Goal: Transaction & Acquisition: Purchase product/service

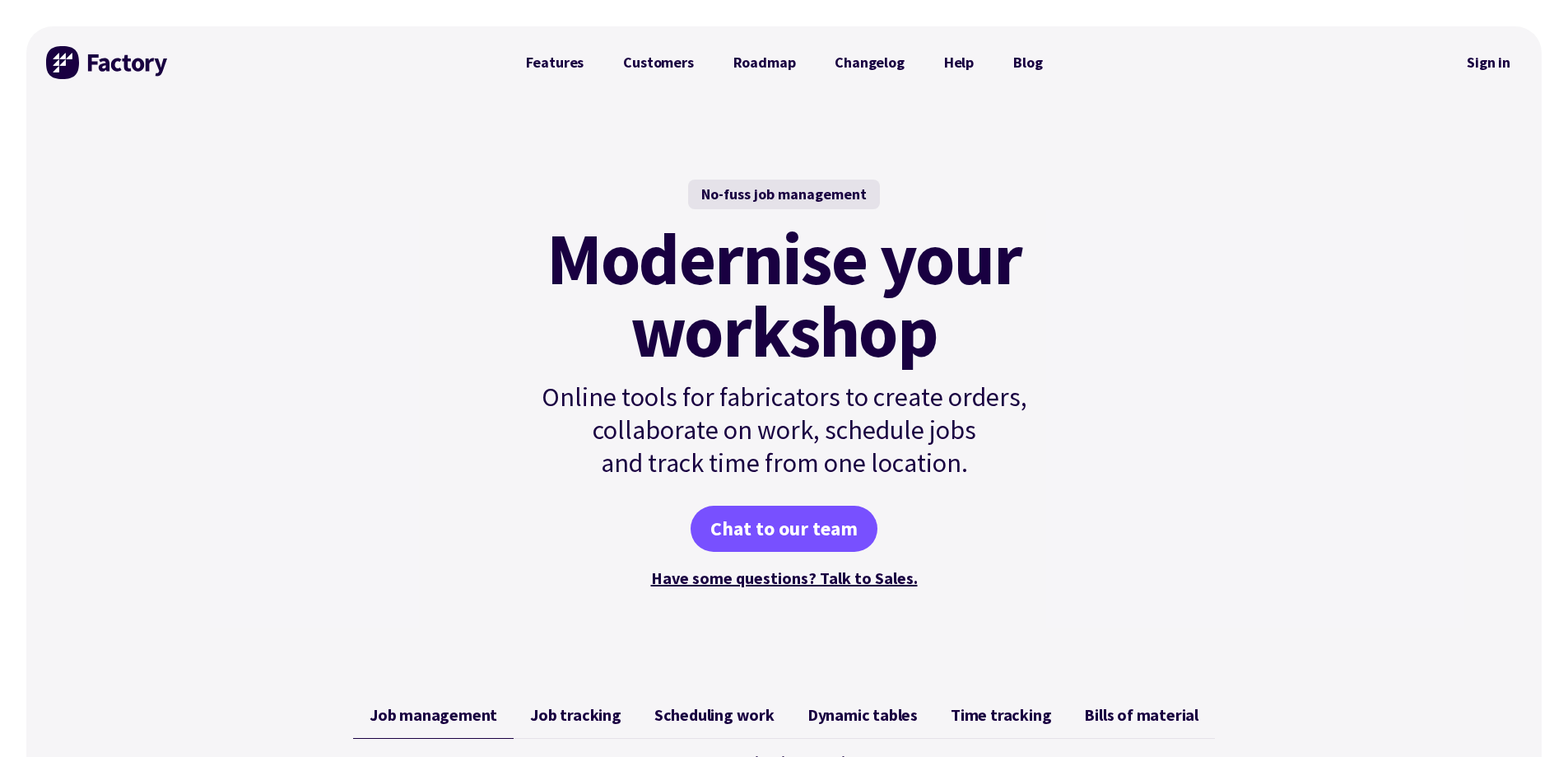
click at [1498, 64] on link "Sign in" at bounding box center [1489, 63] width 67 height 38
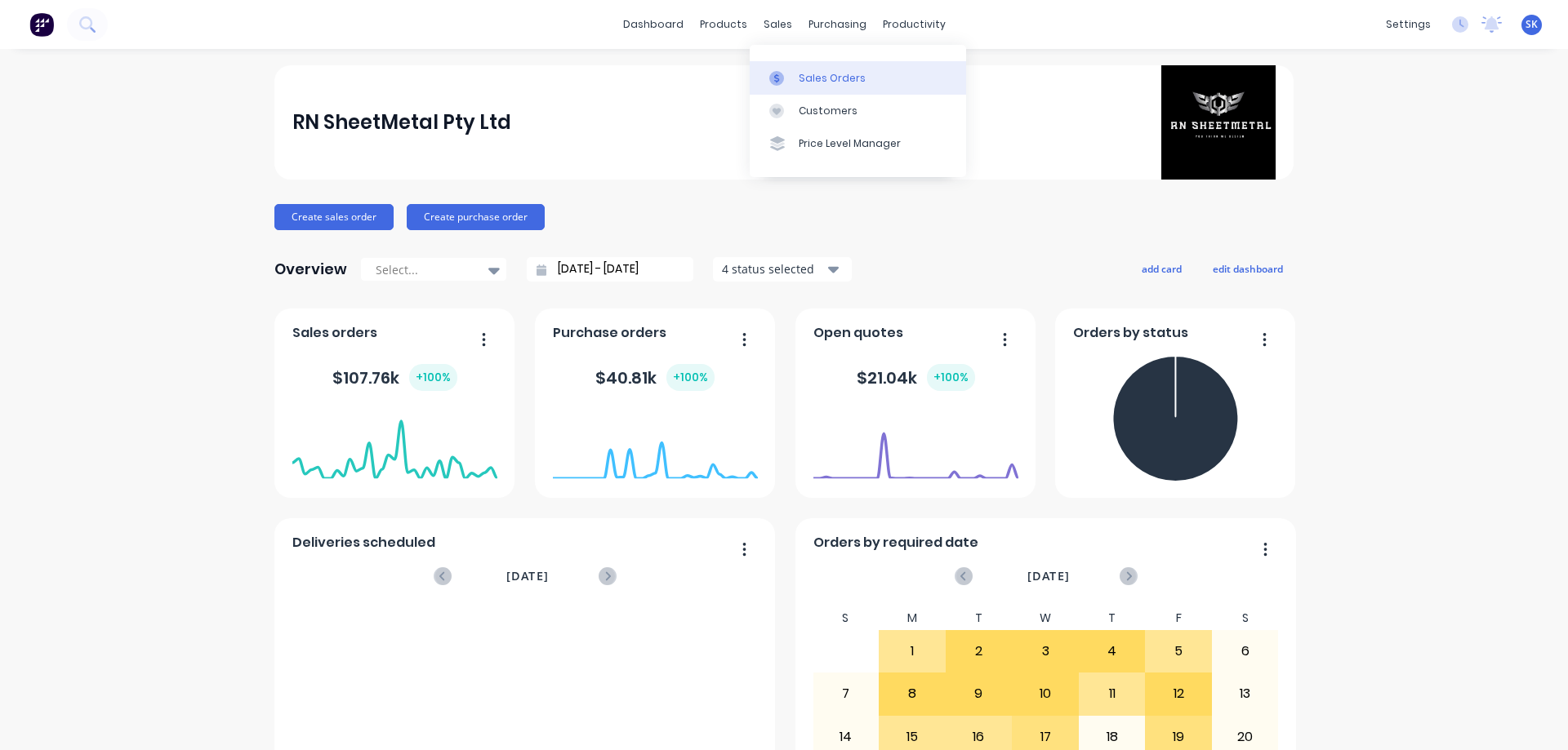
click at [803, 71] on div "Sales Orders" at bounding box center [832, 77] width 67 height 14
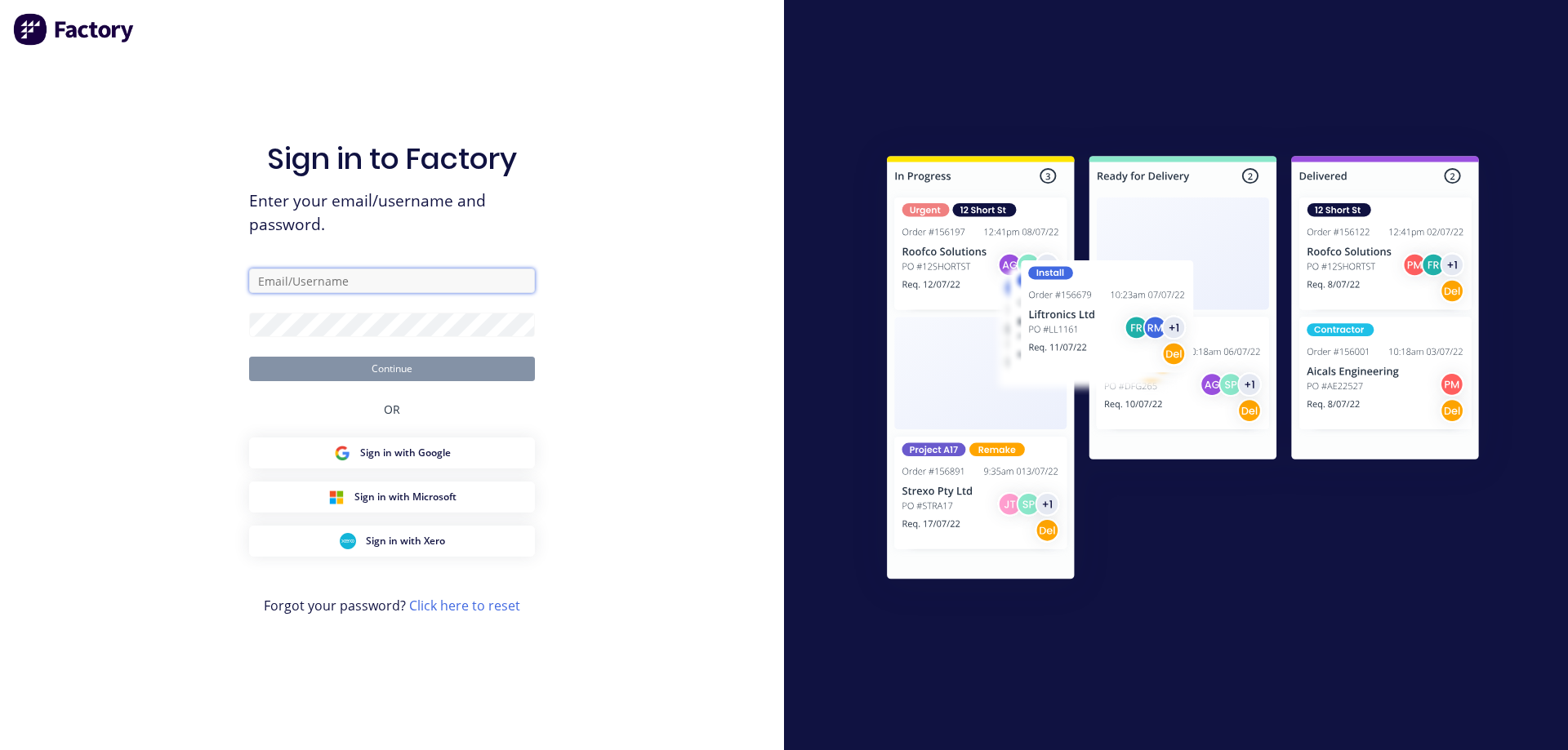
type input "sales@rnsheetmetal.com.au"
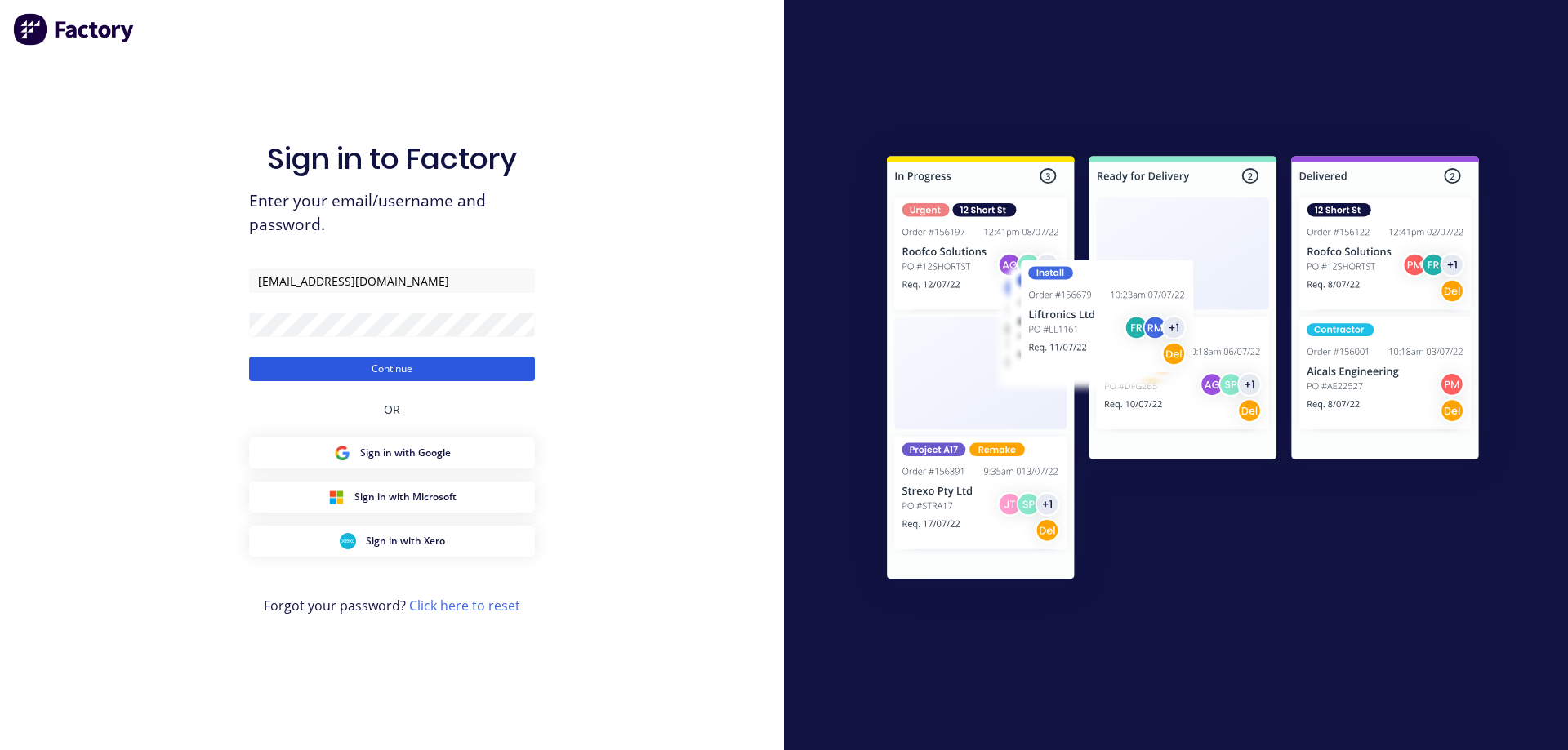
click at [405, 370] on button "Continue" at bounding box center [392, 369] width 286 height 25
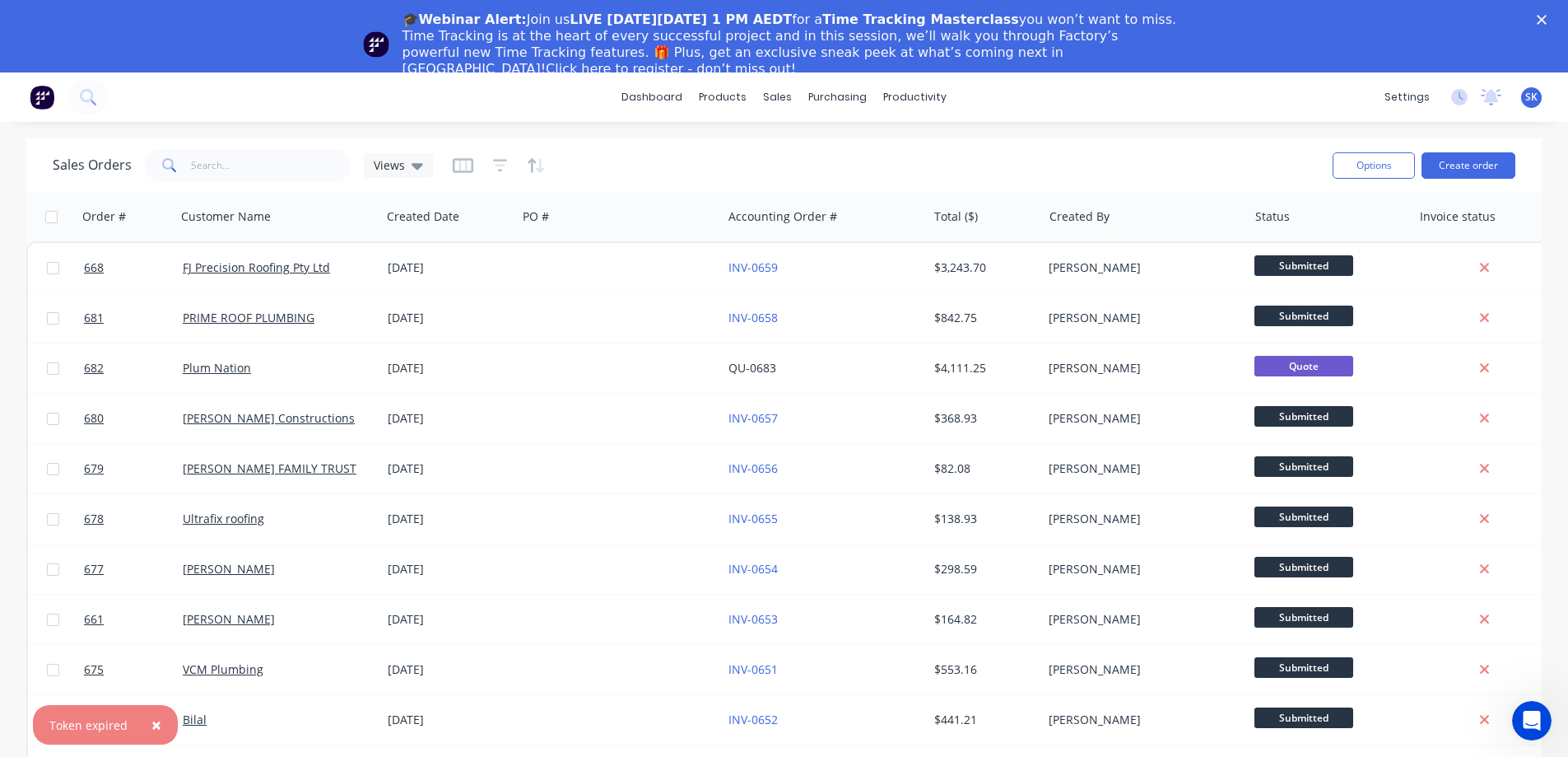
click at [1553, 12] on div "🎓Webinar Alert: Join us LIVE on Thursday, October 16 at 1 PM AEDT for a Time Tr…" at bounding box center [784, 45] width 1568 height 76
click at [1547, 20] on icon "Close" at bounding box center [1542, 20] width 10 height 10
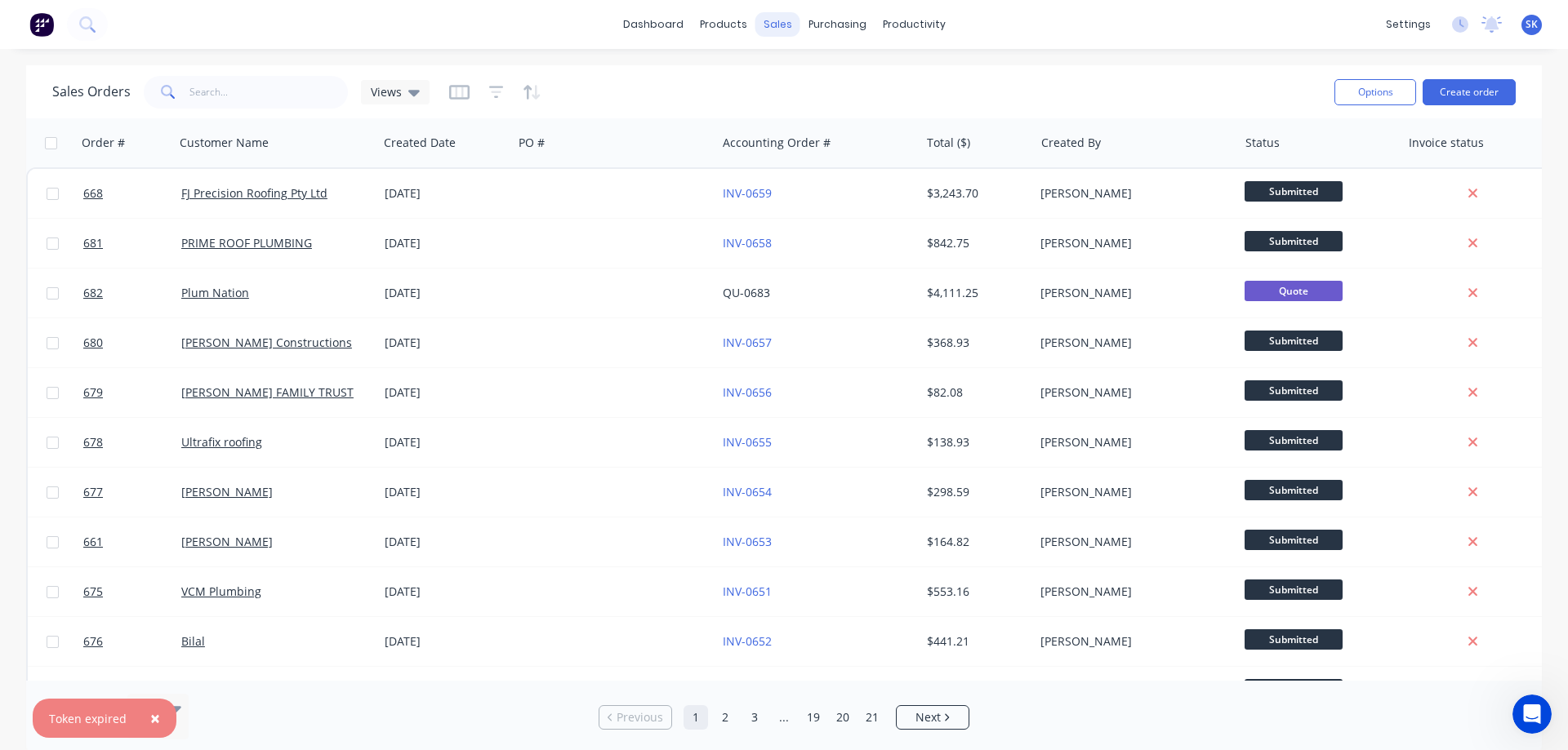
click at [772, 30] on div "sales" at bounding box center [778, 24] width 45 height 25
click at [813, 69] on link "Sales Orders" at bounding box center [864, 77] width 216 height 32
click at [1467, 89] on button "Create order" at bounding box center [1468, 92] width 93 height 26
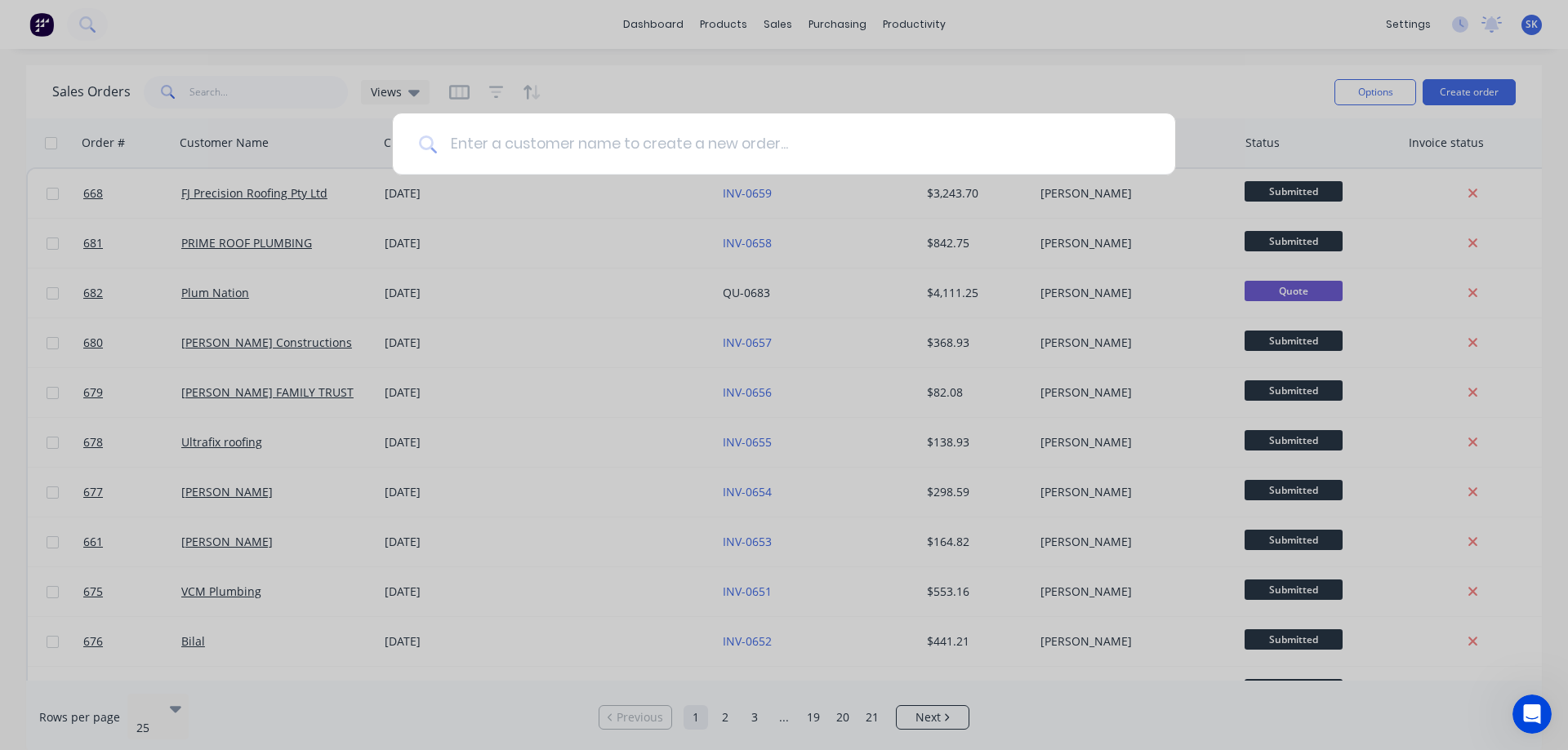
click at [601, 146] on input at bounding box center [793, 144] width 712 height 61
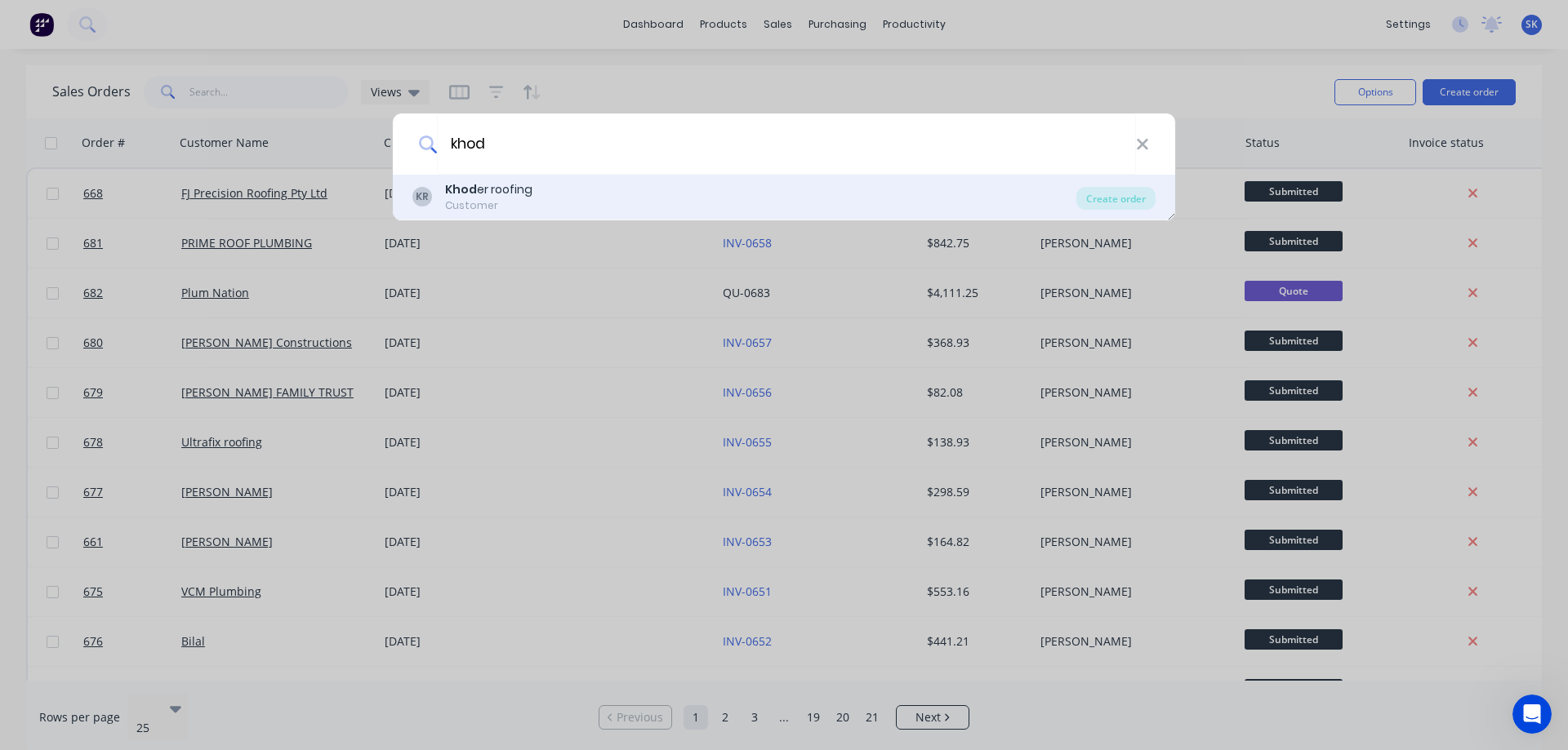
type input "khod"
click at [589, 187] on div "KR Khod er roofing Customer" at bounding box center [744, 197] width 663 height 31
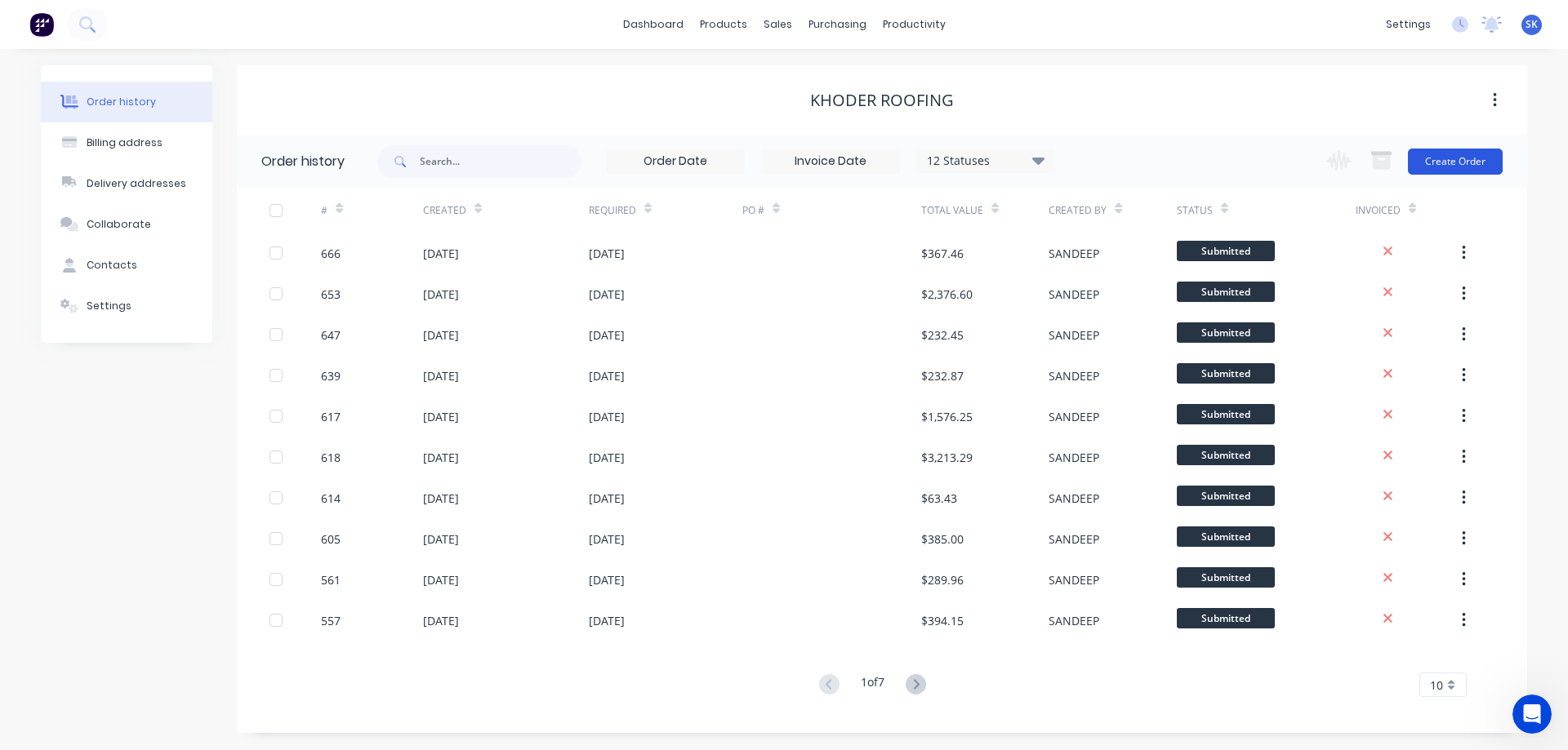
click at [1479, 165] on button "Create Order" at bounding box center [1455, 161] width 95 height 26
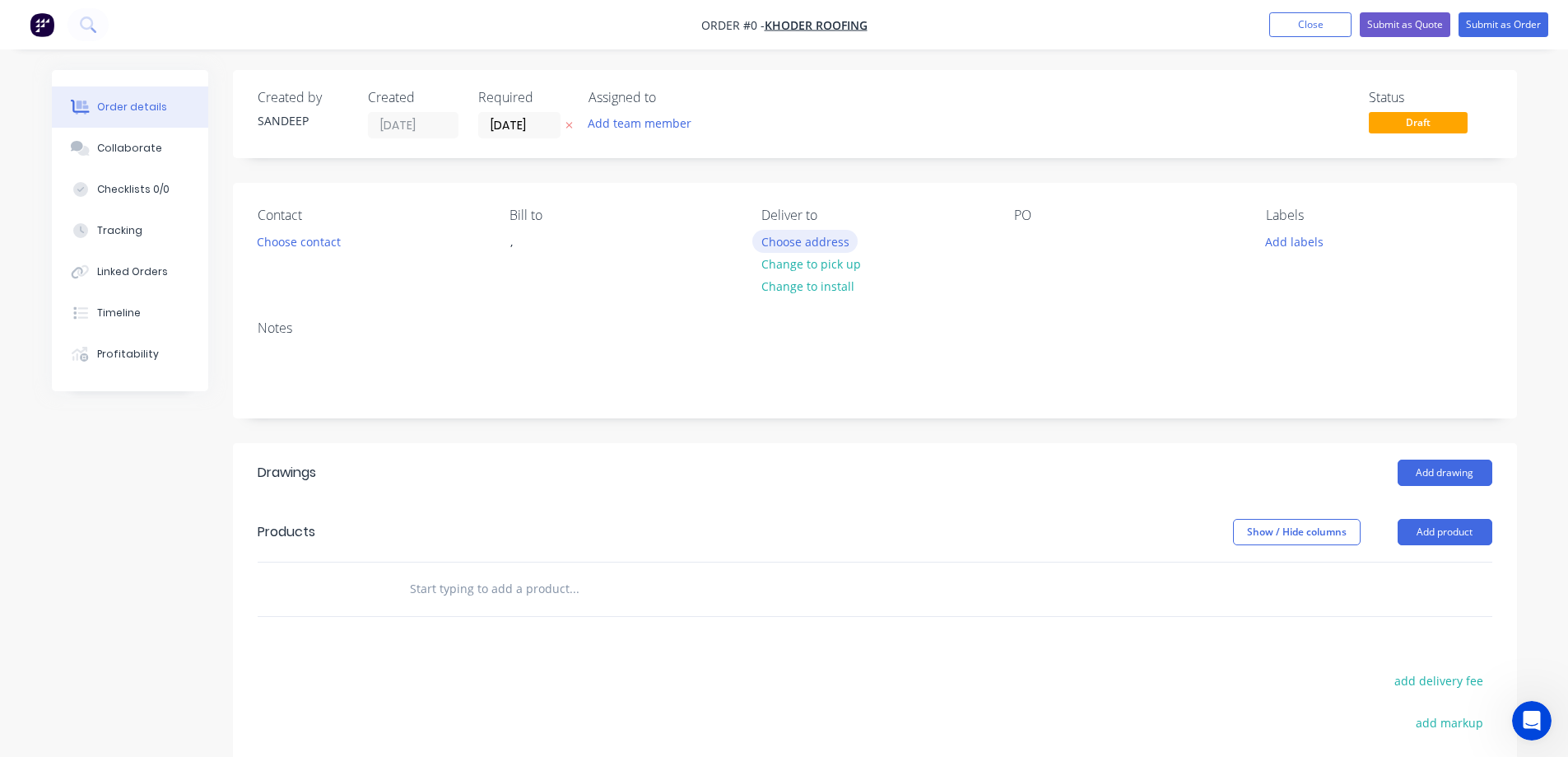
click at [793, 241] on button "Choose address" at bounding box center [805, 241] width 106 height 22
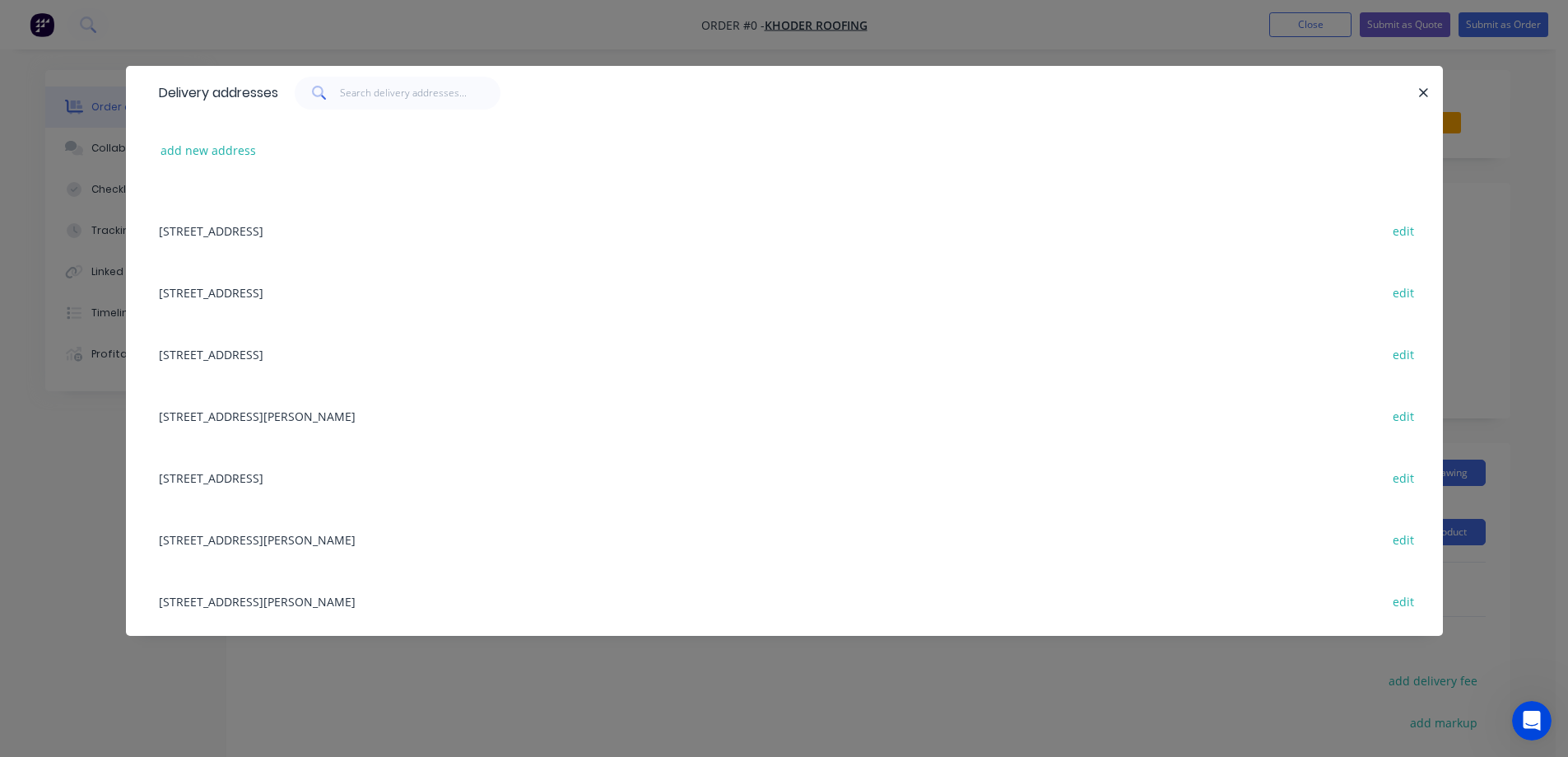
scroll to position [577, 0]
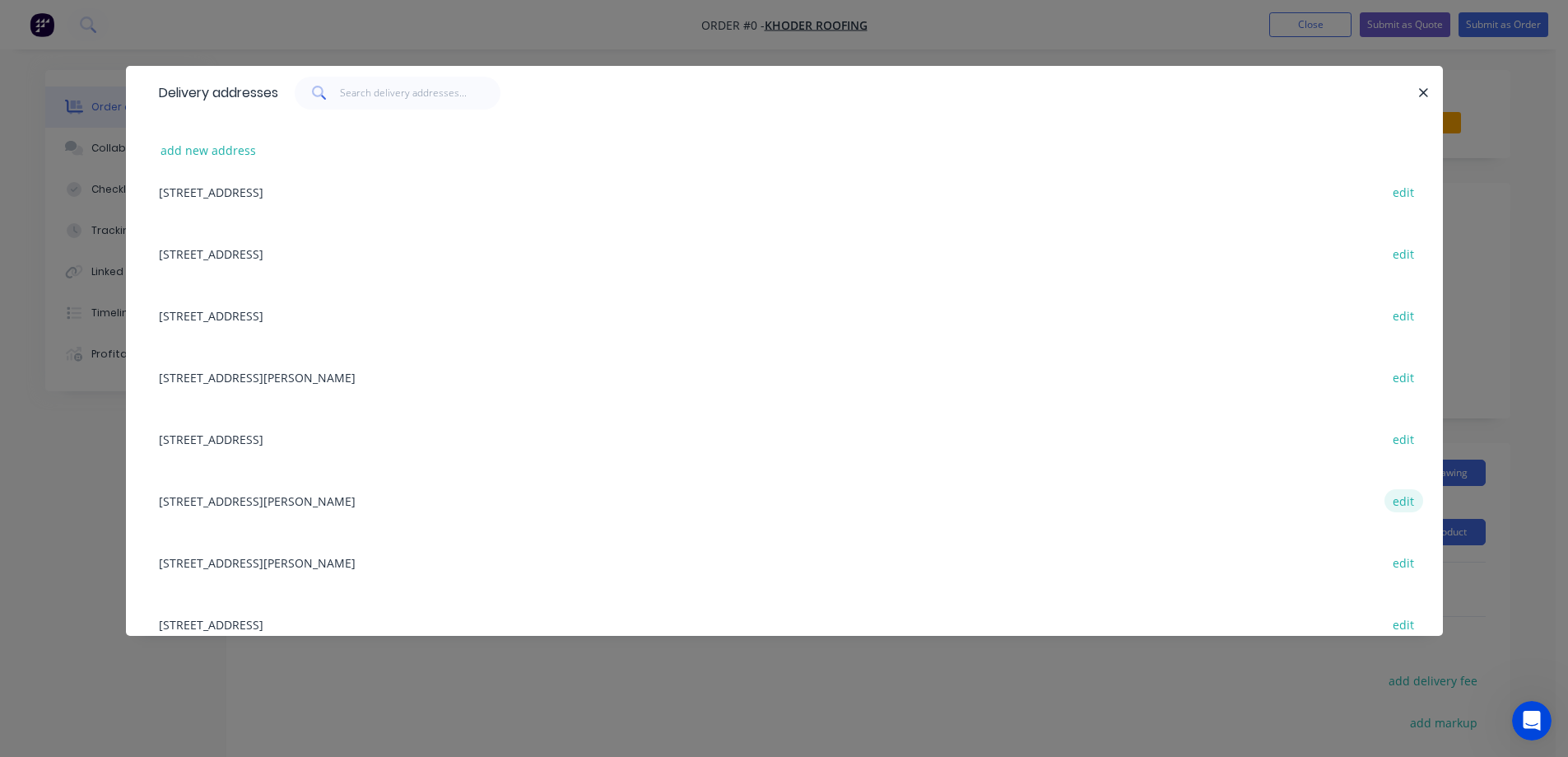
click at [1399, 503] on button "edit" at bounding box center [1404, 501] width 39 height 22
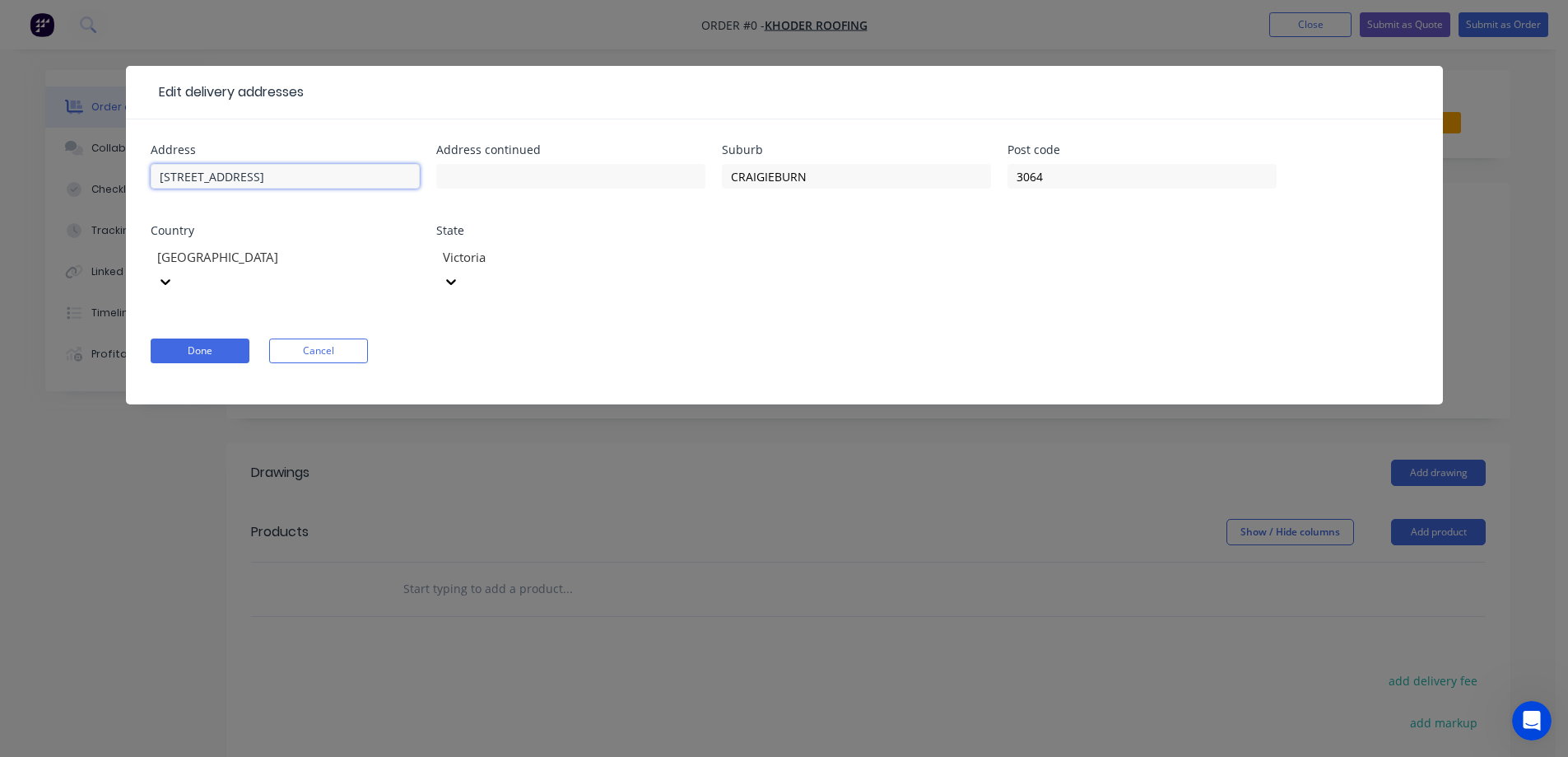
click at [257, 173] on input "No. 47, Lot 36505, Xenolith Dr" at bounding box center [285, 176] width 270 height 25
type input "No. 47, Xenolith Dr"
click at [217, 339] on button "Done" at bounding box center [199, 351] width 99 height 25
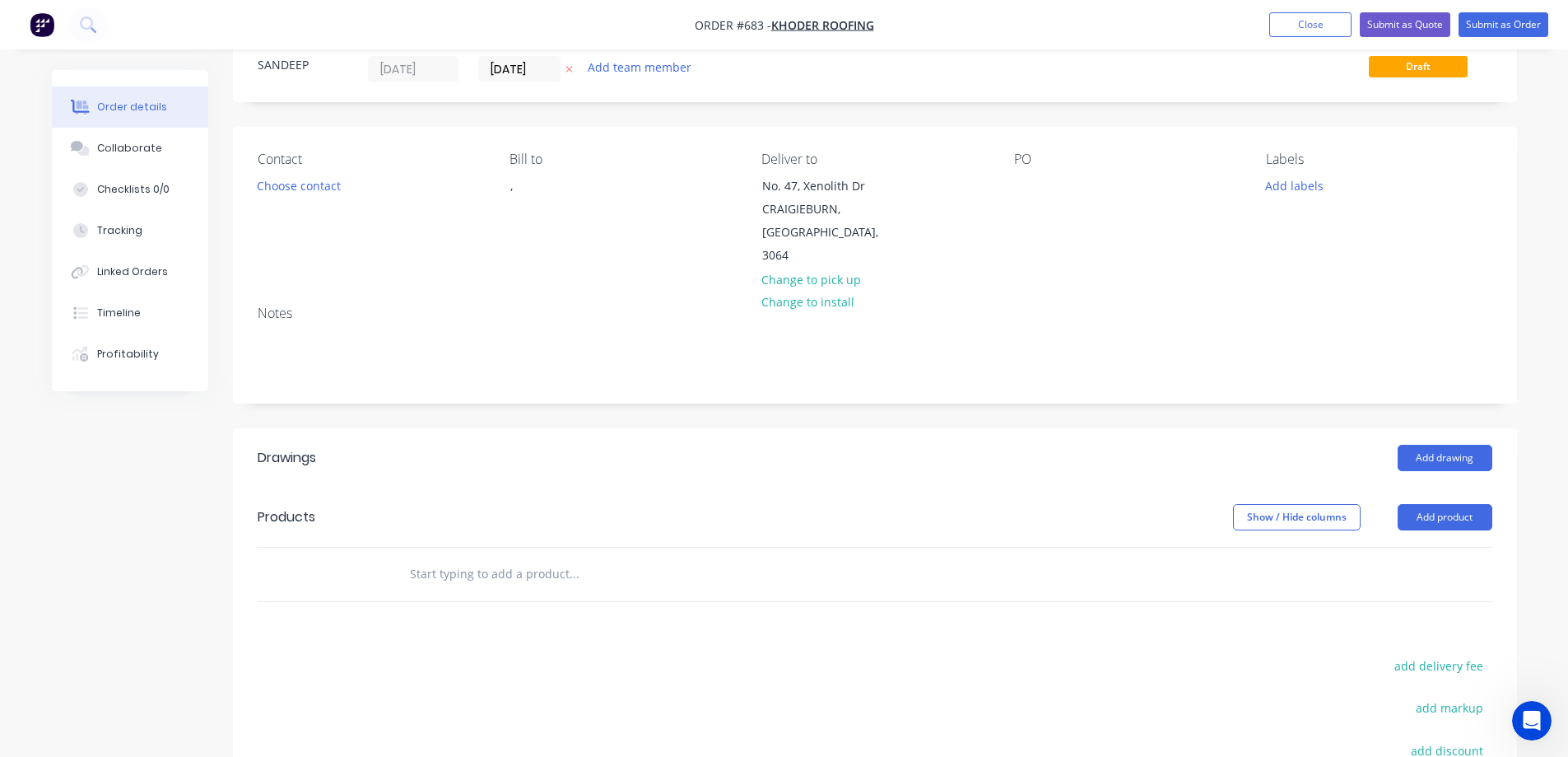
scroll to position [82, 0]
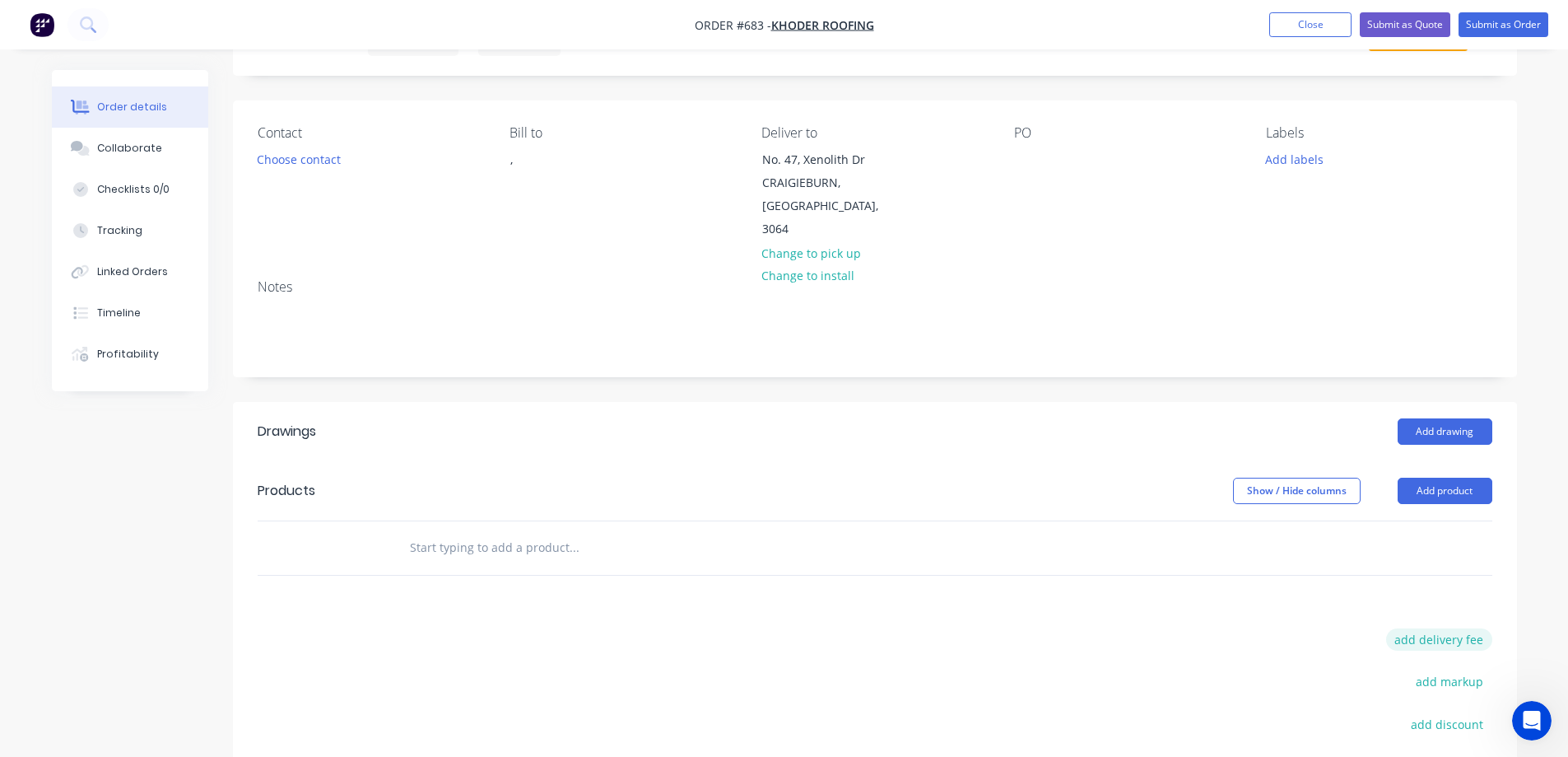
click at [1431, 629] on button "add delivery fee" at bounding box center [1440, 640] width 106 height 22
type input "50"
click at [446, 522] on div at bounding box center [685, 548] width 593 height 53
click at [447, 531] on input "text" at bounding box center [574, 547] width 330 height 33
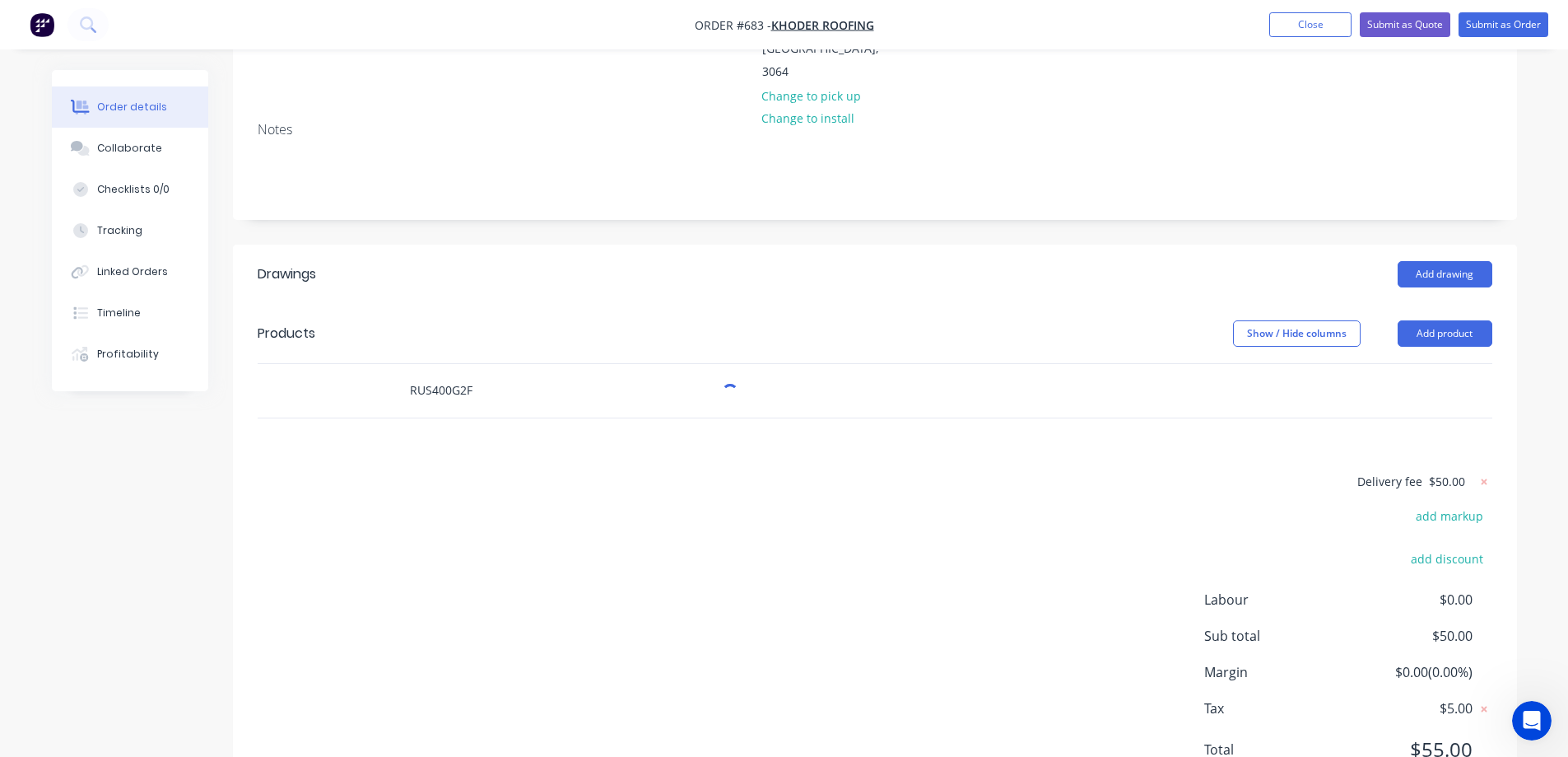
scroll to position [290, 0]
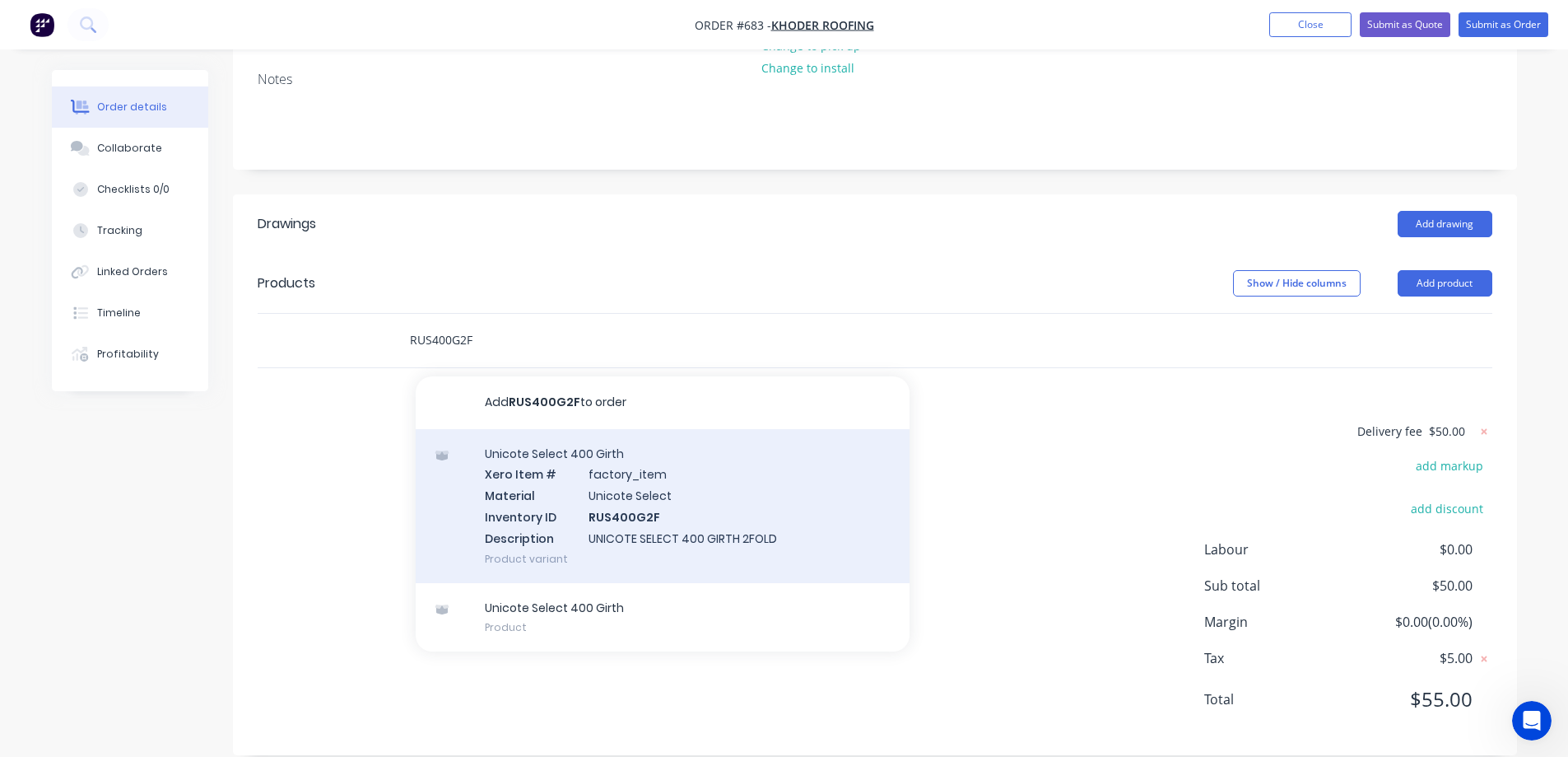
type input "RUS400G2F"
click at [541, 460] on div "Unicote Select 400 Girth Xero Item # factory_item Material Unicote Select Inven…" at bounding box center [662, 506] width 494 height 154
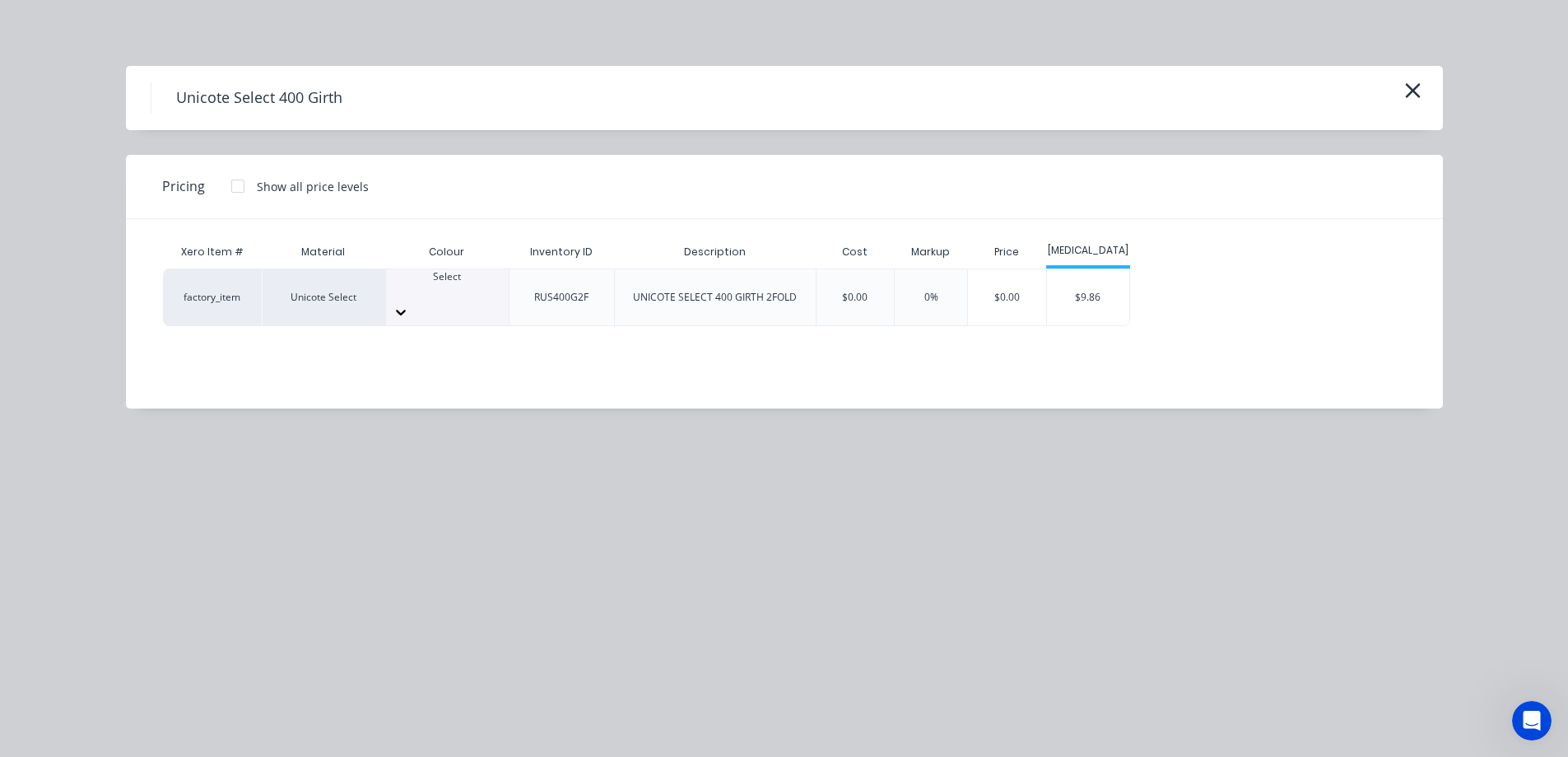
click at [473, 304] on div "Select" at bounding box center [447, 297] width 123 height 56
click at [483, 304] on div at bounding box center [447, 312] width 123 height 27
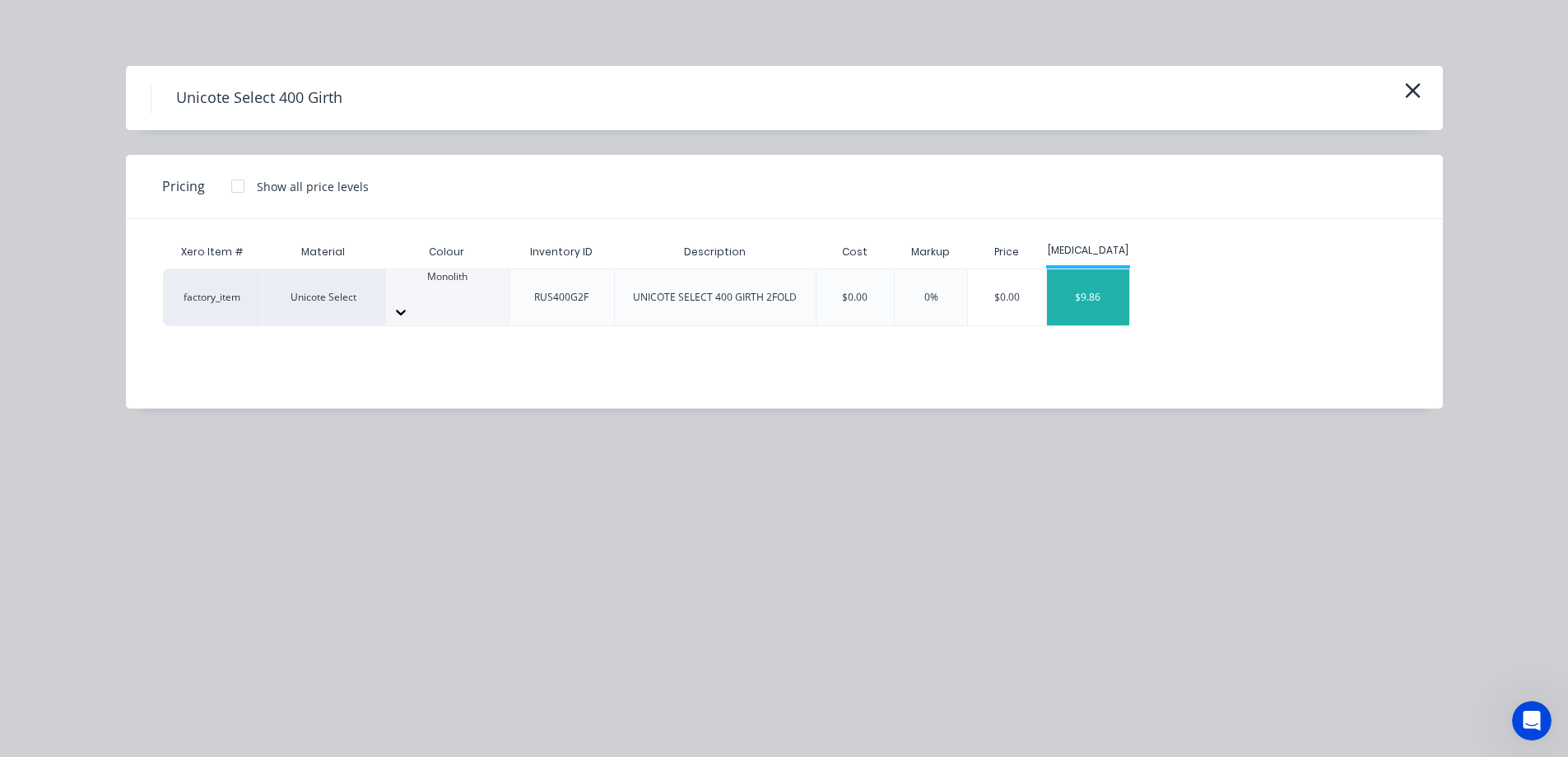
click at [1109, 303] on div "$9.86" at bounding box center [1089, 297] width 82 height 56
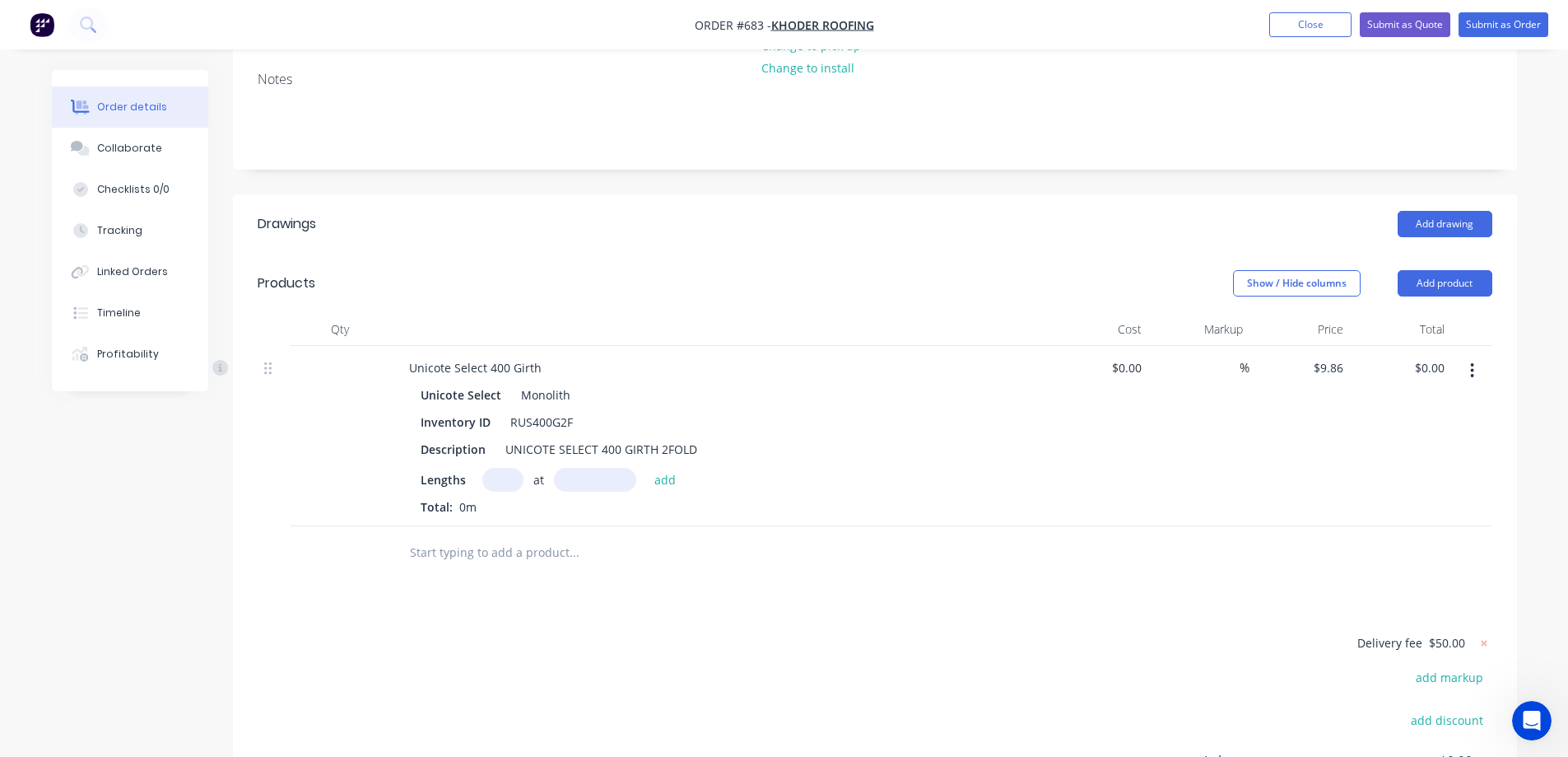
click at [496, 468] on input "text" at bounding box center [503, 480] width 41 height 24
type input "2"
type input "6000mm"
click at [661, 468] on button "add" at bounding box center [665, 479] width 39 height 22
type input "$118.32"
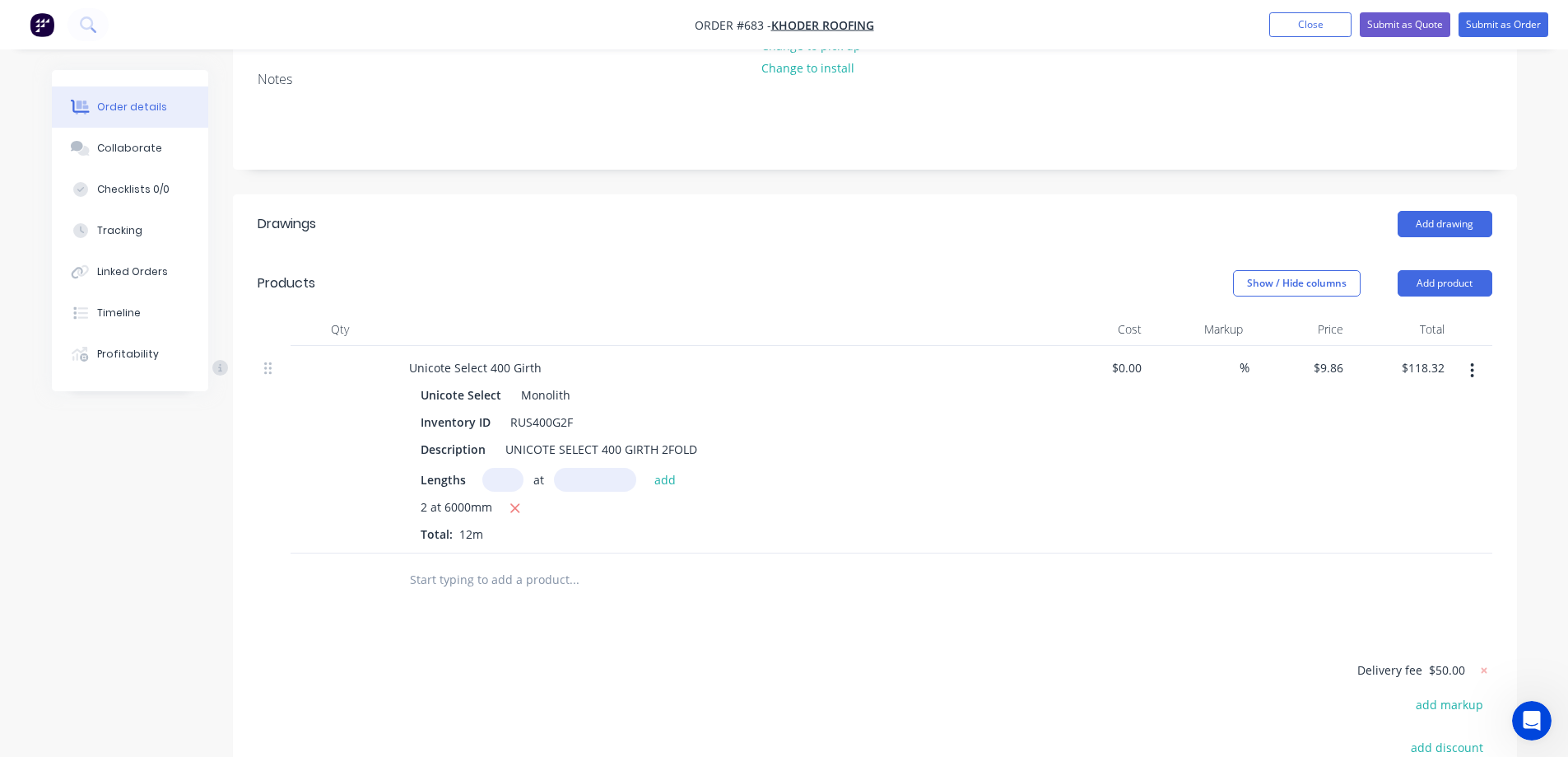
click at [502, 564] on input "text" at bounding box center [574, 580] width 330 height 33
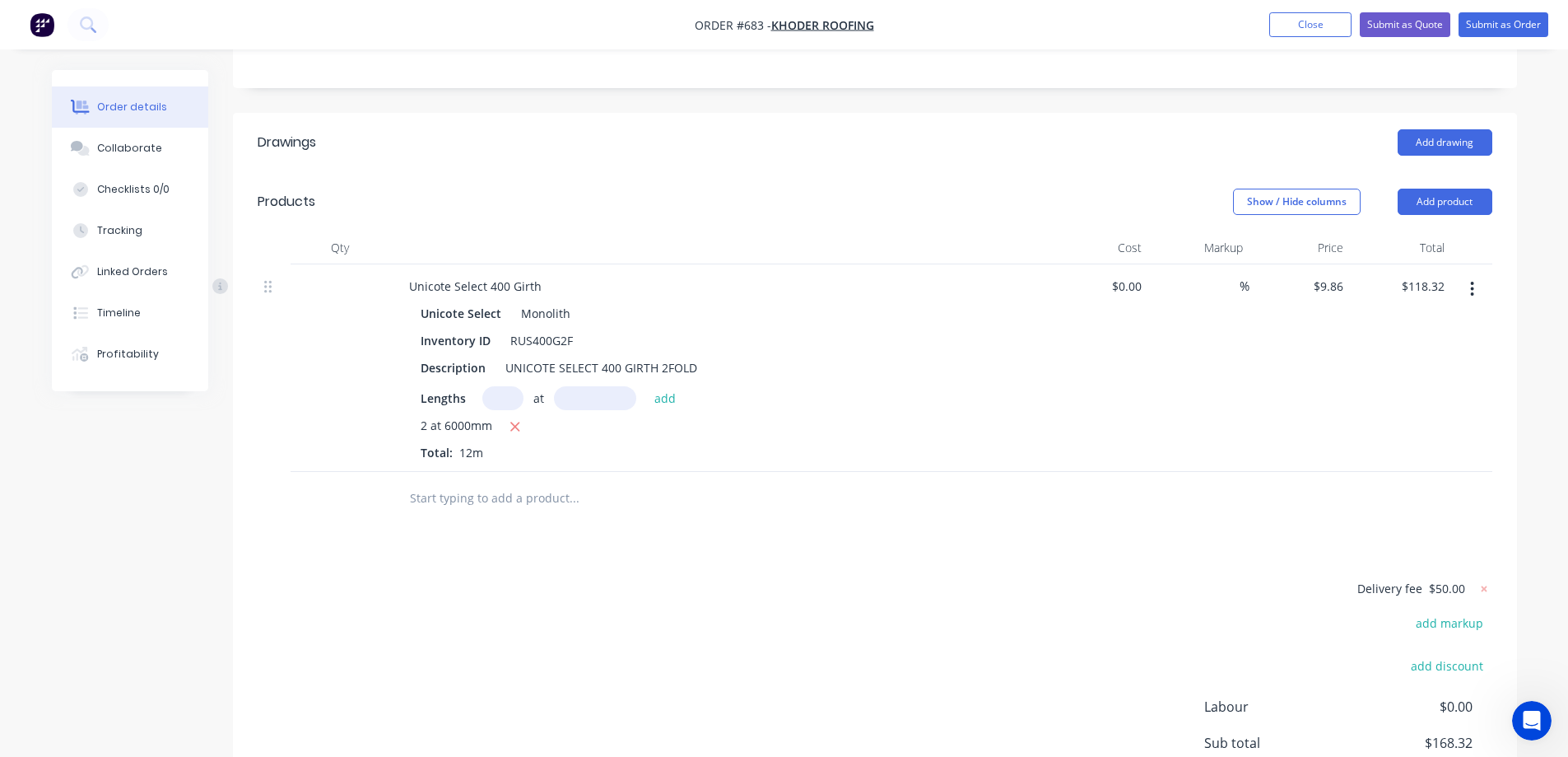
scroll to position [372, 0]
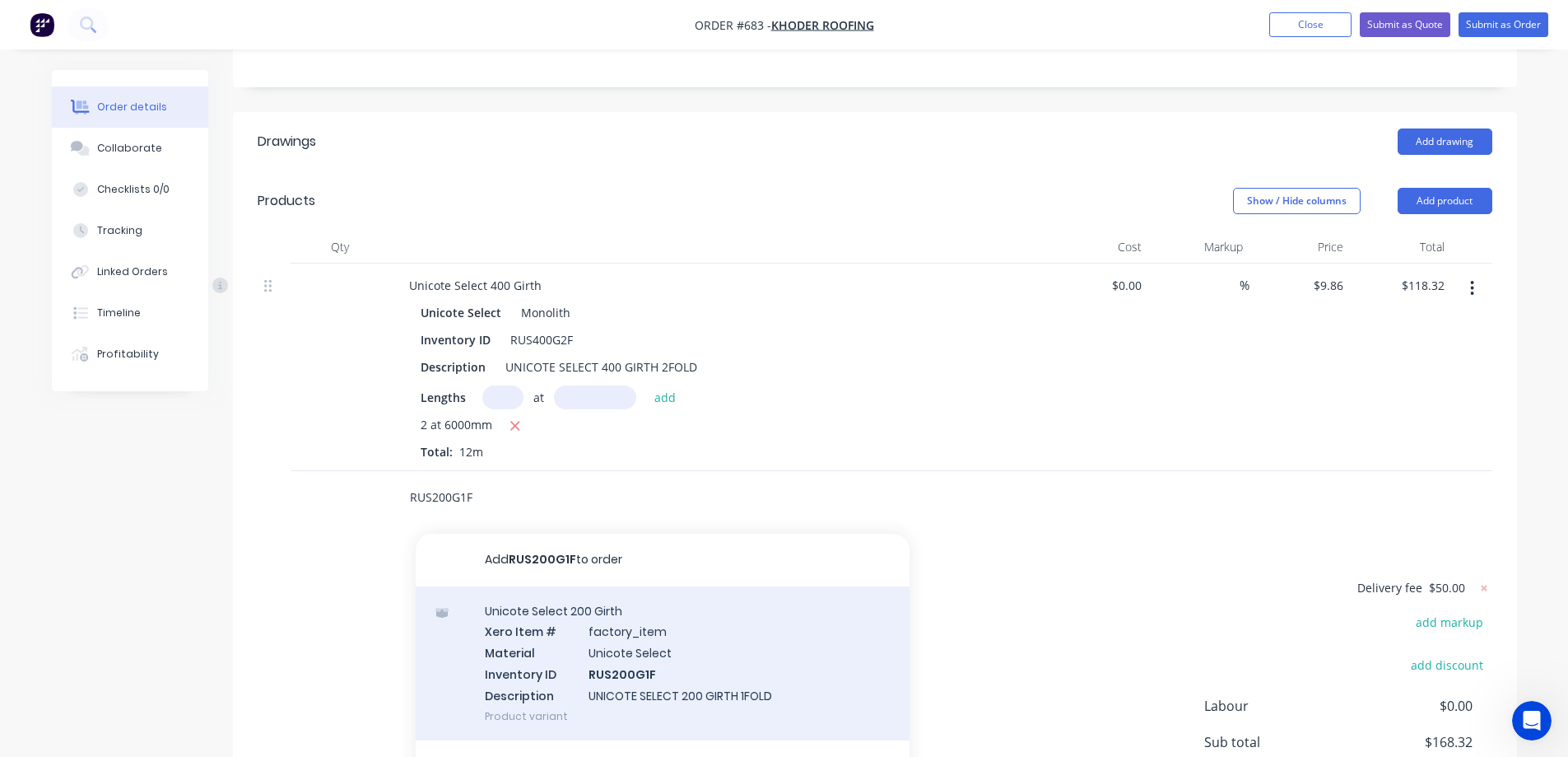
type input "RUS200G1F"
click at [558, 625] on div "Unicote Select 200 Girth Xero Item # factory_item Material Unicote Select Inven…" at bounding box center [662, 663] width 494 height 154
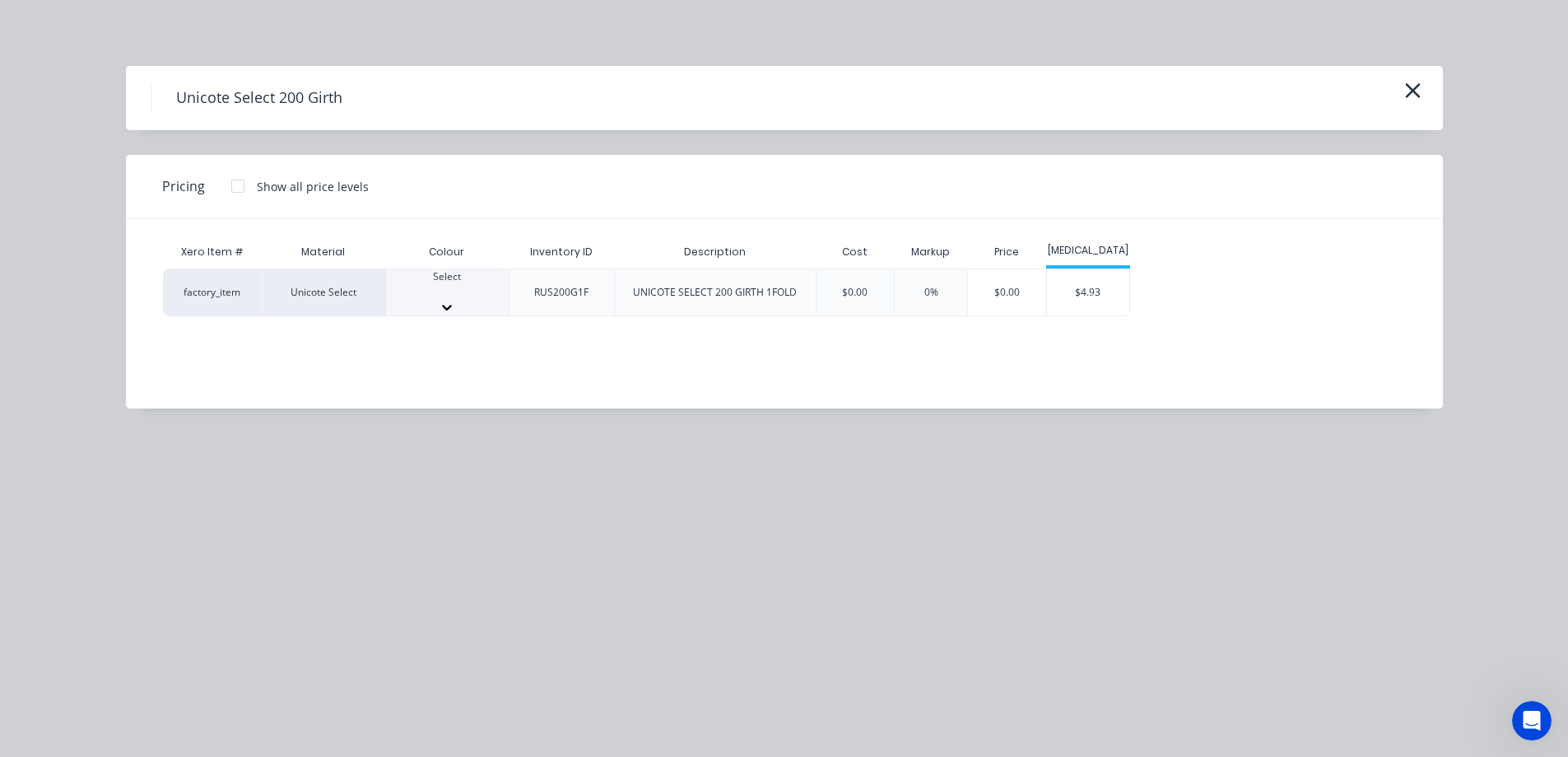
click at [482, 299] on div at bounding box center [447, 307] width 123 height 16
click at [1103, 290] on div "$4.93" at bounding box center [1089, 297] width 82 height 56
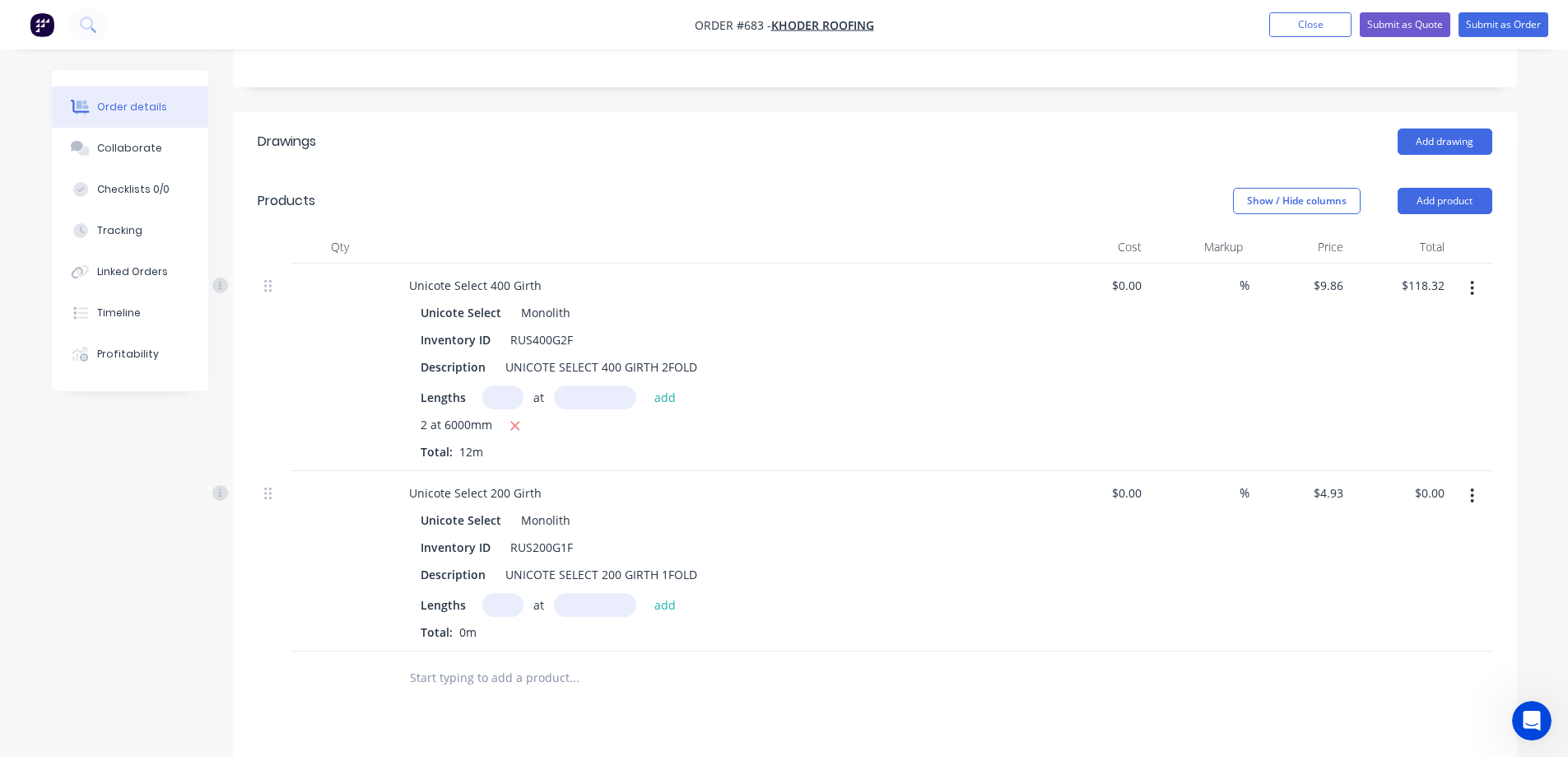
click at [514, 593] on input "text" at bounding box center [503, 605] width 41 height 24
type input "1"
type input "1000mm"
click at [673, 593] on button "add" at bounding box center [665, 604] width 39 height 22
type input "$4.93"
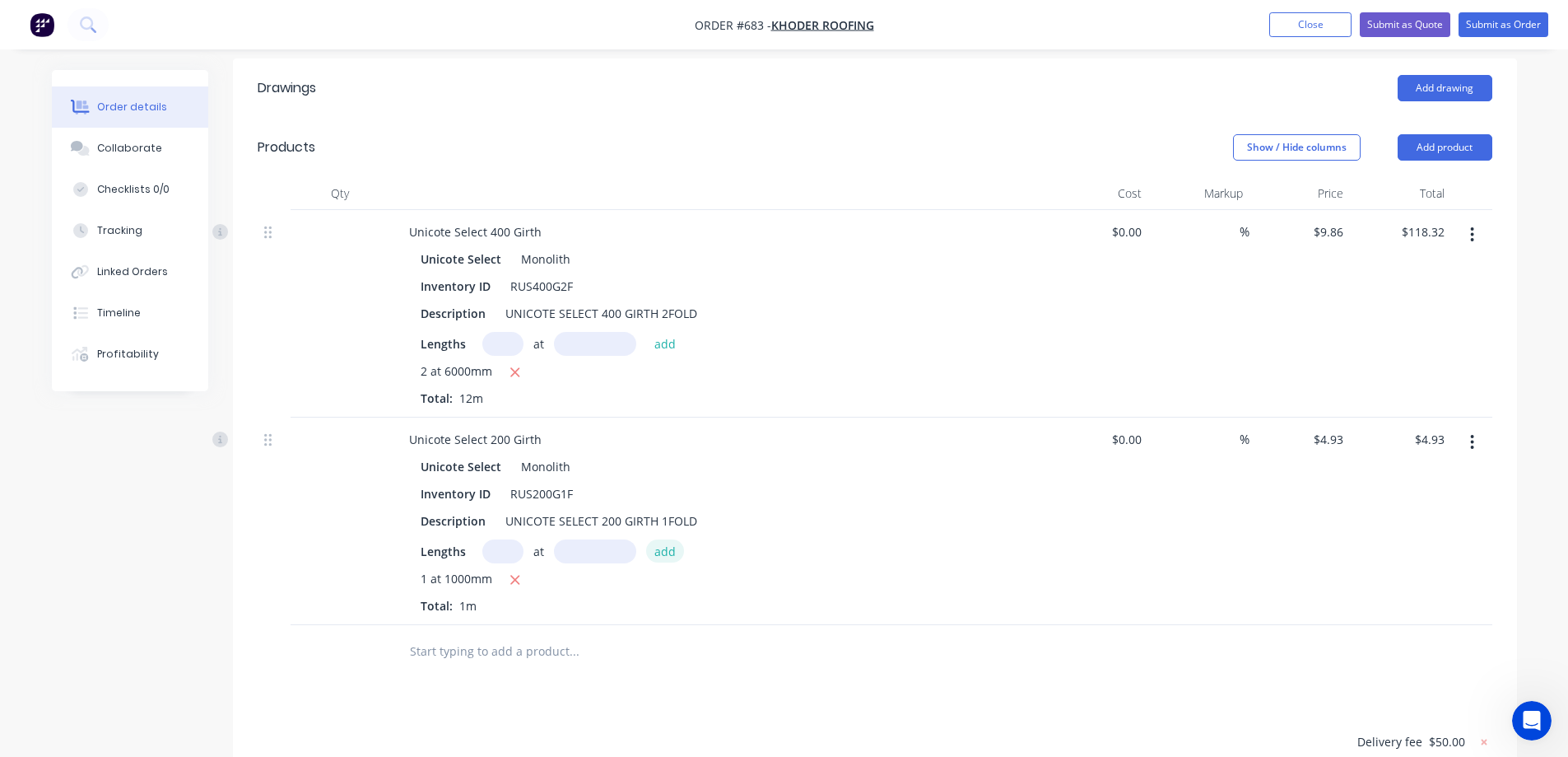
scroll to position [455, 0]
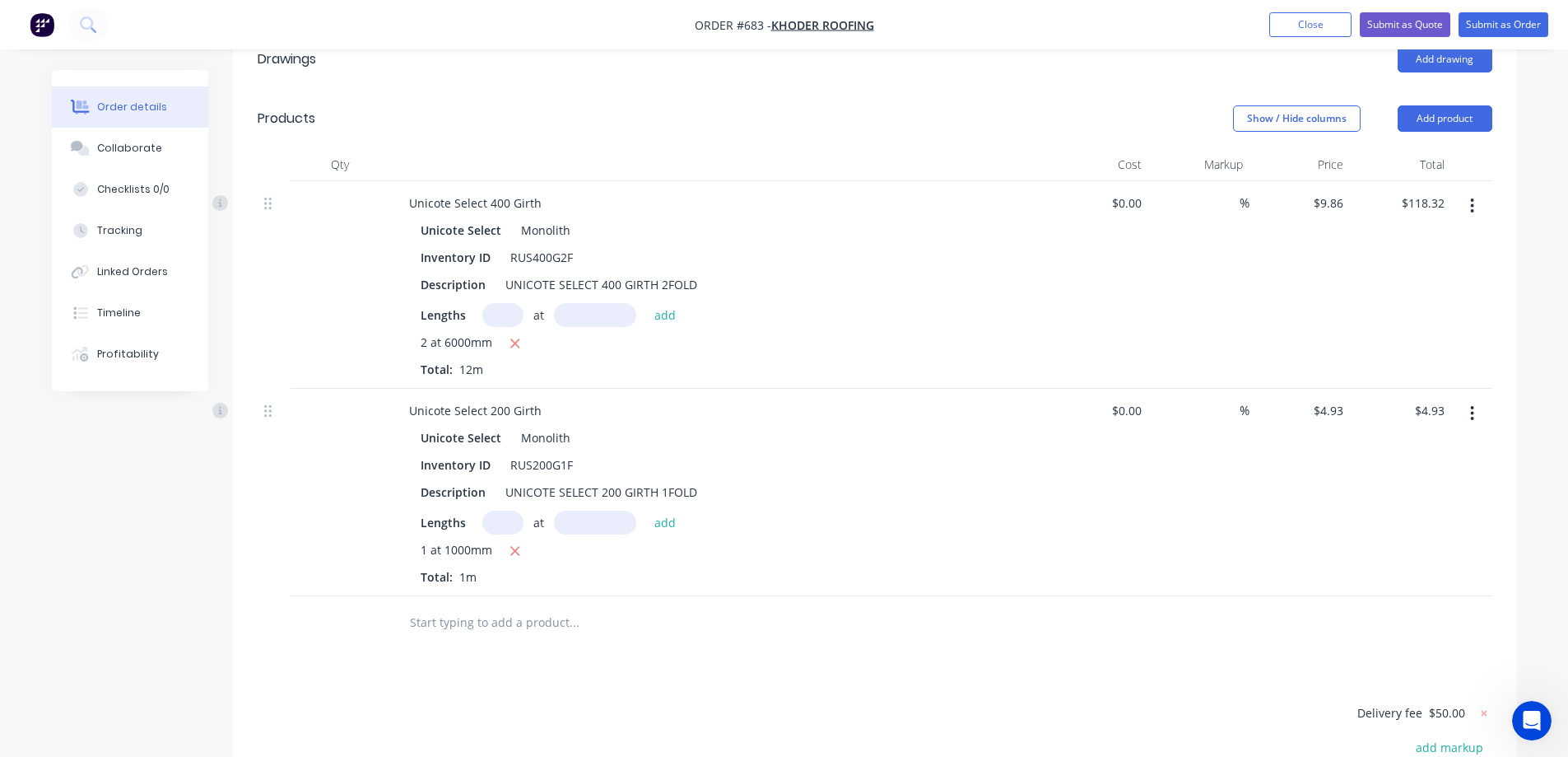
click at [515, 607] on input "text" at bounding box center [574, 623] width 330 height 33
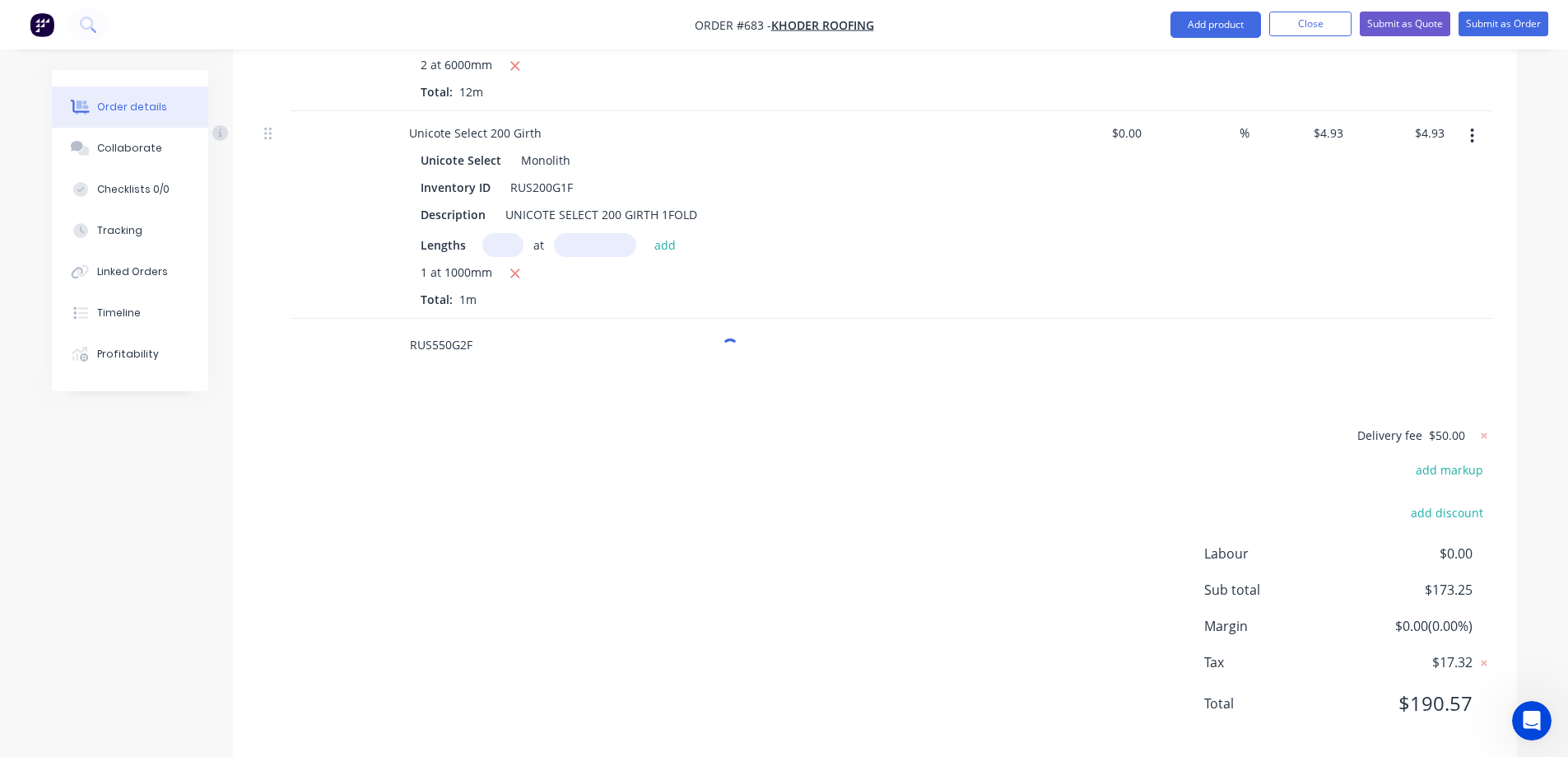
scroll to position [736, 0]
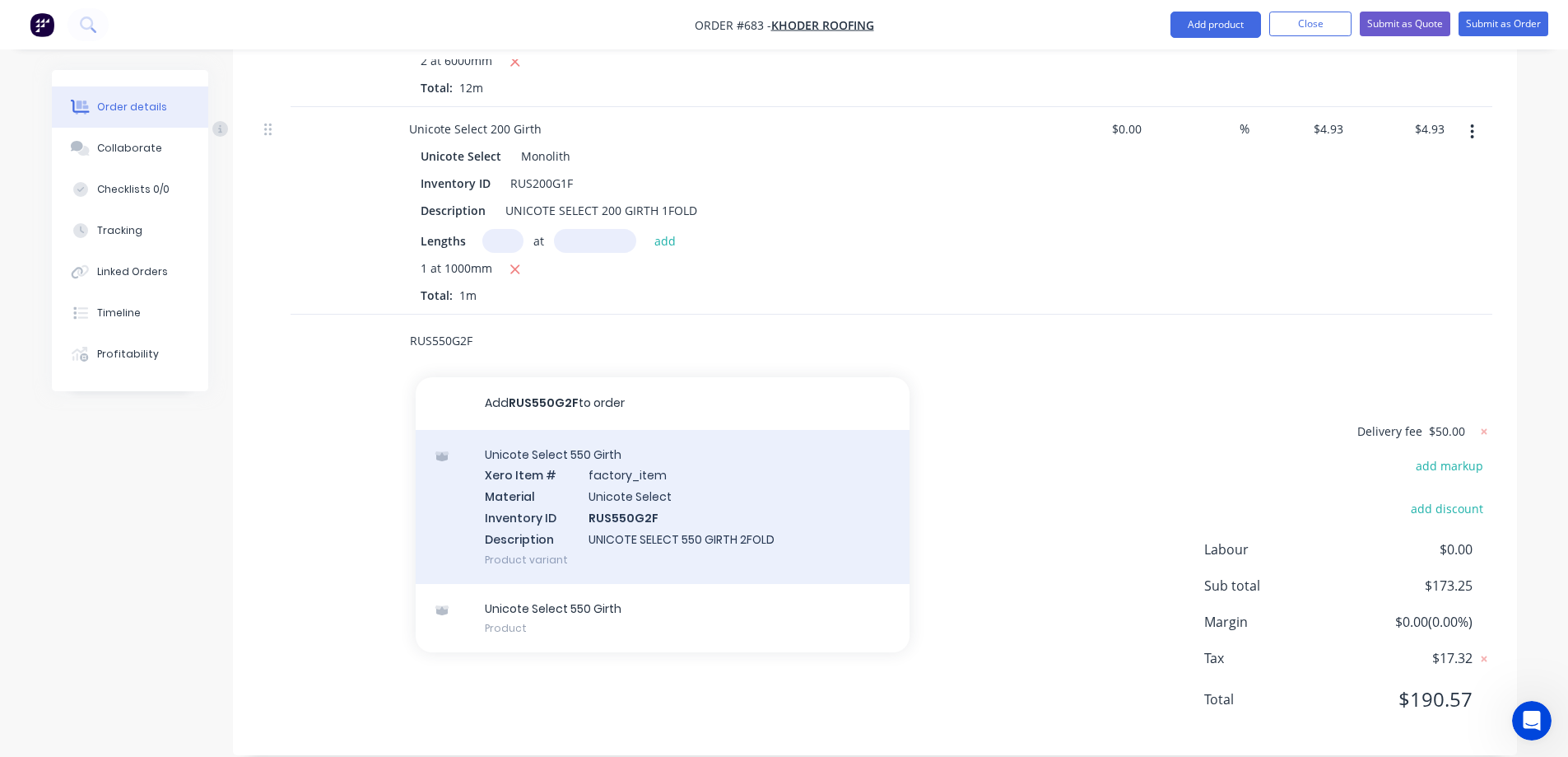
type input "RUS550G2F"
click at [586, 495] on div "Unicote Select 550 Girth Xero Item # factory_item Material Unicote Select Inven…" at bounding box center [662, 506] width 494 height 154
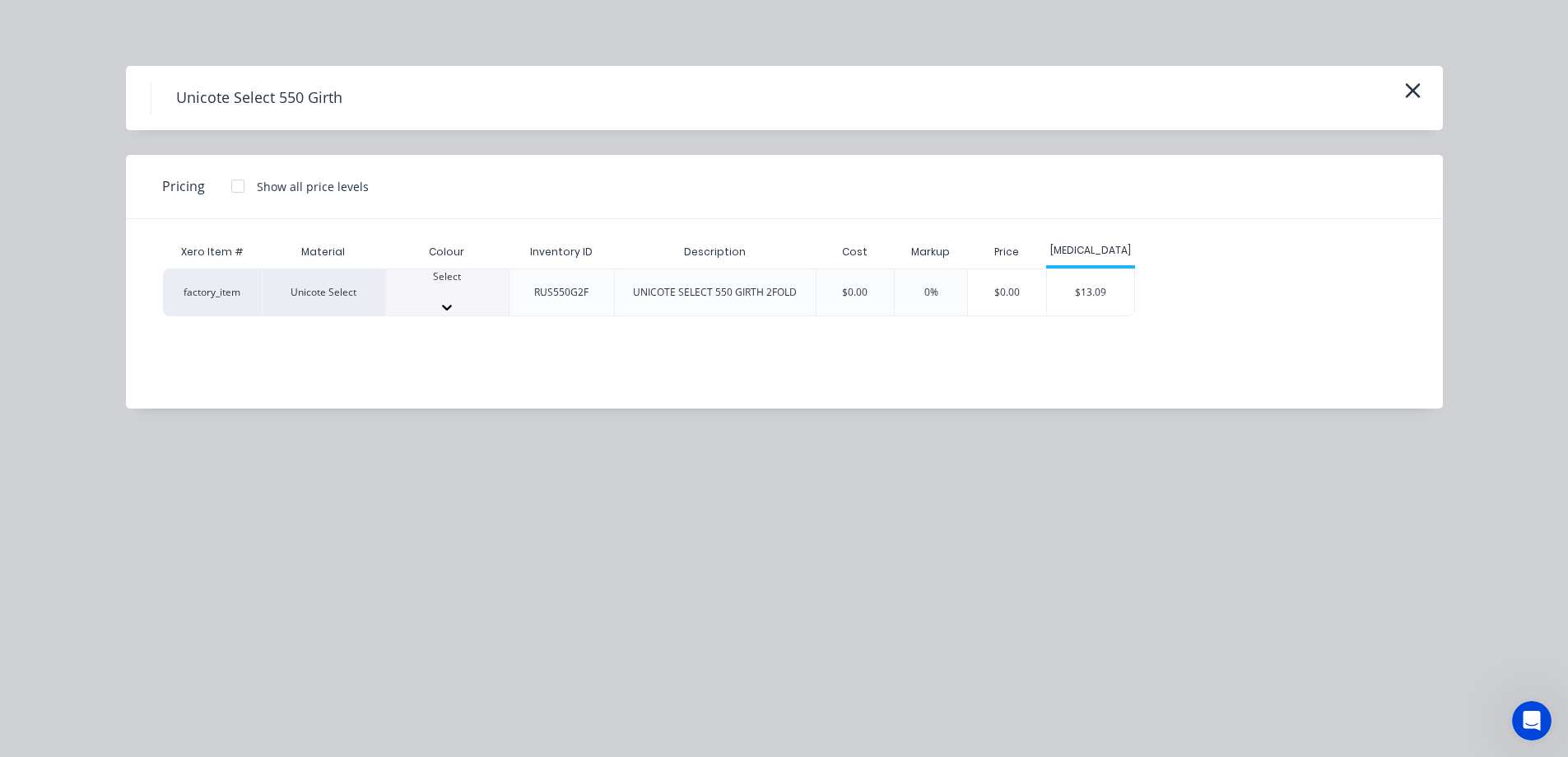
click at [480, 300] on div at bounding box center [447, 307] width 123 height 16
click at [1085, 286] on div "$13.09" at bounding box center [1091, 297] width 88 height 56
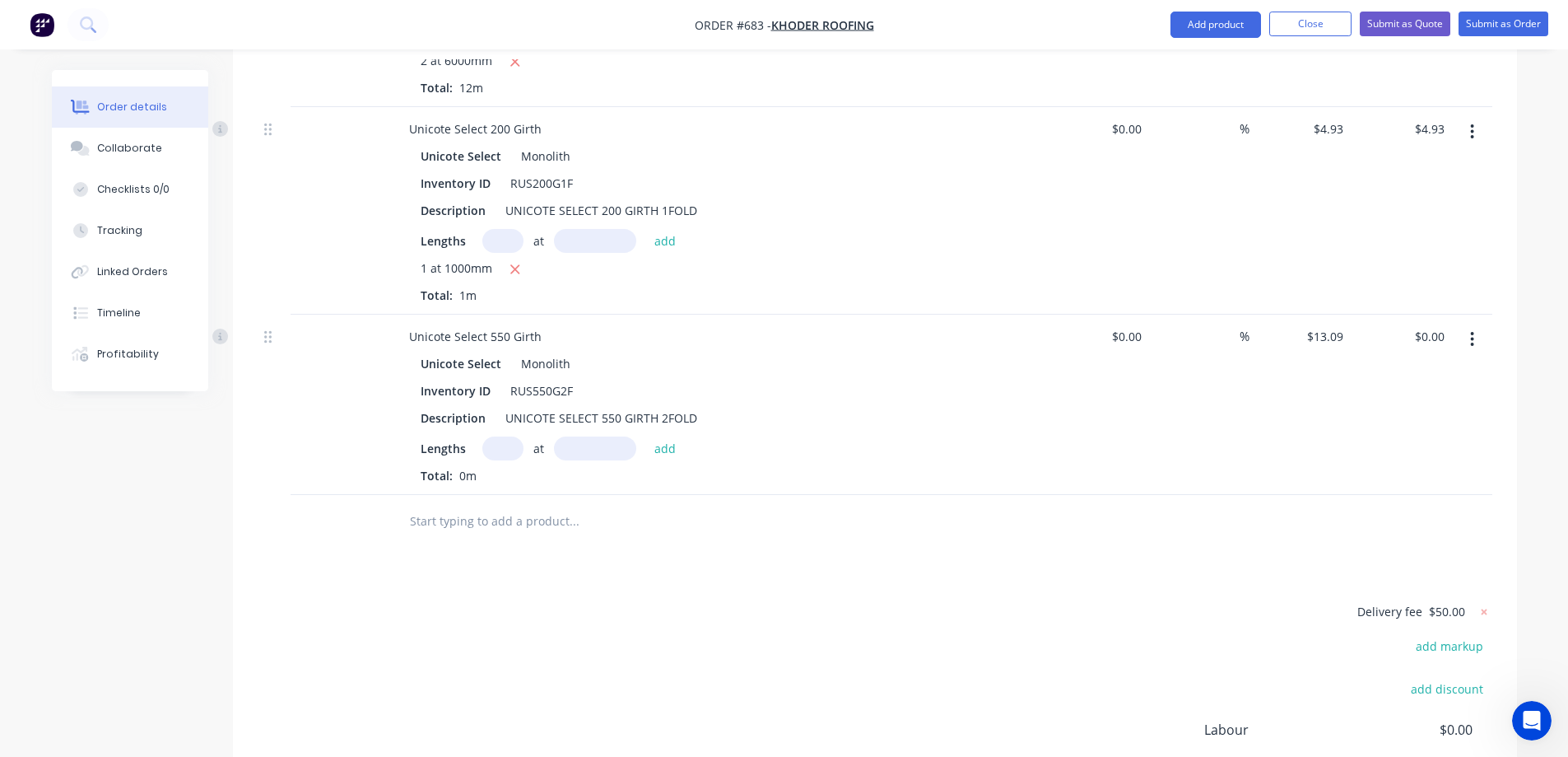
click at [495, 436] on input "text" at bounding box center [503, 449] width 41 height 24
type input "1"
type input "3200mm"
click at [665, 436] on button "add" at bounding box center [665, 448] width 39 height 22
type input "$41.89"
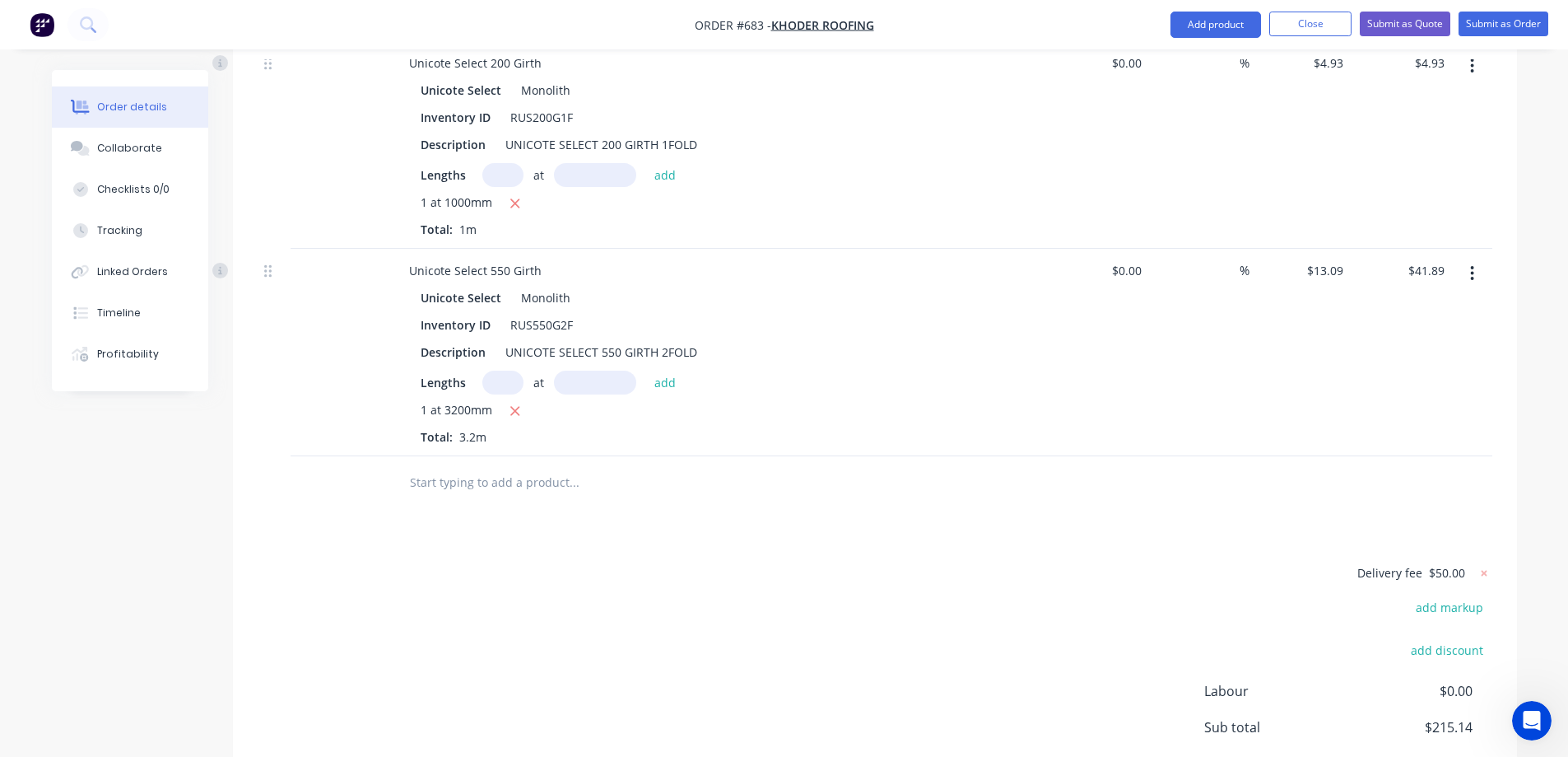
scroll to position [901, 0]
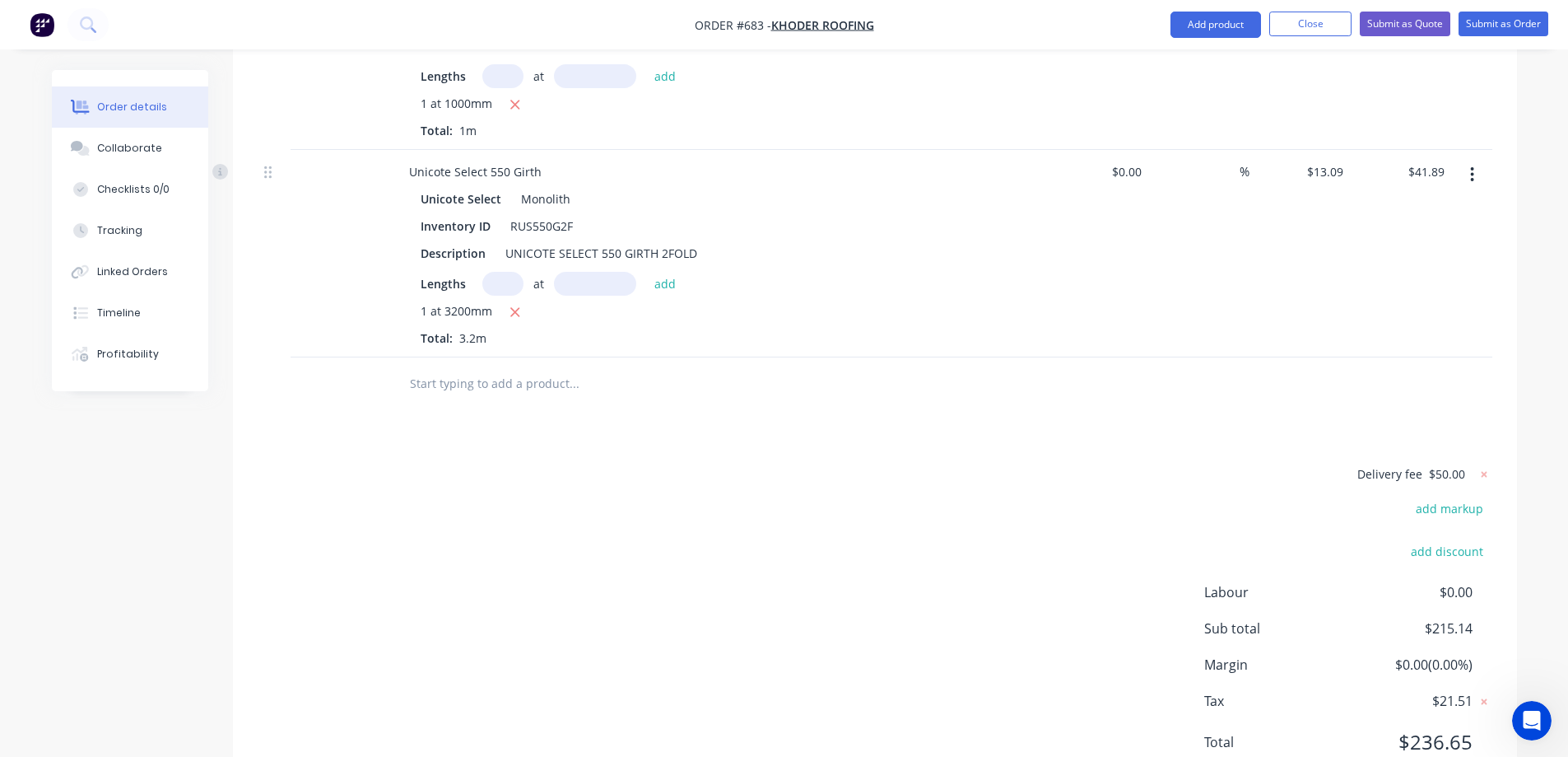
click at [500, 368] on input "text" at bounding box center [574, 384] width 330 height 33
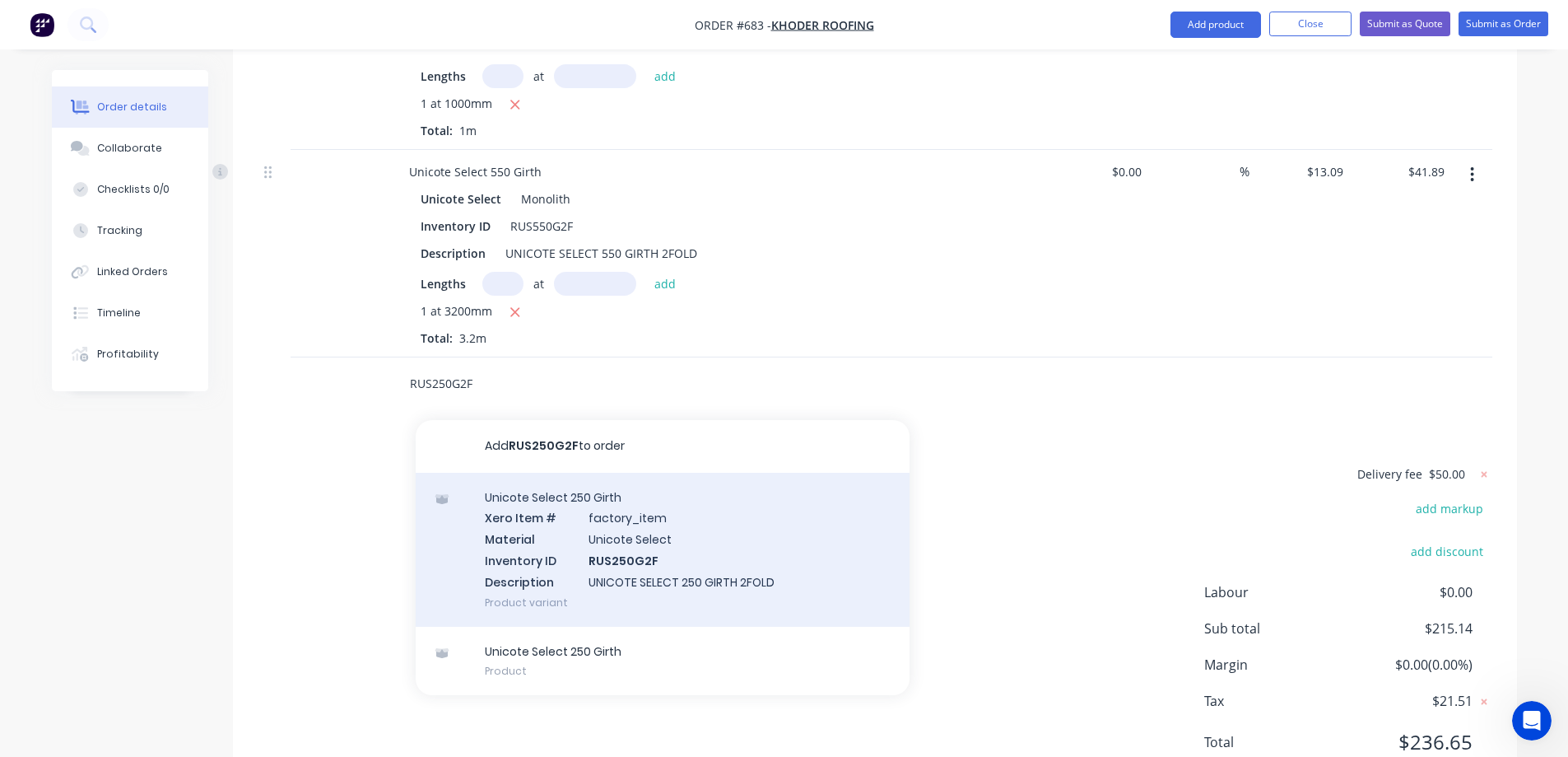
type input "RUS250G2F"
click at [535, 518] on div "Unicote Select 250 Girth Xero Item # factory_item Material Unicote Select Inven…" at bounding box center [662, 549] width 494 height 154
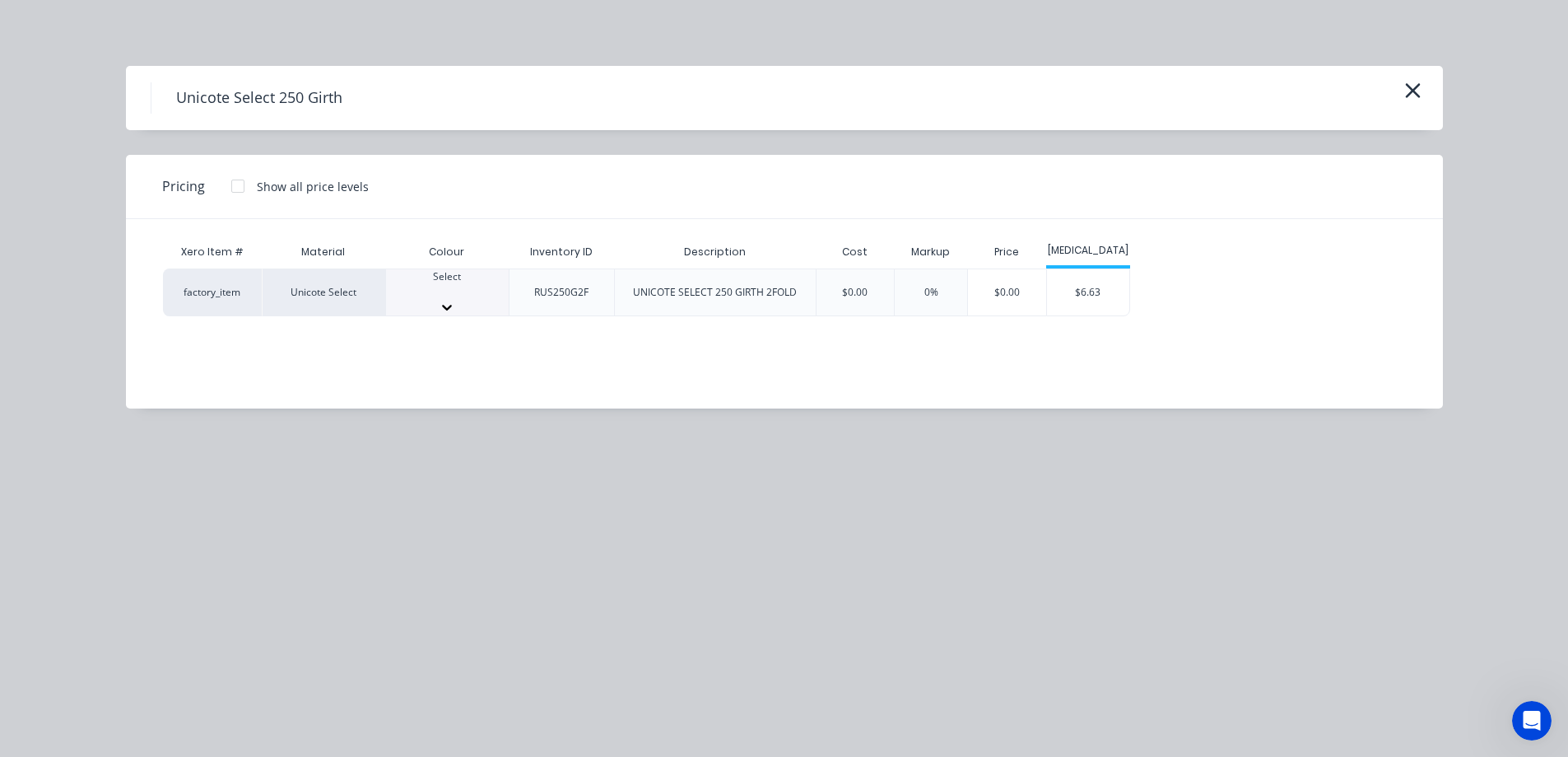
click at [455, 299] on icon at bounding box center [447, 307] width 16 height 16
click at [1095, 296] on div "$6.63" at bounding box center [1089, 297] width 82 height 56
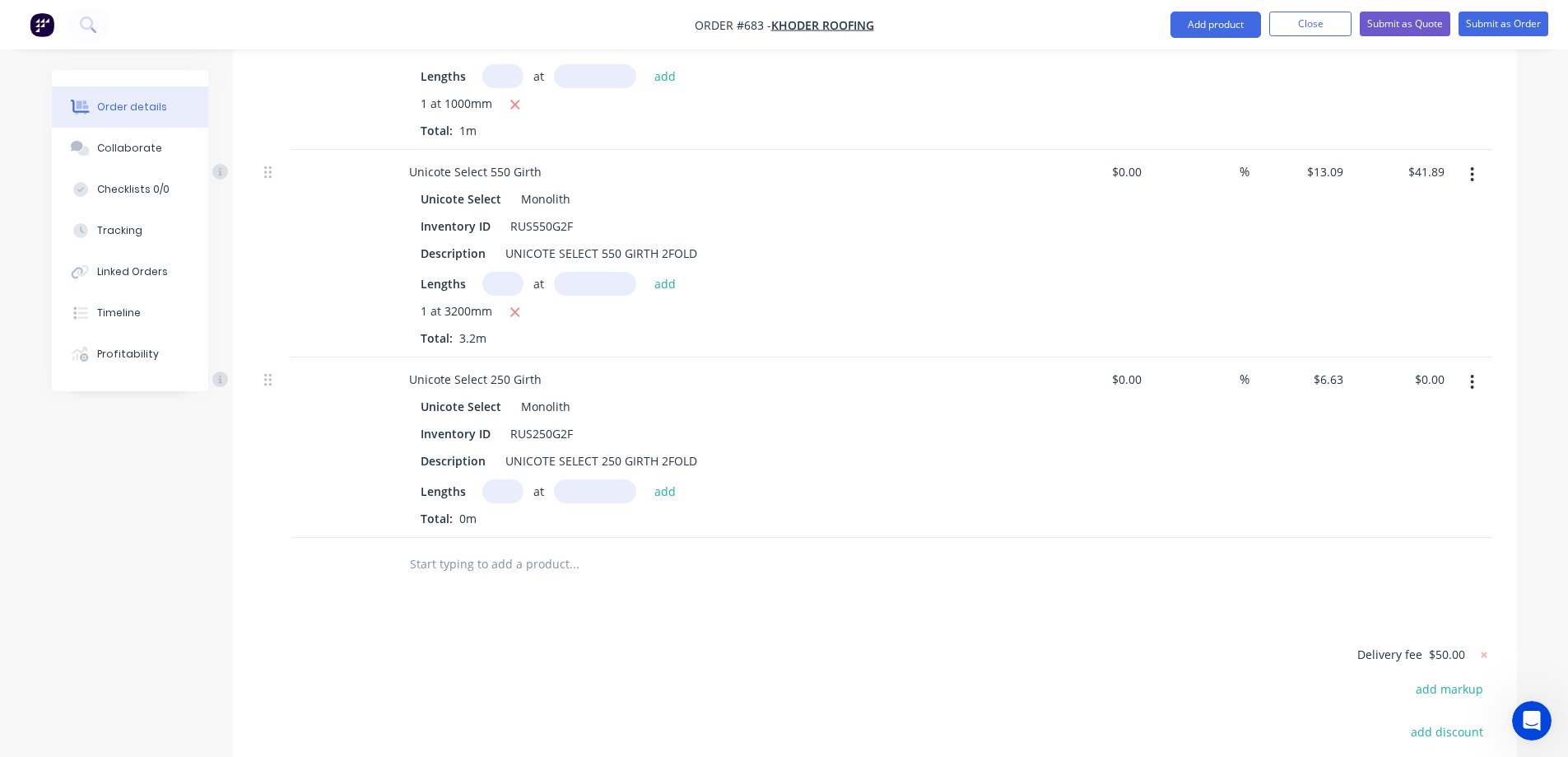
click at [496, 479] on input "text" at bounding box center [503, 491] width 41 height 24
type input "1"
type input "1000mm"
click at [678, 479] on button "add" at bounding box center [665, 491] width 39 height 22
type input "$6.63"
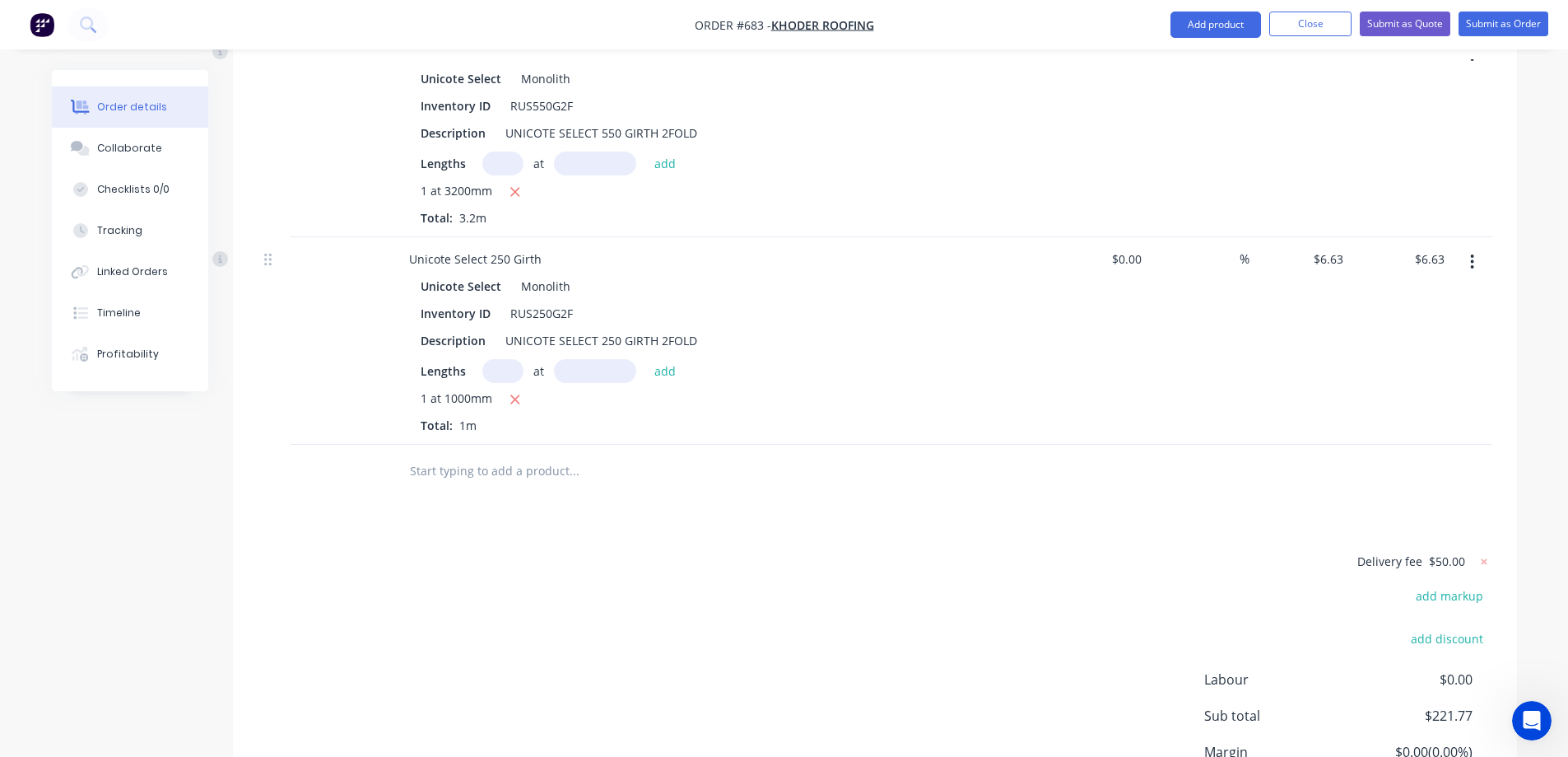
scroll to position [1066, 0]
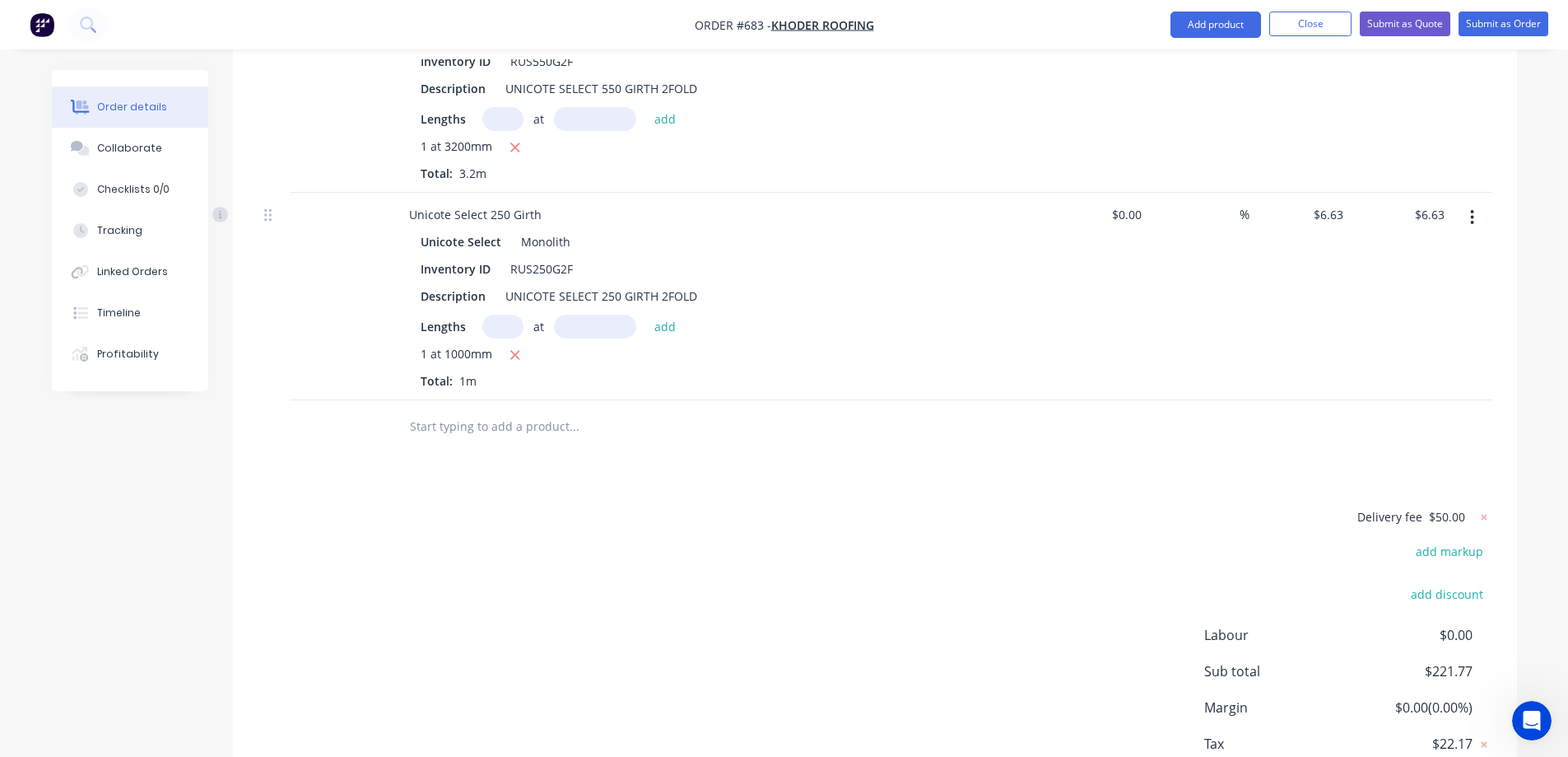
click at [485, 410] on input "text" at bounding box center [574, 426] width 330 height 33
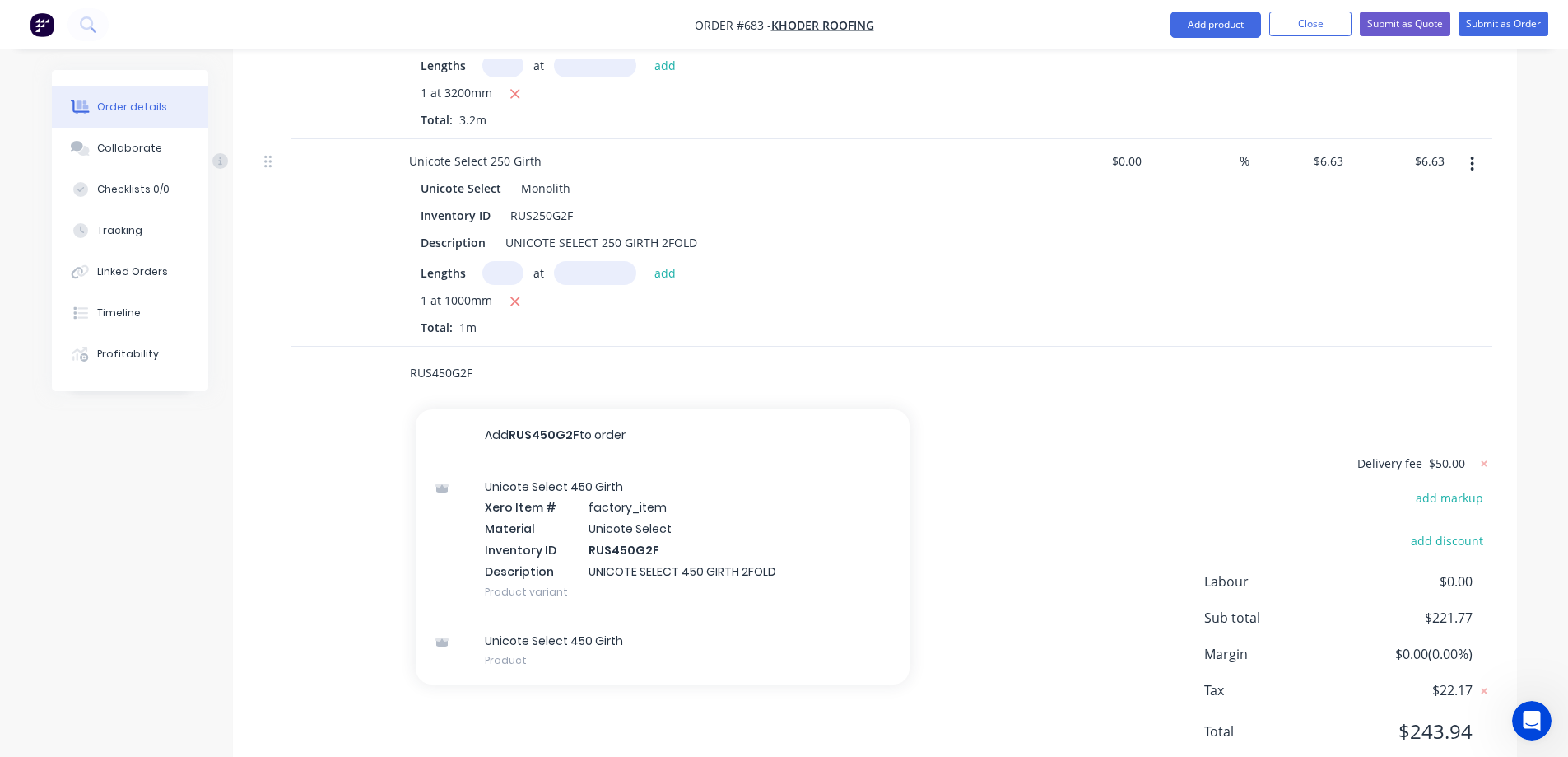
scroll to position [1149, 0]
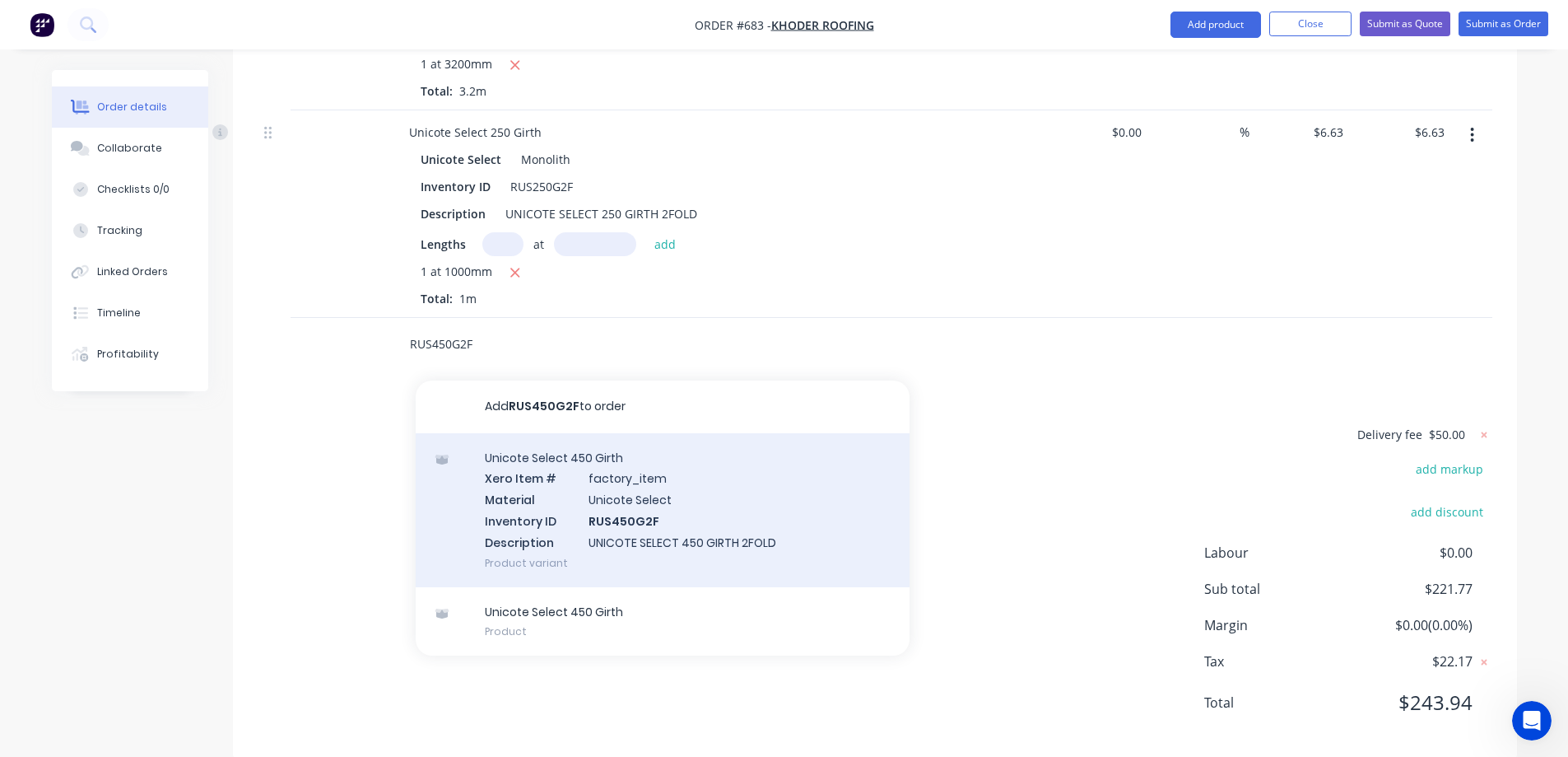
type input "RUS450G2F"
click at [526, 453] on div "Unicote Select 450 Girth Xero Item # factory_item Material Unicote Select Inven…" at bounding box center [662, 510] width 494 height 154
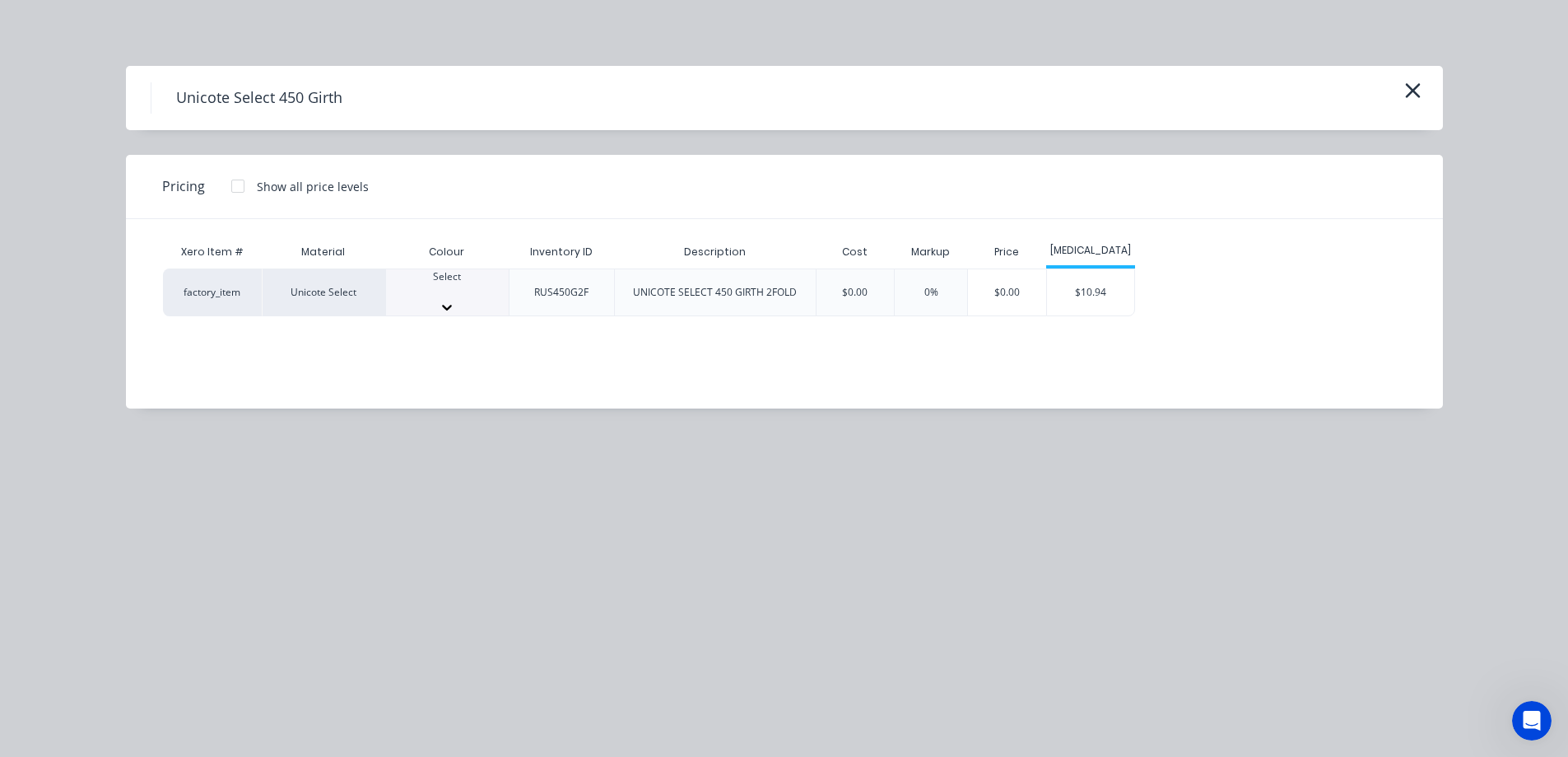
click at [417, 289] on div at bounding box center [447, 291] width 123 height 15
click at [1097, 301] on div "$10.94" at bounding box center [1091, 297] width 88 height 56
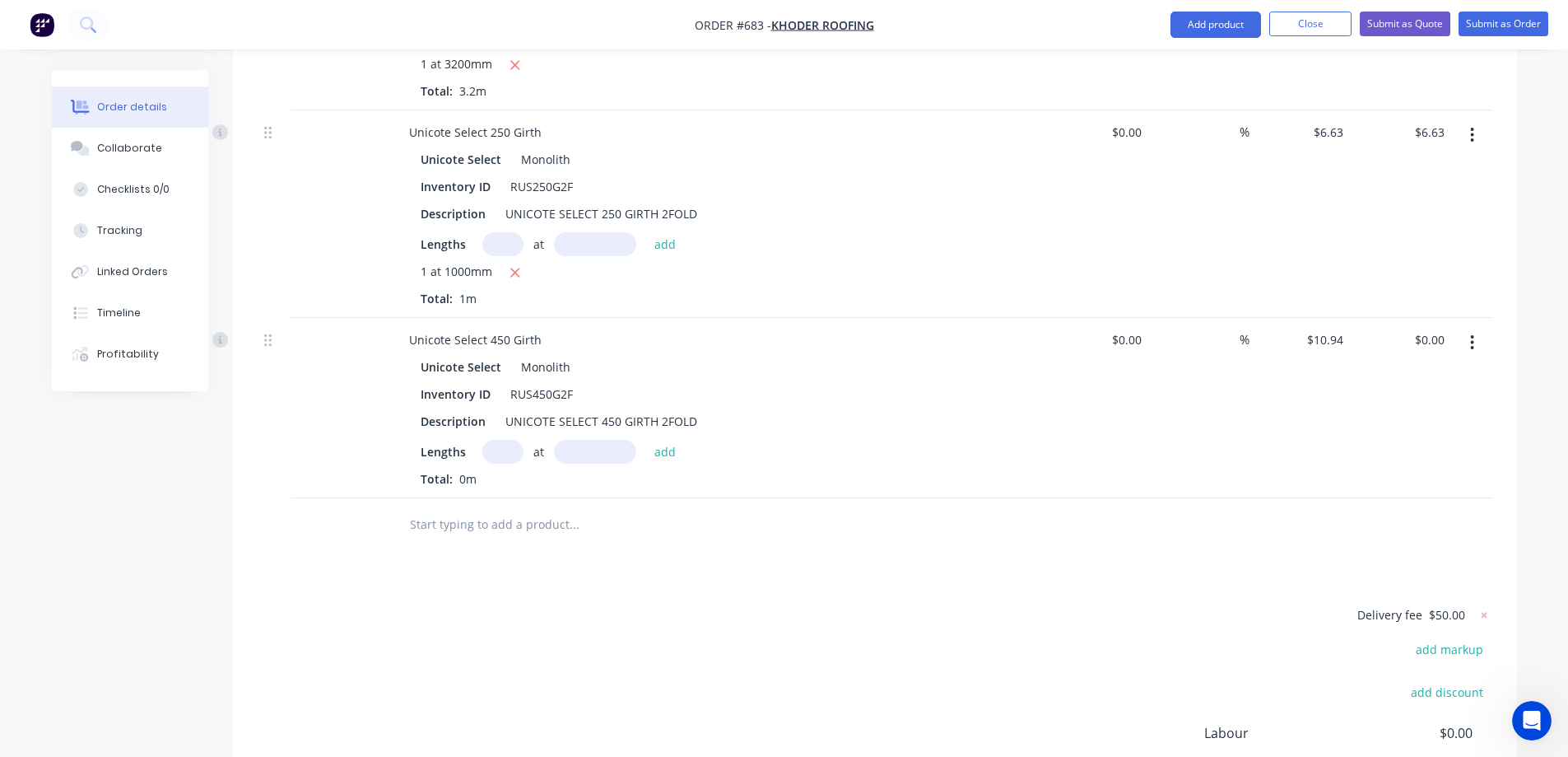
click at [491, 440] on input "text" at bounding box center [503, 452] width 41 height 24
type input "1"
type input "3200mm"
click at [650, 440] on div "1 at 3200mm add" at bounding box center [584, 452] width 203 height 24
click at [662, 440] on button "add" at bounding box center [665, 451] width 39 height 22
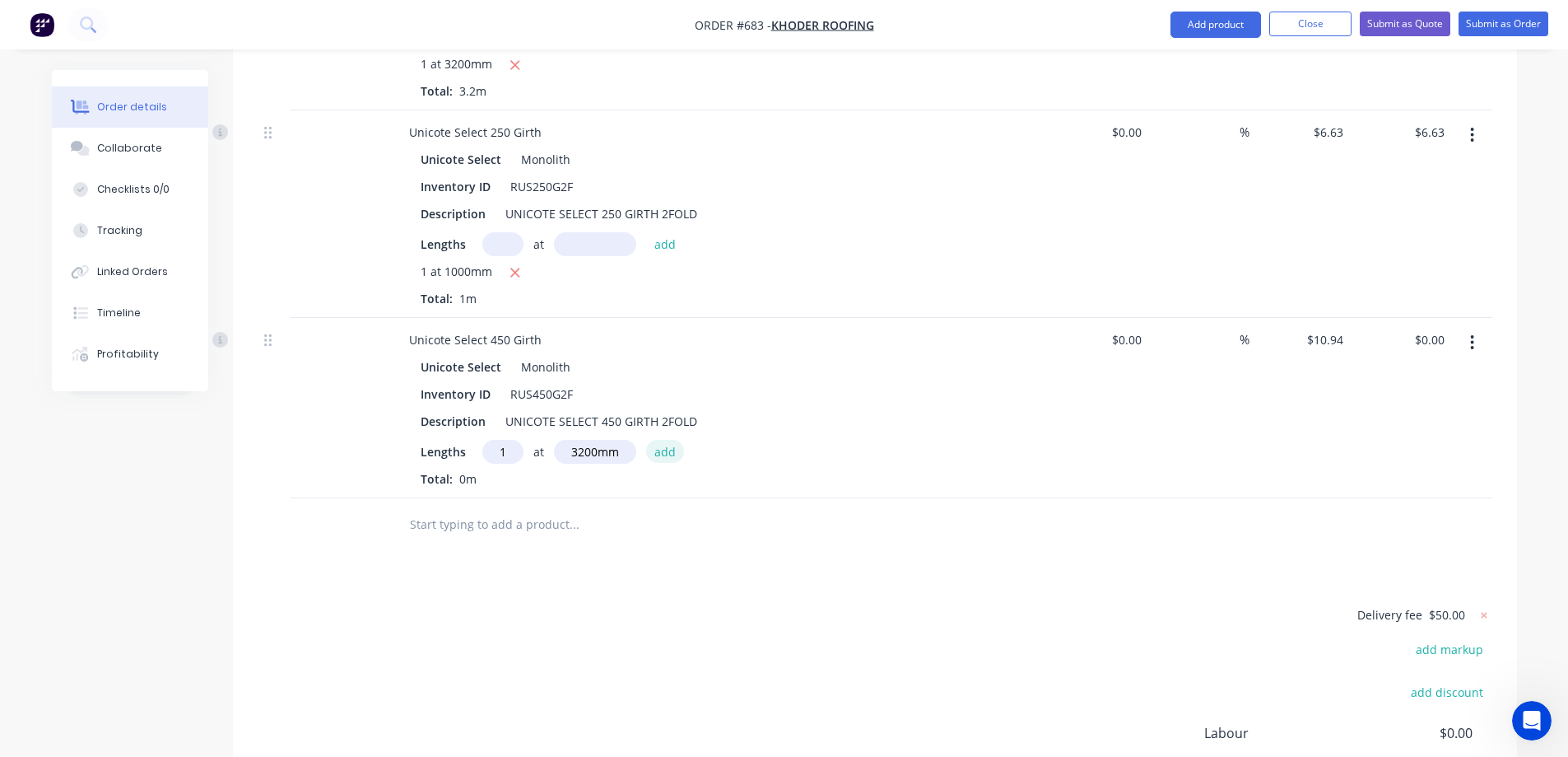
type input "$35.01"
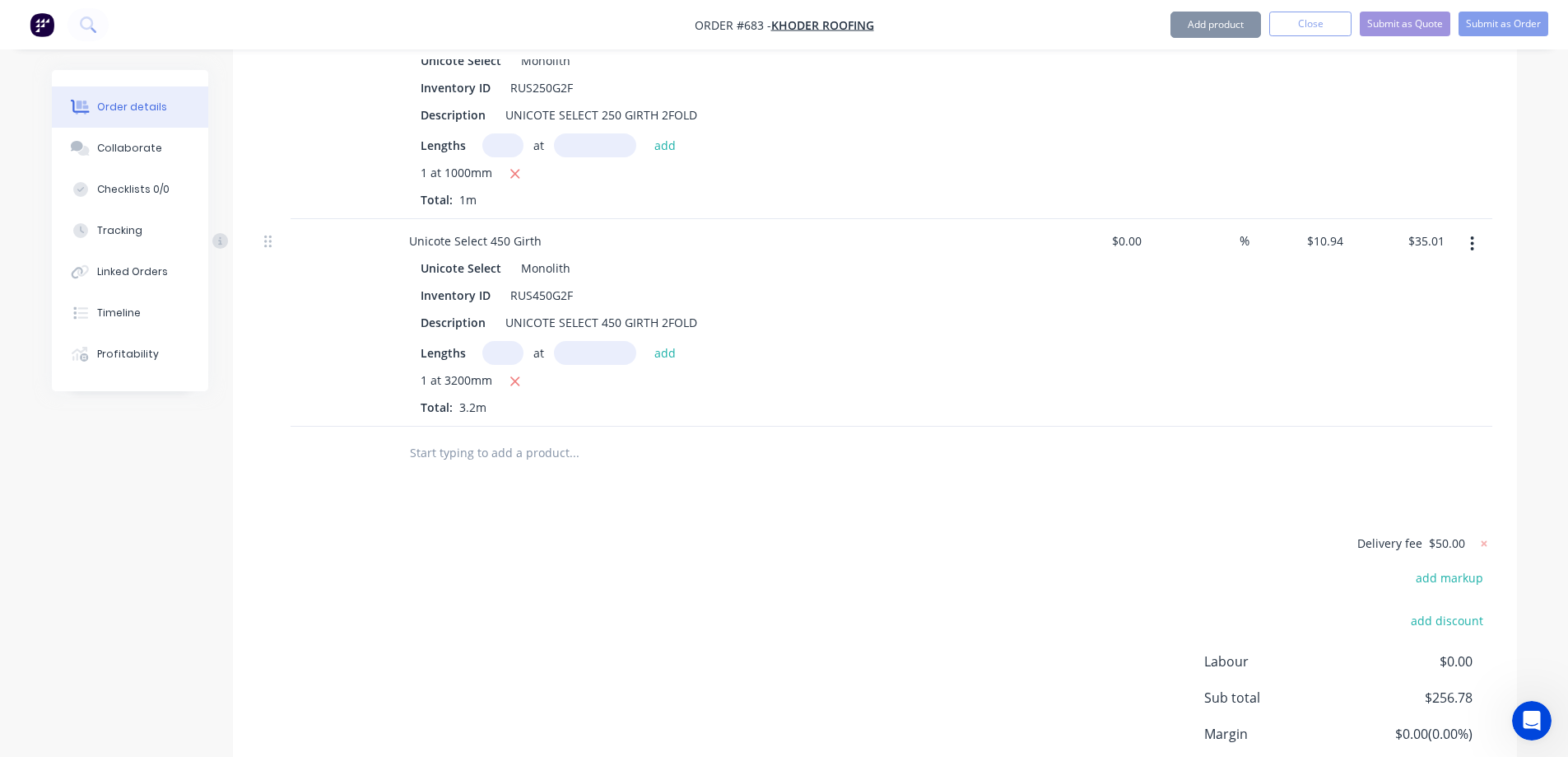
scroll to position [1359, 0]
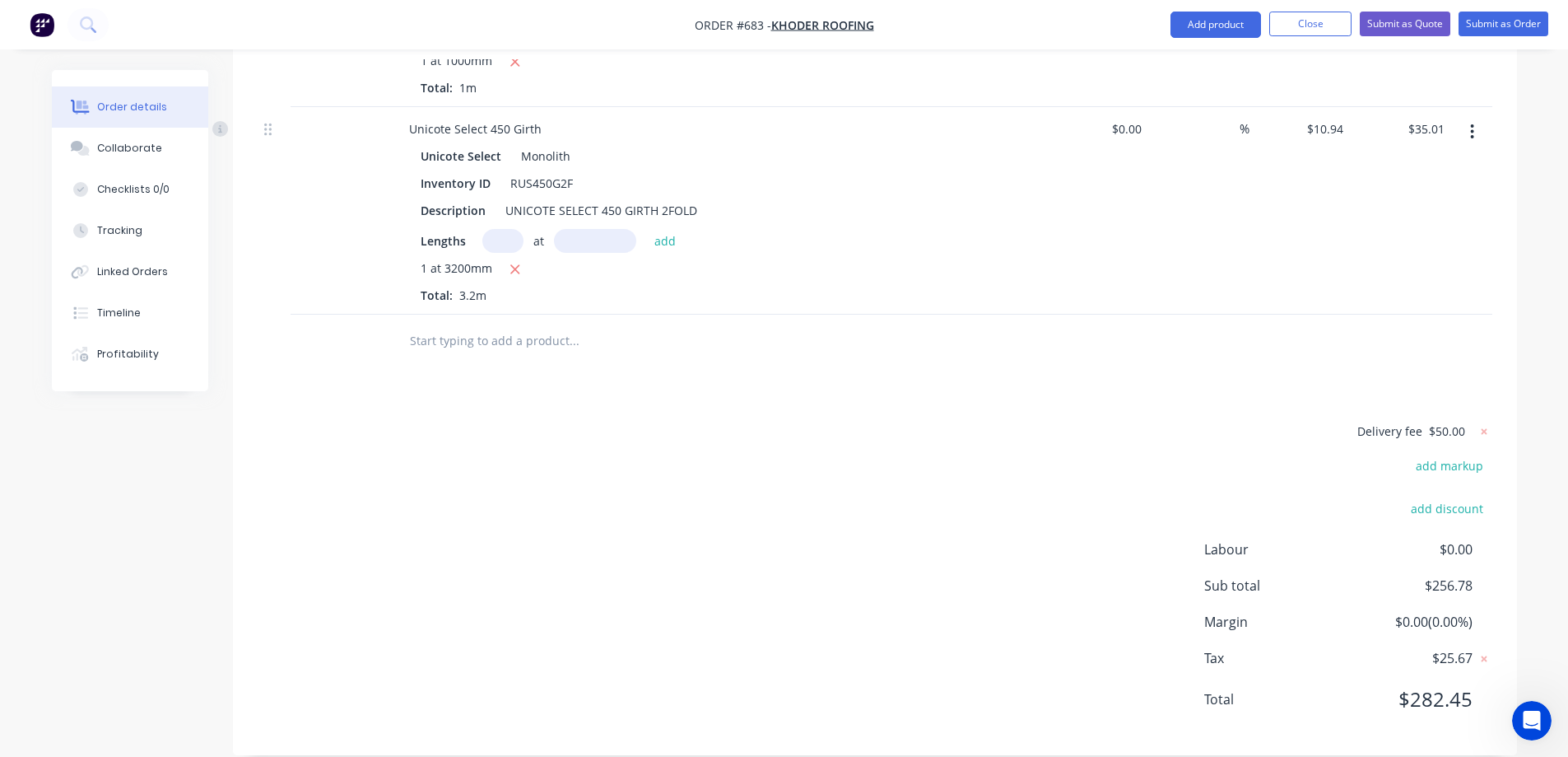
click at [485, 325] on input "text" at bounding box center [574, 341] width 330 height 33
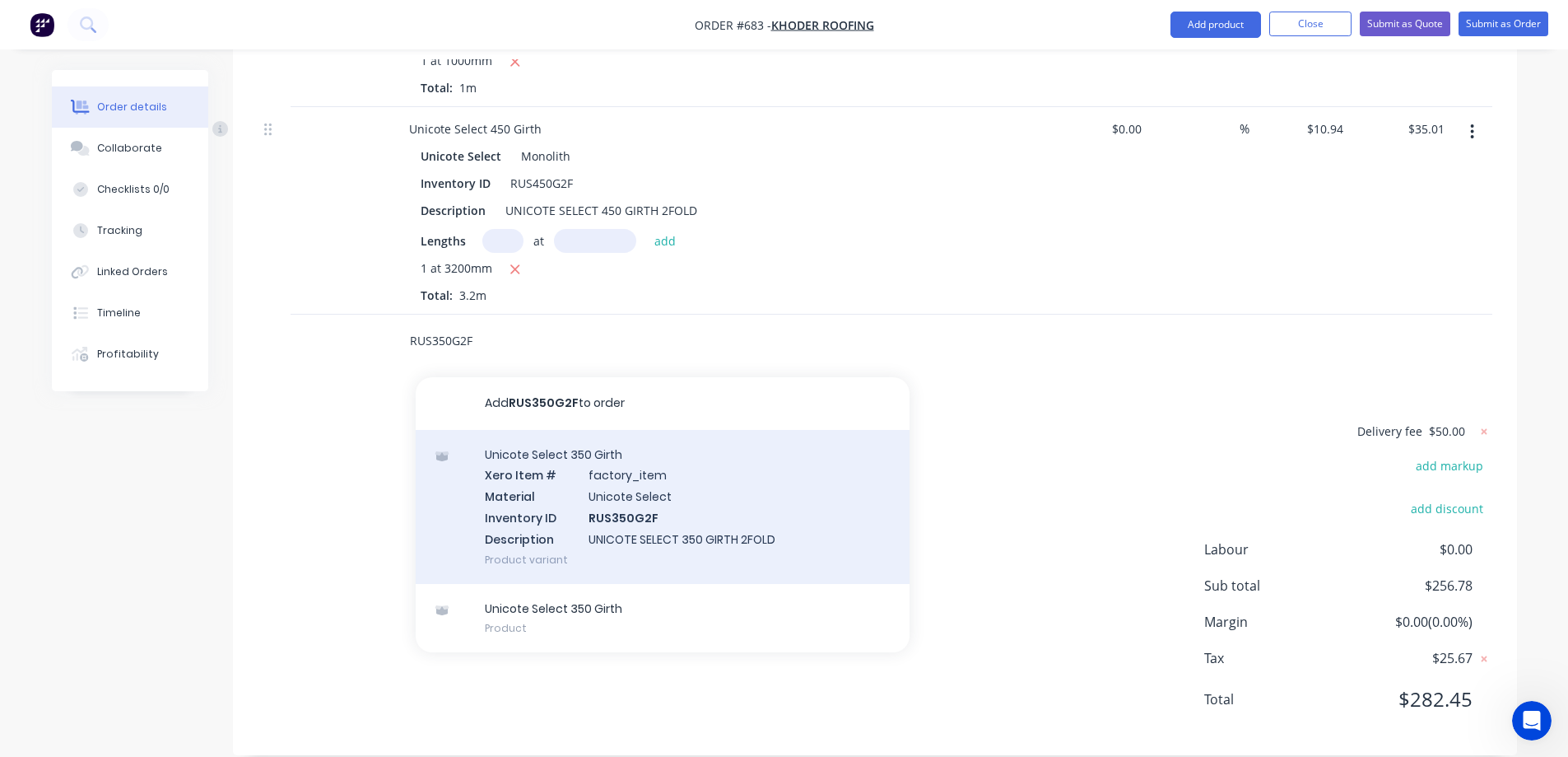
type input "RUS350G2F"
click at [536, 482] on div "Unicote Select 350 Girth Xero Item # factory_item Material Unicote Select Inven…" at bounding box center [662, 506] width 494 height 154
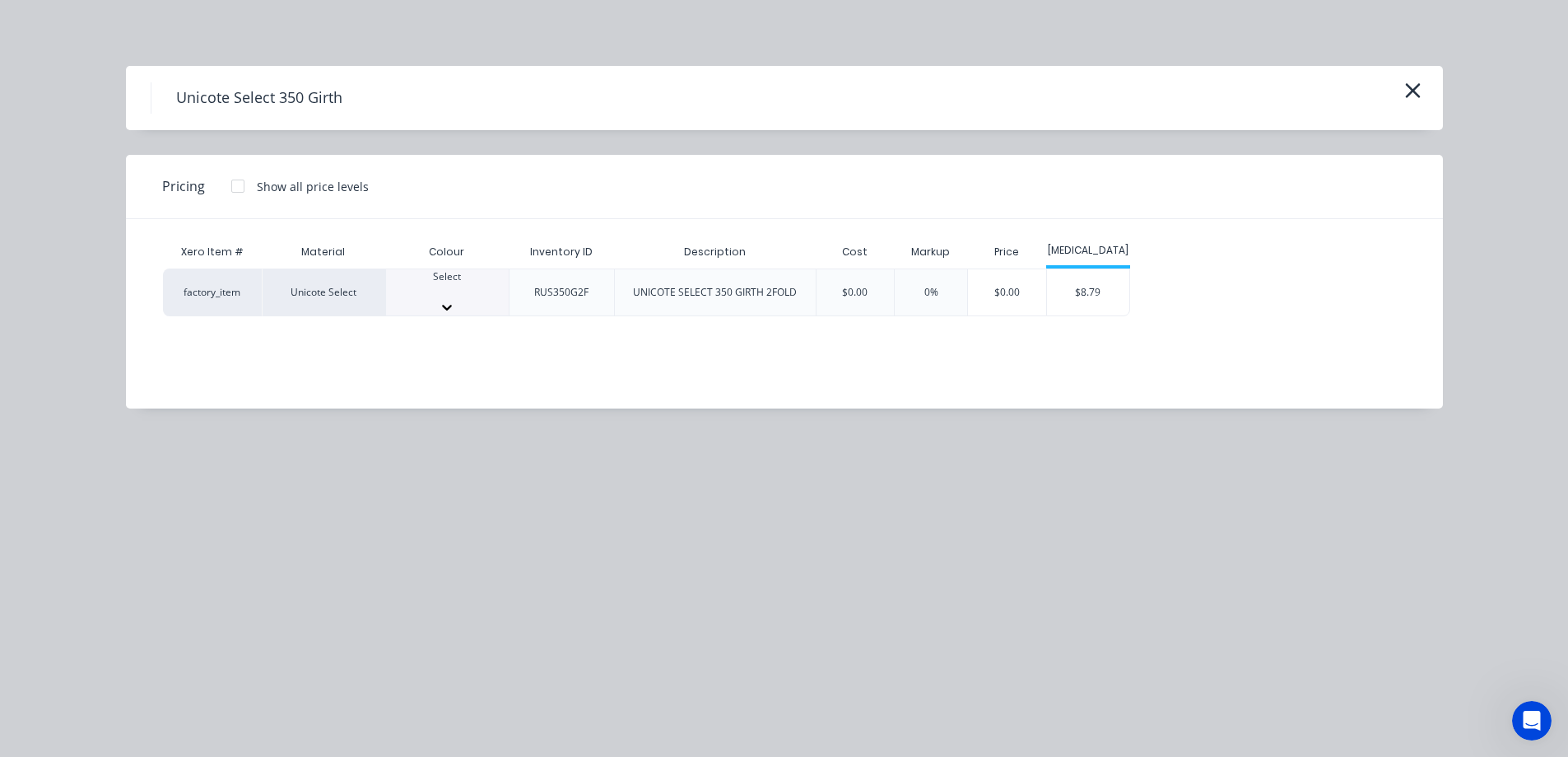
click at [465, 285] on div at bounding box center [447, 291] width 123 height 15
click at [1071, 295] on div "$8.79" at bounding box center [1089, 297] width 82 height 56
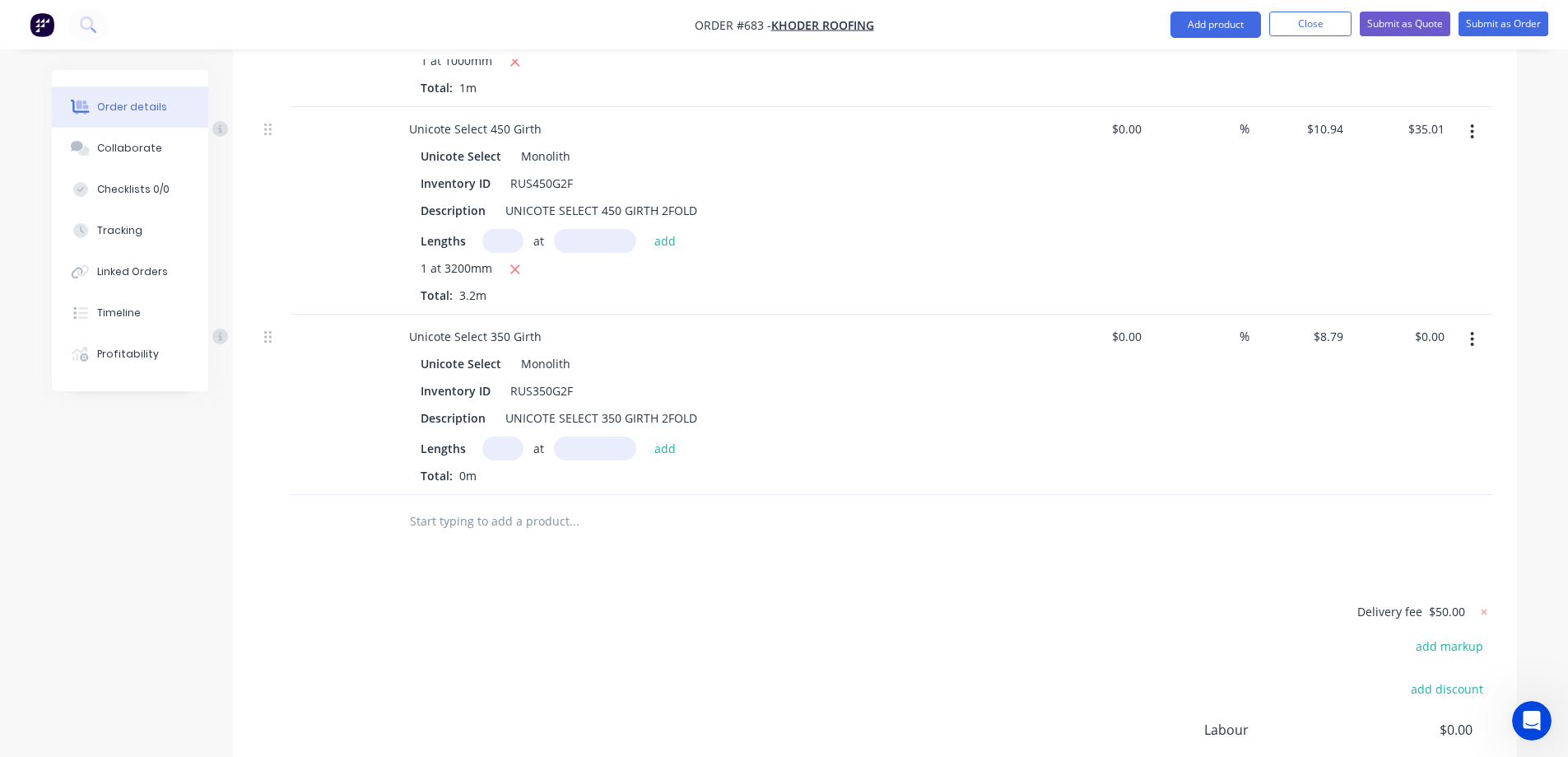
click at [499, 436] on input "text" at bounding box center [503, 449] width 41 height 24
type input "1"
type input "1000mm"
click at [660, 436] on button "add" at bounding box center [665, 448] width 39 height 22
type input "$8.79"
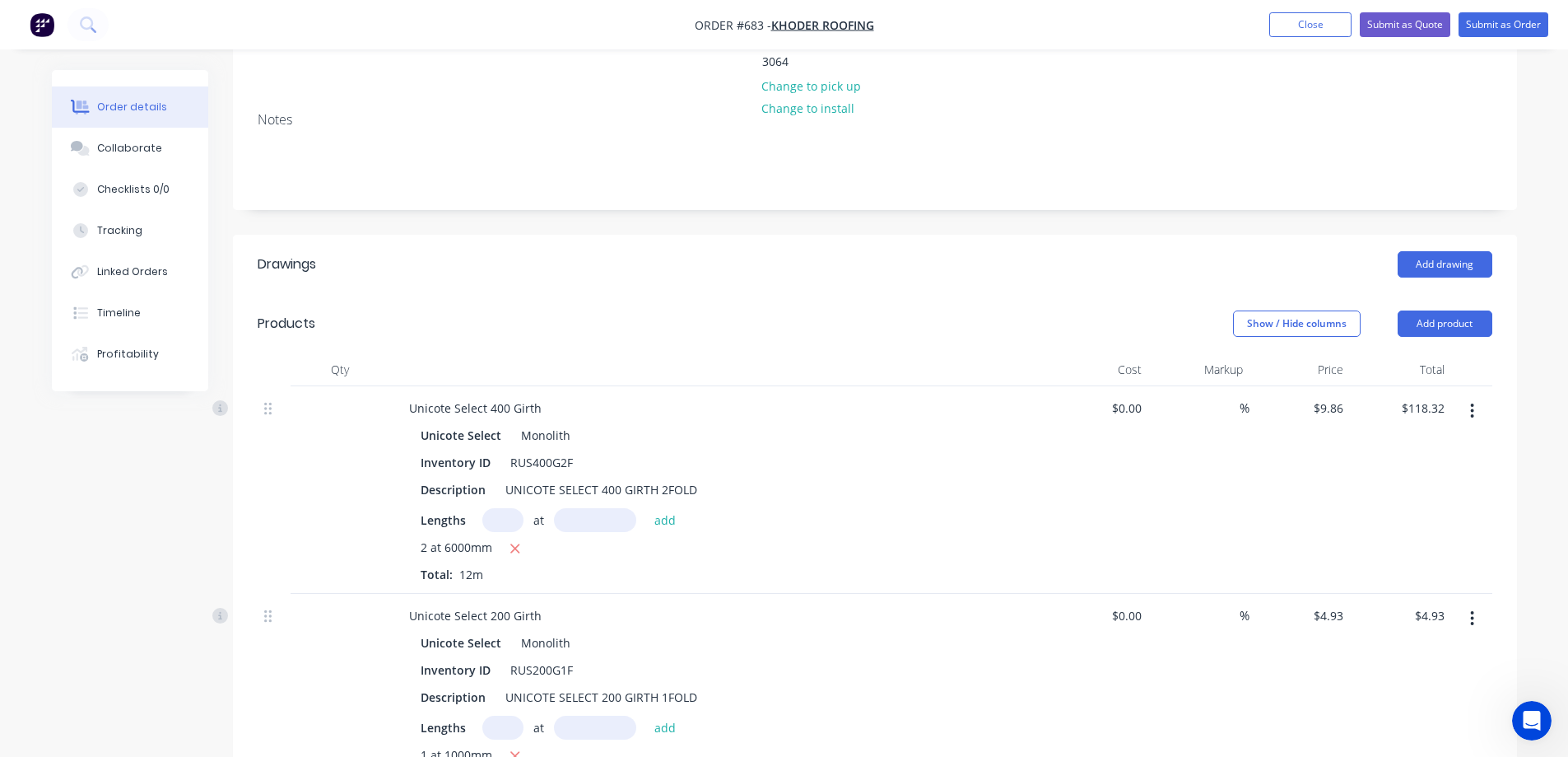
scroll to position [167, 0]
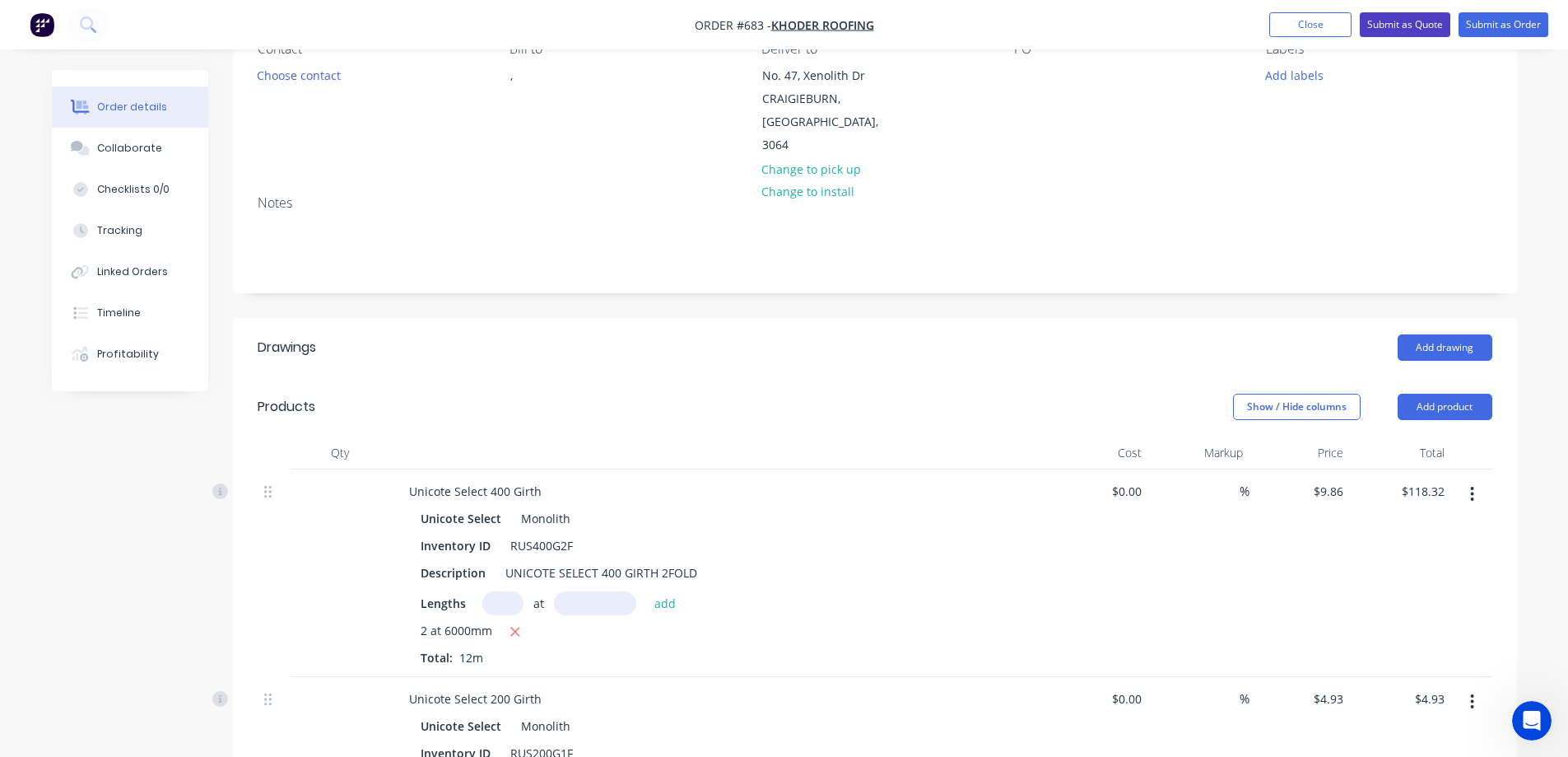
click at [1401, 25] on button "Submit as Quote" at bounding box center [1405, 24] width 90 height 25
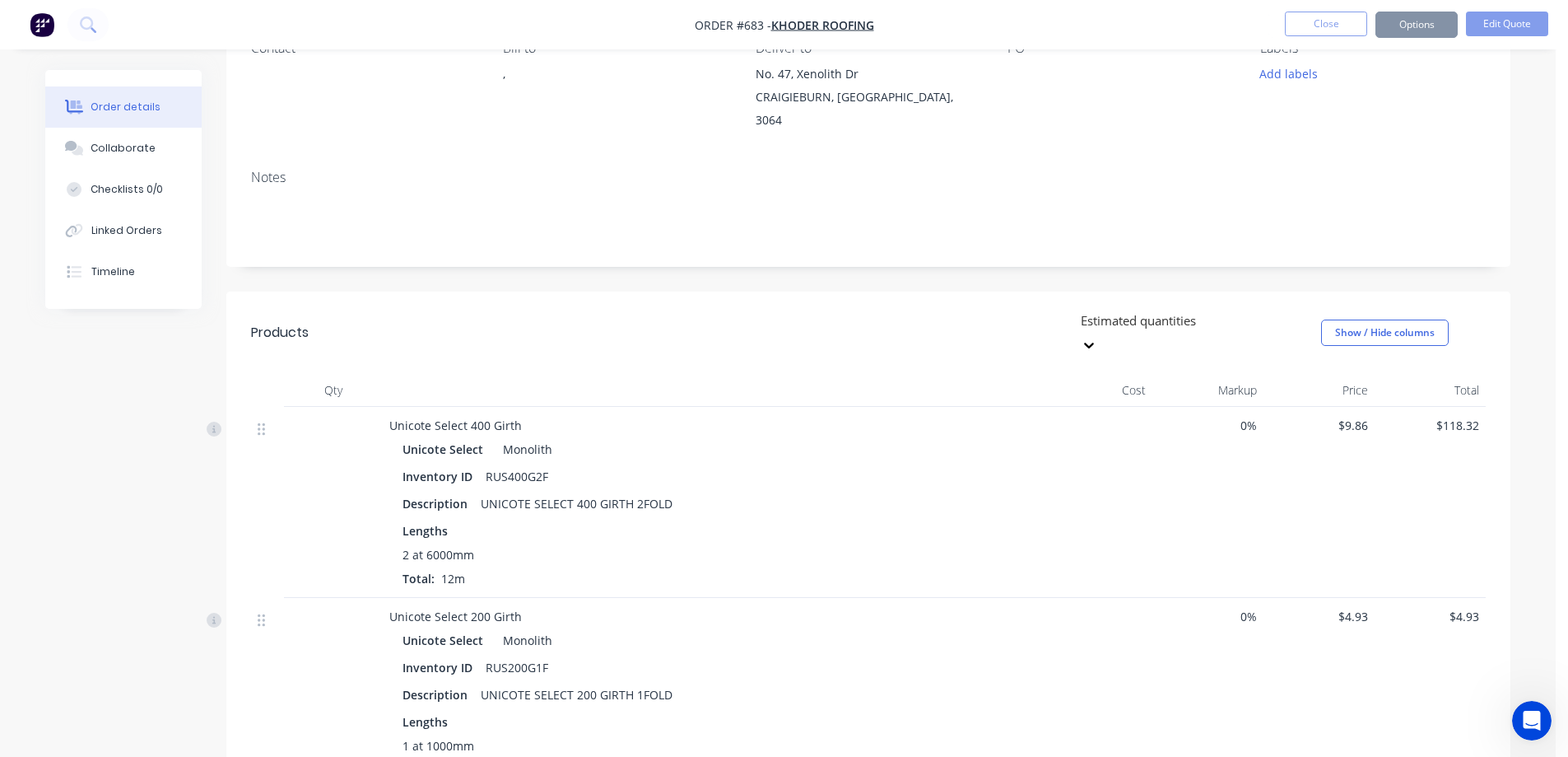
scroll to position [0, 0]
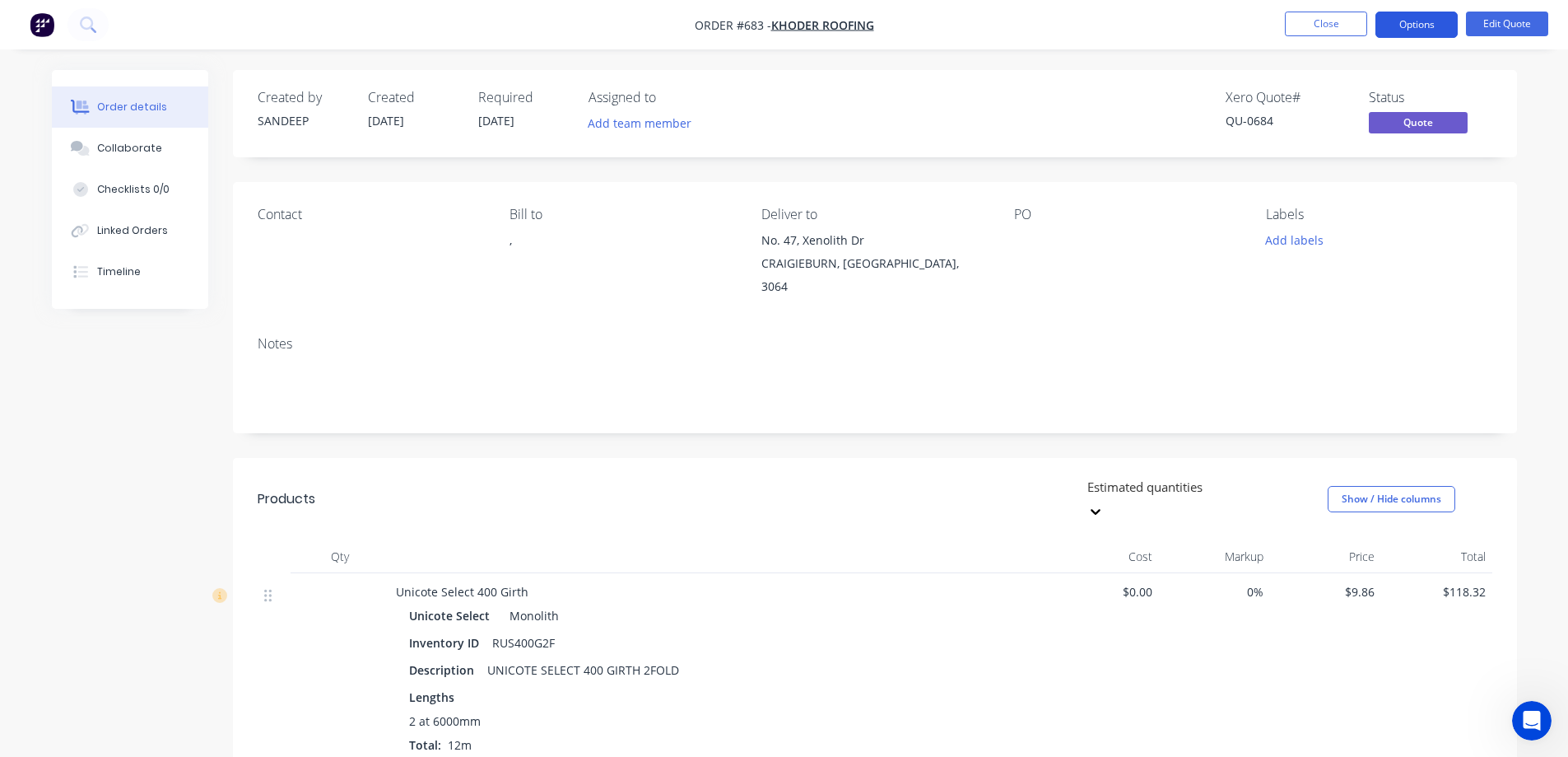
click at [1407, 27] on button "Options" at bounding box center [1417, 24] width 82 height 27
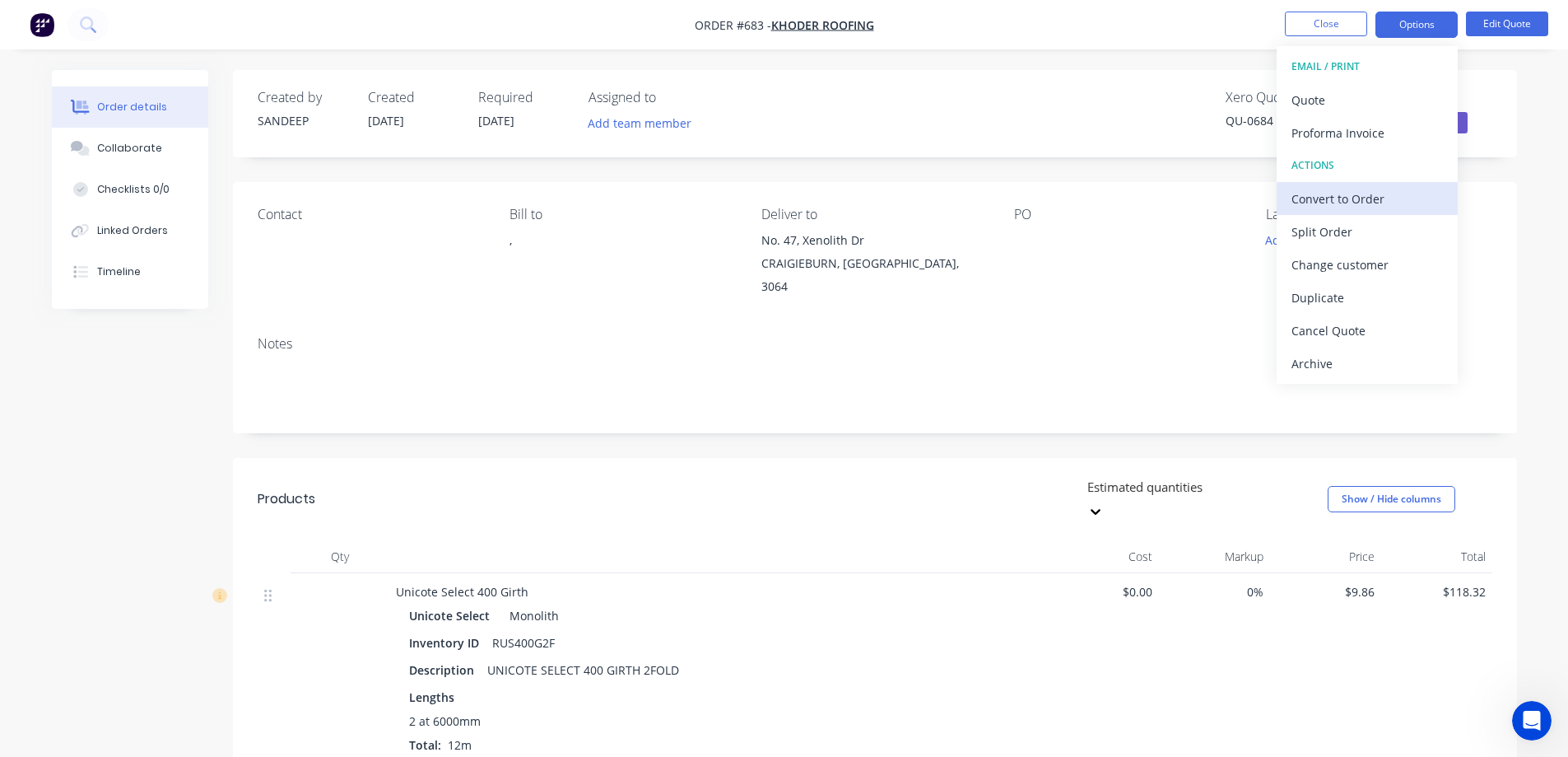
click at [1334, 199] on div "Convert to Order" at bounding box center [1367, 199] width 151 height 24
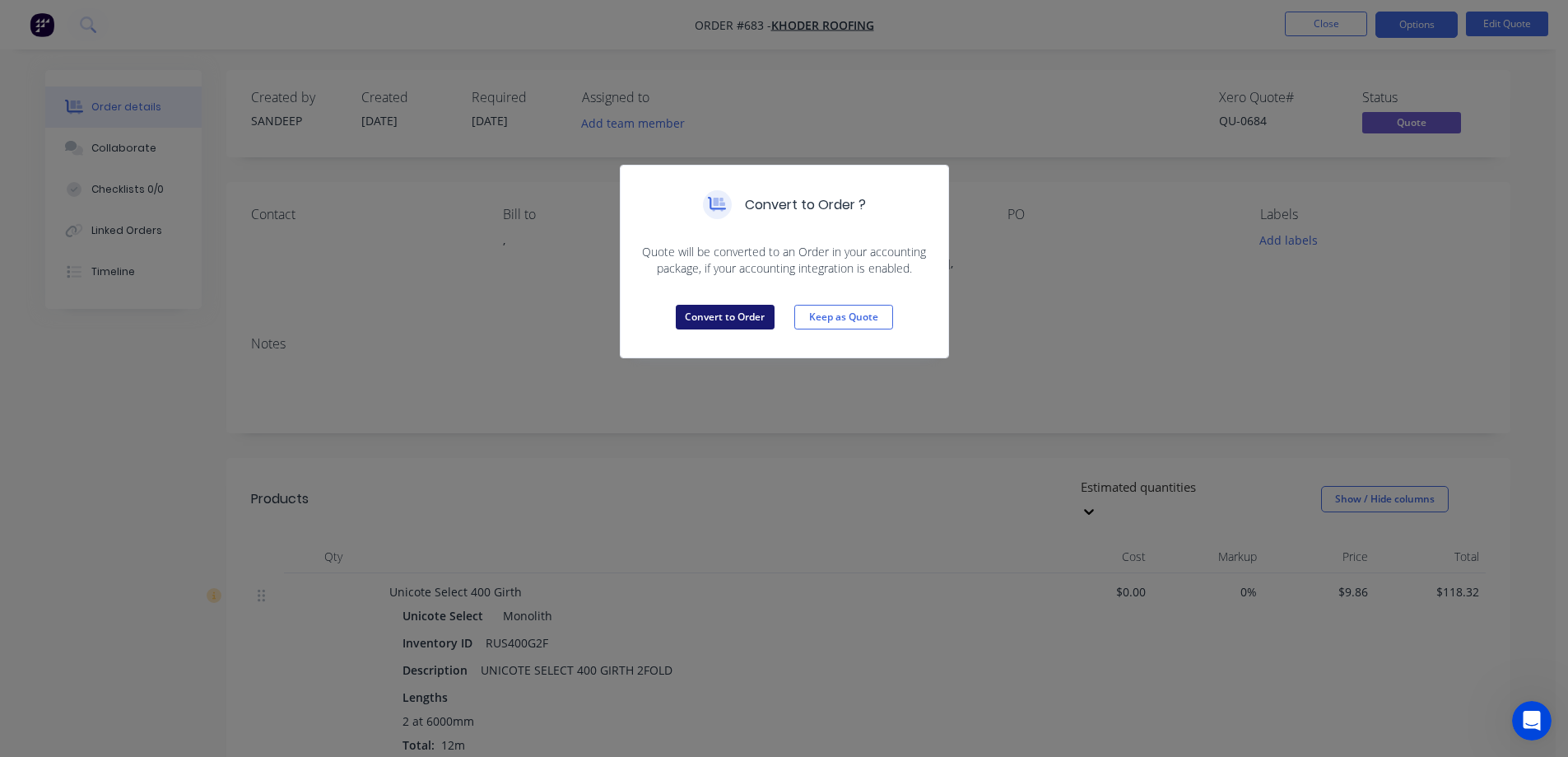
click at [765, 306] on button "Convert to Order" at bounding box center [725, 317] width 99 height 25
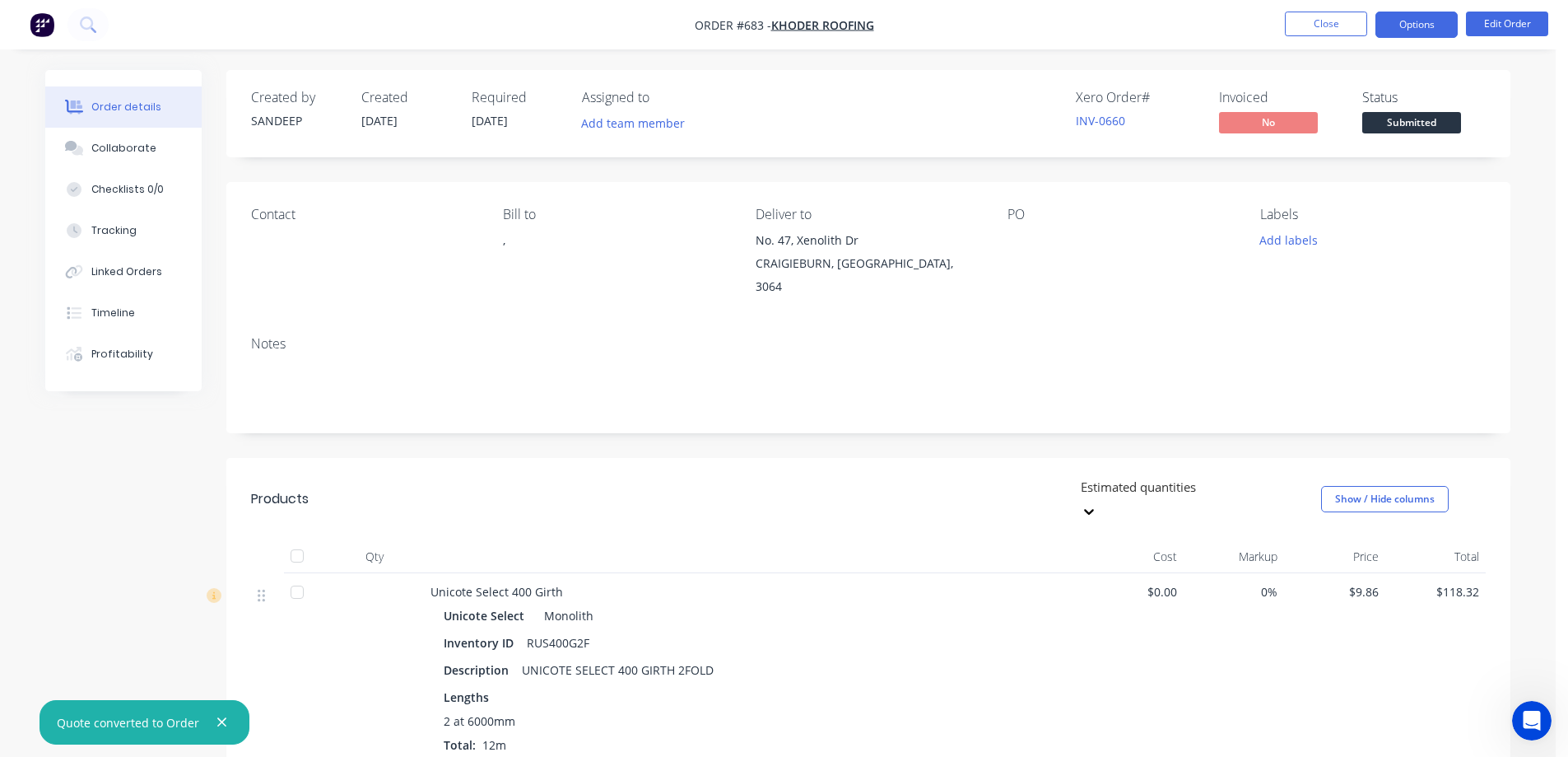
click at [1413, 30] on button "Options" at bounding box center [1417, 24] width 82 height 27
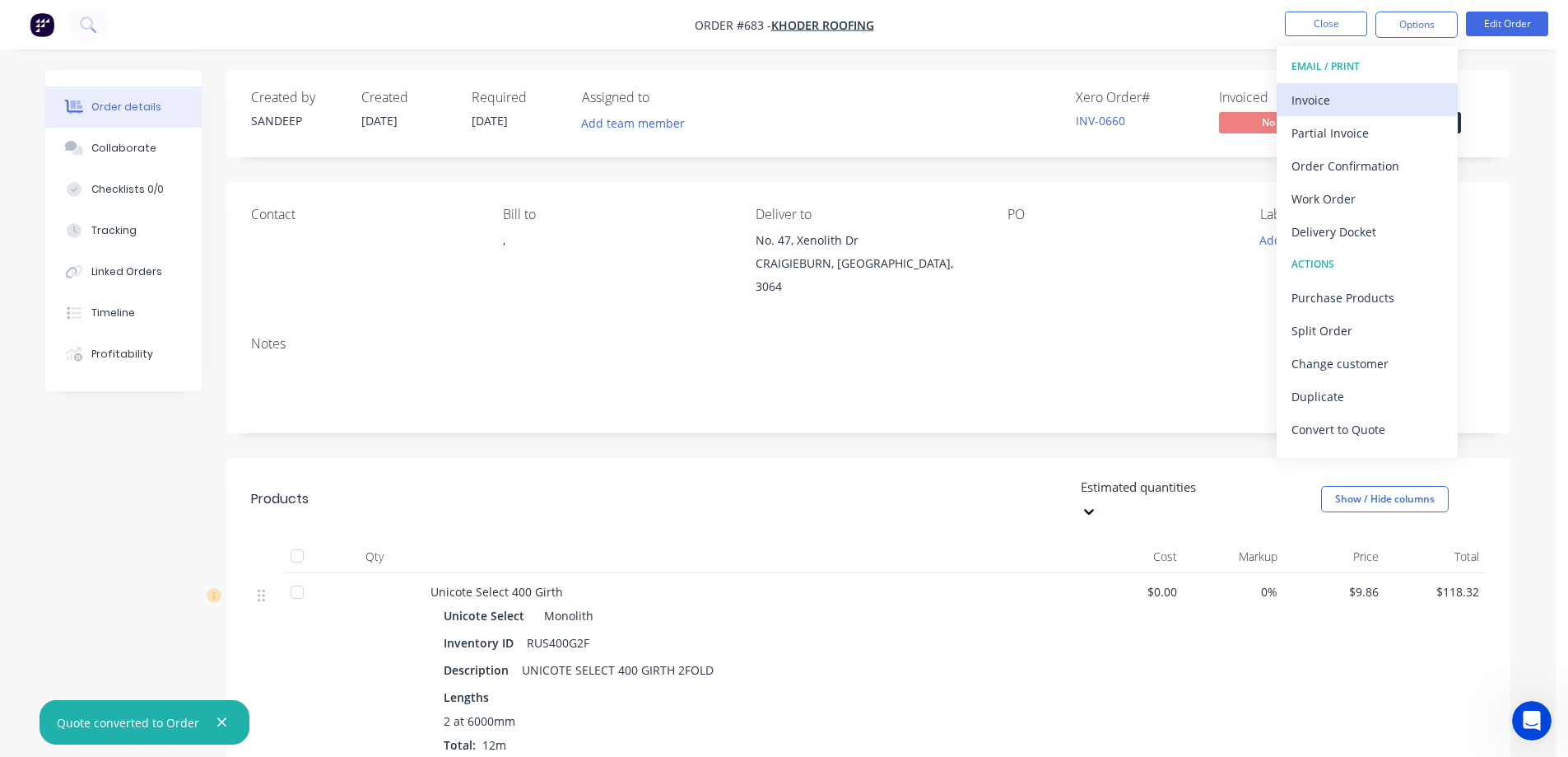
click at [1343, 109] on div "Invoice" at bounding box center [1367, 101] width 151 height 24
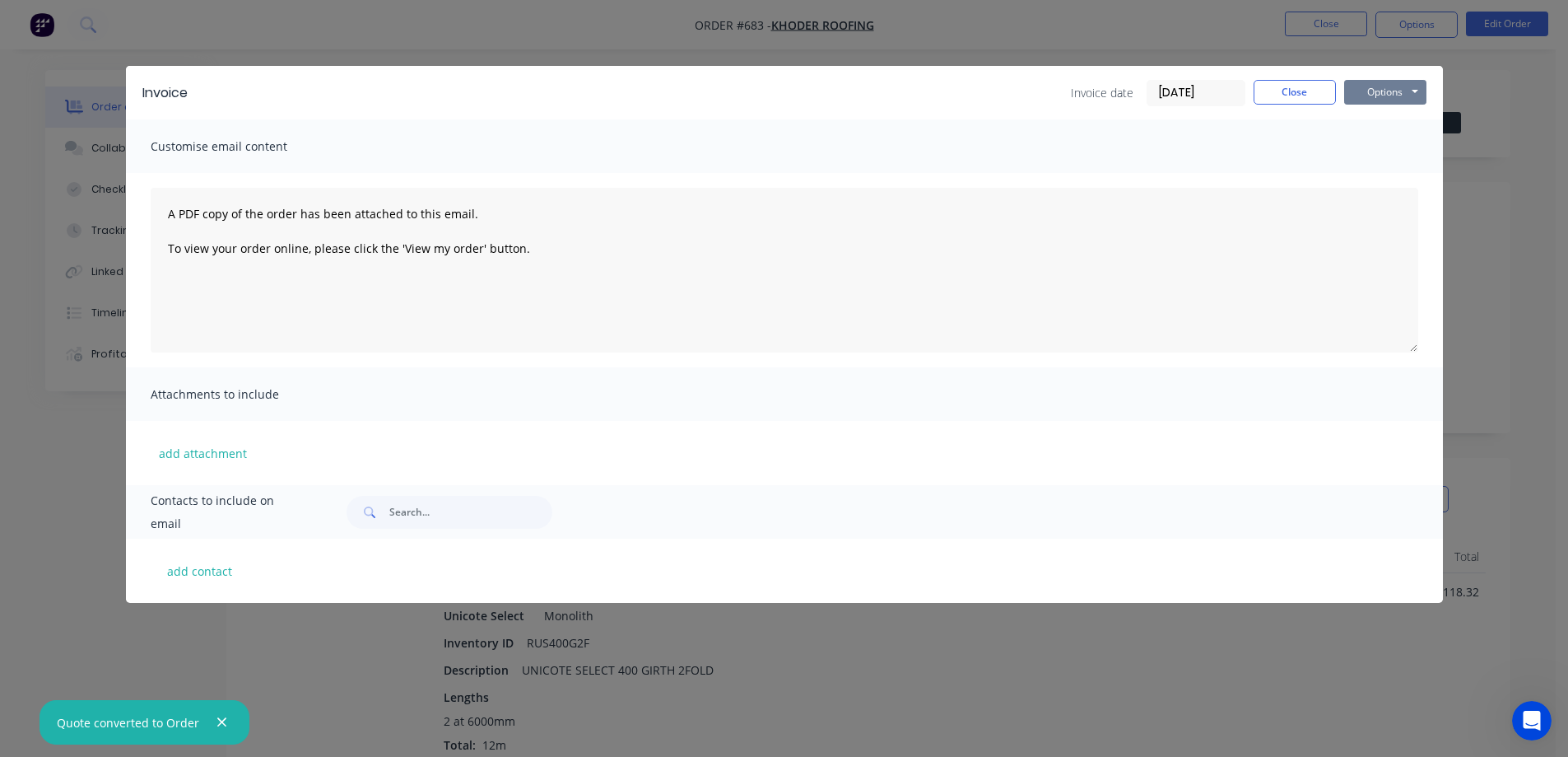
click at [1373, 82] on button "Options" at bounding box center [1386, 92] width 82 height 25
click at [1364, 113] on button "Preview" at bounding box center [1397, 122] width 106 height 27
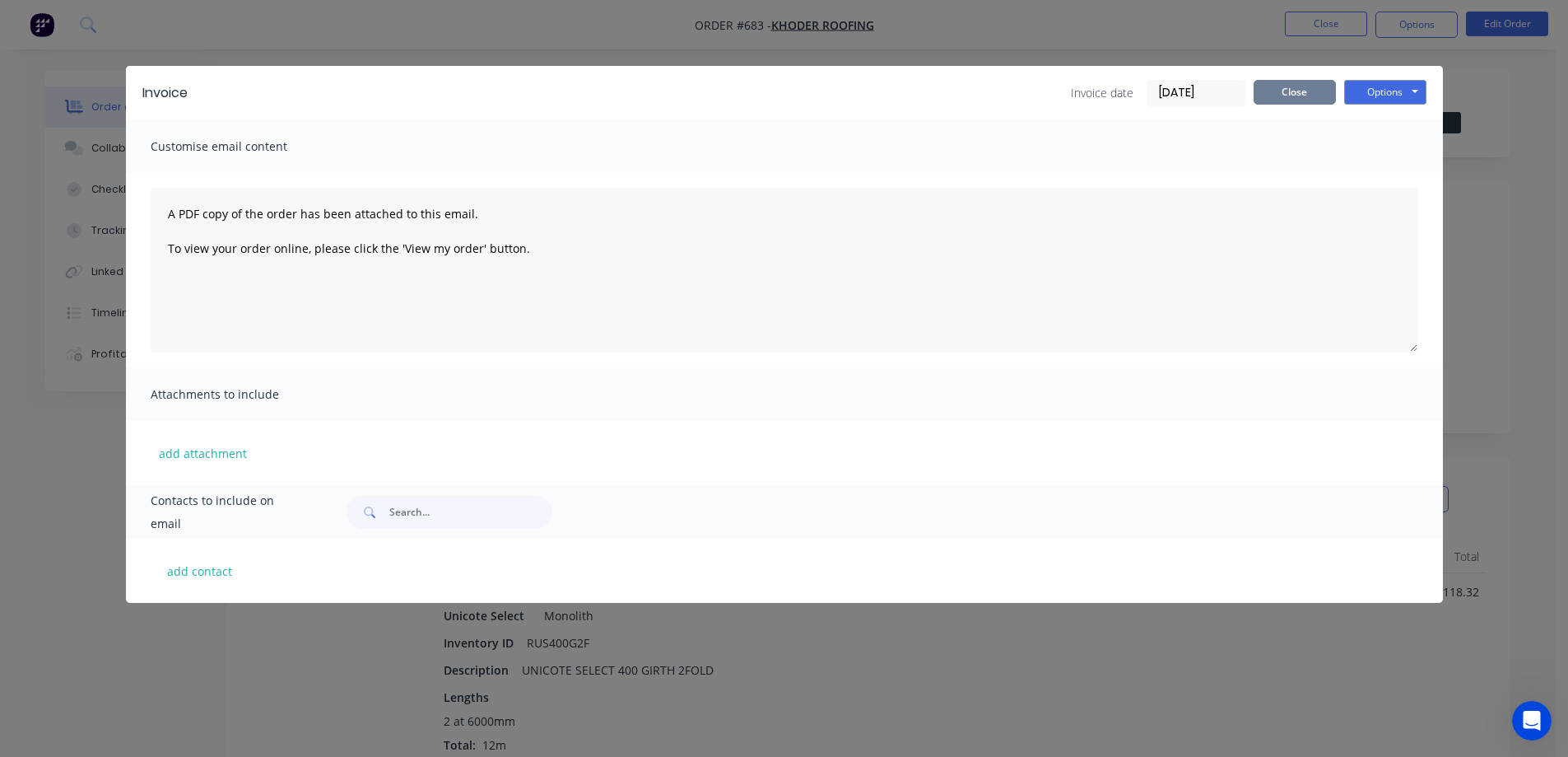
click at [1289, 100] on button "Close" at bounding box center [1295, 92] width 82 height 25
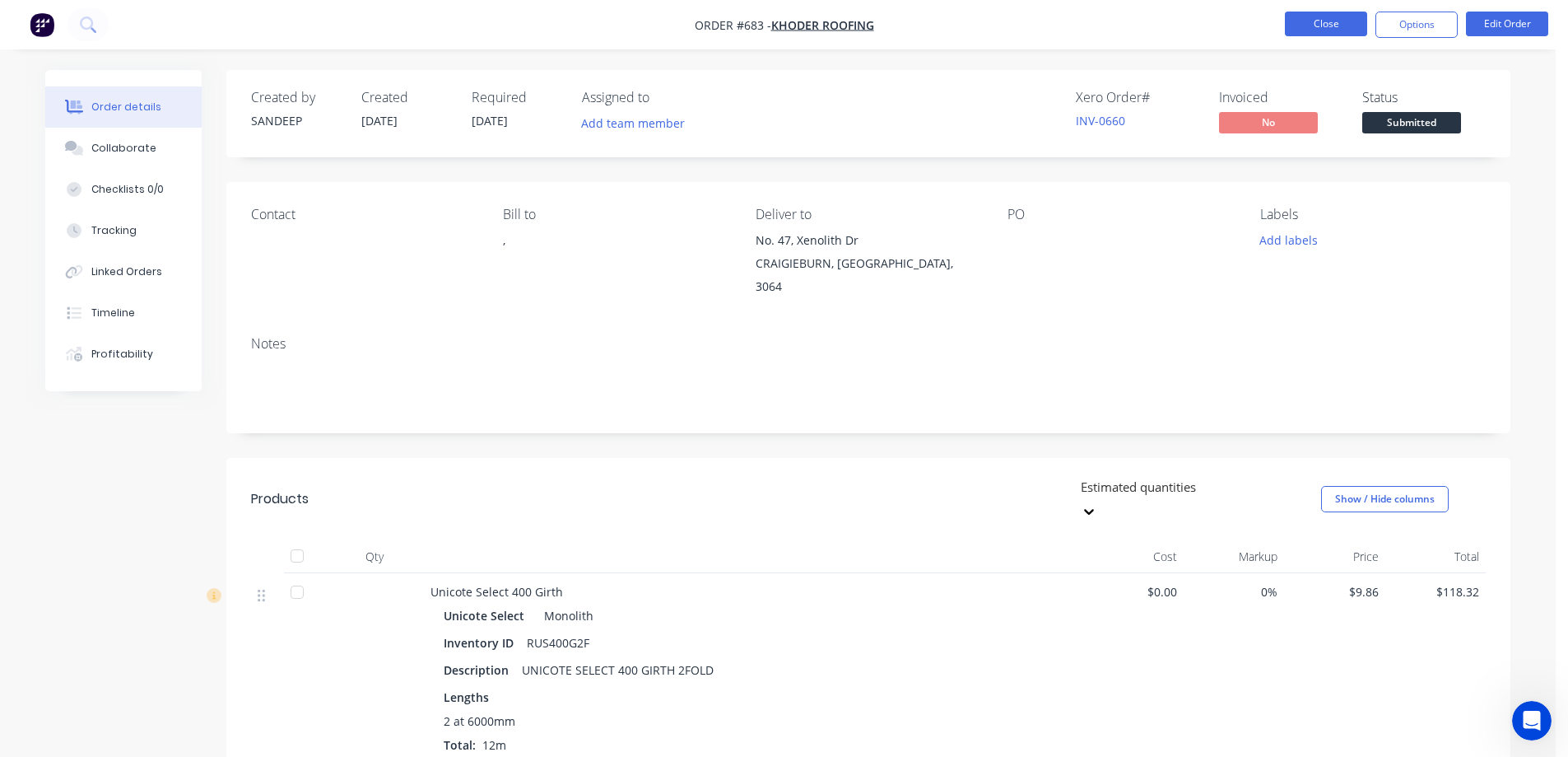
click at [1310, 27] on button "Close" at bounding box center [1327, 23] width 82 height 25
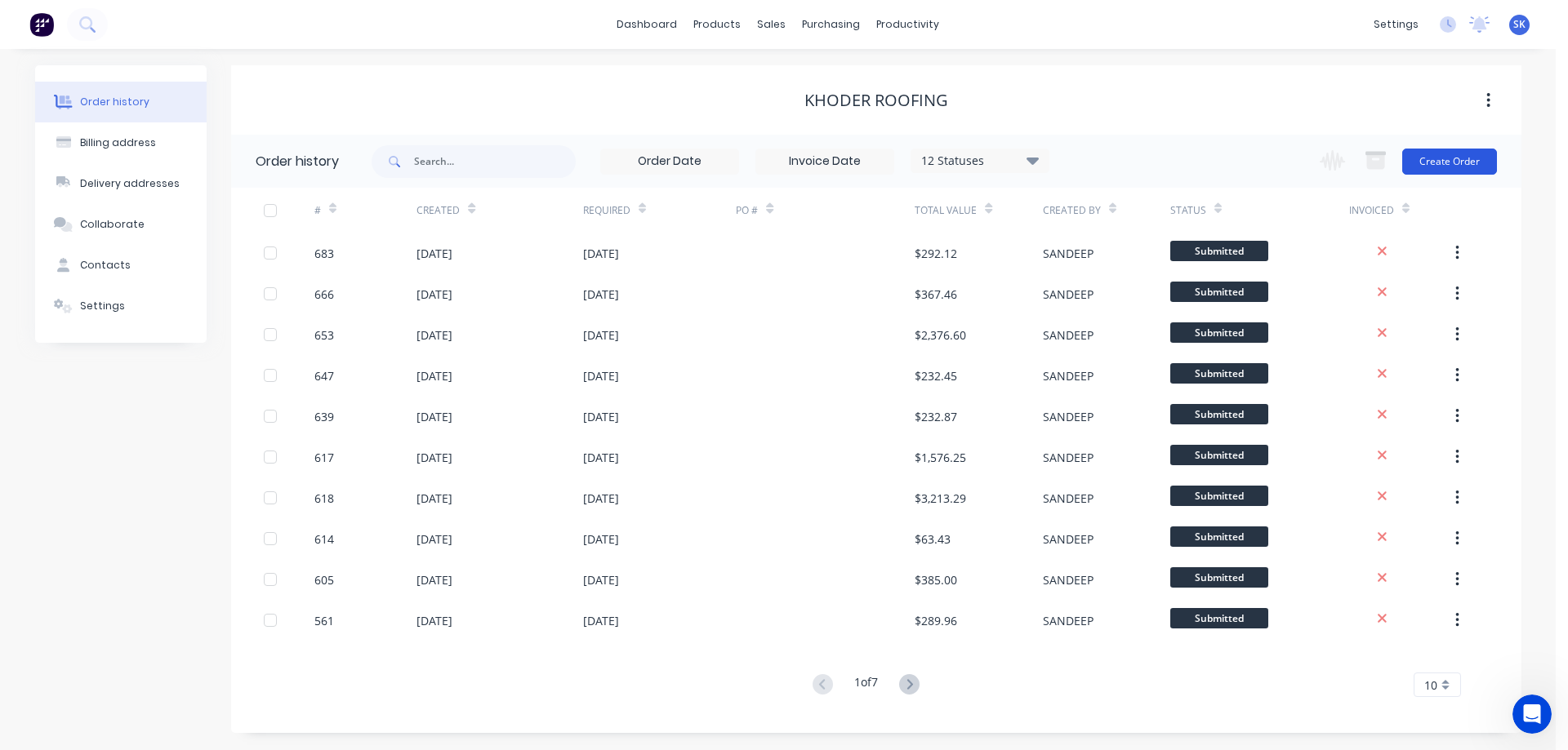
click at [1424, 160] on button "Create Order" at bounding box center [1449, 161] width 95 height 26
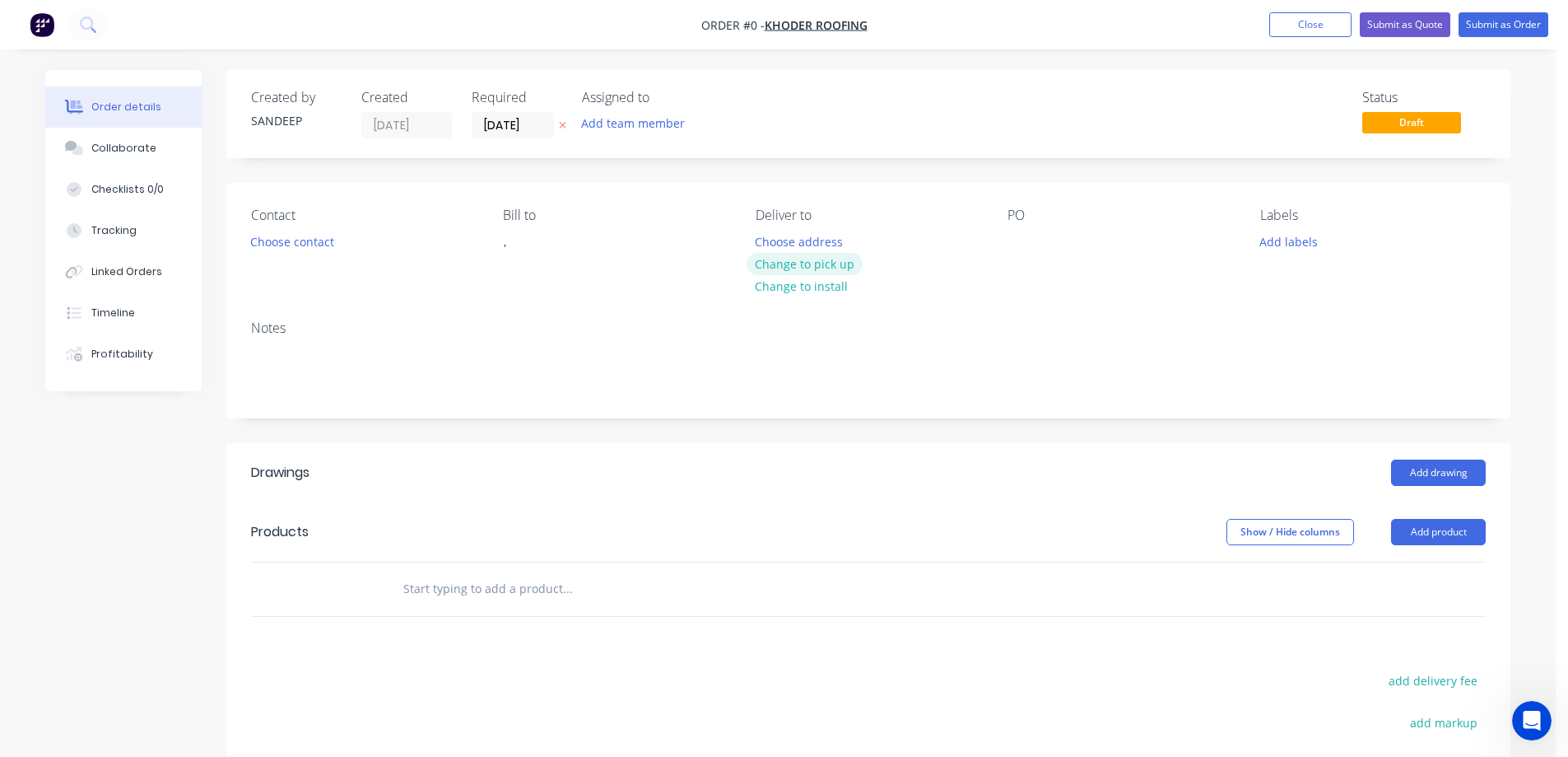
click at [781, 265] on button "Change to pick up" at bounding box center [805, 264] width 117 height 22
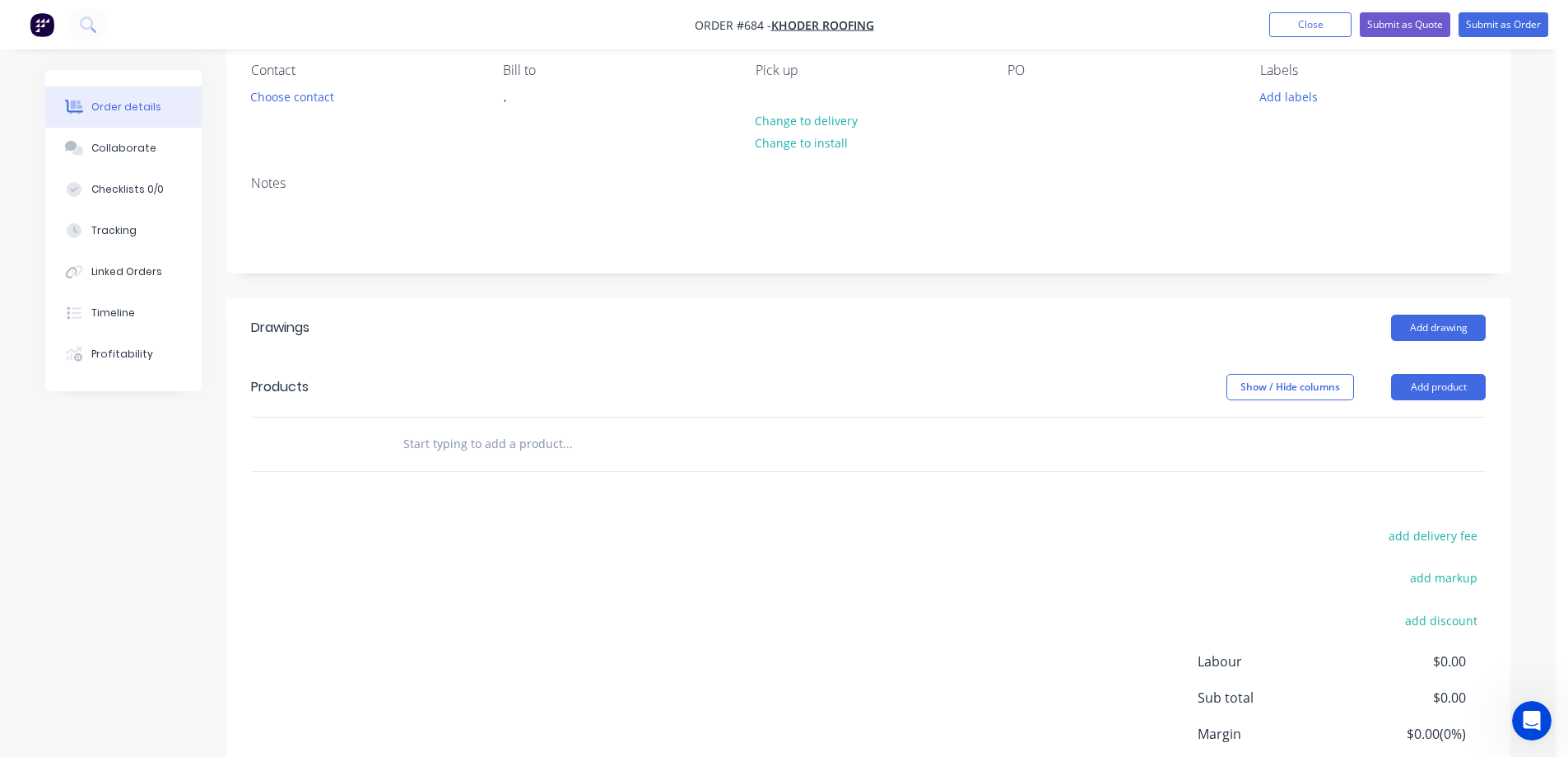
scroll to position [165, 0]
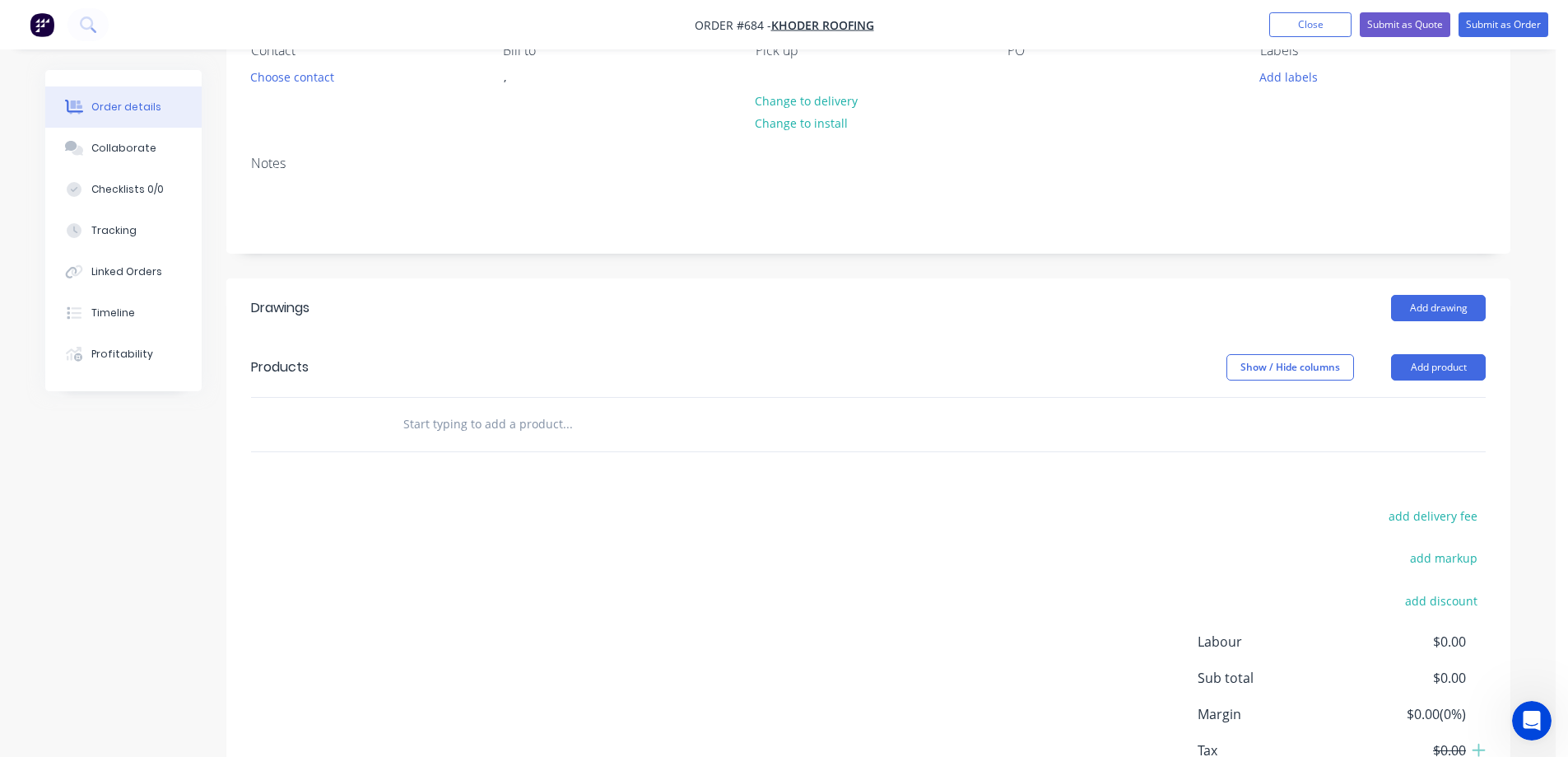
click at [508, 424] on input "text" at bounding box center [568, 424] width 330 height 33
click at [501, 432] on input "text" at bounding box center [568, 424] width 330 height 33
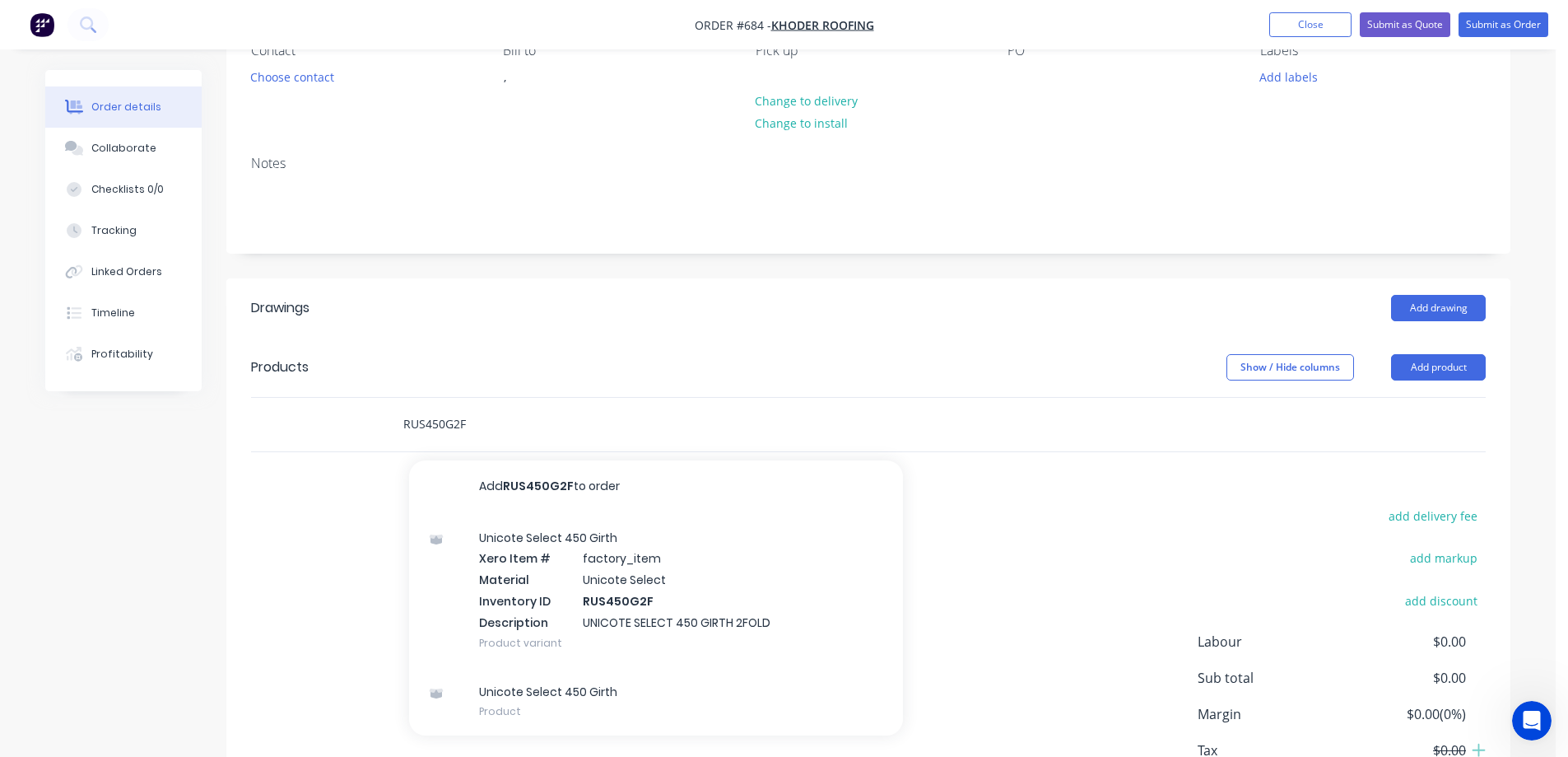
scroll to position [247, 0]
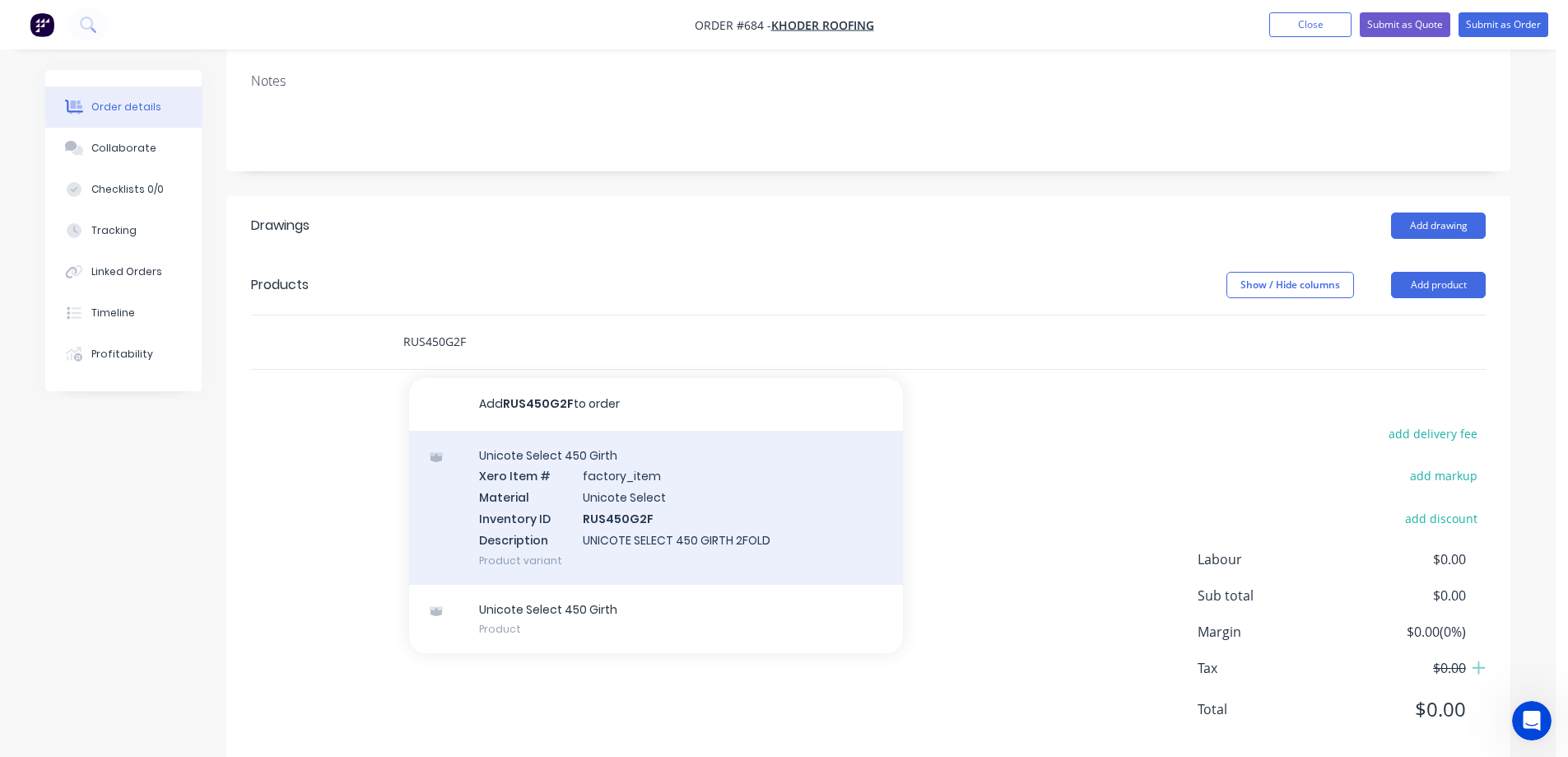
type input "RUS450G2F"
click at [545, 516] on div "Unicote Select 450 Girth Xero Item # factory_item Material Unicote Select Inven…" at bounding box center [656, 507] width 494 height 154
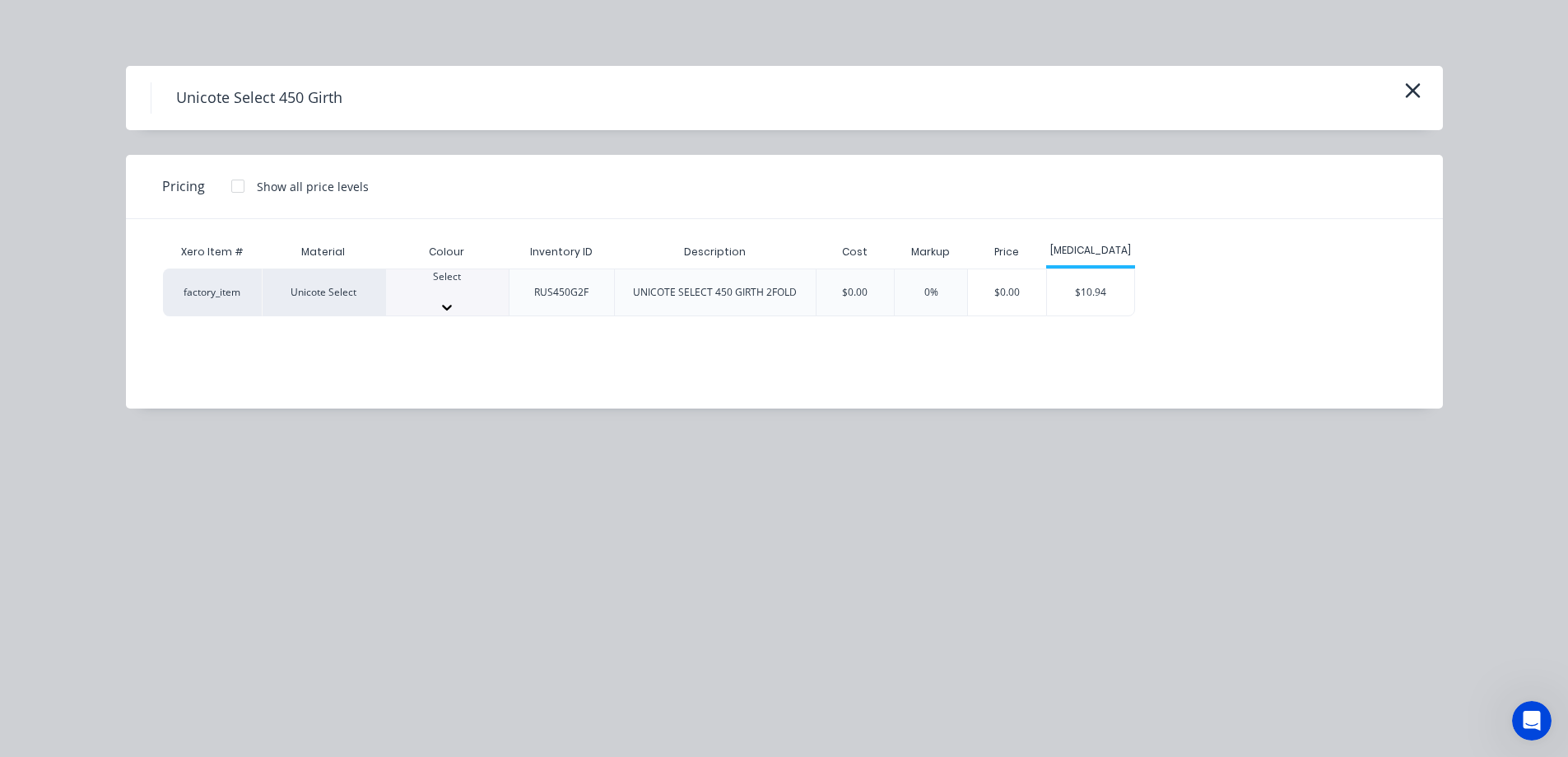
click at [455, 299] on icon at bounding box center [447, 307] width 16 height 16
click at [1080, 301] on div "$10.94" at bounding box center [1091, 297] width 88 height 56
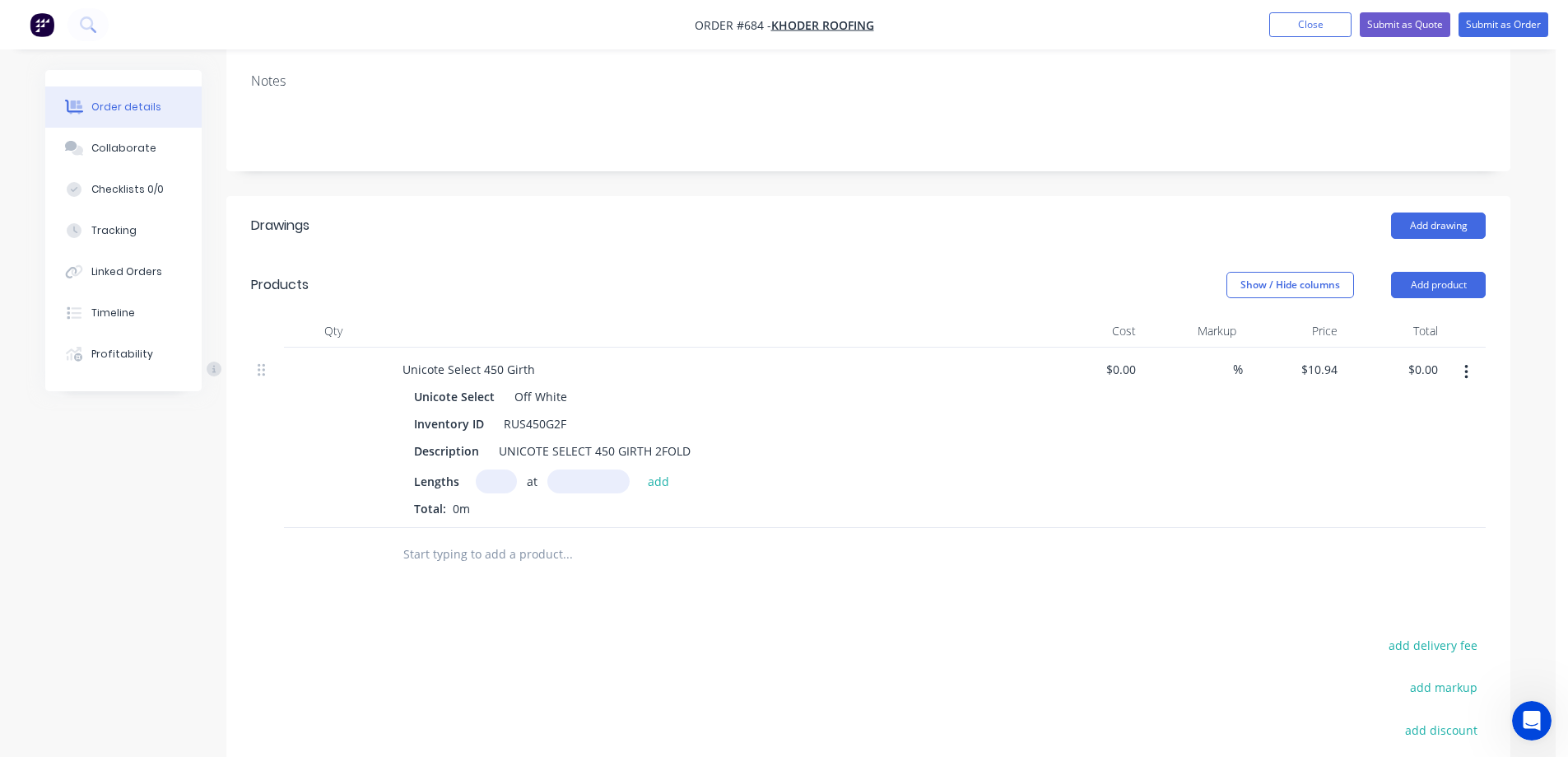
click at [487, 486] on input "text" at bounding box center [496, 481] width 41 height 24
type input "8"
type input "1300mm"
click at [668, 487] on button "add" at bounding box center [659, 480] width 39 height 22
type input "$113.78"
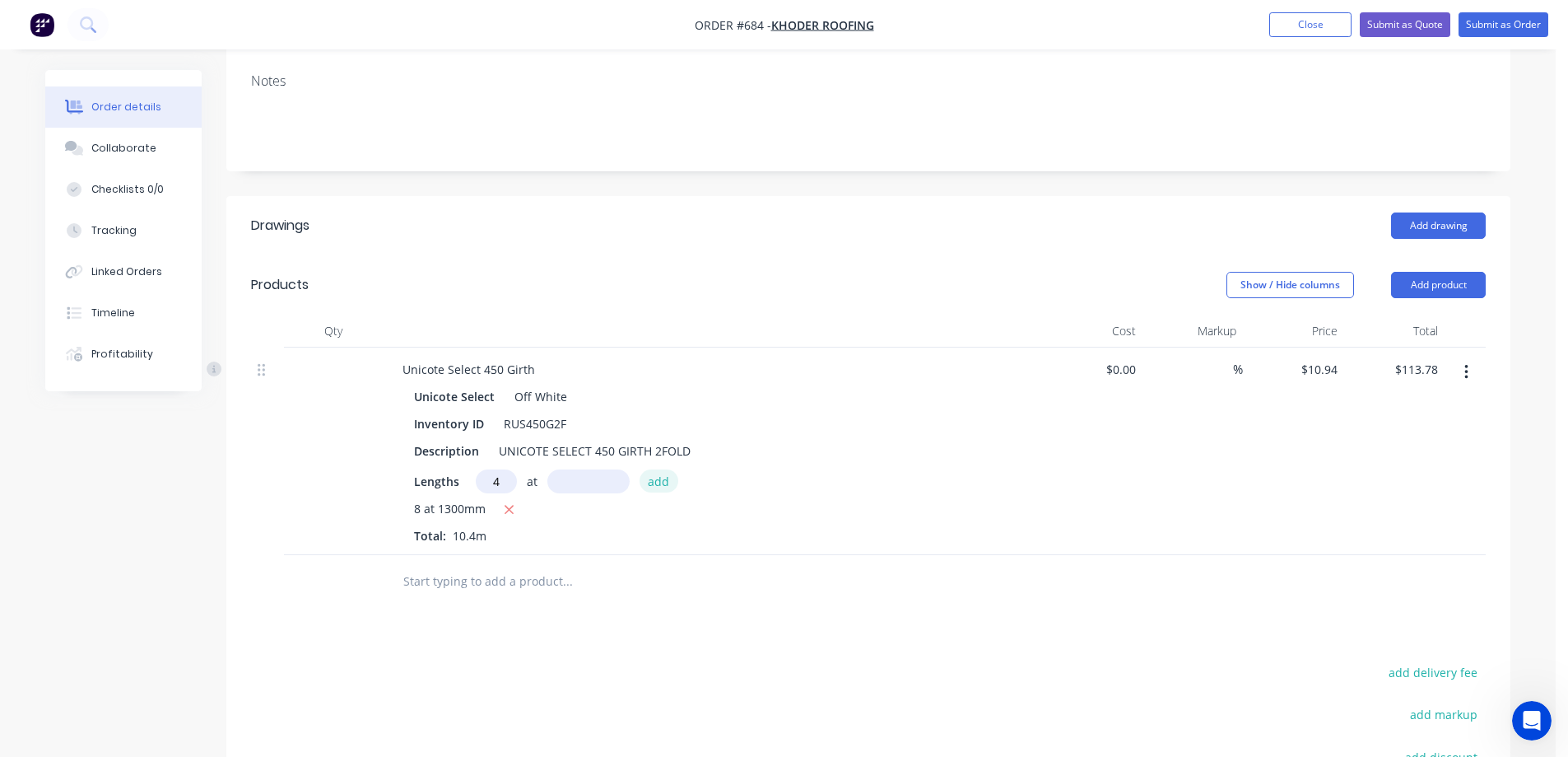
type input "4"
type input "1700mm"
click at [668, 487] on button "add" at bounding box center [659, 480] width 39 height 22
type input "$188.17"
click at [1410, 24] on button "Submit as Quote" at bounding box center [1405, 24] width 90 height 25
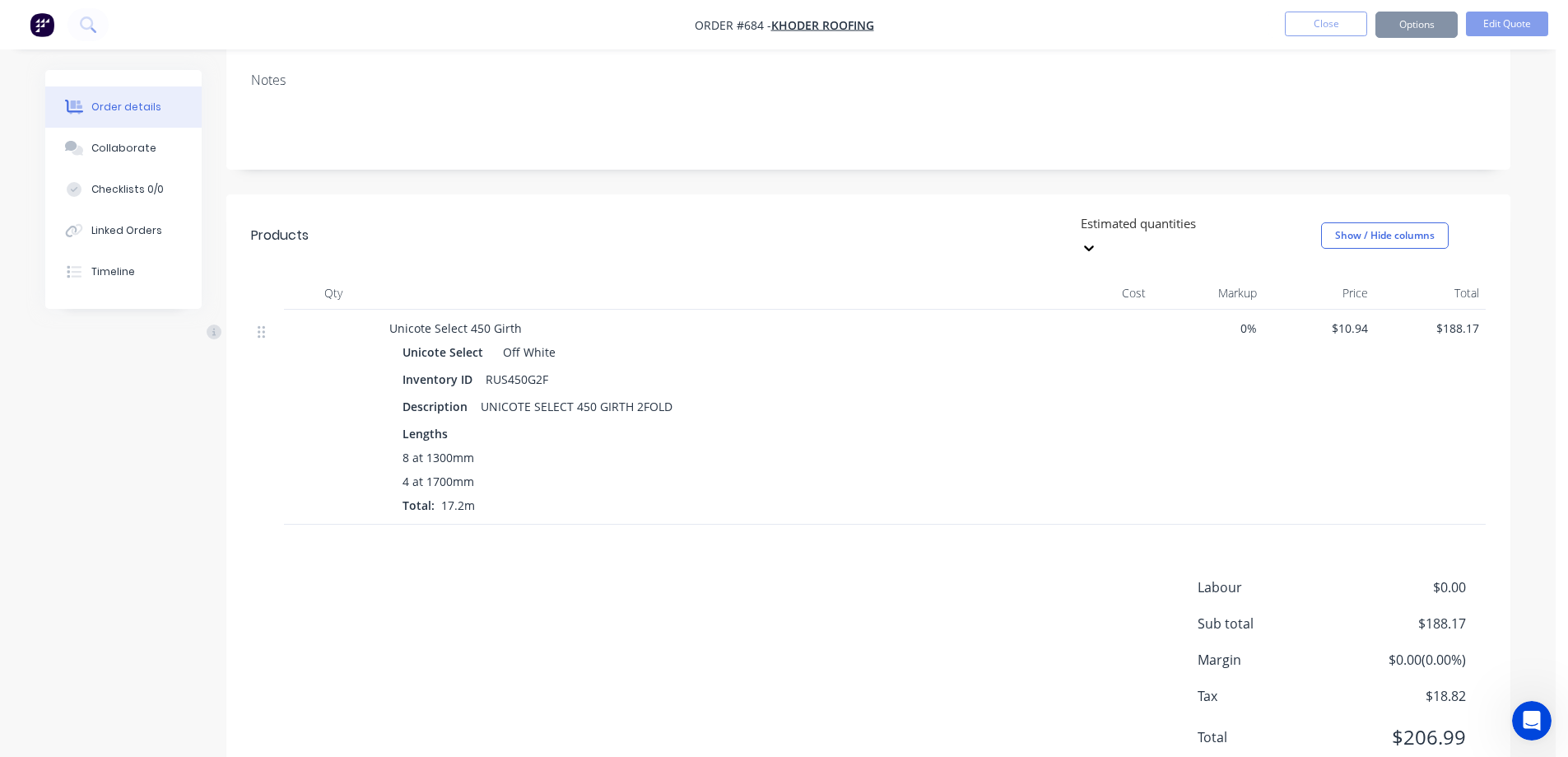
scroll to position [0, 0]
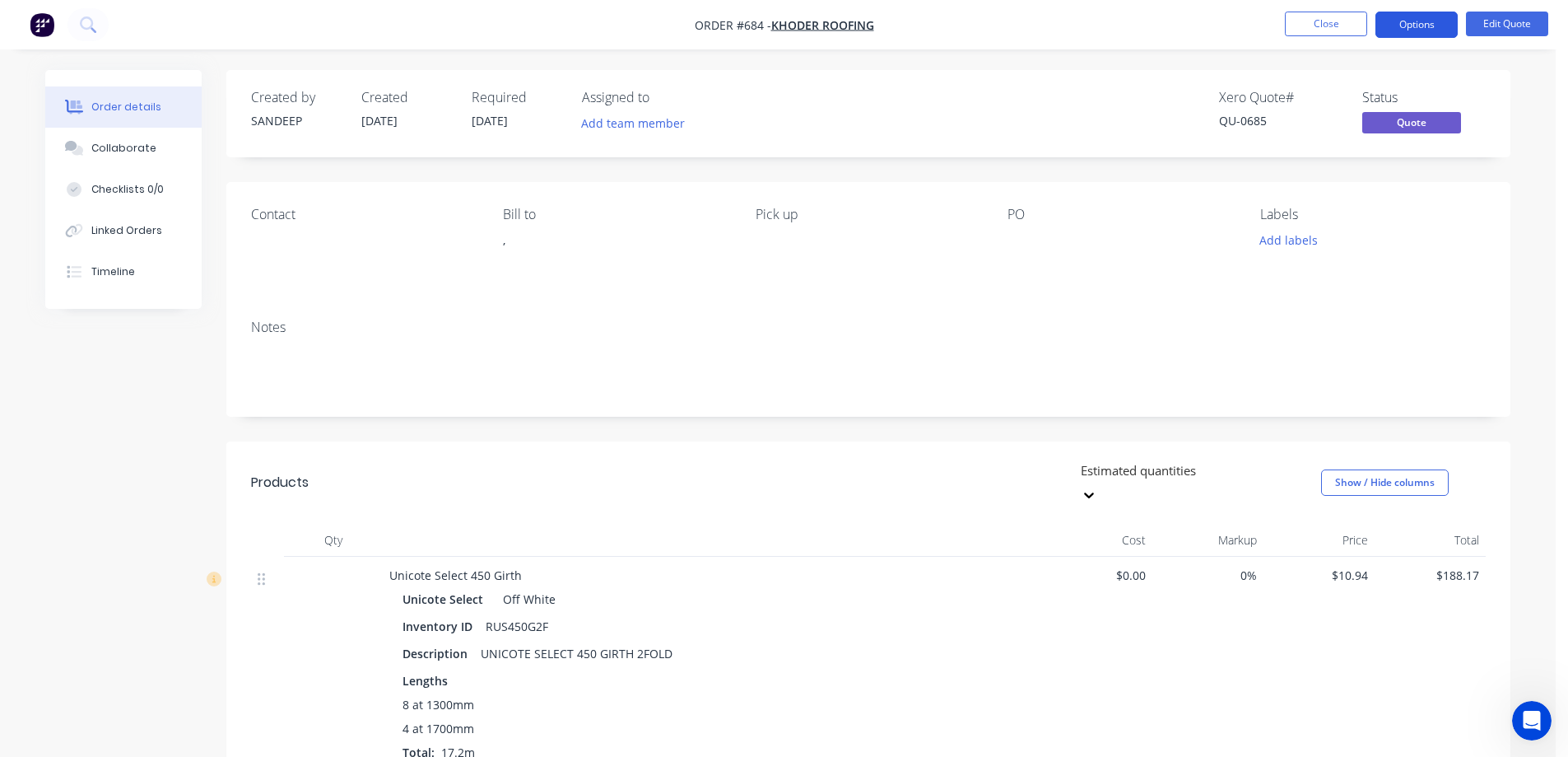
click at [1415, 21] on button "Options" at bounding box center [1417, 24] width 82 height 27
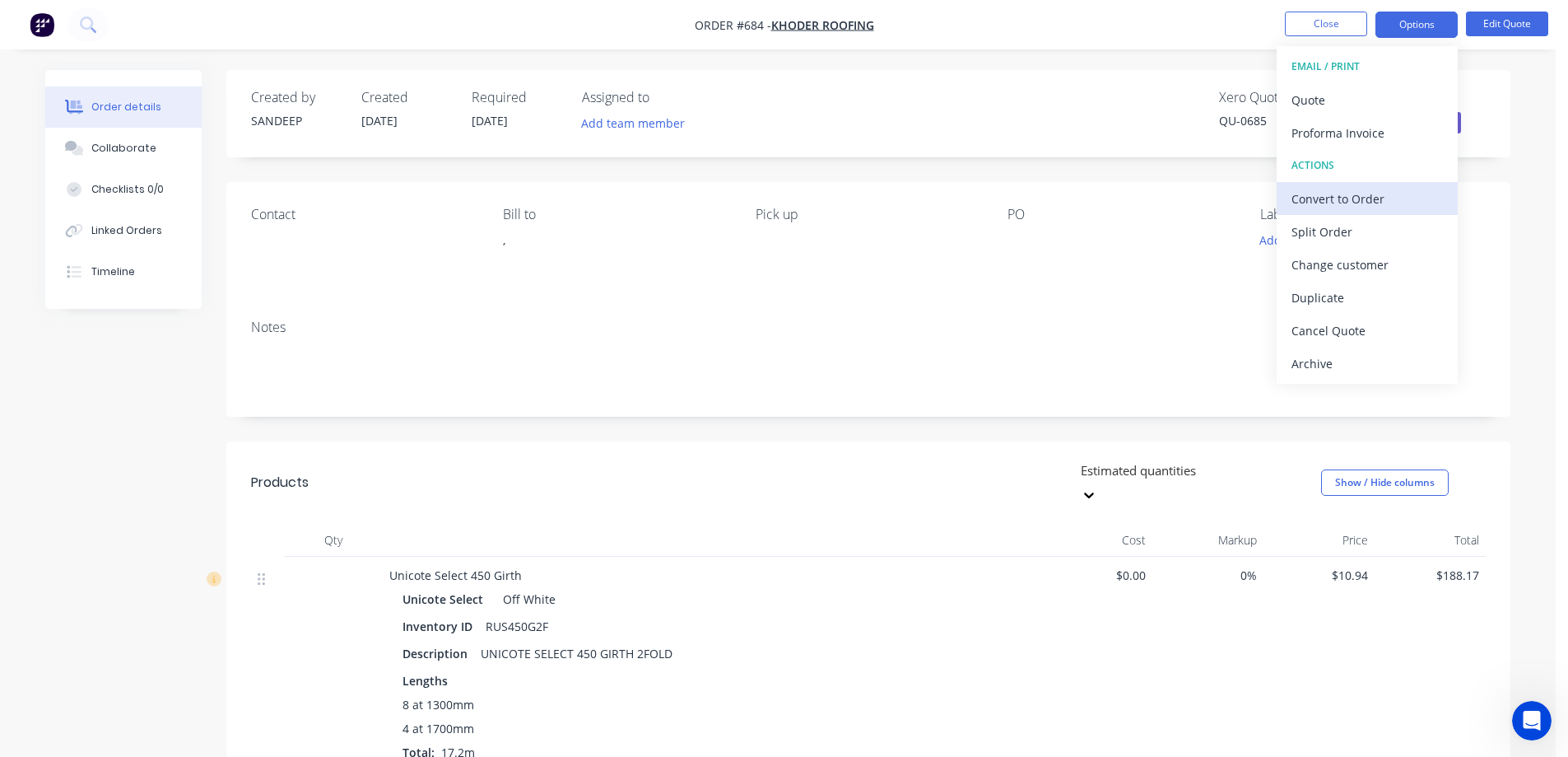
click at [1351, 186] on button "Convert to Order" at bounding box center [1367, 198] width 181 height 33
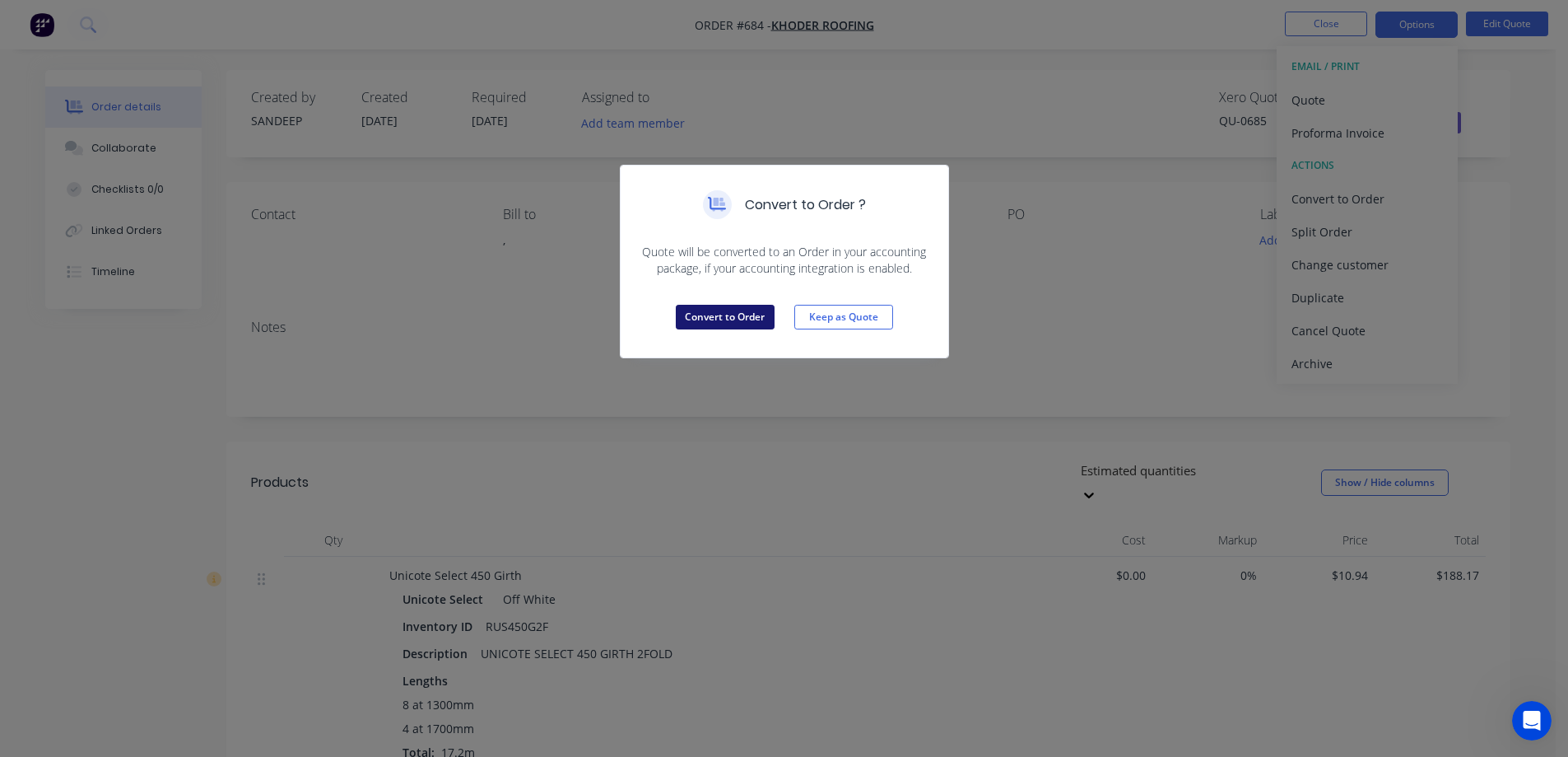
click at [743, 321] on button "Convert to Order" at bounding box center [725, 317] width 99 height 25
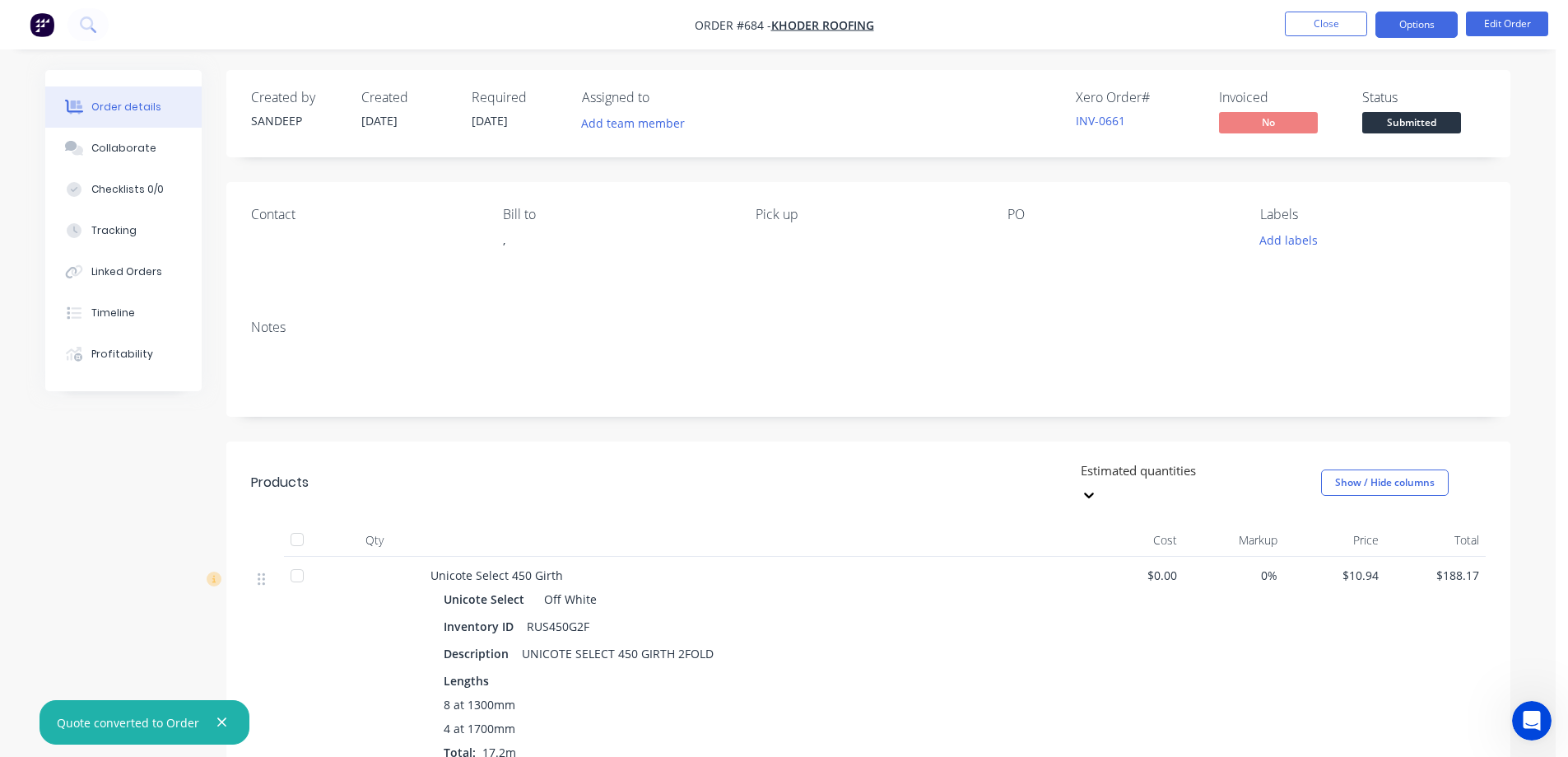
click at [1403, 15] on button "Options" at bounding box center [1417, 24] width 82 height 27
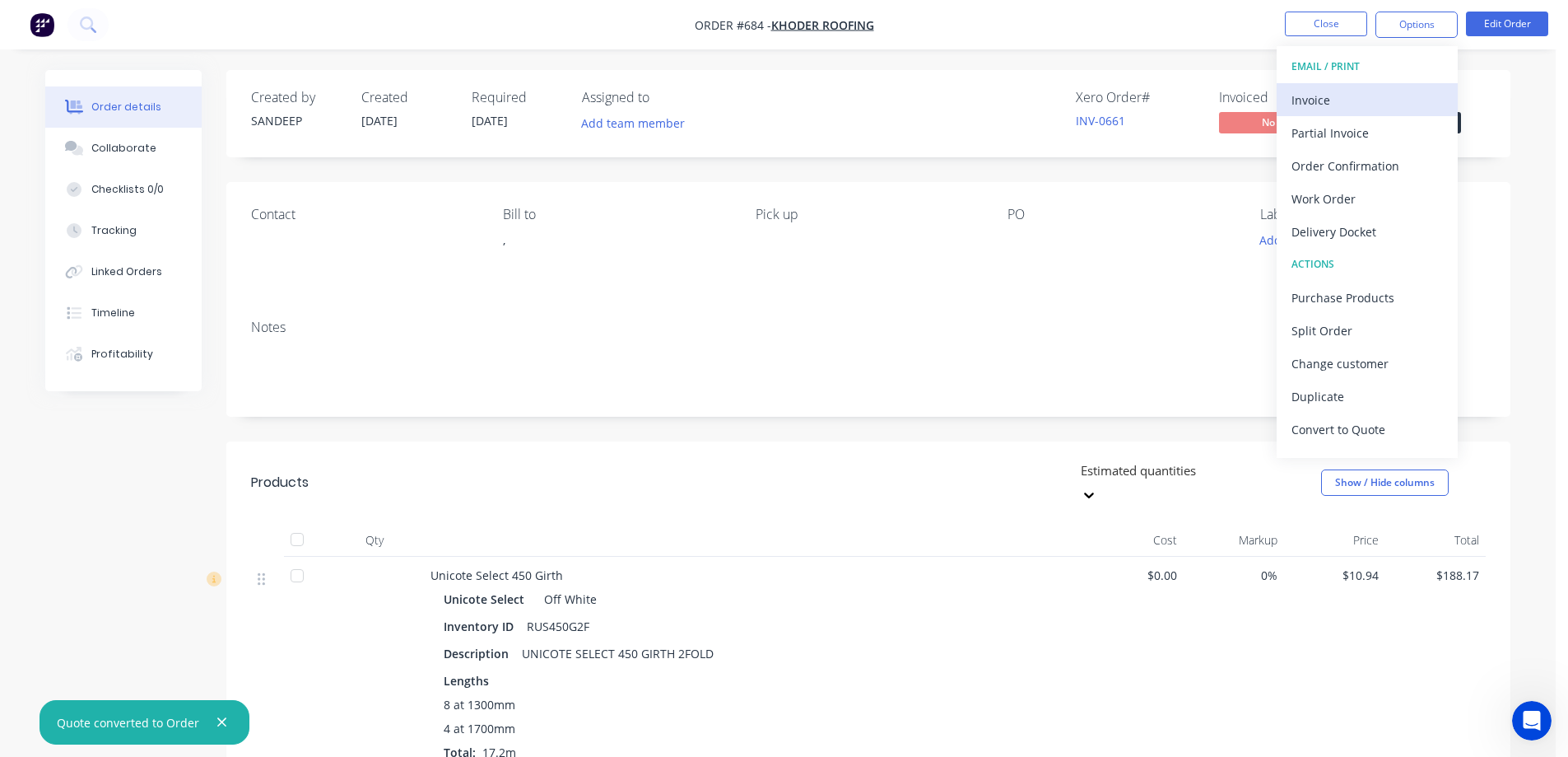
click at [1341, 93] on div "Invoice" at bounding box center [1367, 101] width 151 height 24
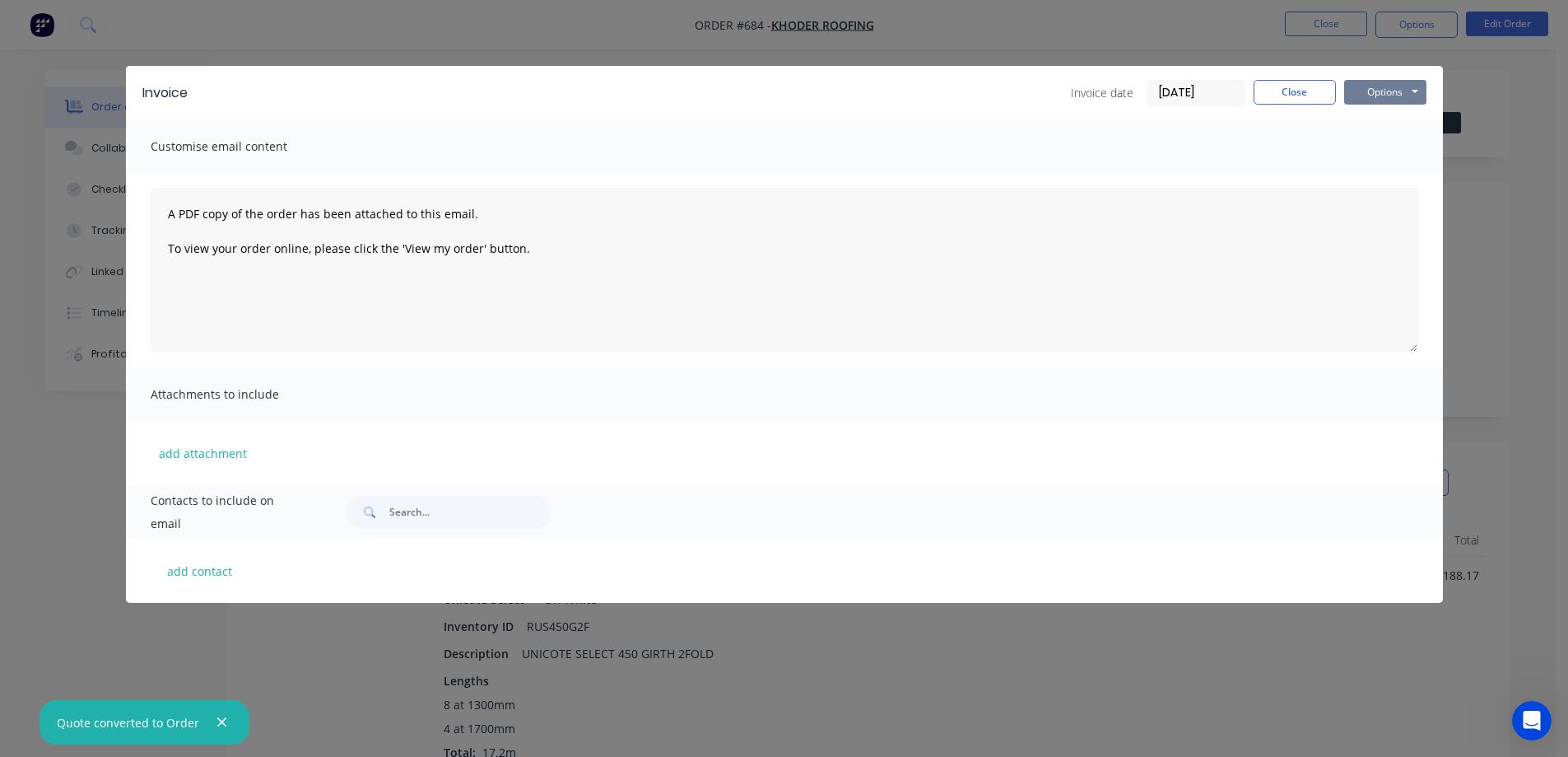
click at [1369, 91] on button "Options" at bounding box center [1386, 92] width 82 height 25
click at [1352, 118] on button "Preview" at bounding box center [1397, 122] width 106 height 27
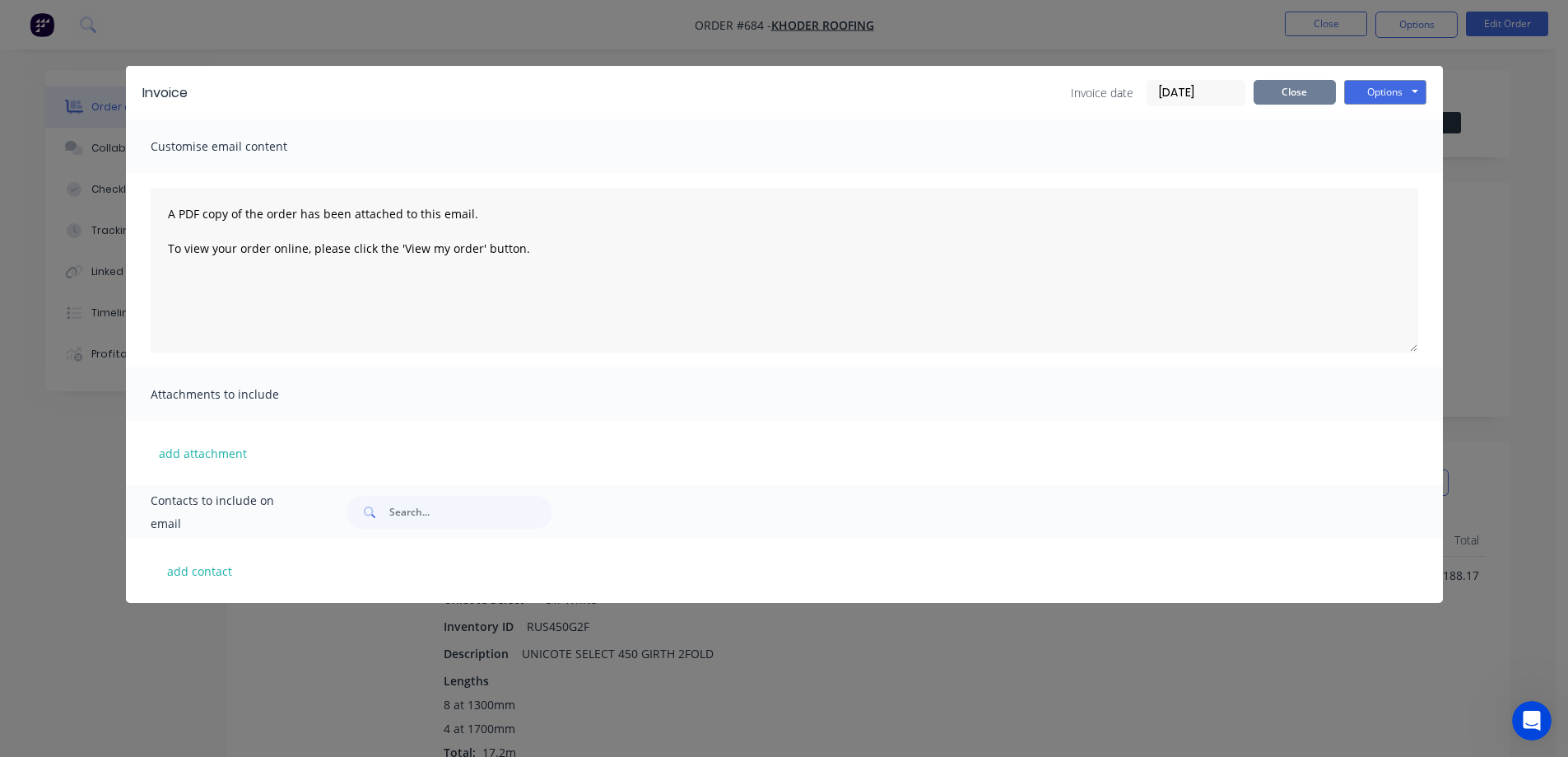
click at [1323, 97] on button "Close" at bounding box center [1295, 92] width 82 height 25
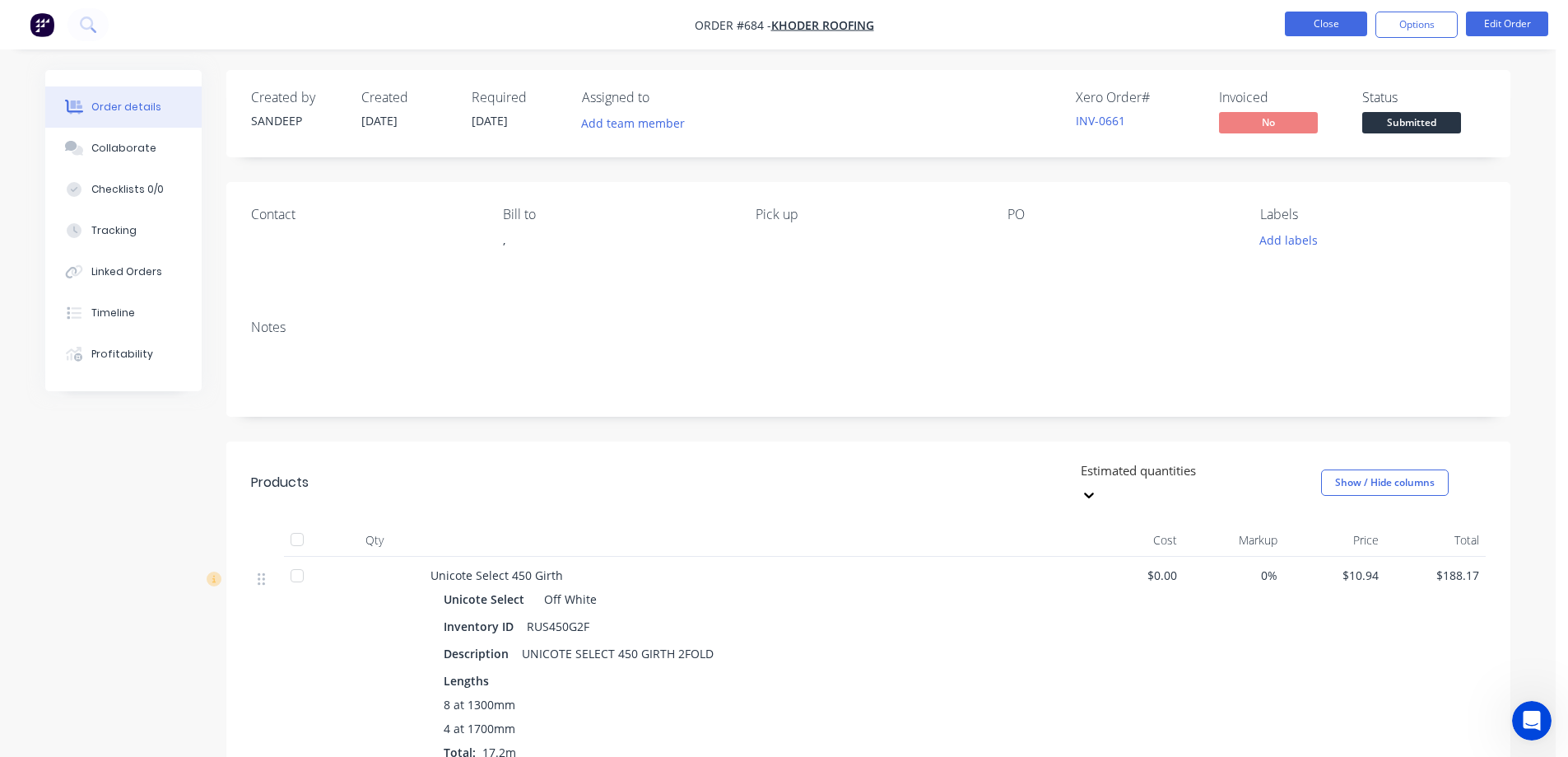
click at [1308, 28] on button "Close" at bounding box center [1327, 23] width 82 height 25
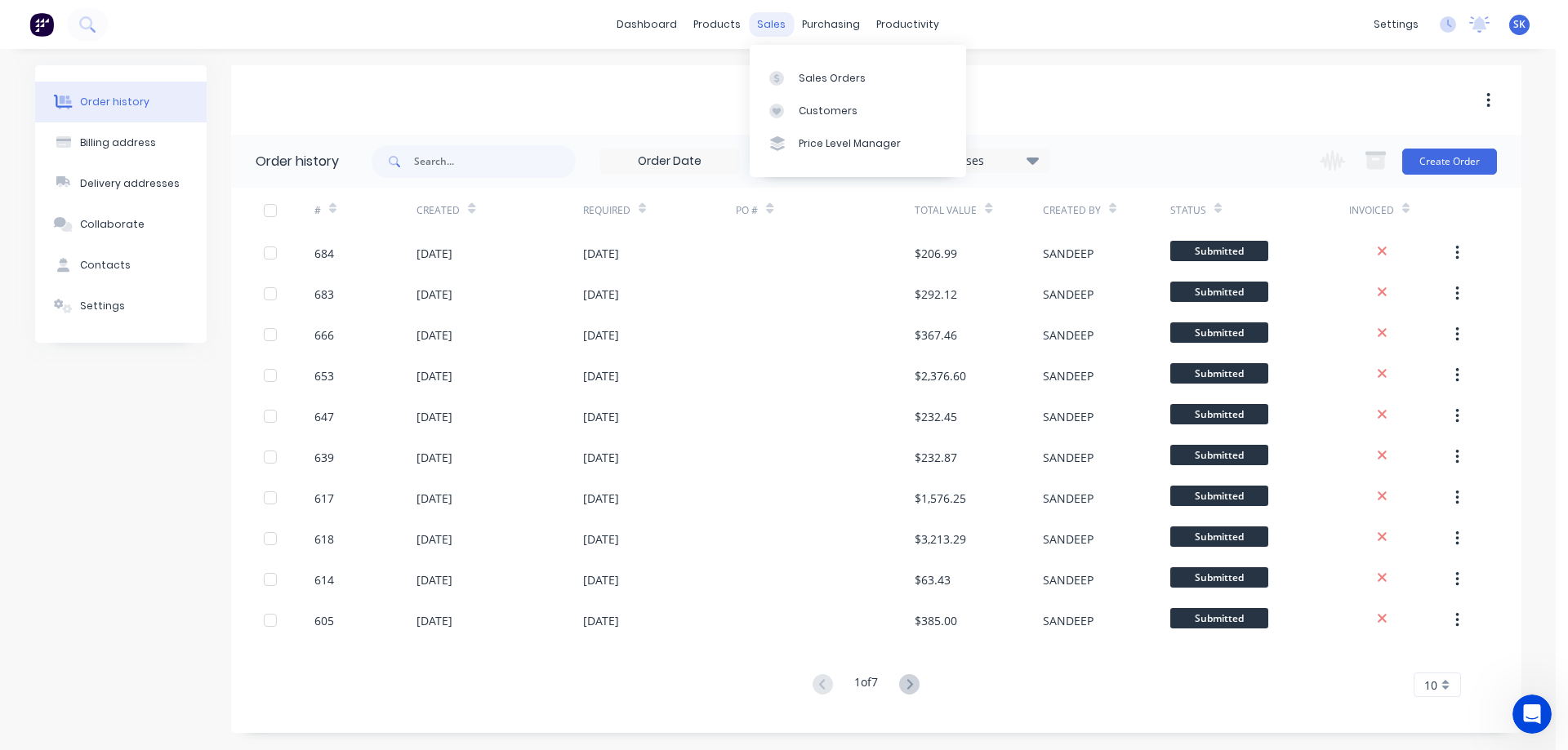
click at [779, 18] on div "sales" at bounding box center [771, 24] width 45 height 25
click at [813, 73] on div "Sales Orders" at bounding box center [832, 77] width 67 height 14
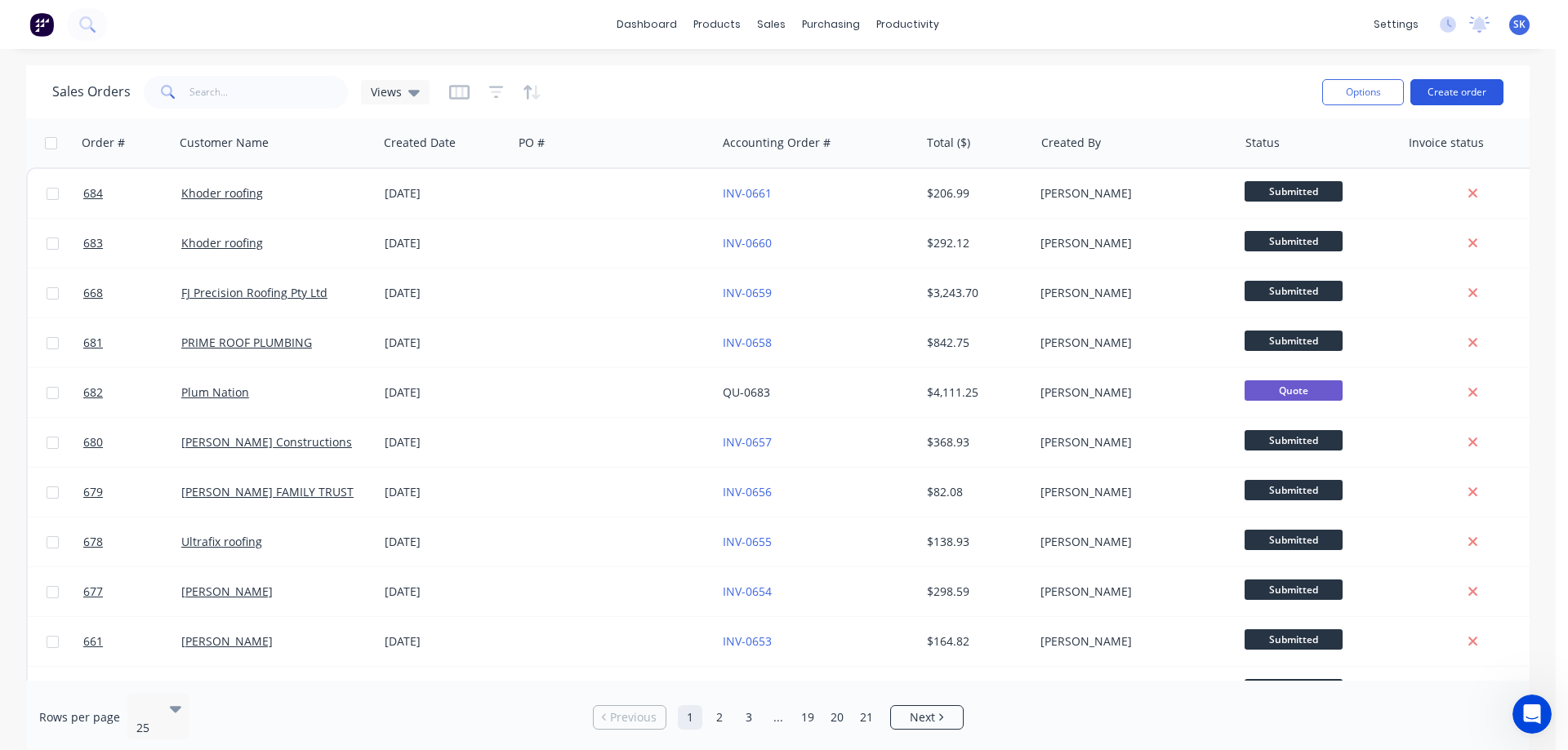
click at [1458, 79] on button "Create order" at bounding box center [1456, 92] width 93 height 26
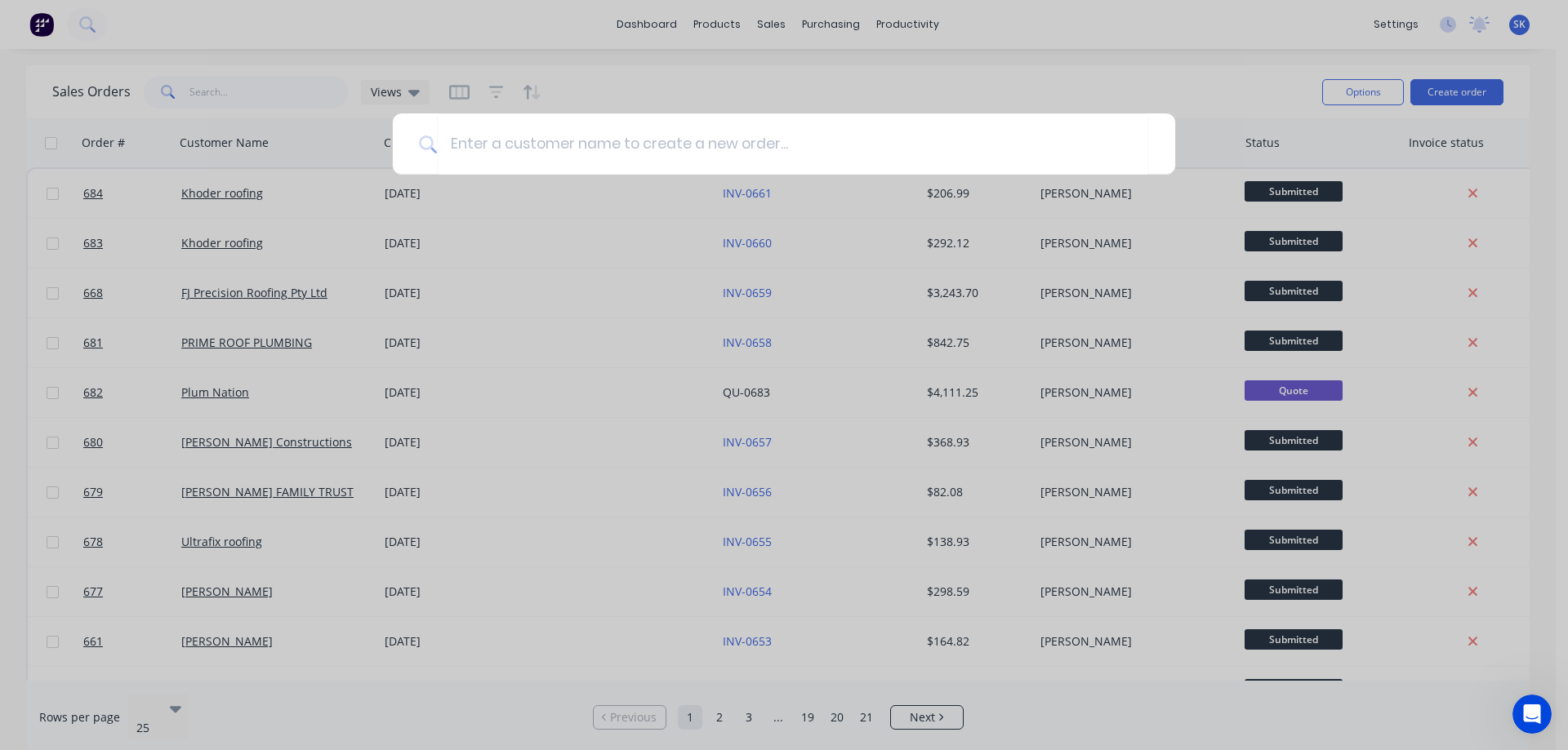
click at [439, 199] on div at bounding box center [784, 375] width 1568 height 750
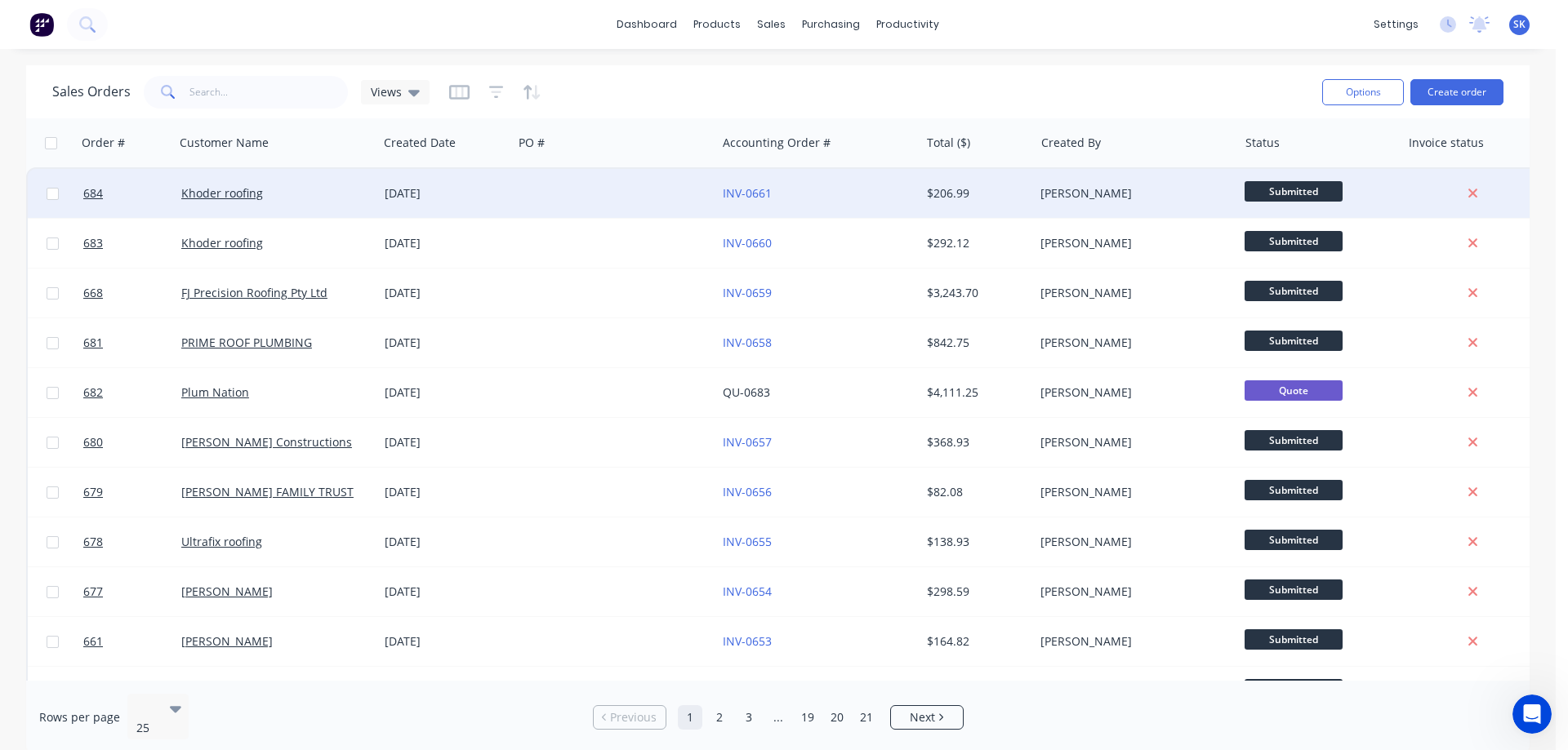
click at [746, 201] on div "INV-0661" at bounding box center [813, 193] width 181 height 16
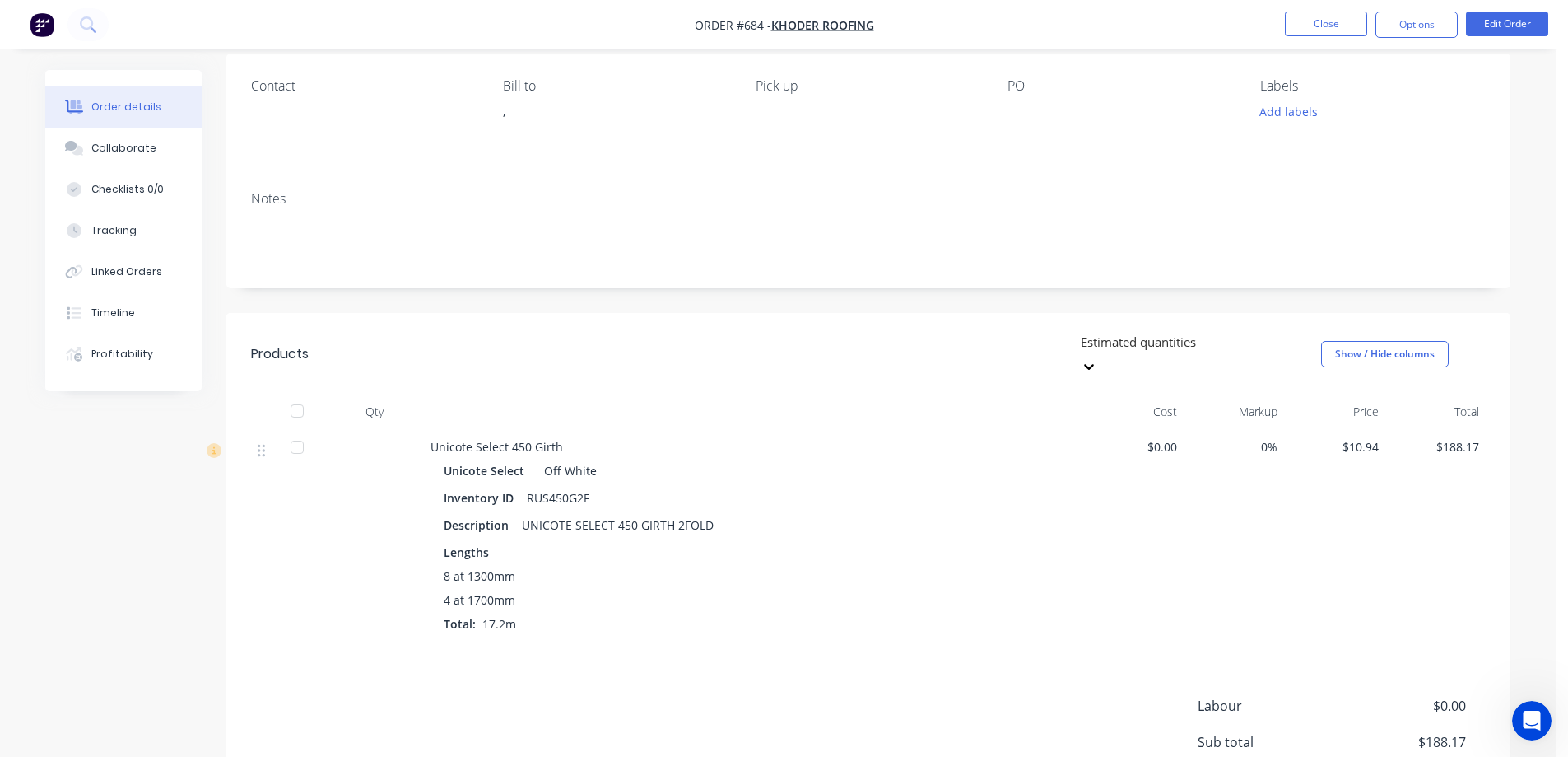
scroll to position [285, 0]
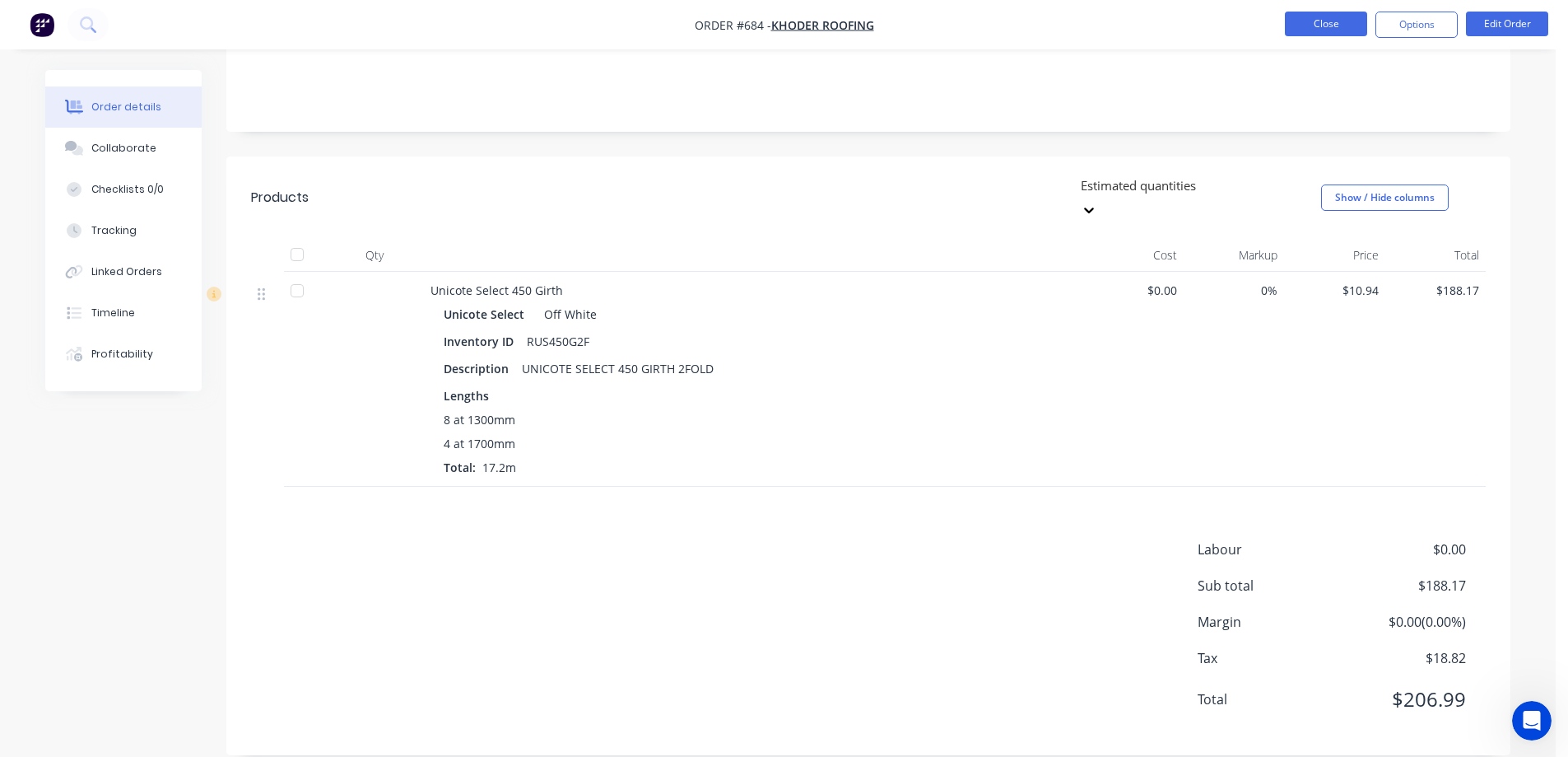
click at [1335, 27] on button "Close" at bounding box center [1327, 23] width 82 height 25
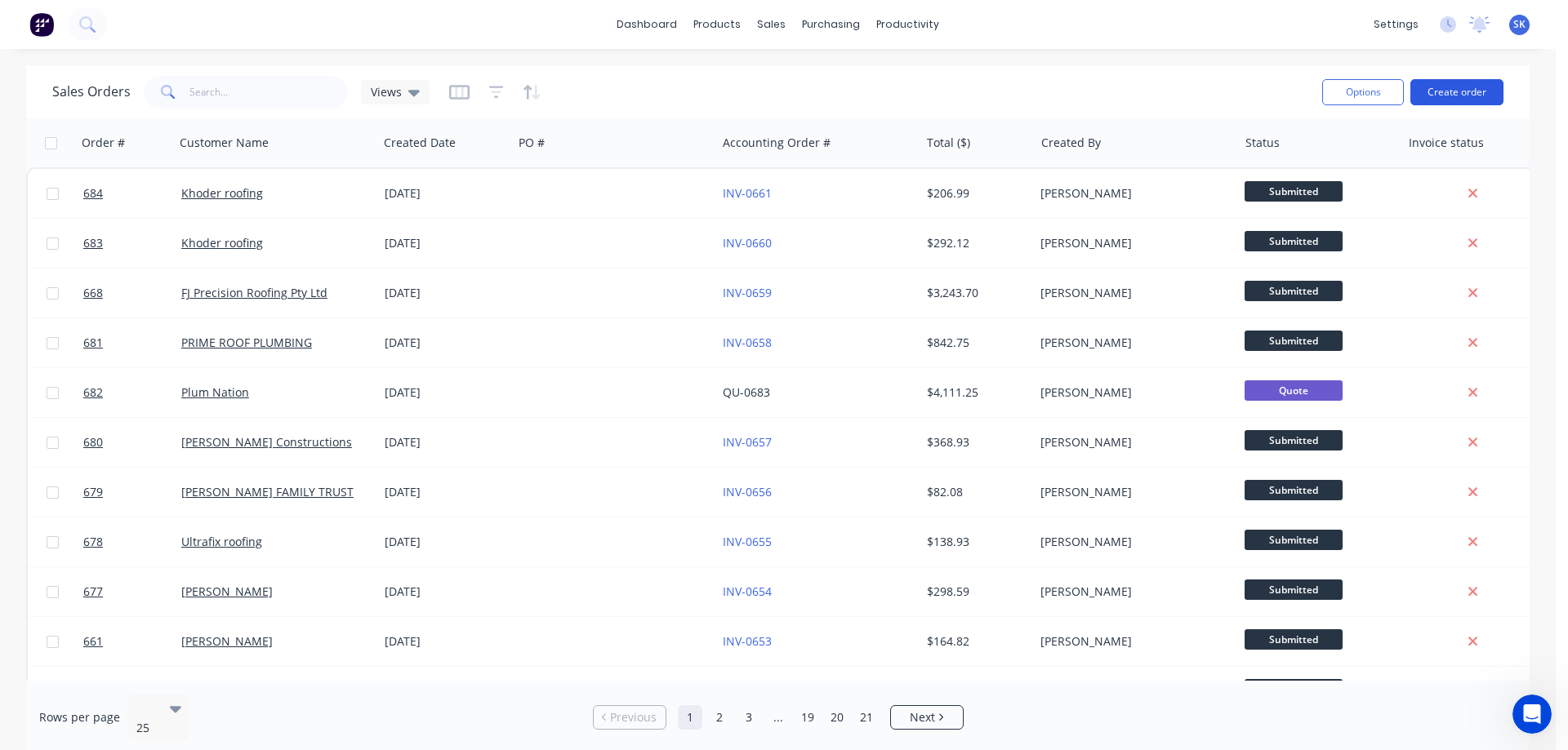
click at [1444, 89] on button "Create order" at bounding box center [1456, 92] width 93 height 26
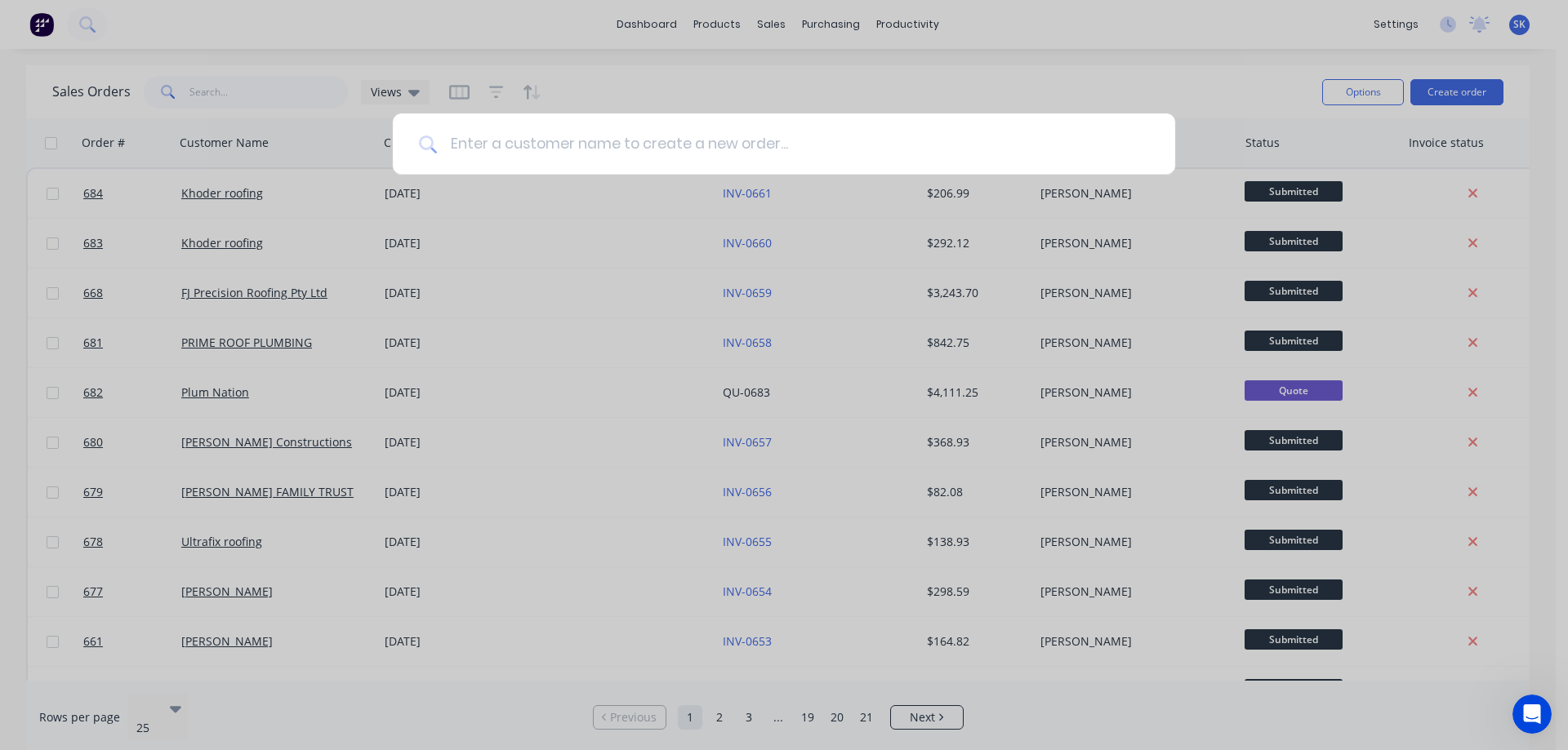
click at [500, 155] on input at bounding box center [793, 144] width 712 height 61
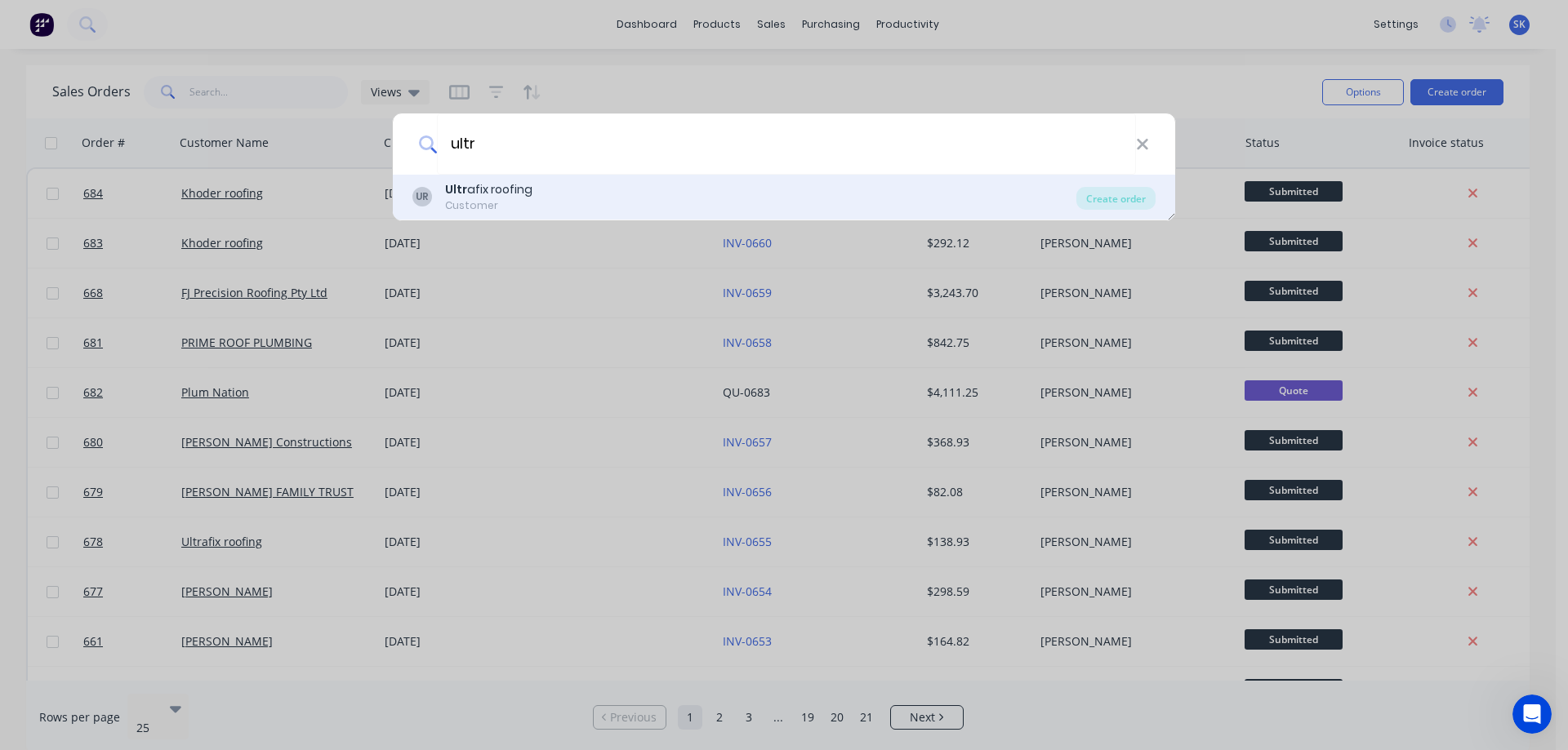
type input "ultr"
click at [498, 208] on div "Customer" at bounding box center [489, 205] width 88 height 14
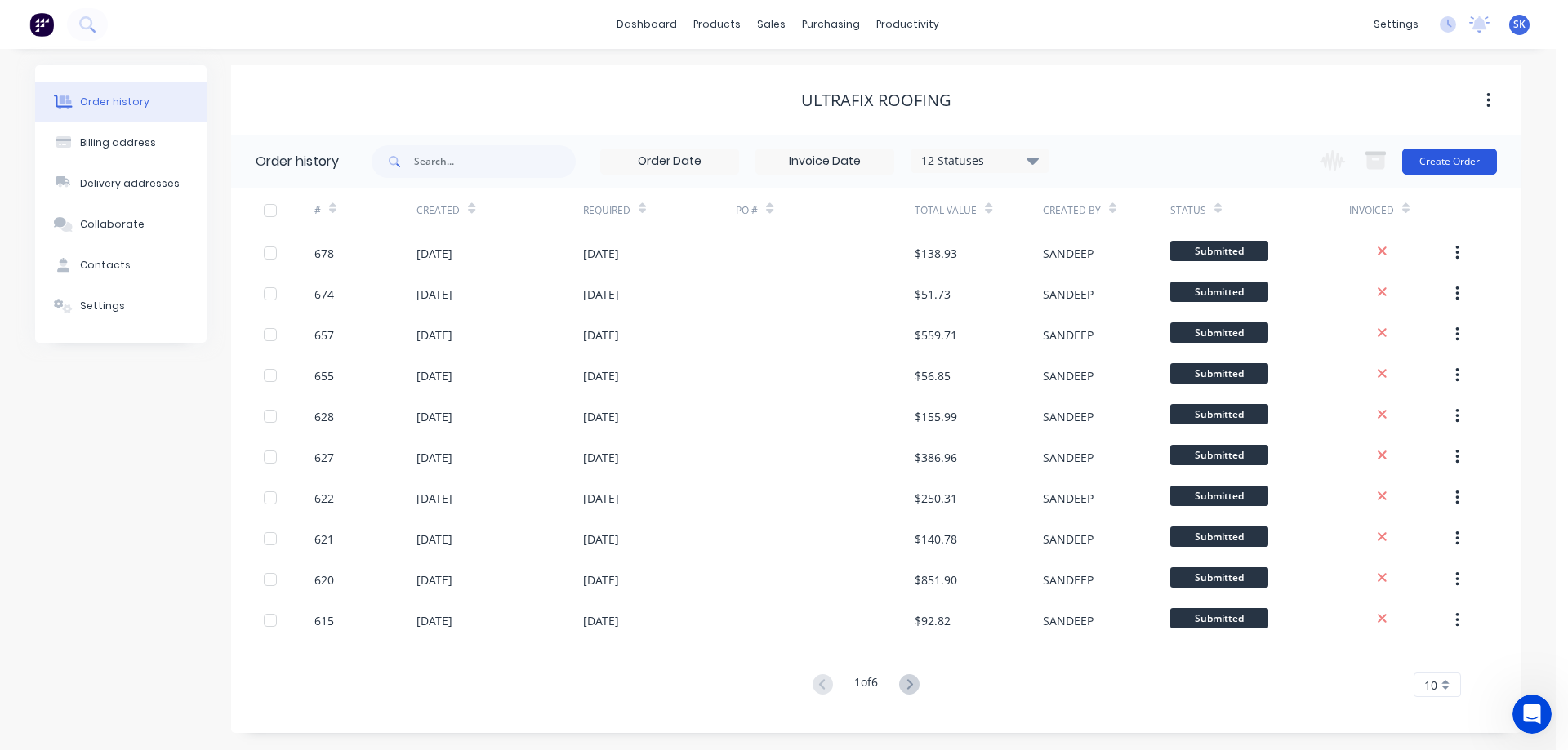
click at [1465, 153] on button "Create Order" at bounding box center [1449, 161] width 95 height 26
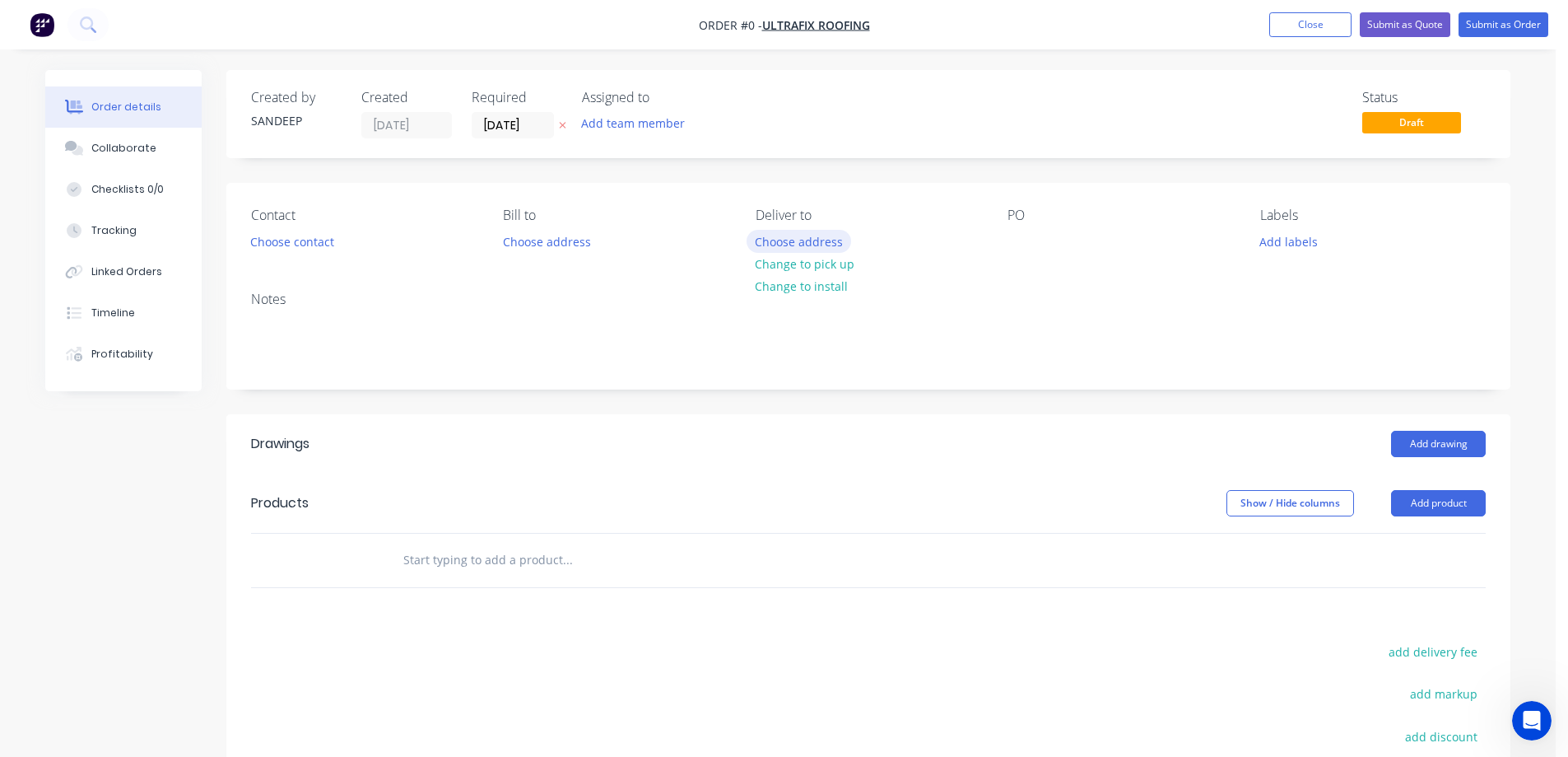
click at [780, 245] on button "Choose address" at bounding box center [799, 241] width 106 height 22
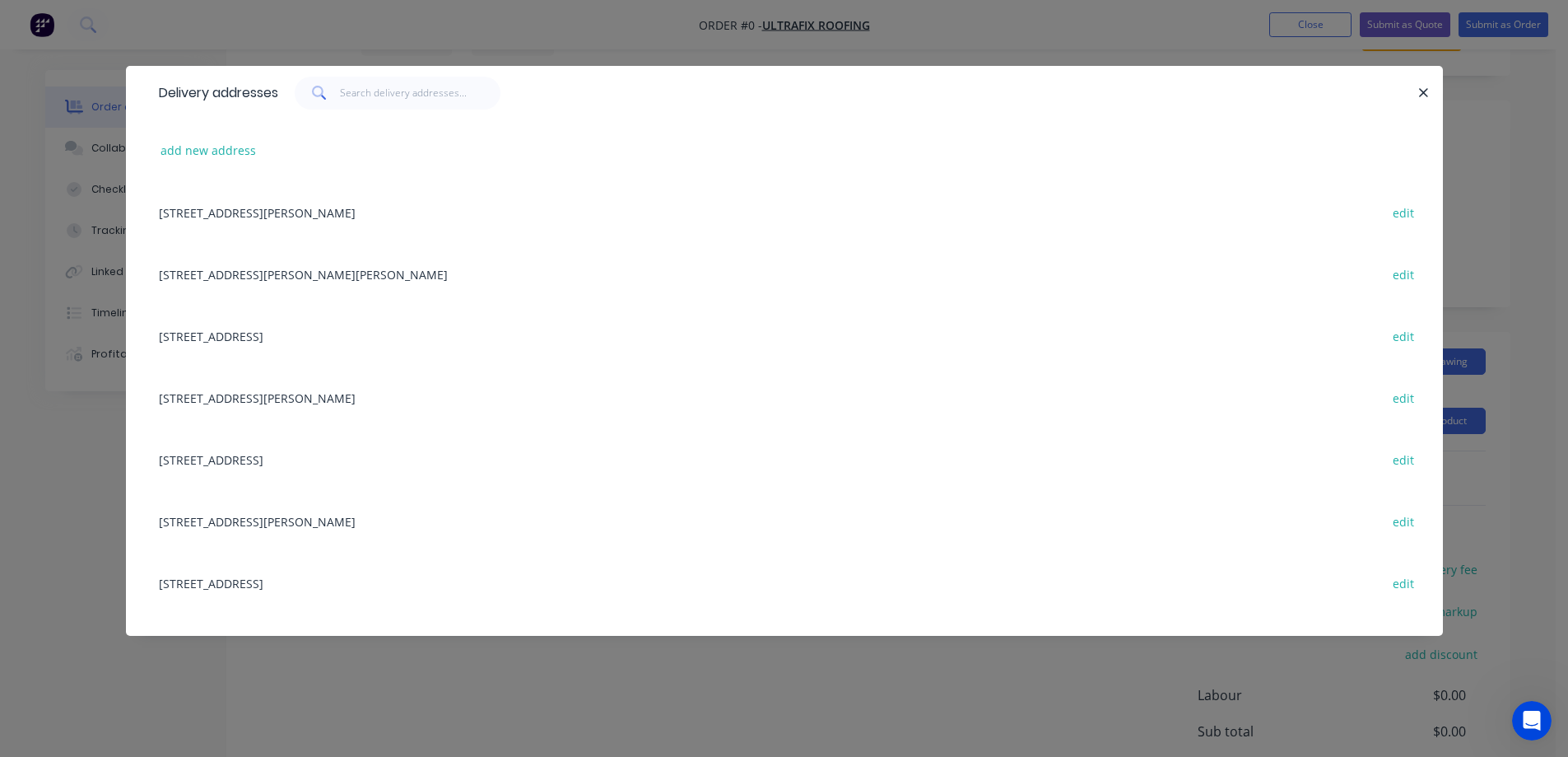
click at [119, 441] on div "Delivery addresses add new address 106 George St,, ST ALBANS, Victoria, Austral…" at bounding box center [784, 378] width 1568 height 757
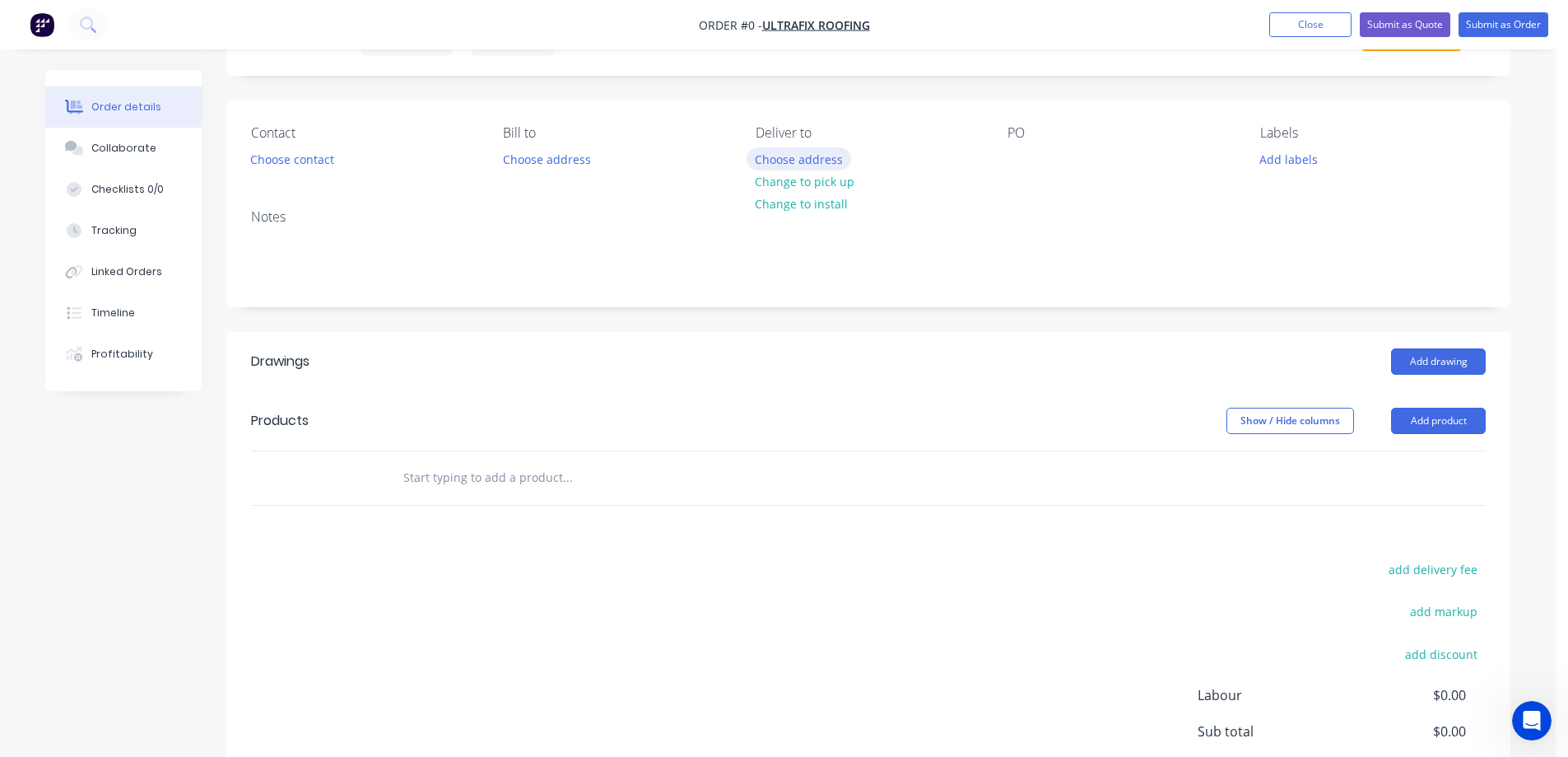
click at [765, 151] on button "Choose address" at bounding box center [799, 159] width 106 height 22
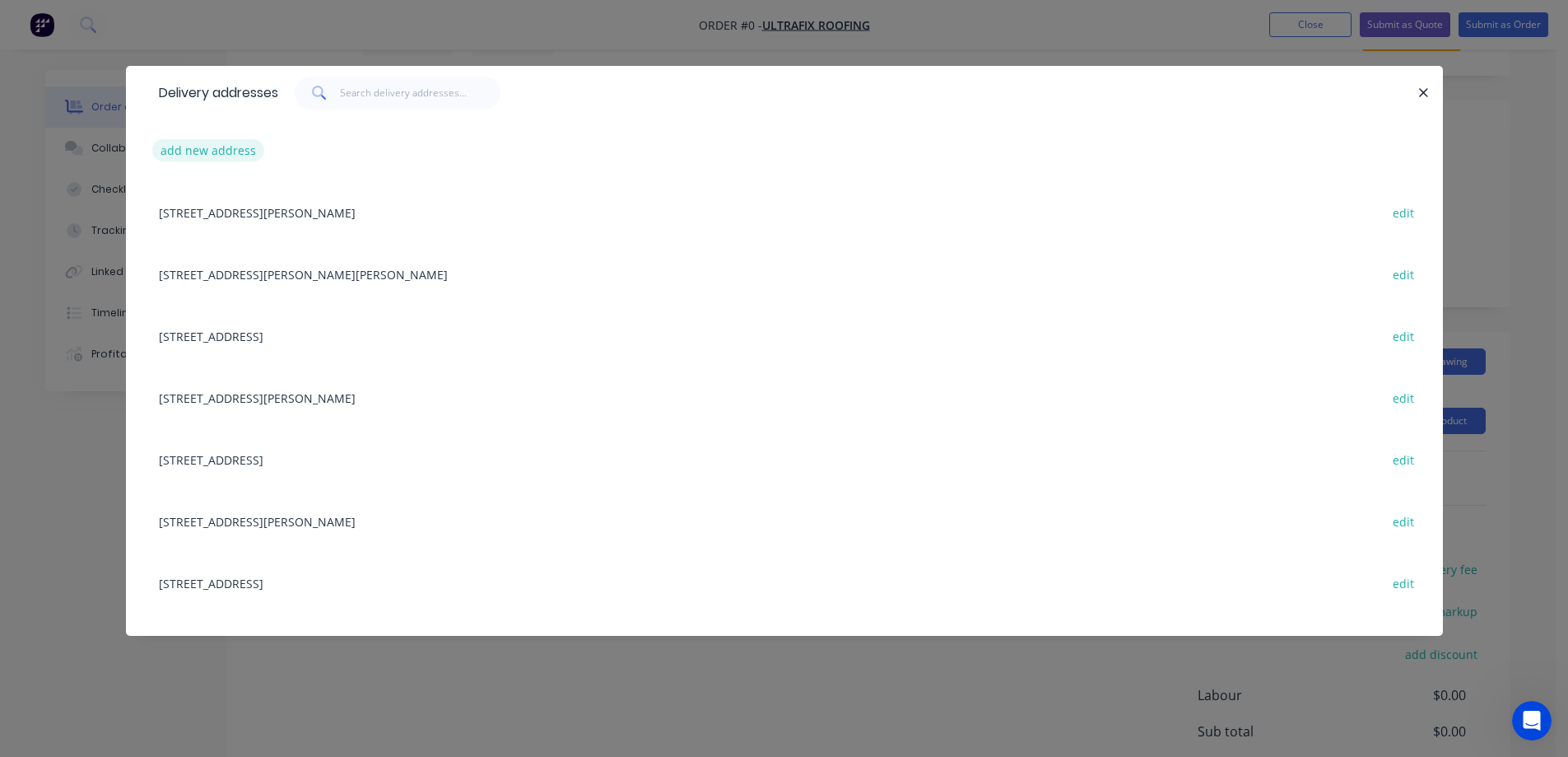
click at [220, 153] on button "add new address" at bounding box center [208, 150] width 112 height 22
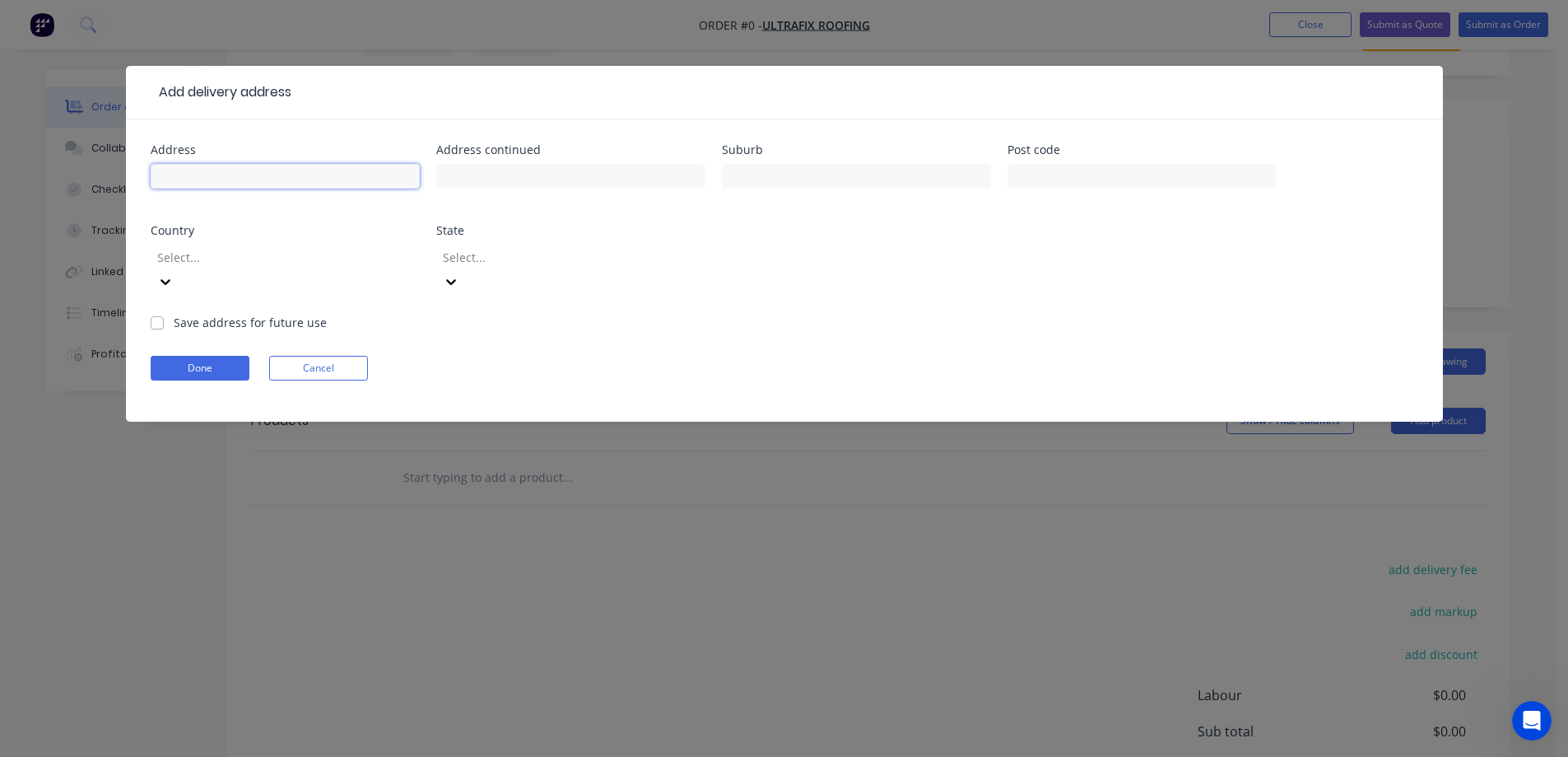
click at [254, 179] on input "text" at bounding box center [285, 176] width 270 height 25
paste input "Lot 1917, No-44, Horseshoe Pde"
type input "Lot 1917, No-44, Horseshoe Pde"
click at [763, 174] on input "text" at bounding box center [857, 176] width 270 height 25
paste input "FRASER RISE"
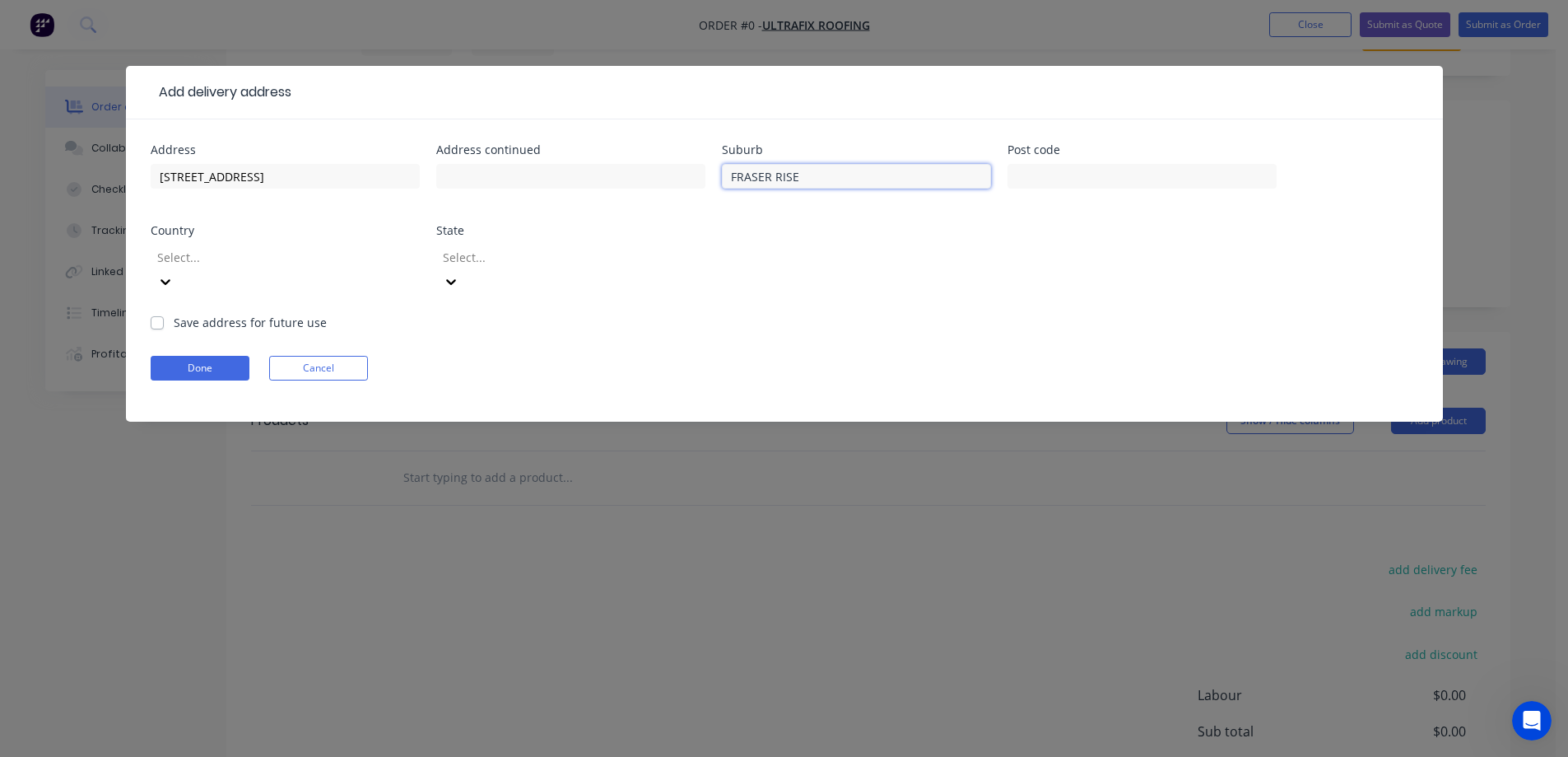
type input "FRASER RISE"
click at [1101, 176] on input "text" at bounding box center [1143, 176] width 270 height 25
paste input "3336"
type input "3336"
click at [357, 263] on div at bounding box center [274, 258] width 237 height 21
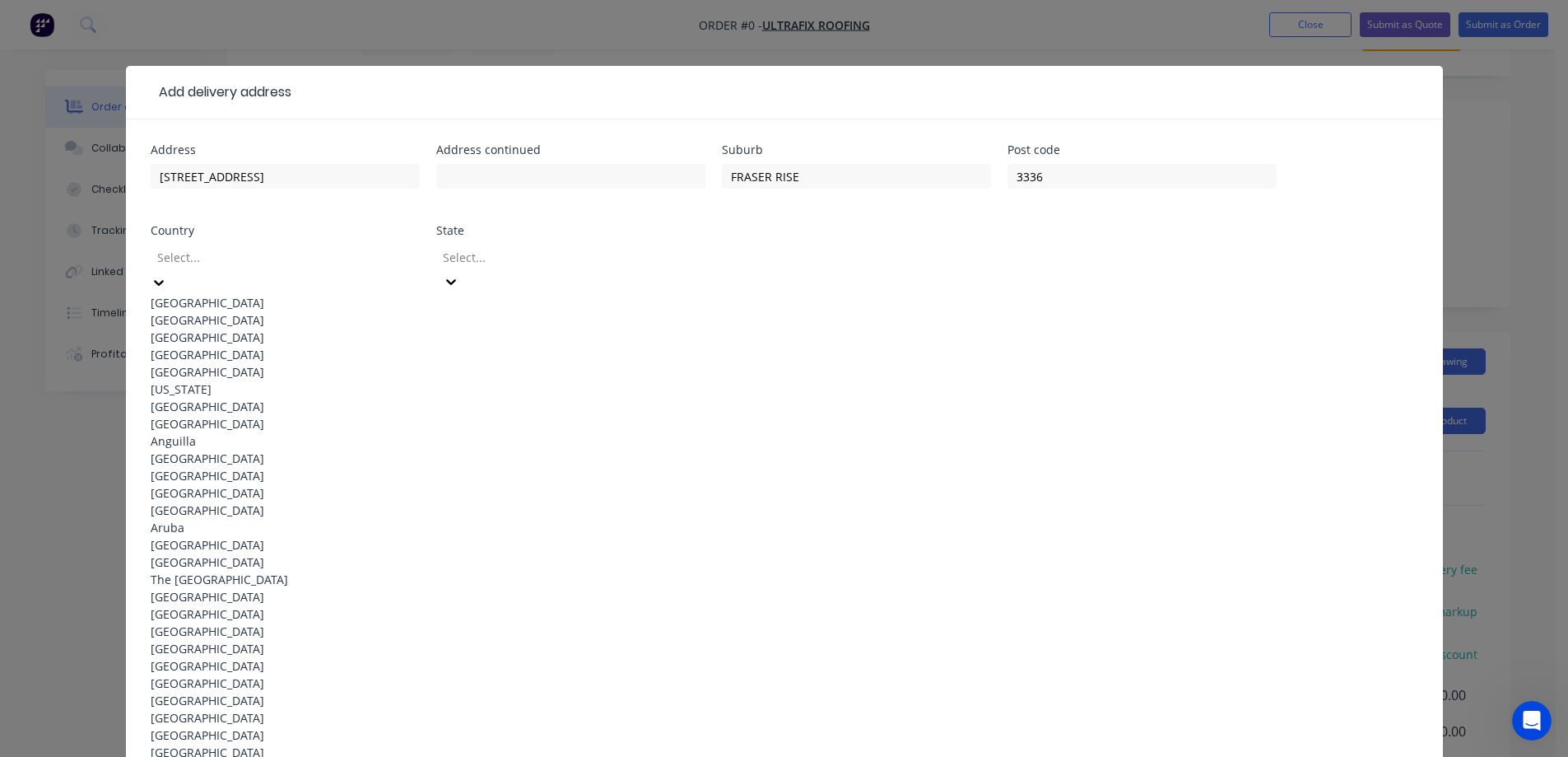
drag, startPoint x: 336, startPoint y: 294, endPoint x: 347, endPoint y: 0, distance: 294.2
click at [336, 294] on div "Australia" at bounding box center [285, 302] width 270 height 17
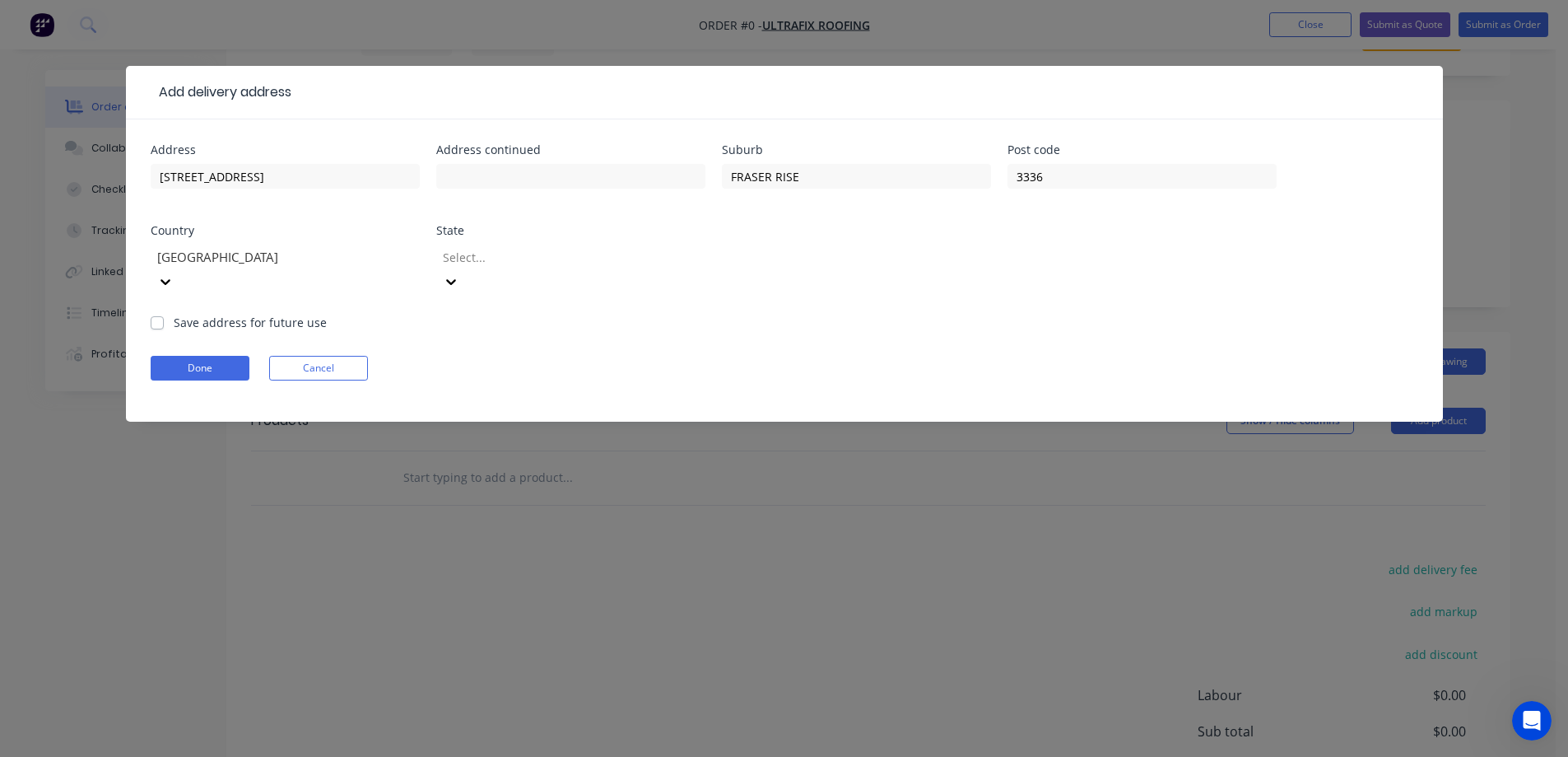
click at [609, 252] on div at bounding box center [560, 258] width 237 height 21
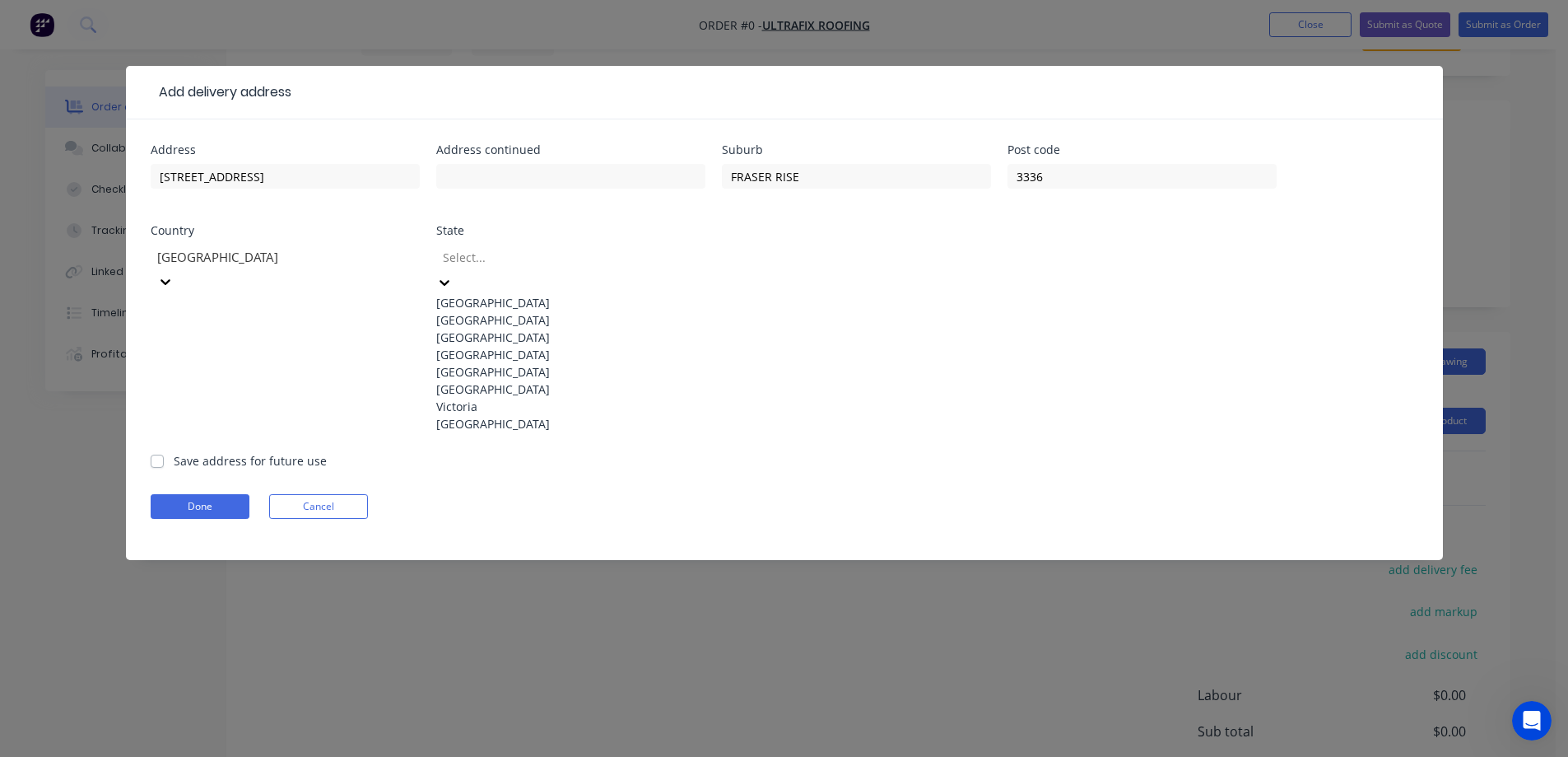
click at [497, 415] on div "Victoria" at bounding box center [571, 406] width 270 height 17
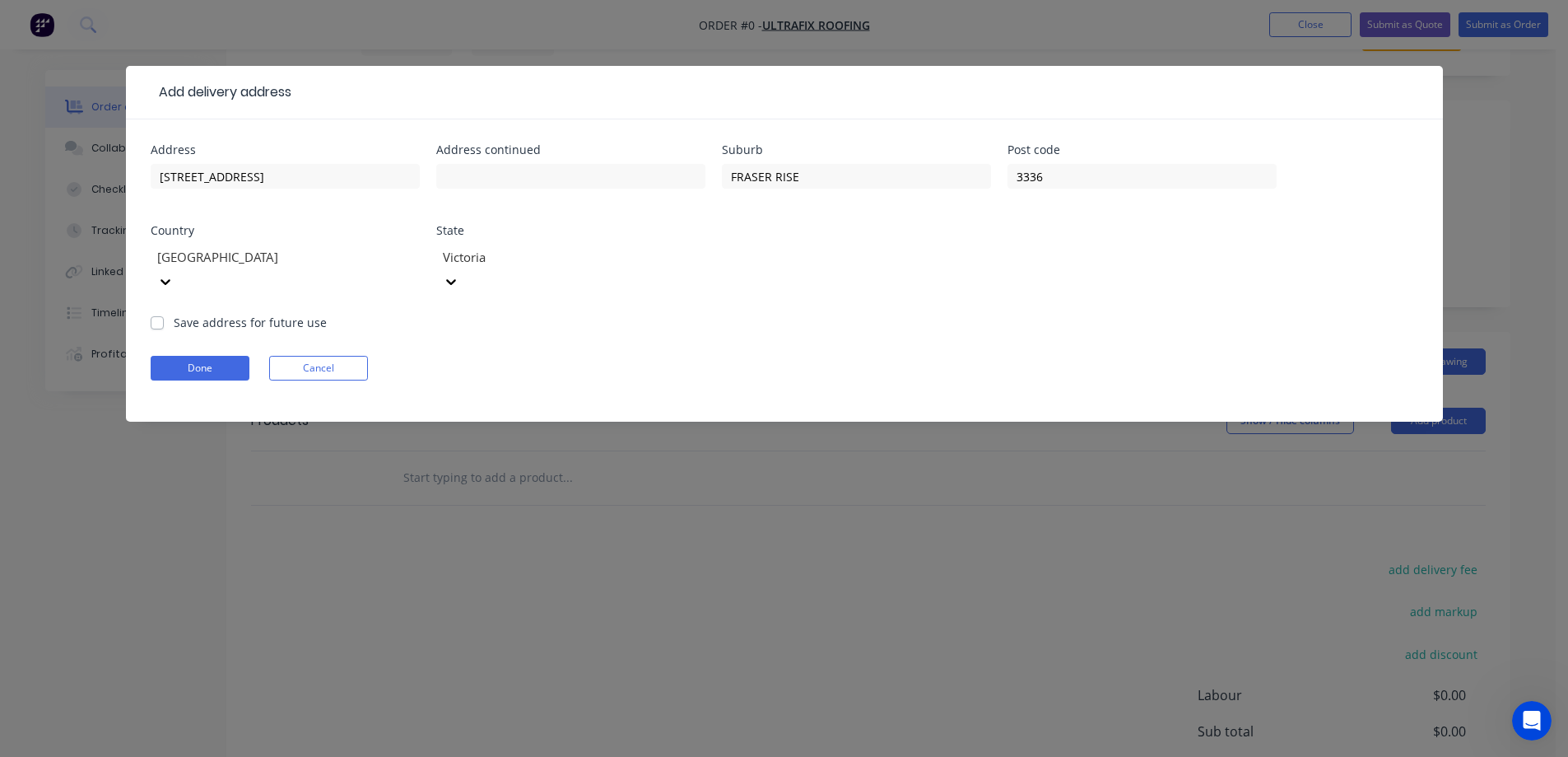
click at [291, 314] on label "Save address for future use" at bounding box center [250, 322] width 153 height 17
click at [164, 314] on input "Save address for future use" at bounding box center [156, 321] width 13 height 15
checkbox input "true"
click at [222, 356] on button "Done" at bounding box center [199, 368] width 99 height 25
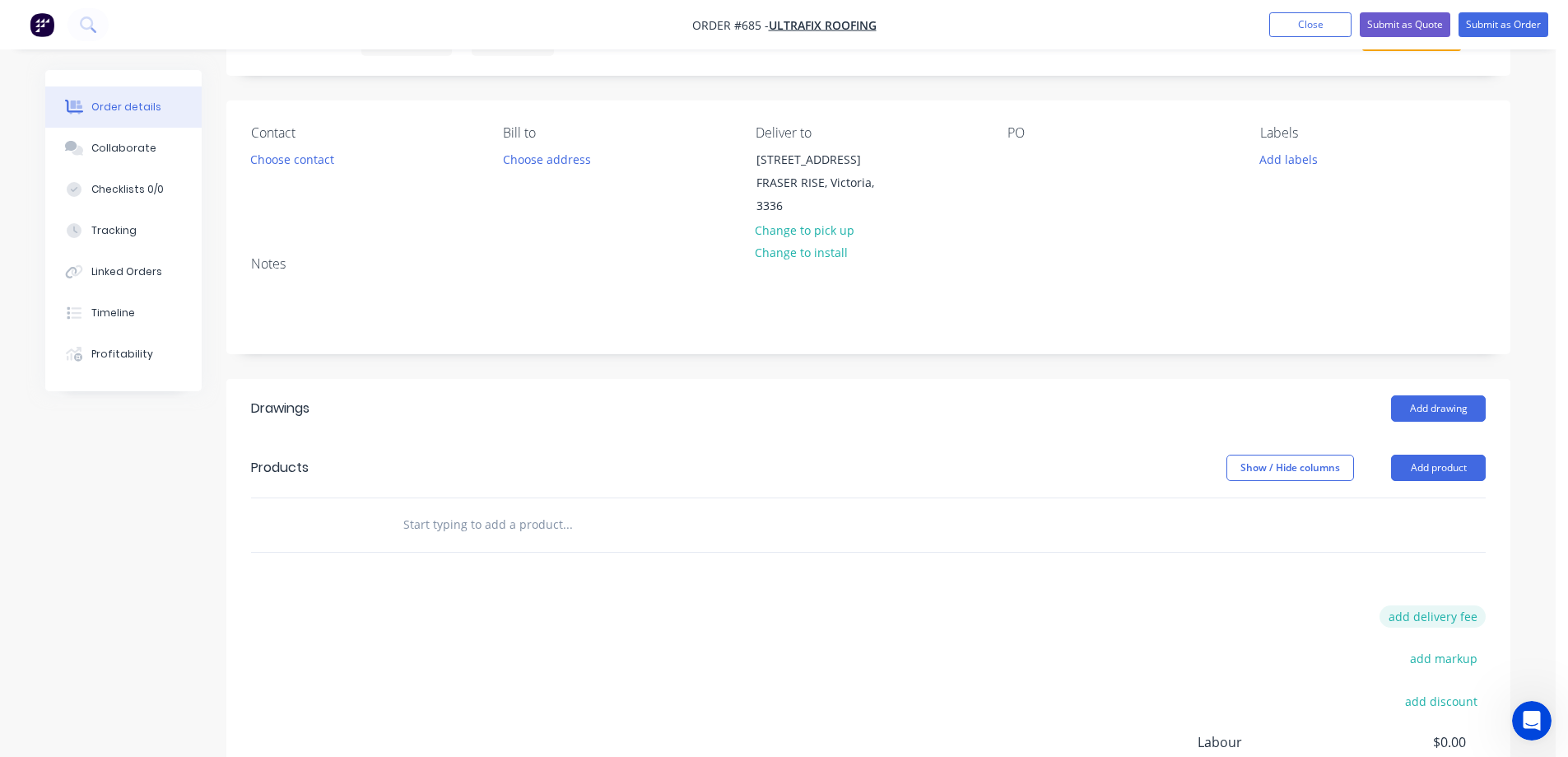
click at [1409, 628] on button "add delivery fee" at bounding box center [1433, 617] width 106 height 22
type input "50"
click at [1029, 620] on div "Drawings Add drawing Products Show / Hide columns Add product Delivery fee Deli…" at bounding box center [869, 662] width 1285 height 565
click at [438, 541] on input "text" at bounding box center [568, 525] width 330 height 33
type input "r"
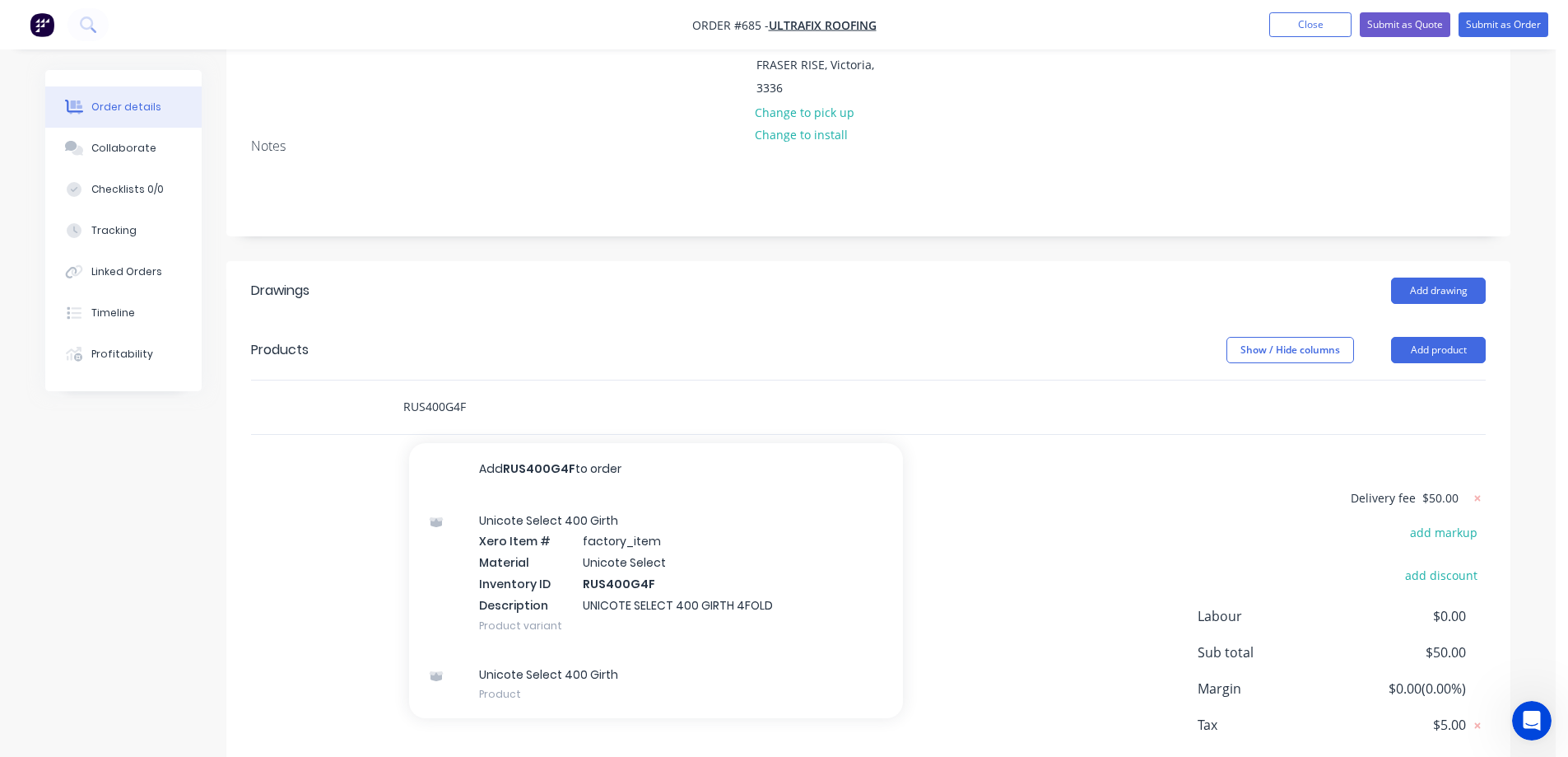
scroll to position [313, 0]
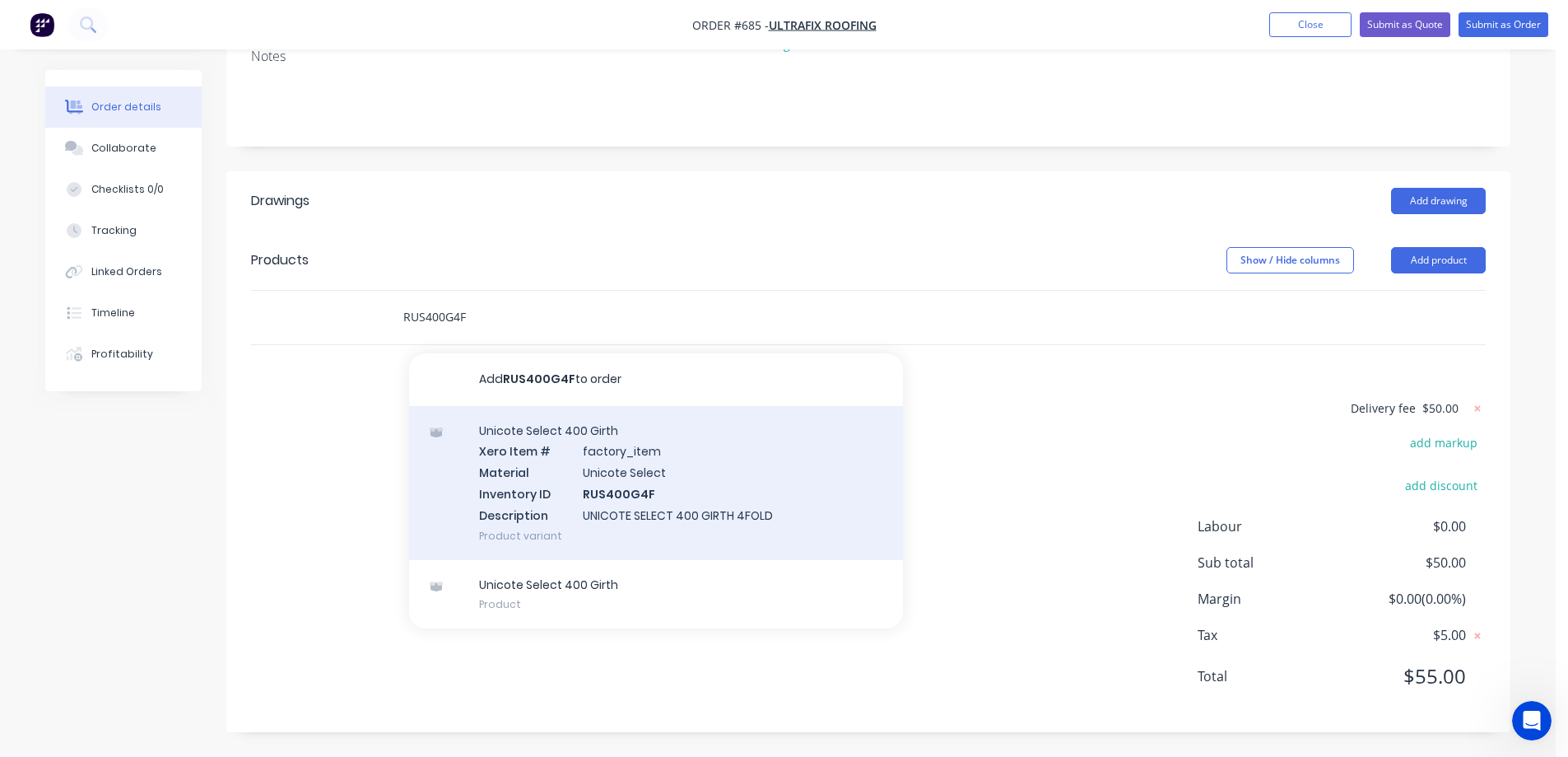
type input "RUS400G4F"
click at [600, 478] on div "Unicote Select 400 Girth Xero Item # factory_item Material Unicote Select Inven…" at bounding box center [656, 483] width 494 height 154
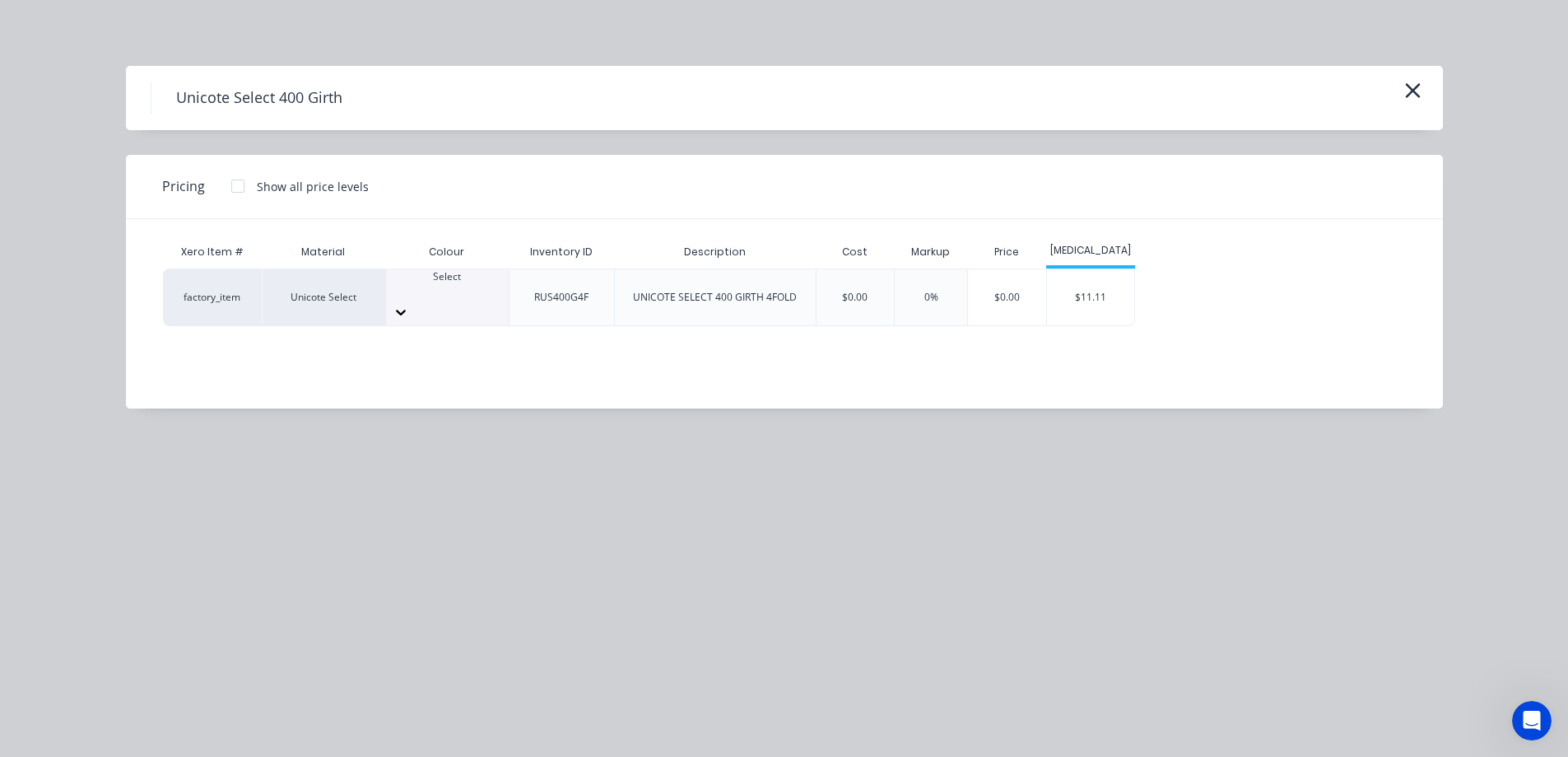
click at [410, 304] on icon at bounding box center [400, 312] width 16 height 16
click at [1087, 295] on div "$11.11" at bounding box center [1091, 297] width 88 height 56
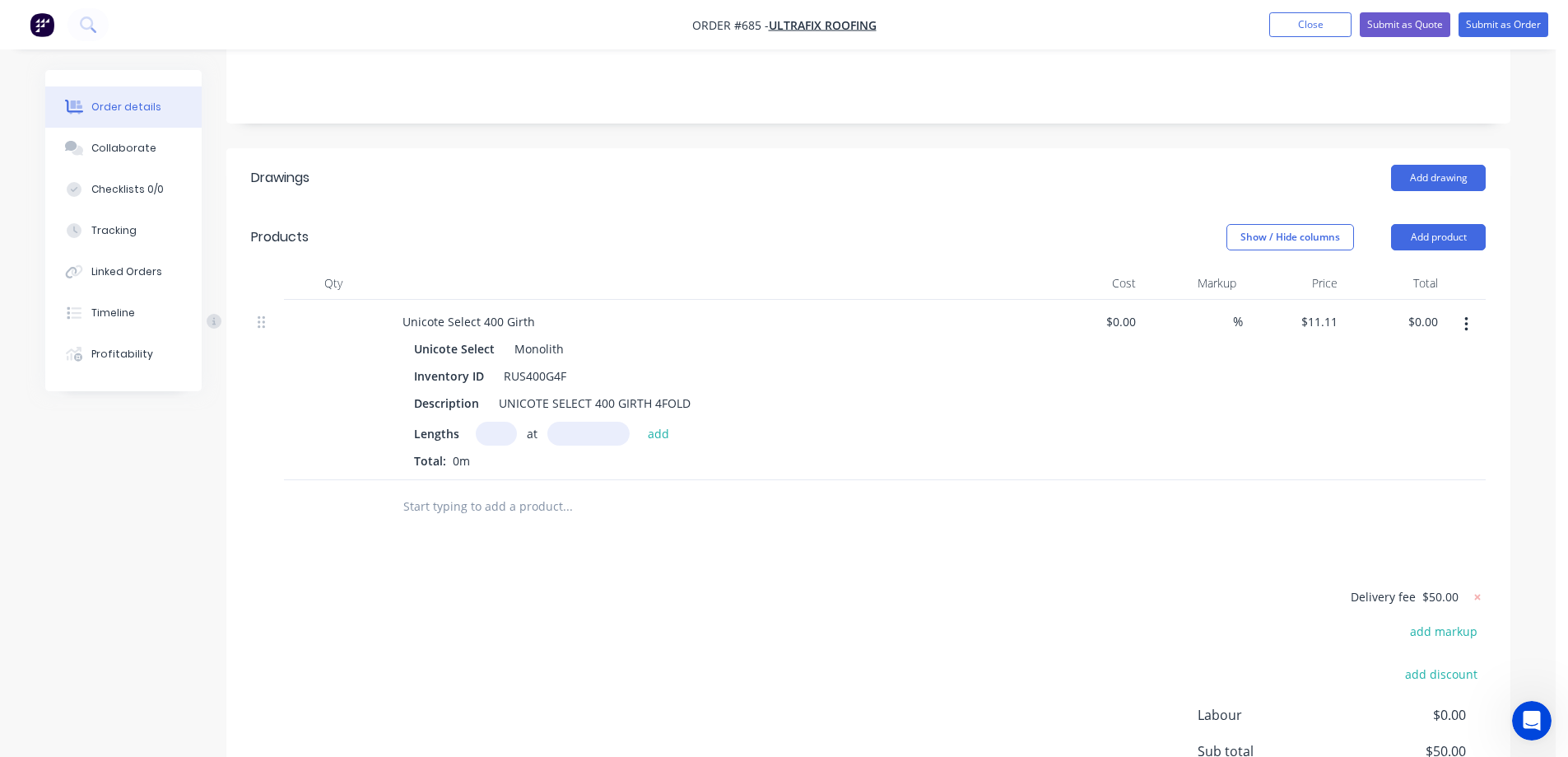
click at [501, 446] on input "text" at bounding box center [496, 434] width 41 height 24
type input "1"
type input "1700mm"
click at [654, 444] on button "add" at bounding box center [659, 433] width 39 height 22
type input "$18.89"
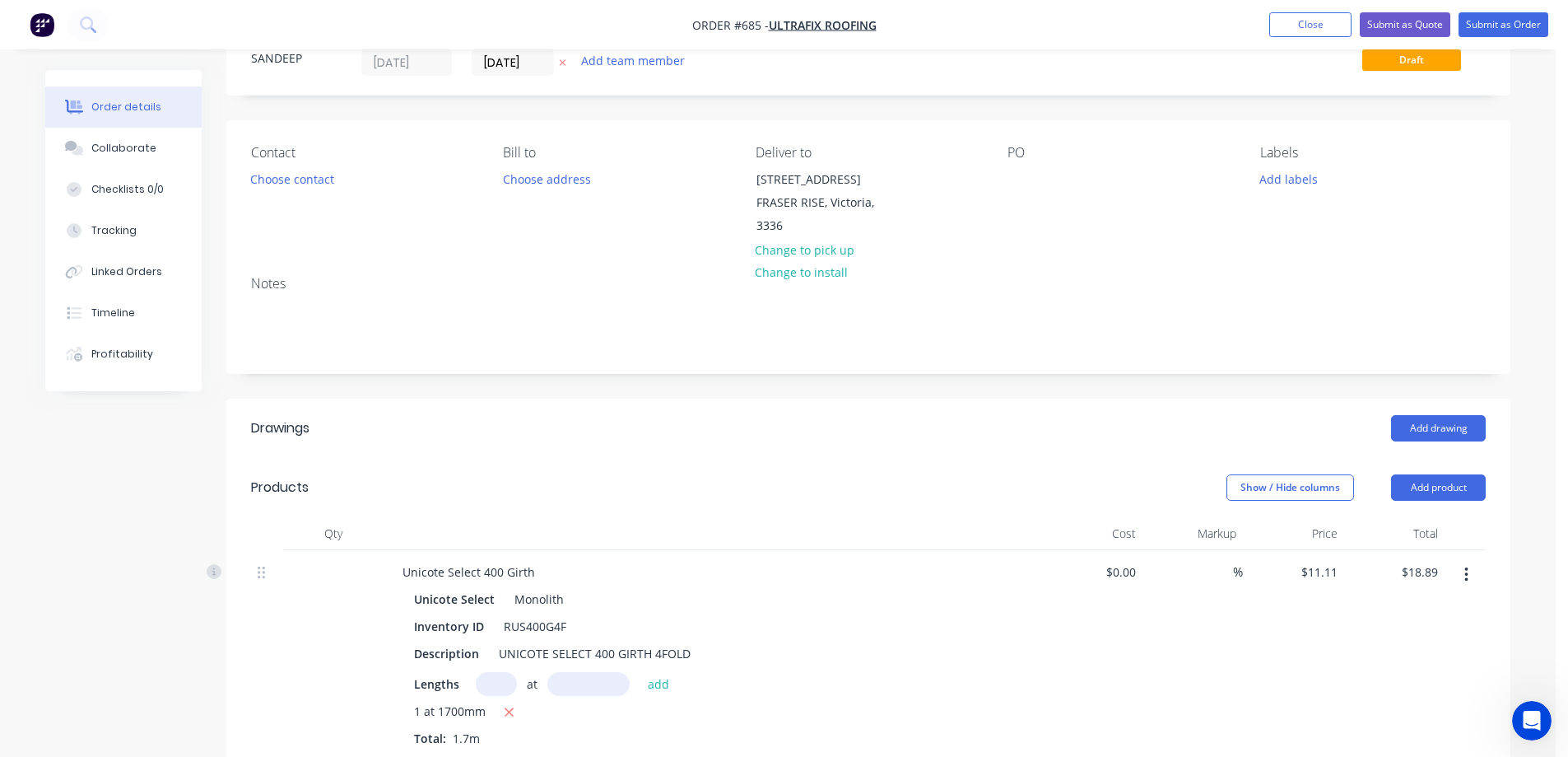
scroll to position [412, 0]
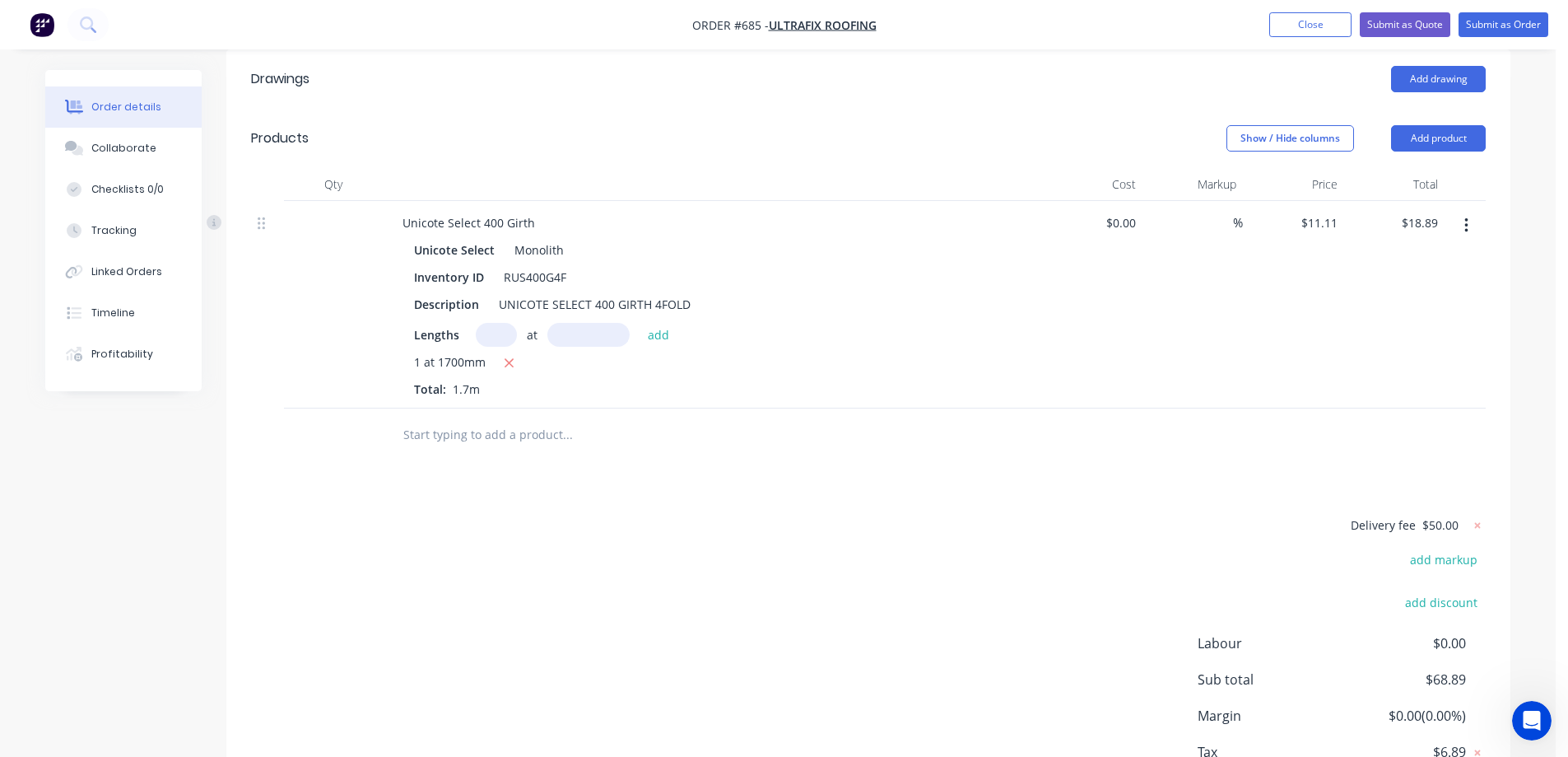
click at [435, 451] on input "text" at bounding box center [568, 435] width 330 height 33
type input "r"
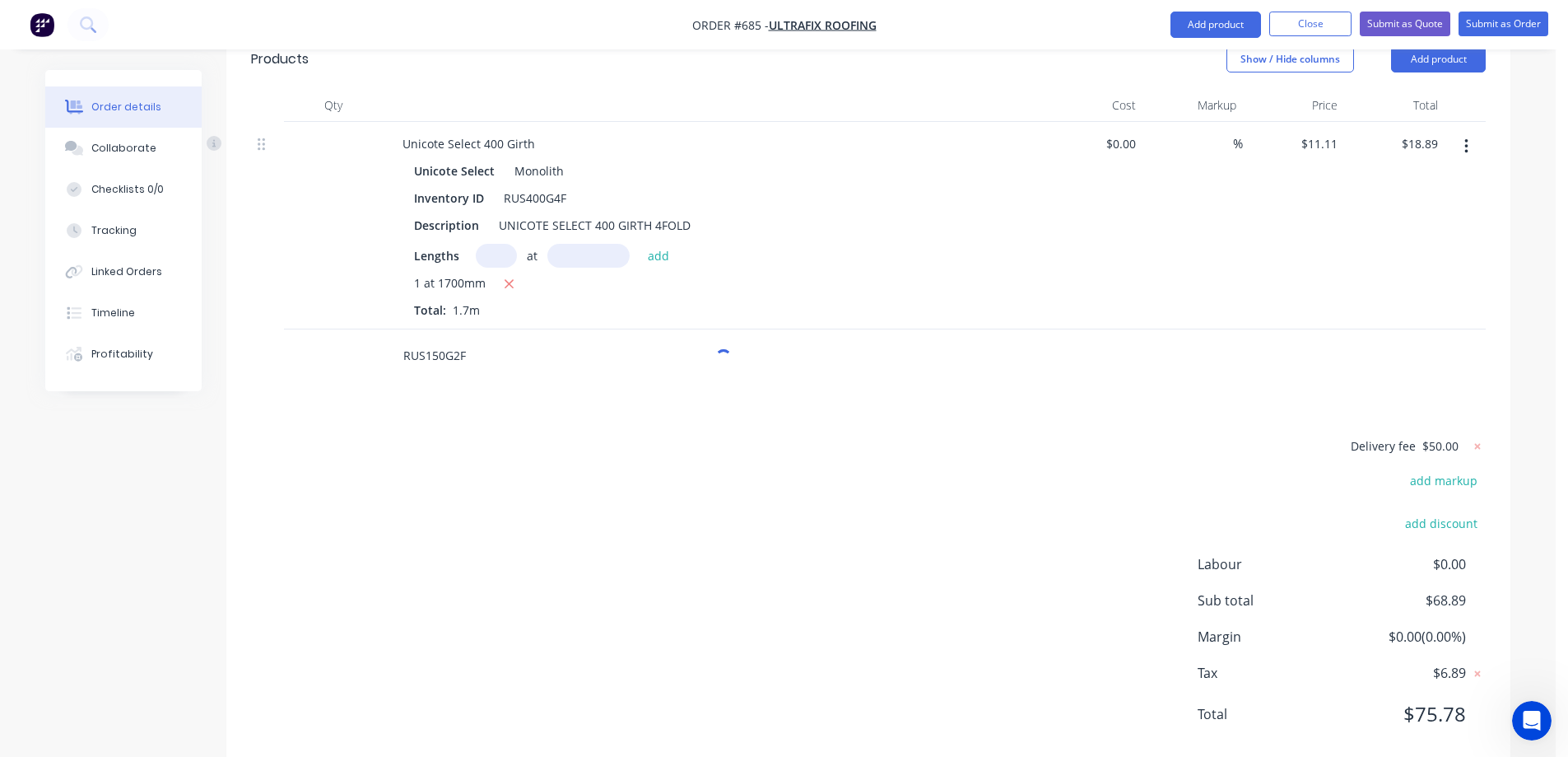
scroll to position [552, 0]
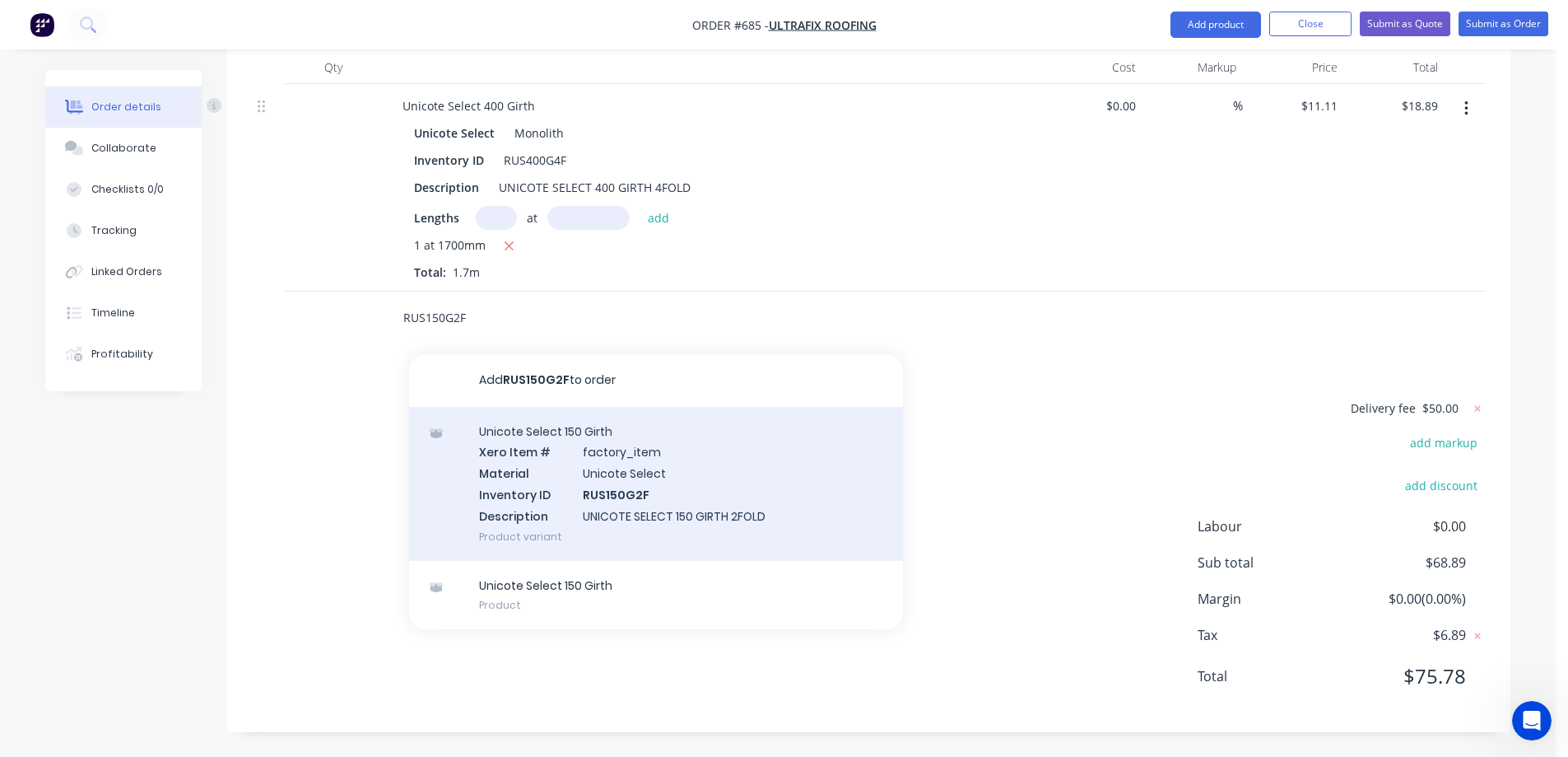
type input "RUS150G2F"
click at [617, 490] on div "Unicote Select 150 Girth Xero Item # factory_item Material Unicote Select Inven…" at bounding box center [656, 484] width 494 height 154
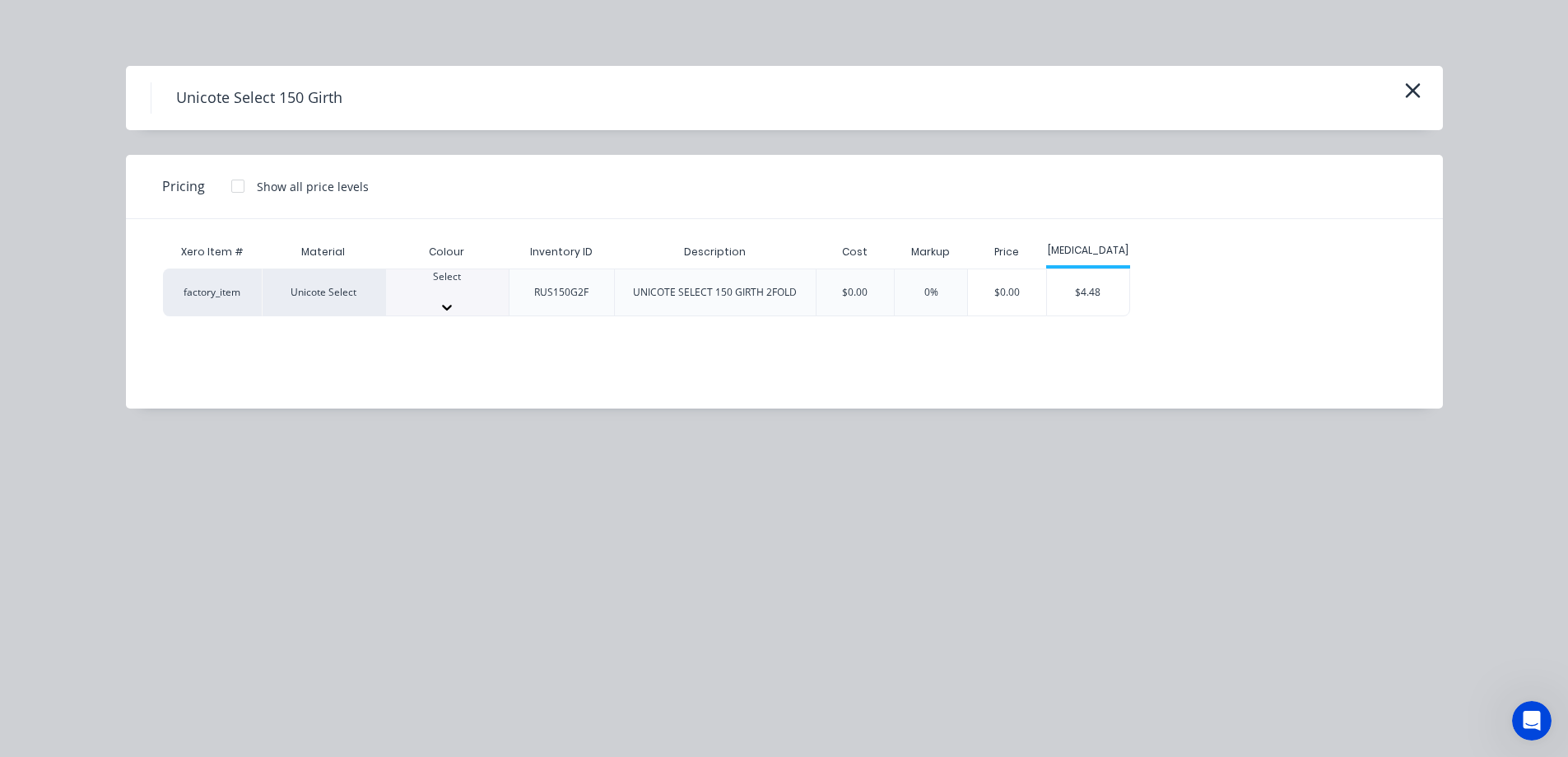
click at [482, 299] on div at bounding box center [447, 307] width 123 height 16
click at [1102, 290] on div "$4.48" at bounding box center [1089, 297] width 82 height 56
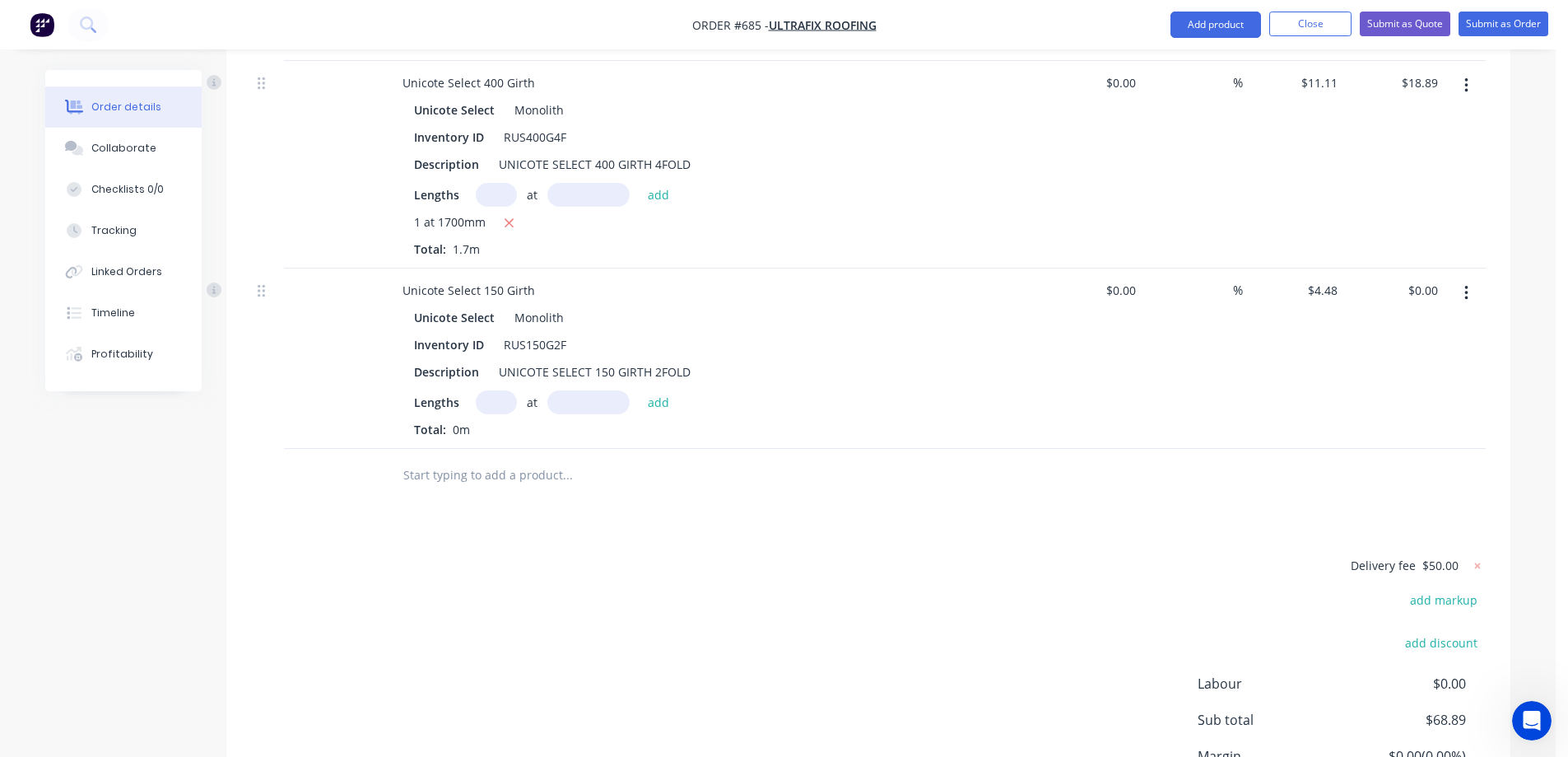
click at [487, 414] on input "text" at bounding box center [496, 402] width 41 height 24
type input "1"
type input "600mm"
click at [648, 412] on button "add" at bounding box center [659, 401] width 39 height 22
type input "$2.69"
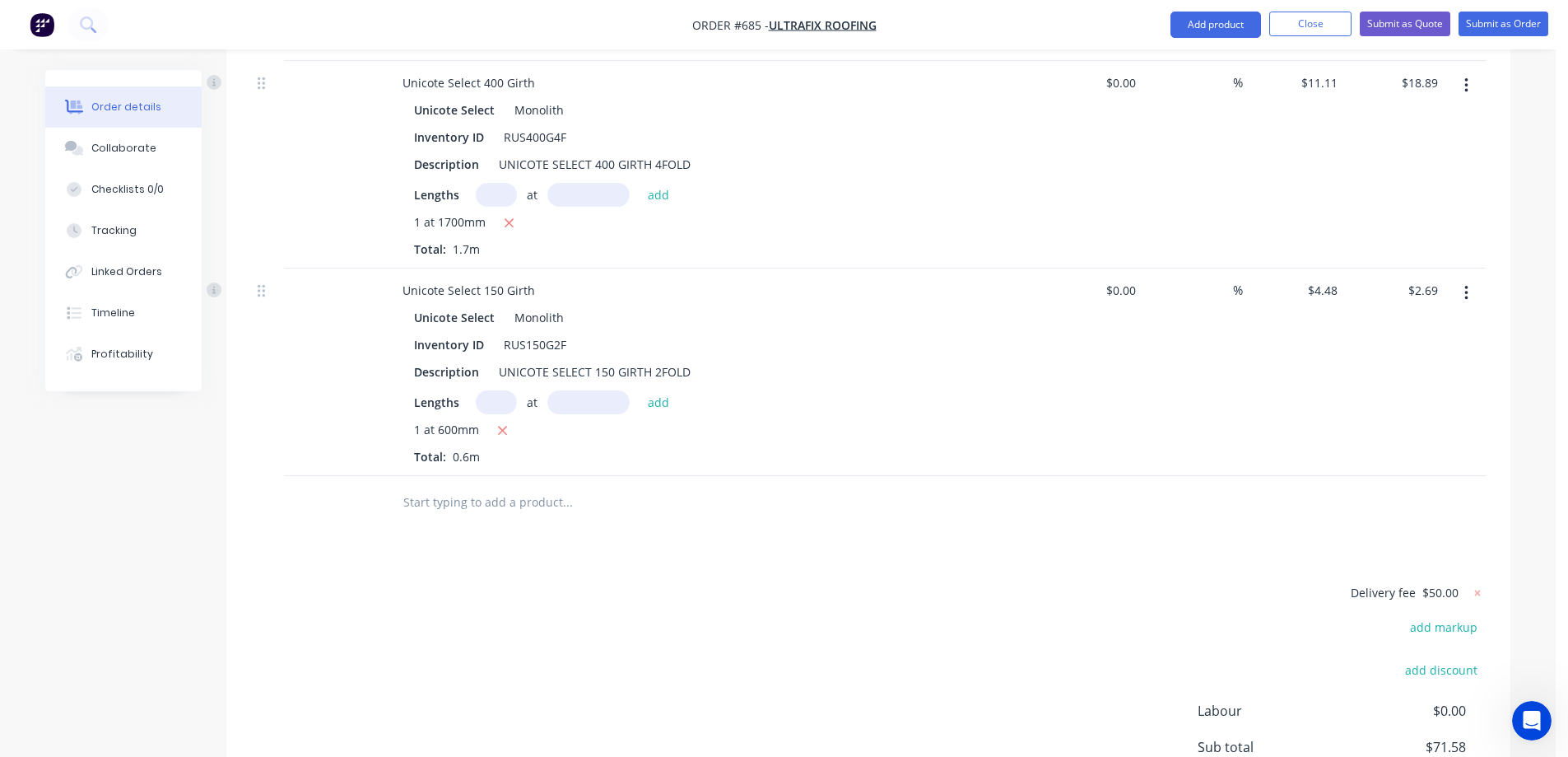
click at [502, 519] on input "text" at bounding box center [568, 503] width 330 height 33
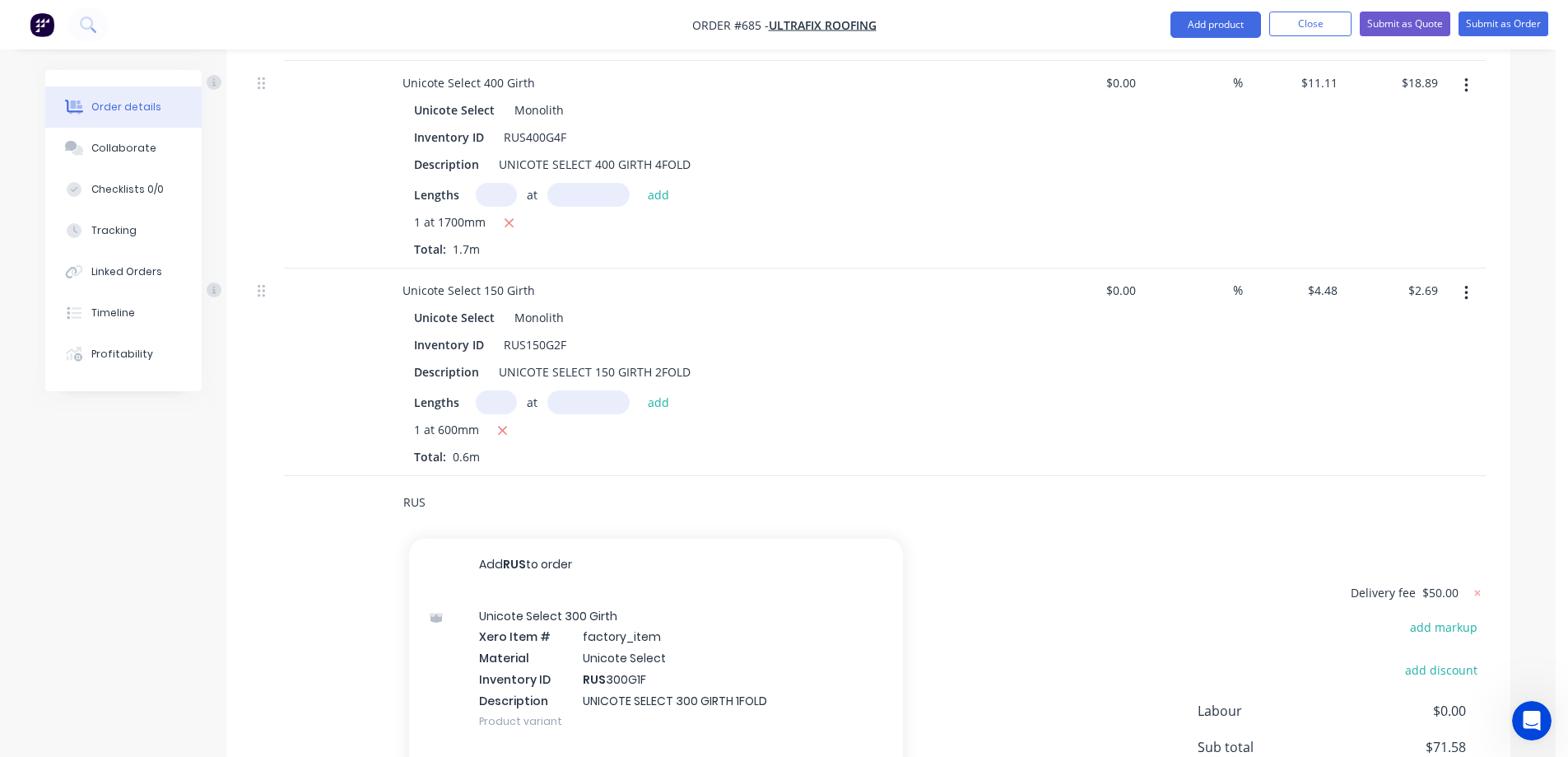
click at [456, 519] on input "RUS" at bounding box center [568, 503] width 330 height 33
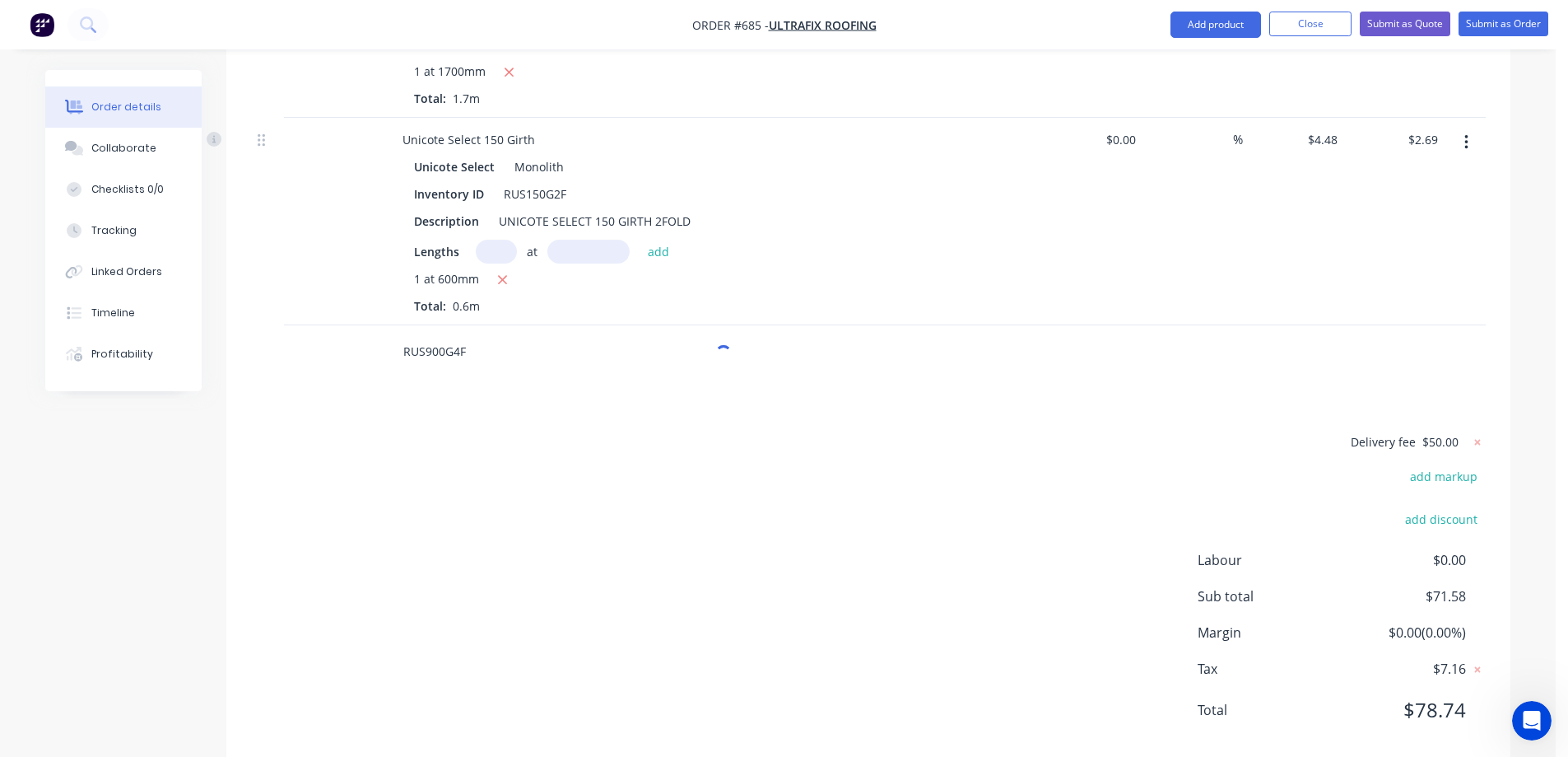
scroll to position [760, 0]
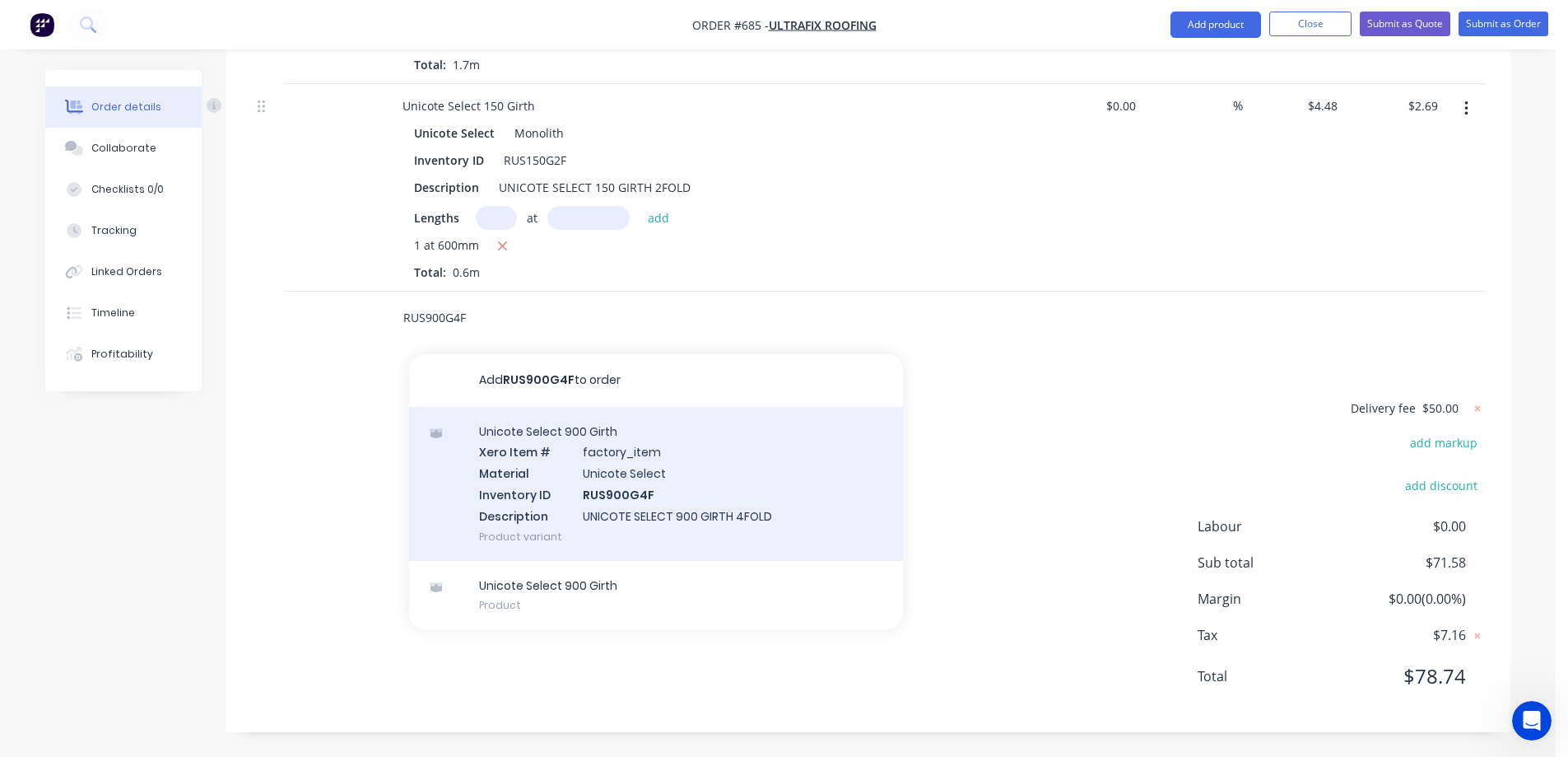
type input "RUS900G4F"
click at [540, 494] on div "Unicote Select 900 Girth Xero Item # factory_item Material Unicote Select Inven…" at bounding box center [656, 484] width 494 height 154
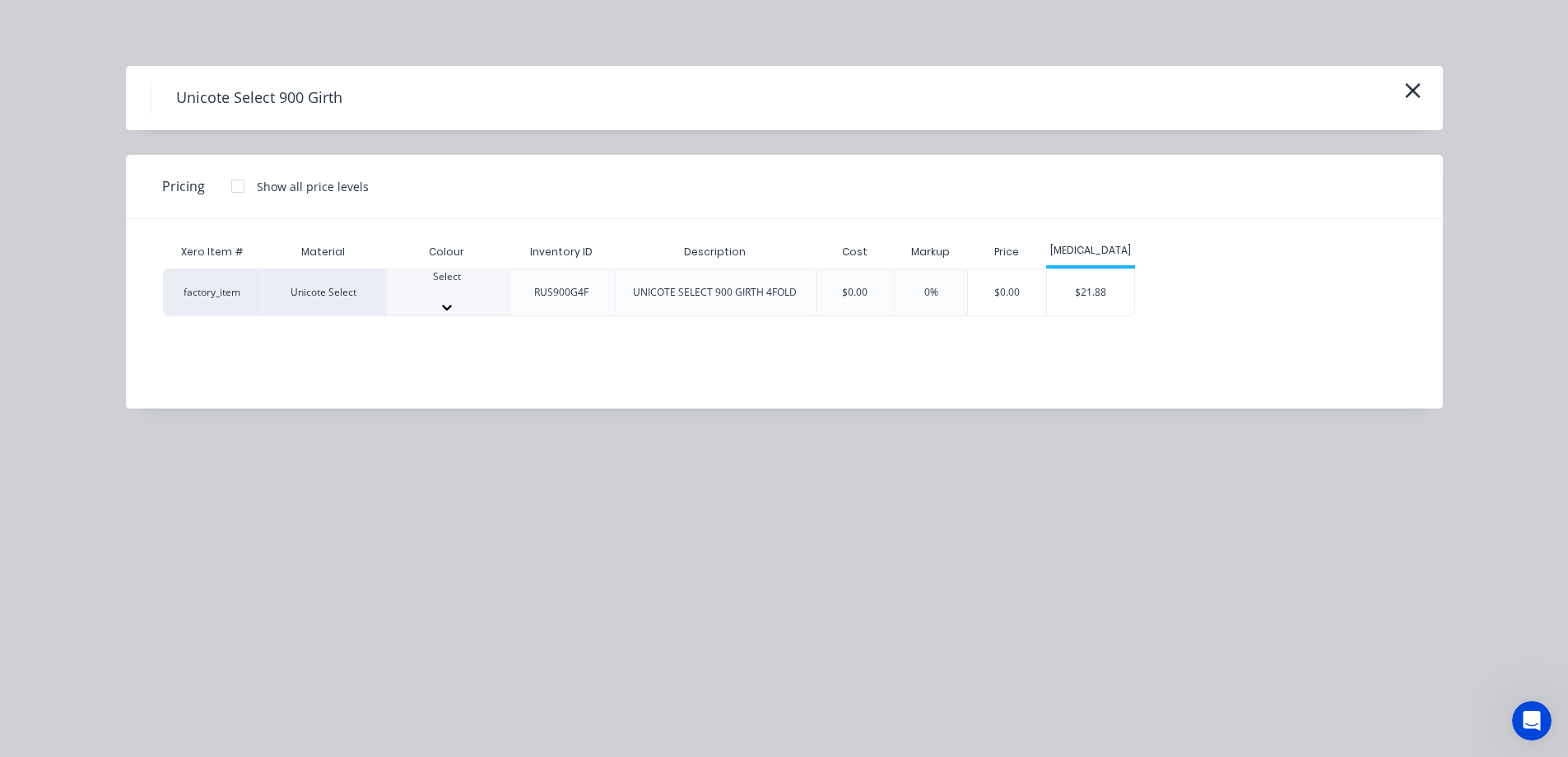
click at [450, 289] on div at bounding box center [447, 291] width 123 height 15
click at [1097, 305] on div "$21.88" at bounding box center [1091, 297] width 88 height 56
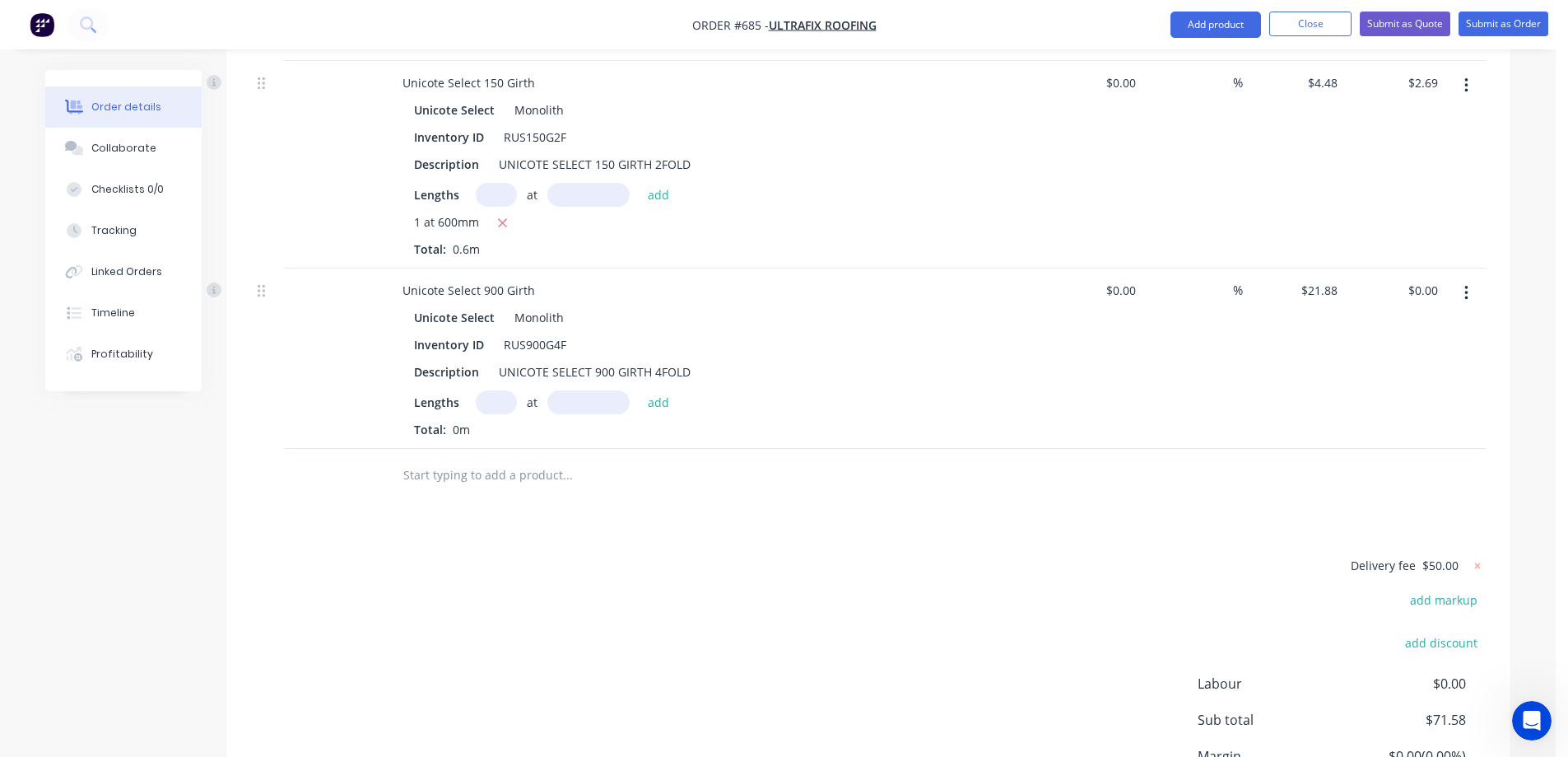
click at [489, 414] on input "text" at bounding box center [496, 402] width 41 height 24
type input "1"
type input "5700mm"
click at [659, 412] on button "add" at bounding box center [659, 401] width 39 height 22
type input "$124.72"
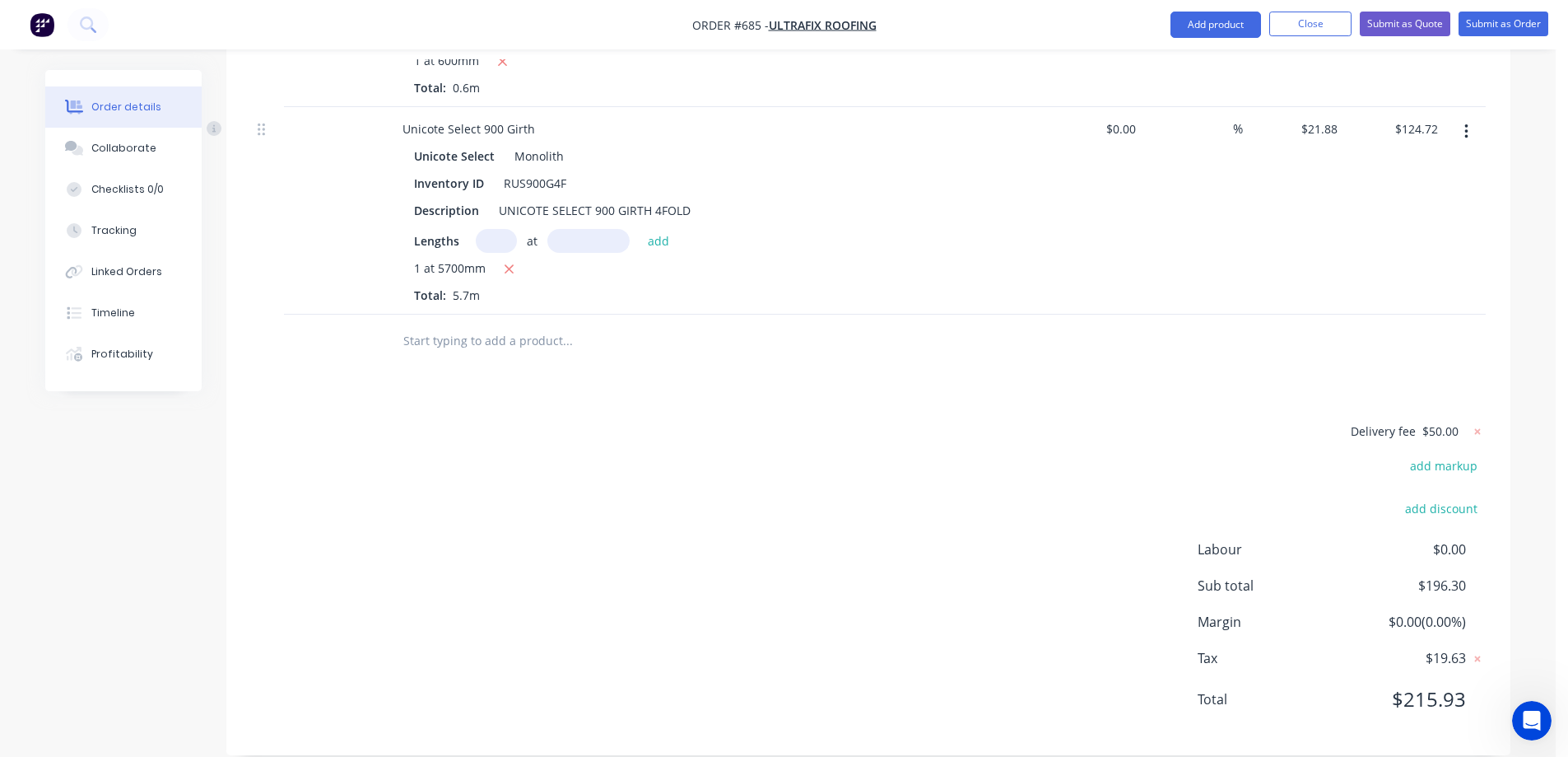
scroll to position [968, 0]
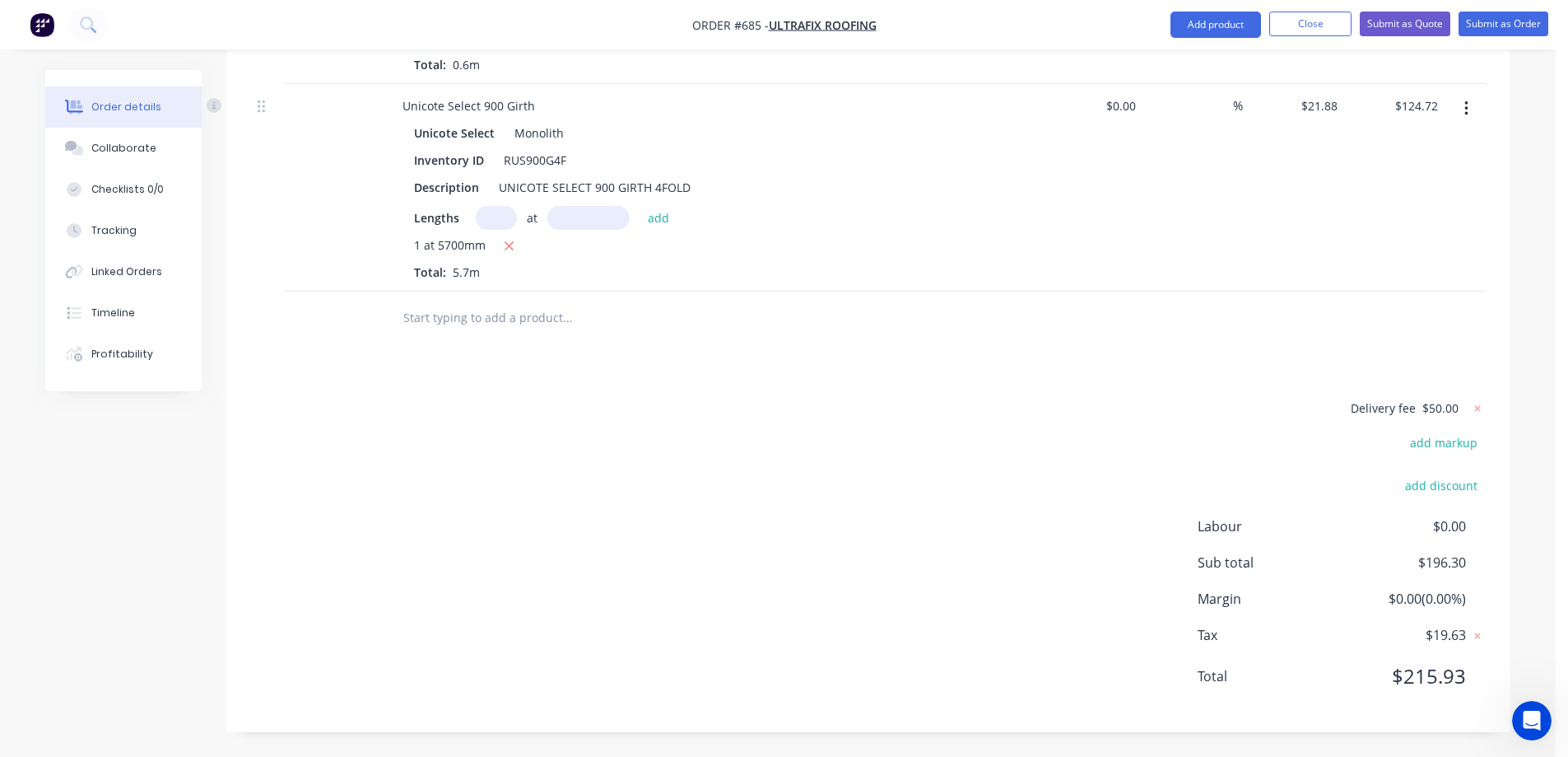
click at [481, 311] on input "text" at bounding box center [568, 318] width 330 height 33
type input "r"
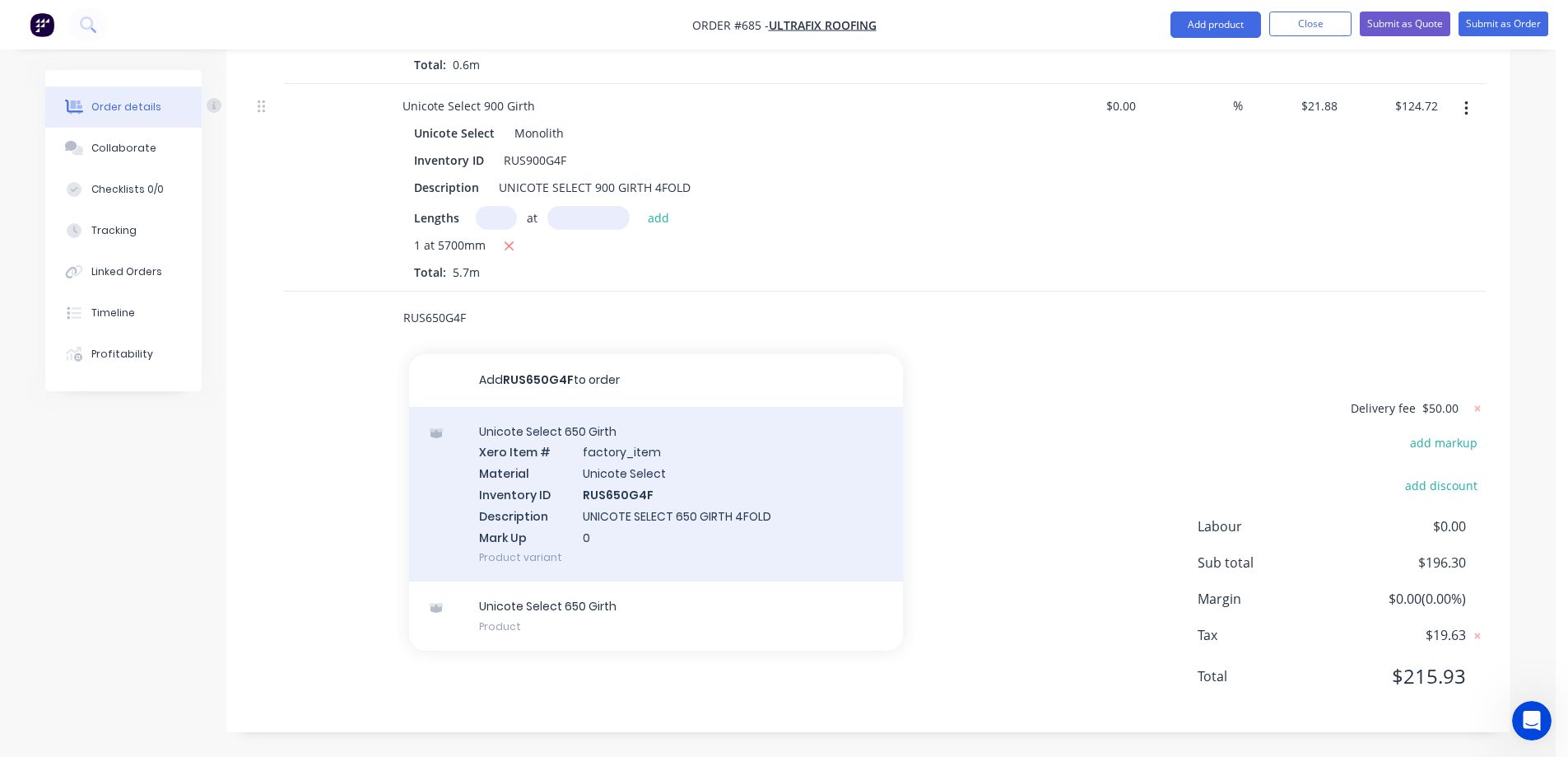
type input "RUS650G4F"
click at [556, 488] on div "Unicote Select 650 Girth Xero Item # factory_item Material Unicote Select Inven…" at bounding box center [656, 495] width 494 height 175
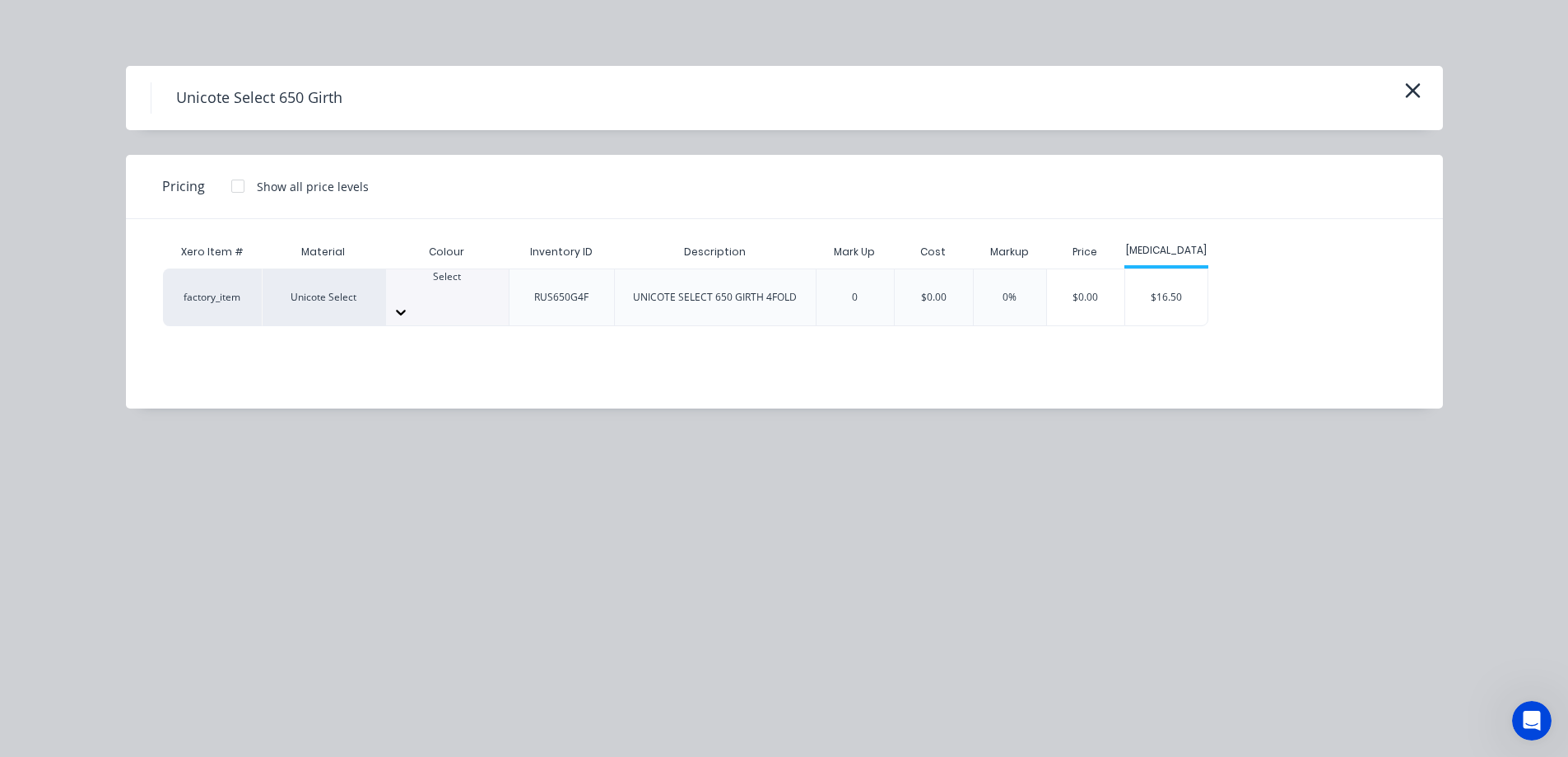
click at [435, 288] on div at bounding box center [447, 291] width 123 height 15
click at [1167, 275] on div "$16.50" at bounding box center [1167, 297] width 82 height 56
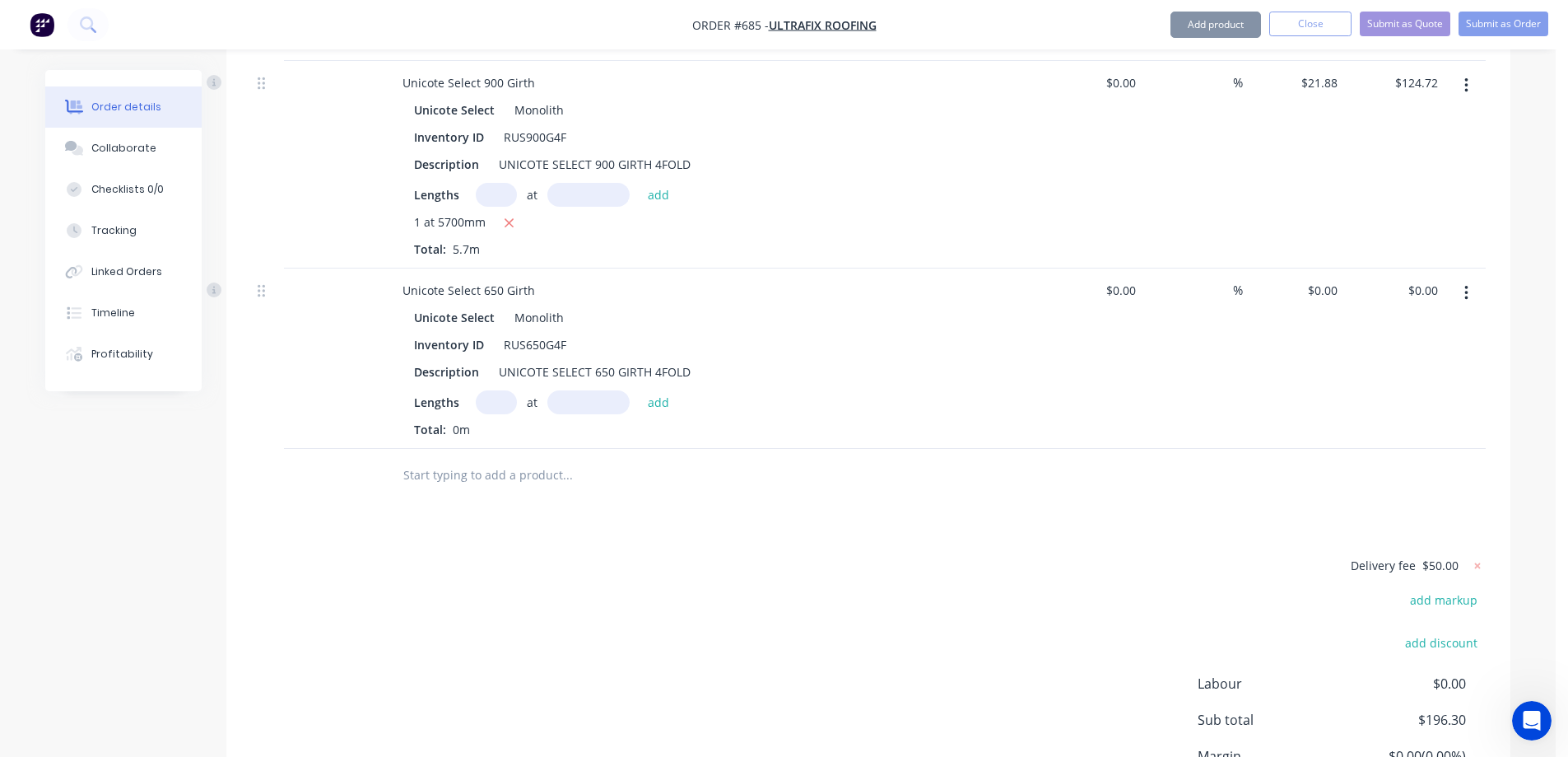
type input "$16.50"
click at [491, 414] on input "text" at bounding box center [496, 402] width 41 height 24
type input "1"
type input "1900mm"
click at [665, 412] on button "add" at bounding box center [659, 401] width 39 height 22
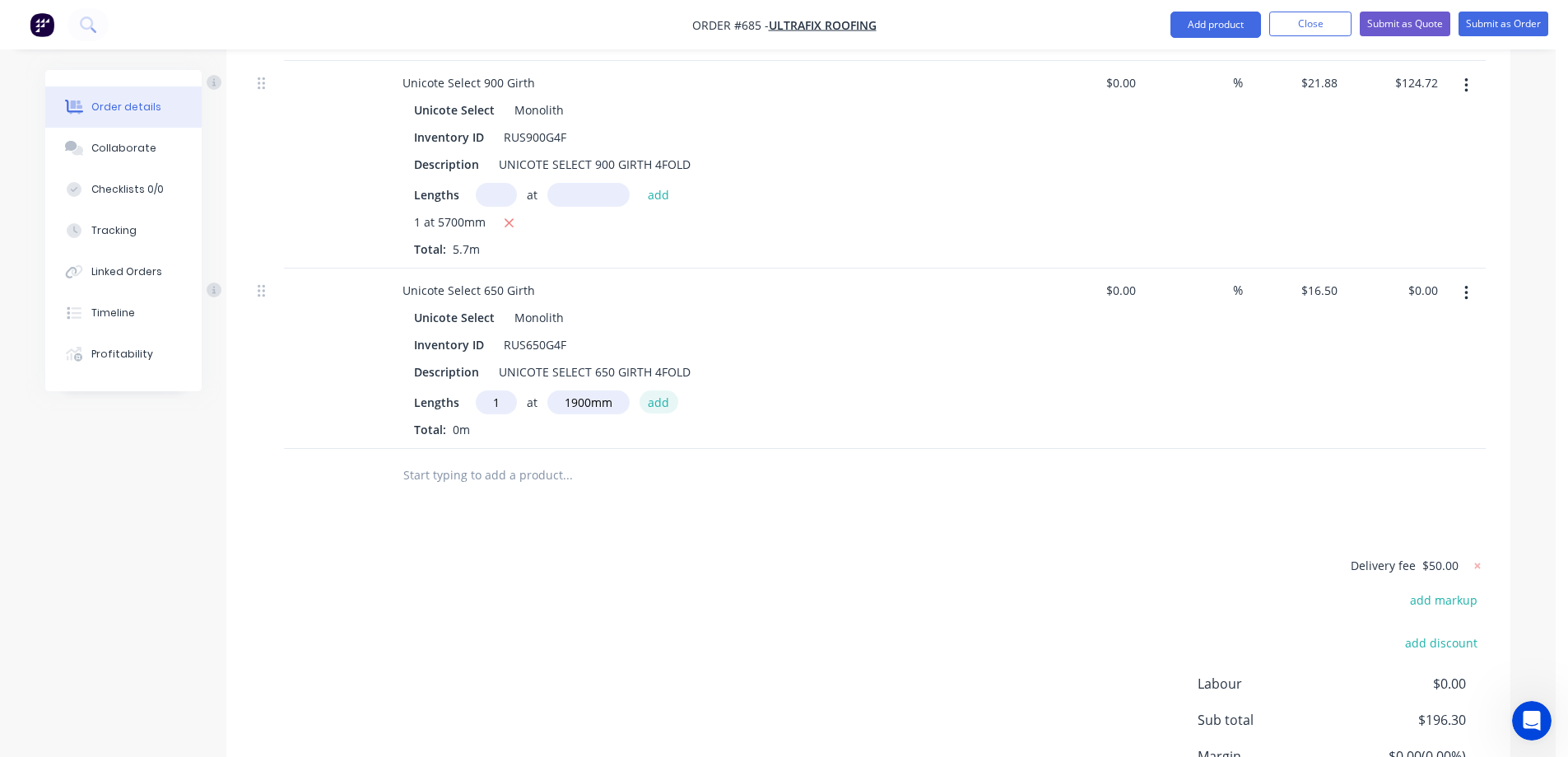
type input "$31.35"
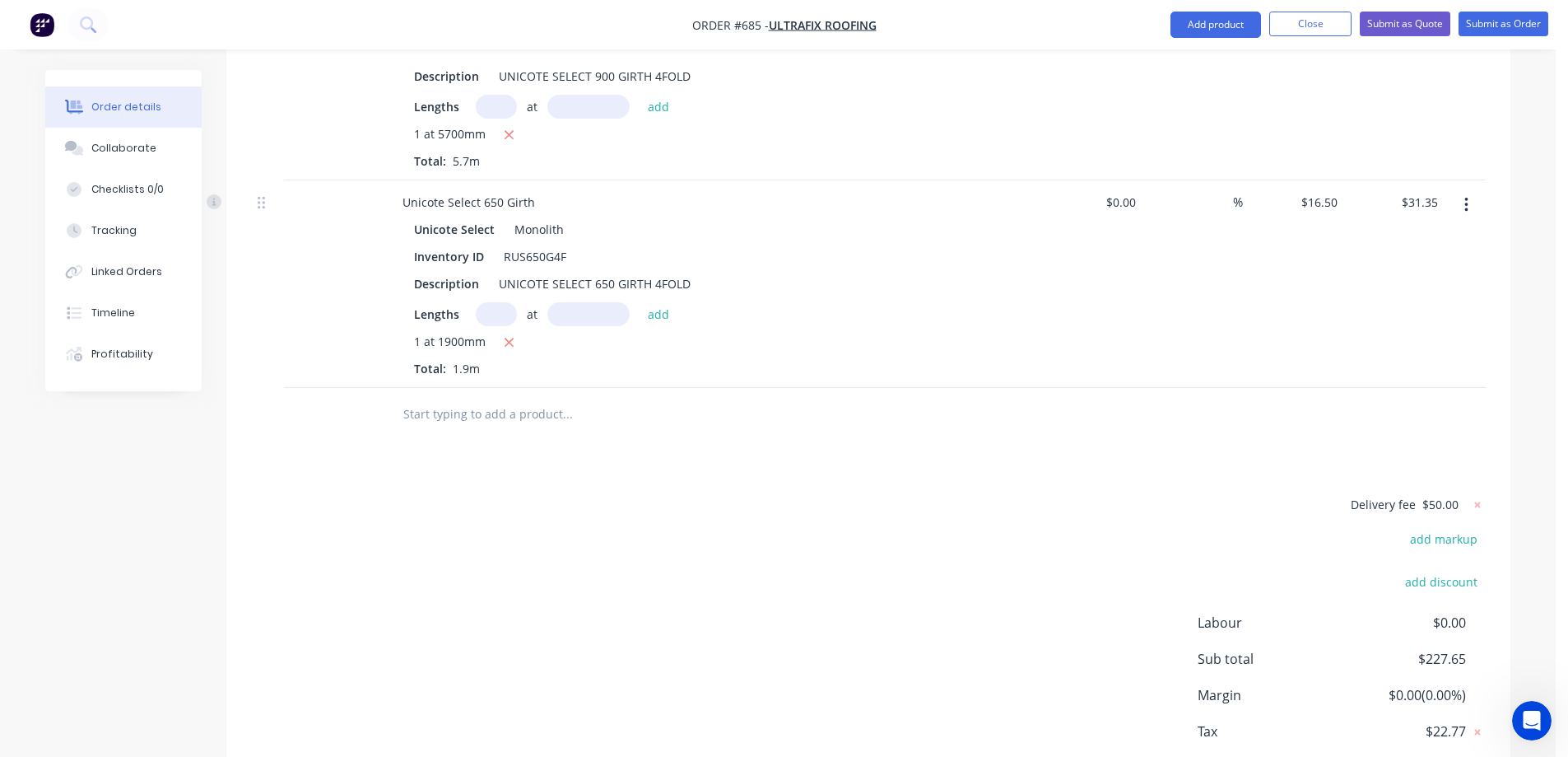
scroll to position [1175, 0]
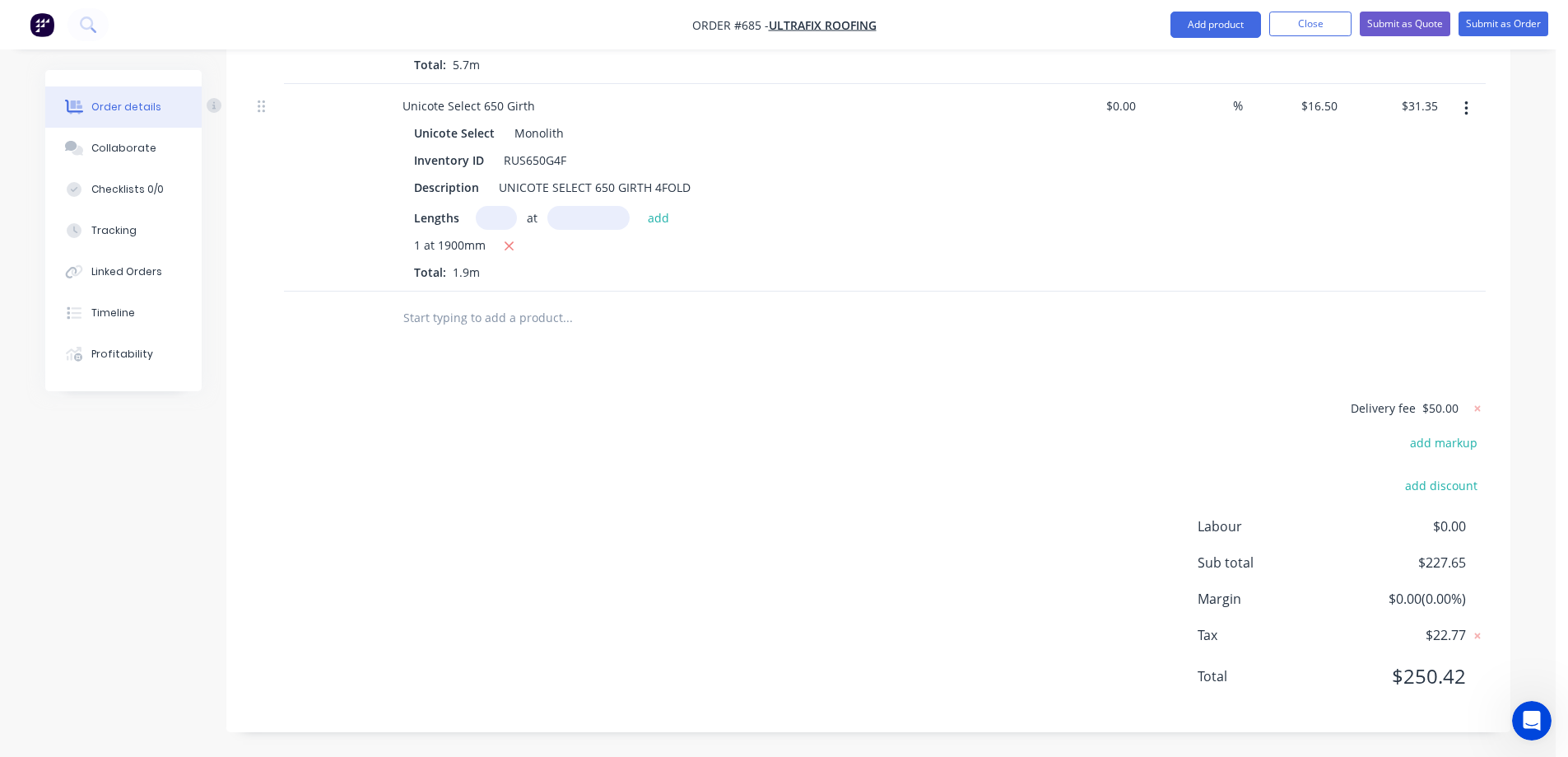
click at [456, 317] on input "text" at bounding box center [568, 318] width 330 height 33
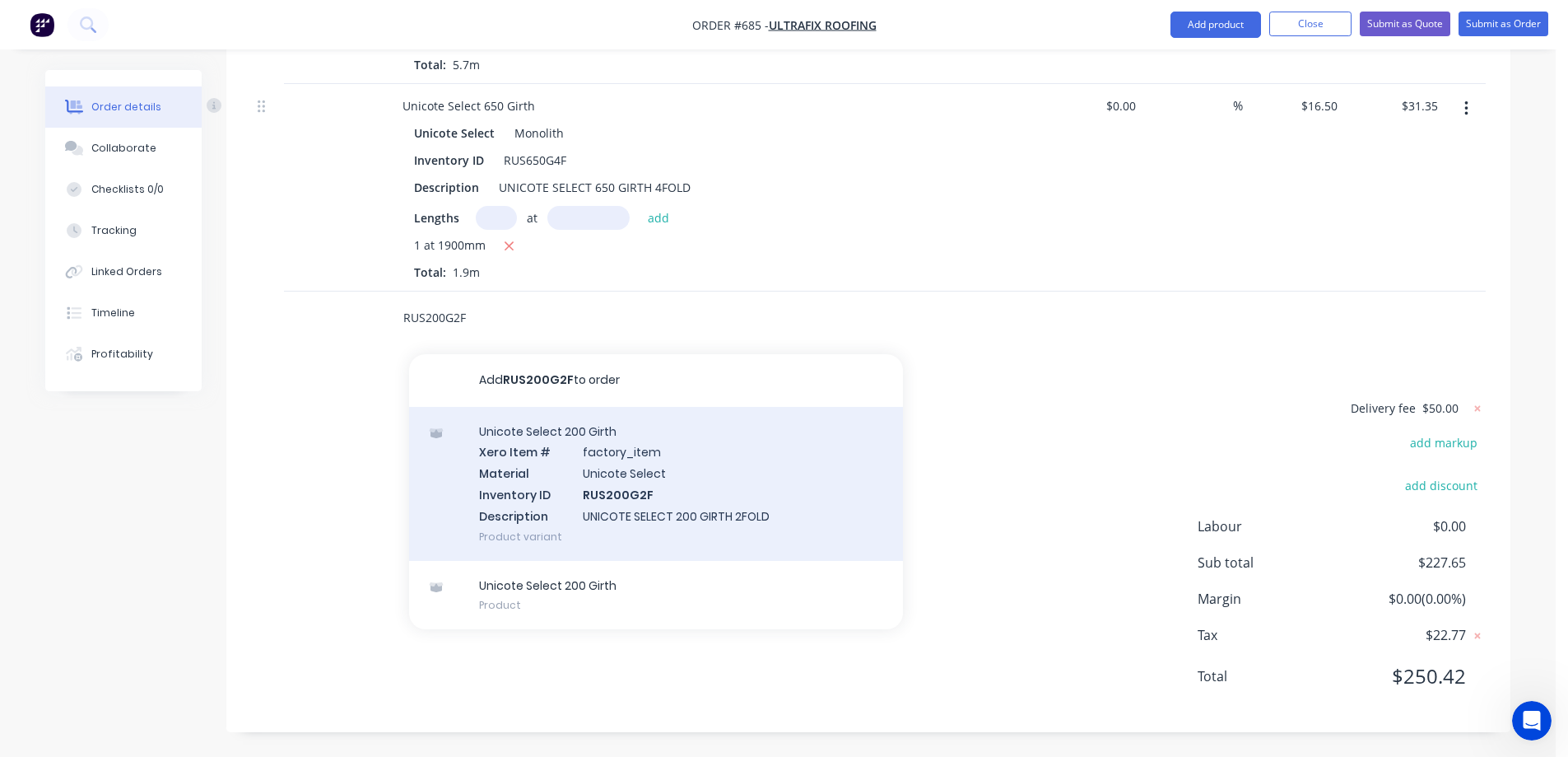
type input "RUS200G2F"
click at [528, 507] on div "Unicote Select 200 Girth Xero Item # factory_item Material Unicote Select Inven…" at bounding box center [656, 484] width 494 height 154
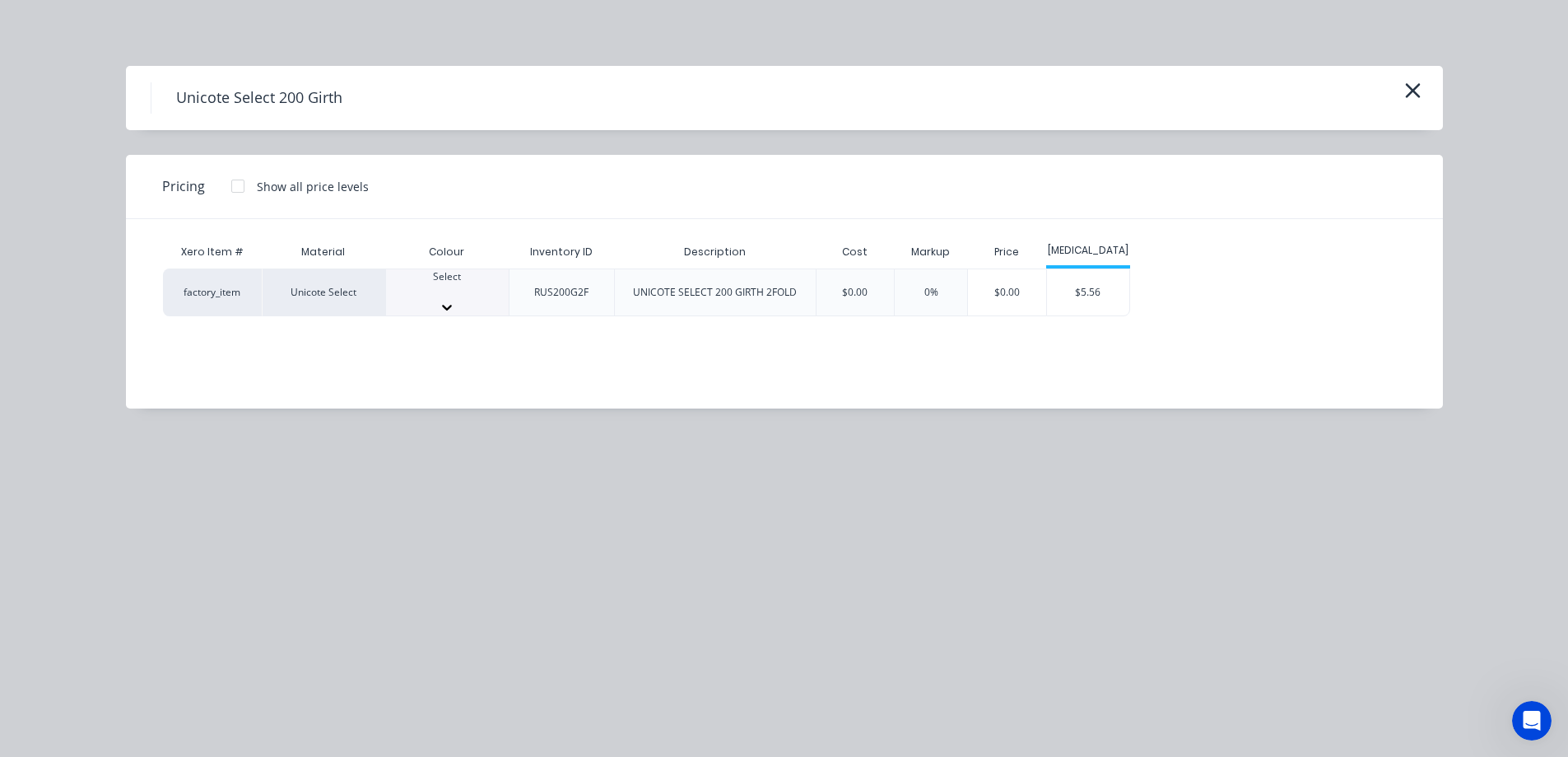
click at [463, 294] on div at bounding box center [447, 291] width 123 height 15
click at [1096, 293] on div "$5.56" at bounding box center [1089, 297] width 82 height 56
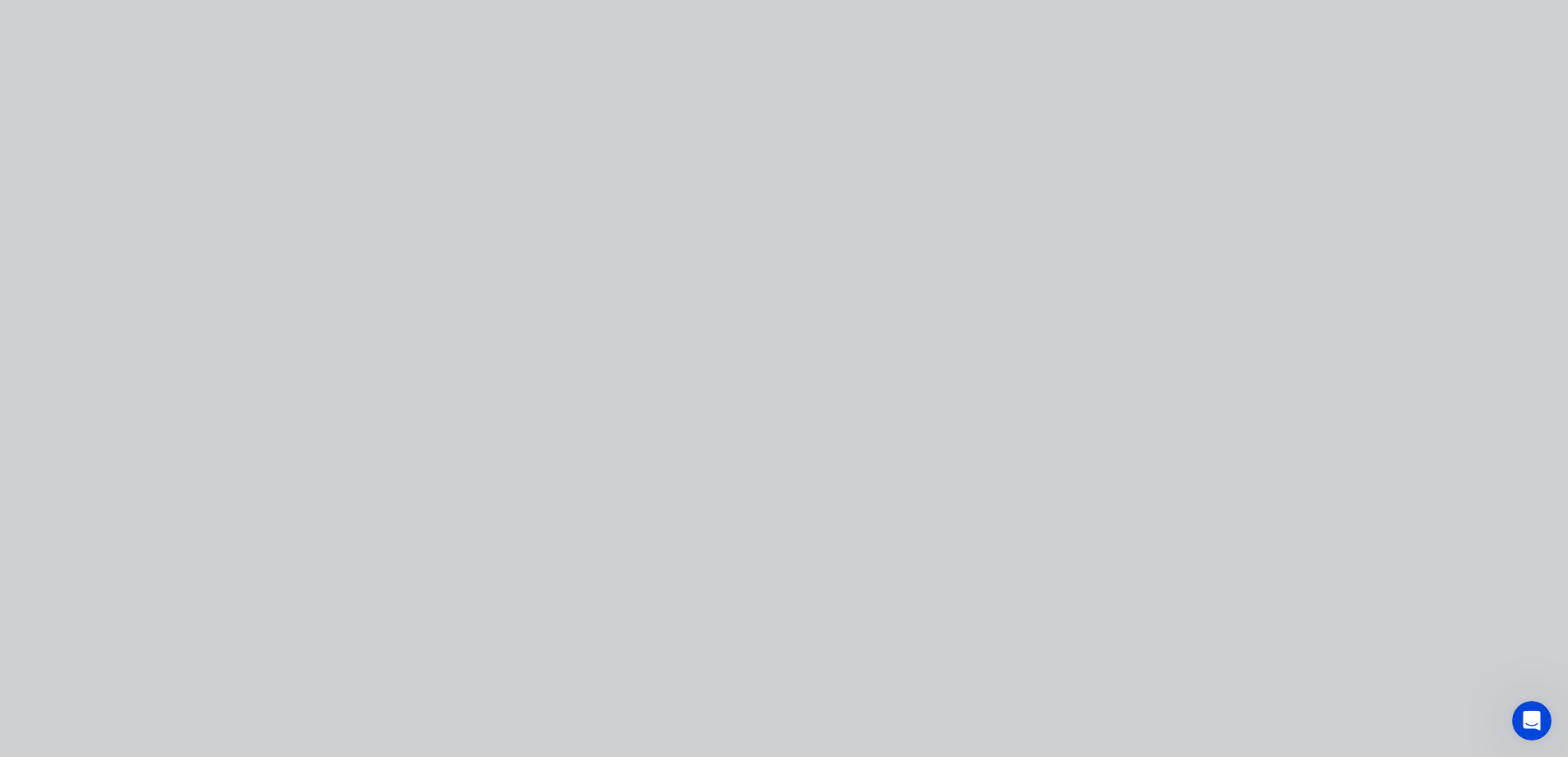
type input "$5.56"
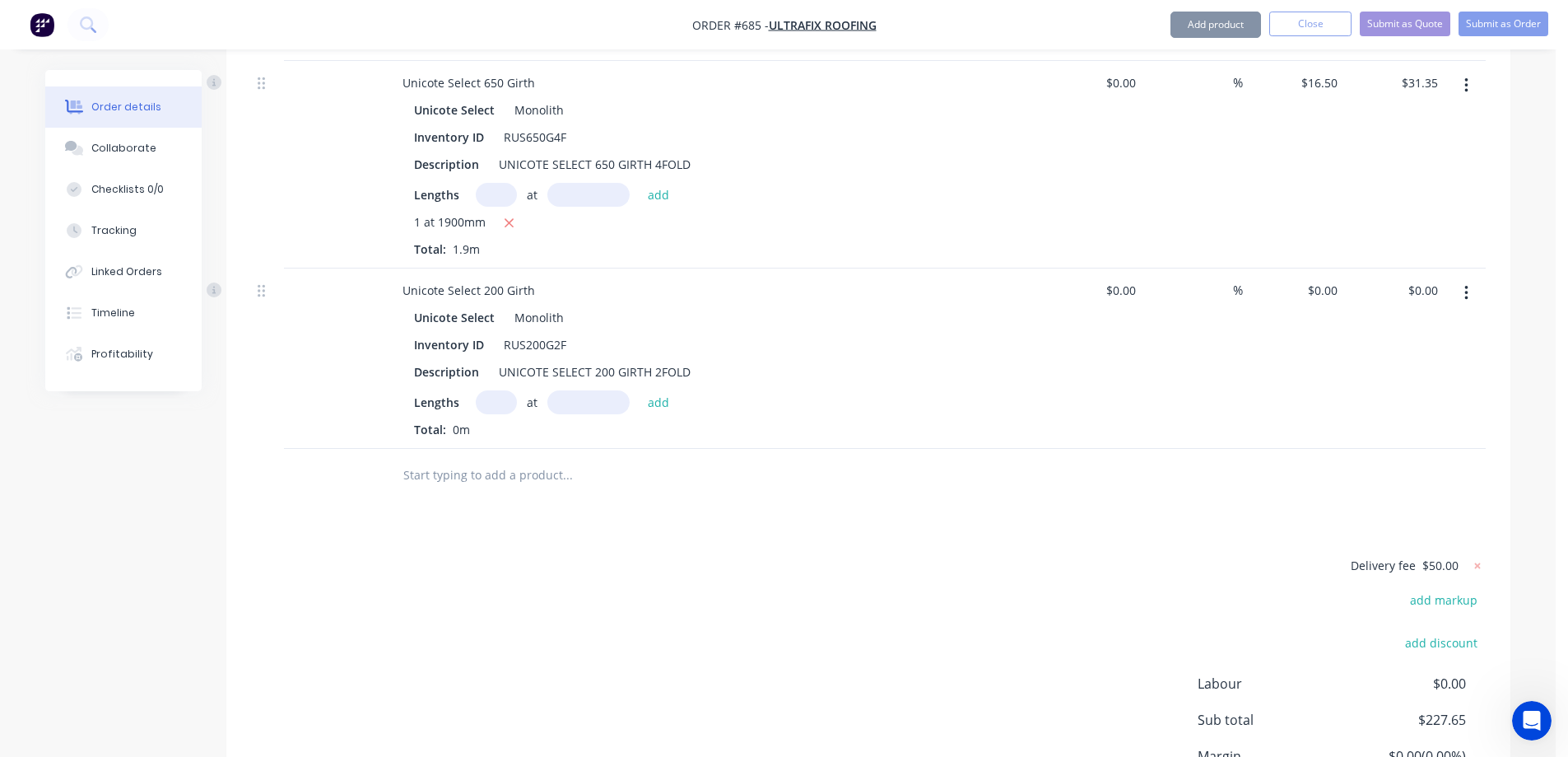
type input "$5.56"
click at [492, 414] on input "text" at bounding box center [496, 402] width 41 height 24
type input "1"
type input "1000mm"
click at [667, 412] on button "add" at bounding box center [659, 401] width 39 height 22
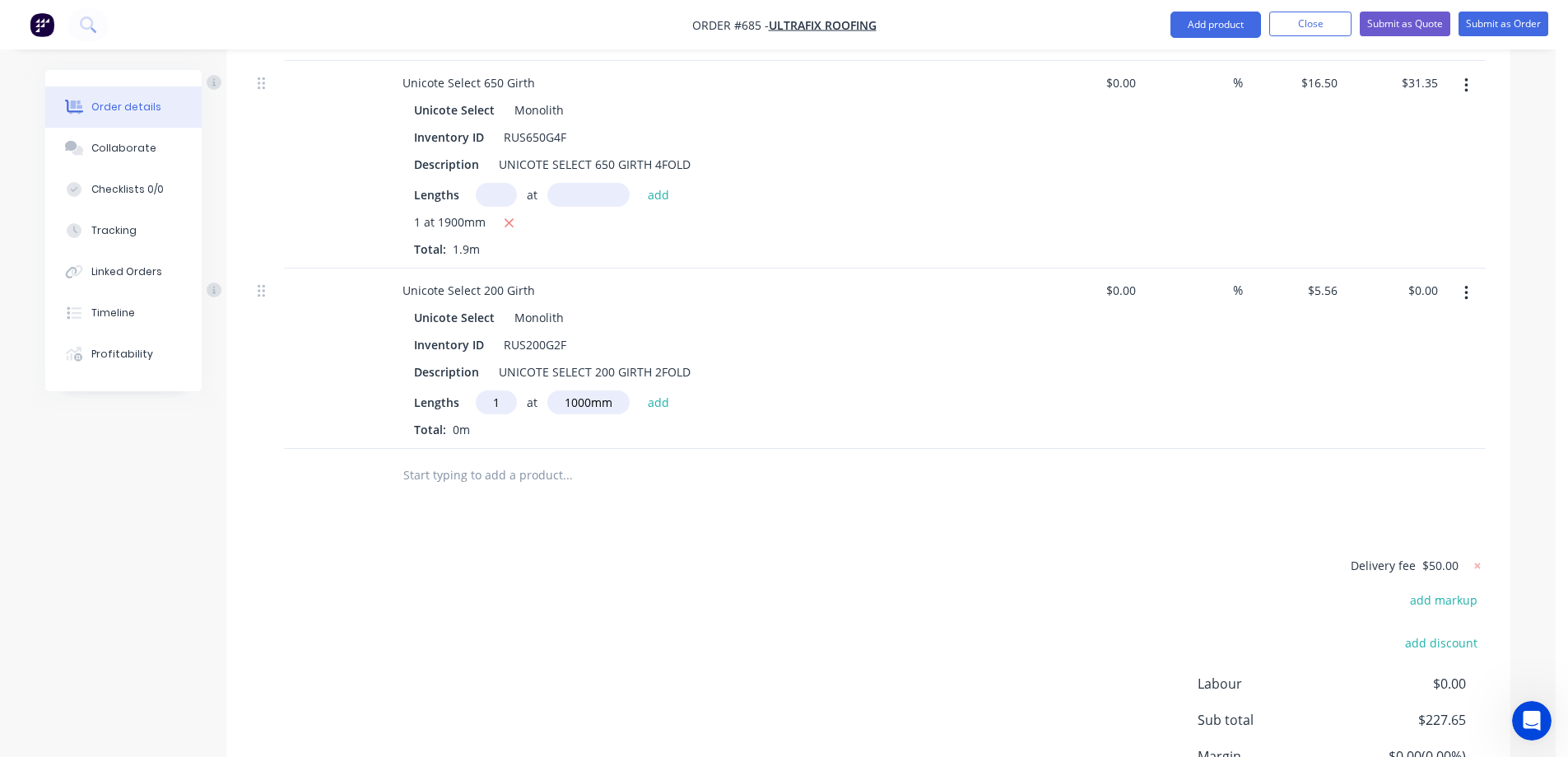
type input "$5.56"
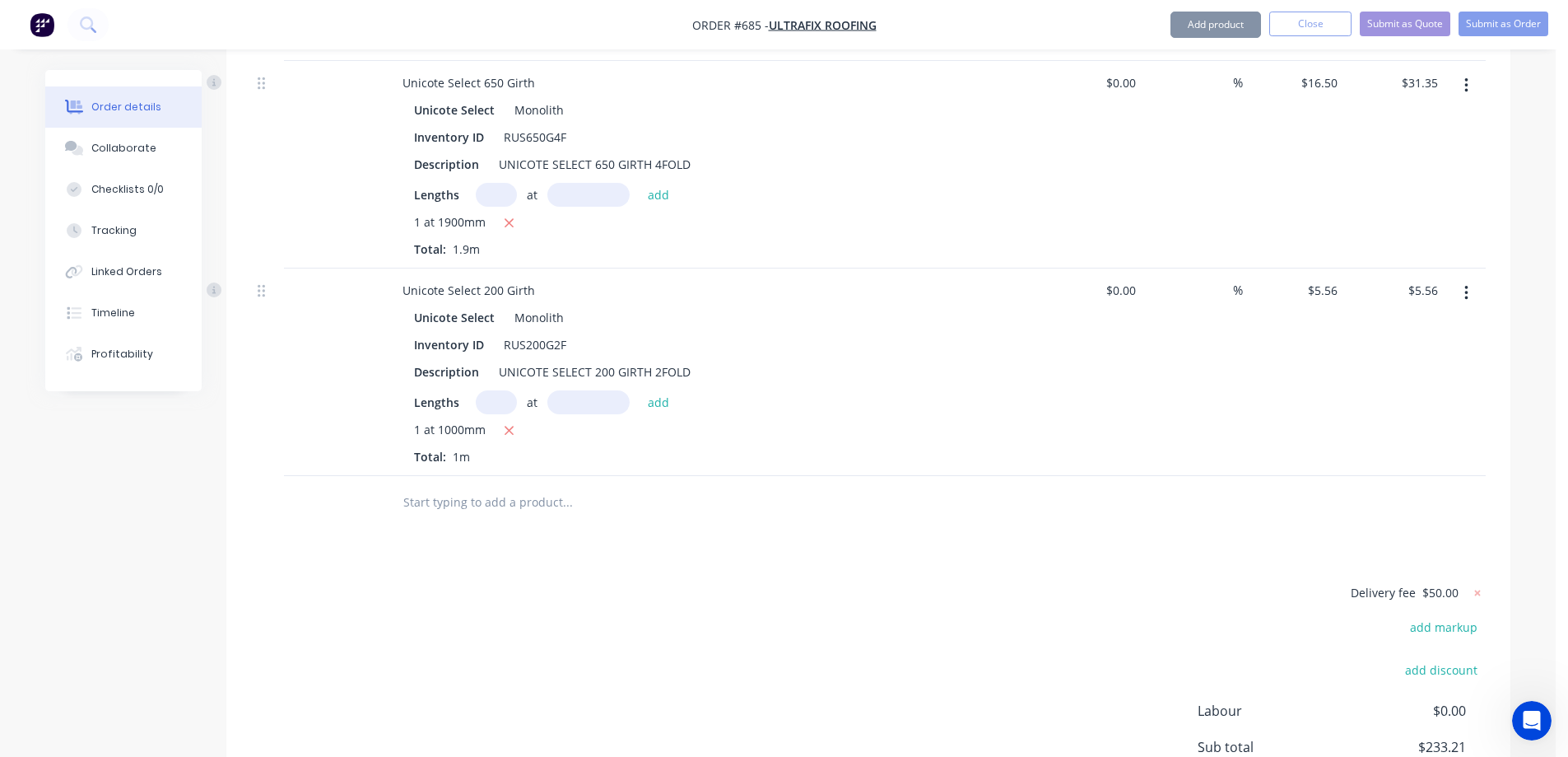
click at [494, 519] on input "text" at bounding box center [568, 503] width 330 height 33
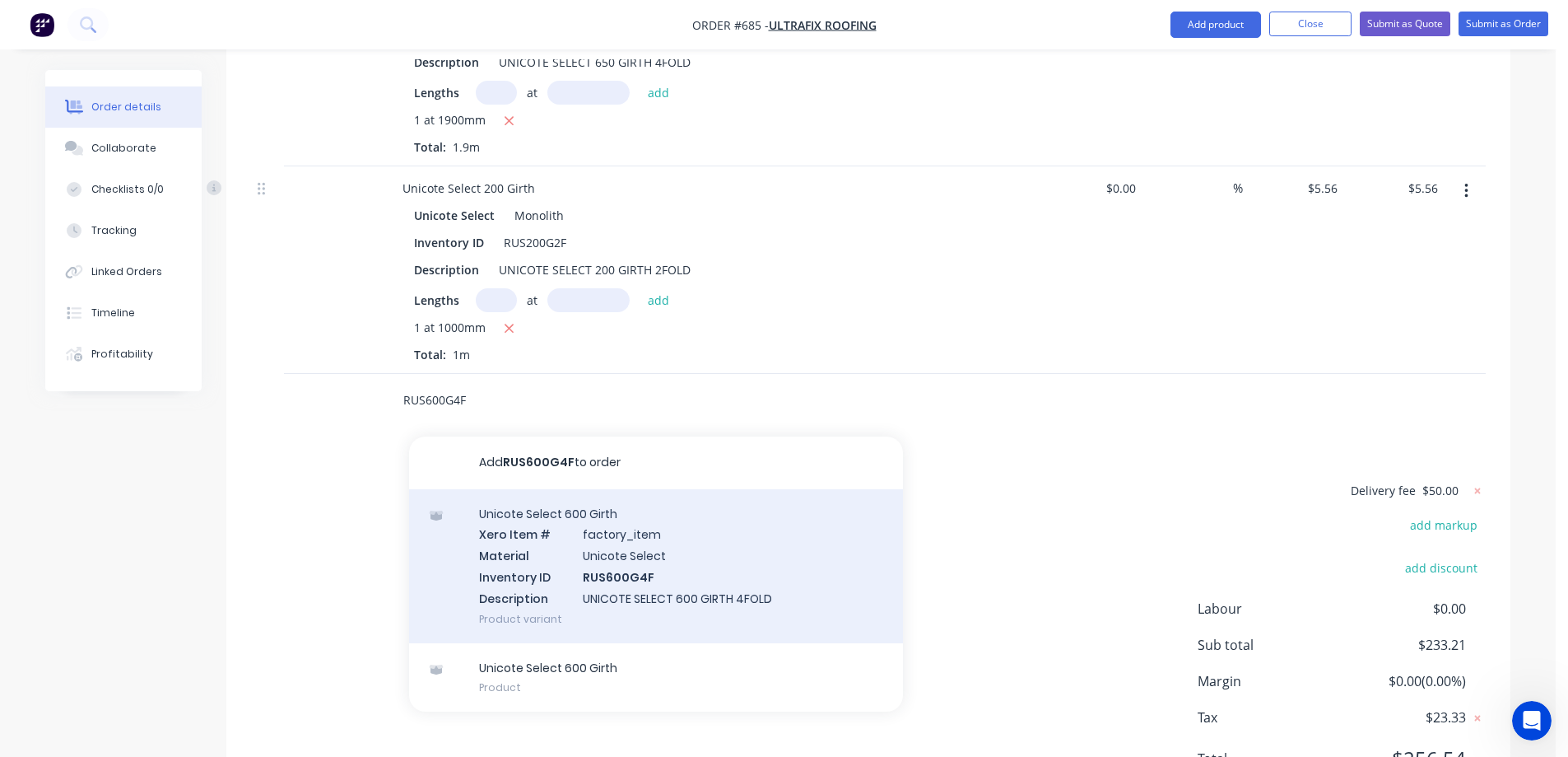
scroll to position [1340, 0]
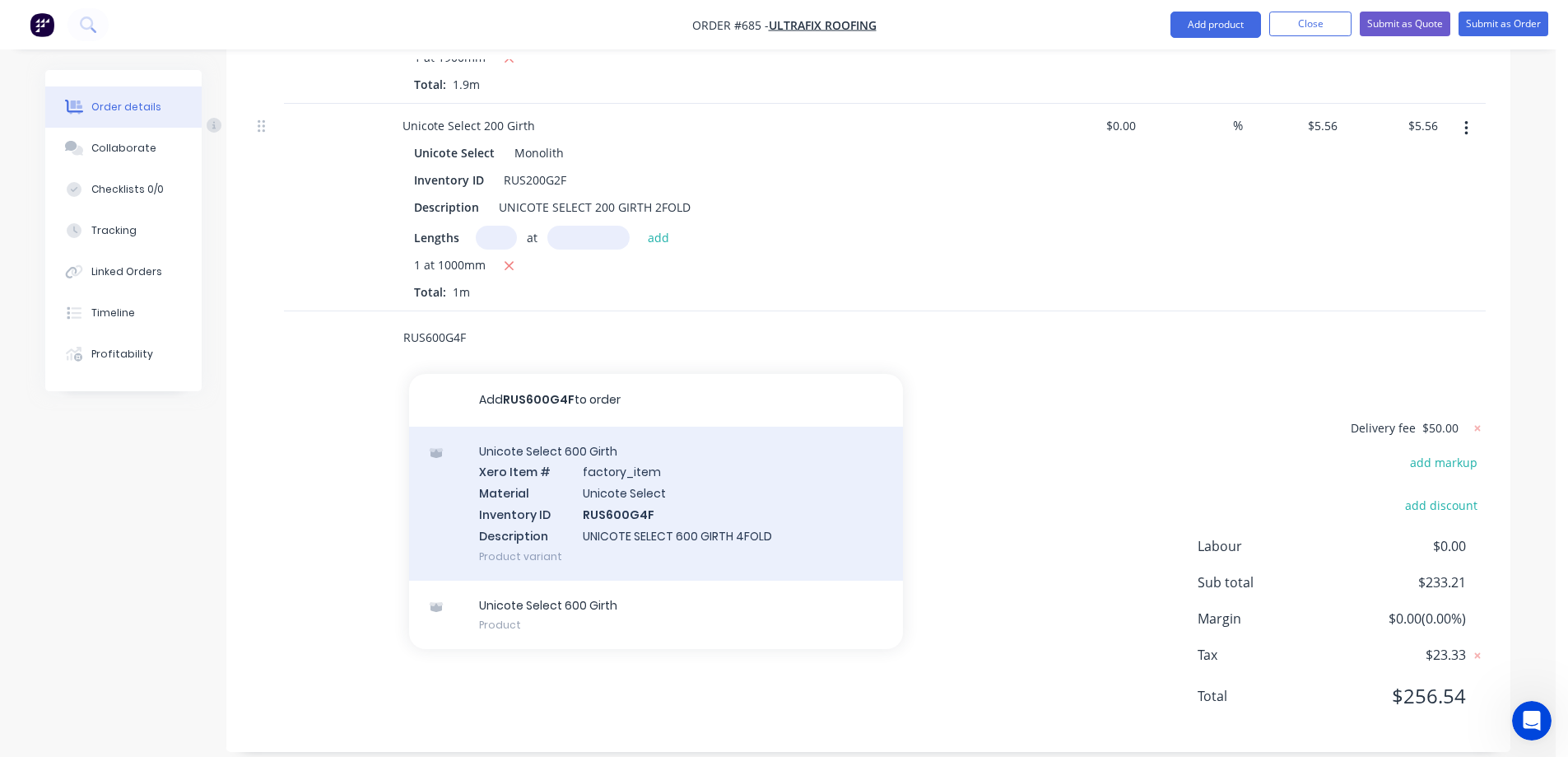
type input "RUS600G4F"
click at [523, 537] on div "Unicote Select 600 Girth Xero Item # factory_item Material Unicote Select Inven…" at bounding box center [656, 504] width 494 height 154
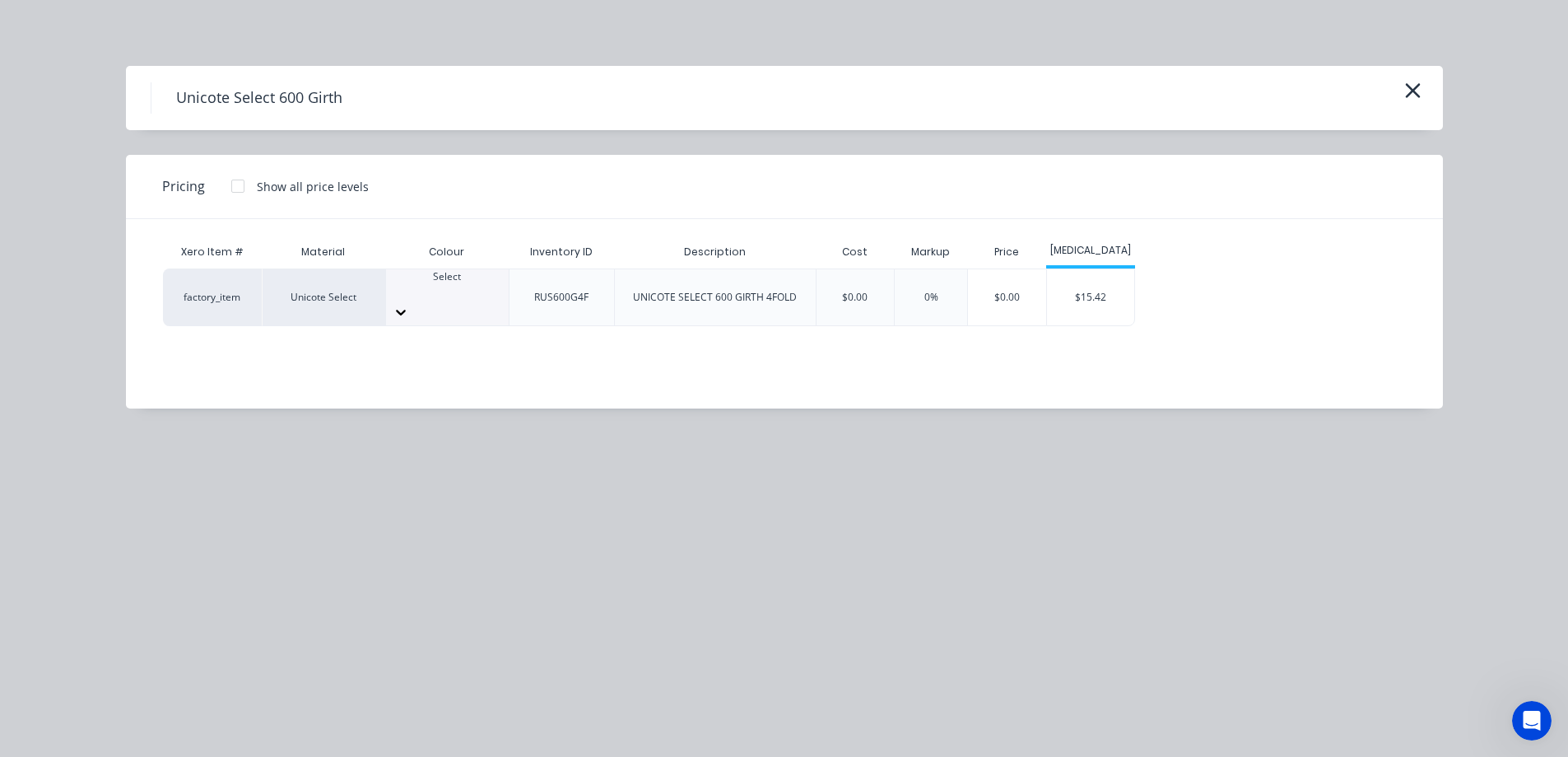
click at [458, 299] on div "Select" at bounding box center [447, 284] width 123 height 30
click at [1112, 291] on div "$15.42" at bounding box center [1091, 297] width 88 height 56
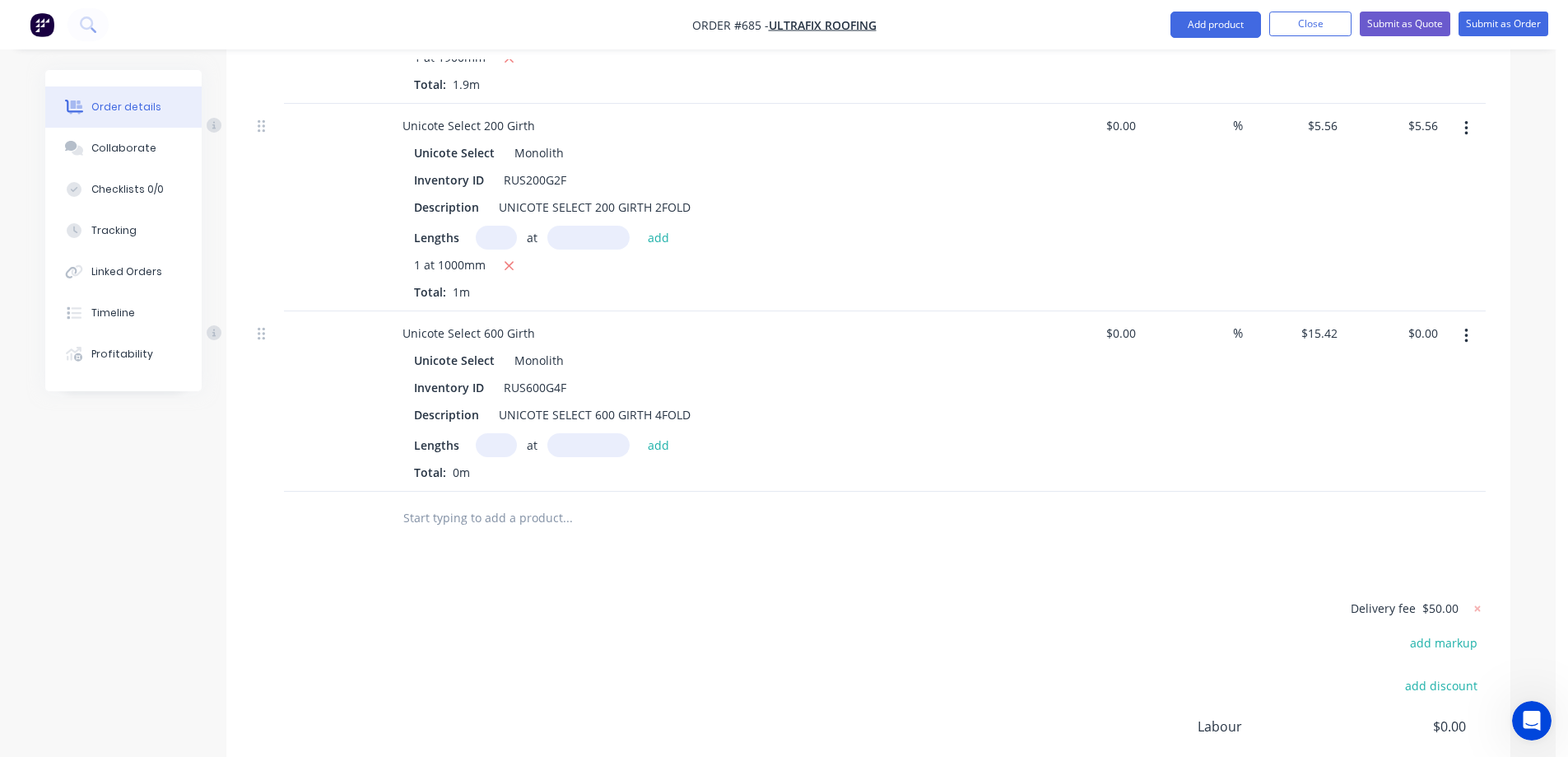
click at [489, 457] on input "text" at bounding box center [496, 445] width 41 height 24
type input "1"
type input "7100mm"
click at [665, 455] on button "add" at bounding box center [659, 444] width 39 height 22
type input "$109.48"
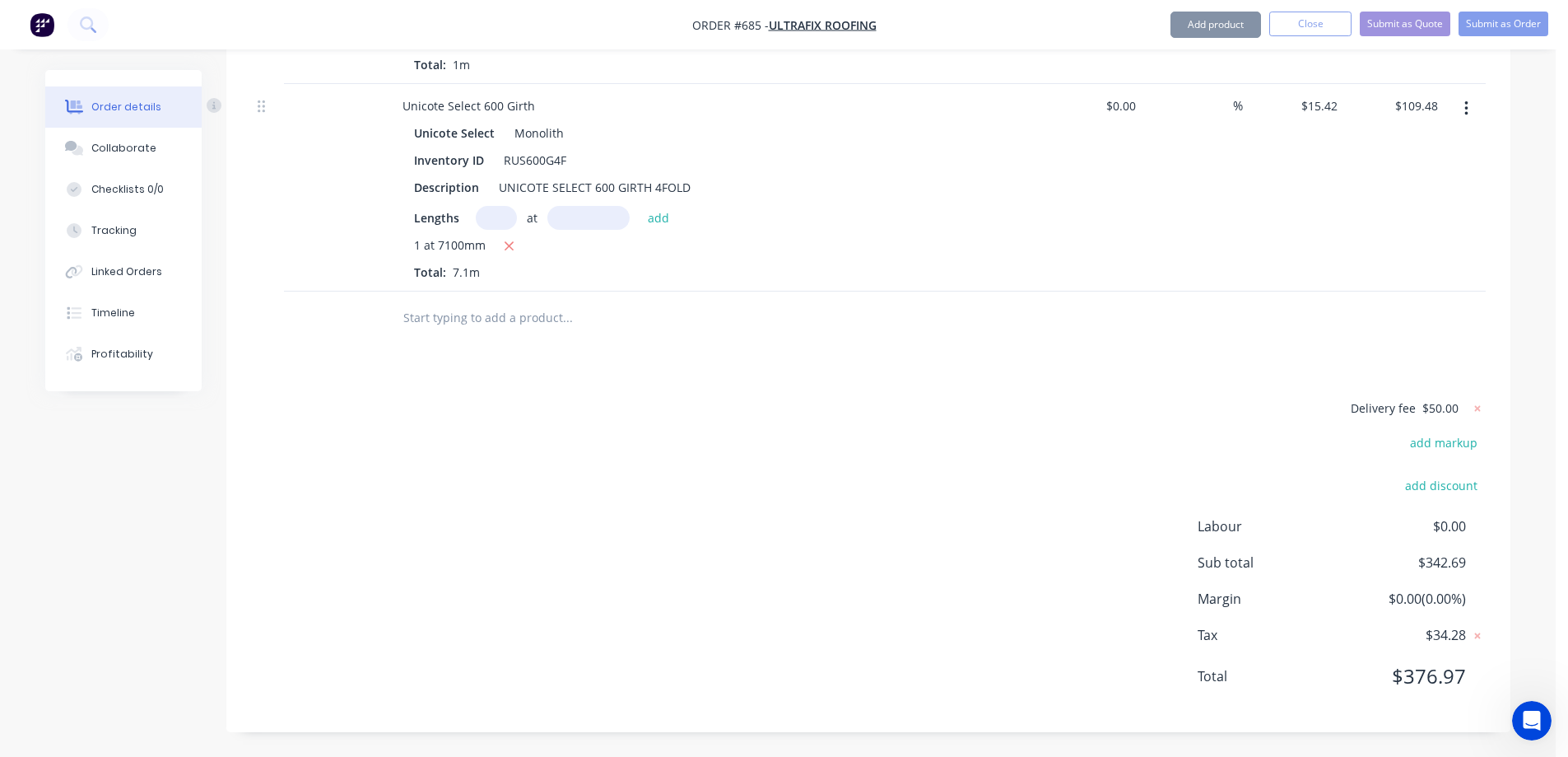
scroll to position [1587, 0]
click at [497, 324] on input "text" at bounding box center [568, 318] width 330 height 33
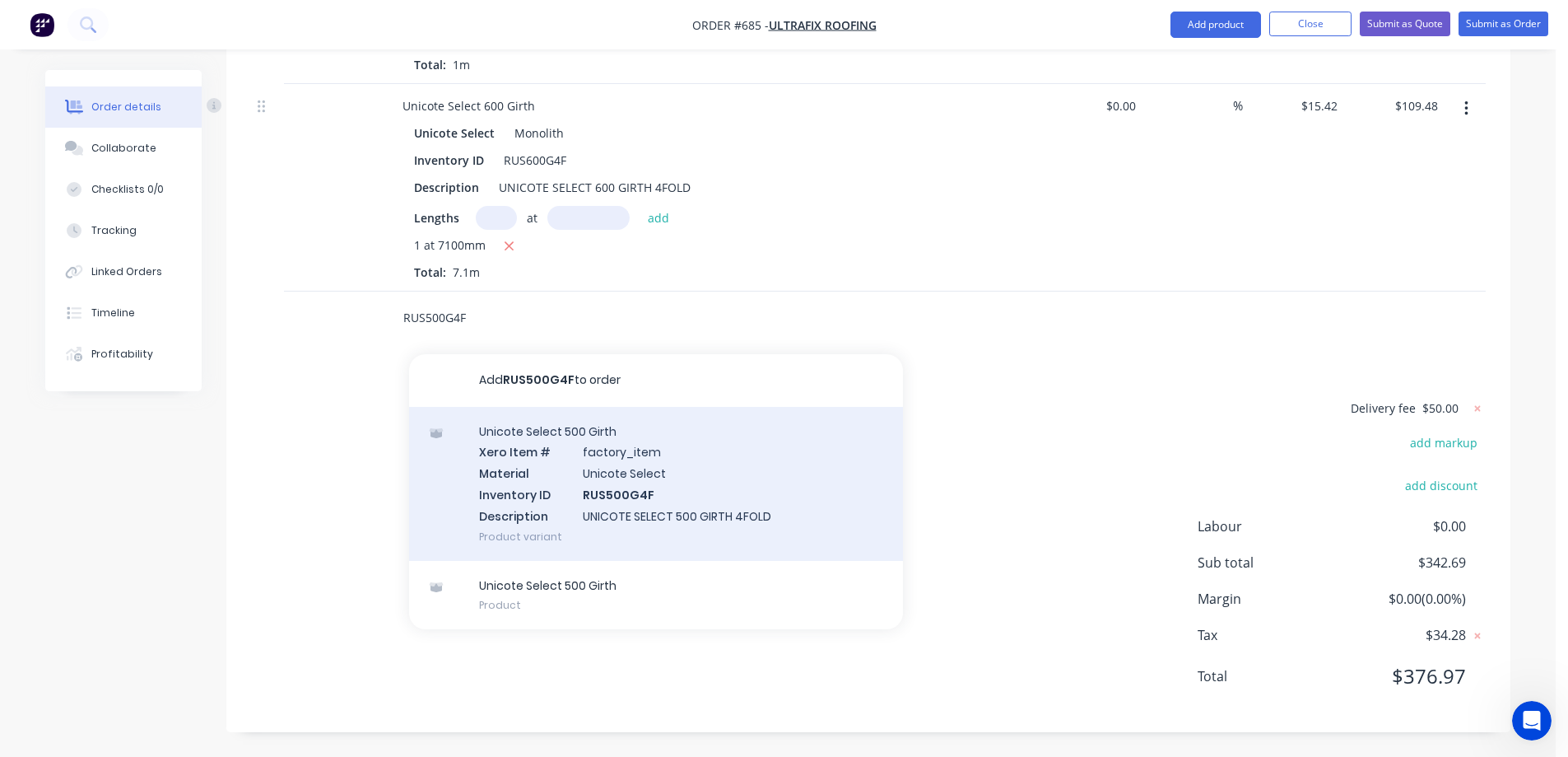
type input "RUS500G4F"
click at [611, 473] on div "Unicote Select 500 Girth Xero Item # factory_item Material Unicote Select Inven…" at bounding box center [656, 484] width 494 height 154
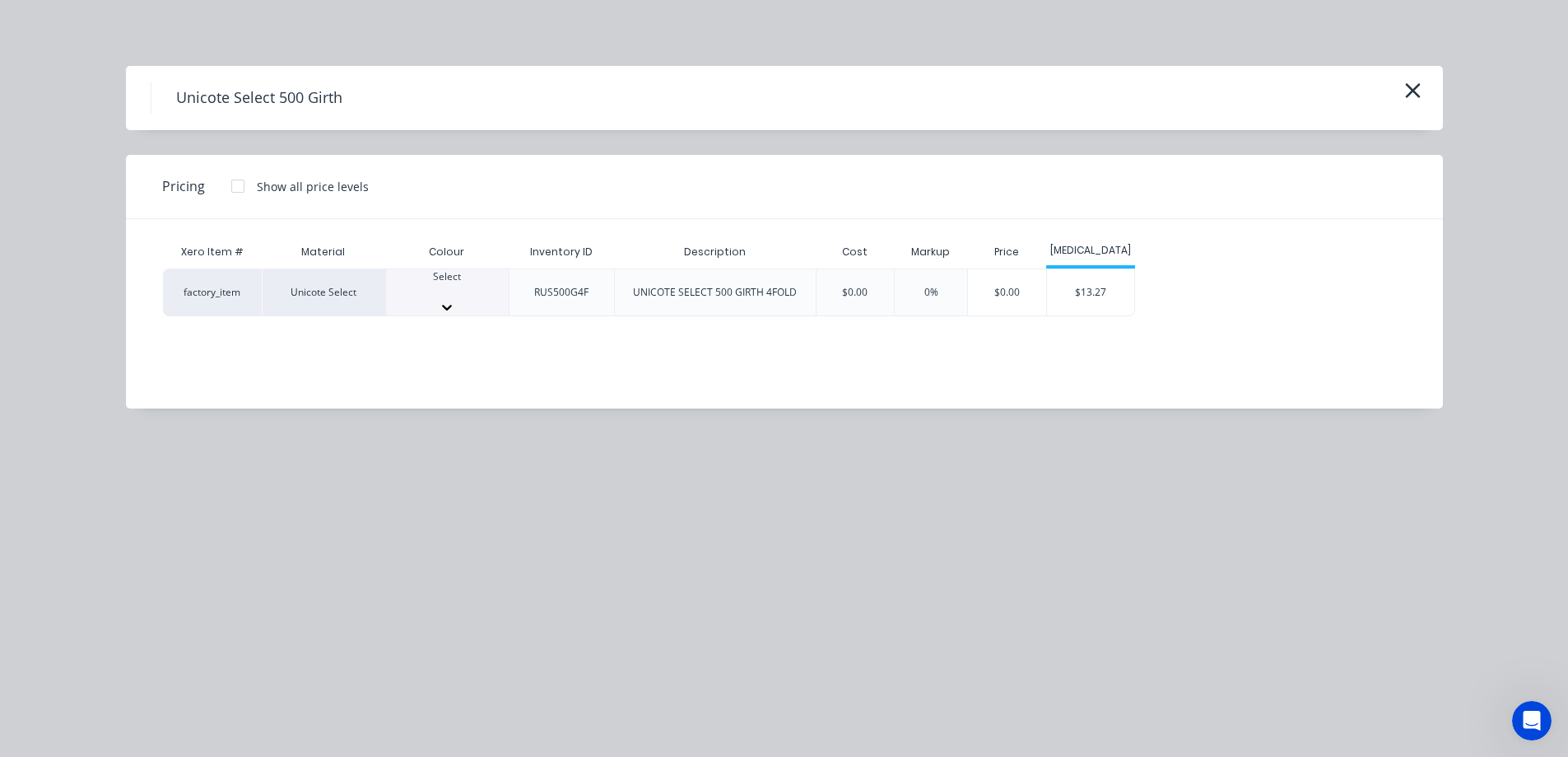
click at [453, 289] on div at bounding box center [447, 291] width 123 height 15
click at [1120, 291] on div "$13.27" at bounding box center [1091, 297] width 88 height 56
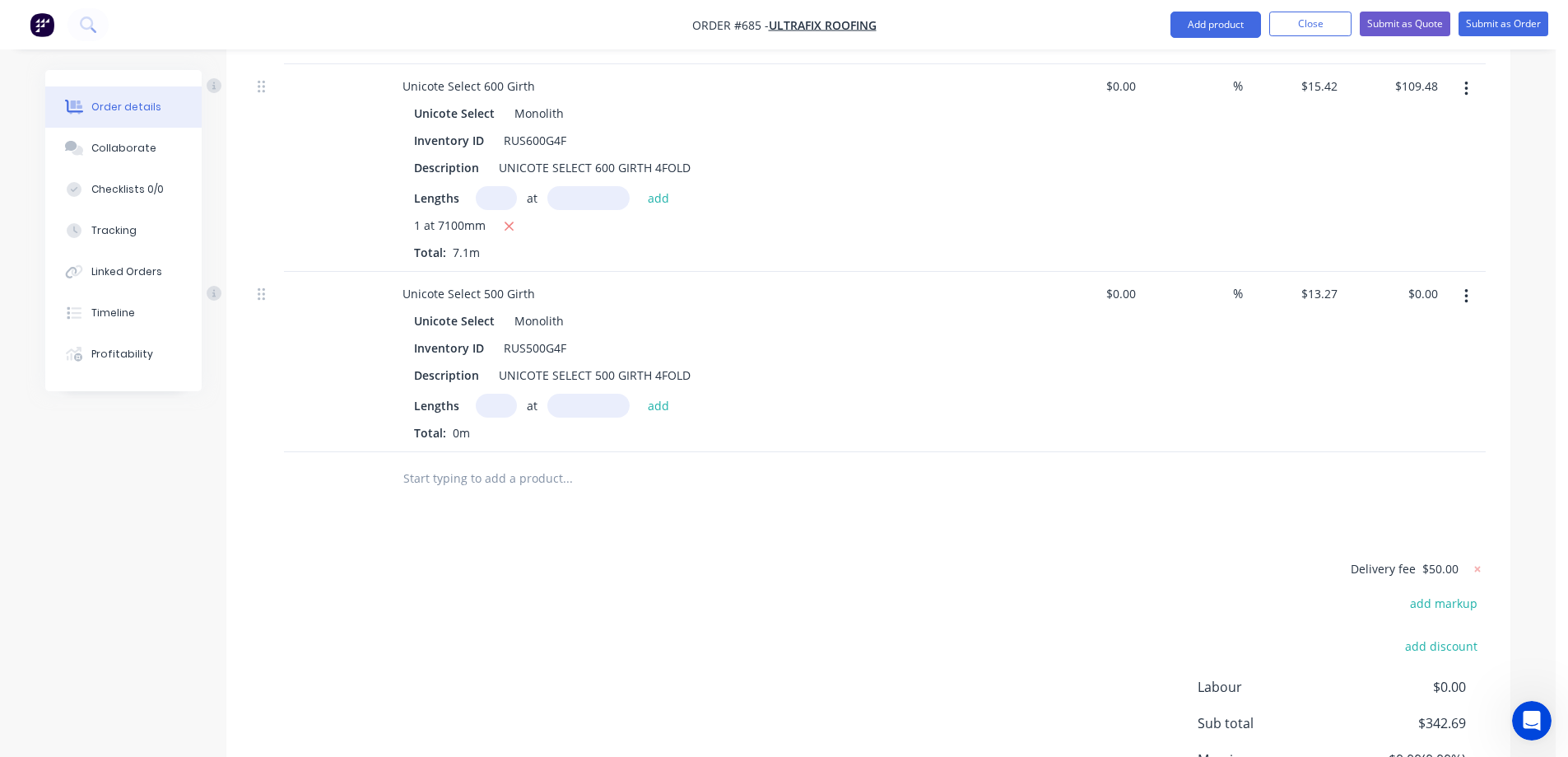
click at [495, 418] on input "text" at bounding box center [496, 406] width 41 height 24
type input "1"
type input "1700mm"
click at [656, 416] on button "add" at bounding box center [659, 405] width 39 height 22
type input "$22.56"
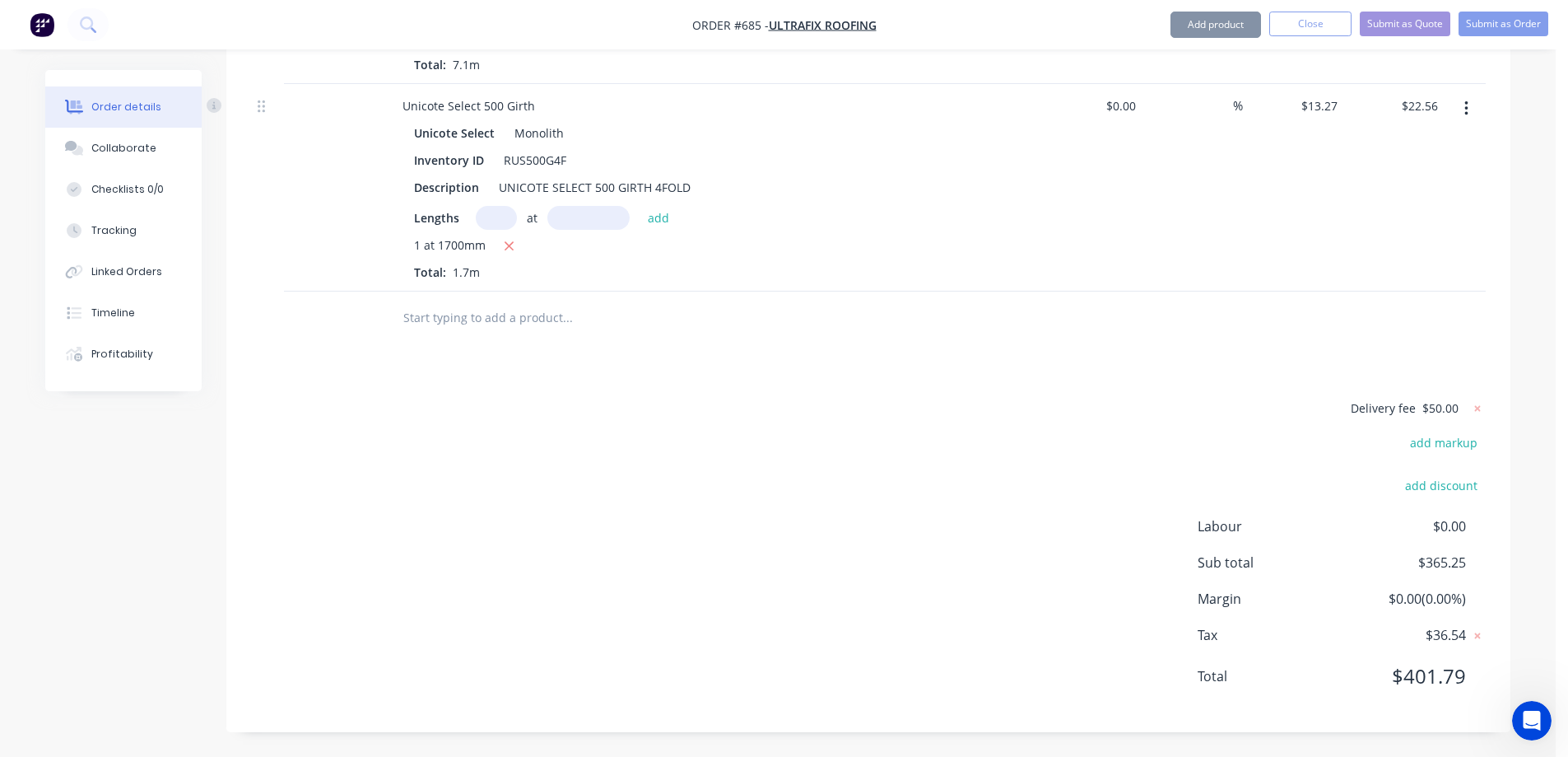
scroll to position [1798, 0]
click at [498, 325] on input "text" at bounding box center [568, 318] width 330 height 33
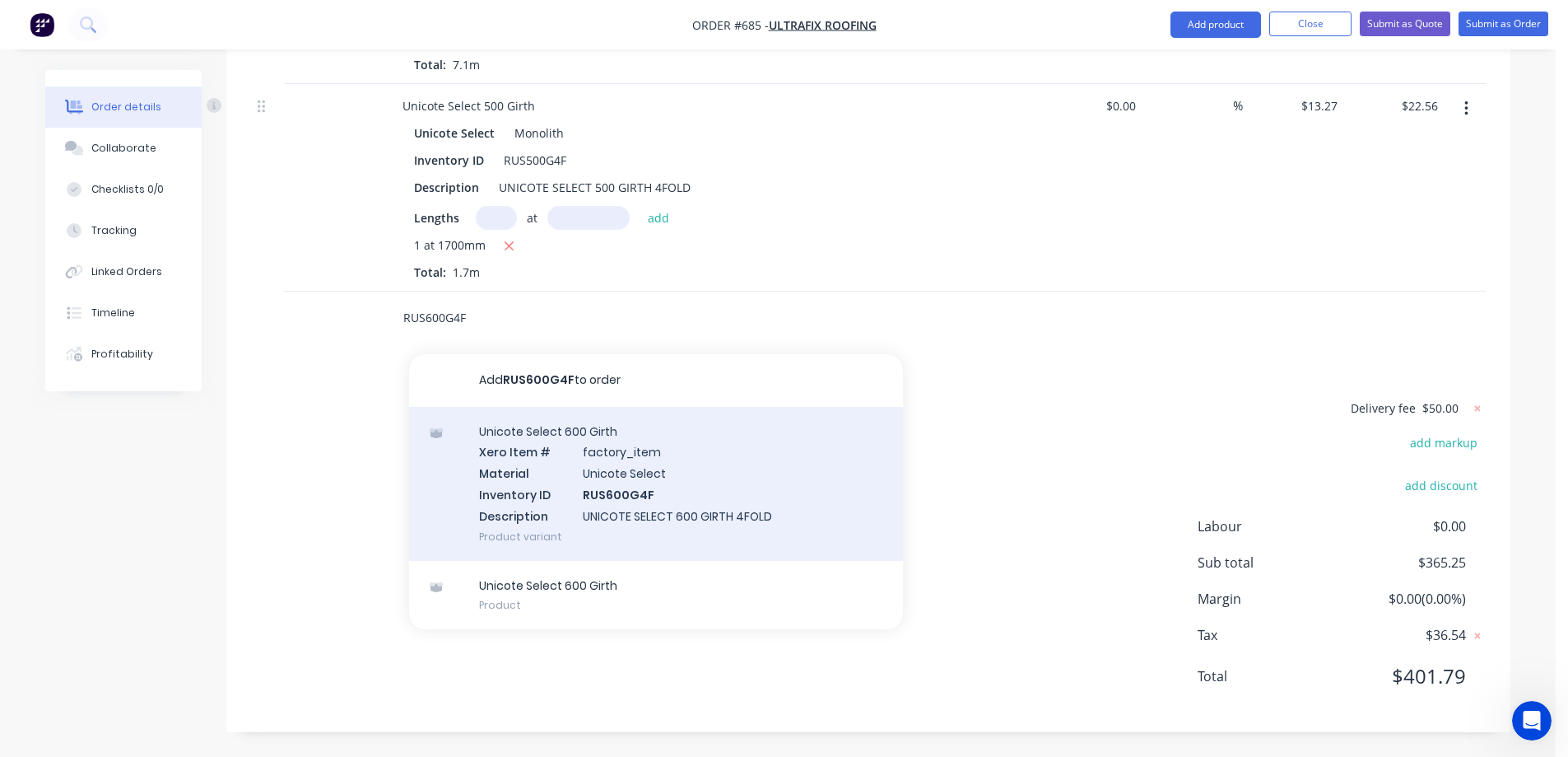
type input "RUS600G4F"
click at [561, 481] on div "Unicote Select 600 Girth Xero Item # factory_item Material Unicote Select Inven…" at bounding box center [656, 484] width 494 height 154
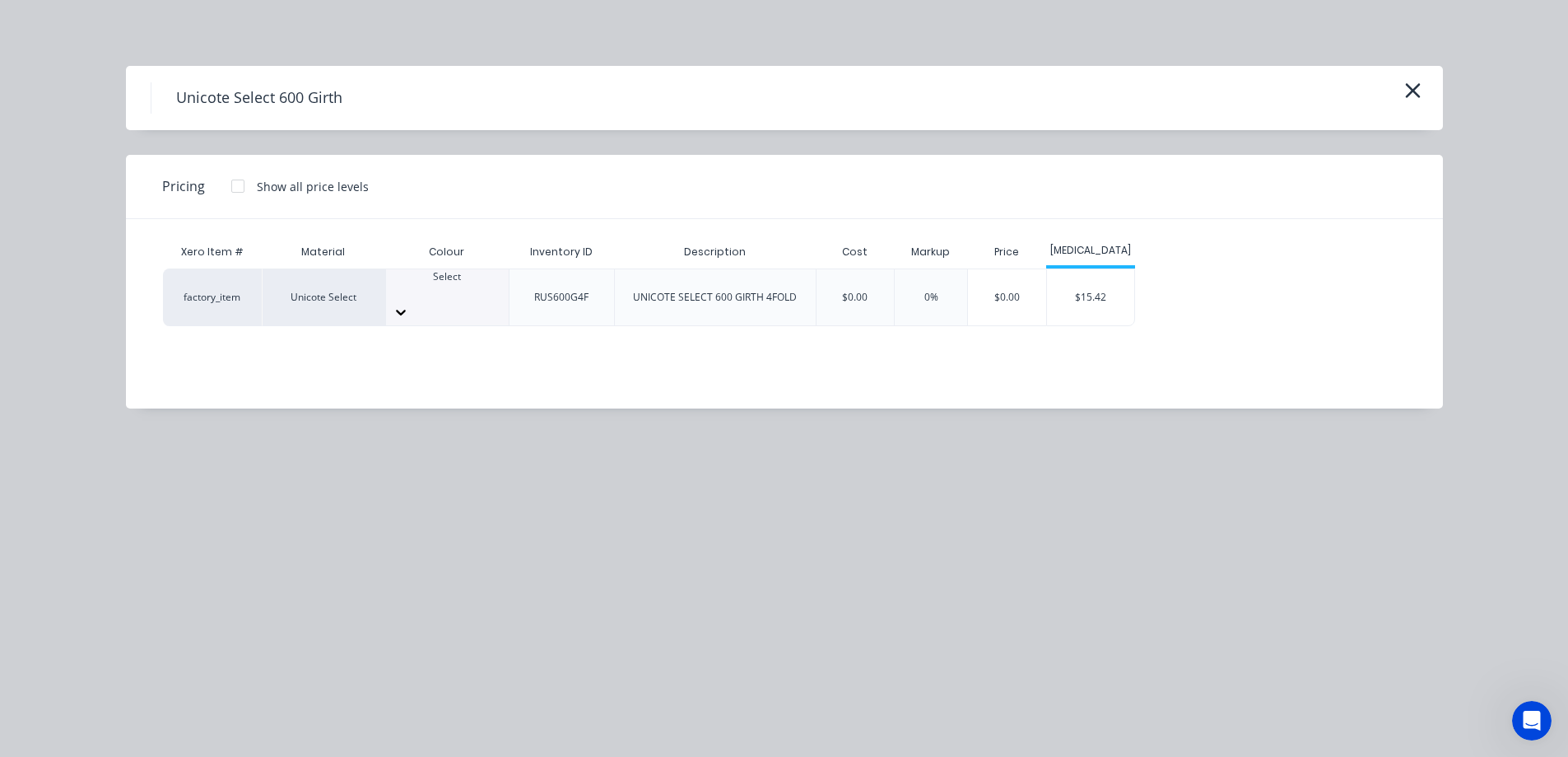
click at [468, 290] on div at bounding box center [447, 291] width 123 height 15
click at [1080, 298] on div "$15.42" at bounding box center [1091, 297] width 88 height 56
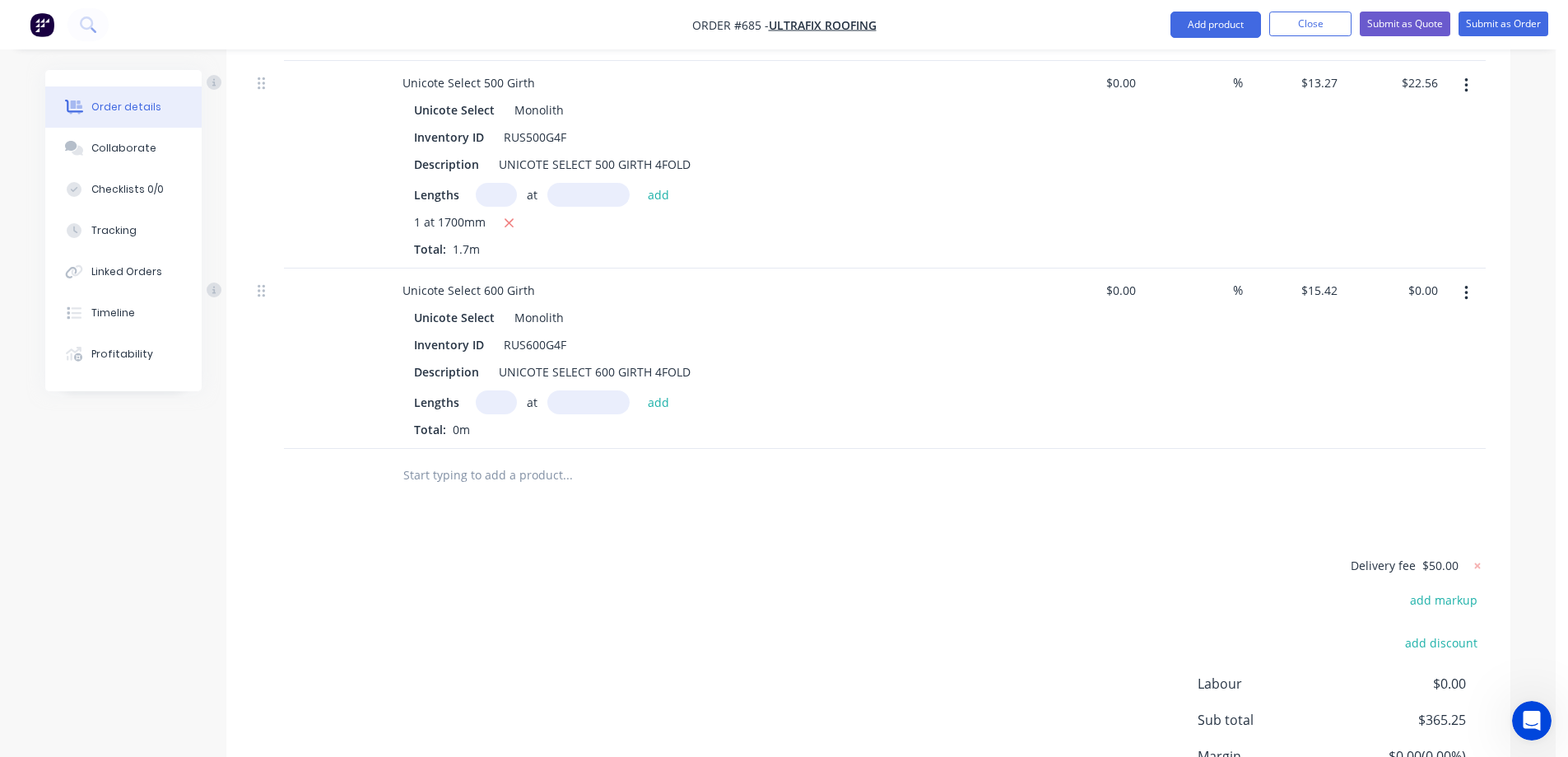
click at [494, 414] on input "text" at bounding box center [496, 402] width 41 height 24
type input "1"
type input "2800mm"
click at [658, 412] on button "add" at bounding box center [659, 401] width 39 height 22
type input "$43.18"
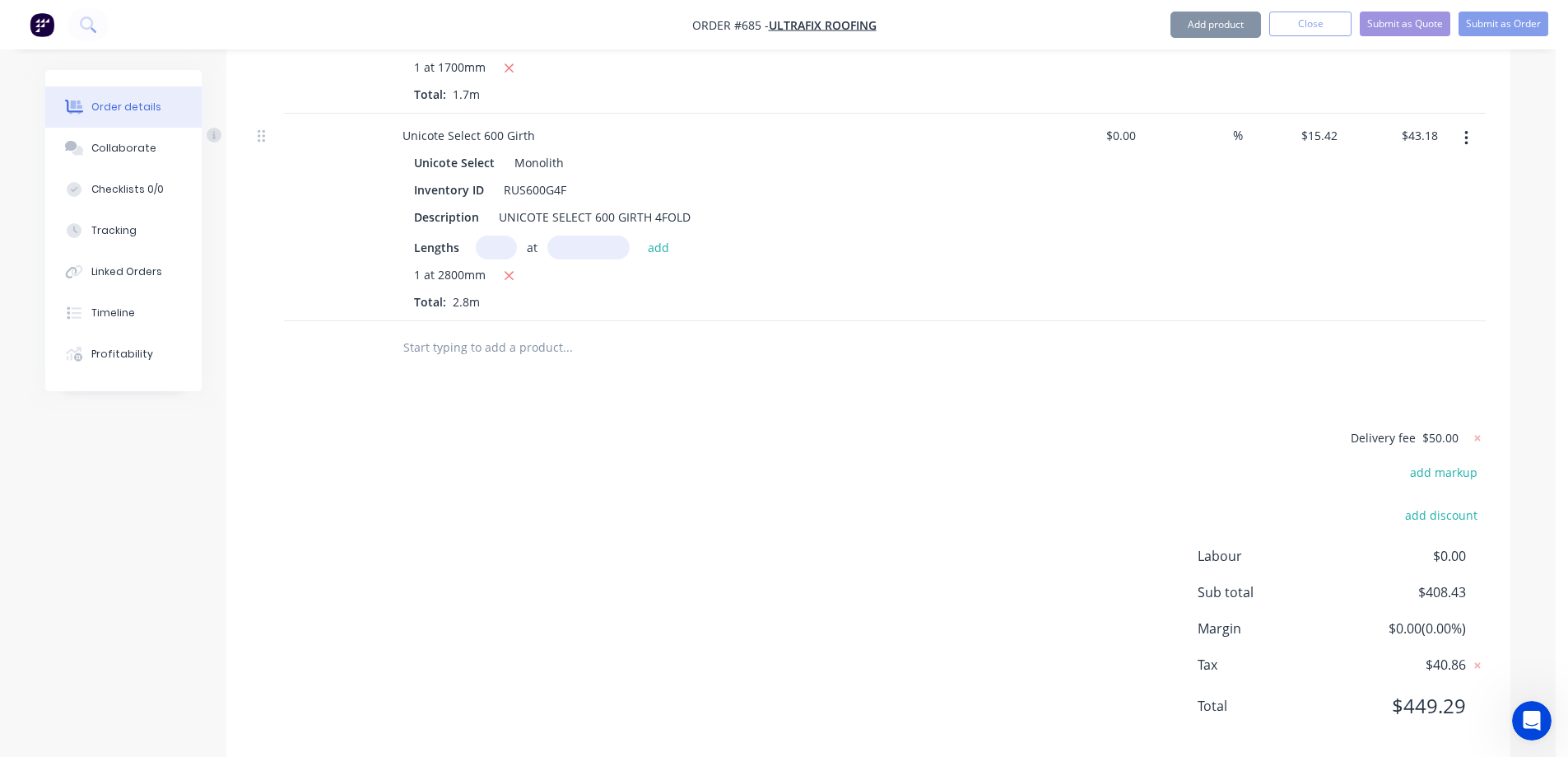
scroll to position [2005, 0]
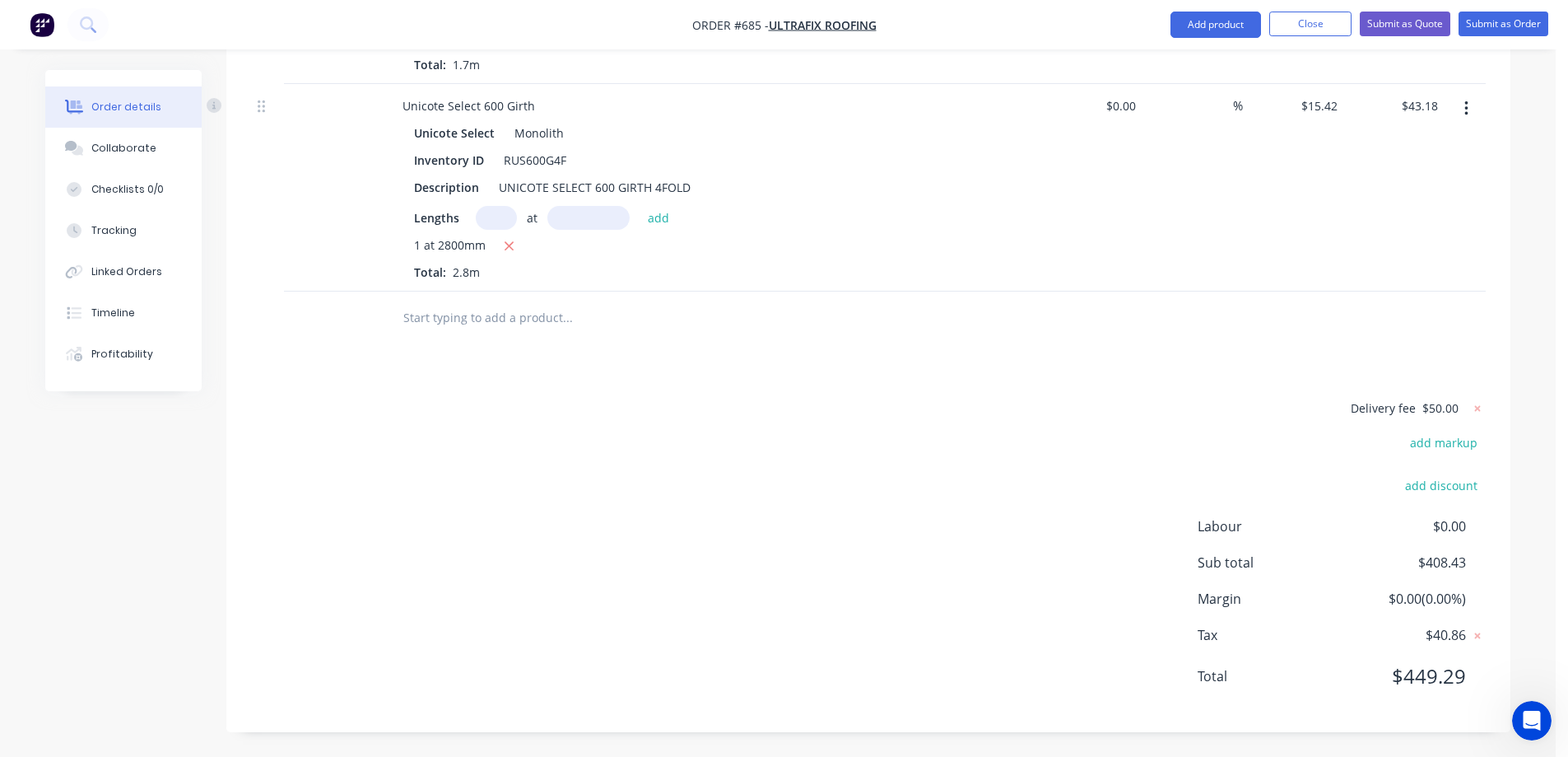
click at [475, 310] on input "text" at bounding box center [568, 318] width 330 height 33
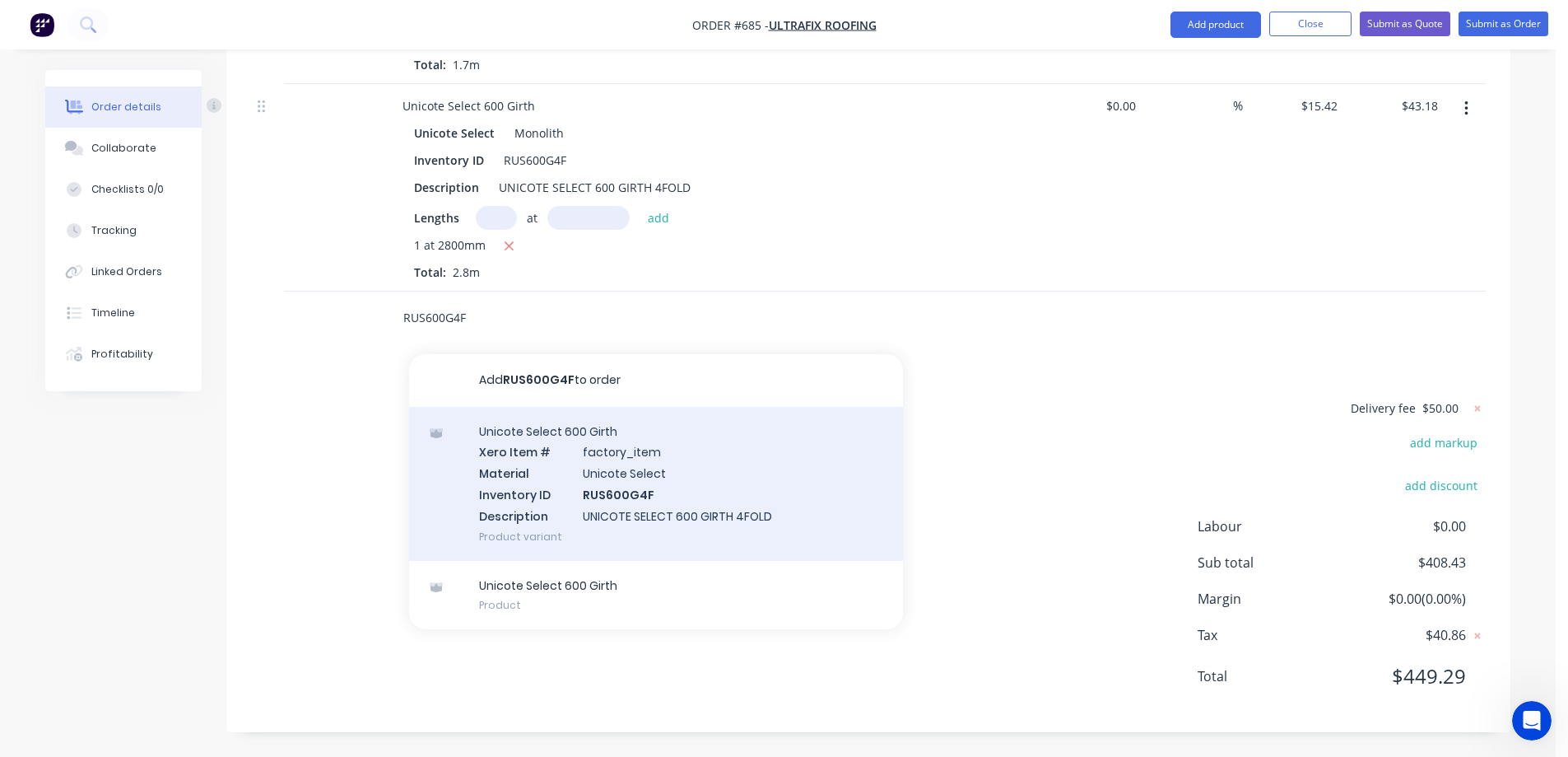
type input "RUS600G4F"
click at [518, 492] on div "Unicote Select 600 Girth Xero Item # factory_item Material Unicote Select Inven…" at bounding box center [656, 484] width 494 height 154
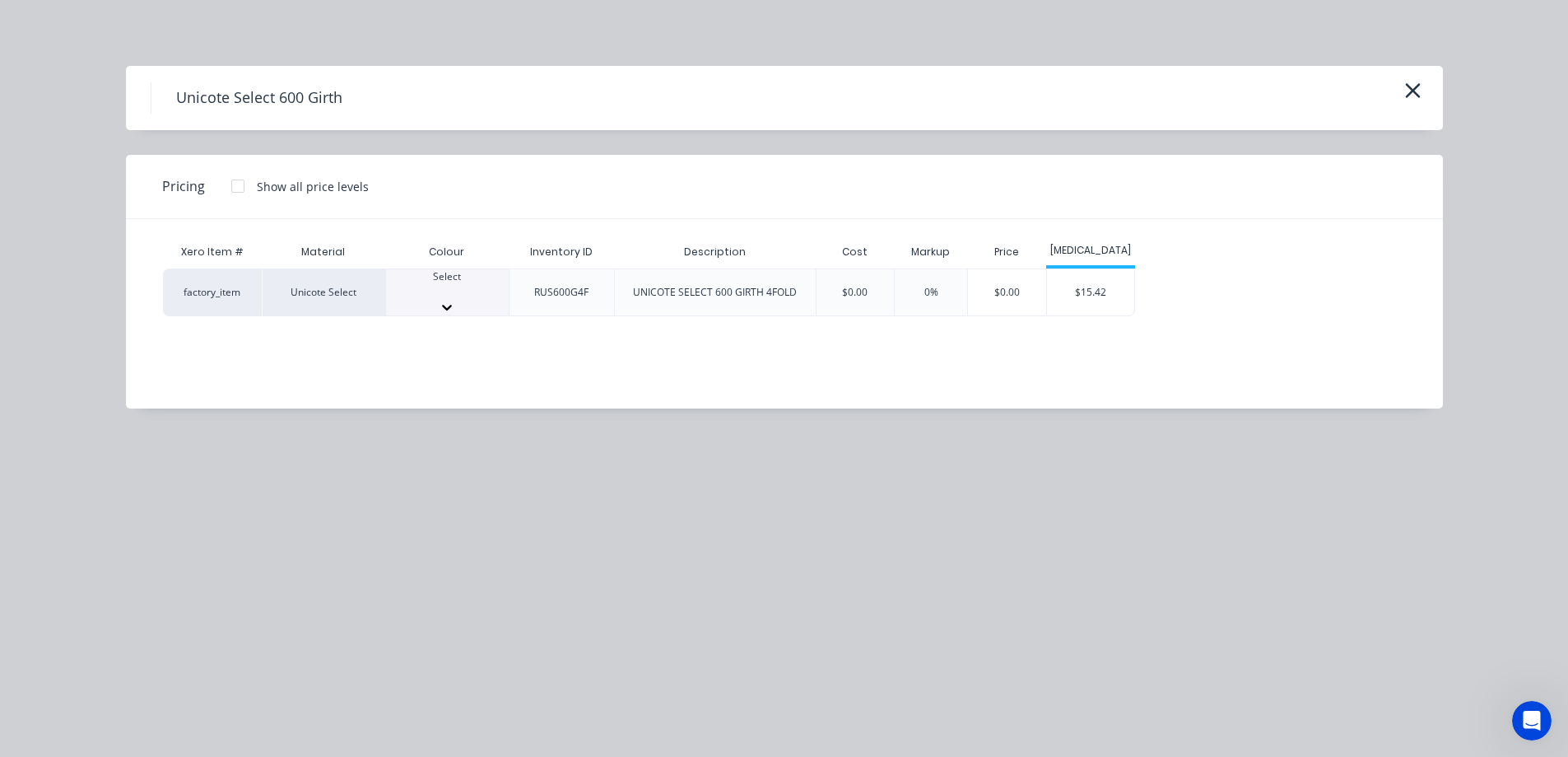
click at [456, 303] on div "Select" at bounding box center [447, 293] width 123 height 46
click at [1095, 286] on div "$15.42" at bounding box center [1091, 297] width 88 height 56
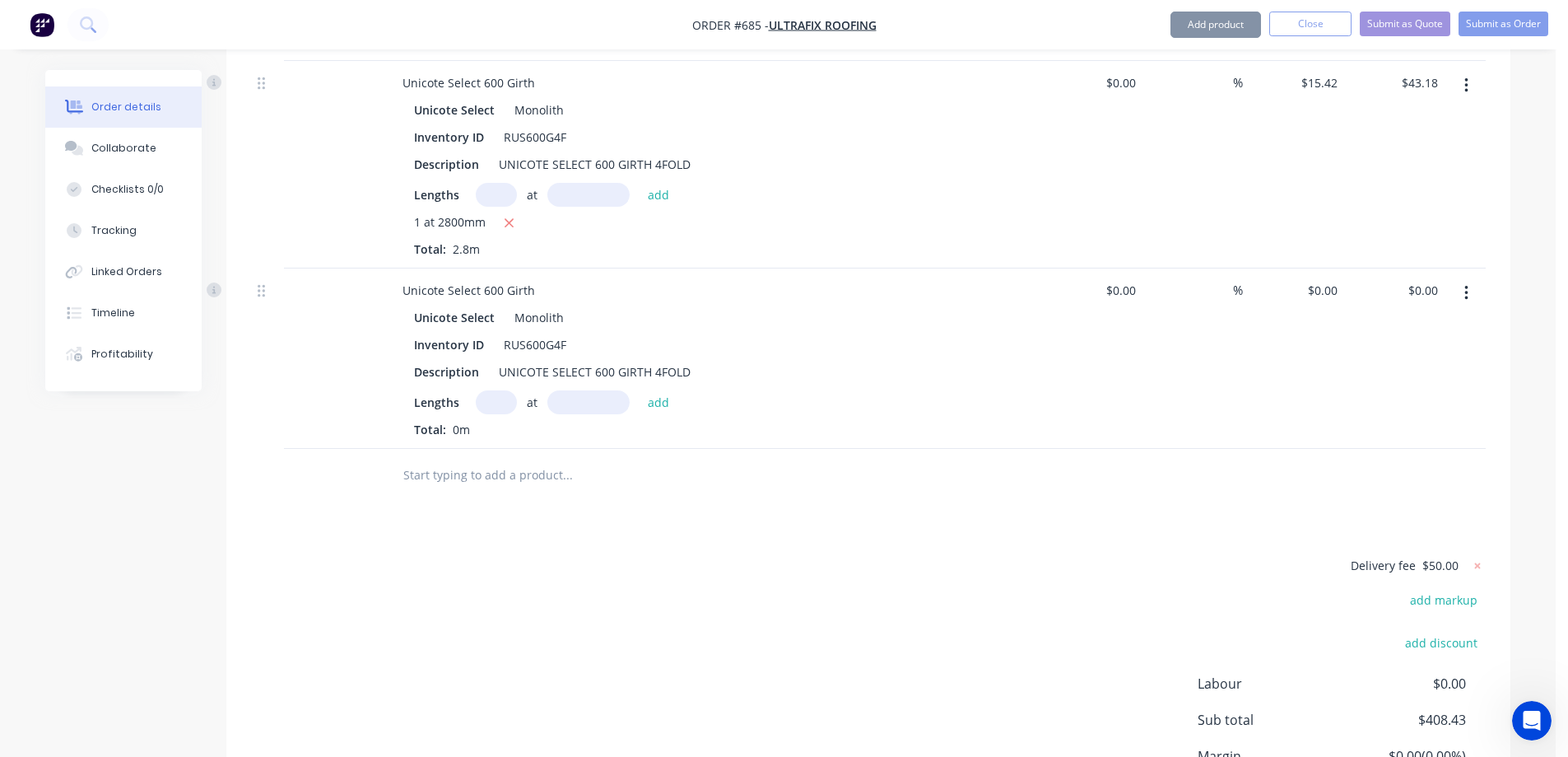
type input "$15.42"
click at [497, 414] on input "text" at bounding box center [496, 402] width 41 height 24
type input "1"
type input "3500mm"
click at [661, 412] on button "add" at bounding box center [659, 401] width 39 height 22
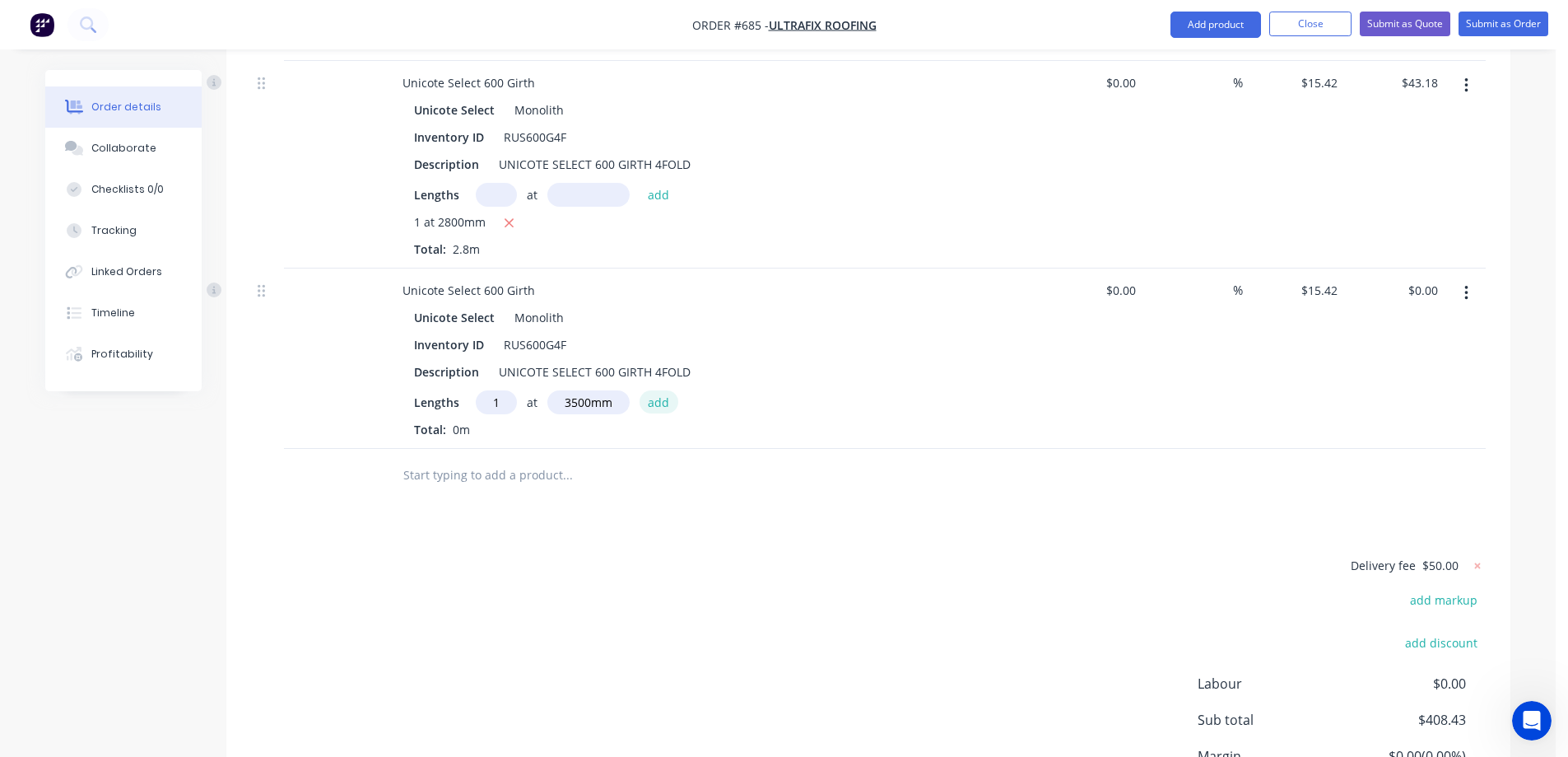
type input "$53.97"
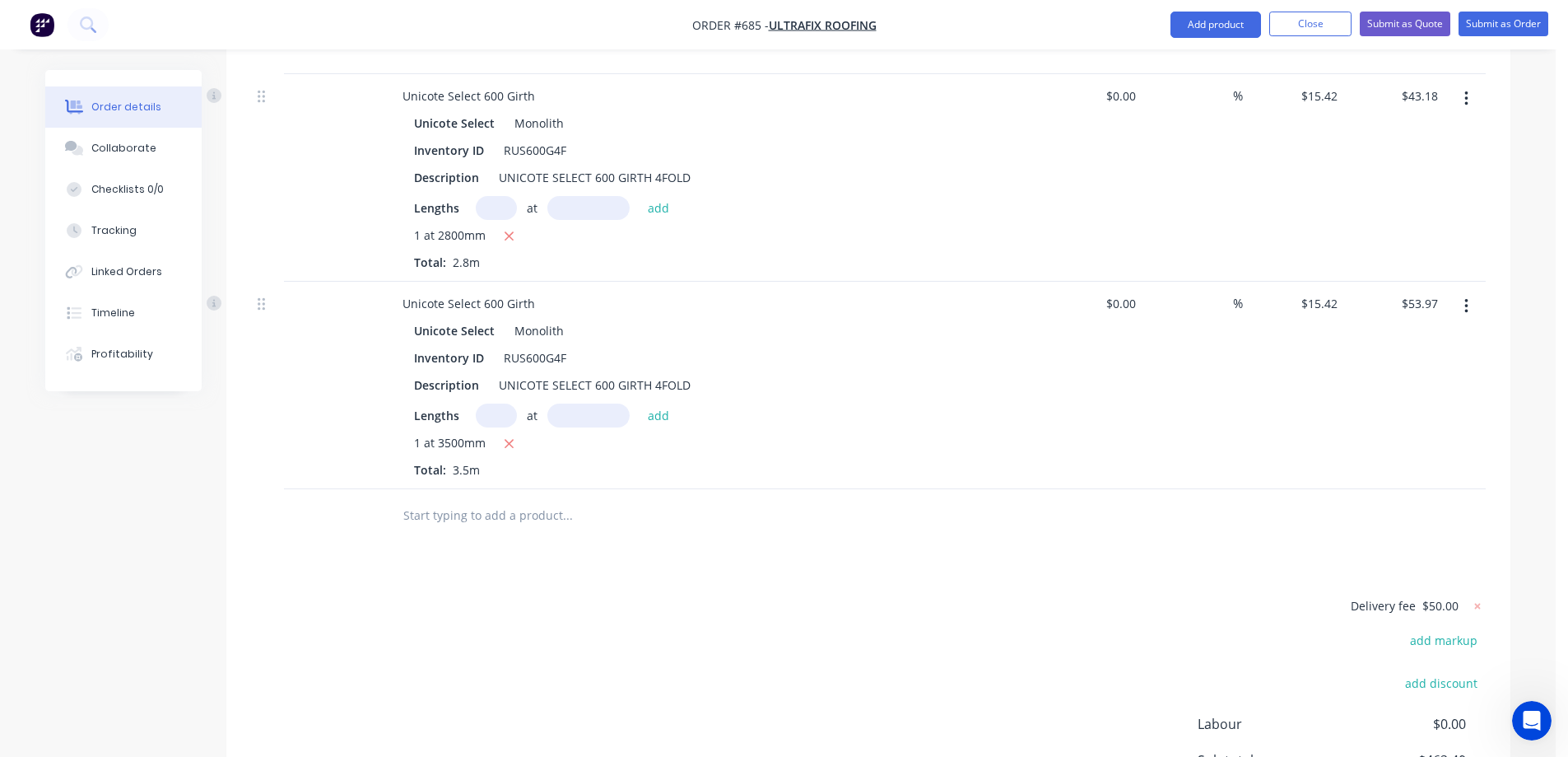
scroll to position [2213, 0]
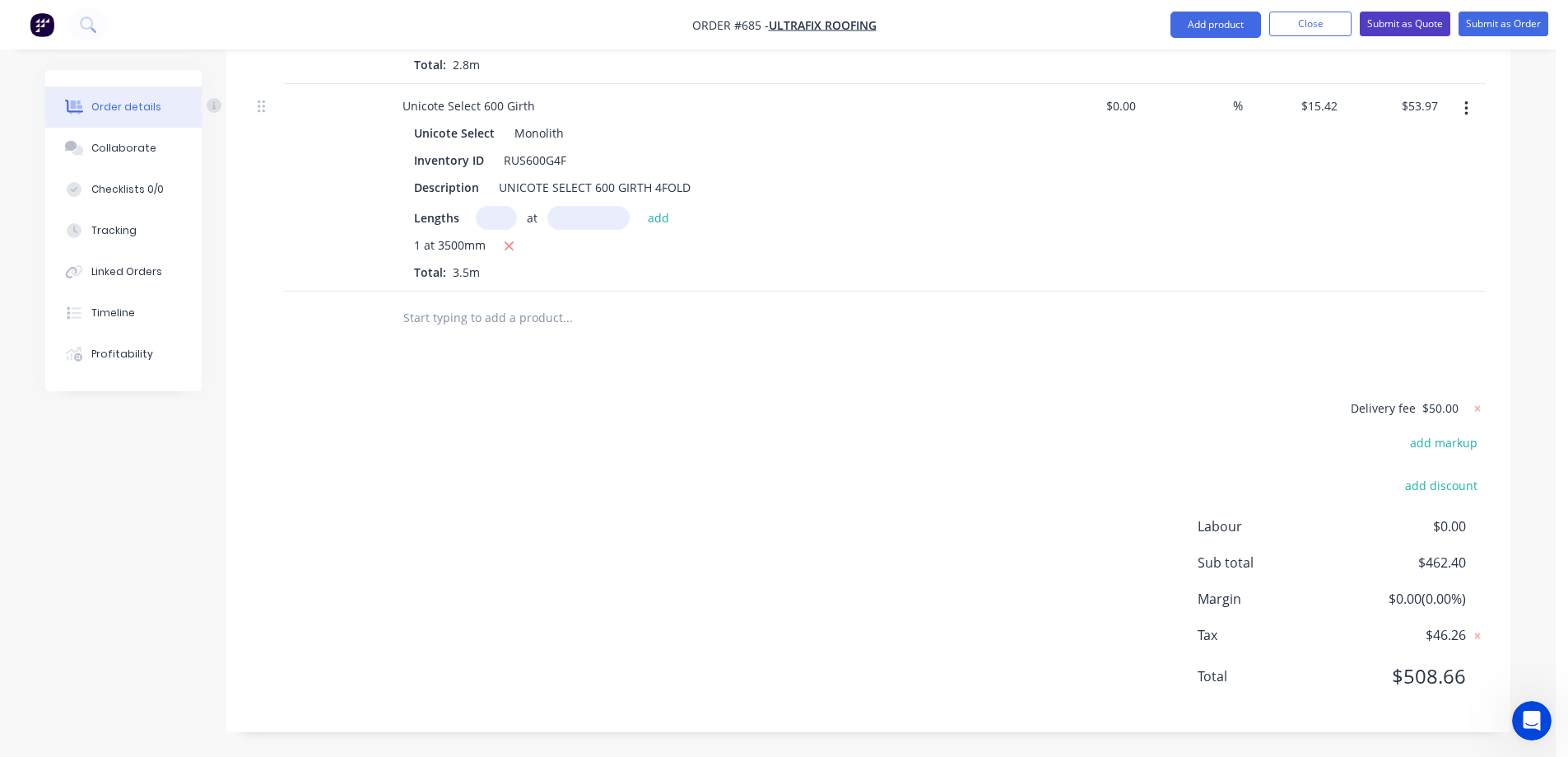
click at [1371, 24] on button "Submit as Quote" at bounding box center [1405, 23] width 90 height 25
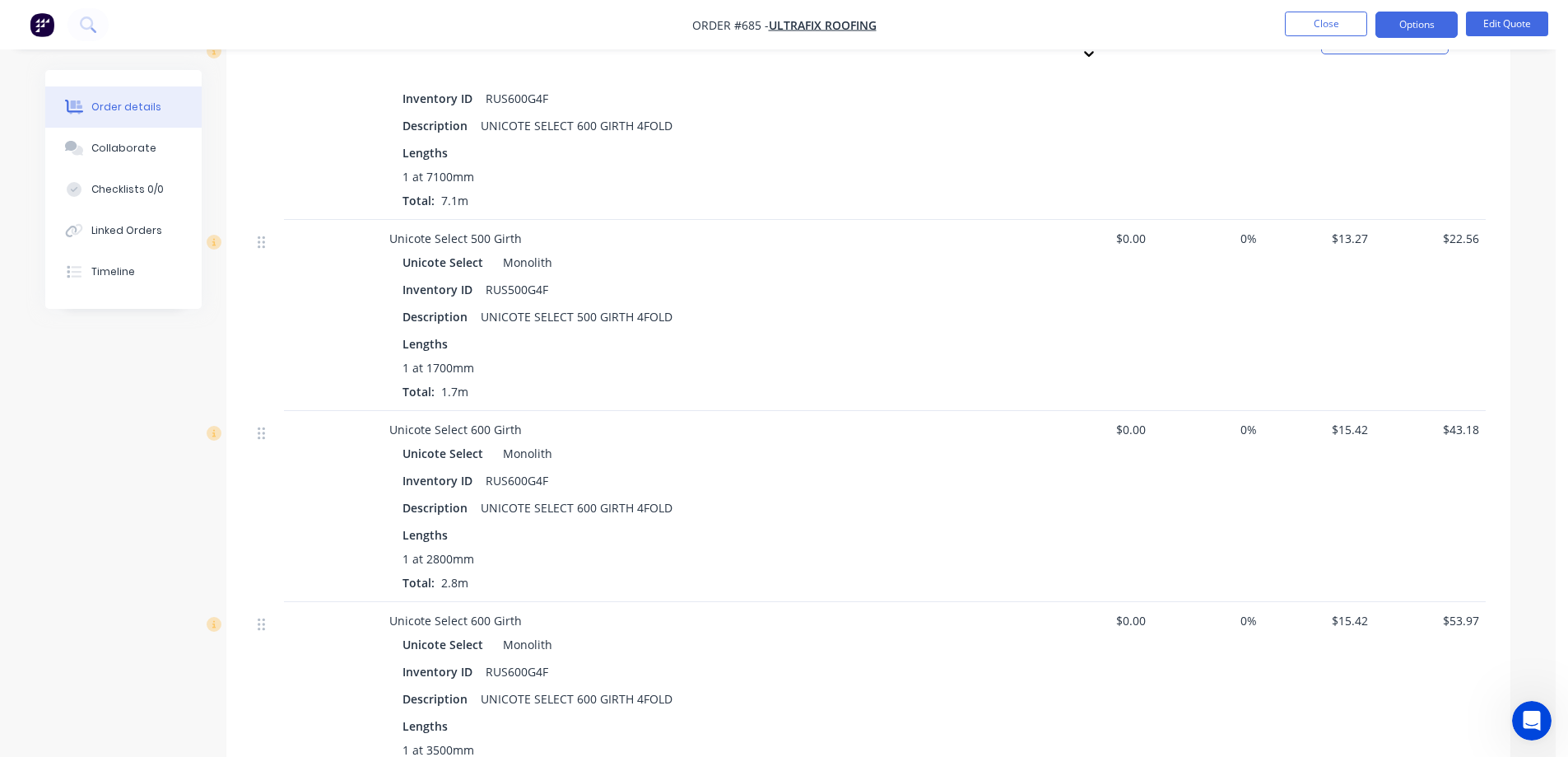
scroll to position [1827, 0]
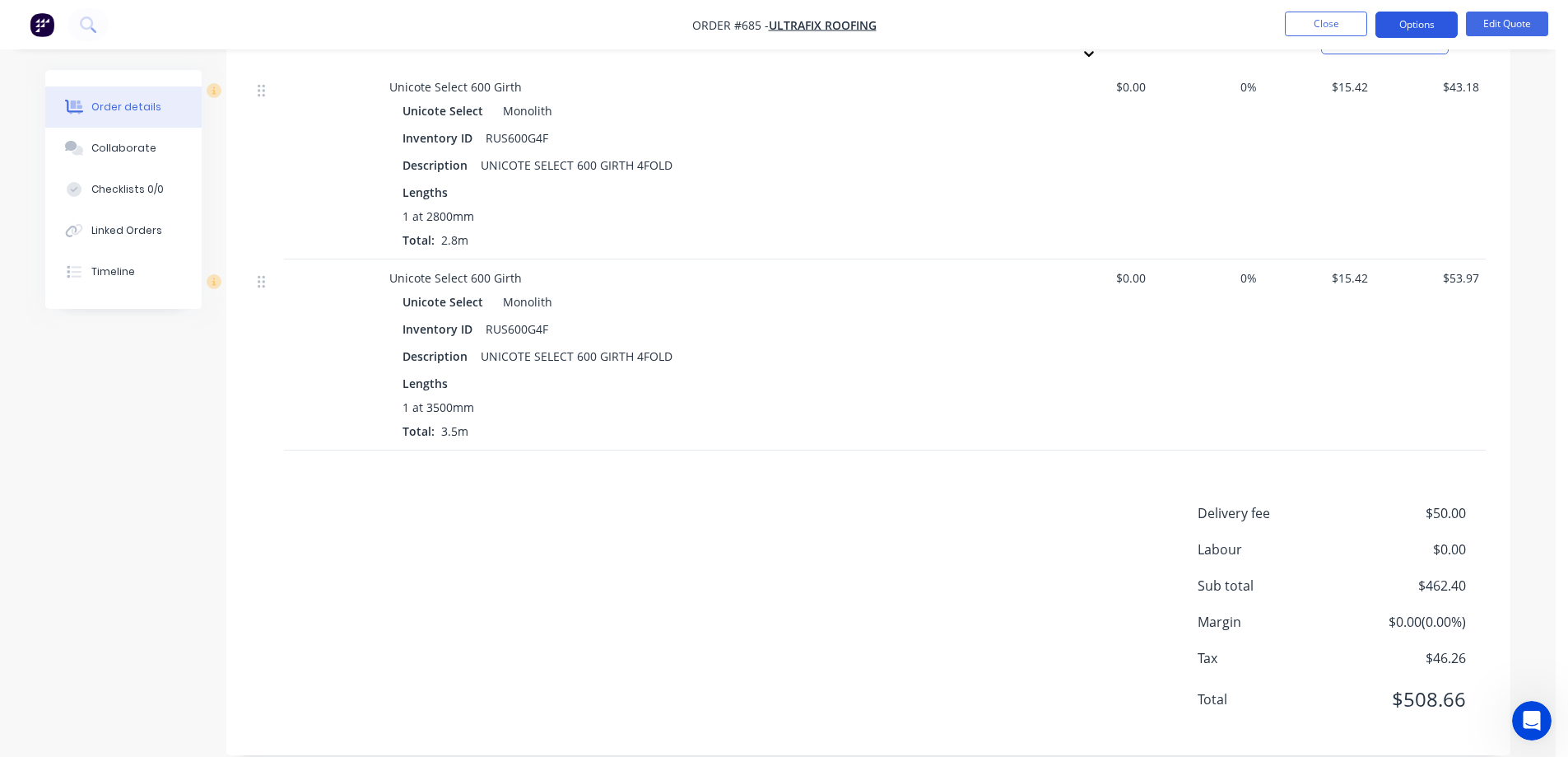
click at [1407, 28] on button "Options" at bounding box center [1417, 24] width 82 height 27
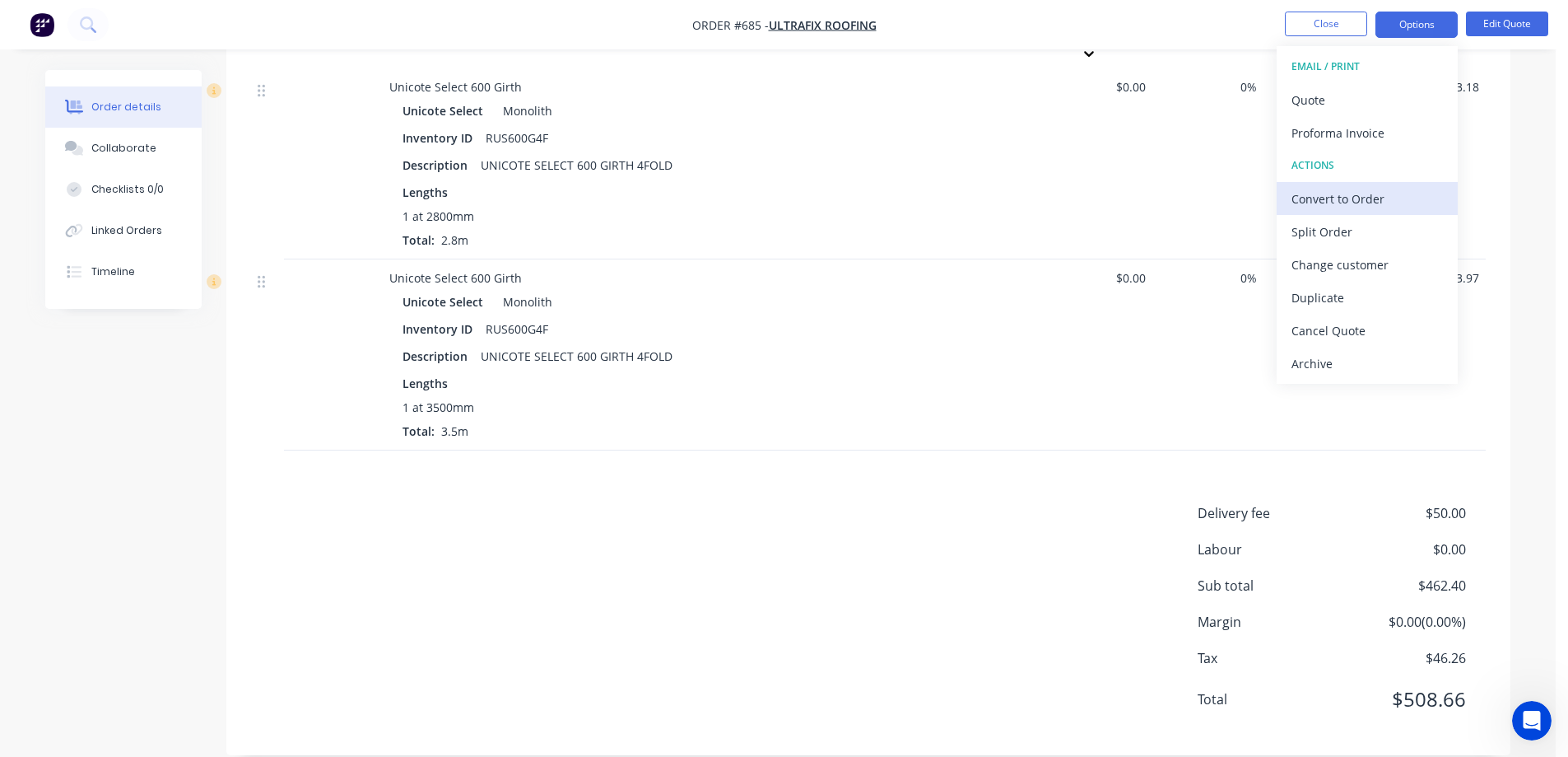
click at [1325, 200] on div "Convert to Order" at bounding box center [1367, 199] width 151 height 24
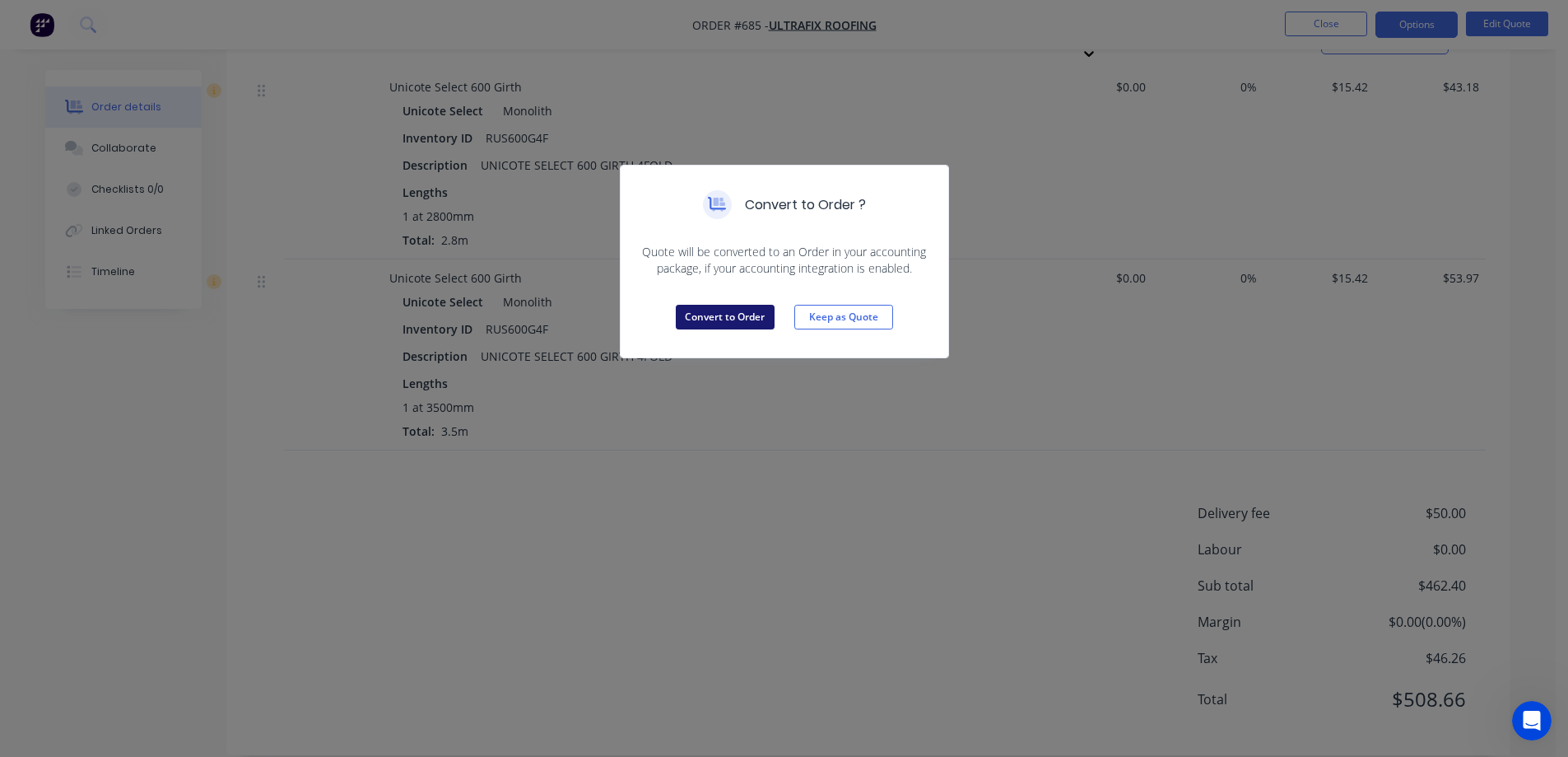
click at [756, 314] on button "Convert to Order" at bounding box center [725, 317] width 99 height 25
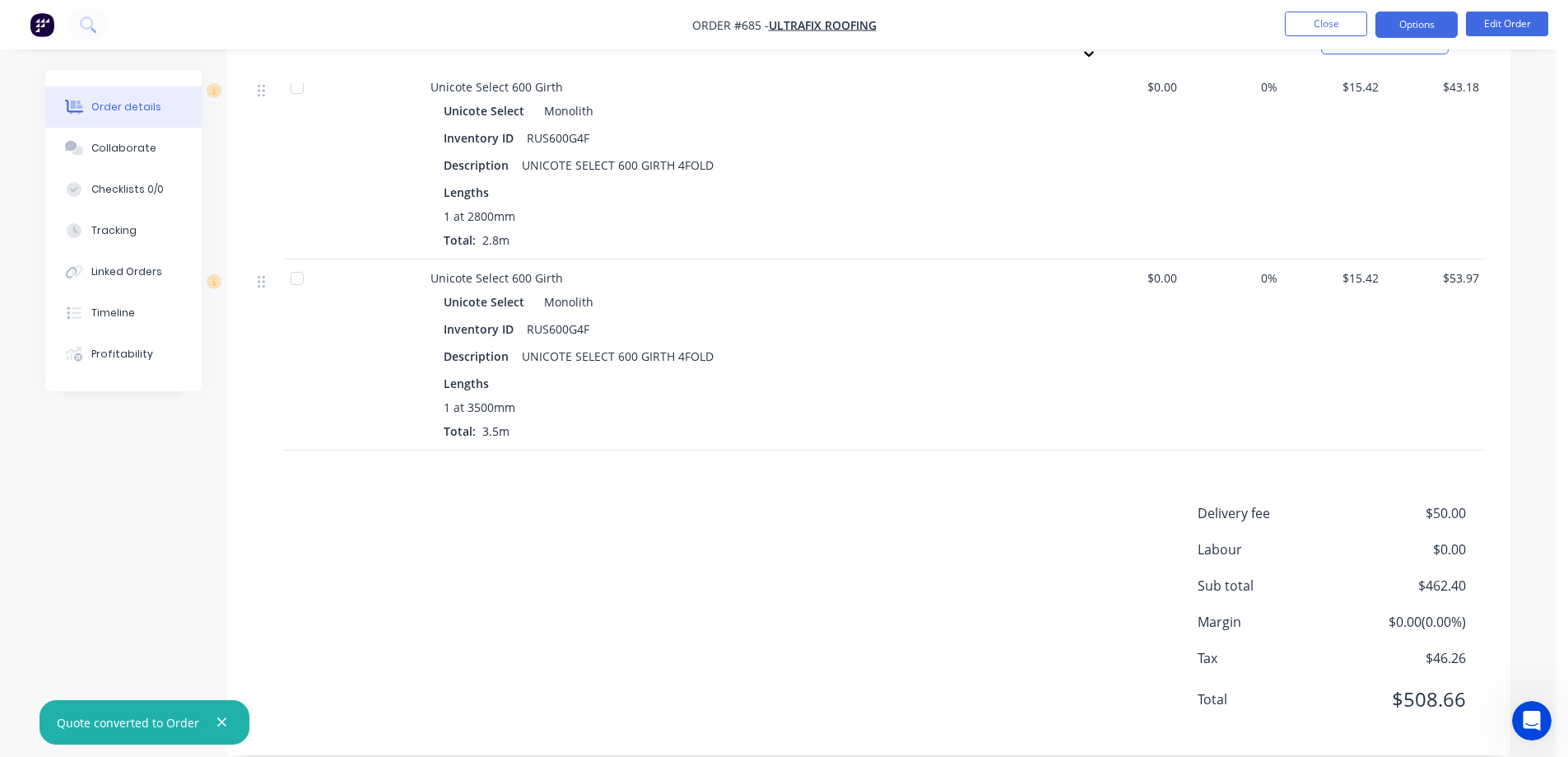
click at [1431, 30] on button "Options" at bounding box center [1417, 24] width 82 height 27
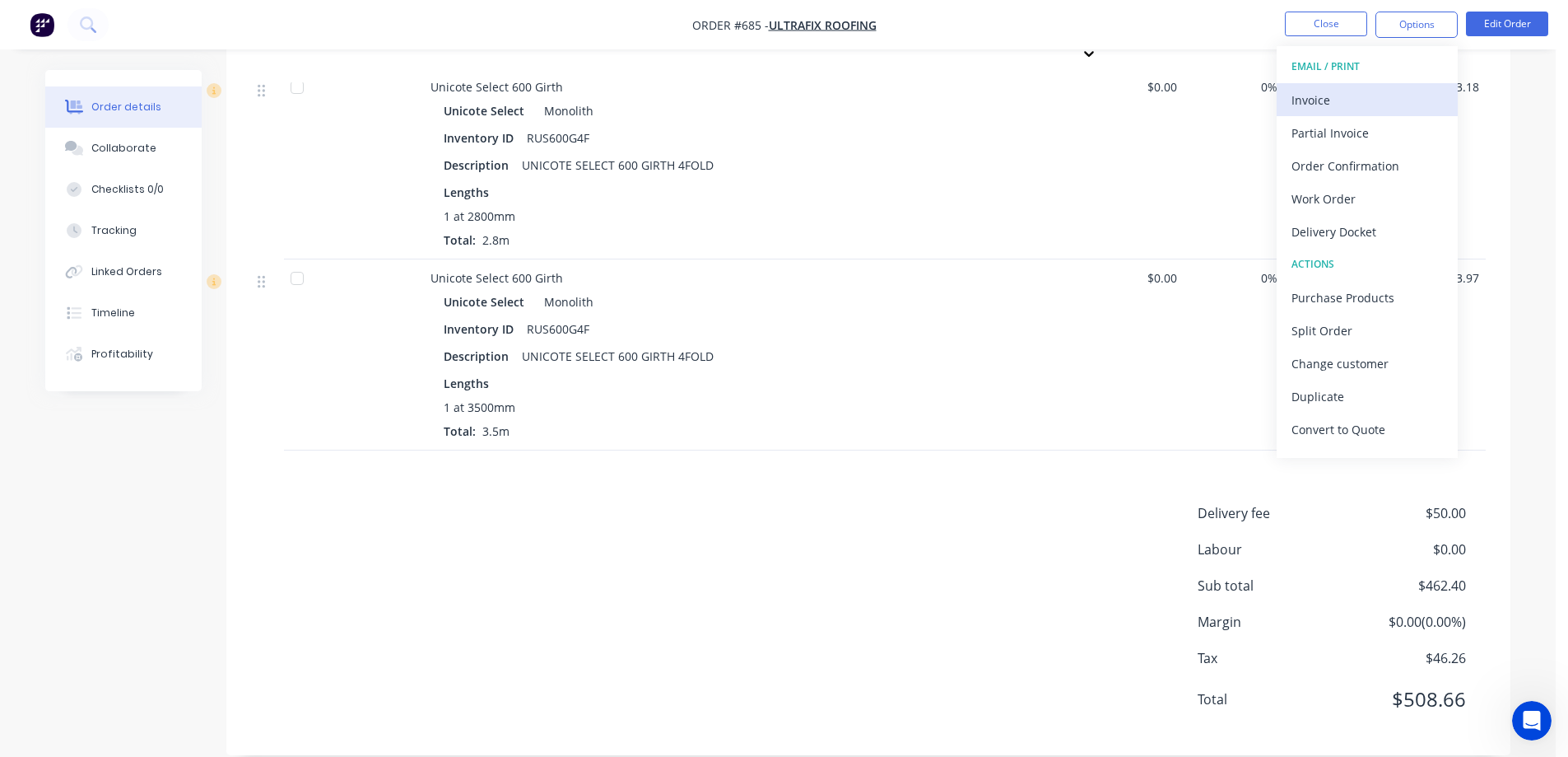
click at [1354, 97] on div "Invoice" at bounding box center [1367, 101] width 151 height 24
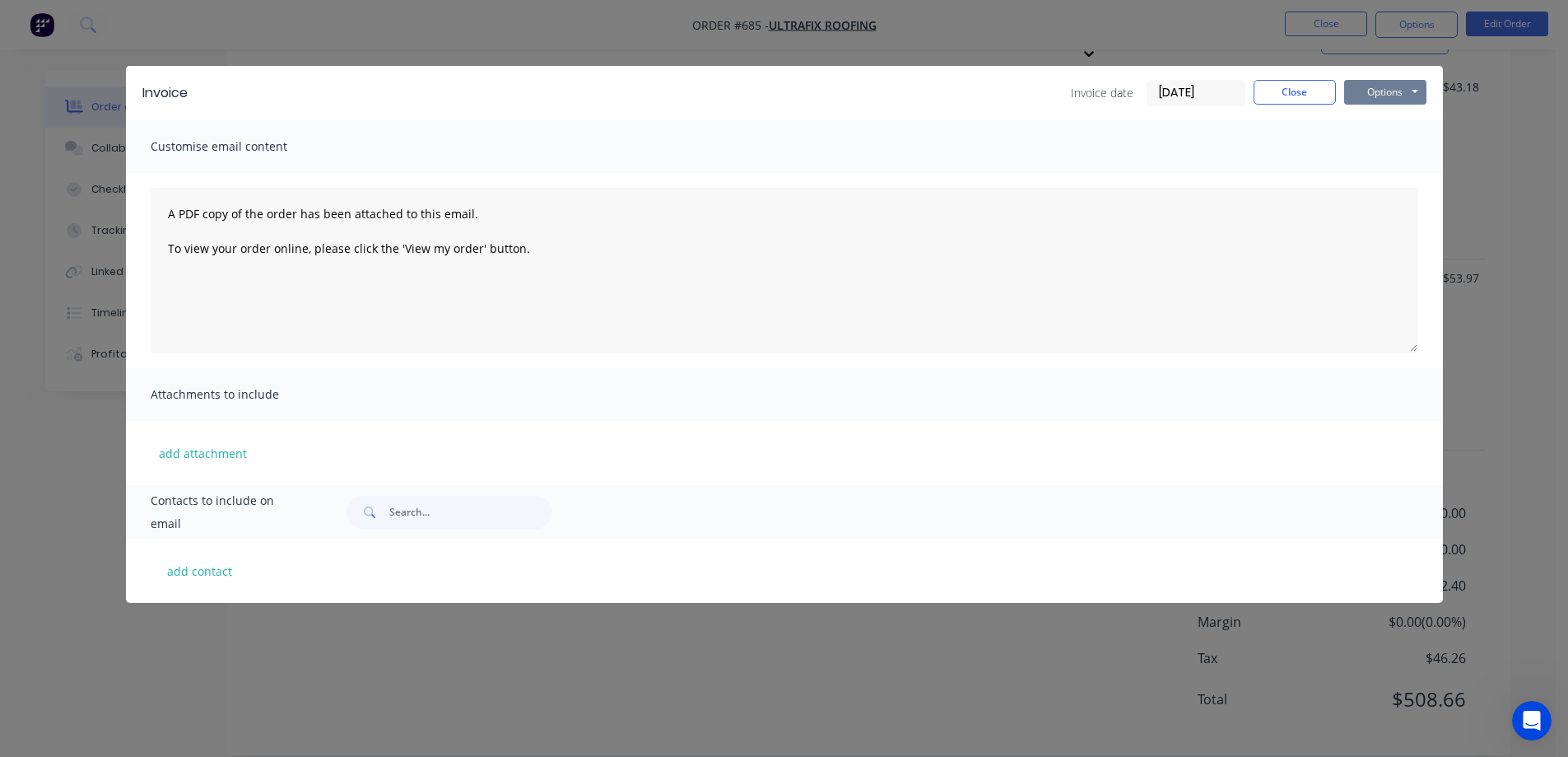
click at [1382, 89] on button "Options" at bounding box center [1386, 92] width 82 height 25
click at [1375, 112] on button "Preview" at bounding box center [1397, 122] width 106 height 27
click at [1266, 89] on button "Close" at bounding box center [1295, 92] width 82 height 25
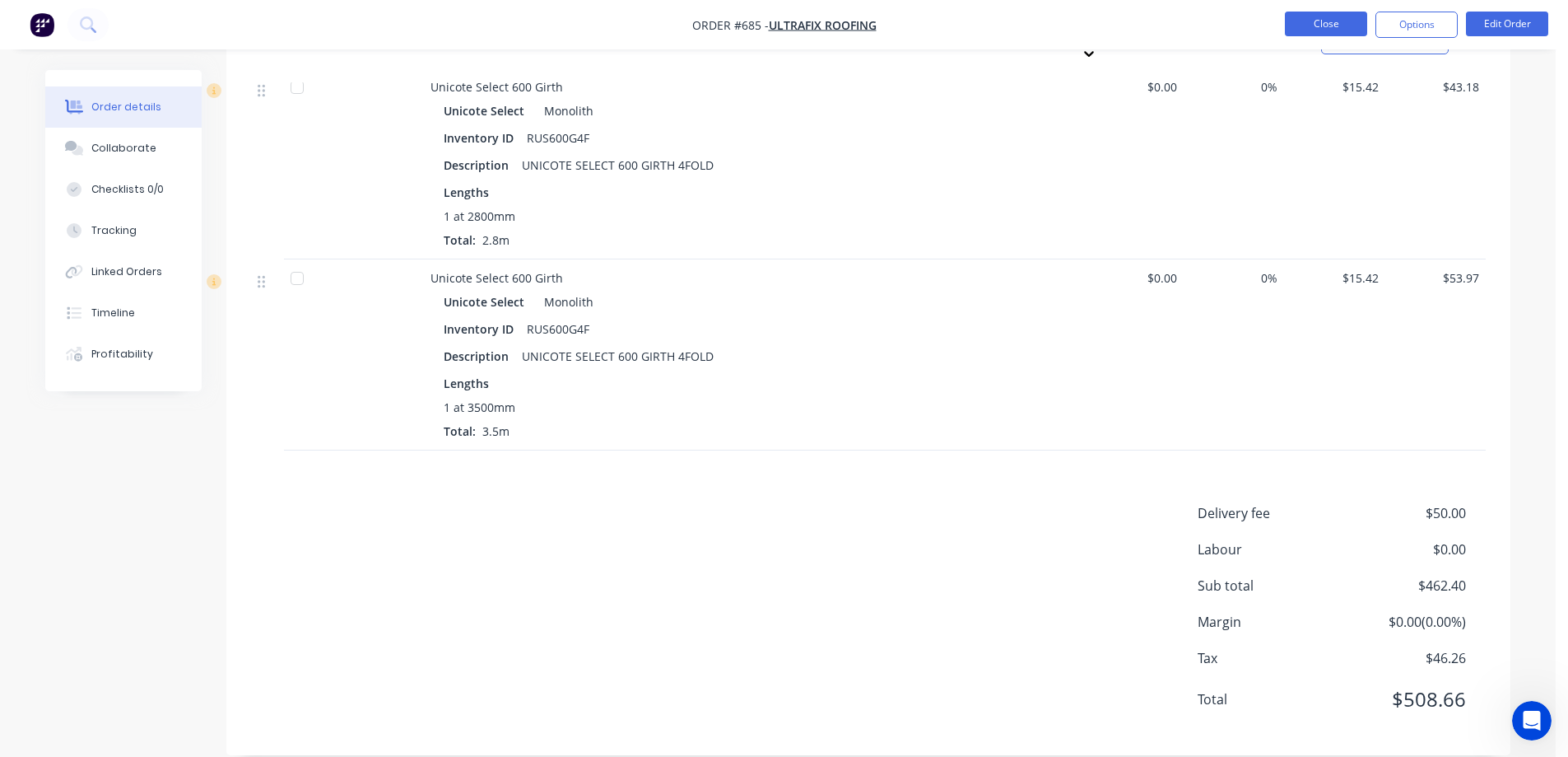
click at [1305, 29] on button "Close" at bounding box center [1327, 23] width 82 height 25
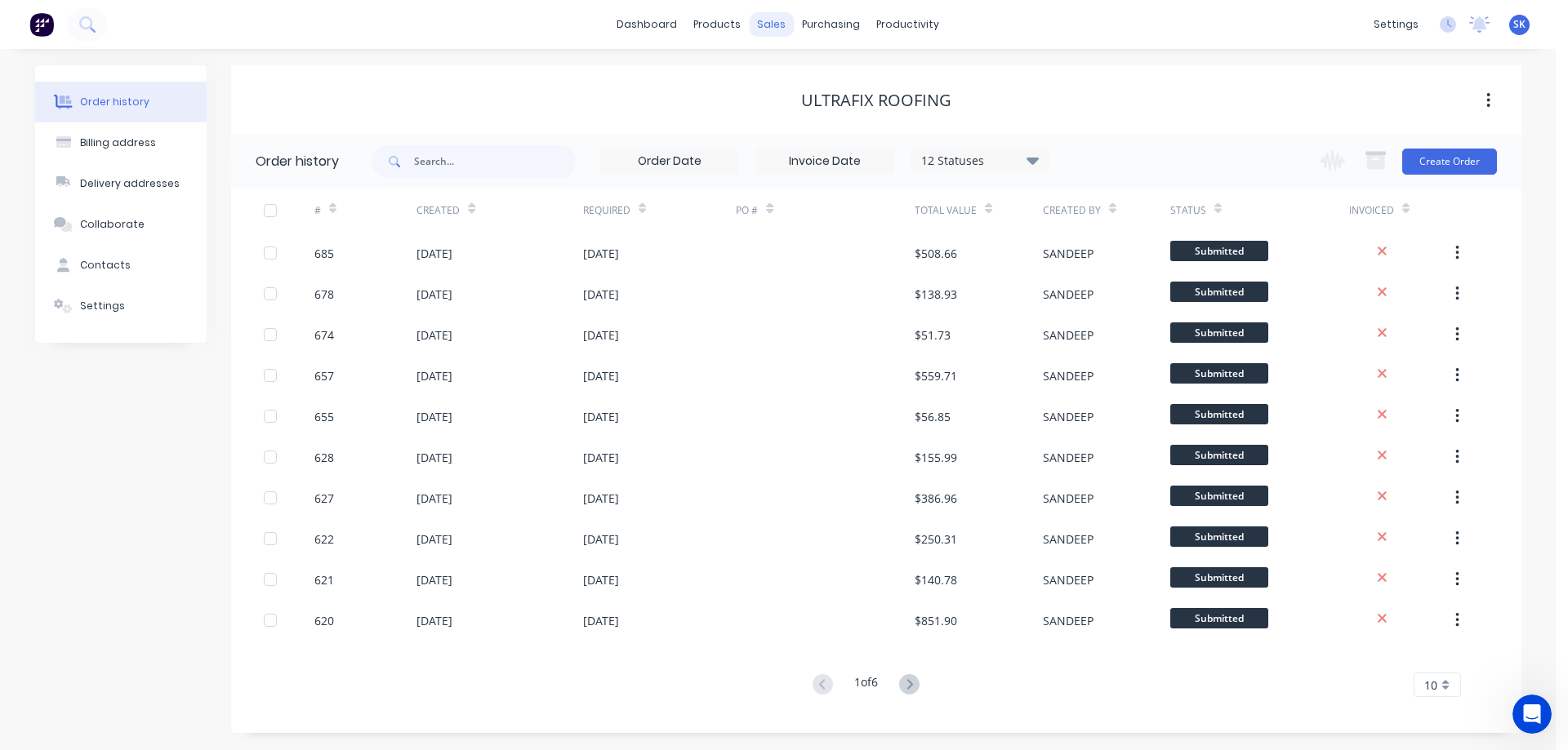
click at [770, 22] on div "sales" at bounding box center [771, 24] width 45 height 25
click at [802, 79] on div "Sales Orders" at bounding box center [832, 77] width 67 height 14
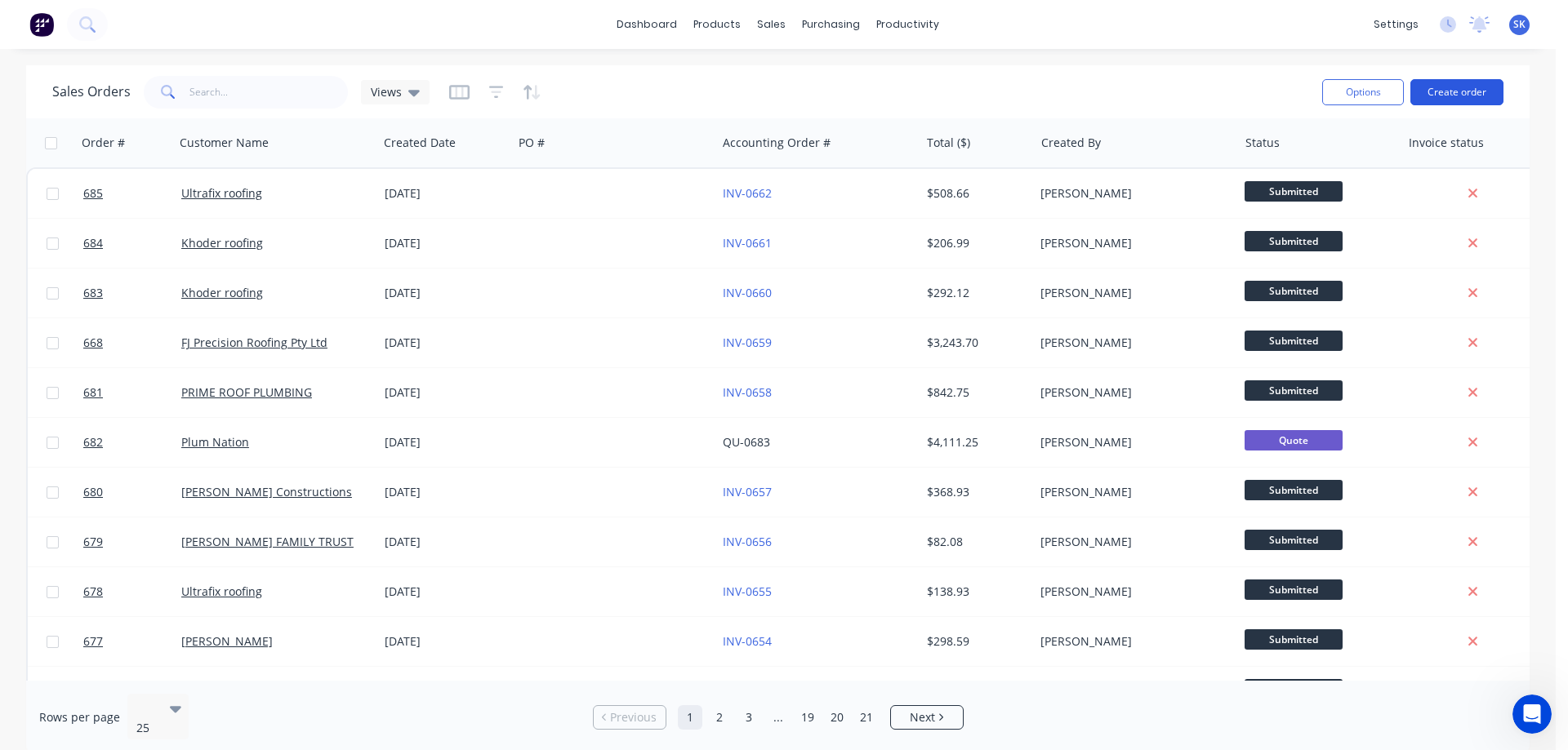
click at [1457, 99] on button "Create order" at bounding box center [1456, 92] width 93 height 26
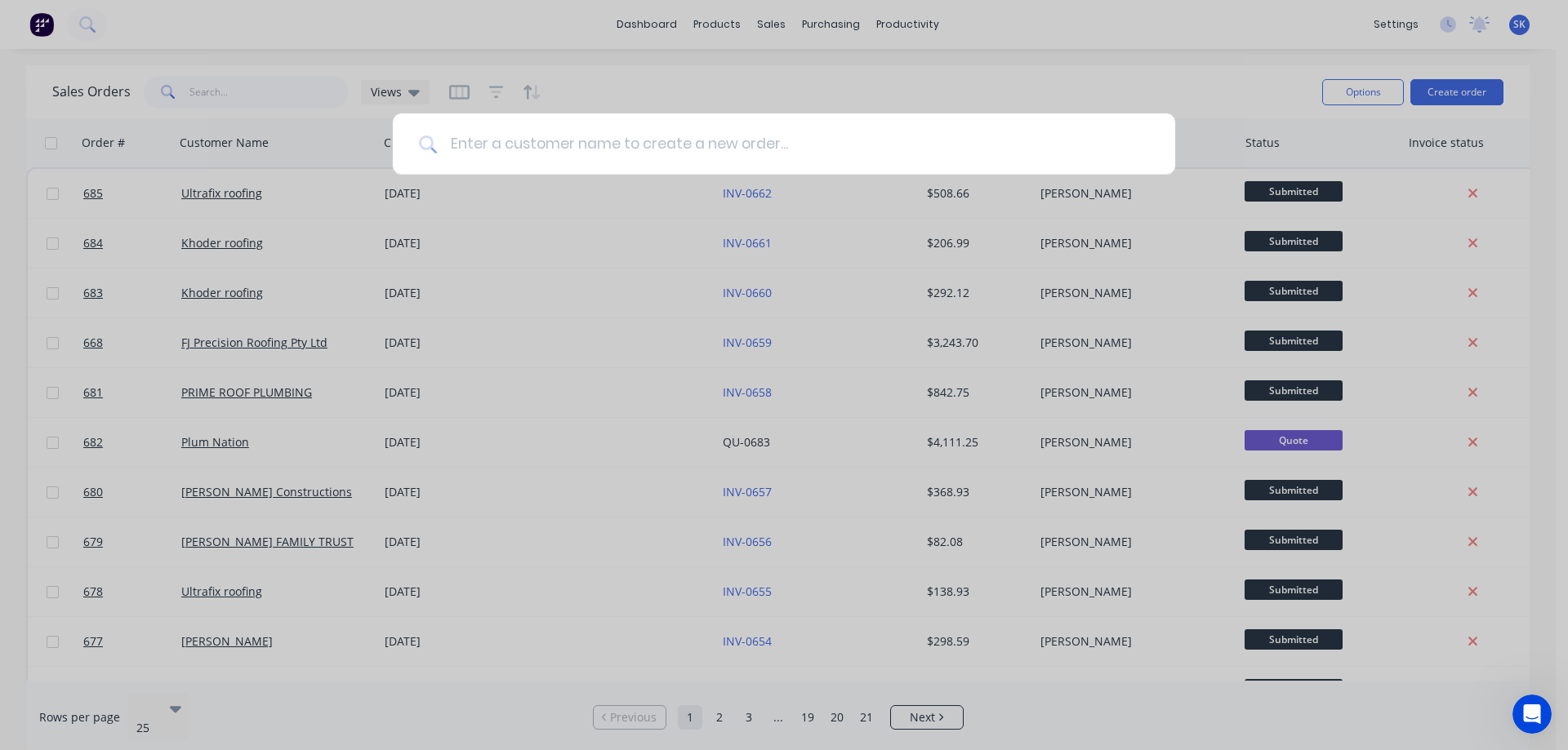
click at [584, 144] on input at bounding box center [793, 144] width 712 height 61
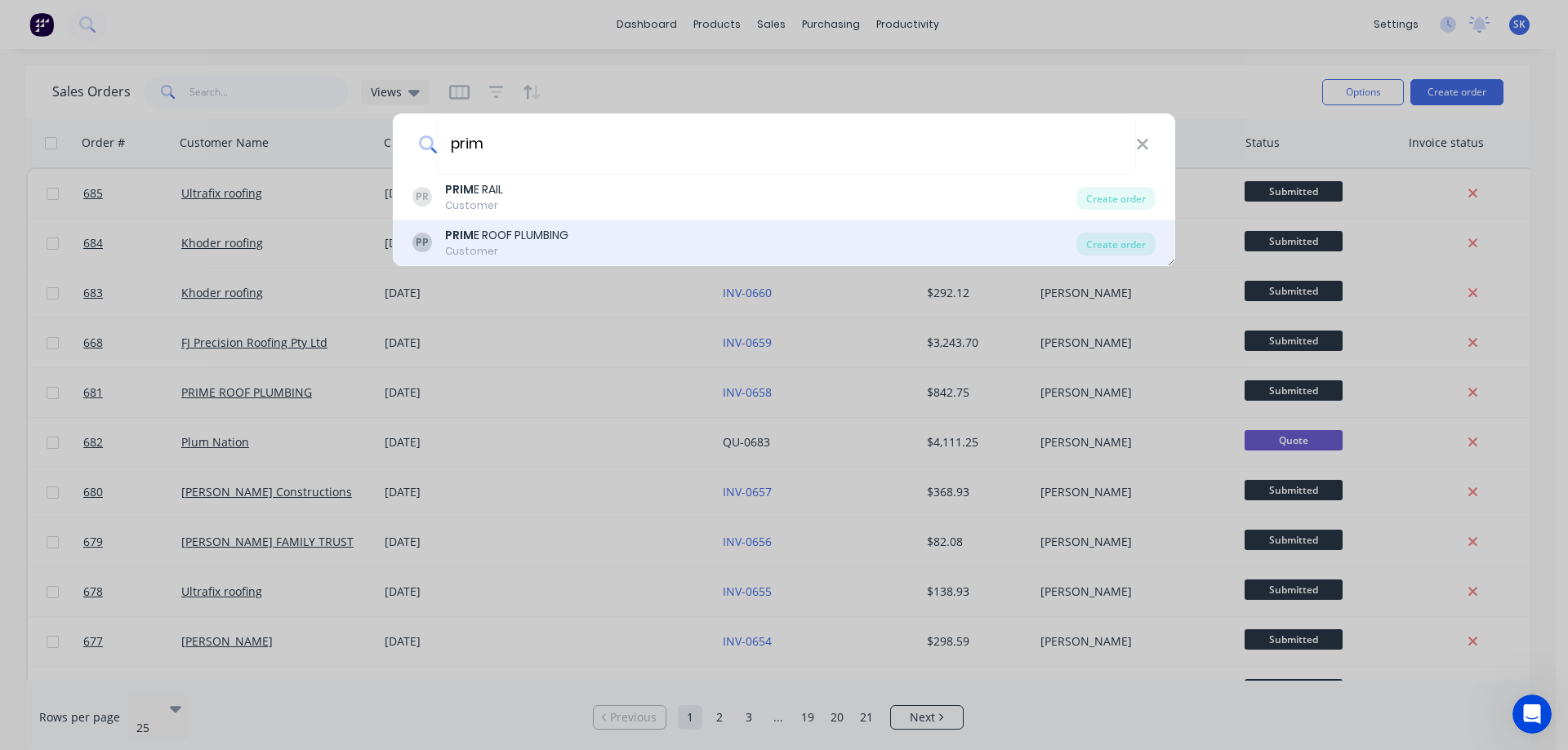
type input "prim"
click at [556, 239] on div "PRIM E ROOF PLUMBING" at bounding box center [507, 236] width 123 height 17
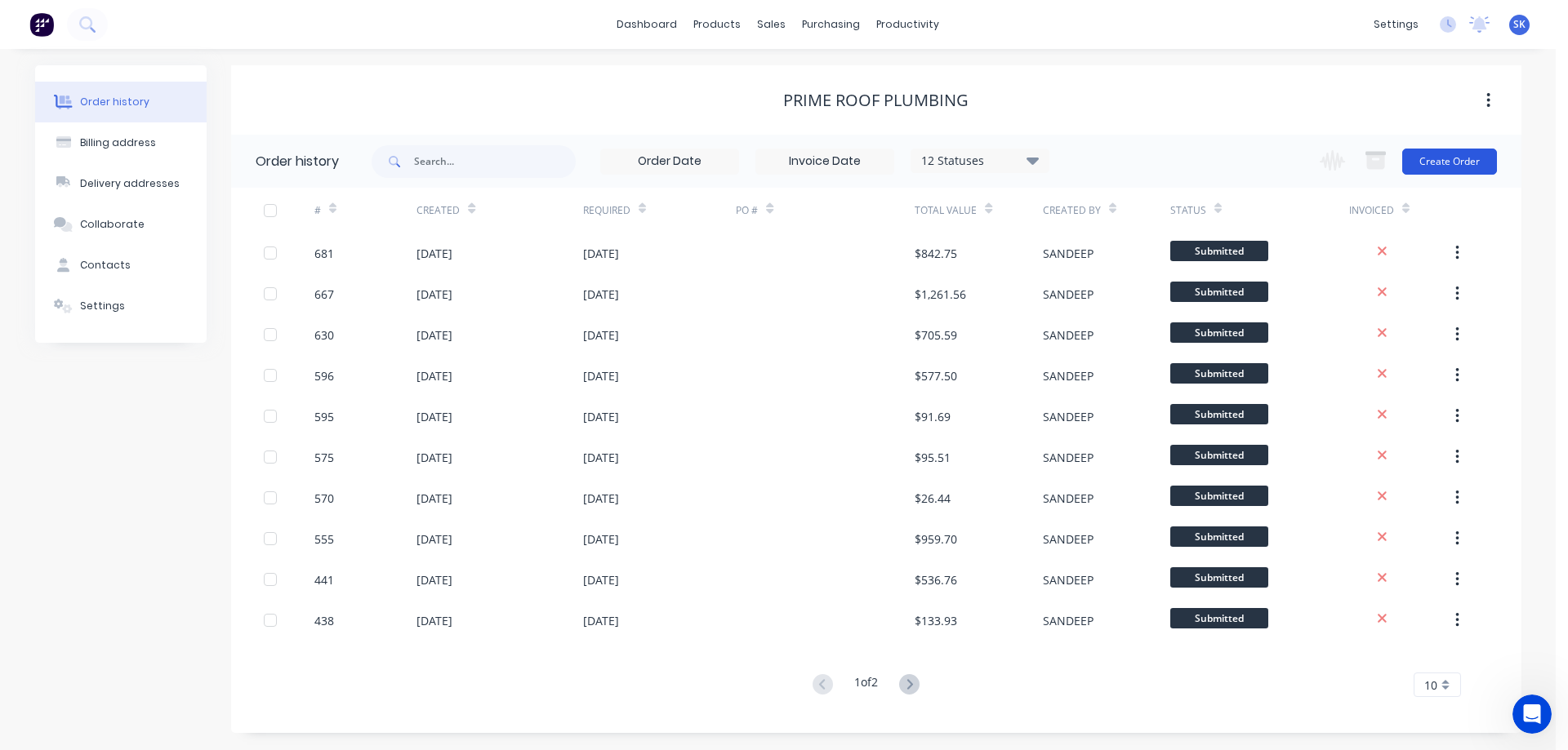
click at [1442, 158] on button "Create Order" at bounding box center [1449, 161] width 95 height 26
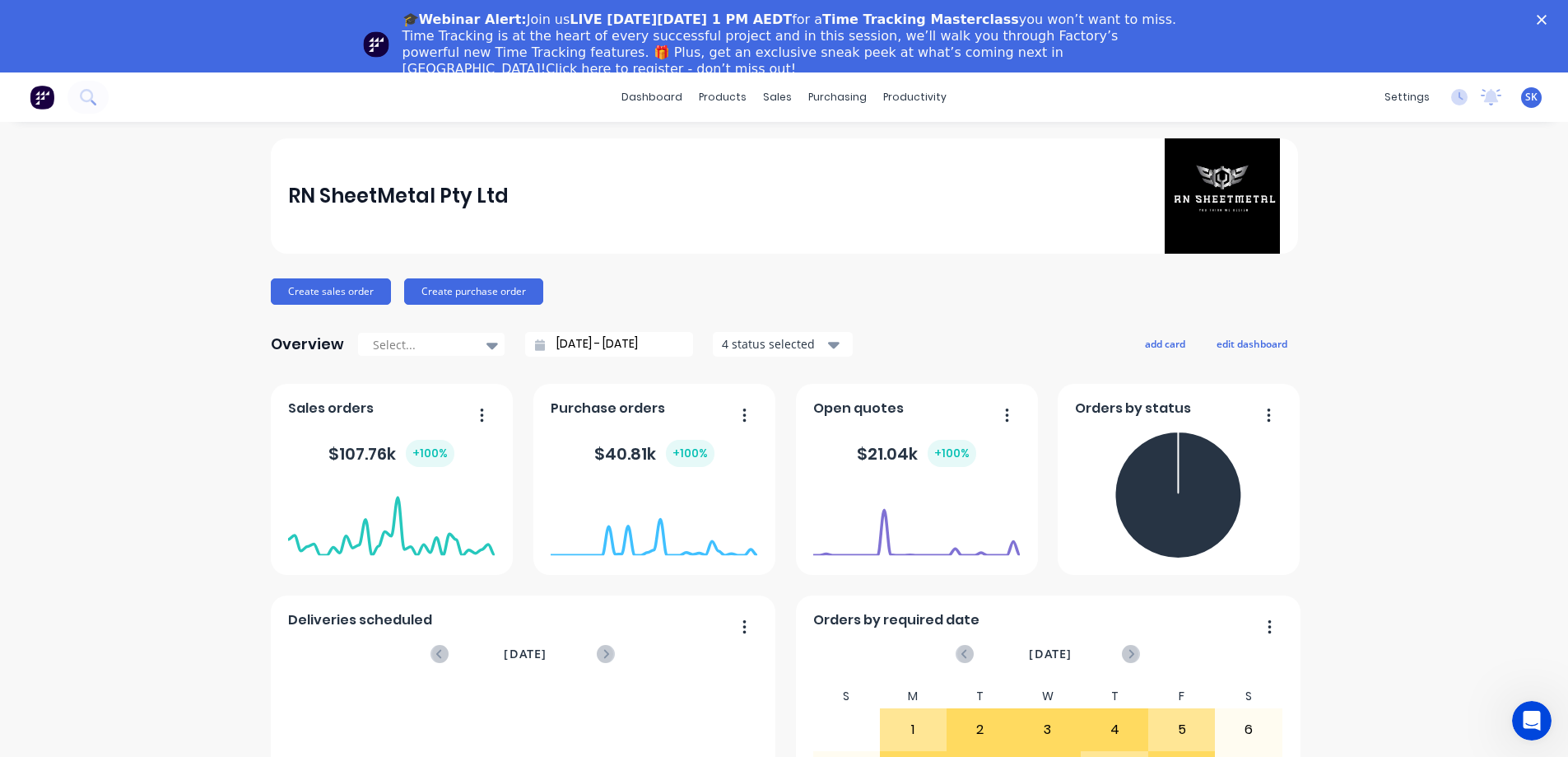
click at [1547, 17] on polygon "Close" at bounding box center [1542, 20] width 10 height 10
click at [1553, 20] on div "Close" at bounding box center [1545, 20] width 16 height 10
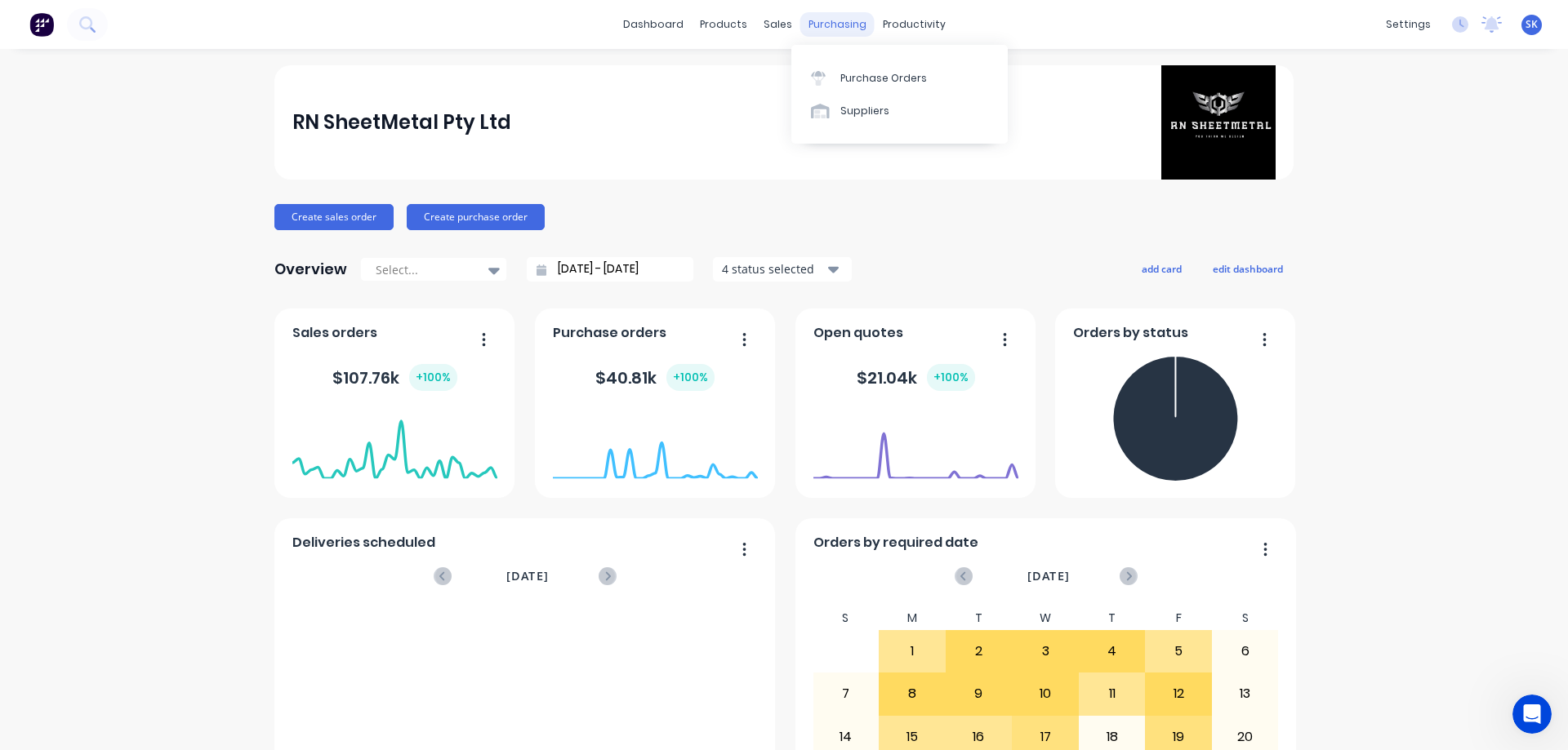
click at [807, 28] on div "purchasing" at bounding box center [837, 24] width 74 height 25
click at [841, 79] on div "Purchase Orders" at bounding box center [884, 77] width 87 height 14
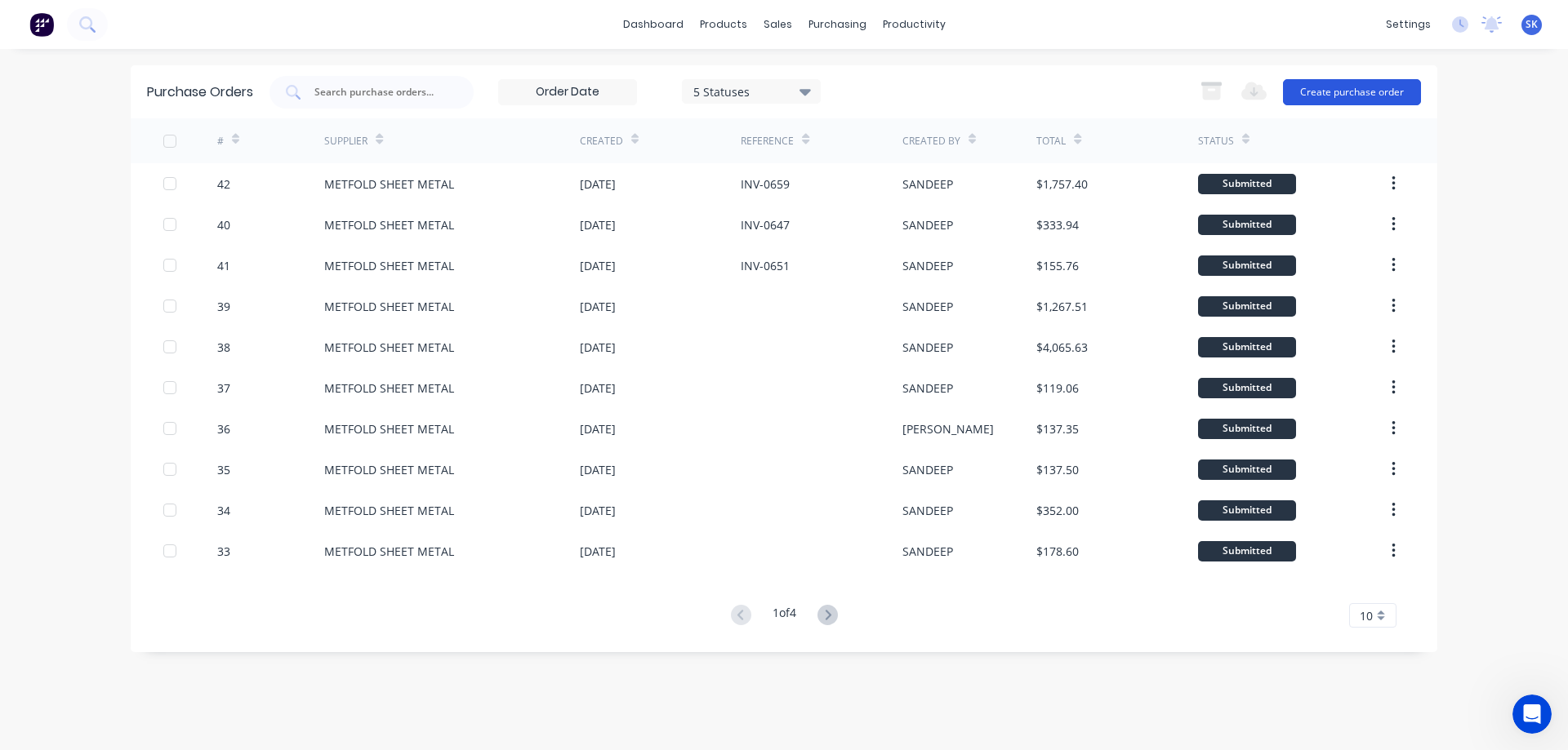
click at [1324, 97] on button "Create purchase order" at bounding box center [1352, 92] width 138 height 26
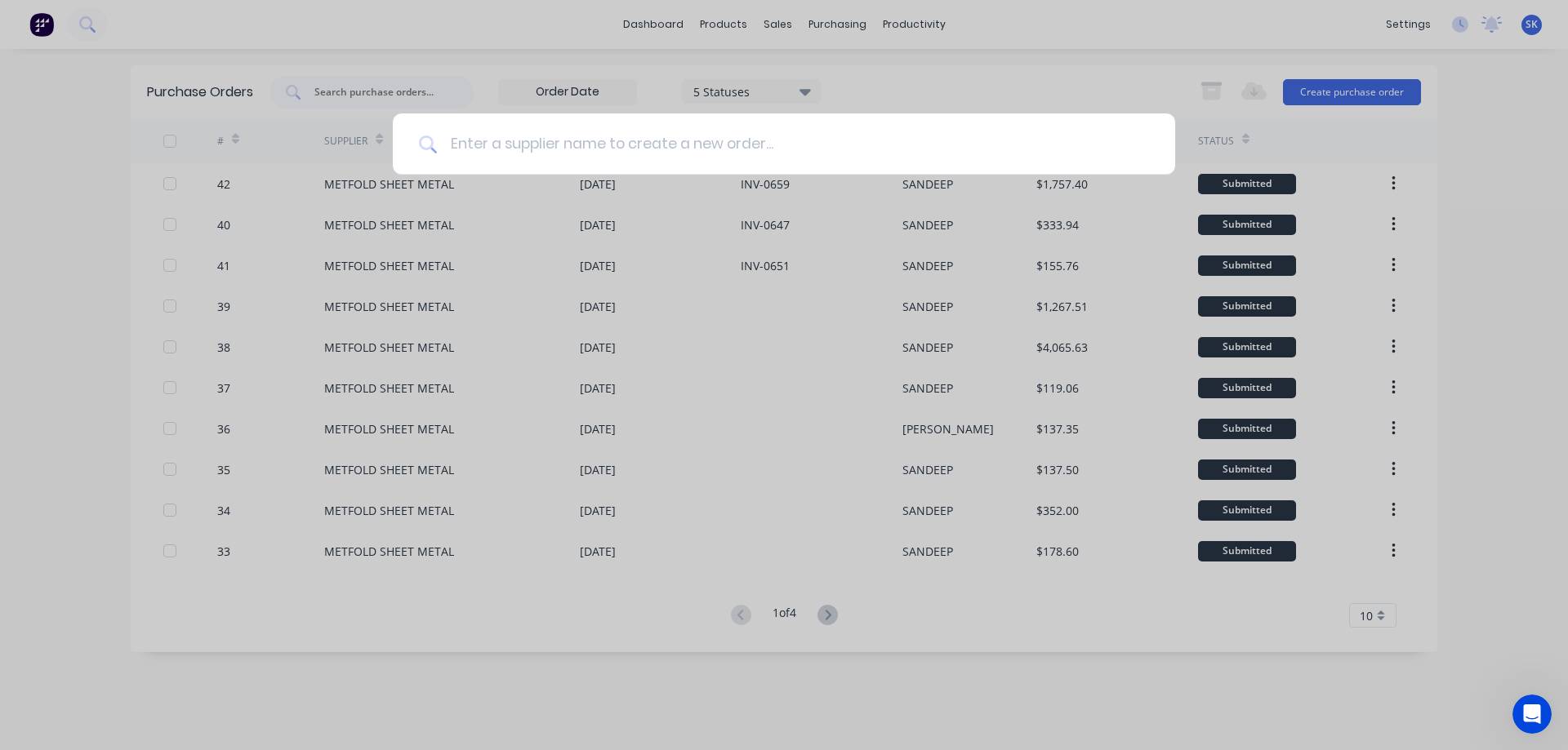
click at [484, 146] on input at bounding box center [793, 144] width 712 height 61
click at [610, 135] on input at bounding box center [793, 144] width 712 height 61
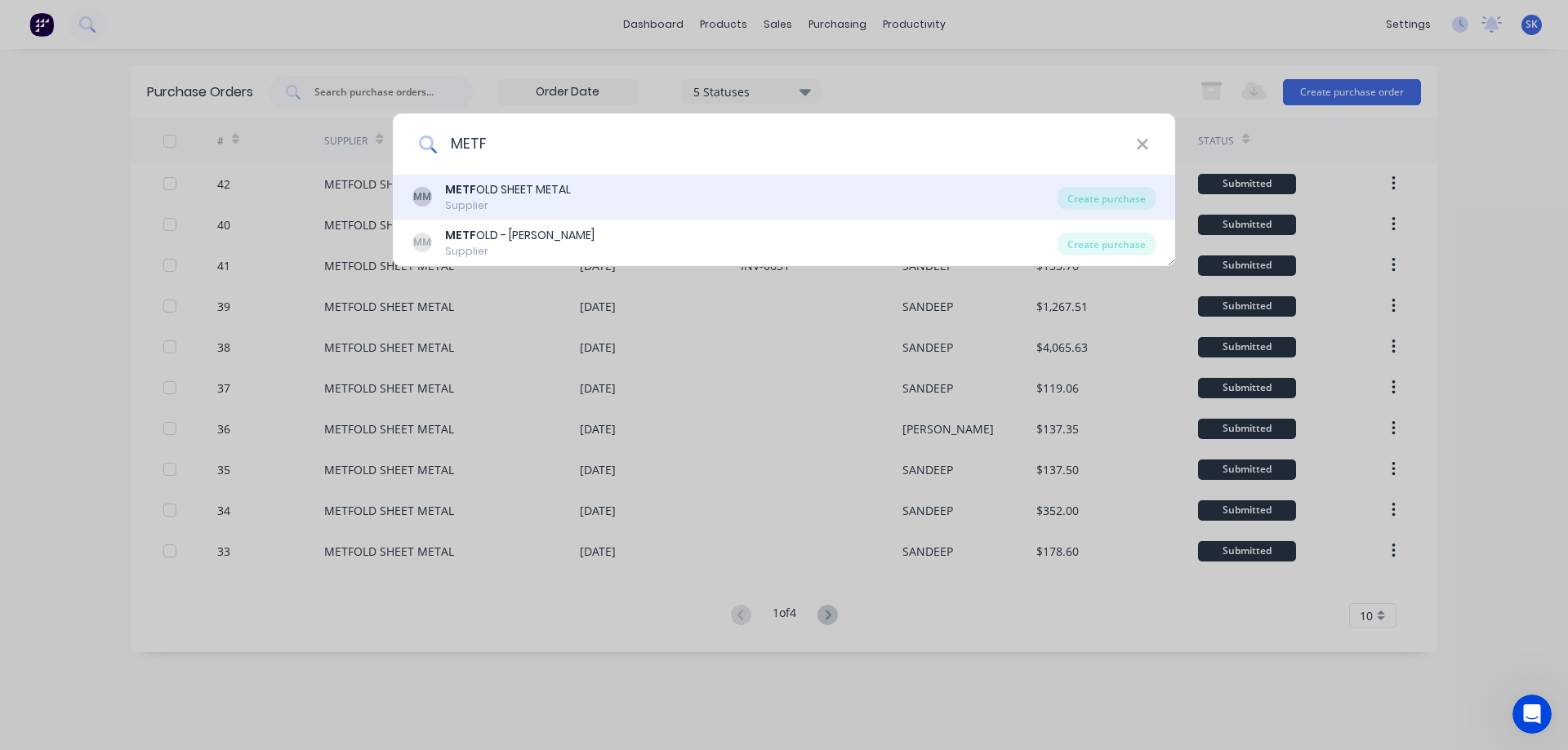
type input "METF"
click at [587, 196] on div "MM METF OLD SHEET METAL Supplier" at bounding box center [734, 197] width 645 height 31
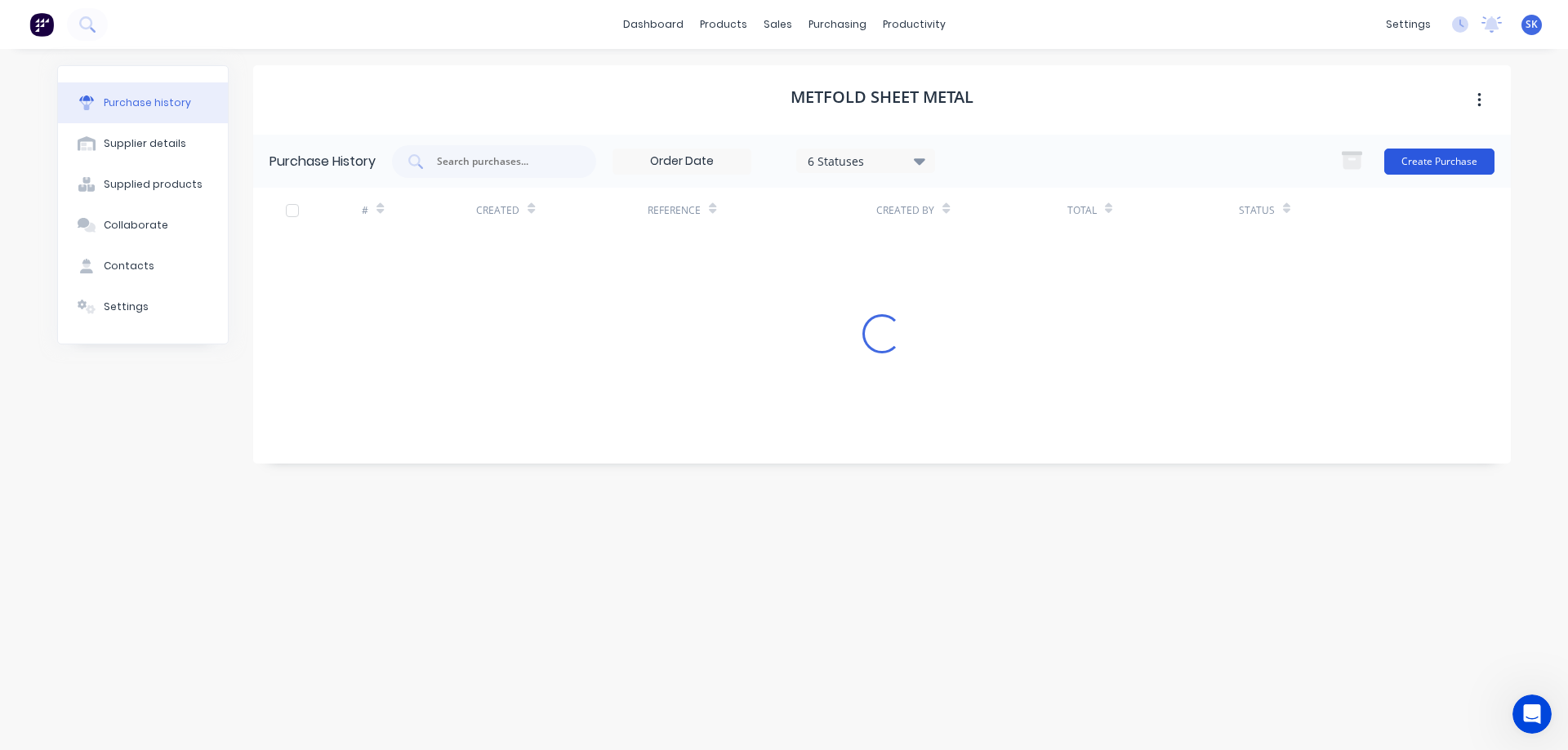
click at [1456, 160] on button "Create Purchase" at bounding box center [1439, 161] width 110 height 26
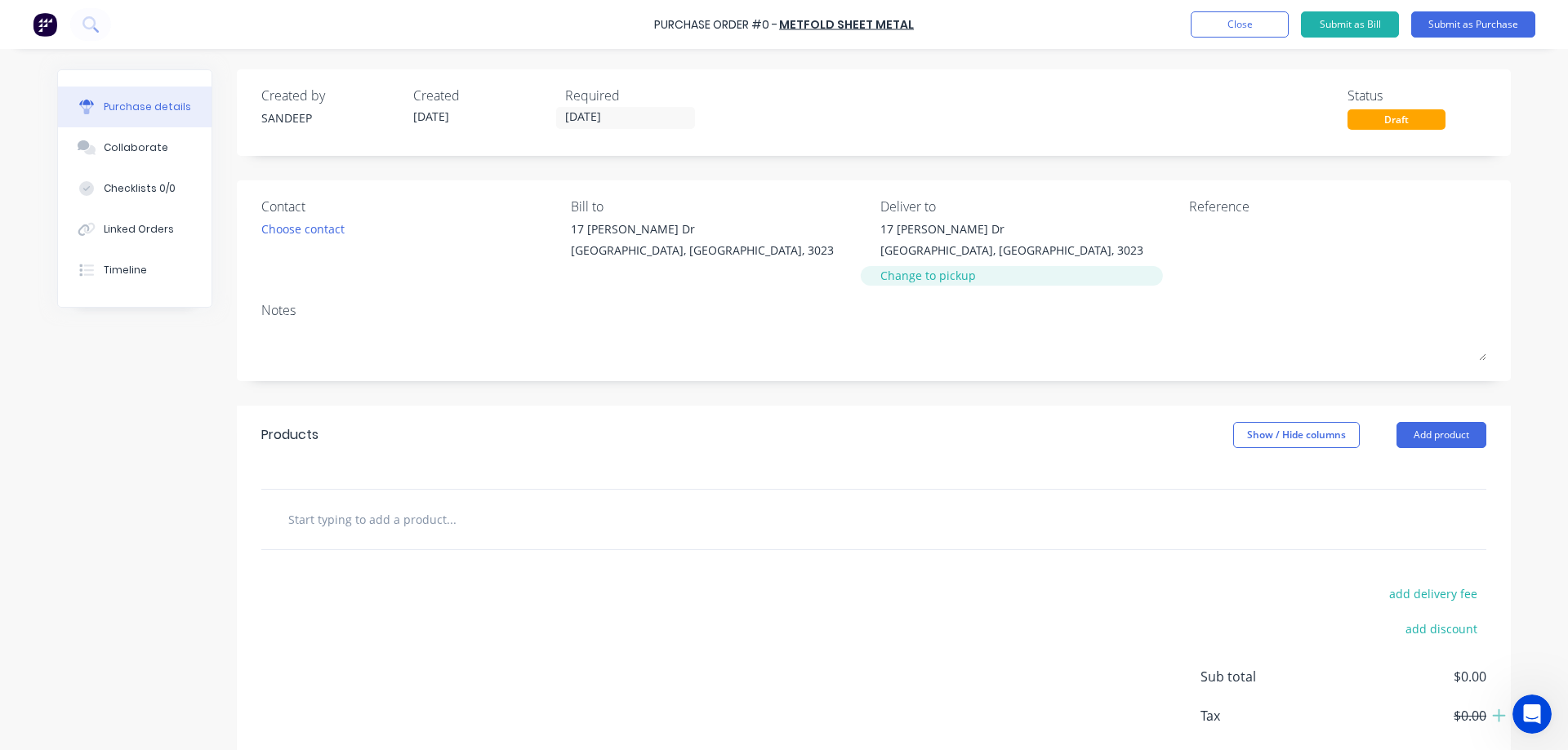
click at [901, 273] on div "Change to pickup" at bounding box center [1012, 276] width 263 height 17
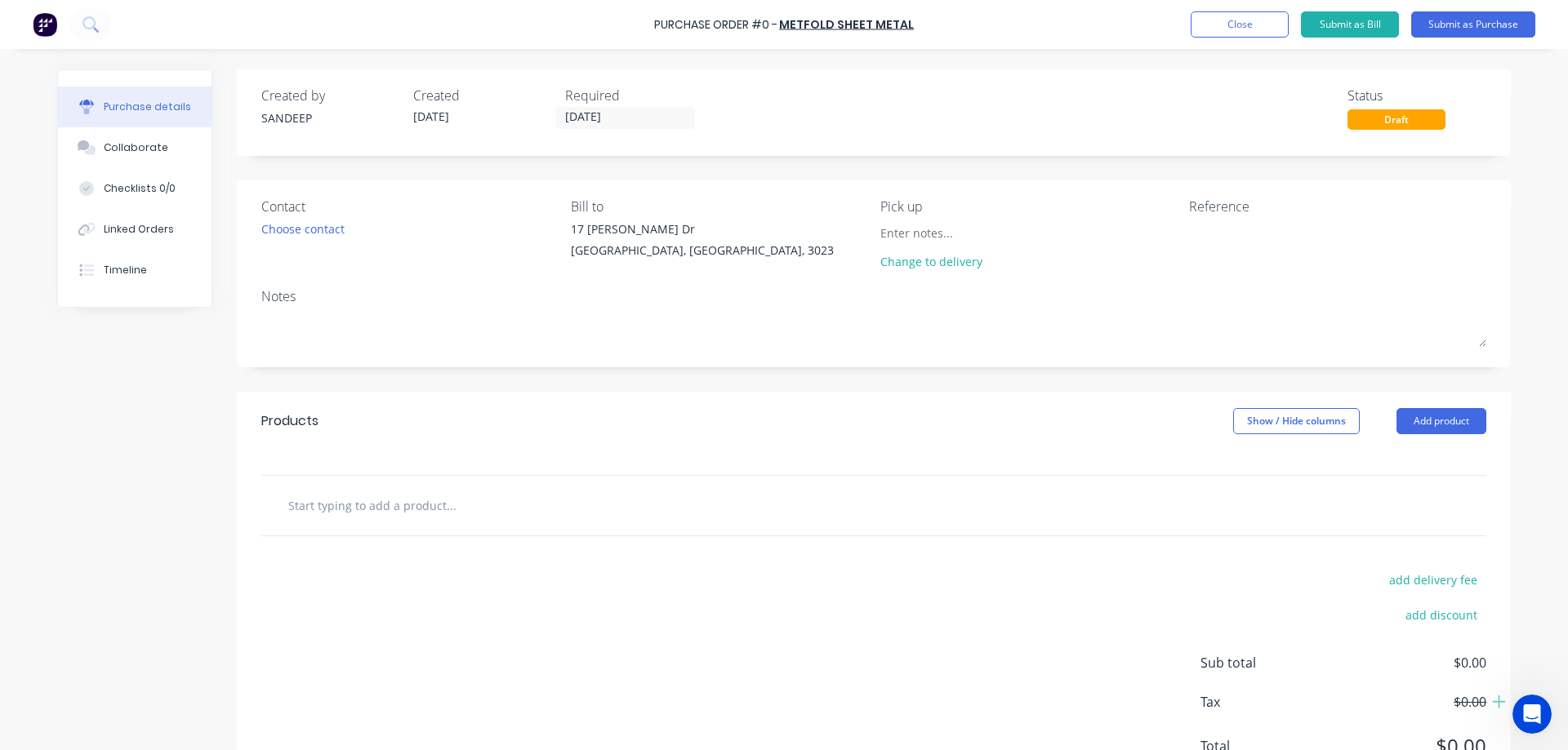
click at [301, 303] on div "Notes" at bounding box center [874, 296] width 1225 height 20
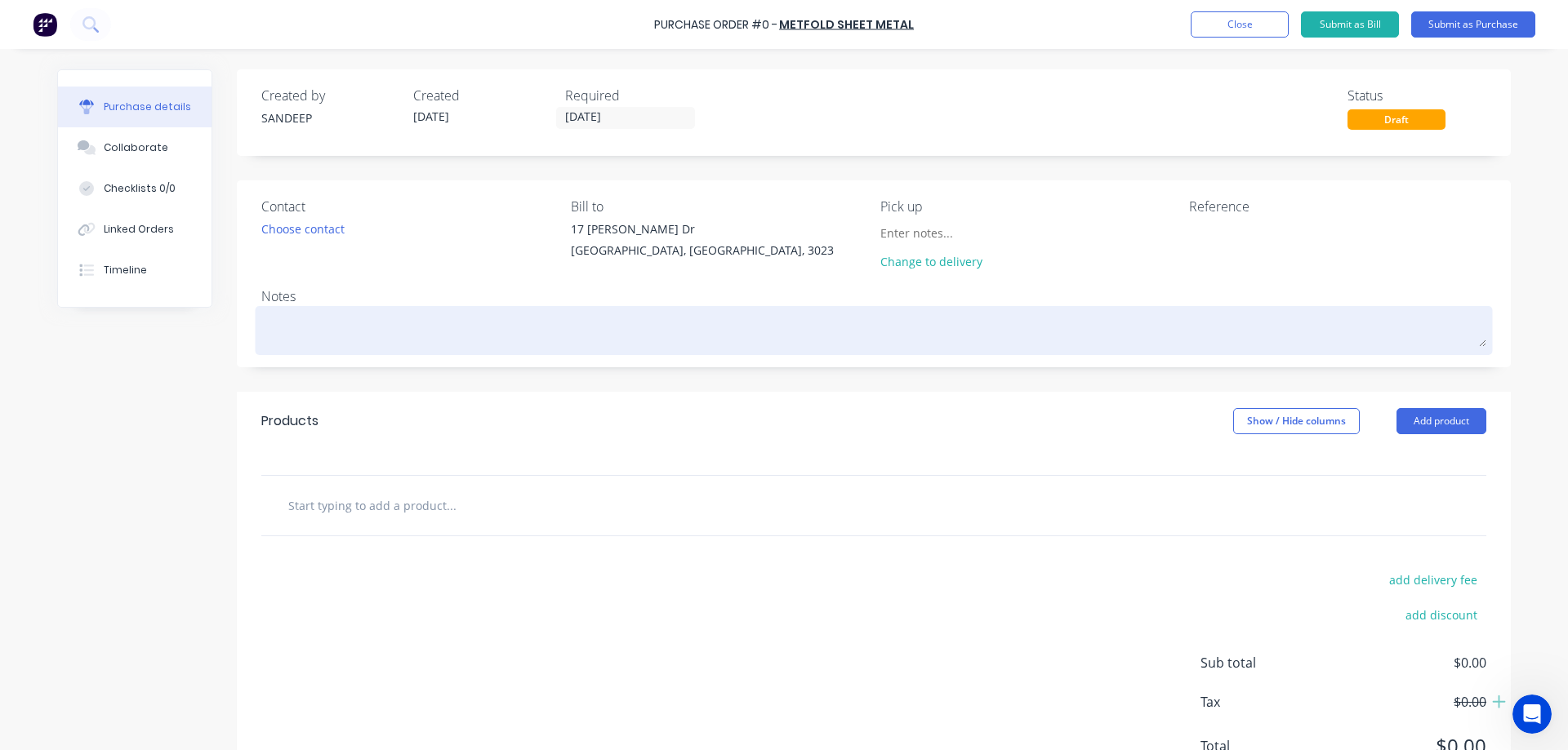
click at [300, 315] on textarea at bounding box center [874, 328] width 1225 height 37
type textarea "u"
type textarea "R"
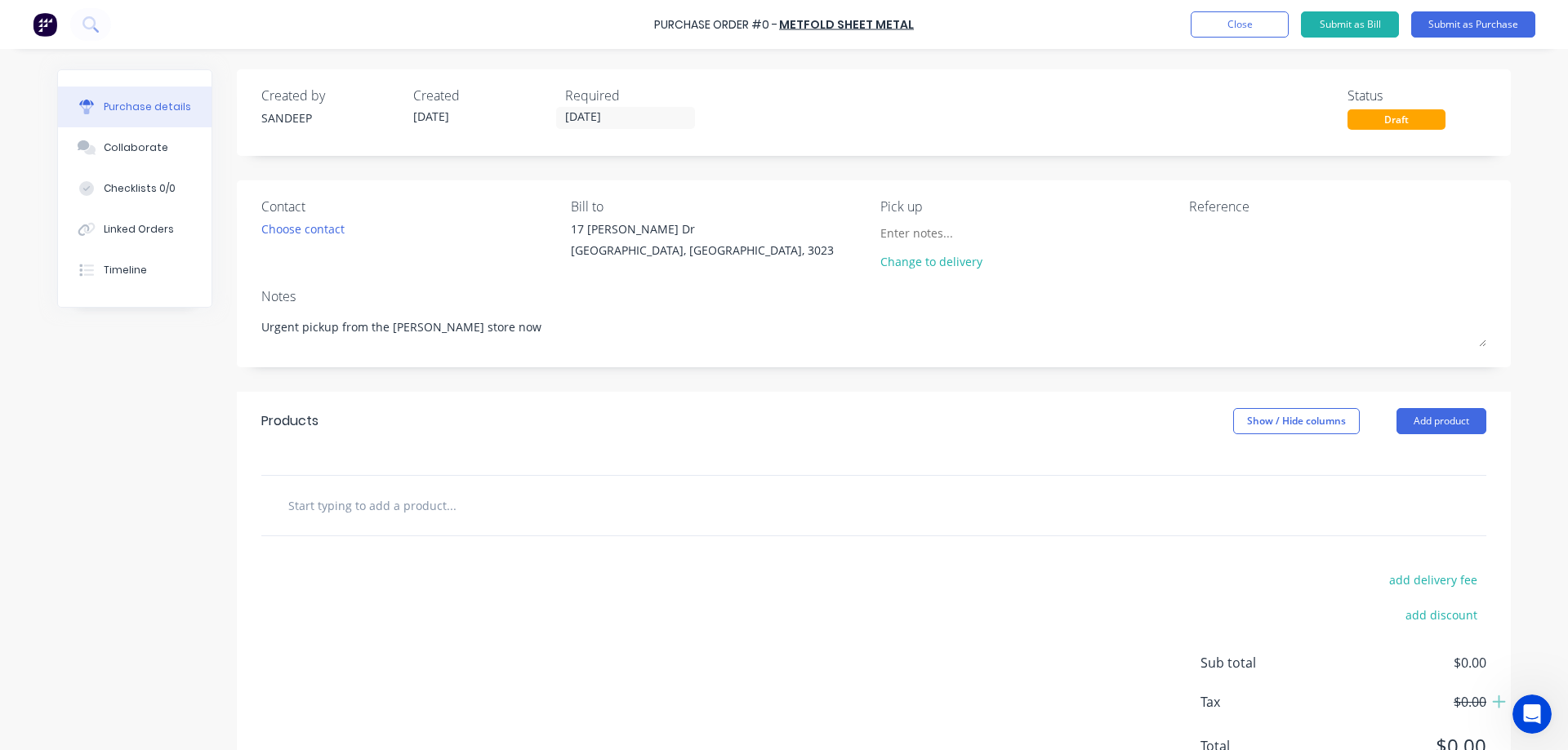
scroll to position [71, 0]
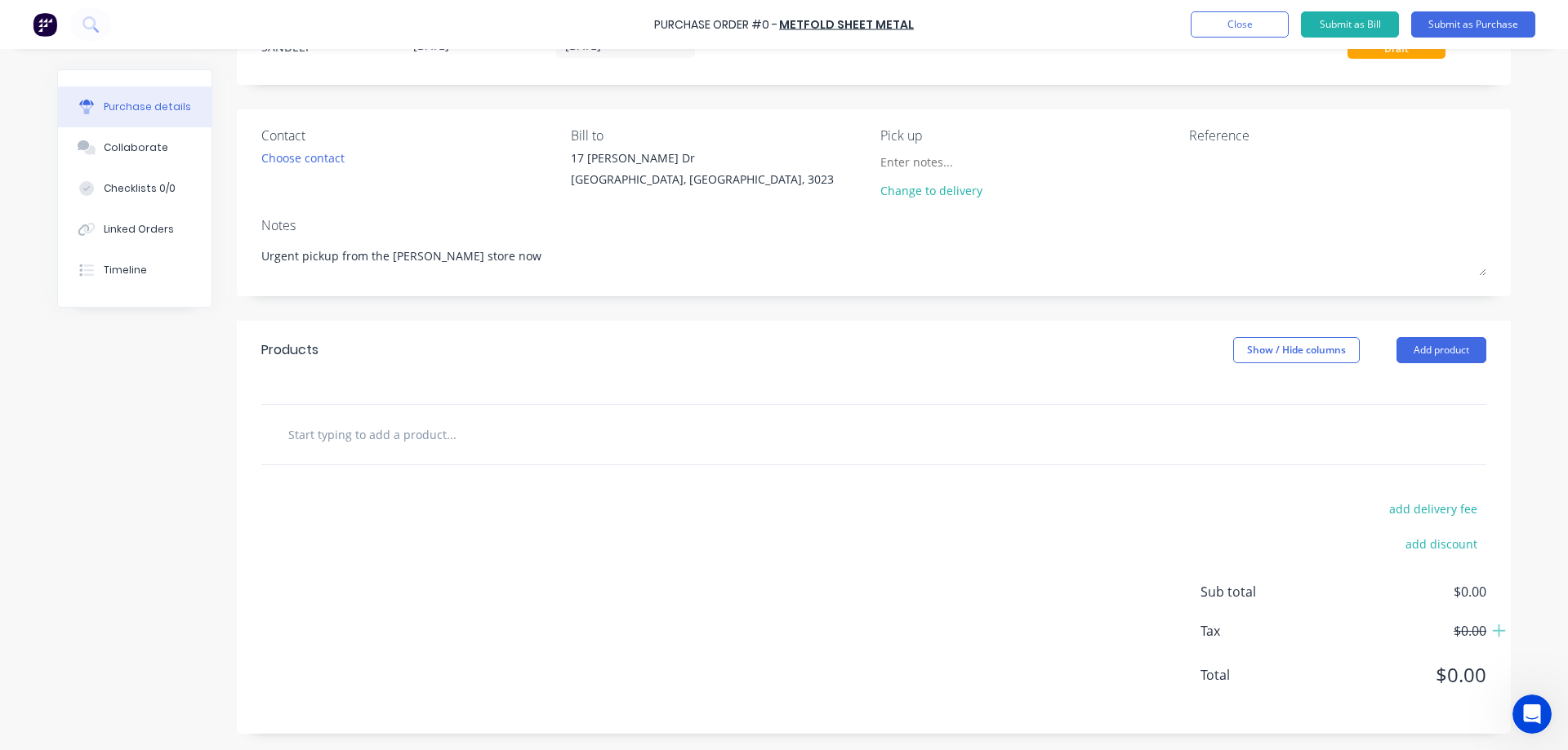
type textarea "Urgent pickup from the Melton store now"
click at [403, 440] on input "text" at bounding box center [451, 434] width 327 height 32
type input "r"
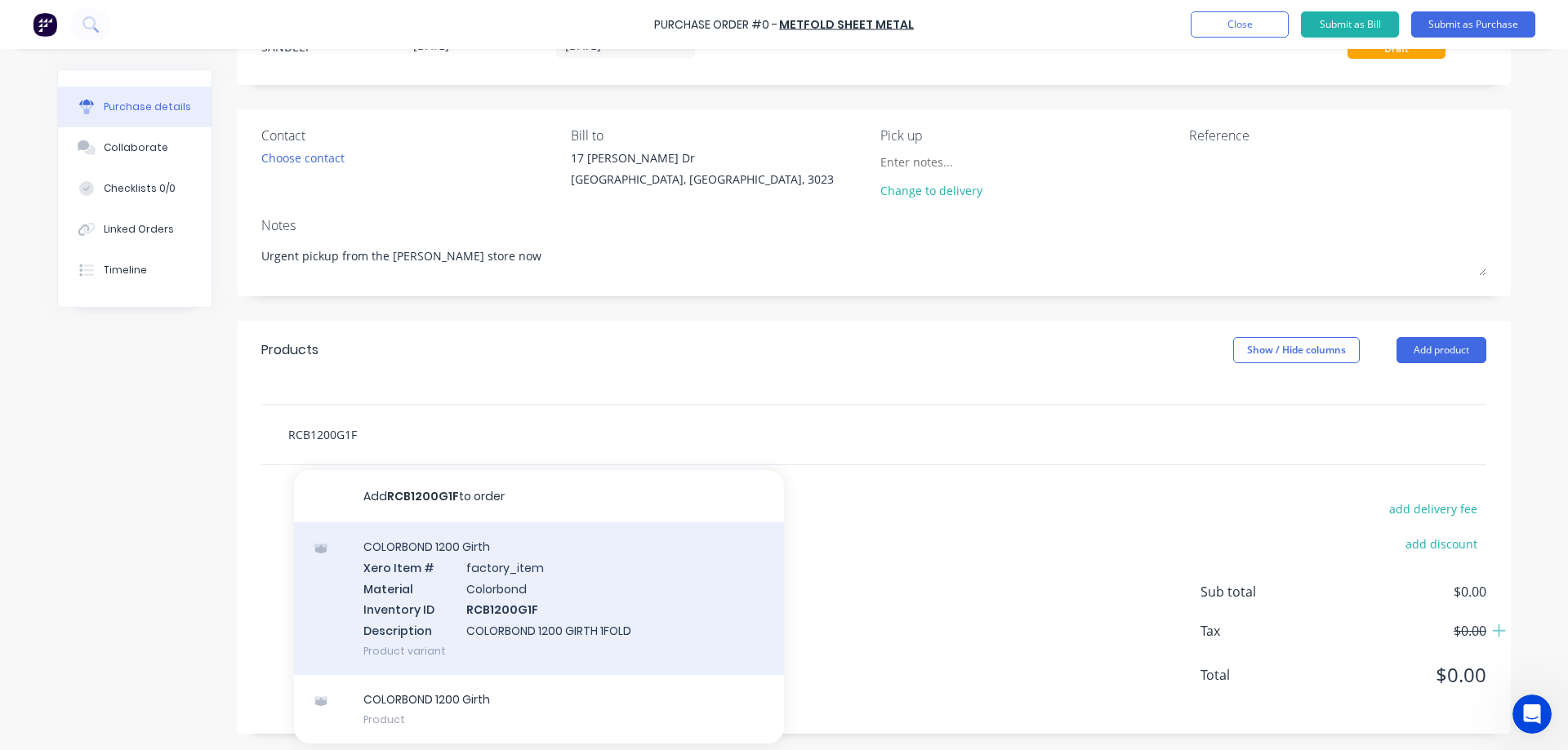
type input "RCB1200G1F"
click at [427, 566] on div "COLORBOND 1200 Girth Xero Item # factory_item Material Colorbond Inventory ID R…" at bounding box center [538, 598] width 490 height 152
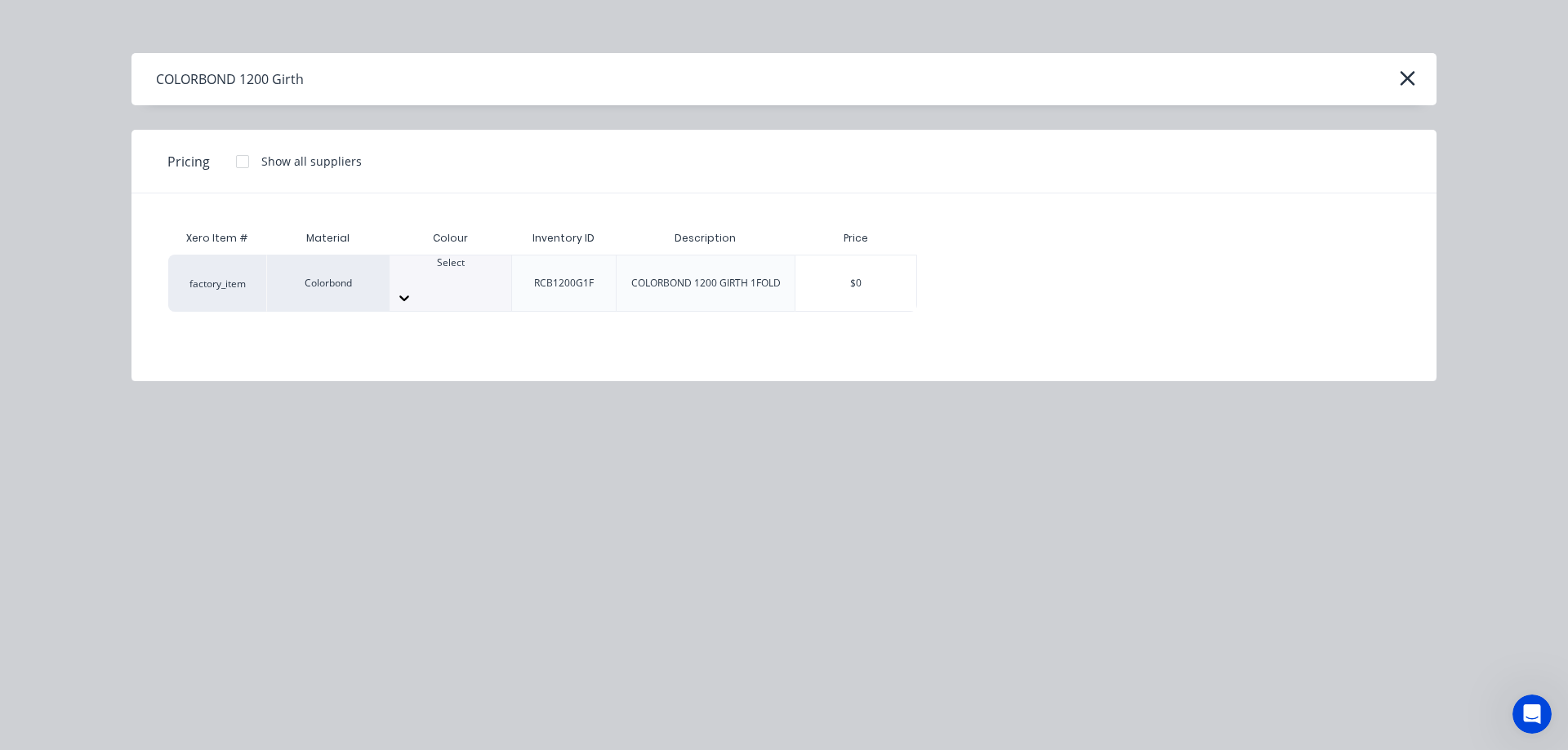
click at [424, 288] on div "Select" at bounding box center [450, 283] width 122 height 55
click at [861, 287] on div "$0" at bounding box center [856, 283] width 121 height 55
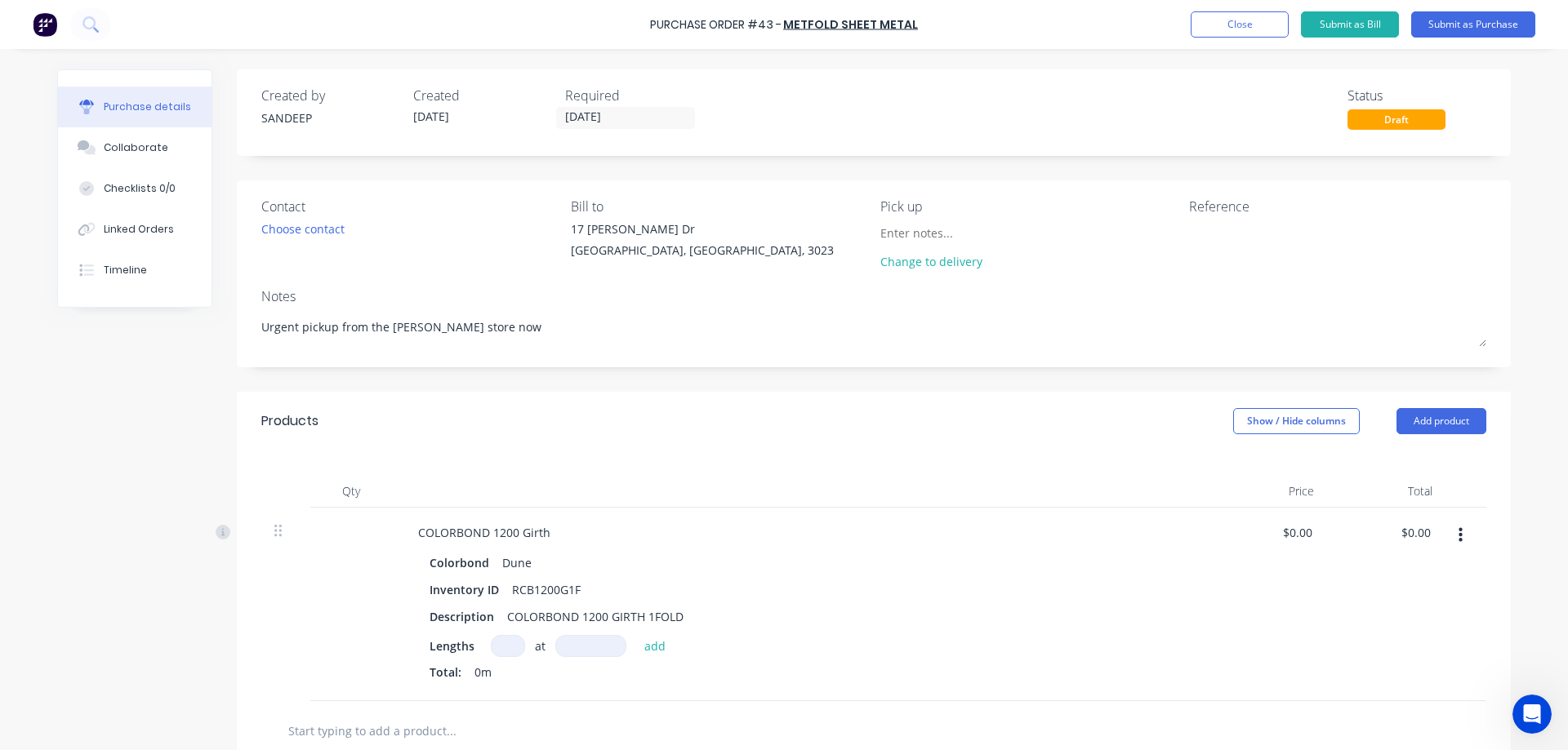
click at [503, 638] on input at bounding box center [508, 646] width 34 height 22
type input "1"
type input "1200mm"
click at [639, 640] on button "add" at bounding box center [655, 645] width 38 height 20
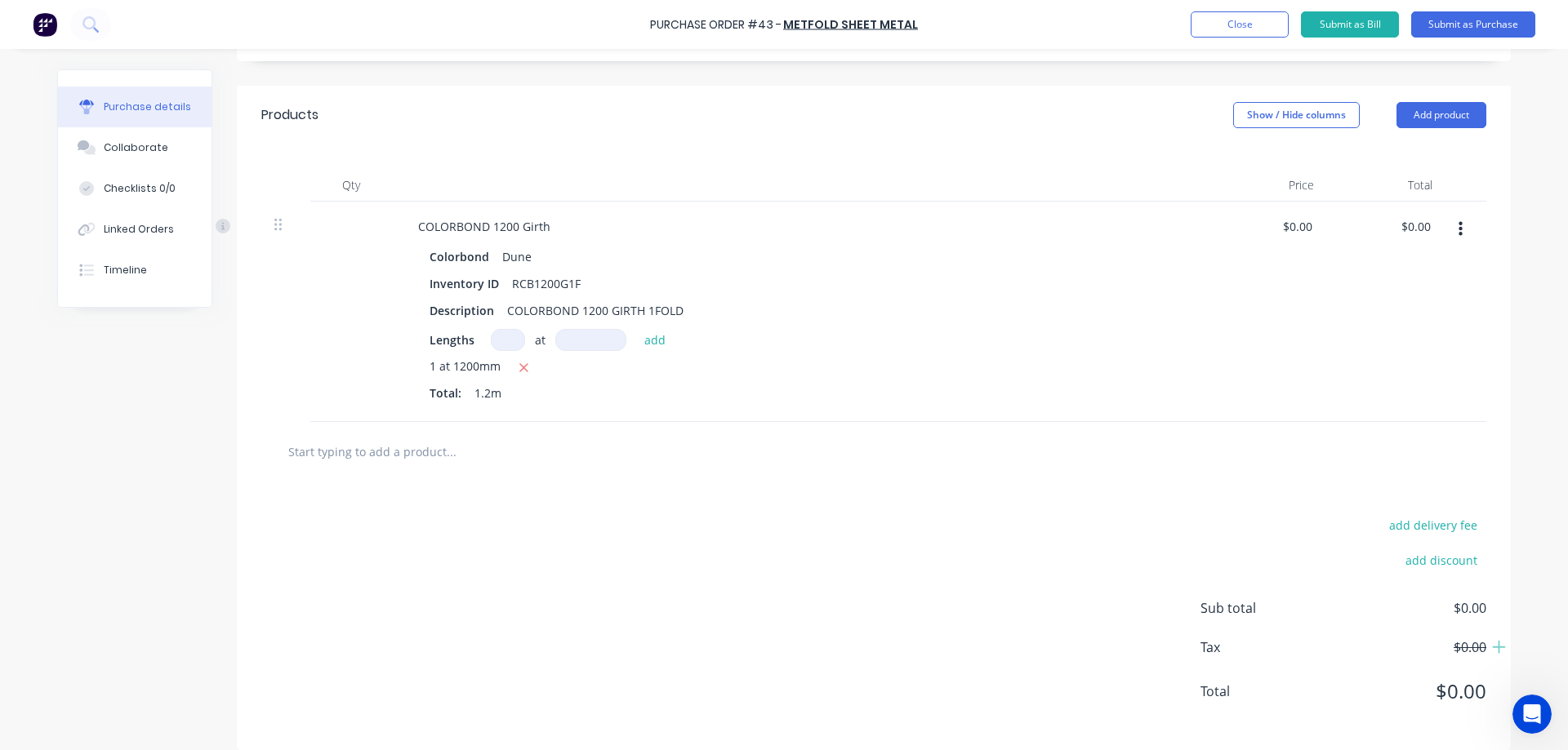
scroll to position [323, 0]
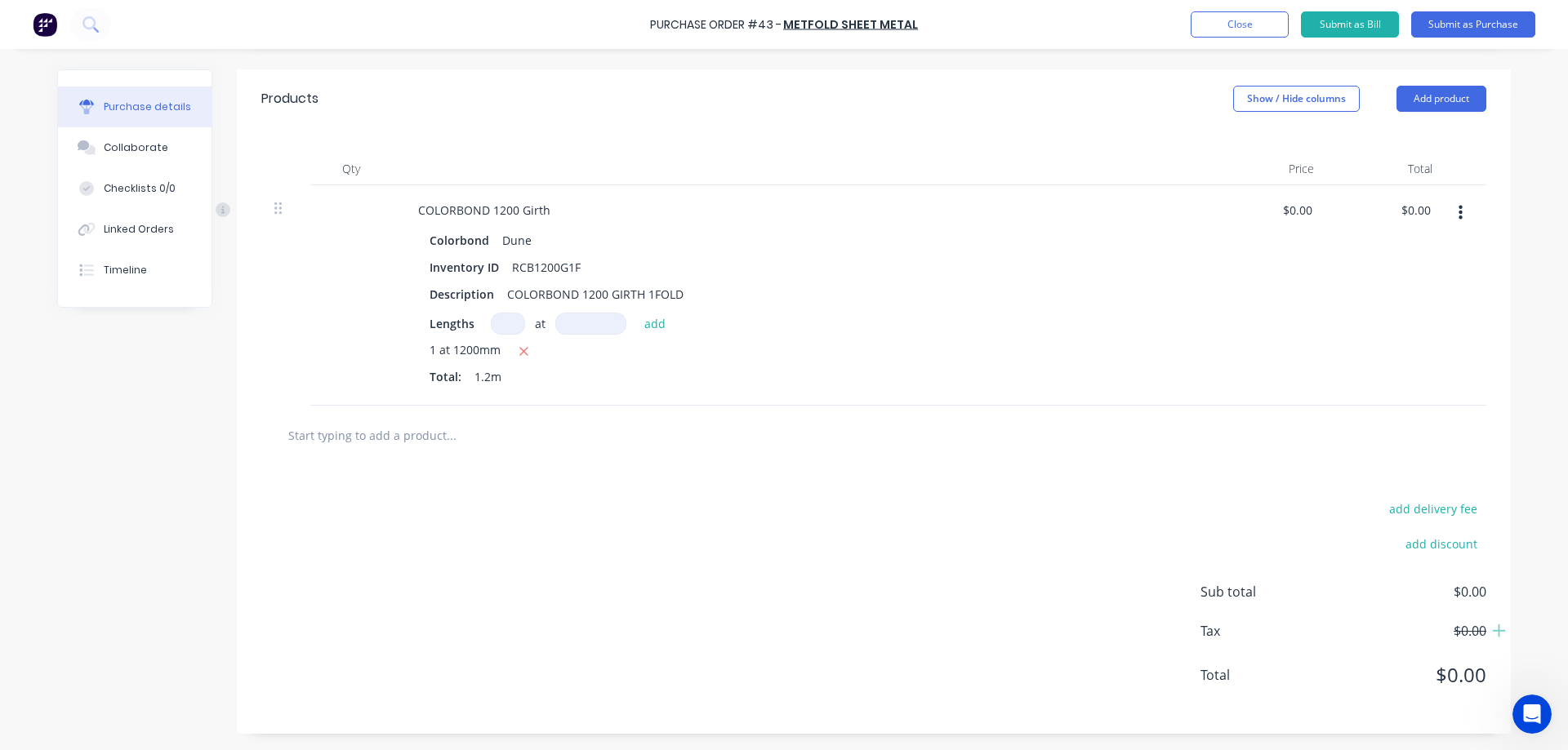
click at [497, 327] on input at bounding box center [508, 323] width 34 height 22
click at [1304, 206] on input "0.00" at bounding box center [1300, 210] width 31 height 24
type input "$27.06"
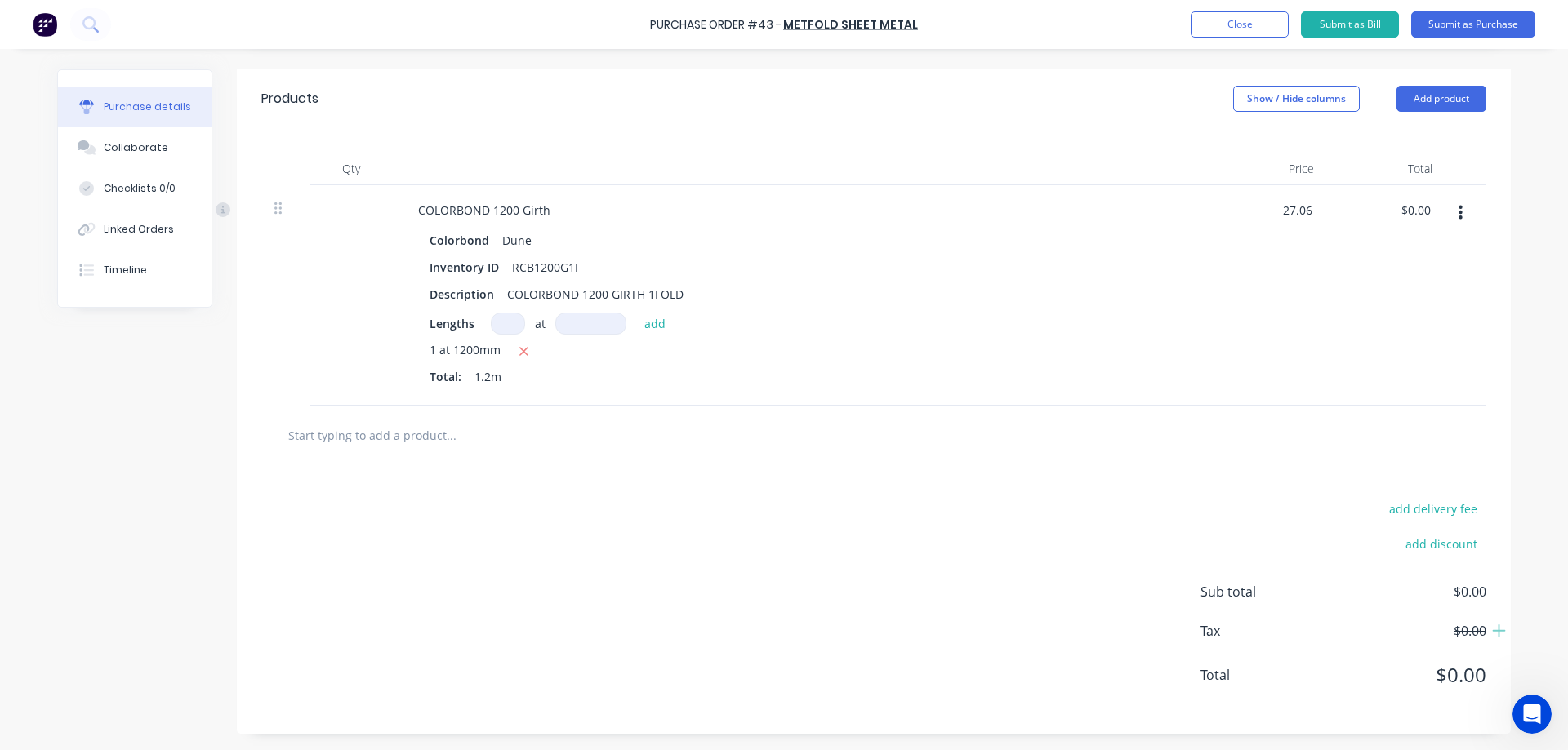
type input "$32.47"
click at [1259, 293] on div "$27.06 $27.06" at bounding box center [1267, 295] width 118 height 220
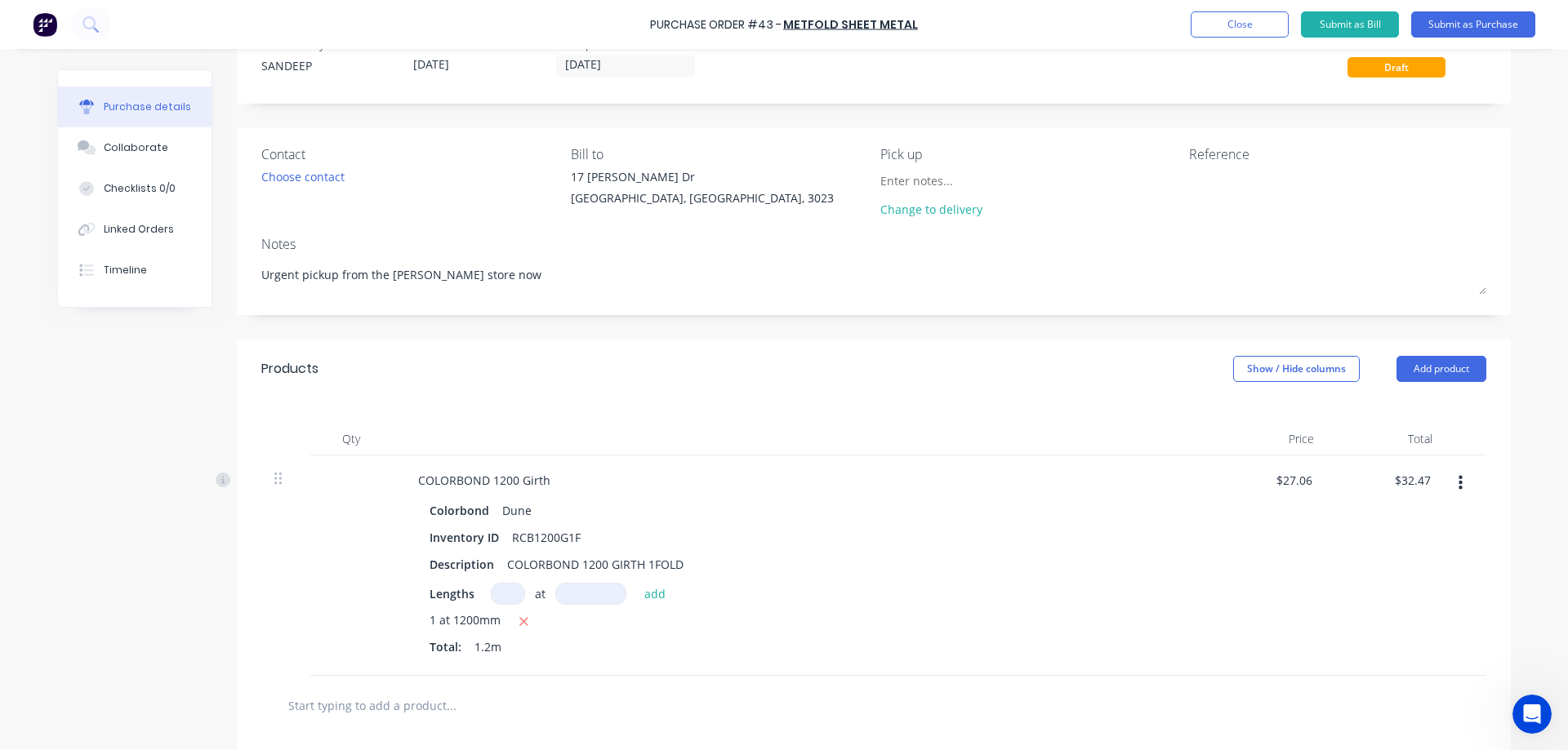
scroll to position [0, 0]
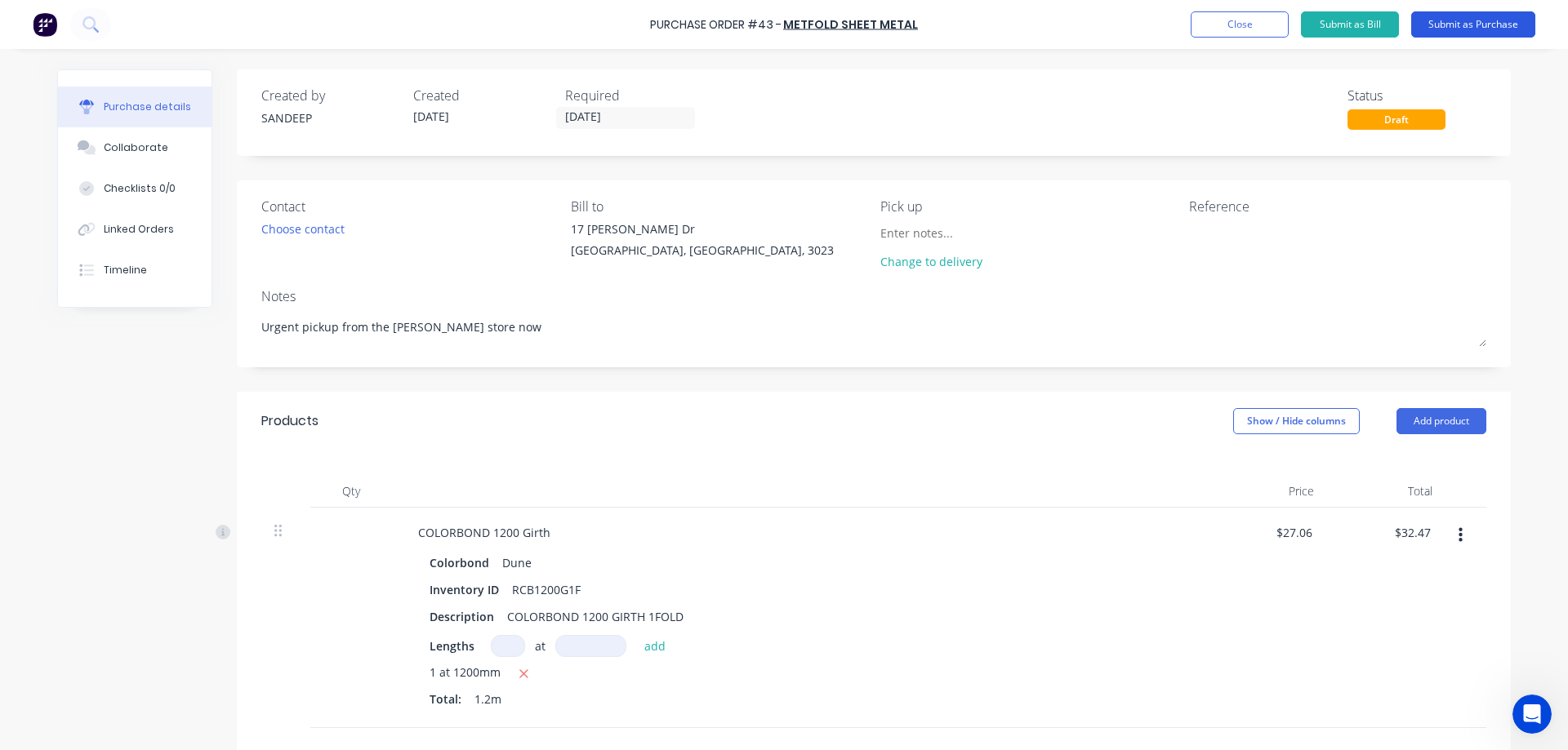
click at [1449, 30] on button "Submit as Purchase" at bounding box center [1473, 24] width 124 height 26
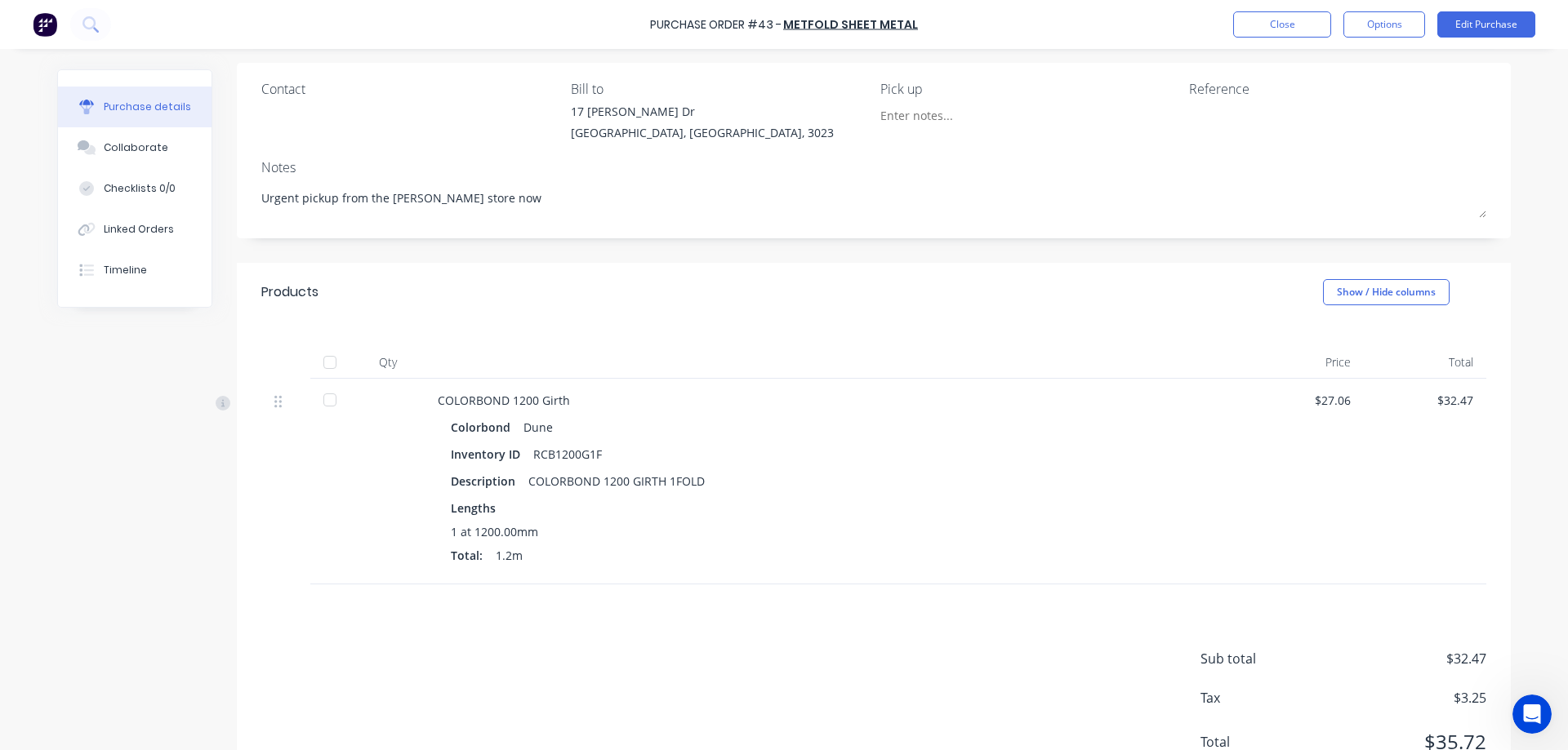
scroll to position [21, 0]
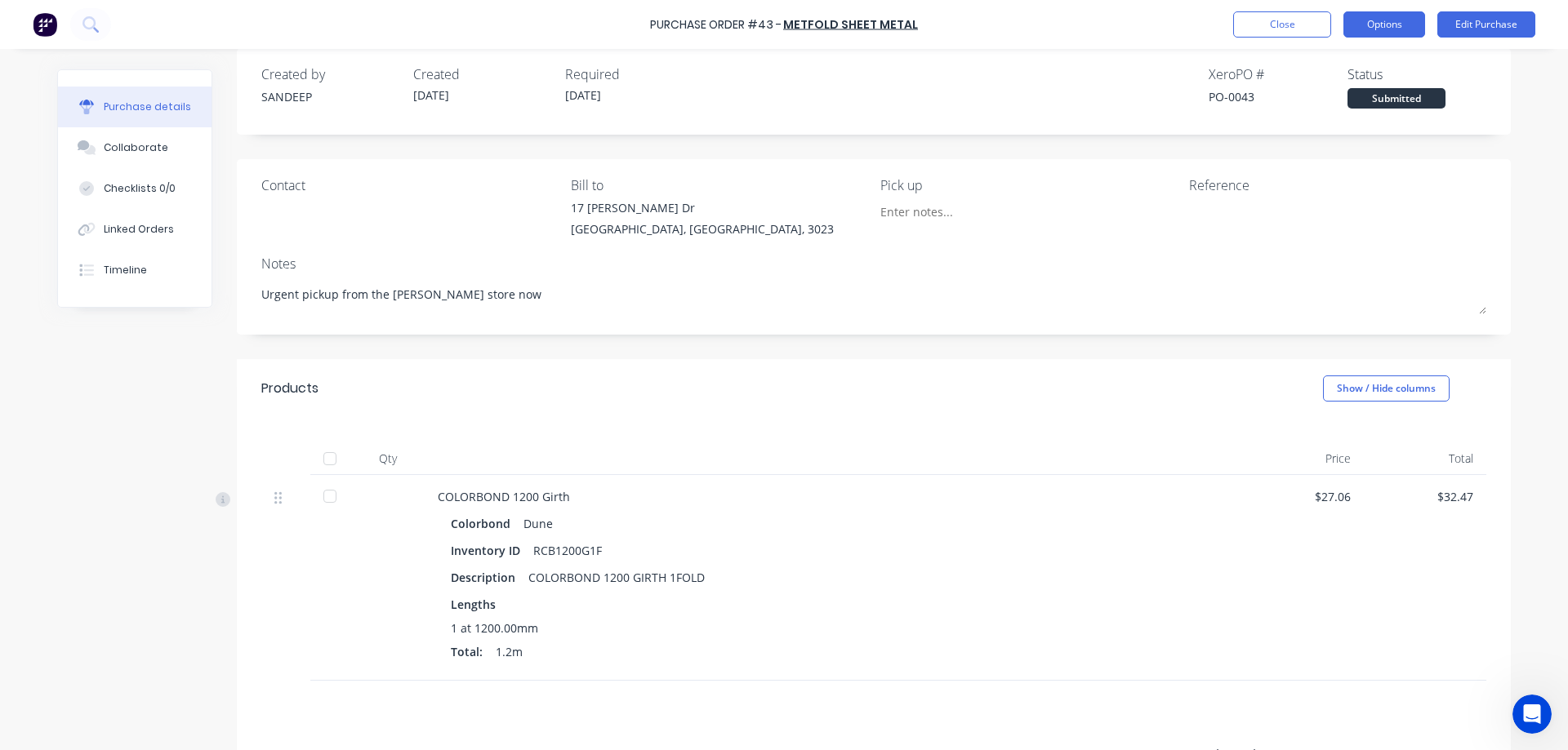
click at [1403, 31] on button "Options" at bounding box center [1384, 24] width 82 height 26
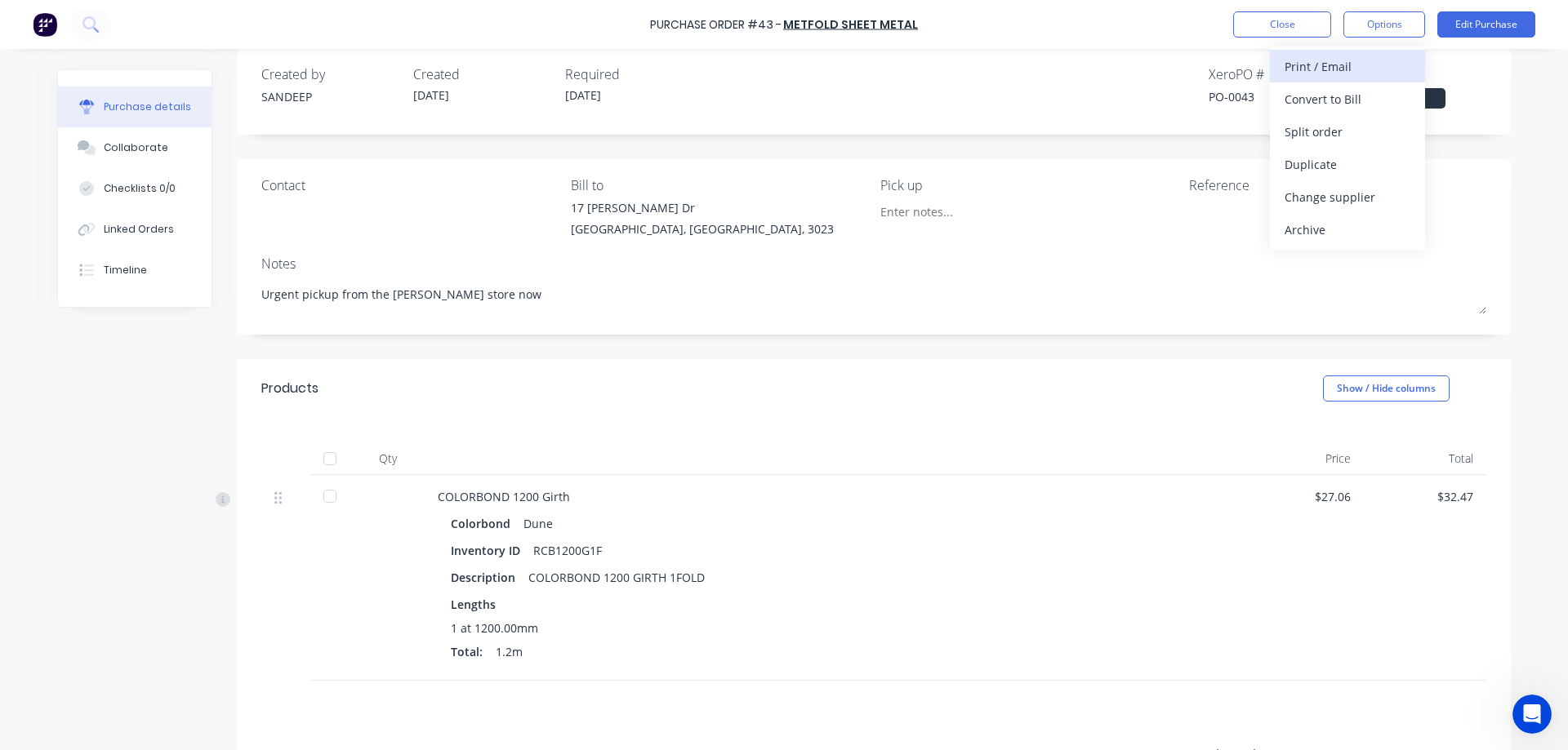
click at [1377, 70] on div "Print / Email" at bounding box center [1347, 66] width 126 height 24
click at [1309, 106] on div "With pricing" at bounding box center [1347, 100] width 126 height 24
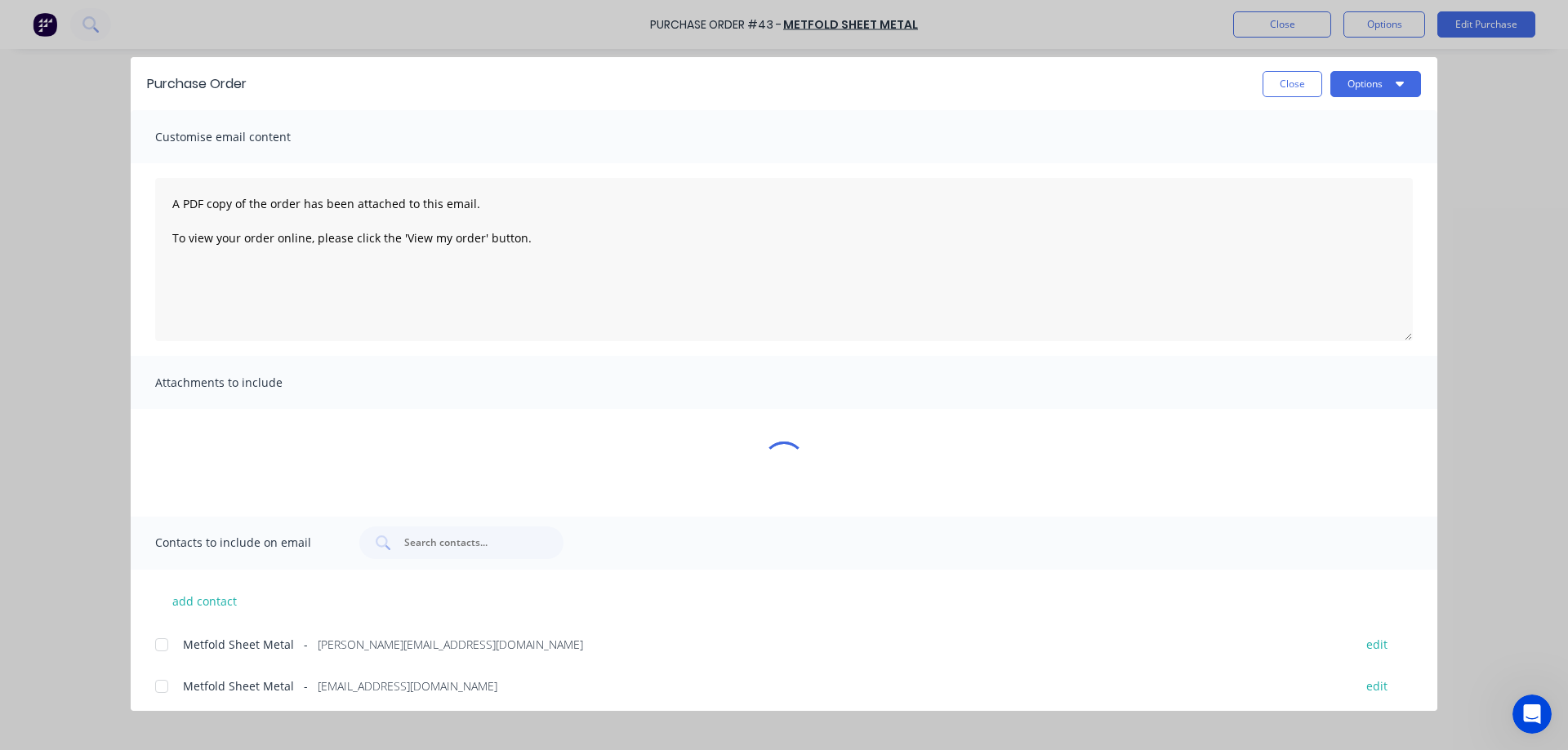
scroll to position [0, 0]
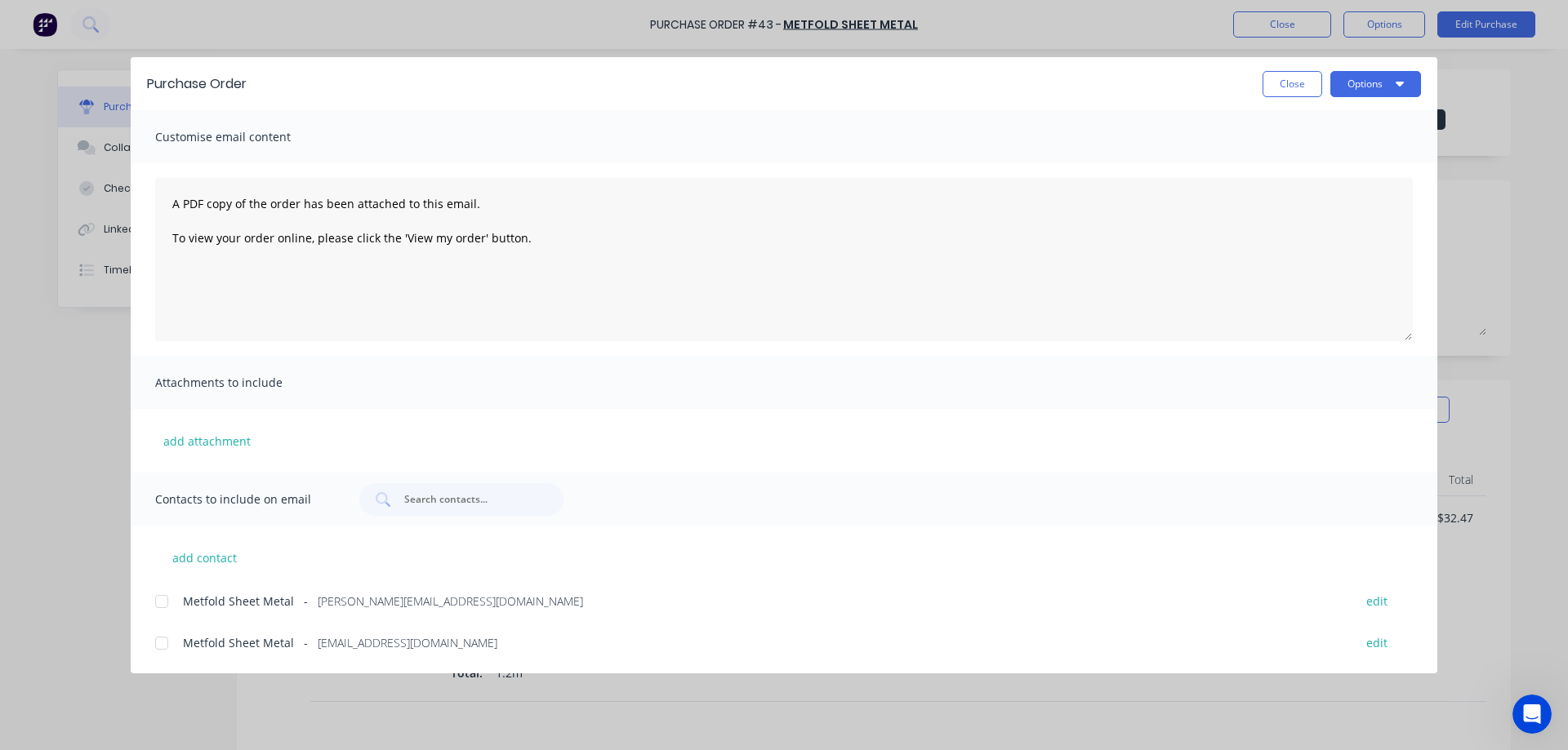
click at [169, 606] on div at bounding box center [162, 601] width 32 height 32
click at [247, 381] on span "Attachments to include" at bounding box center [244, 382] width 180 height 23
click at [248, 368] on div "Attachments to include" at bounding box center [784, 382] width 1307 height 53
click at [248, 384] on span "Attachments to include" at bounding box center [244, 382] width 180 height 23
click at [239, 386] on span "Attachments to include" at bounding box center [244, 382] width 180 height 23
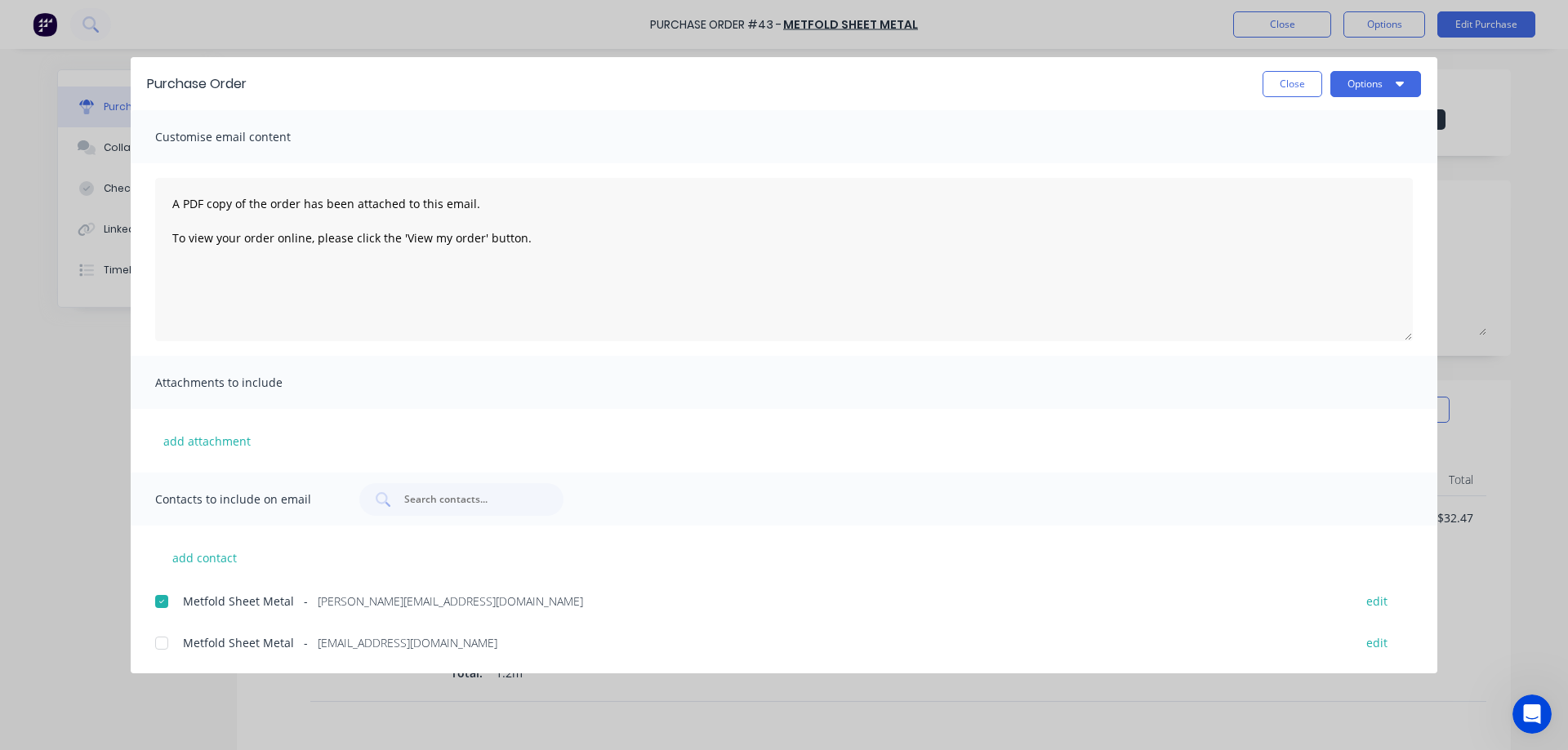
click at [215, 390] on span "Attachments to include" at bounding box center [244, 382] width 180 height 23
click at [204, 439] on button "add attachment" at bounding box center [207, 440] width 104 height 25
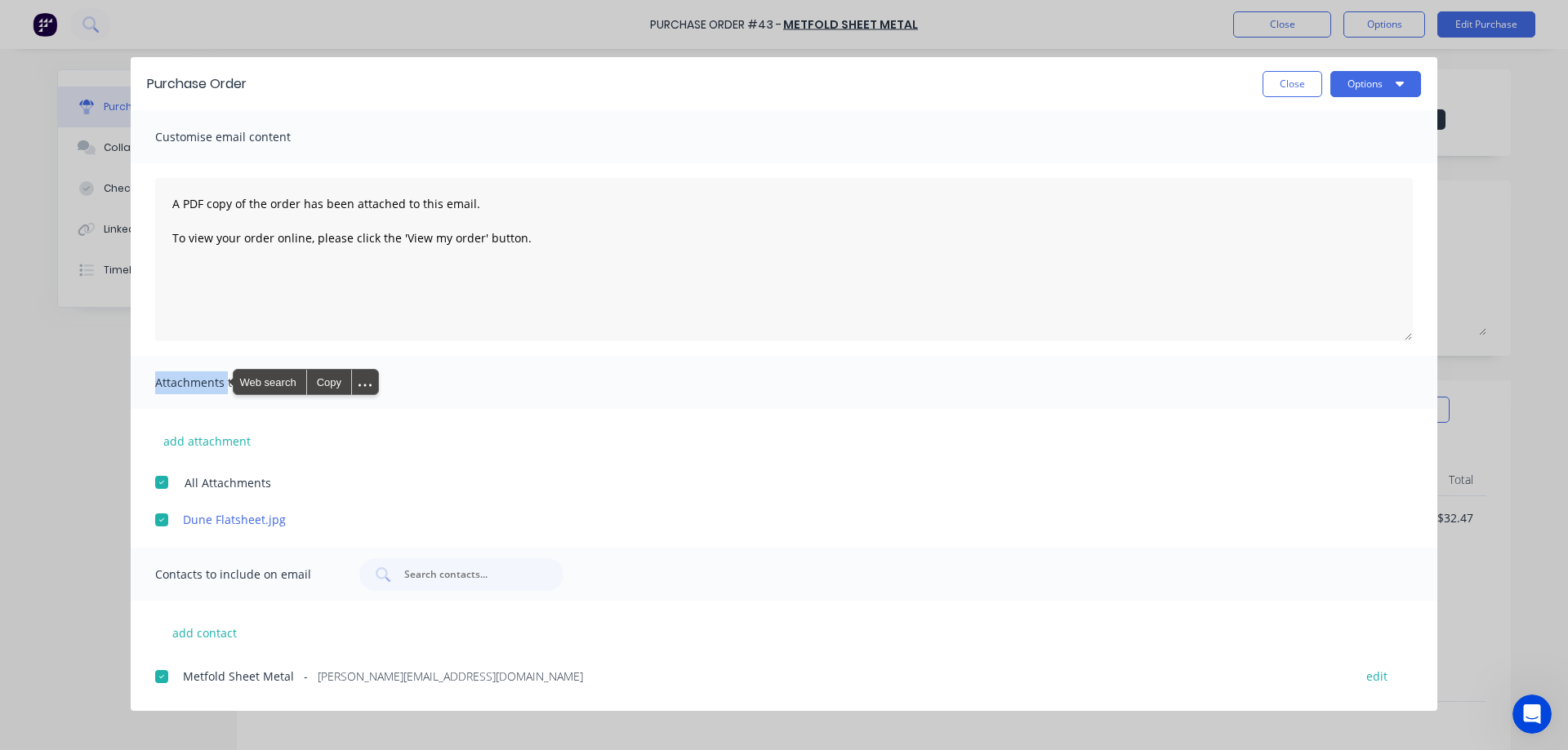
scroll to position [37, 0]
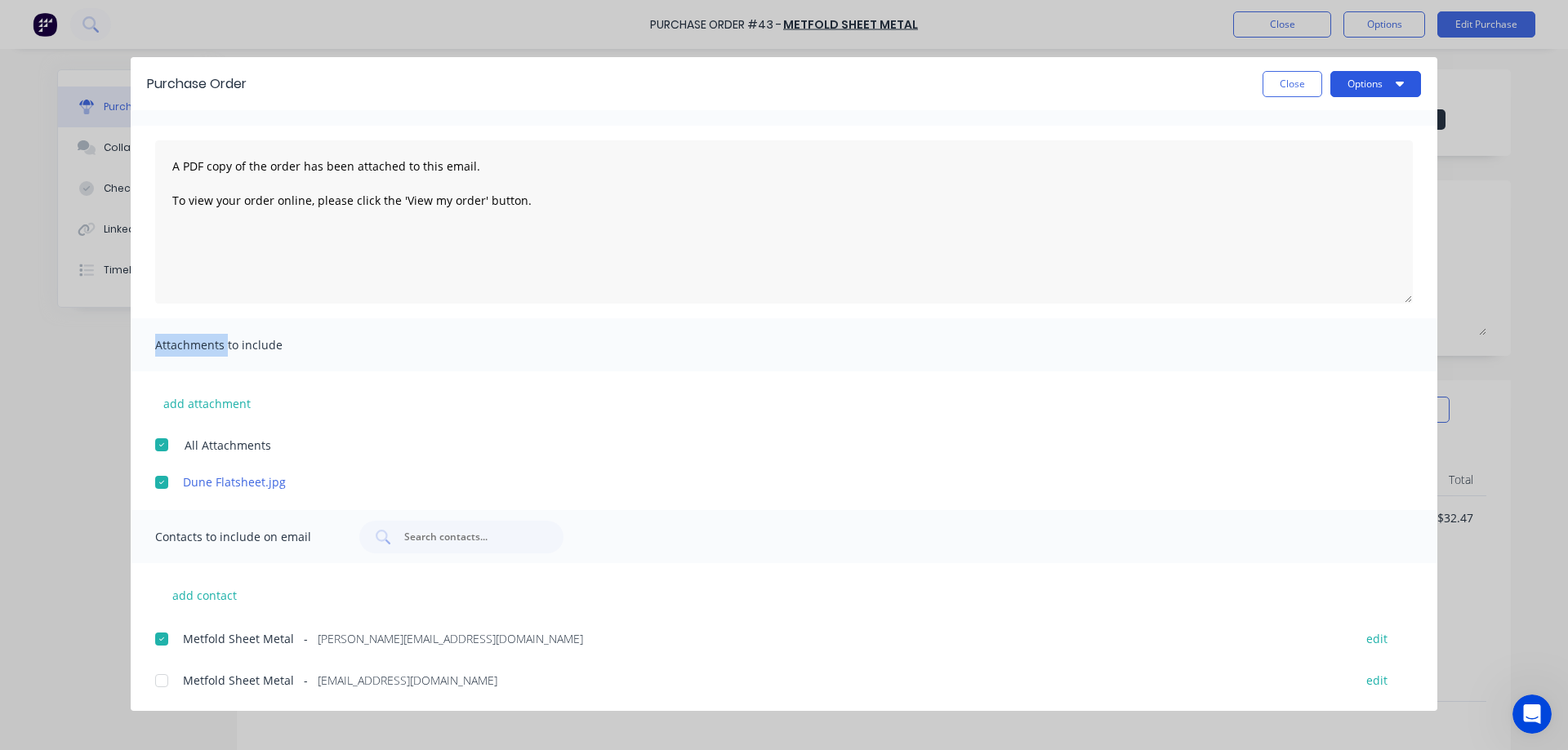
click at [1376, 83] on button "Options" at bounding box center [1376, 83] width 90 height 26
click at [1297, 186] on div "Email" at bounding box center [1343, 191] width 126 height 24
click at [1306, 84] on button "Close" at bounding box center [1292, 83] width 60 height 26
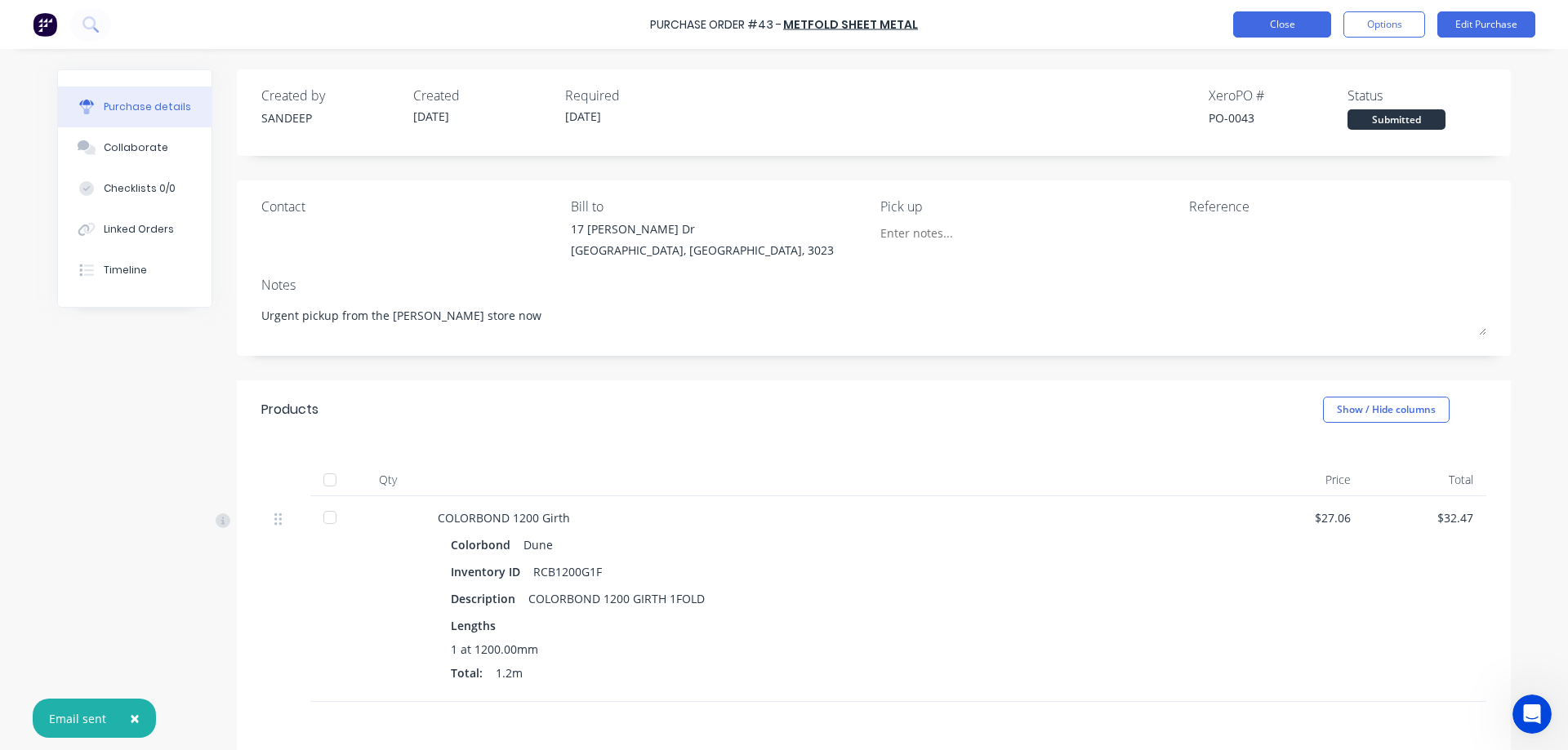
click at [1282, 20] on button "Close" at bounding box center [1282, 24] width 98 height 26
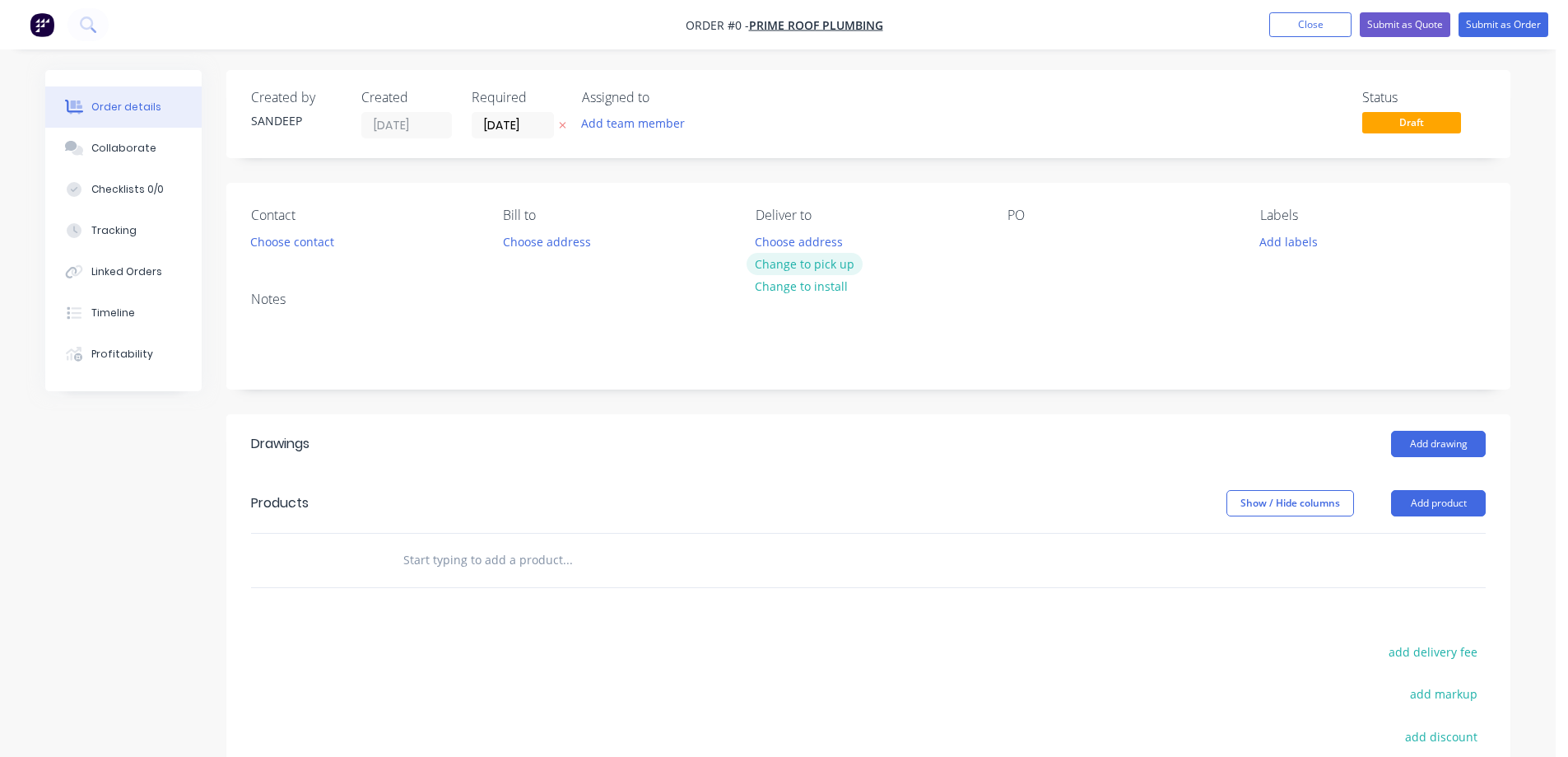
click at [775, 269] on button "Change to pick up" at bounding box center [805, 264] width 117 height 22
click at [464, 557] on input "text" at bounding box center [568, 560] width 330 height 33
click at [444, 566] on input "text" at bounding box center [568, 560] width 330 height 33
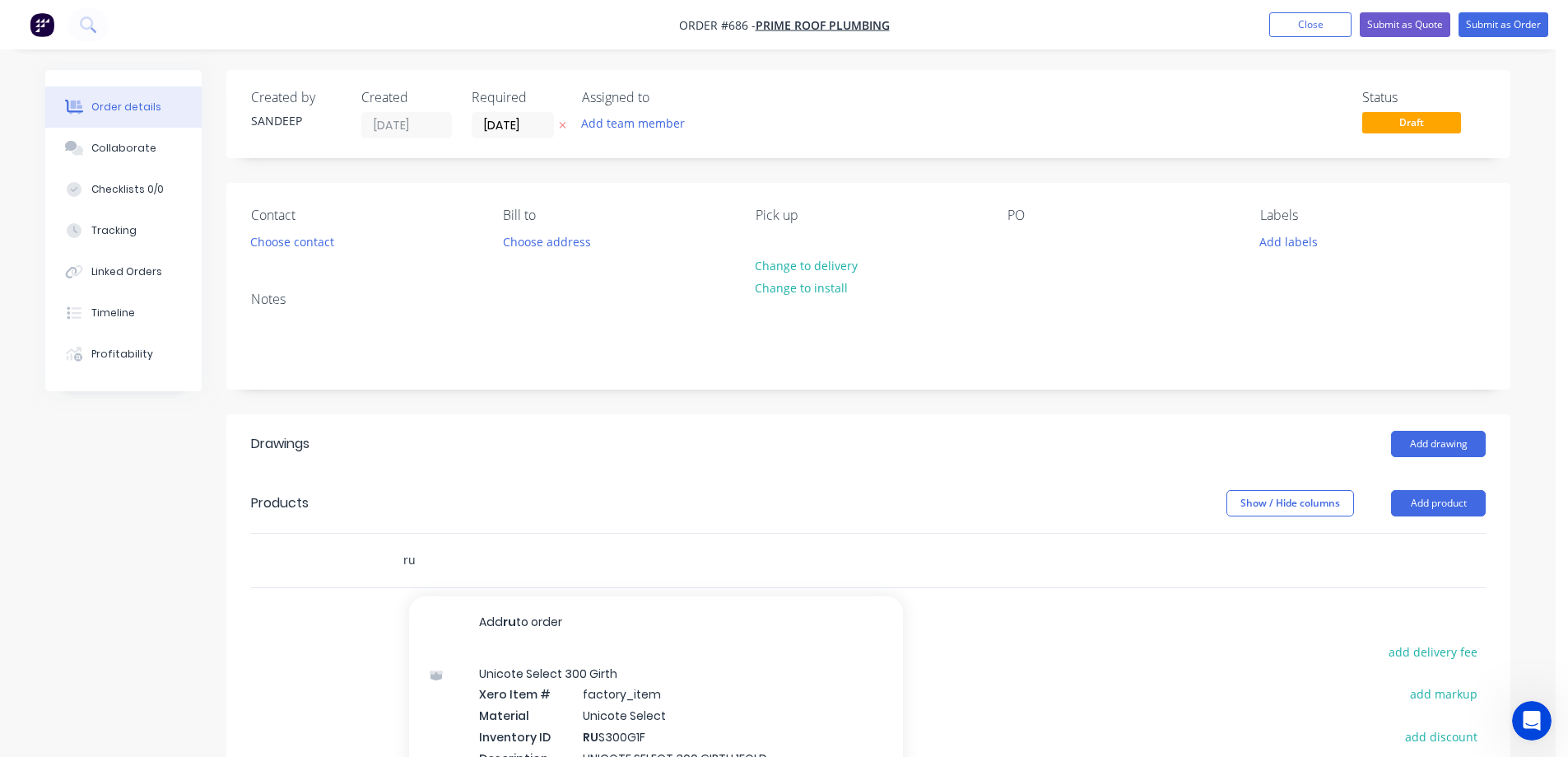
type input "r"
type input "R"
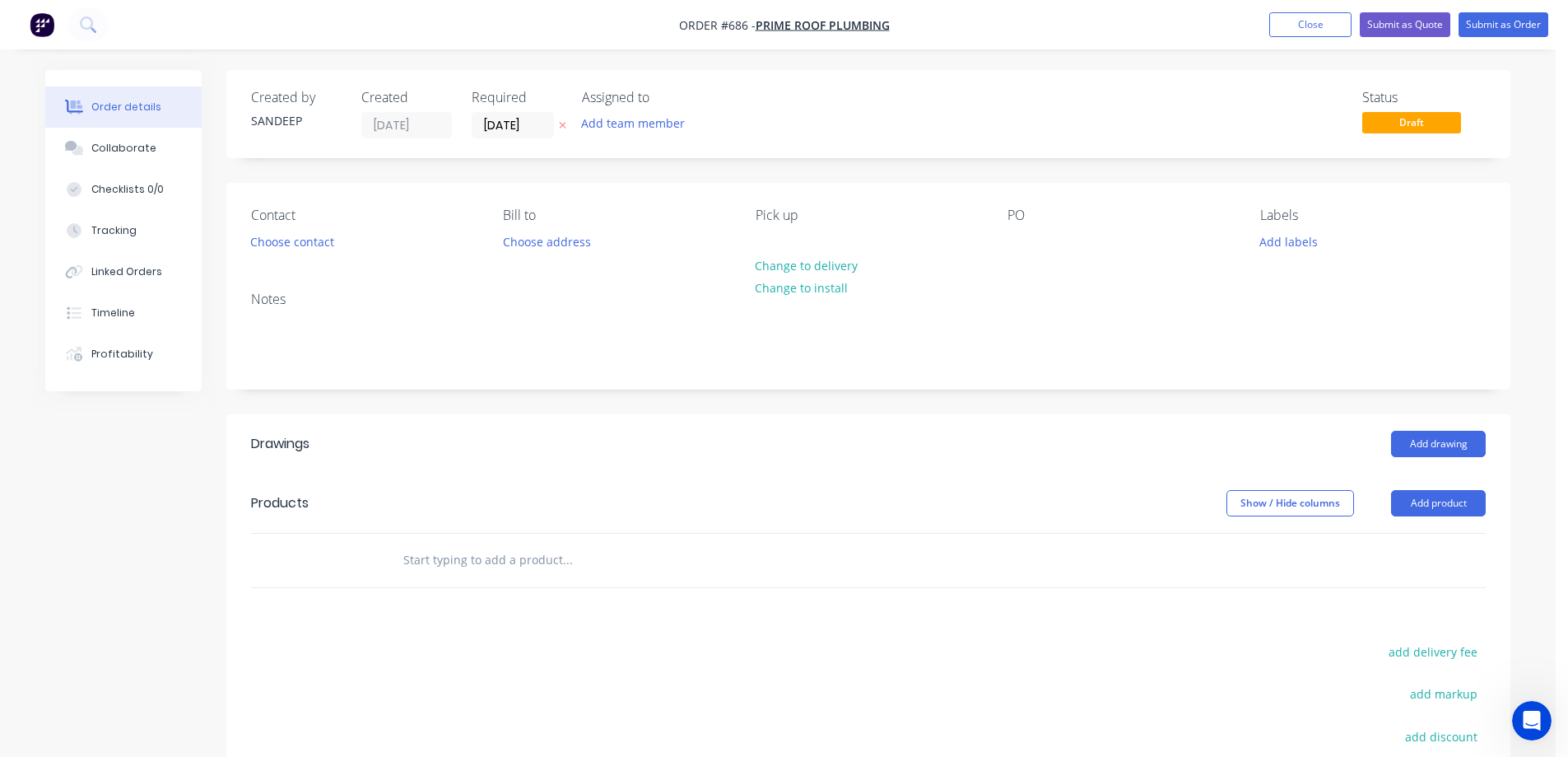
type input "R"
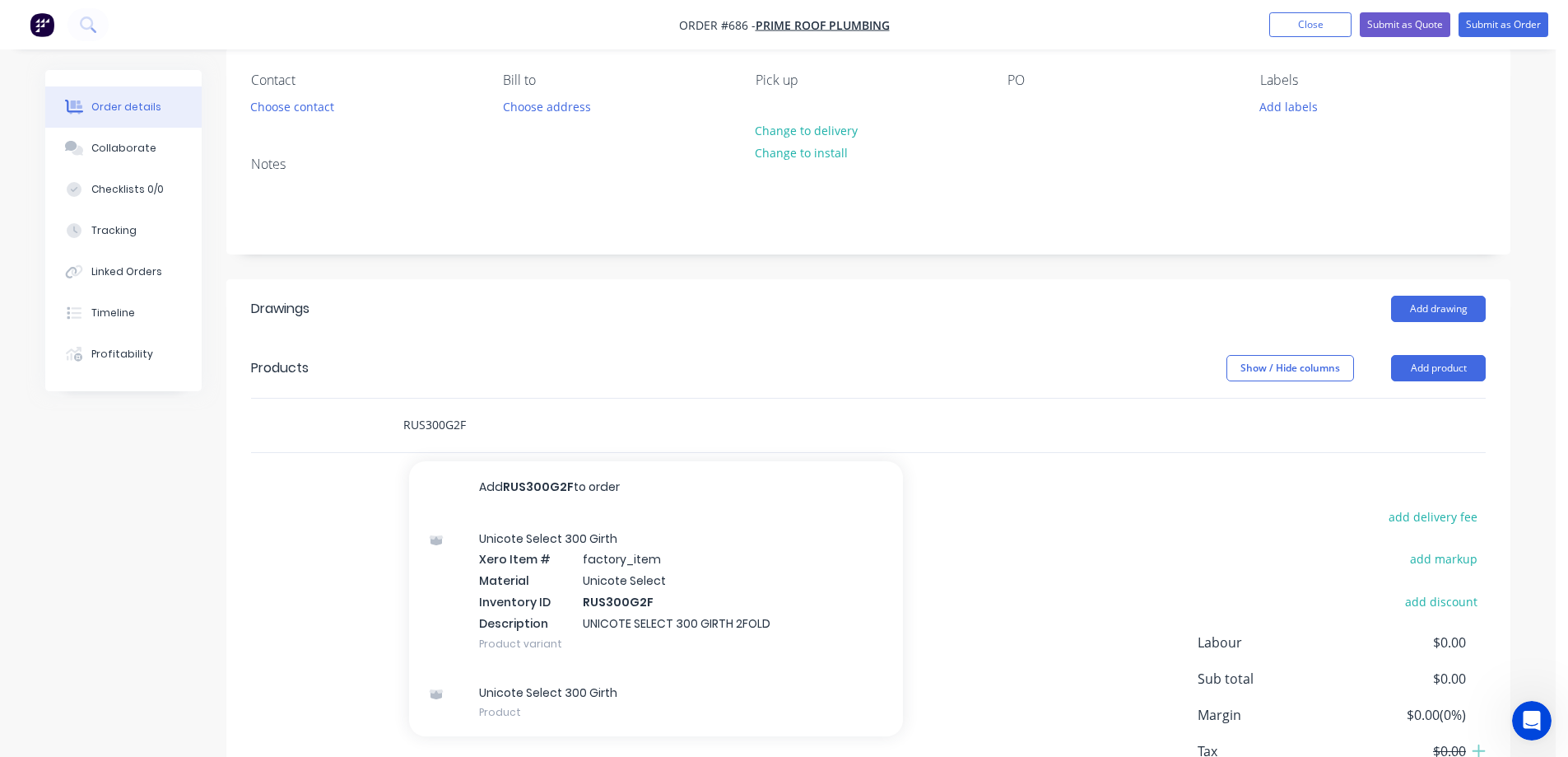
scroll to position [251, 0]
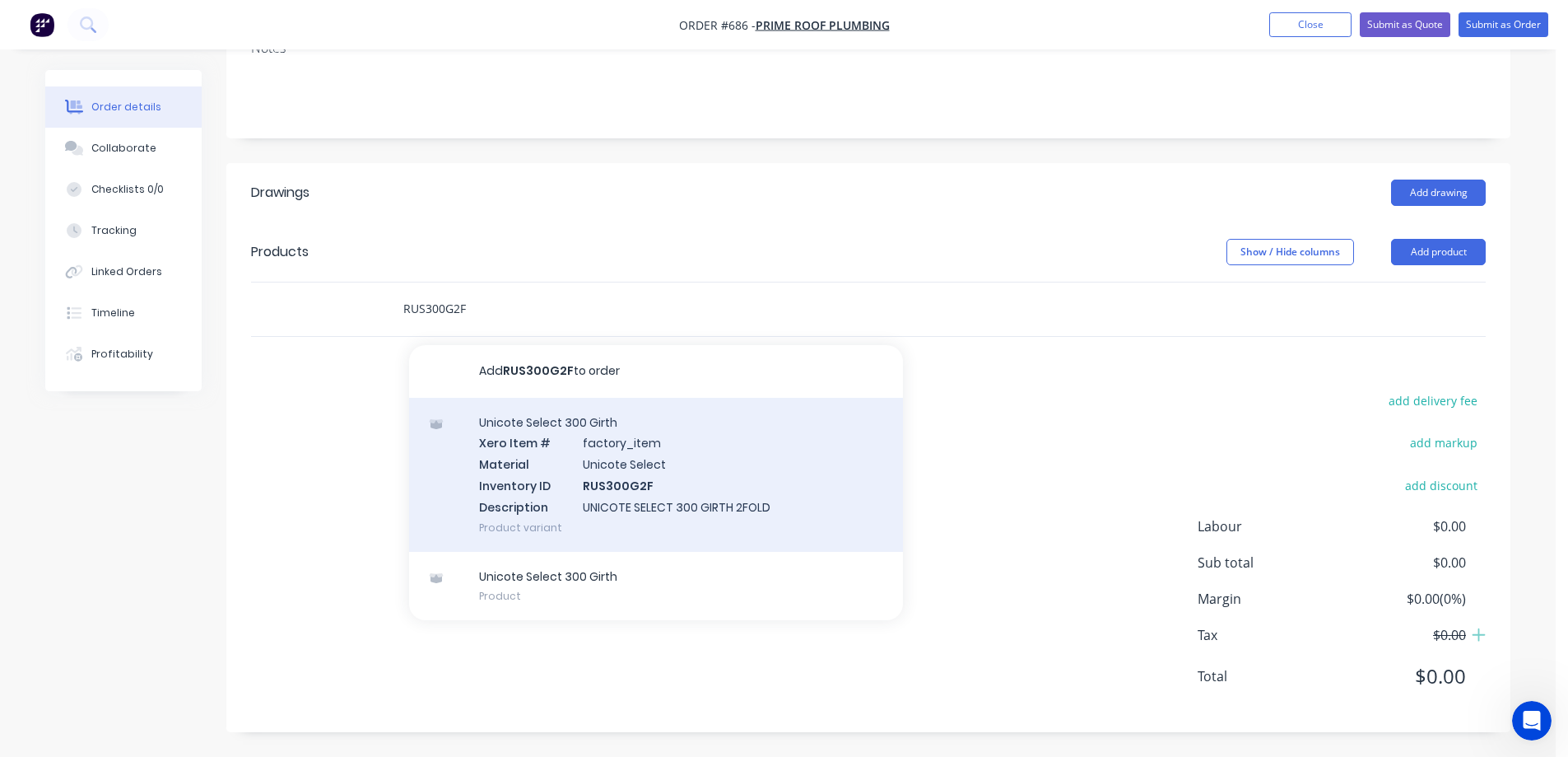
type input "RUS300G2F"
click at [583, 497] on div "Unicote Select 300 Girth Xero Item # factory_item Material Unicote Select Inven…" at bounding box center [656, 474] width 494 height 154
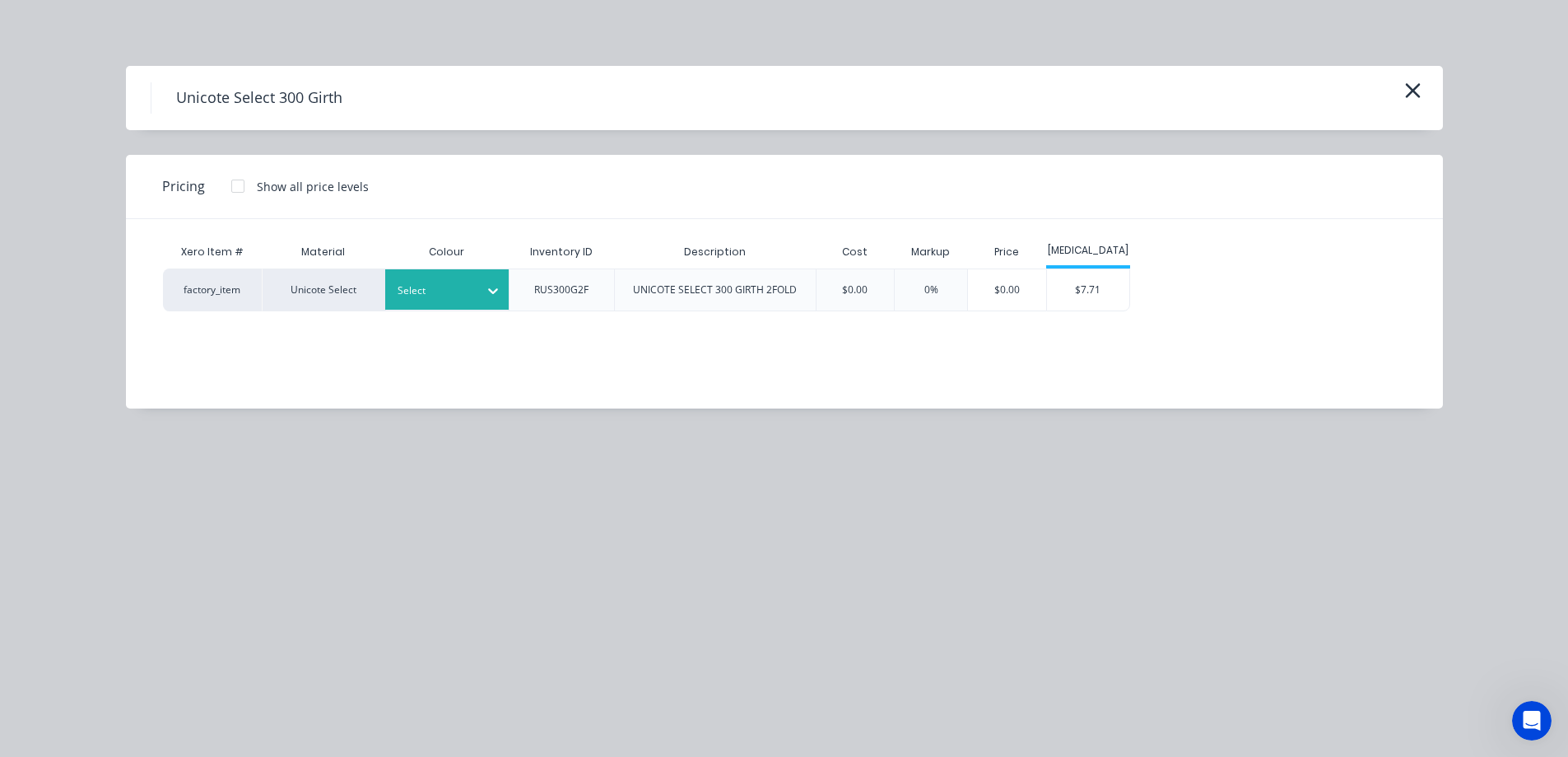
click at [469, 286] on div at bounding box center [435, 290] width 74 height 18
click at [206, 629] on div "Hamptons White" at bounding box center [103, 644] width 206 height 30
click at [1102, 290] on div "$7.71" at bounding box center [1089, 290] width 82 height 41
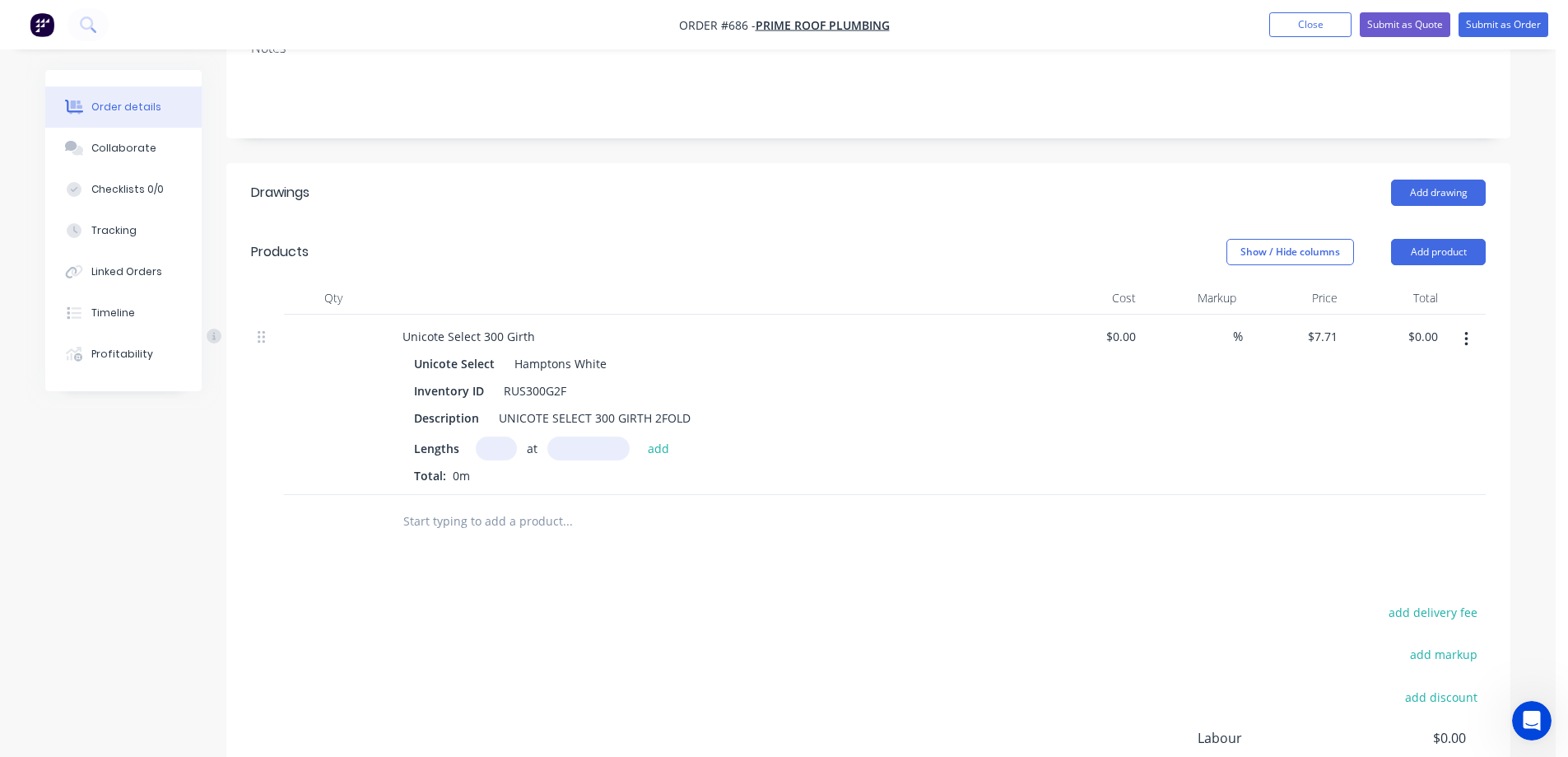
click at [487, 448] on input "text" at bounding box center [496, 449] width 41 height 24
type input "1"
type input "900mm"
click at [667, 449] on button "add" at bounding box center [659, 448] width 39 height 22
type input "$6.94"
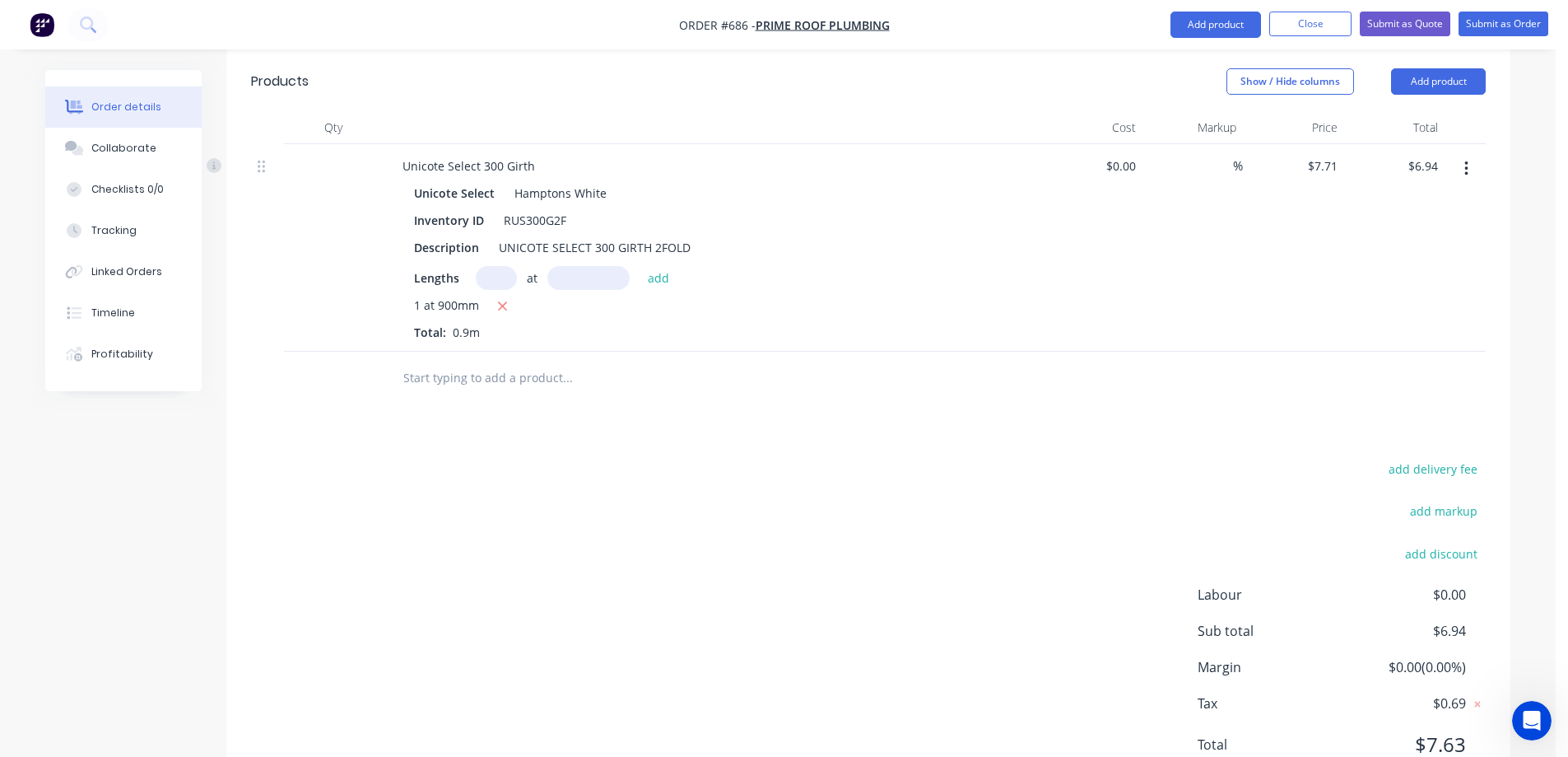
scroll to position [490, 0]
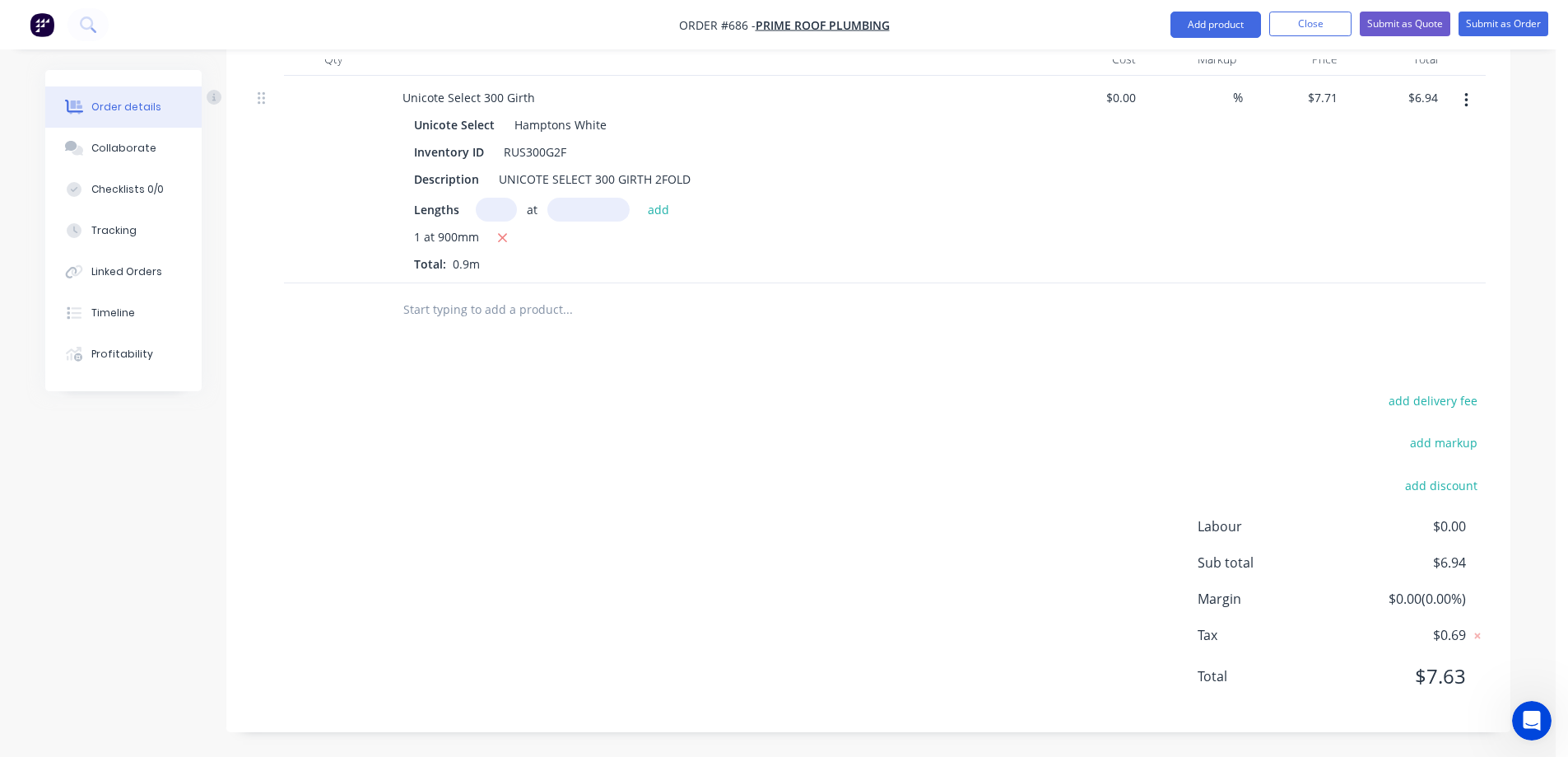
click at [474, 309] on input "text" at bounding box center [568, 309] width 330 height 33
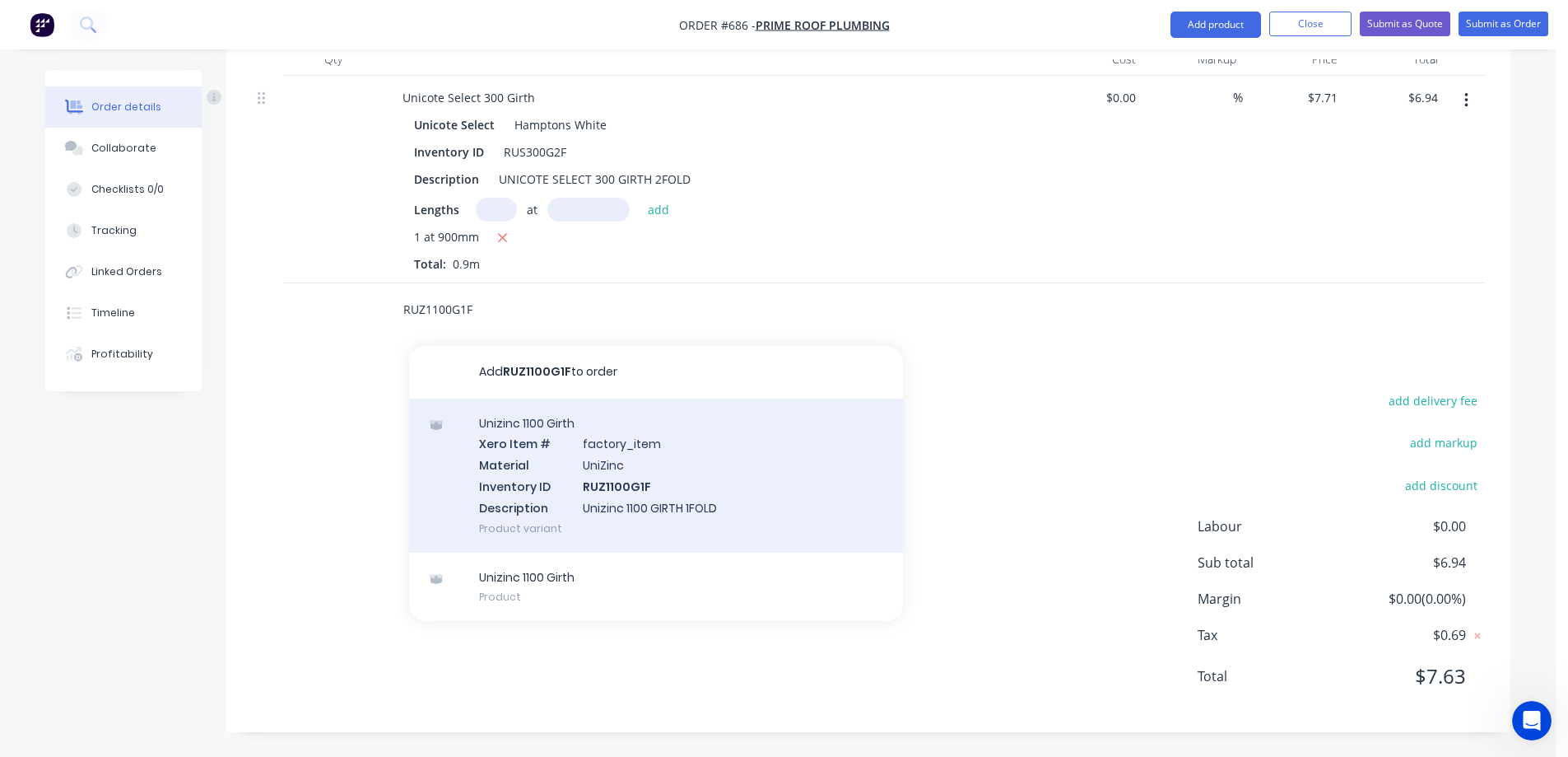
type input "RUZ1100G1F"
click at [537, 469] on div "Unizinc 1100 Girth Xero Item # factory_item Material UniZinc Inventory ID RUZ11…" at bounding box center [656, 475] width 494 height 154
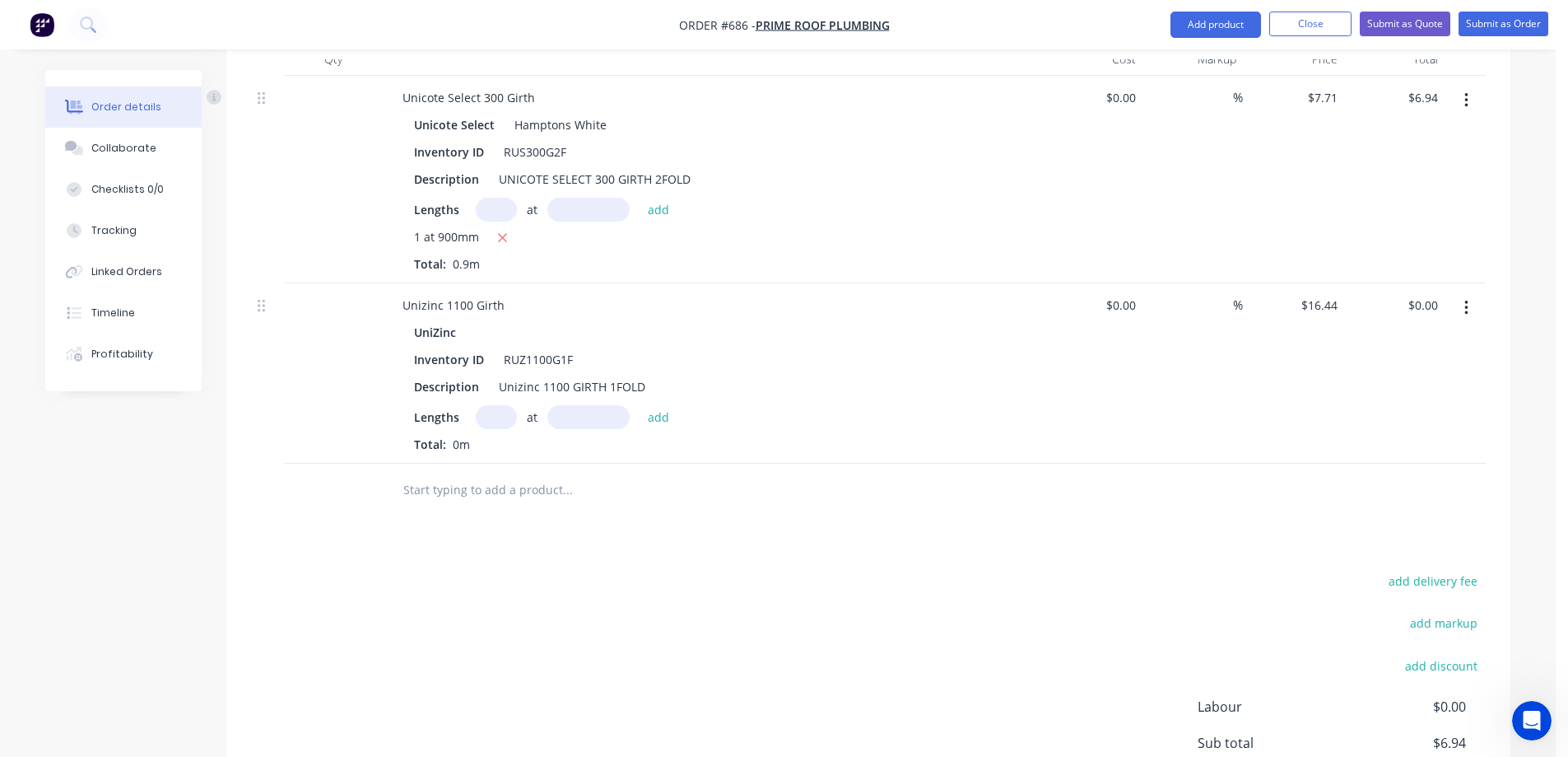
click at [501, 422] on input "text" at bounding box center [496, 418] width 41 height 24
type input "1"
type input "950mm"
click at [659, 409] on button "add" at bounding box center [659, 417] width 39 height 22
type input "$15.62"
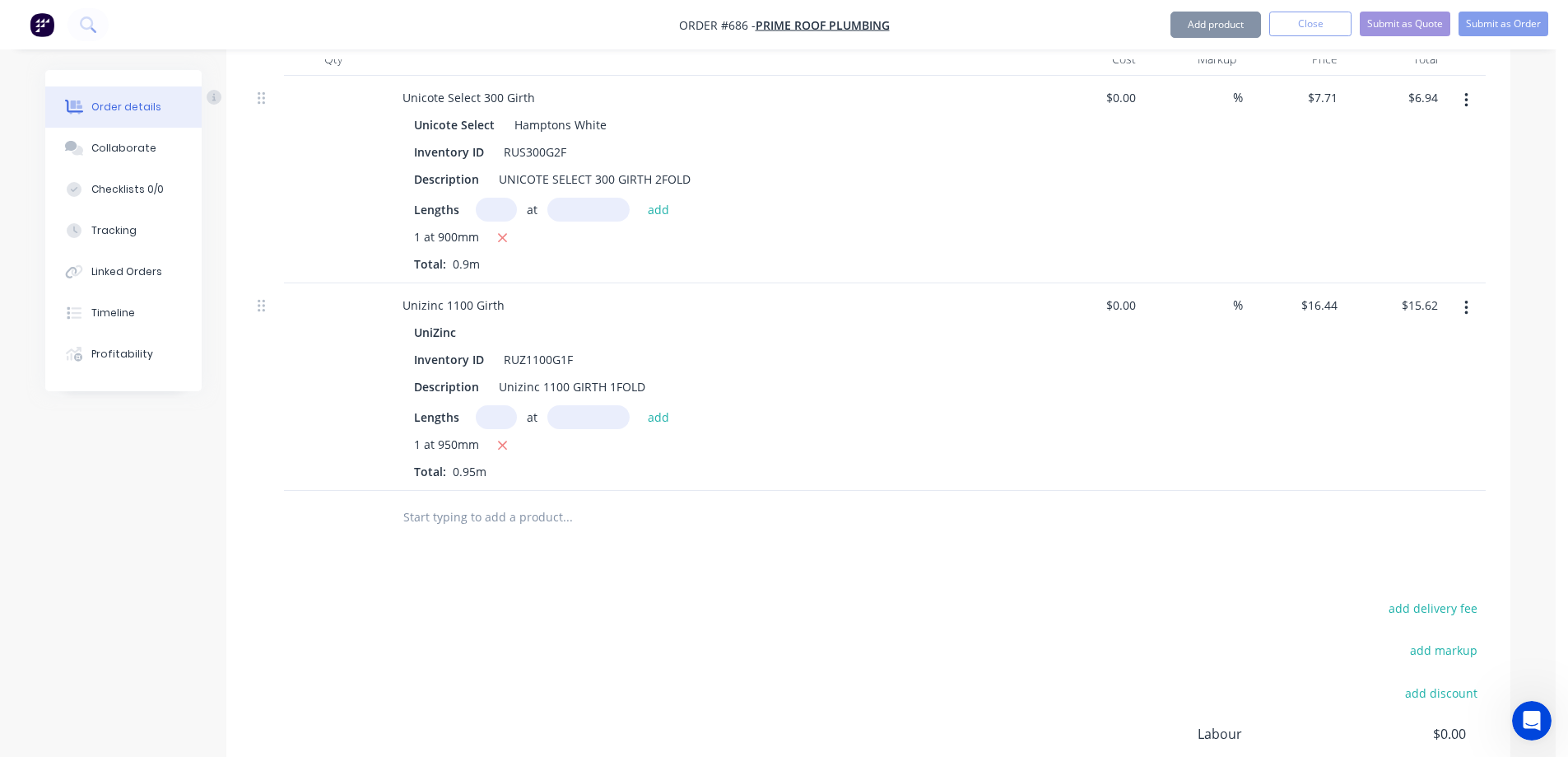
click at [540, 507] on input "text" at bounding box center [568, 517] width 330 height 33
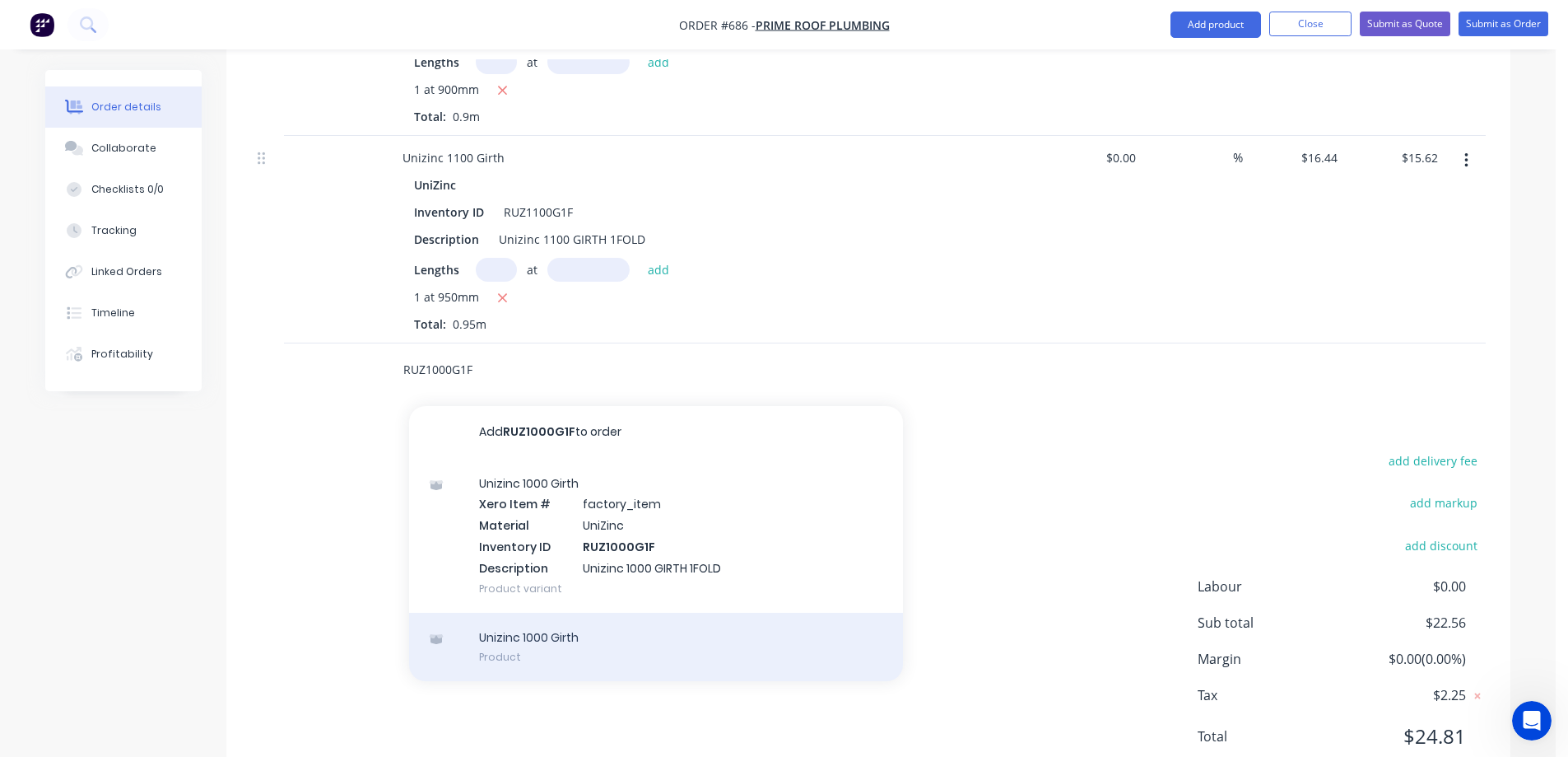
scroll to position [655, 0]
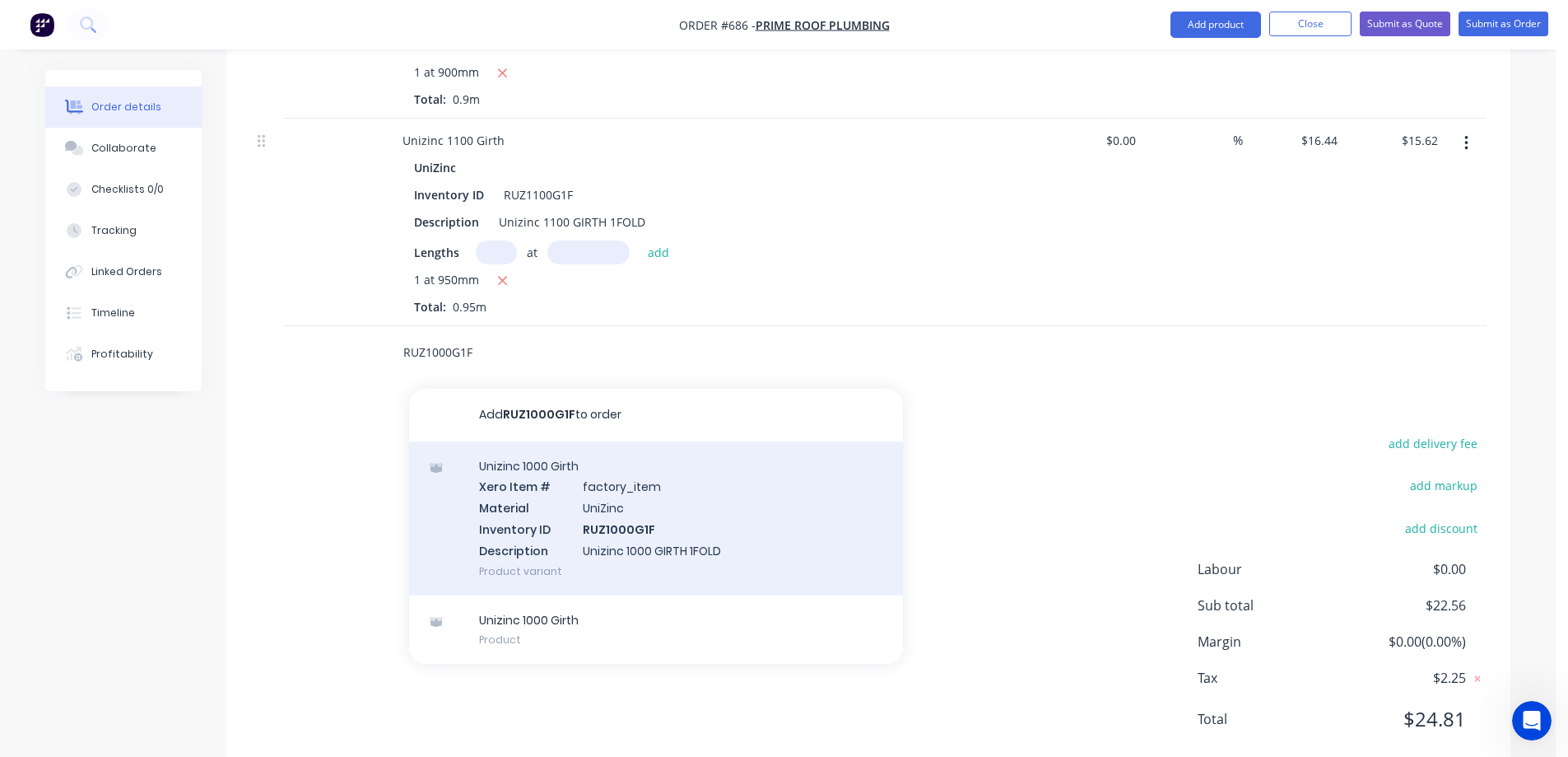
type input "RUZ1000G1F"
click at [578, 531] on div "Unizinc 1000 Girth Xero Item # factory_item Material UniZinc Inventory ID RUZ10…" at bounding box center [656, 518] width 494 height 154
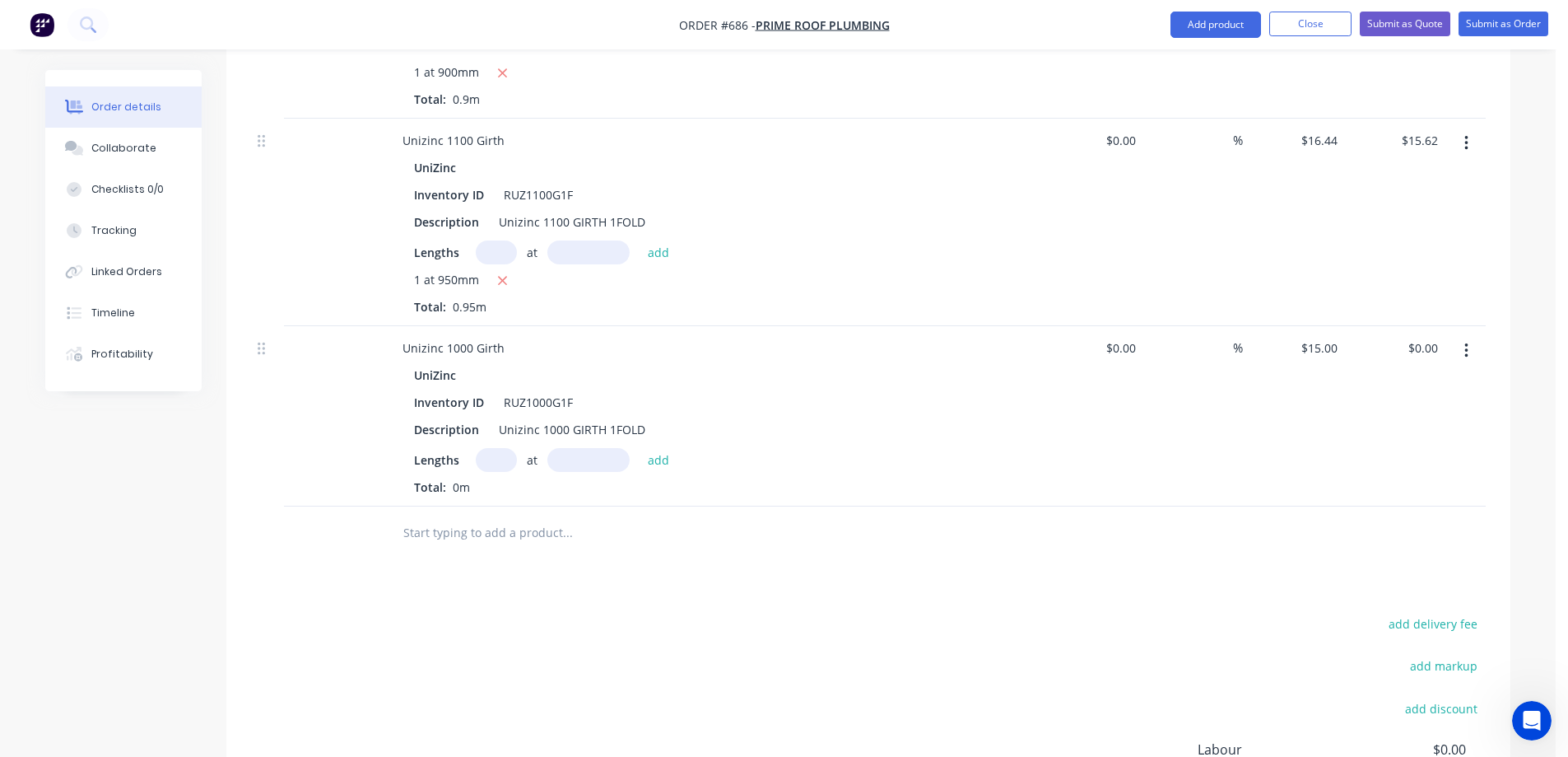
click at [505, 465] on input "text" at bounding box center [496, 461] width 41 height 24
type input "1"
type input "1050mm"
click at [659, 455] on button "add" at bounding box center [659, 460] width 39 height 22
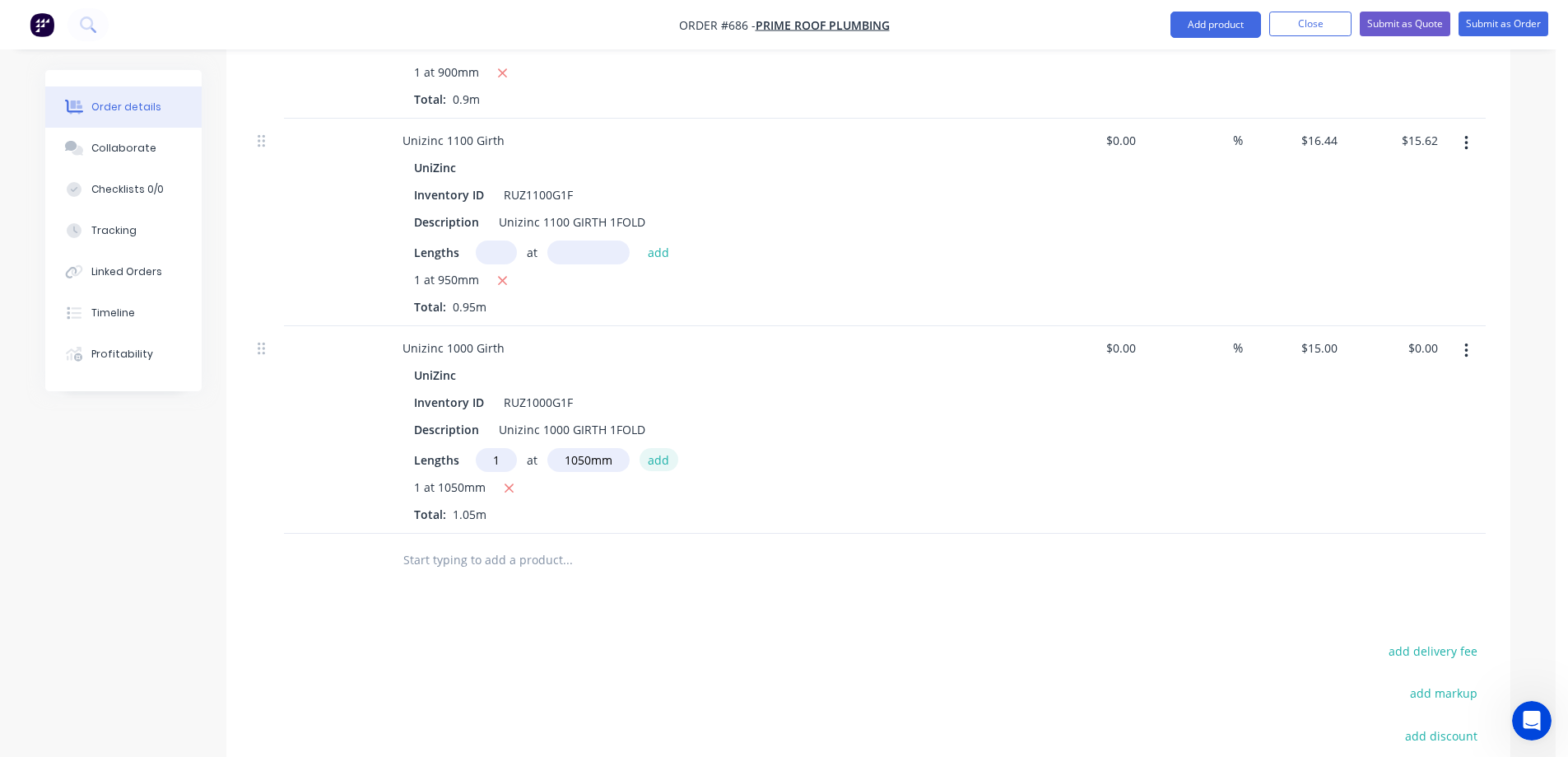
type input "$15.75"
click at [1468, 147] on button "button" at bounding box center [1467, 143] width 39 height 30
click at [1387, 278] on div "Delete" at bounding box center [1408, 285] width 127 height 24
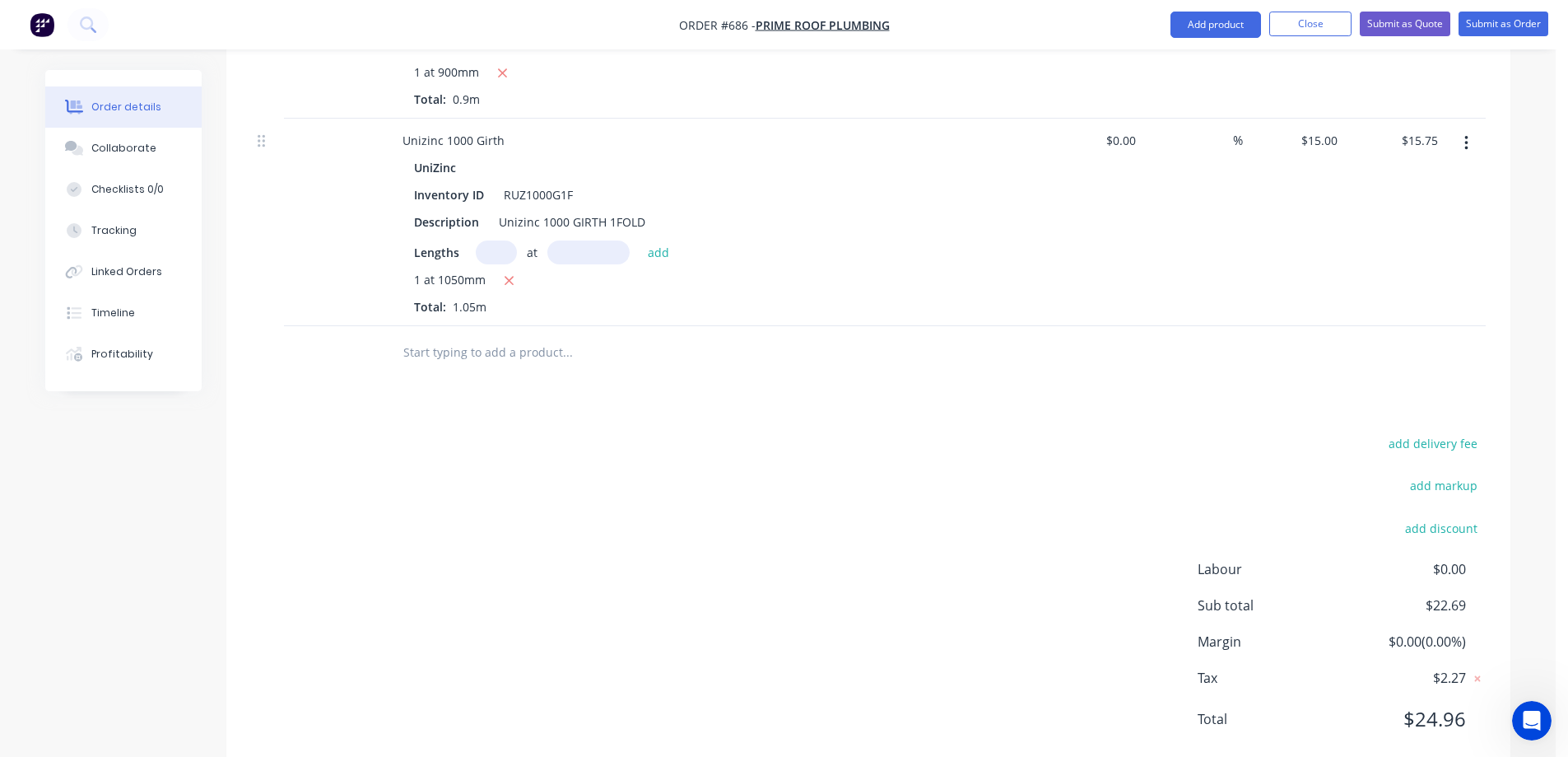
click at [527, 362] on input "text" at bounding box center [568, 352] width 330 height 33
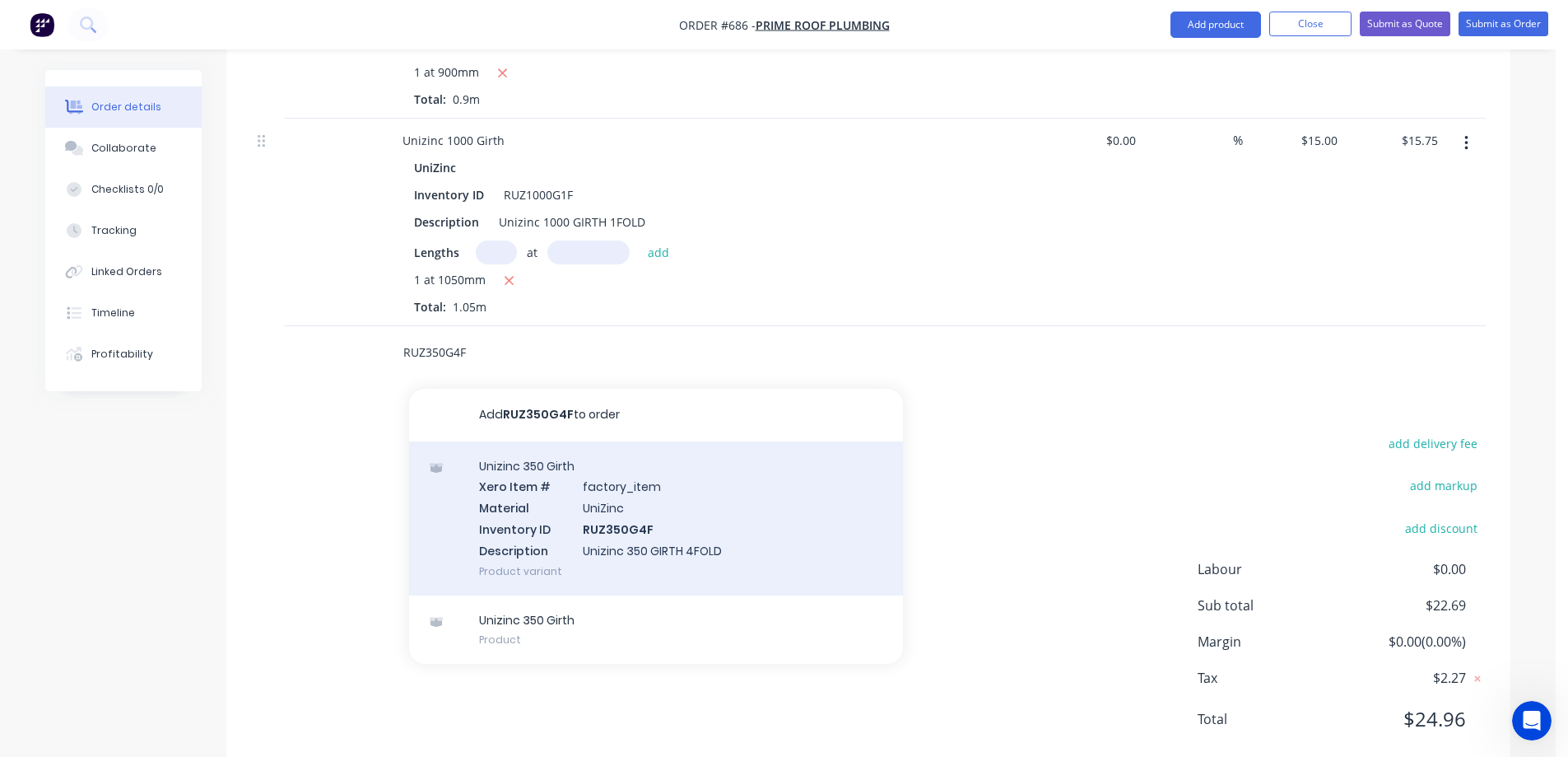
type input "RUZ350G4F"
click at [556, 485] on div "Unizinc 350 Girth Xero Item # factory_item Material UniZinc Inventory ID RUZ350…" at bounding box center [656, 518] width 494 height 154
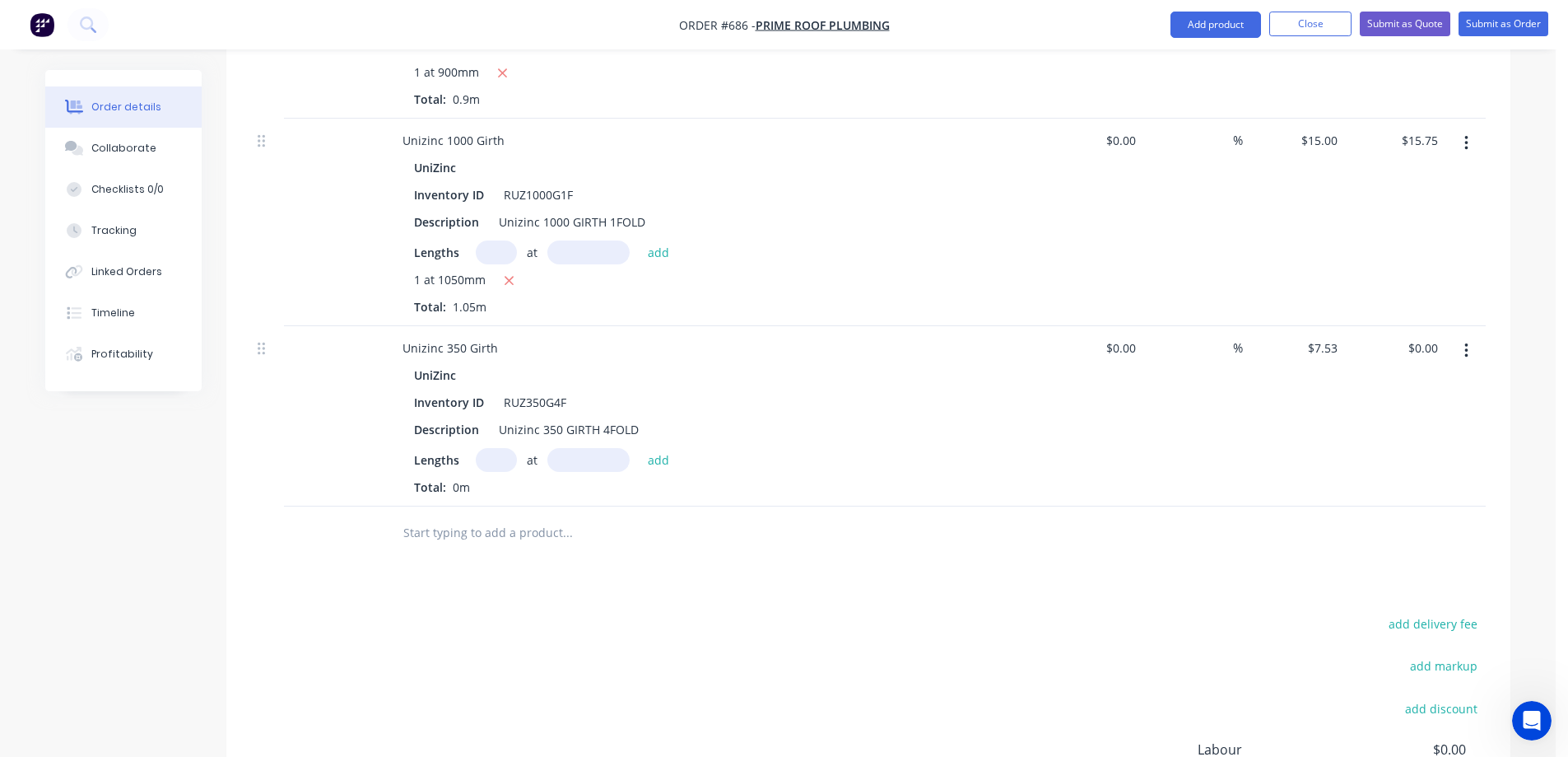
click at [487, 461] on input "text" at bounding box center [496, 461] width 41 height 24
type input "1"
type input "4500mm"
click at [667, 460] on button "add" at bounding box center [659, 460] width 39 height 22
type input "$33.89"
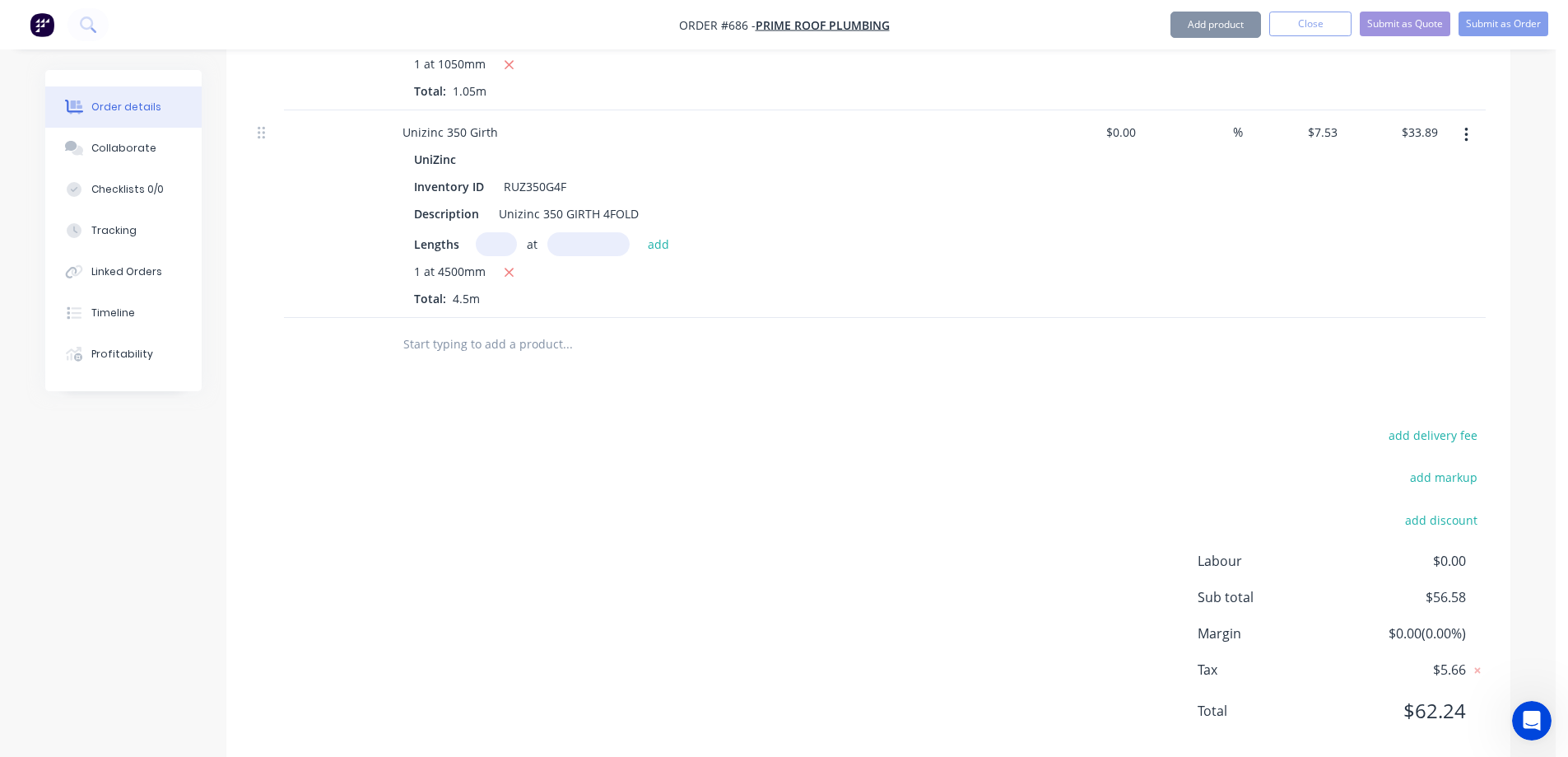
scroll to position [906, 0]
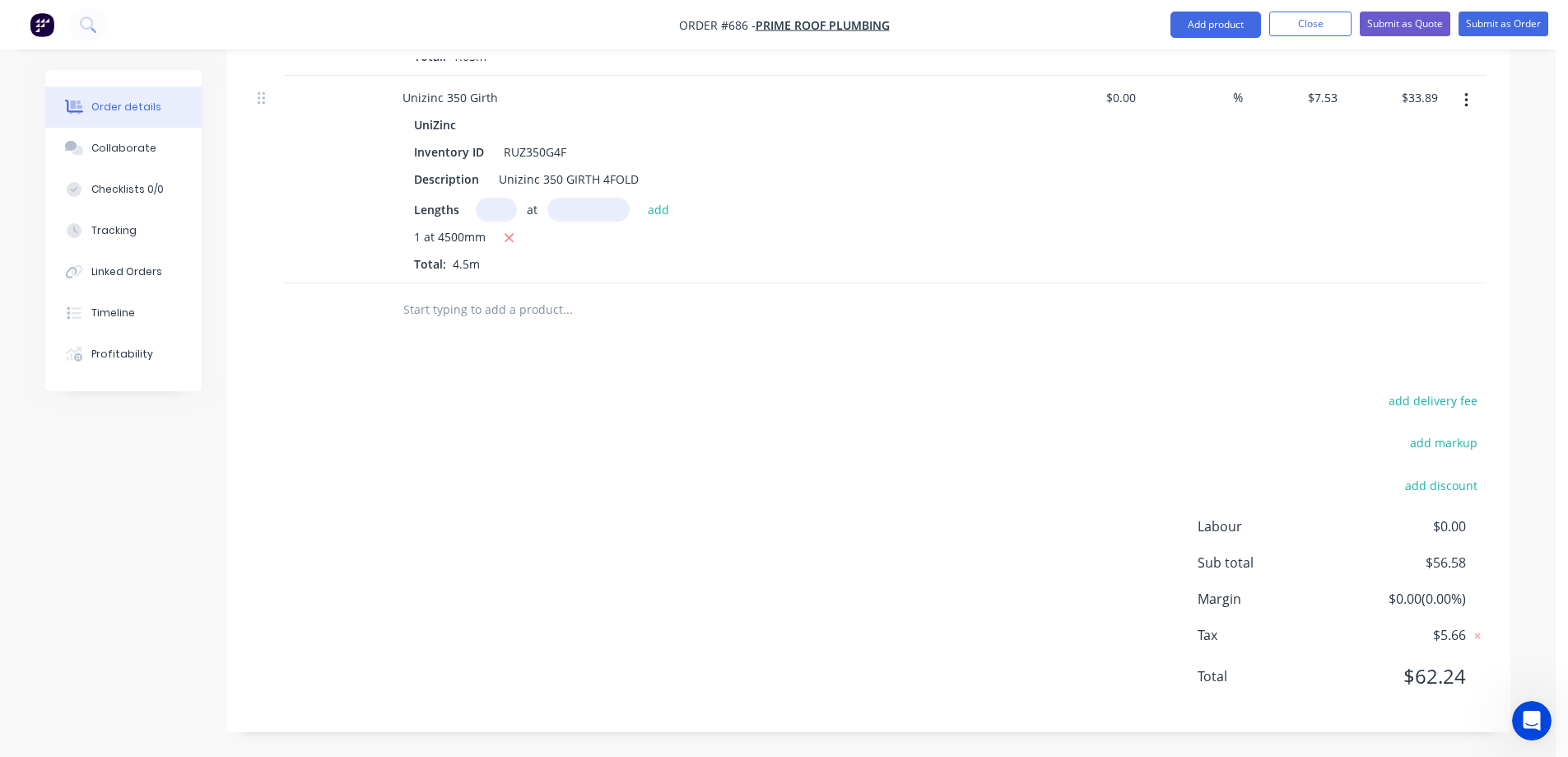
click at [471, 304] on input "text" at bounding box center [568, 309] width 330 height 33
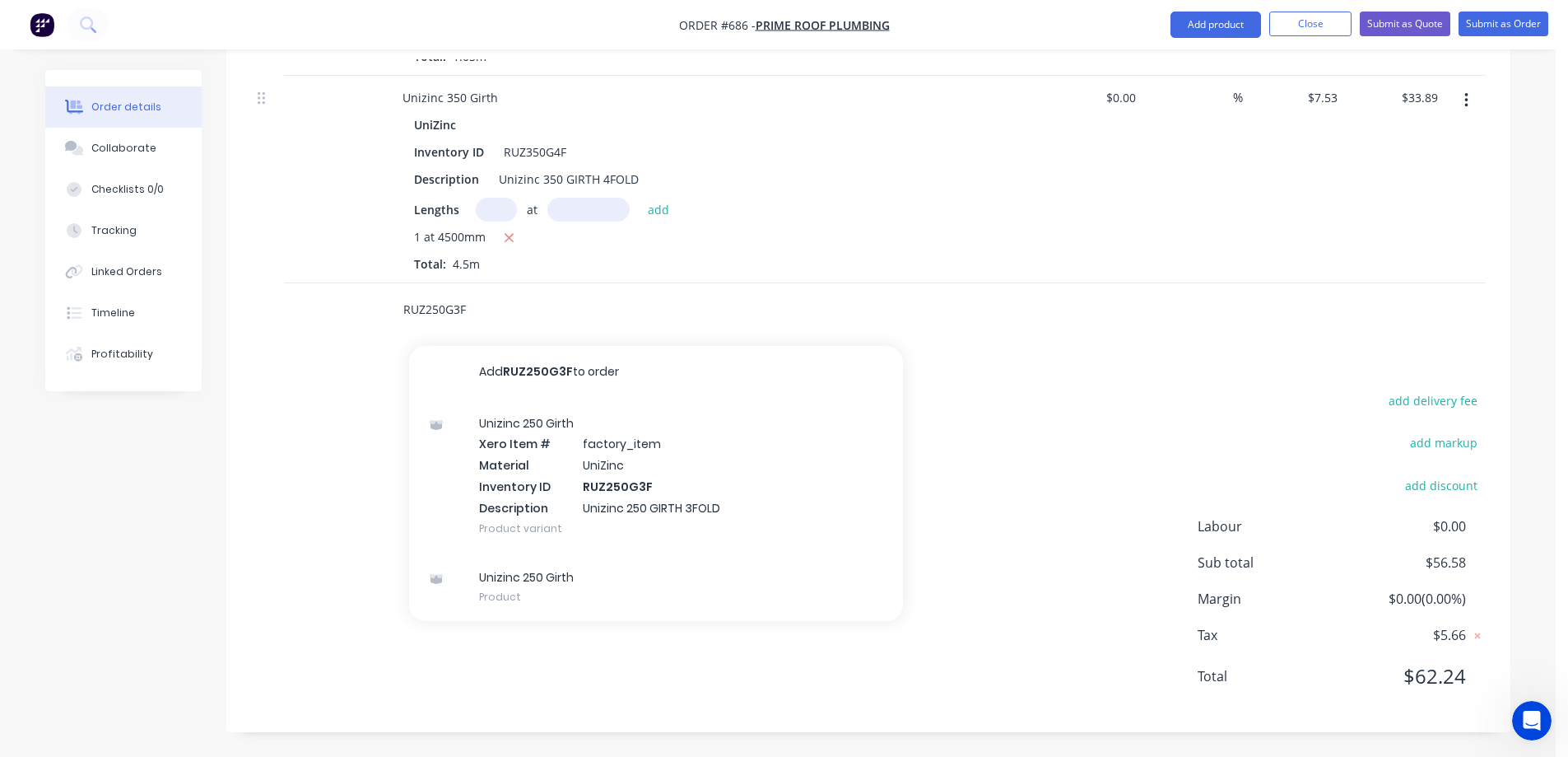
type input "RUZ250G3F"
click at [540, 460] on div "Unizinc 250 Girth Xero Item # factory_item Material UniZinc Inventory ID RUZ250…" at bounding box center [656, 475] width 494 height 154
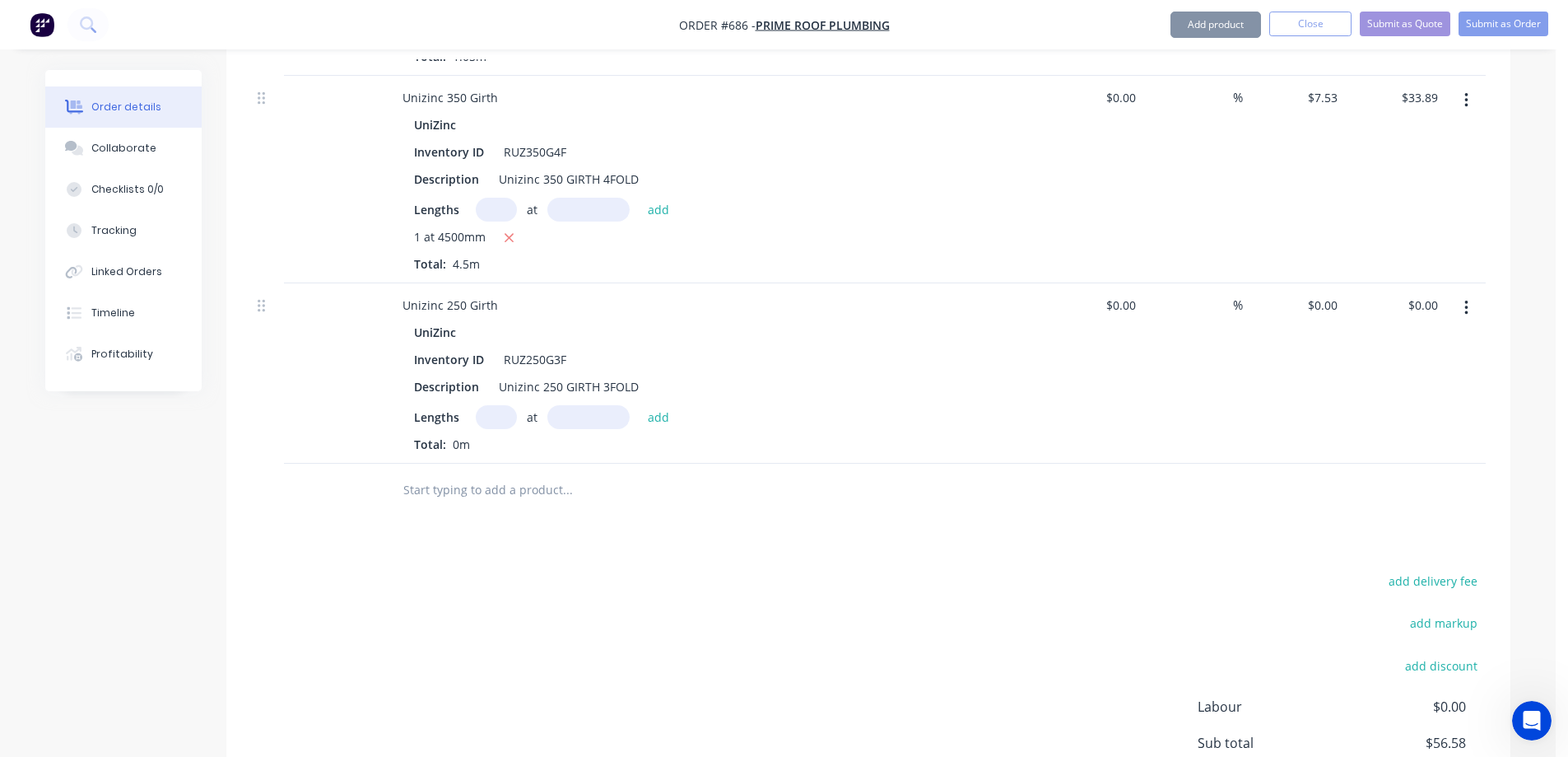
type input "$5.47"
click at [492, 424] on input "text" at bounding box center [496, 418] width 41 height 24
type input "1"
type input "1500mm"
click at [649, 421] on button "add" at bounding box center [659, 417] width 39 height 22
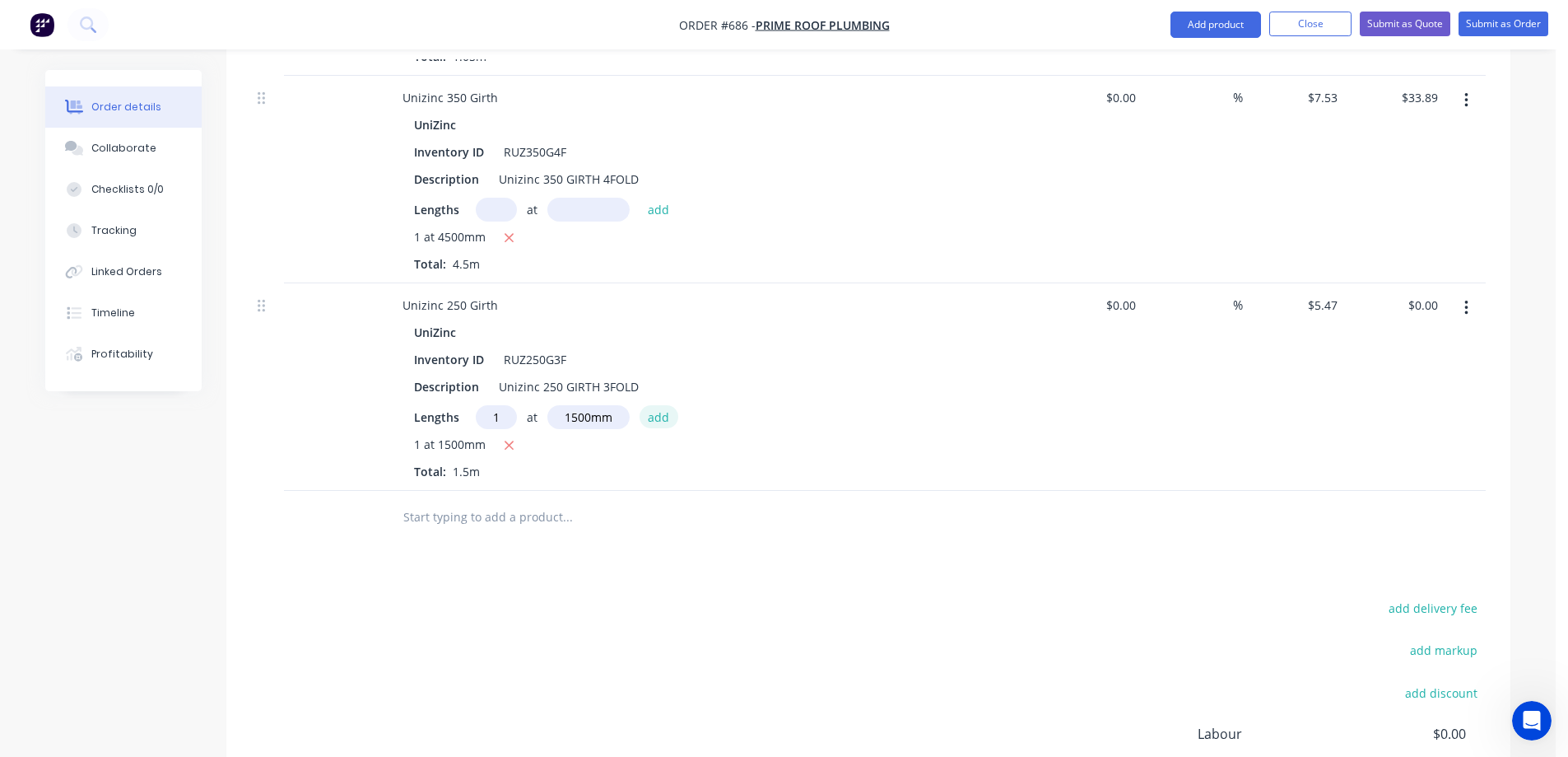
type input "$8.21"
click at [449, 517] on input "text" at bounding box center [568, 517] width 330 height 33
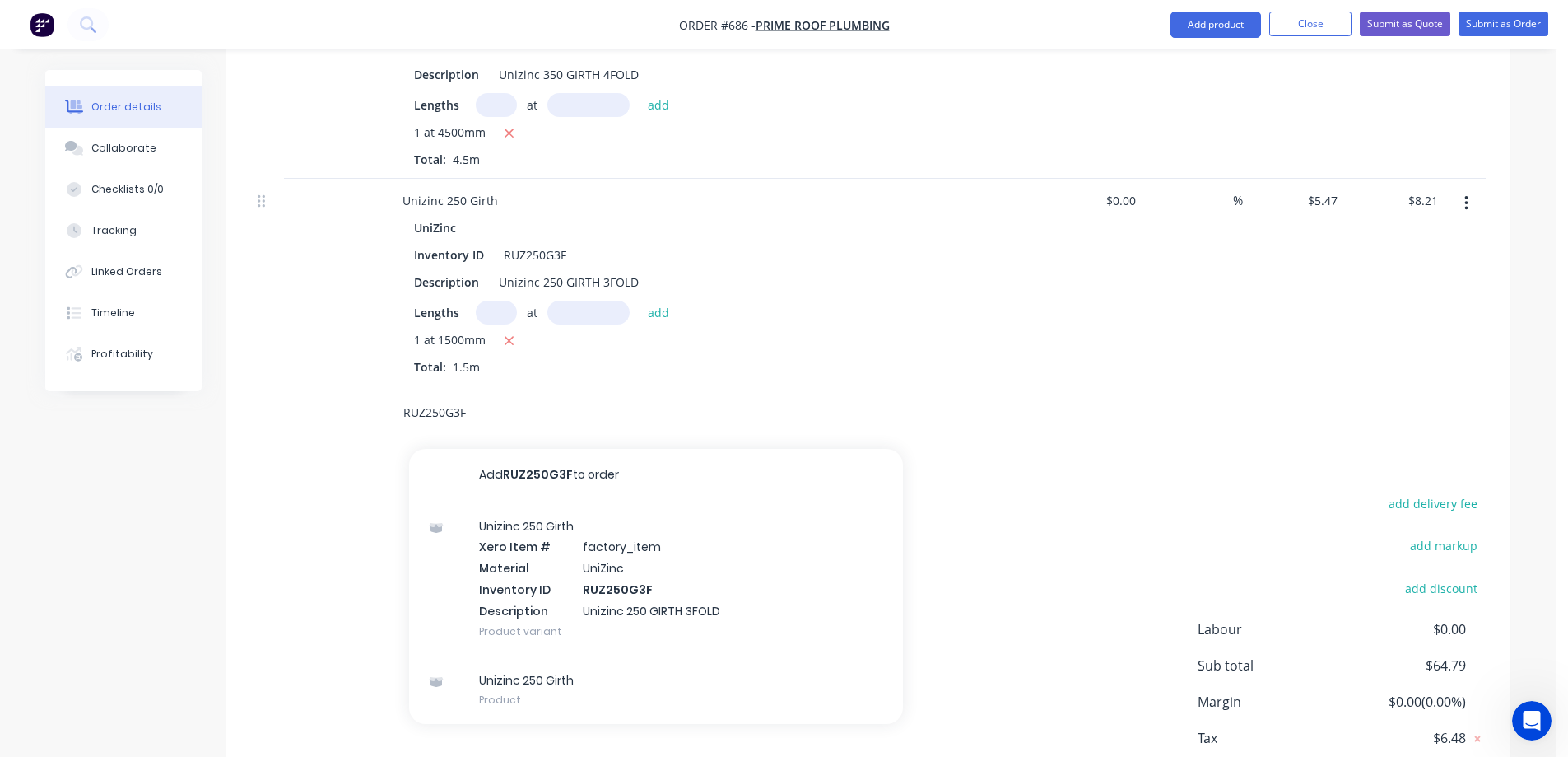
scroll to position [1070, 0]
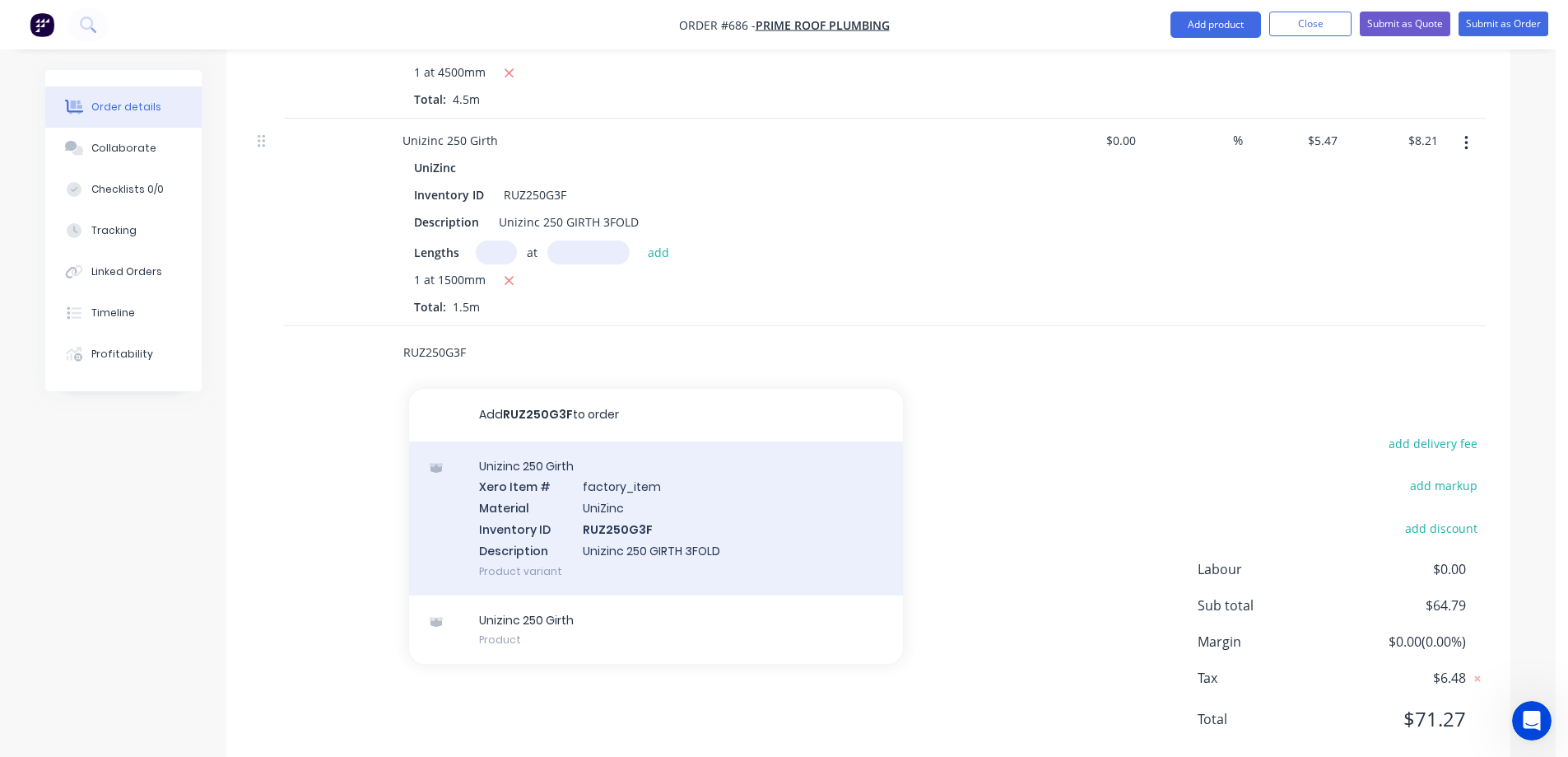
type input "RUZ250G3F"
click at [593, 542] on div "Unizinc 250 Girth Xero Item # factory_item Material UniZinc Inventory ID RUZ250…" at bounding box center [656, 518] width 494 height 154
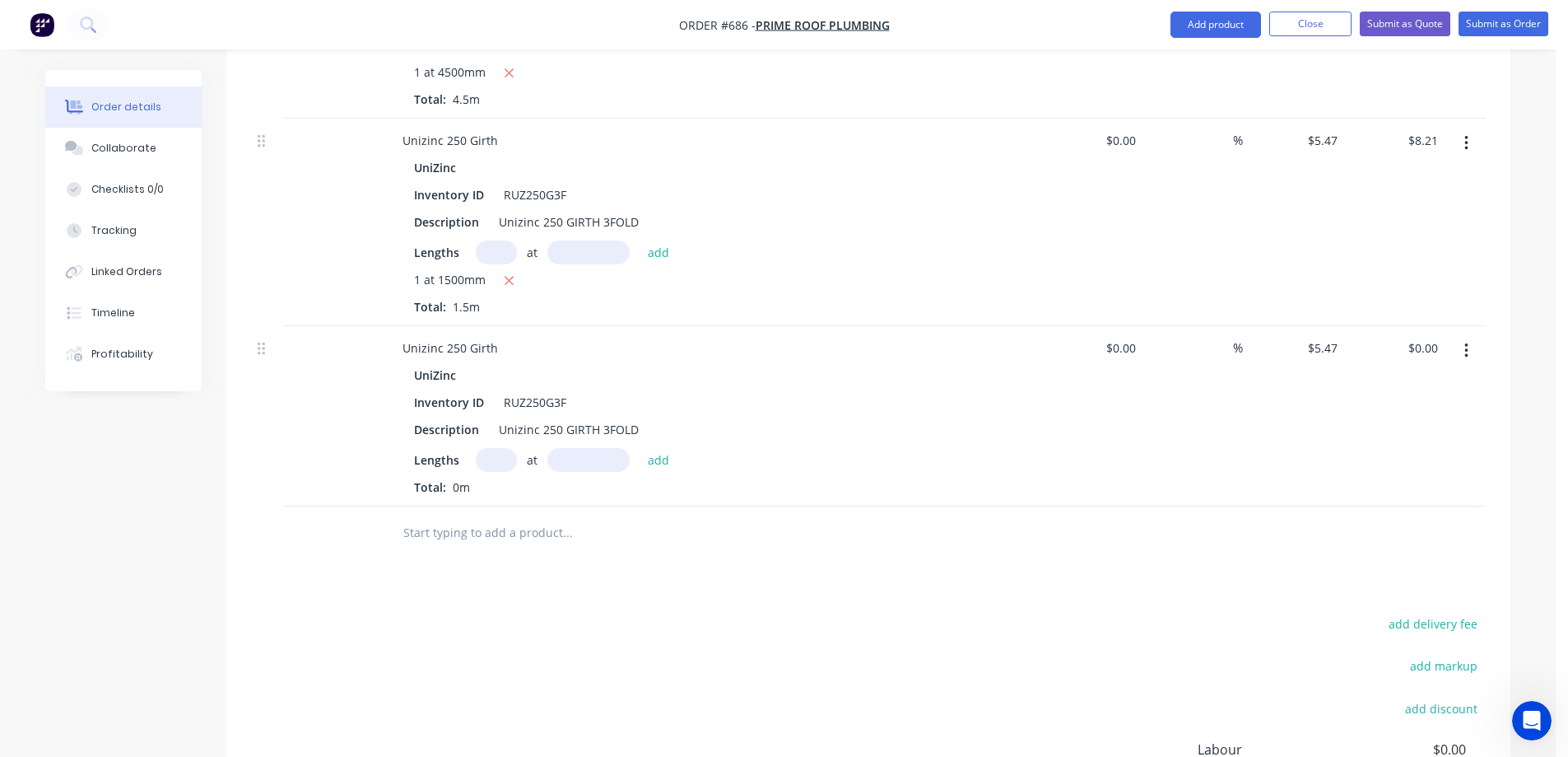
click at [496, 461] on input "text" at bounding box center [496, 461] width 41 height 24
type input "1"
type input "1500mm"
click at [651, 467] on button "add" at bounding box center [659, 460] width 39 height 22
type input "$8.21"
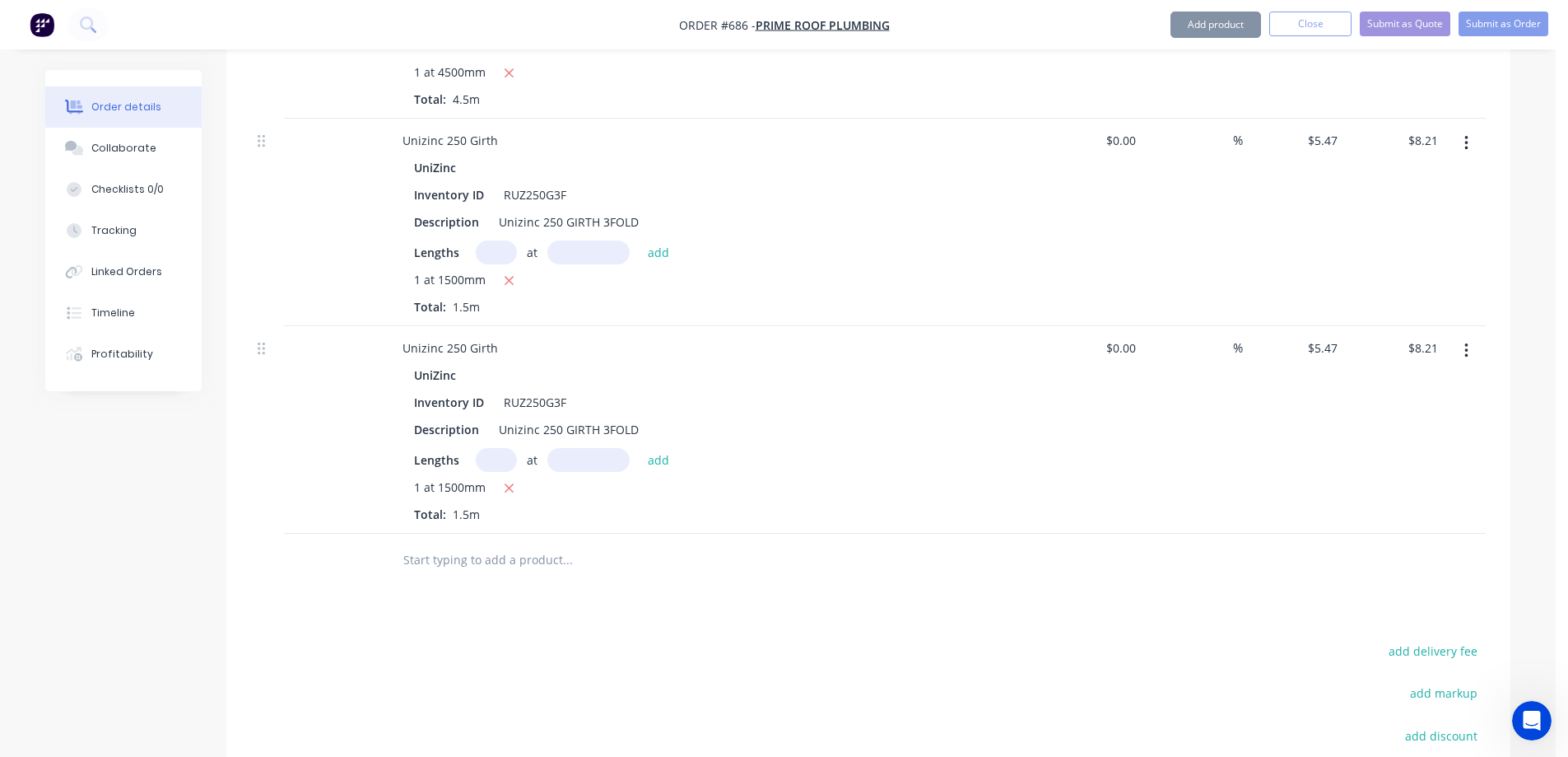
click at [665, 574] on input "text" at bounding box center [568, 560] width 330 height 33
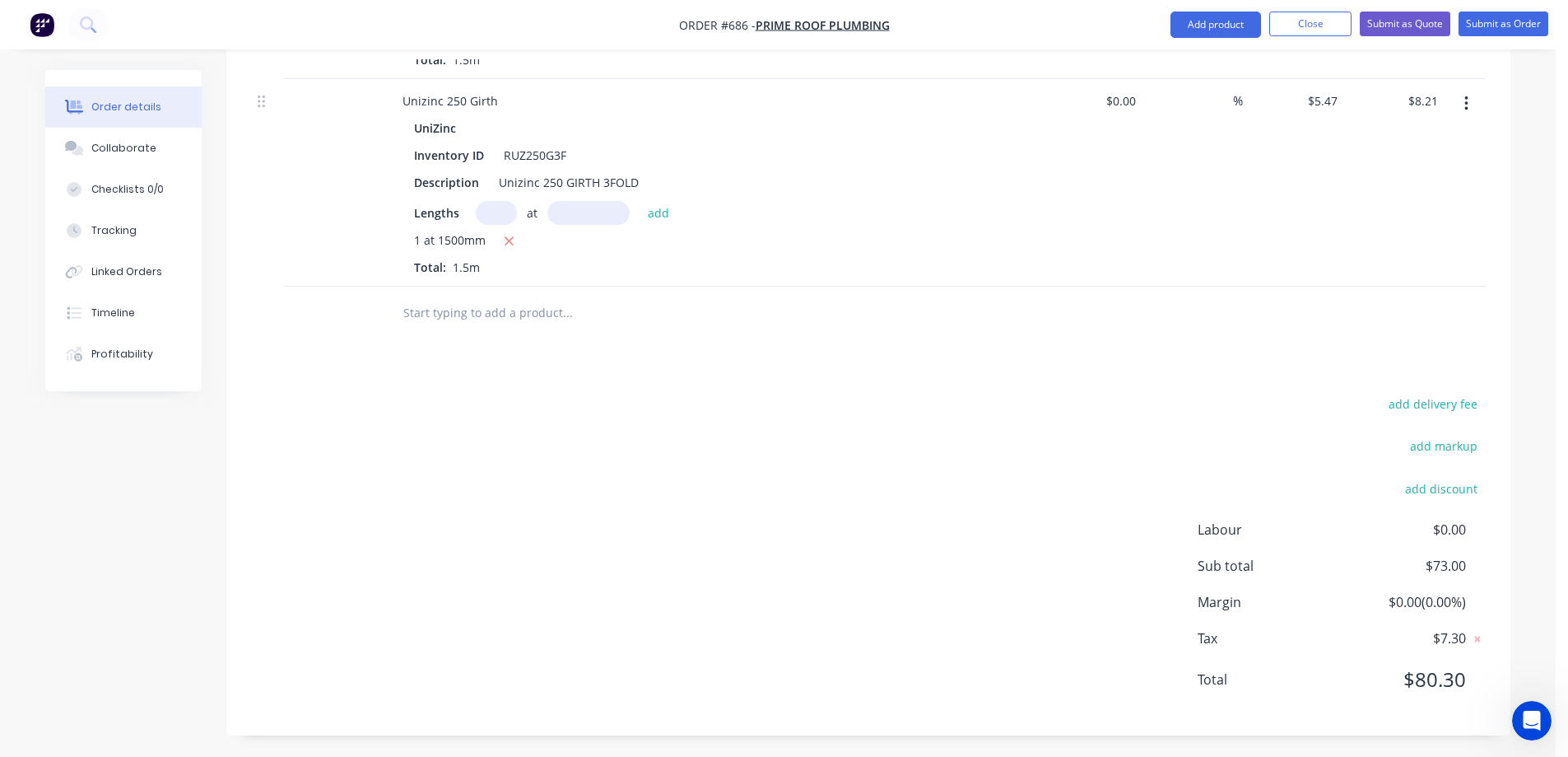
scroll to position [1321, 0]
click at [1385, 19] on button "Submit as Quote" at bounding box center [1405, 23] width 90 height 25
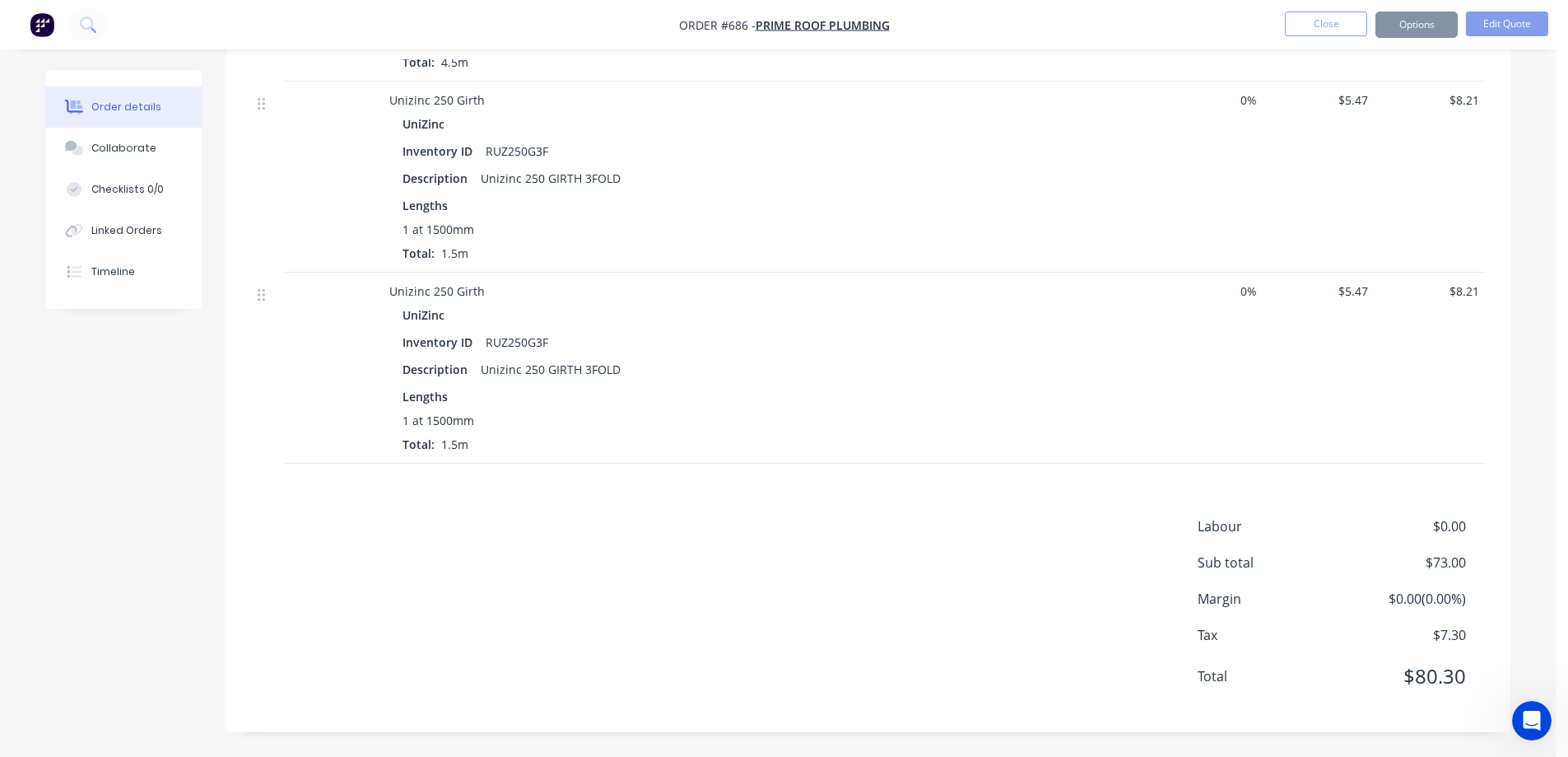
scroll to position [0, 0]
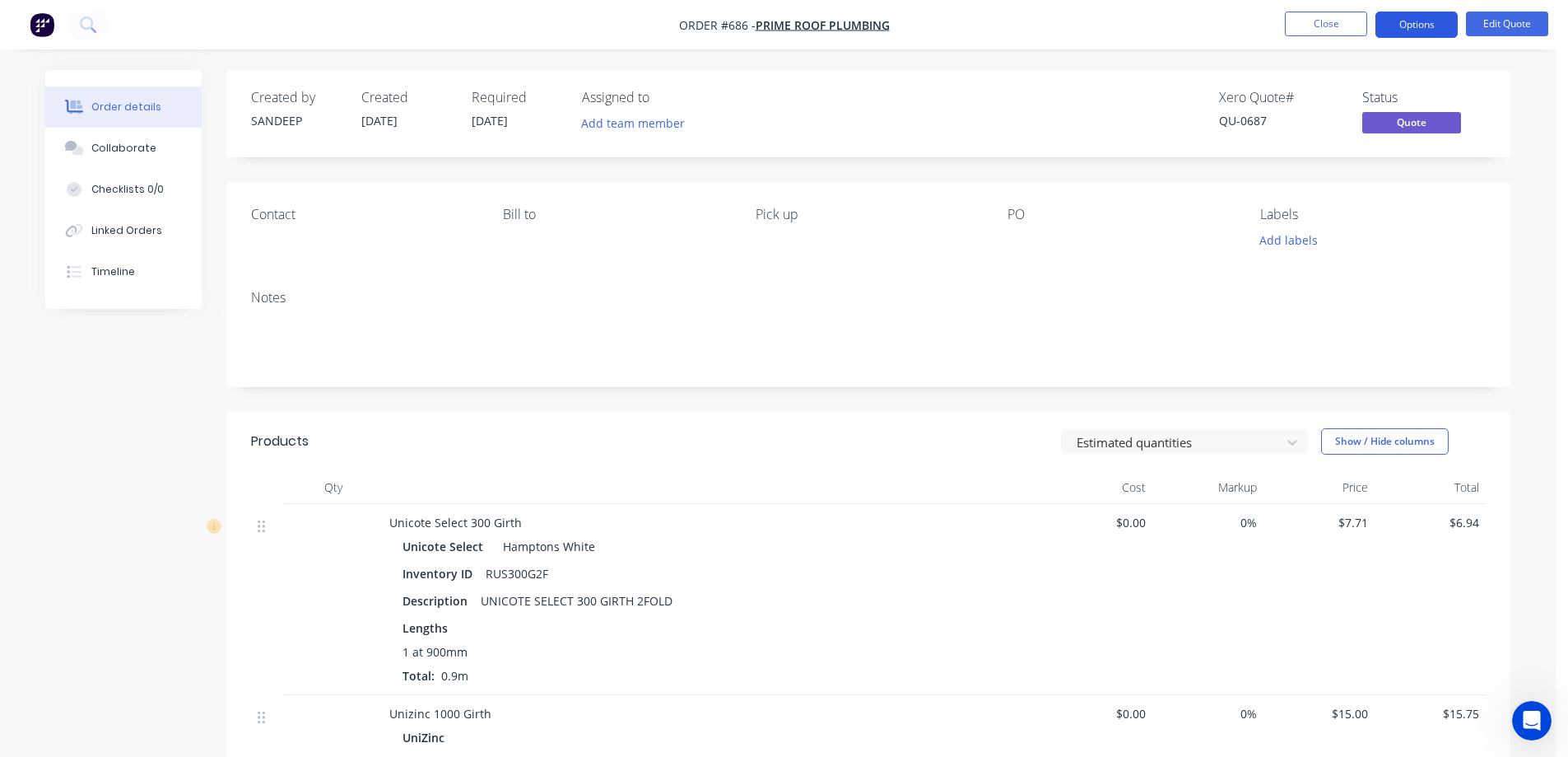
click at [1436, 24] on button "Options" at bounding box center [1417, 24] width 82 height 27
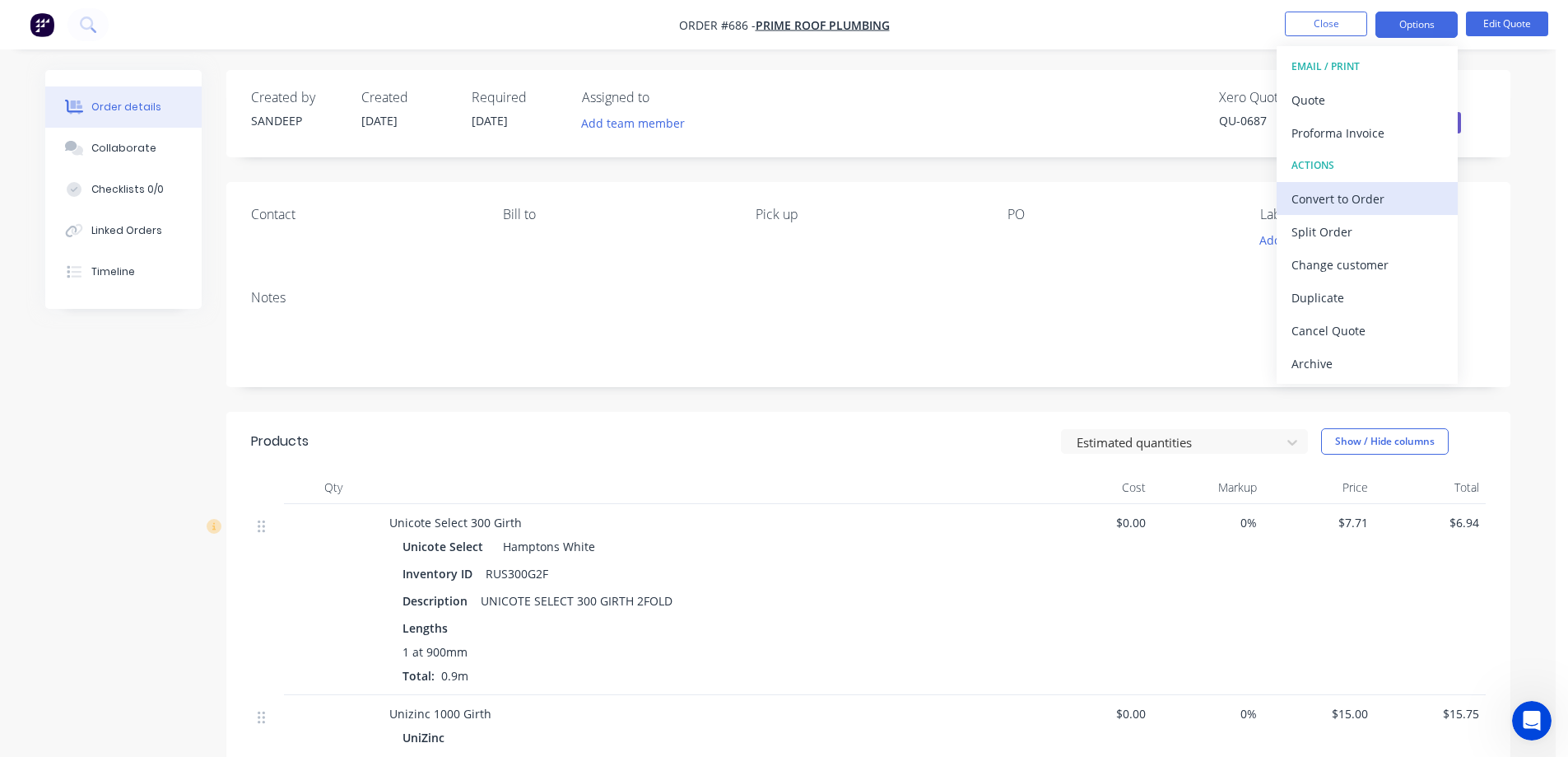
click at [1340, 191] on div "Convert to Order" at bounding box center [1367, 199] width 151 height 24
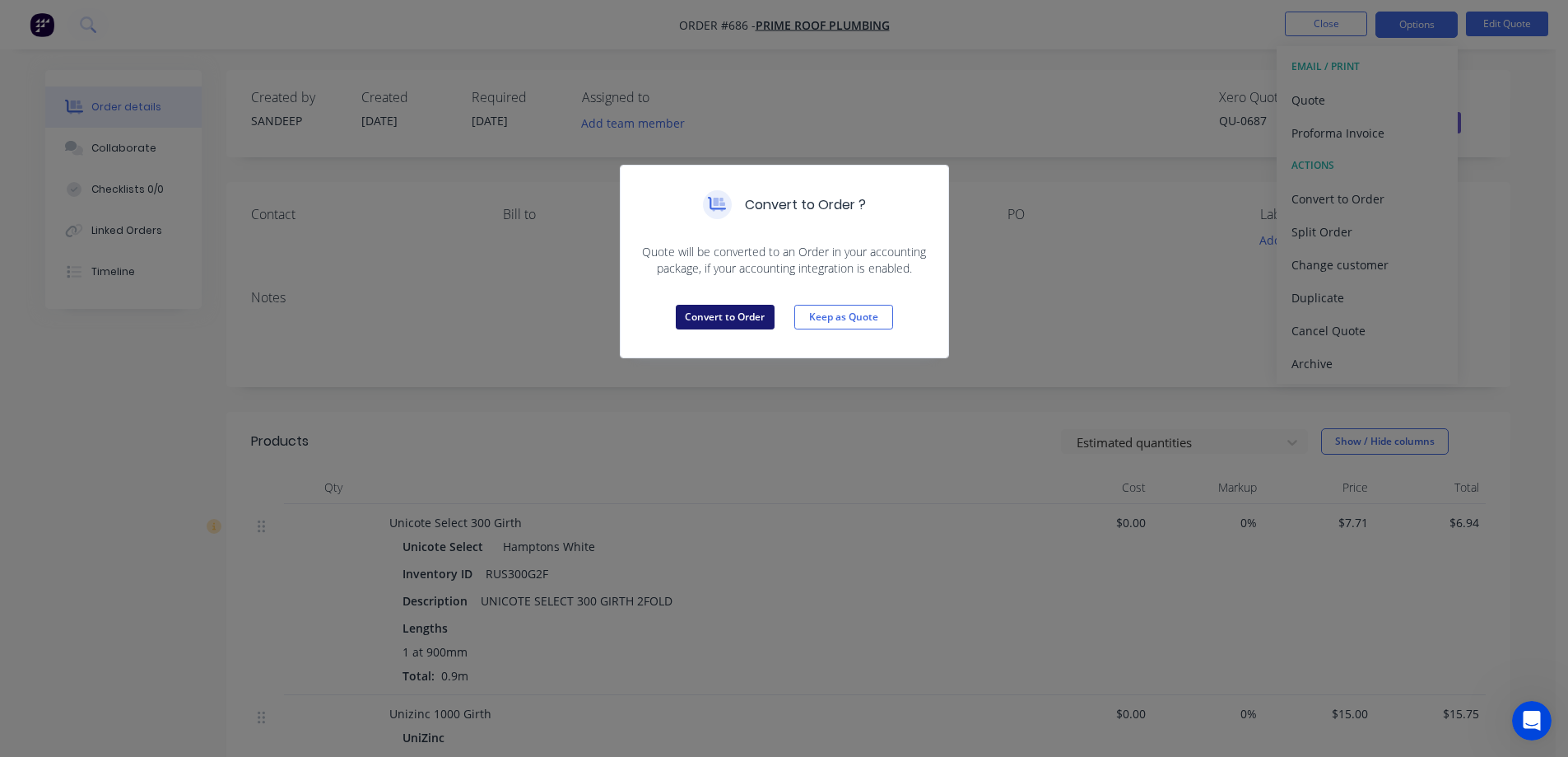
click at [697, 319] on button "Convert to Order" at bounding box center [725, 317] width 99 height 25
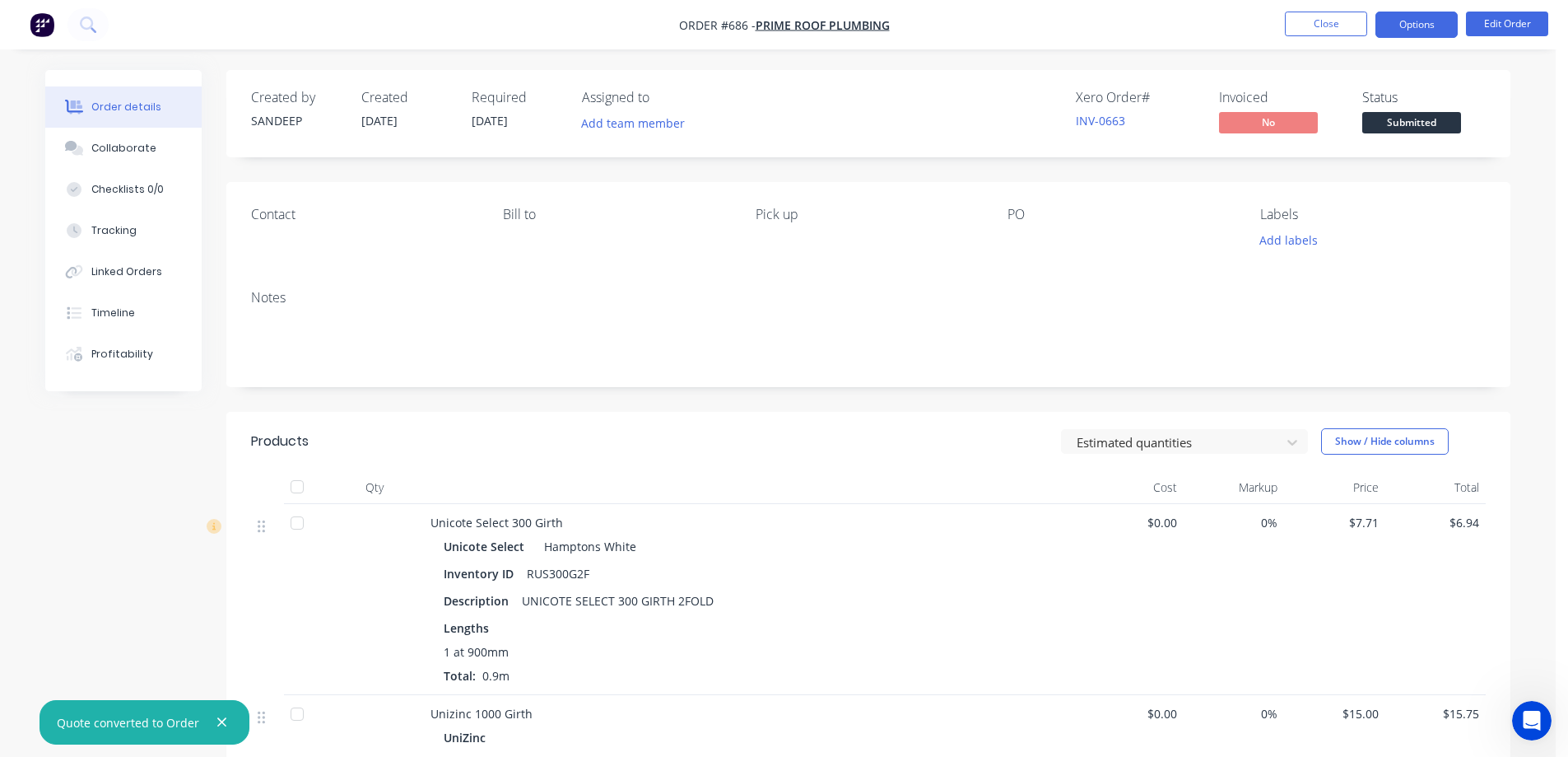
click at [1401, 27] on button "Options" at bounding box center [1417, 24] width 82 height 27
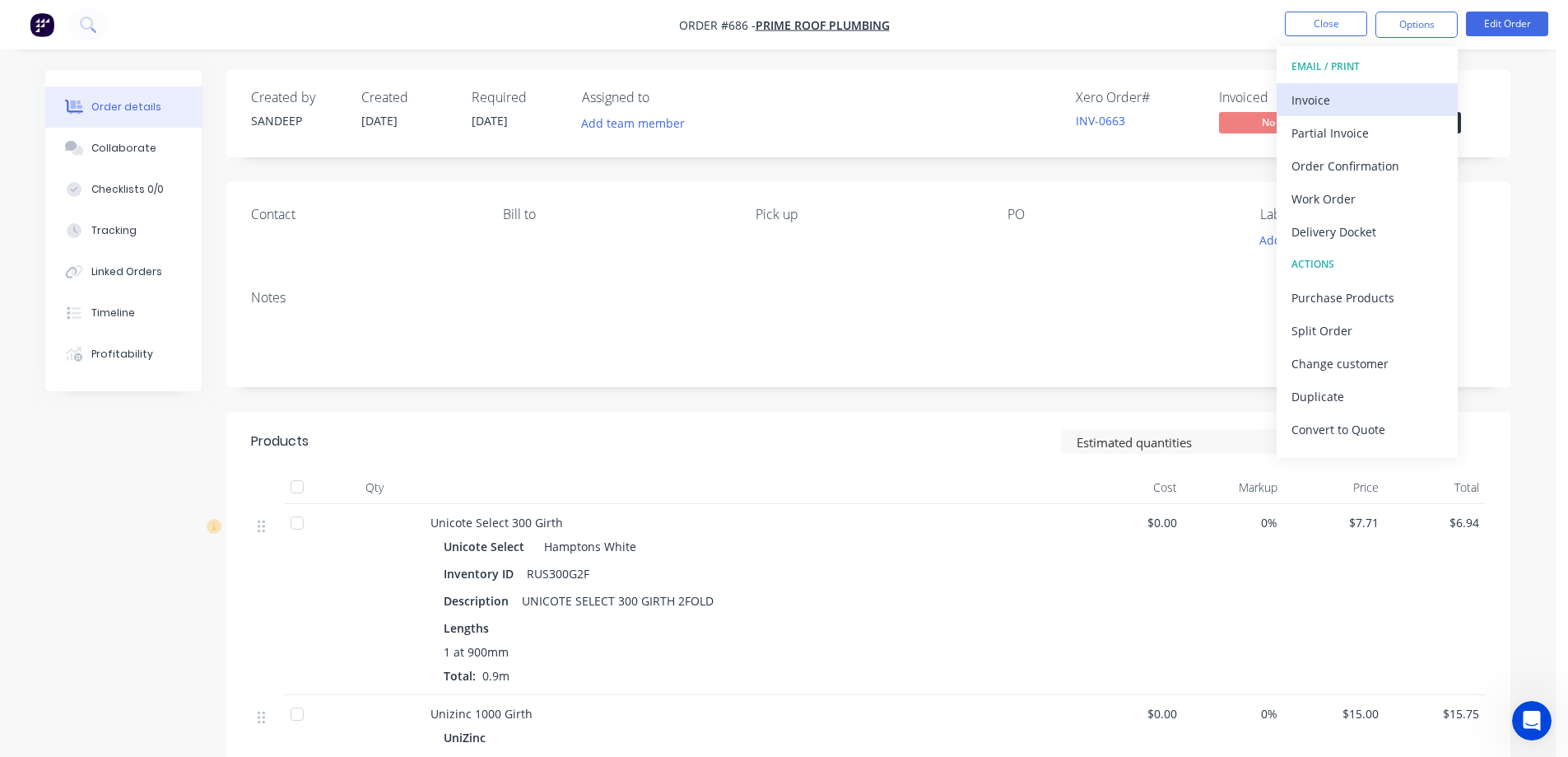
click at [1306, 111] on div "Invoice" at bounding box center [1367, 101] width 151 height 24
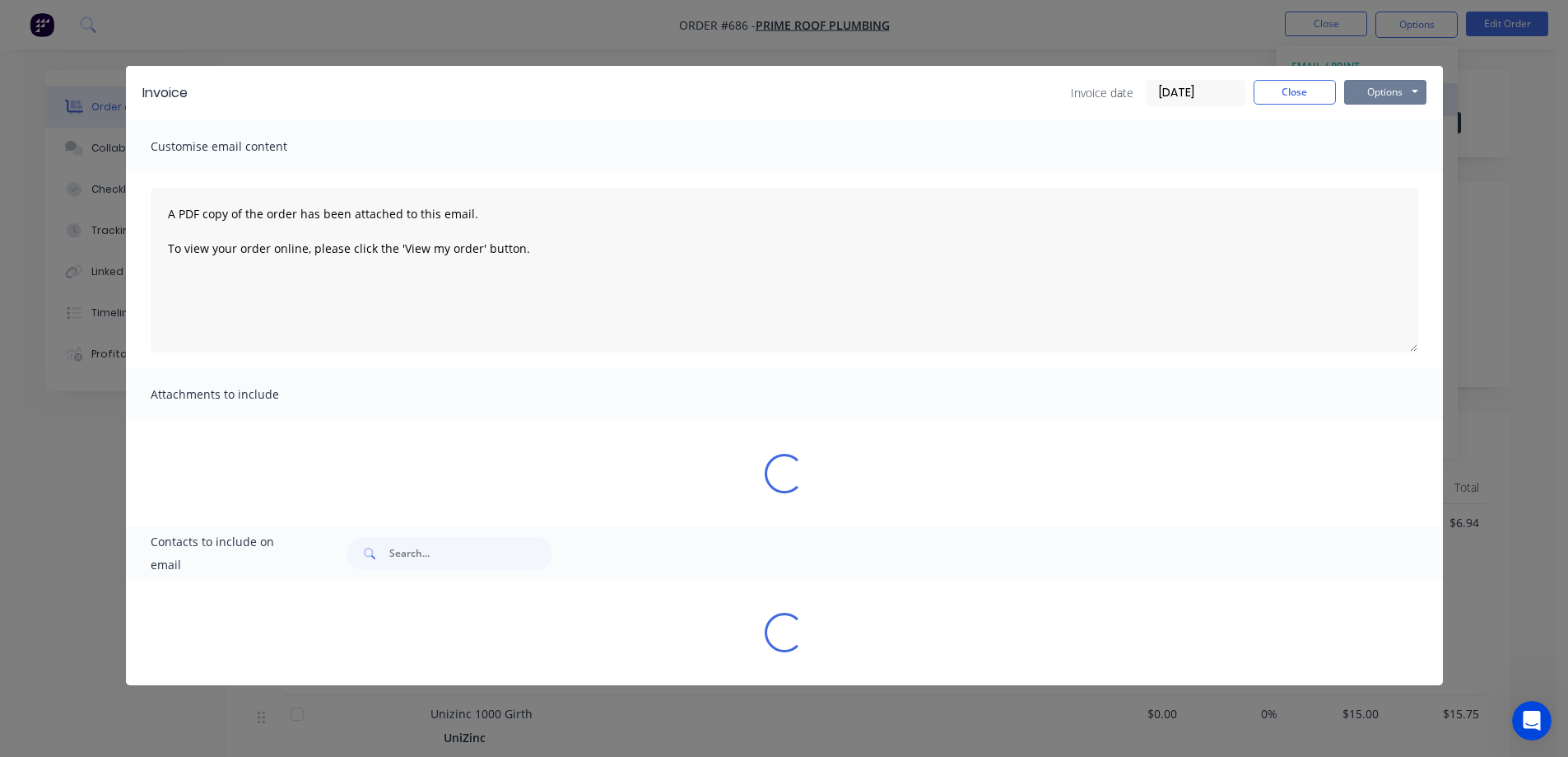
click at [1379, 100] on button "Options" at bounding box center [1386, 92] width 82 height 25
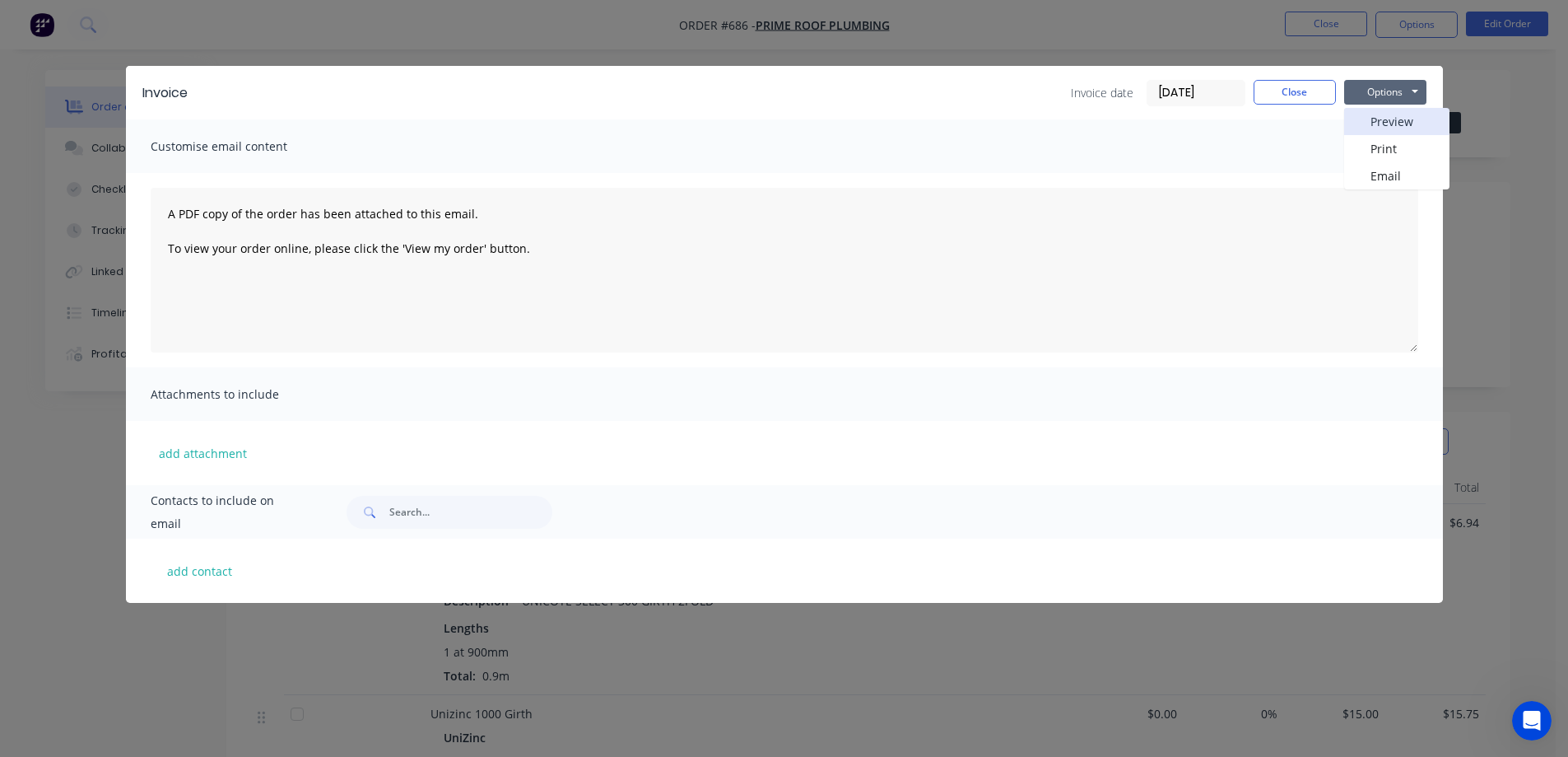
click at [1380, 126] on button "Preview" at bounding box center [1397, 122] width 106 height 27
click at [1318, 87] on button "Close" at bounding box center [1295, 92] width 82 height 25
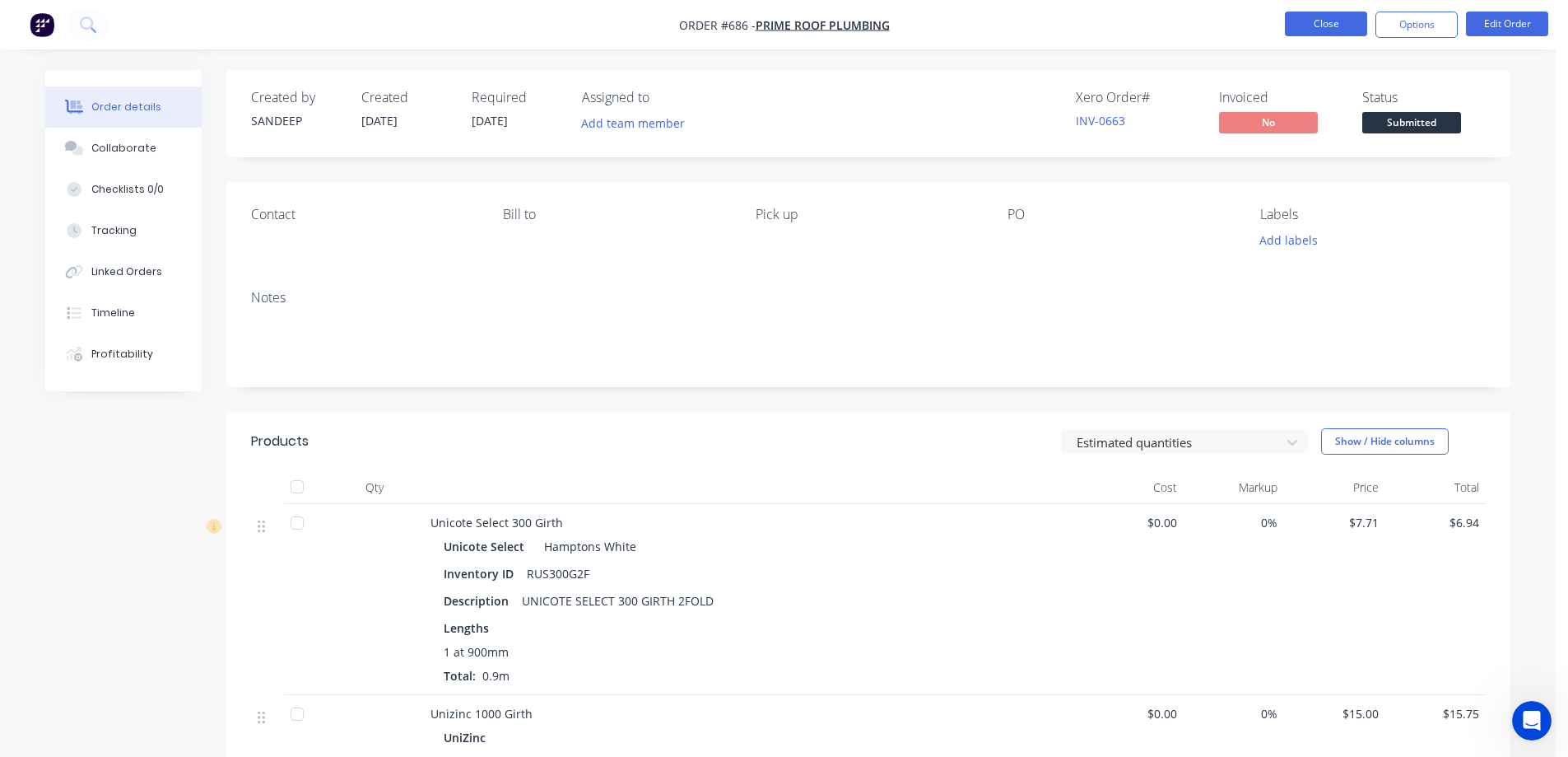
click at [1320, 34] on button "Close" at bounding box center [1327, 23] width 82 height 25
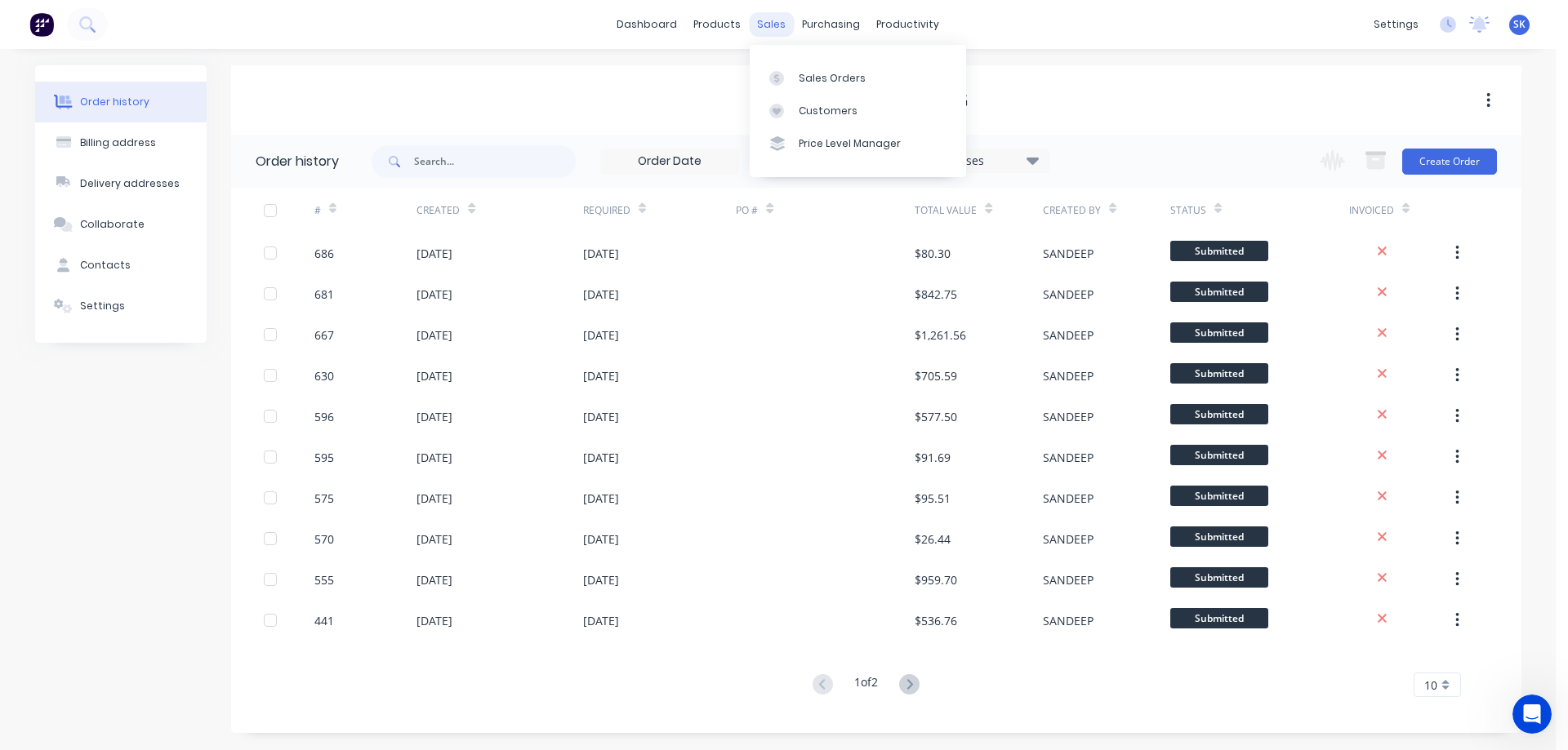
click at [766, 30] on div "sales" at bounding box center [771, 24] width 45 height 25
click at [824, 73] on div "Sales Orders" at bounding box center [832, 77] width 67 height 14
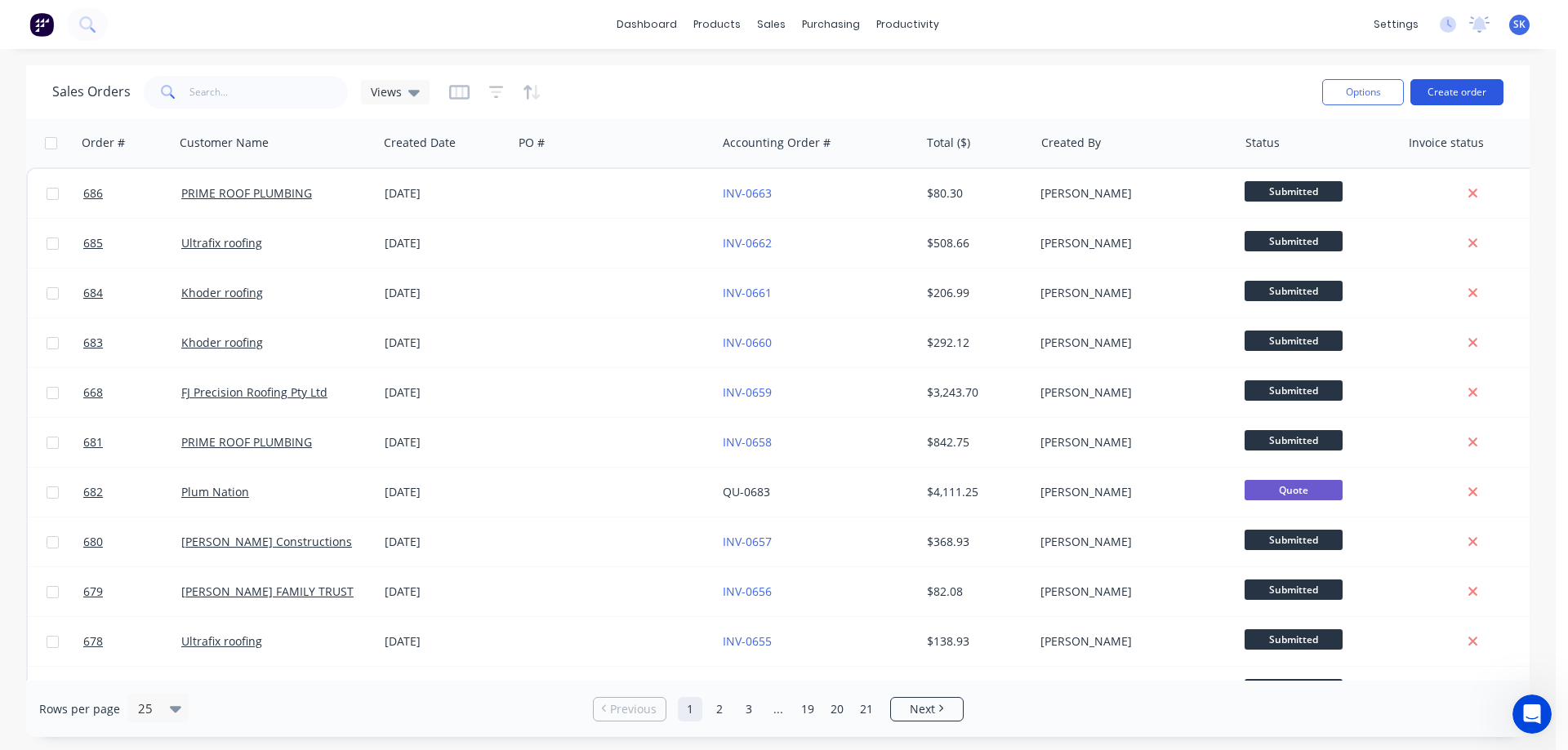
click at [1476, 89] on button "Create order" at bounding box center [1456, 92] width 93 height 26
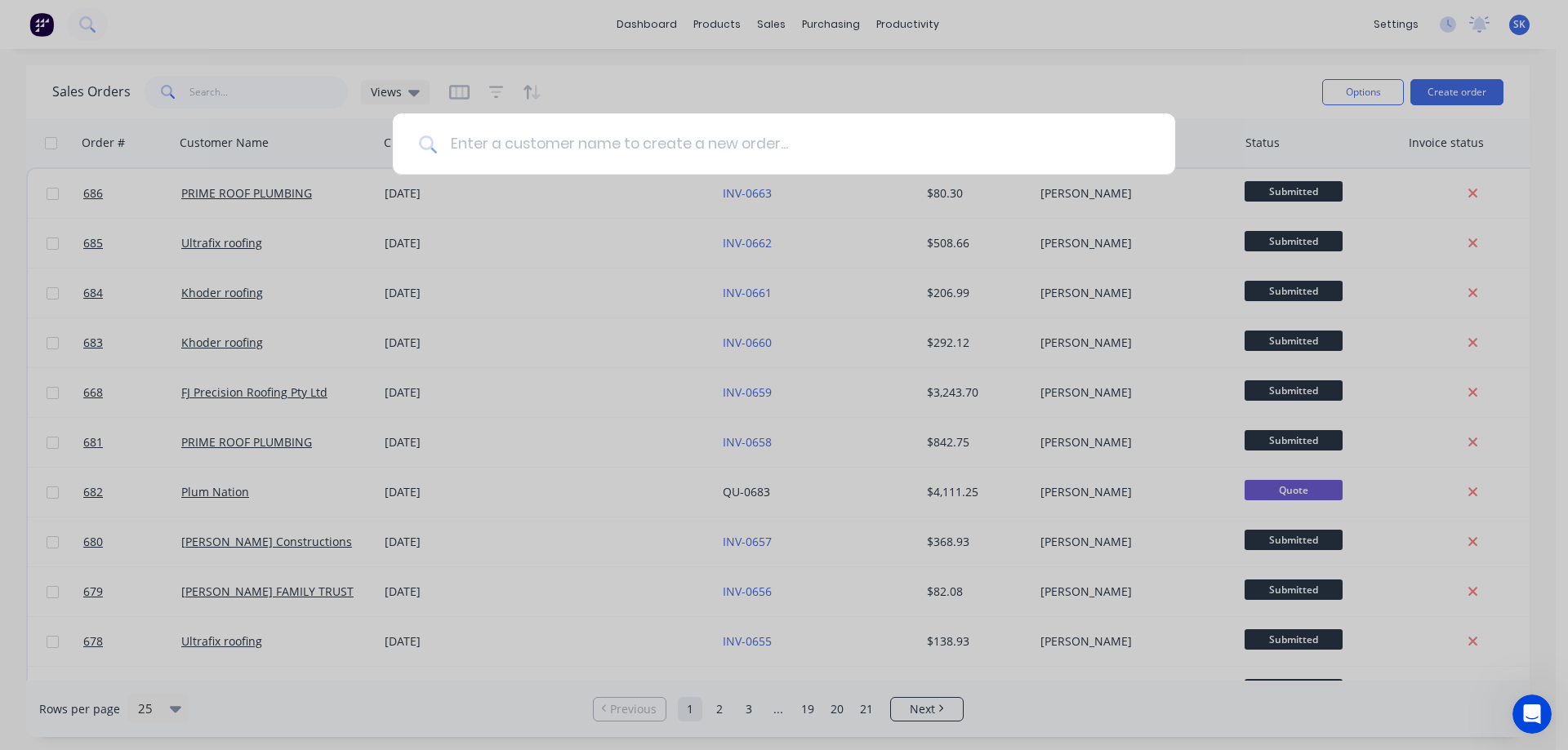
click at [545, 150] on input at bounding box center [793, 144] width 712 height 61
type input "ROSS"
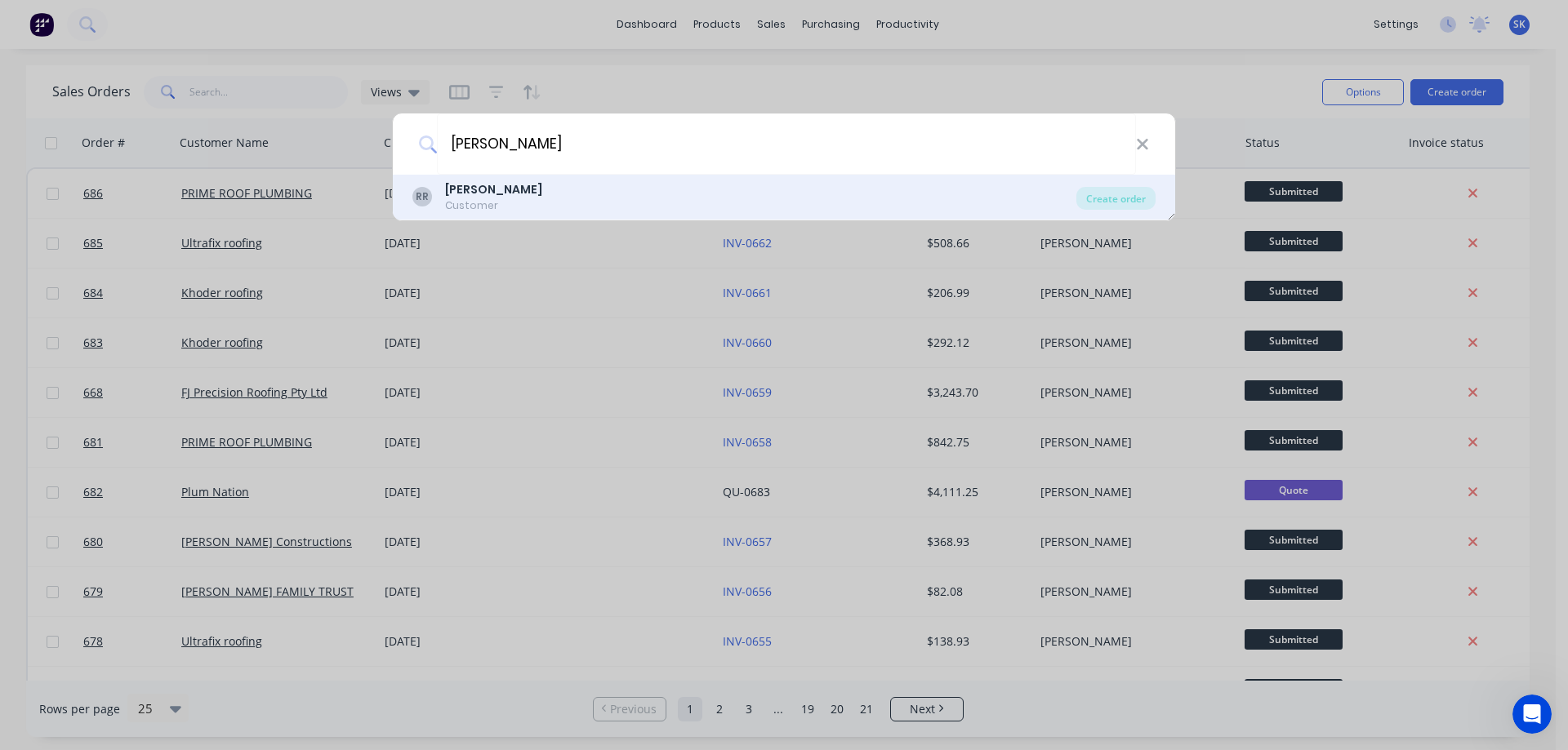
click at [533, 187] on div "RR Ross Customer" at bounding box center [744, 197] width 663 height 31
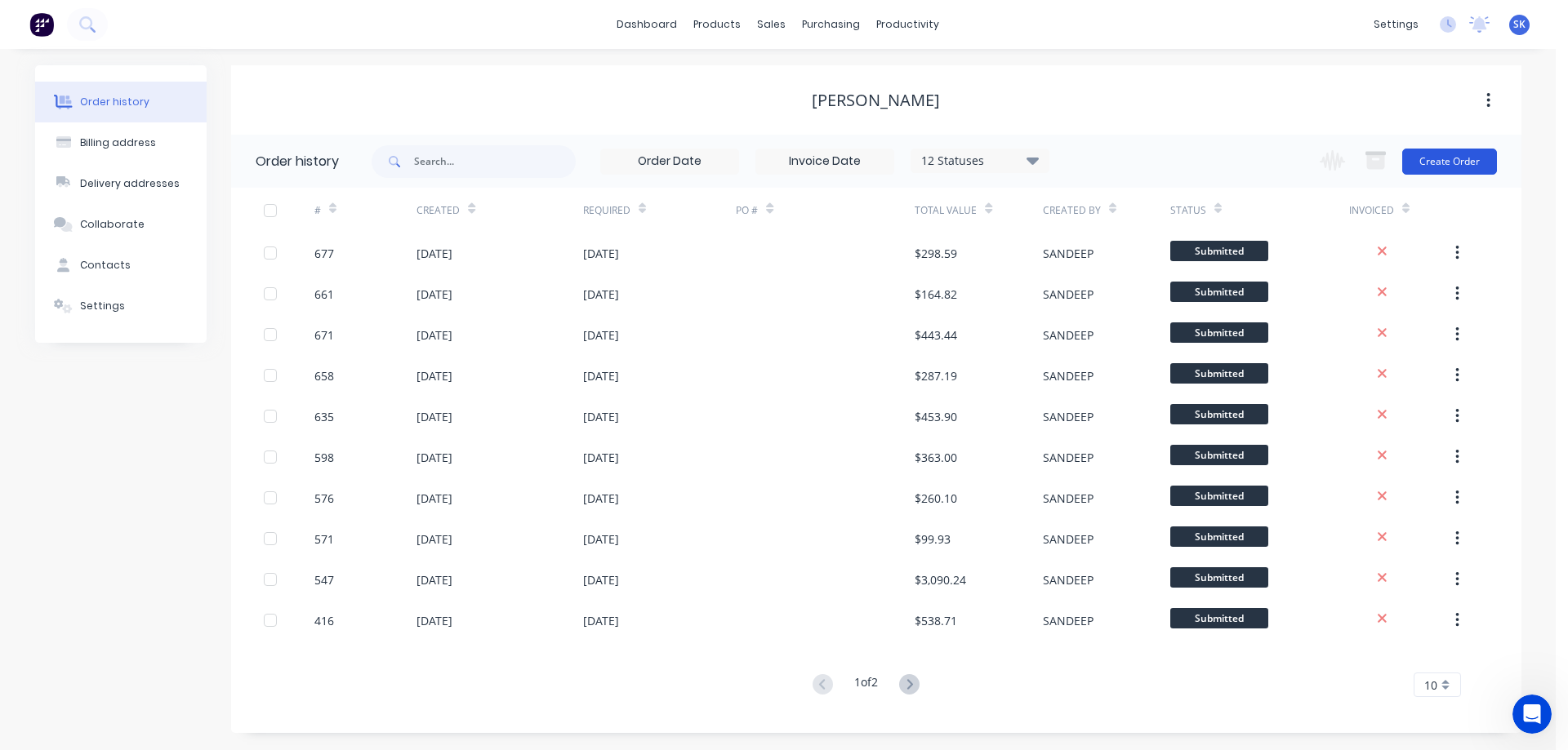
click at [1433, 155] on button "Create Order" at bounding box center [1449, 161] width 95 height 26
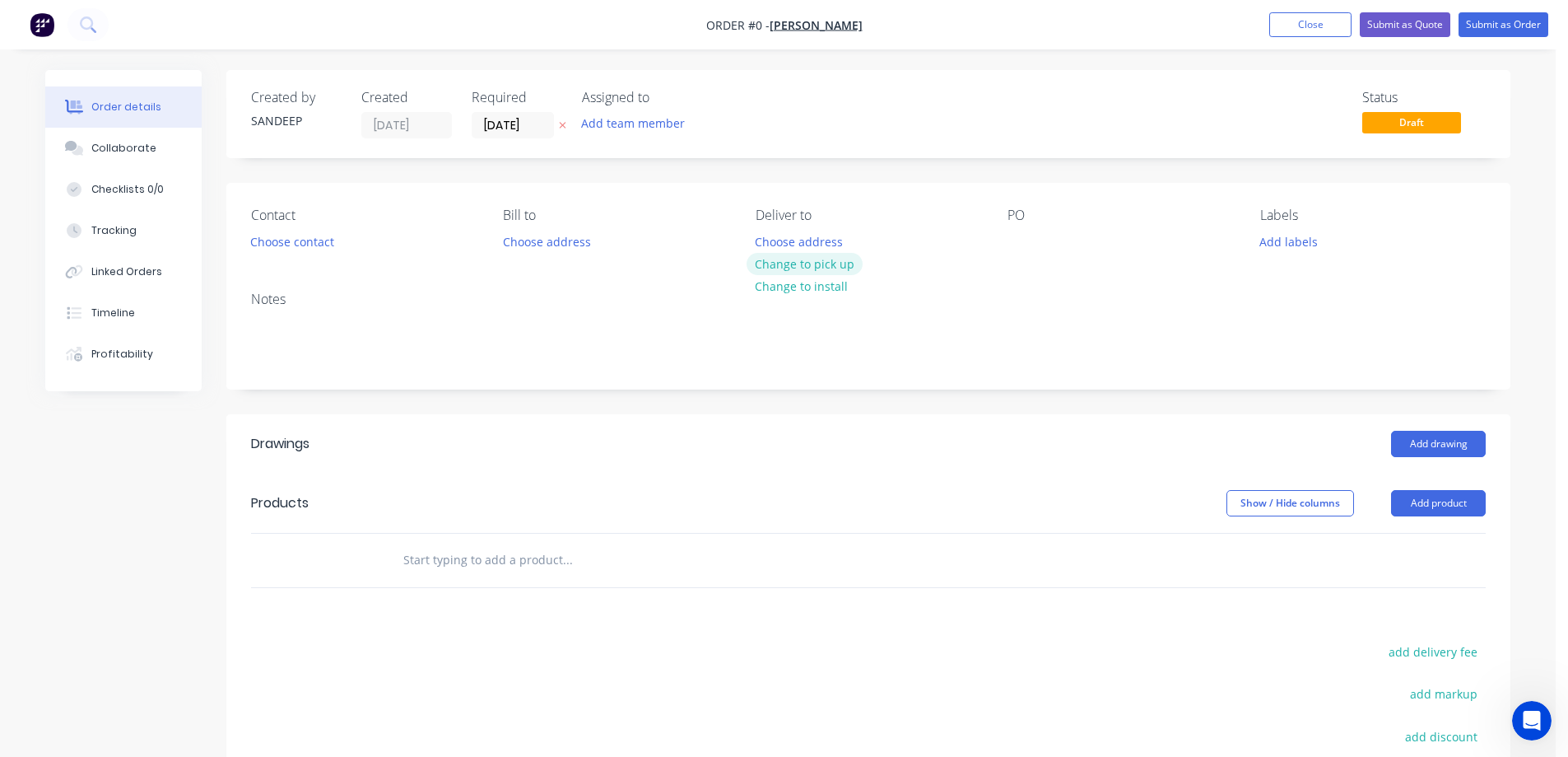
click at [794, 259] on button "Change to pick up" at bounding box center [805, 264] width 117 height 22
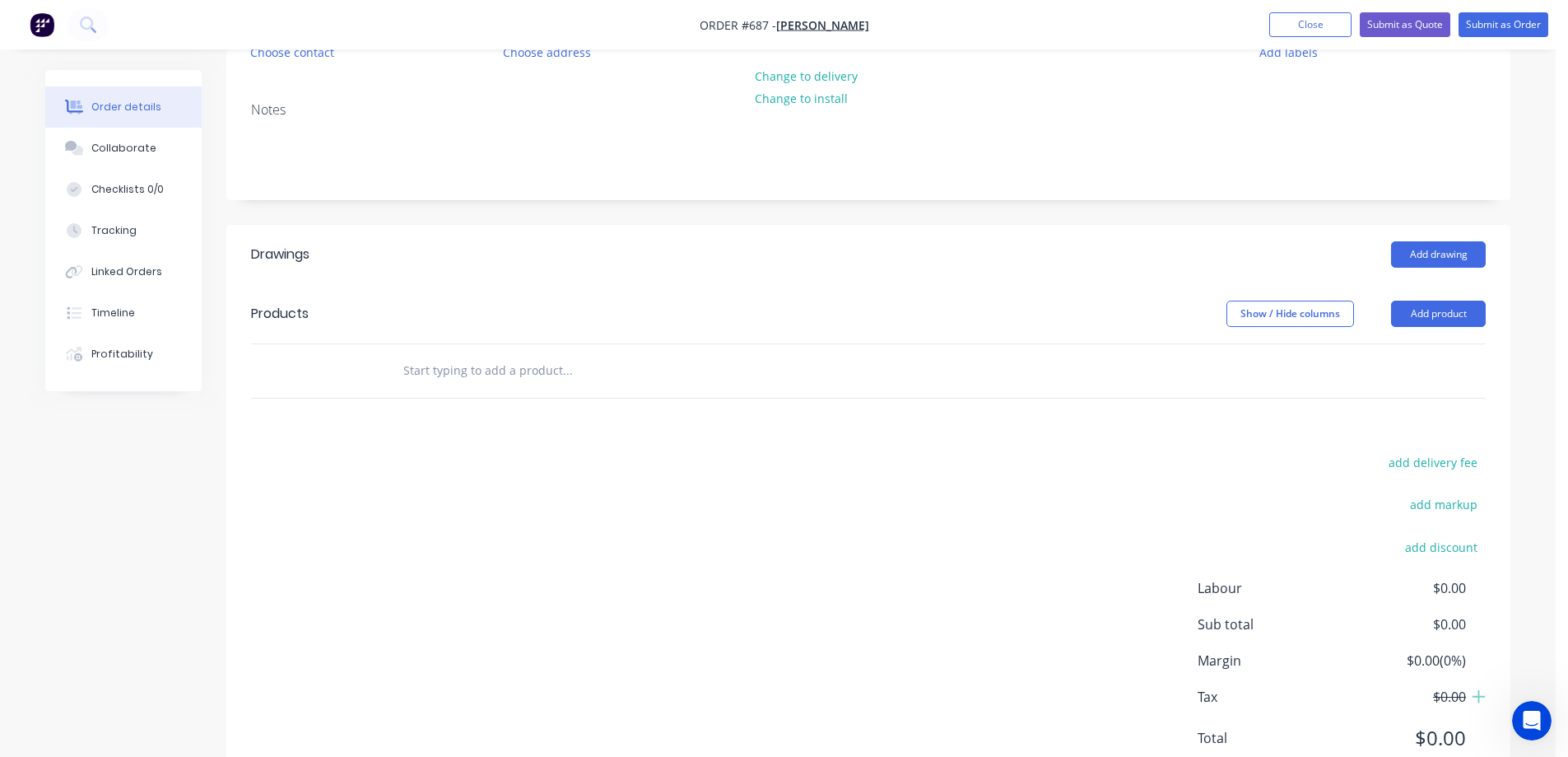
scroll to position [251, 0]
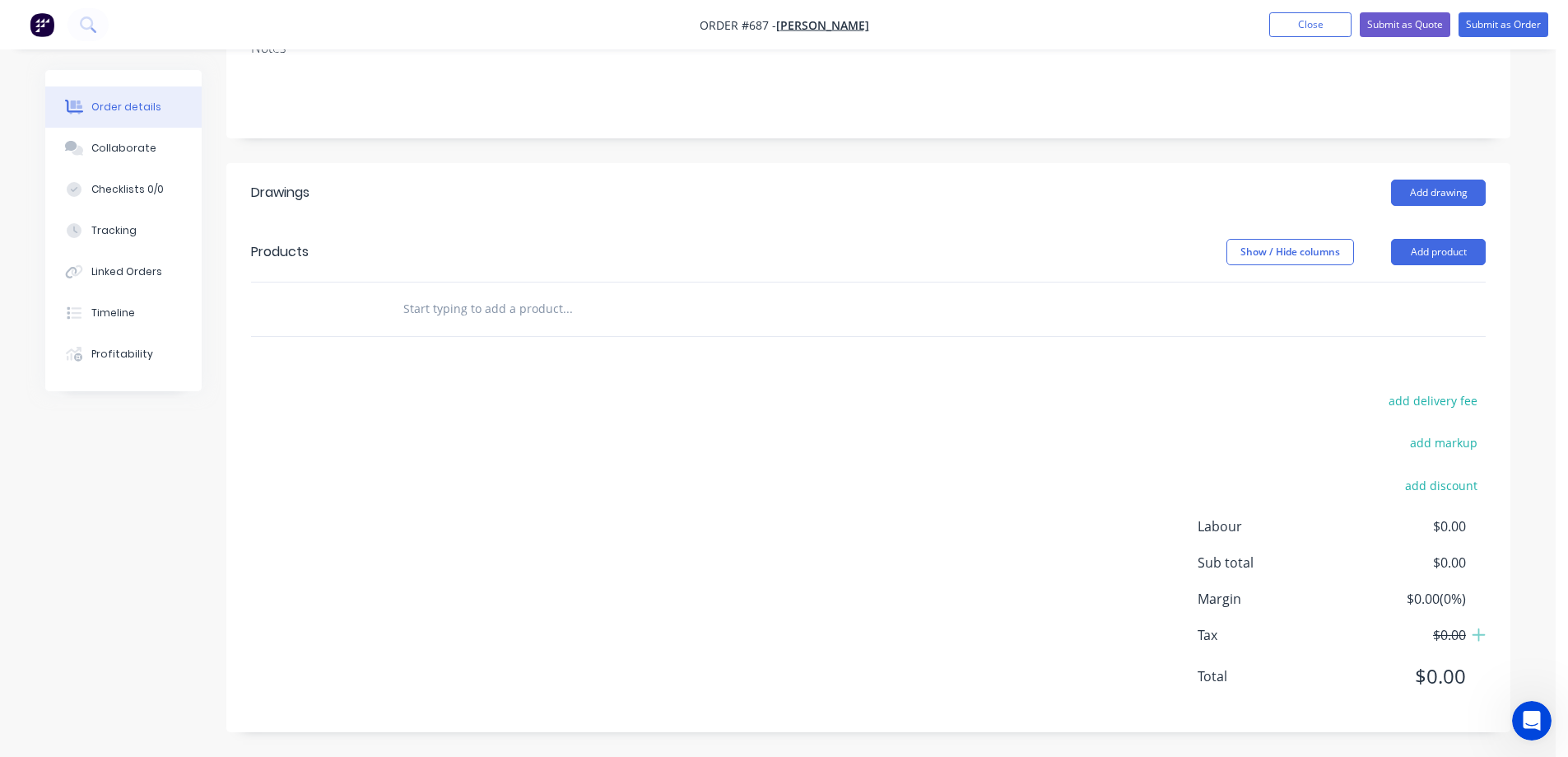
click at [440, 317] on input "text" at bounding box center [568, 308] width 330 height 33
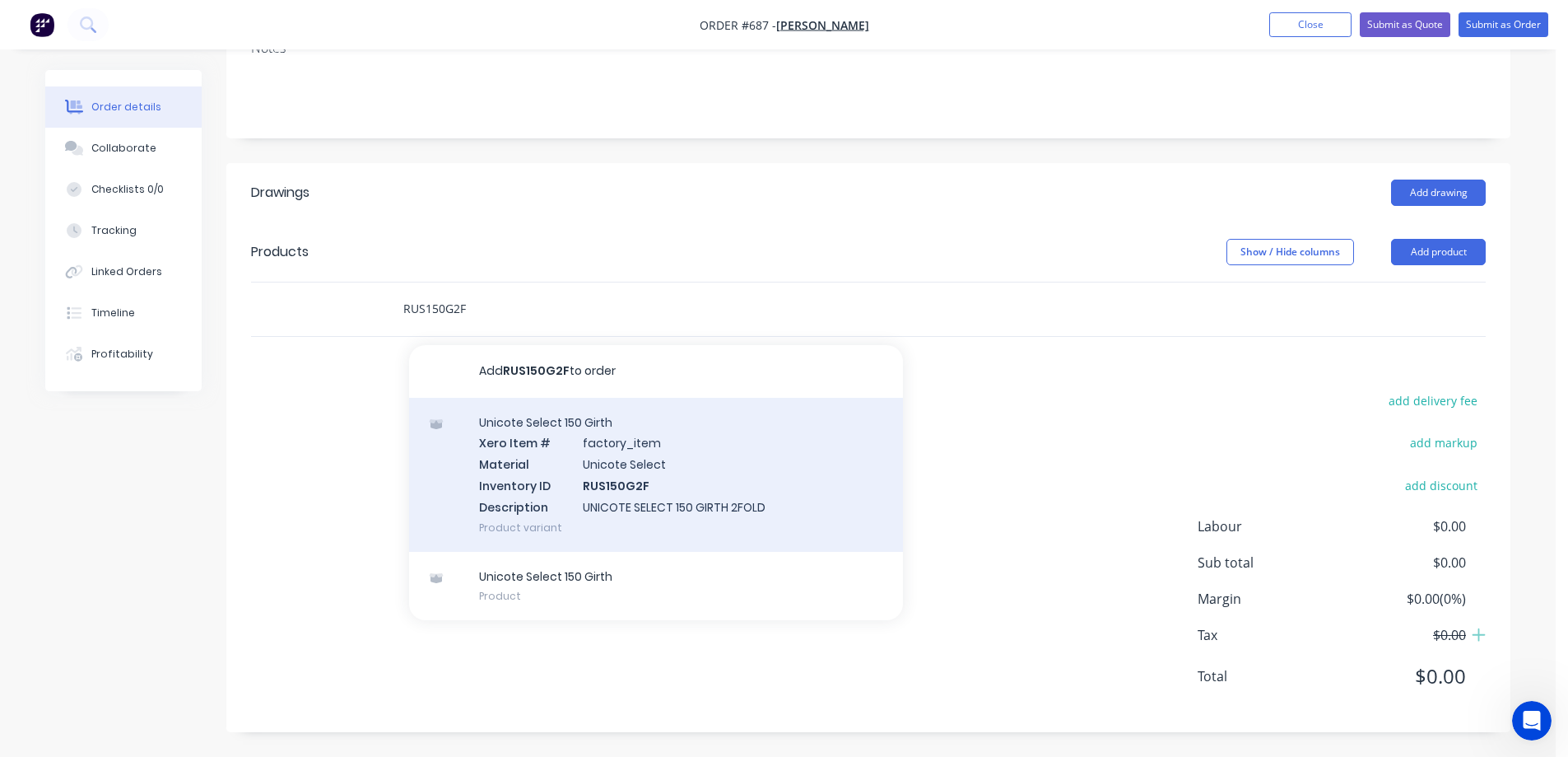
type input "RUS150G2F"
click at [516, 477] on div "Unicote Select 150 Girth Xero Item # factory_item Material Unicote Select Inven…" at bounding box center [656, 474] width 494 height 154
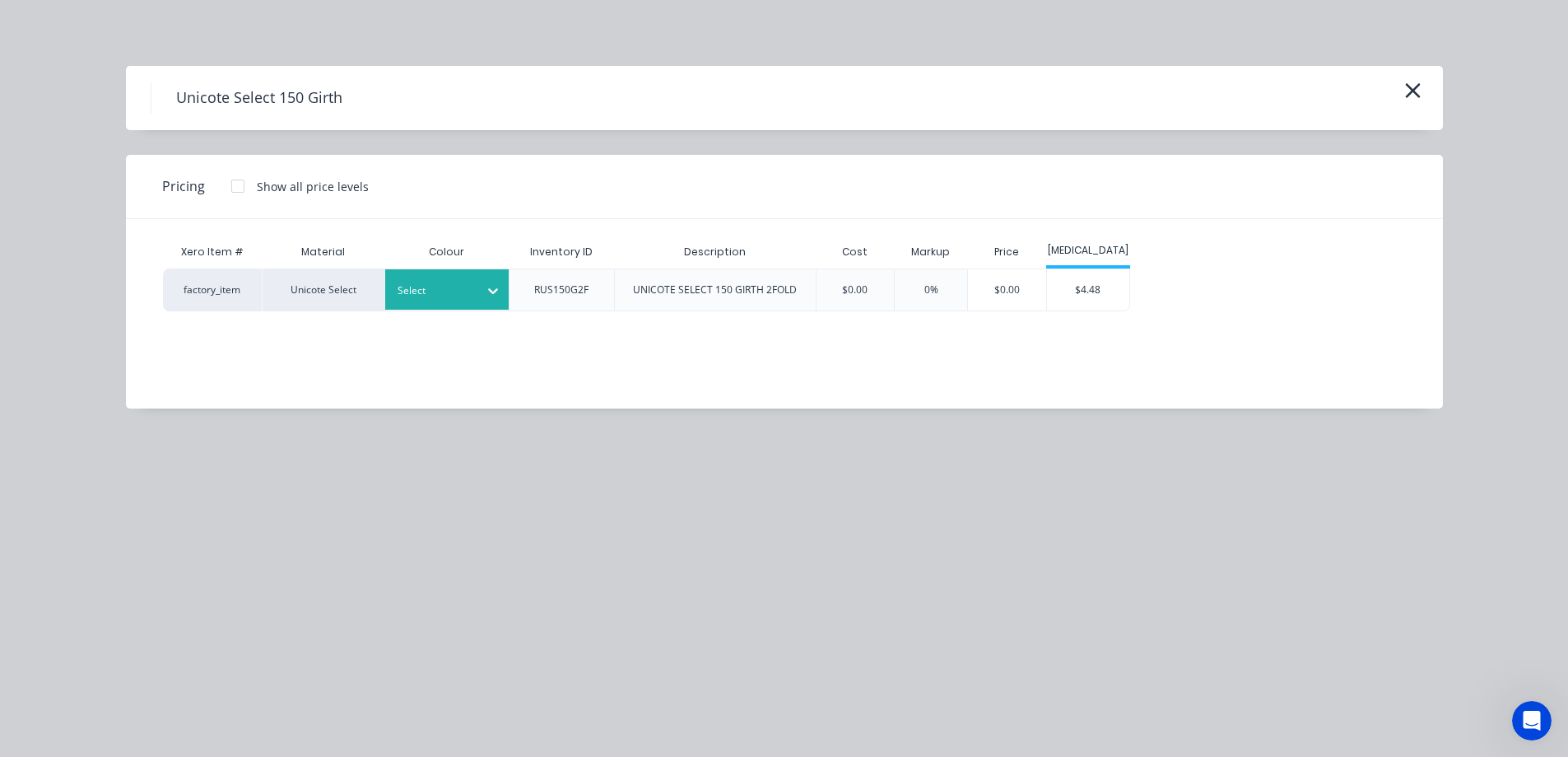
click at [465, 295] on div at bounding box center [435, 290] width 74 height 18
click at [206, 583] on div "Monolith" at bounding box center [103, 597] width 206 height 30
click at [1098, 290] on div "$4.48" at bounding box center [1089, 290] width 82 height 41
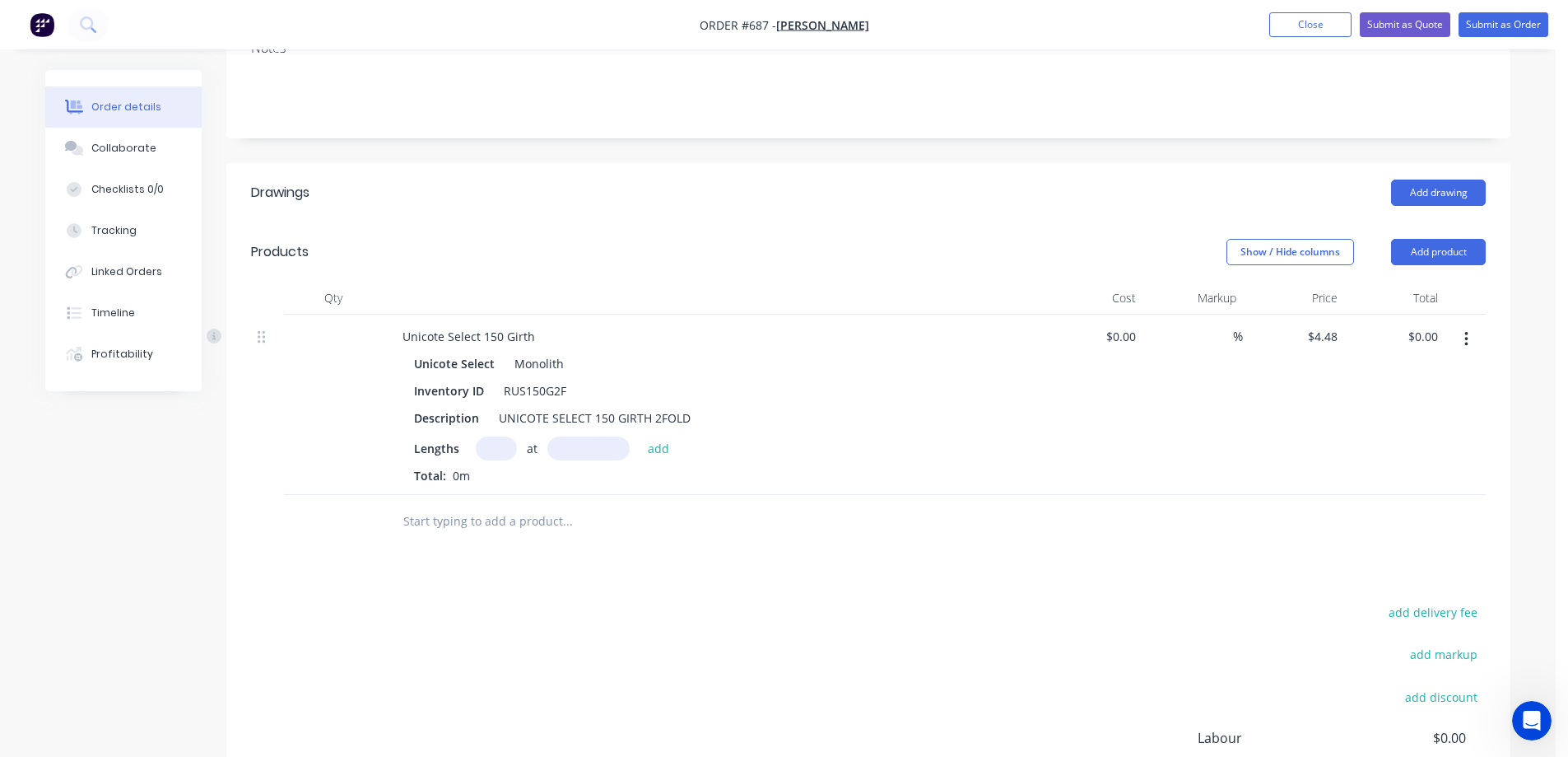
click at [489, 455] on input "text" at bounding box center [496, 449] width 41 height 24
type input "8"
type input "1000mm"
click at [670, 449] on button "add" at bounding box center [659, 448] width 39 height 22
type input "$35.84"
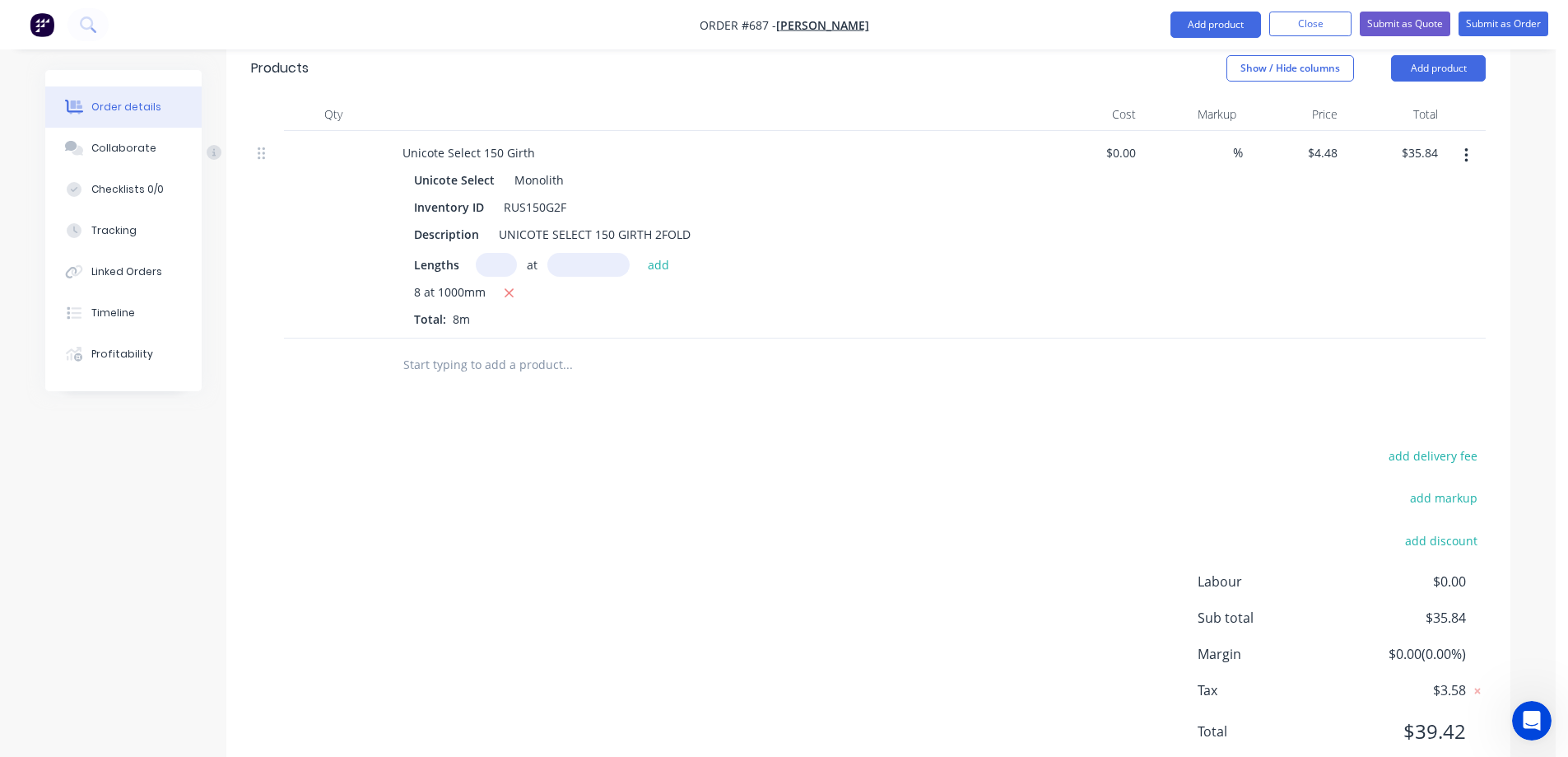
scroll to position [490, 0]
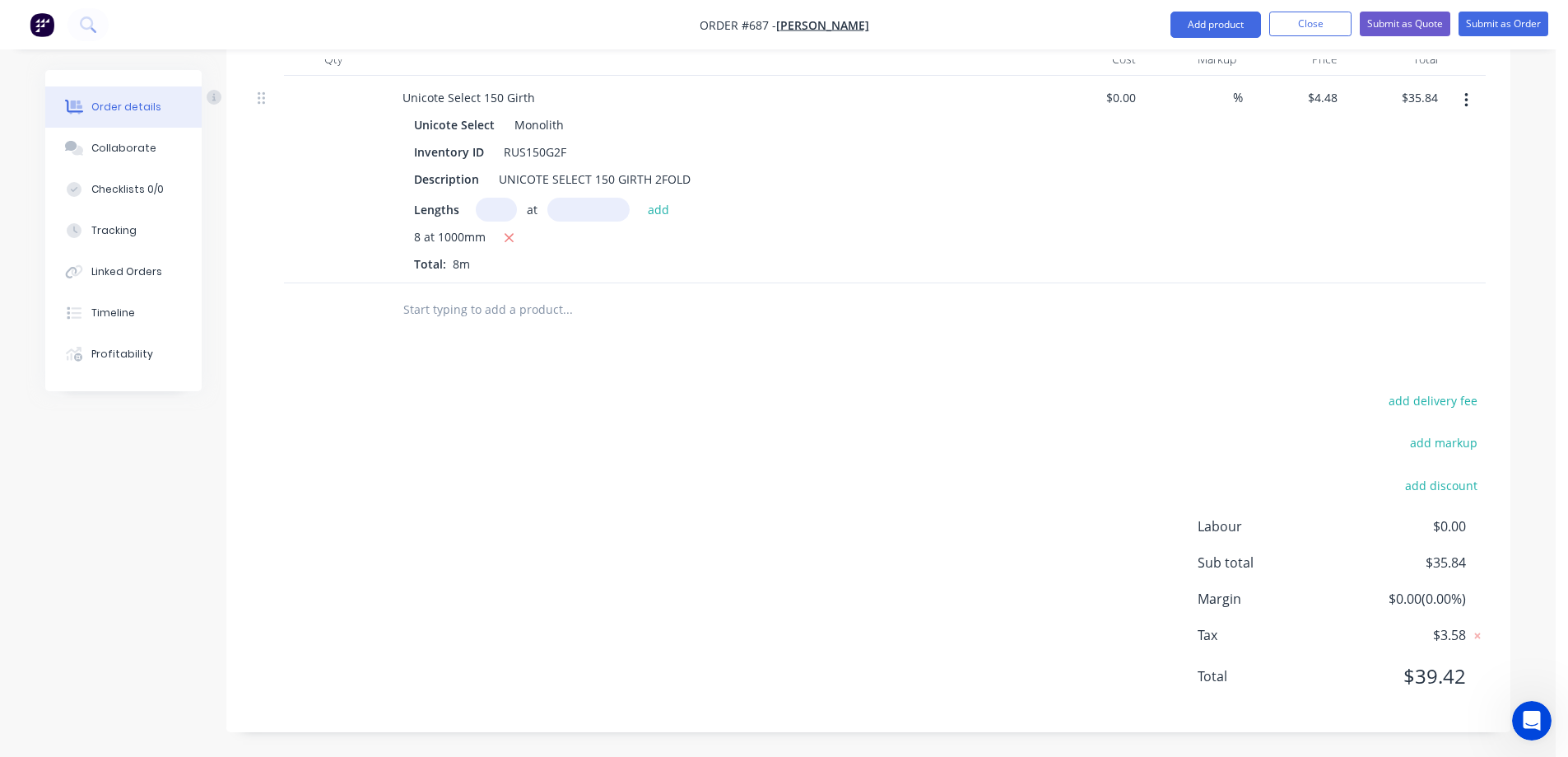
click at [428, 323] on input "text" at bounding box center [568, 309] width 330 height 33
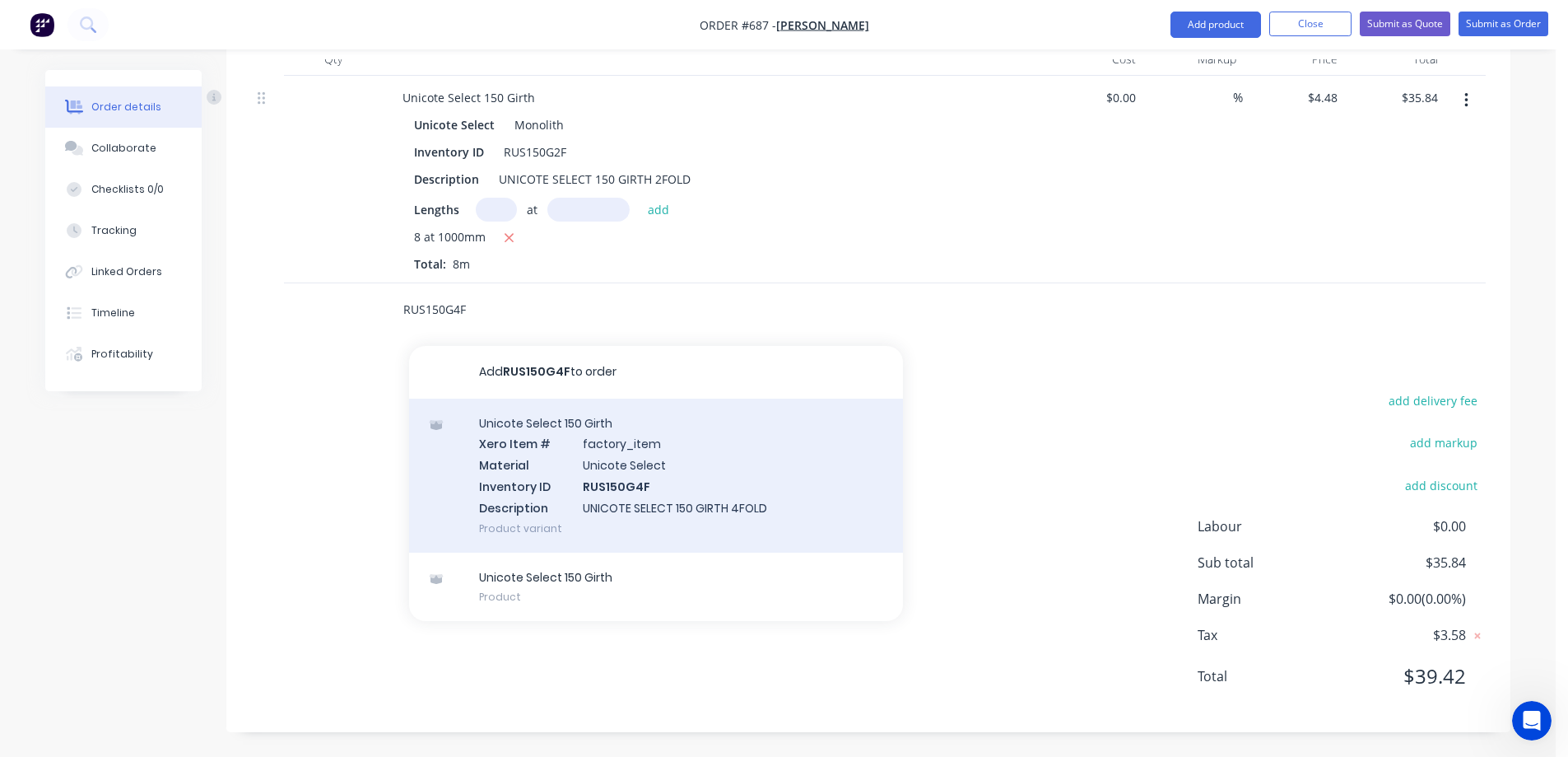
type input "RUS150G4F"
click at [568, 468] on div "Unicote Select 150 Girth Xero Item # factory_item Material Unicote Select Inven…" at bounding box center [656, 475] width 494 height 154
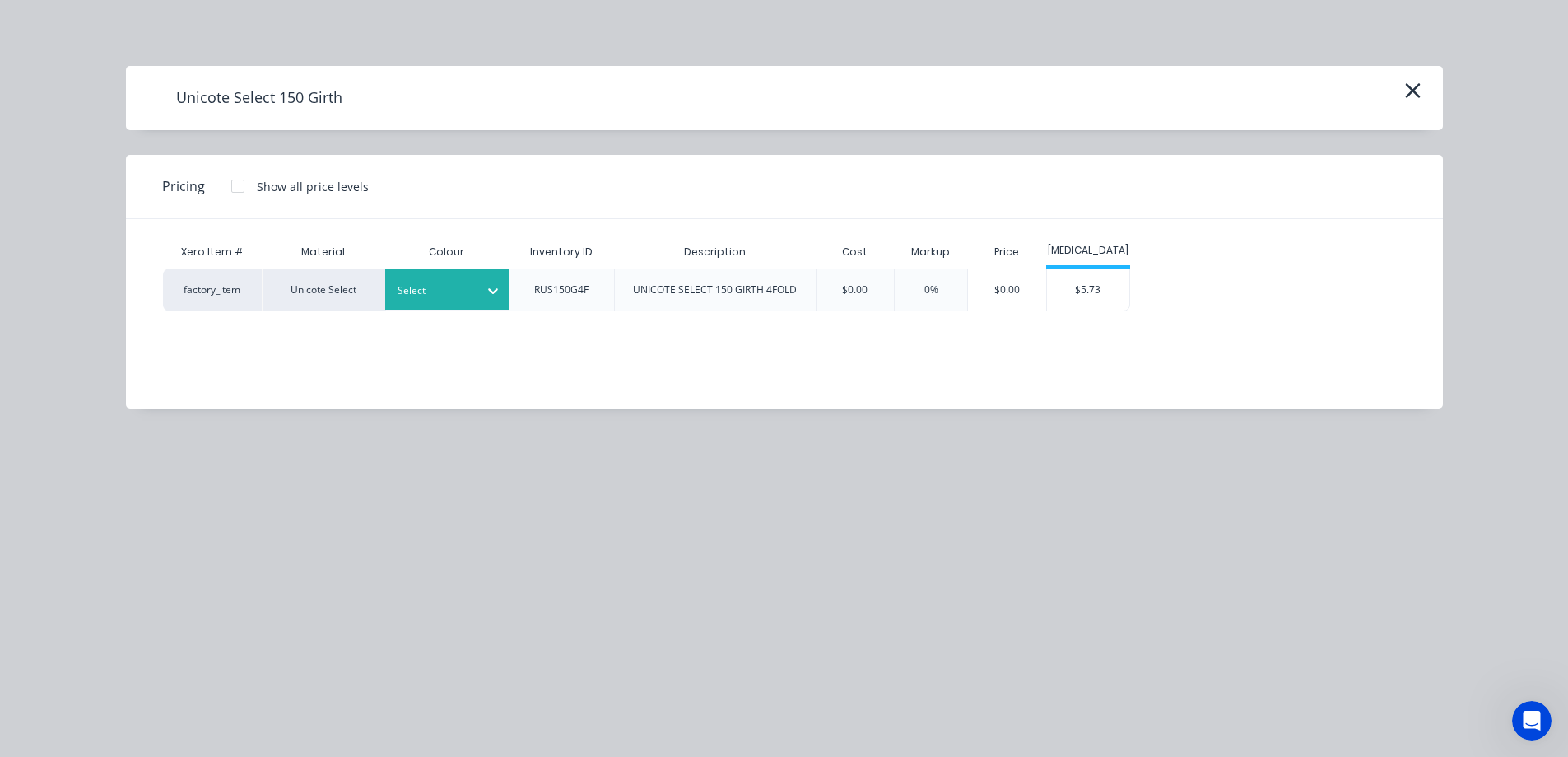
click at [485, 279] on div at bounding box center [493, 290] width 30 height 27
click at [206, 456] on div "Monolith" at bounding box center [103, 441] width 206 height 30
click at [1081, 279] on div "$5.73" at bounding box center [1089, 290] width 82 height 41
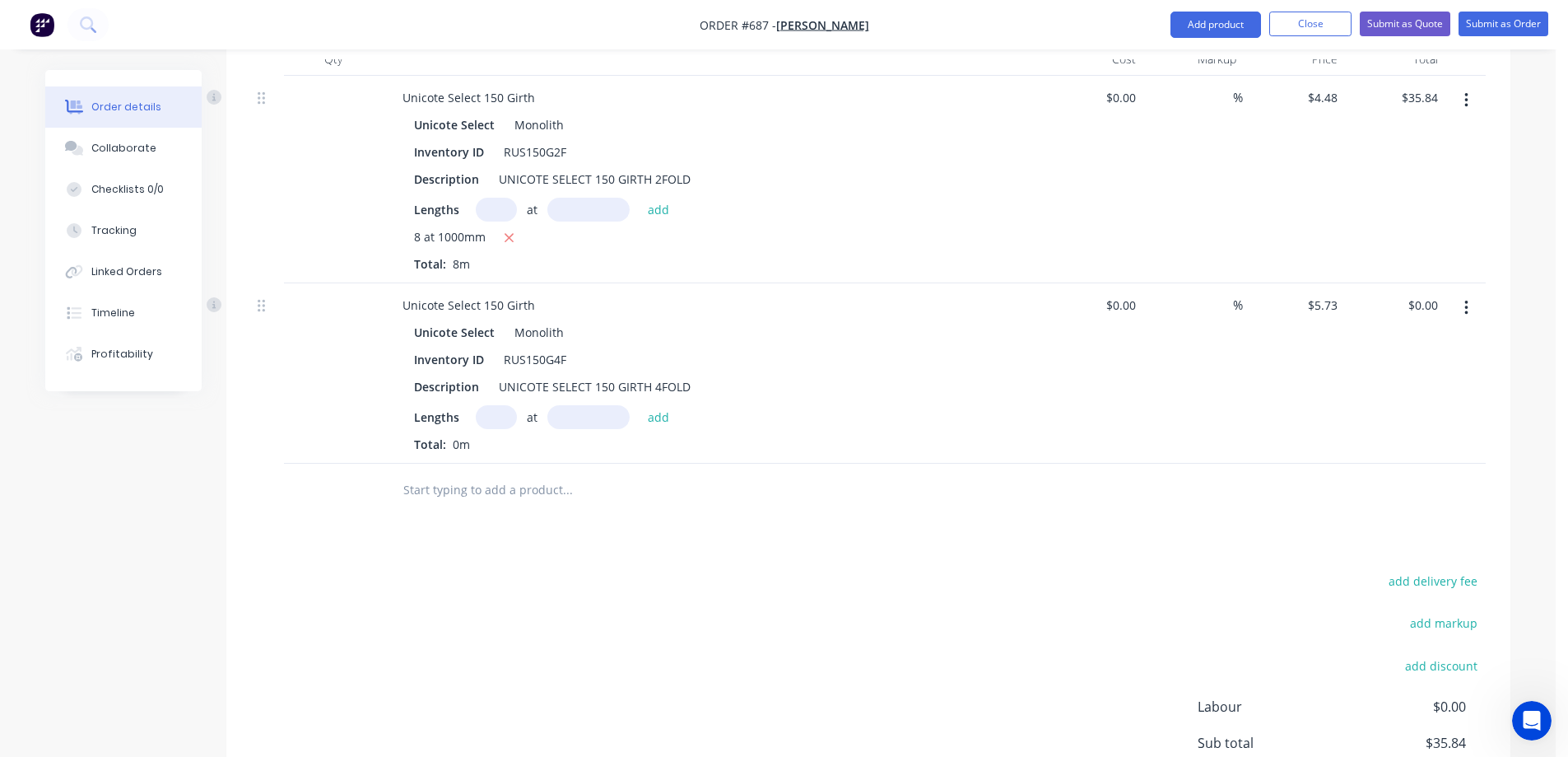
click at [501, 413] on input "text" at bounding box center [496, 418] width 41 height 24
type input "3"
type input "2100mm"
click at [644, 412] on button "add" at bounding box center [659, 417] width 39 height 22
type input "$36.10"
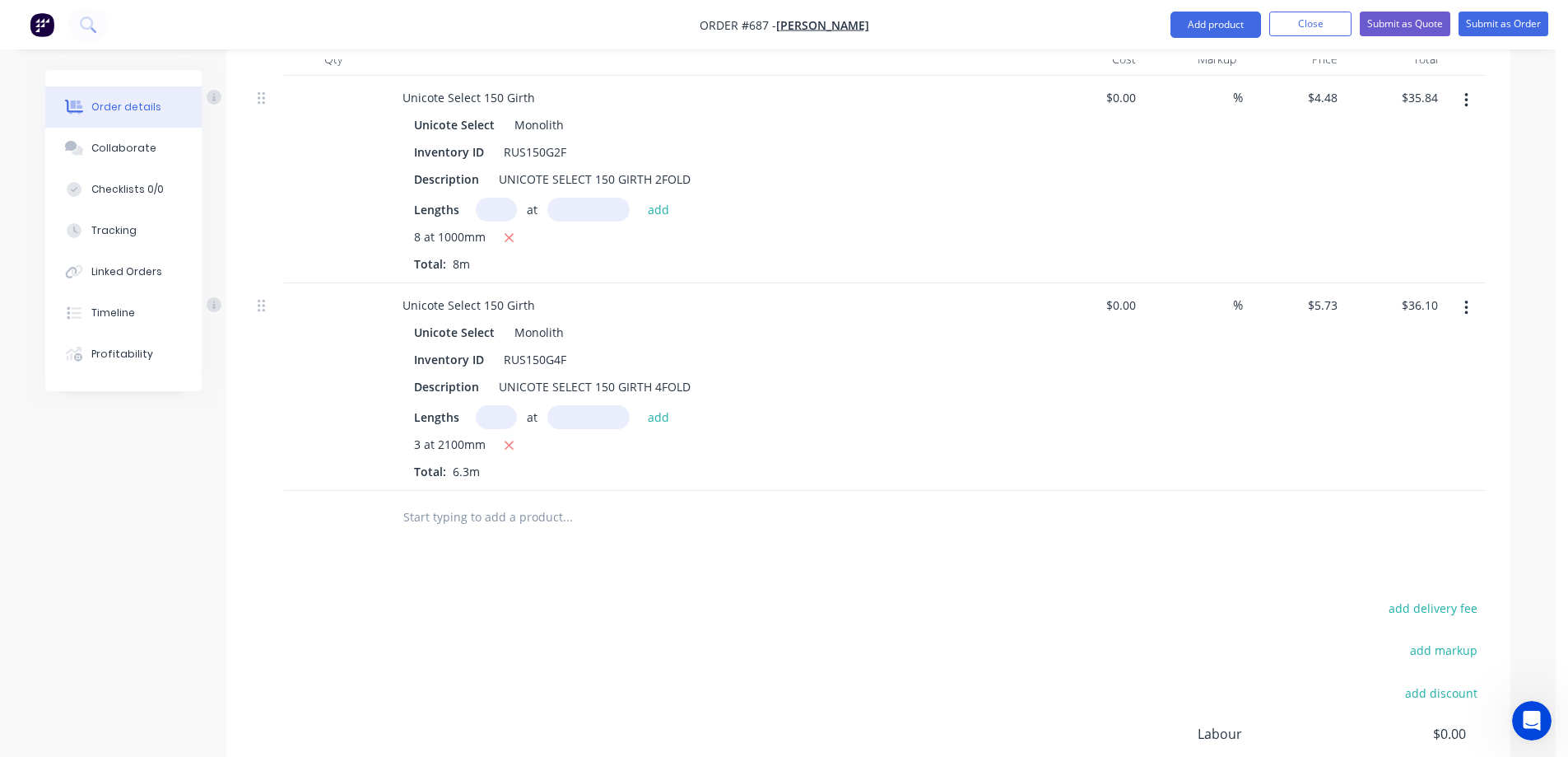
click at [568, 516] on input "text" at bounding box center [568, 517] width 330 height 33
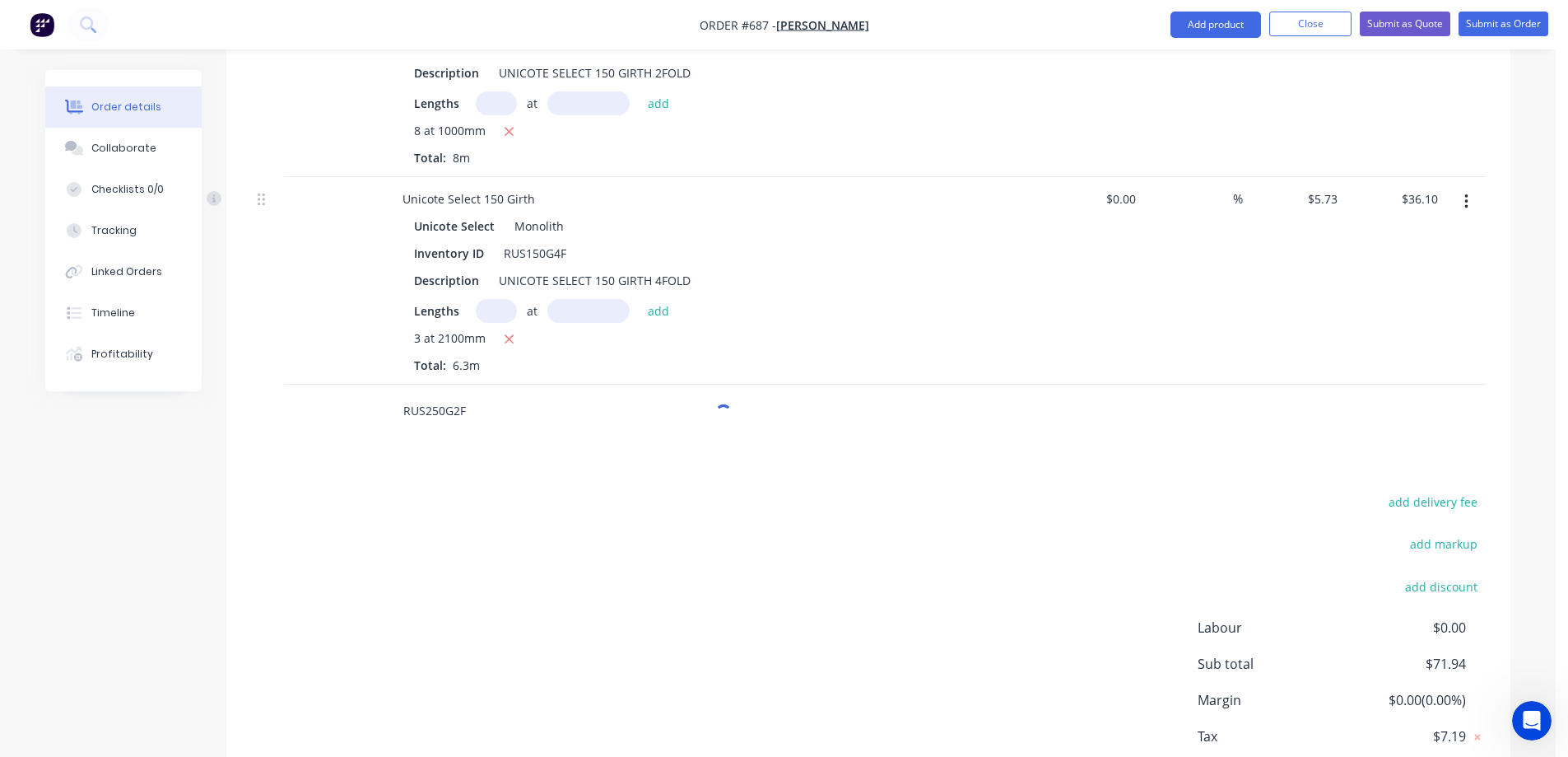
scroll to position [698, 0]
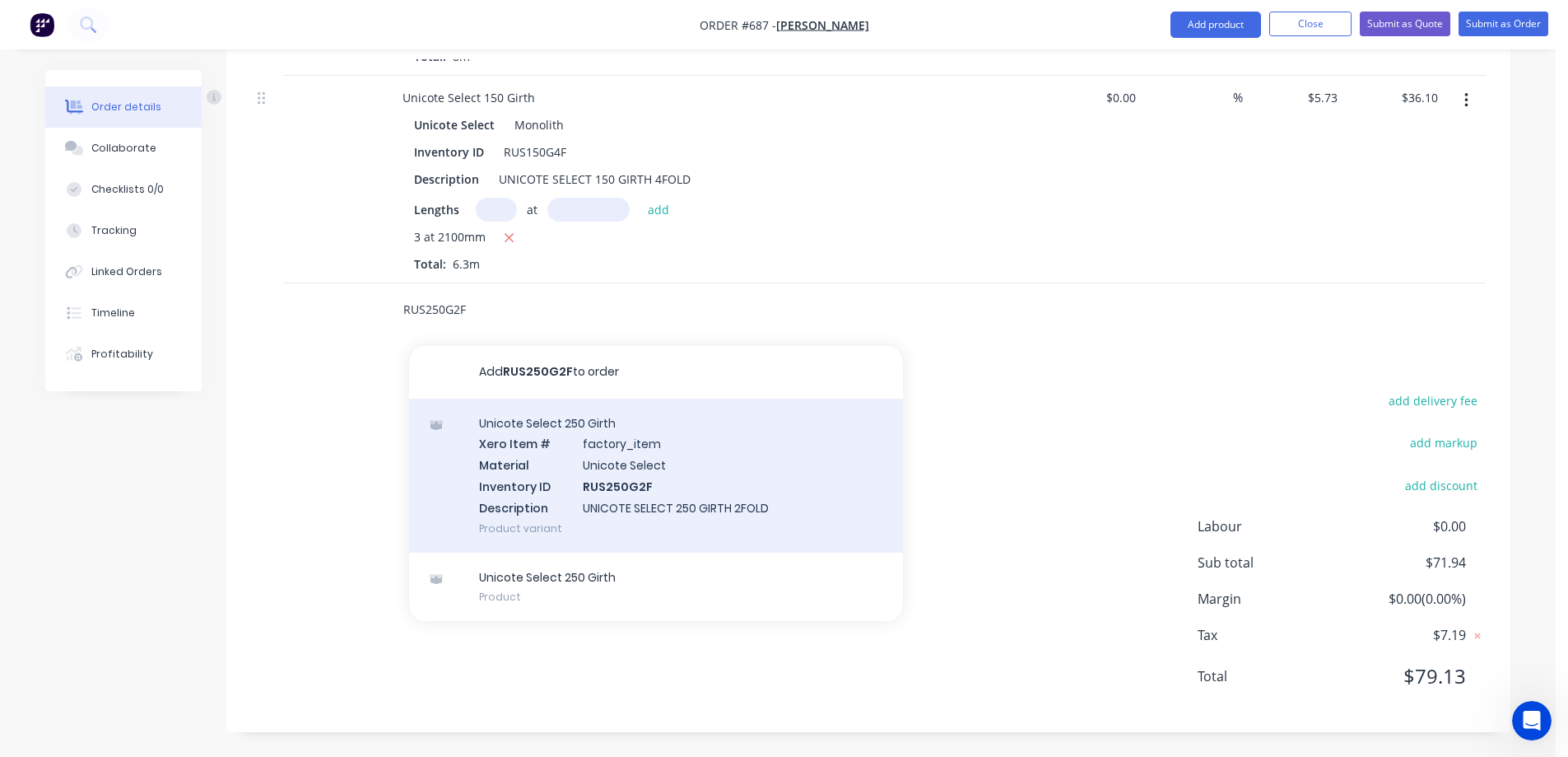
type input "RUS250G2F"
click at [567, 498] on div "Unicote Select 250 Girth Xero Item # factory_item Material Unicote Select Inven…" at bounding box center [656, 475] width 494 height 154
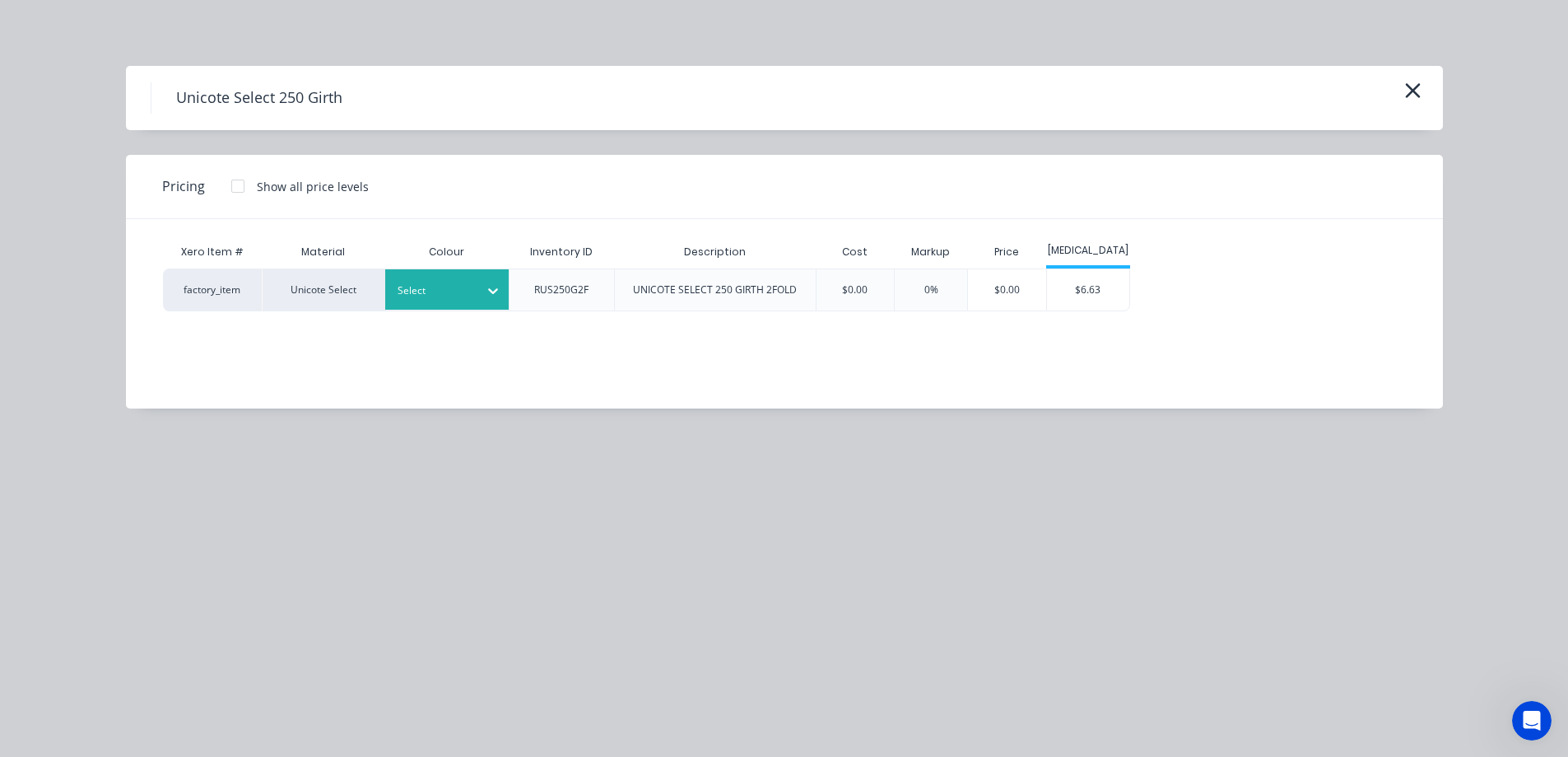
click at [486, 298] on icon at bounding box center [493, 290] width 16 height 16
click at [206, 167] on div "Monolith" at bounding box center [103, 150] width 206 height 30
click at [1112, 303] on div "$6.63" at bounding box center [1089, 290] width 82 height 41
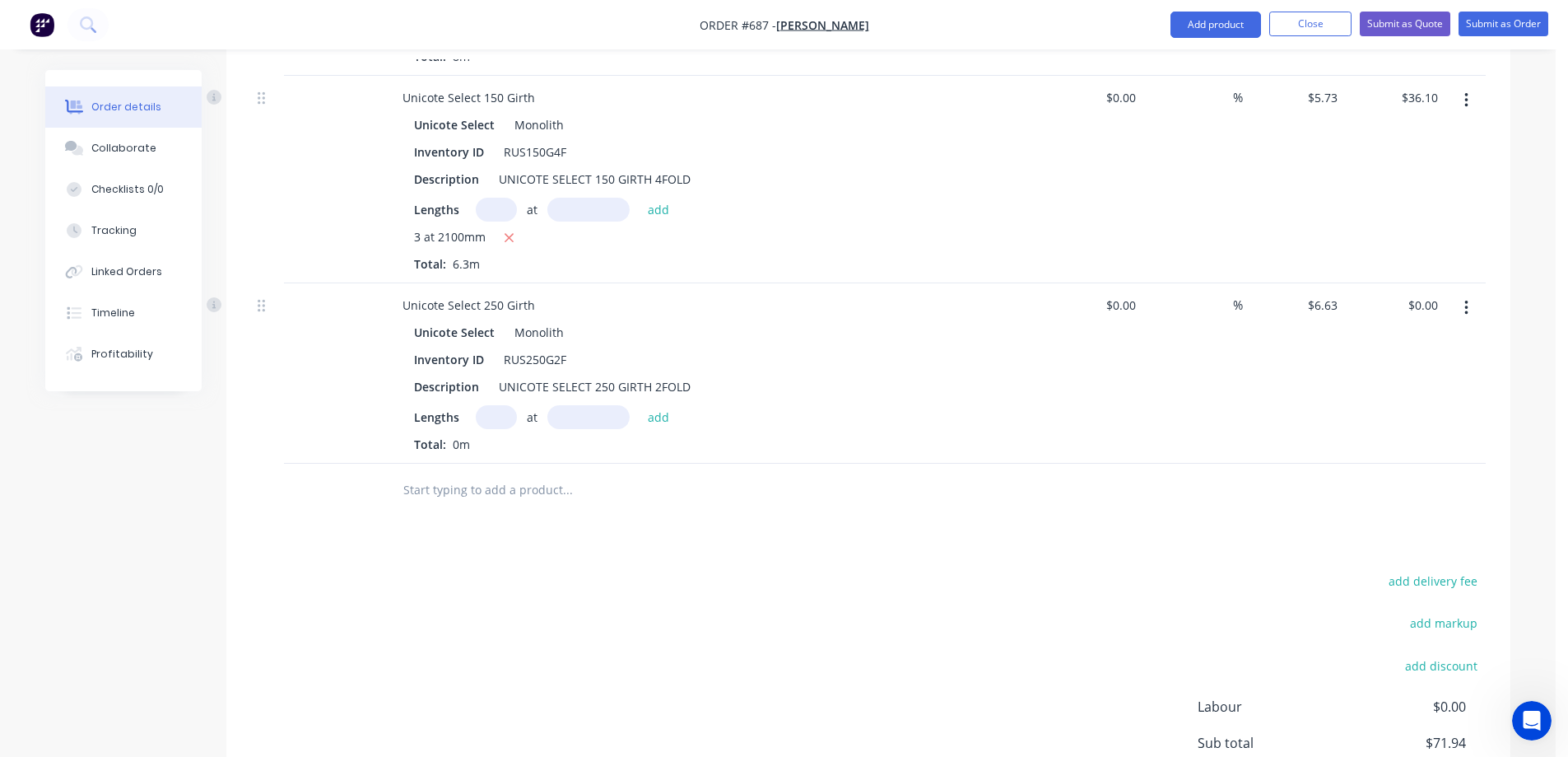
click at [497, 419] on input "text" at bounding box center [496, 418] width 41 height 24
type input "3"
type input "2100mm"
click at [654, 414] on button "add" at bounding box center [659, 417] width 39 height 22
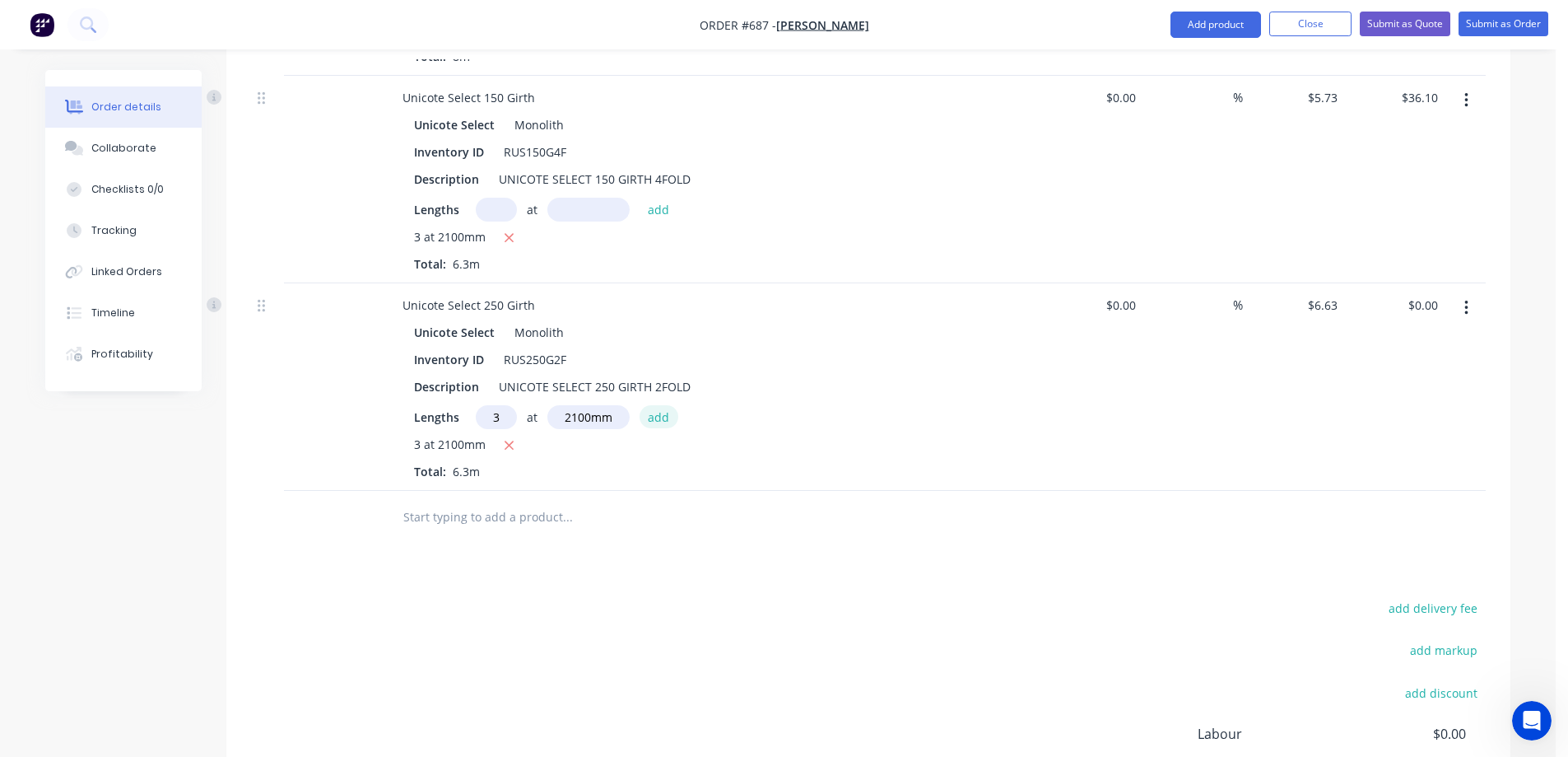
type input "$41.77"
click at [444, 516] on input "text" at bounding box center [568, 517] width 330 height 33
click at [538, 517] on input "text" at bounding box center [568, 517] width 330 height 33
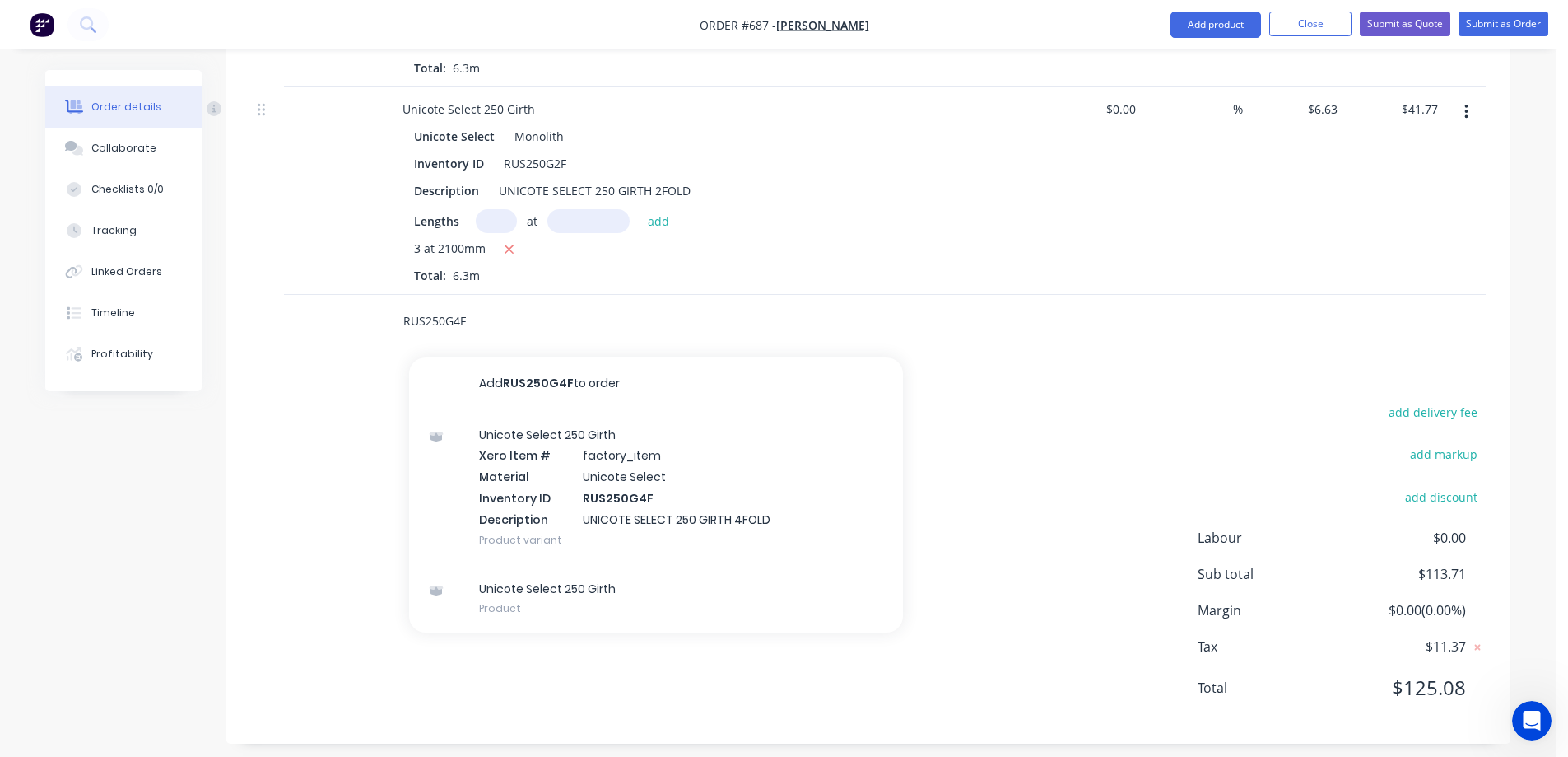
scroll to position [906, 0]
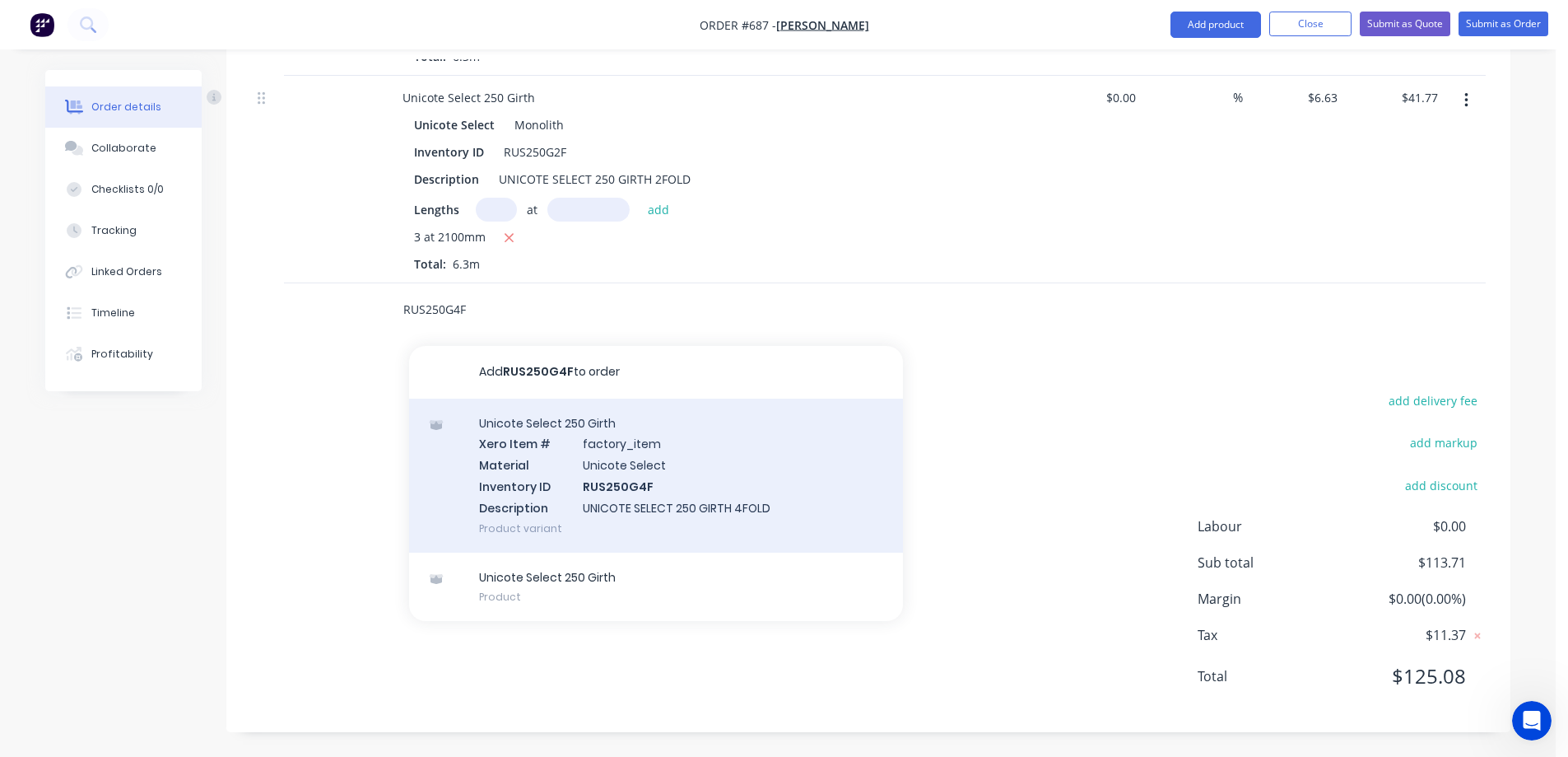
type input "RUS250G4F"
click at [628, 430] on div "Unicote Select 250 Girth Xero Item # factory_item Material Unicote Select Inven…" at bounding box center [656, 475] width 494 height 154
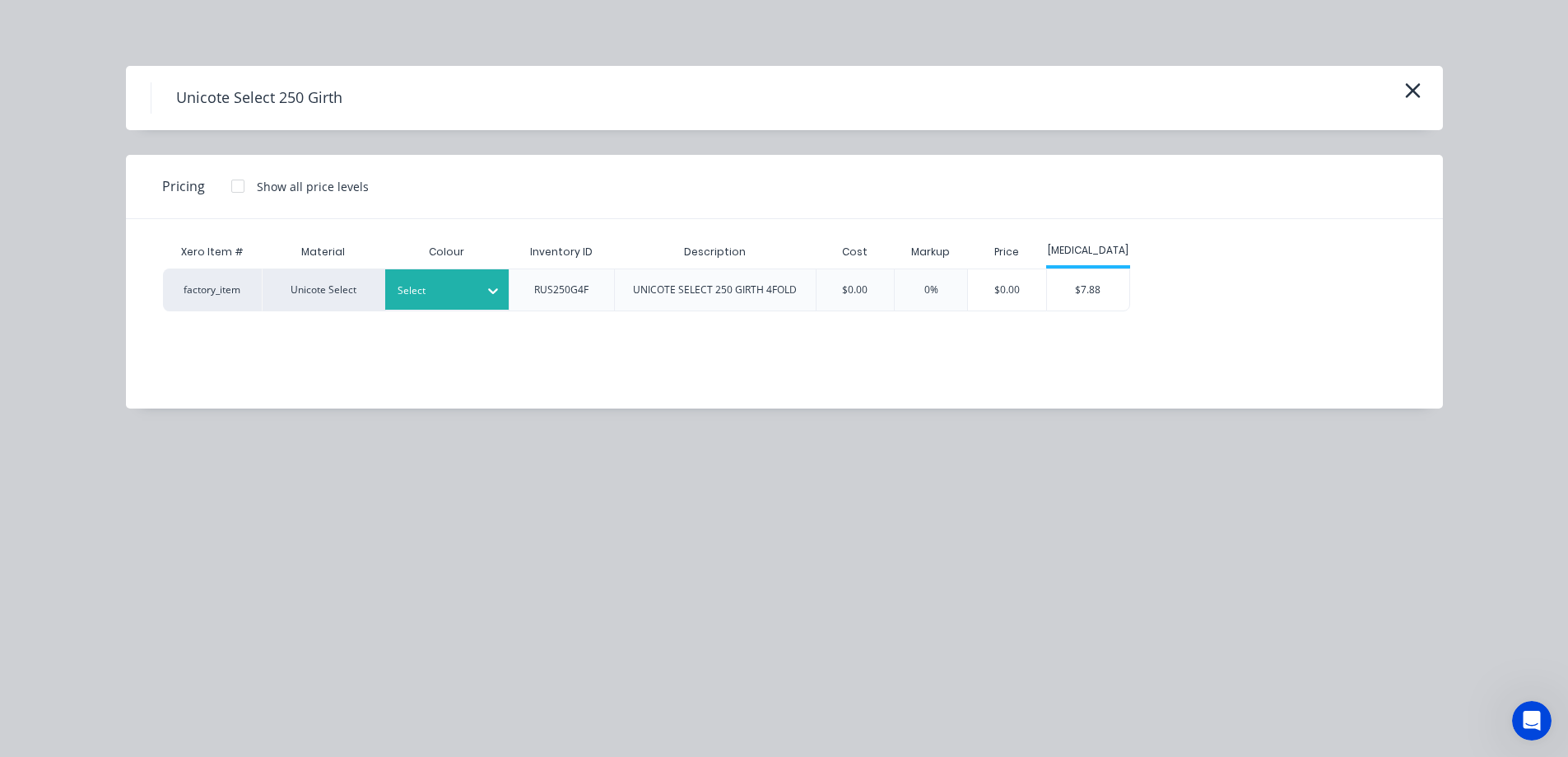
click at [452, 298] on div at bounding box center [435, 290] width 74 height 18
click at [206, 41] on div "Monolith" at bounding box center [103, 25] width 206 height 30
click at [1076, 292] on div "$7.88" at bounding box center [1089, 290] width 82 height 41
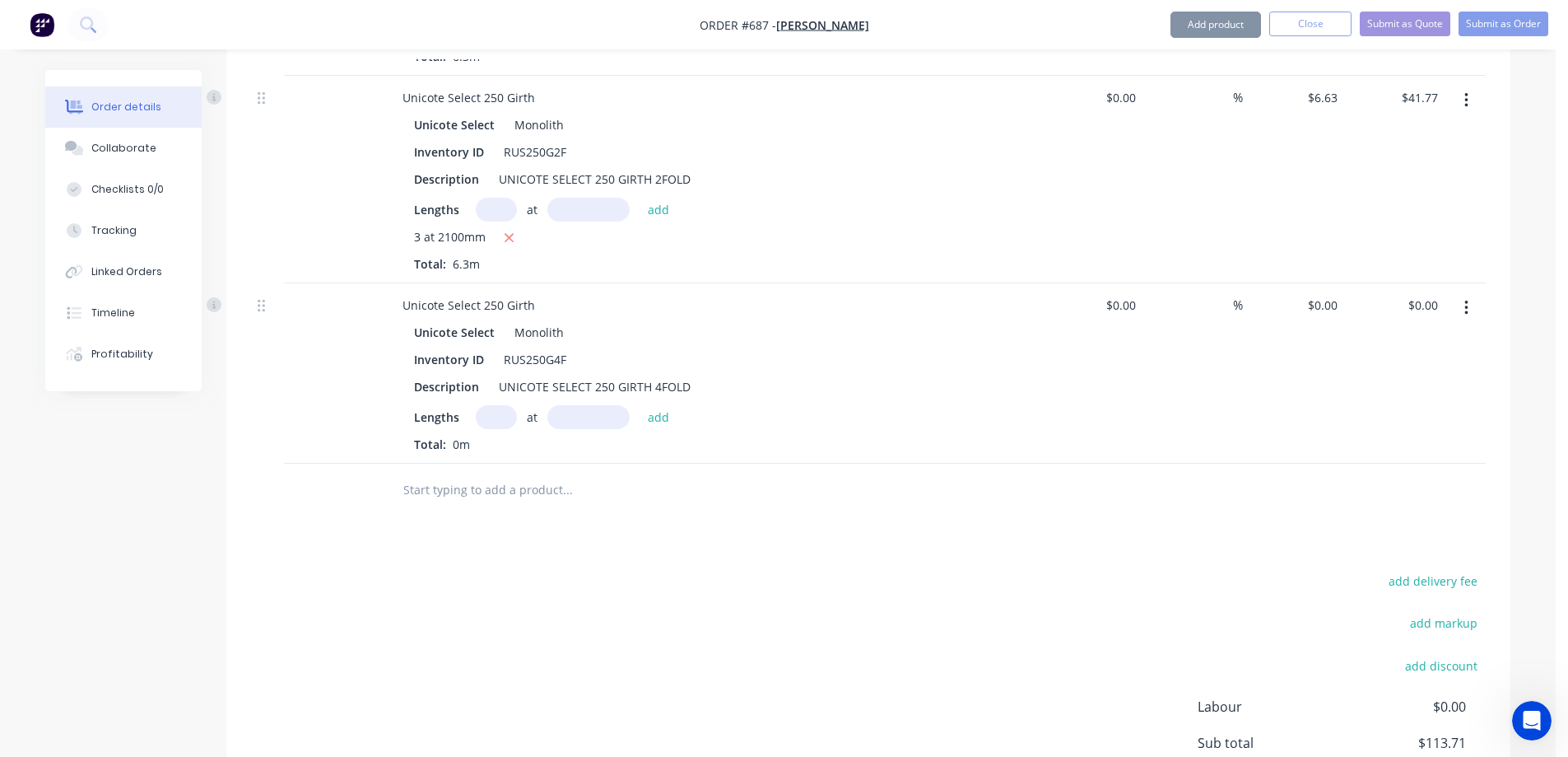
type input "$7.88"
click at [501, 413] on input "text" at bounding box center [496, 418] width 41 height 24
type input "2"
type input "3100mm"
click at [645, 412] on button "add" at bounding box center [659, 417] width 39 height 22
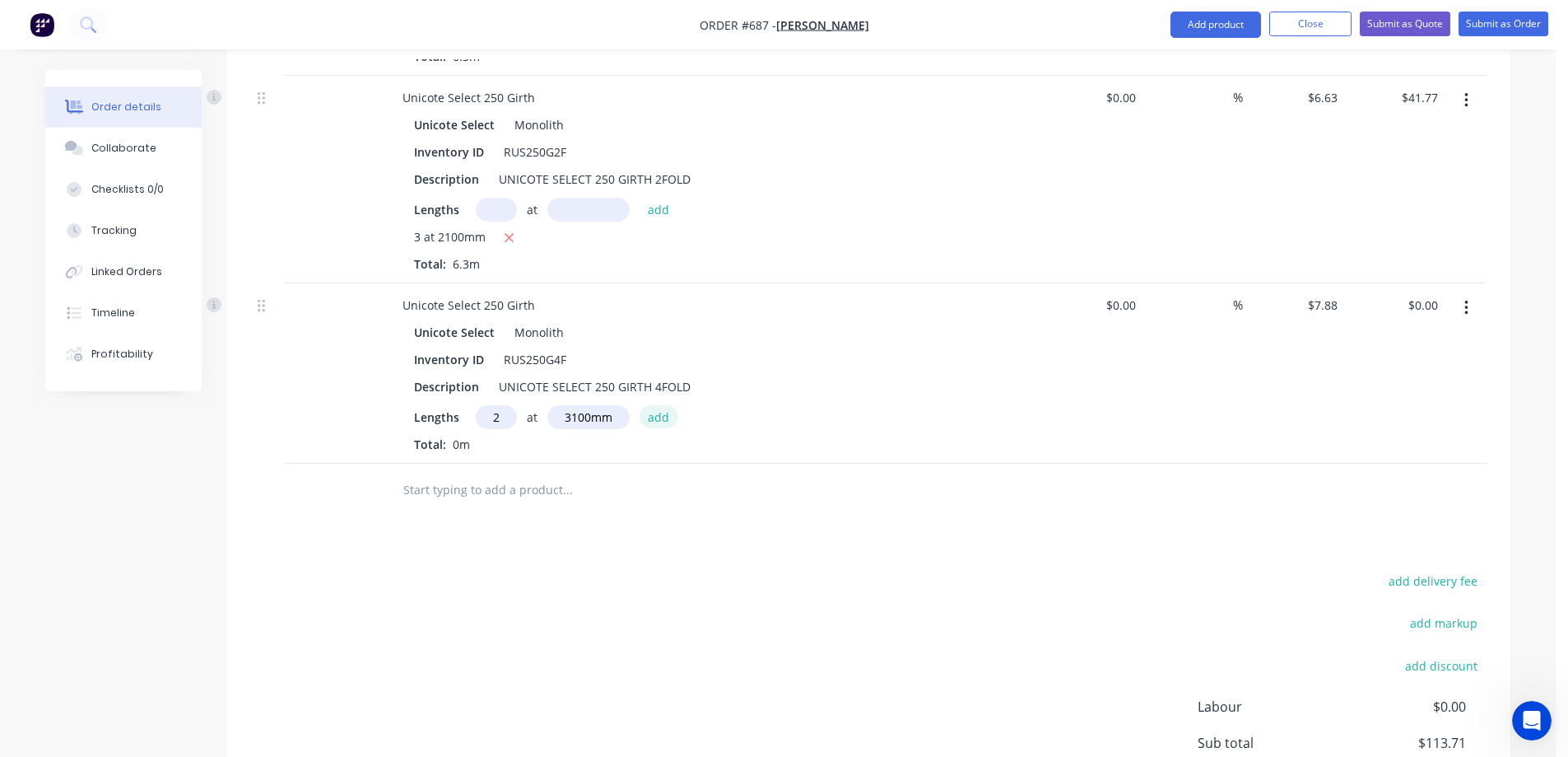
type input "$48.86"
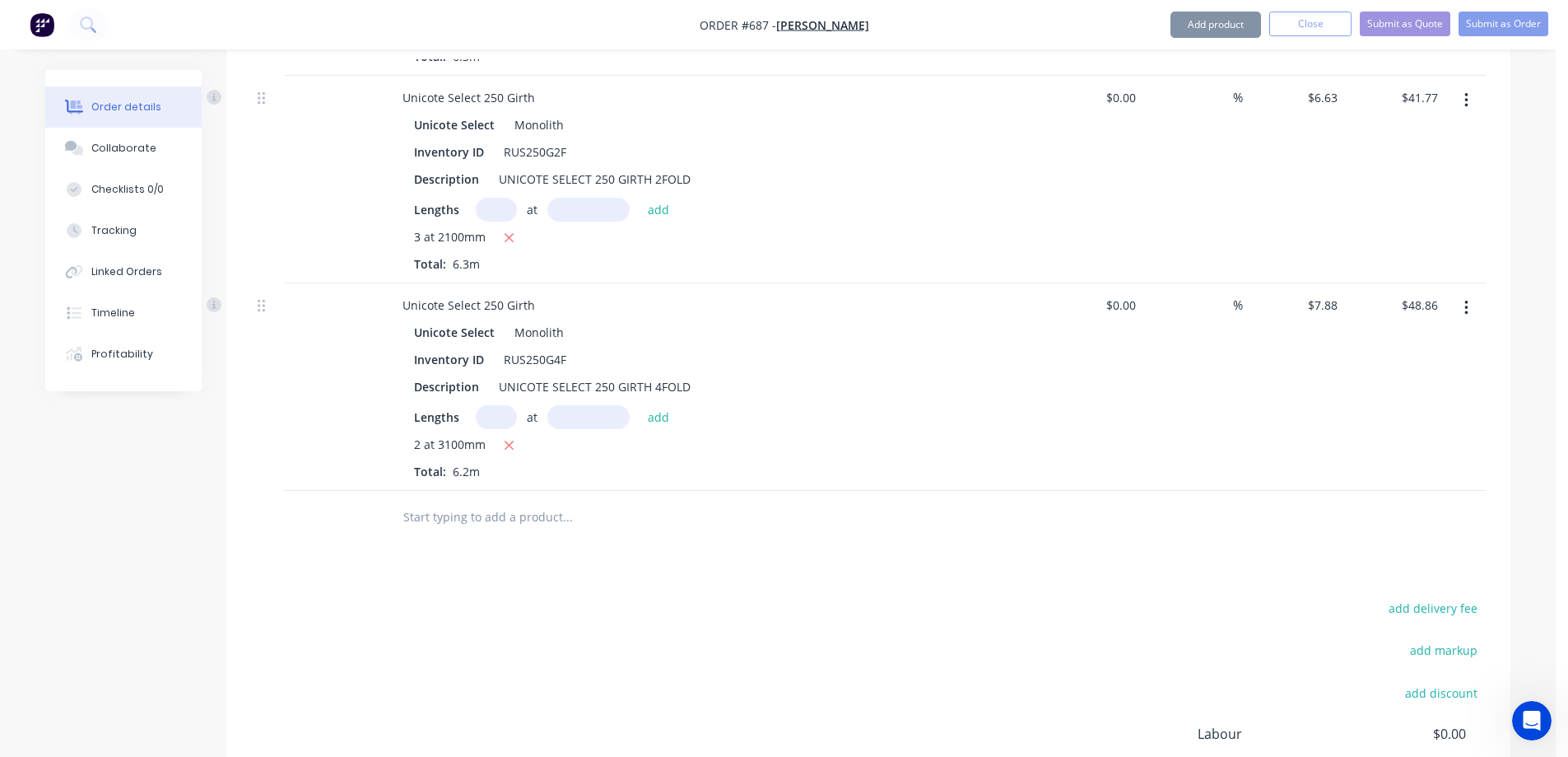
scroll to position [1070, 0]
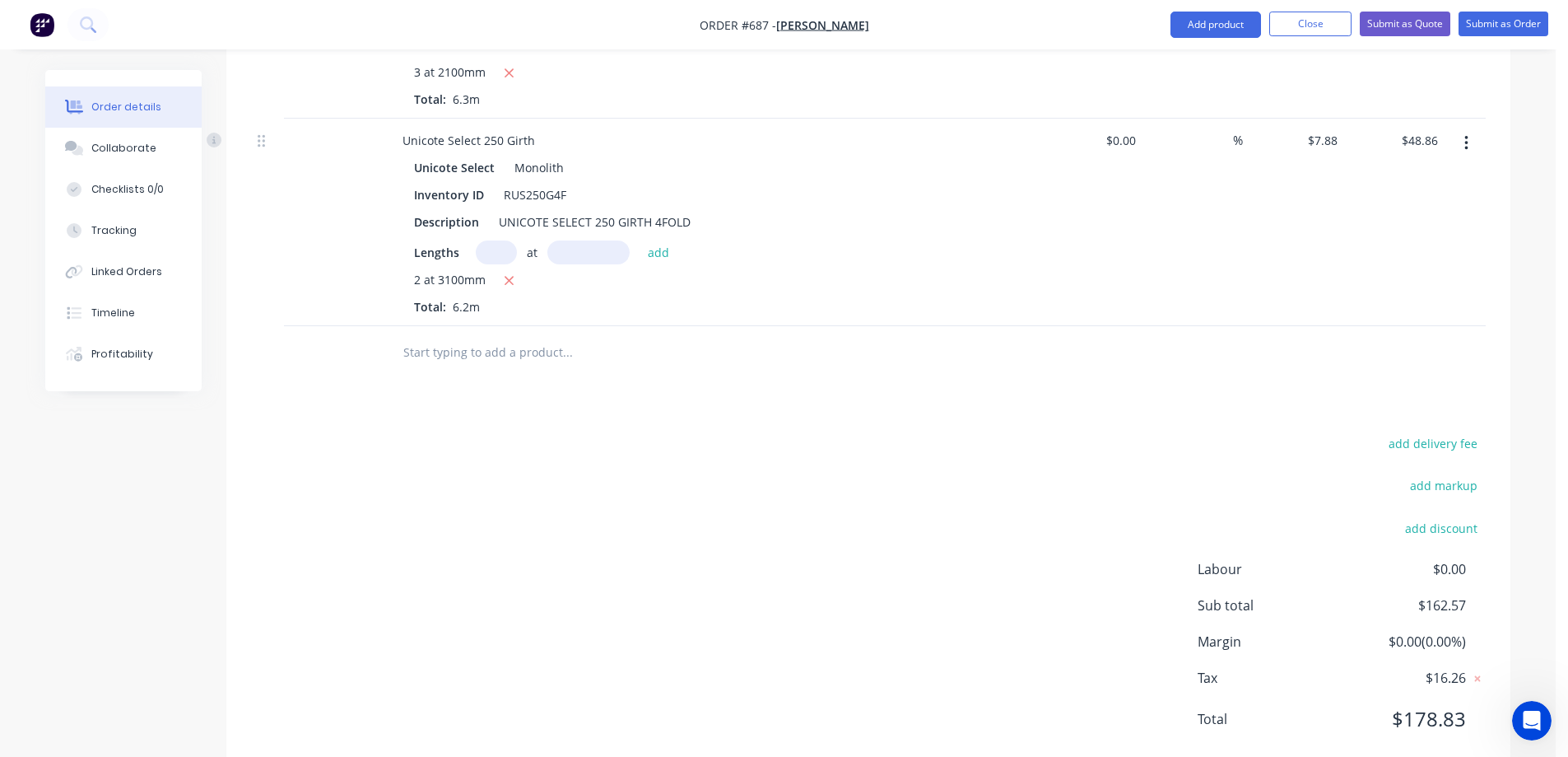
click at [519, 367] on input "text" at bounding box center [568, 352] width 330 height 33
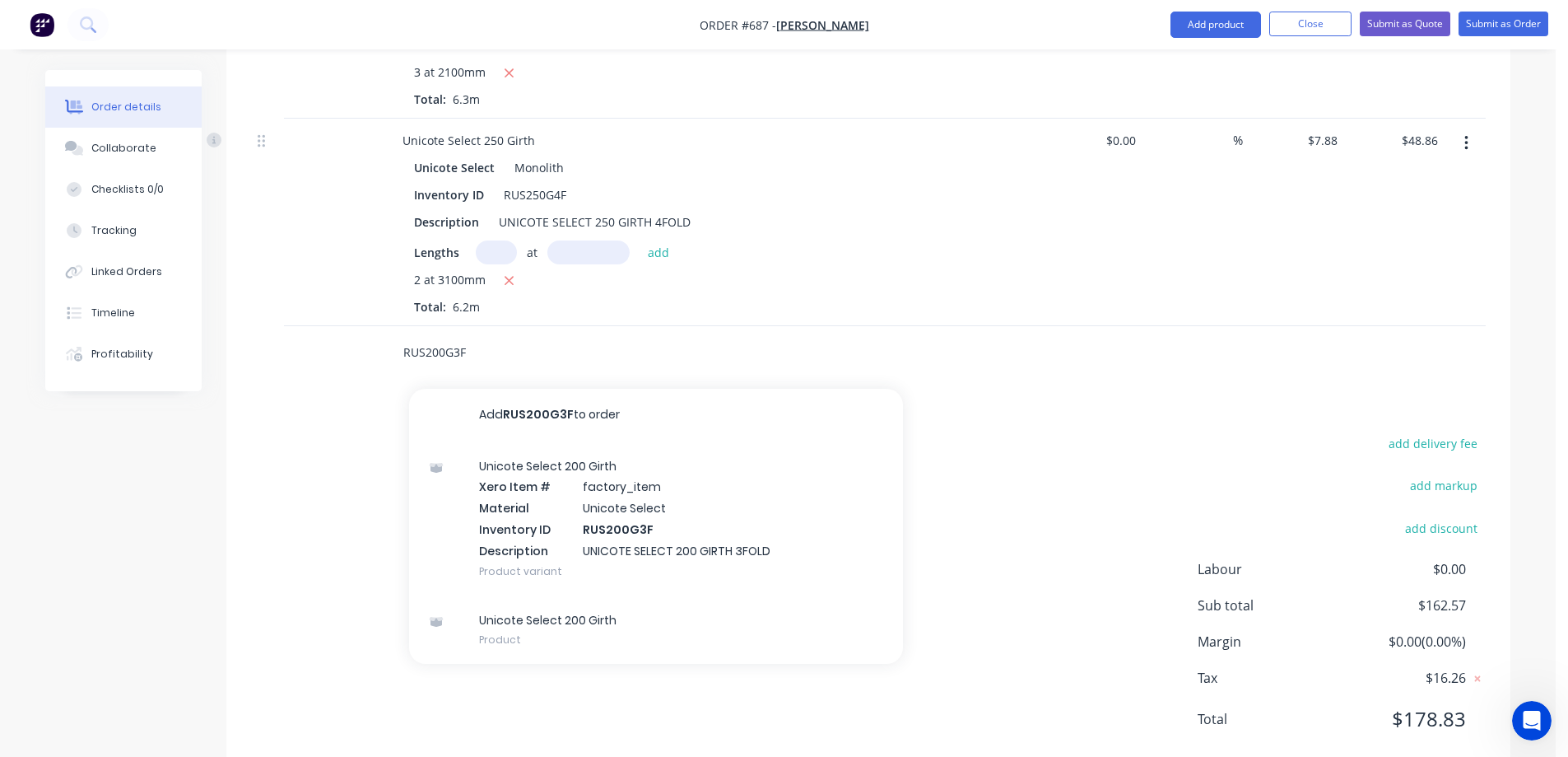
type input "RUS200G3F"
click at [539, 473] on div "Unicote Select 200 Girth Xero Item # factory_item Material Unicote Select Inven…" at bounding box center [656, 518] width 494 height 154
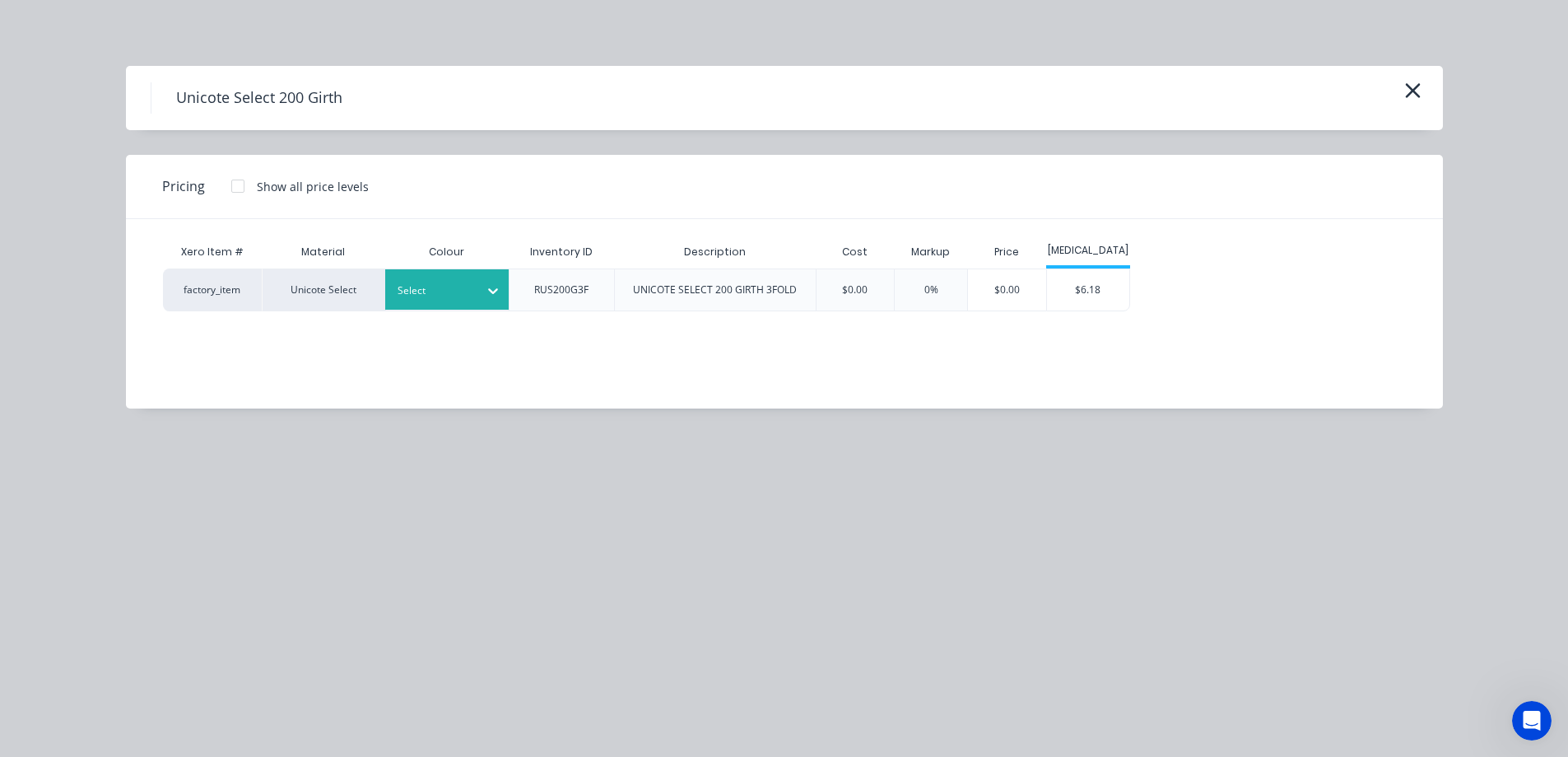
click at [445, 290] on div at bounding box center [435, 290] width 74 height 18
click at [1103, 292] on div "$6.18" at bounding box center [1089, 290] width 82 height 41
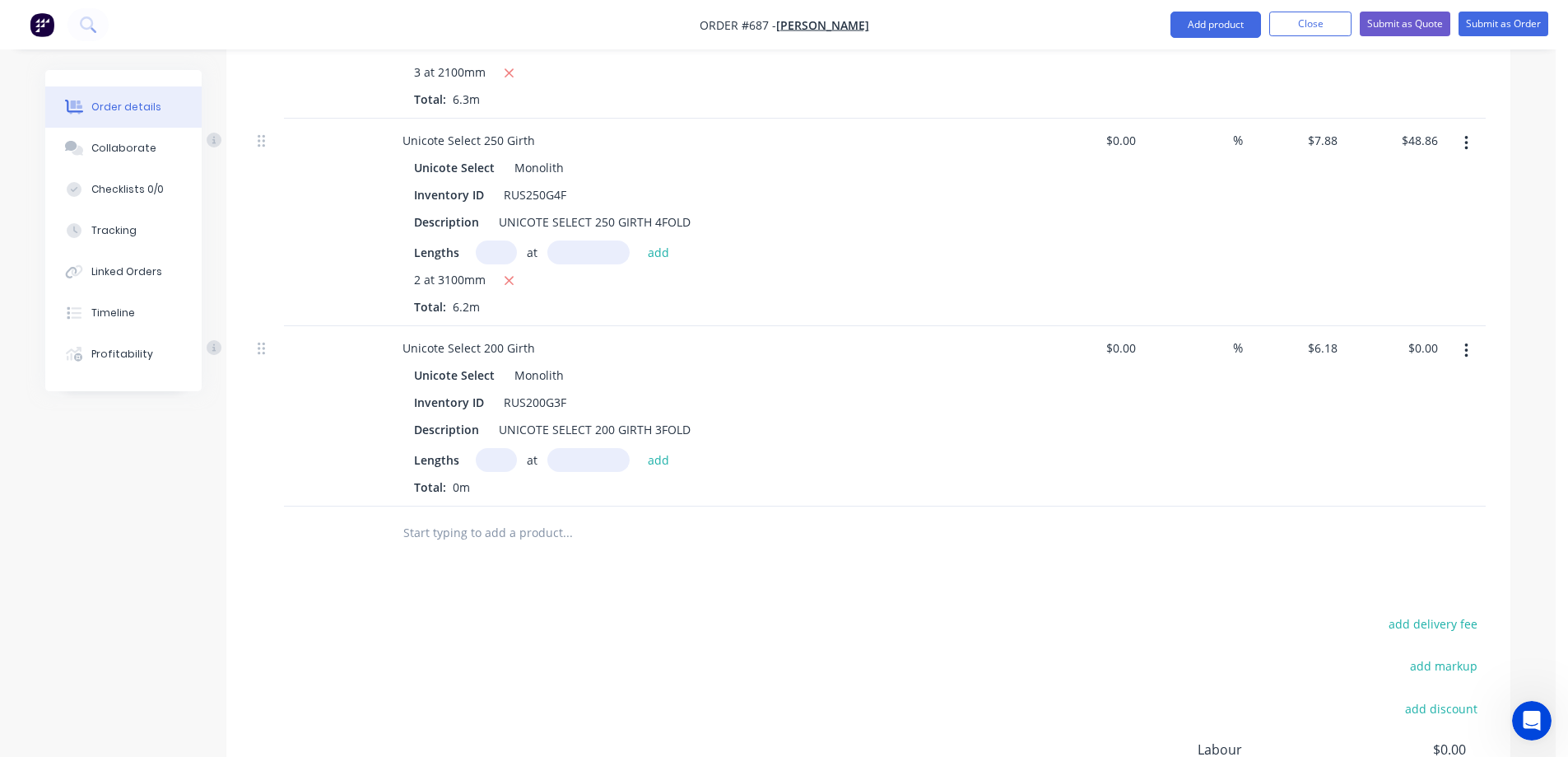
click at [502, 469] on input "text" at bounding box center [496, 461] width 41 height 24
type input "7"
type input "1000mm"
click at [654, 453] on button "add" at bounding box center [659, 460] width 39 height 22
type input "$43.26"
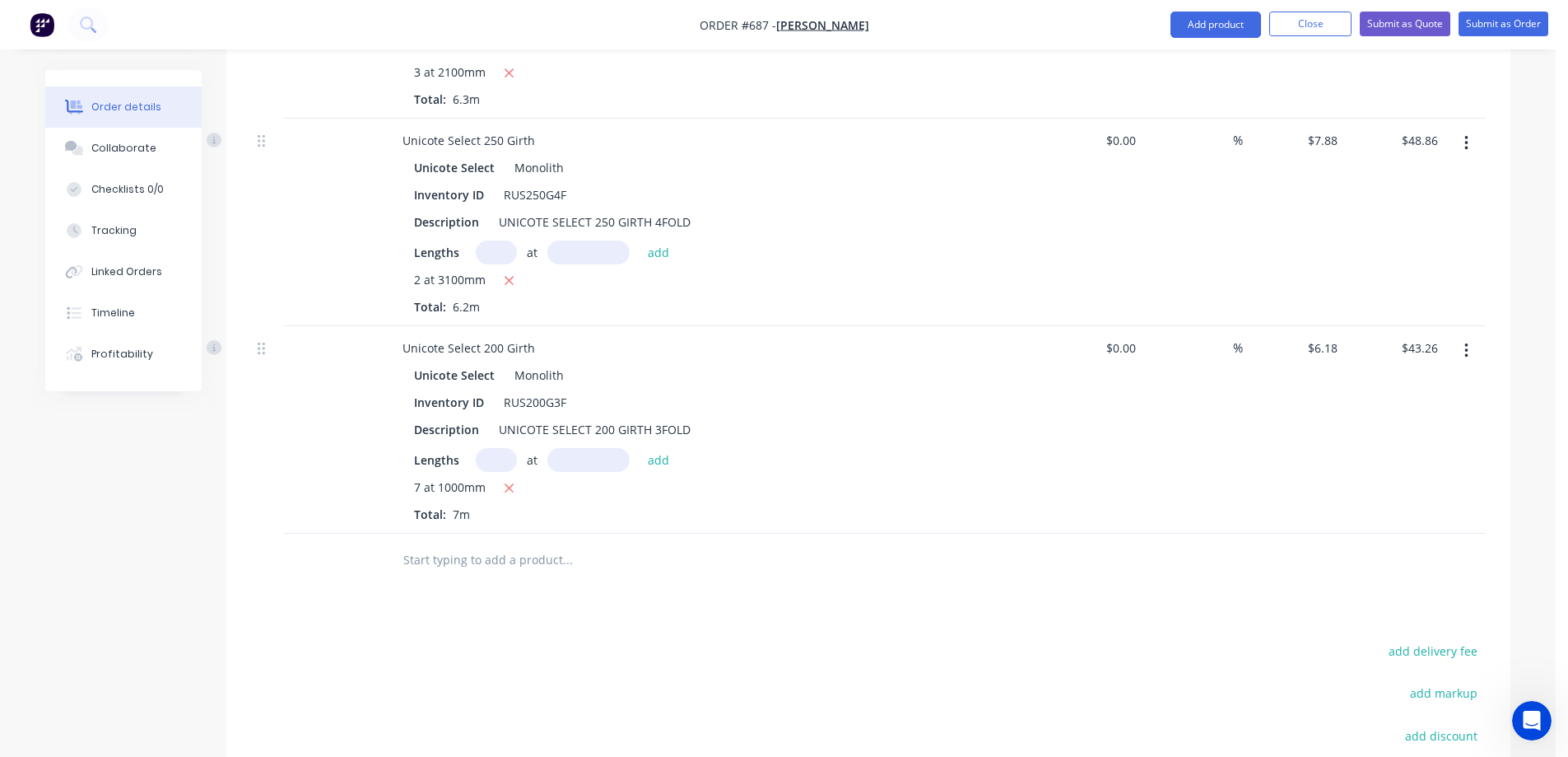
click at [531, 555] on input "text" at bounding box center [568, 560] width 330 height 33
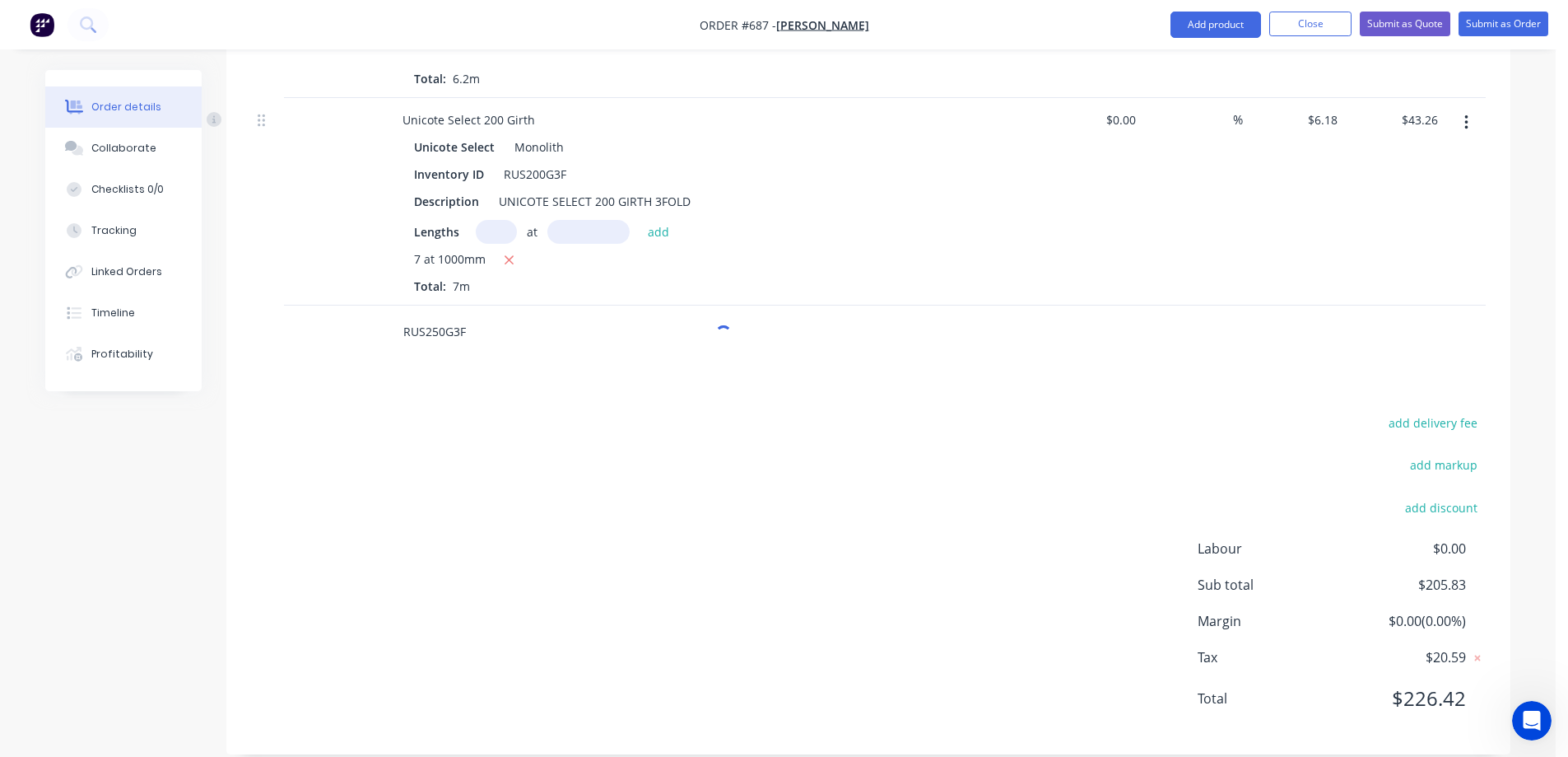
scroll to position [1321, 0]
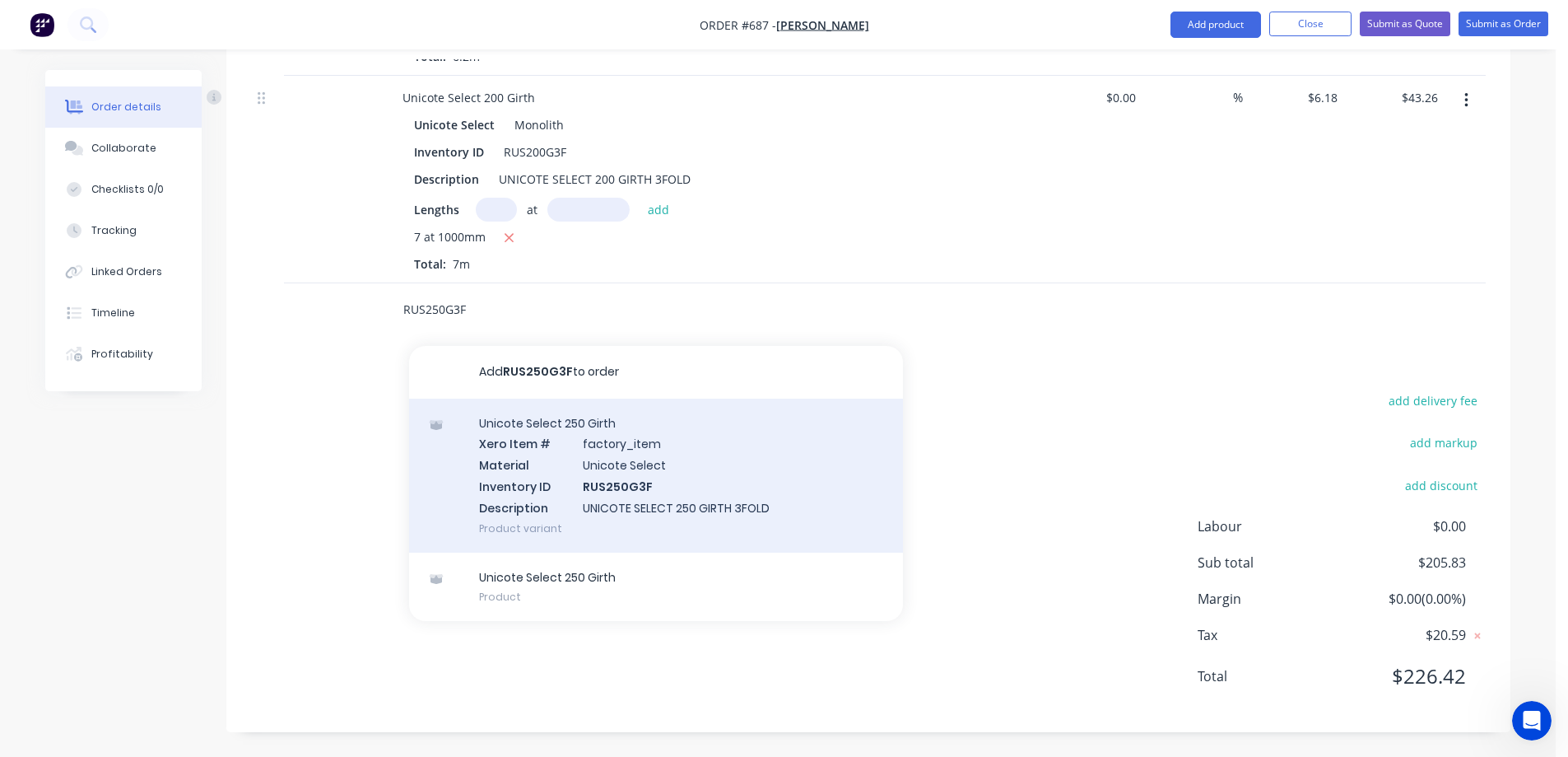
type input "RUS250G3F"
click at [531, 454] on div "Unicote Select 250 Girth Xero Item # factory_item Material Unicote Select Inven…" at bounding box center [656, 475] width 494 height 154
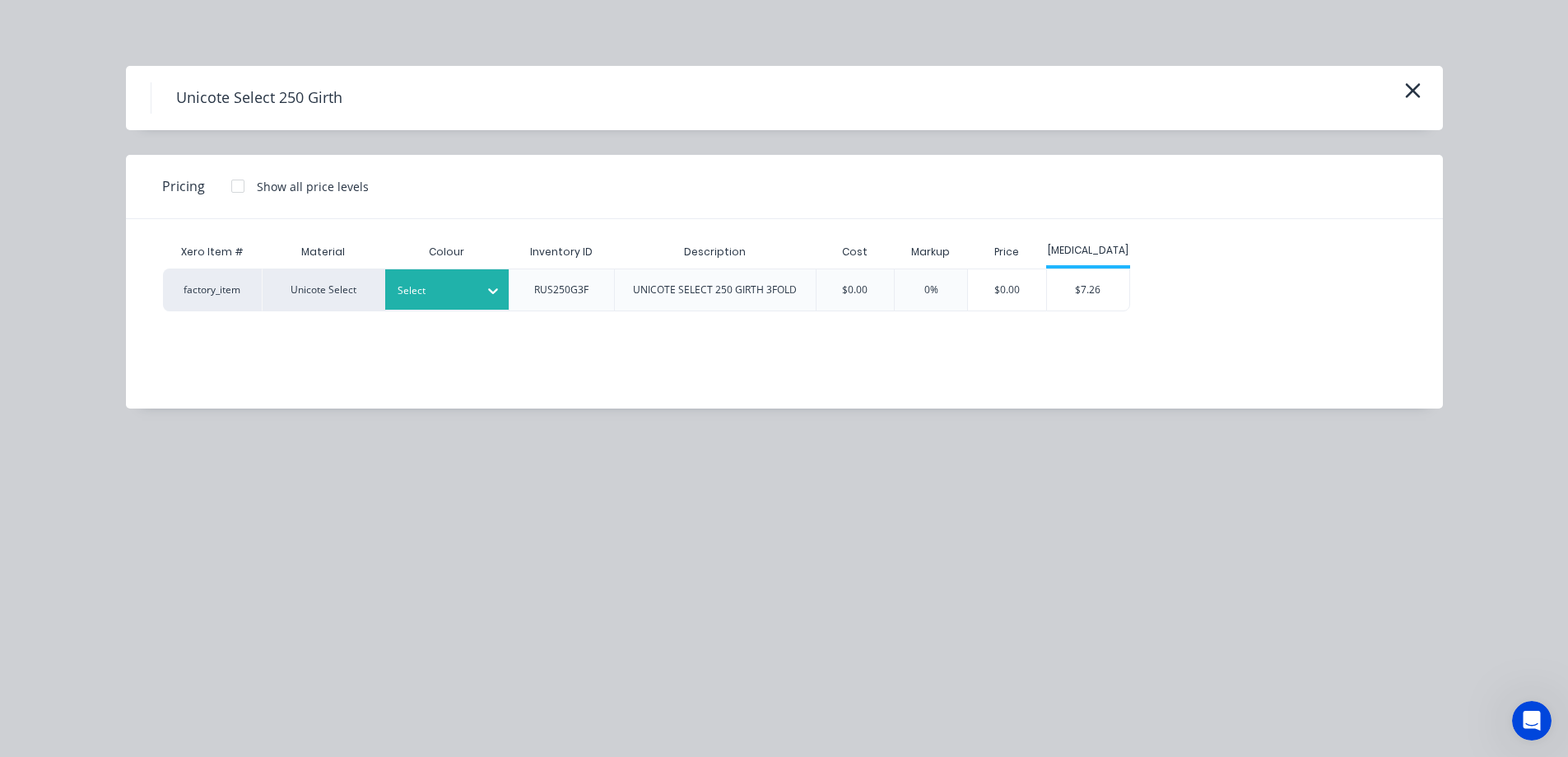
click at [464, 302] on div "Select" at bounding box center [447, 290] width 124 height 40
click at [1119, 299] on div "$7.26" at bounding box center [1089, 290] width 82 height 41
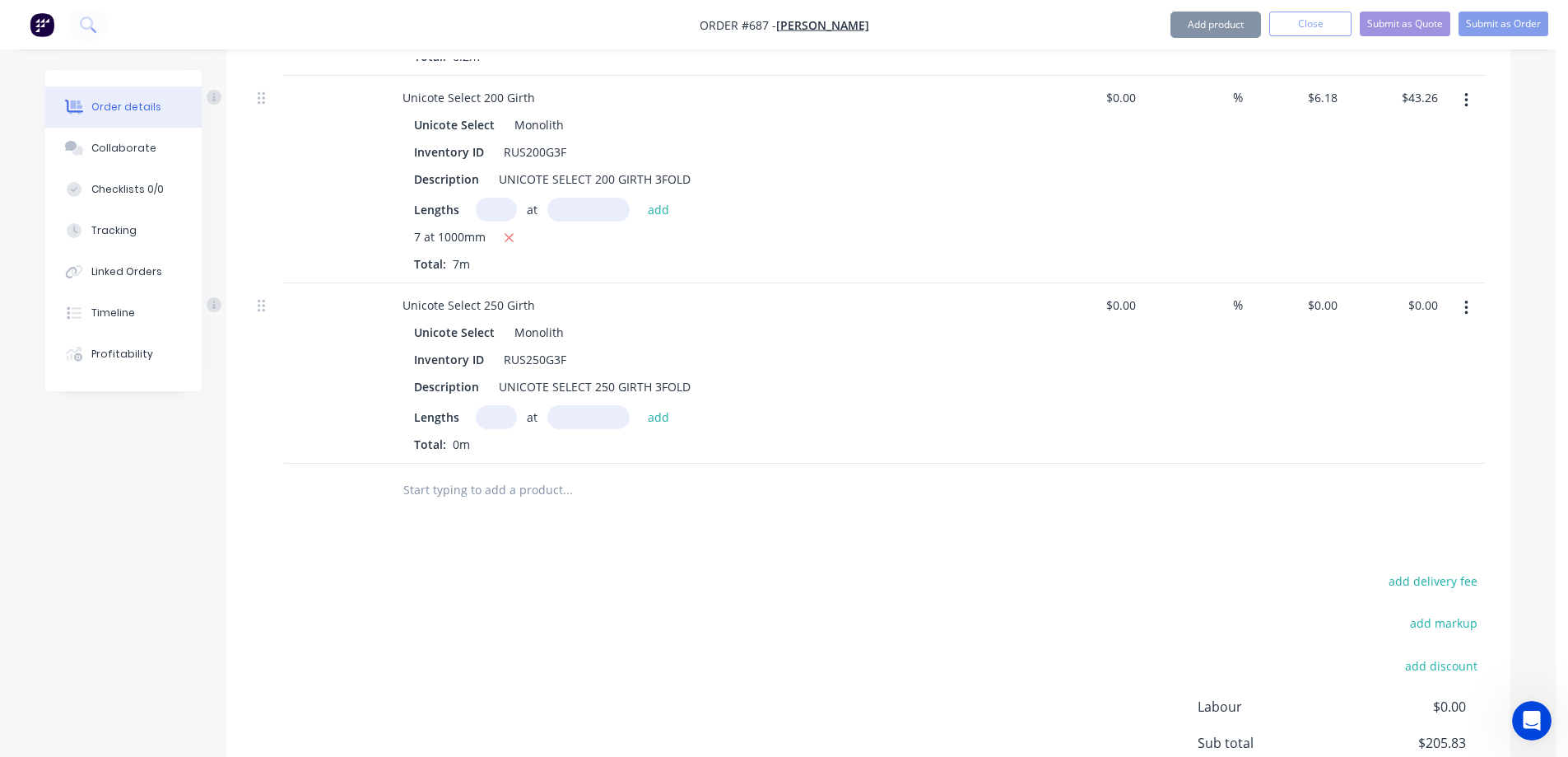
type input "$7.26"
click at [500, 414] on input "text" at bounding box center [496, 418] width 41 height 24
type input "2"
type input "3100mm"
click at [666, 421] on button "add" at bounding box center [659, 417] width 39 height 22
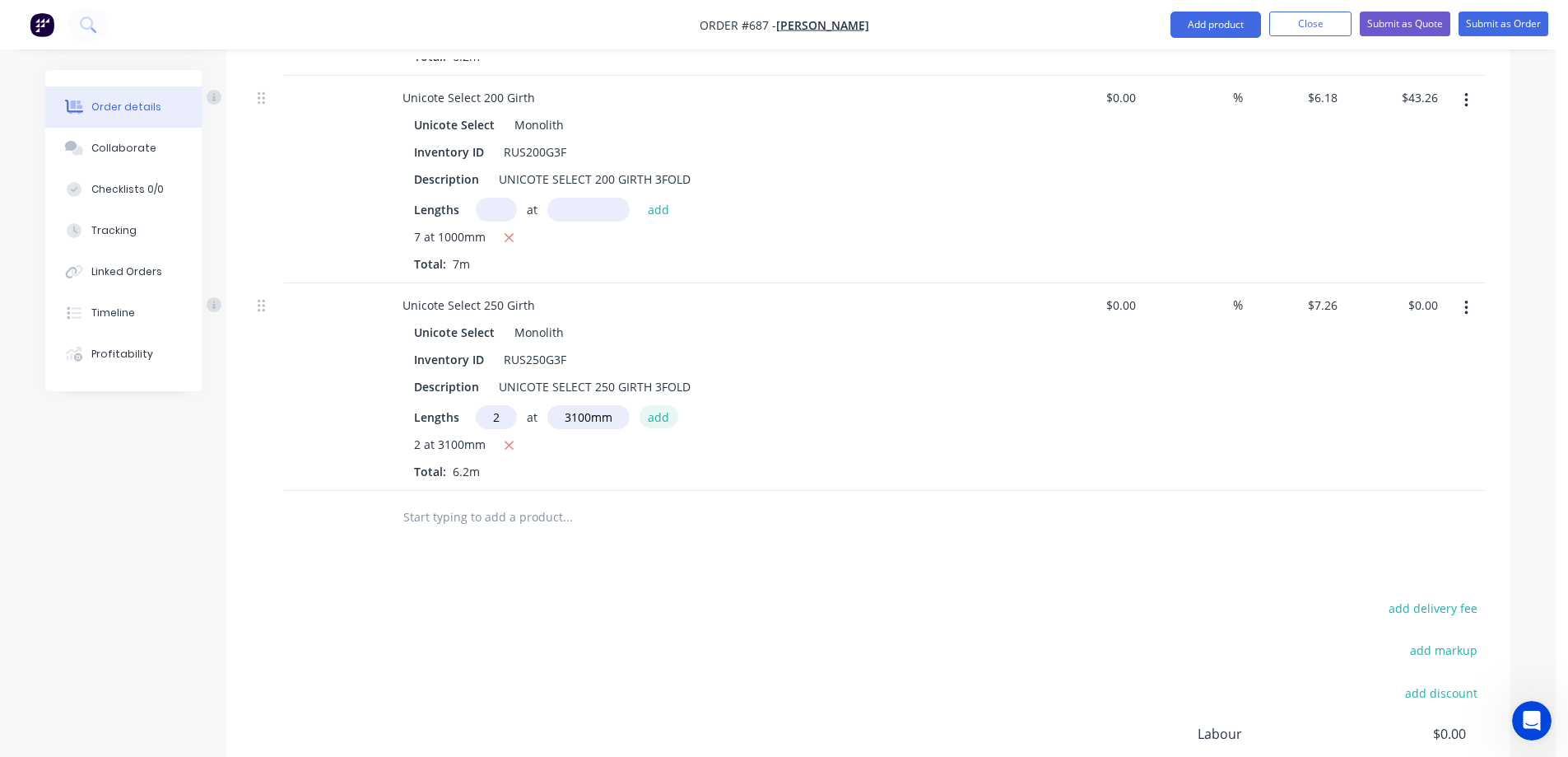
type input "$45.01"
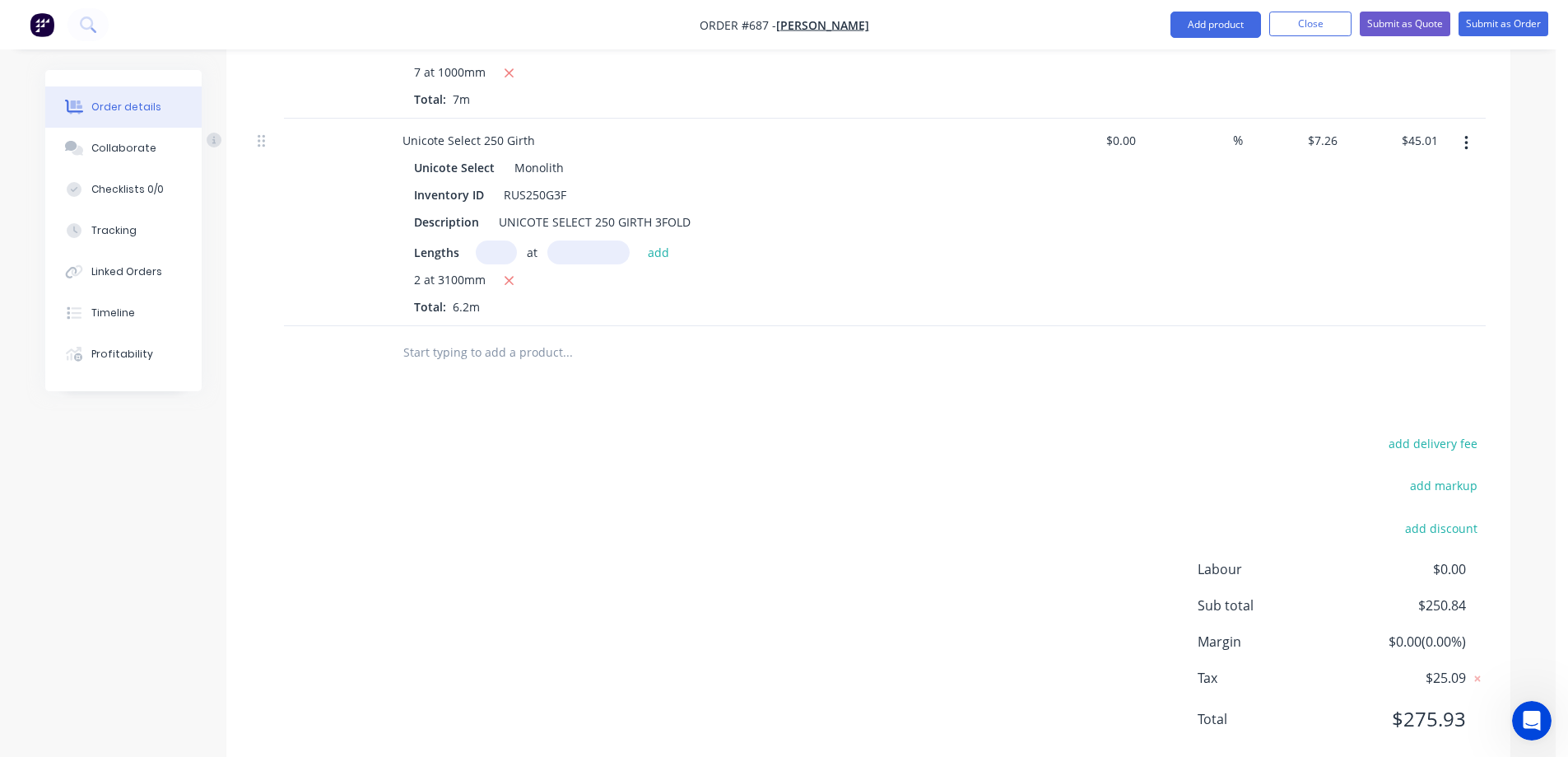
click at [481, 356] on input "text" at bounding box center [568, 352] width 330 height 33
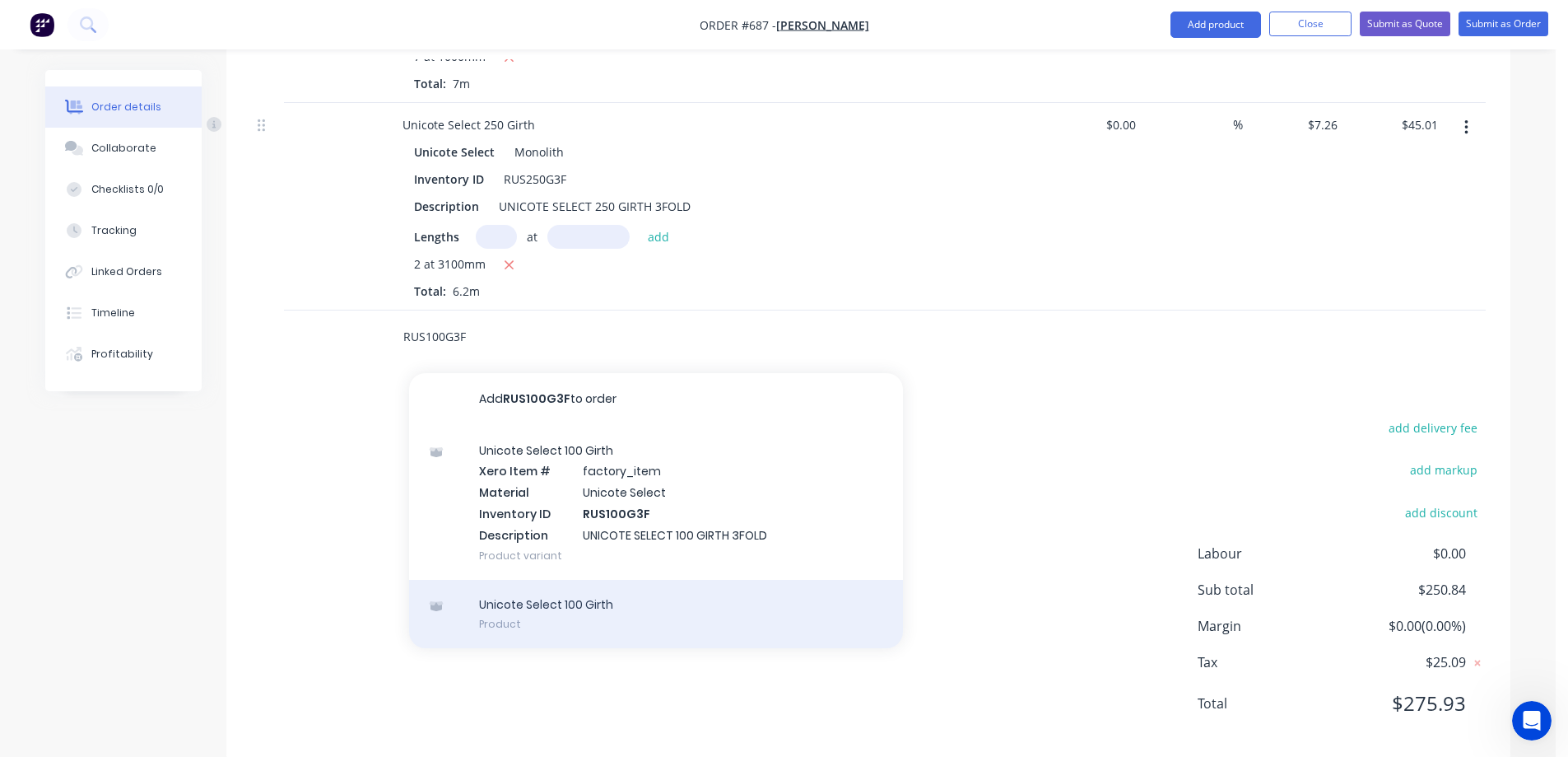
scroll to position [1529, 0]
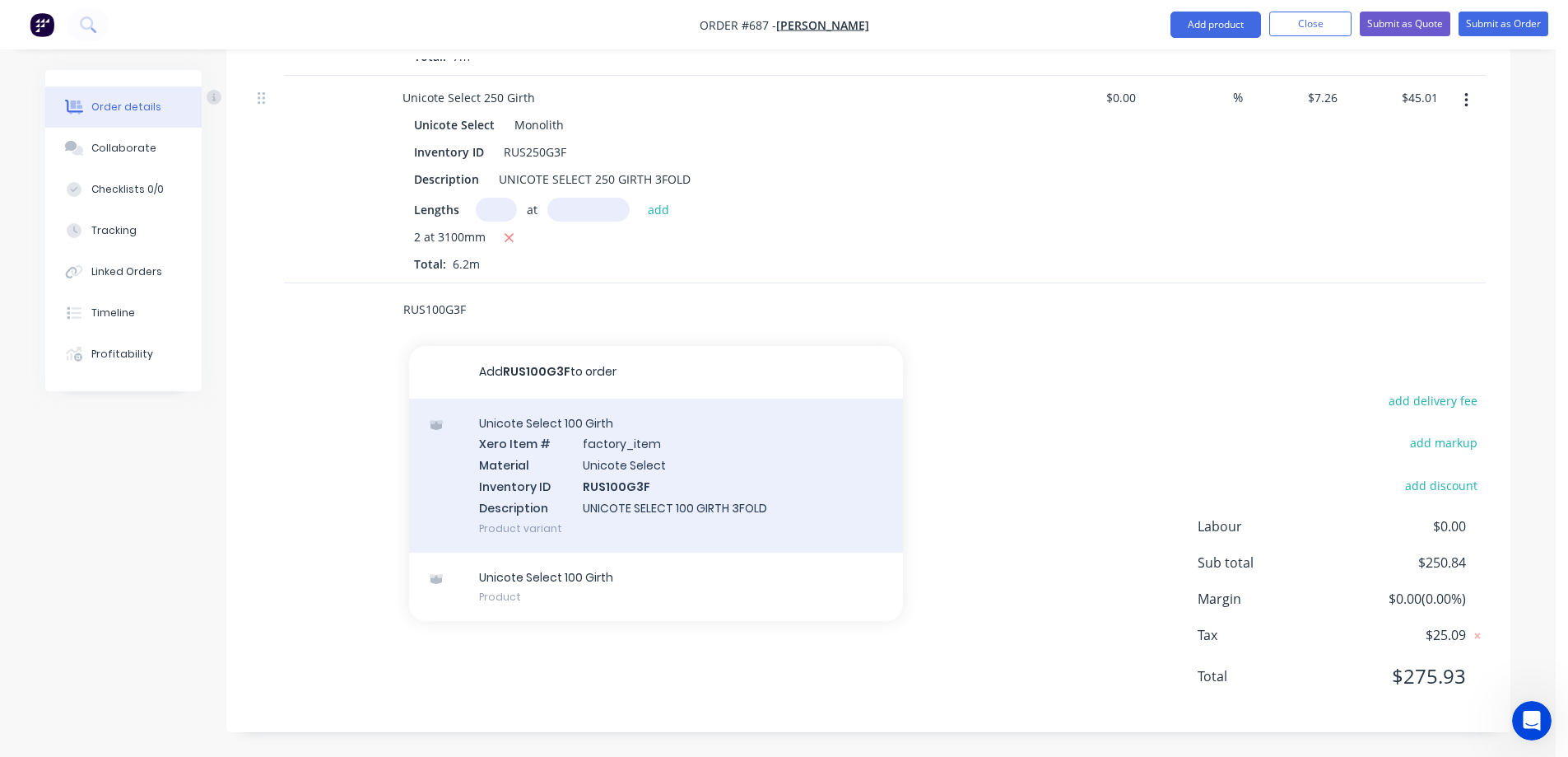
type input "RUS100G3F"
click at [591, 473] on div "Unicote Select 100 Girth Xero Item # factory_item Material Unicote Select Inven…" at bounding box center [656, 475] width 494 height 154
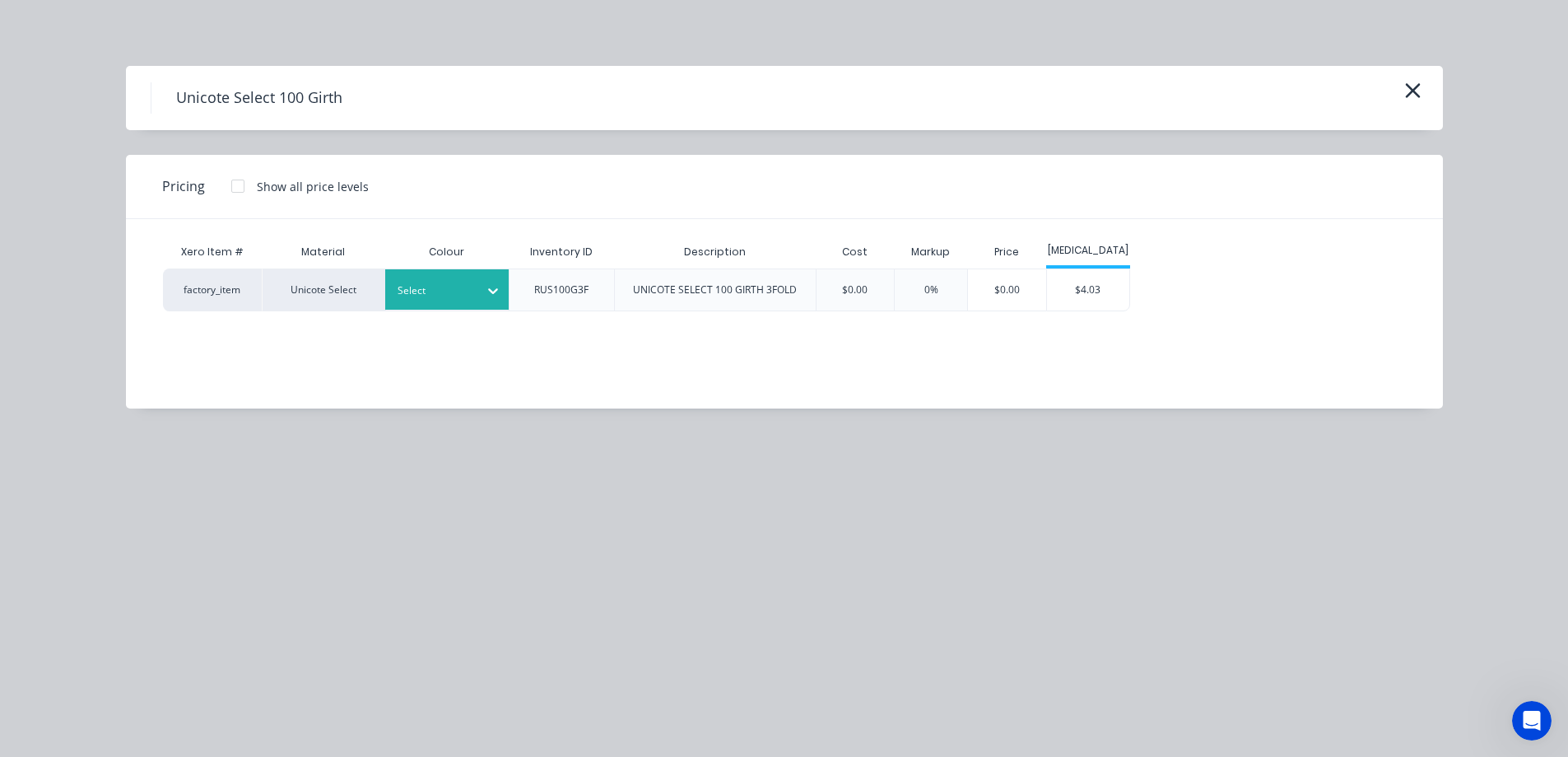
click at [470, 308] on div "Select" at bounding box center [447, 290] width 124 height 40
click at [1065, 298] on div "$4.03" at bounding box center [1089, 290] width 82 height 41
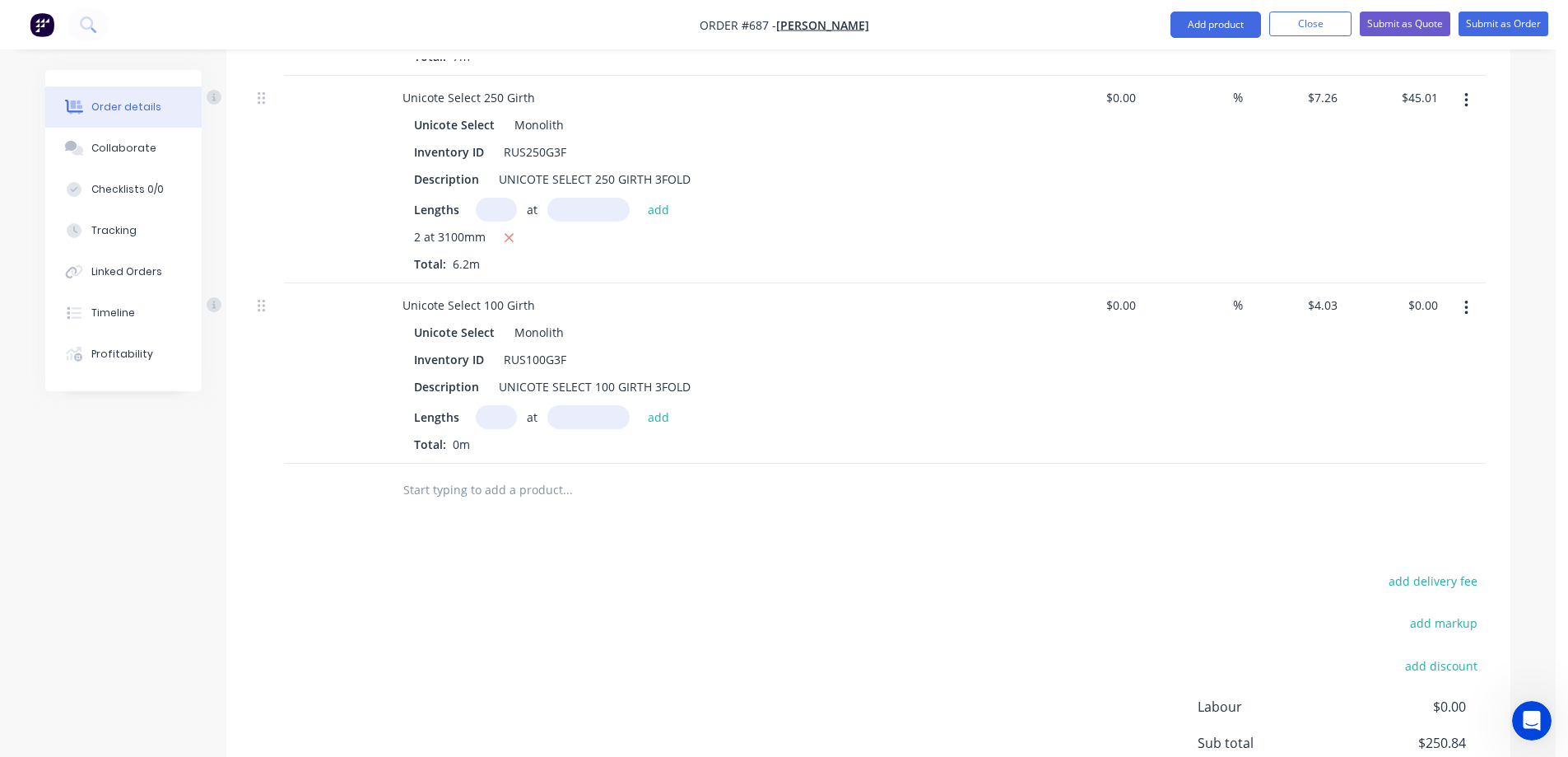
click at [495, 411] on input "text" at bounding box center [496, 418] width 41 height 24
type input "7"
type input "1100mm"
click at [645, 410] on button "add" at bounding box center [659, 417] width 39 height 22
type input "$31.03"
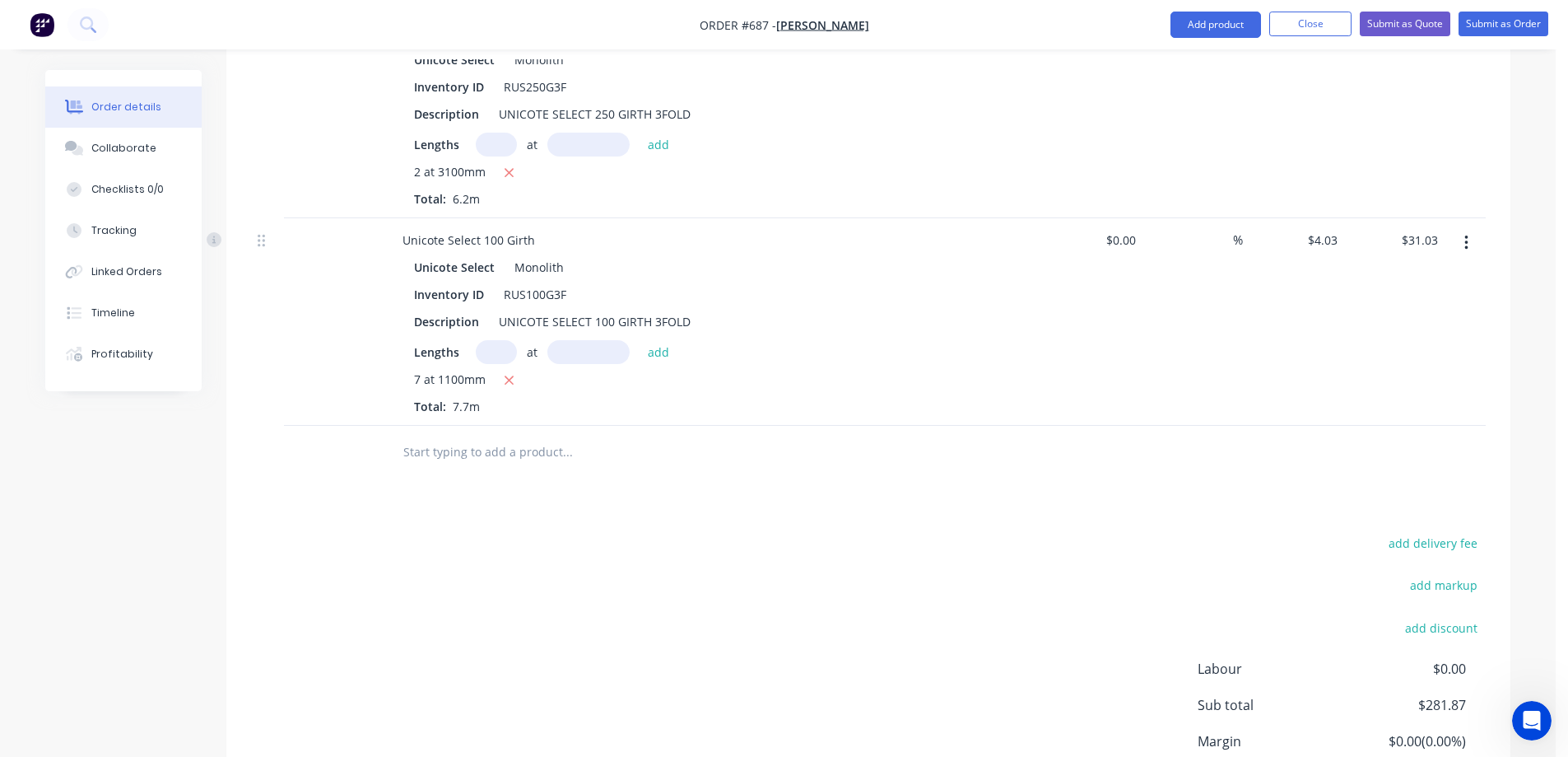
scroll to position [1693, 0]
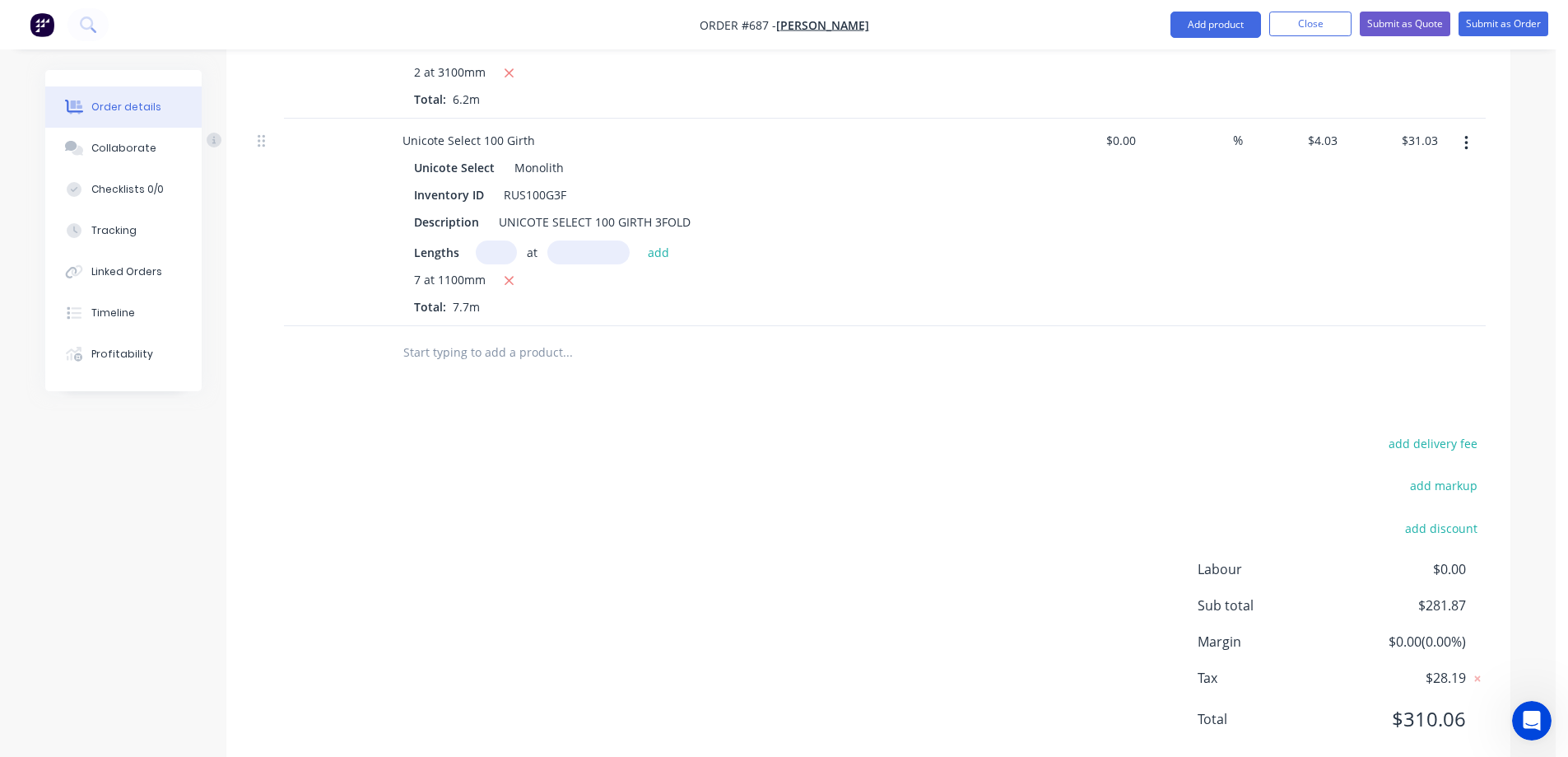
click at [485, 360] on input "text" at bounding box center [568, 352] width 330 height 33
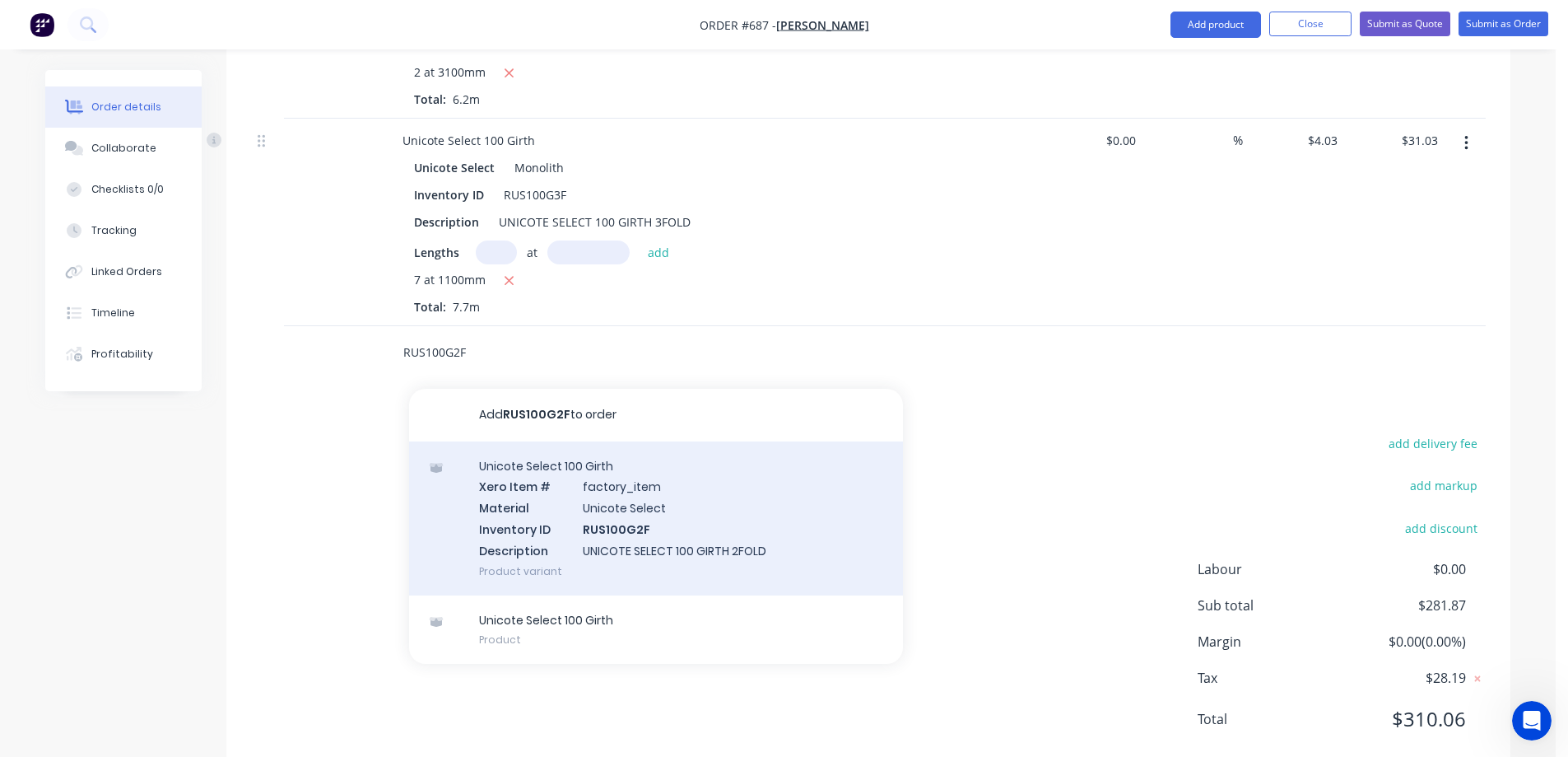
type input "RUS100G2F"
click at [562, 517] on div "Unicote Select 100 Girth Xero Item # factory_item Material Unicote Select Inven…" at bounding box center [656, 518] width 494 height 154
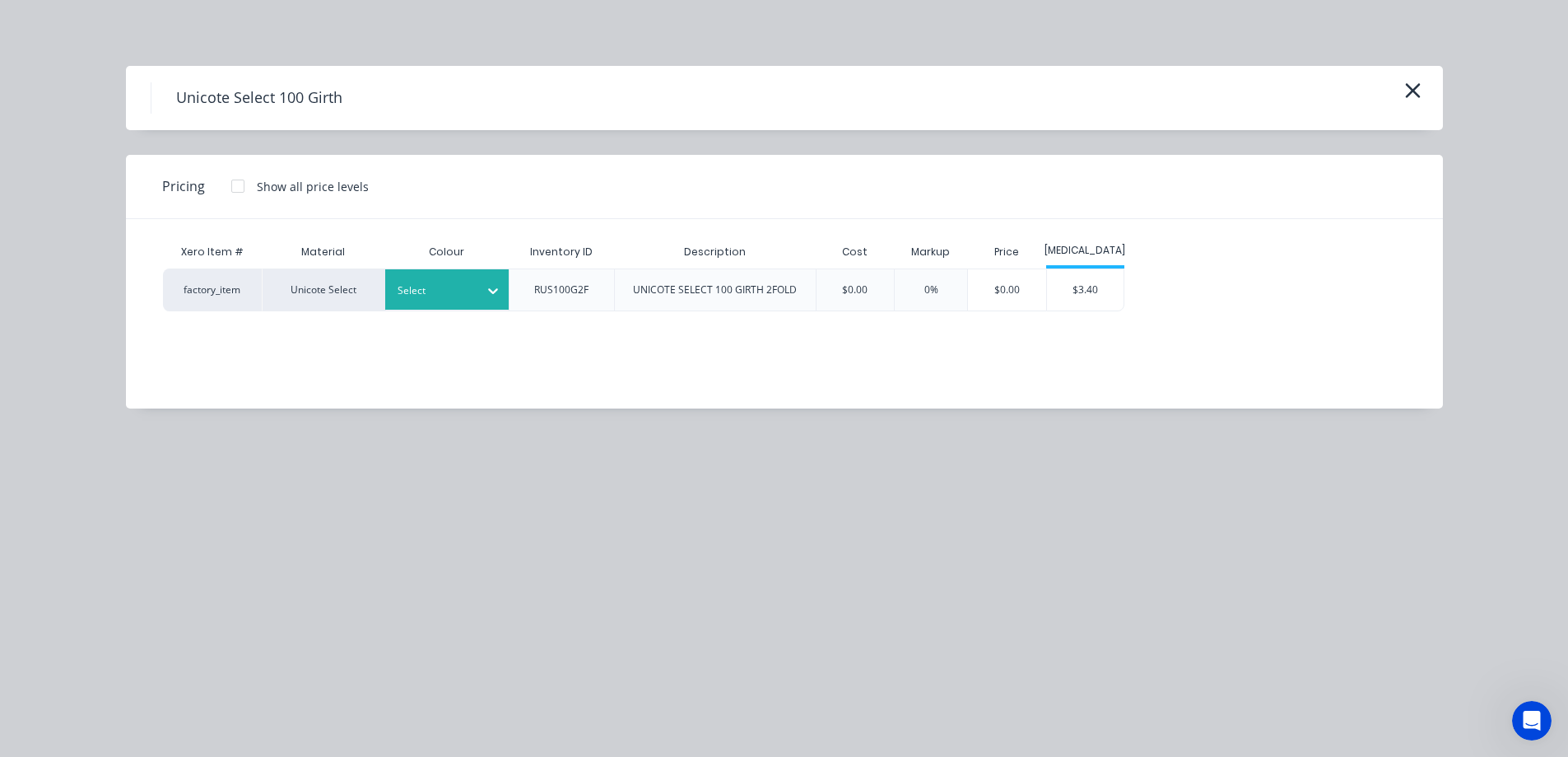
click at [463, 309] on div "Select" at bounding box center [447, 290] width 124 height 40
click at [1075, 287] on div "$3.40" at bounding box center [1086, 290] width 77 height 41
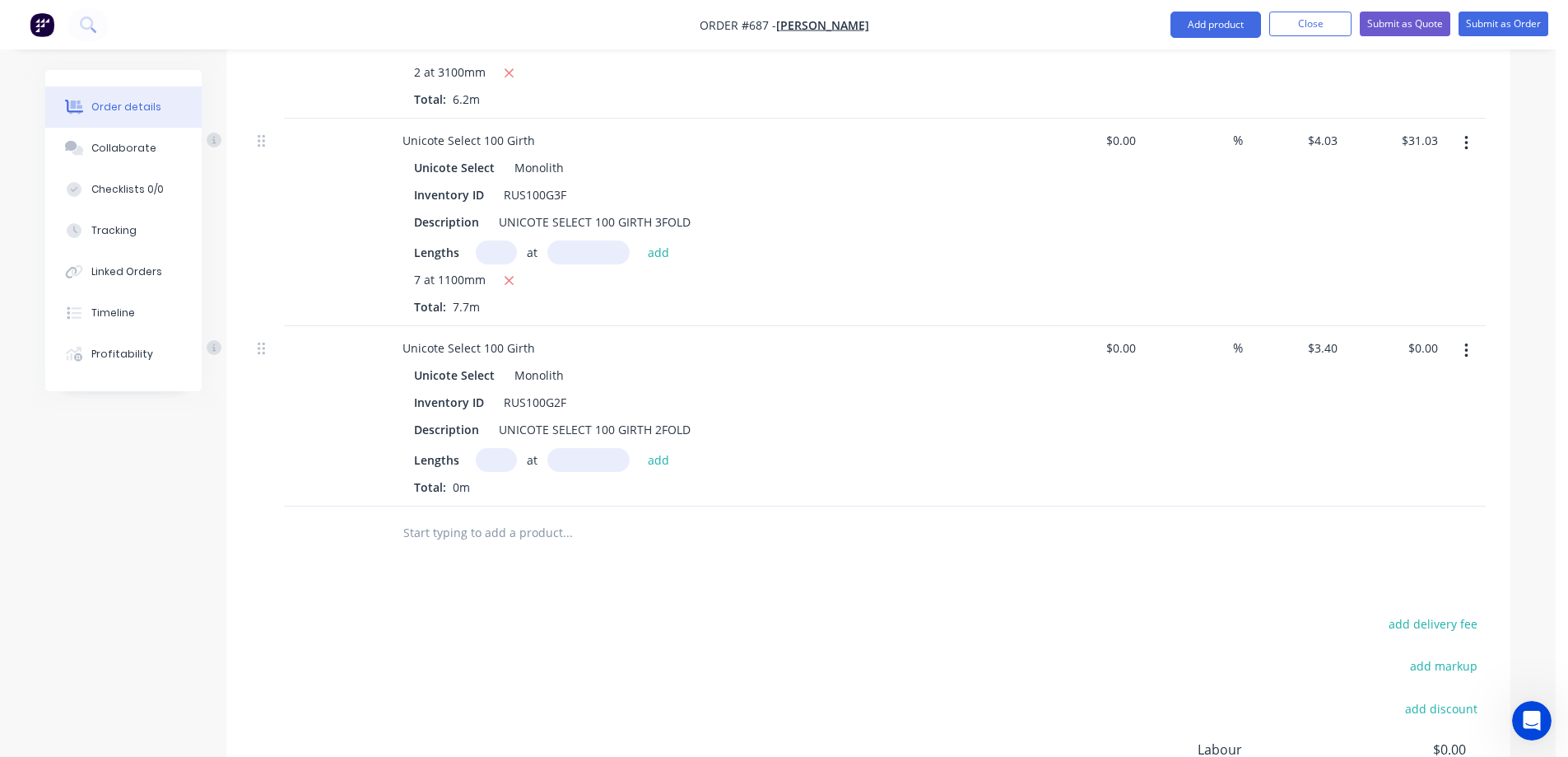
click at [507, 458] on input "text" at bounding box center [496, 461] width 41 height 24
type input "2"
type input "3200"
click at [661, 461] on button "add" at bounding box center [659, 460] width 39 height 22
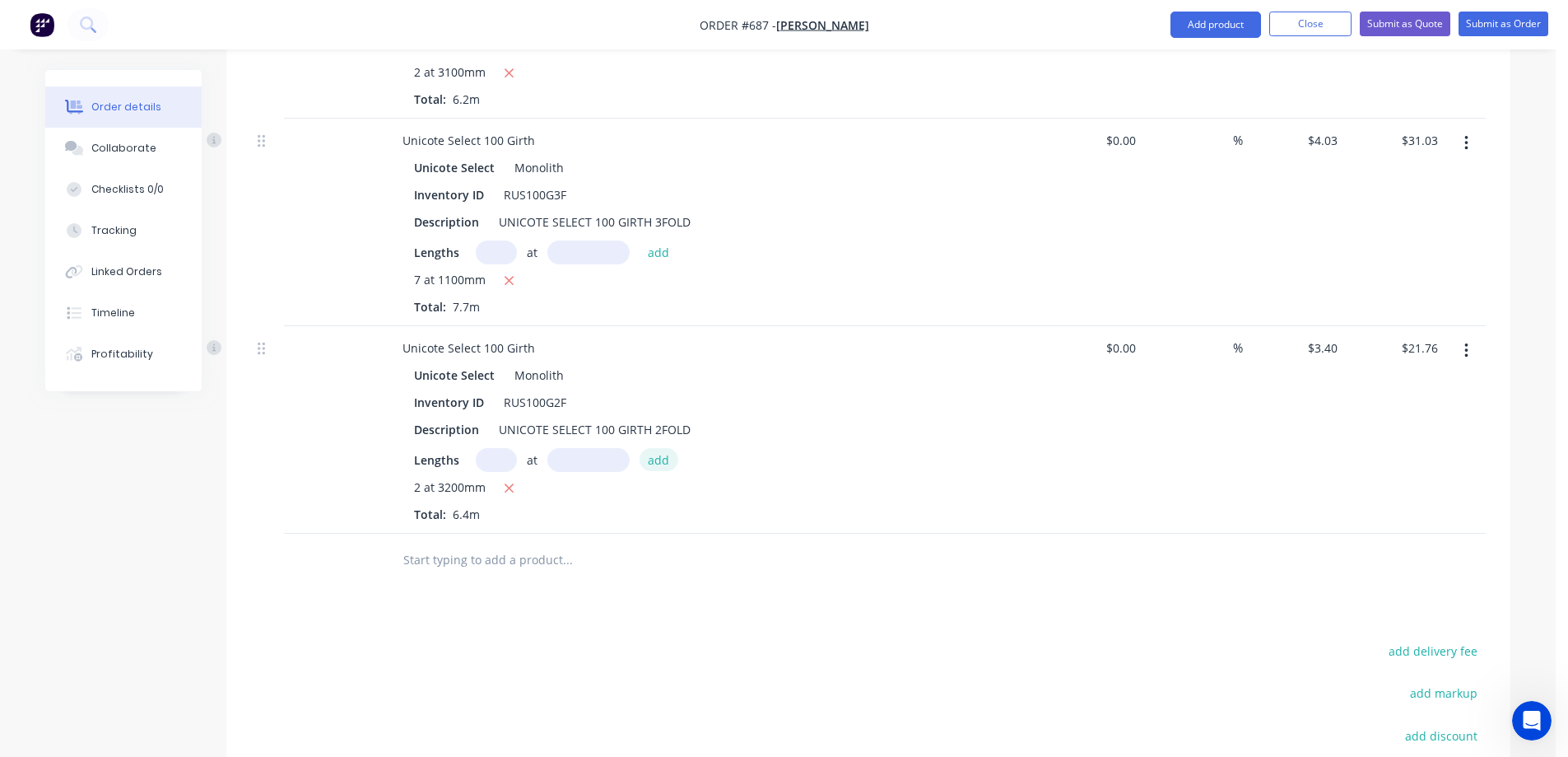
type input "$21.76"
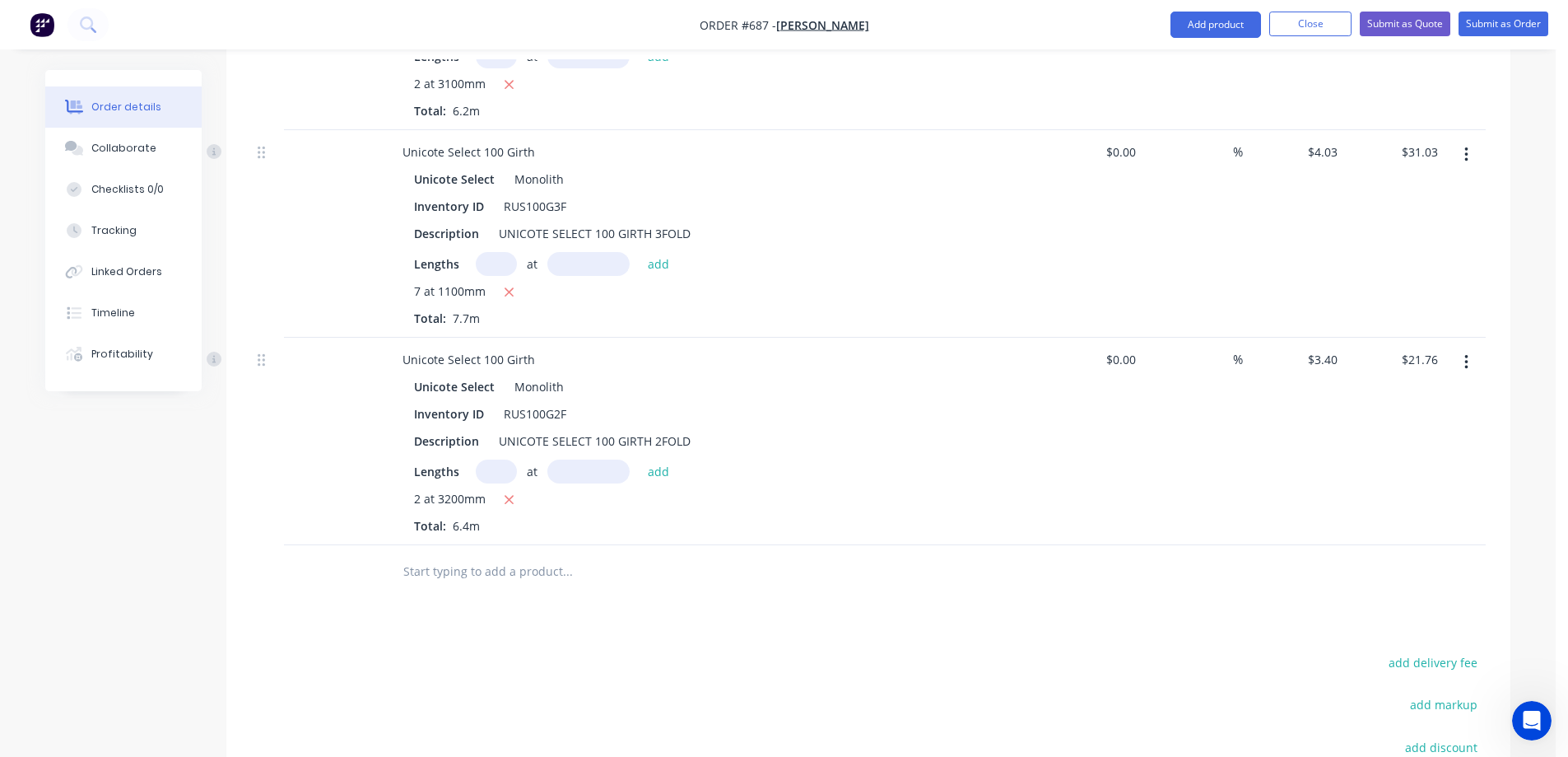
scroll to position [1610, 0]
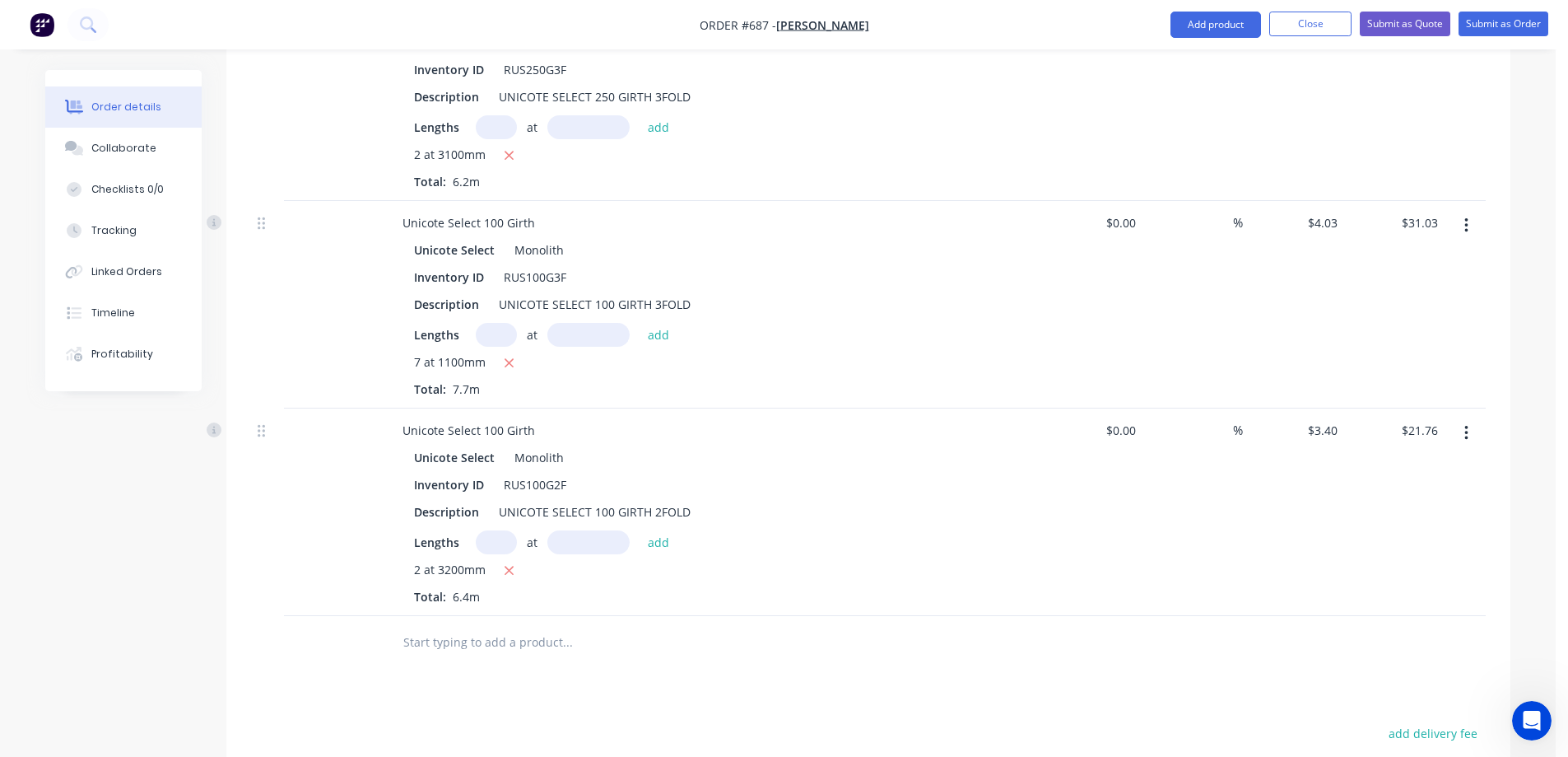
click at [625, 640] on input "text" at bounding box center [568, 643] width 330 height 33
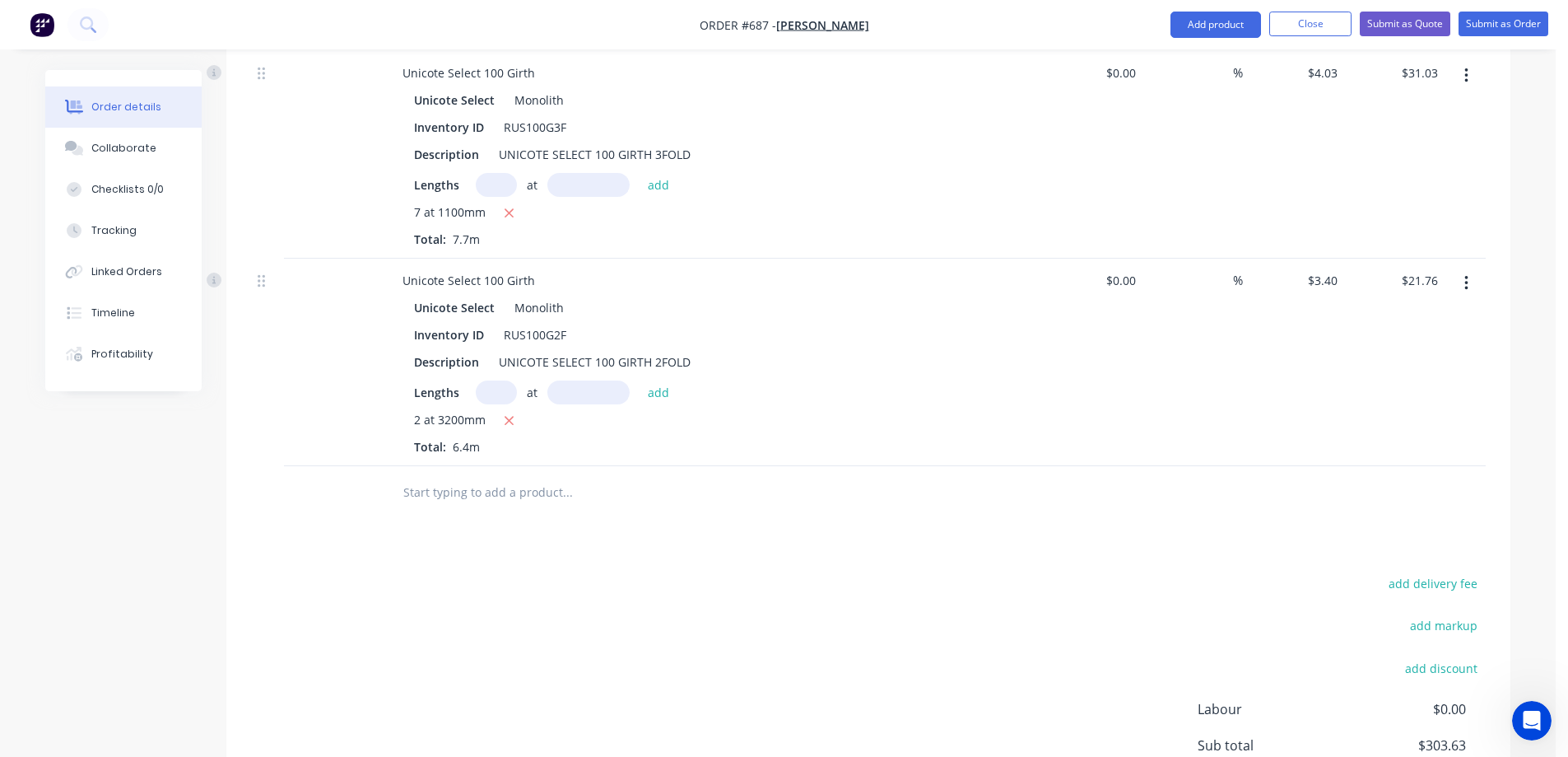
scroll to position [1940, 0]
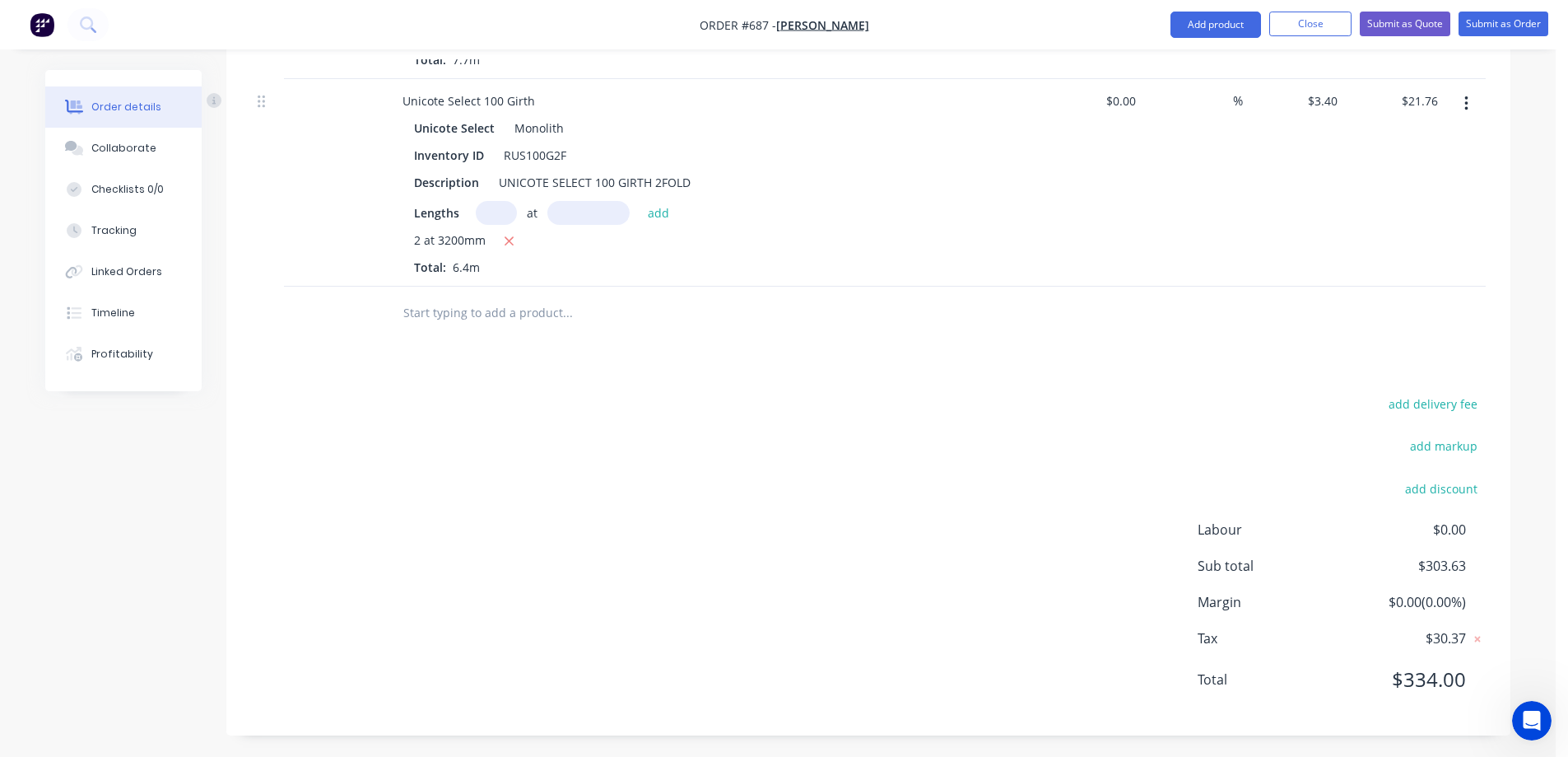
click at [436, 325] on input "text" at bounding box center [568, 313] width 330 height 33
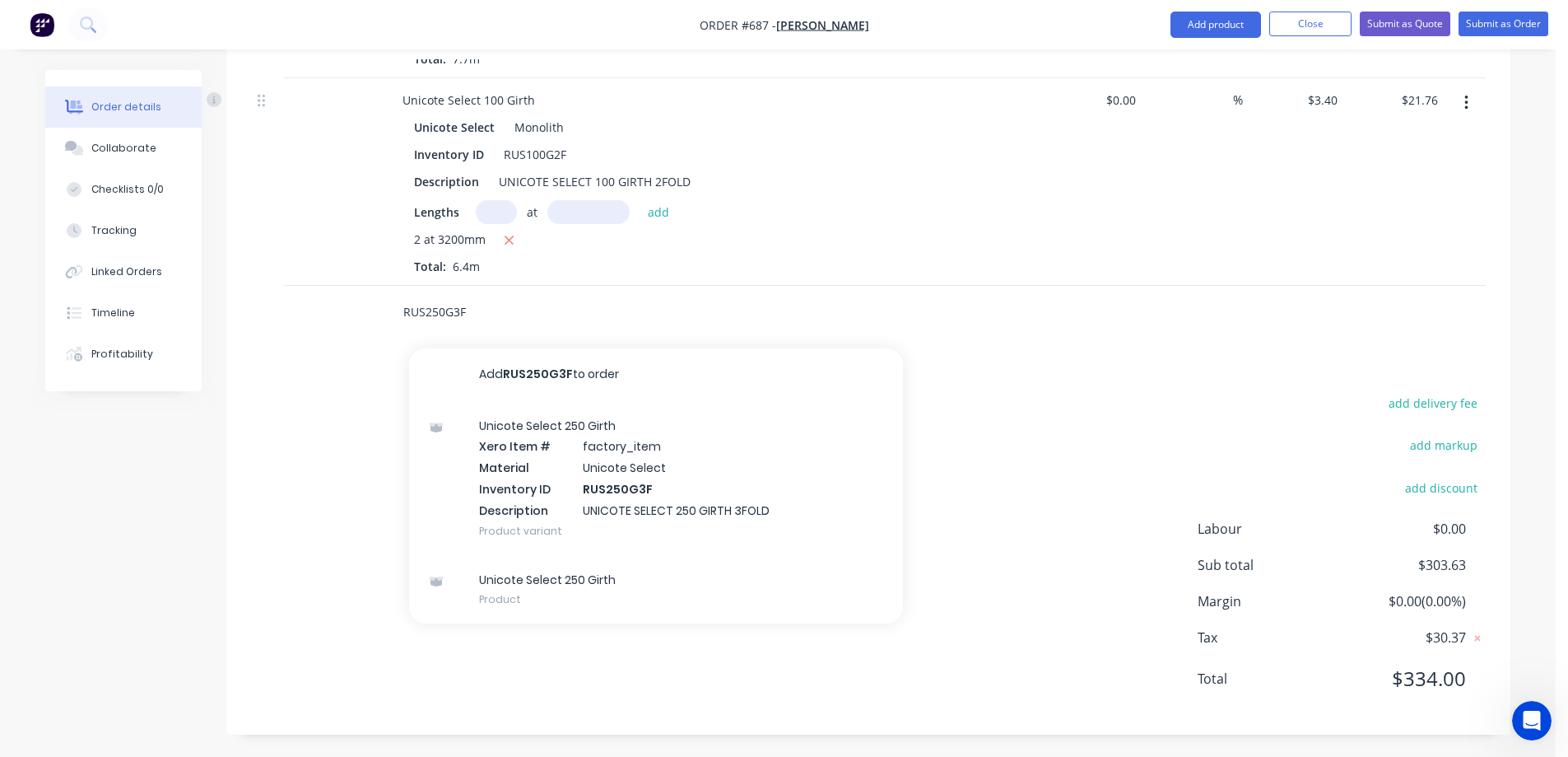
scroll to position [1944, 0]
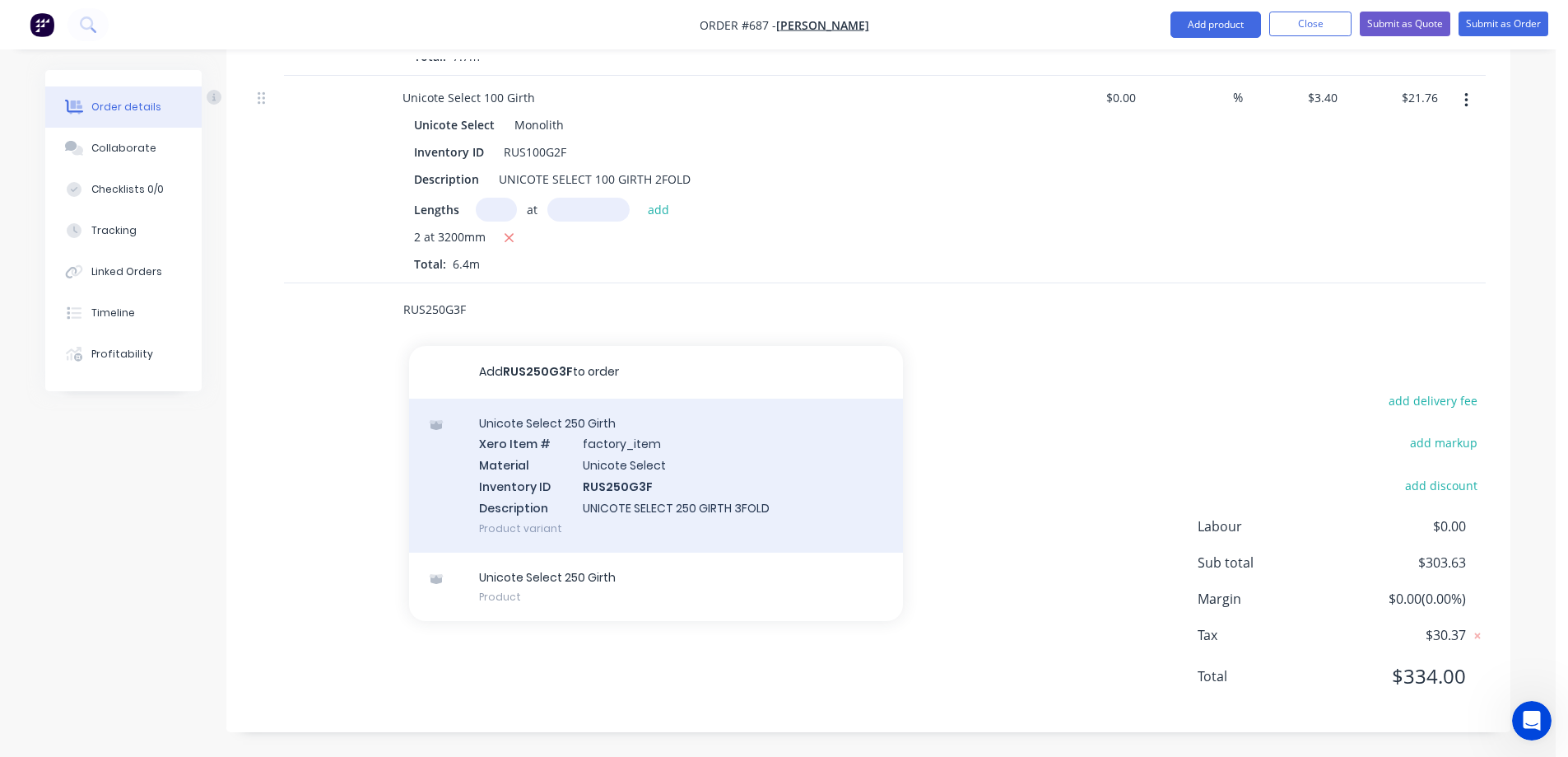
type input "RUS250G3F"
click at [556, 462] on div "Unicote Select 250 Girth Xero Item # factory_item Material Unicote Select Inven…" at bounding box center [656, 475] width 494 height 154
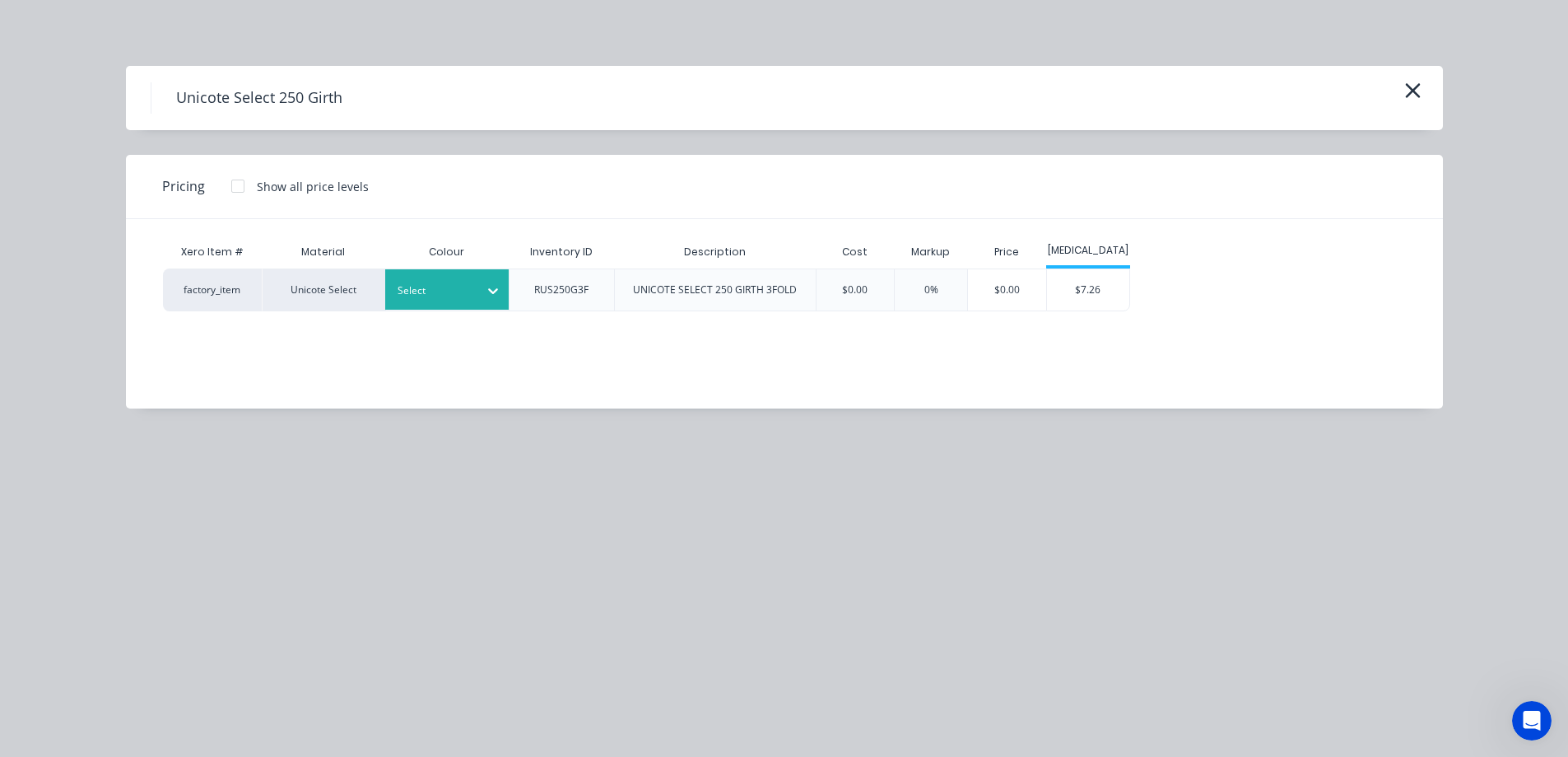
click at [438, 294] on div at bounding box center [435, 290] width 74 height 18
click at [1069, 299] on div "$7.26" at bounding box center [1089, 290] width 82 height 41
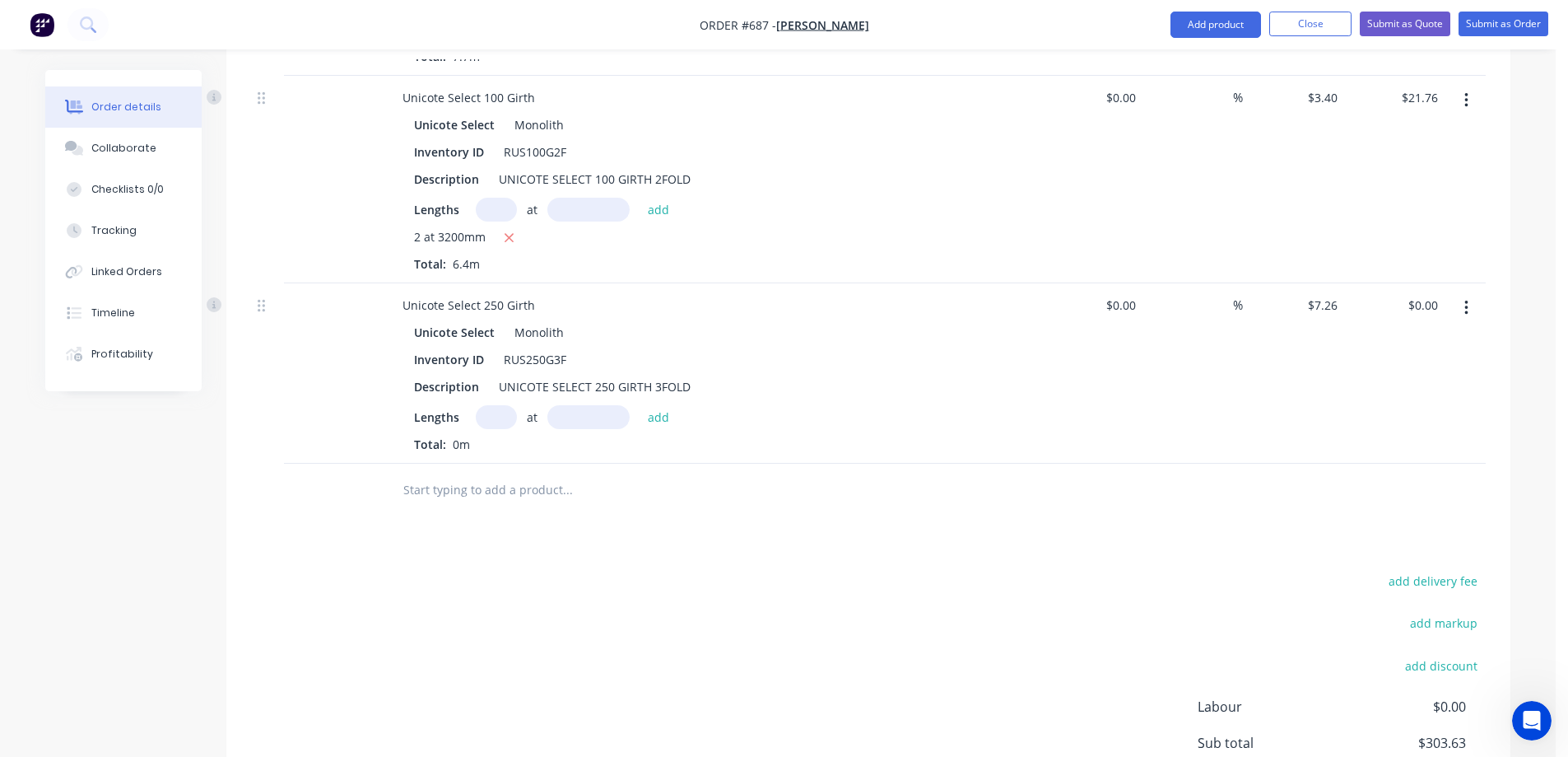
click at [483, 418] on input "text" at bounding box center [496, 418] width 41 height 24
type input "2"
type input "3100mm"
click at [654, 412] on button "add" at bounding box center [659, 417] width 39 height 22
type input "$45.01"
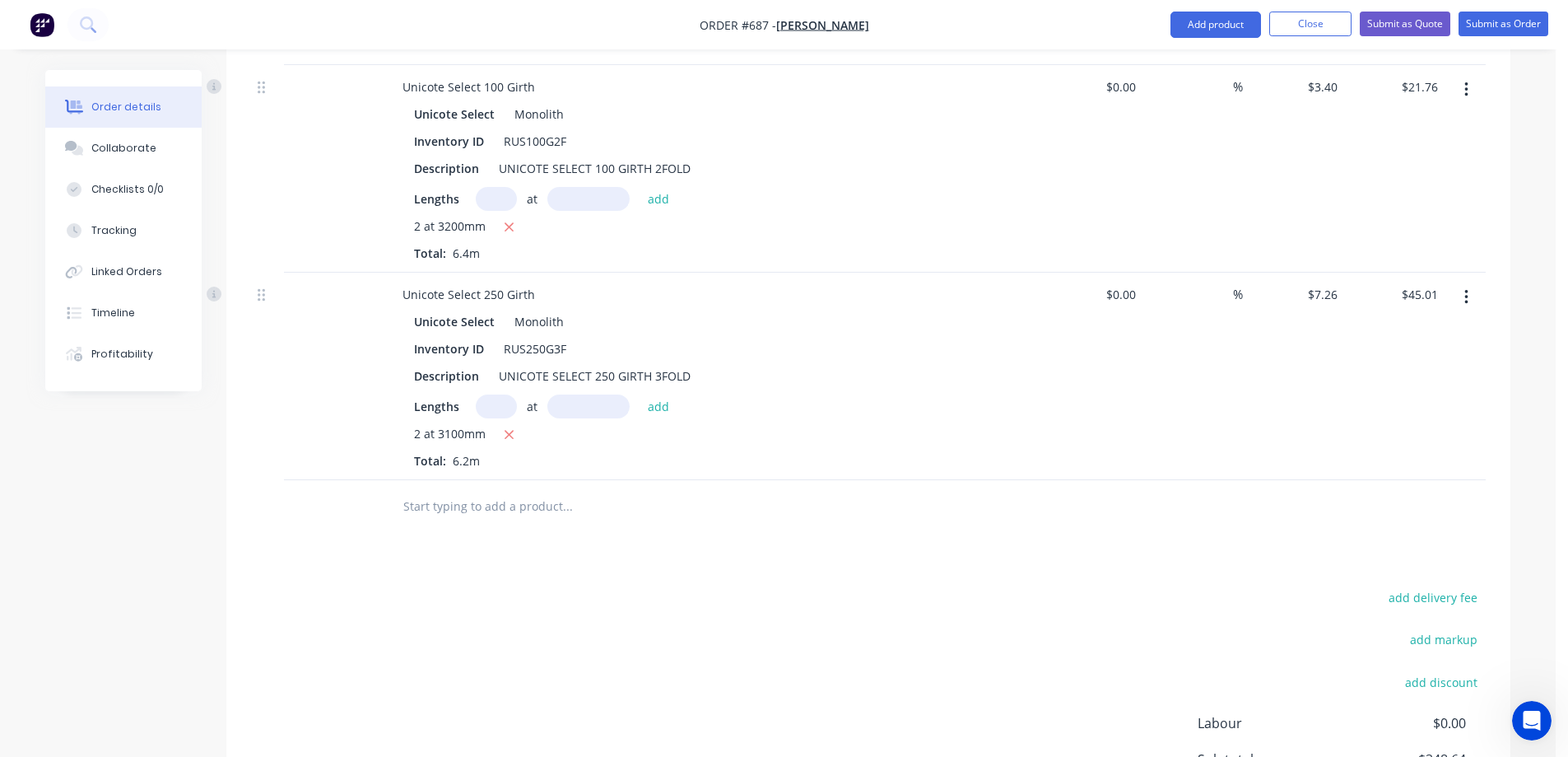
scroll to position [2026, 0]
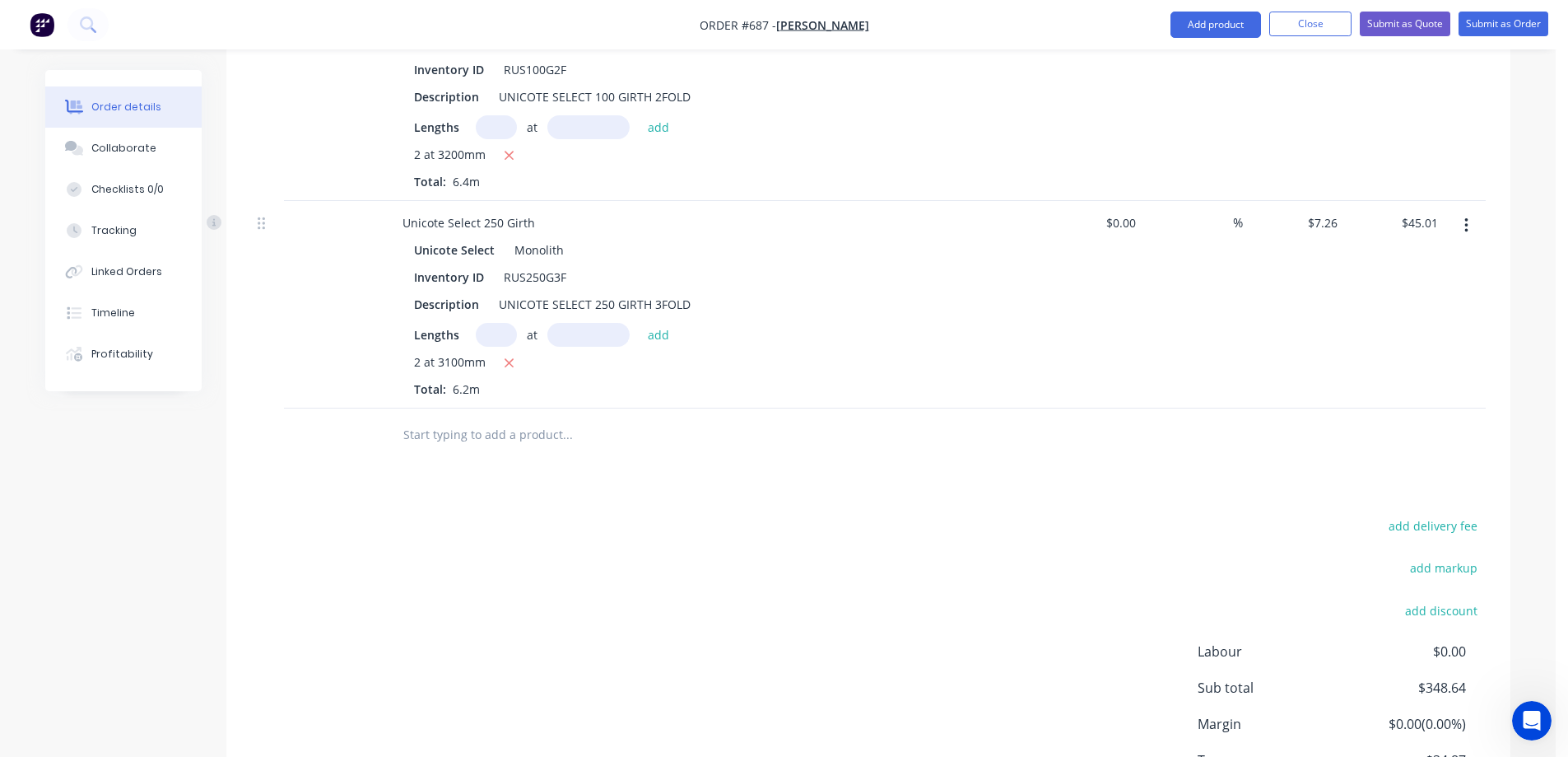
click at [562, 434] on input "text" at bounding box center [568, 435] width 330 height 33
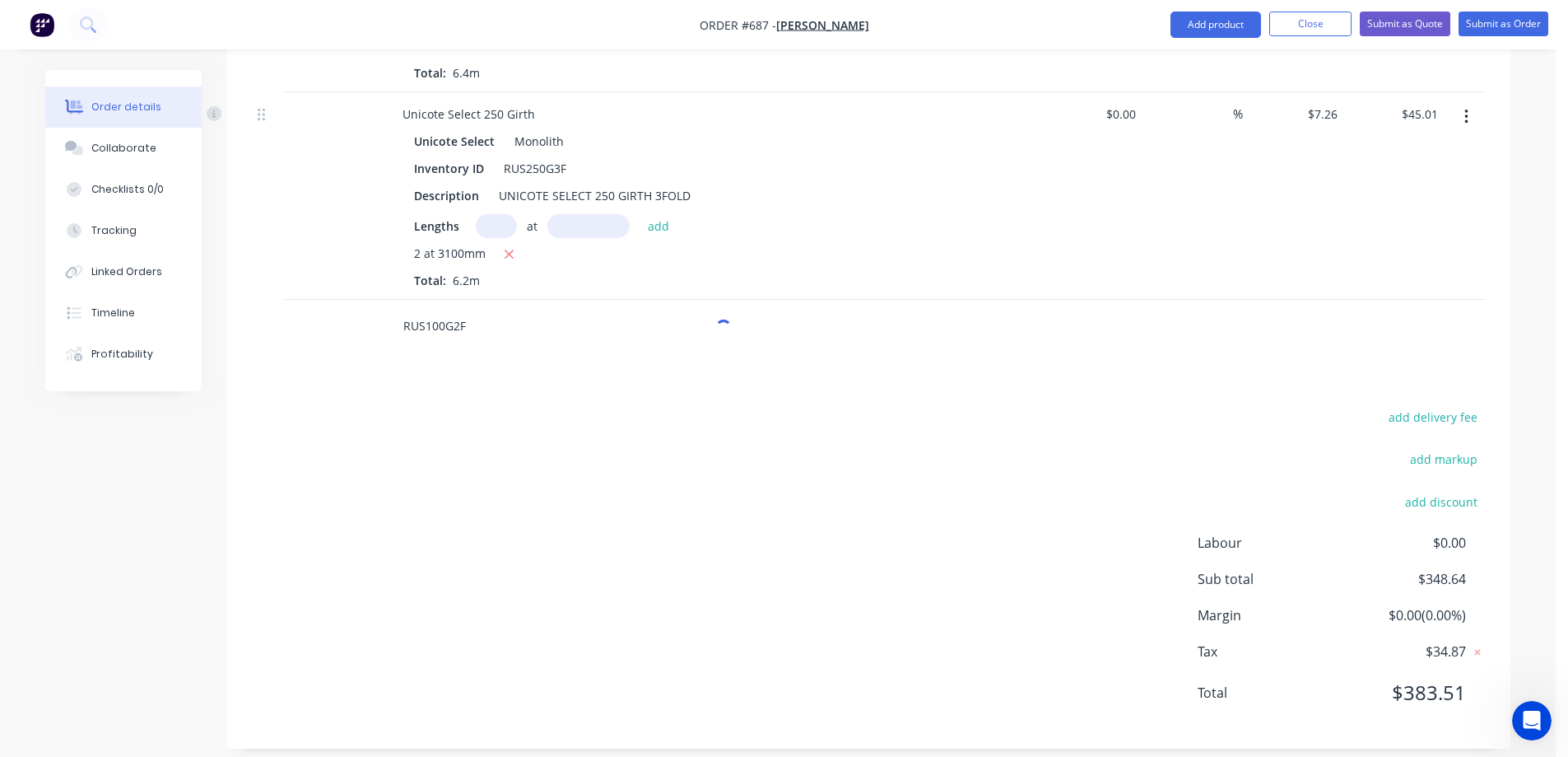
scroll to position [2151, 0]
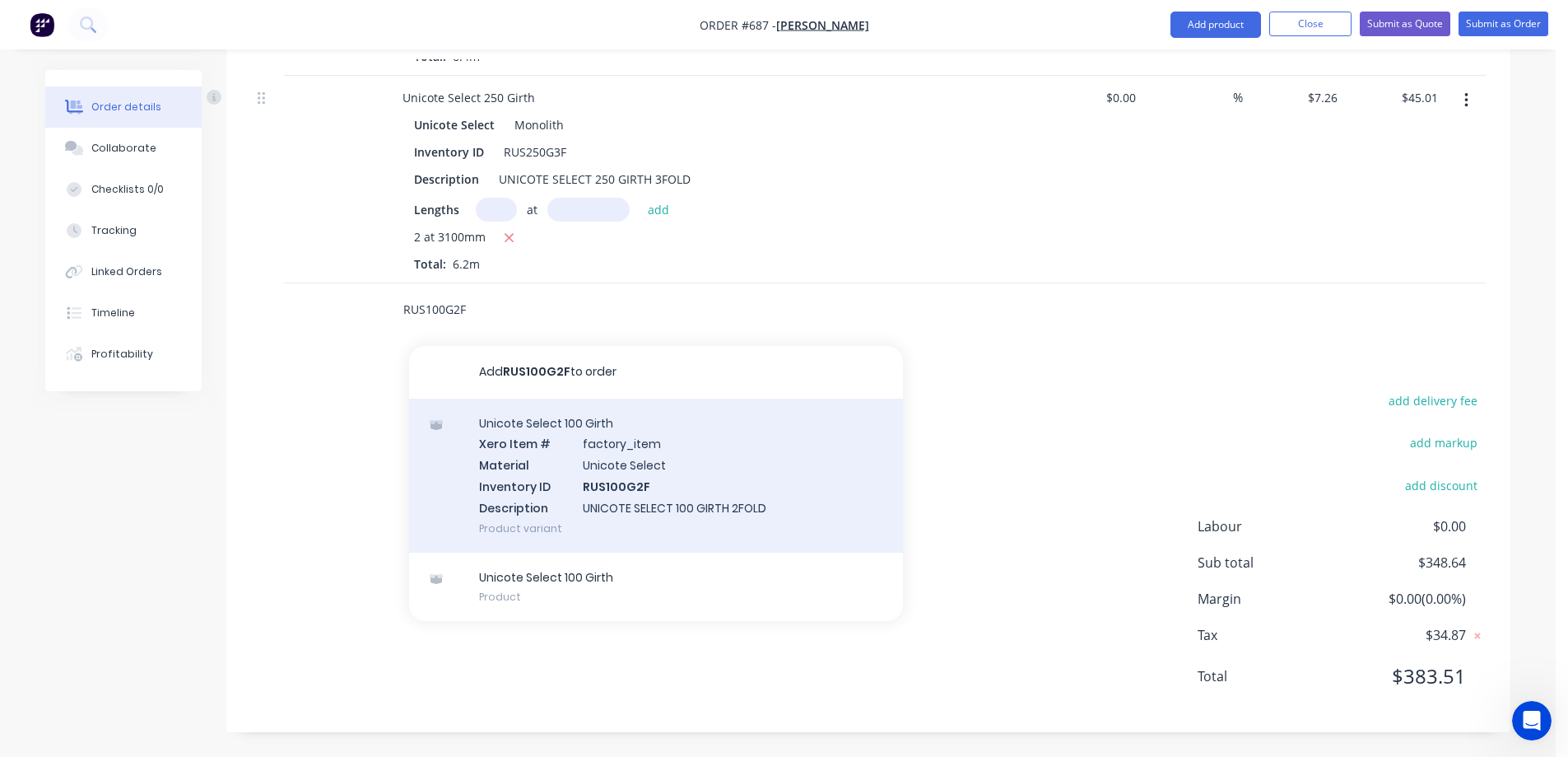
type input "RUS100G2F"
click at [561, 442] on div "Unicote Select 100 Girth Xero Item # factory_item Material Unicote Select Inven…" at bounding box center [656, 475] width 494 height 154
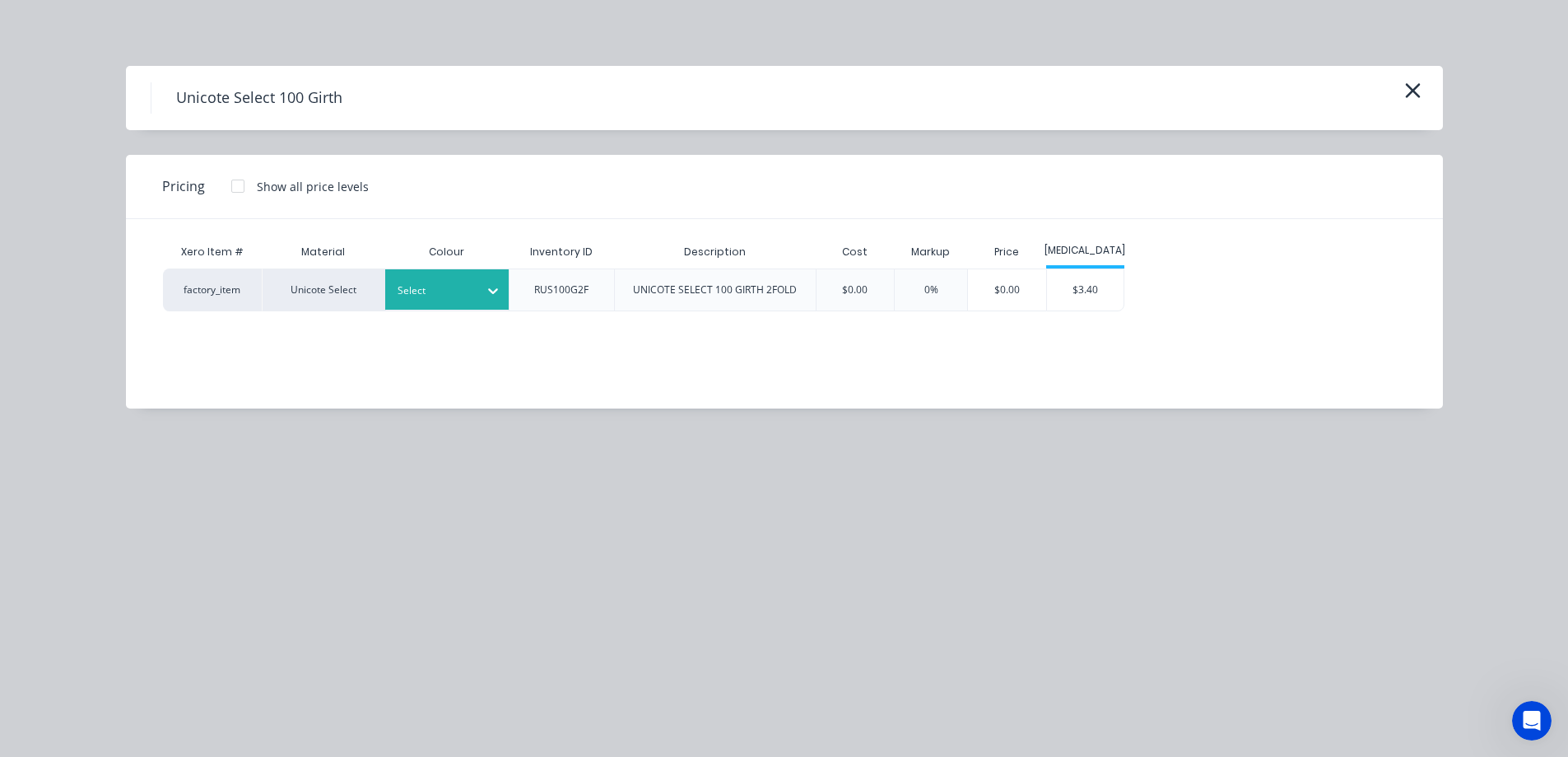
click at [465, 293] on div at bounding box center [435, 290] width 74 height 18
click at [1109, 293] on div "$3.40" at bounding box center [1086, 290] width 77 height 41
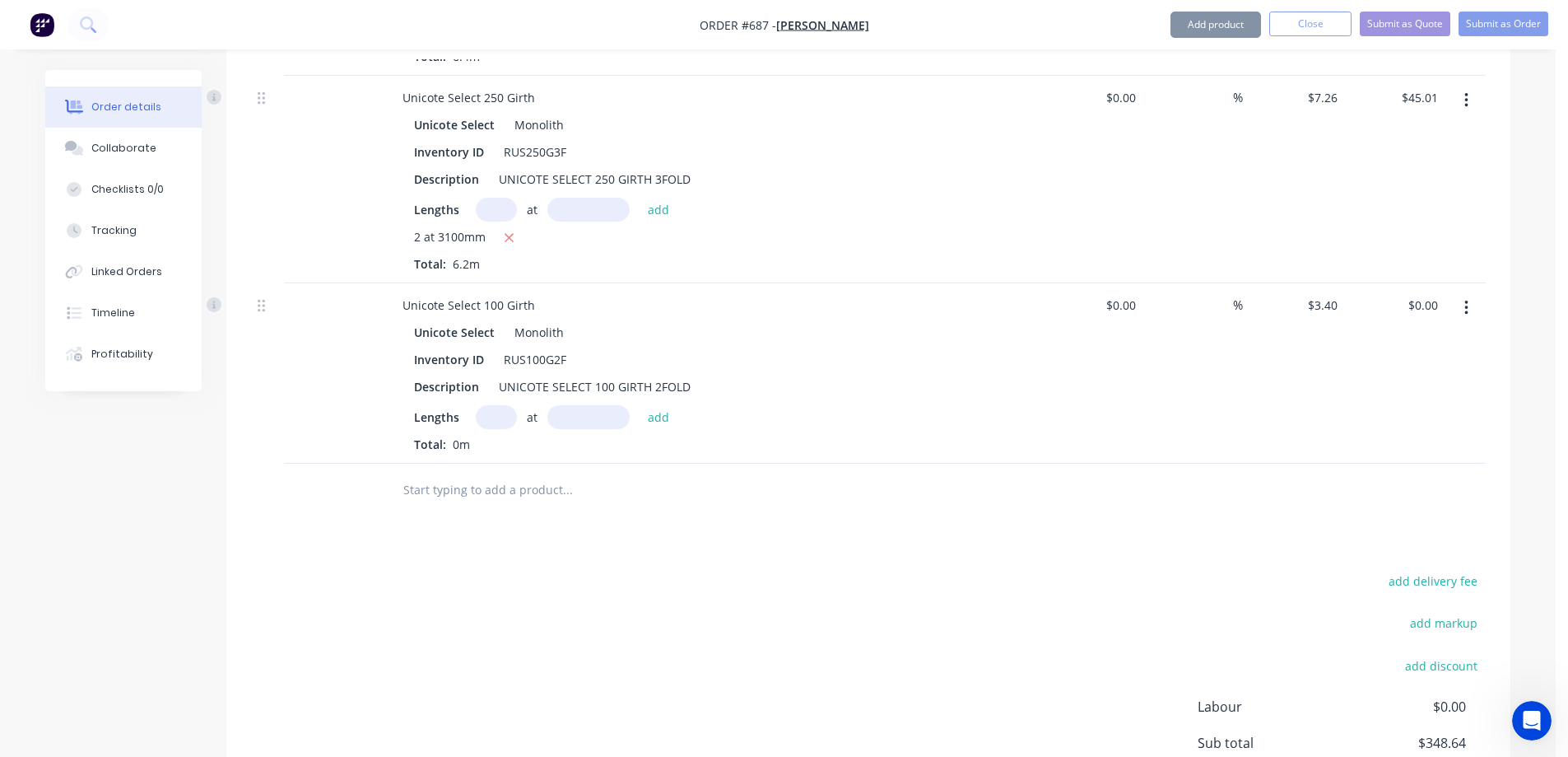
click at [479, 415] on input "text" at bounding box center [496, 418] width 41 height 24
type input "7"
type input "1100mm"
click at [652, 422] on button "add" at bounding box center [659, 417] width 39 height 22
type input "$26.18"
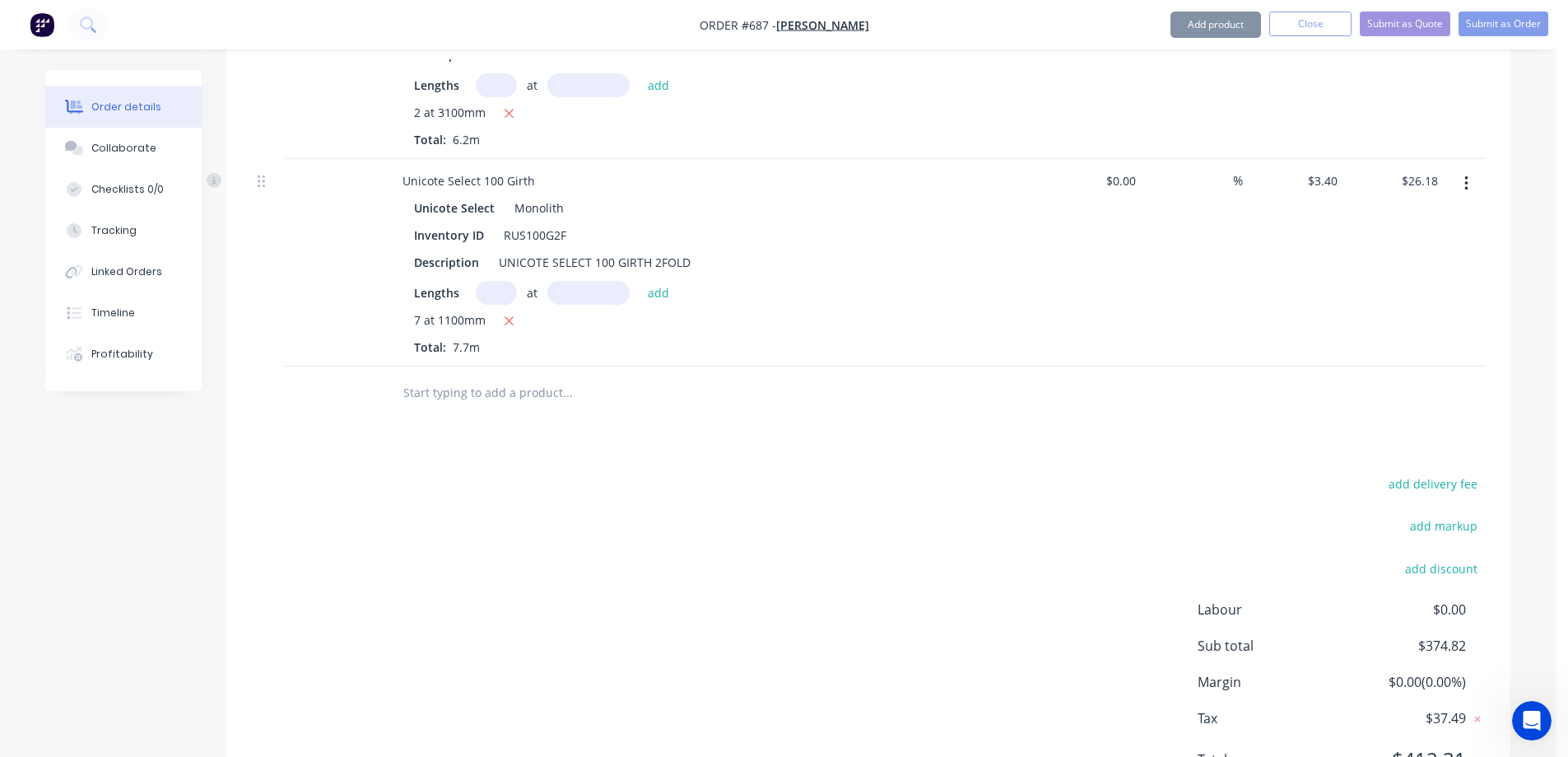
scroll to position [2359, 0]
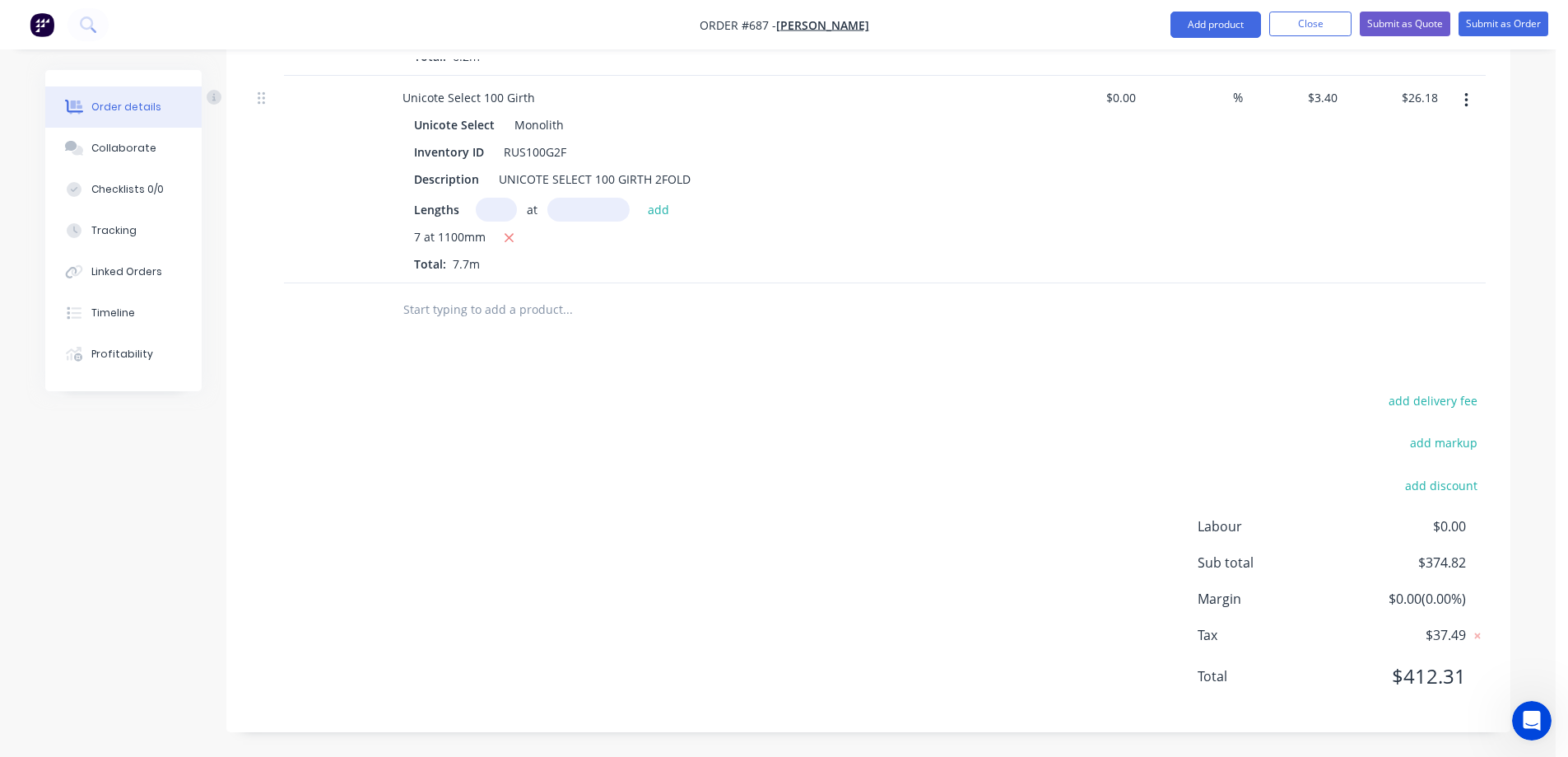
click at [485, 321] on input "text" at bounding box center [568, 309] width 330 height 33
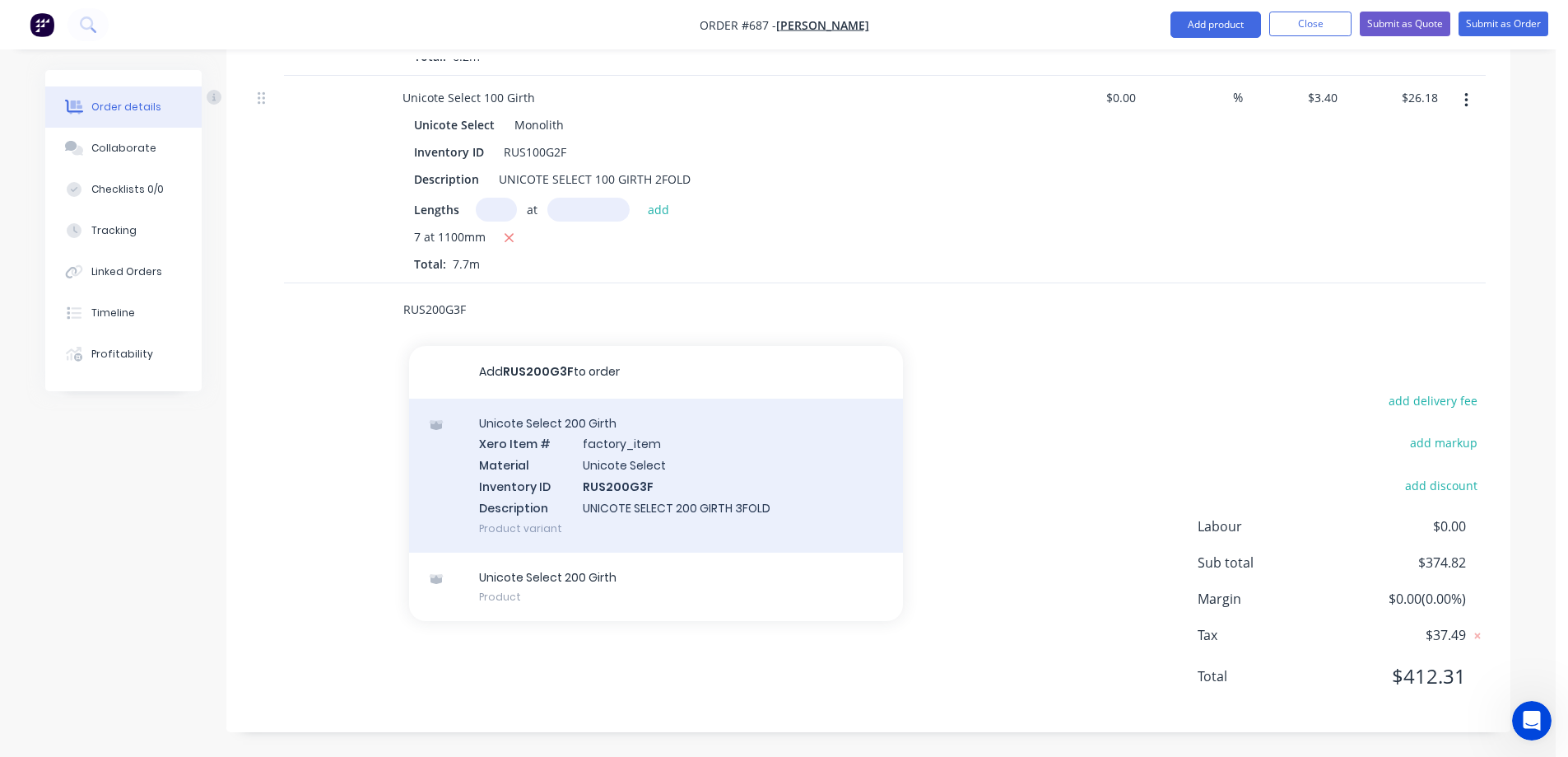
type input "RUS200G3F"
click at [532, 445] on div "Unicote Select 200 Girth Xero Item # factory_item Material Unicote Select Inven…" at bounding box center [656, 475] width 494 height 154
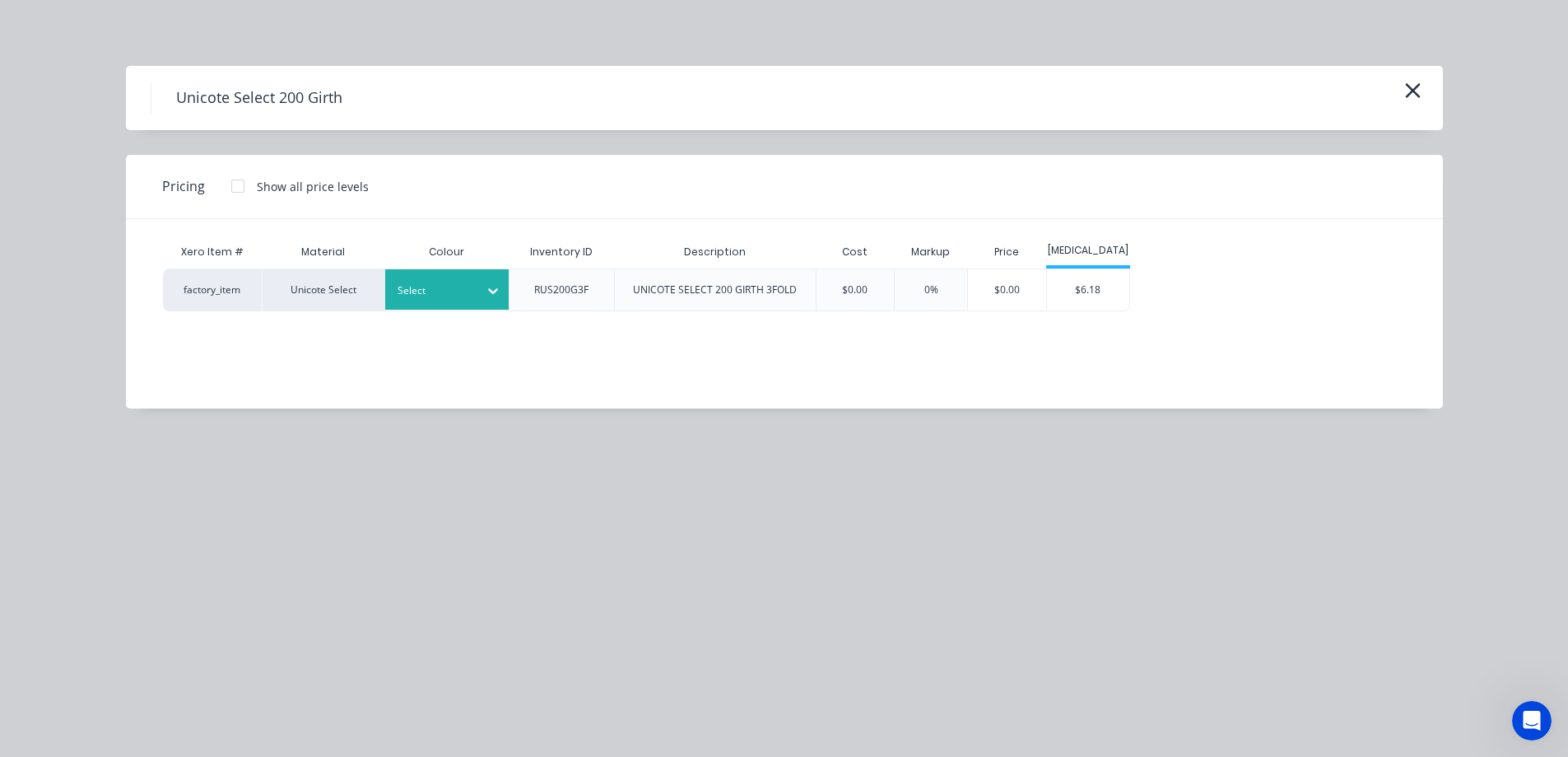
click at [471, 283] on div "Select" at bounding box center [432, 290] width 92 height 21
click at [1068, 307] on div "$6.18" at bounding box center [1089, 290] width 82 height 41
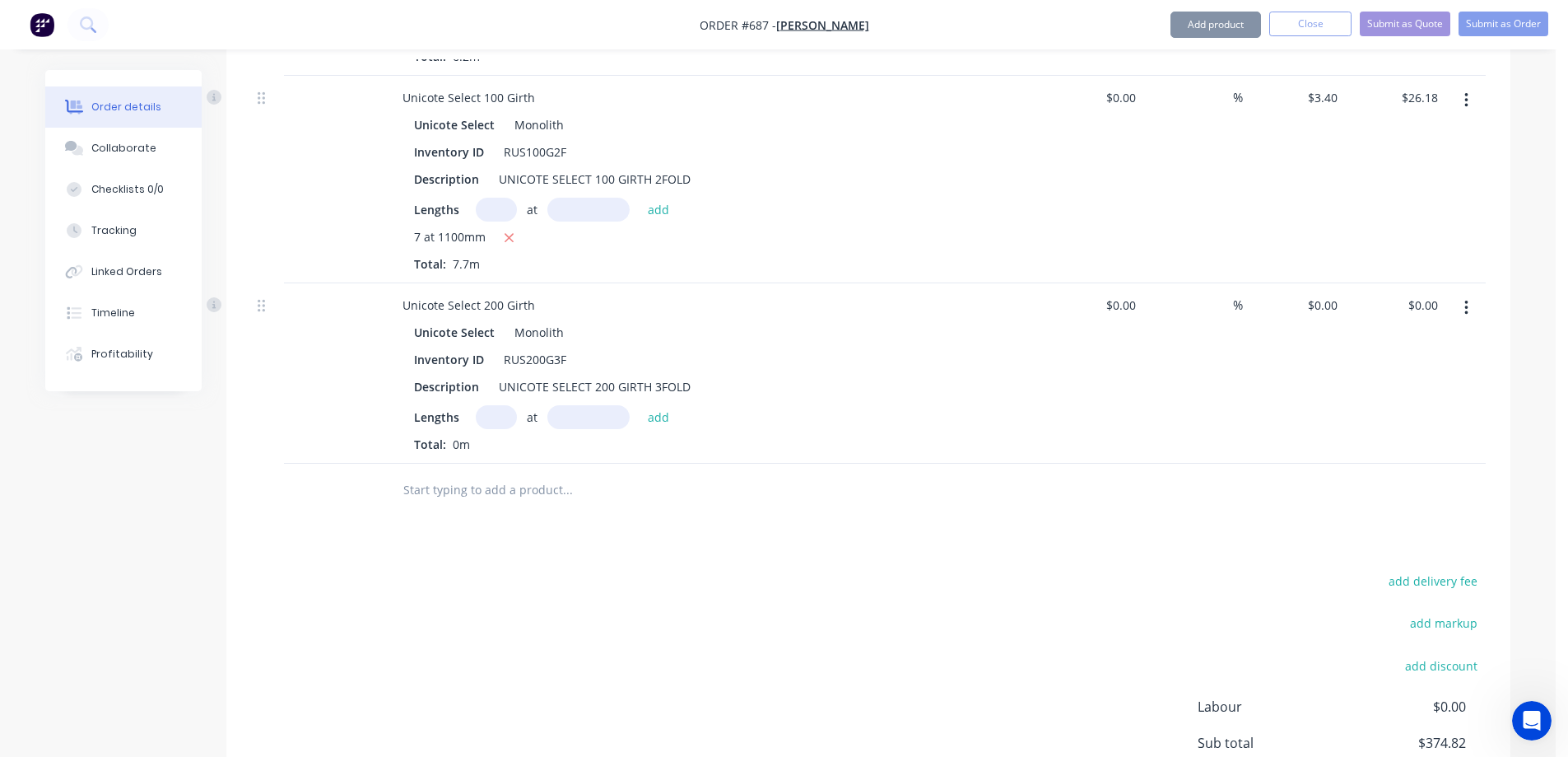
type input "$6.18"
click at [499, 415] on input "text" at bounding box center [496, 418] width 41 height 24
type input "2"
click at [674, 424] on div "2 at 3200 add" at bounding box center [577, 418] width 203 height 24
type input "3200mm"
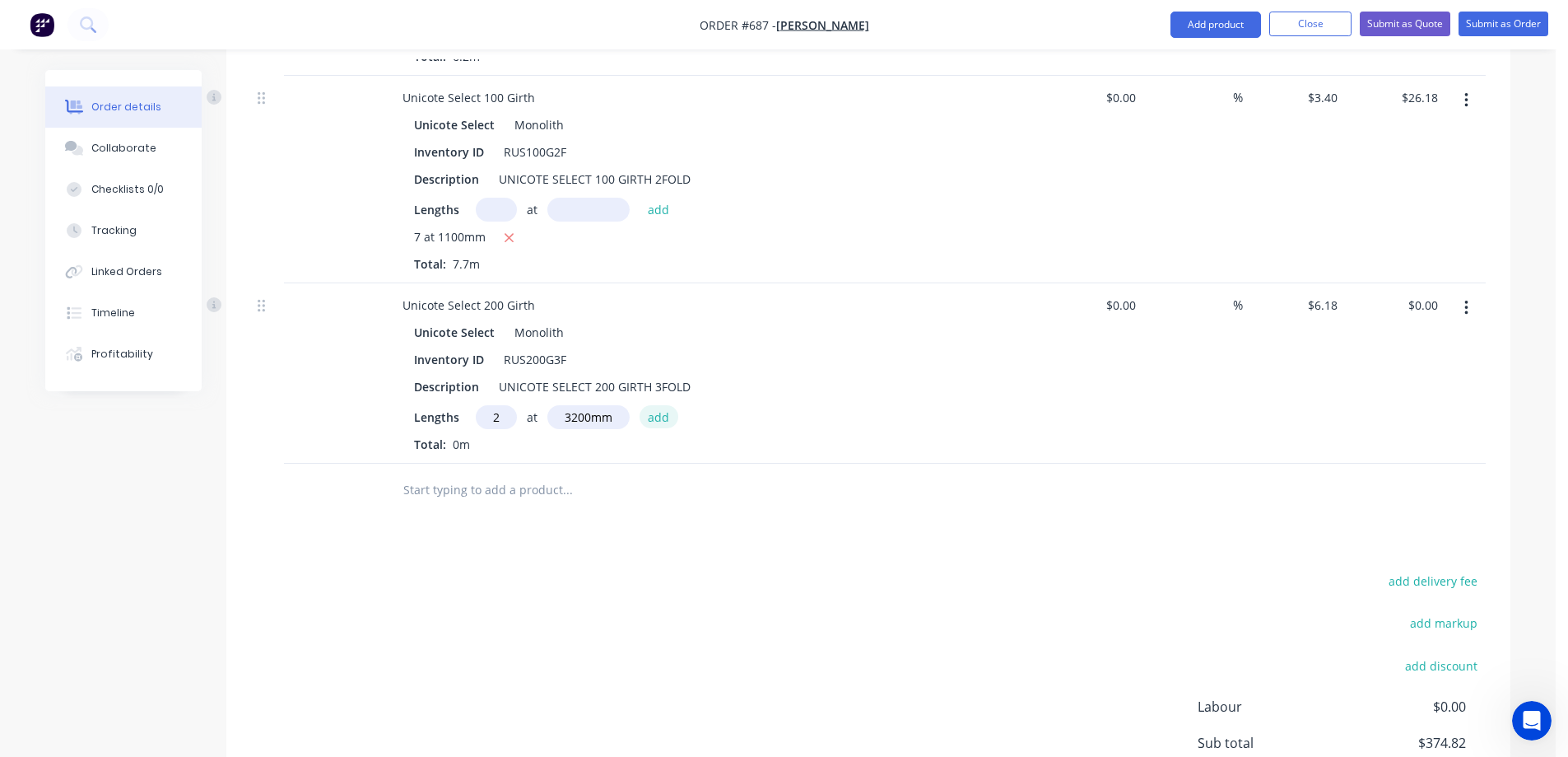
click at [668, 424] on button "add" at bounding box center [659, 417] width 39 height 22
type input "$39.55"
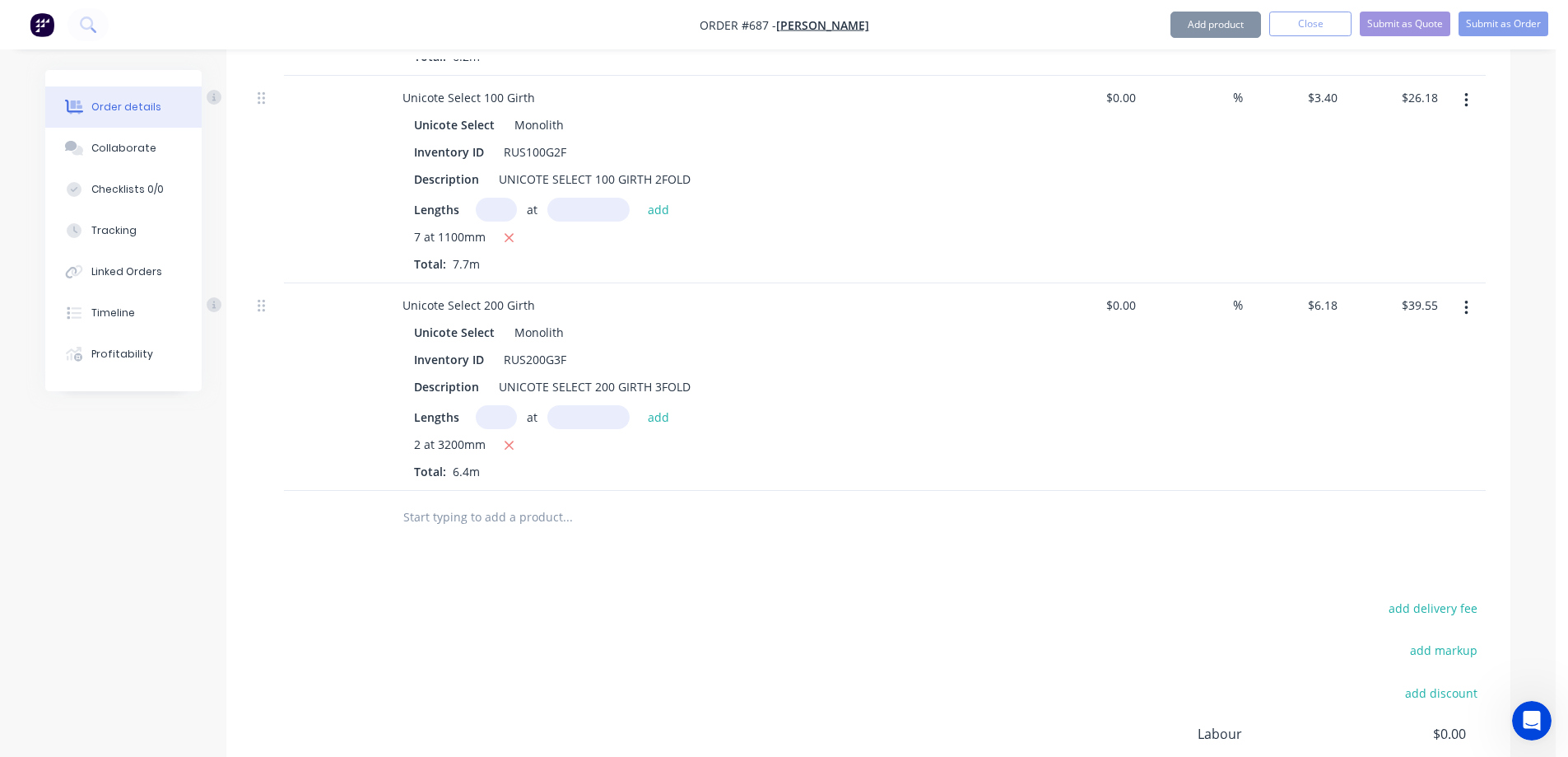
scroll to position [2524, 0]
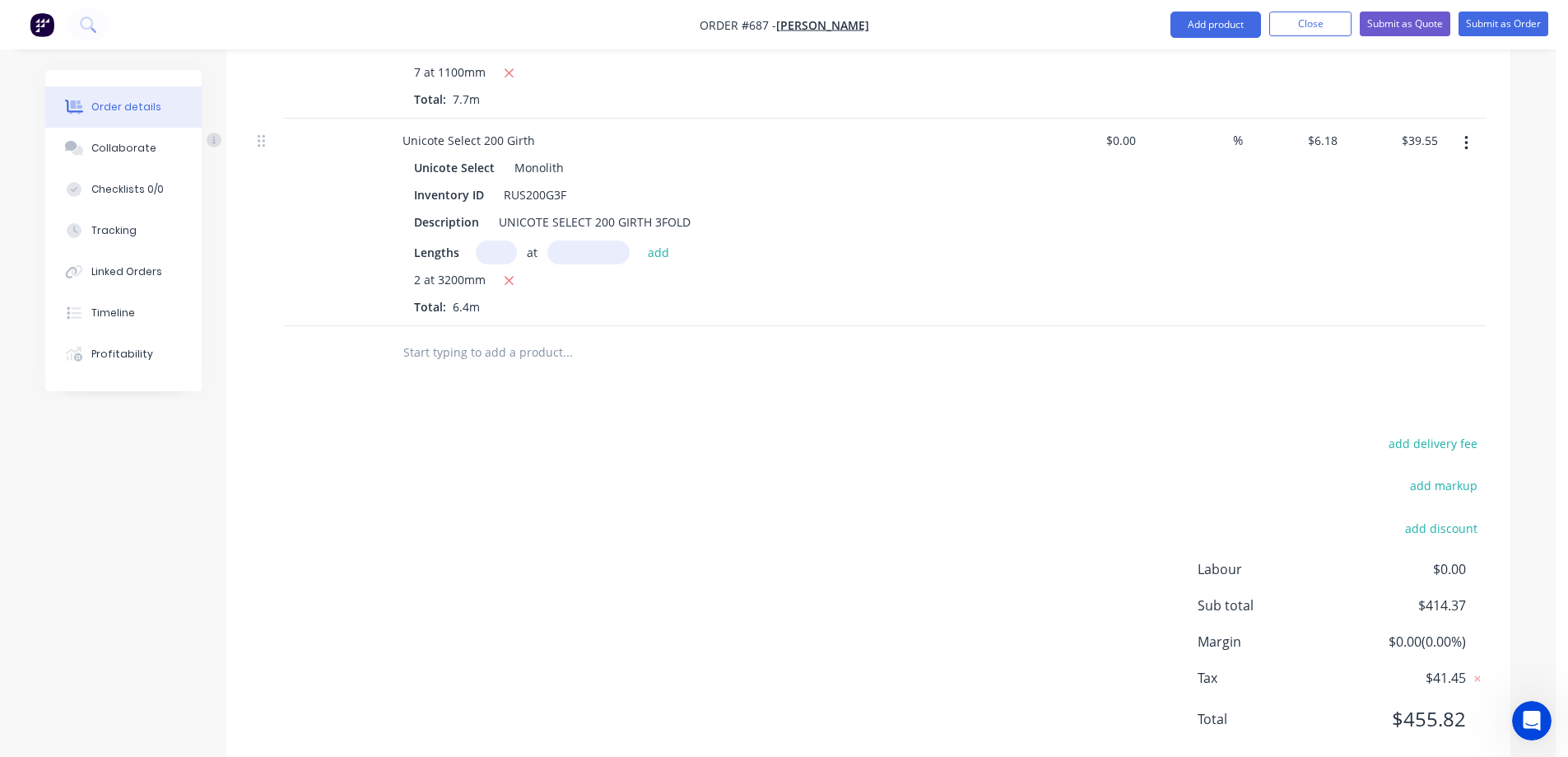
click at [493, 361] on input "text" at bounding box center [568, 352] width 330 height 33
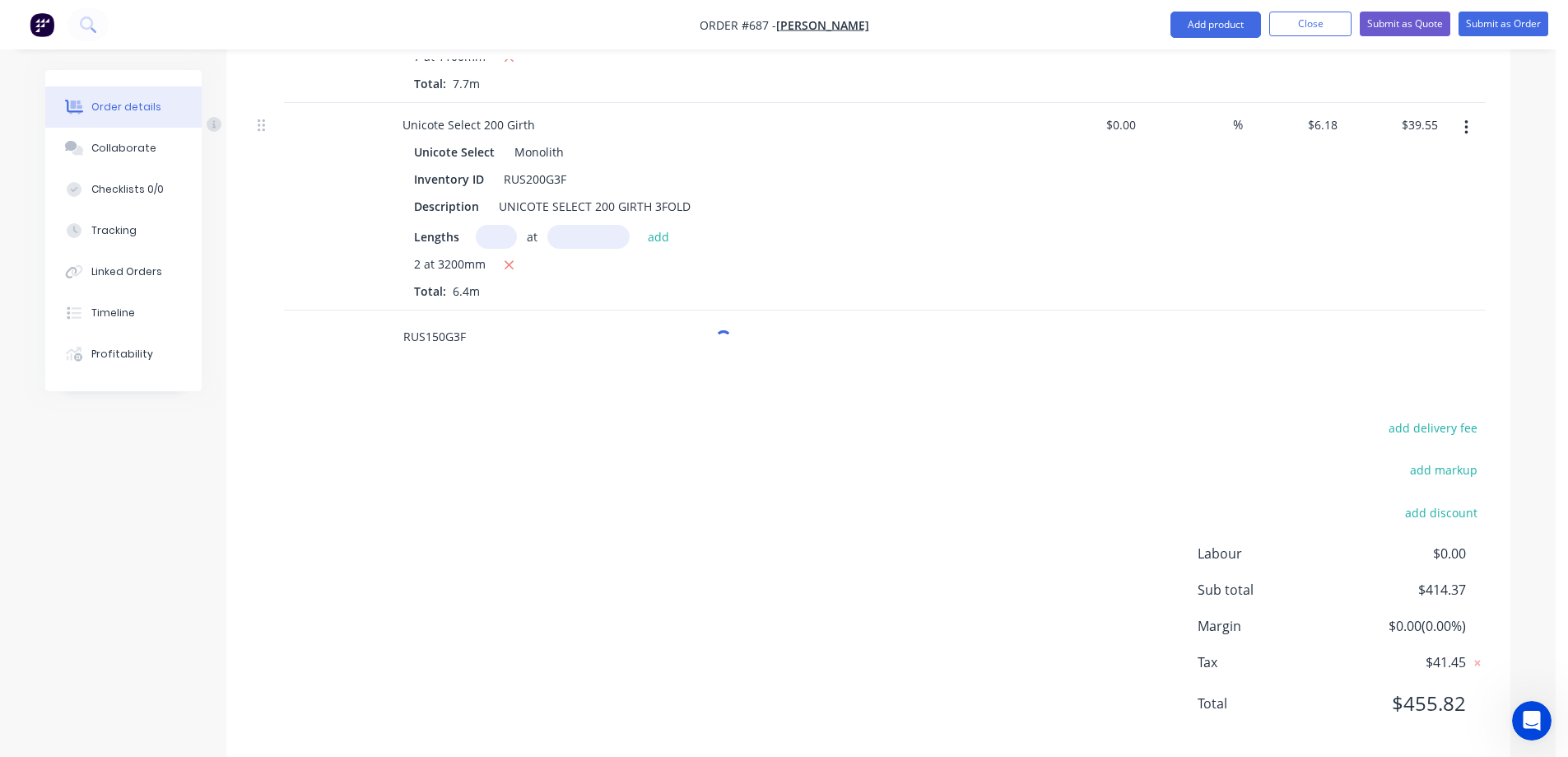
scroll to position [2567, 0]
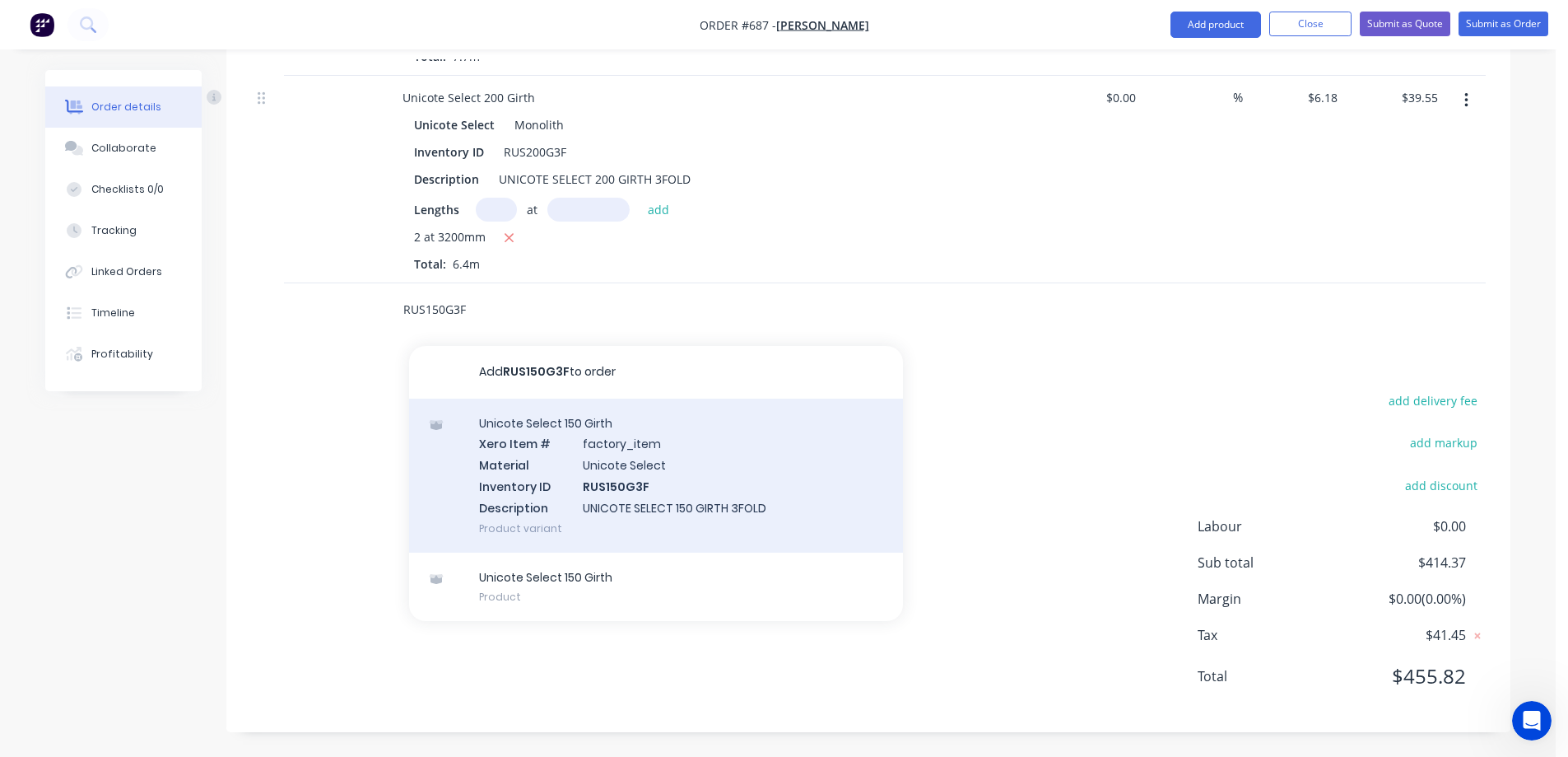
type input "RUS150G3F"
click at [523, 463] on div "Unicote Select 150 Girth Xero Item # factory_item Material Unicote Select Inven…" at bounding box center [656, 475] width 494 height 154
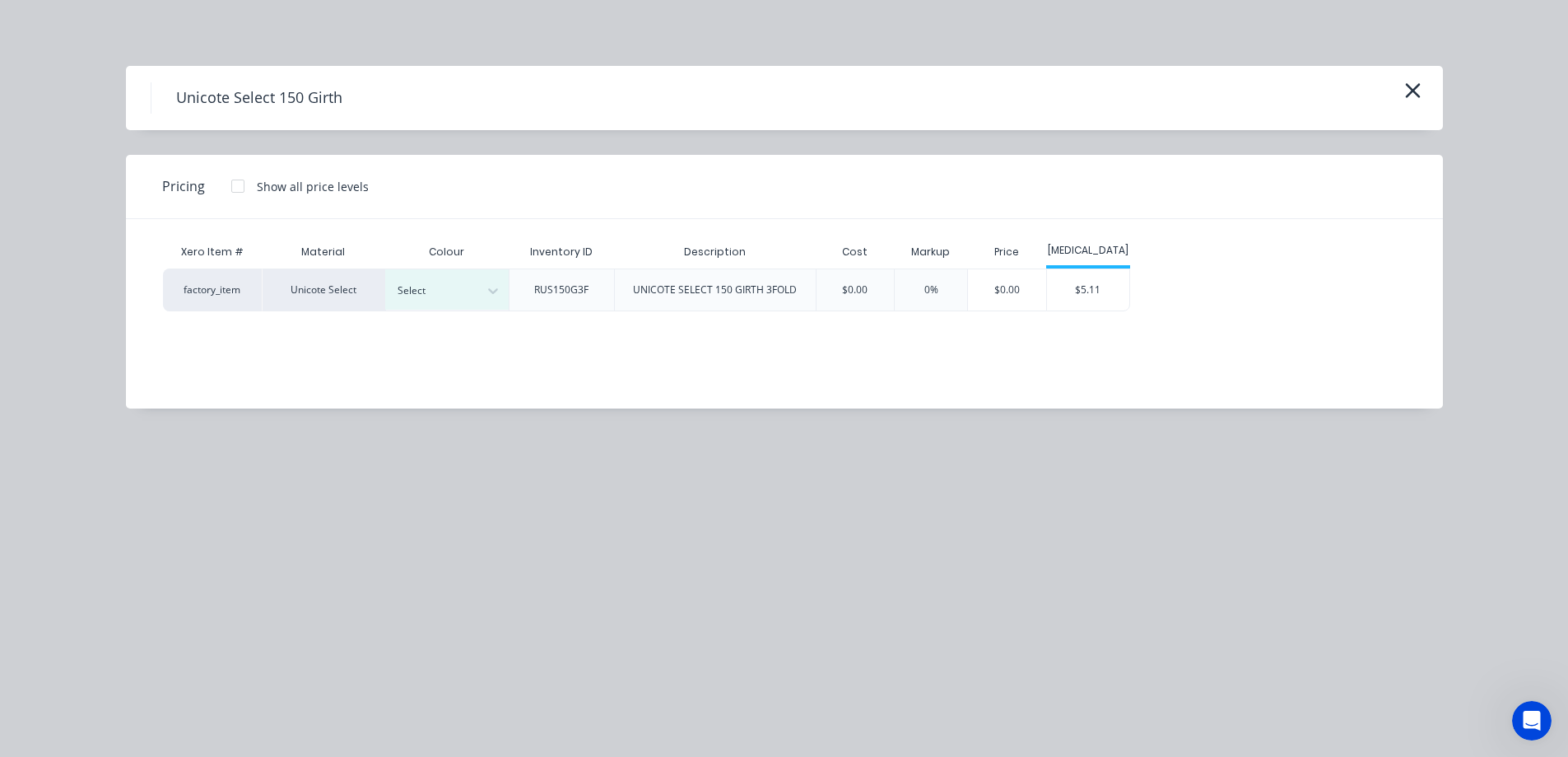
click at [483, 298] on div at bounding box center [493, 290] width 30 height 27
click at [1088, 295] on div "$5.11" at bounding box center [1089, 290] width 82 height 41
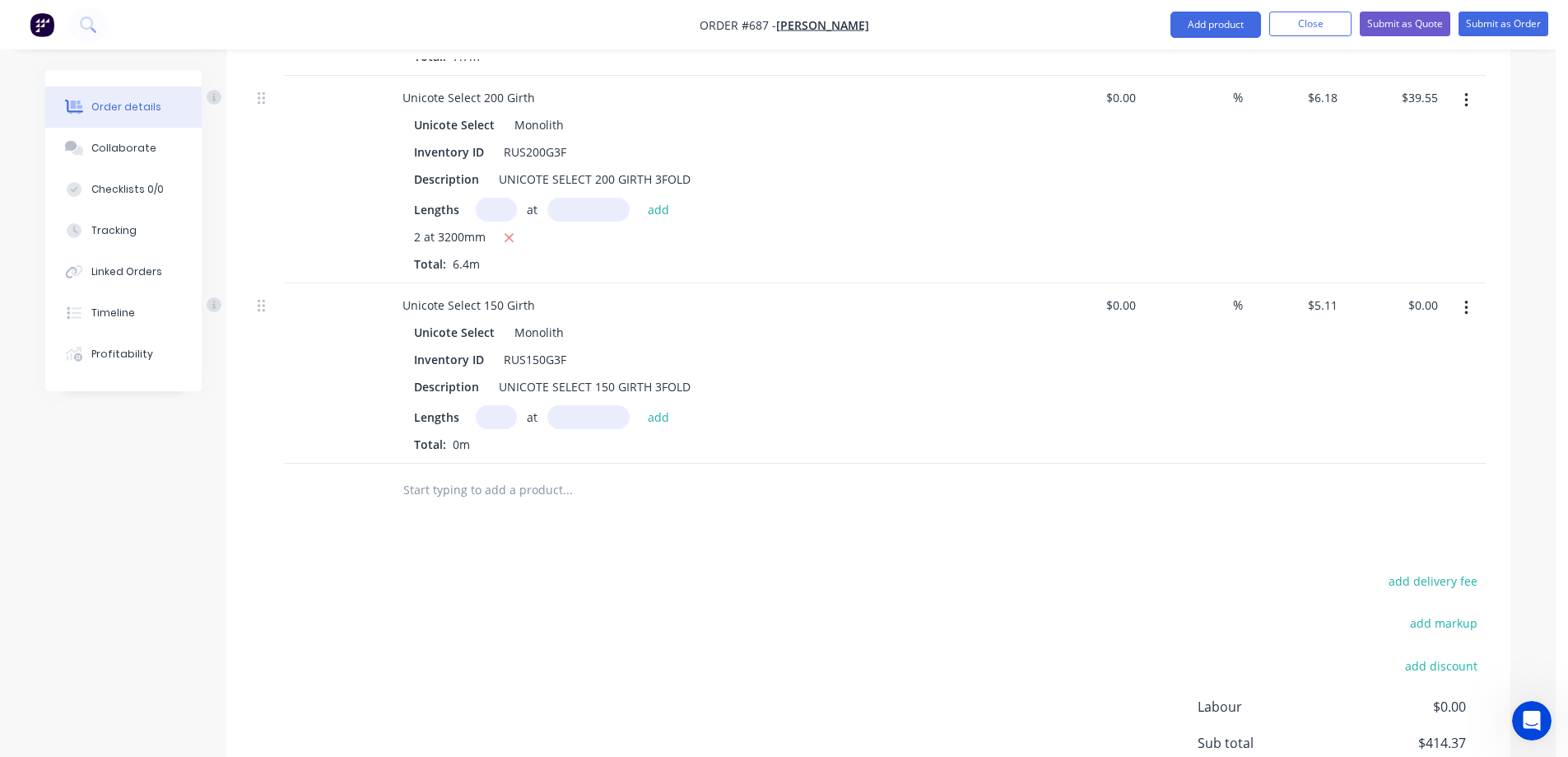
click at [487, 418] on input "text" at bounding box center [496, 418] width 41 height 24
type input "3"
type input "2100mm"
click at [665, 418] on button "add" at bounding box center [659, 417] width 39 height 22
type input "$32.19"
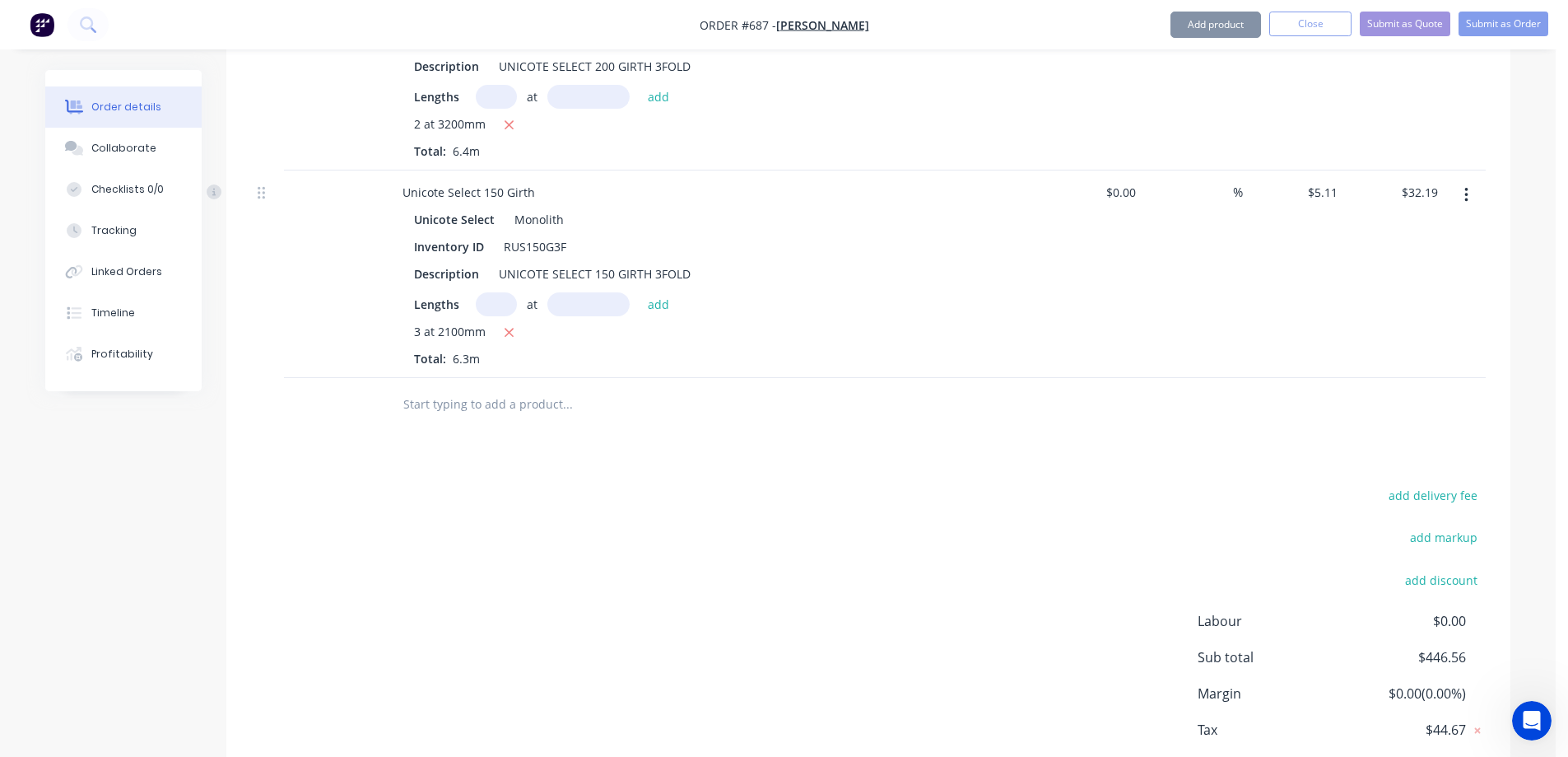
scroll to position [2731, 0]
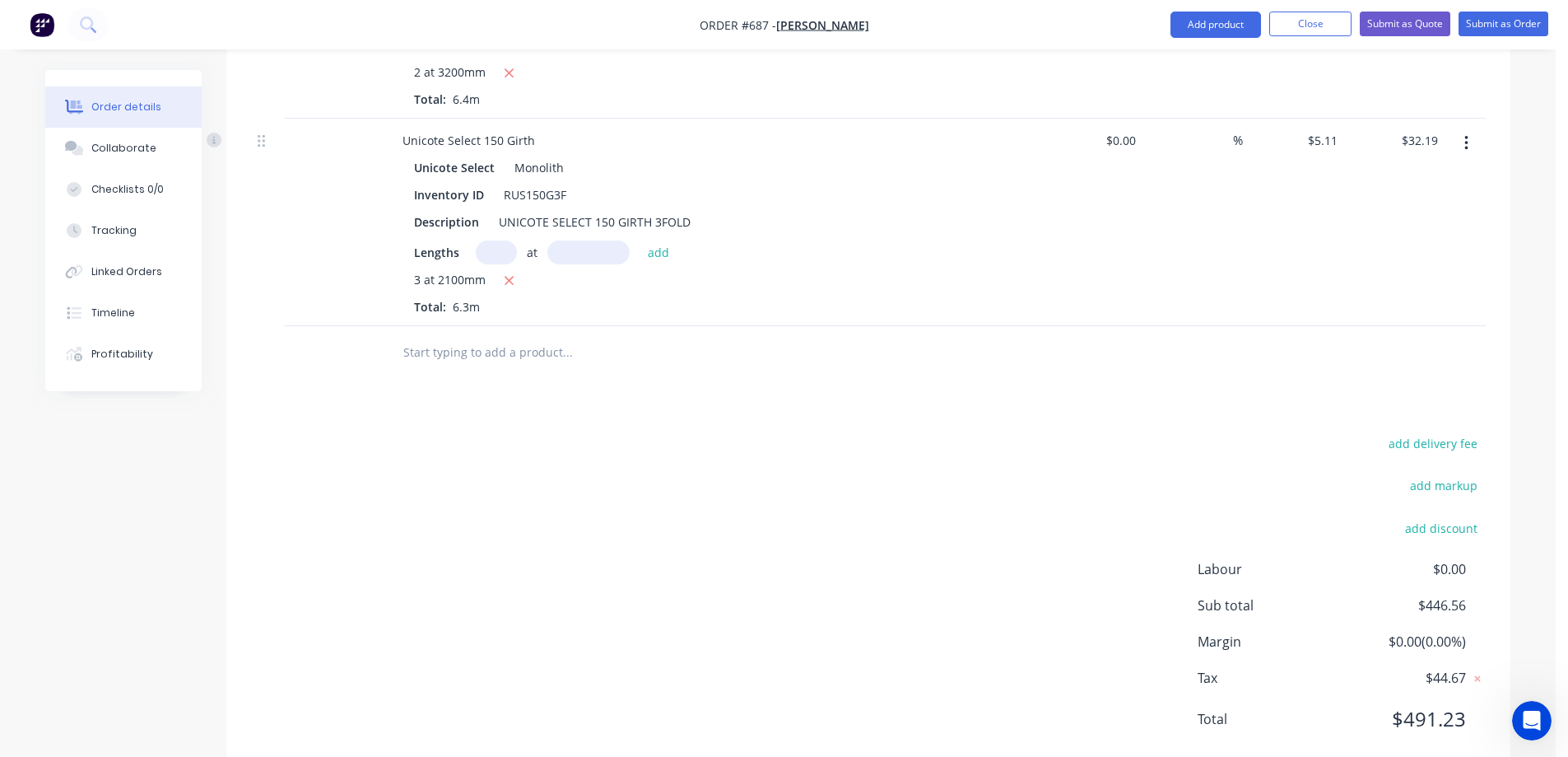
click at [480, 365] on input "text" at bounding box center [568, 352] width 330 height 33
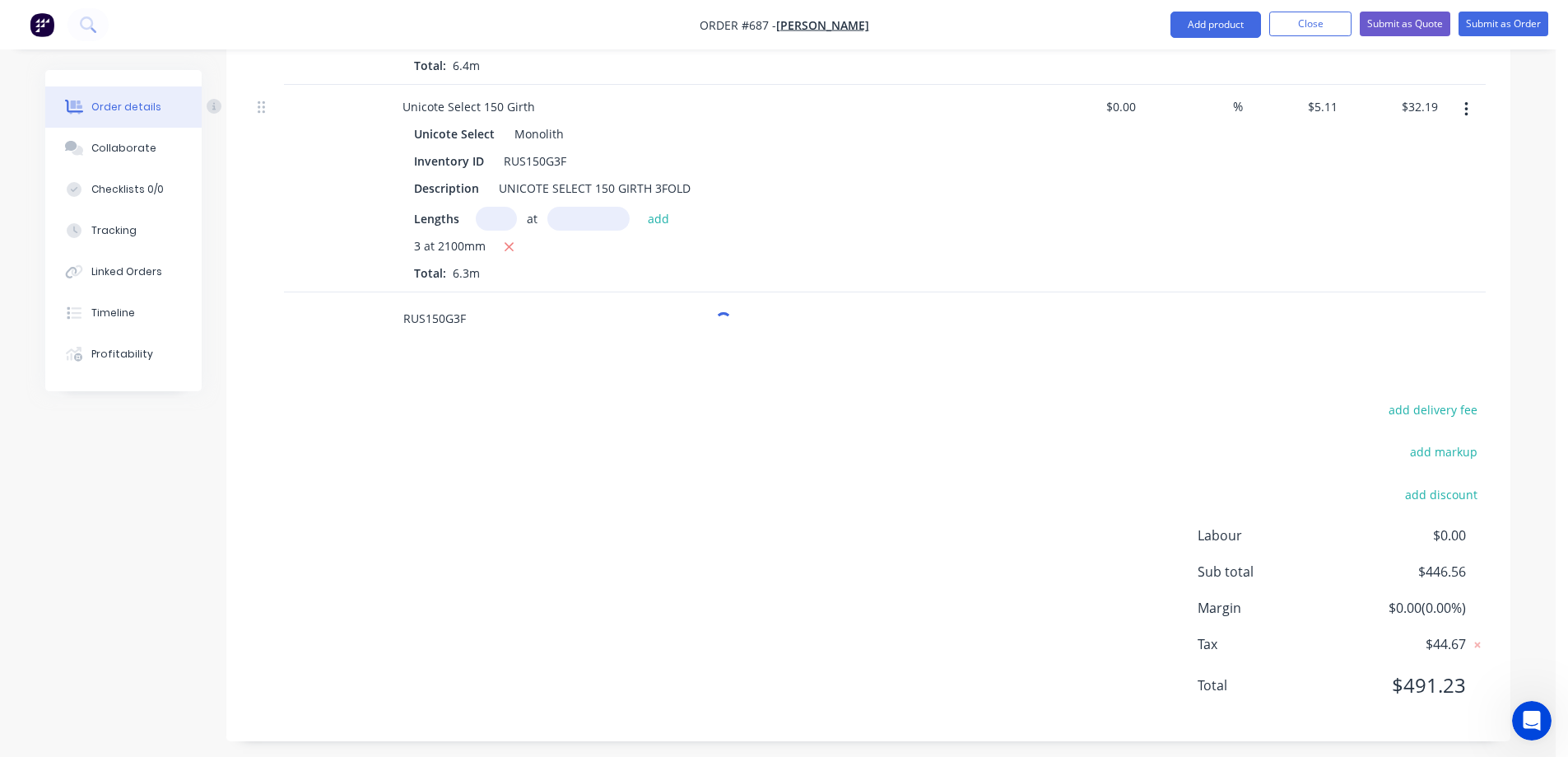
scroll to position [2774, 0]
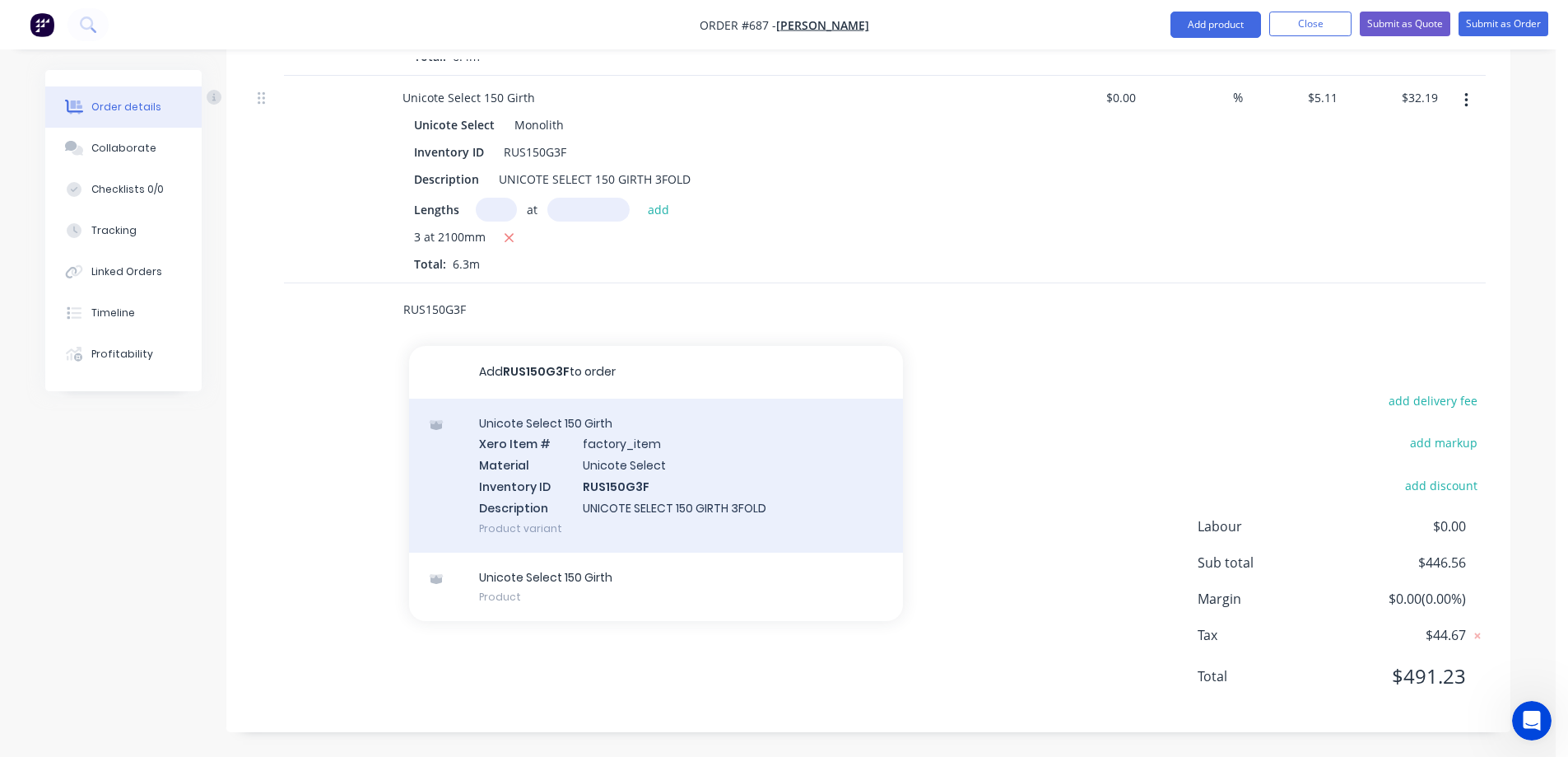
type input "RUS150G3F"
click at [507, 469] on div "Unicote Select 150 Girth Xero Item # factory_item Material Unicote Select Inven…" at bounding box center [656, 475] width 494 height 154
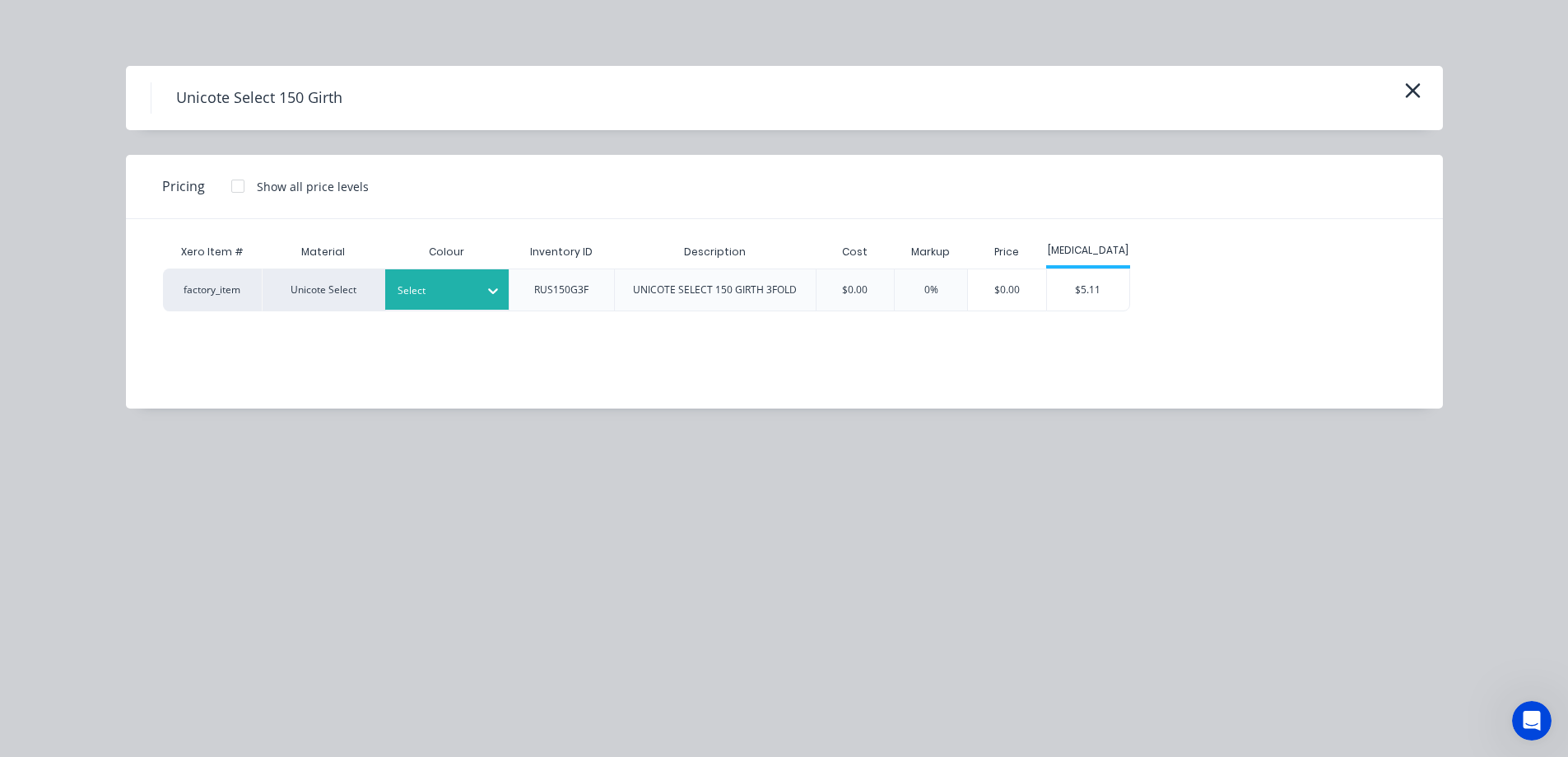
click at [438, 303] on div "Select" at bounding box center [447, 290] width 124 height 40
click at [1093, 296] on div "$5.11" at bounding box center [1089, 290] width 82 height 41
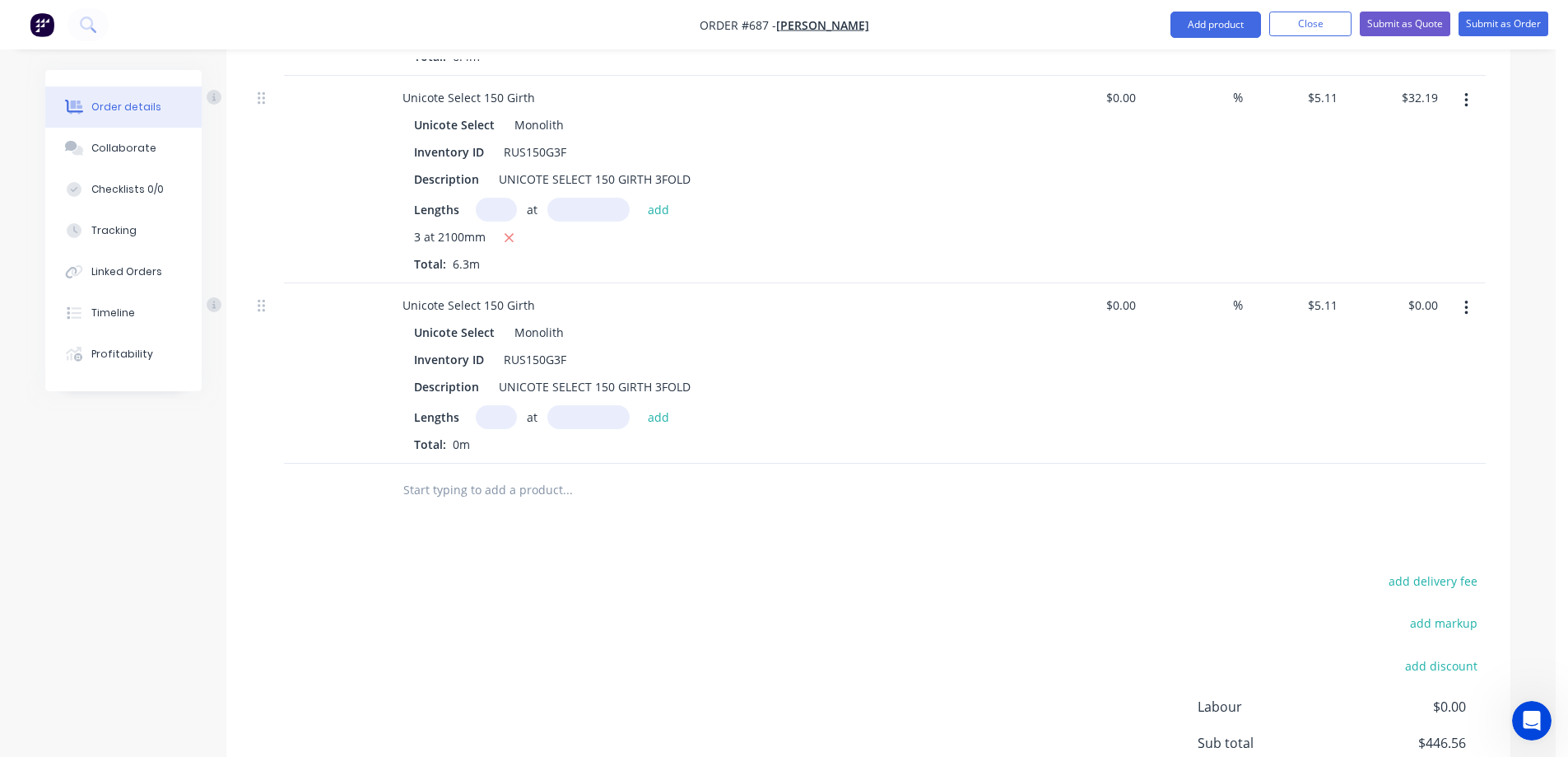
click at [507, 421] on input "text" at bounding box center [496, 418] width 41 height 24
type input "7"
type input "1100mm"
click at [669, 412] on button "add" at bounding box center [659, 417] width 39 height 22
type input "$39.35"
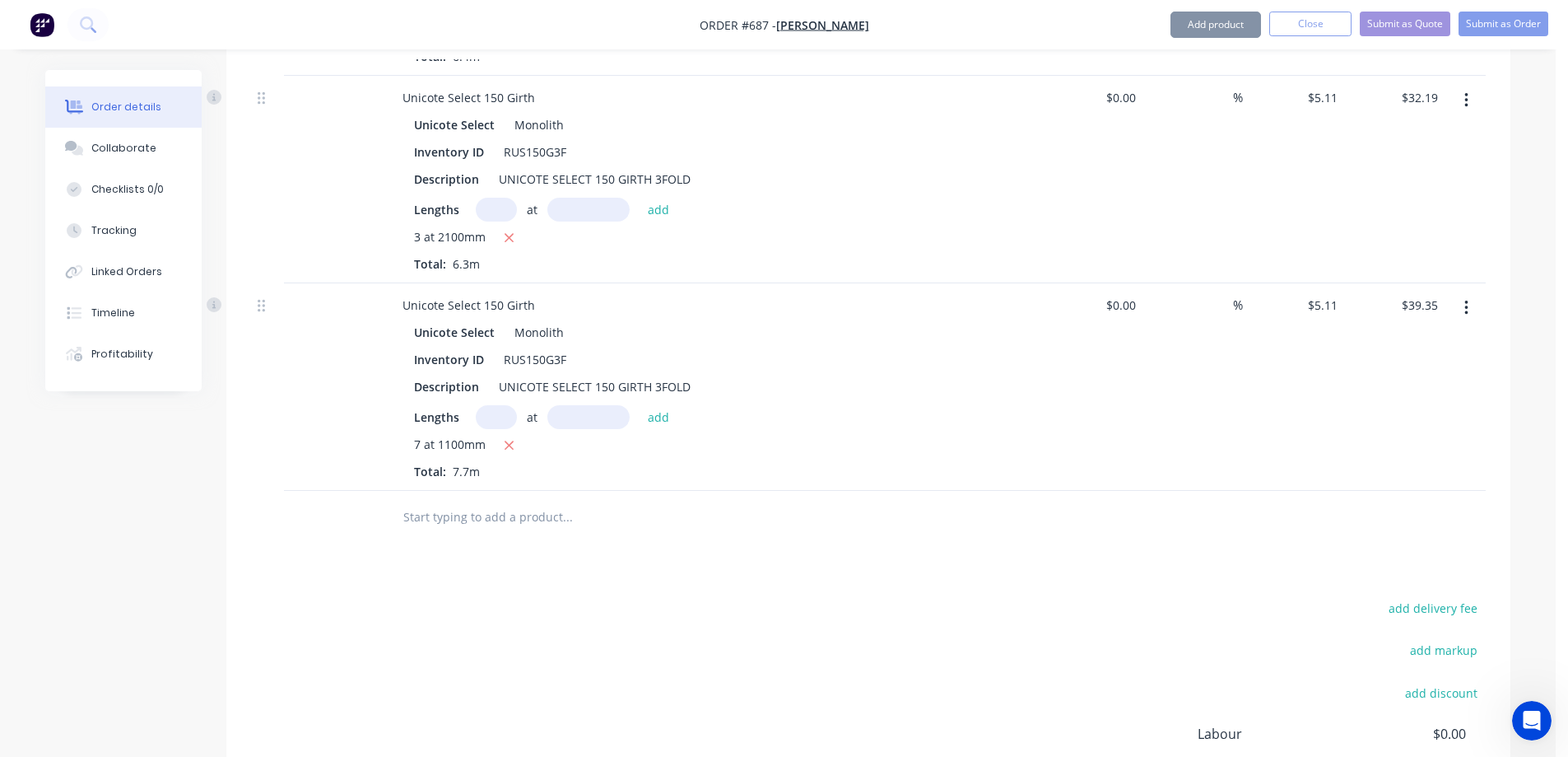
click at [543, 512] on input "text" at bounding box center [568, 517] width 330 height 33
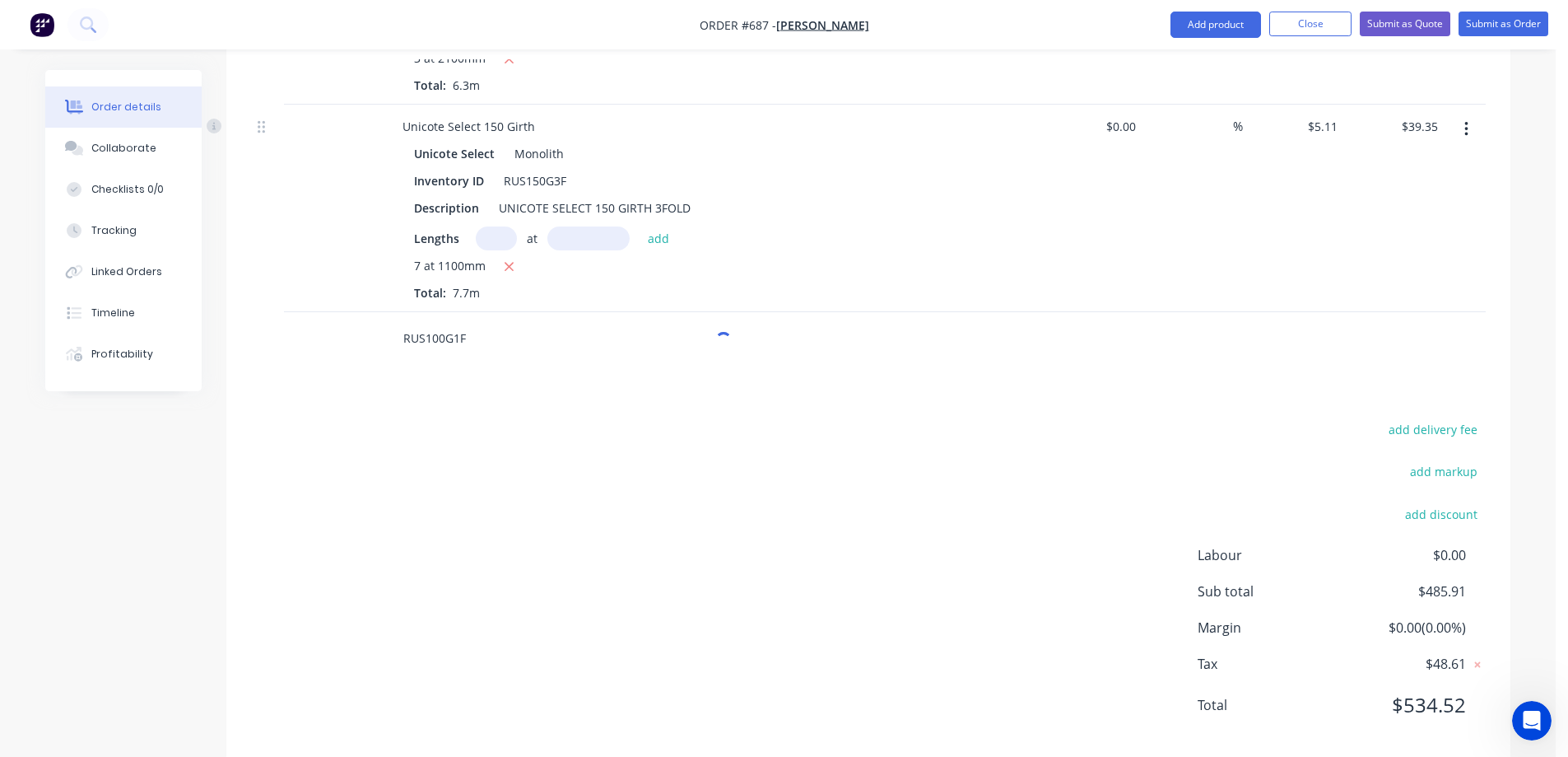
scroll to position [2982, 0]
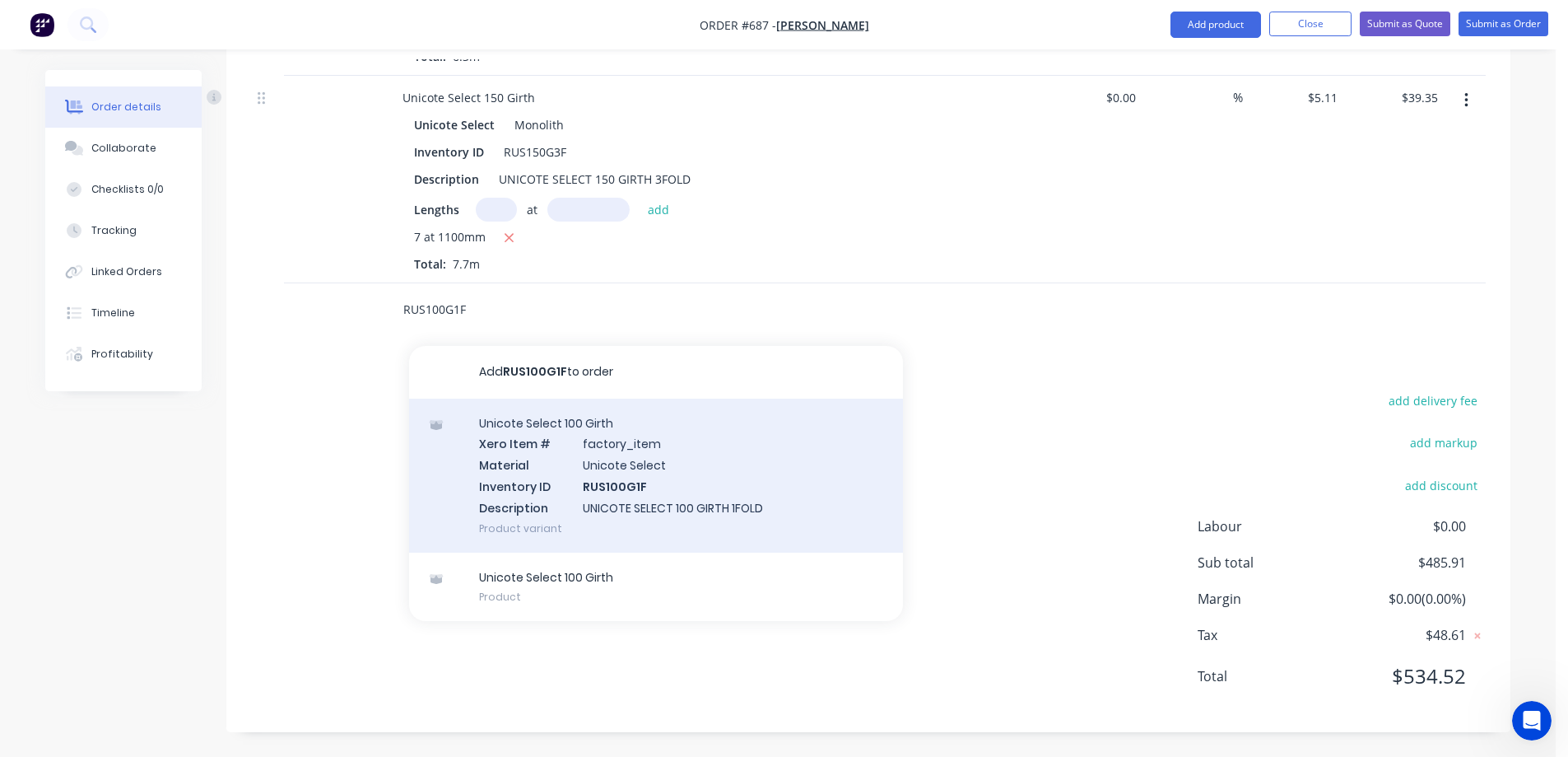
type input "RUS100G1F"
click at [538, 473] on div "Unicote Select 100 Girth Xero Item # factory_item Material Unicote Select Inven…" at bounding box center [656, 475] width 494 height 154
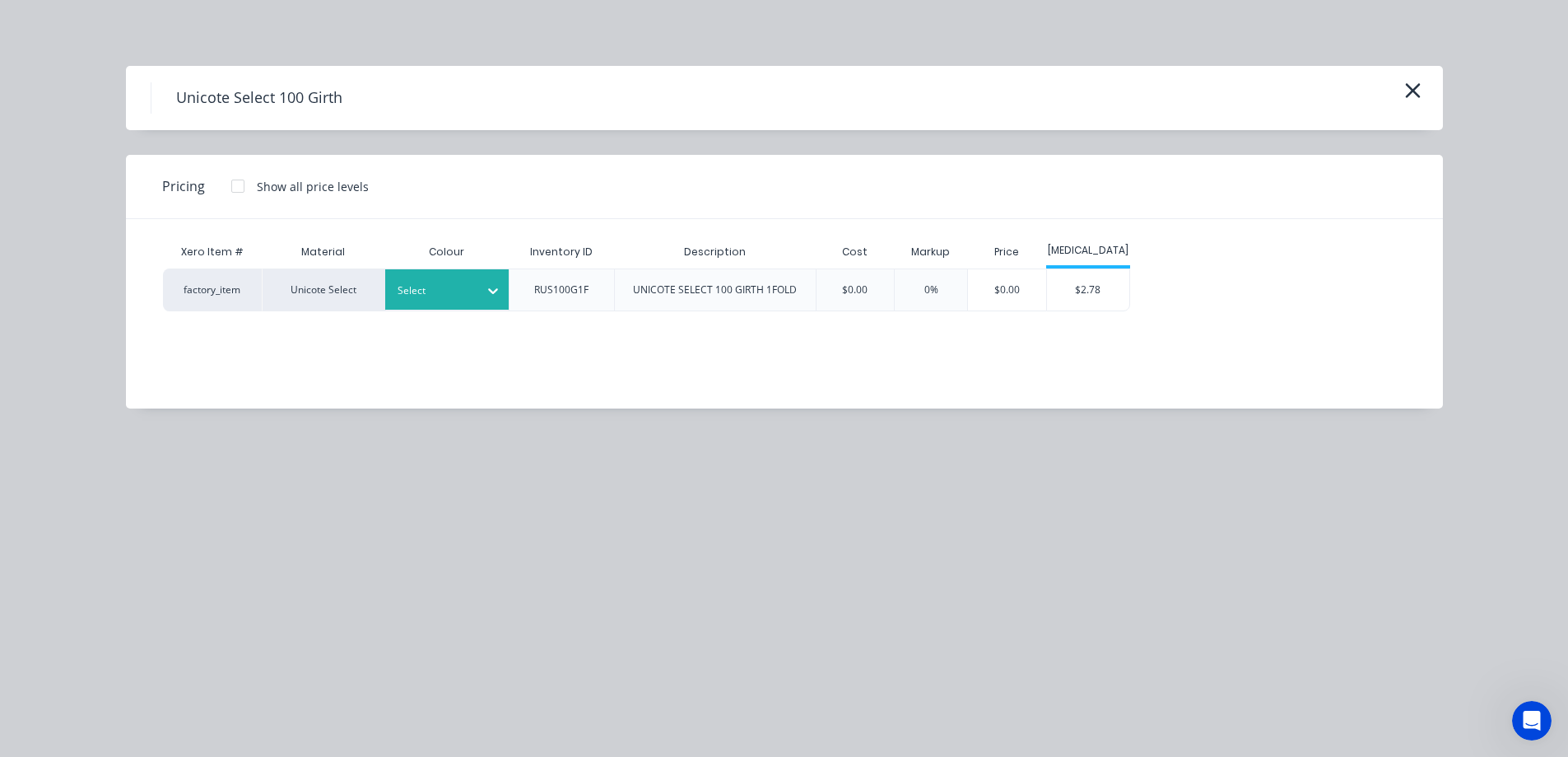
click at [460, 308] on div "Select" at bounding box center [447, 290] width 124 height 40
click at [1060, 296] on div "$2.78" at bounding box center [1089, 290] width 82 height 41
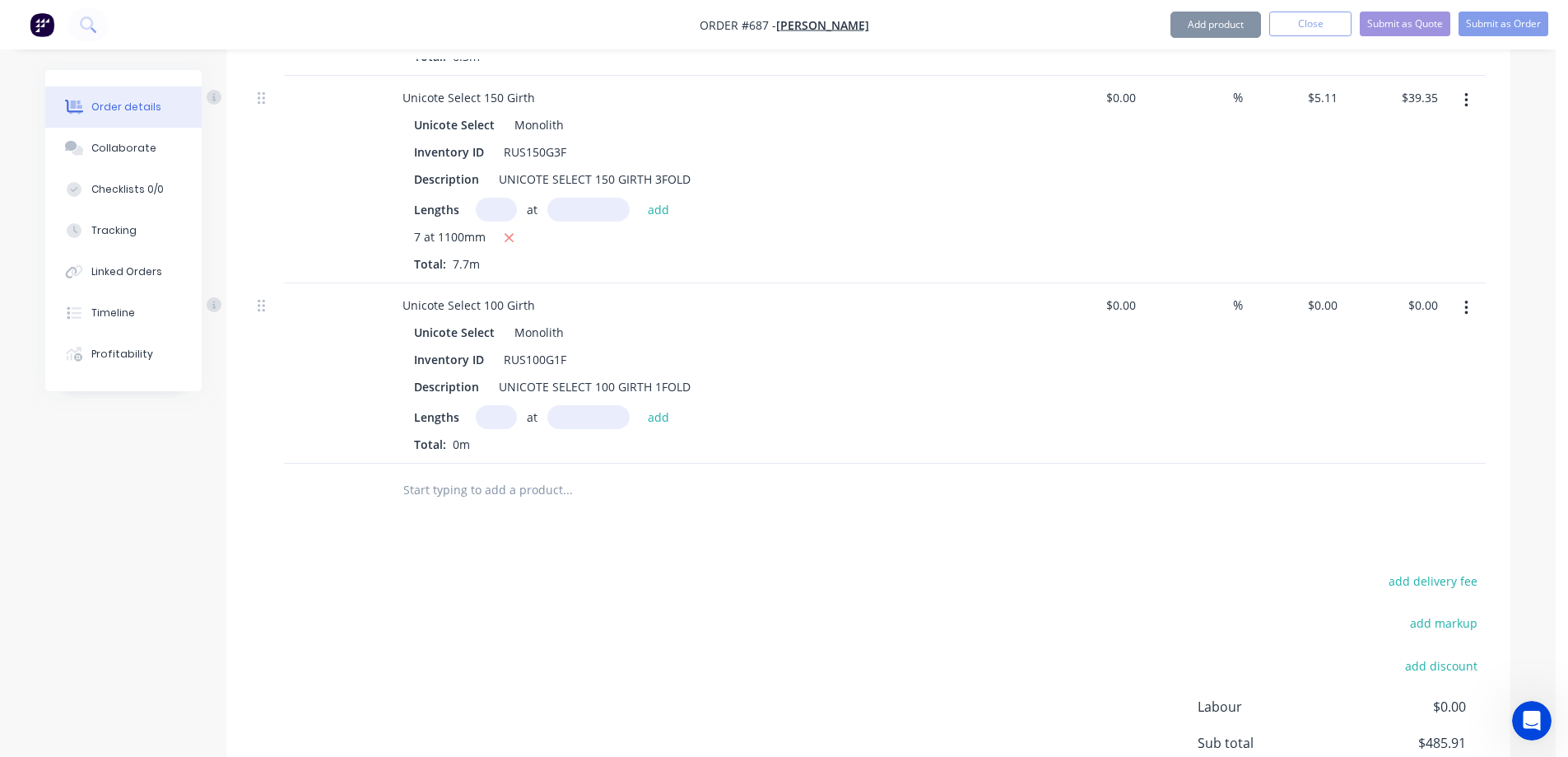
type input "$2.78"
click at [487, 421] on input "text" at bounding box center [496, 418] width 41 height 24
type input "2"
type input "3300mm"
click at [651, 423] on button "add" at bounding box center [659, 417] width 39 height 22
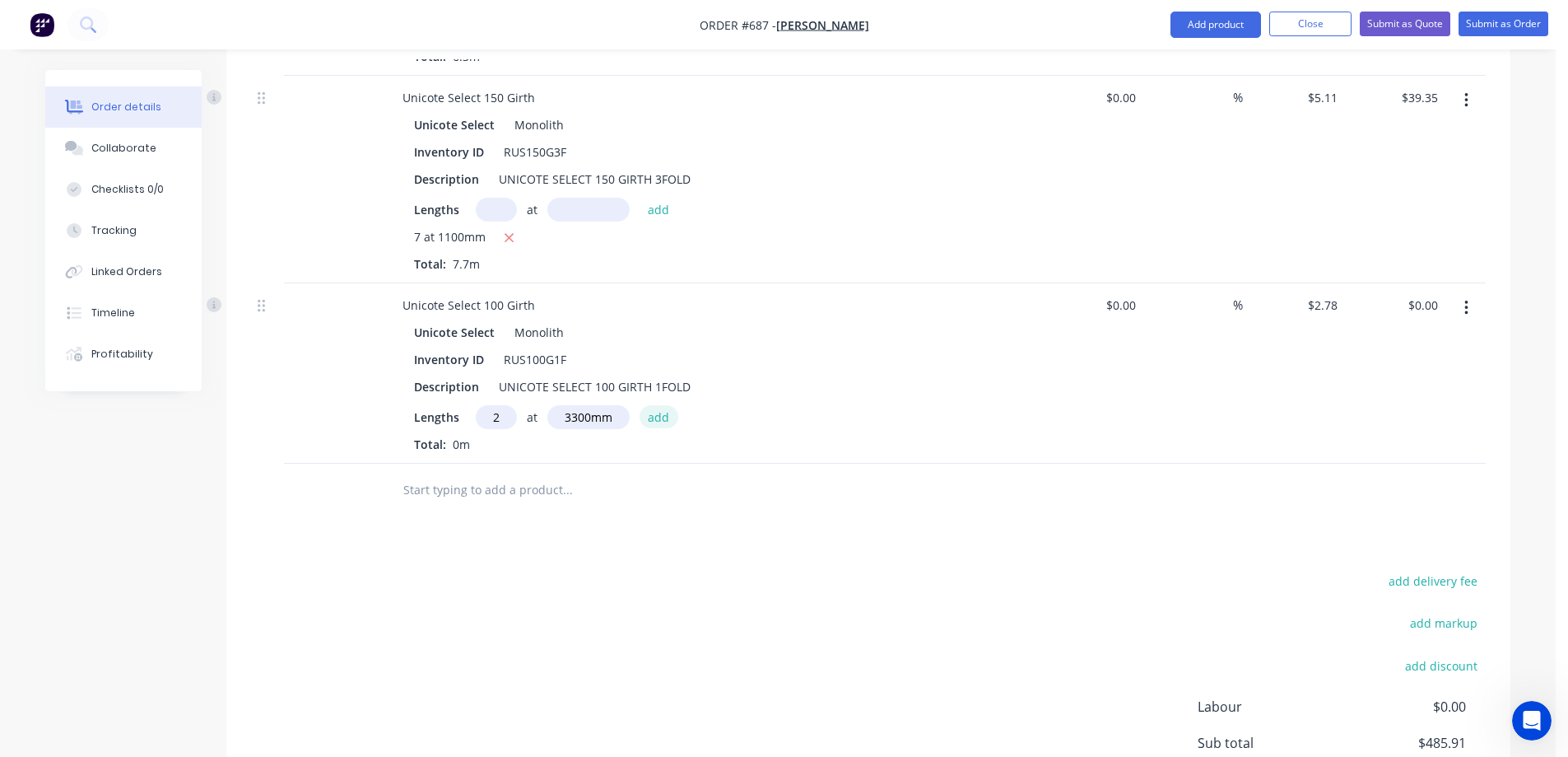
type input "$18.35"
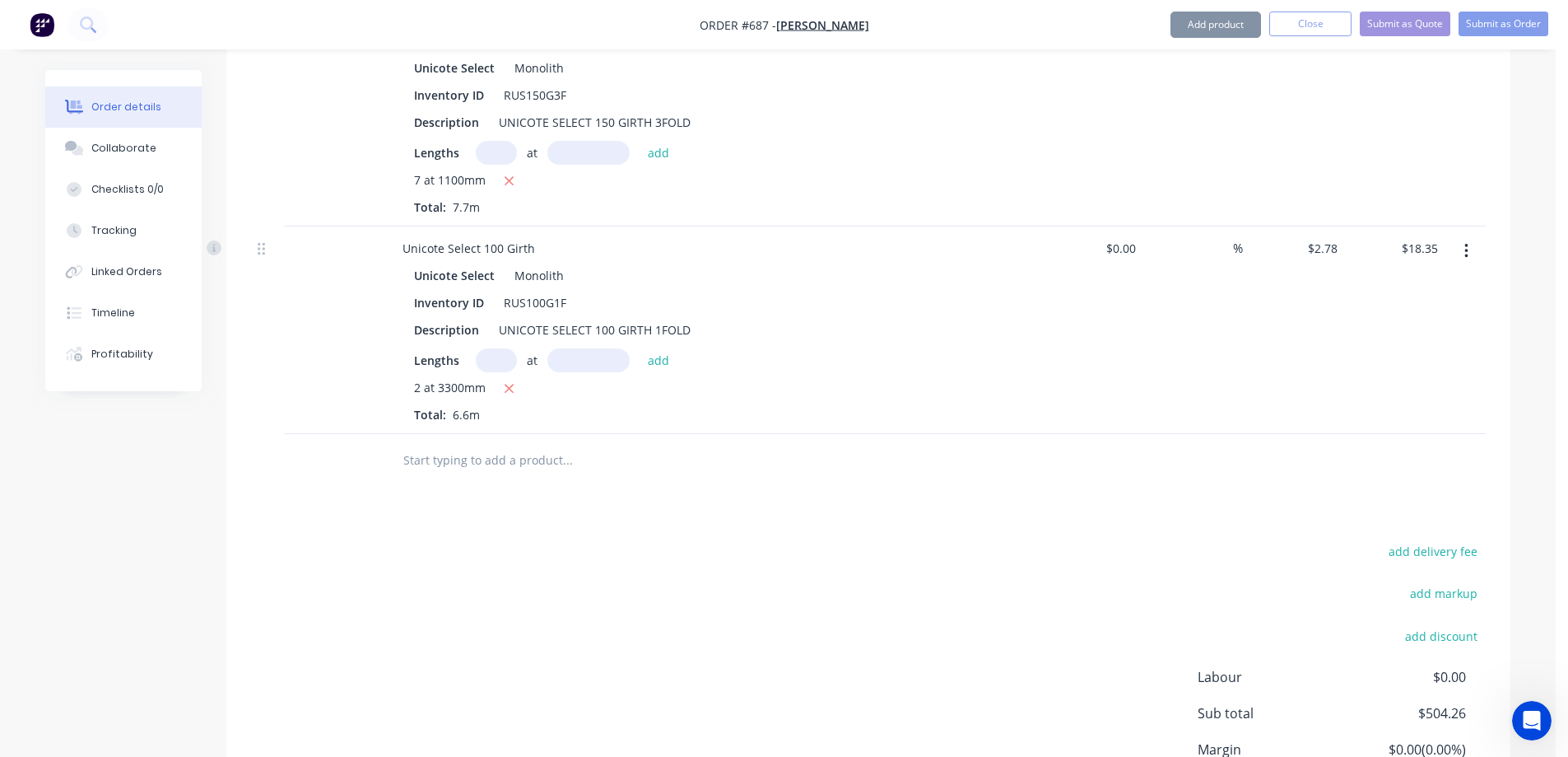
scroll to position [3147, 0]
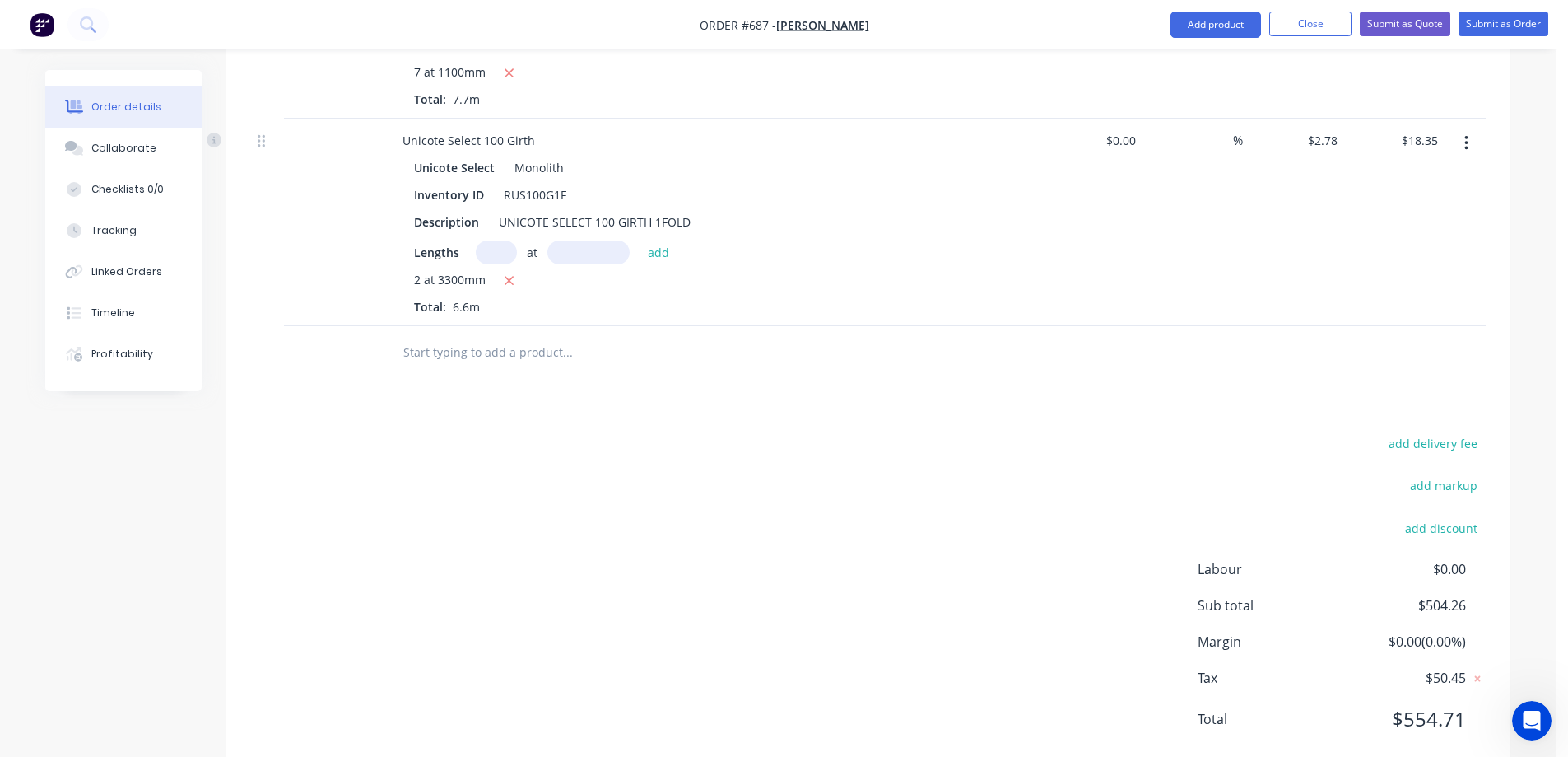
click at [410, 352] on input "text" at bounding box center [568, 352] width 330 height 33
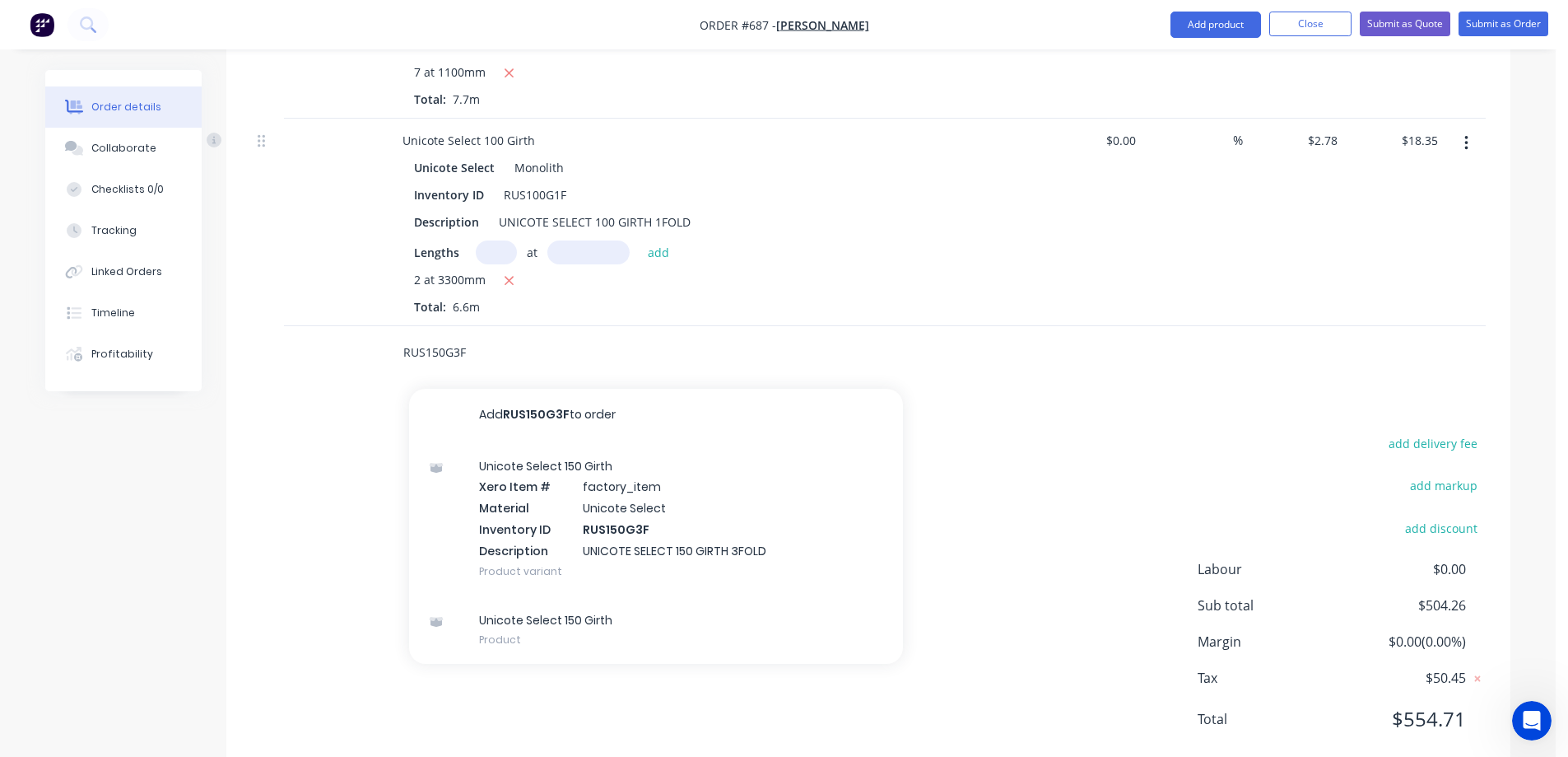
type input "RUS150G3F"
click at [601, 532] on div "Unicote Select 150 Girth Xero Item # factory_item Material Unicote Select Inven…" at bounding box center [656, 518] width 494 height 154
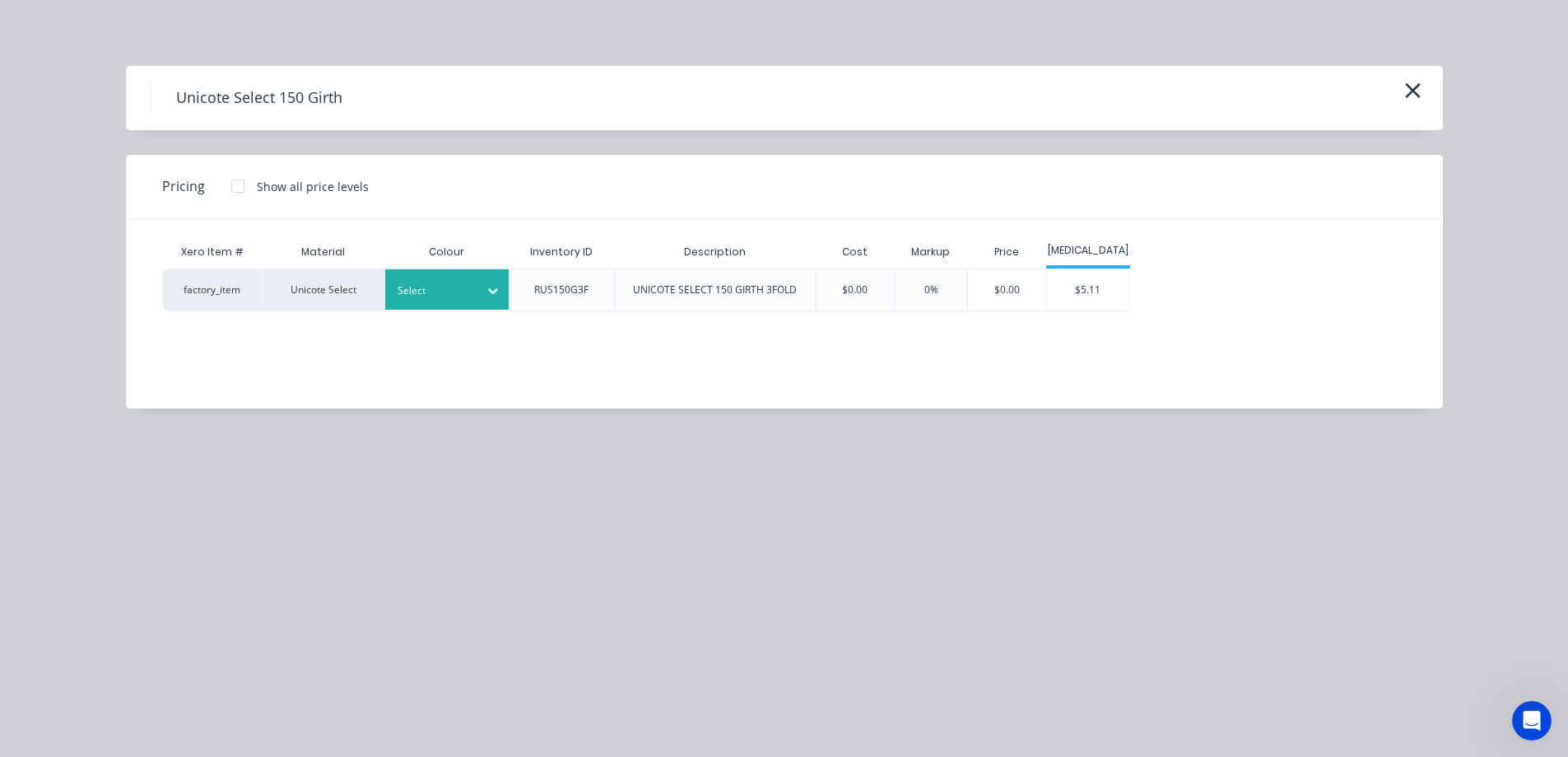
click at [468, 298] on div at bounding box center [435, 290] width 74 height 18
click at [1067, 302] on div "$5.11" at bounding box center [1089, 290] width 82 height 41
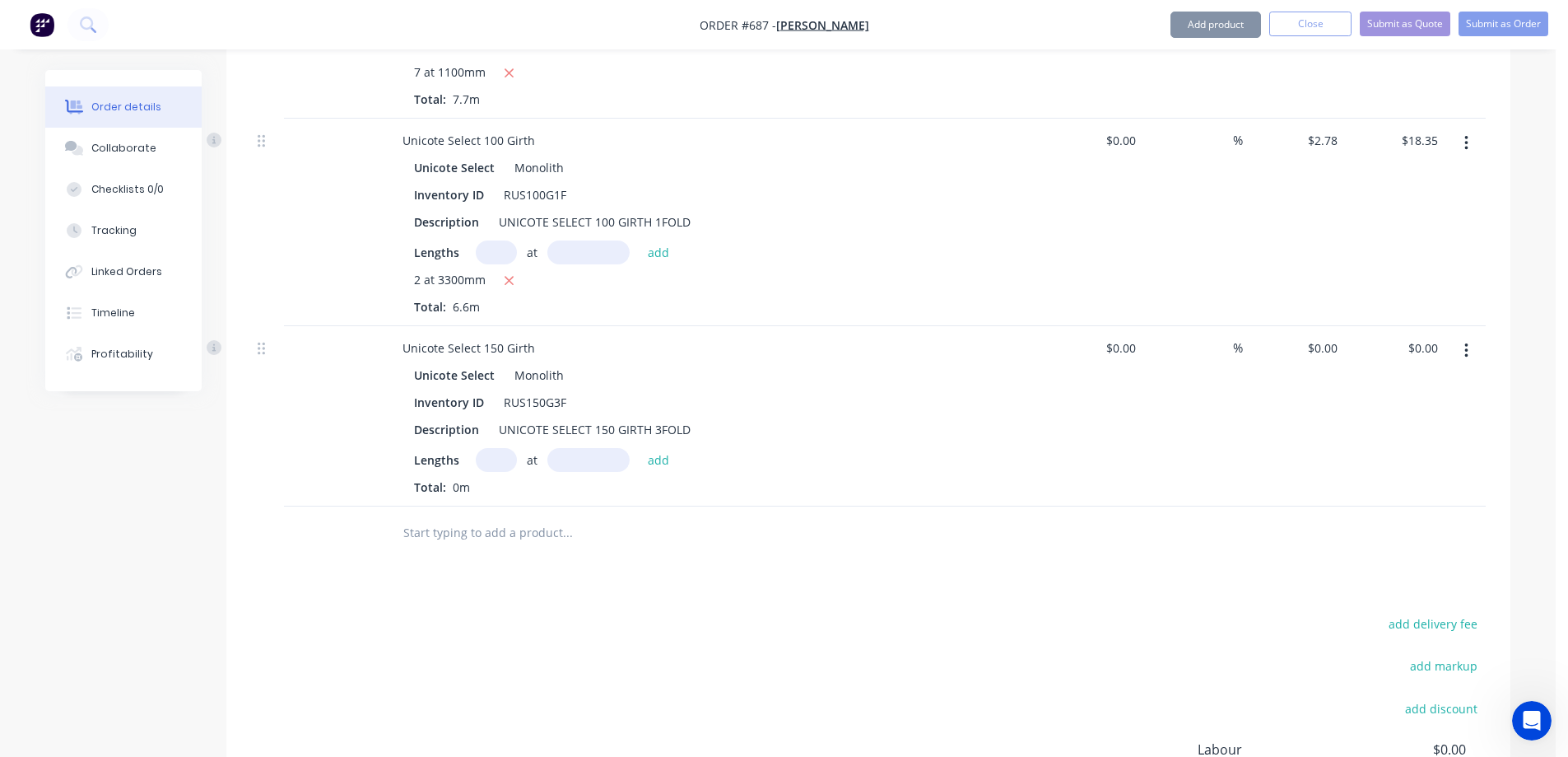
type input "$5.11"
click at [501, 463] on input "text" at bounding box center [496, 461] width 41 height 24
type input "2"
type input "3300mm"
click at [656, 462] on button "add" at bounding box center [659, 460] width 39 height 22
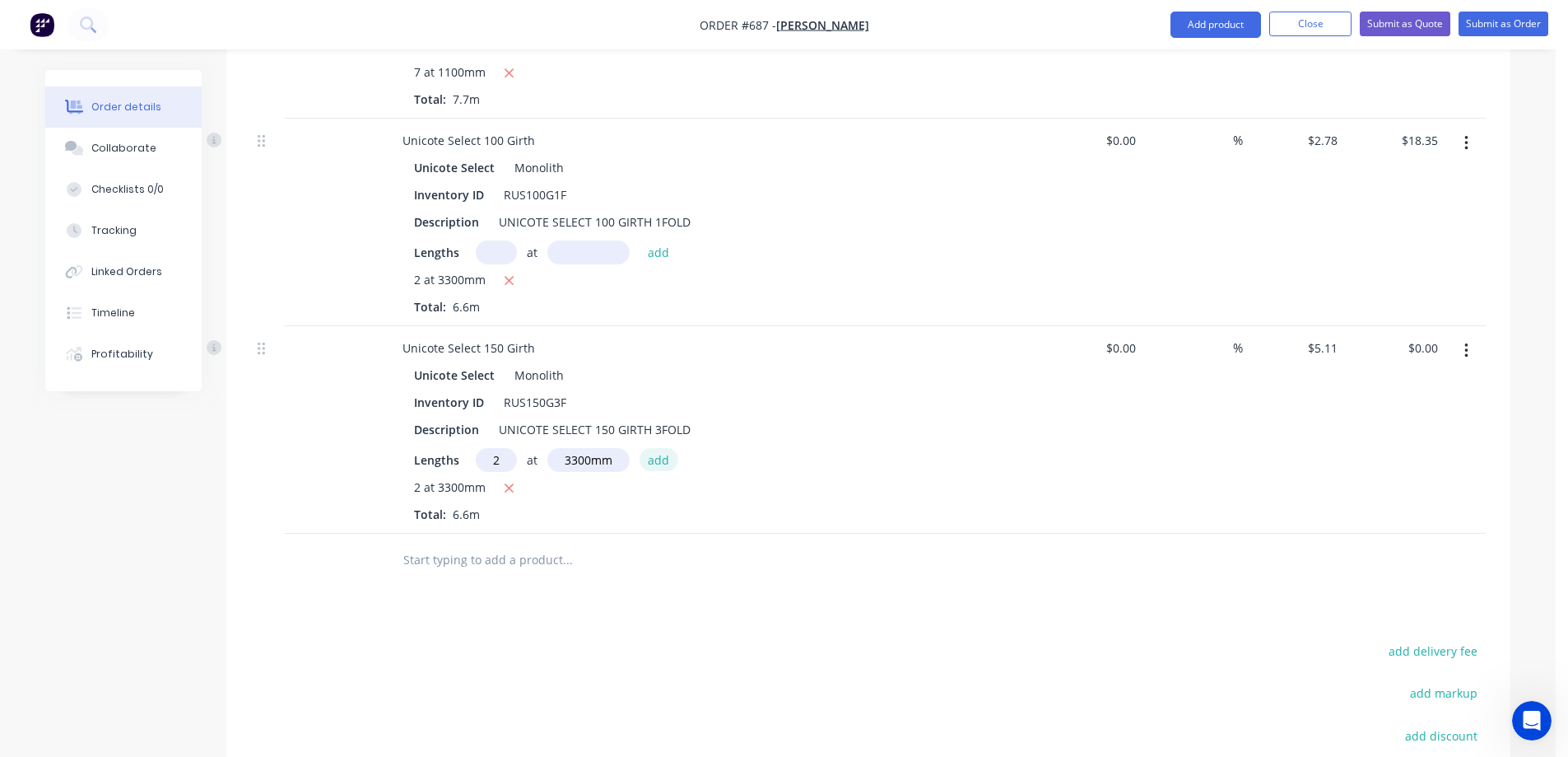
type input "$33.73"
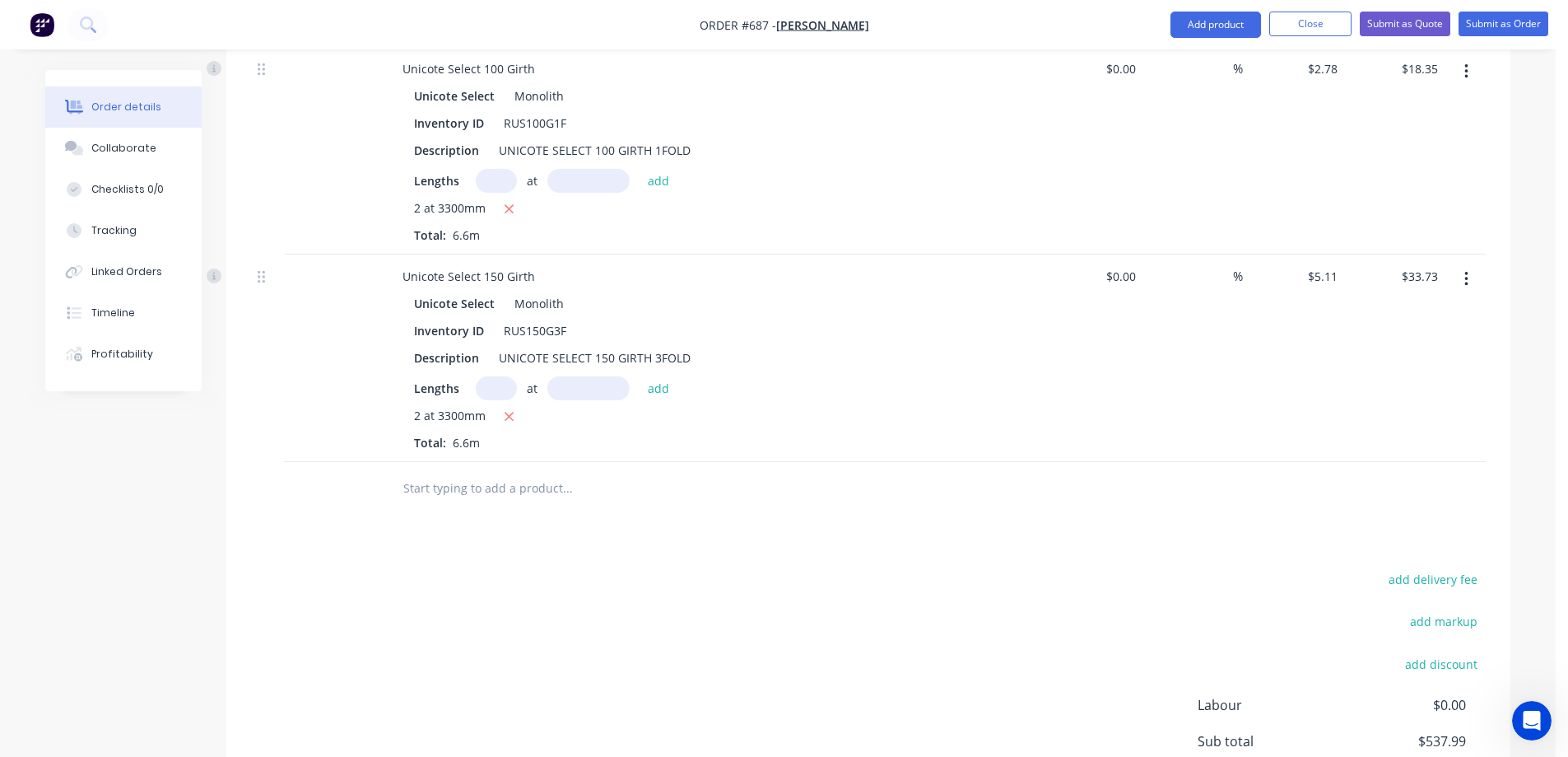
scroll to position [3228, 0]
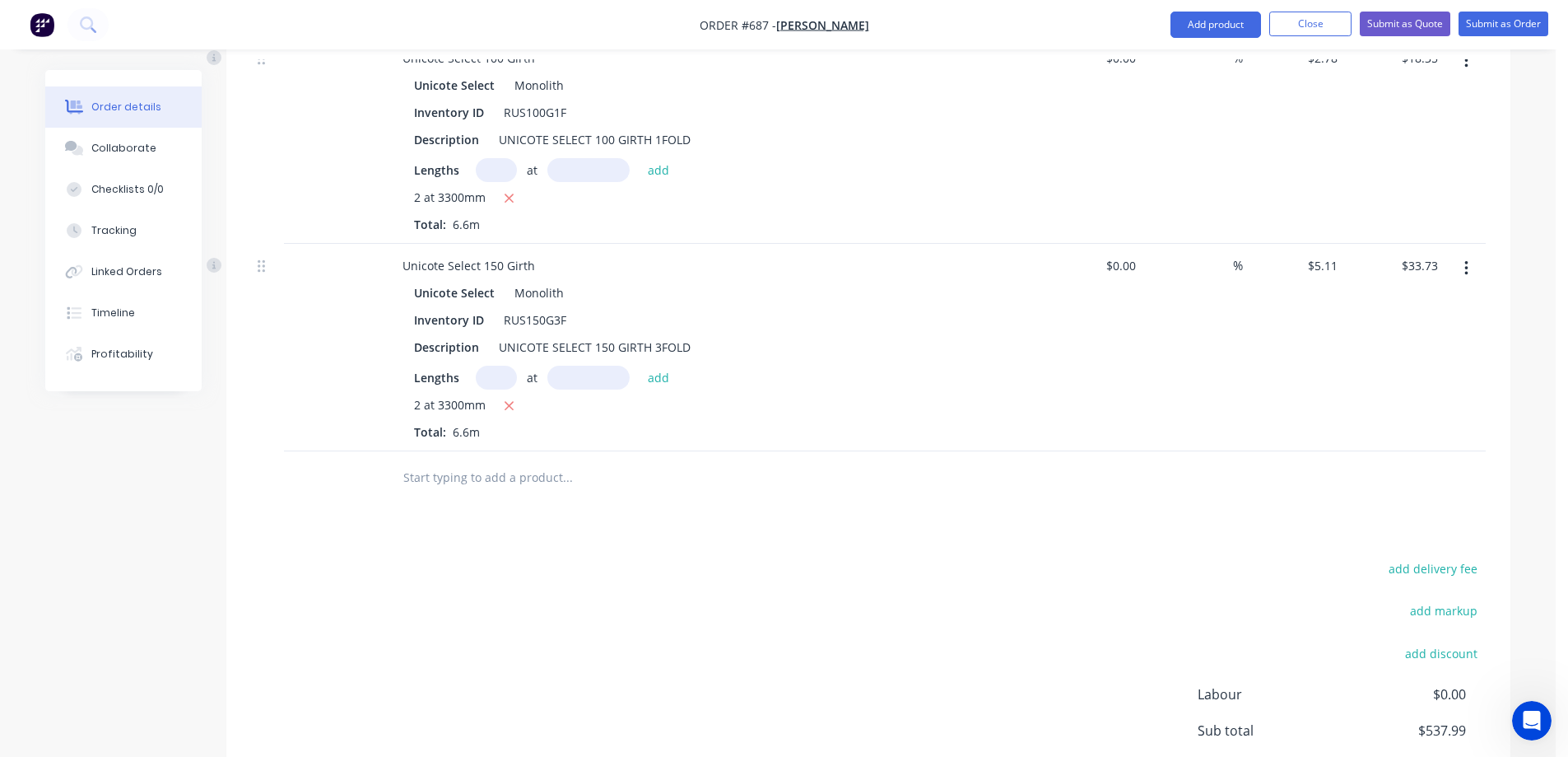
click at [483, 470] on input "text" at bounding box center [568, 478] width 330 height 33
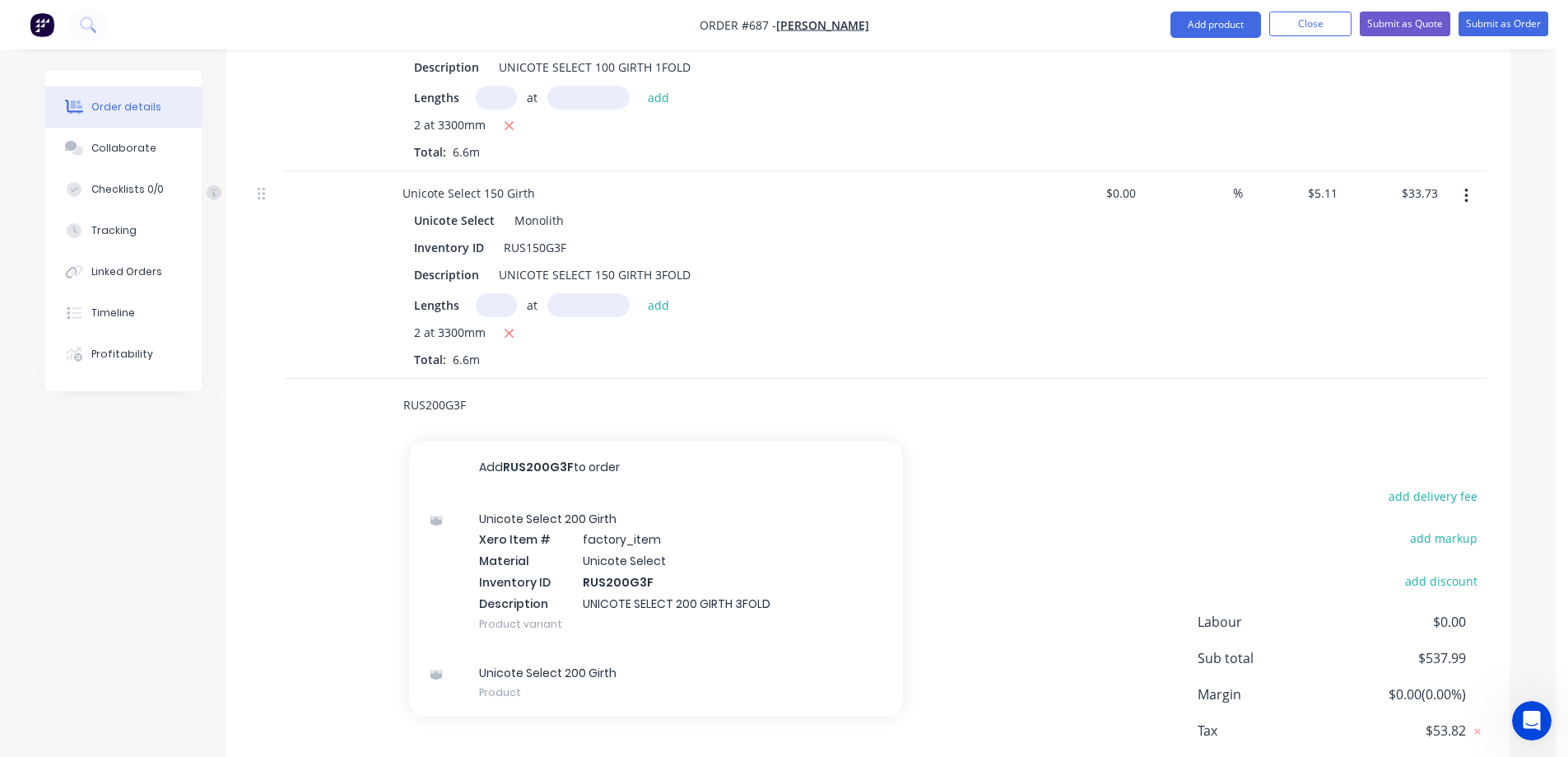
scroll to position [3397, 0]
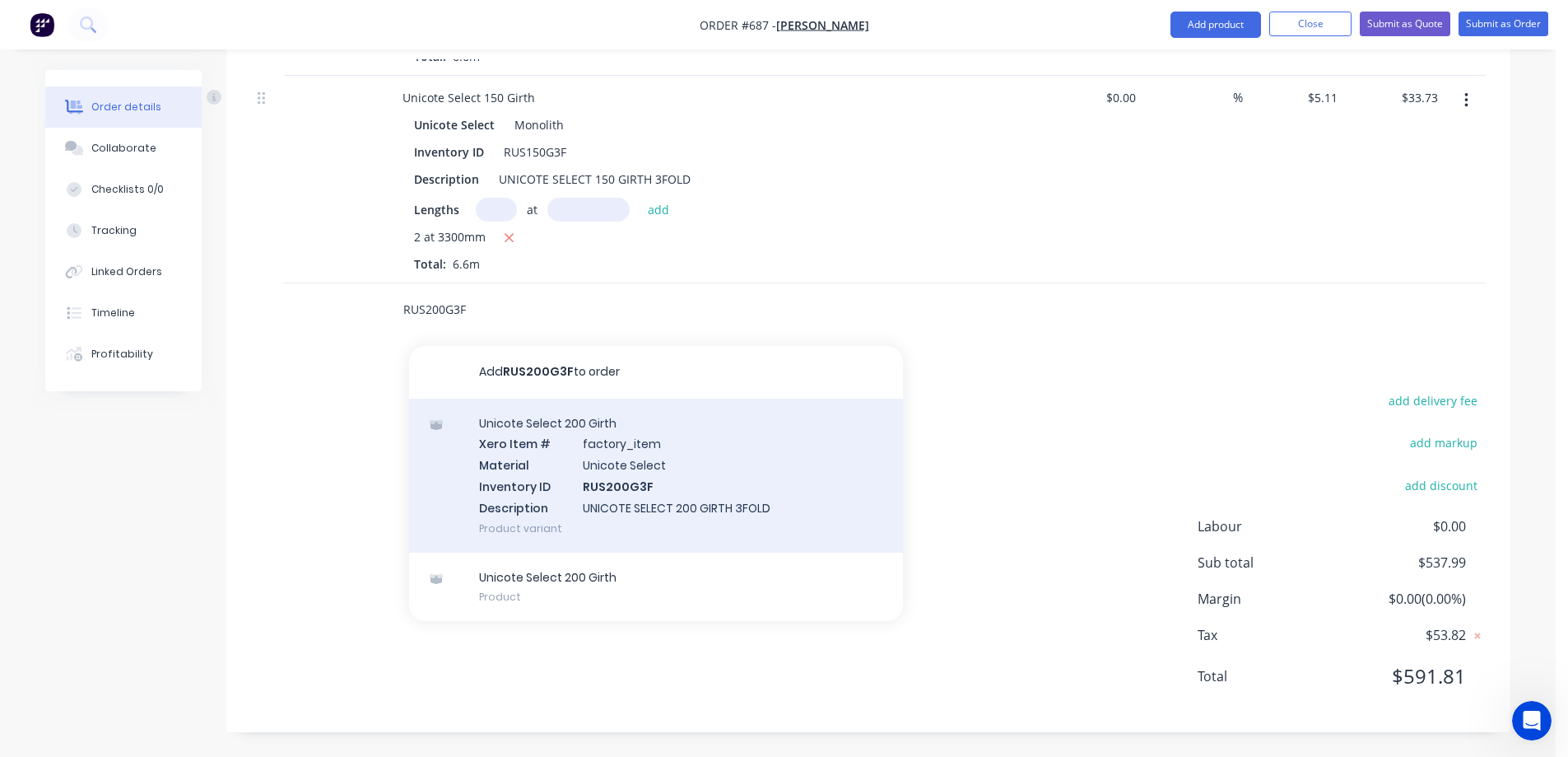
type input "RUS200G3F"
click at [545, 470] on div "Unicote Select 200 Girth Xero Item # factory_item Material Unicote Select Inven…" at bounding box center [656, 475] width 494 height 154
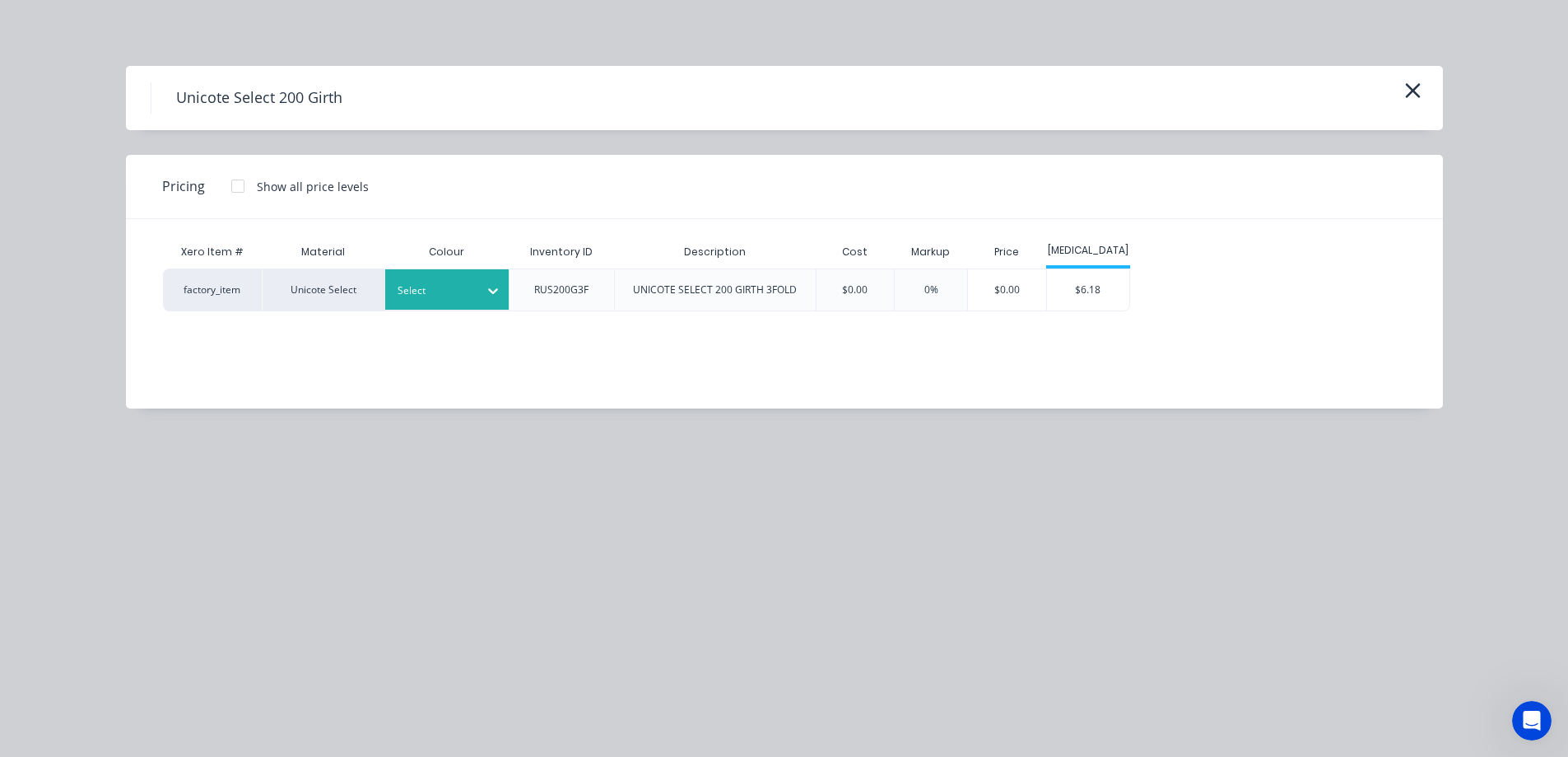
click at [466, 297] on div at bounding box center [435, 290] width 74 height 18
click at [1074, 296] on div "$6.18" at bounding box center [1089, 290] width 82 height 41
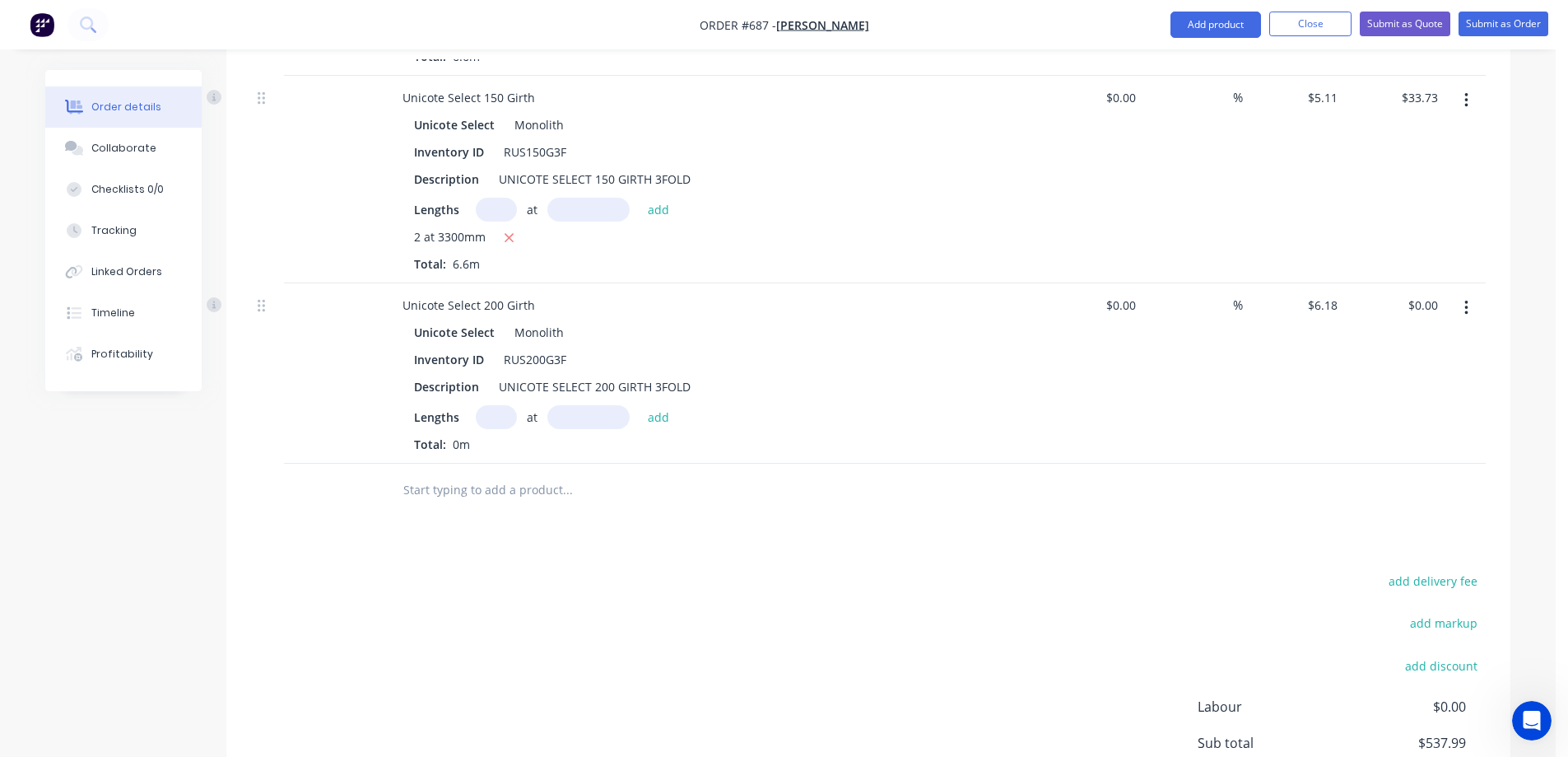
click at [490, 417] on input "text" at bounding box center [496, 418] width 41 height 24
type input "2"
type input "3100mm"
click at [669, 415] on button "add" at bounding box center [659, 417] width 39 height 22
type input "$38.32"
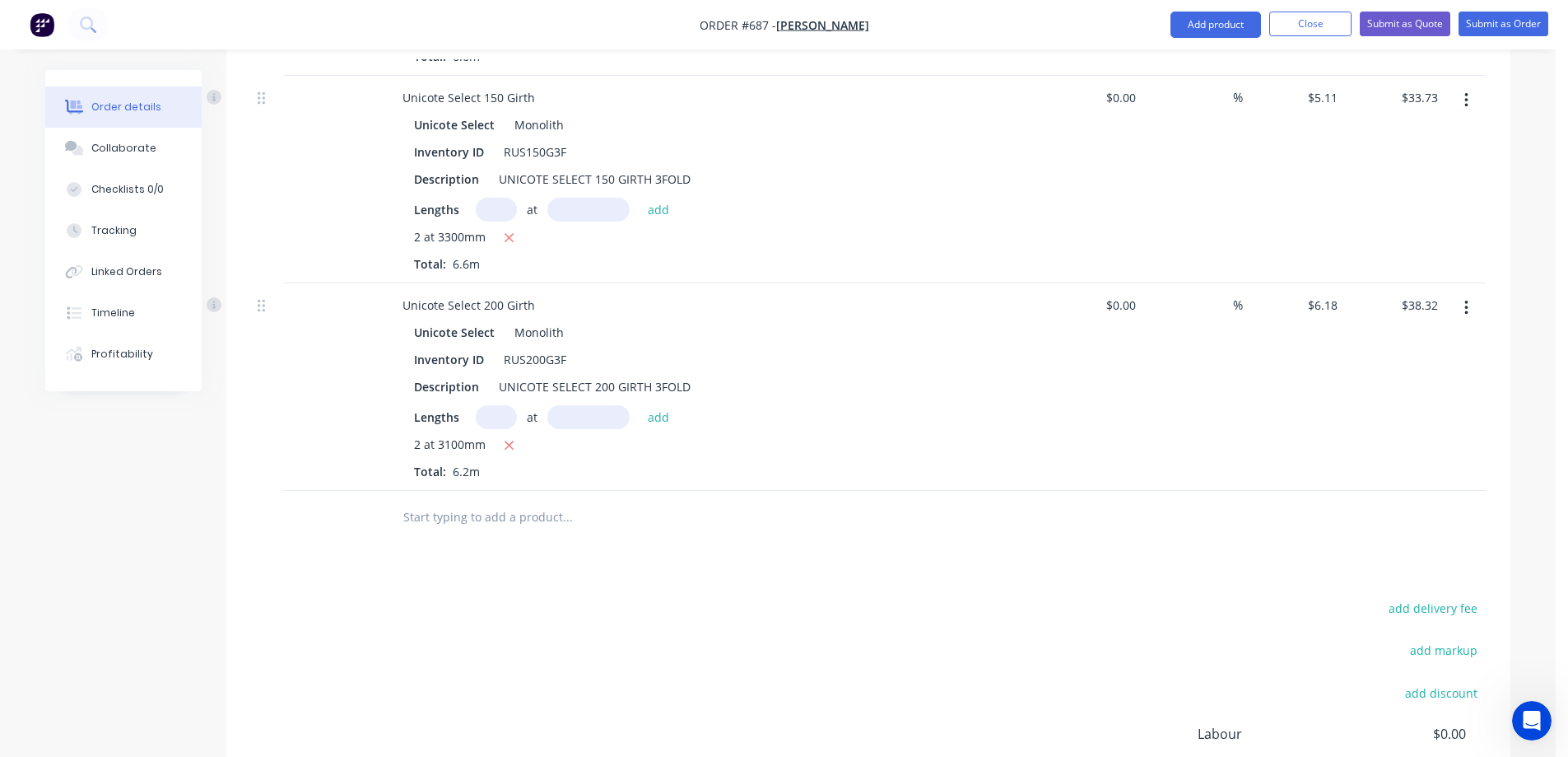
click at [469, 512] on input "text" at bounding box center [568, 517] width 330 height 33
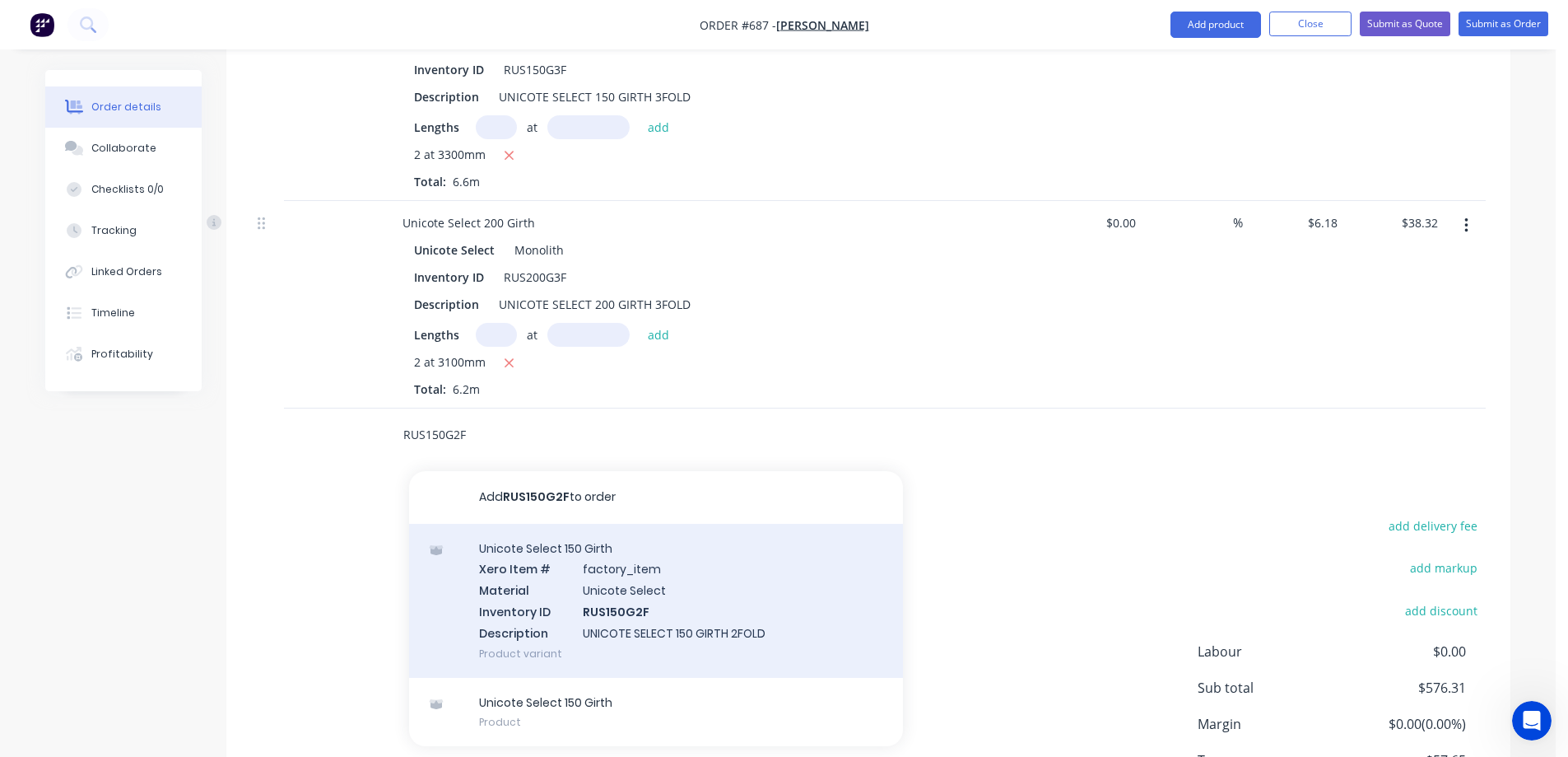
type input "RUS150G2F"
click at [562, 586] on div "Unicote Select 150 Girth Xero Item # factory_item Material Unicote Select Inven…" at bounding box center [656, 601] width 494 height 154
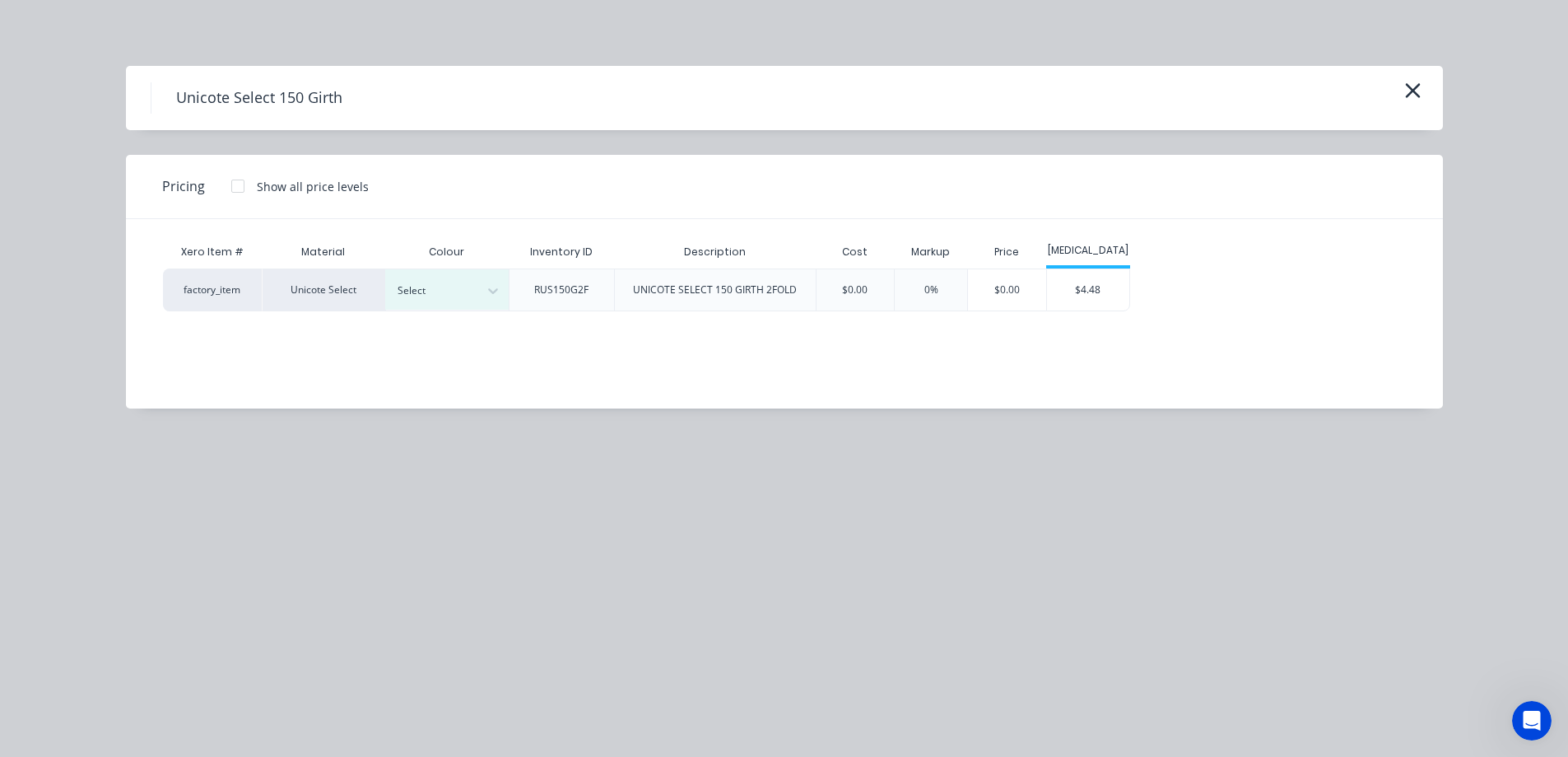
click at [435, 290] on div at bounding box center [435, 290] width 74 height 18
click at [1072, 296] on div "$4.48" at bounding box center [1089, 290] width 82 height 41
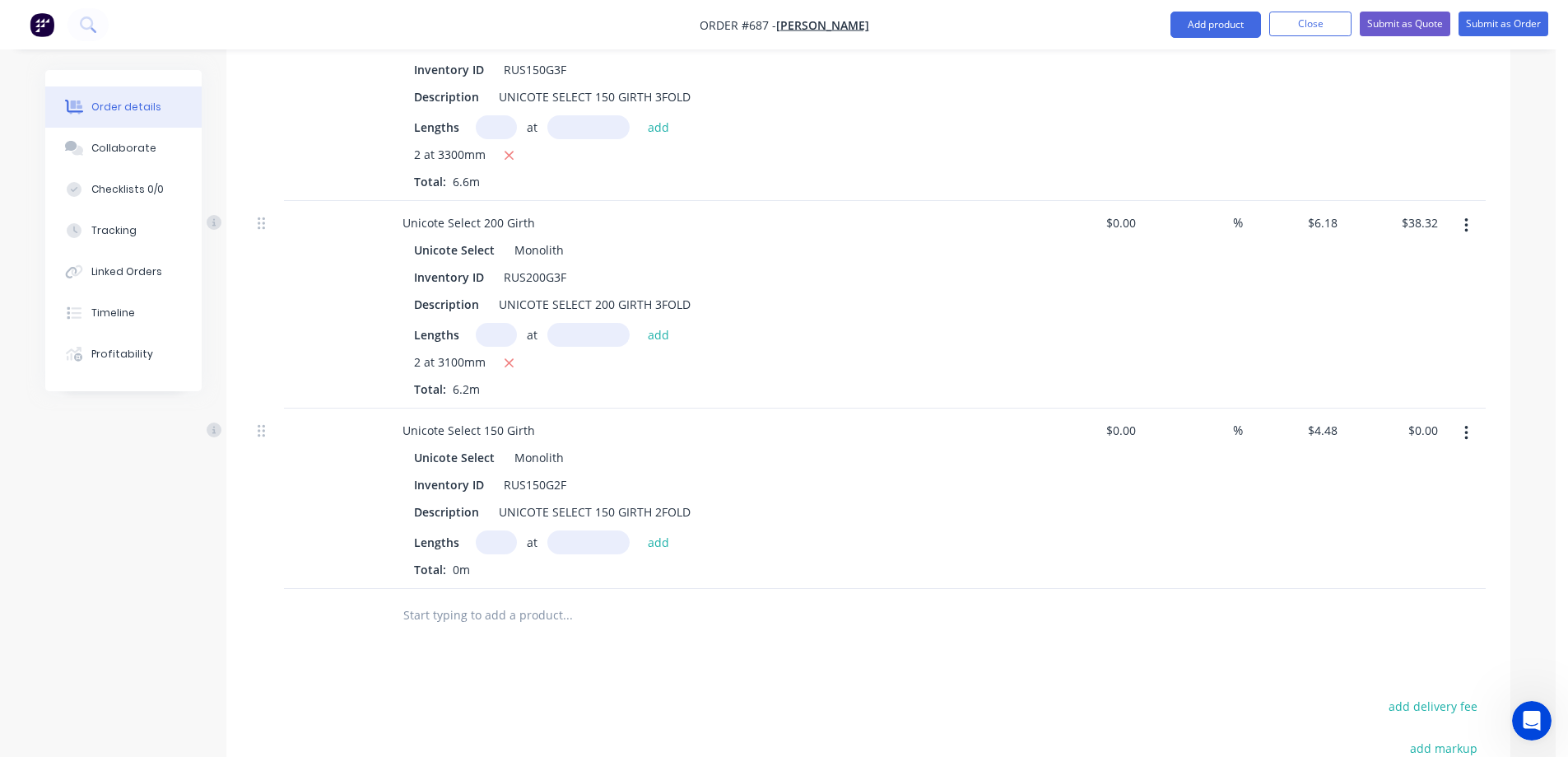
click at [505, 547] on input "text" at bounding box center [496, 542] width 41 height 24
type input "7"
type input "1100mm"
click at [665, 547] on button "add" at bounding box center [659, 541] width 39 height 22
type input "$34.50"
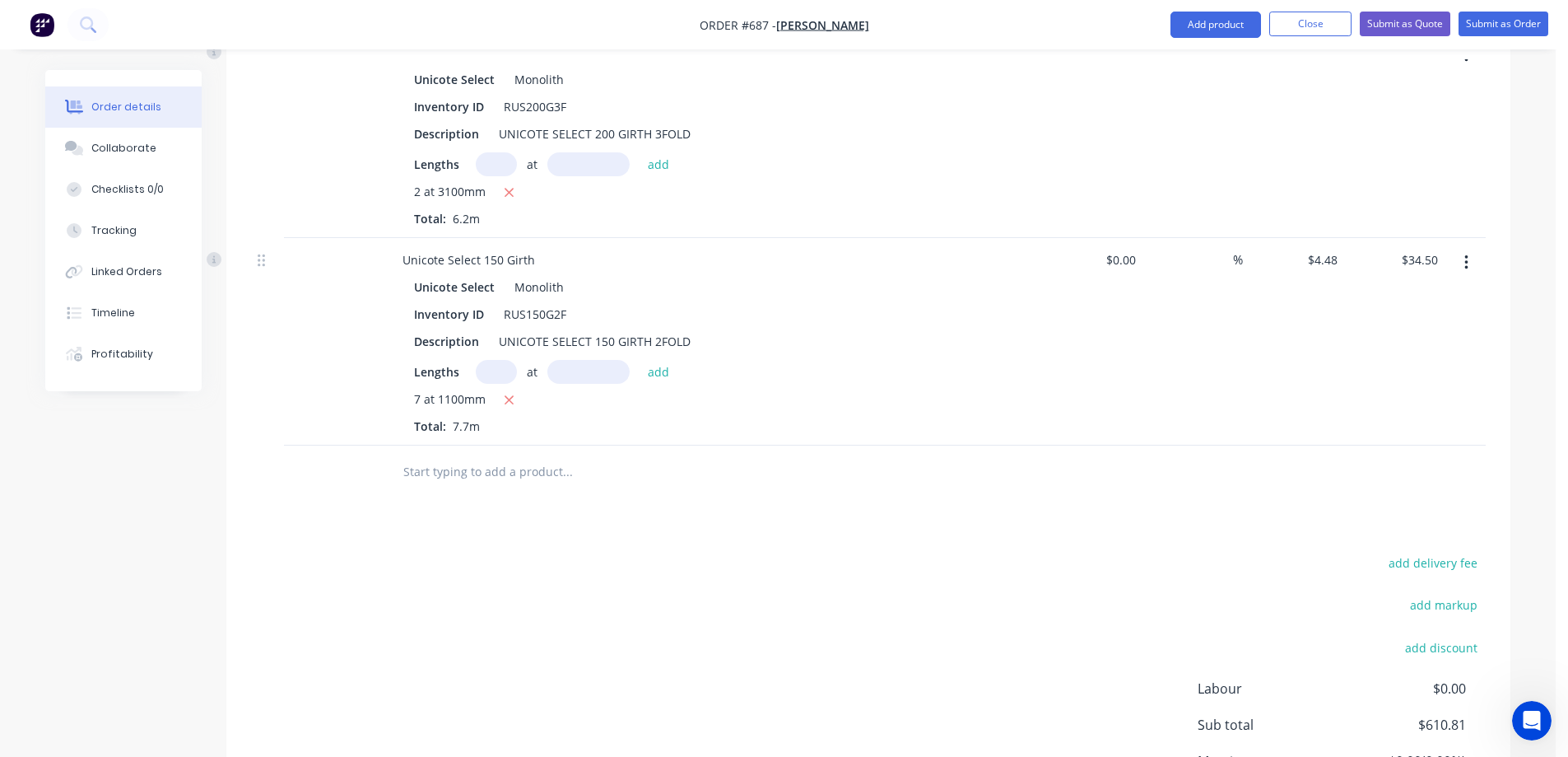
scroll to position [3812, 0]
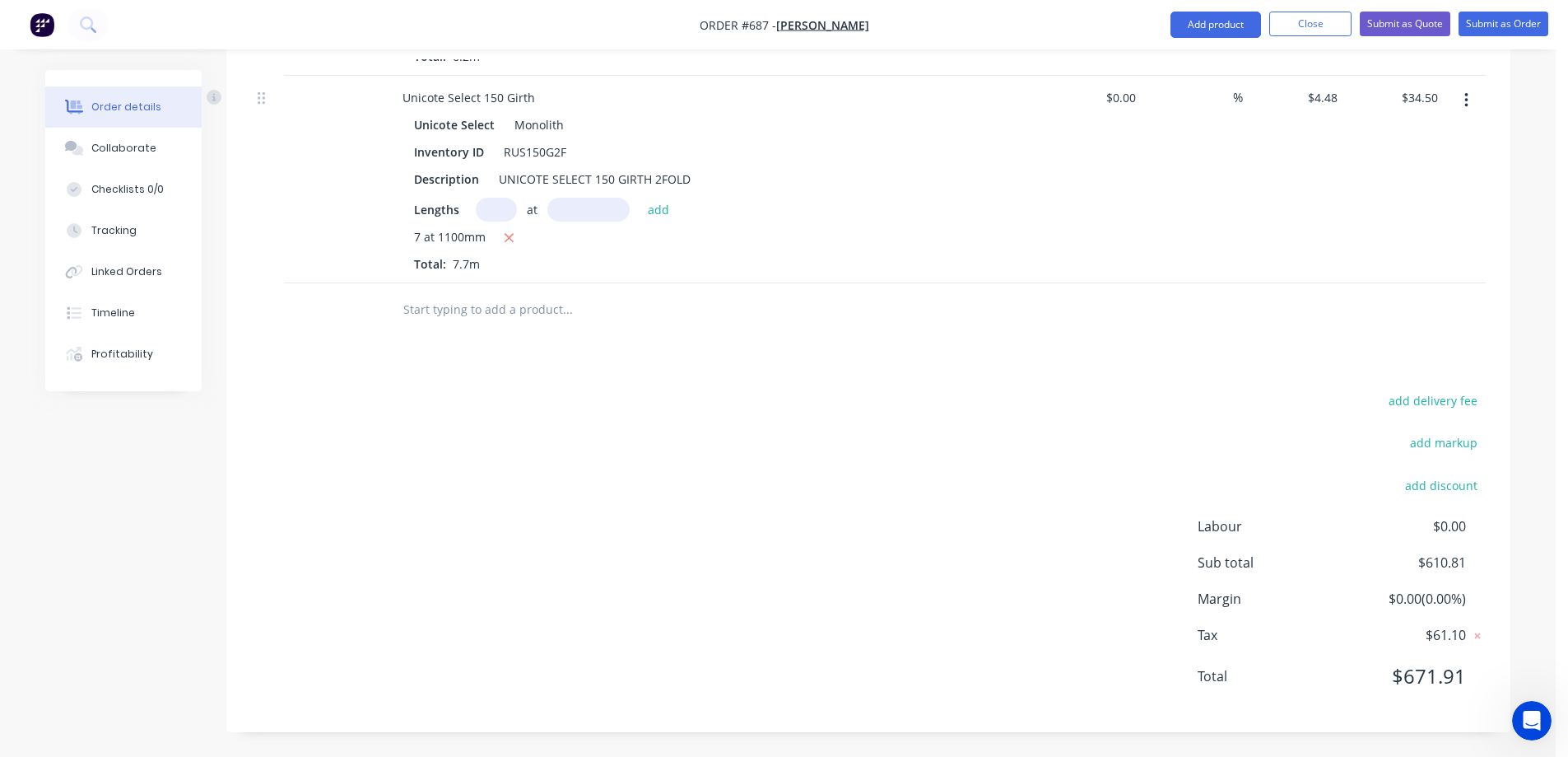
click at [417, 314] on input "text" at bounding box center [568, 309] width 330 height 33
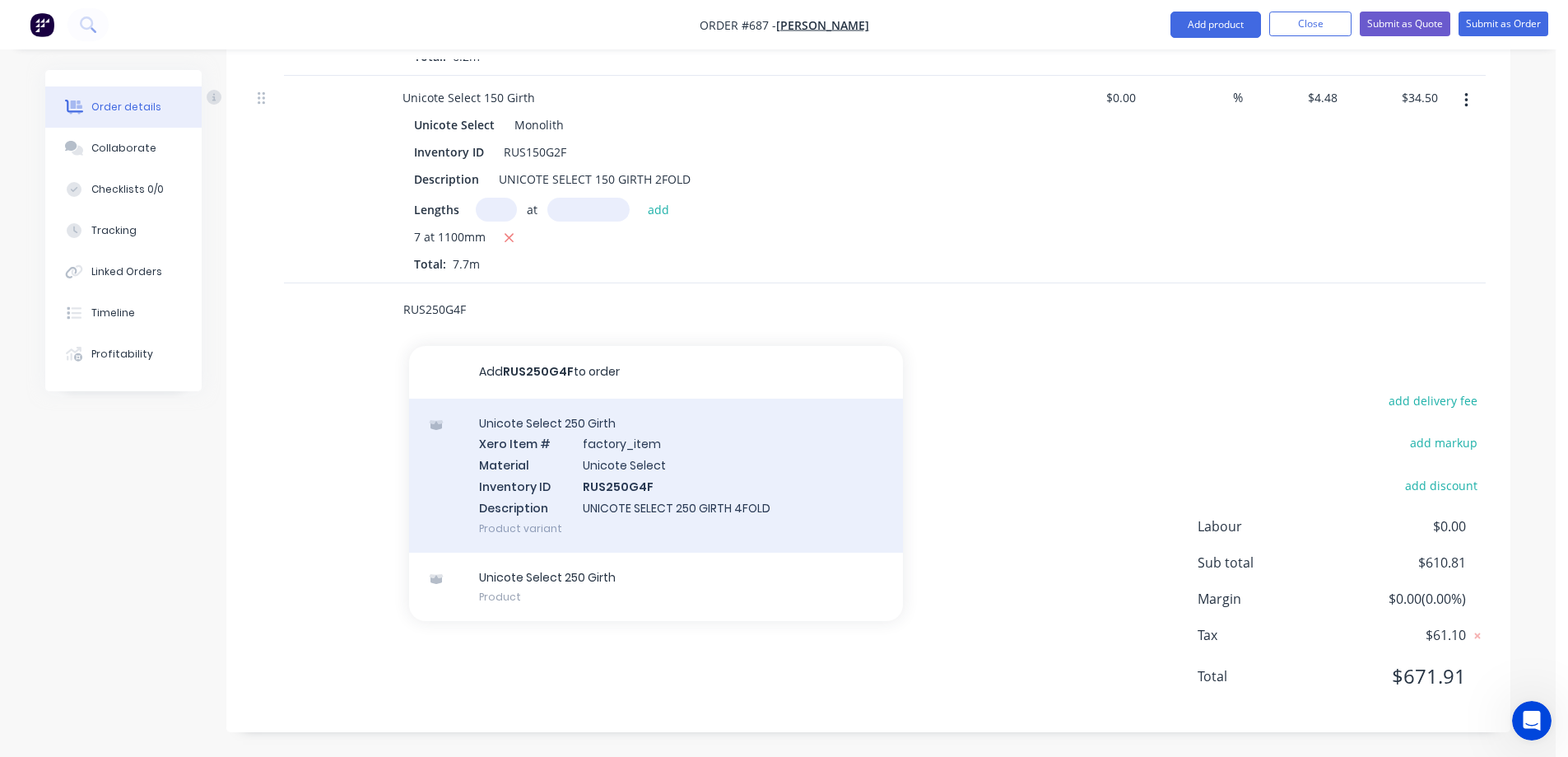
type input "RUS250G4F"
click at [548, 461] on div "Unicote Select 250 Girth Xero Item # factory_item Material Unicote Select Inven…" at bounding box center [656, 475] width 494 height 154
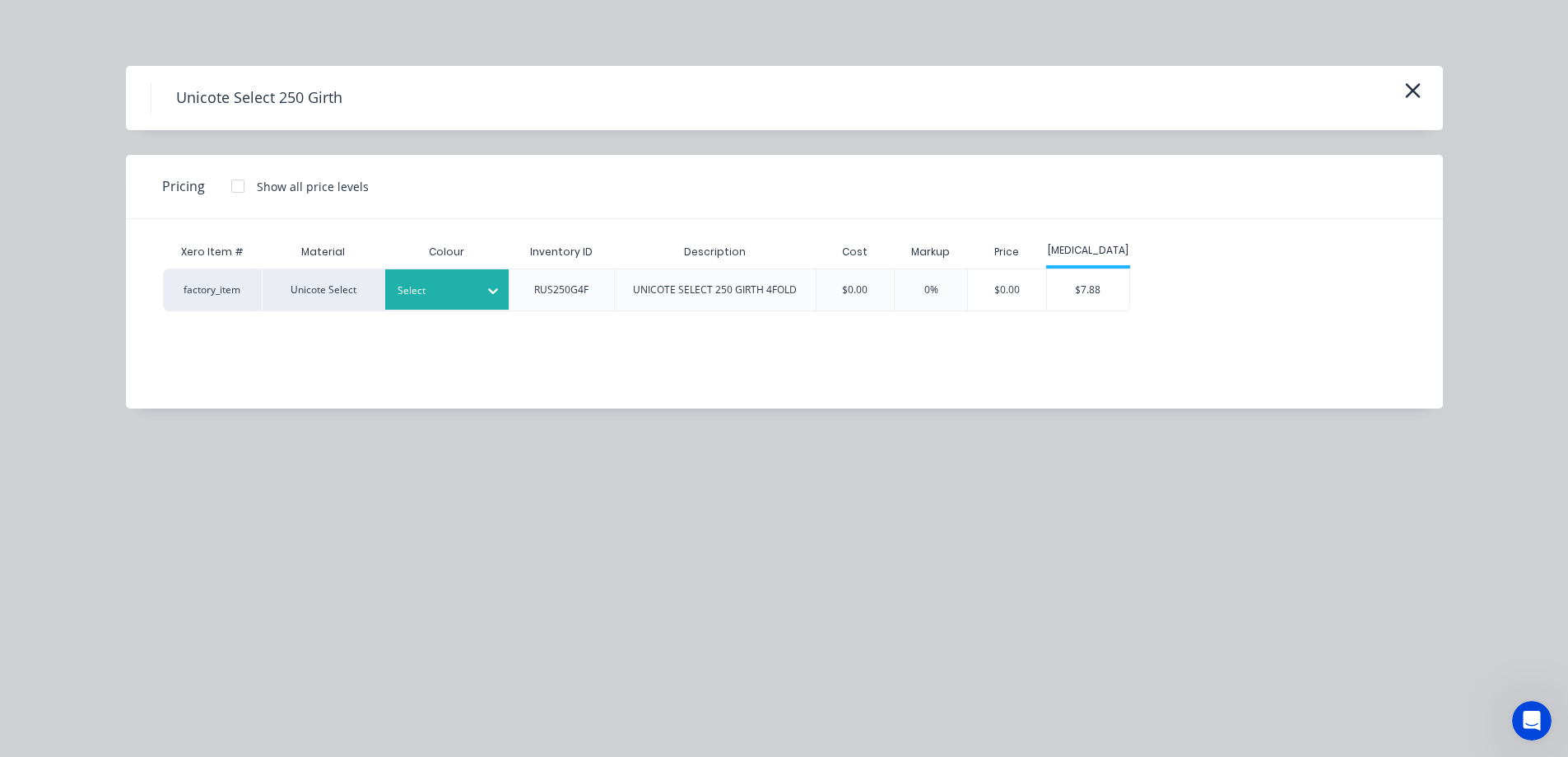
click at [466, 302] on div "Select" at bounding box center [447, 290] width 124 height 40
click at [1088, 289] on div "$7.88" at bounding box center [1089, 290] width 82 height 41
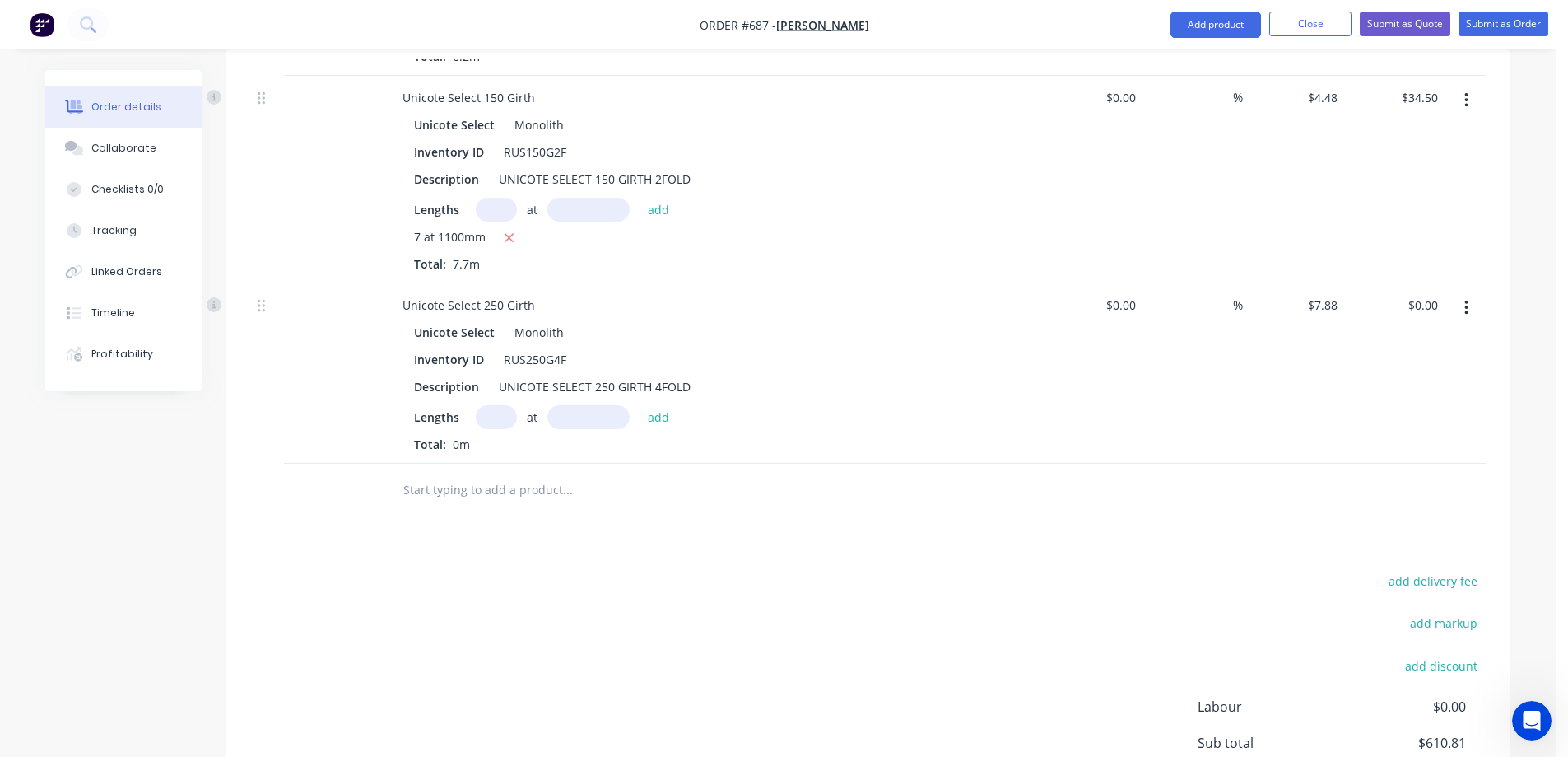
click at [493, 426] on input "text" at bounding box center [496, 418] width 41 height 24
type input "2"
type input "2600mm"
click at [646, 422] on button "add" at bounding box center [659, 417] width 39 height 22
type input "$40.98"
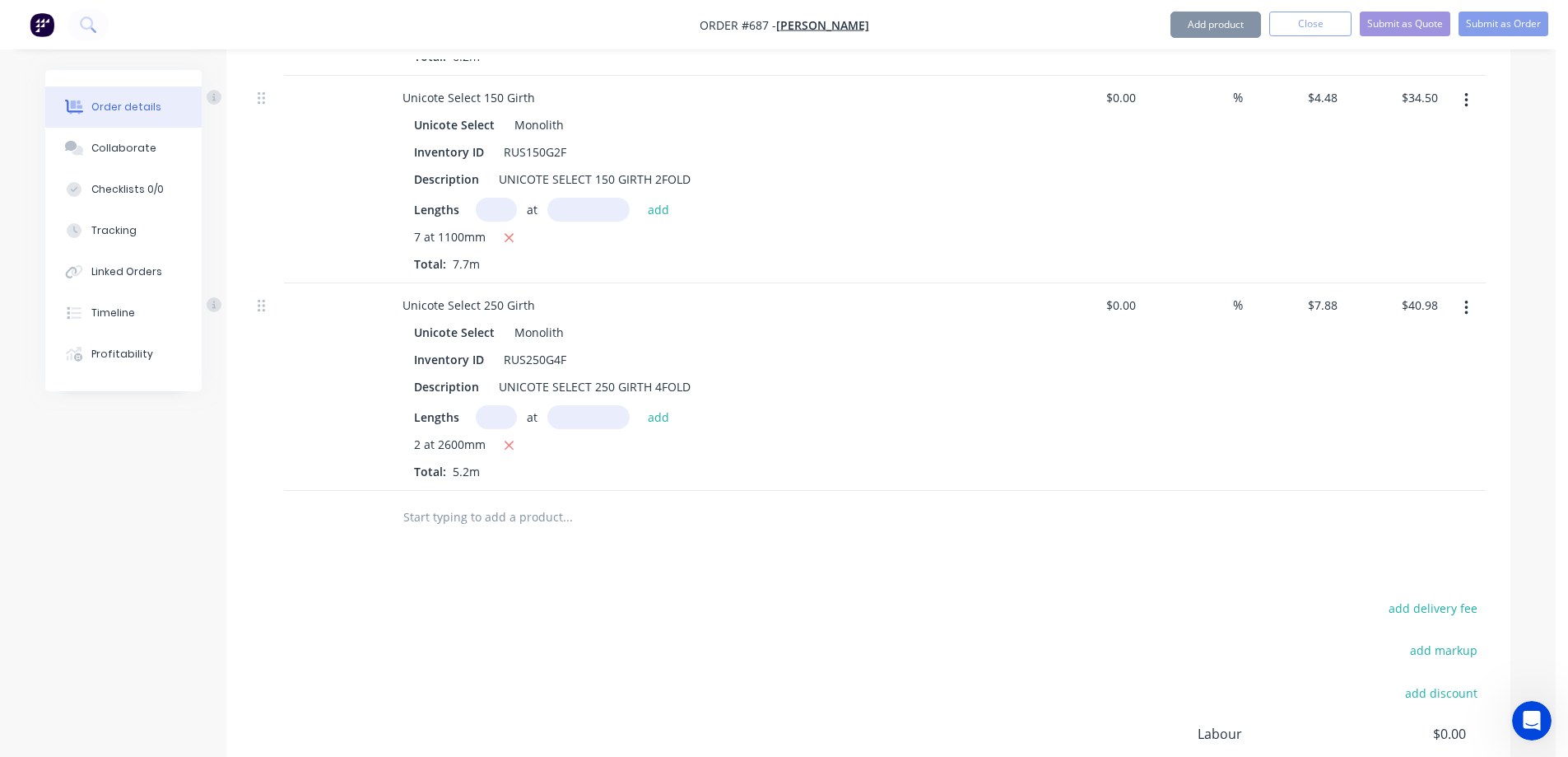
scroll to position [4020, 0]
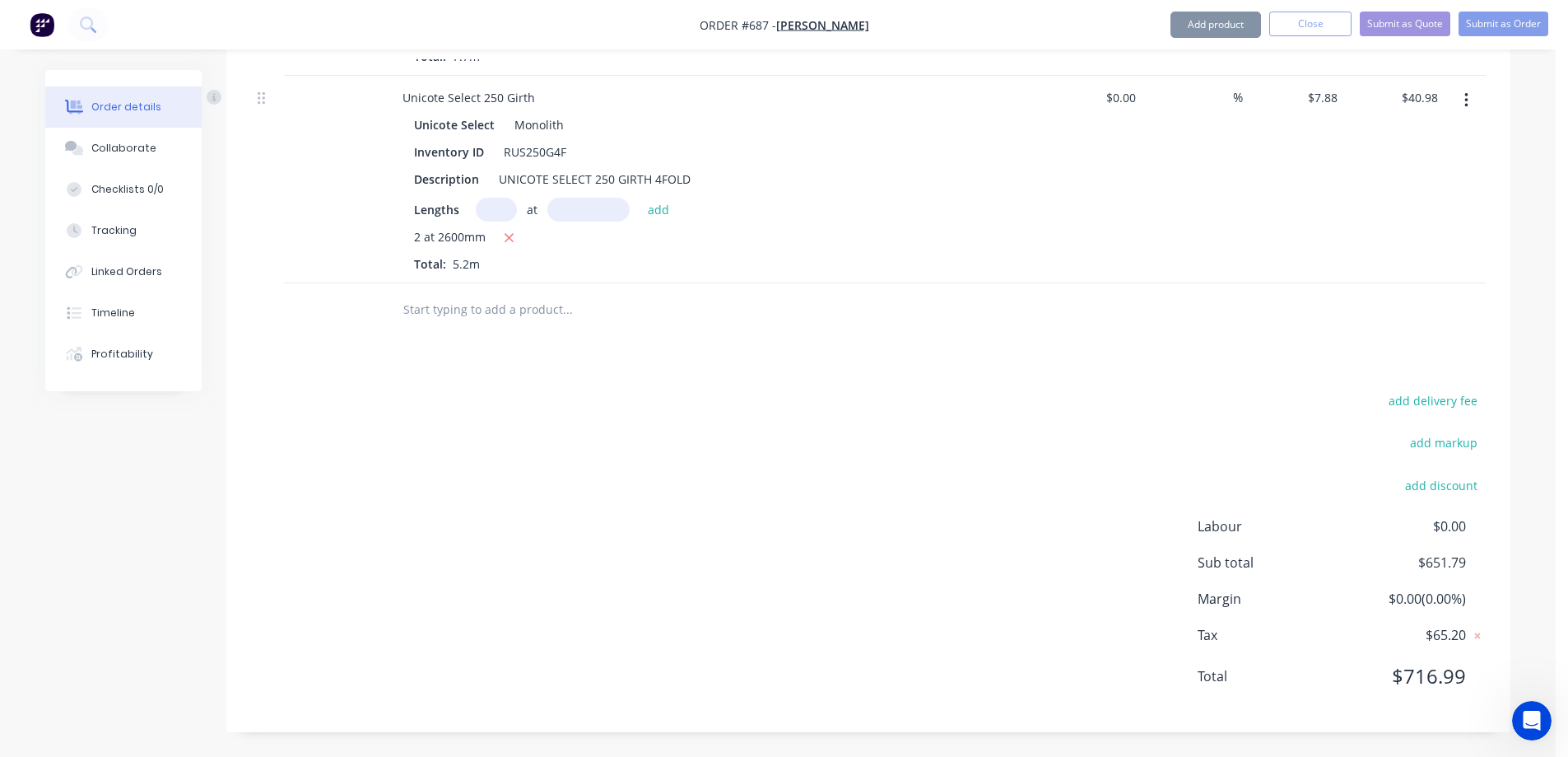
click at [464, 321] on input "text" at bounding box center [568, 309] width 330 height 33
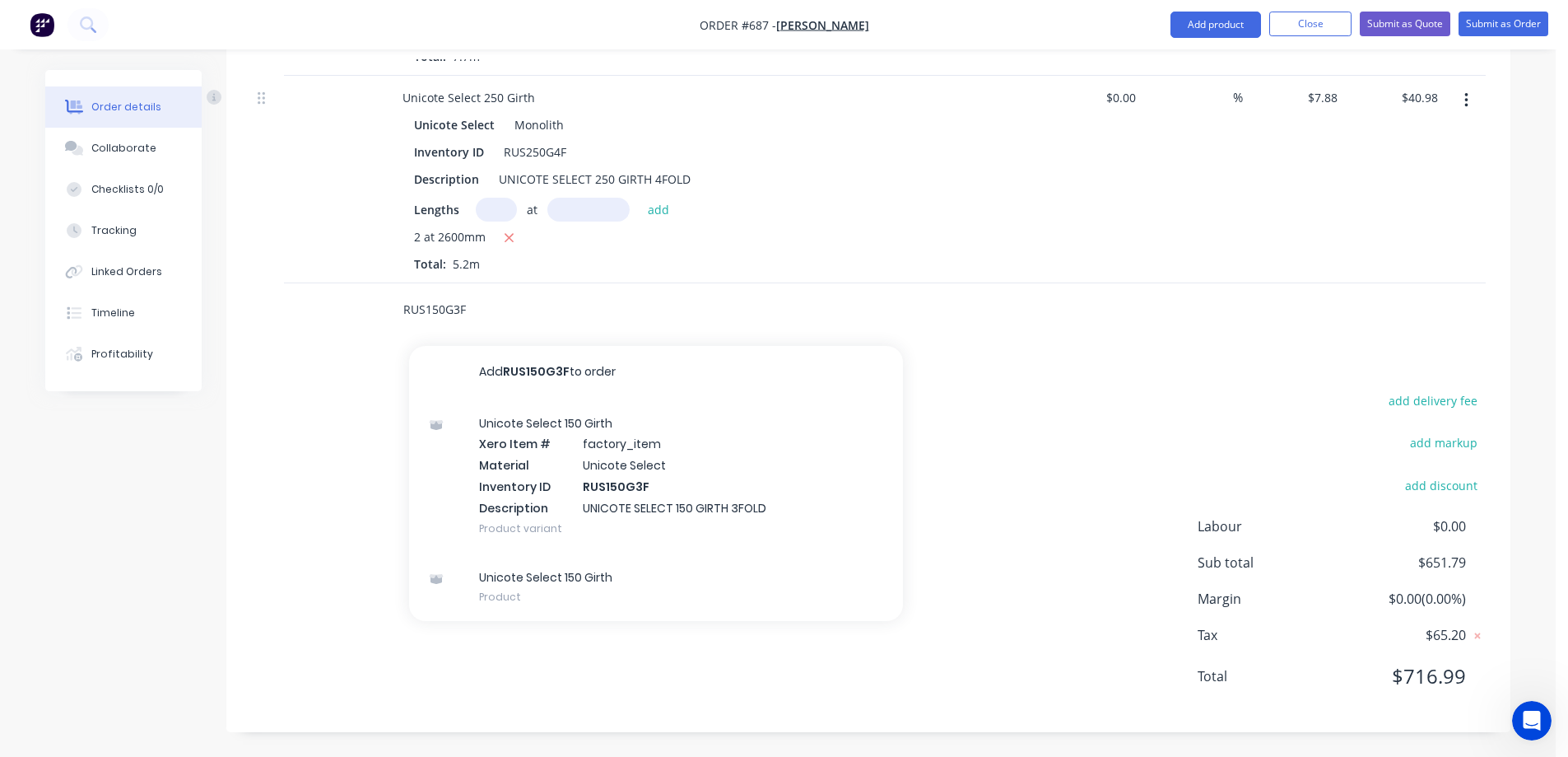
type input "RUS150G3F"
click at [529, 479] on div "Unicote Select 150 Girth Xero Item # factory_item Material Unicote Select Inven…" at bounding box center [656, 475] width 494 height 154
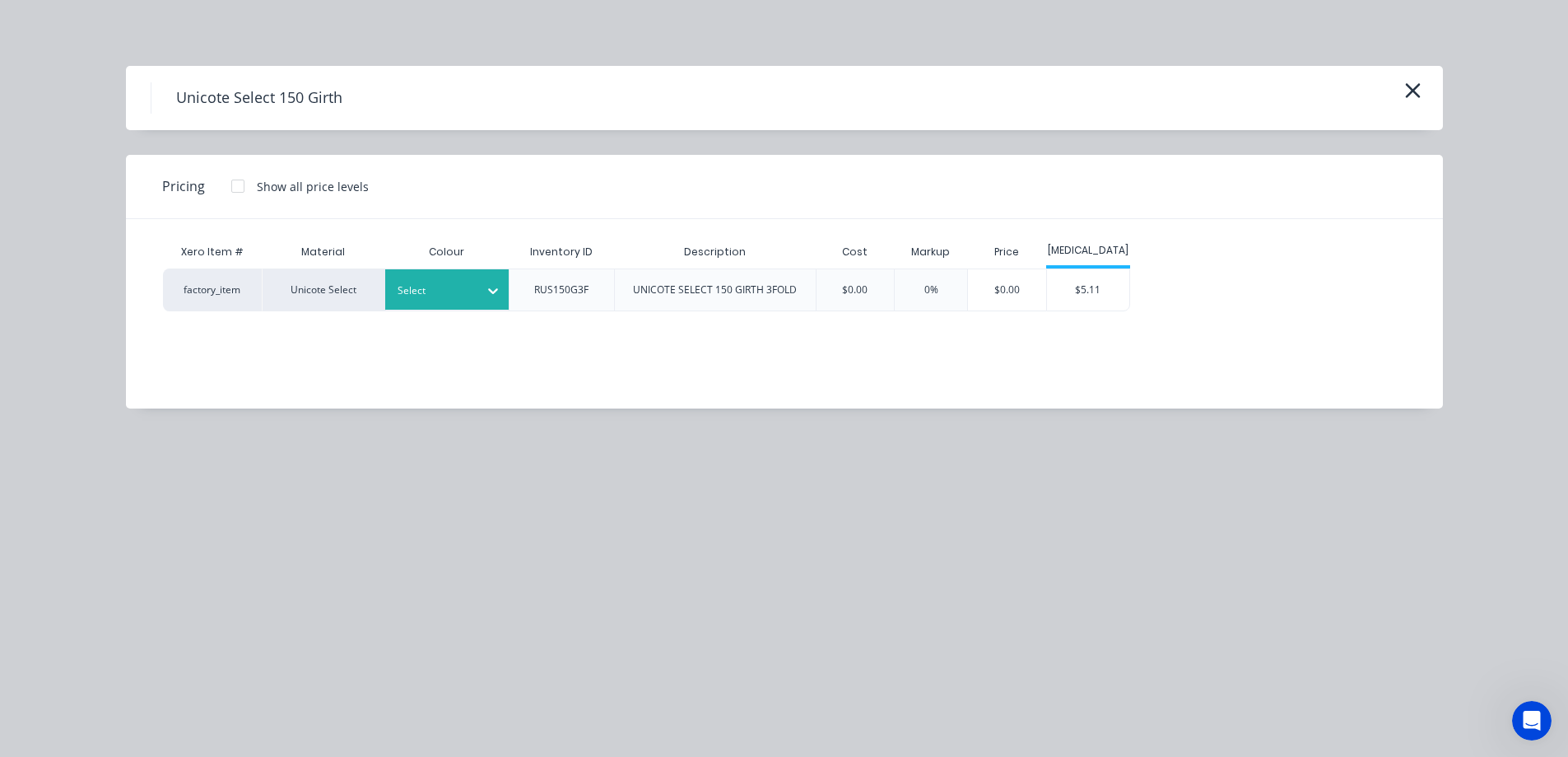
click at [463, 286] on div at bounding box center [435, 290] width 74 height 18
click at [1089, 299] on div "$5.11" at bounding box center [1089, 290] width 82 height 41
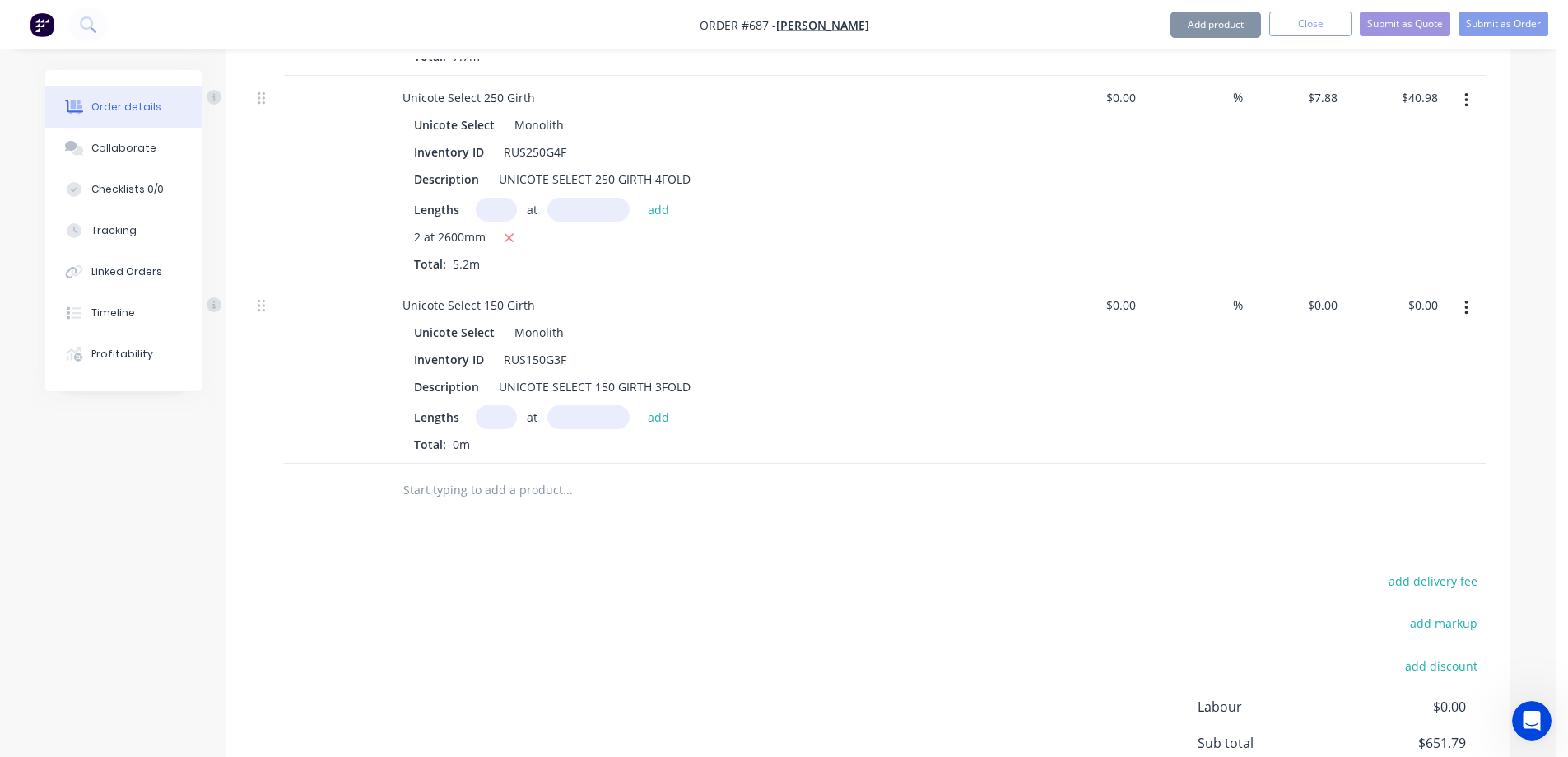
type input "$5.11"
click at [481, 422] on input "text" at bounding box center [496, 418] width 41 height 24
type input "2"
type input "3100mm"
click at [663, 422] on button "add" at bounding box center [659, 417] width 39 height 22
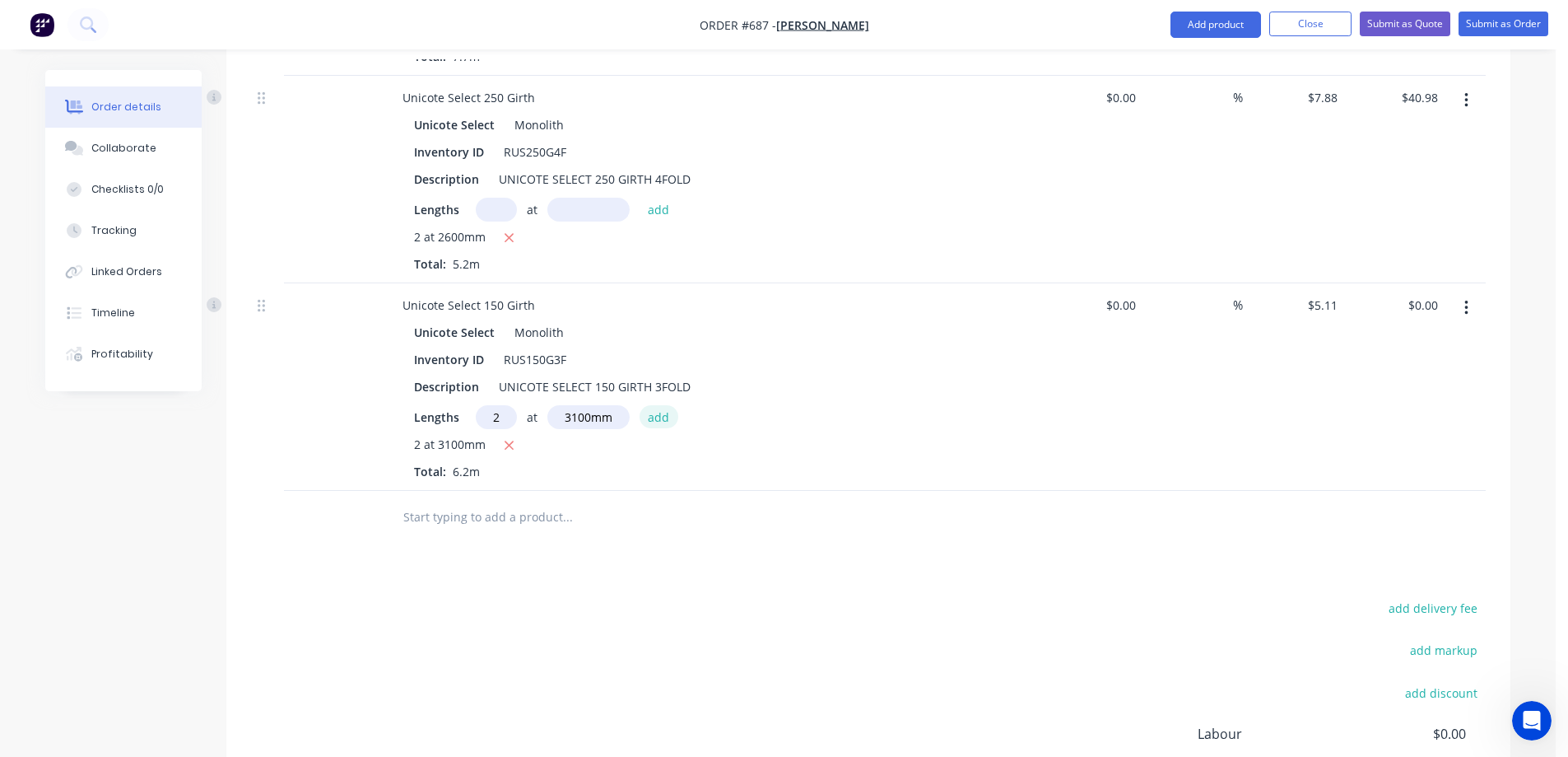
type input "$31.68"
click at [465, 509] on input "text" at bounding box center [568, 517] width 330 height 33
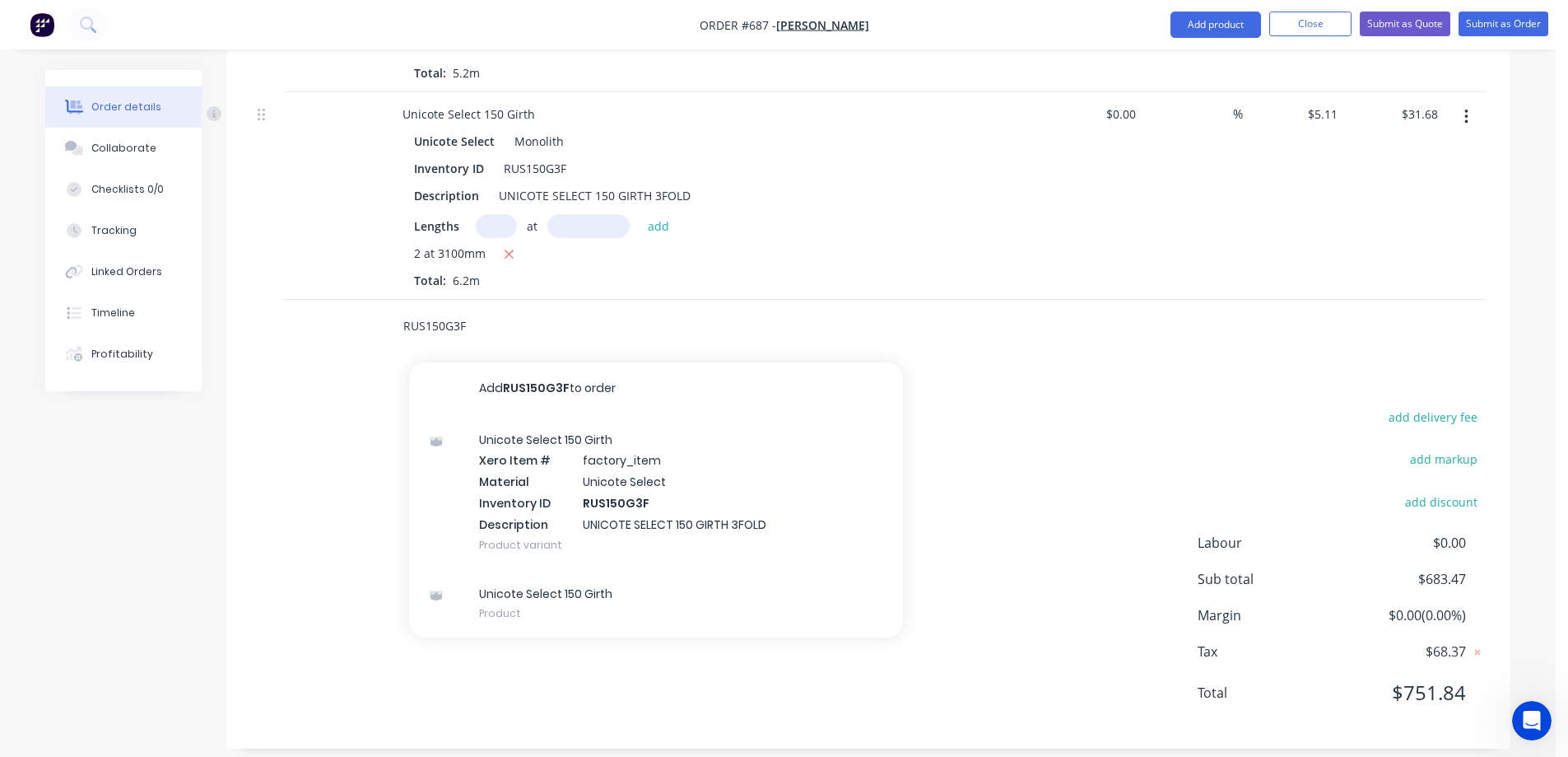
scroll to position [4227, 0]
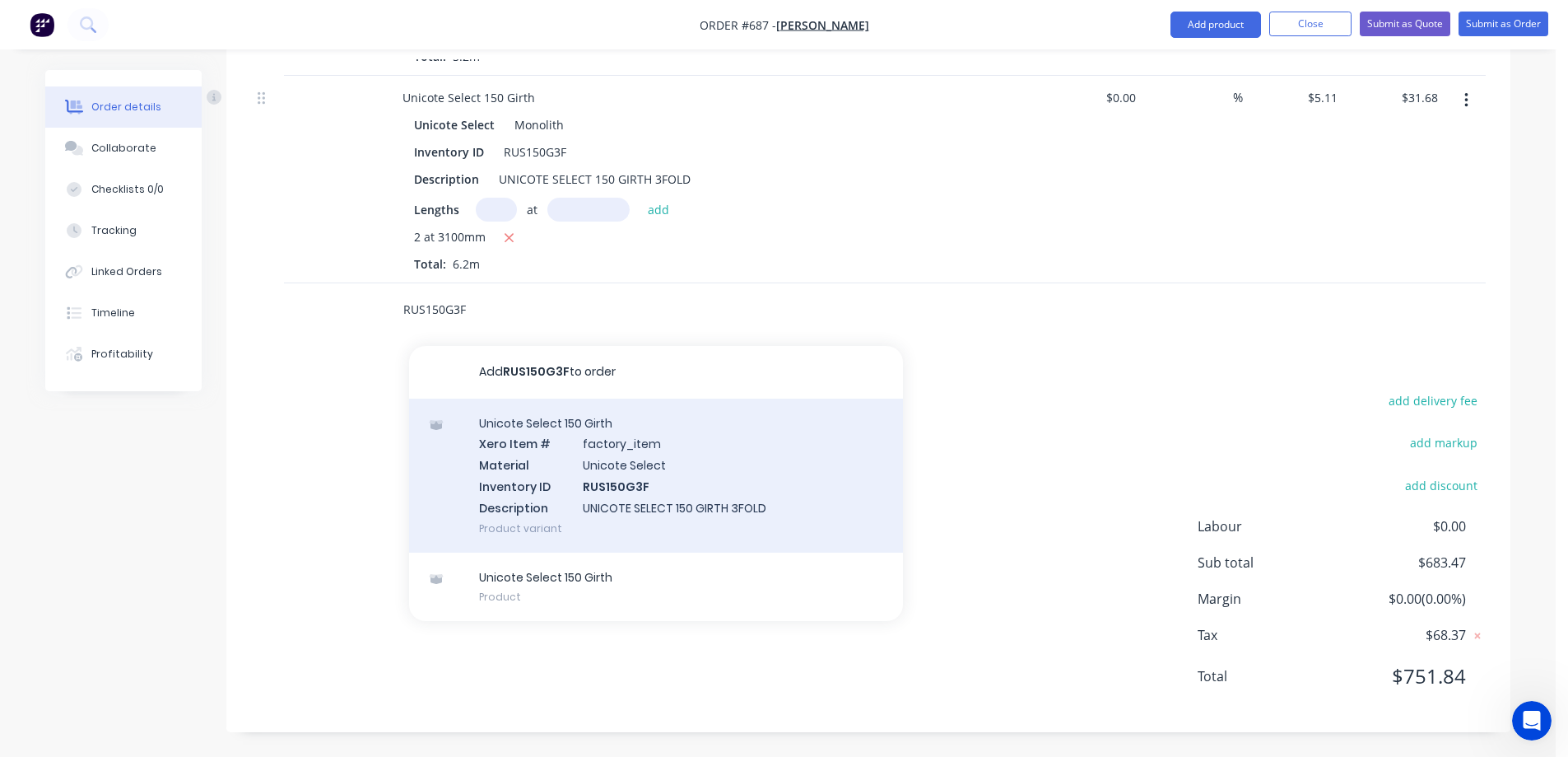
type input "RUS150G3F"
click at [534, 475] on div "Unicote Select 150 Girth Xero Item # factory_item Material Unicote Select Inven…" at bounding box center [656, 475] width 494 height 154
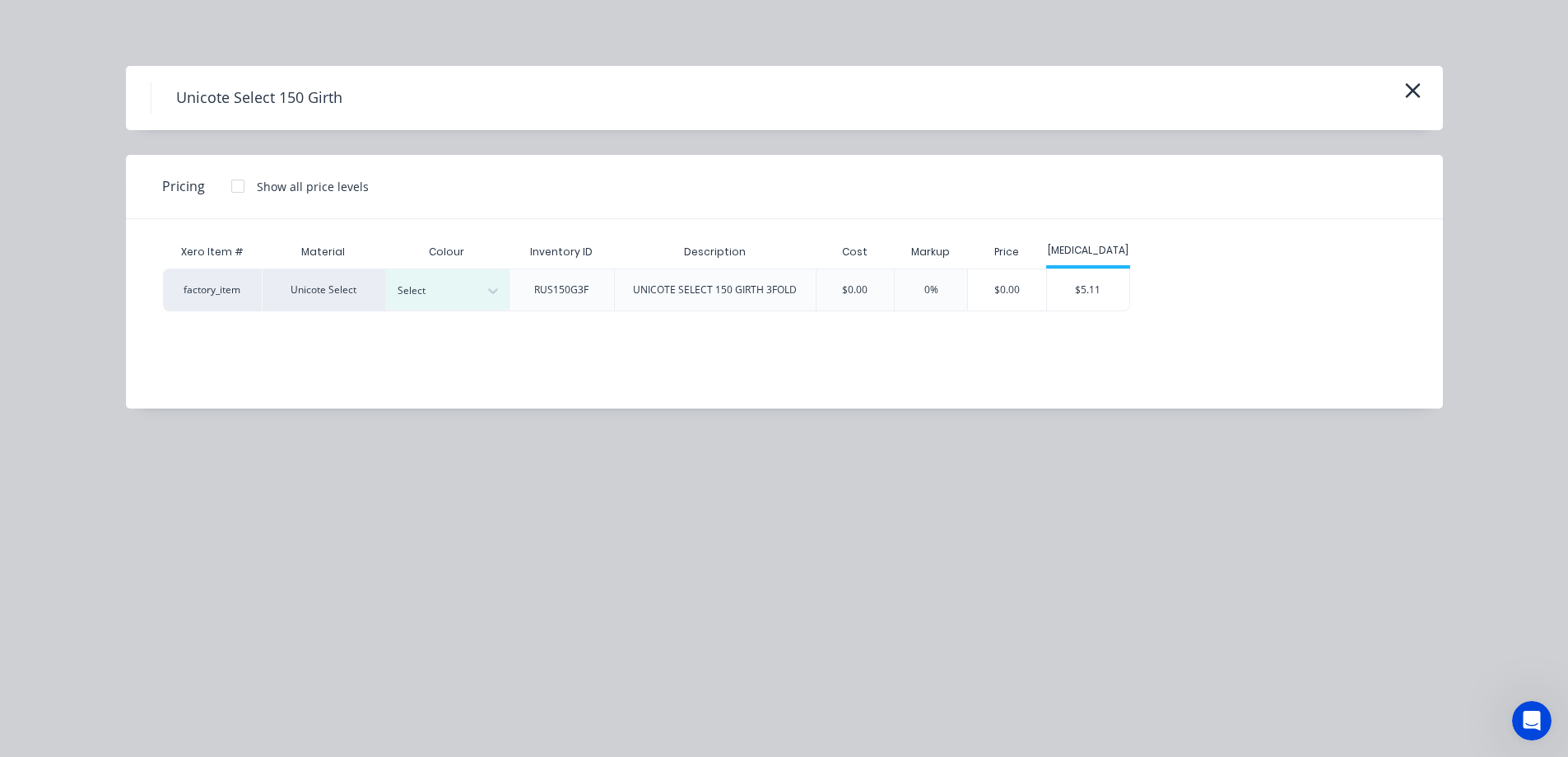
click at [489, 292] on icon at bounding box center [493, 290] width 16 height 16
click at [1077, 293] on div "$5.11" at bounding box center [1089, 290] width 82 height 41
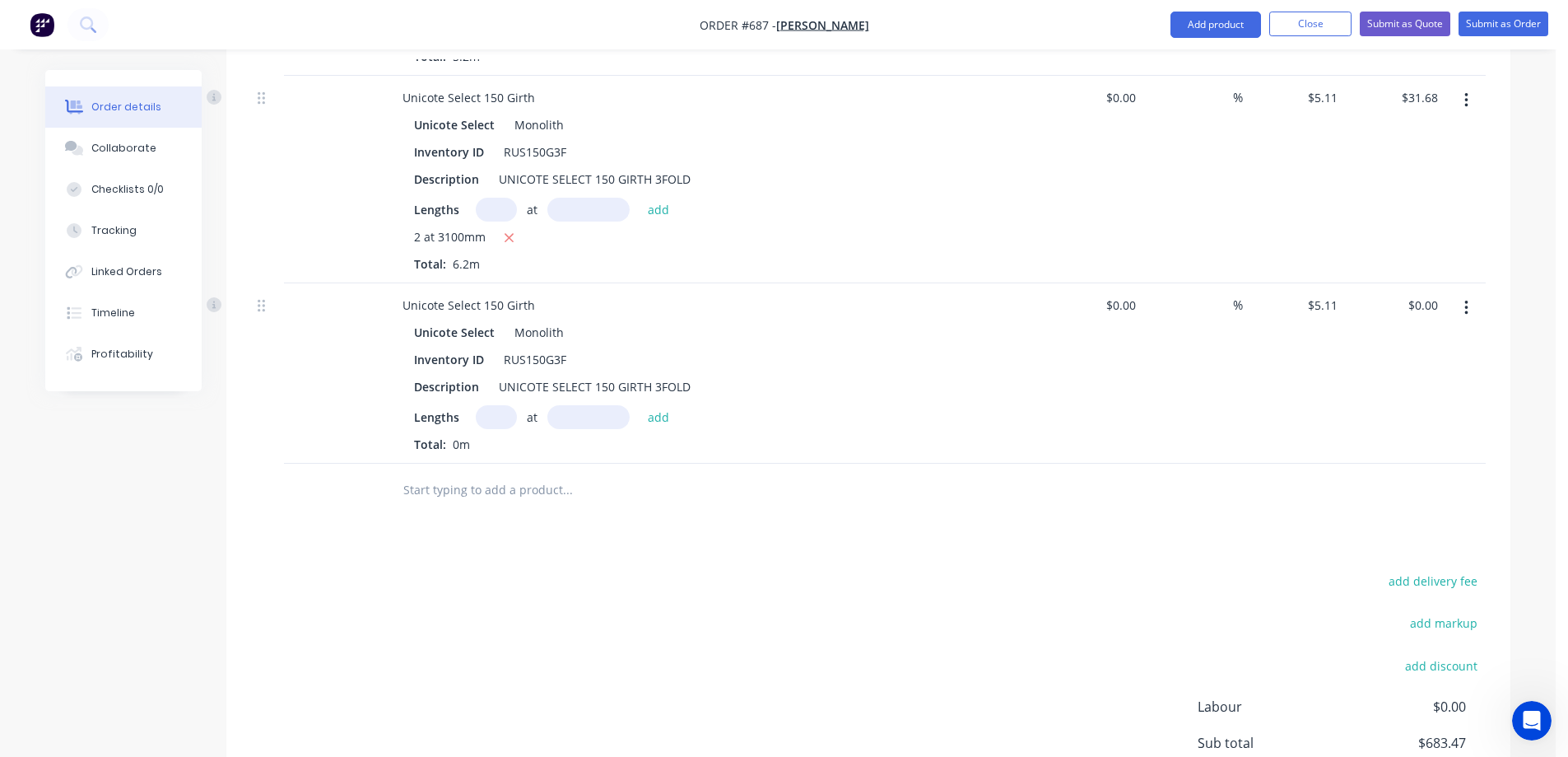
click at [499, 423] on input "text" at bounding box center [496, 418] width 41 height 24
type input "2"
type input "3100mm"
click at [661, 415] on button "add" at bounding box center [659, 417] width 39 height 22
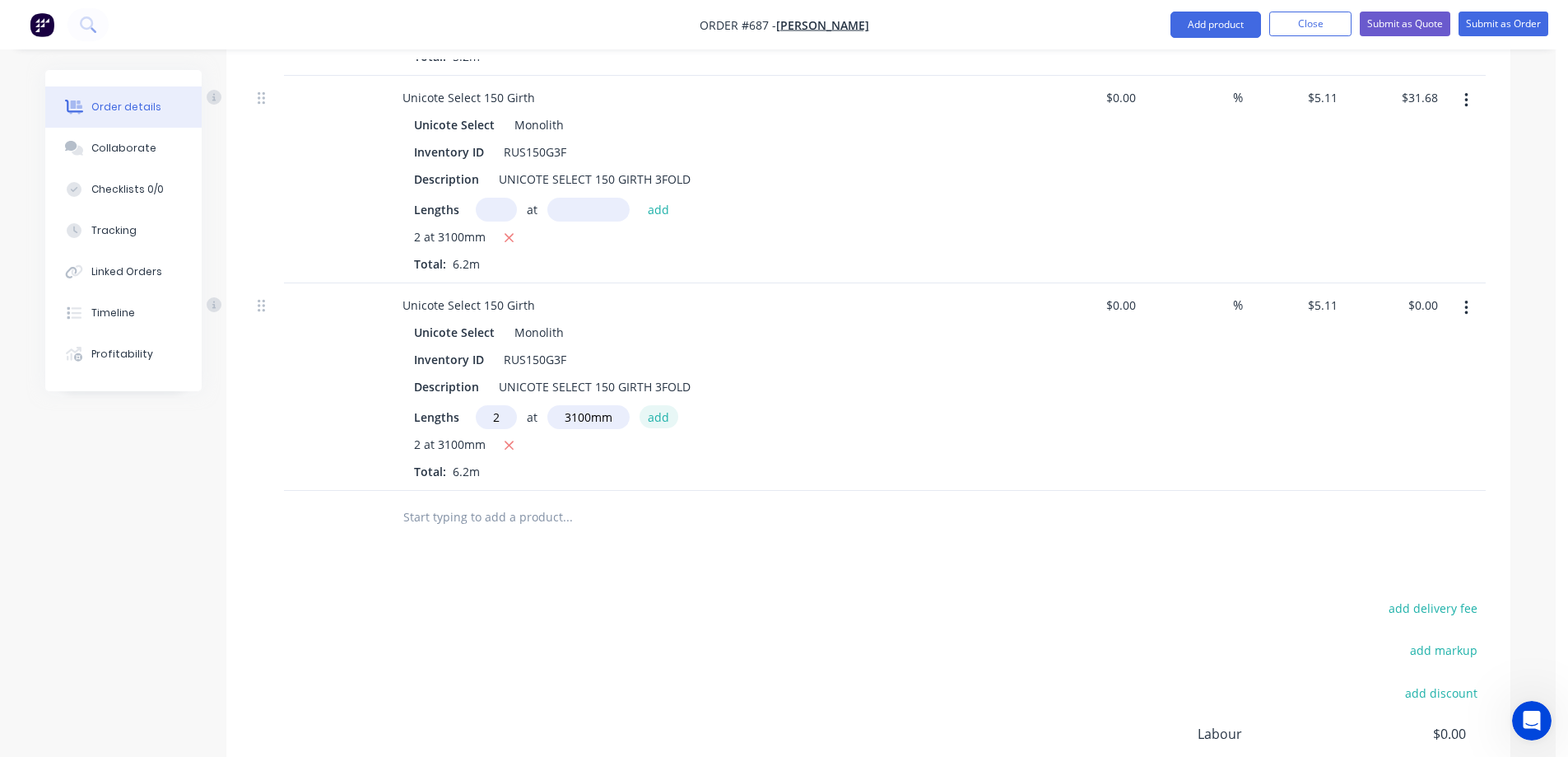
type input "$31.68"
click at [1471, 303] on button "button" at bounding box center [1467, 308] width 39 height 30
click at [1408, 378] on div "Duplicate" at bounding box center [1408, 384] width 127 height 24
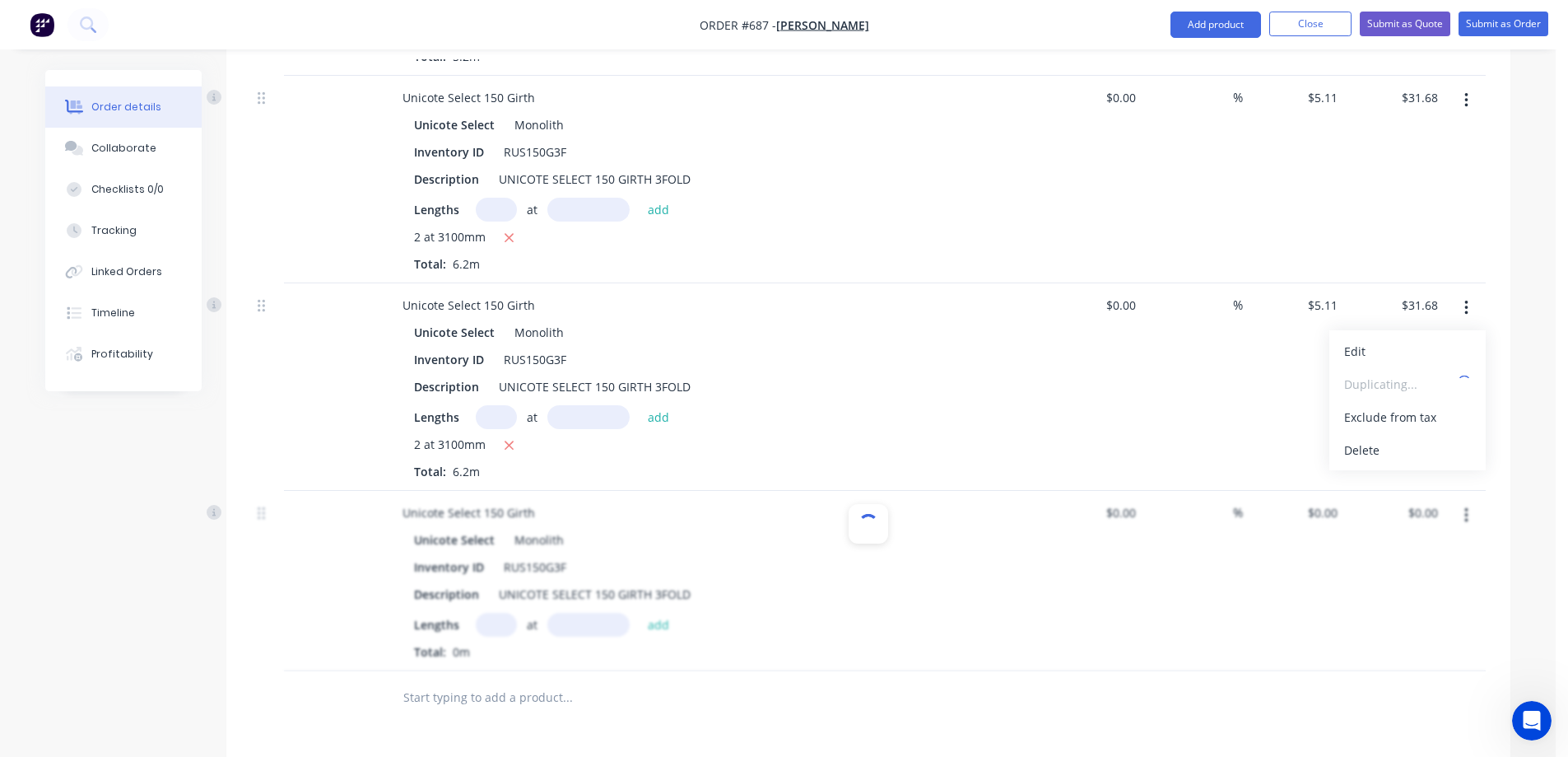
type input "$5.11"
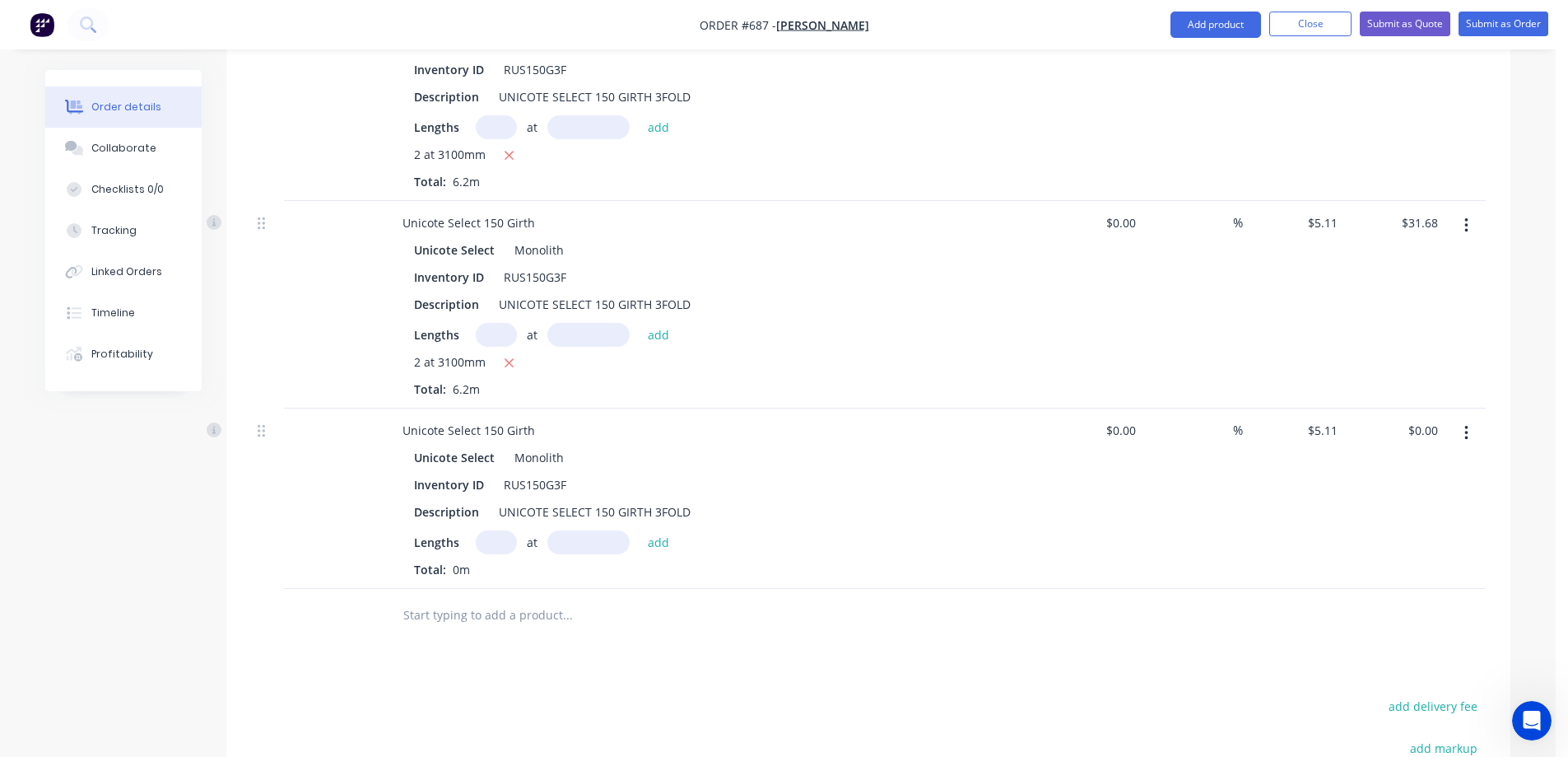
click at [488, 544] on input "text" at bounding box center [496, 542] width 41 height 24
type input "2"
type input "3100mm"
click at [660, 541] on button "add" at bounding box center [659, 541] width 39 height 22
type input "$31.68"
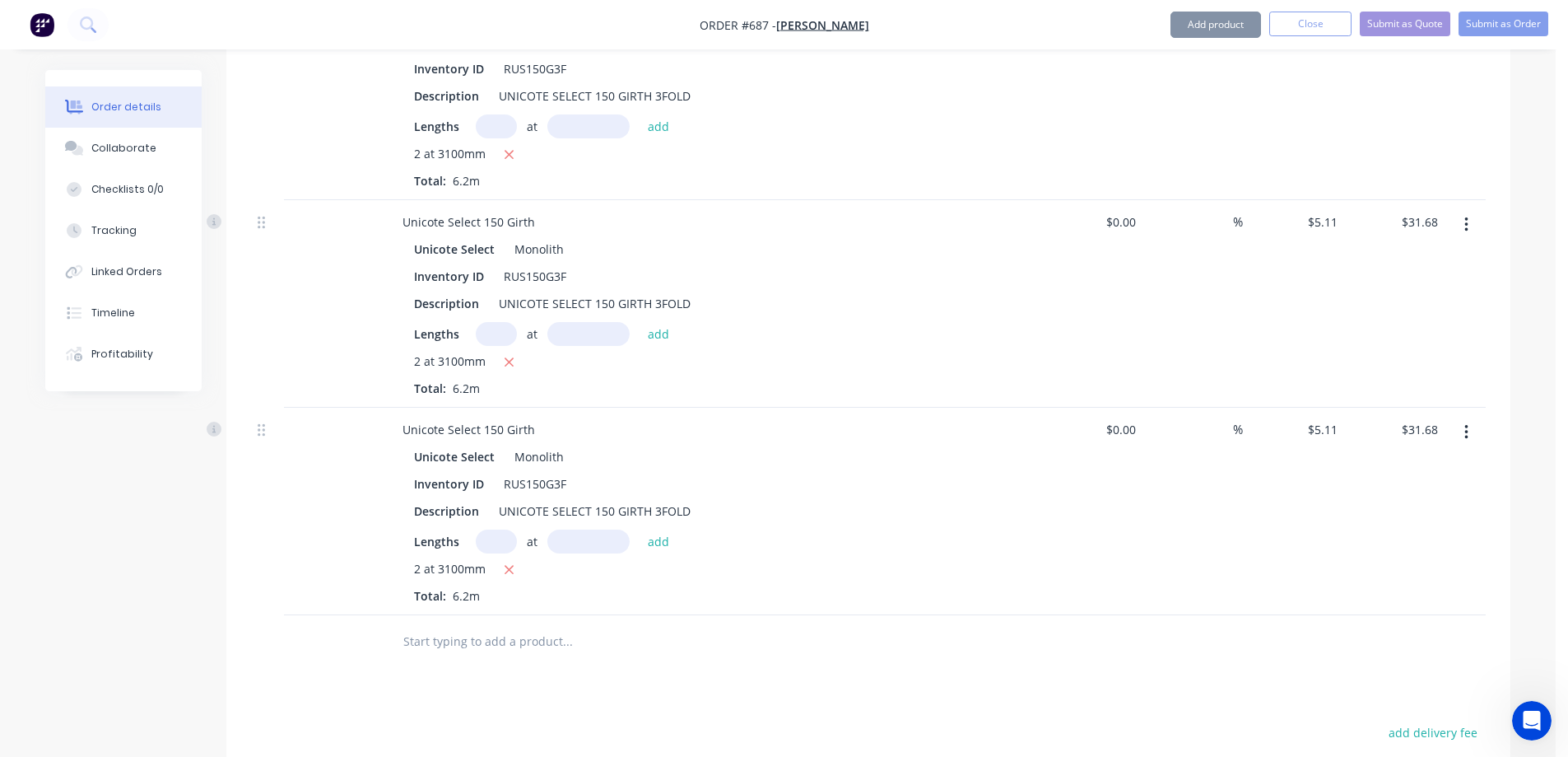
scroll to position [4474, 0]
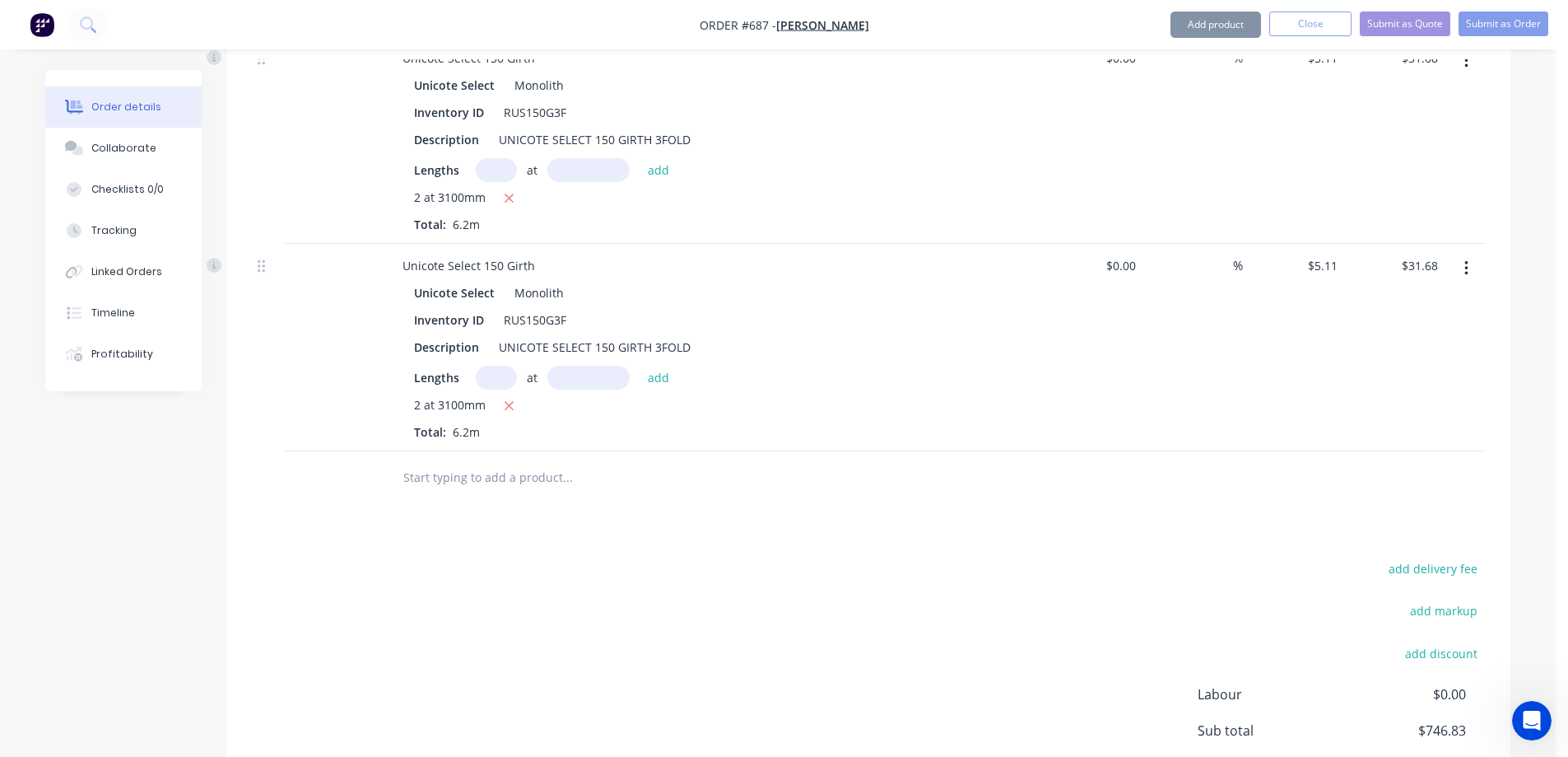
click at [511, 481] on input "text" at bounding box center [568, 478] width 330 height 33
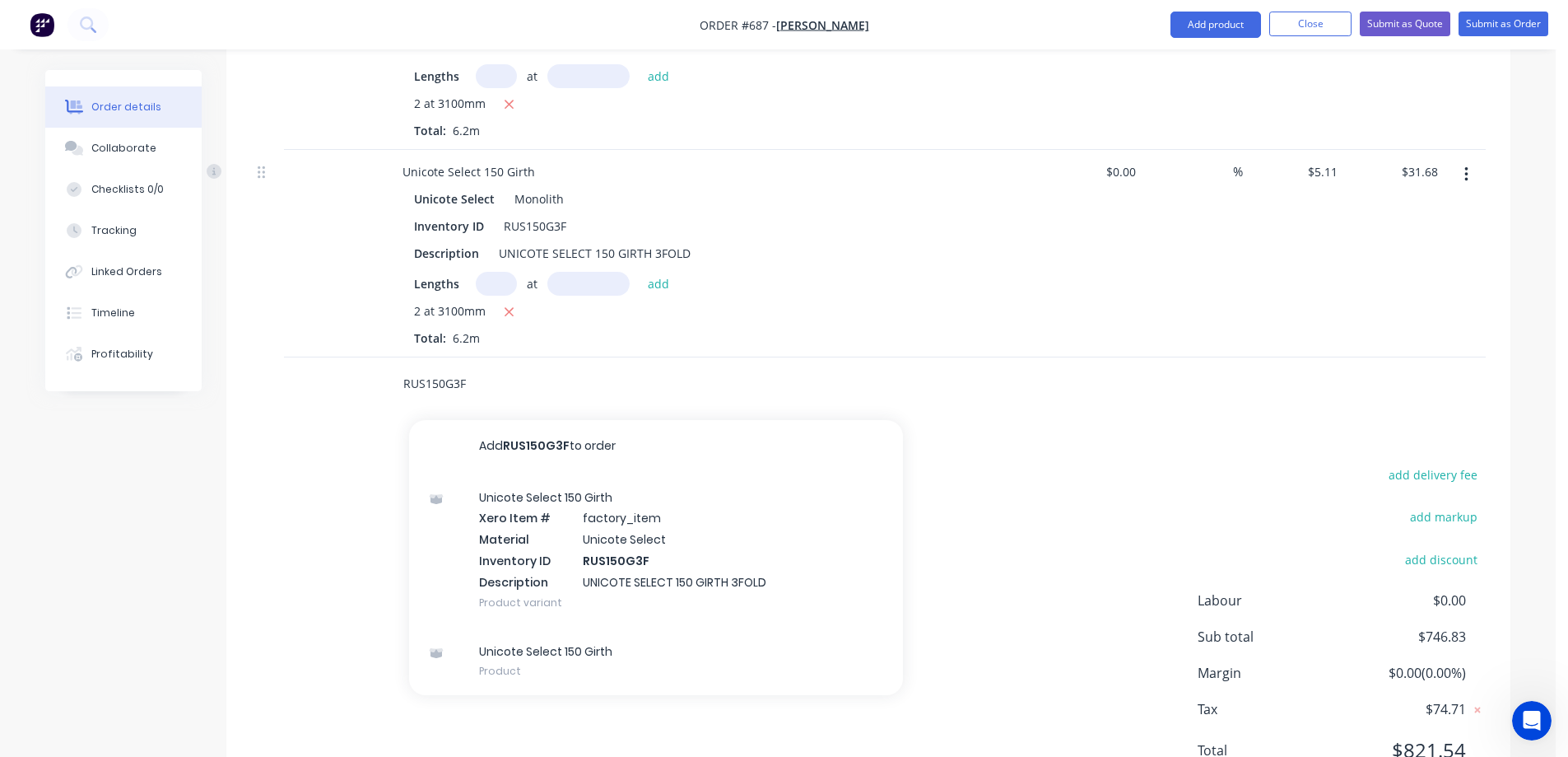
scroll to position [4639, 0]
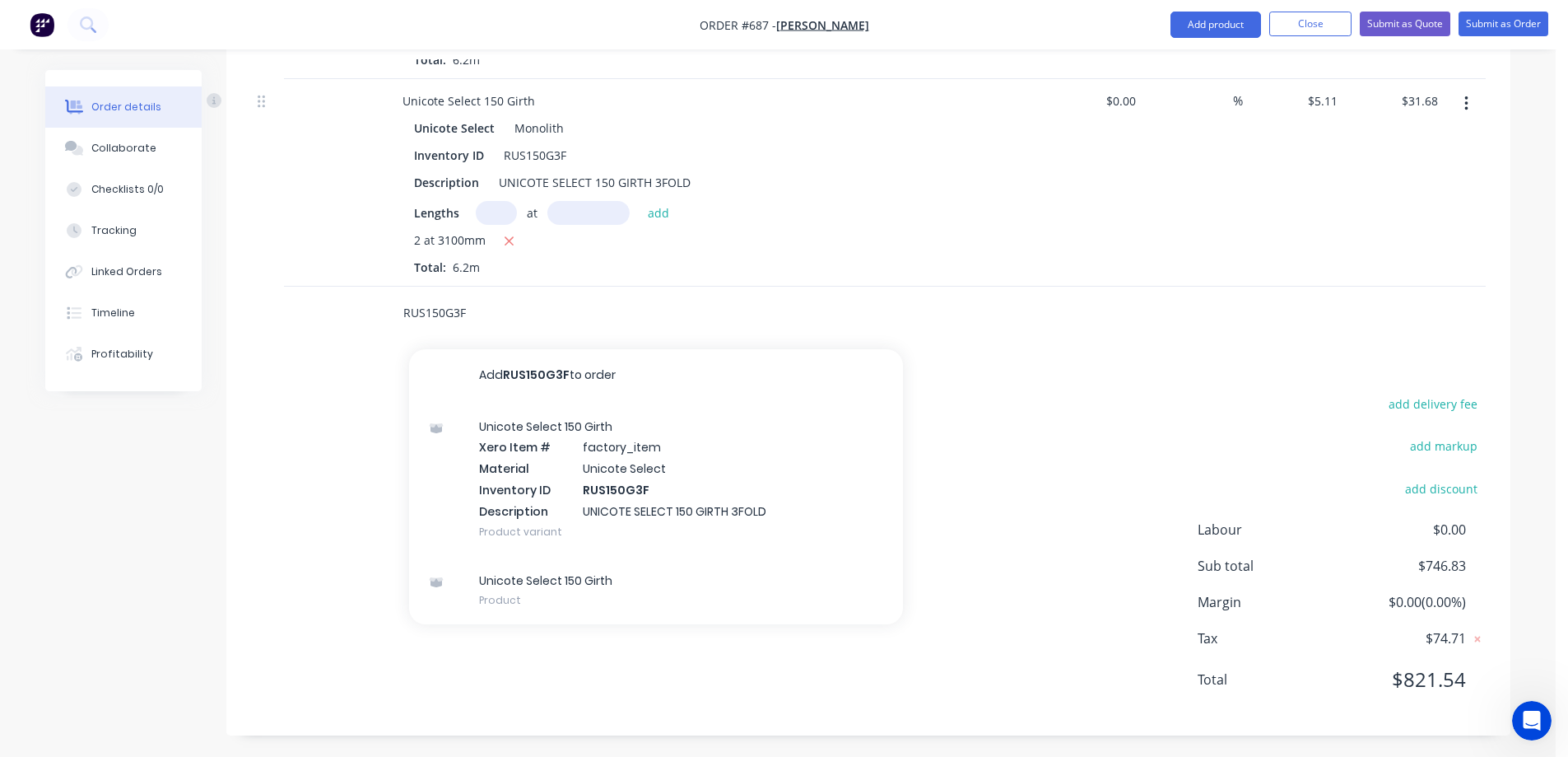
type input "RUS150G3F"
click at [511, 481] on div "Unicote Select 150 Girth Xero Item # factory_item Material Unicote Select Inven…" at bounding box center [656, 479] width 494 height 154
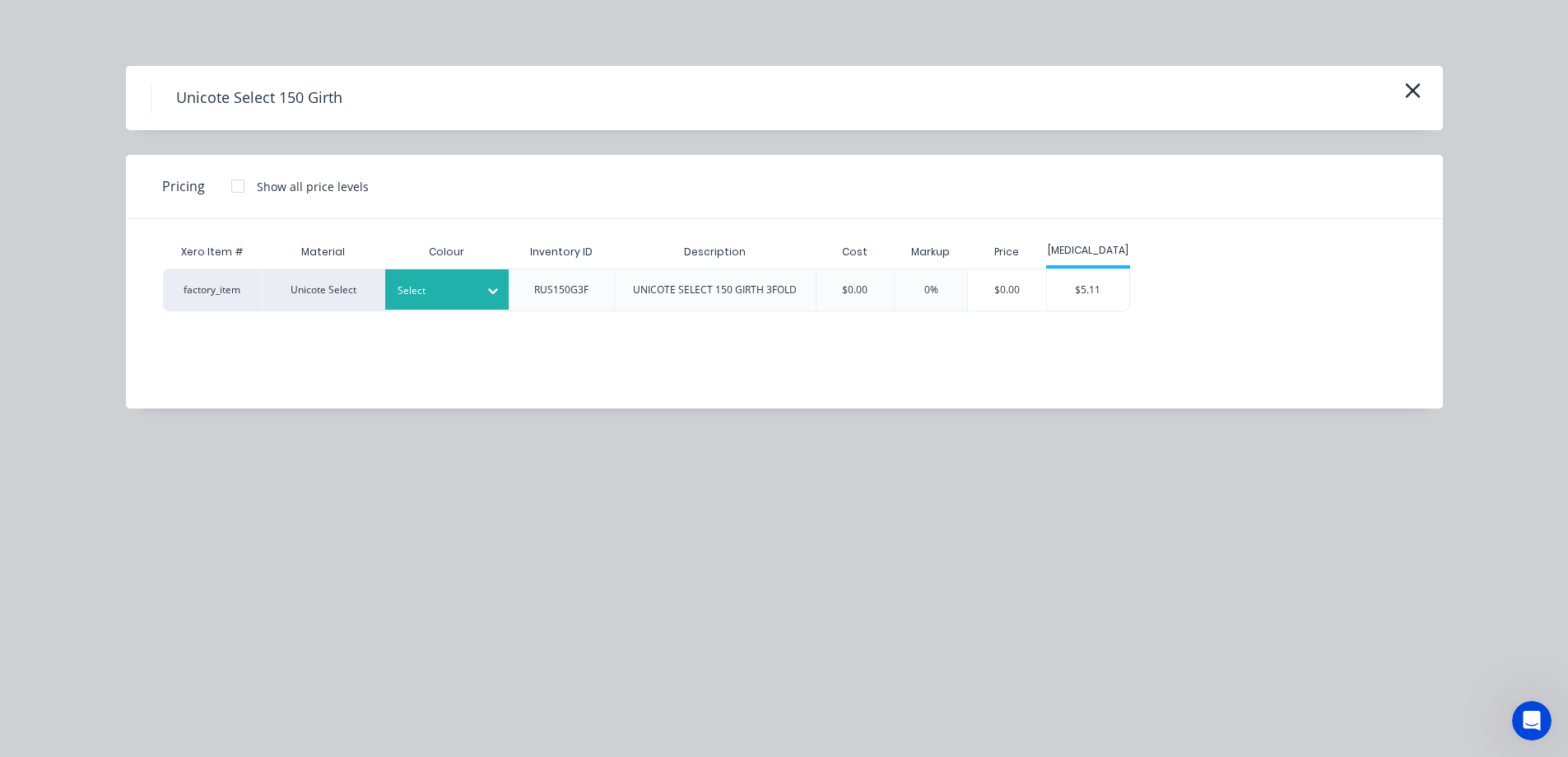
click at [437, 309] on div "Select" at bounding box center [447, 290] width 124 height 40
click at [1086, 285] on div "$5.11" at bounding box center [1089, 290] width 82 height 41
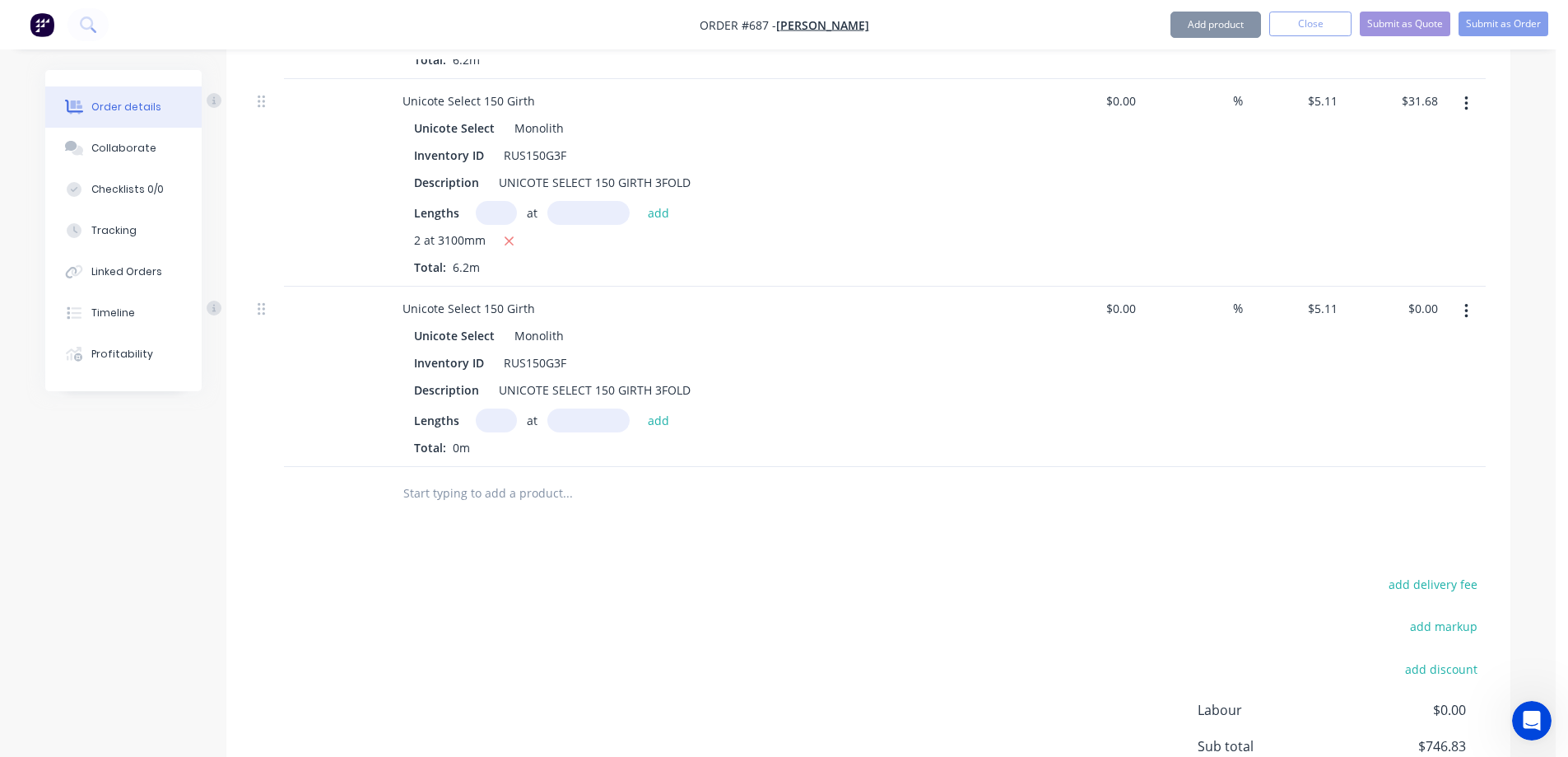
click at [507, 422] on input "text" at bounding box center [496, 421] width 41 height 24
click at [651, 428] on button "add" at bounding box center [659, 420] width 39 height 22
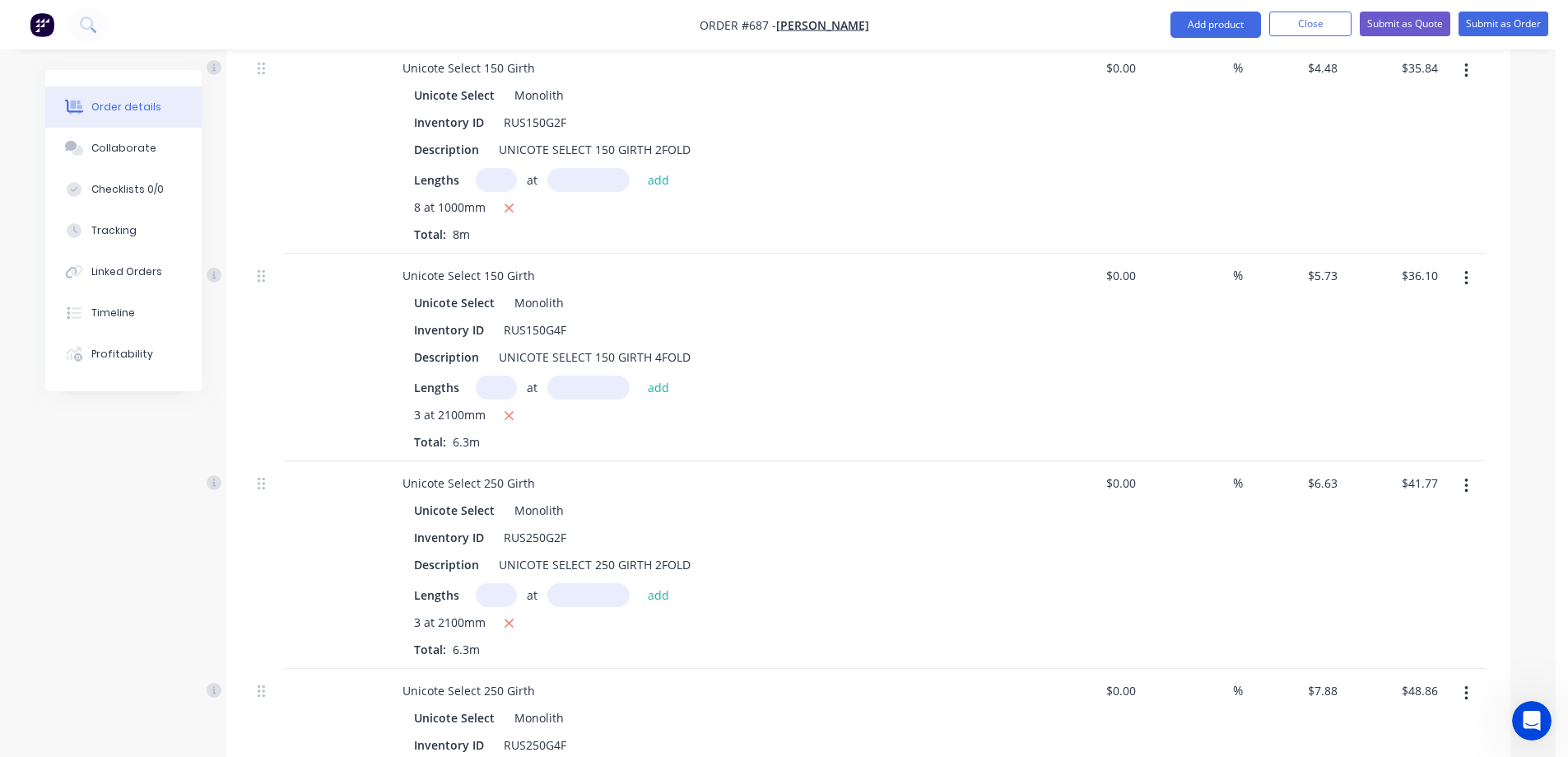
scroll to position [437, 0]
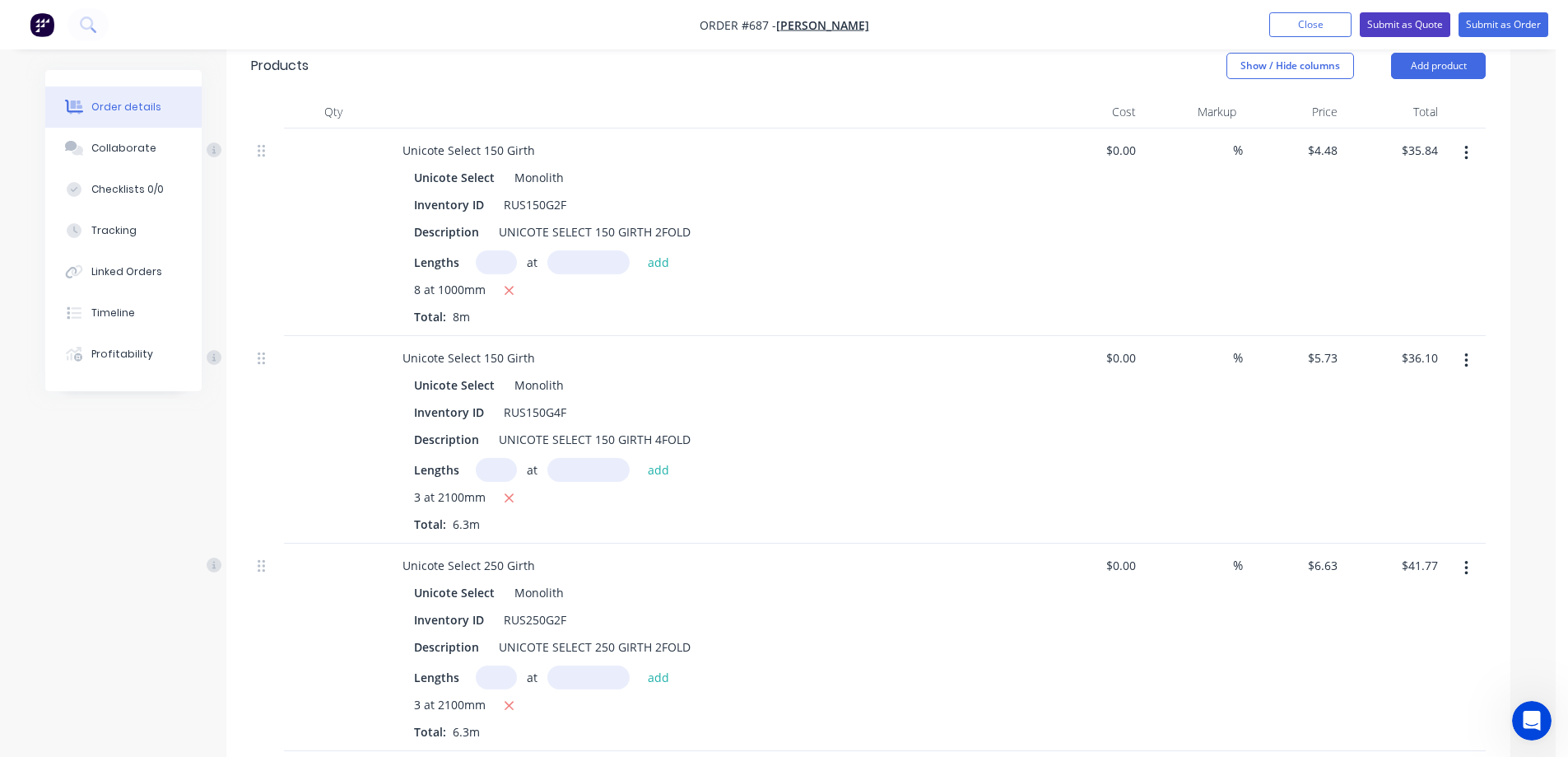
click at [1410, 15] on button "Submit as Quote" at bounding box center [1405, 24] width 90 height 25
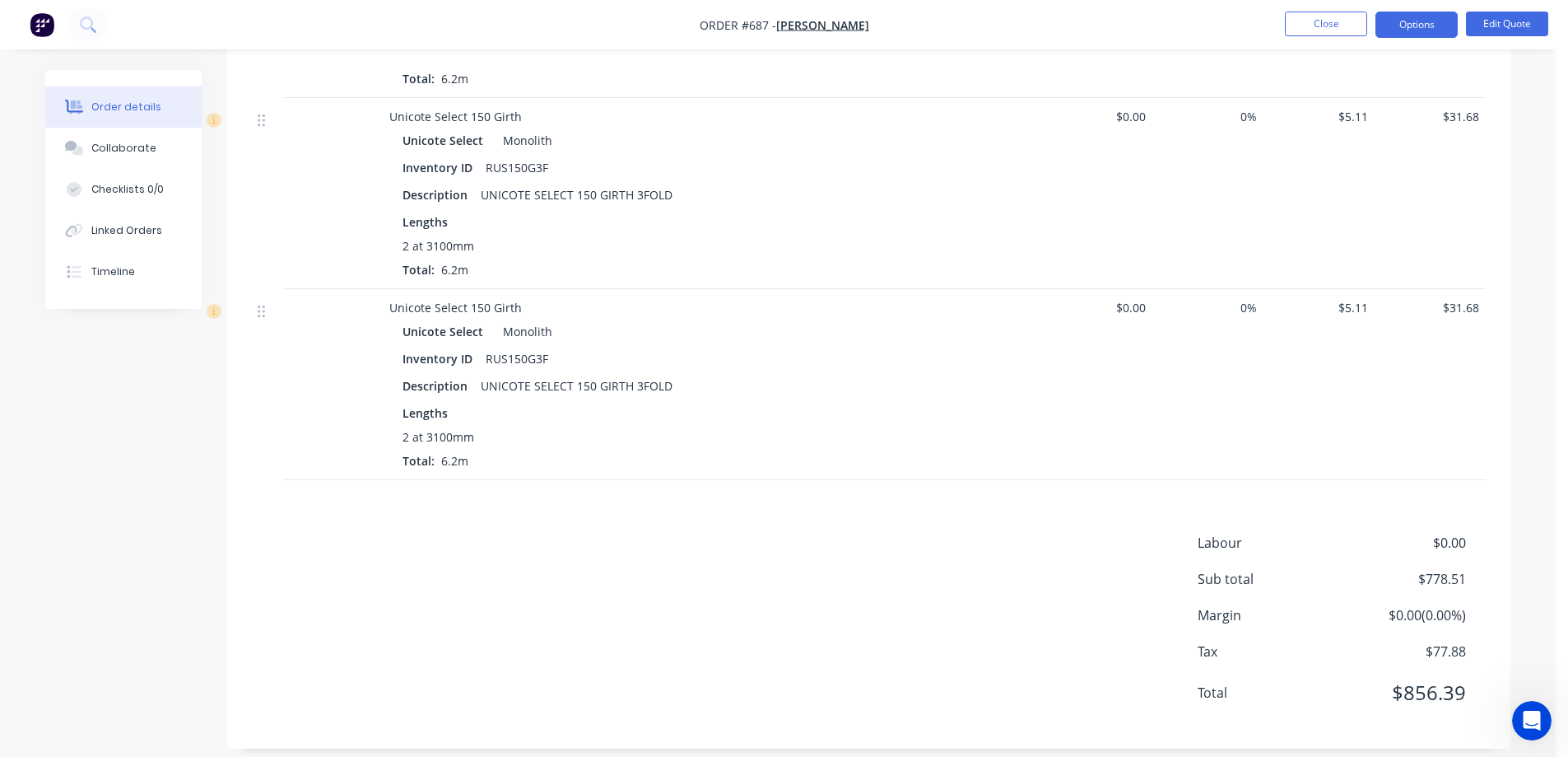
scroll to position [4246, 0]
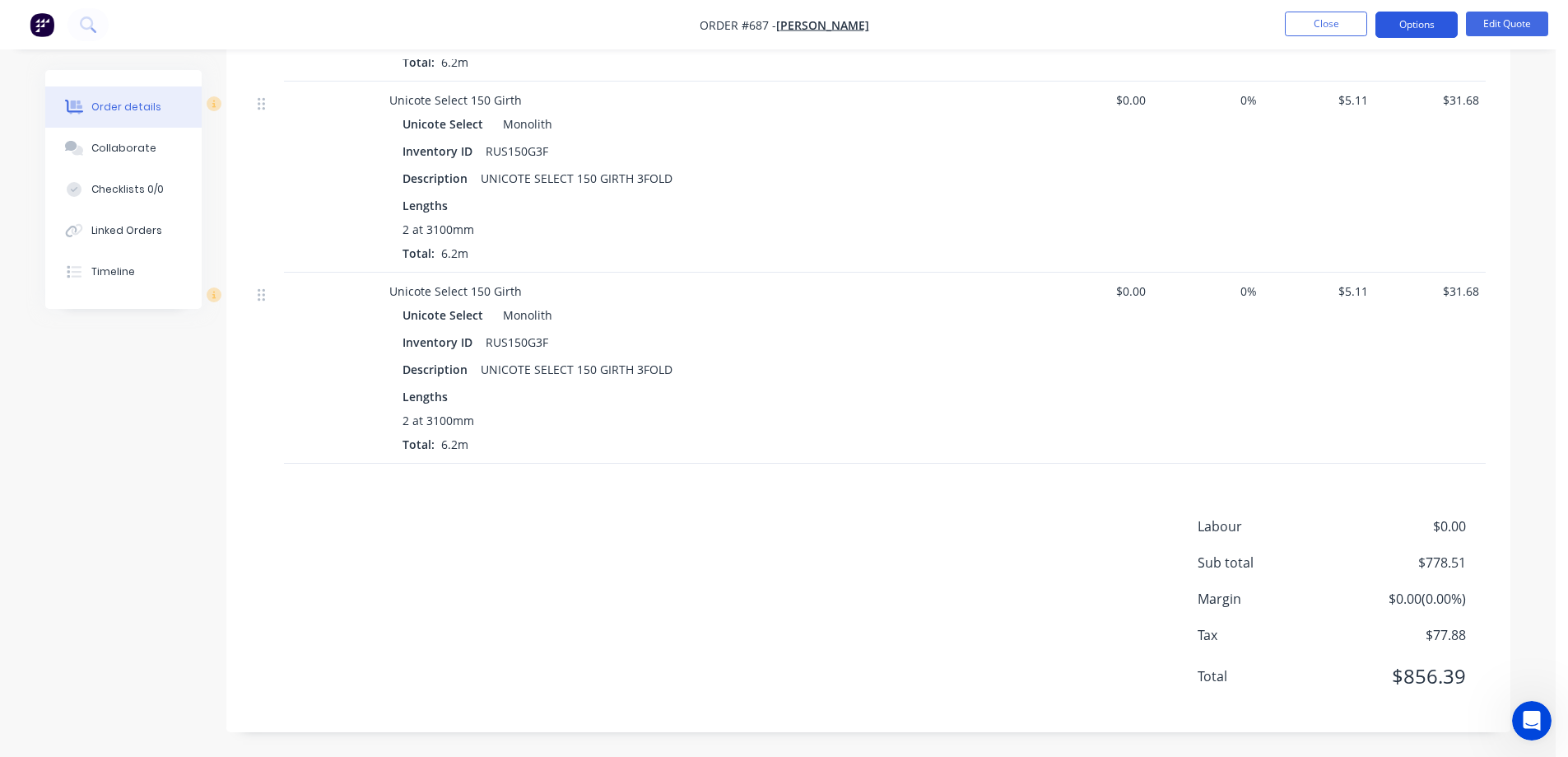
click at [1407, 21] on button "Options" at bounding box center [1417, 24] width 82 height 27
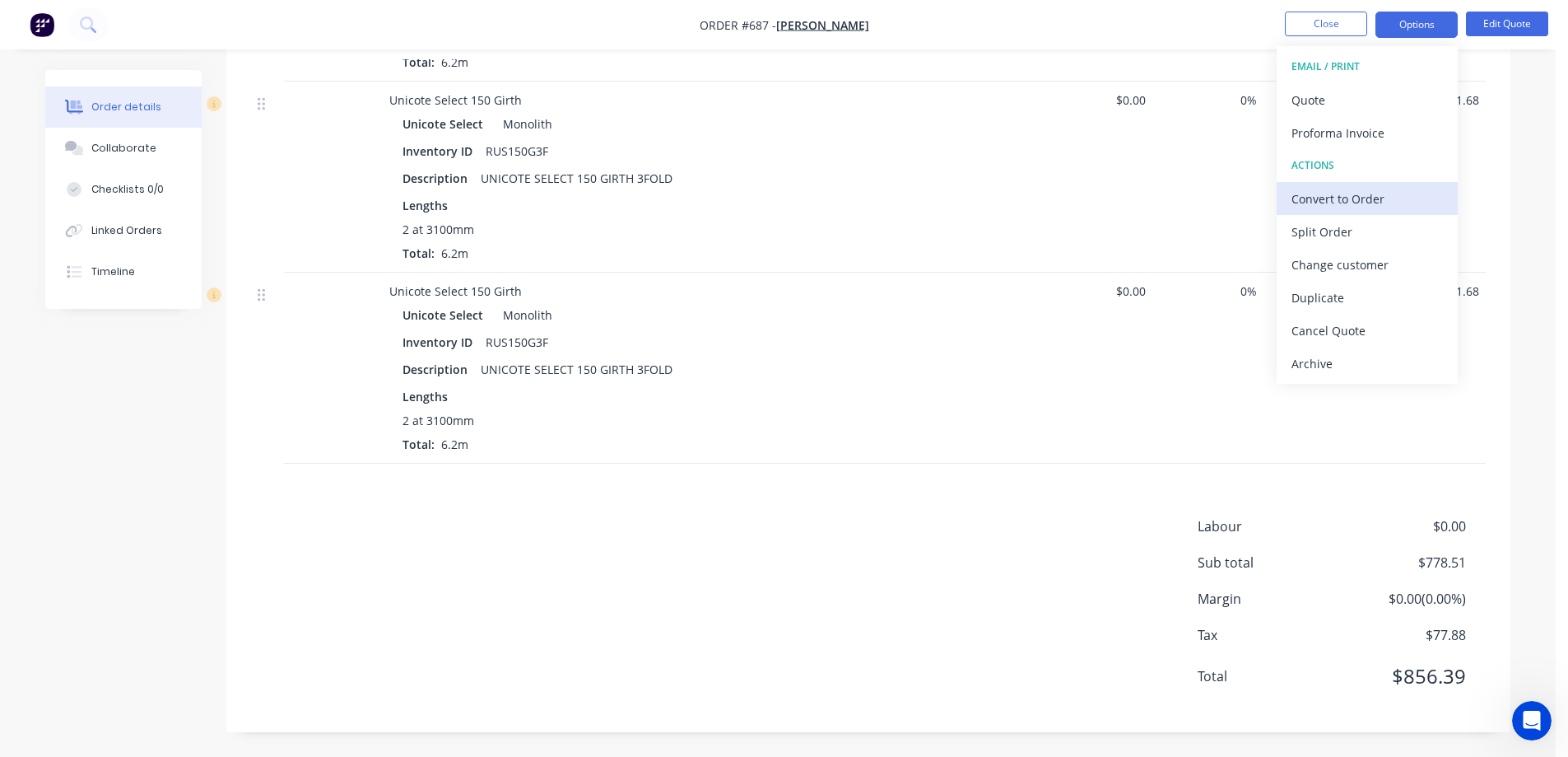
click at [1331, 191] on div "Convert to Order" at bounding box center [1367, 199] width 151 height 24
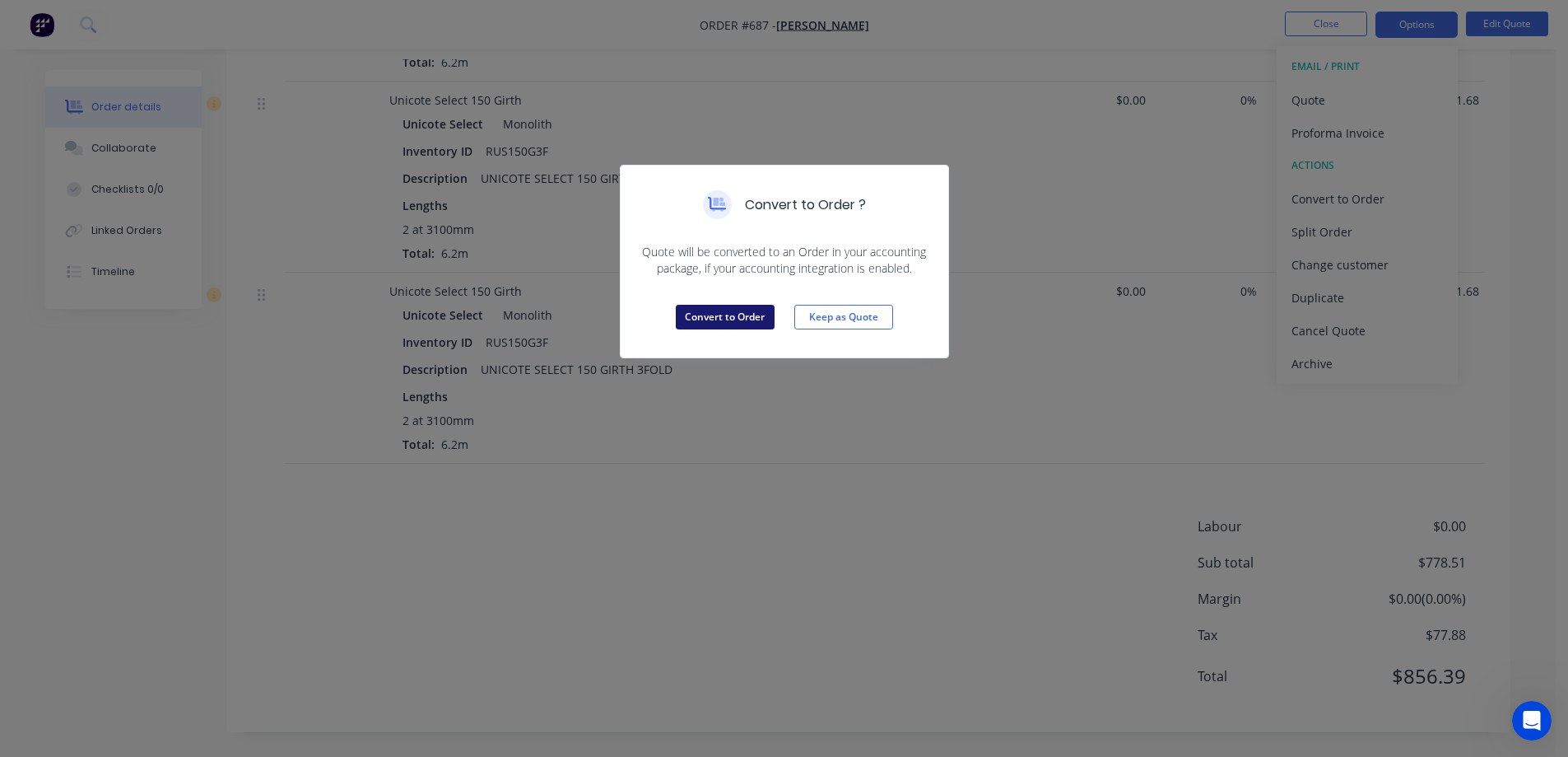
click at [711, 312] on button "Convert to Order" at bounding box center [725, 317] width 99 height 25
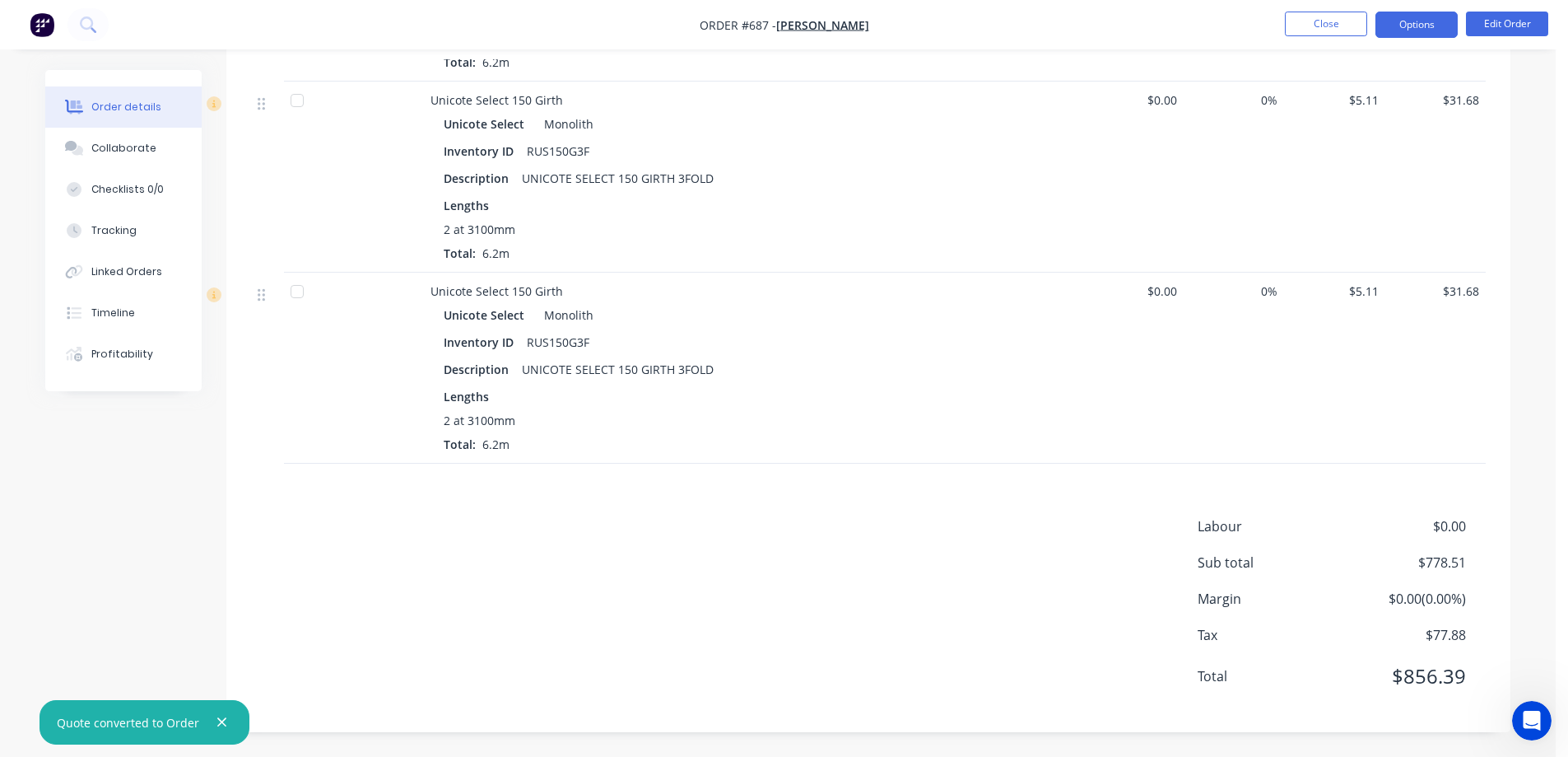
click at [1391, 26] on button "Options" at bounding box center [1417, 24] width 82 height 27
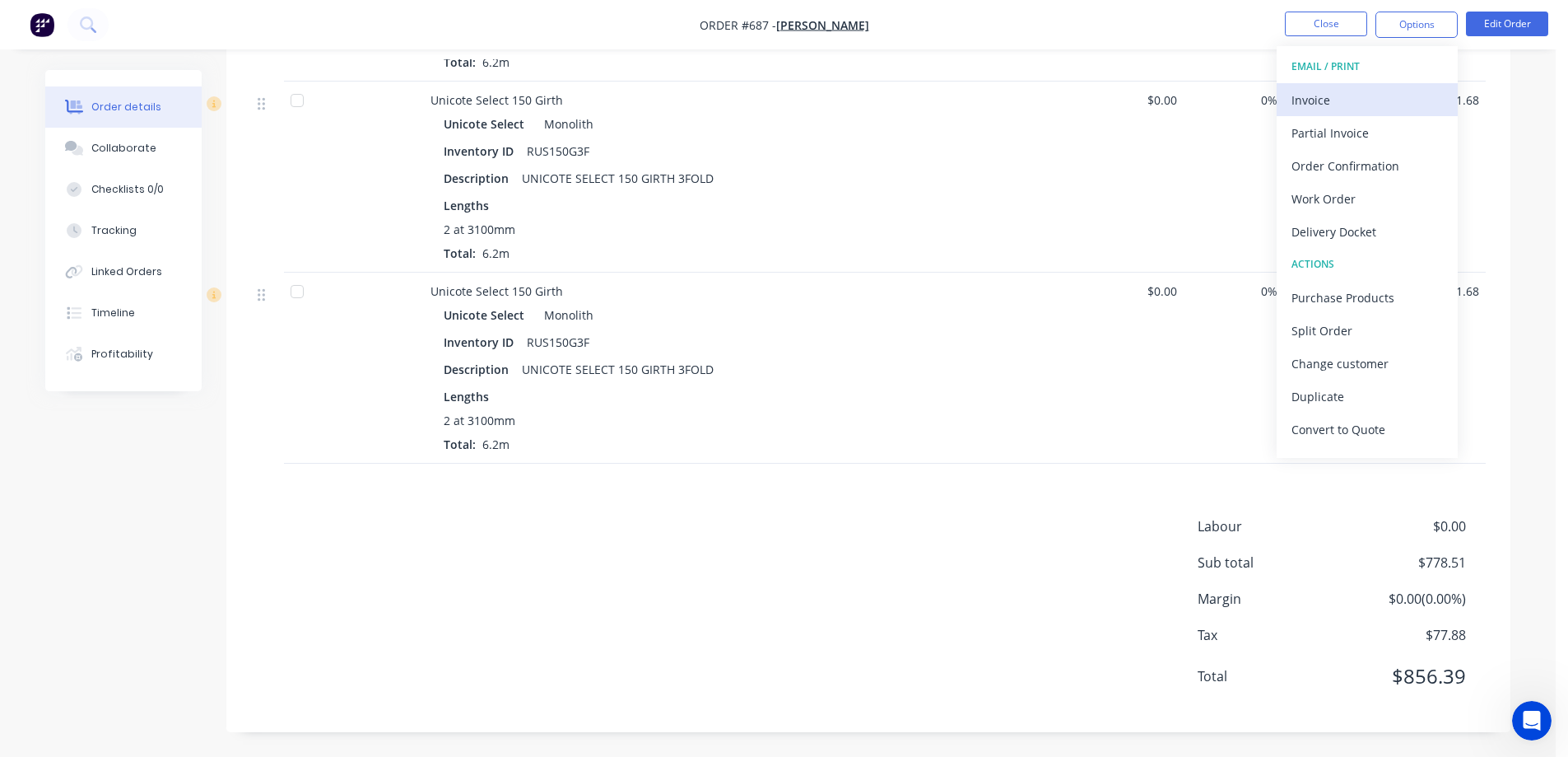
click at [1315, 108] on div "Invoice" at bounding box center [1367, 101] width 151 height 24
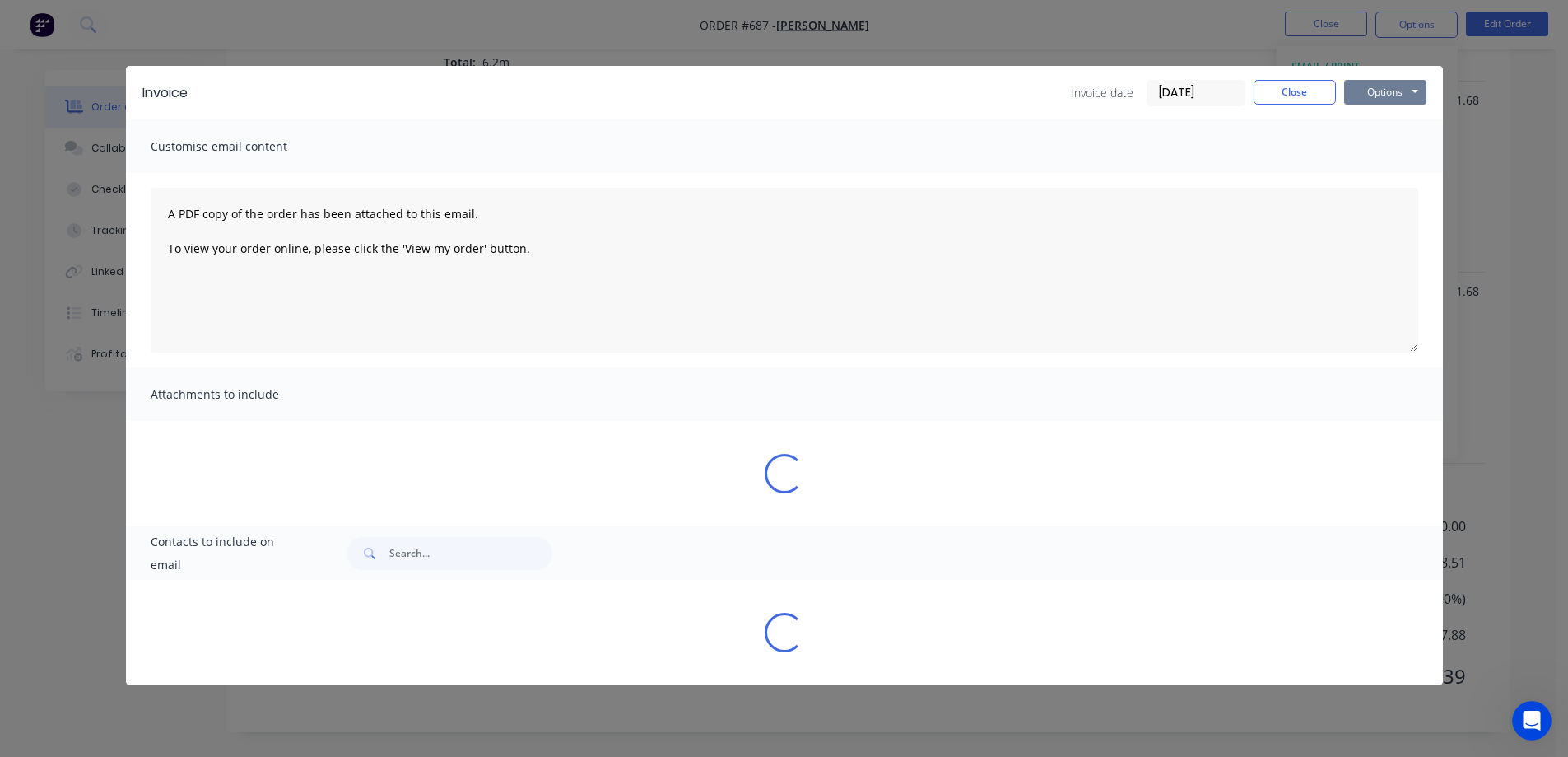
click at [1388, 88] on button "Options" at bounding box center [1386, 92] width 82 height 25
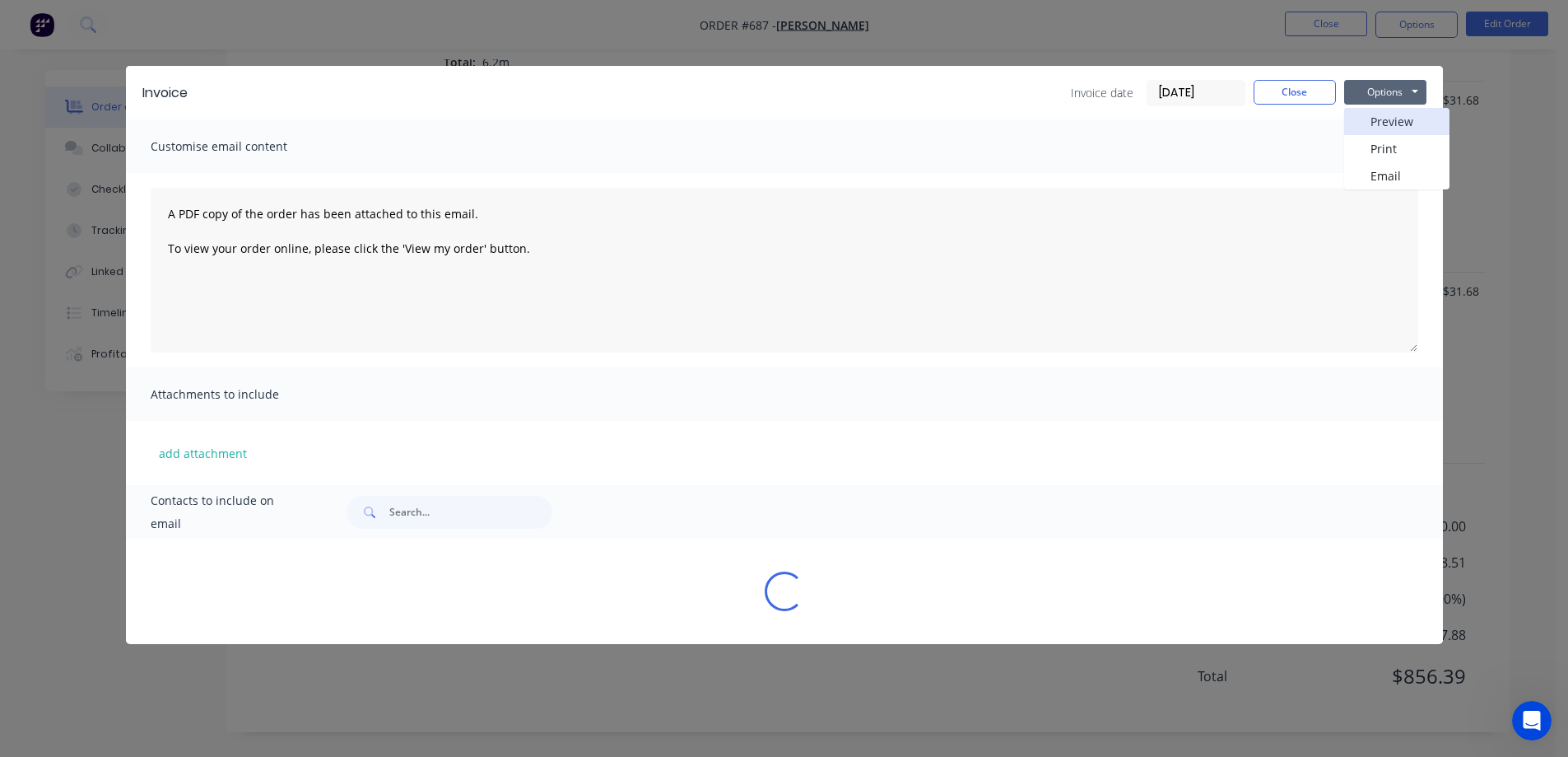
click at [1382, 116] on button "Preview" at bounding box center [1397, 122] width 106 height 27
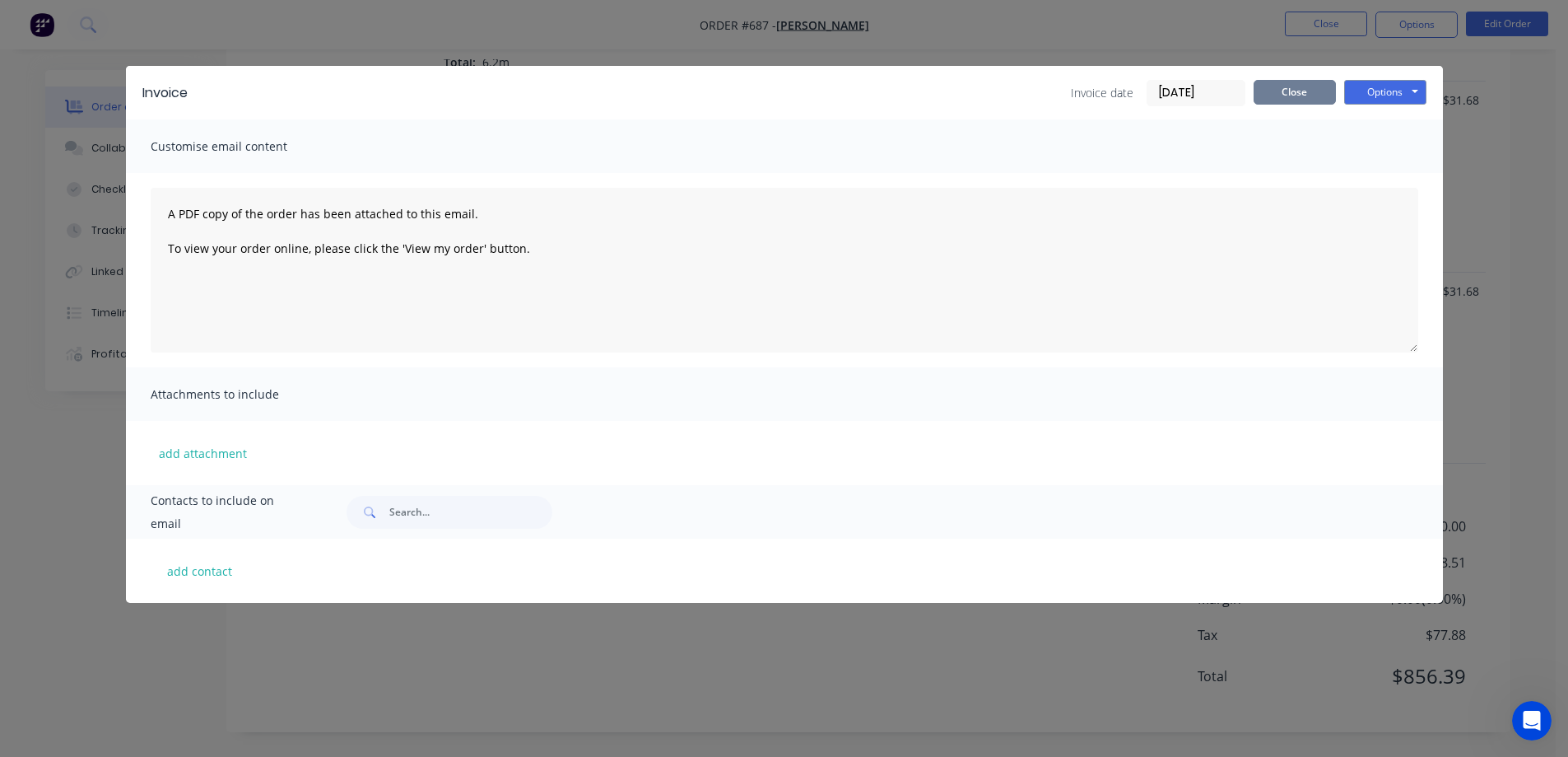
click at [1268, 91] on button "Close" at bounding box center [1295, 92] width 82 height 25
click at [1268, 91] on span "0%" at bounding box center [1234, 100] width 88 height 17
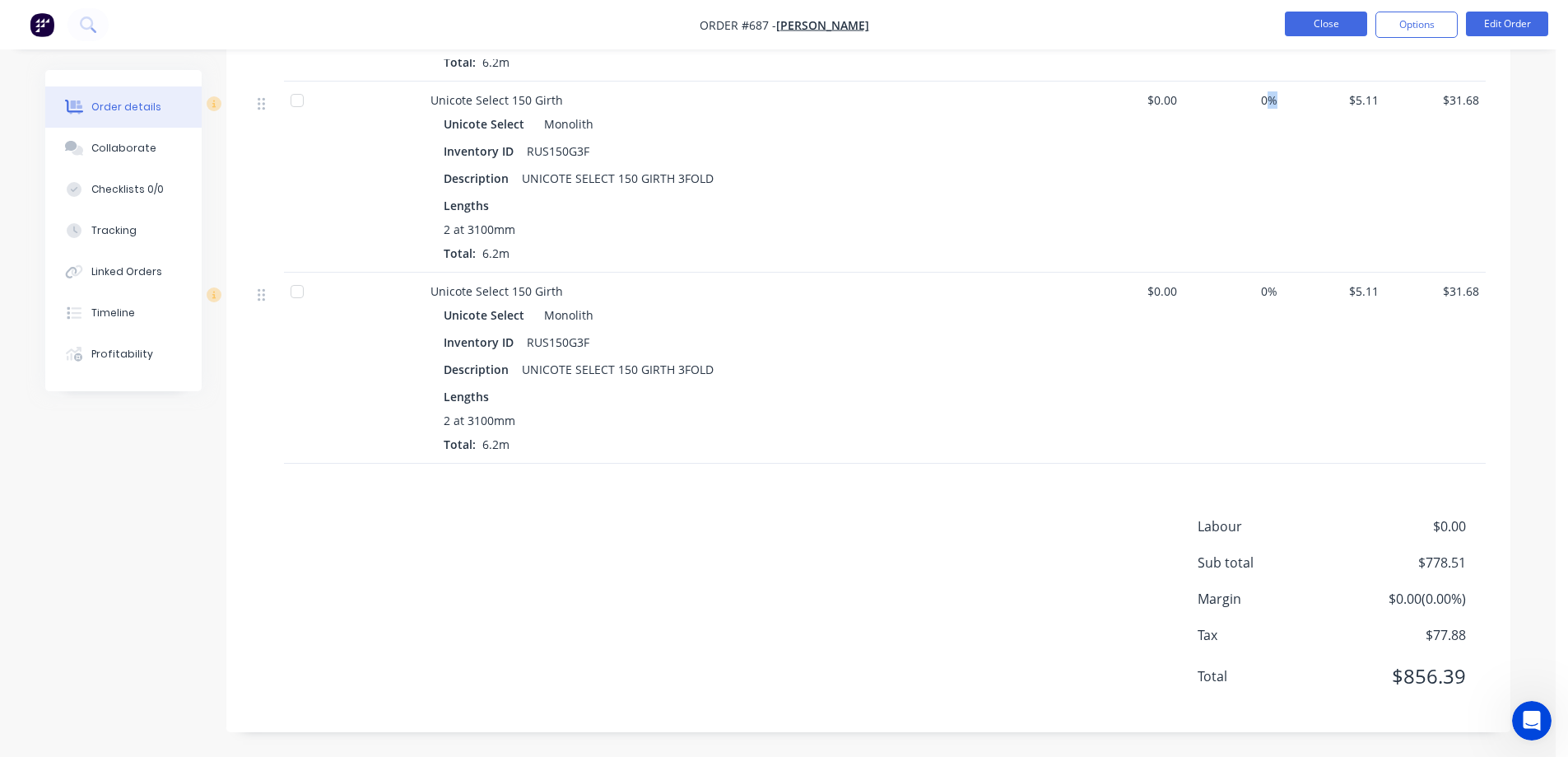
click at [1312, 32] on button "Close" at bounding box center [1327, 23] width 82 height 25
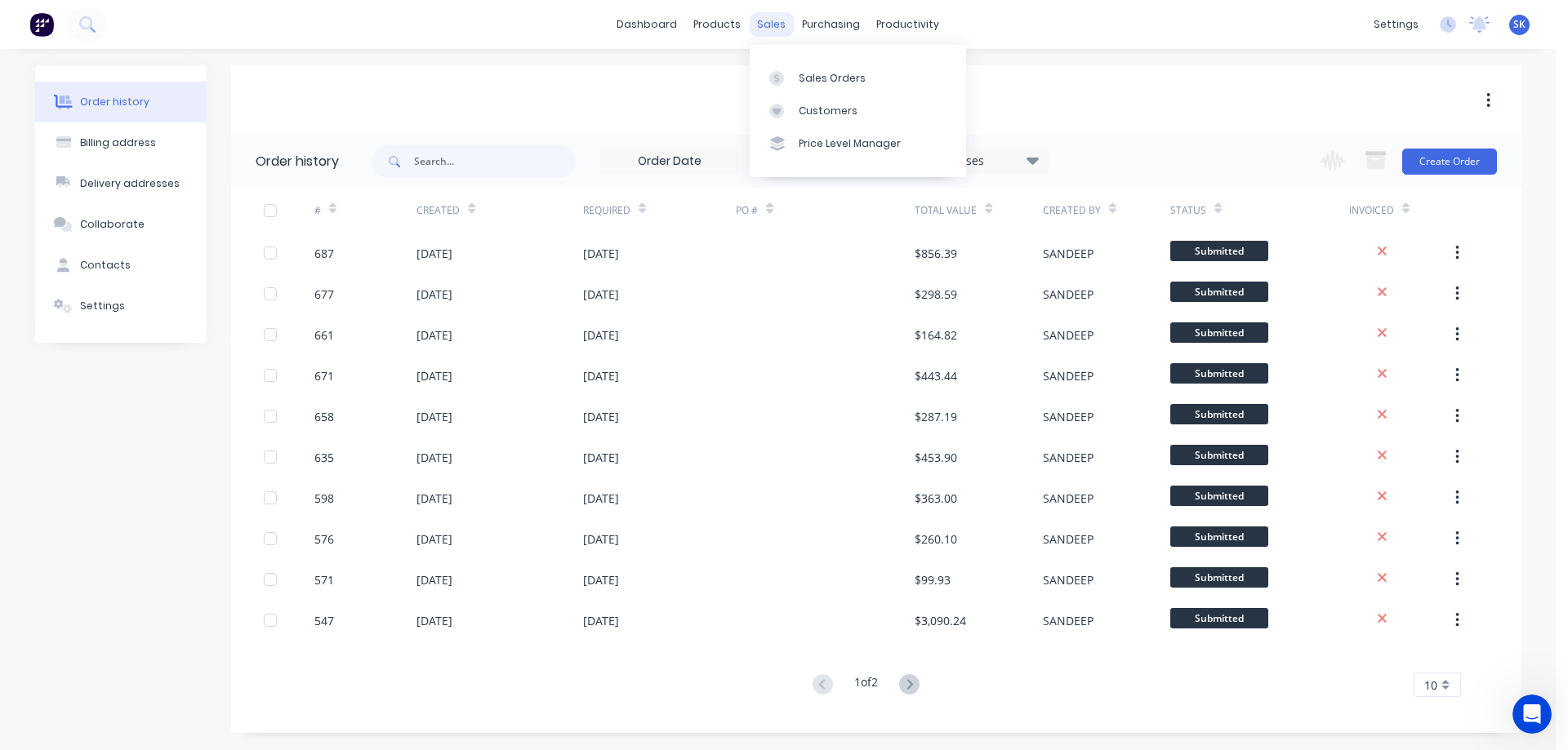
click at [761, 26] on div "sales" at bounding box center [771, 24] width 45 height 25
click at [804, 67] on link "Sales Orders" at bounding box center [858, 77] width 216 height 32
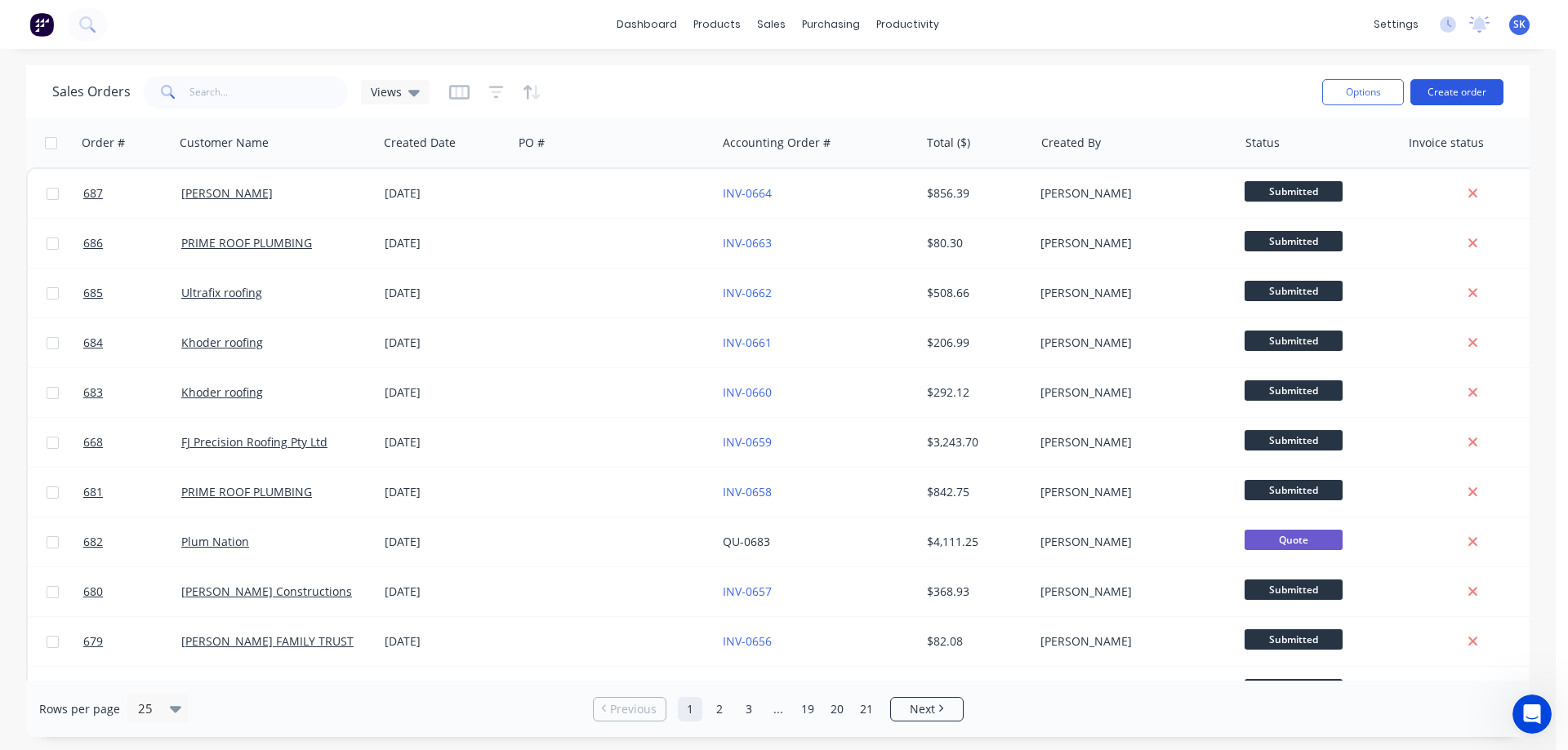
click at [1431, 98] on button "Create order" at bounding box center [1456, 92] width 93 height 26
click at [1456, 80] on button "Create order" at bounding box center [1456, 92] width 93 height 26
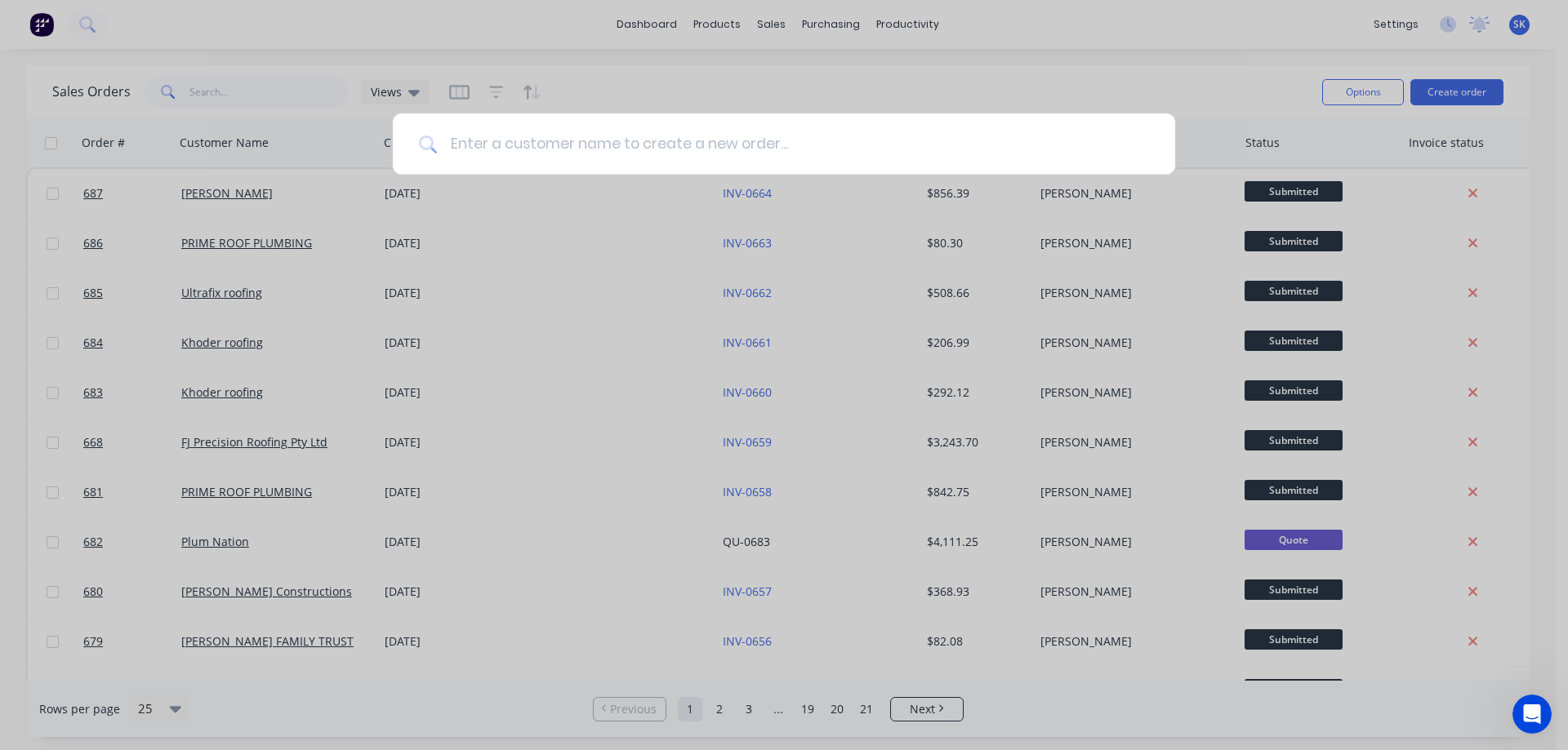
click at [542, 145] on input at bounding box center [793, 144] width 712 height 61
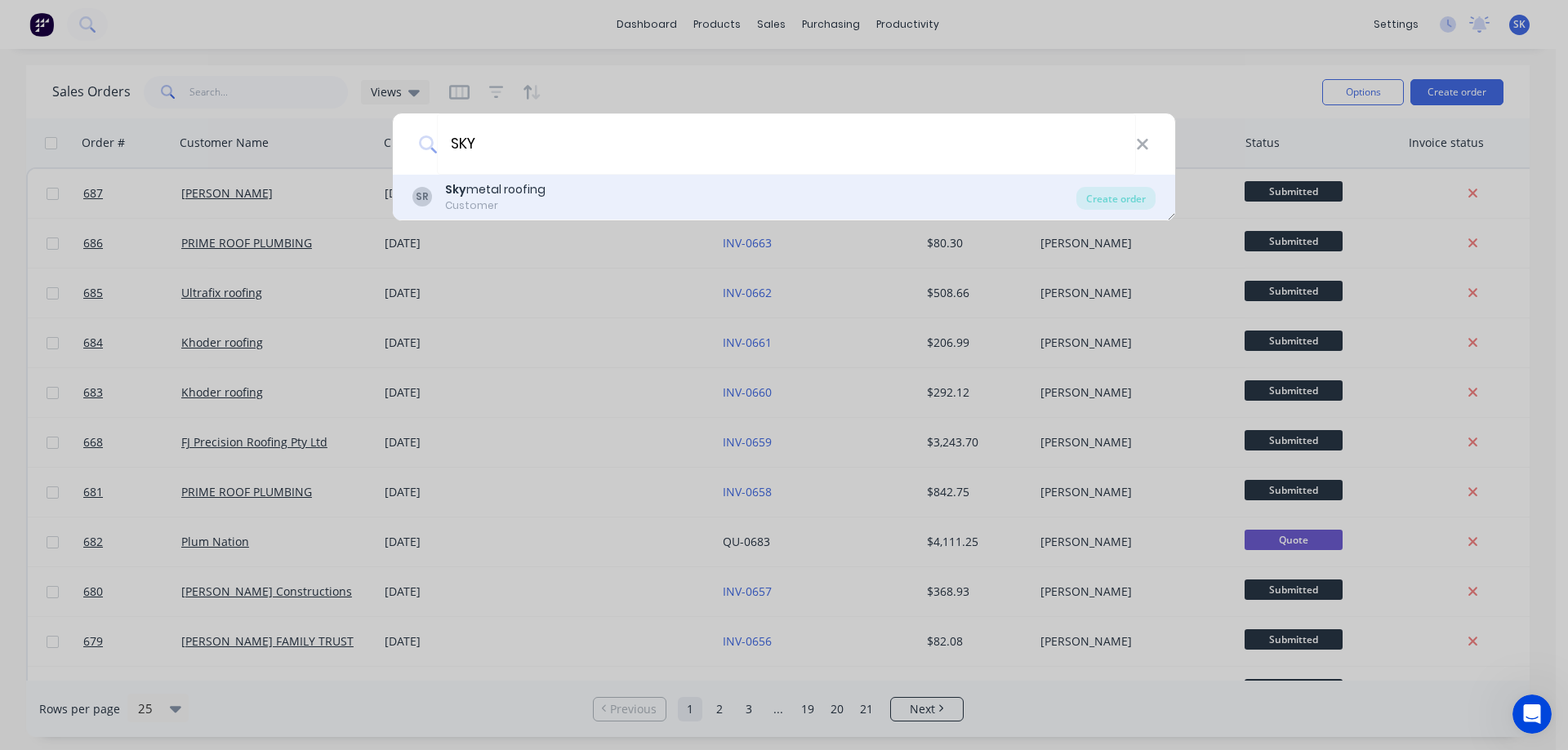
click at [526, 188] on div "Sky metal roofing" at bounding box center [496, 190] width 101 height 17
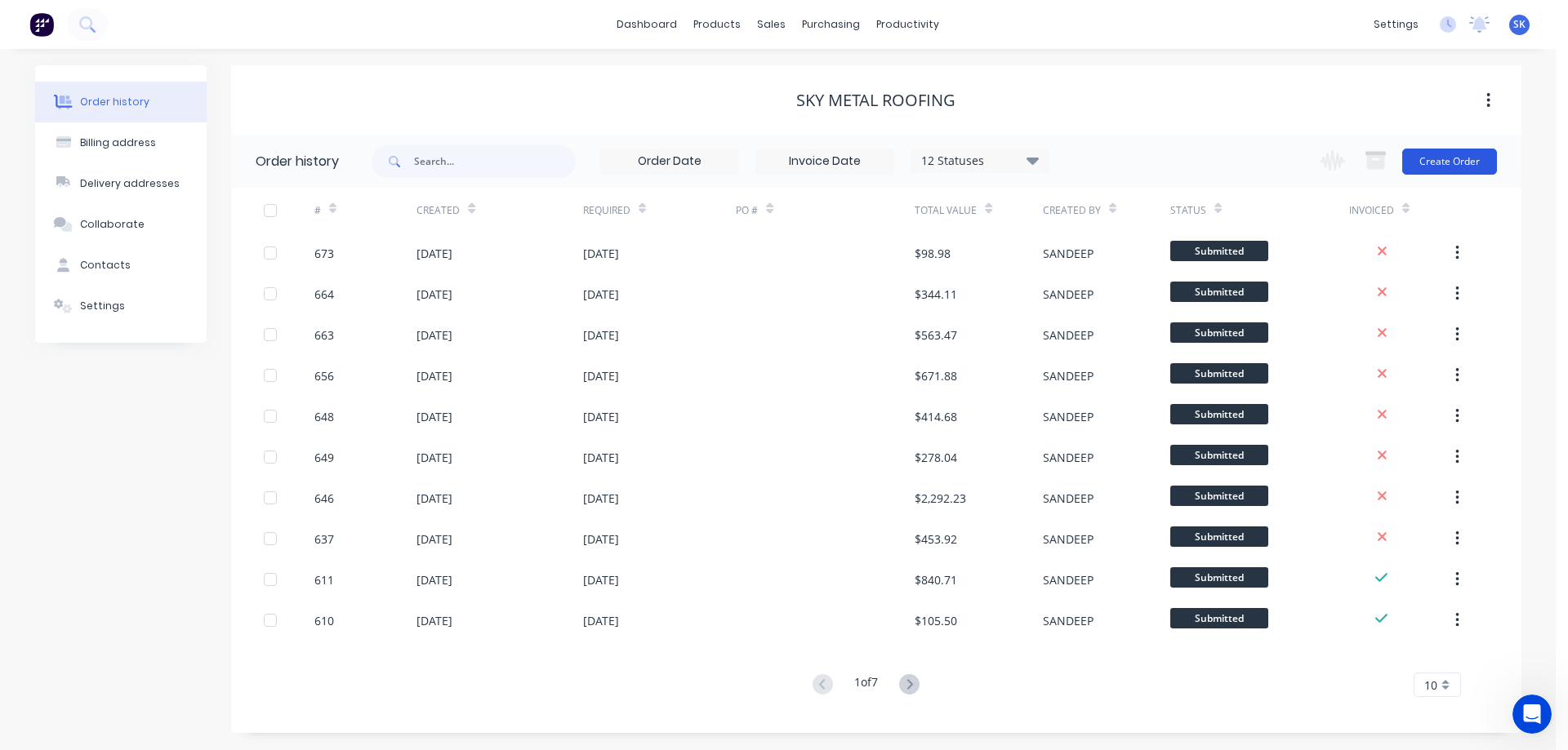
click at [1433, 151] on button "Create Order" at bounding box center [1449, 161] width 95 height 26
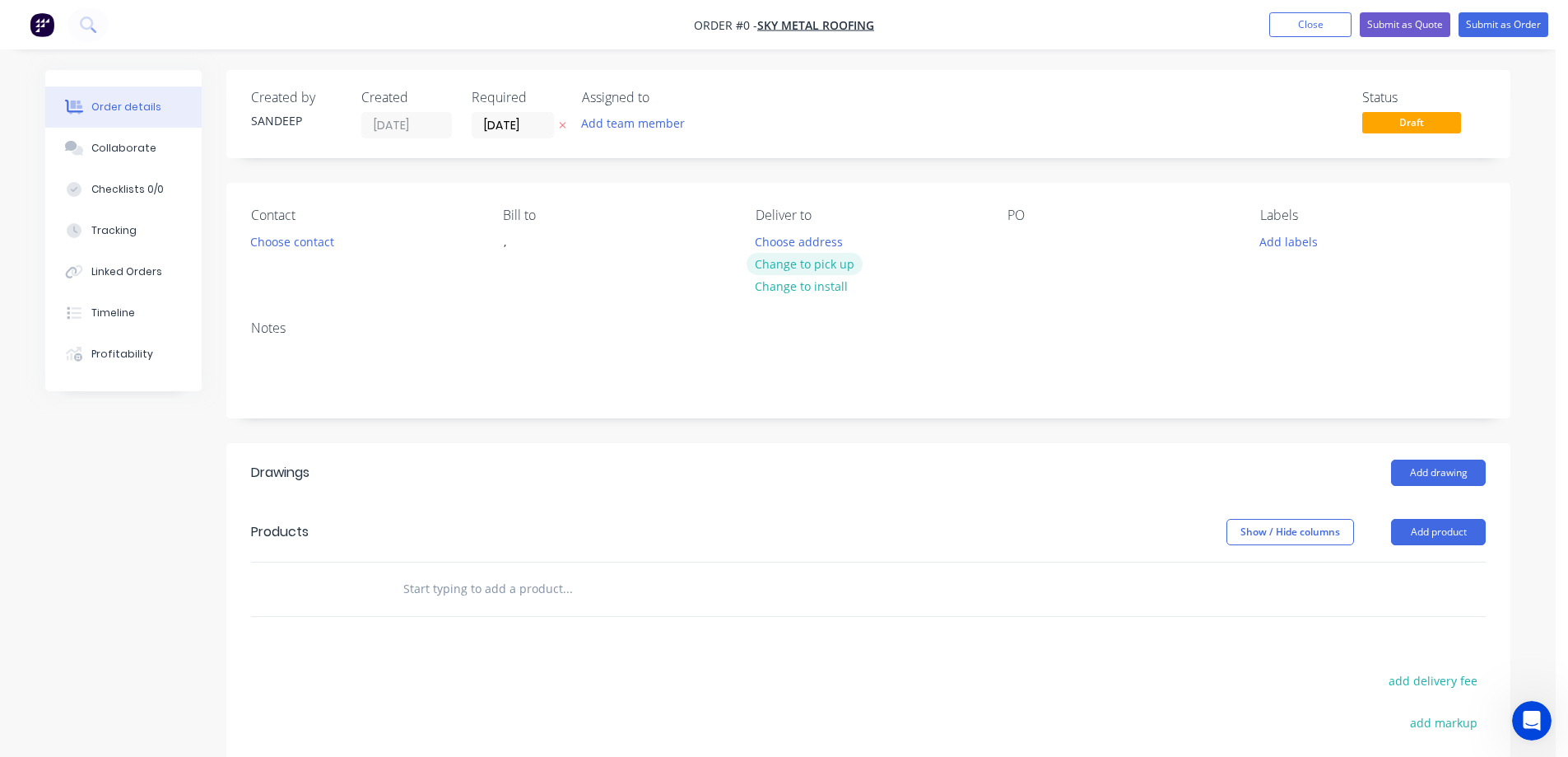
click at [780, 267] on button "Change to pick up" at bounding box center [805, 264] width 117 height 22
click at [515, 590] on input "text" at bounding box center [568, 589] width 330 height 33
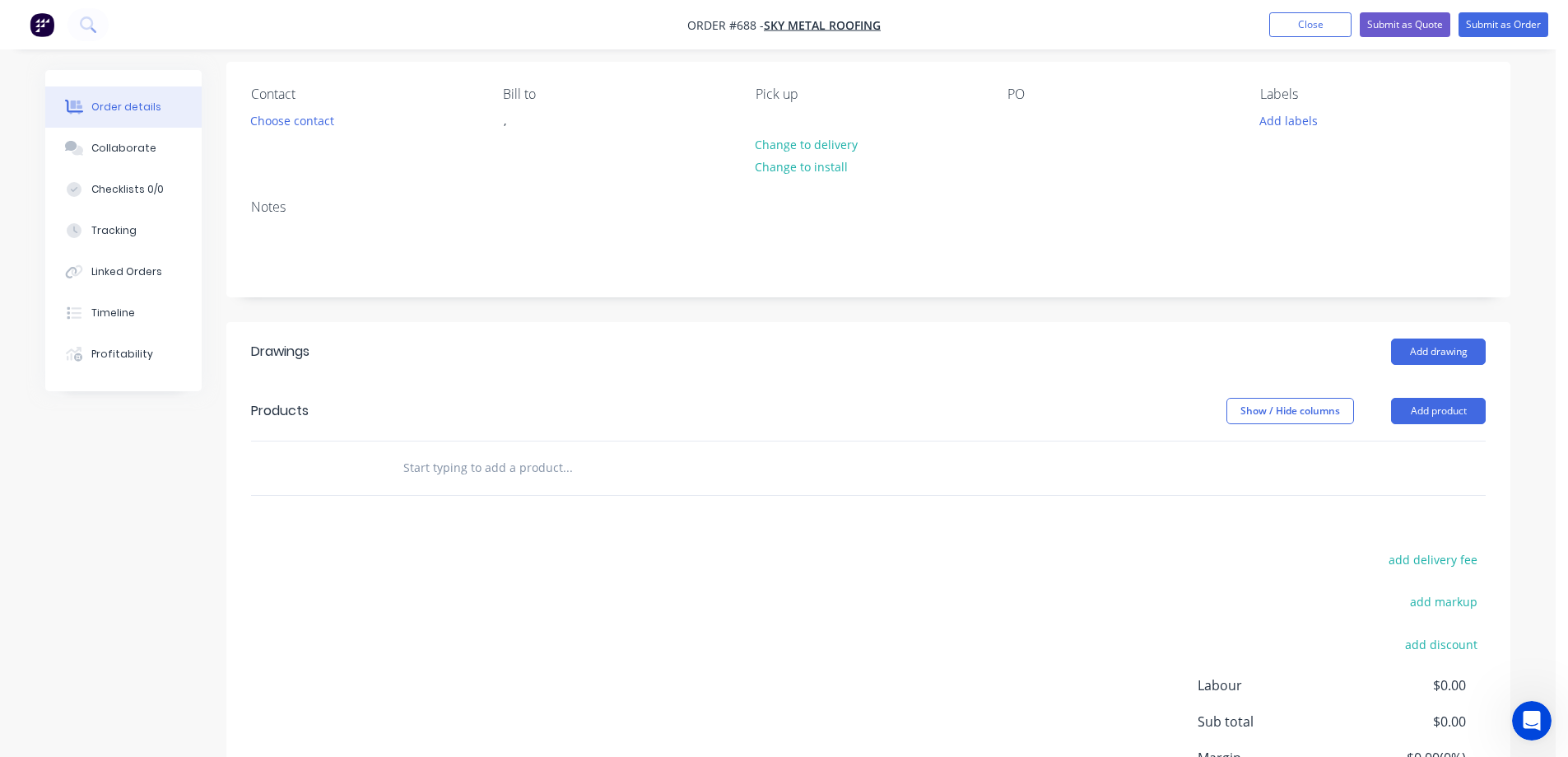
scroll to position [165, 0]
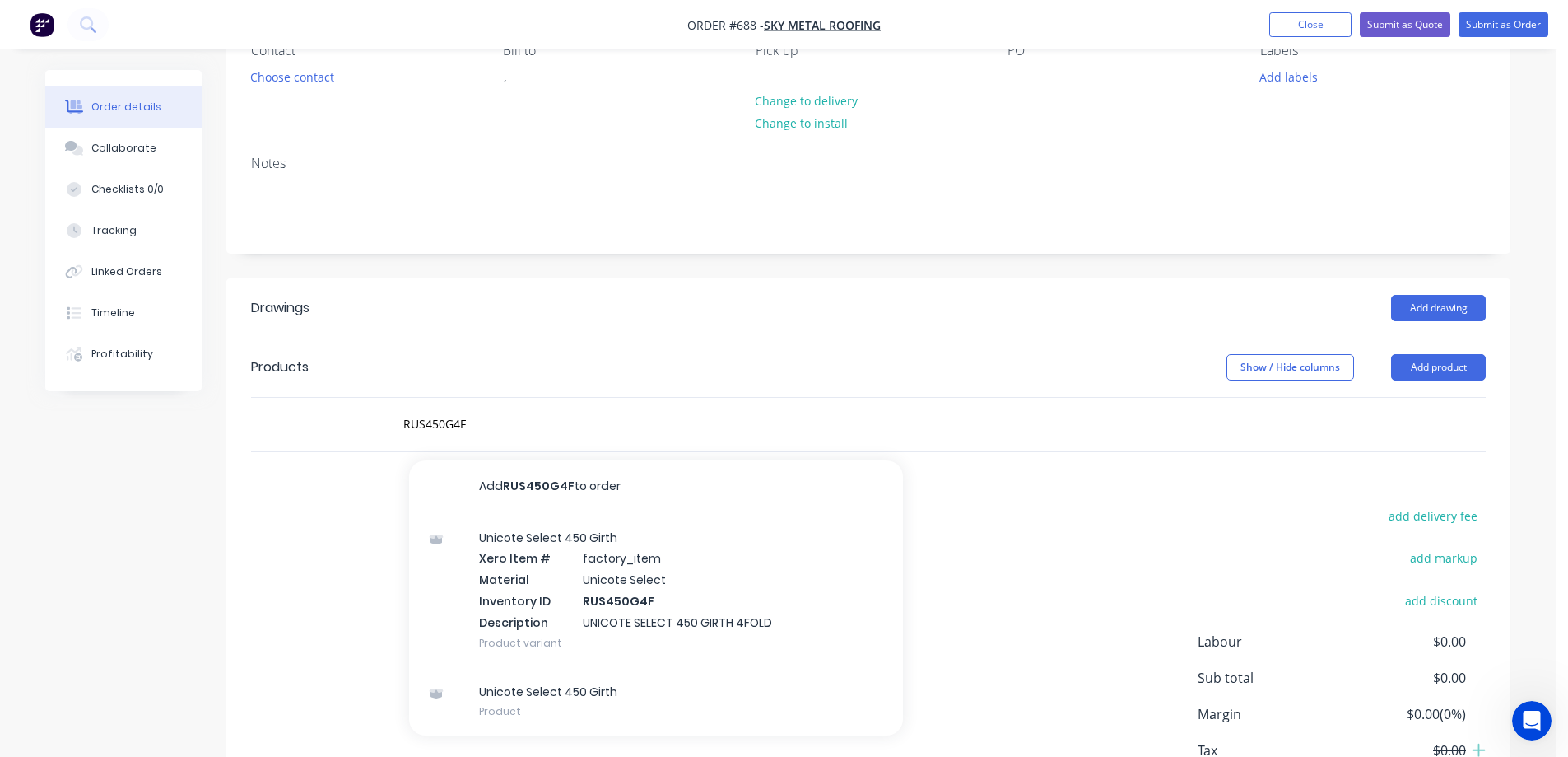
click at [568, 541] on div "Unicote Select 450 Girth Xero Item # factory_item Material Unicote Select Inven…" at bounding box center [656, 589] width 494 height 154
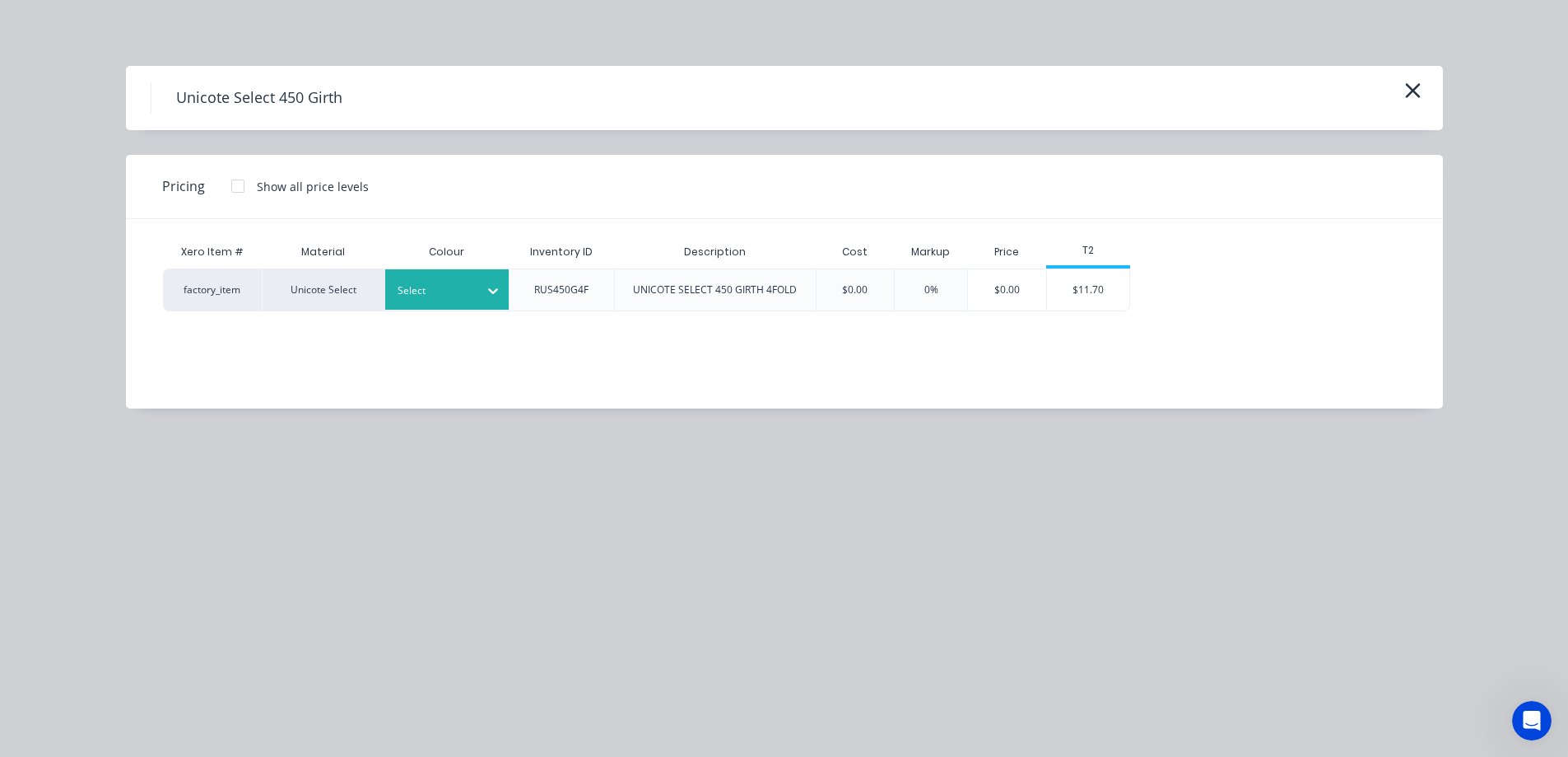
click at [464, 290] on div at bounding box center [435, 290] width 74 height 18
click at [206, 751] on div "Monolith" at bounding box center [103, 766] width 206 height 30
click at [1112, 302] on div "$11.70" at bounding box center [1089, 290] width 82 height 41
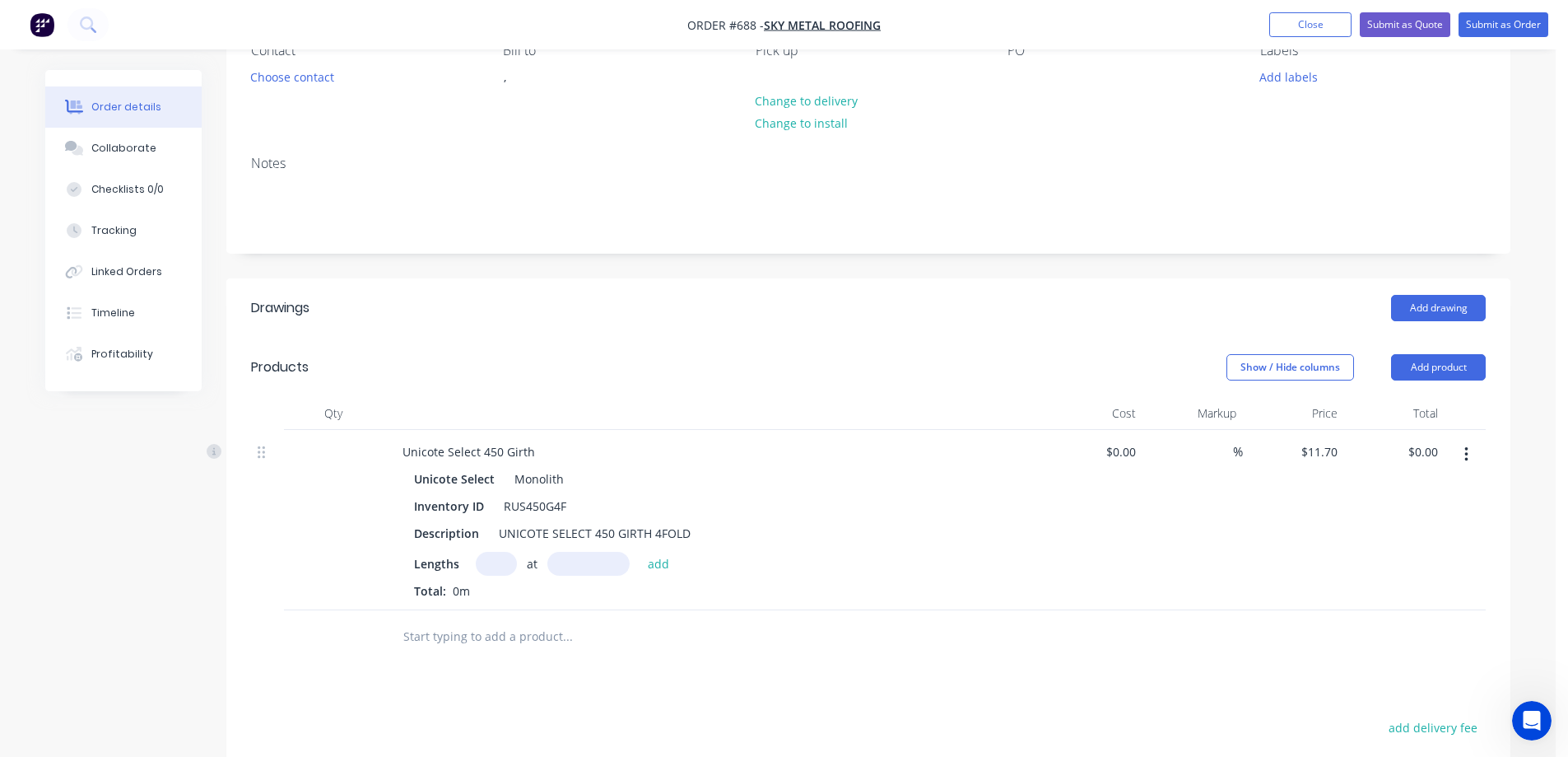
click at [487, 566] on input "text" at bounding box center [496, 564] width 41 height 24
click at [672, 570] on button "add" at bounding box center [659, 563] width 39 height 22
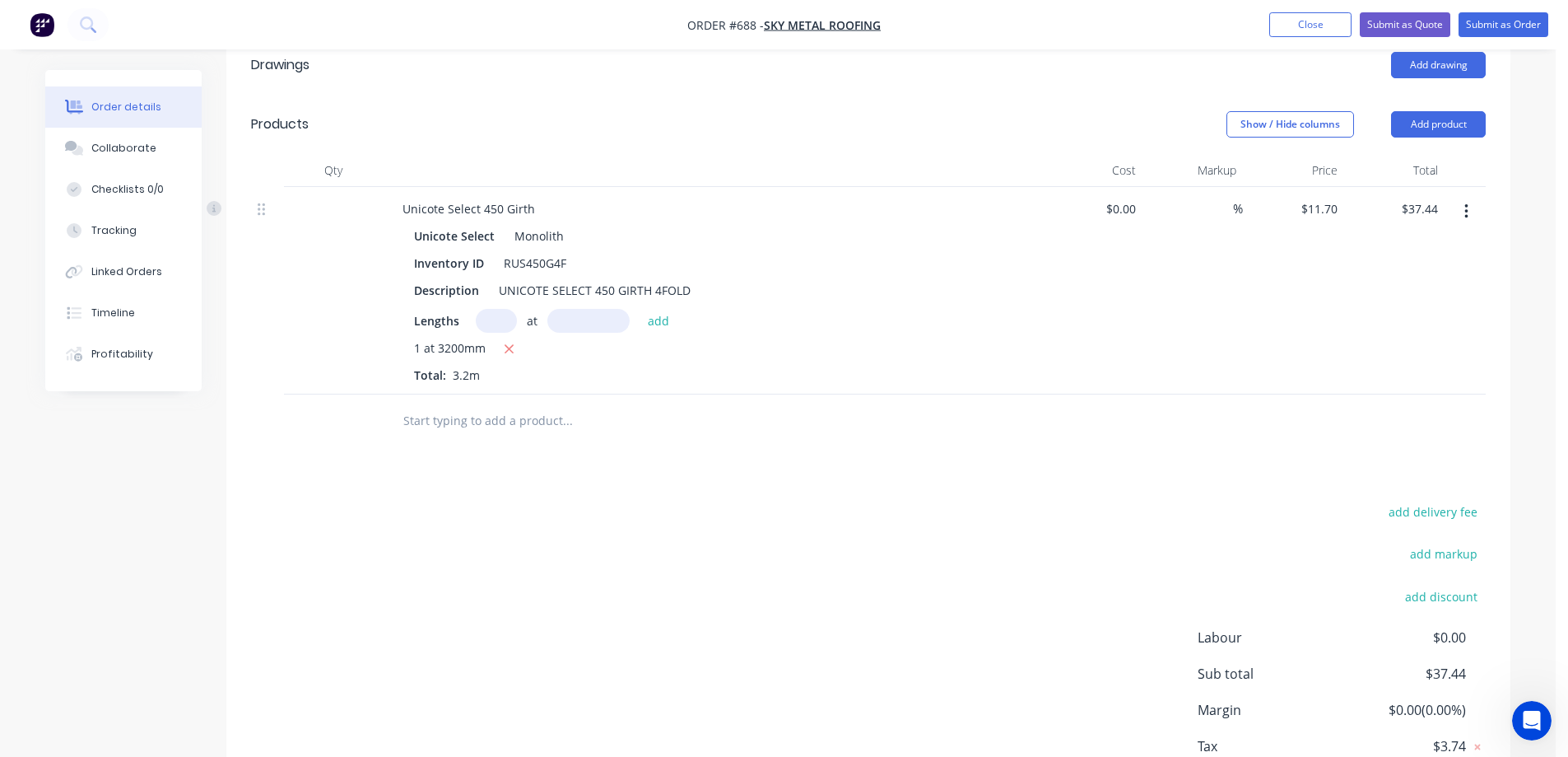
scroll to position [412, 0]
click at [509, 410] on input "text" at bounding box center [568, 417] width 330 height 33
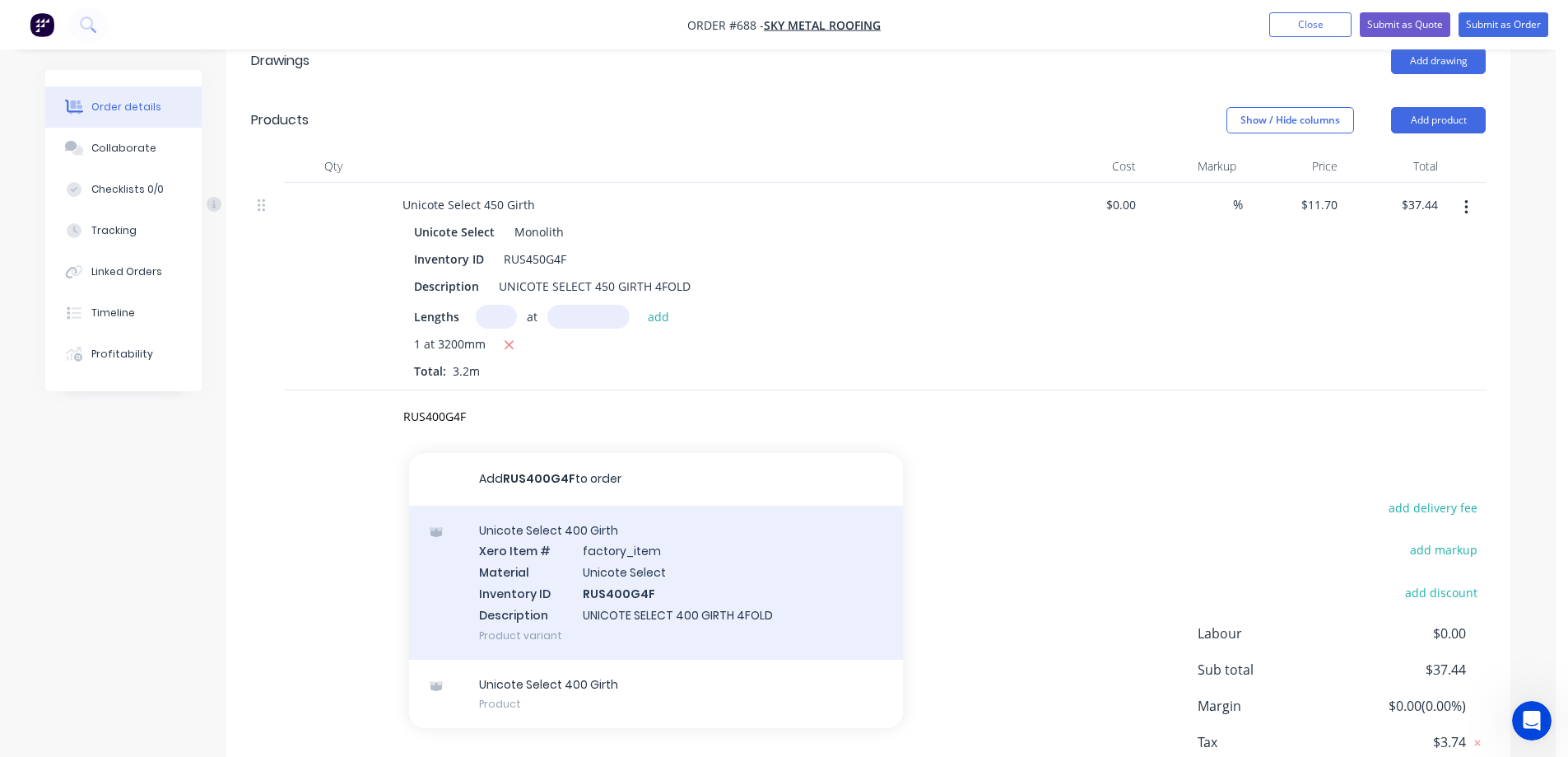
click at [547, 571] on div "Unicote Select 400 Girth Xero Item # factory_item Material Unicote Select Inven…" at bounding box center [656, 583] width 494 height 154
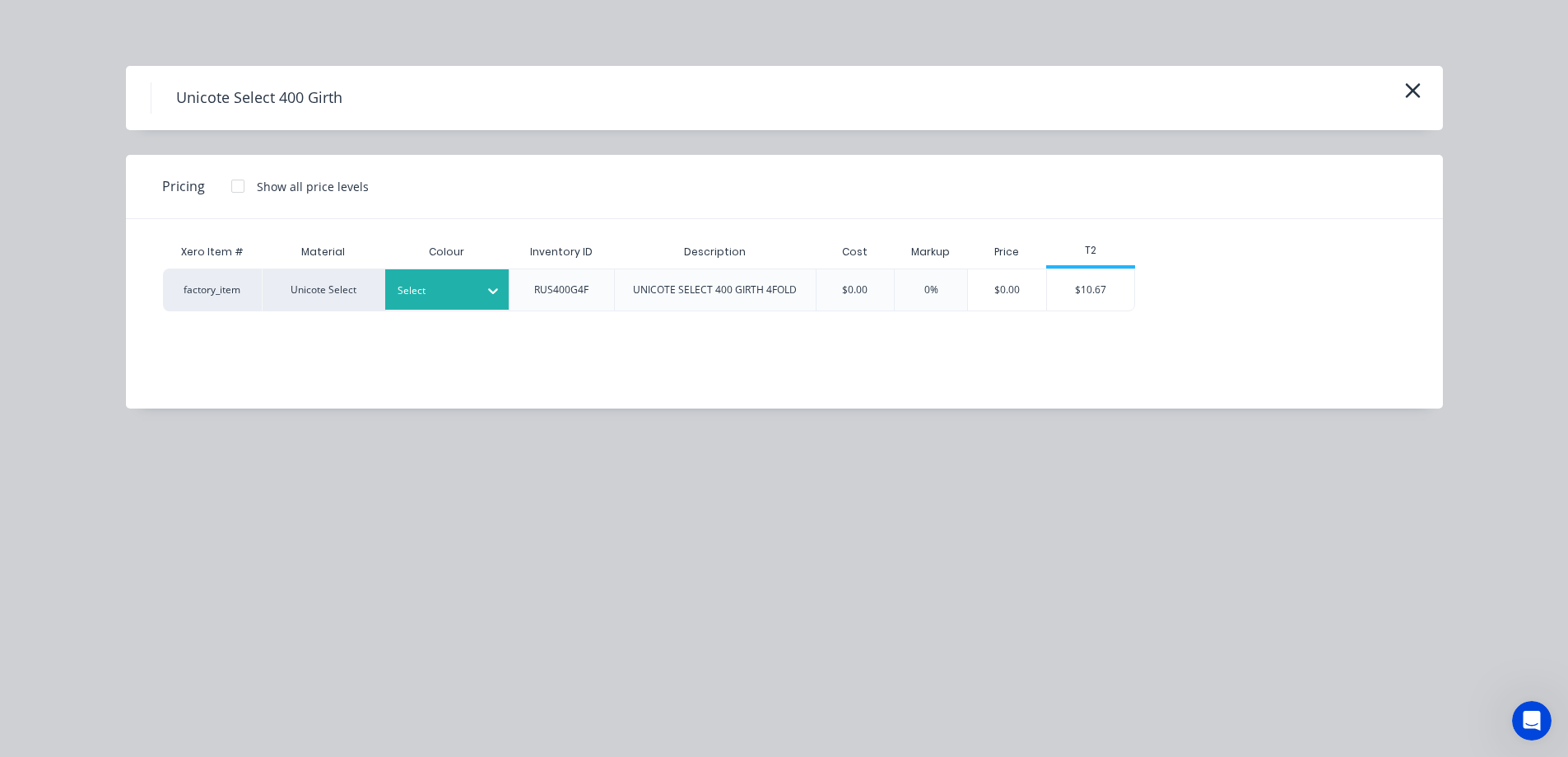
click at [435, 289] on div at bounding box center [435, 290] width 74 height 18
click at [206, 504] on div "Monolith" at bounding box center [103, 519] width 206 height 30
click at [1088, 278] on div "$10.67" at bounding box center [1091, 290] width 88 height 41
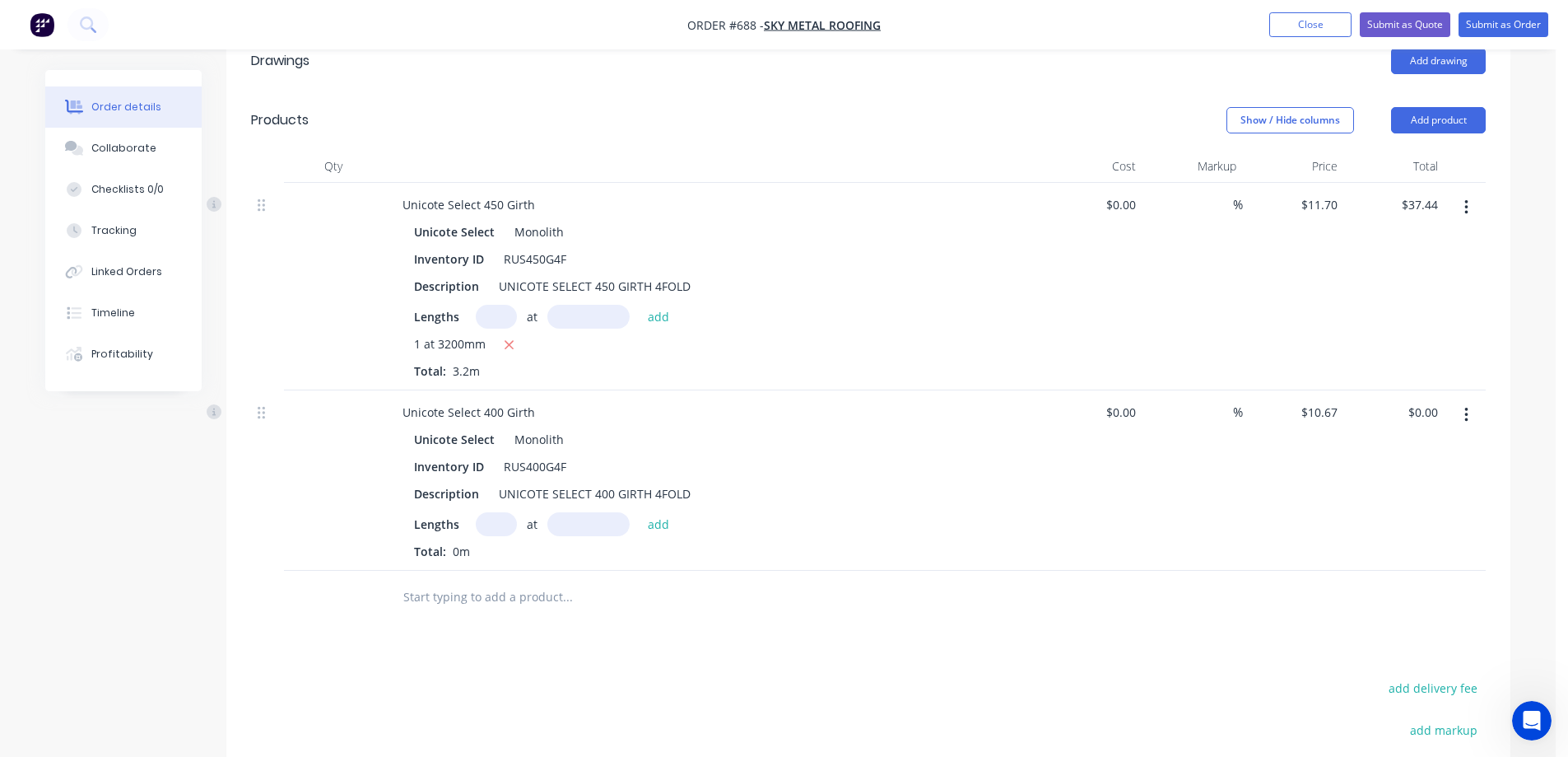
click at [500, 543] on div "Total: 0m" at bounding box center [712, 552] width 596 height 17
click at [500, 530] on input "text" at bounding box center [496, 524] width 41 height 24
click at [645, 527] on button "add" at bounding box center [659, 523] width 39 height 22
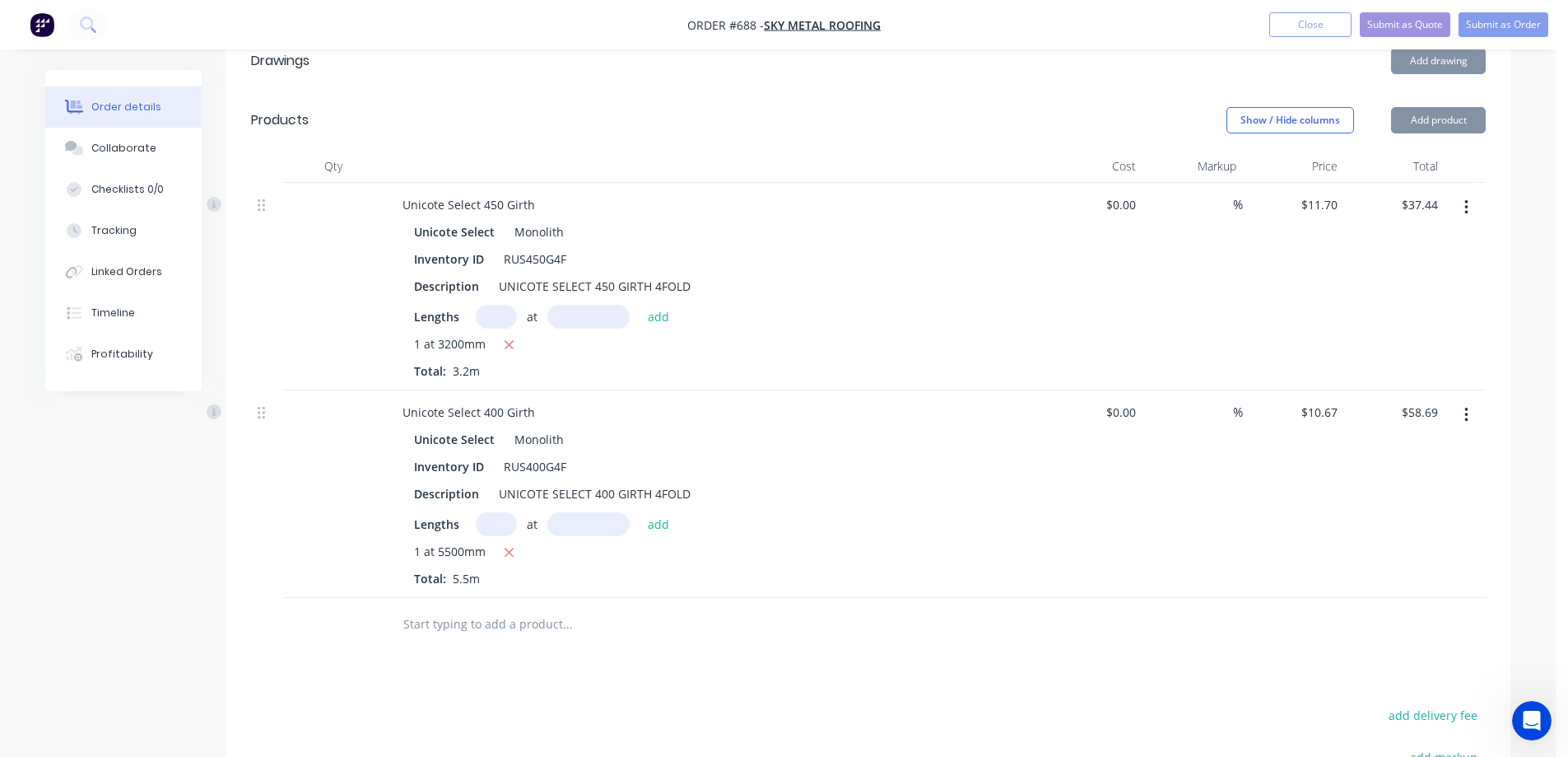
click at [466, 630] on input "text" at bounding box center [568, 625] width 330 height 33
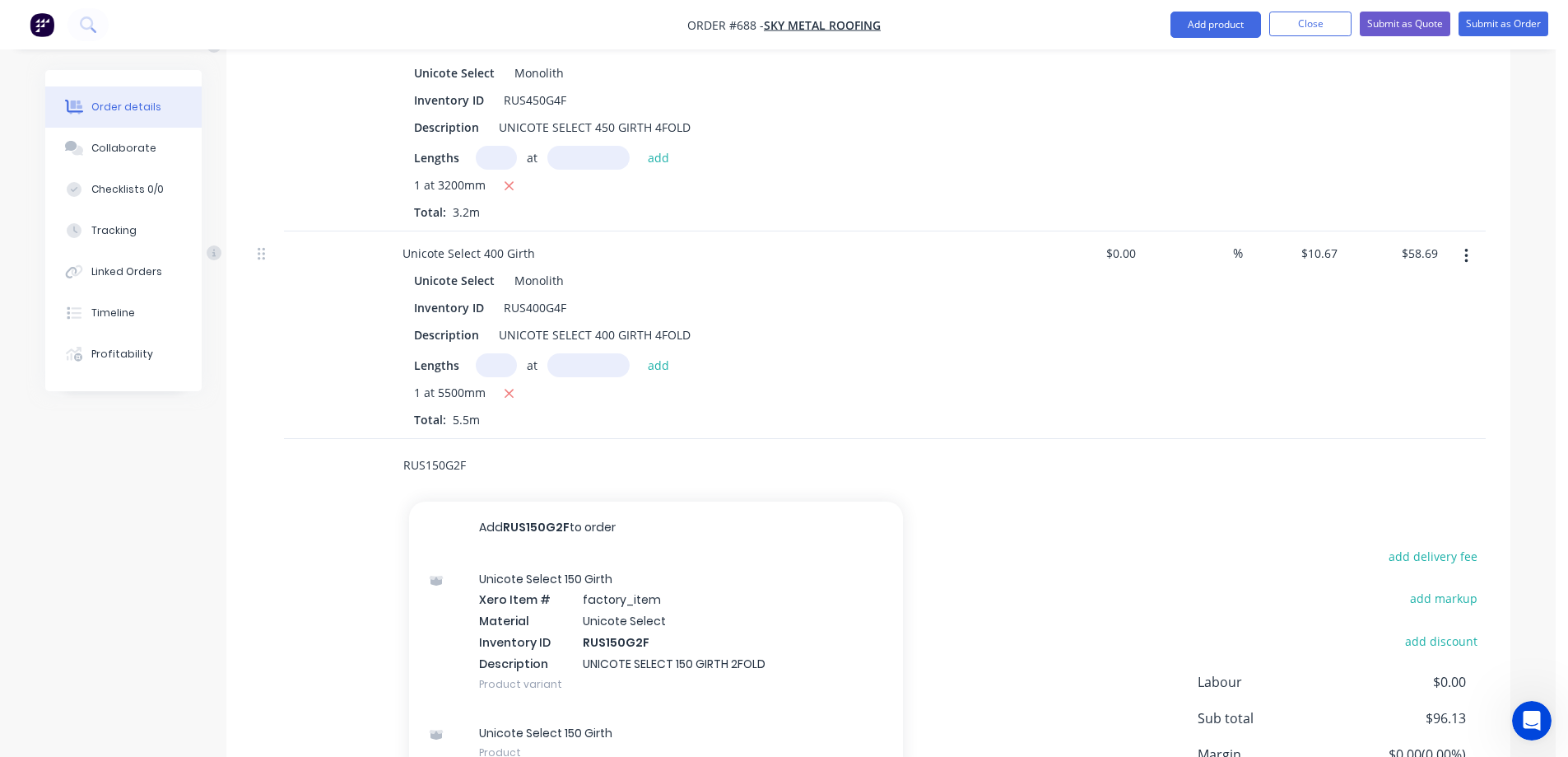
scroll to position [577, 0]
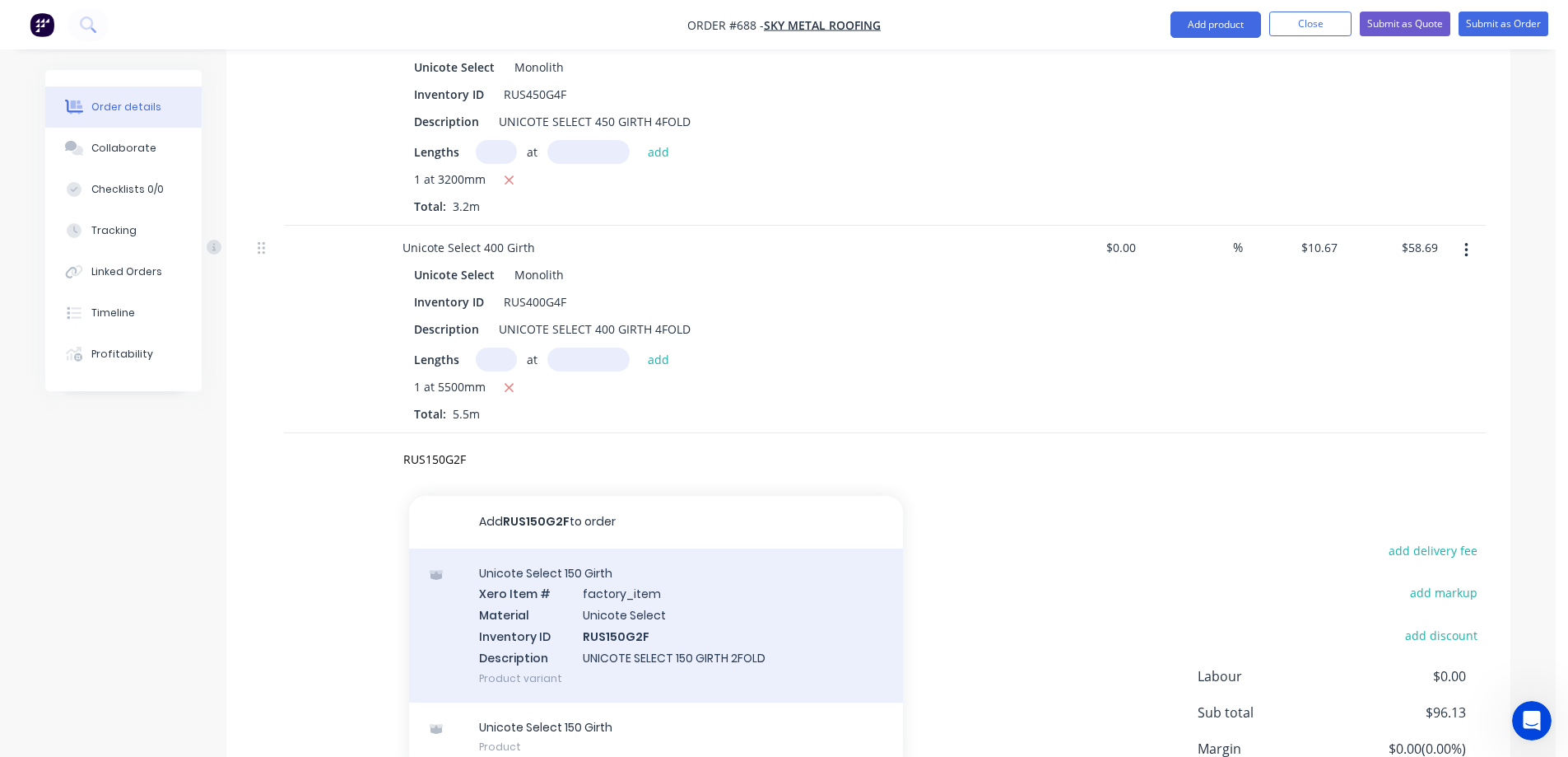
click at [528, 614] on div "Unicote Select 150 Girth Xero Item # factory_item Material Unicote Select Inven…" at bounding box center [656, 626] width 494 height 154
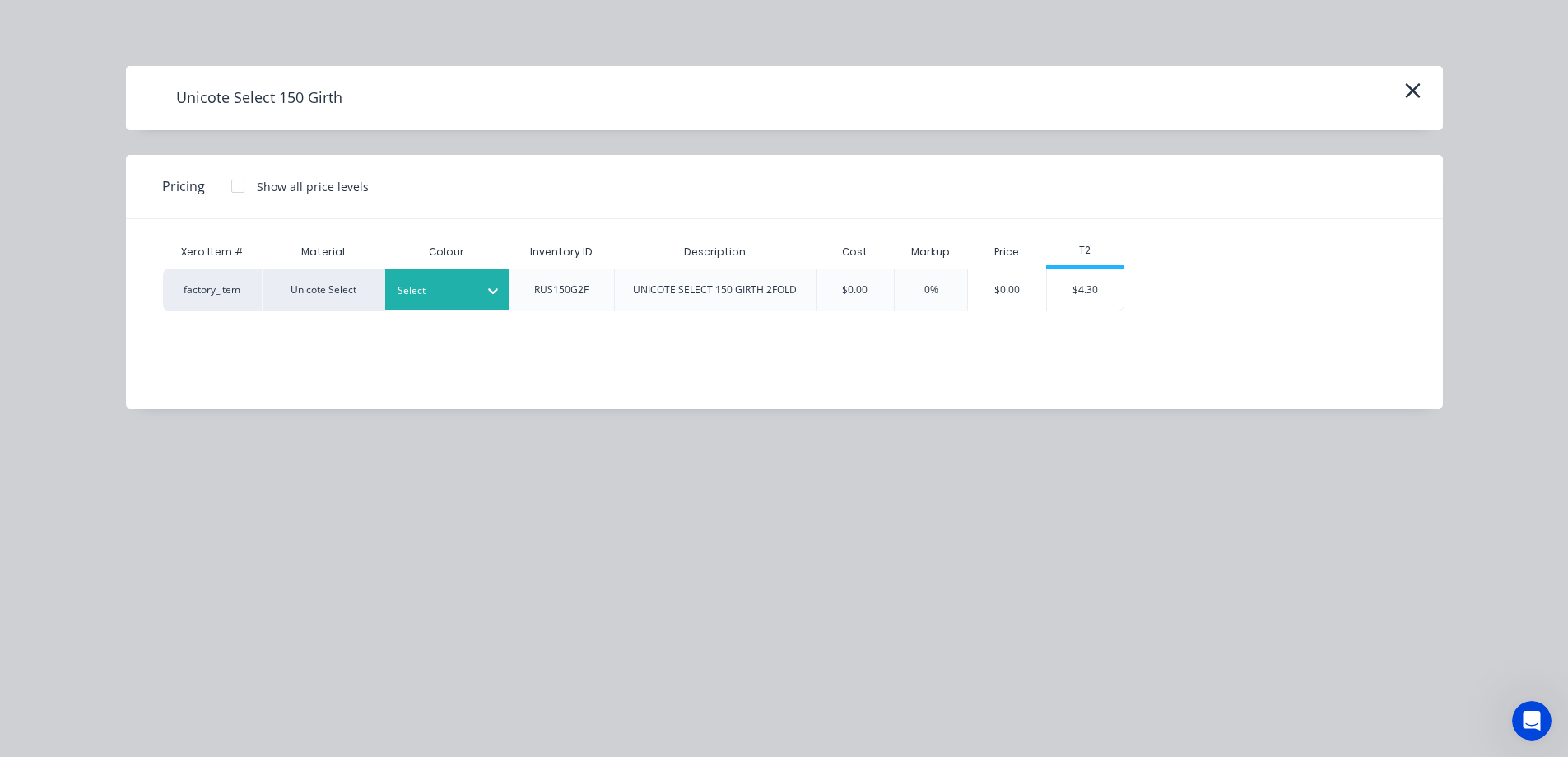
click at [445, 296] on div at bounding box center [435, 290] width 74 height 18
click at [206, 369] on div "Monolith" at bounding box center [103, 354] width 206 height 30
click at [1108, 296] on div "$4.30" at bounding box center [1086, 290] width 77 height 41
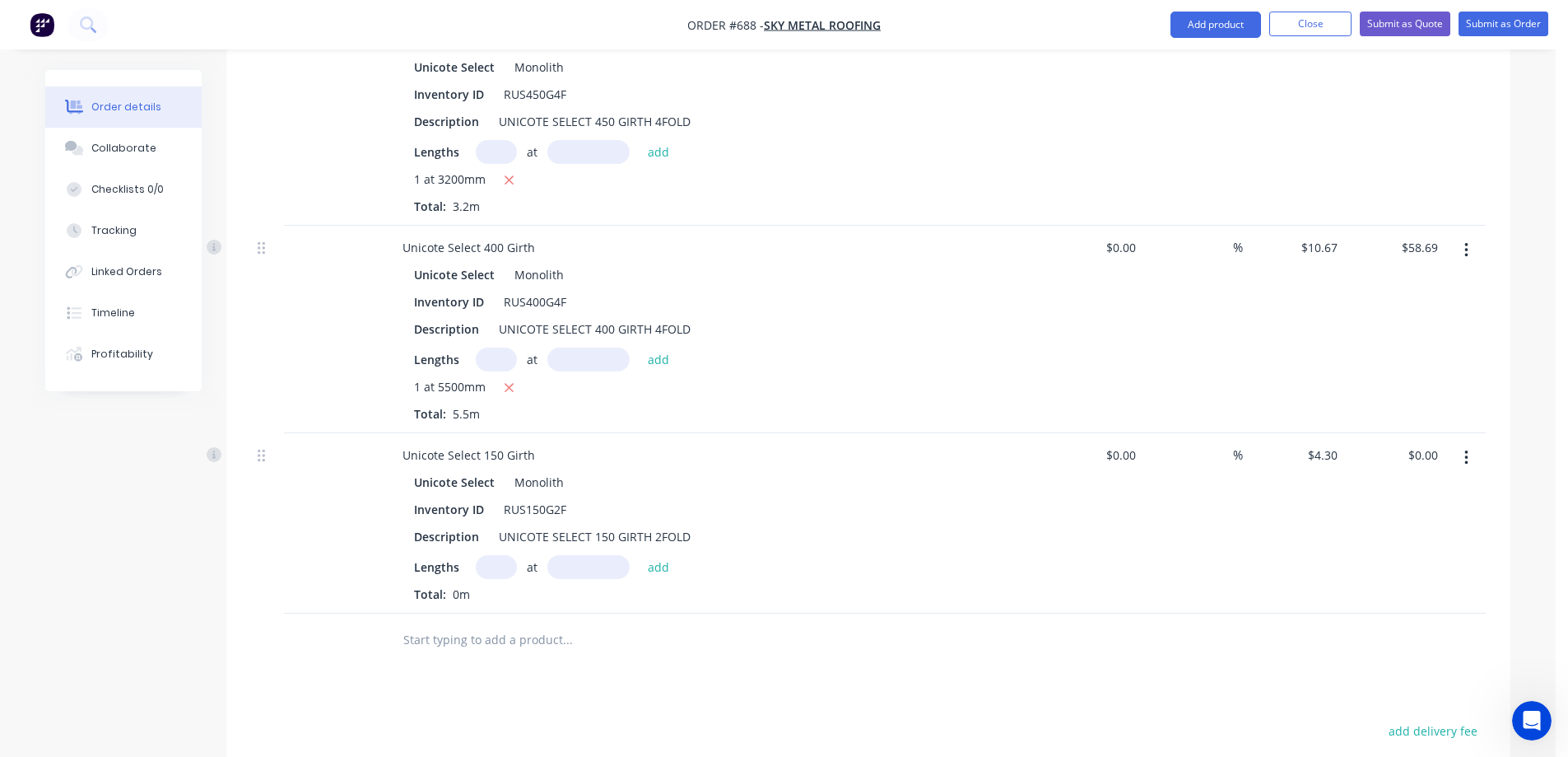
click at [503, 565] on input "text" at bounding box center [496, 567] width 41 height 24
click at [660, 571] on button "add" at bounding box center [659, 566] width 39 height 22
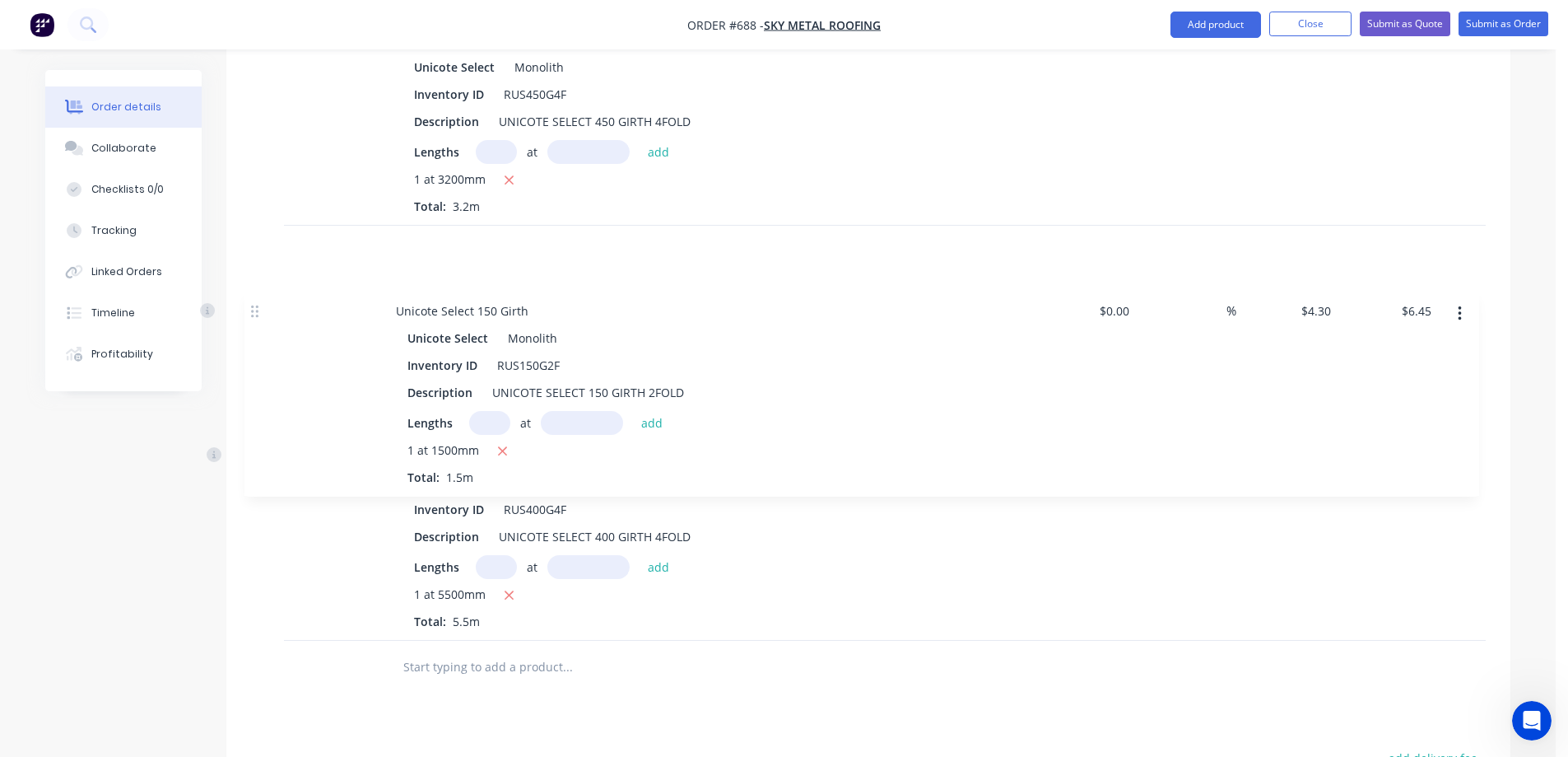
drag, startPoint x: 258, startPoint y: 457, endPoint x: 252, endPoint y: 247, distance: 210.1
click at [252, 247] on div "Unicote Select 450 Girth Unicote Select Monolith Inventory ID RUS450G4F Descrip…" at bounding box center [868, 329] width 1235 height 623
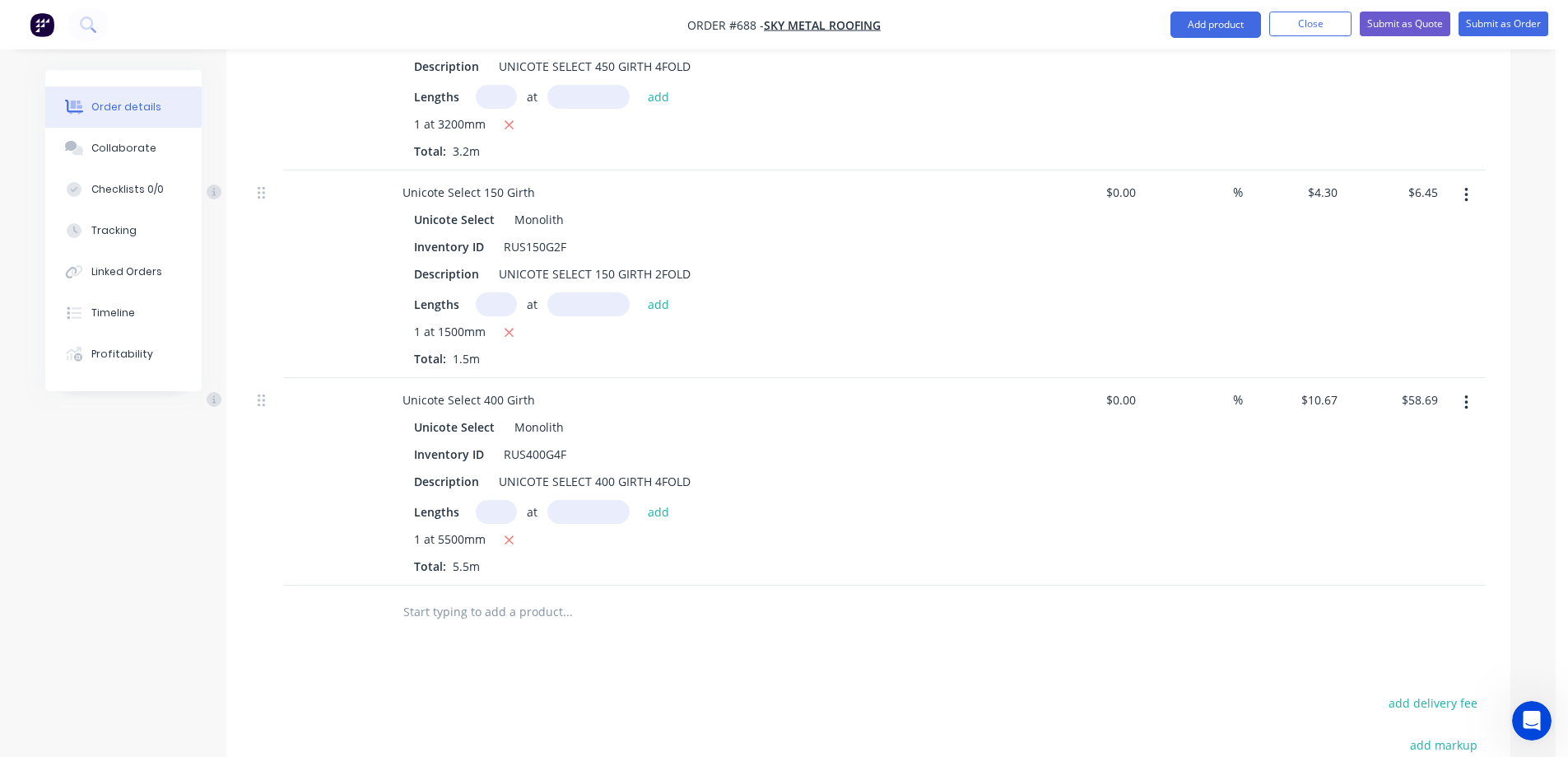
scroll to position [742, 0]
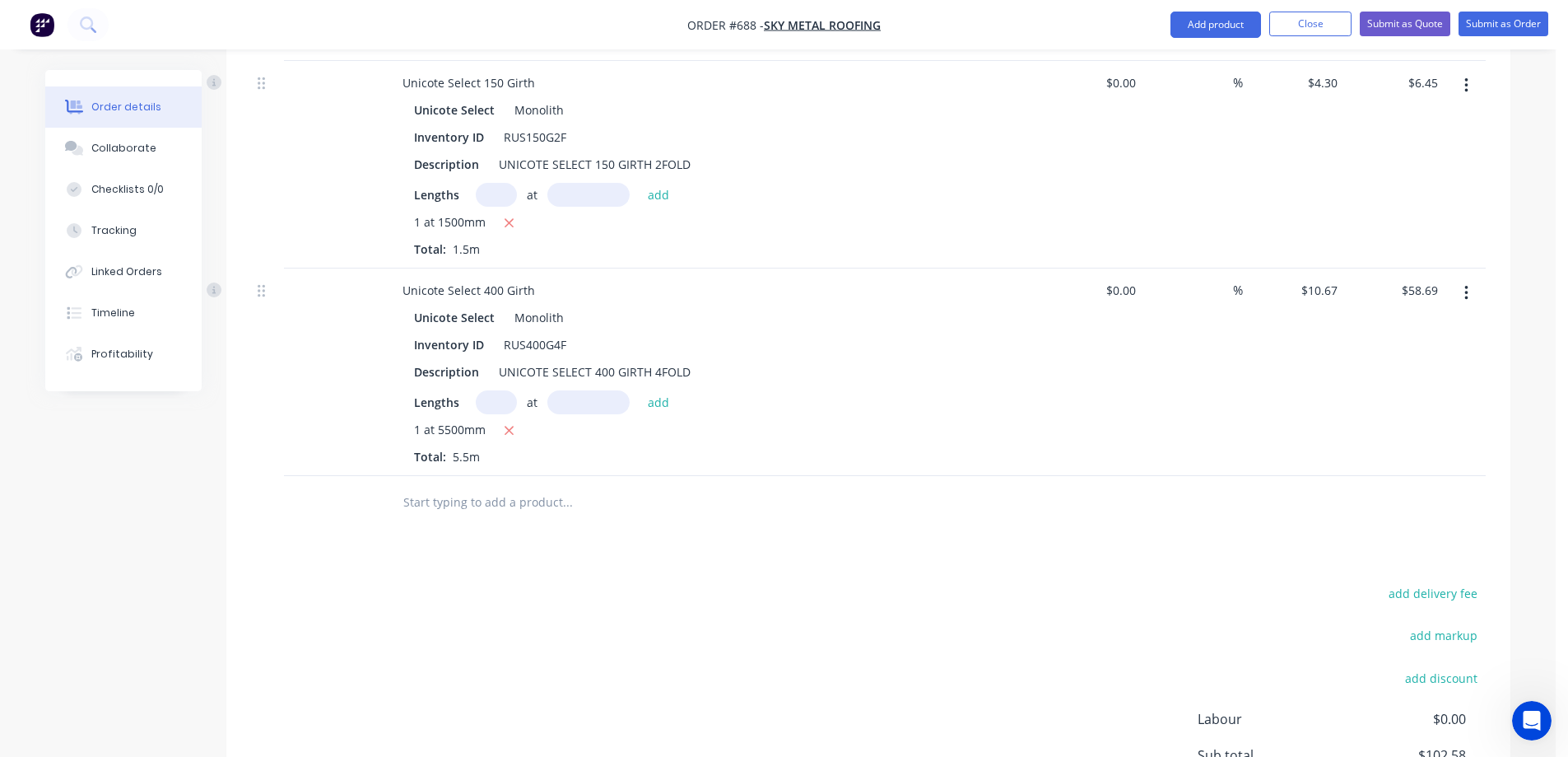
click at [471, 496] on input "text" at bounding box center [568, 503] width 330 height 33
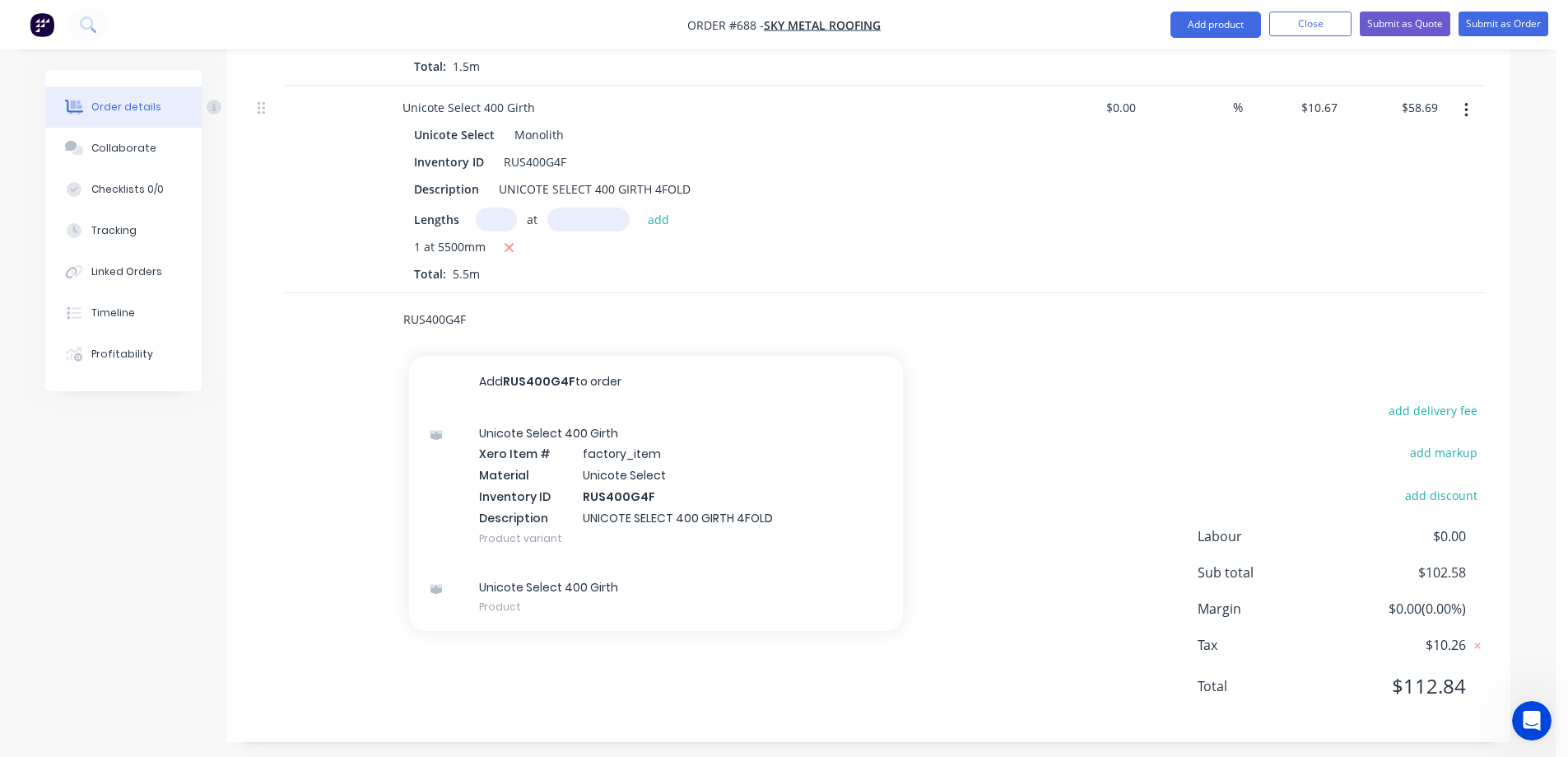
scroll to position [934, 0]
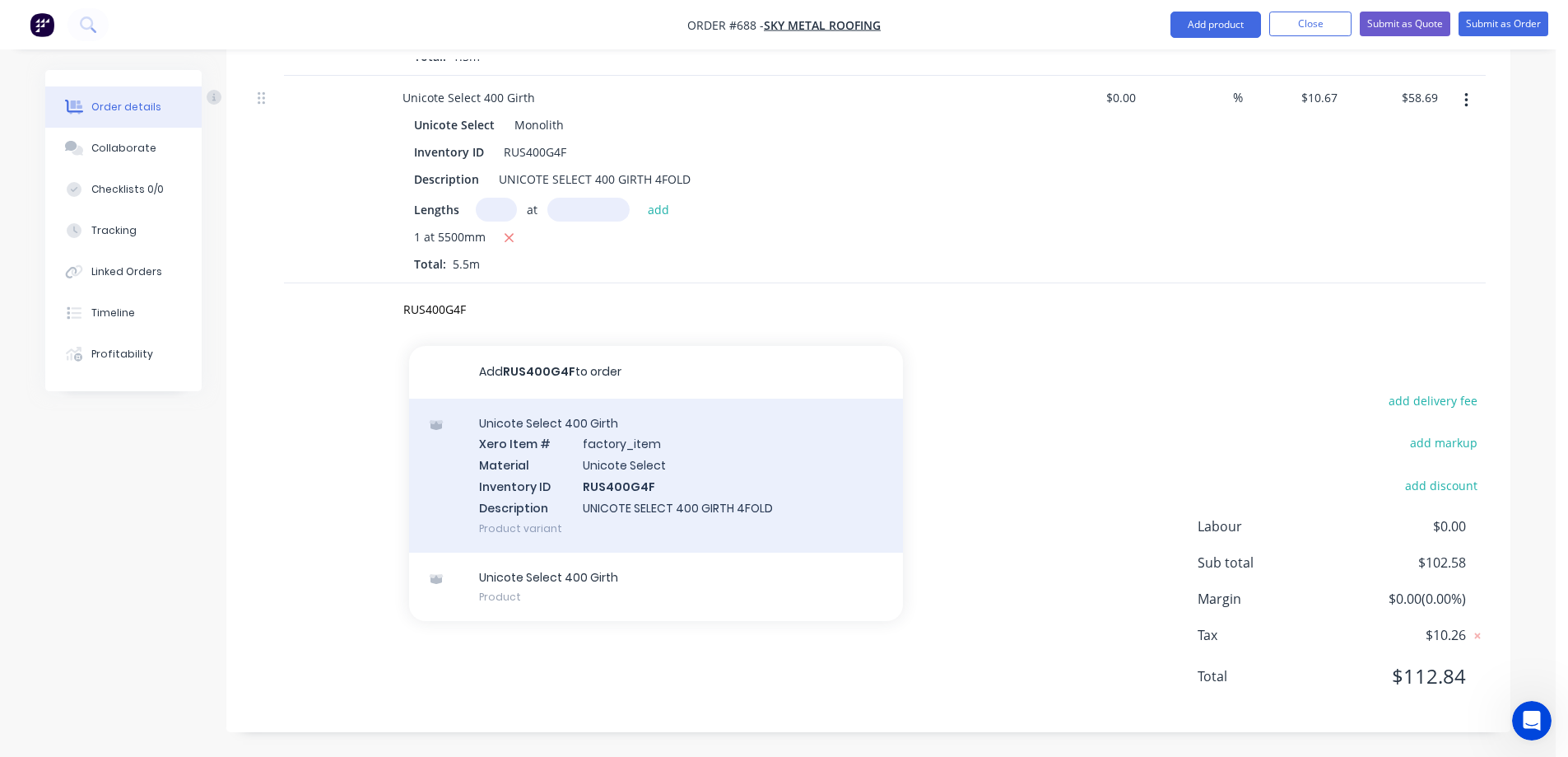
click at [544, 496] on div "Unicote Select 400 Girth Xero Item # factory_item Material Unicote Select Inven…" at bounding box center [656, 475] width 494 height 154
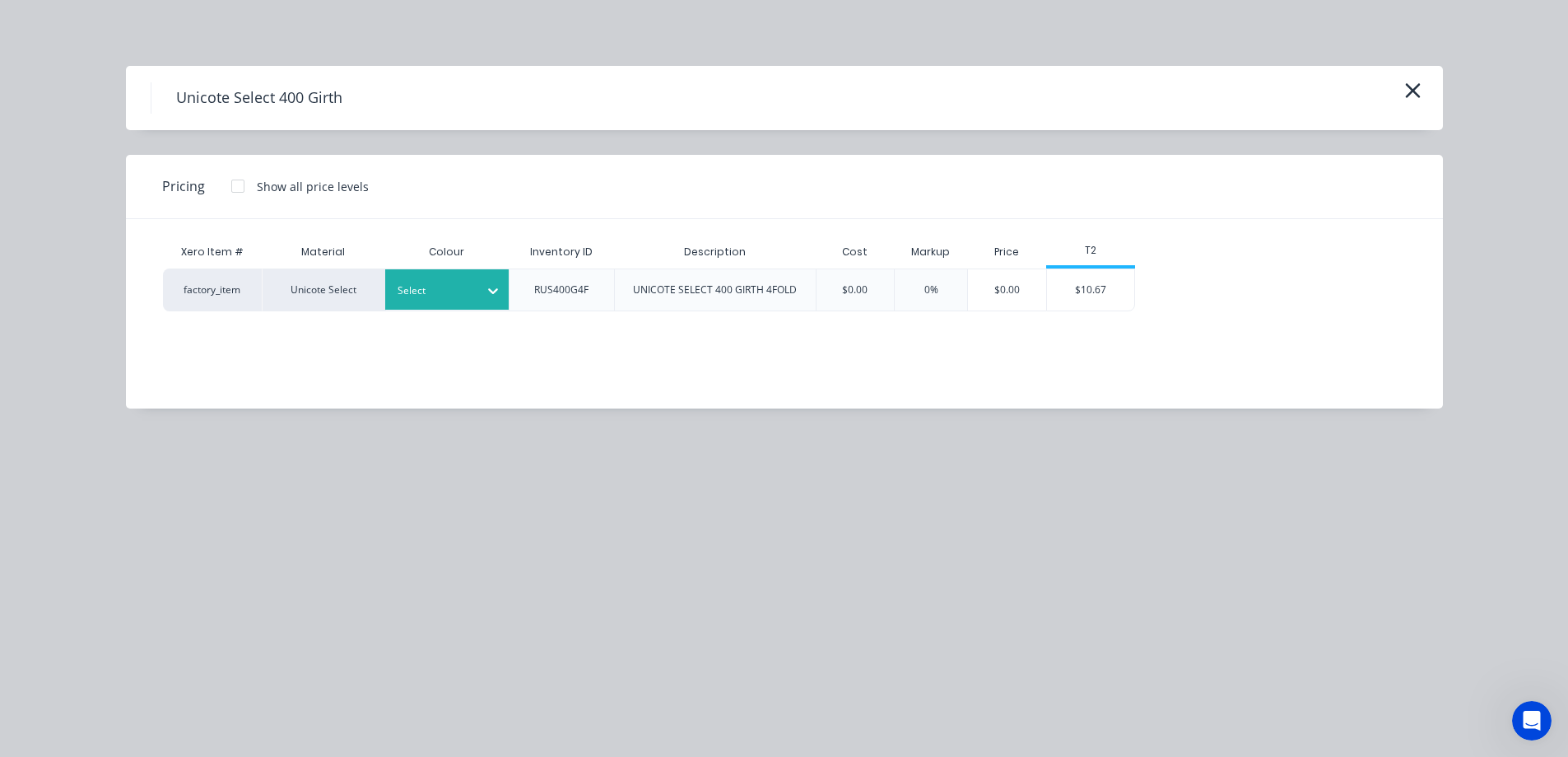
click at [450, 300] on div "Select" at bounding box center [432, 290] width 92 height 21
click at [1071, 297] on div "$10.67" at bounding box center [1091, 290] width 88 height 41
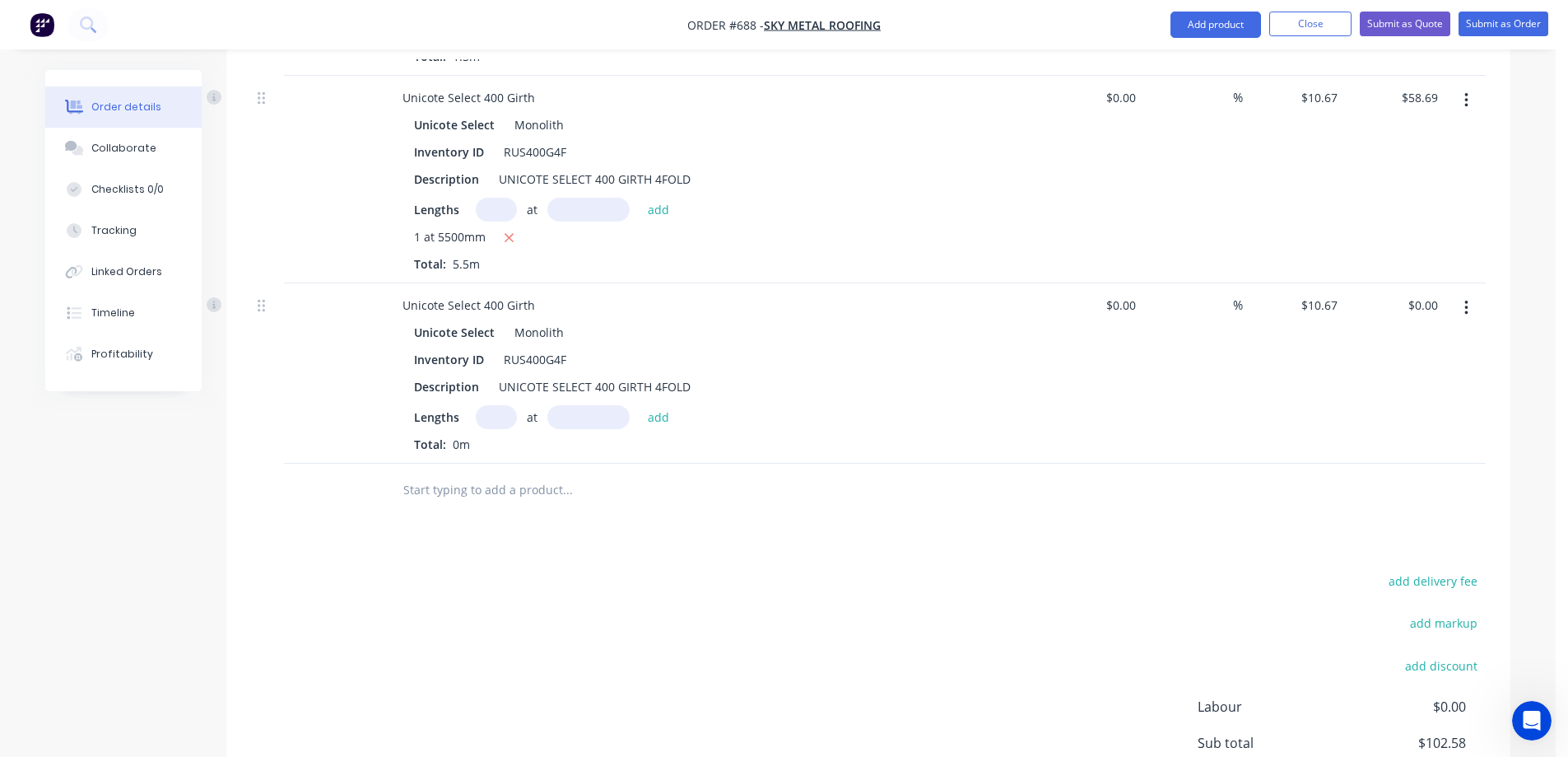
click at [496, 418] on input "text" at bounding box center [496, 418] width 41 height 24
click at [658, 413] on button "add" at bounding box center [659, 417] width 39 height 22
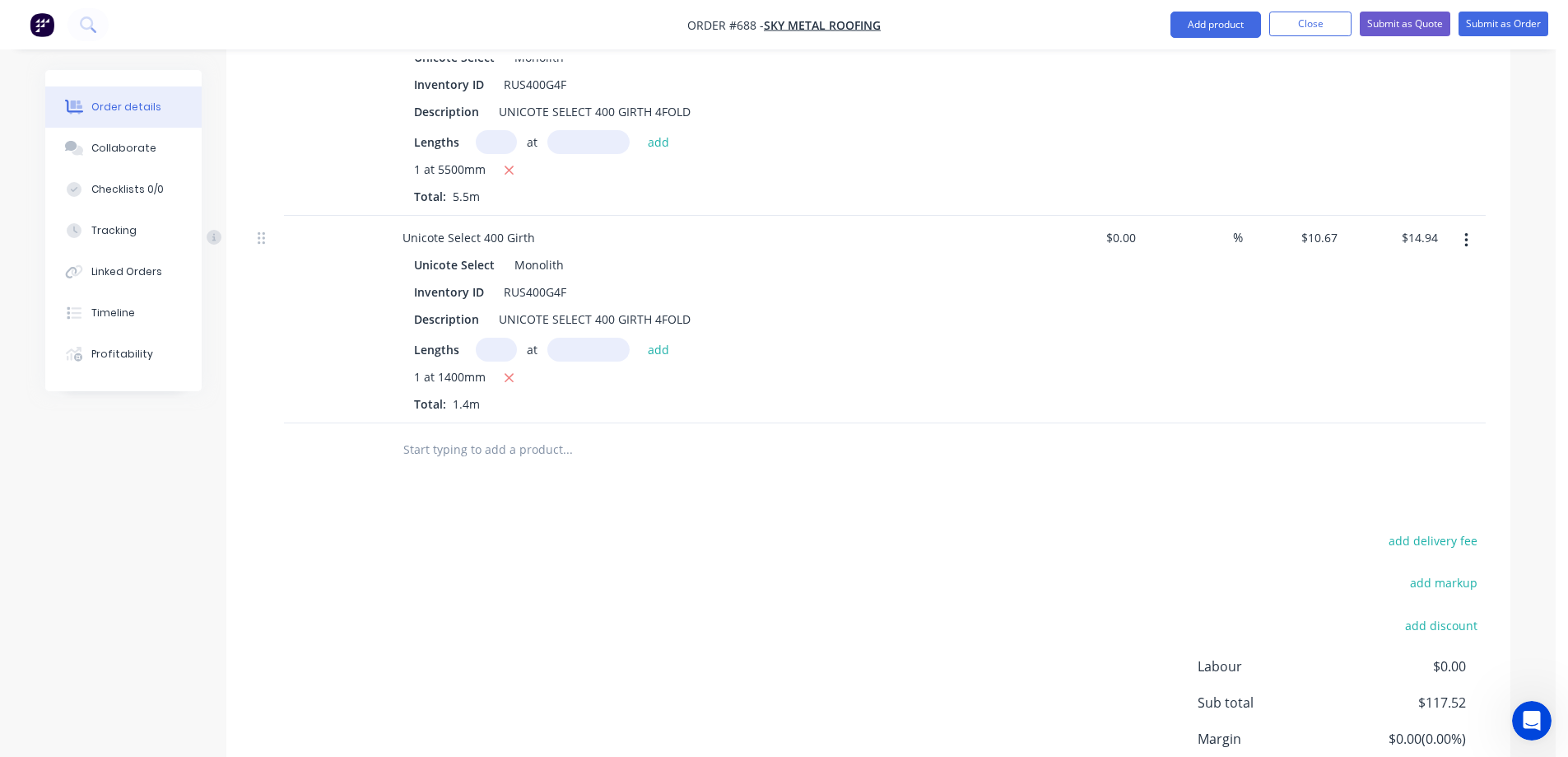
scroll to position [1016, 0]
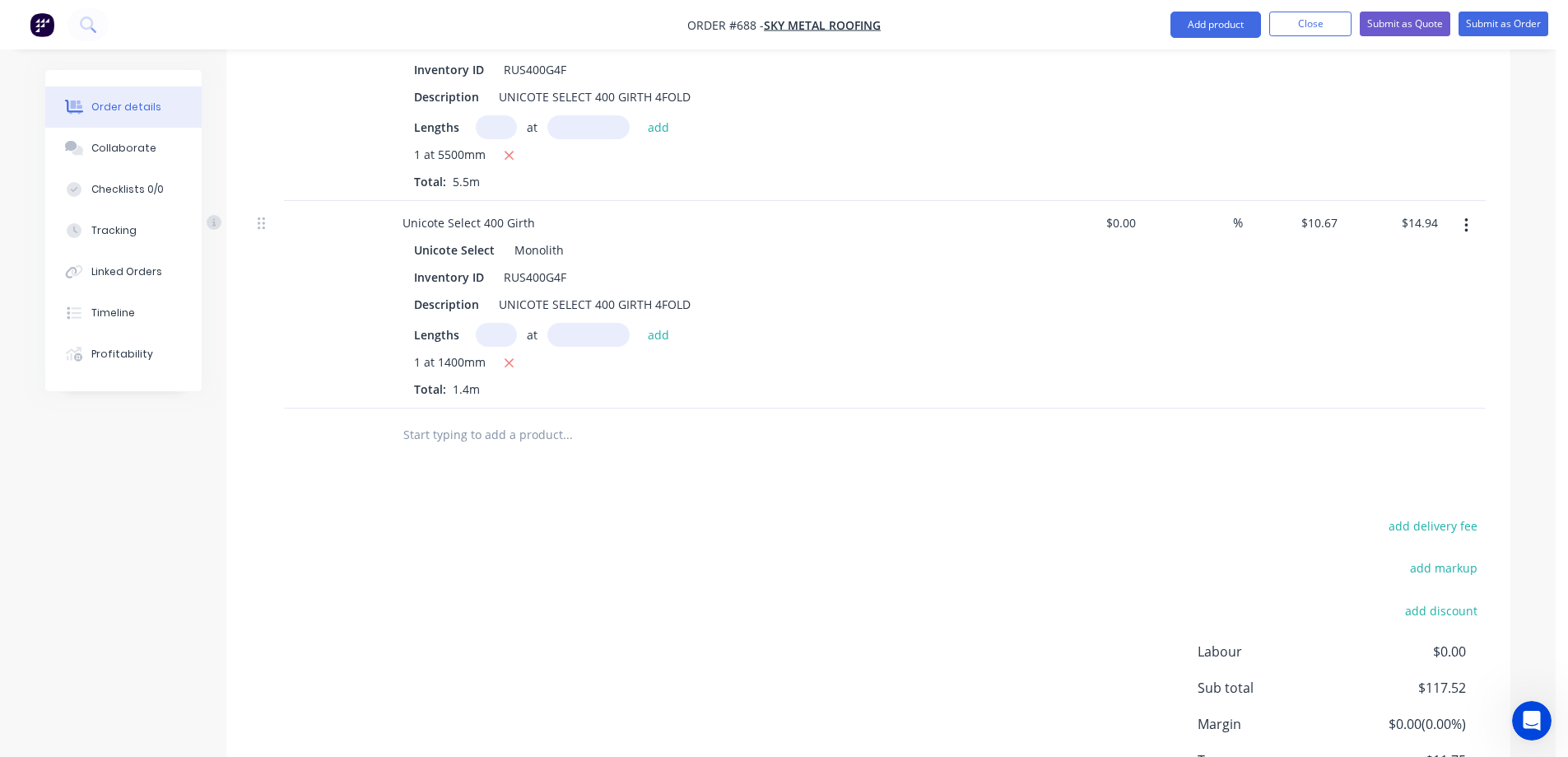
click at [476, 437] on input "text" at bounding box center [568, 435] width 330 height 33
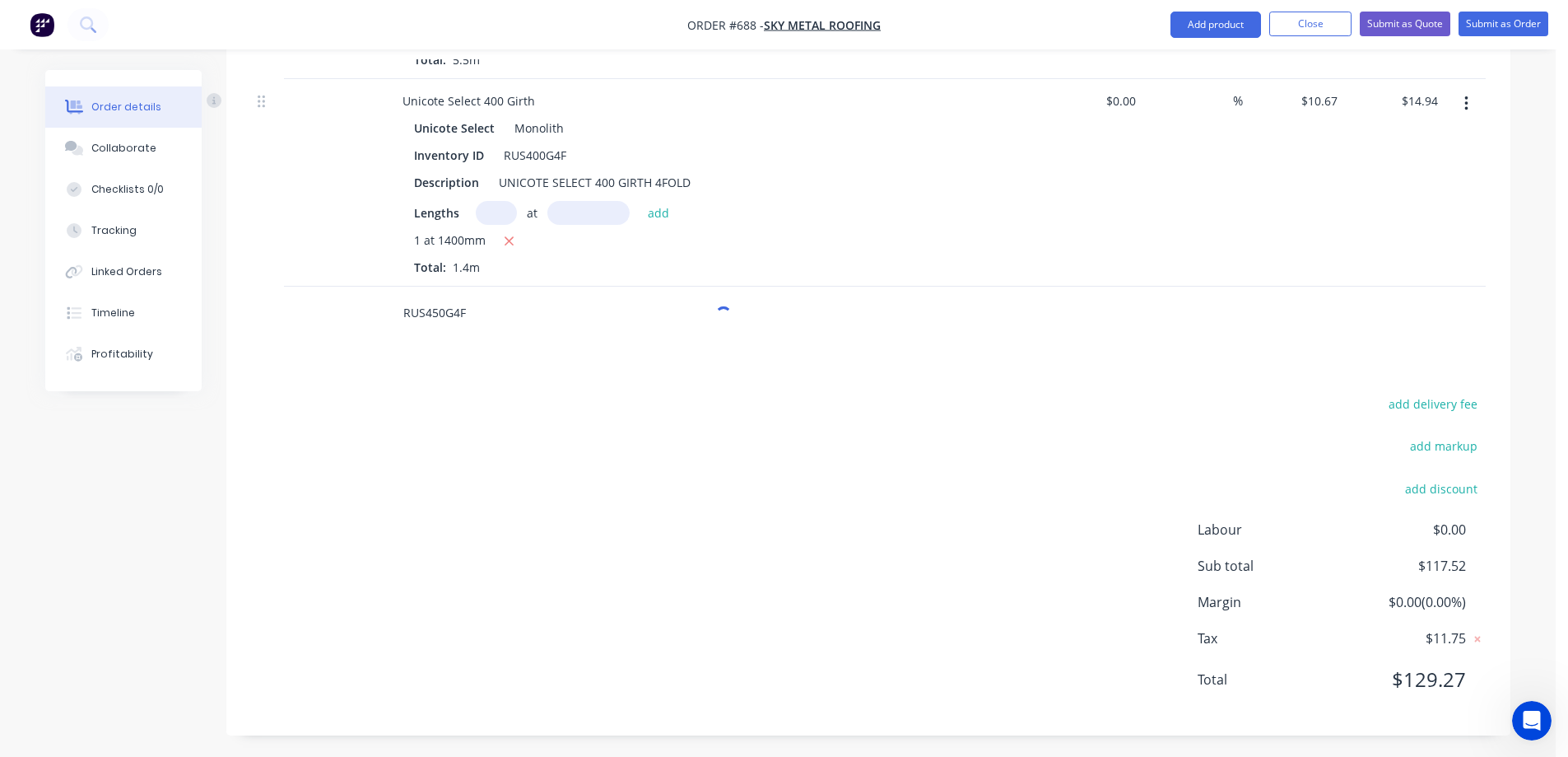
scroll to position [1142, 0]
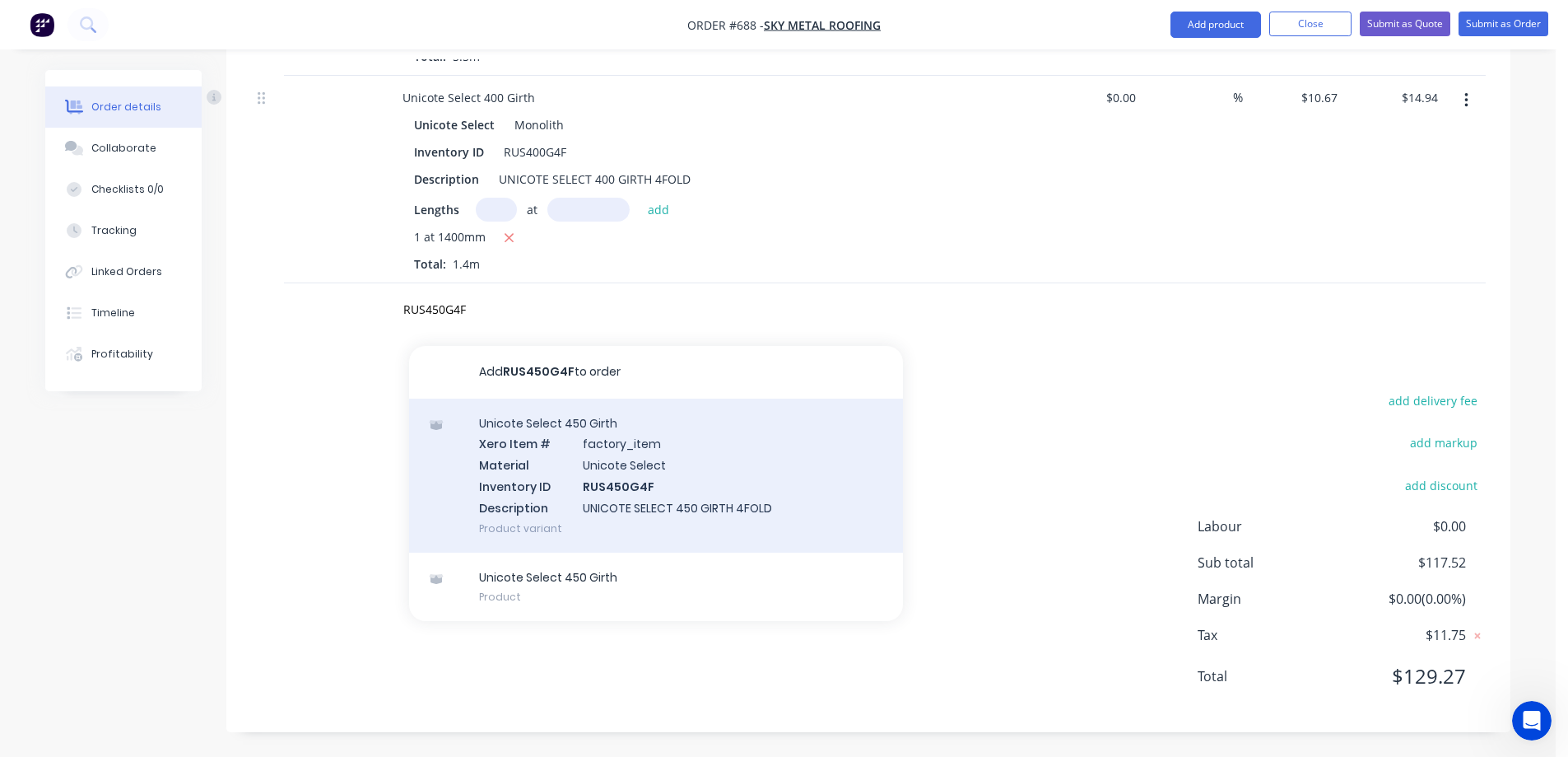
click at [595, 461] on div "Unicote Select 450 Girth Xero Item # factory_item Material Unicote Select Inven…" at bounding box center [656, 475] width 494 height 154
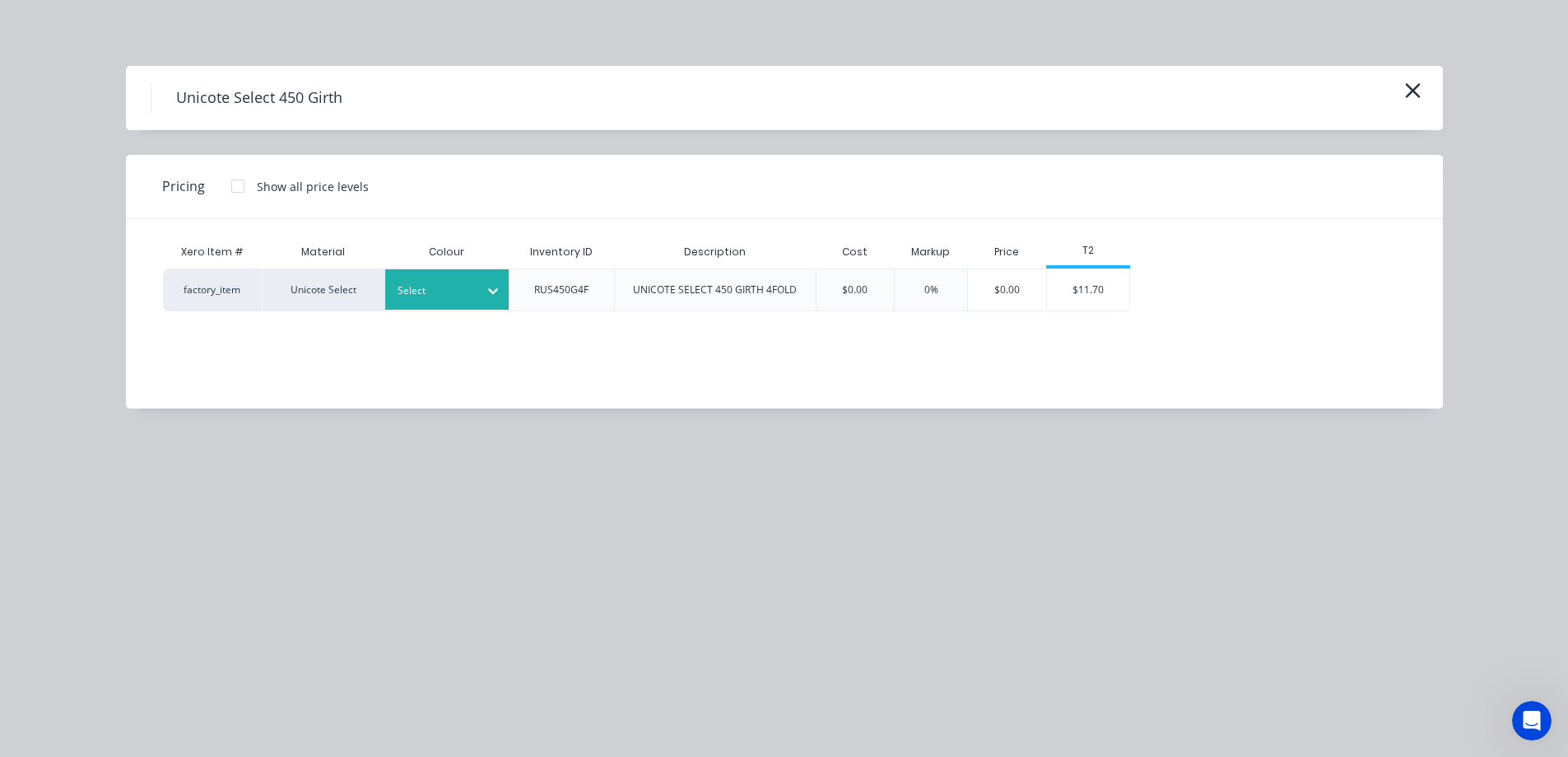
click at [479, 297] on div at bounding box center [493, 290] width 30 height 27
click at [1071, 308] on div "$11.70" at bounding box center [1089, 290] width 82 height 41
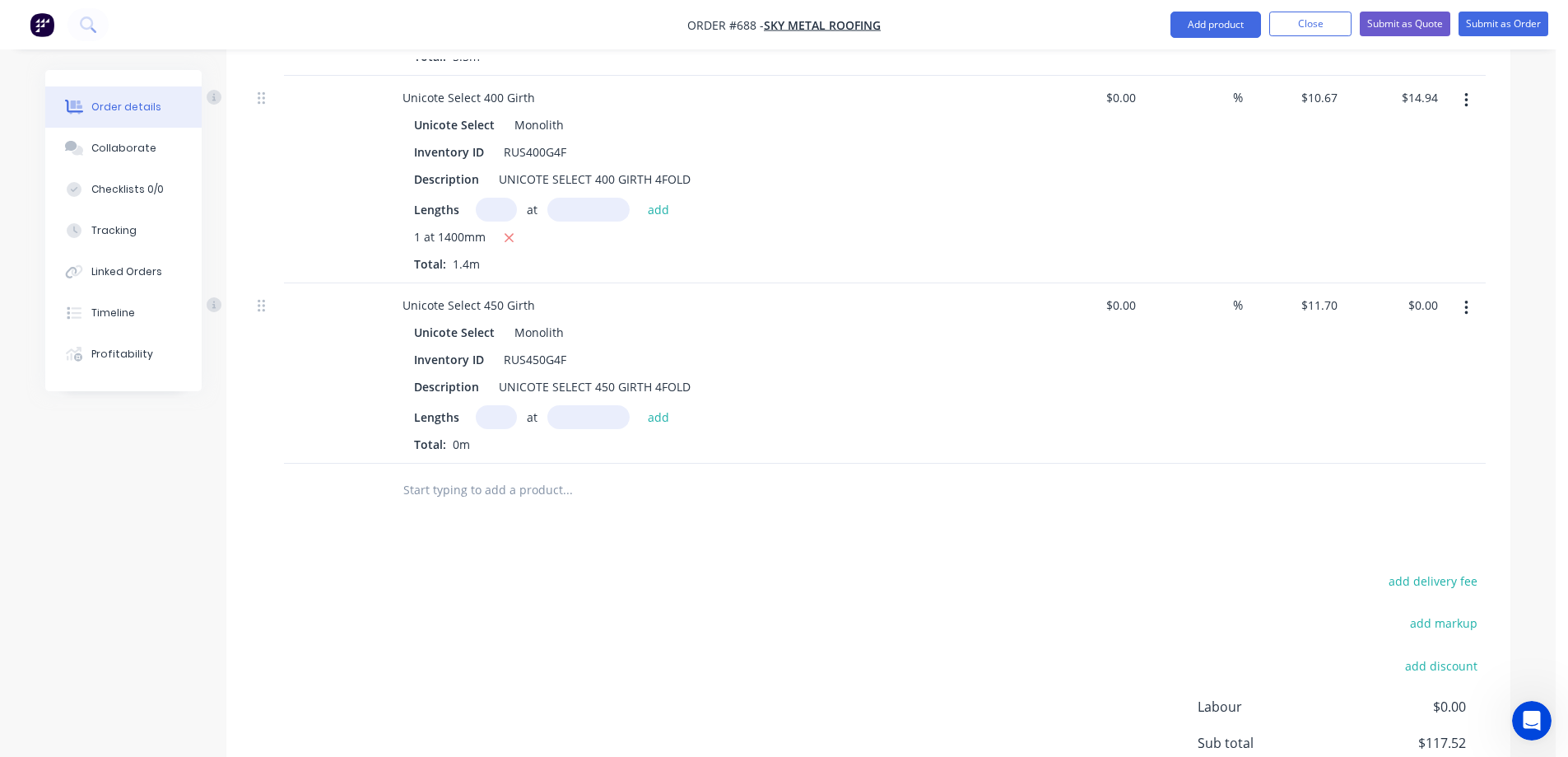
click at [496, 417] on input "text" at bounding box center [496, 418] width 41 height 24
click at [670, 410] on button "add" at bounding box center [659, 417] width 39 height 22
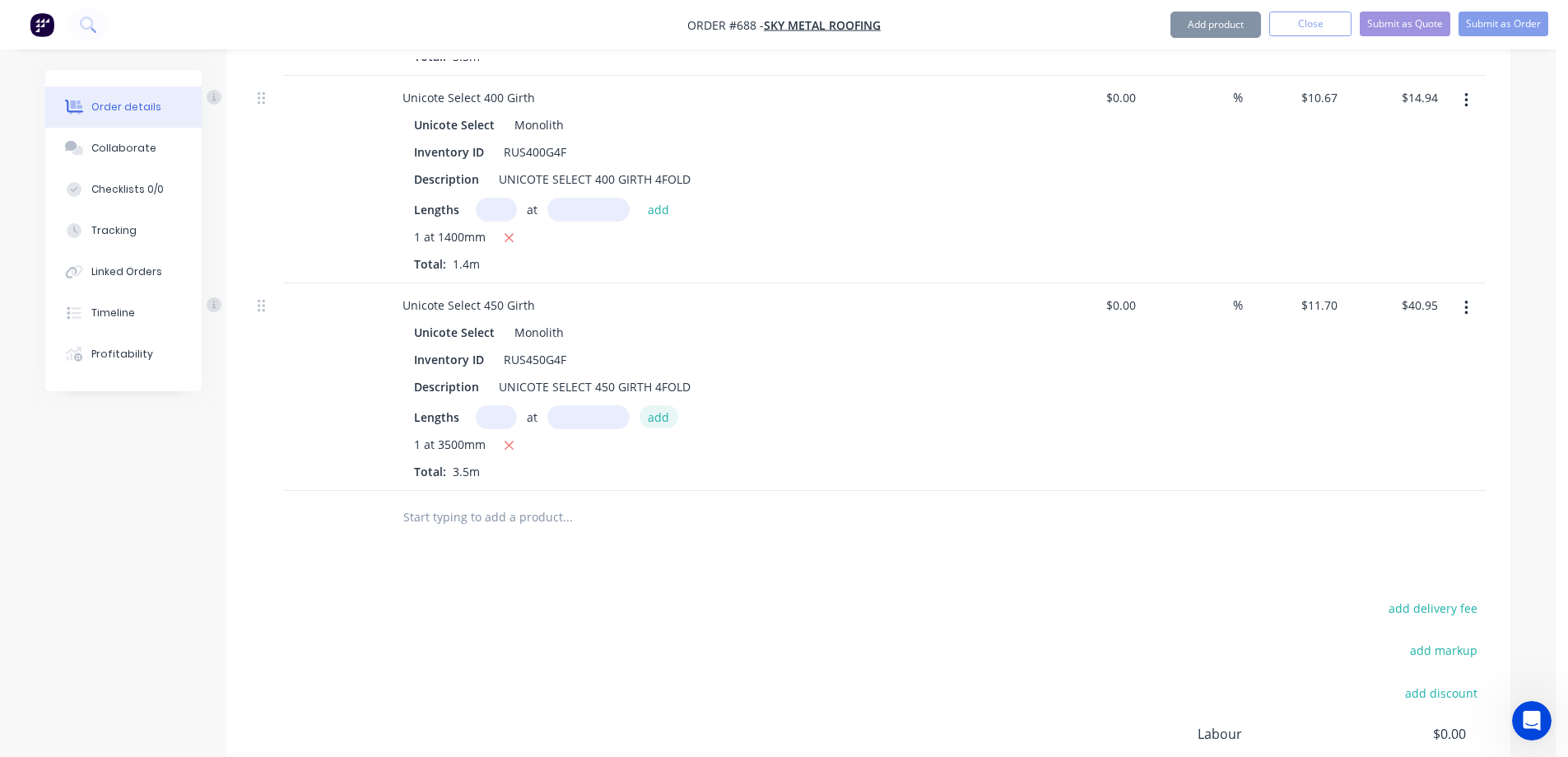
scroll to position [1307, 0]
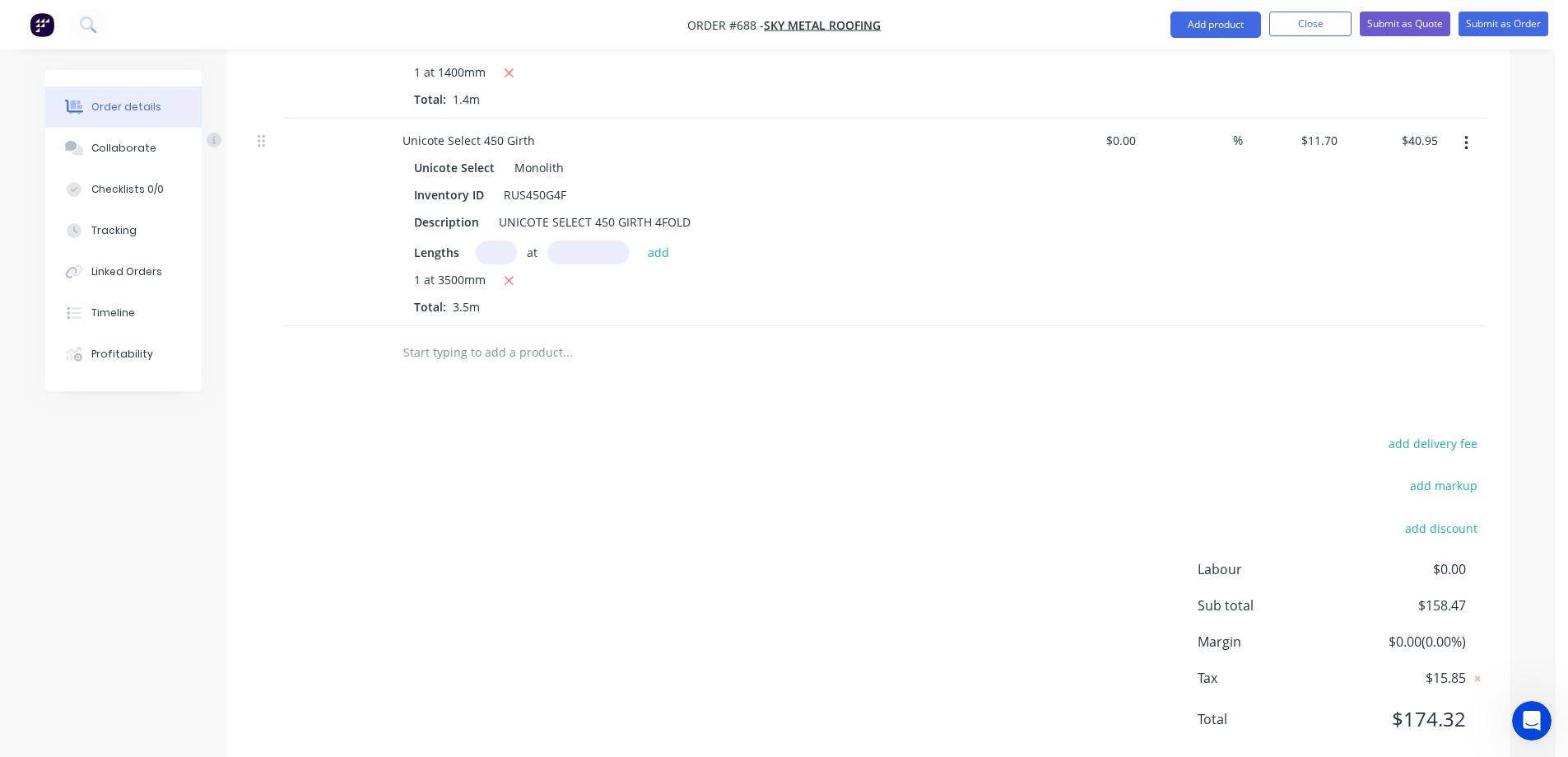
click at [532, 362] on input "text" at bounding box center [568, 352] width 330 height 33
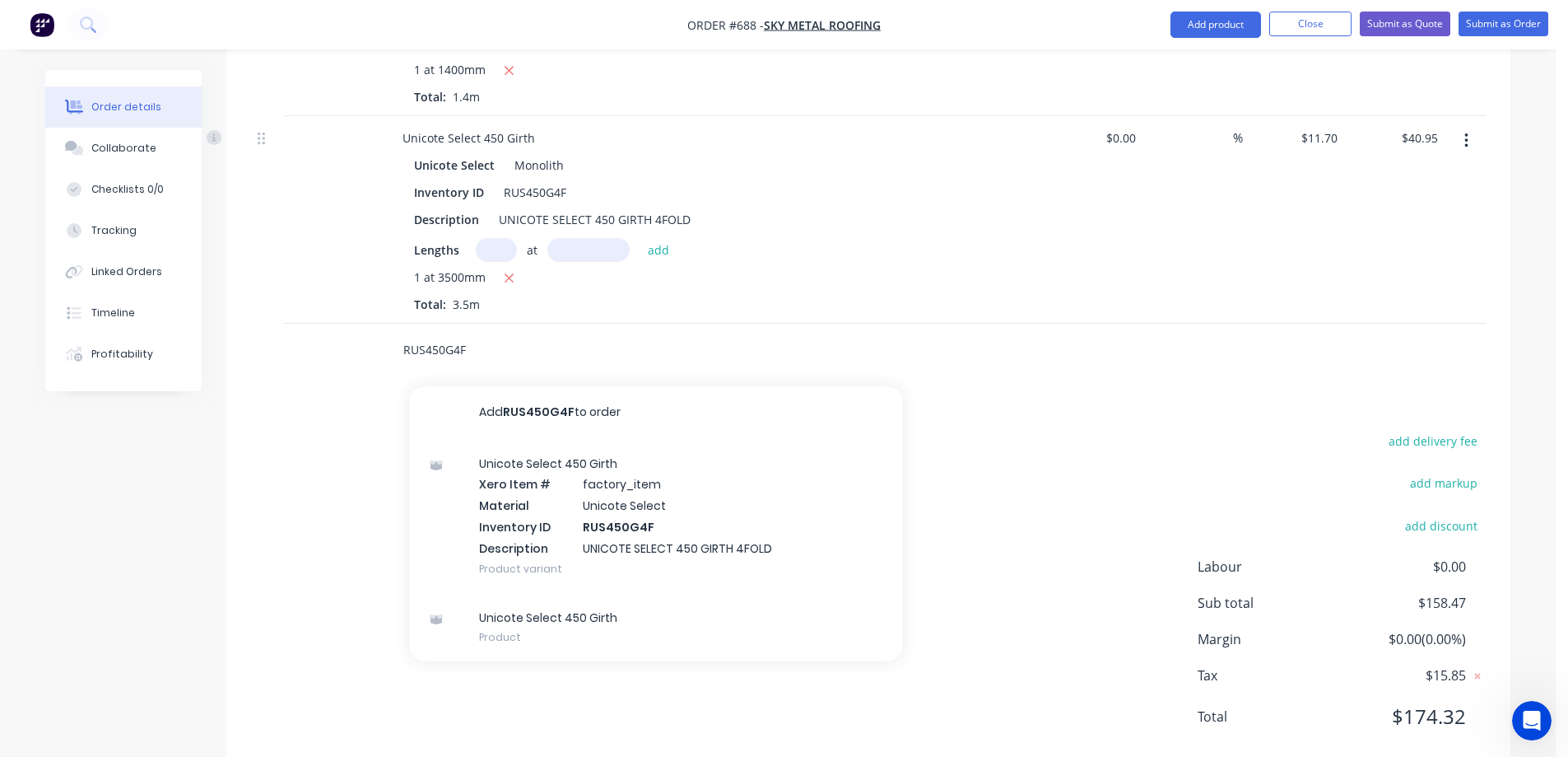
scroll to position [1349, 0]
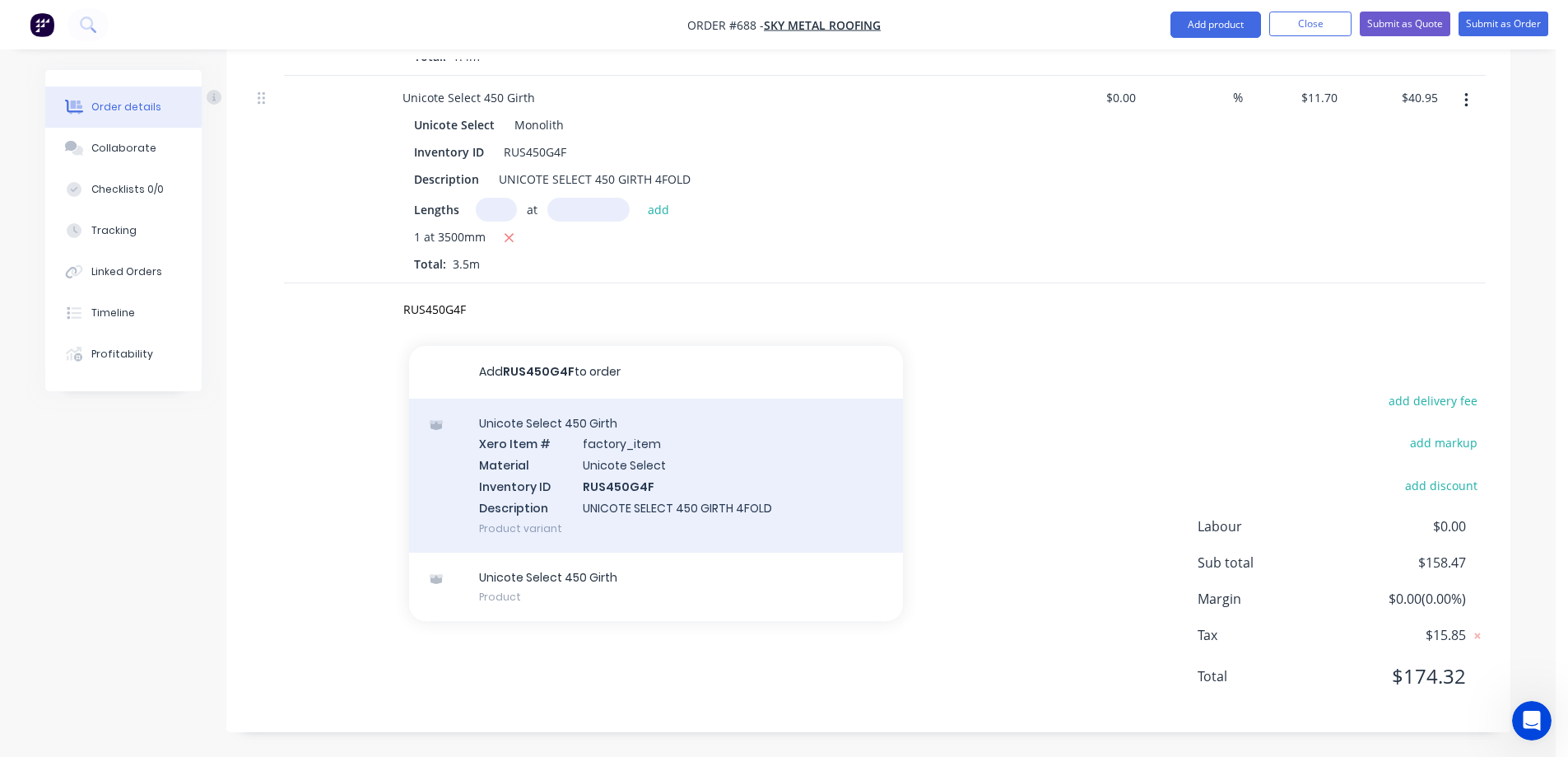
click at [544, 449] on div "Unicote Select 450 Girth Xero Item # factory_item Material Unicote Select Inven…" at bounding box center [656, 475] width 494 height 154
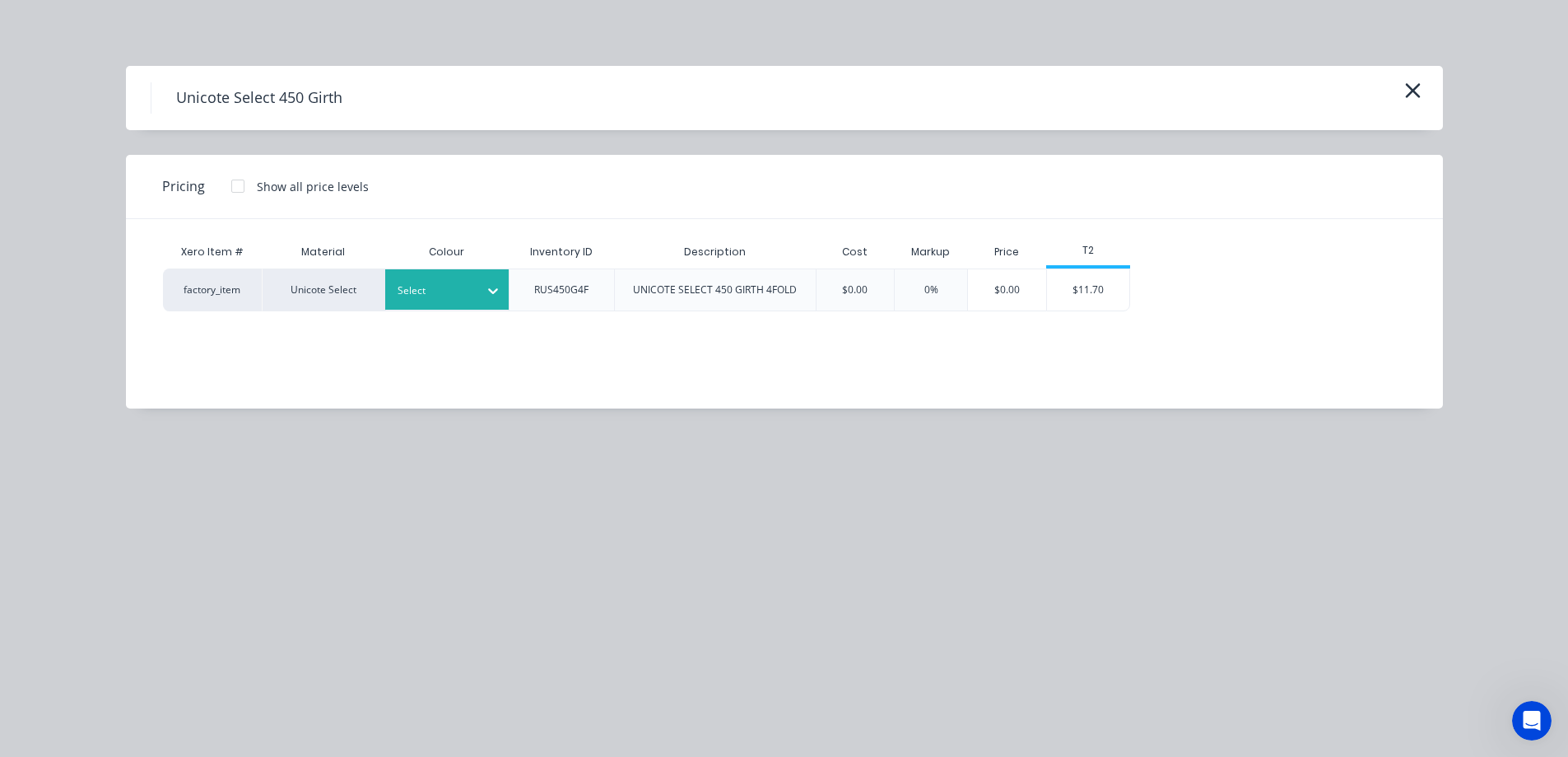
click at [461, 296] on div at bounding box center [435, 290] width 74 height 18
click at [1080, 295] on div "$11.70" at bounding box center [1089, 290] width 82 height 41
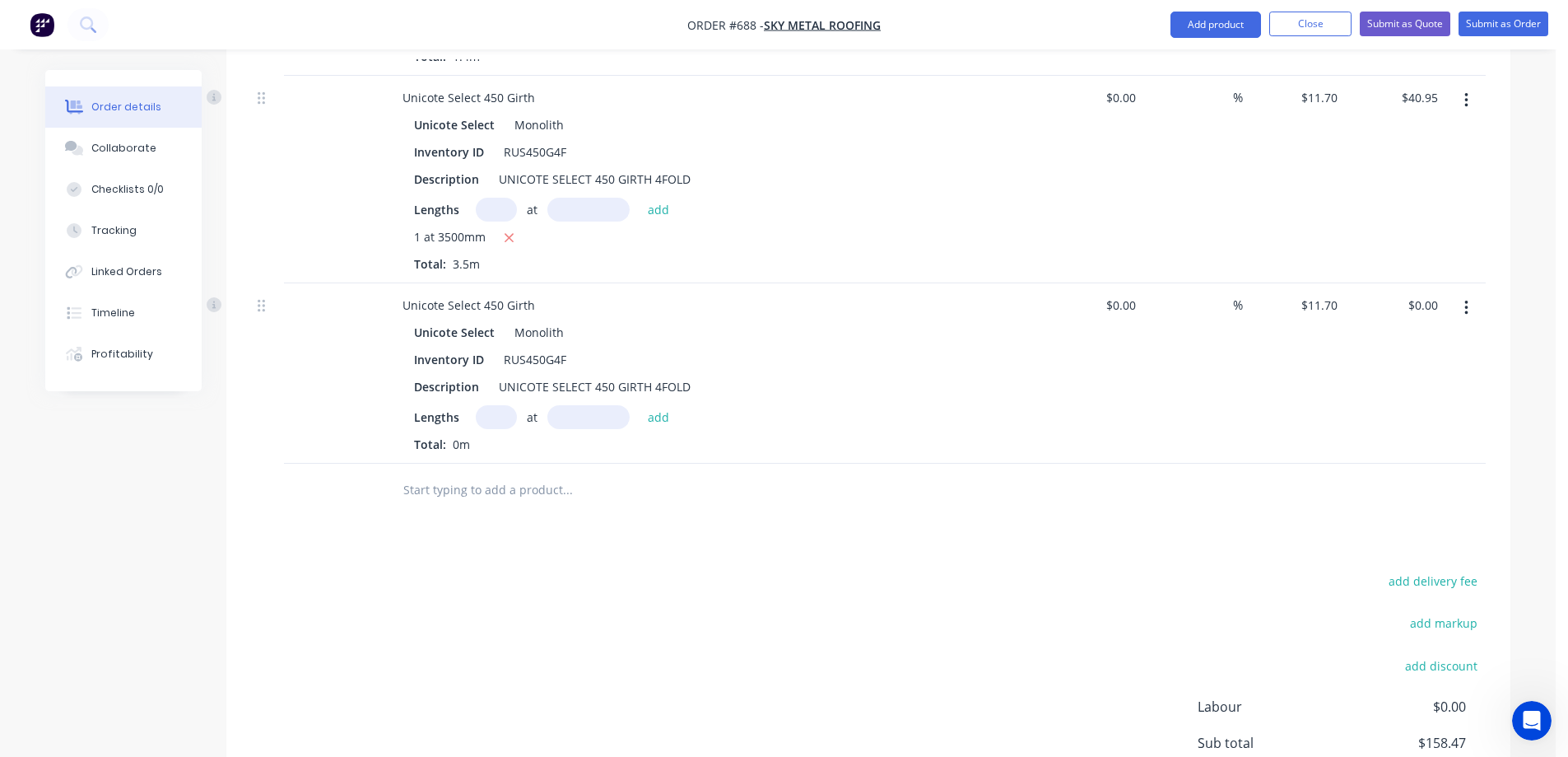
click at [495, 417] on input "text" at bounding box center [496, 418] width 41 height 24
click at [657, 412] on button "add" at bounding box center [659, 417] width 39 height 22
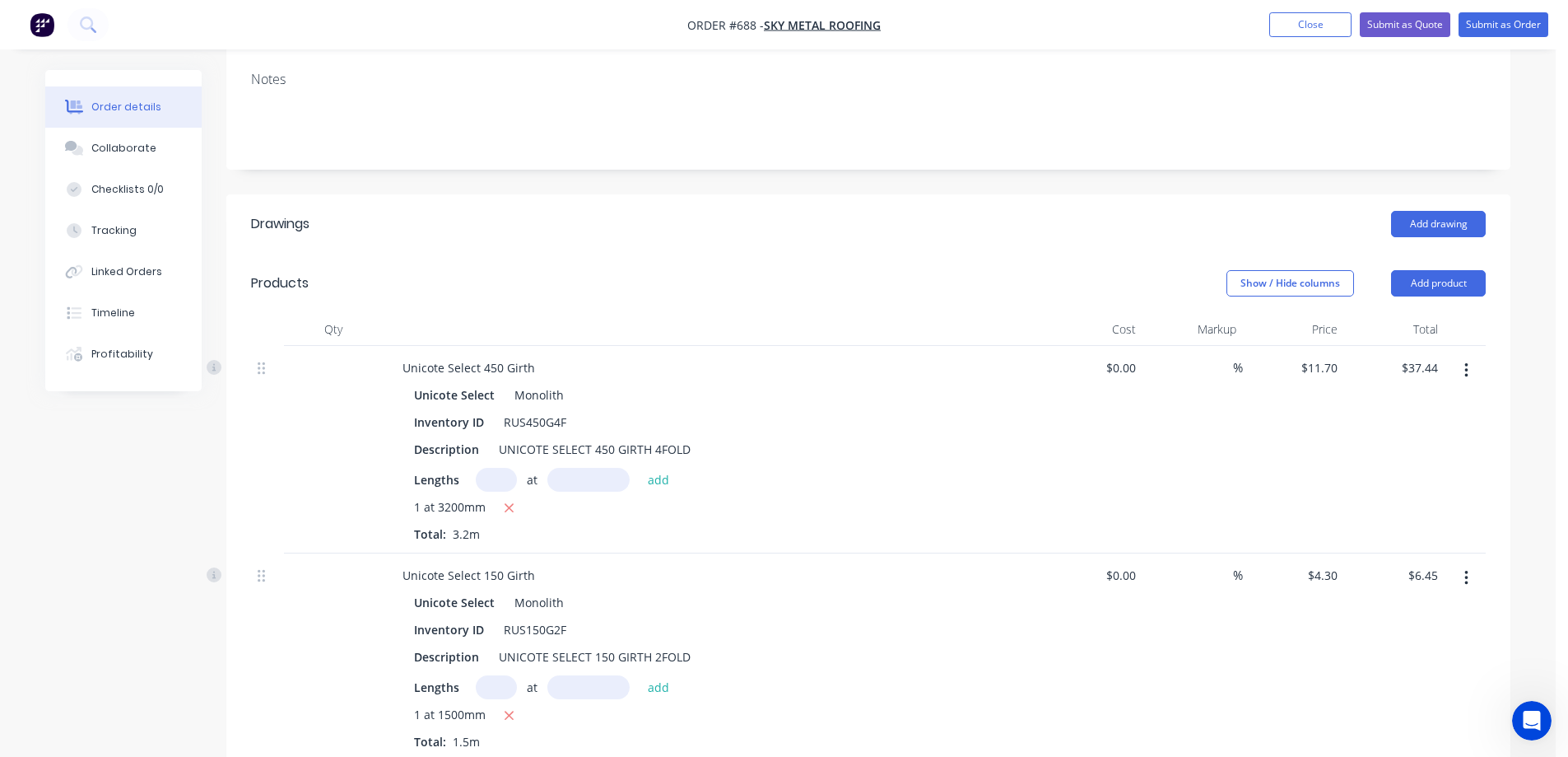
scroll to position [239, 0]
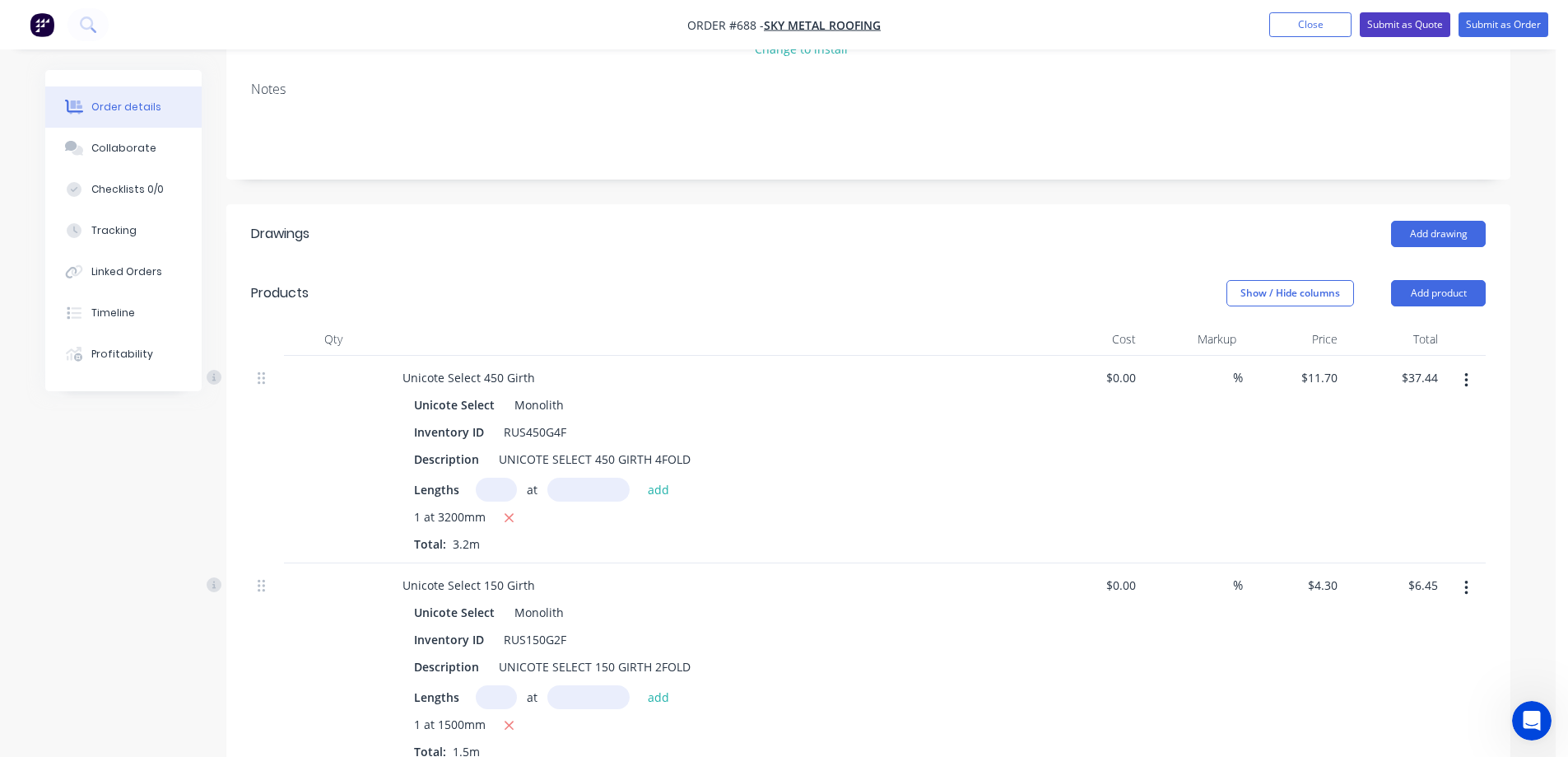
click at [1395, 30] on button "Submit as Quote" at bounding box center [1405, 24] width 90 height 25
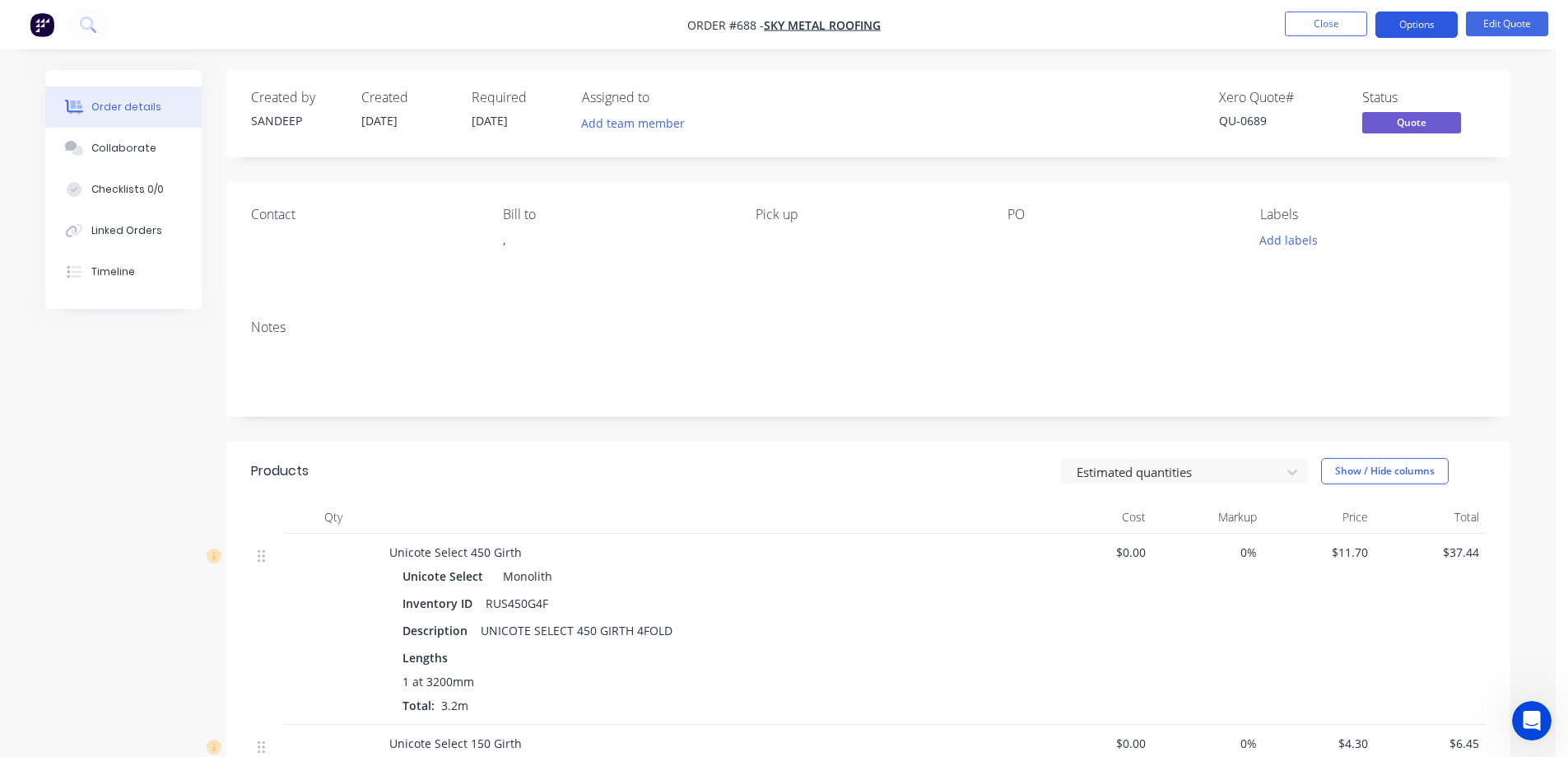
click at [1398, 30] on button "Options" at bounding box center [1417, 24] width 82 height 27
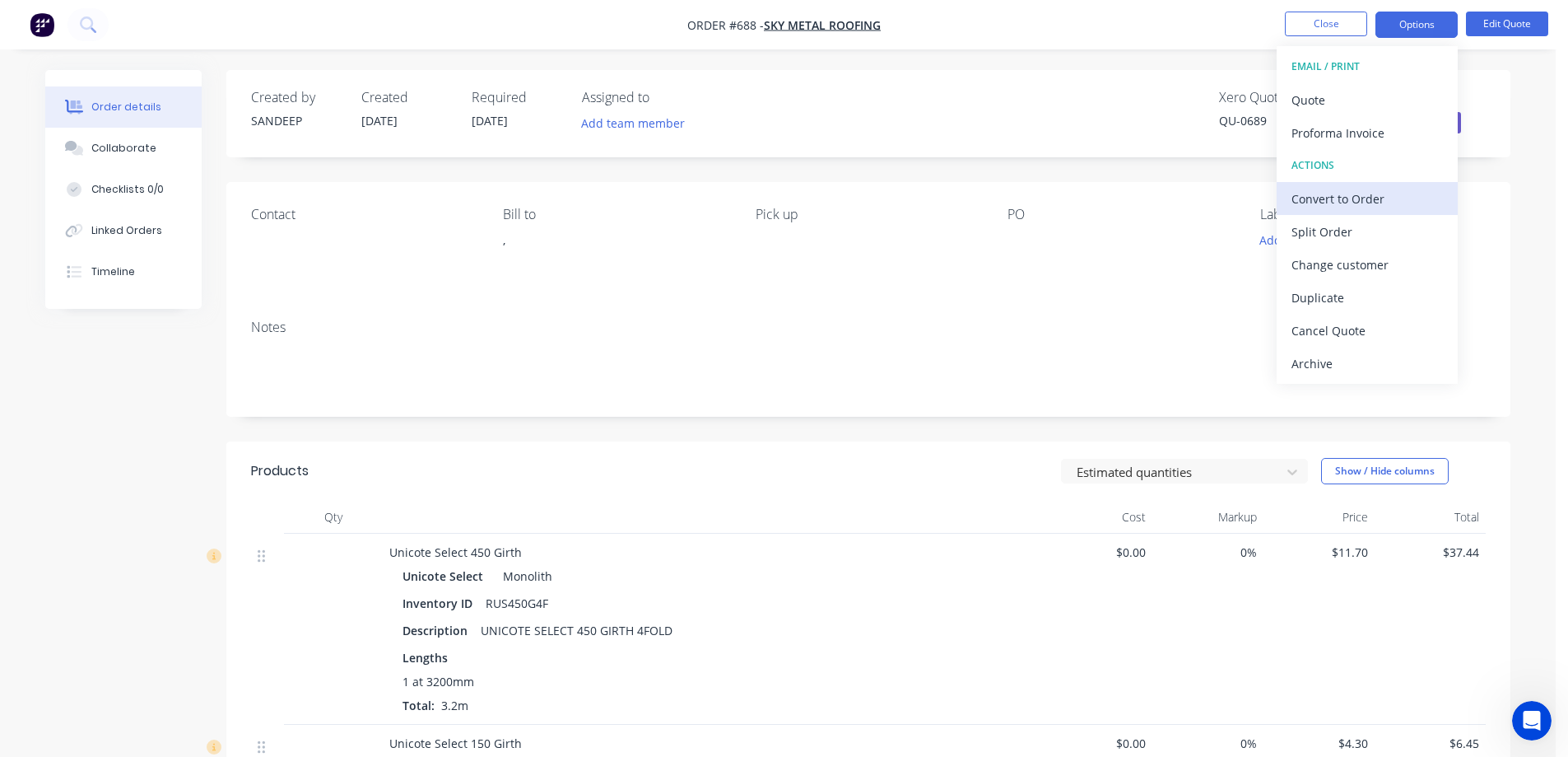
click at [1328, 191] on div "Convert to Order" at bounding box center [1367, 199] width 151 height 24
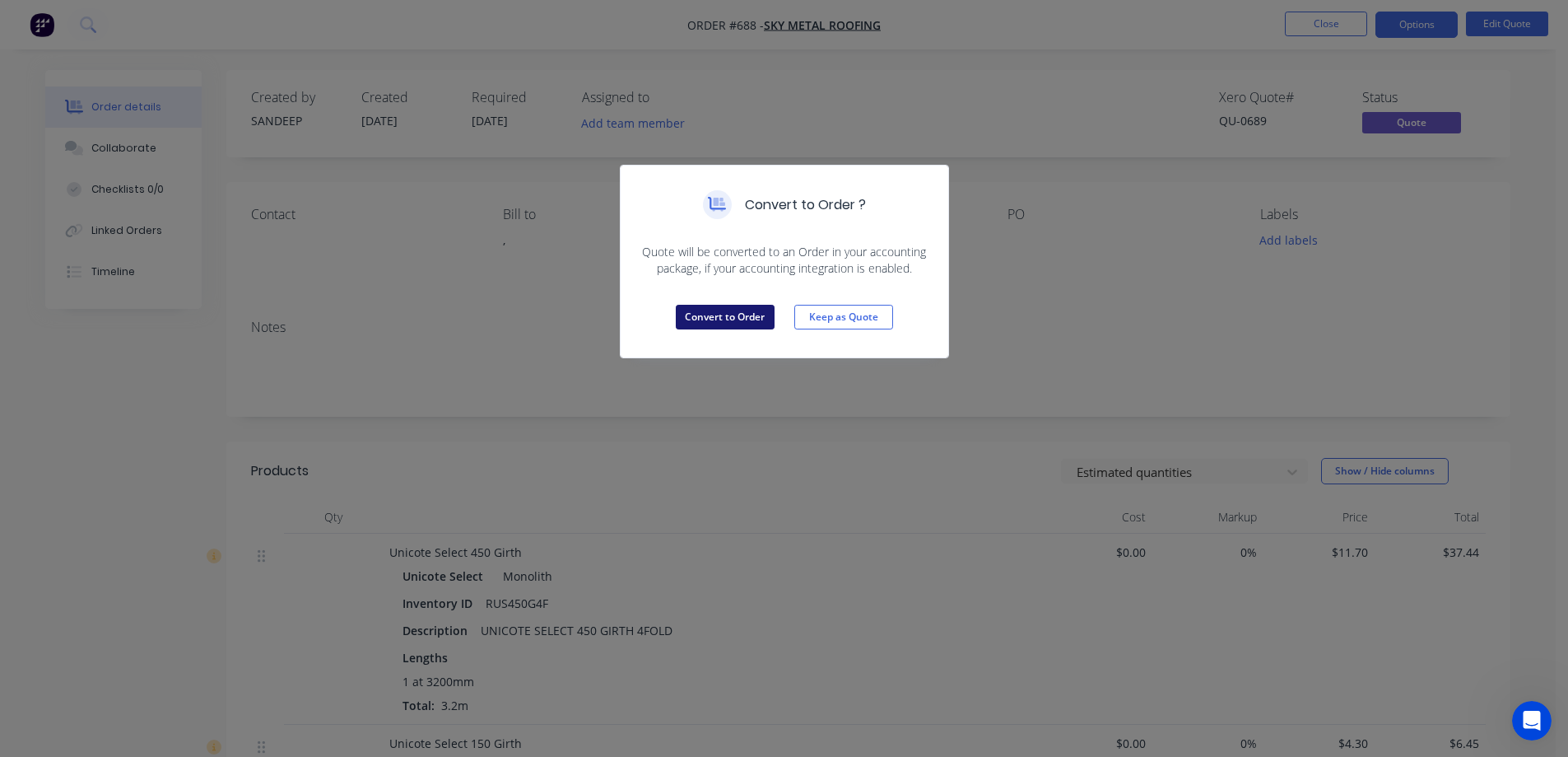
click at [726, 308] on button "Convert to Order" at bounding box center [725, 317] width 99 height 25
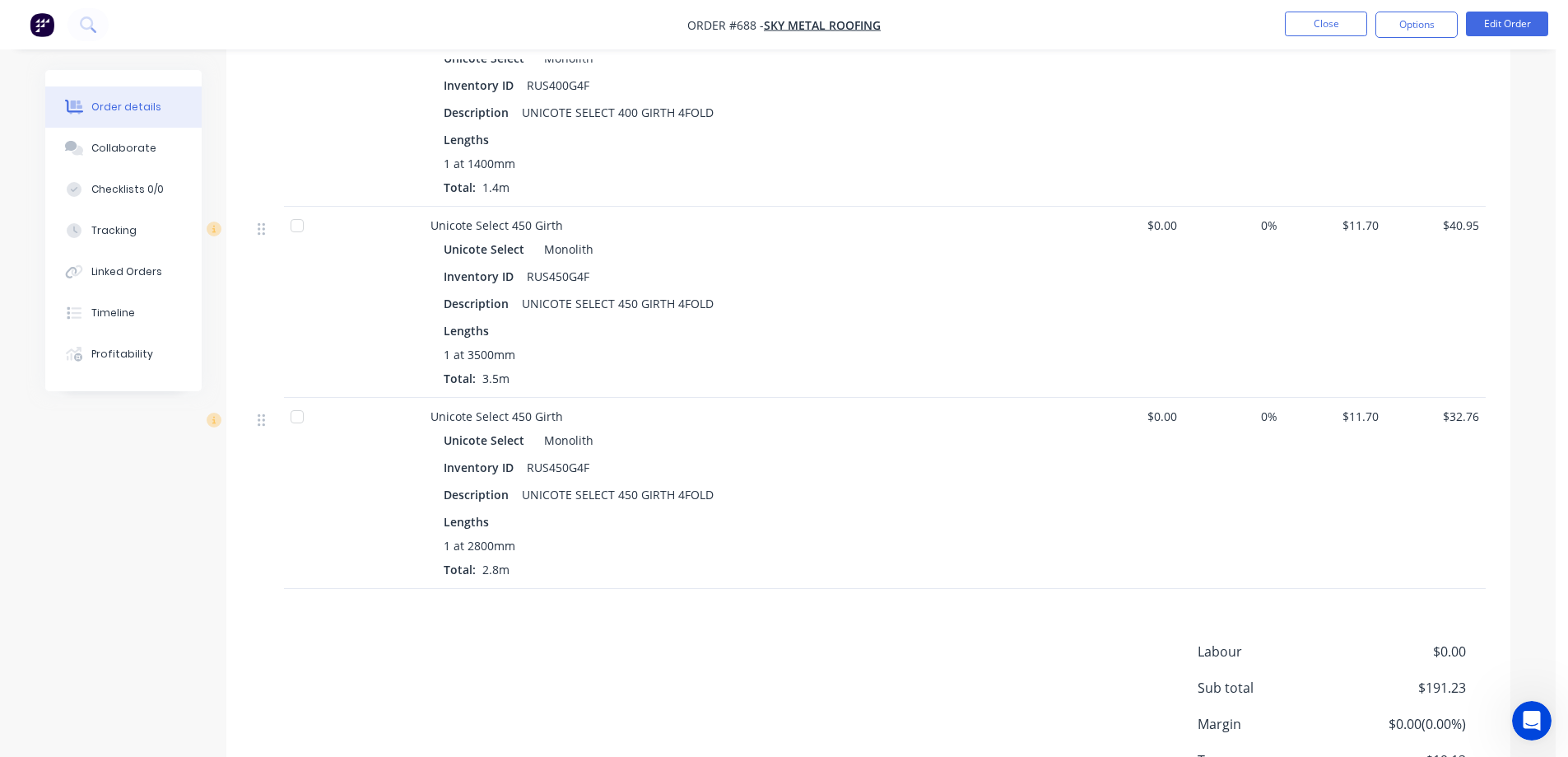
scroll to position [1153, 0]
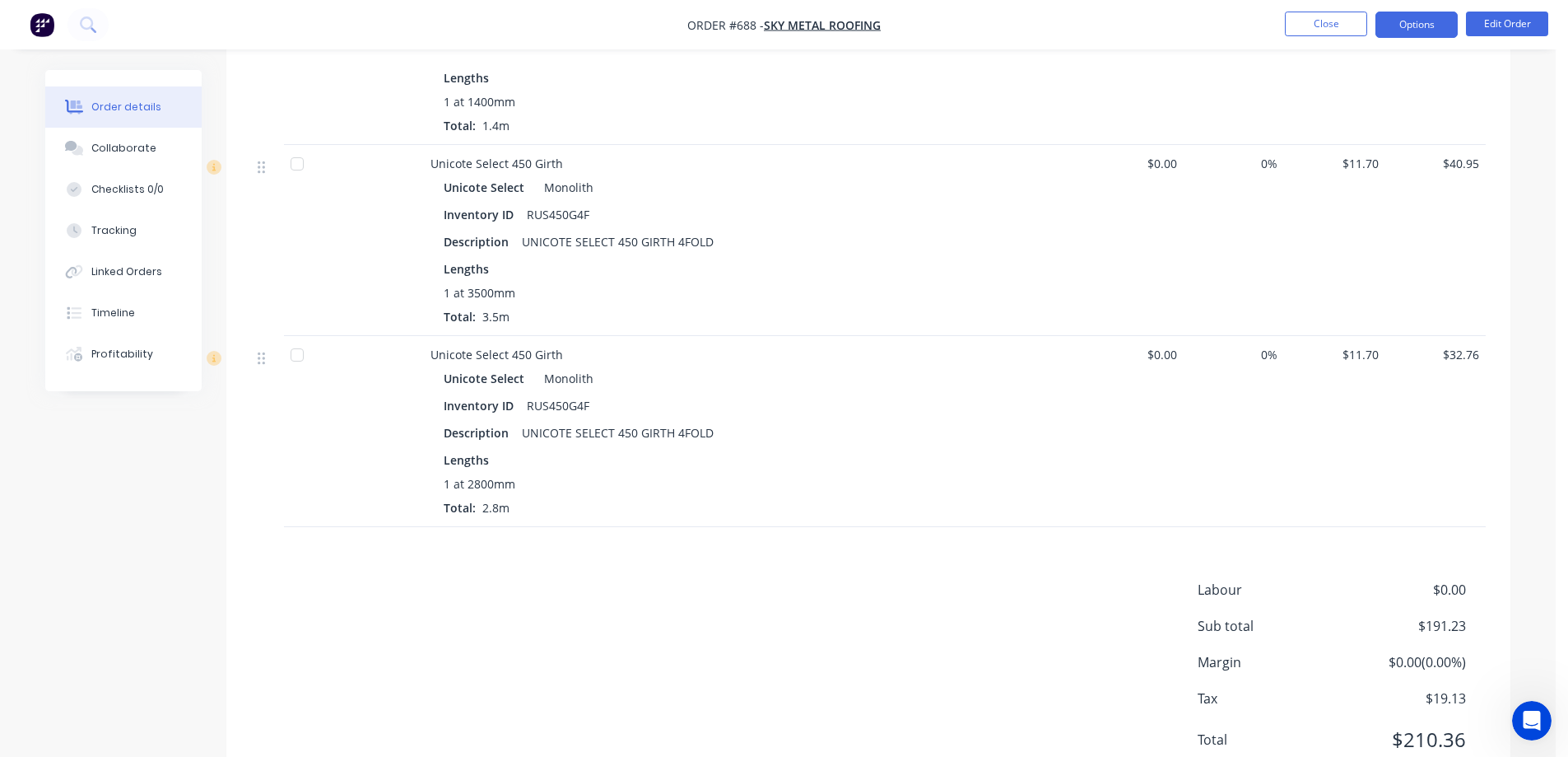
click at [1404, 23] on button "Options" at bounding box center [1417, 24] width 82 height 27
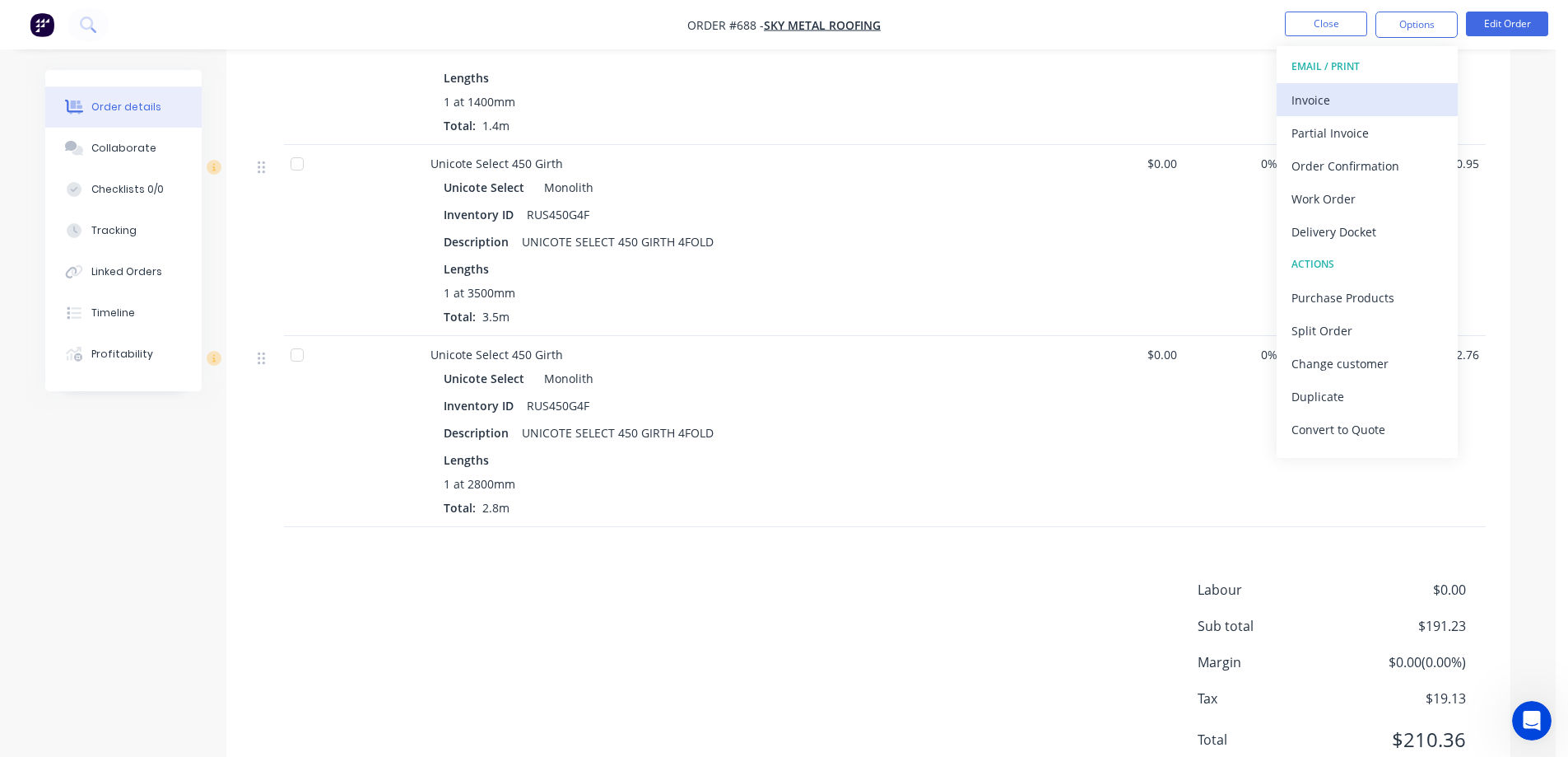
click at [1312, 106] on div "Invoice" at bounding box center [1367, 101] width 151 height 24
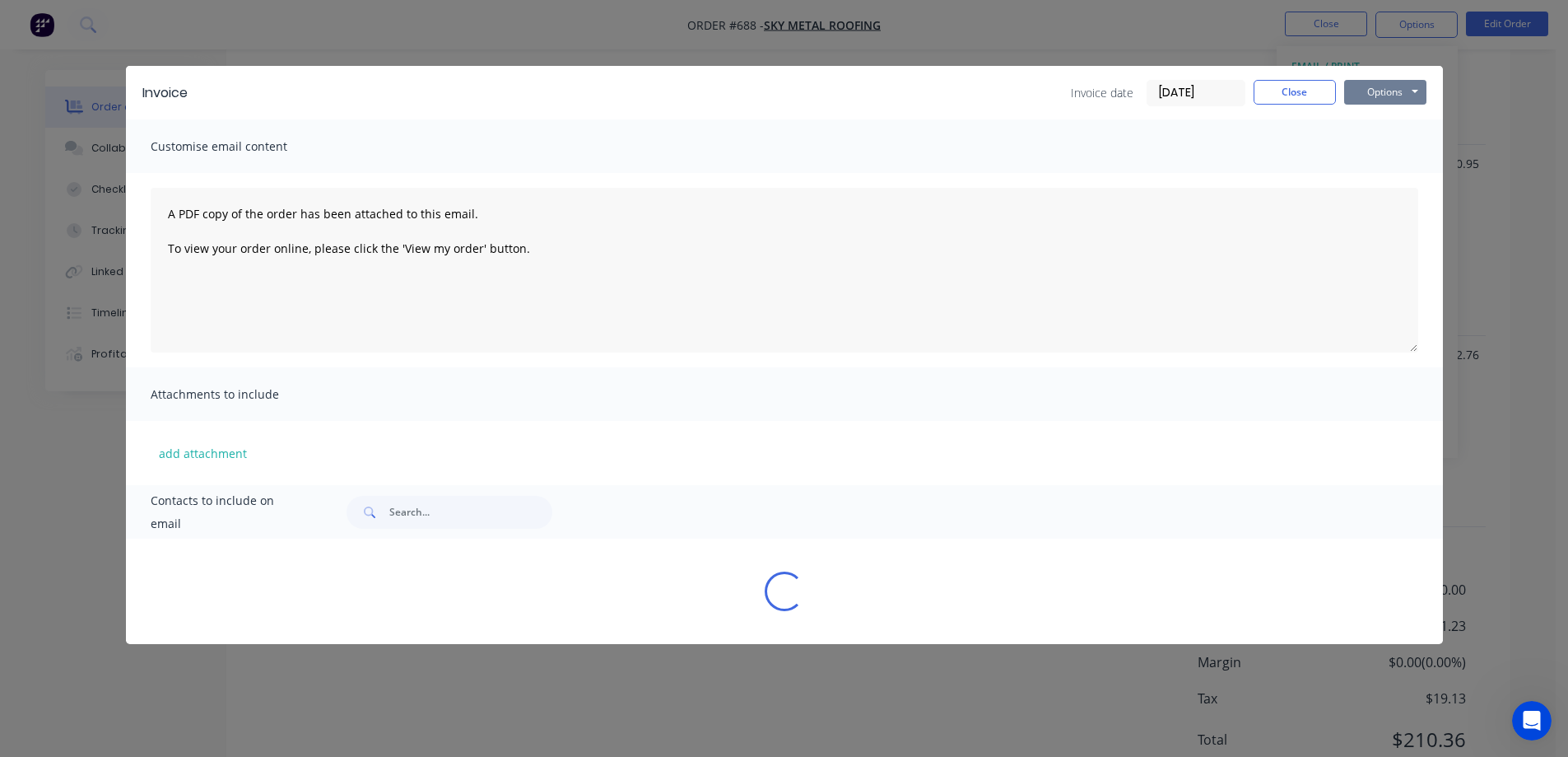
click at [1389, 98] on button "Options" at bounding box center [1386, 92] width 82 height 25
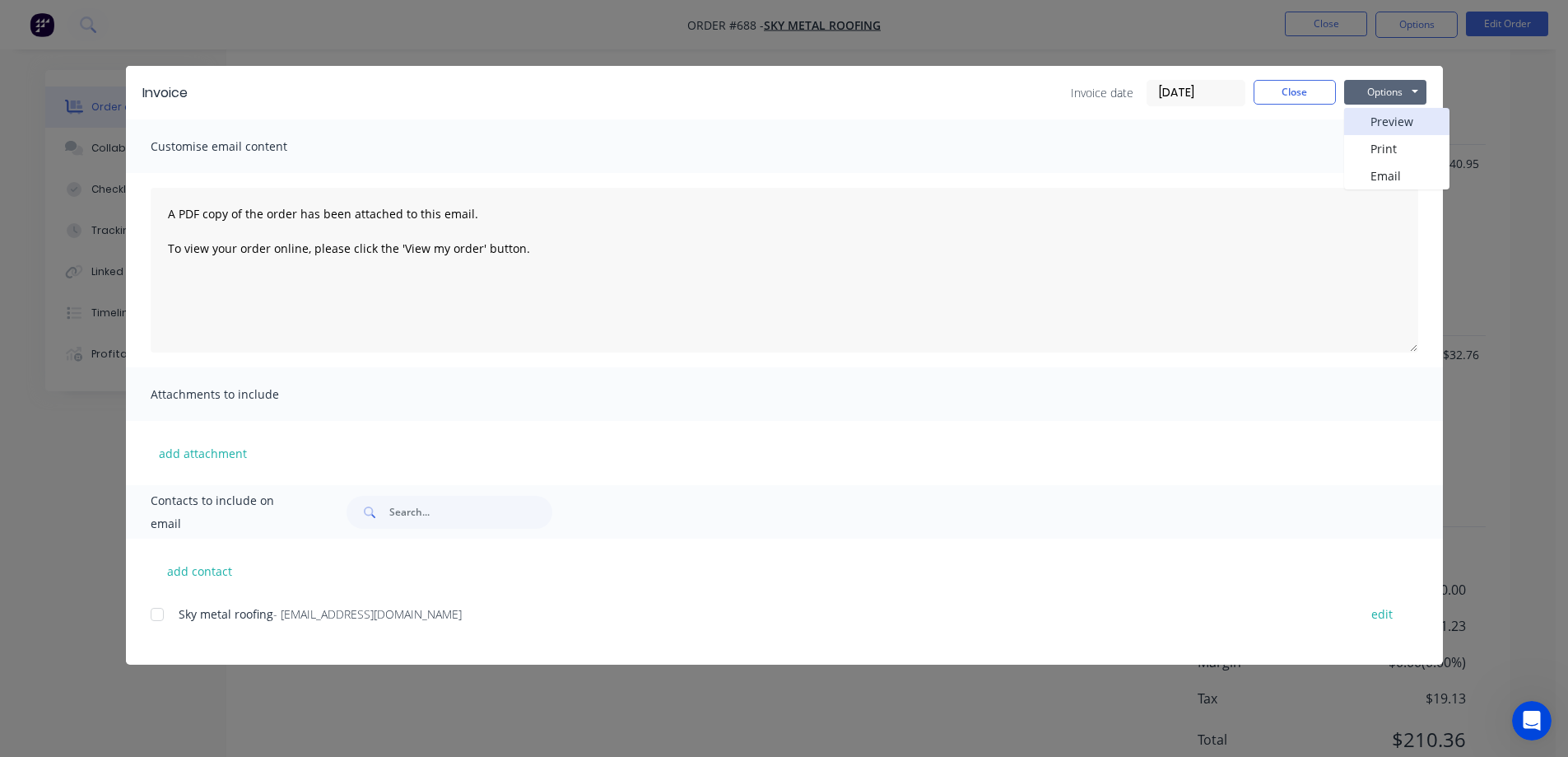
click at [1386, 121] on button "Preview" at bounding box center [1397, 122] width 106 height 27
click at [1273, 103] on button "Close" at bounding box center [1295, 92] width 82 height 25
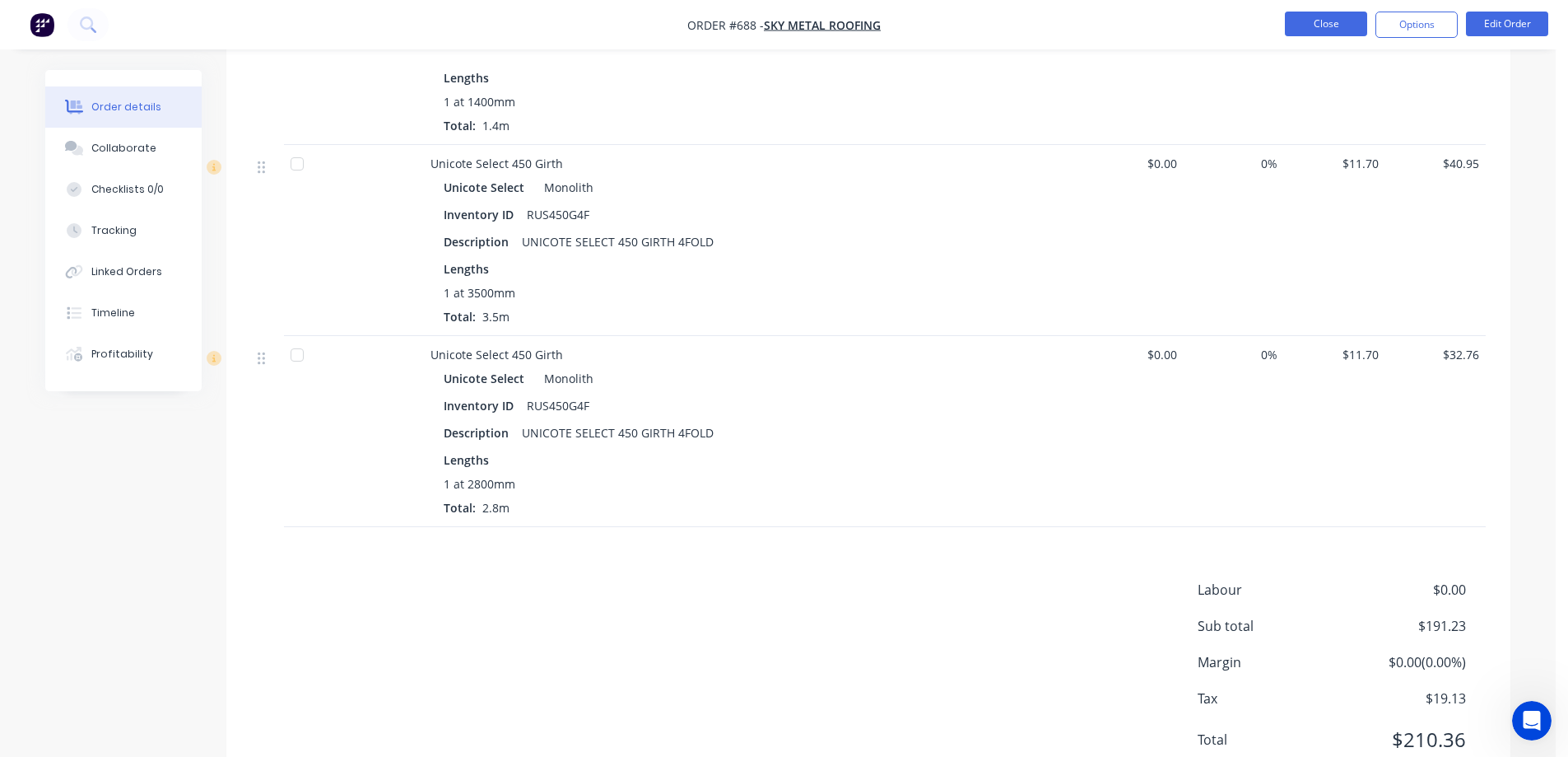
click at [1337, 18] on button "Close" at bounding box center [1327, 23] width 82 height 25
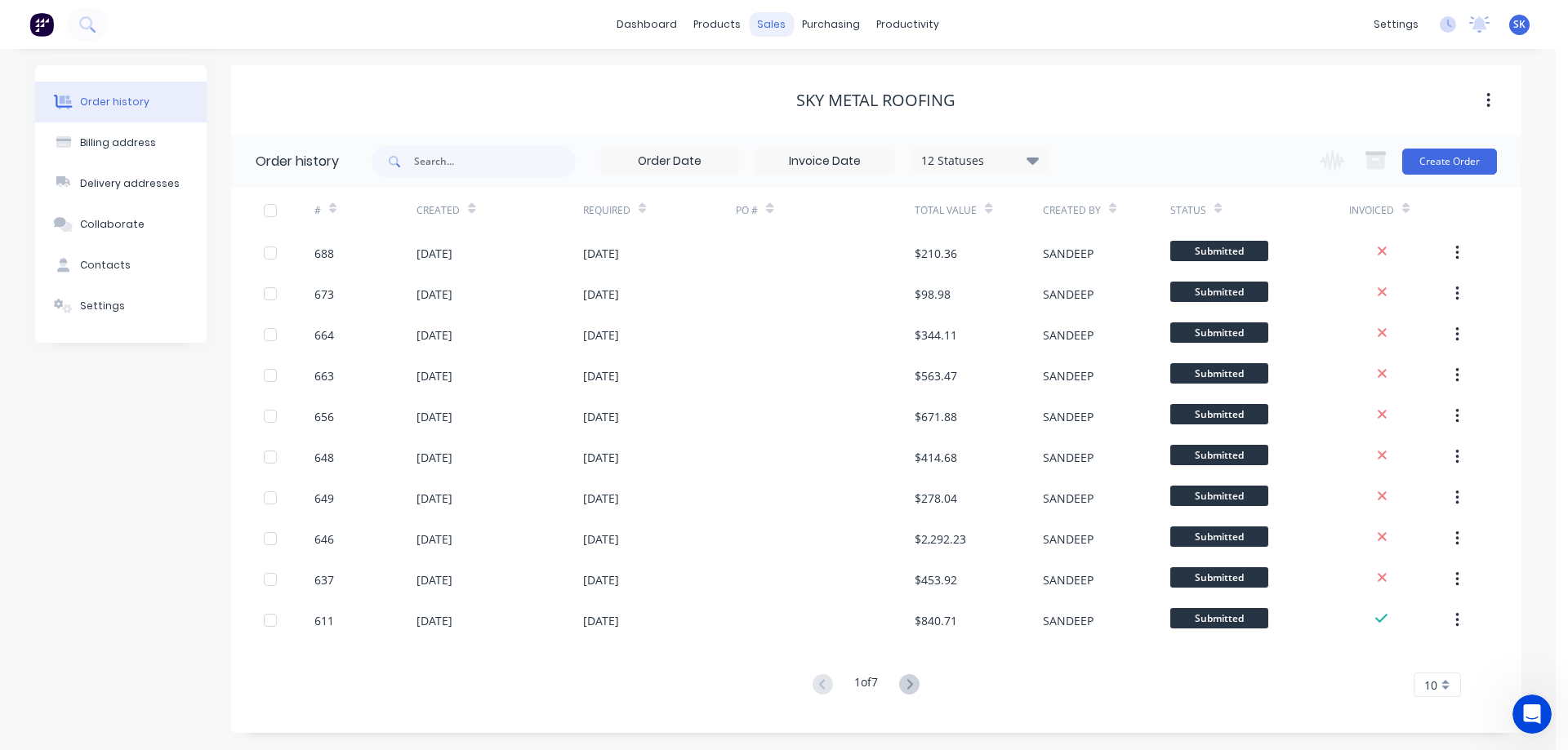
click at [785, 21] on div "sales" at bounding box center [771, 24] width 45 height 25
click at [793, 73] on div at bounding box center [781, 77] width 25 height 14
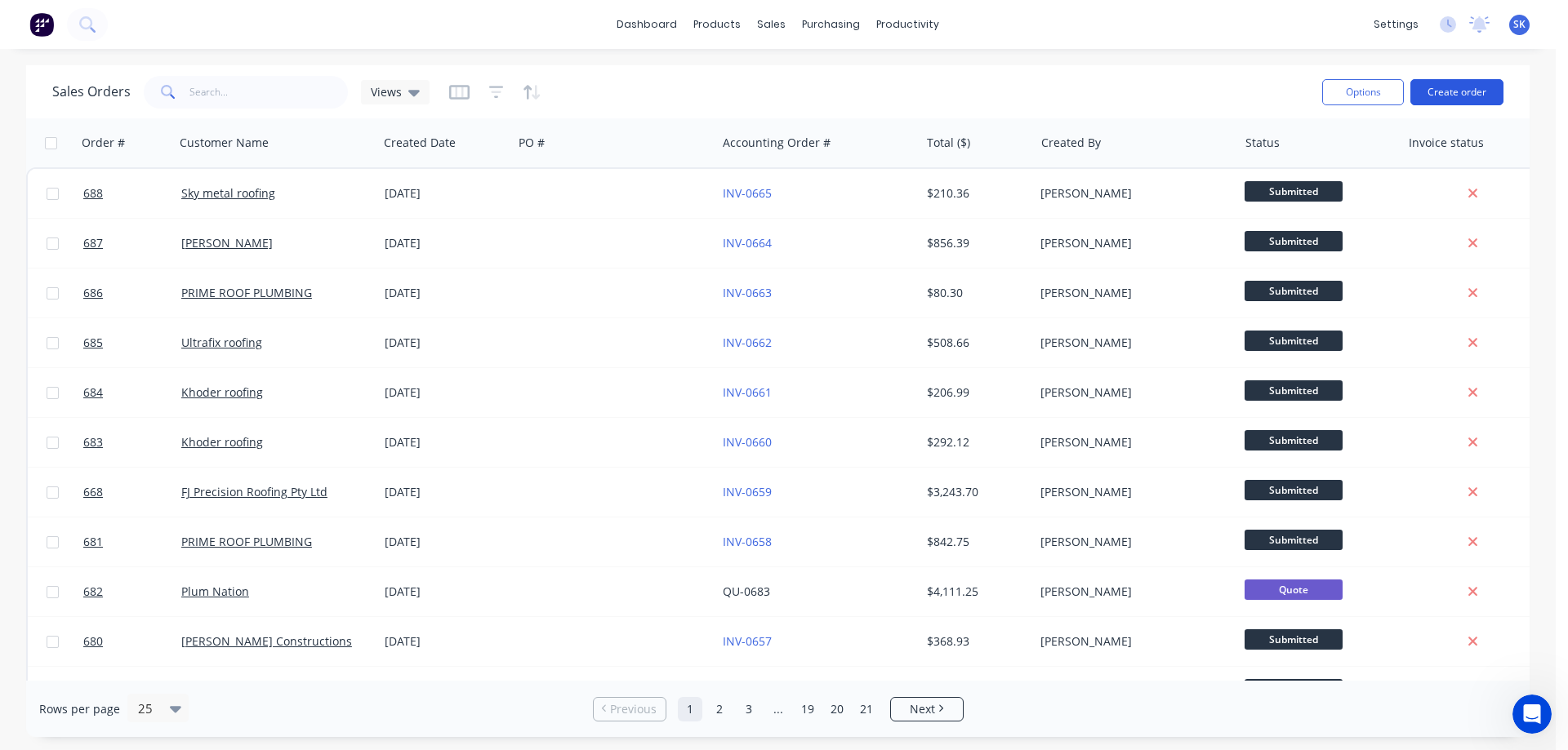
click at [1439, 94] on button "Create order" at bounding box center [1456, 92] width 93 height 26
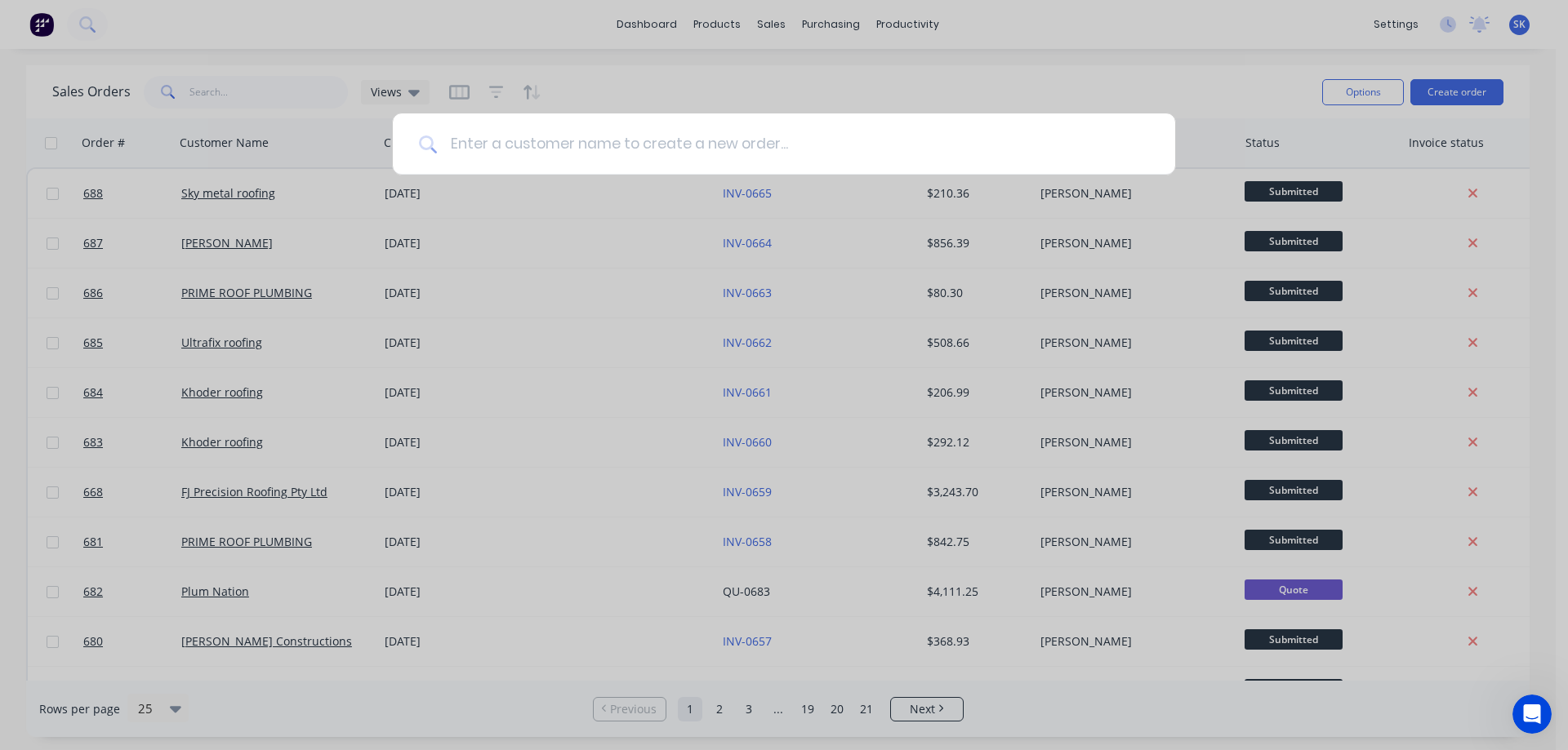
click at [590, 135] on input at bounding box center [793, 144] width 712 height 61
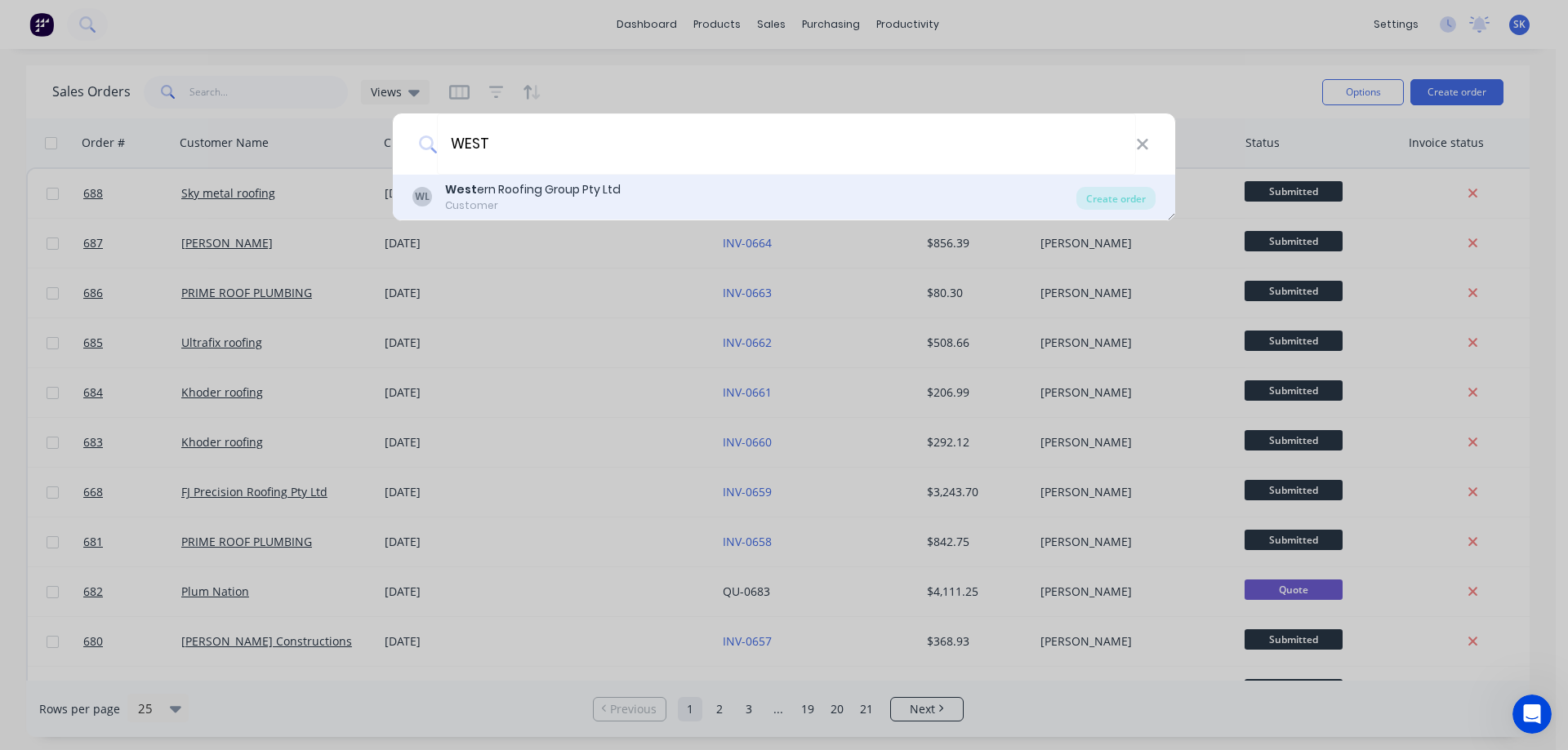
click at [558, 203] on div "Customer" at bounding box center [533, 205] width 175 height 14
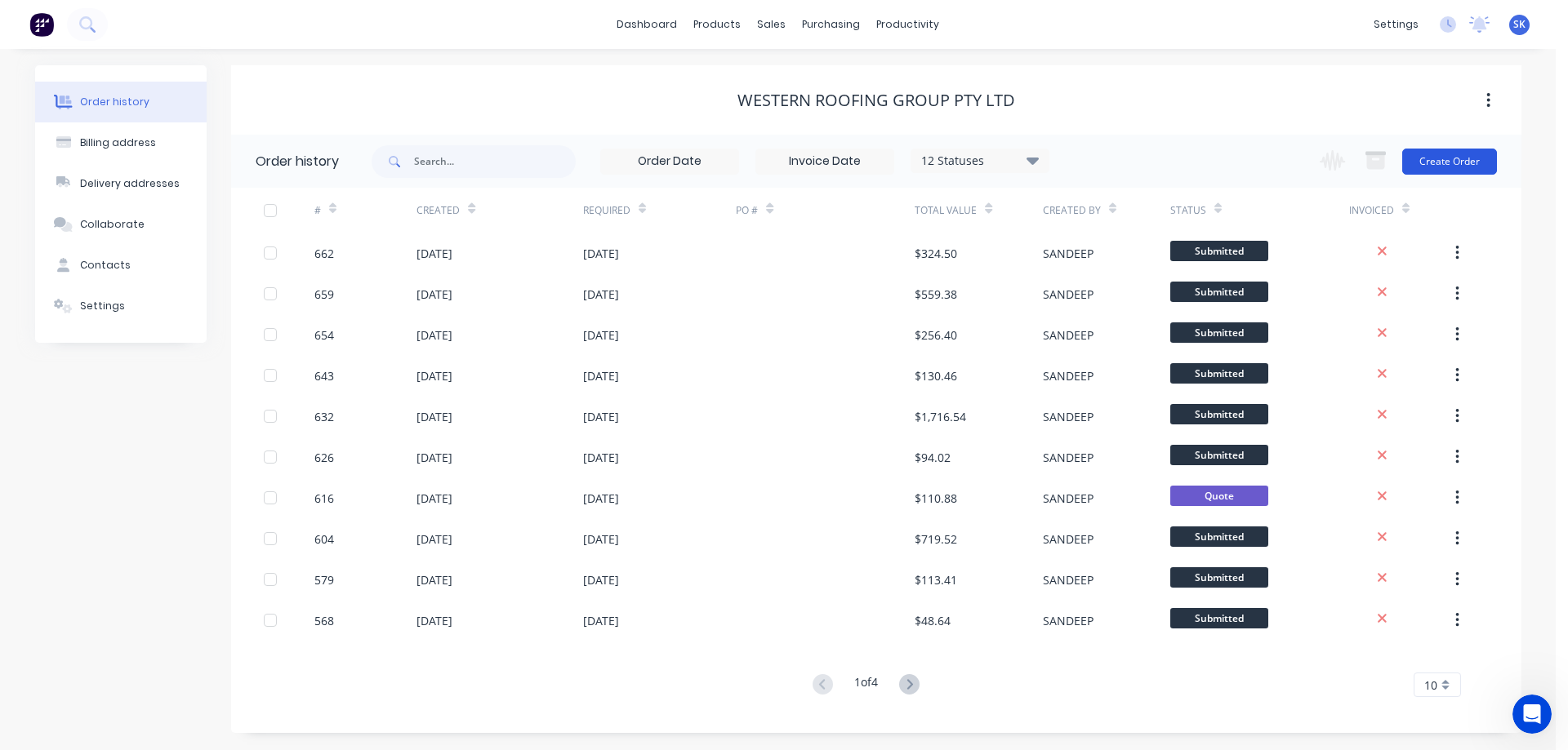
click at [1460, 169] on button "Create Order" at bounding box center [1449, 161] width 95 height 26
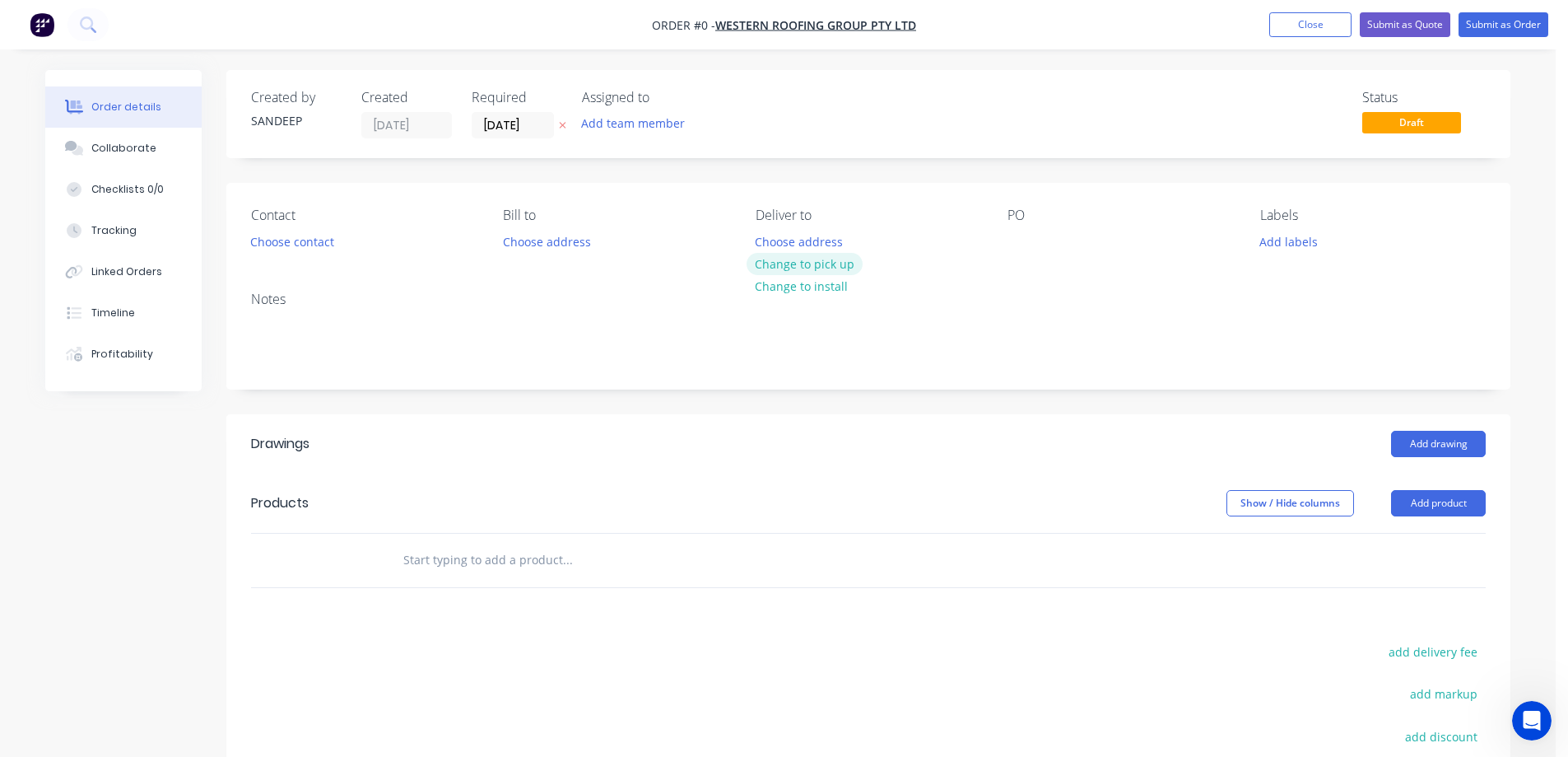
click at [794, 272] on button "Change to pick up" at bounding box center [805, 264] width 117 height 22
click at [475, 555] on input "text" at bounding box center [568, 560] width 330 height 33
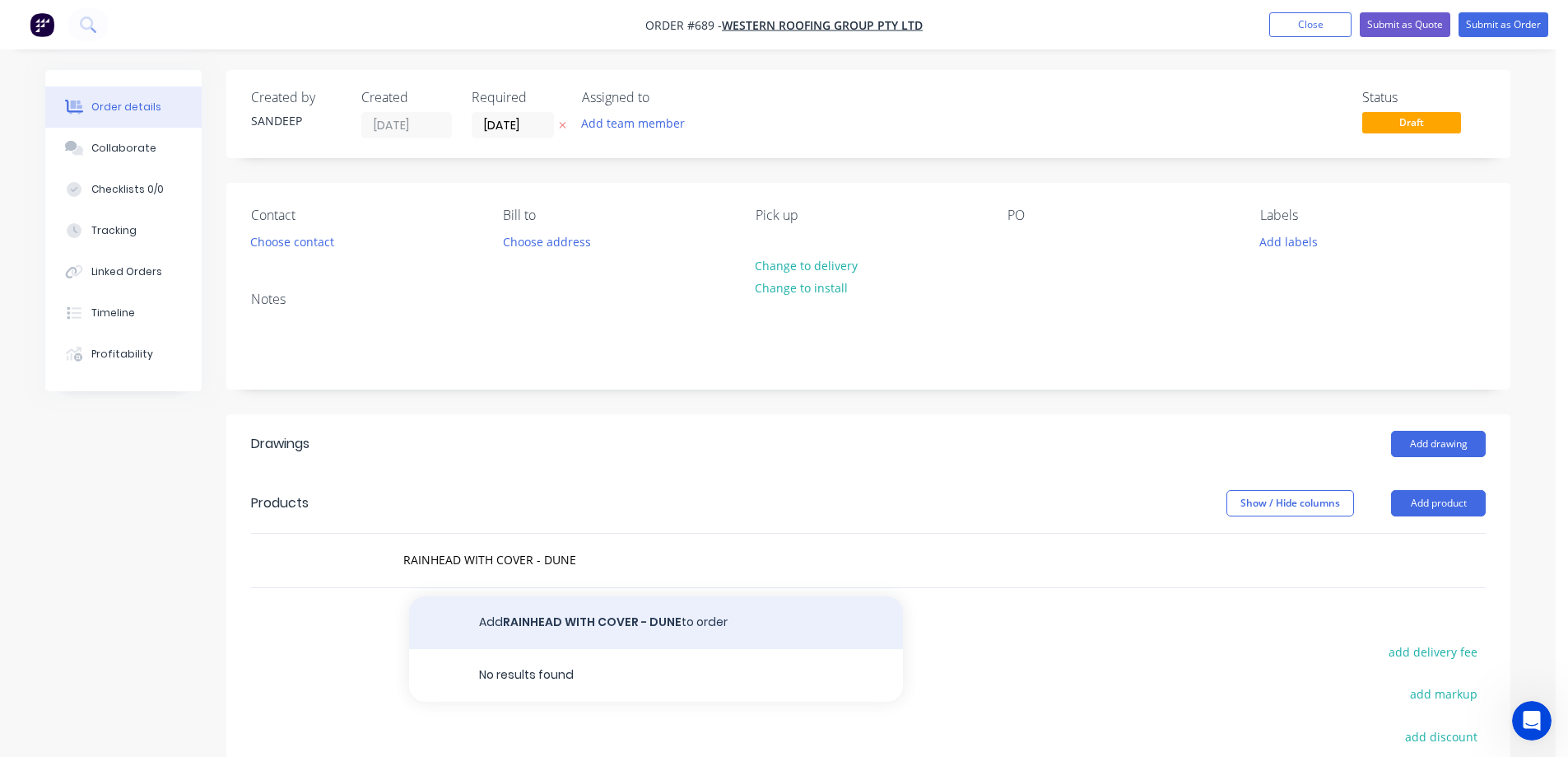
click at [512, 617] on button "Add RAINHEAD WITH COVER - DUNE to order" at bounding box center [656, 622] width 494 height 52
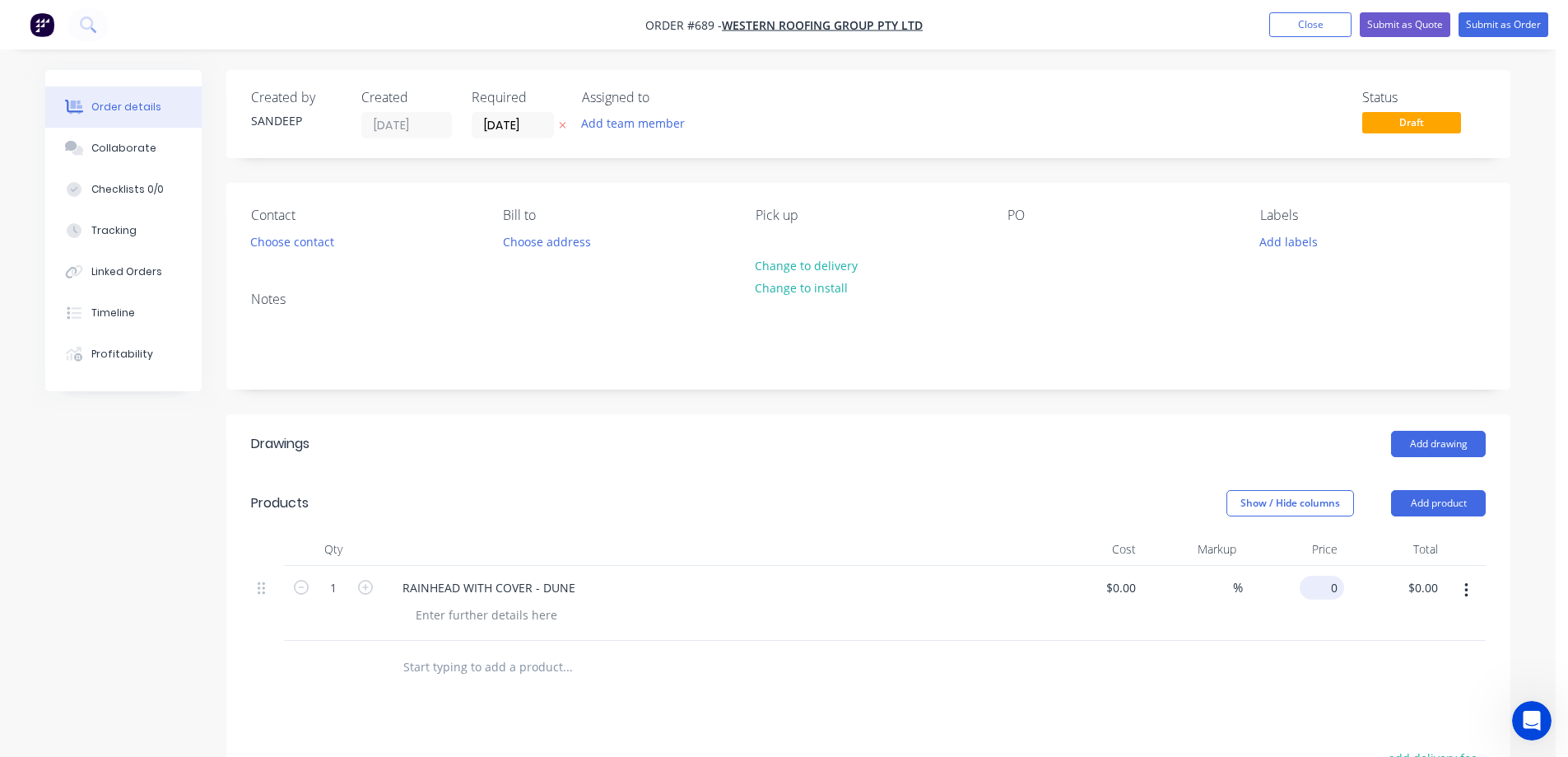
click at [1323, 588] on div "0 $0.00" at bounding box center [1322, 588] width 45 height 24
click at [847, 661] on div at bounding box center [635, 667] width 494 height 33
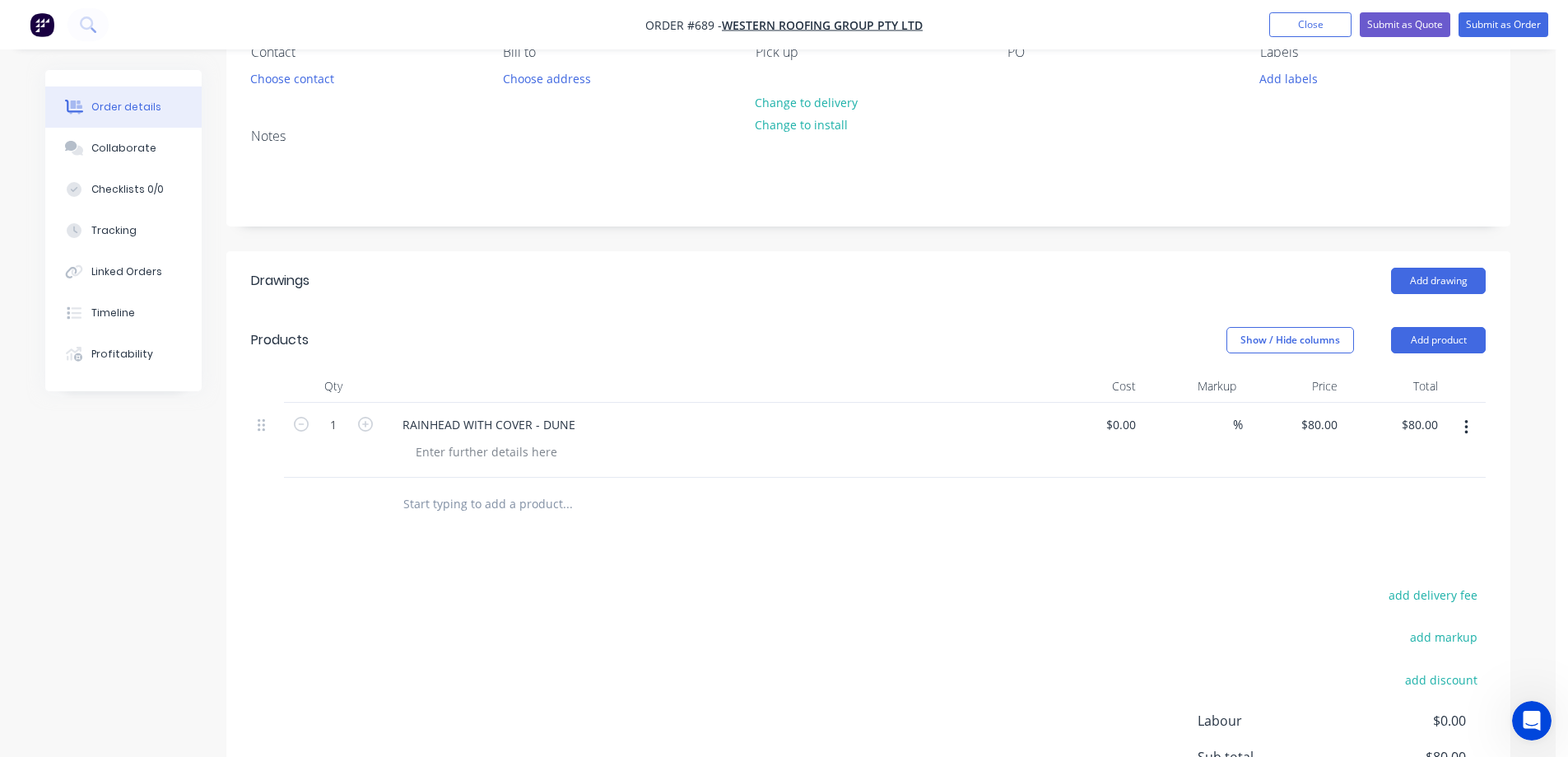
scroll to position [165, 0]
click at [464, 504] on input "text" at bounding box center [568, 503] width 330 height 33
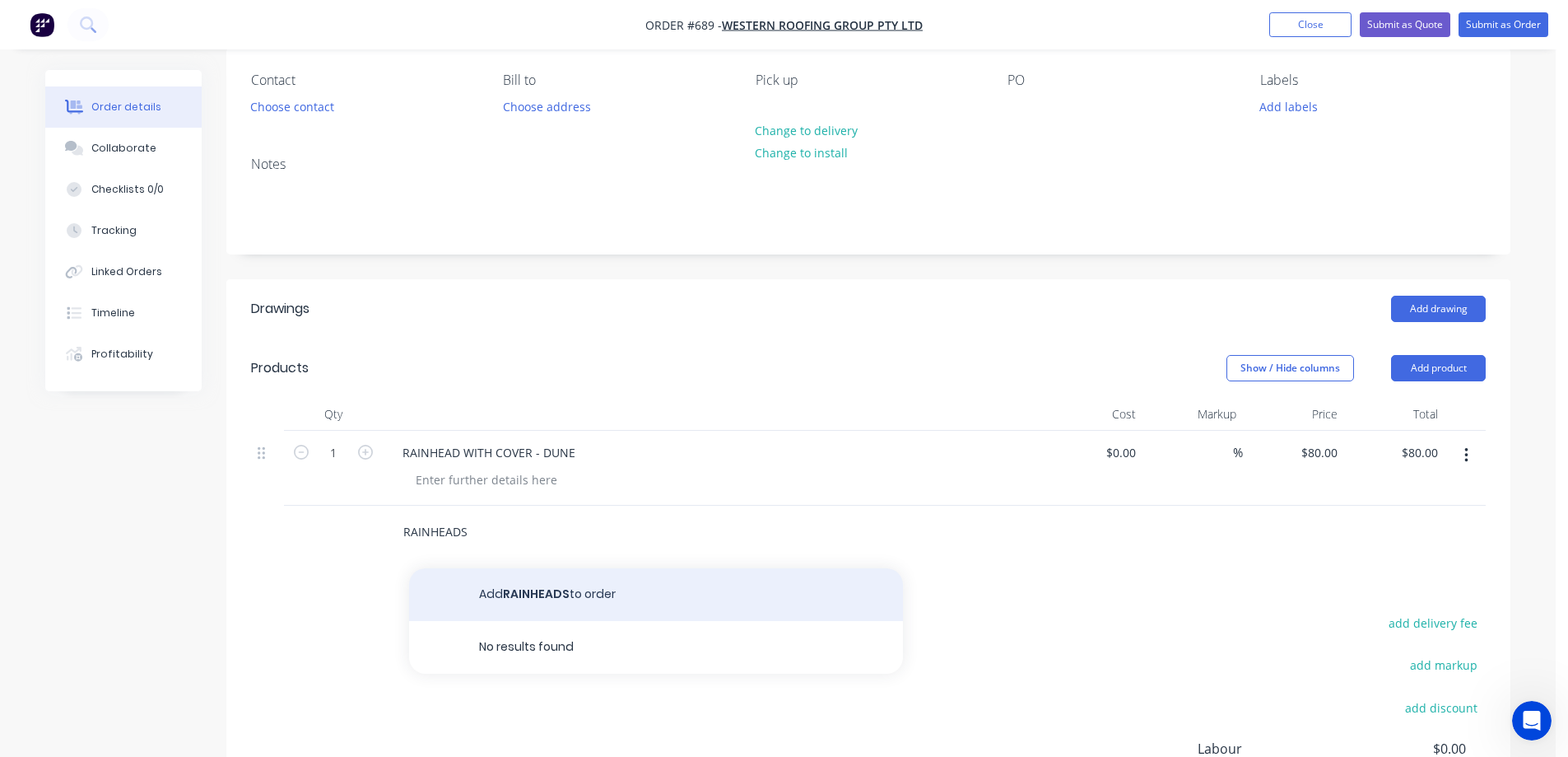
scroll to position [82, 0]
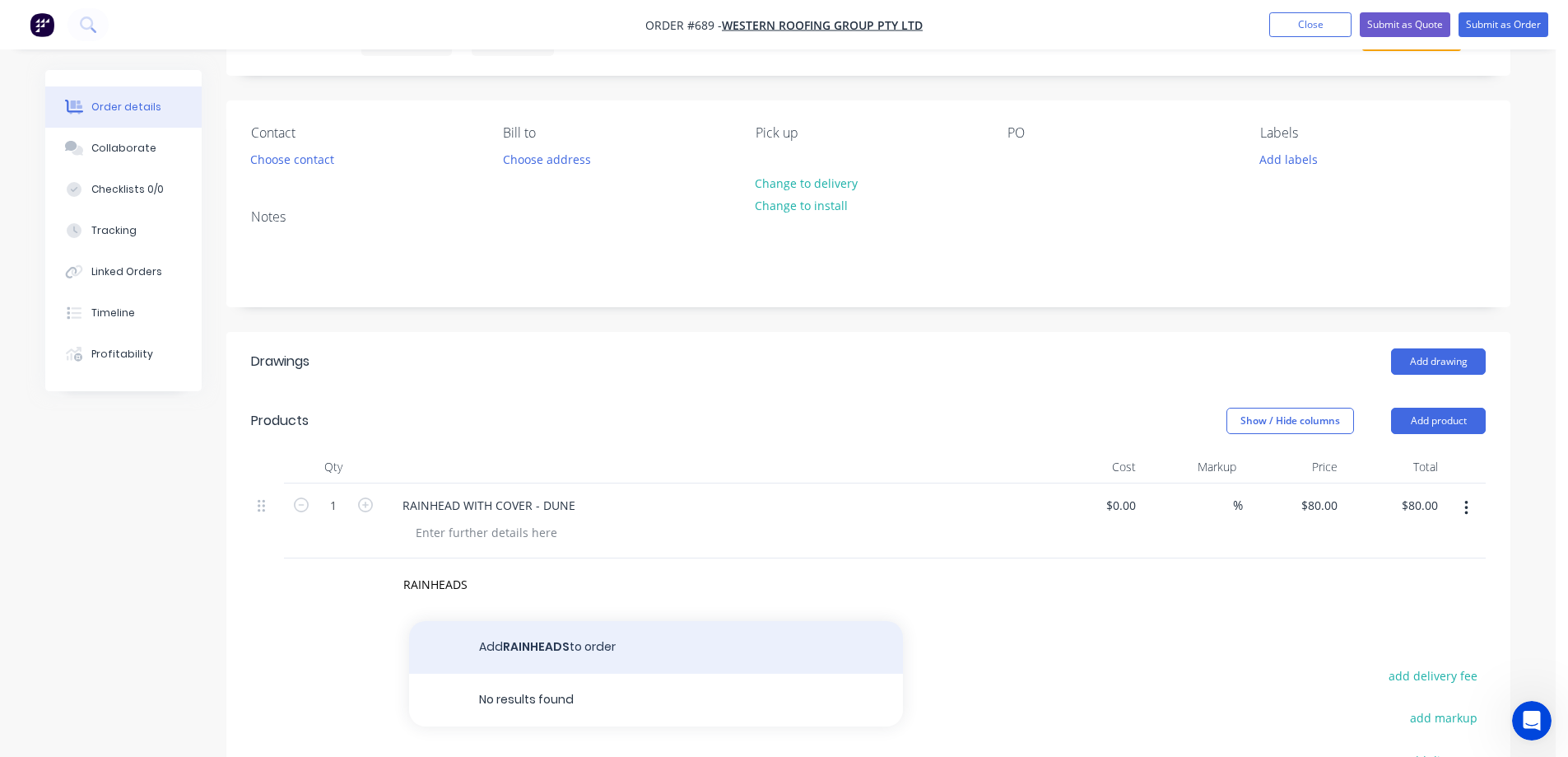
click at [507, 649] on button "Add RAINHEADS to order" at bounding box center [656, 647] width 494 height 52
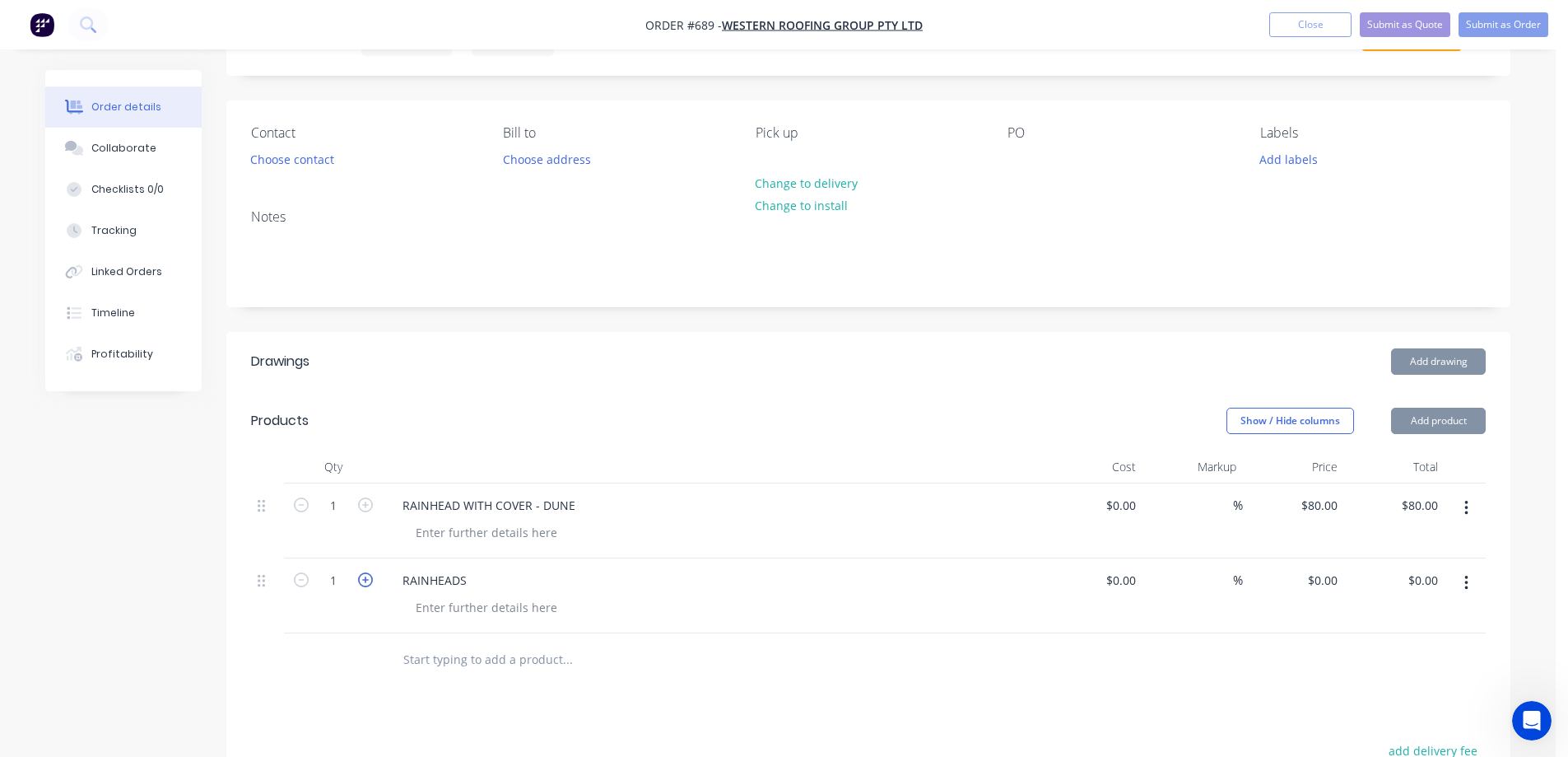
click at [371, 583] on icon "button" at bounding box center [365, 579] width 15 height 15
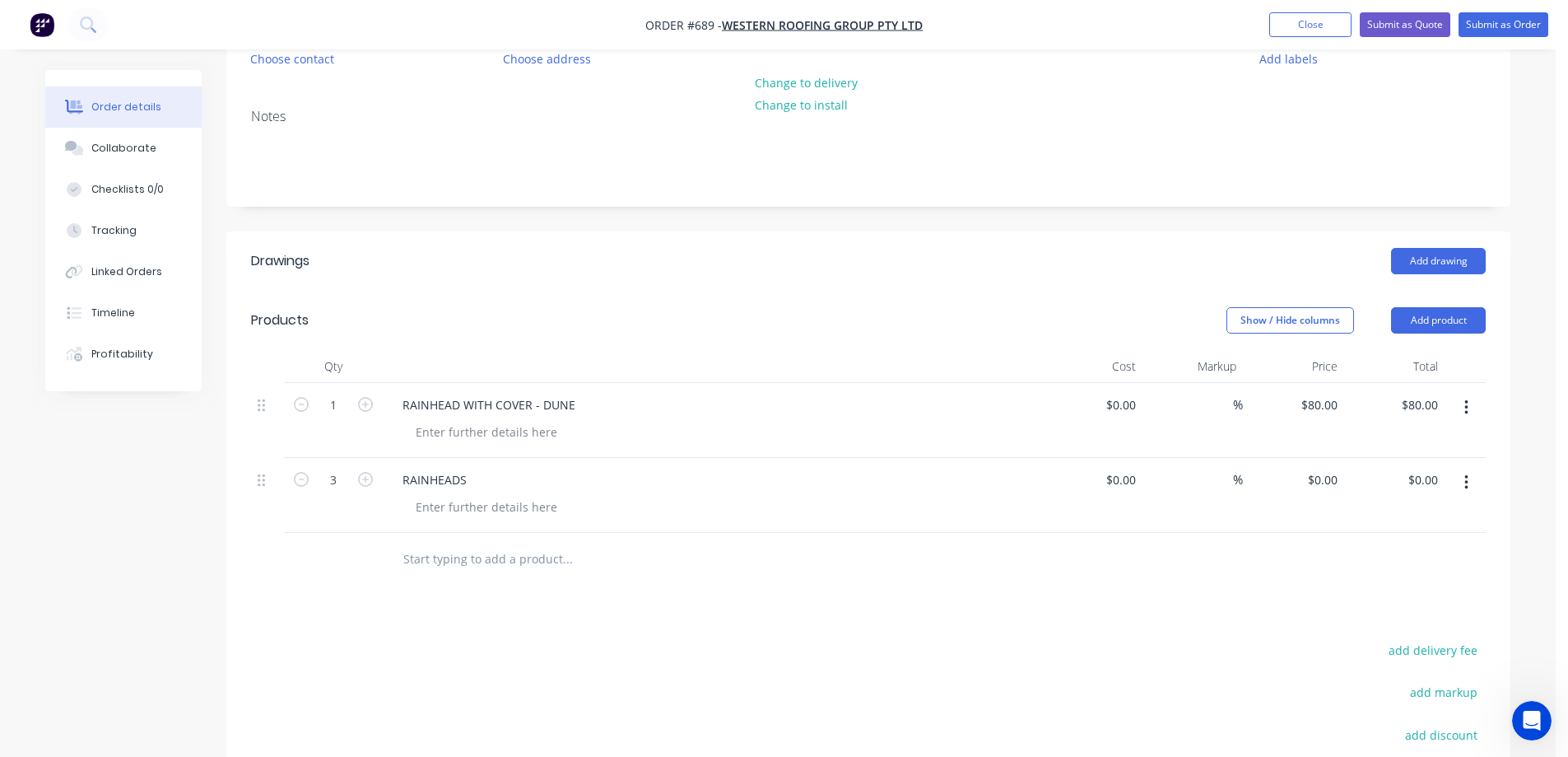
scroll to position [247, 0]
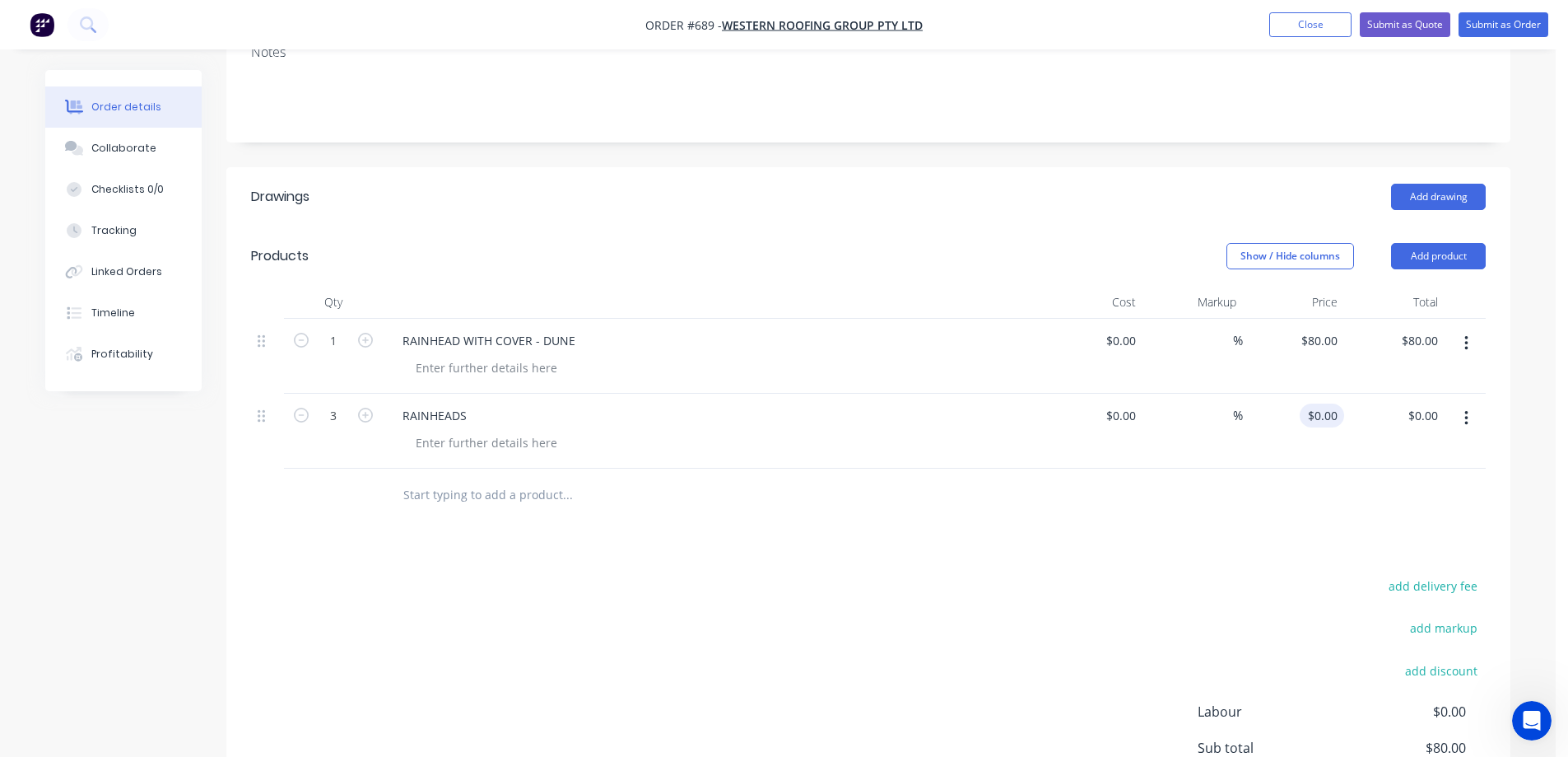
click at [1323, 419] on div "$0.00 $0.00" at bounding box center [1322, 416] width 45 height 24
click at [1327, 414] on input "0" at bounding box center [1335, 416] width 19 height 24
click at [1154, 507] on div at bounding box center [868, 496] width 1235 height 53
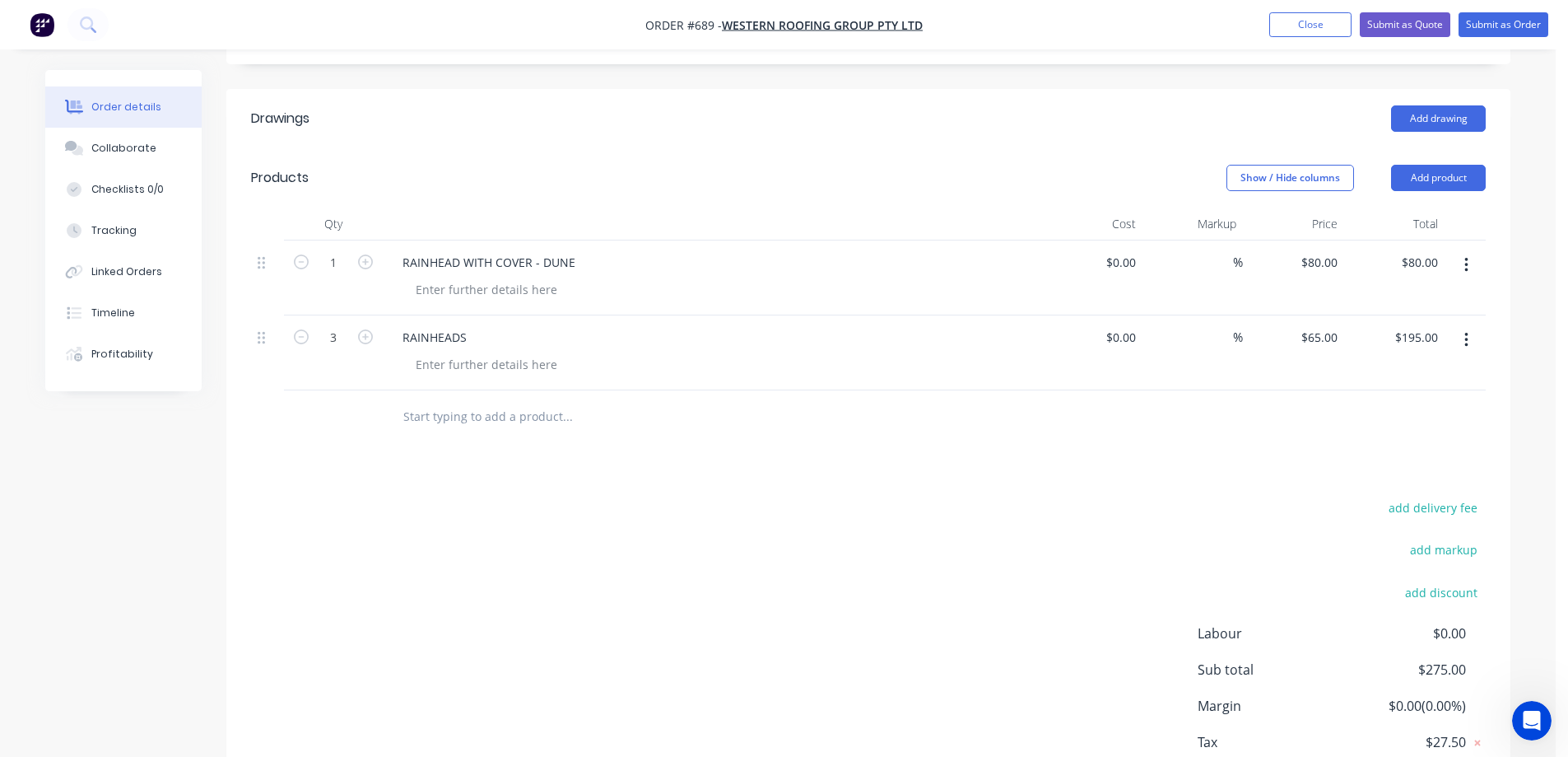
scroll to position [330, 0]
click at [1460, 173] on button "Add product" at bounding box center [1438, 174] width 94 height 27
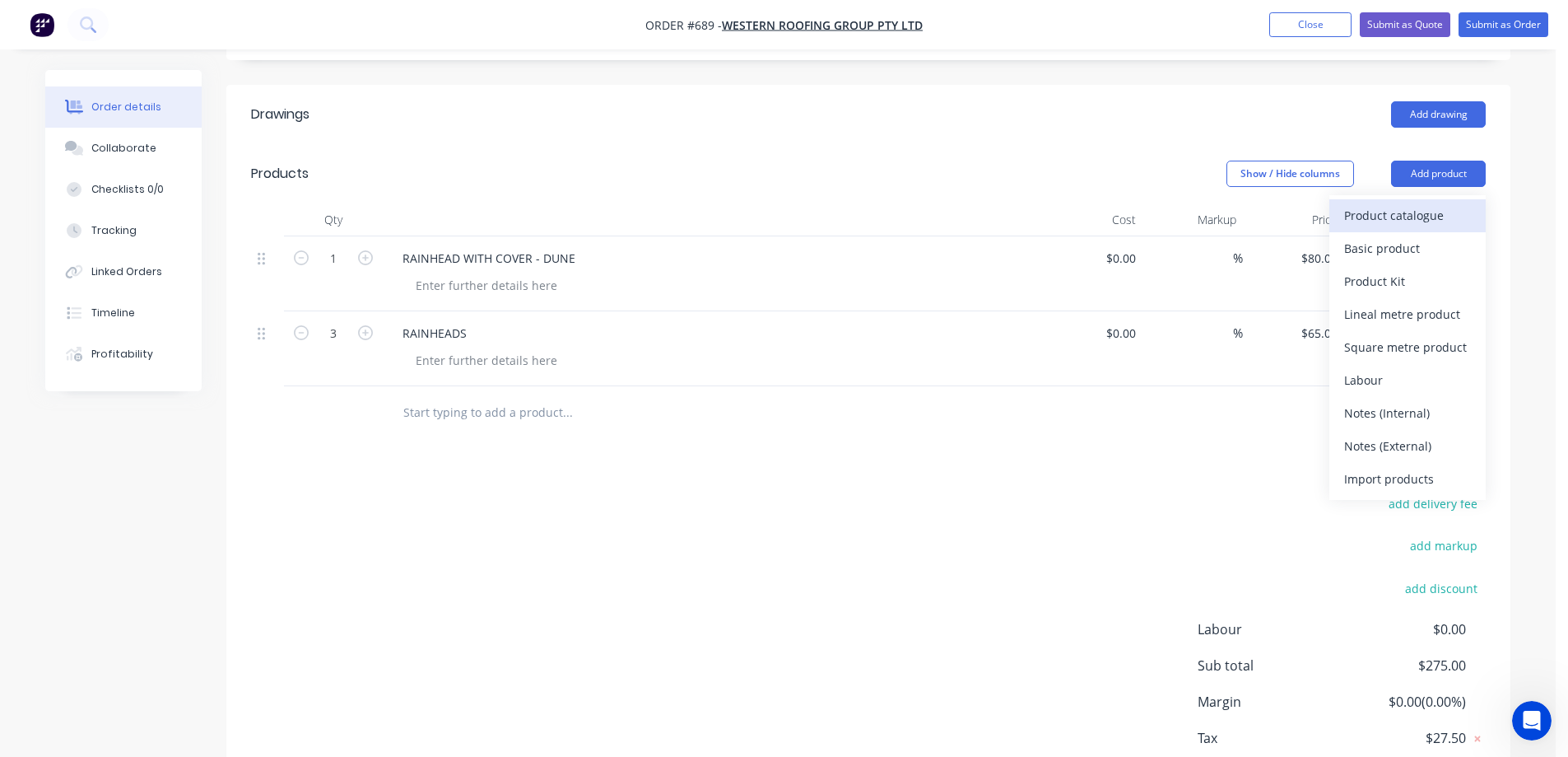
click at [1380, 217] on div "Product catalogue" at bounding box center [1408, 216] width 127 height 24
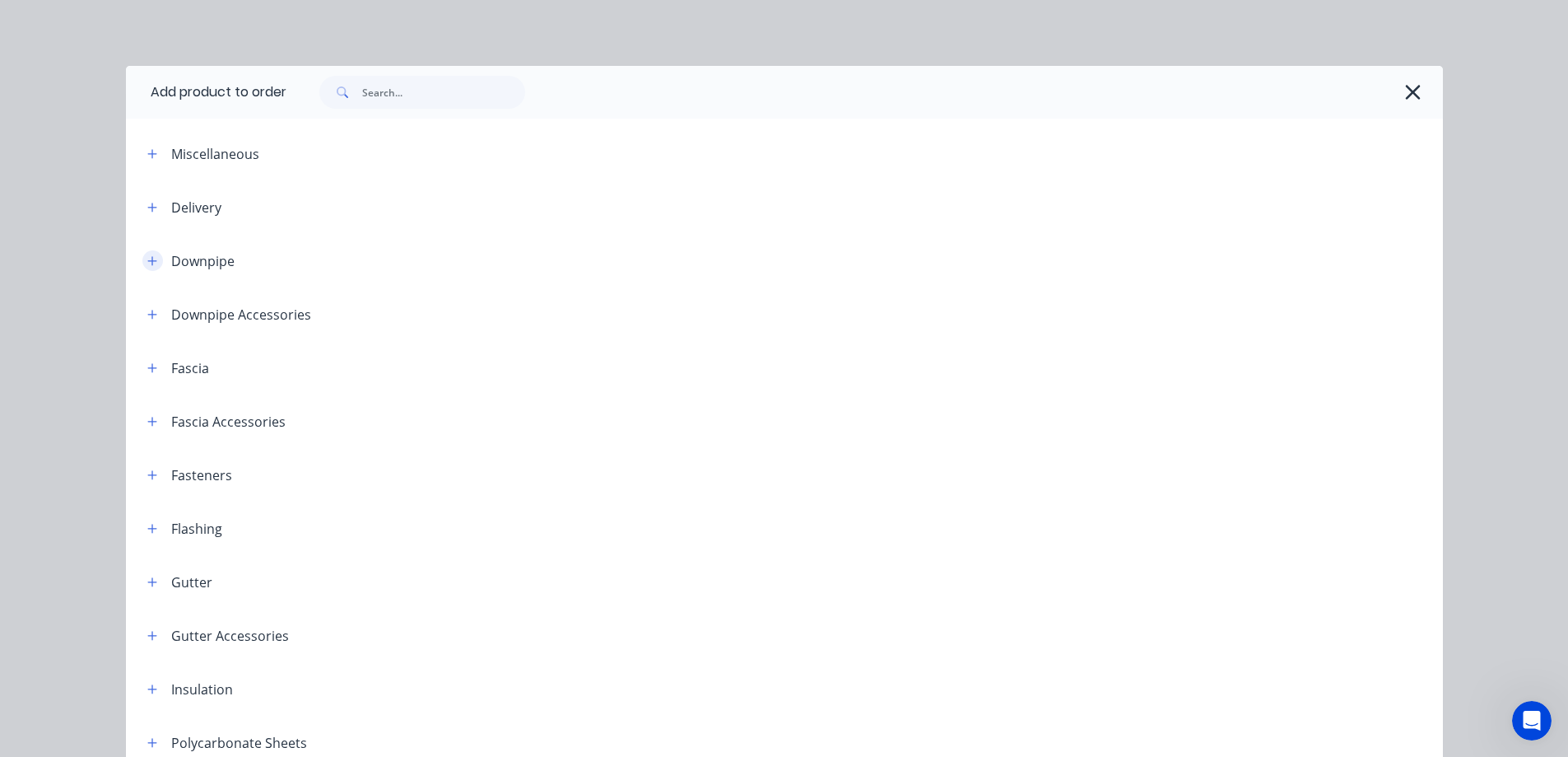
click at [148, 265] on icon "button" at bounding box center [152, 260] width 9 height 9
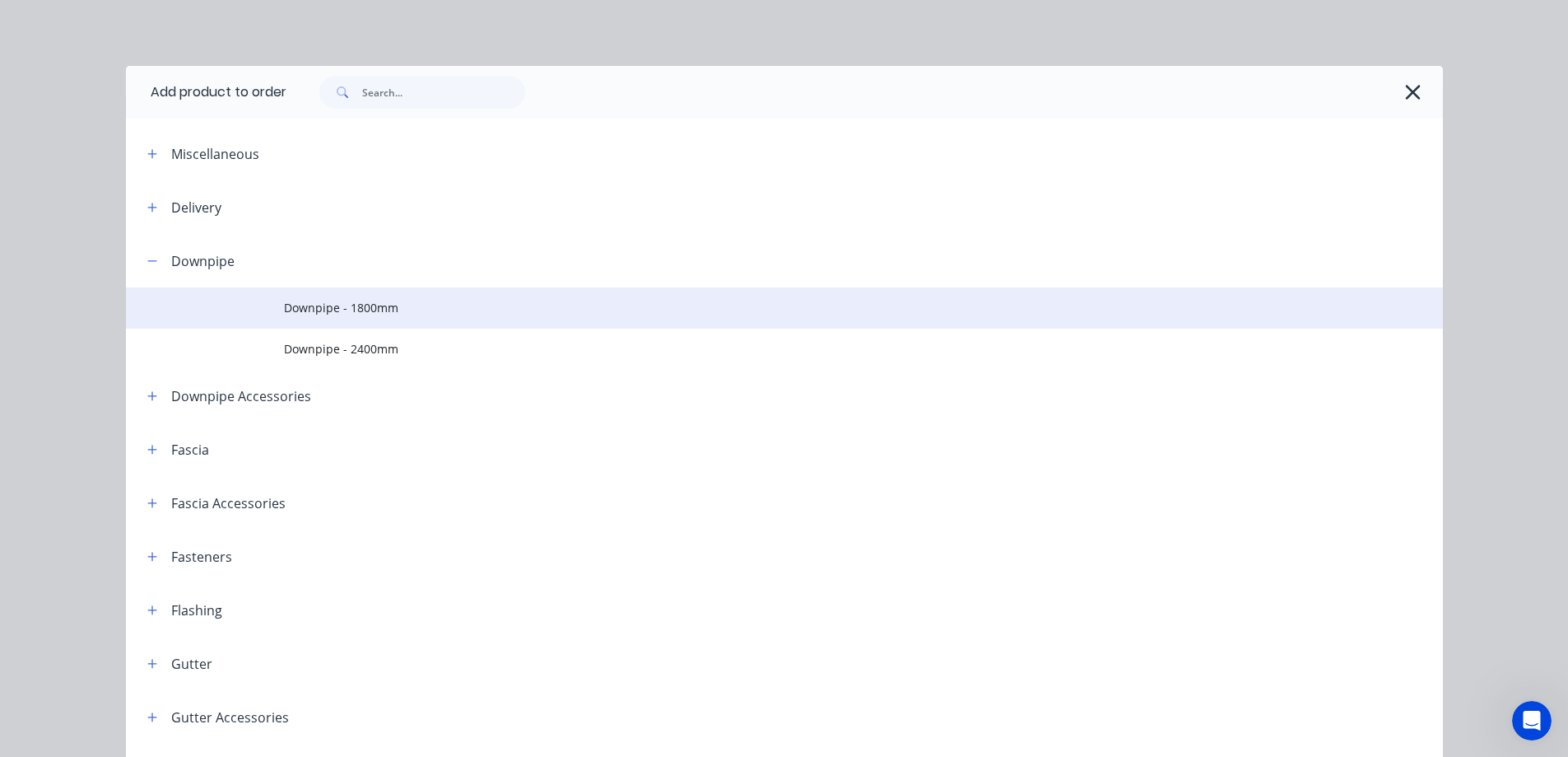
click at [322, 312] on span "Downpipe - 1800mm" at bounding box center [748, 308] width 927 height 17
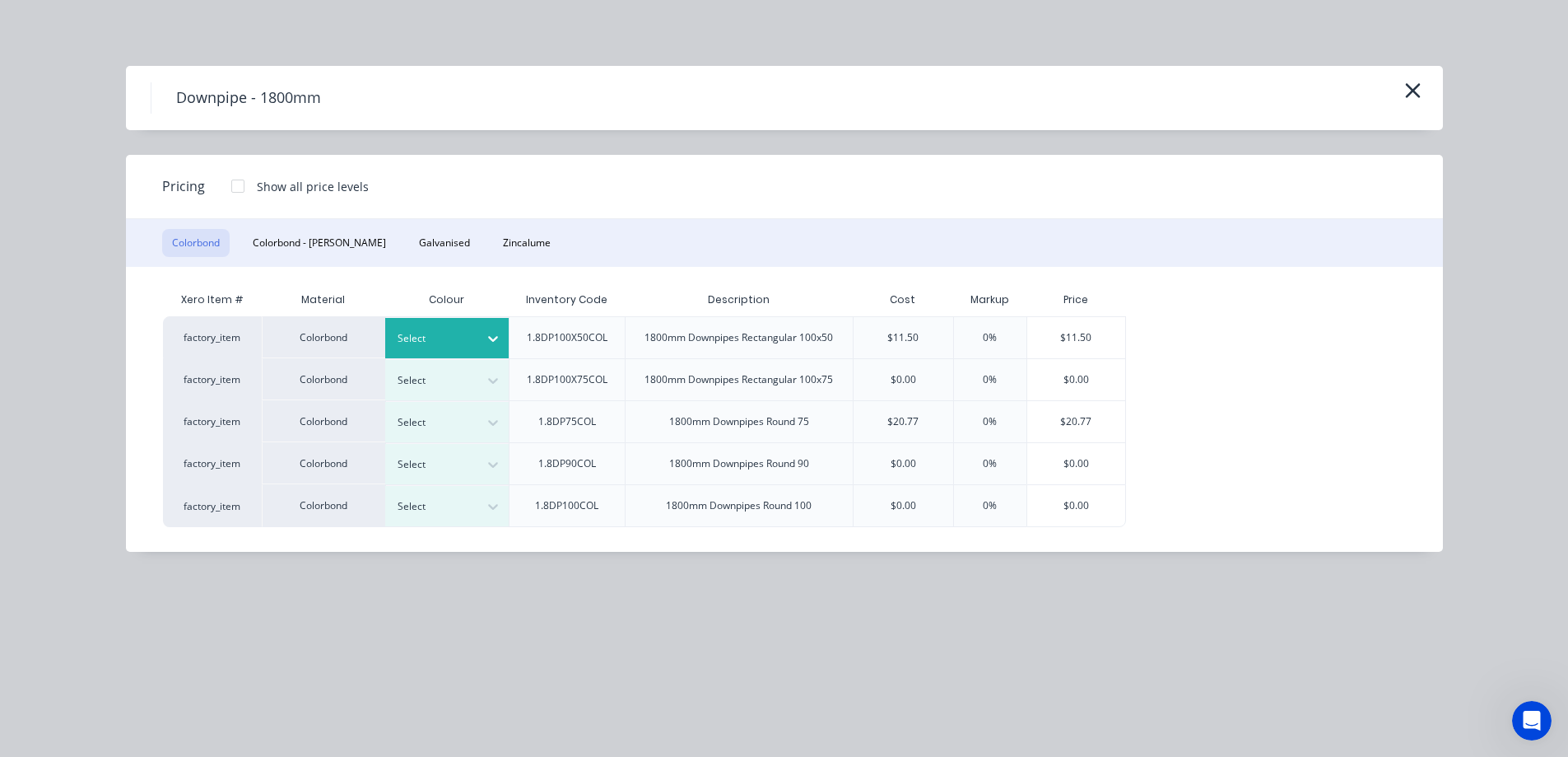
click at [478, 333] on div at bounding box center [493, 339] width 30 height 27
click at [206, 620] on div "Dover White" at bounding box center [103, 635] width 206 height 30
click at [1075, 347] on div "$11.50" at bounding box center [1077, 338] width 99 height 41
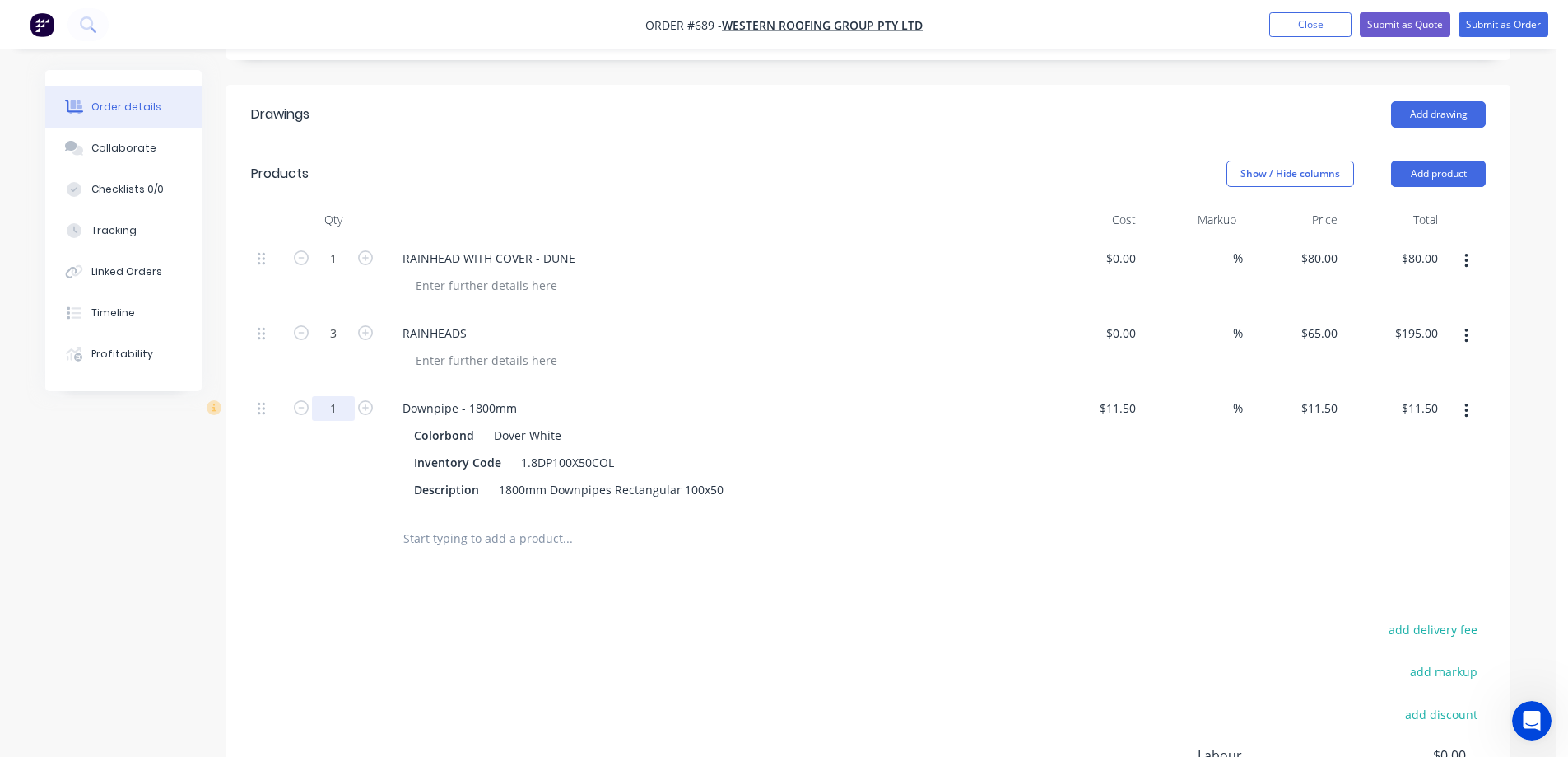
click at [333, 407] on input "1" at bounding box center [333, 408] width 43 height 25
click at [710, 583] on div "Drawings Add drawing Products Show / Hide columns Add product Qty Cost Markup P…" at bounding box center [869, 523] width 1285 height 876
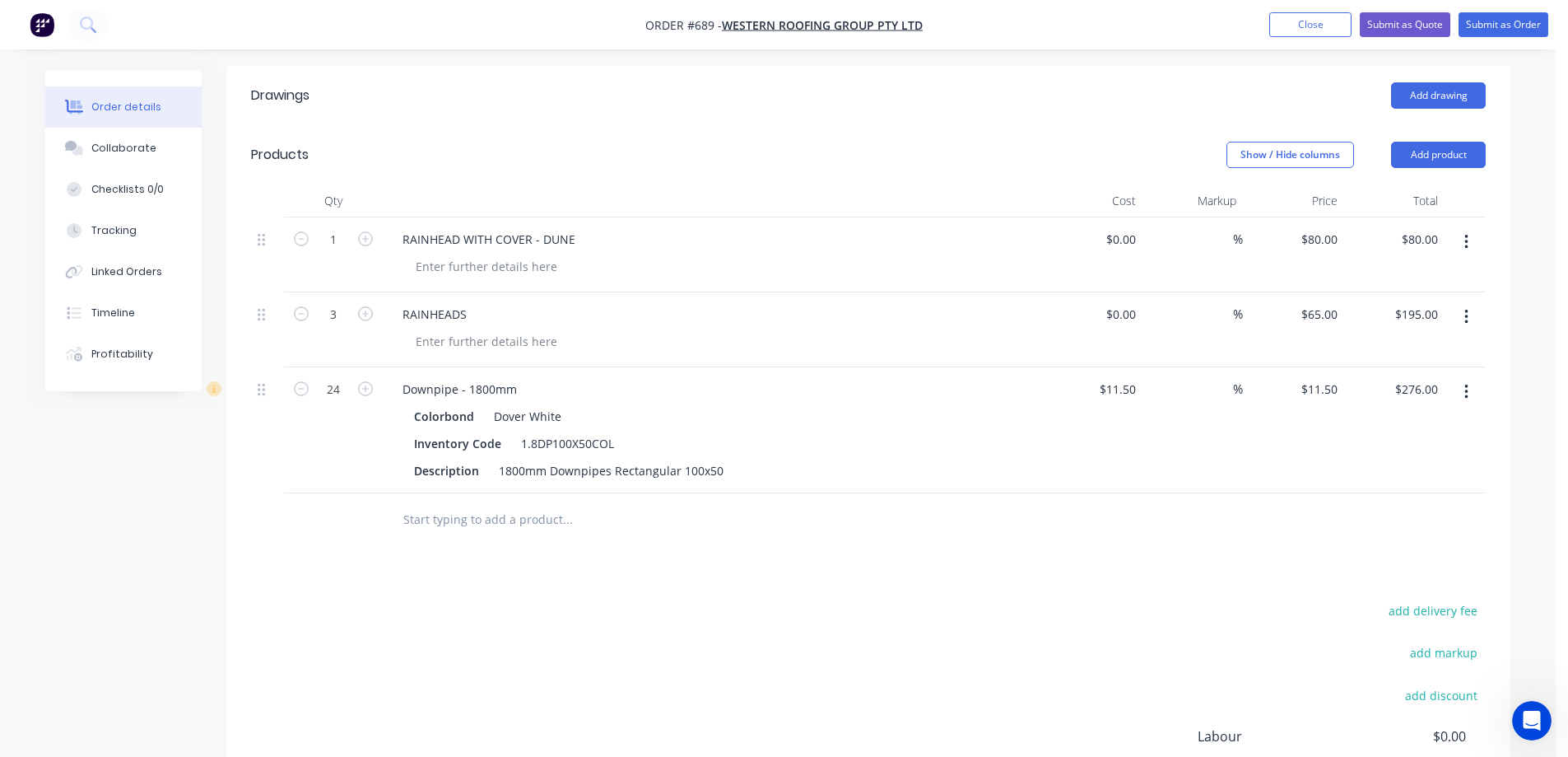
scroll to position [412, 0]
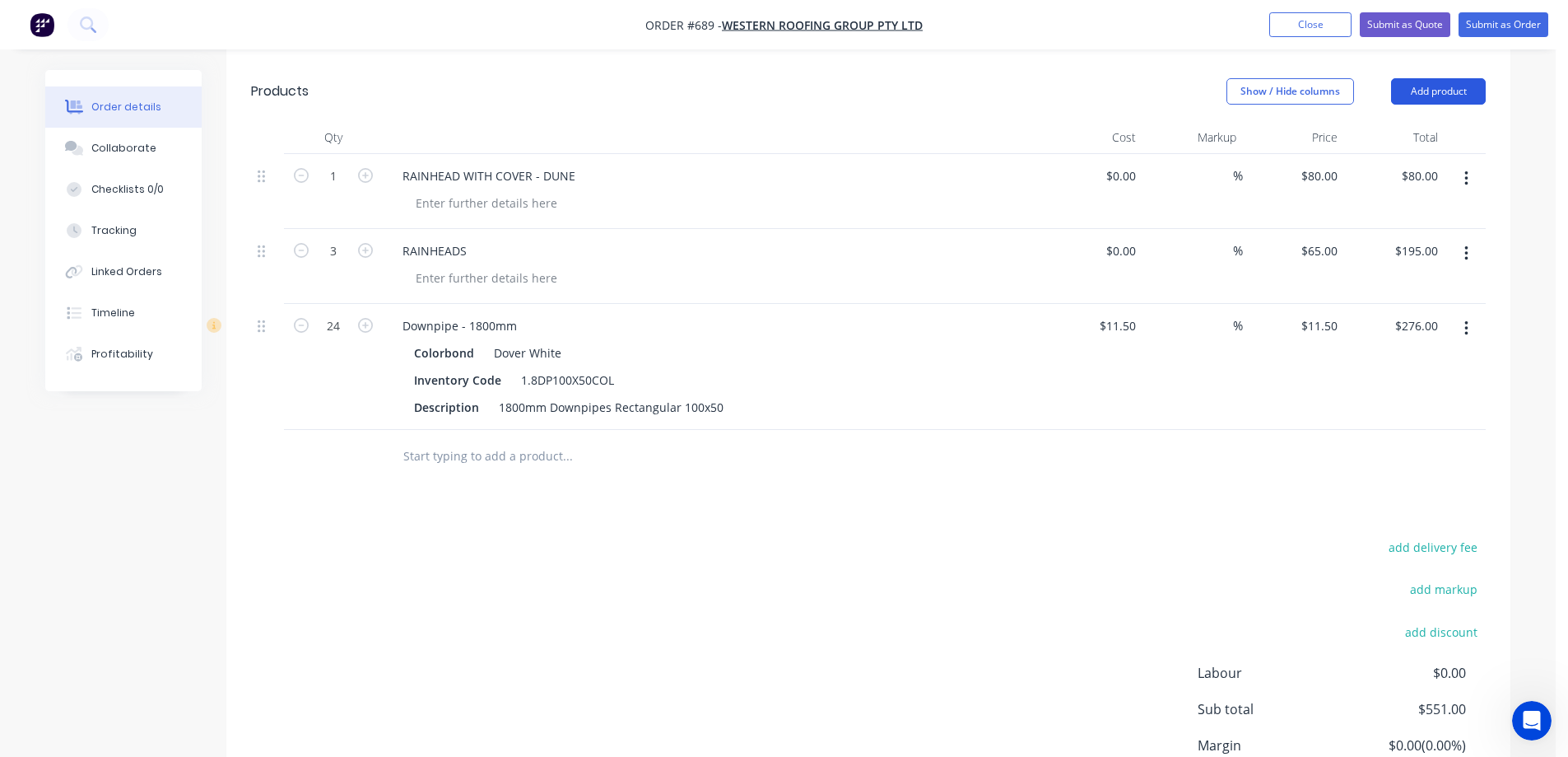
click at [1474, 90] on button "Add product" at bounding box center [1438, 91] width 94 height 27
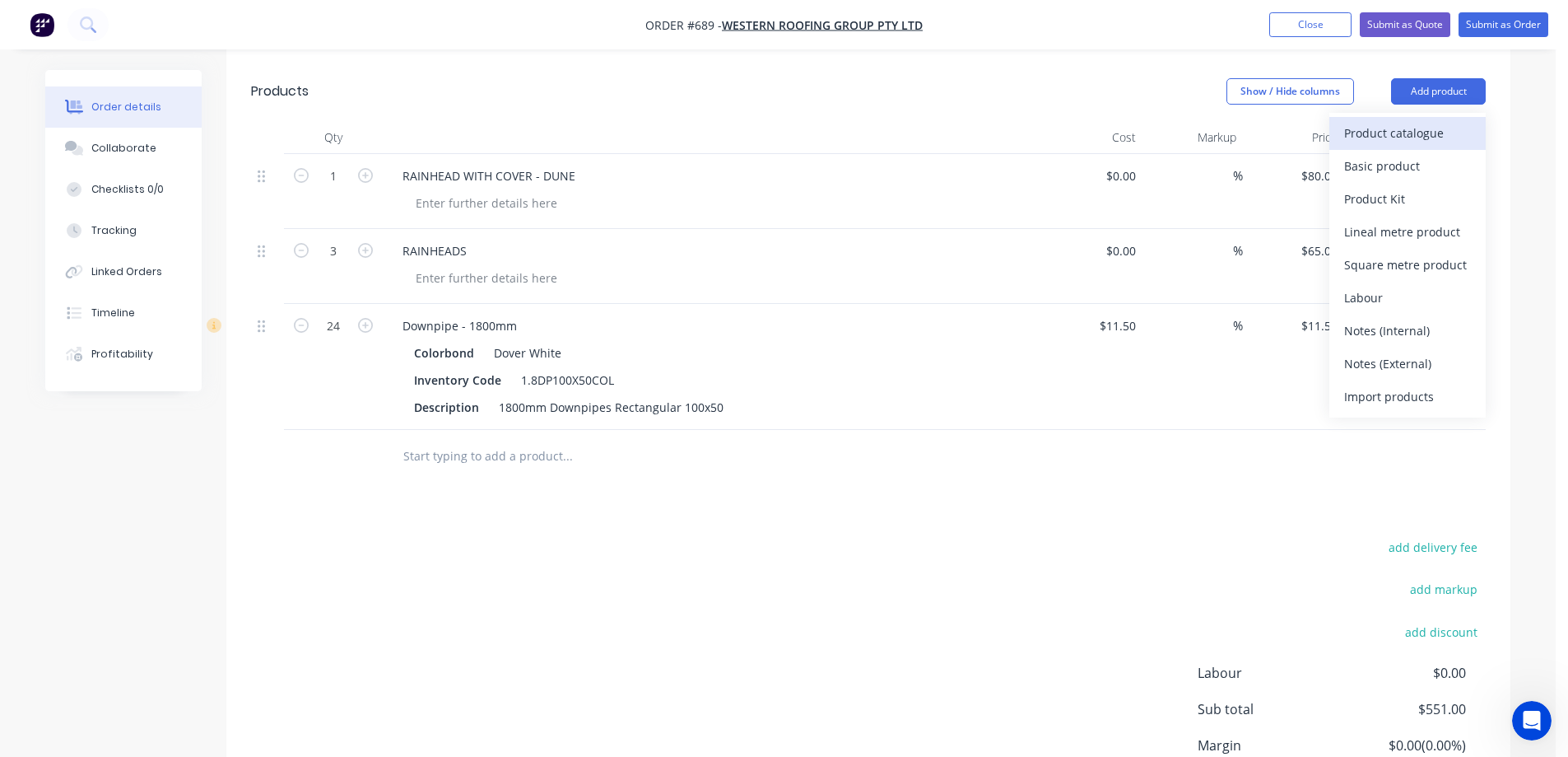
click at [1444, 127] on div "Product catalogue" at bounding box center [1408, 133] width 127 height 24
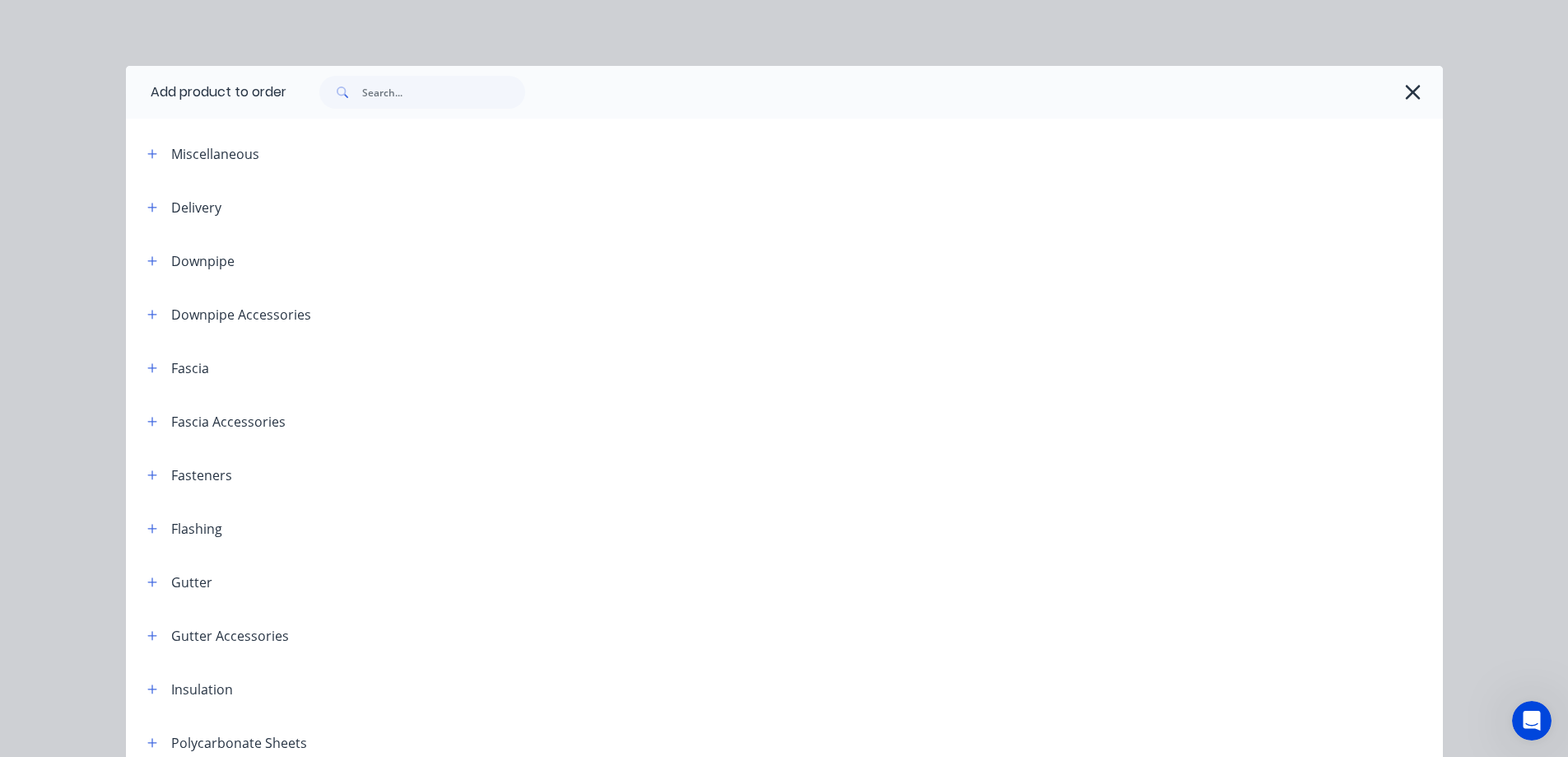
click at [145, 247] on header "Downpipe" at bounding box center [785, 260] width 1317 height 53
click at [148, 261] on icon "button" at bounding box center [152, 260] width 9 height 9
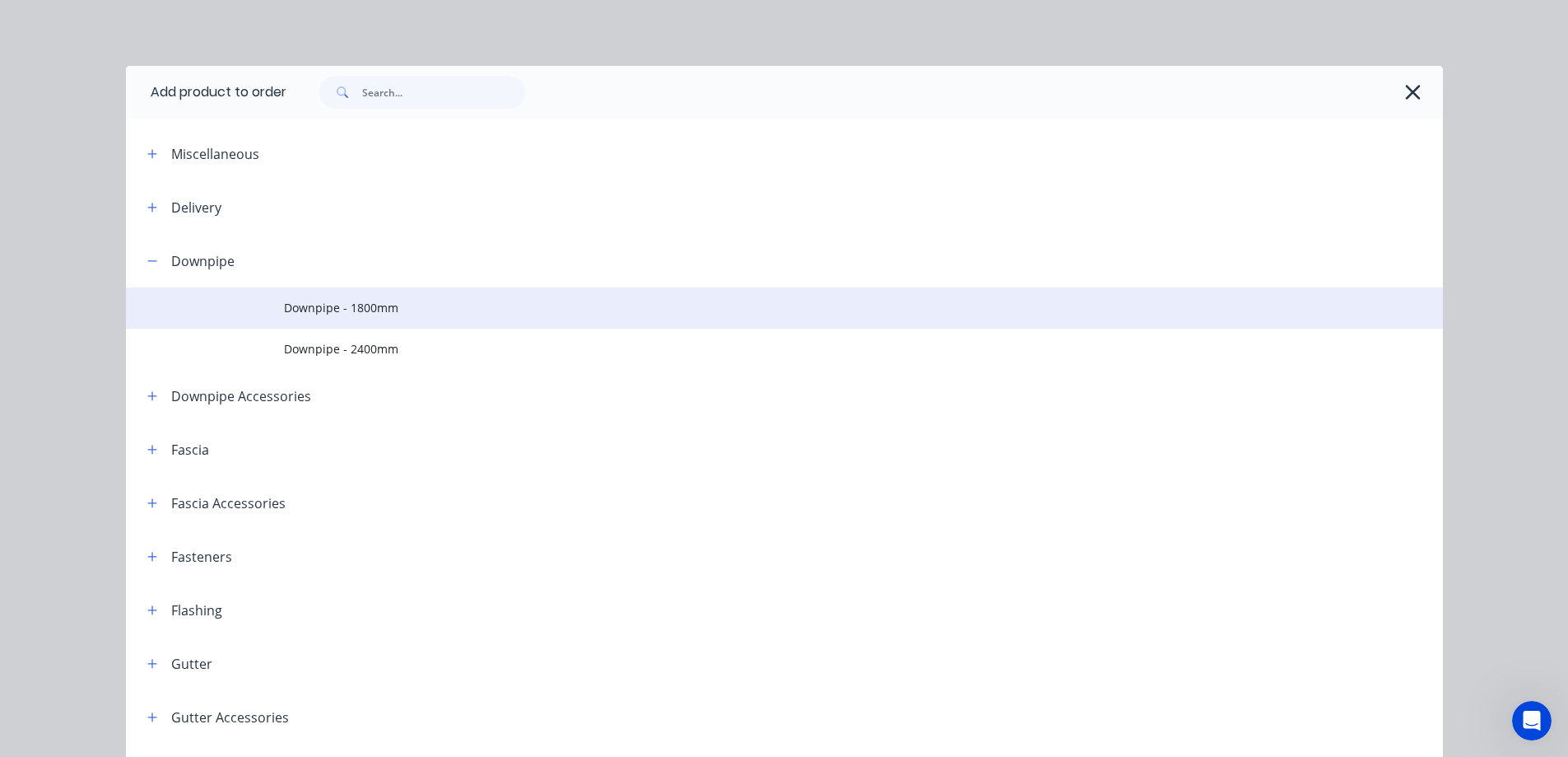
click at [252, 321] on td at bounding box center [205, 308] width 158 height 41
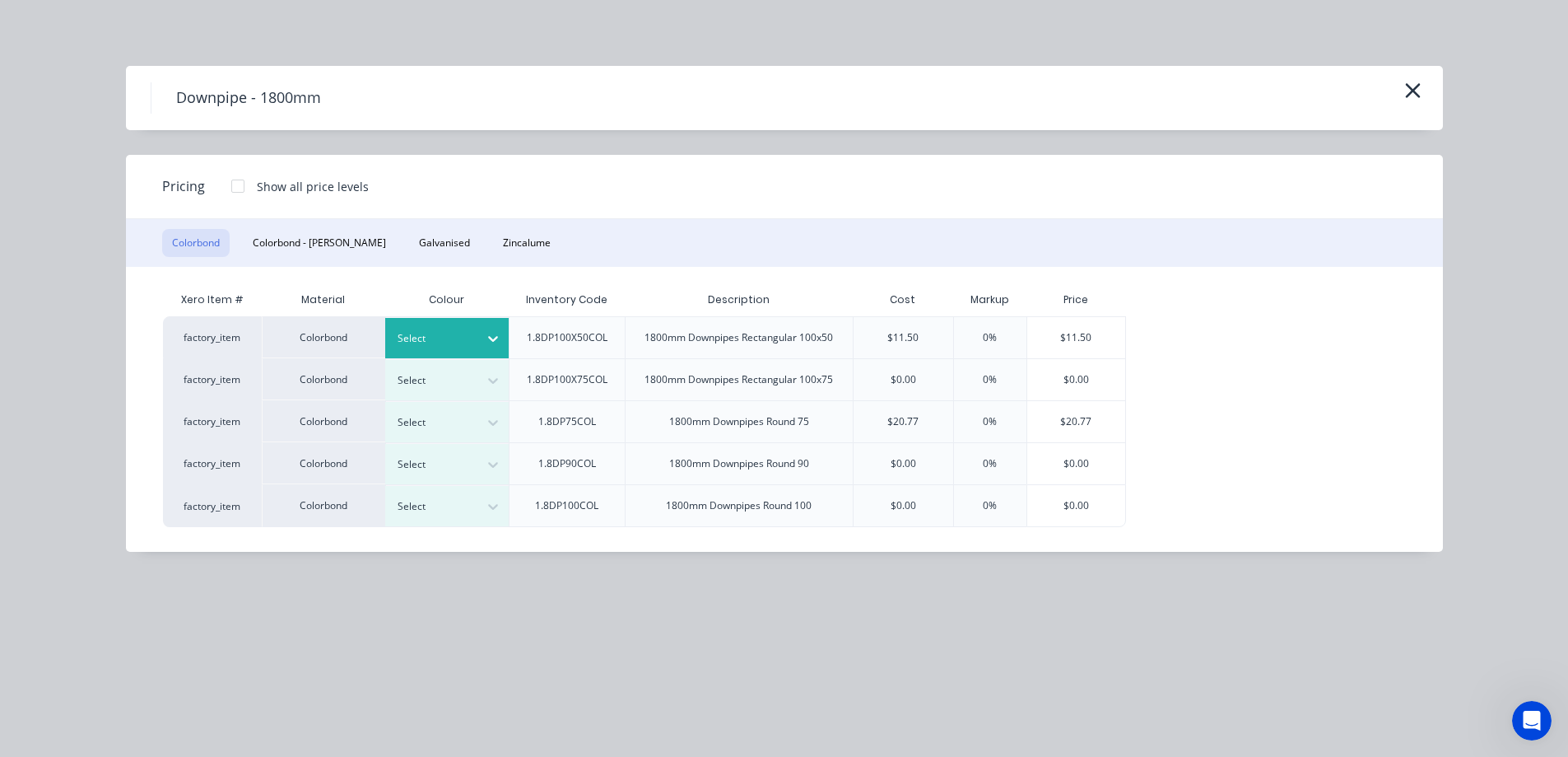
click at [469, 342] on div at bounding box center [435, 339] width 74 height 18
click at [206, 479] on div "Night Sky" at bounding box center [103, 467] width 206 height 30
click at [1084, 341] on div "$11.50" at bounding box center [1077, 338] width 99 height 41
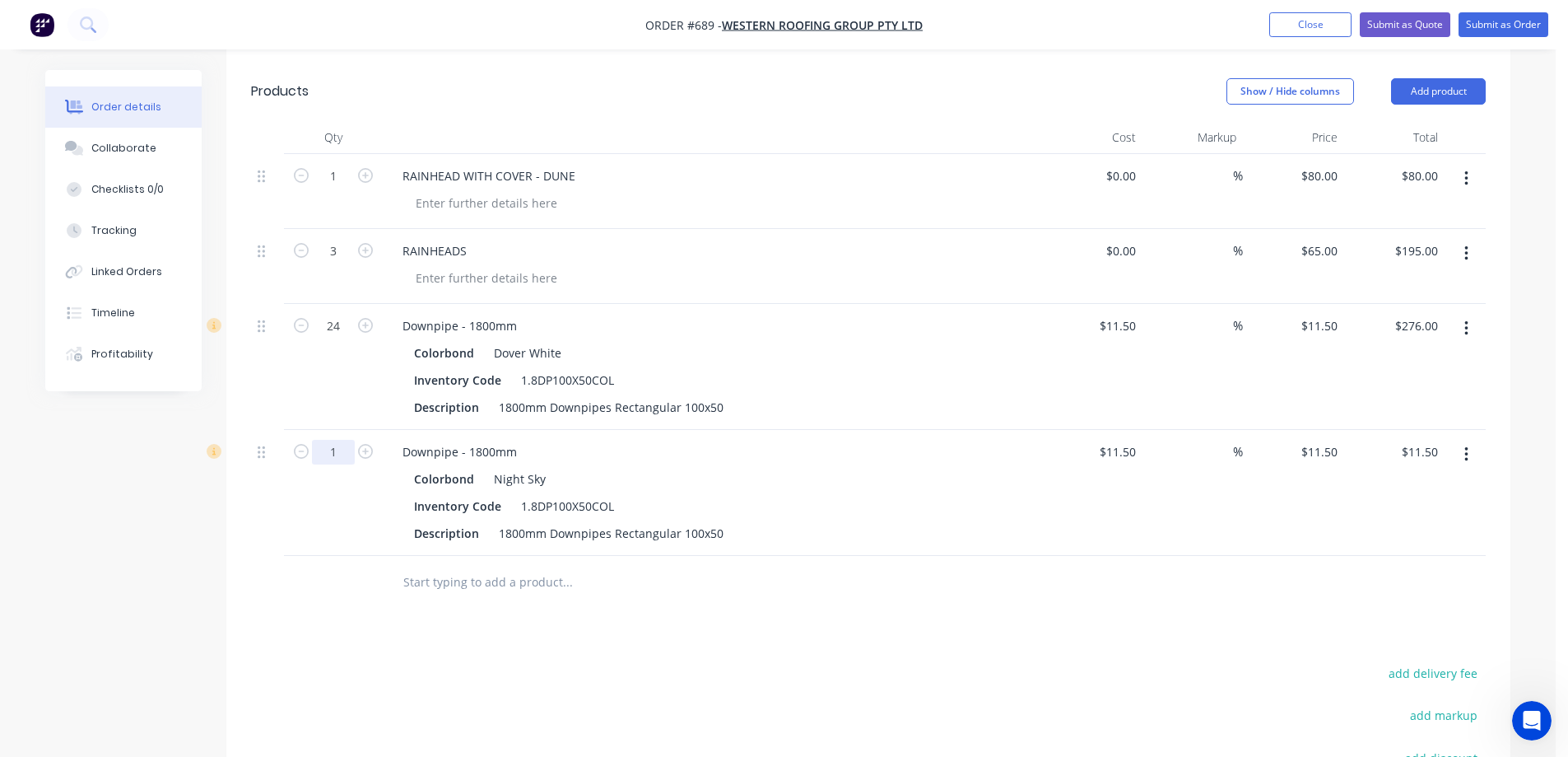
click at [327, 448] on input "1" at bounding box center [333, 452] width 43 height 25
click at [435, 603] on div at bounding box center [679, 583] width 593 height 53
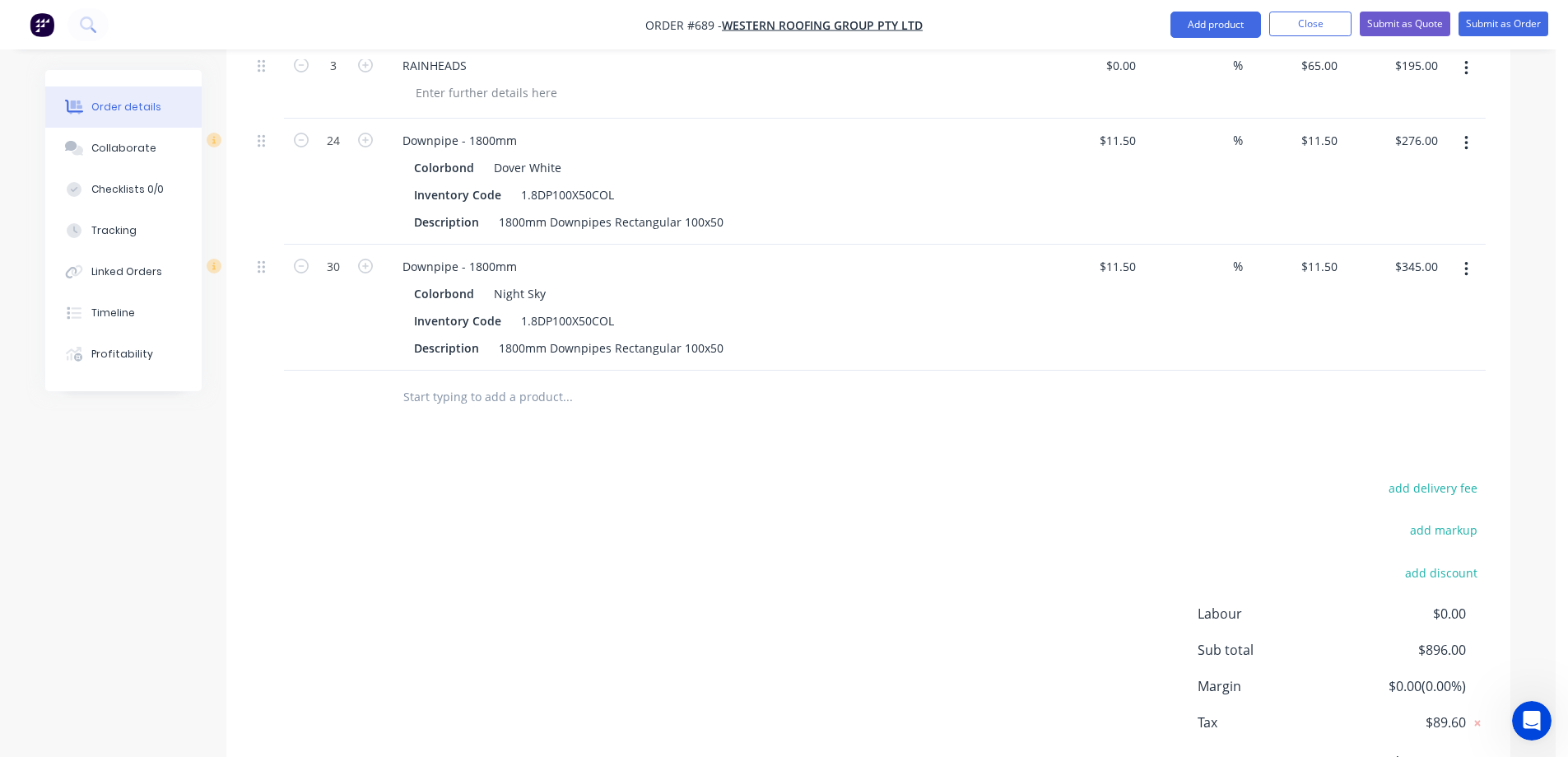
scroll to position [520, 0]
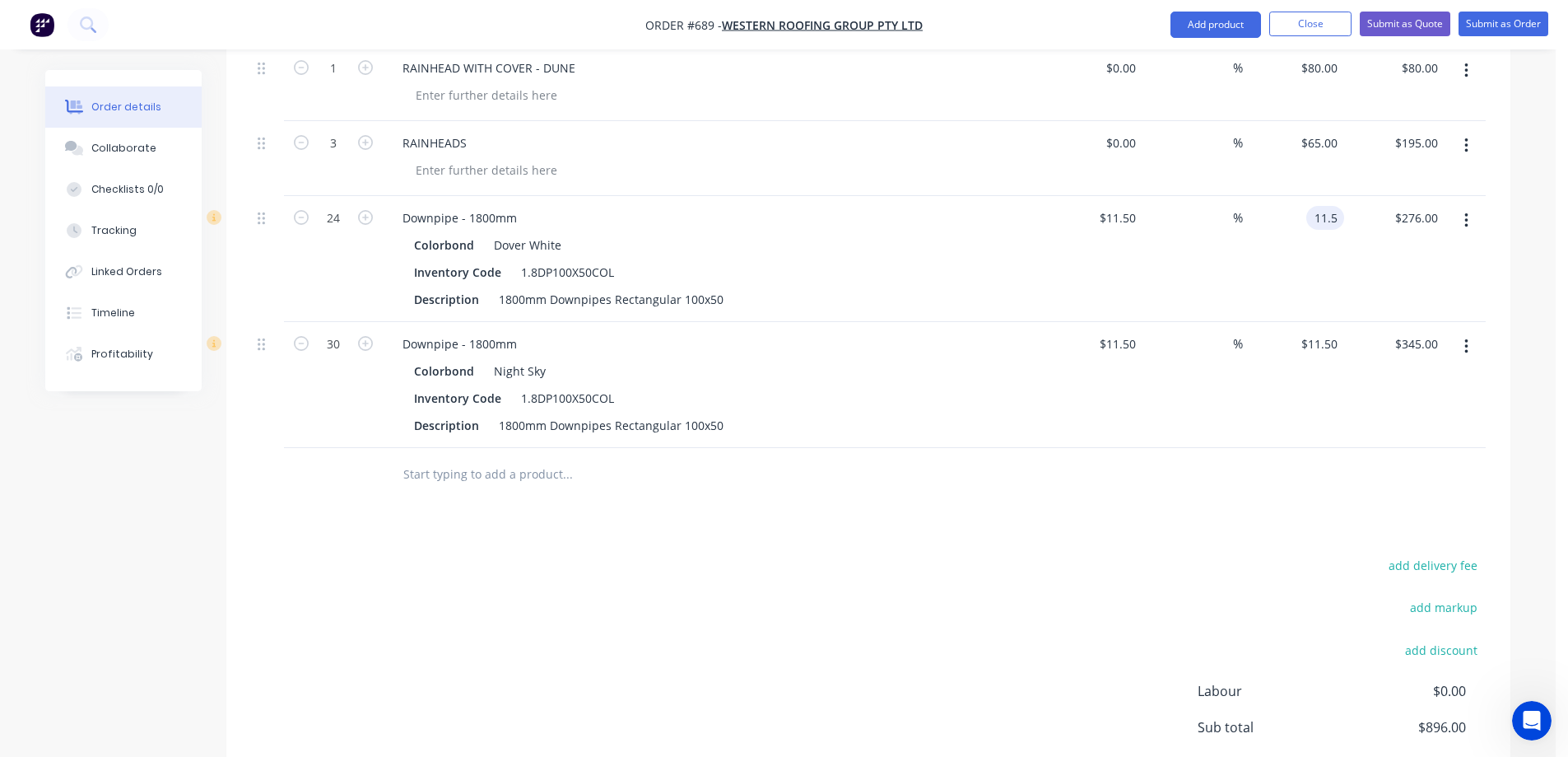
click at [1305, 217] on div "11.5 11.5" at bounding box center [1294, 259] width 101 height 126
click at [1327, 257] on div "12.5 12.5" at bounding box center [1294, 259] width 101 height 126
click at [1316, 340] on input "11.5" at bounding box center [1328, 344] width 31 height 24
click at [1316, 386] on div "$12.50 $12.50" at bounding box center [1294, 385] width 101 height 126
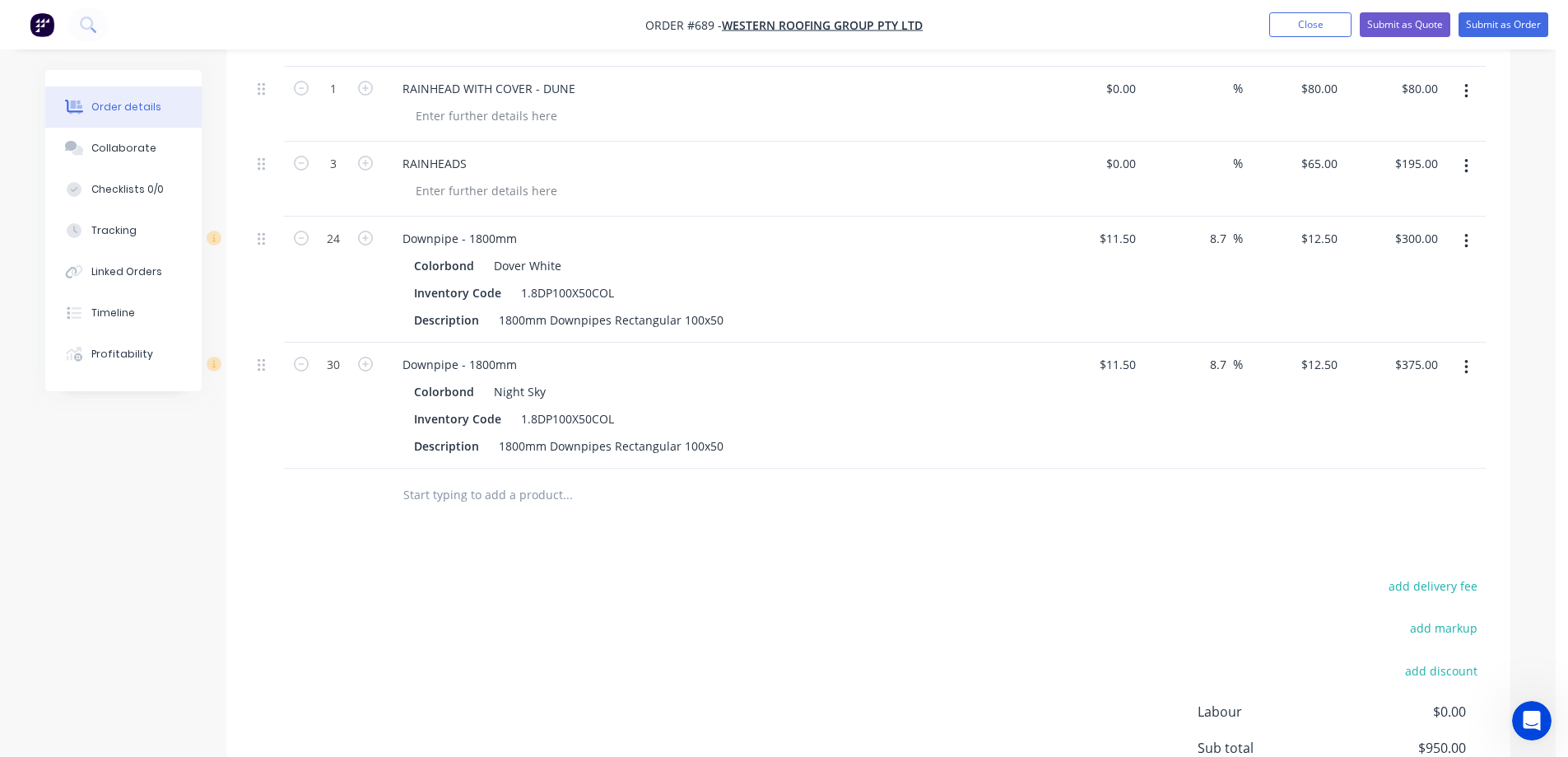
scroll to position [437, 0]
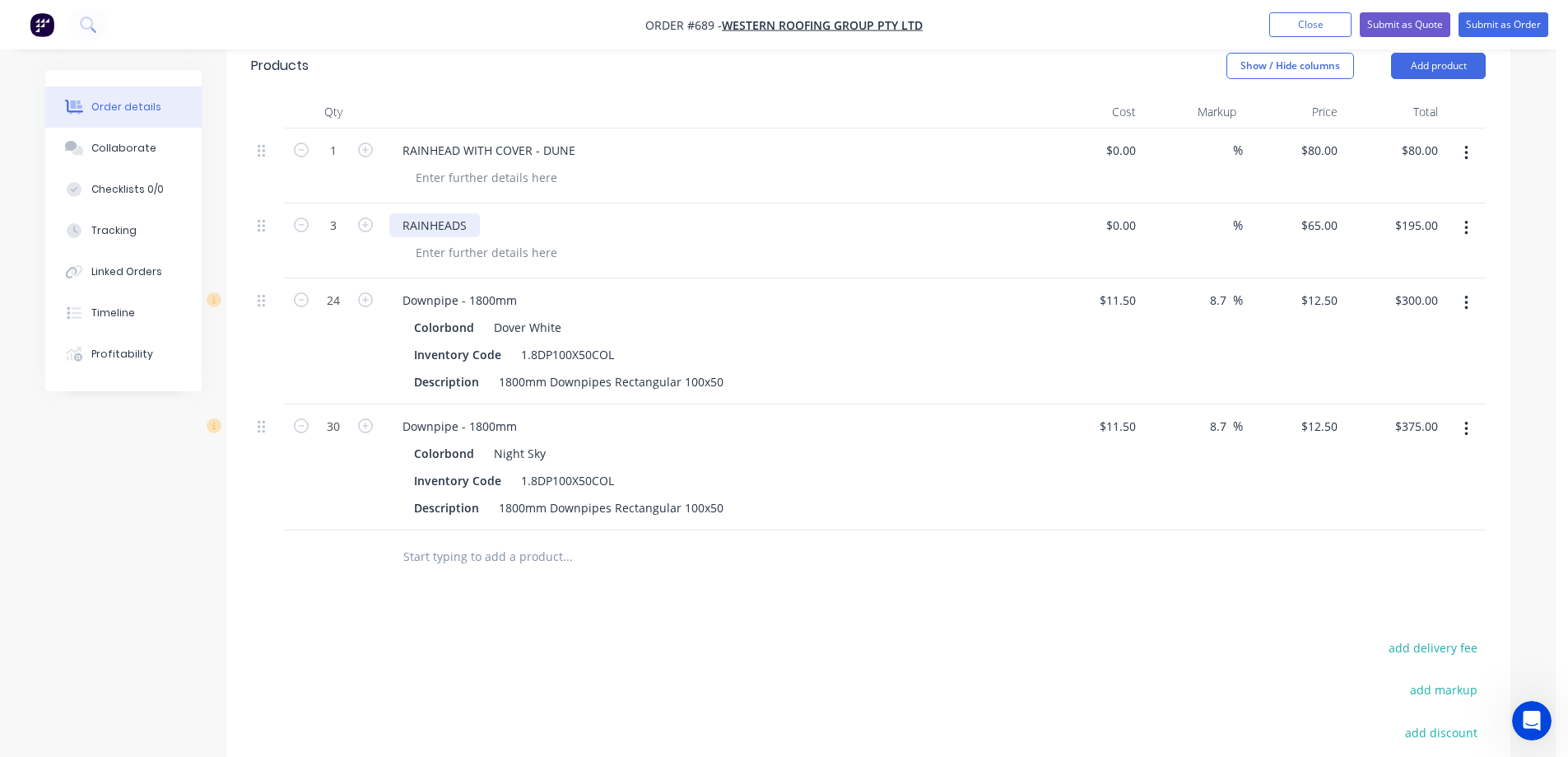
click at [478, 225] on div "RAINHEADS" at bounding box center [434, 225] width 90 height 24
click at [669, 608] on div "Drawings Add drawing Products Show / Hide columns Add product Qty Cost Markup P…" at bounding box center [869, 478] width 1285 height 1003
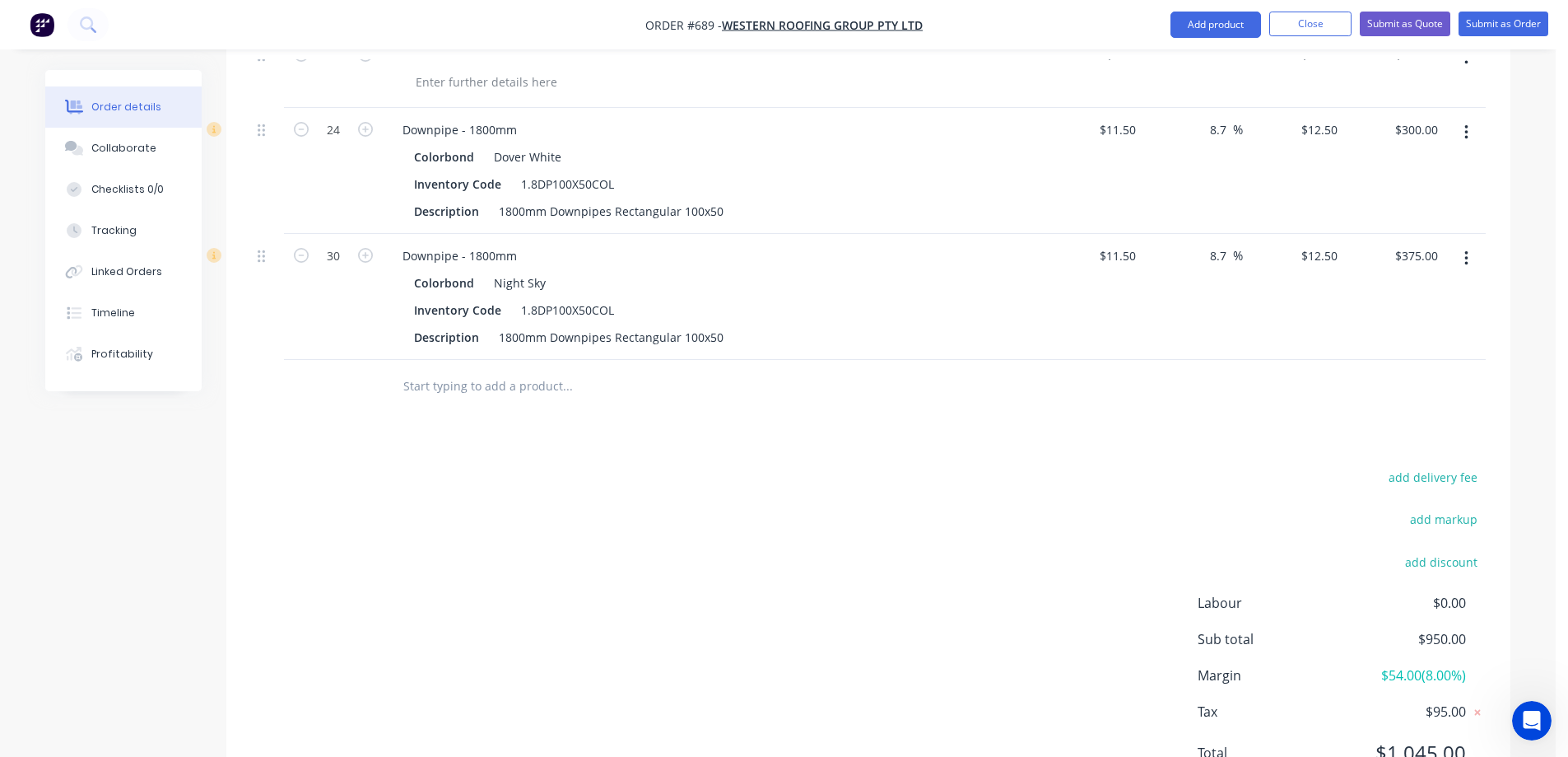
scroll to position [685, 0]
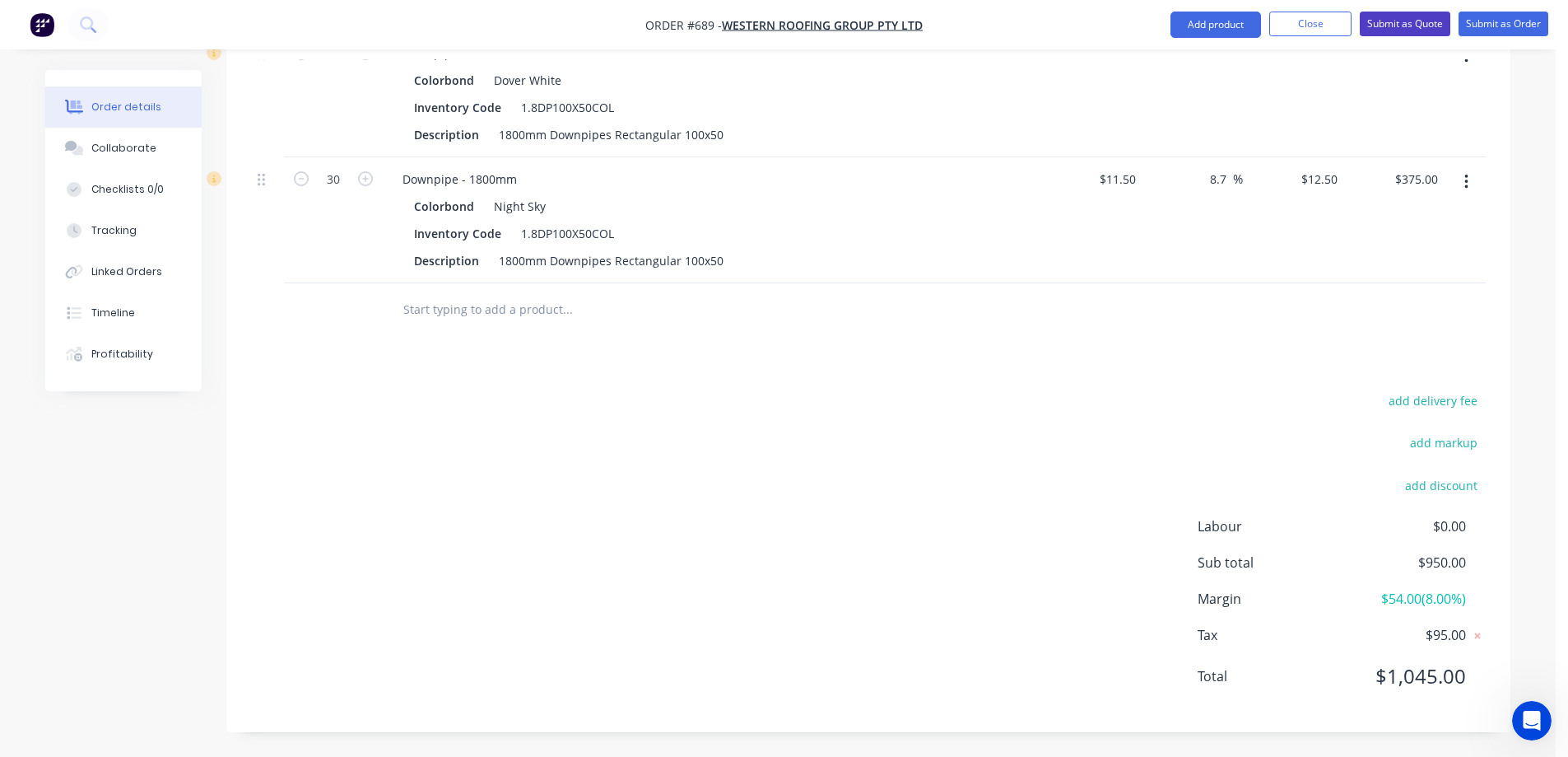
click at [1429, 12] on button "Submit as Quote" at bounding box center [1405, 23] width 90 height 25
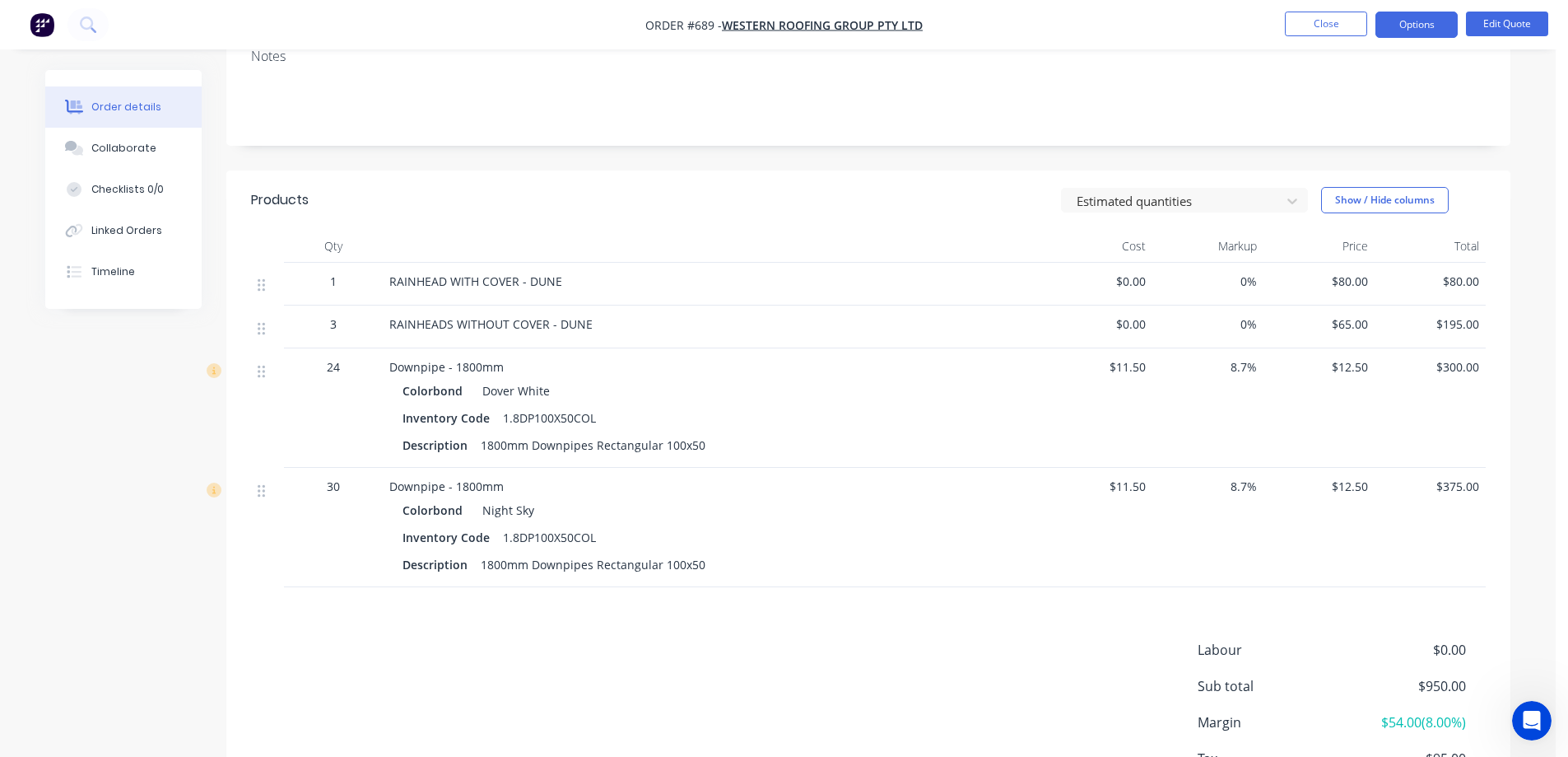
scroll to position [330, 0]
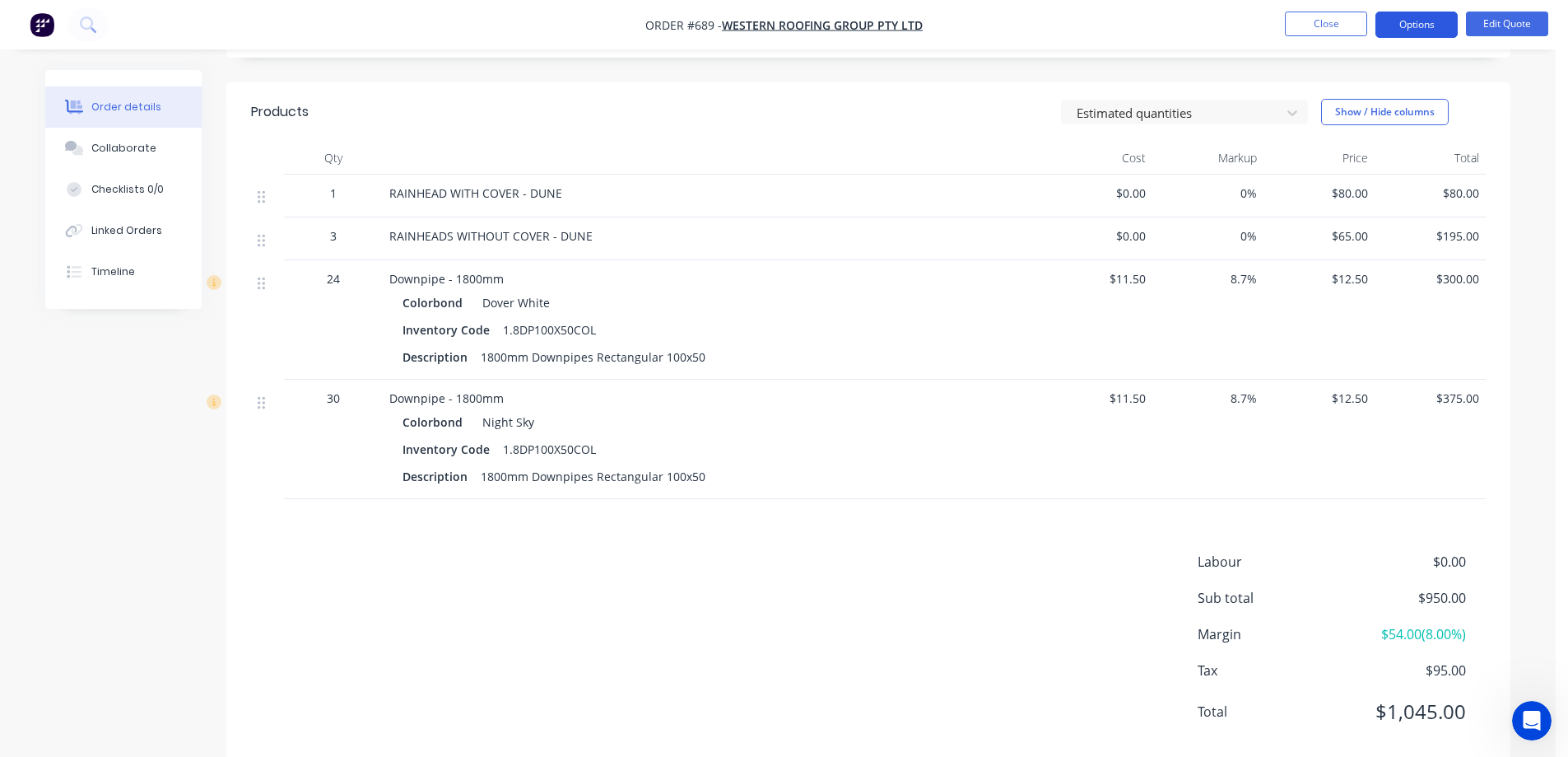
click at [1403, 20] on button "Options" at bounding box center [1417, 24] width 82 height 27
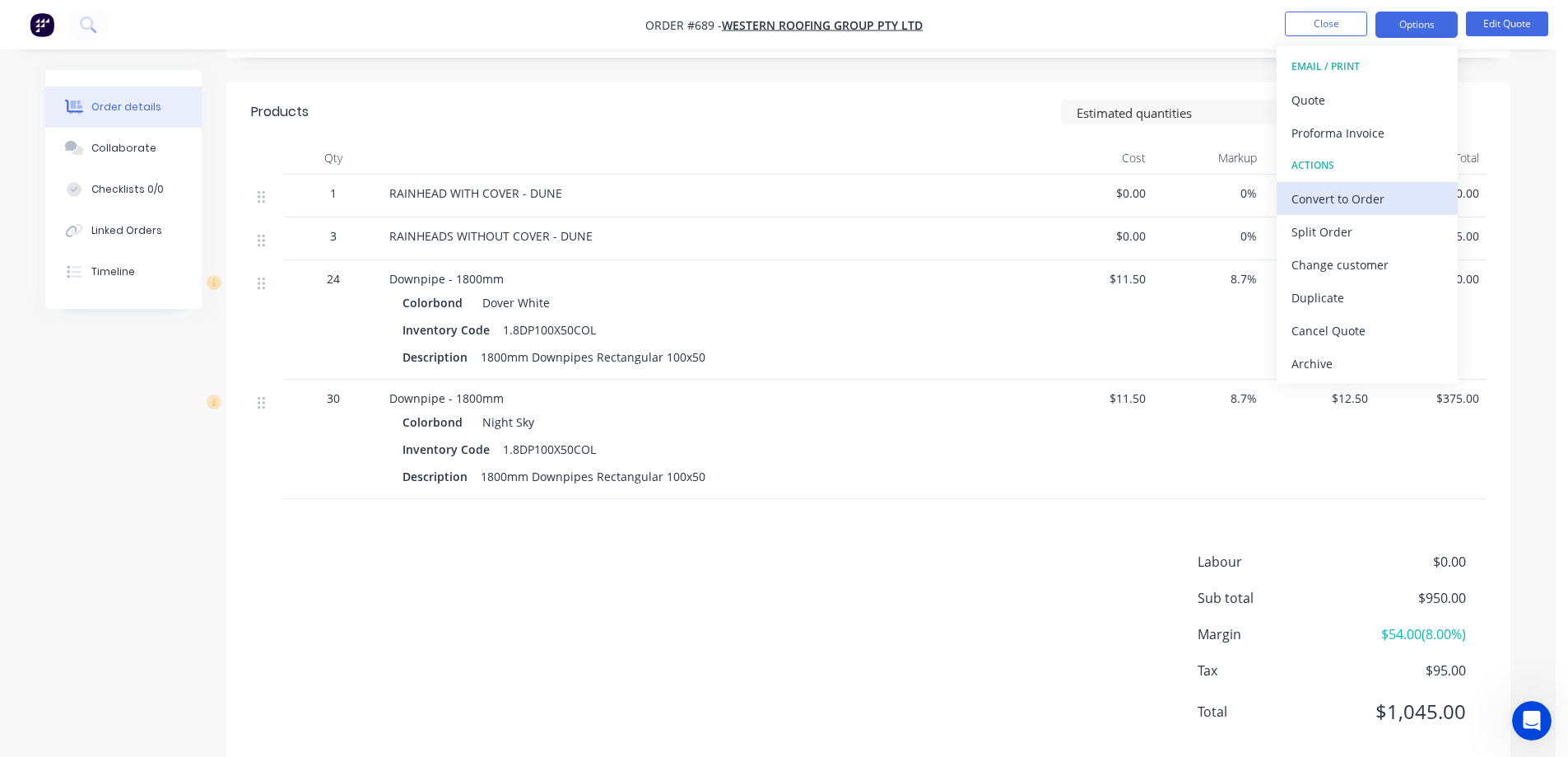
click at [1335, 190] on div "Convert to Order" at bounding box center [1367, 199] width 151 height 24
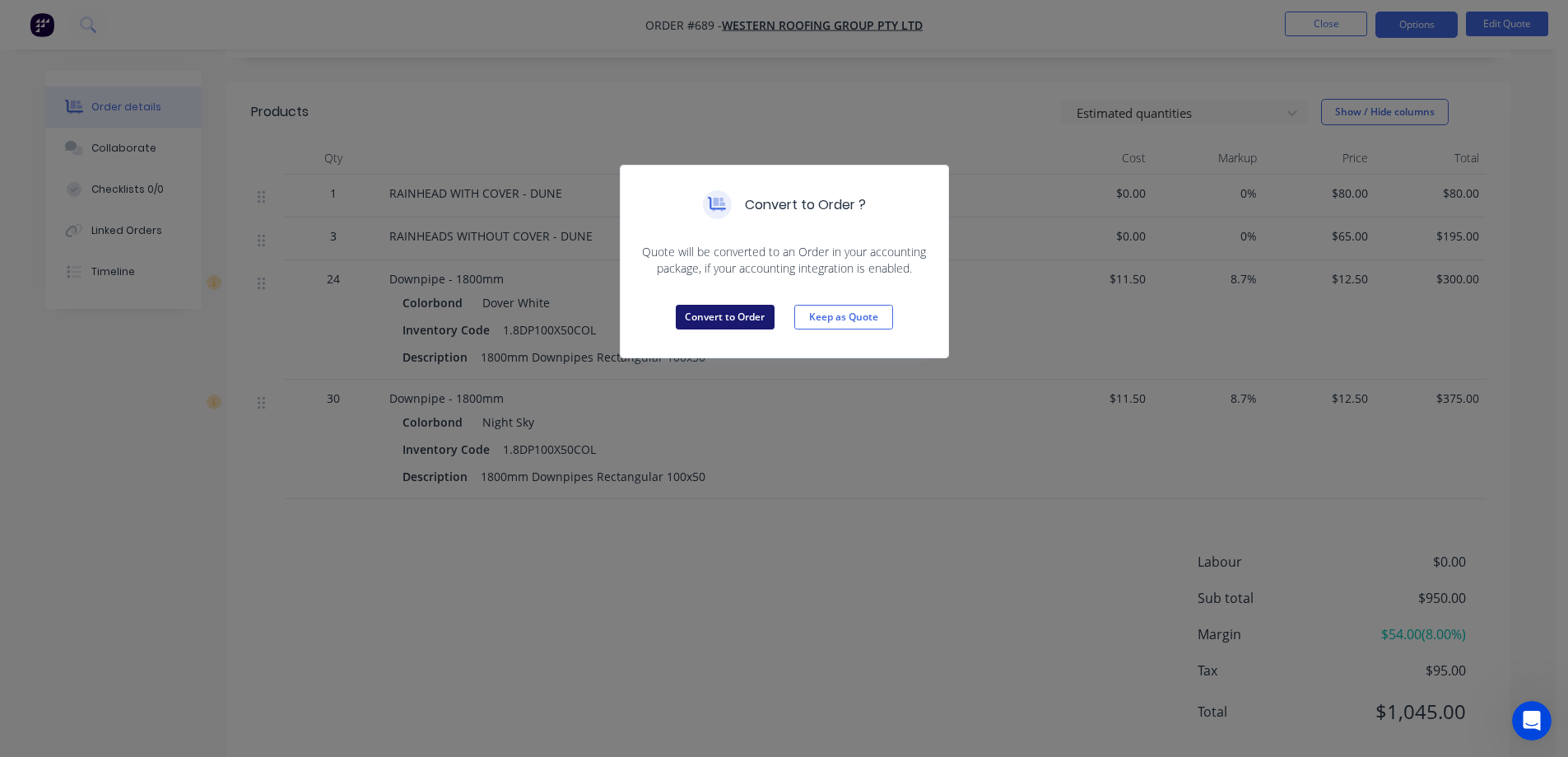
click at [764, 321] on button "Convert to Order" at bounding box center [725, 317] width 99 height 25
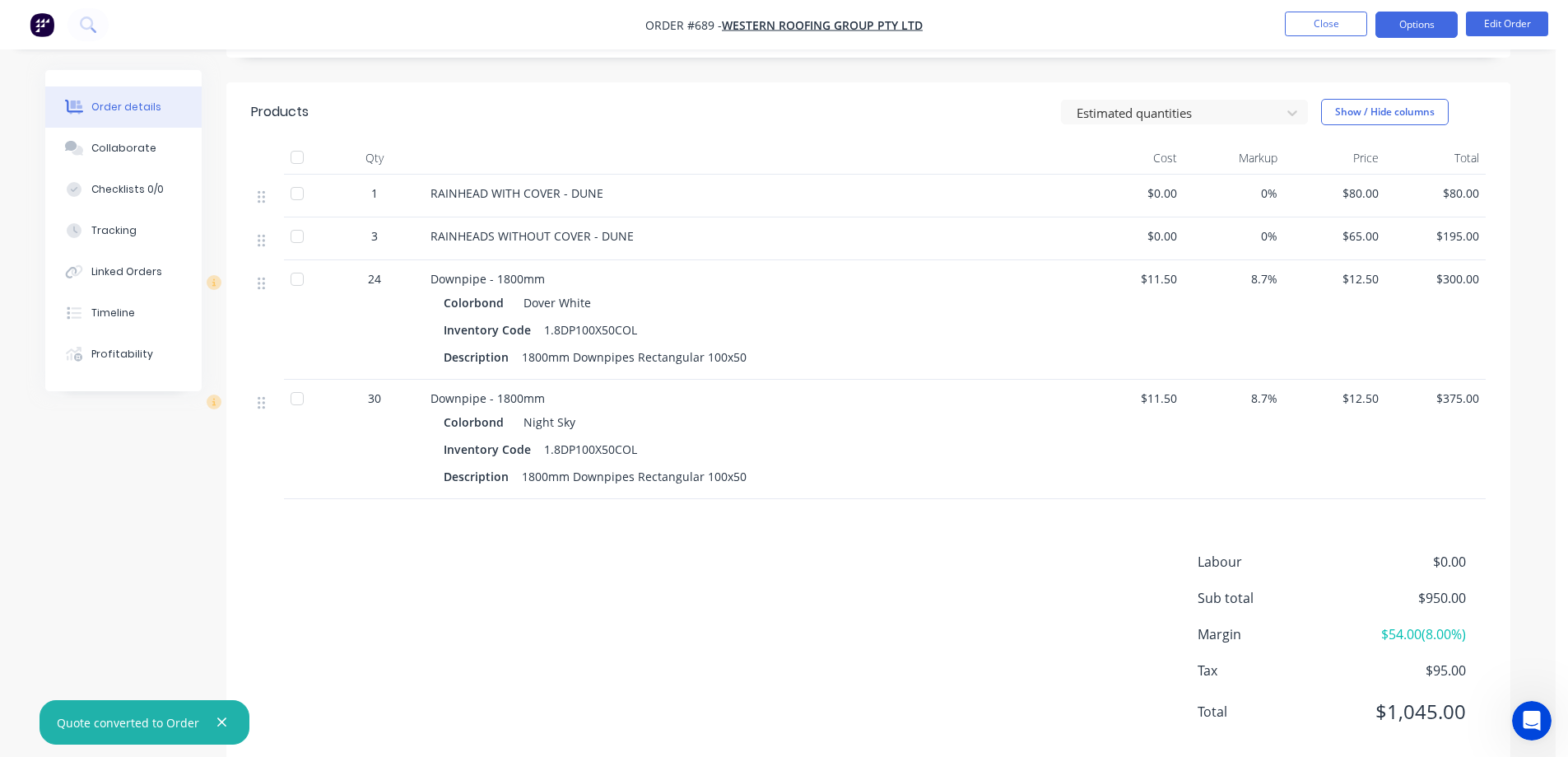
click at [1444, 11] on button "Options" at bounding box center [1417, 24] width 82 height 27
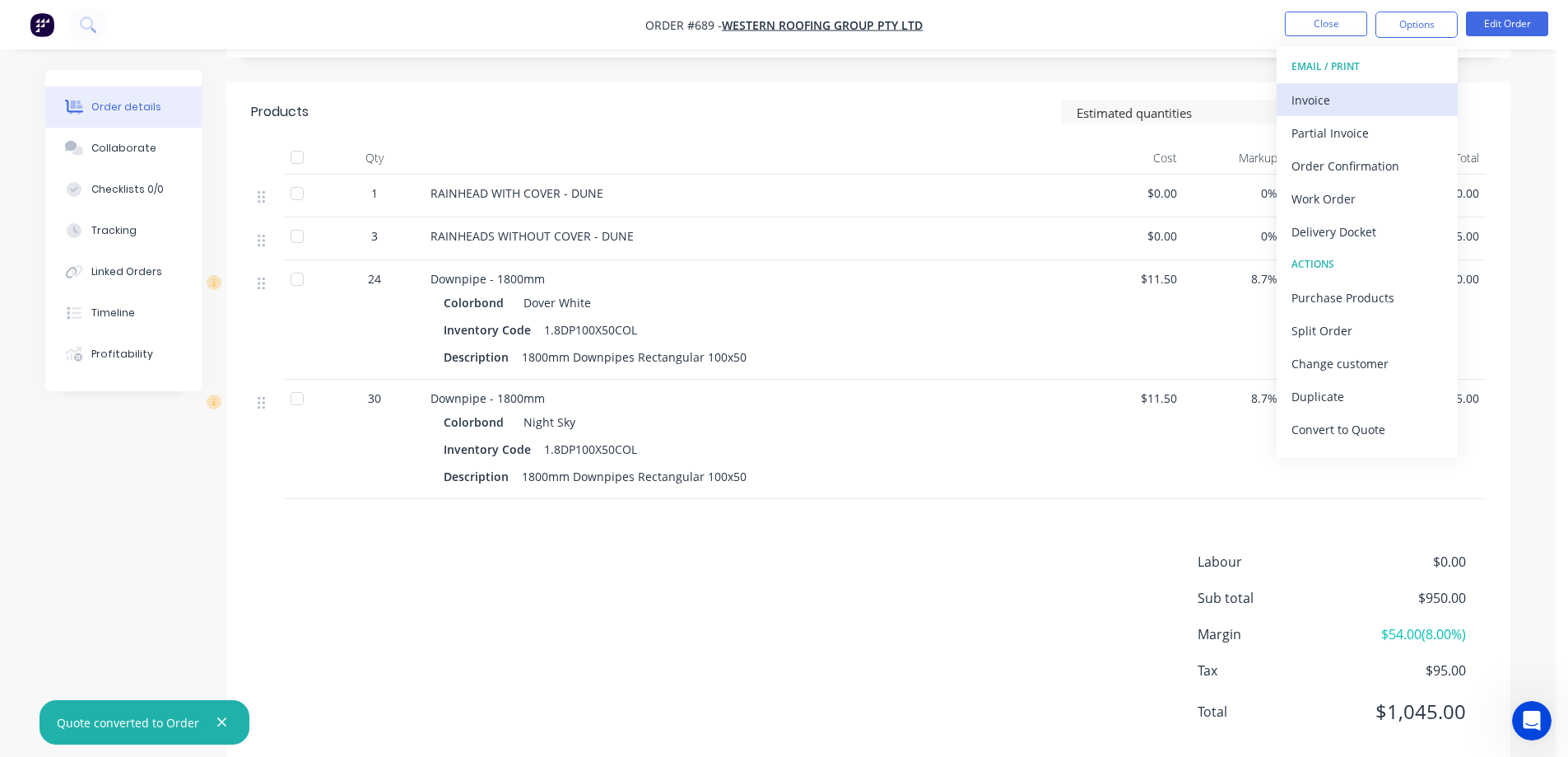
click at [1370, 96] on div "Invoice" at bounding box center [1367, 101] width 151 height 24
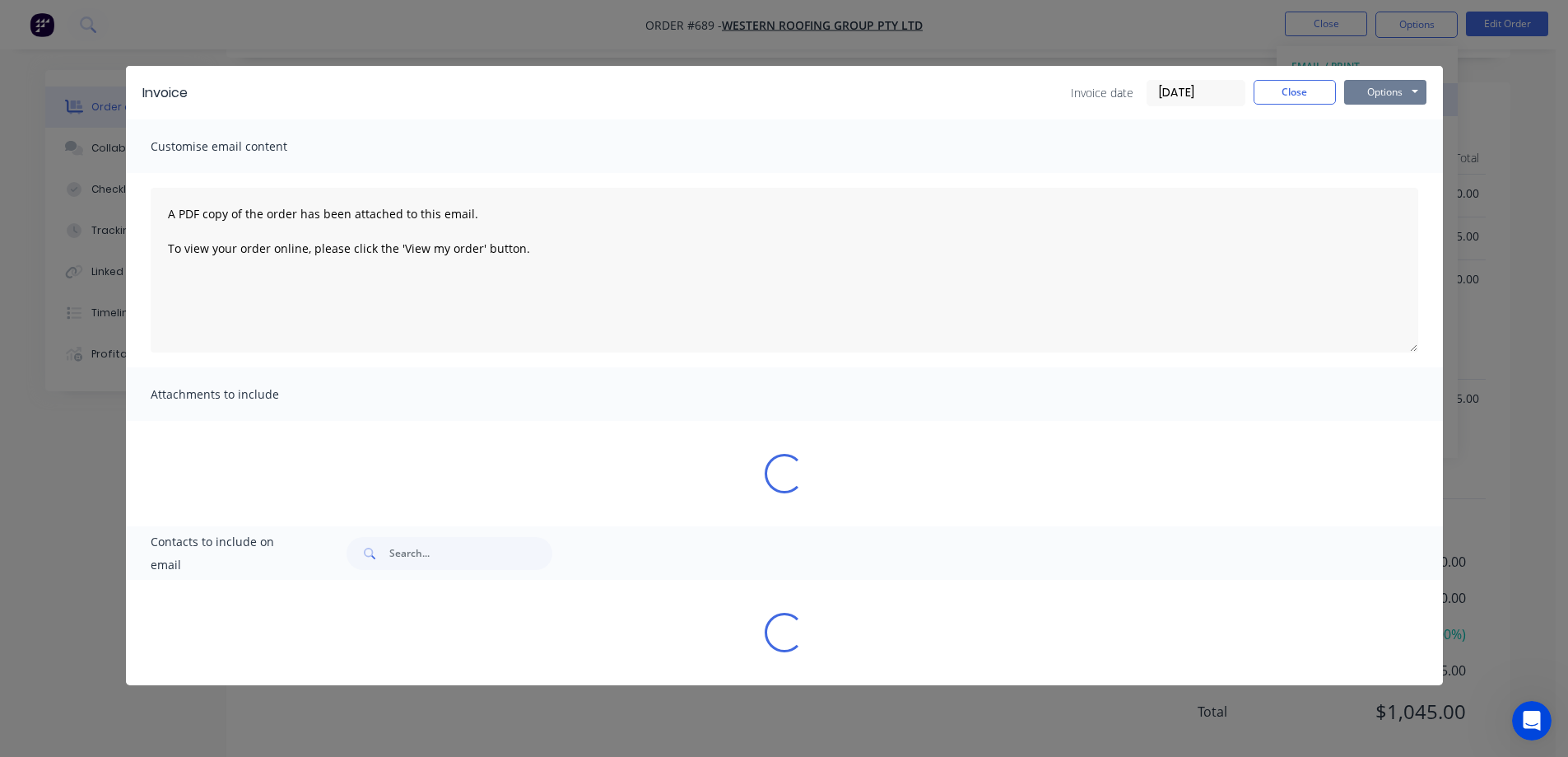
click at [1370, 96] on button "Options" at bounding box center [1386, 92] width 82 height 25
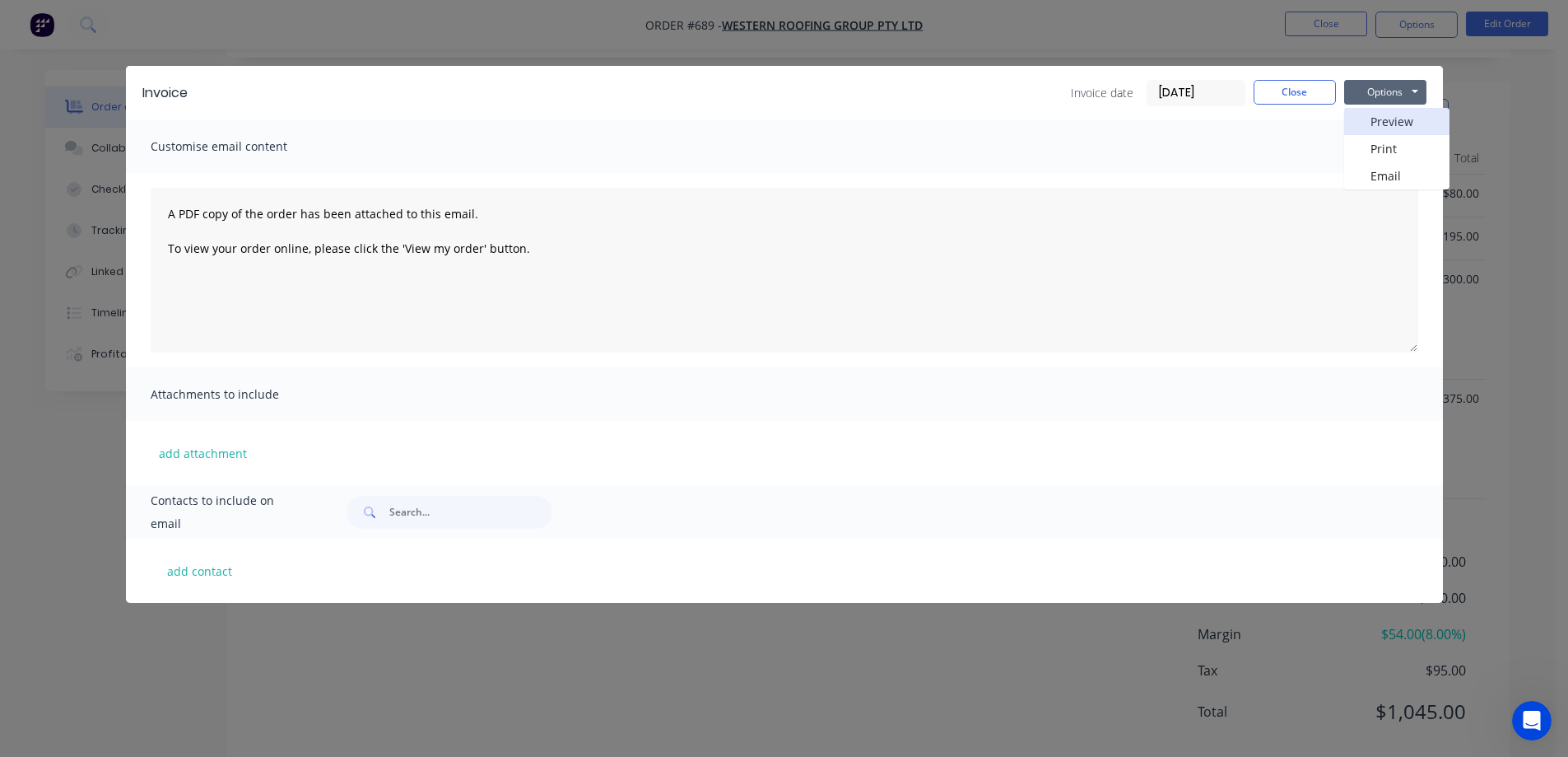
click at [1367, 126] on button "Preview" at bounding box center [1397, 122] width 106 height 27
click at [1298, 85] on button "Close" at bounding box center [1295, 92] width 82 height 25
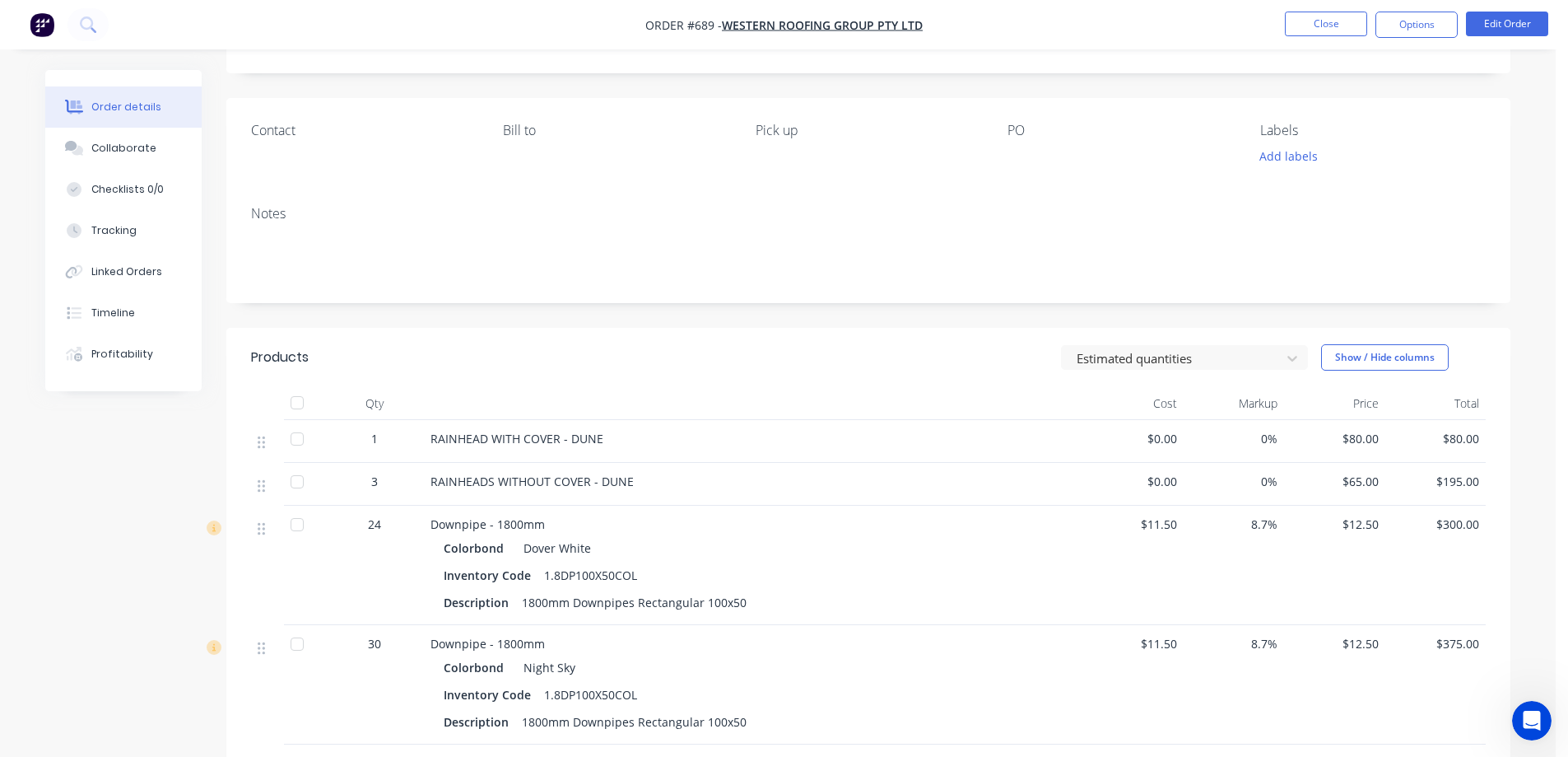
scroll to position [165, 0]
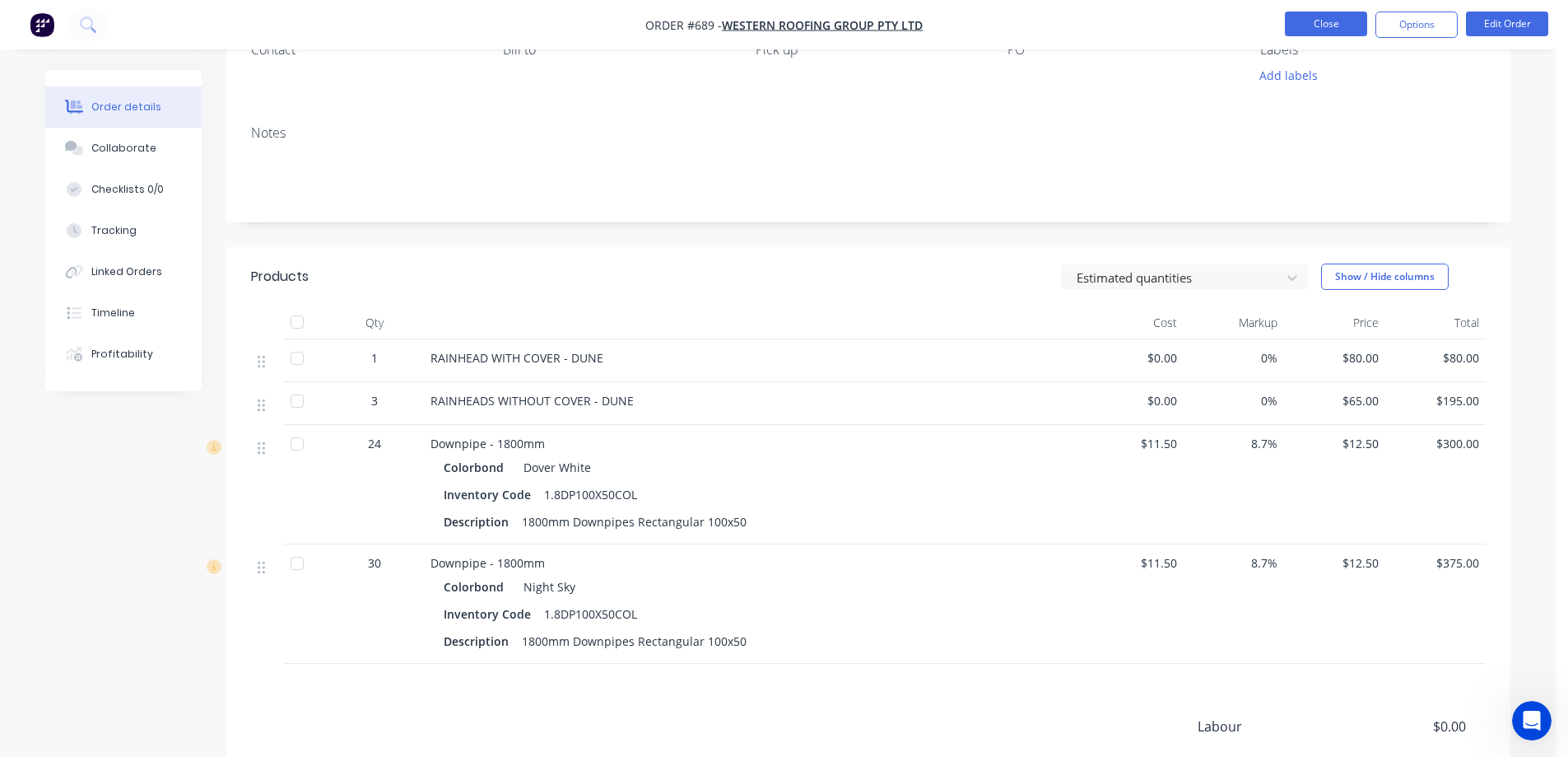
click at [1340, 15] on button "Close" at bounding box center [1327, 23] width 82 height 25
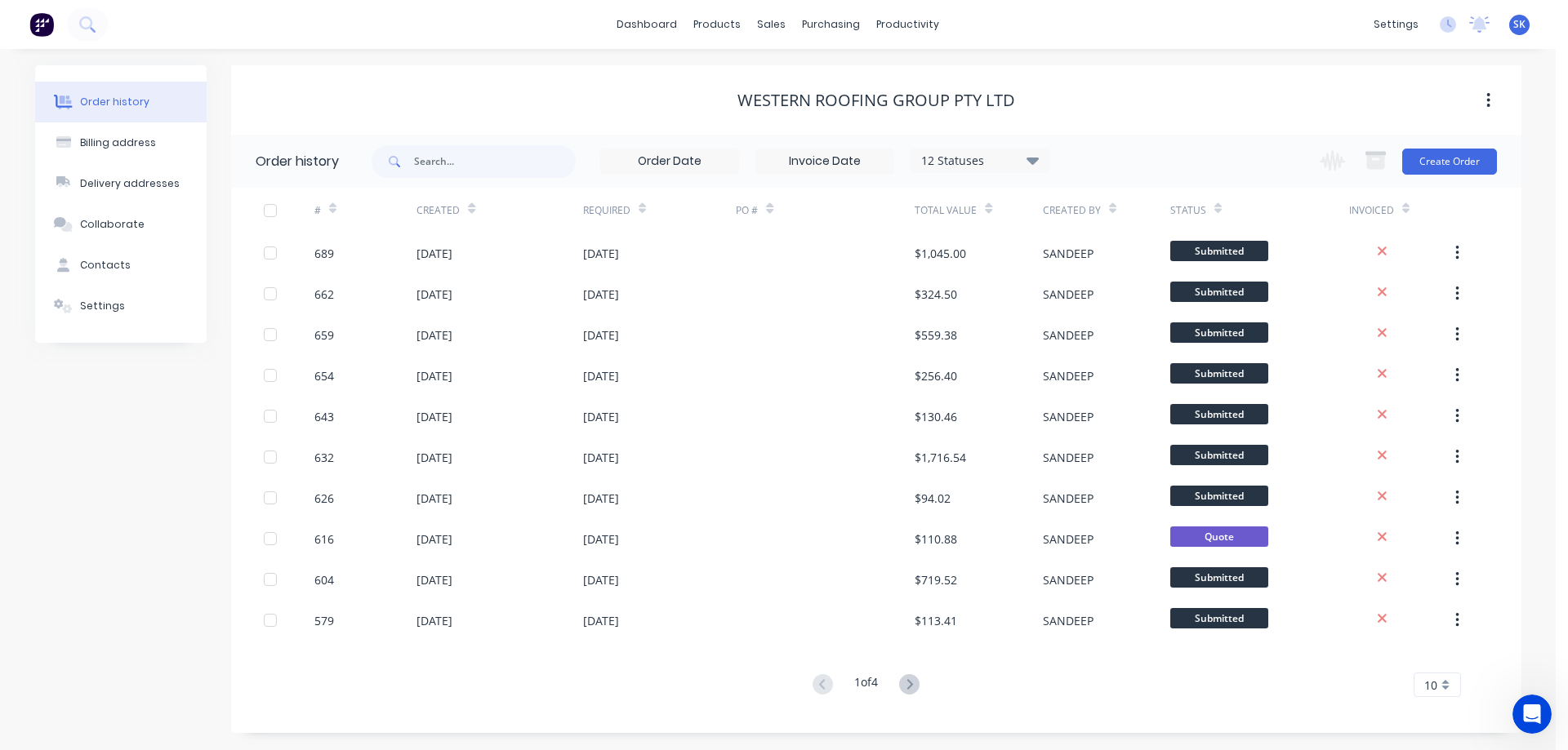
click at [38, 23] on img at bounding box center [42, 24] width 25 height 25
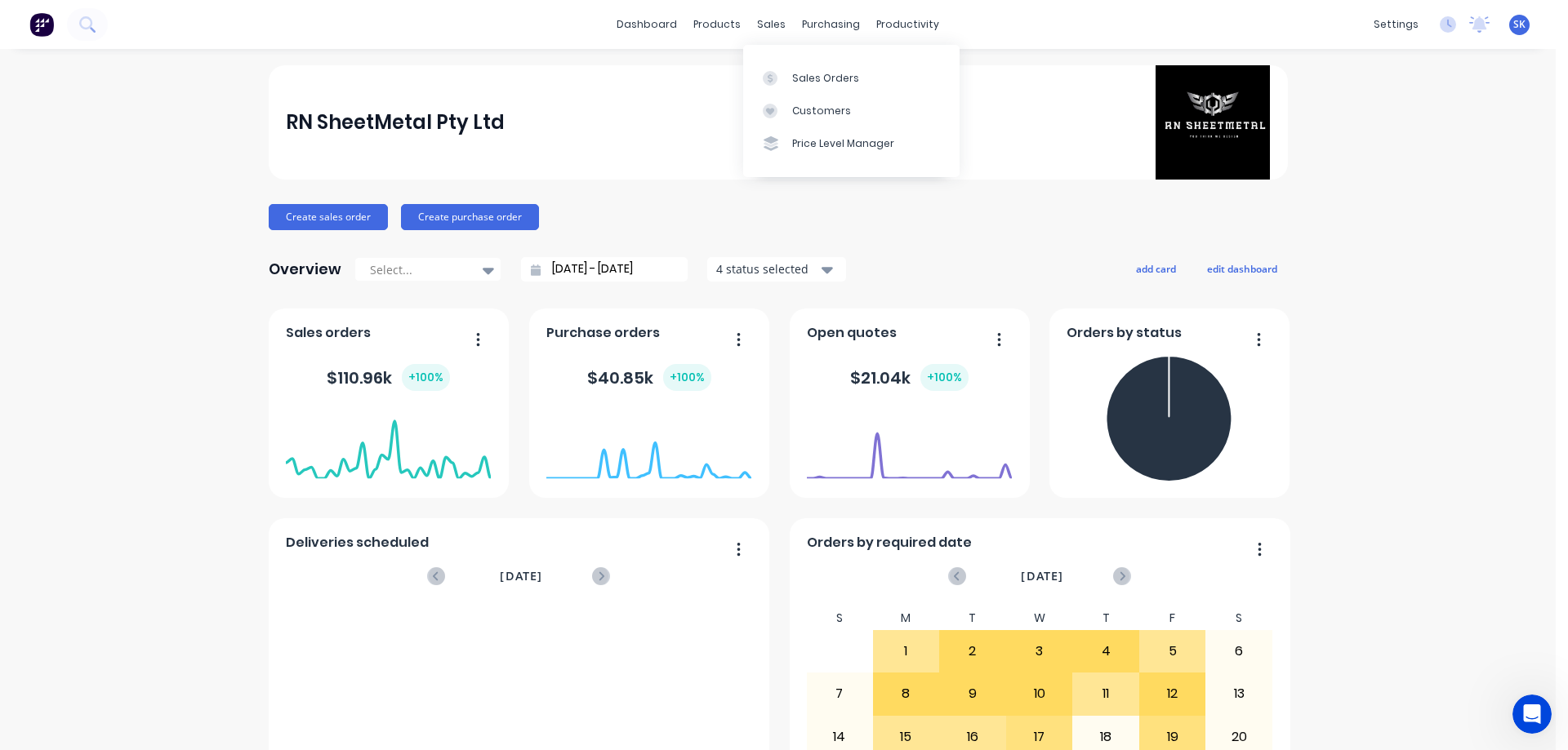
drag, startPoint x: 764, startPoint y: 33, endPoint x: 786, endPoint y: 54, distance: 30.4
click at [764, 33] on div "sales" at bounding box center [771, 24] width 45 height 25
click at [802, 75] on div "Sales Orders" at bounding box center [825, 77] width 67 height 14
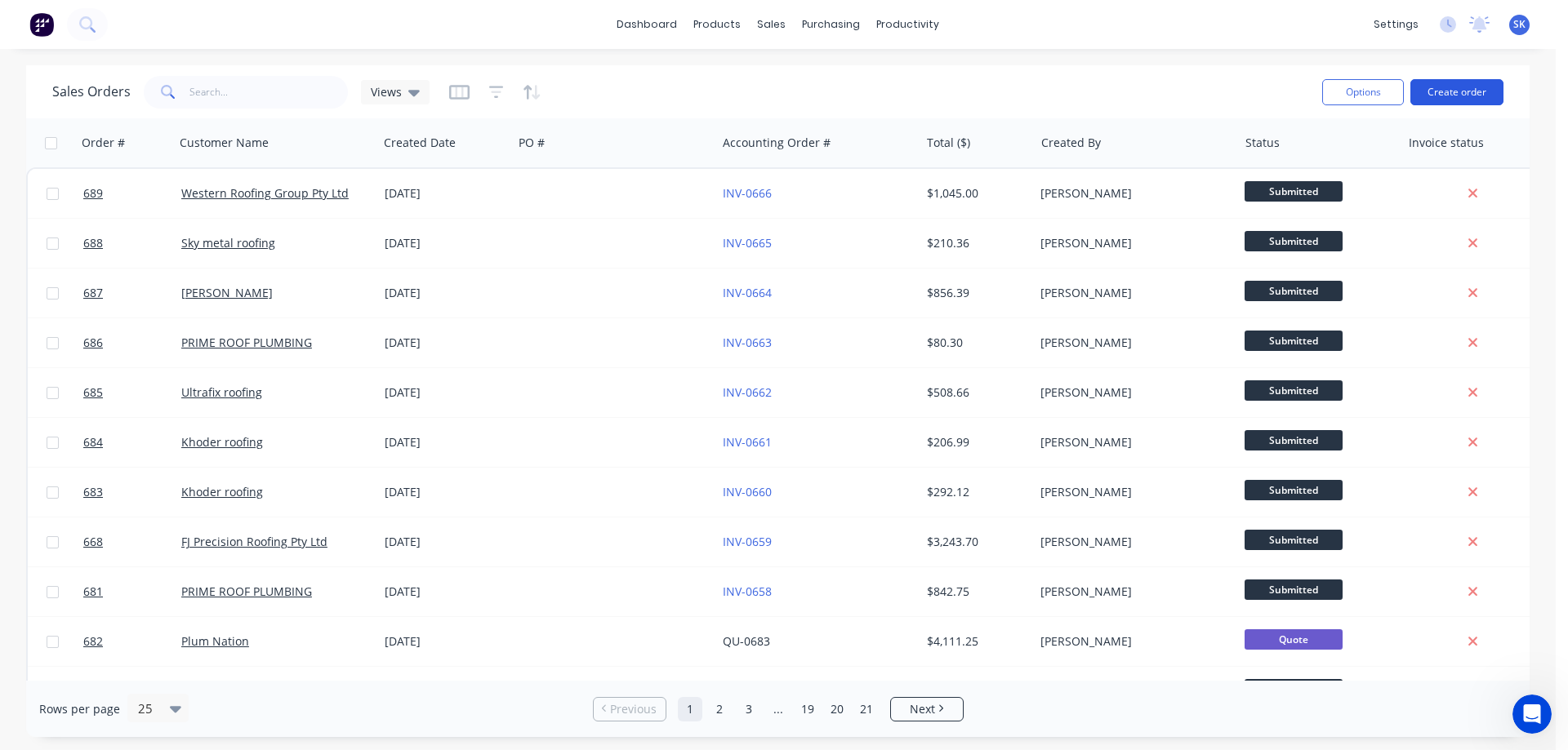
click at [1486, 90] on button "Create order" at bounding box center [1456, 92] width 93 height 26
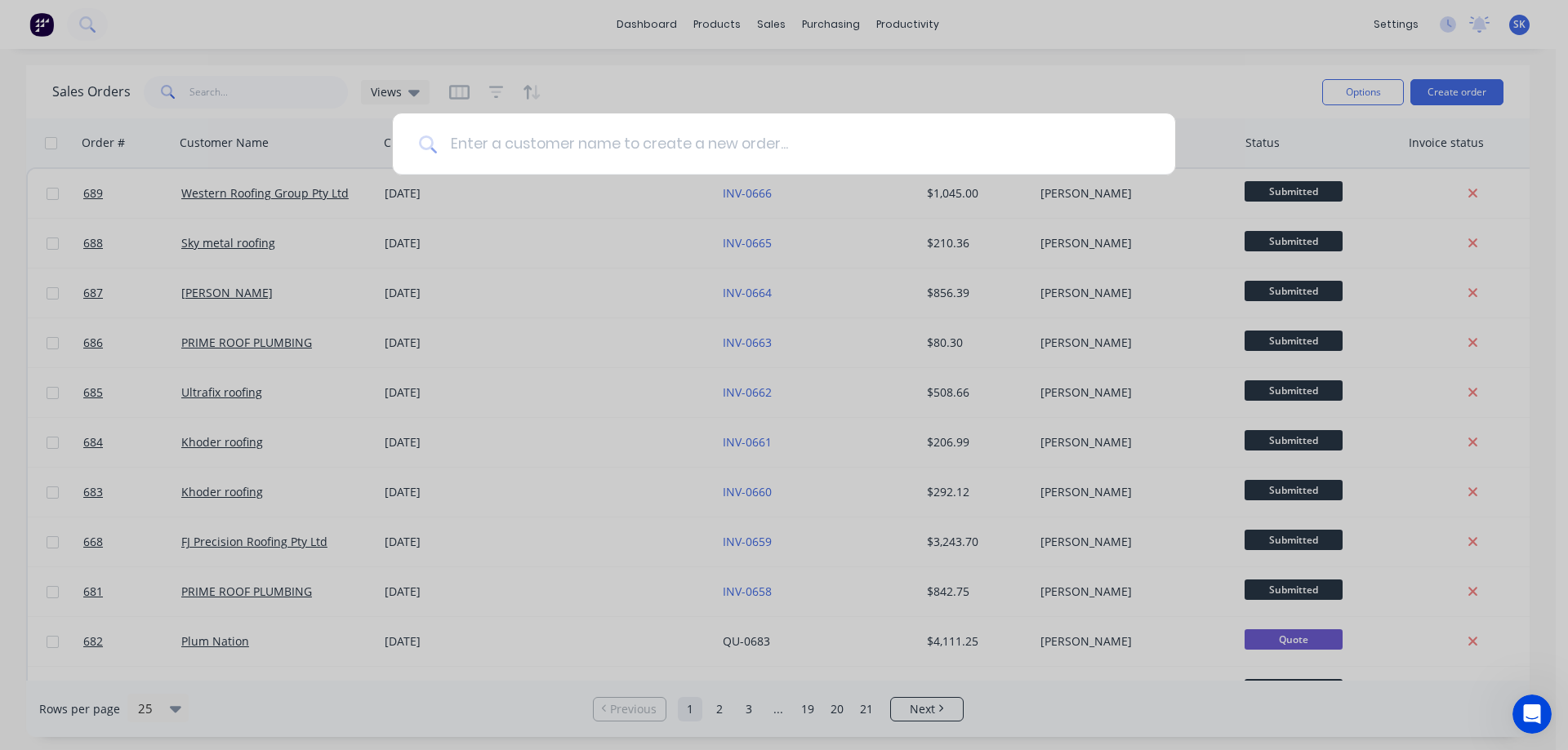
click at [623, 148] on input at bounding box center [793, 144] width 712 height 61
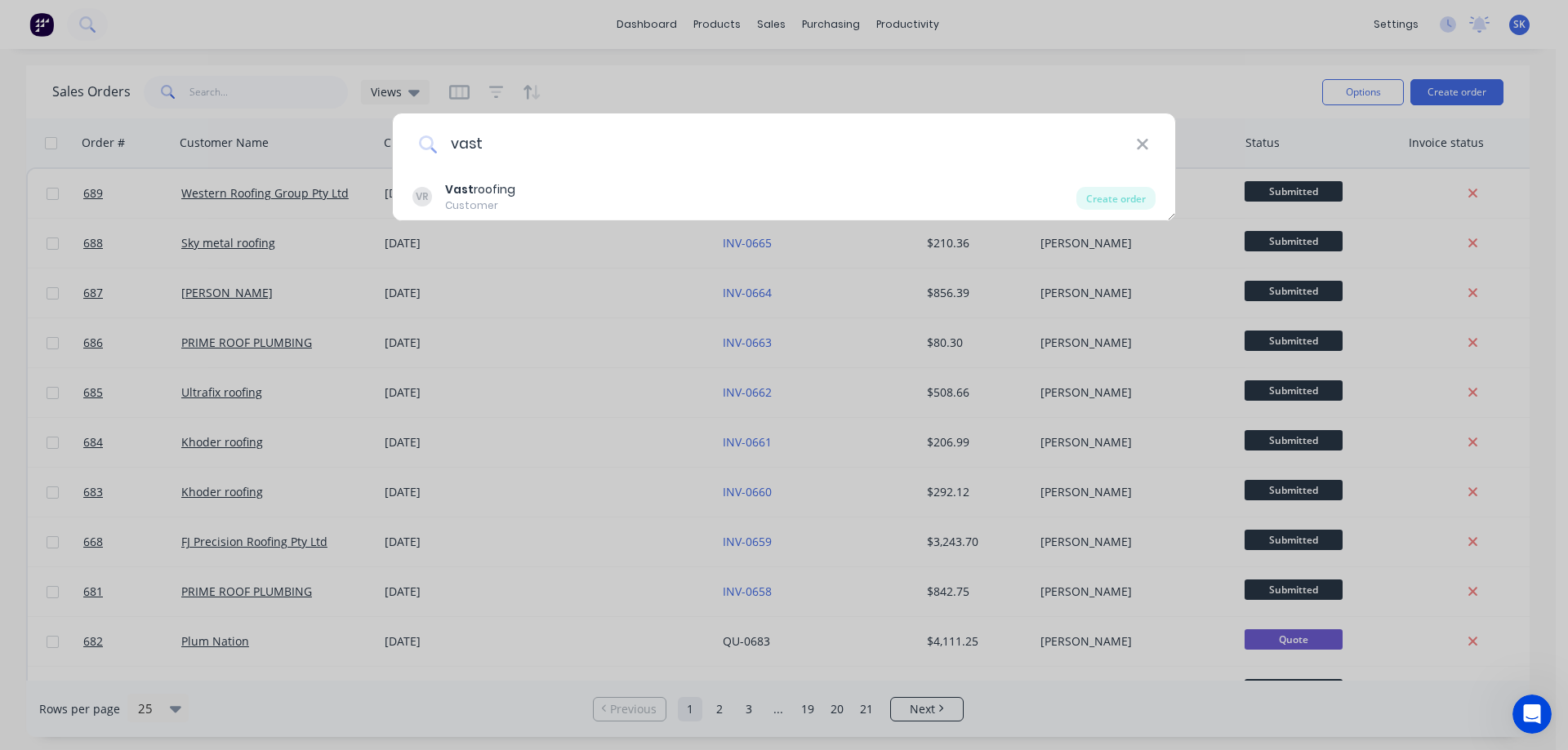
click at [577, 208] on div "VR Vast roofing Customer" at bounding box center [744, 197] width 663 height 31
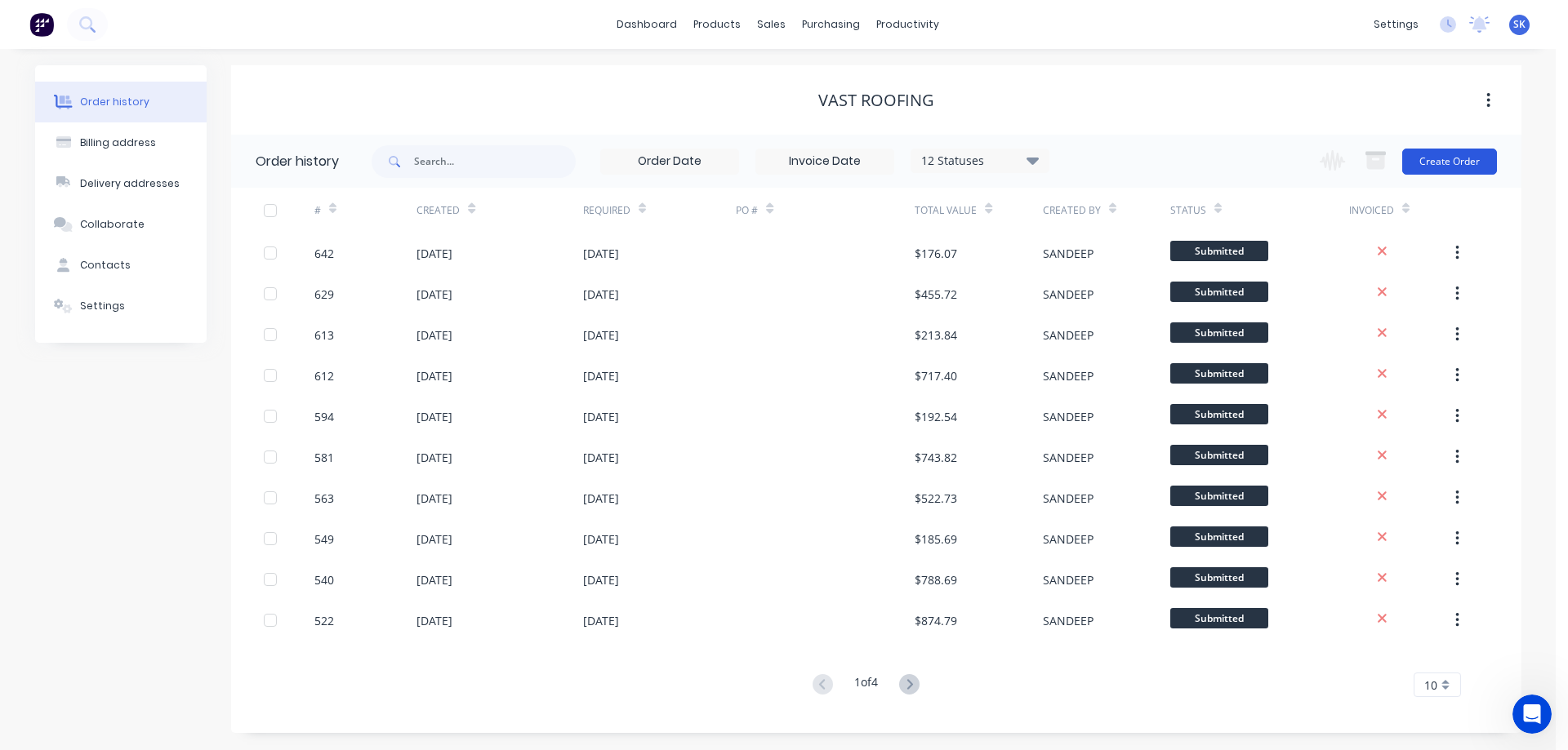
click at [1463, 158] on button "Create Order" at bounding box center [1449, 161] width 95 height 26
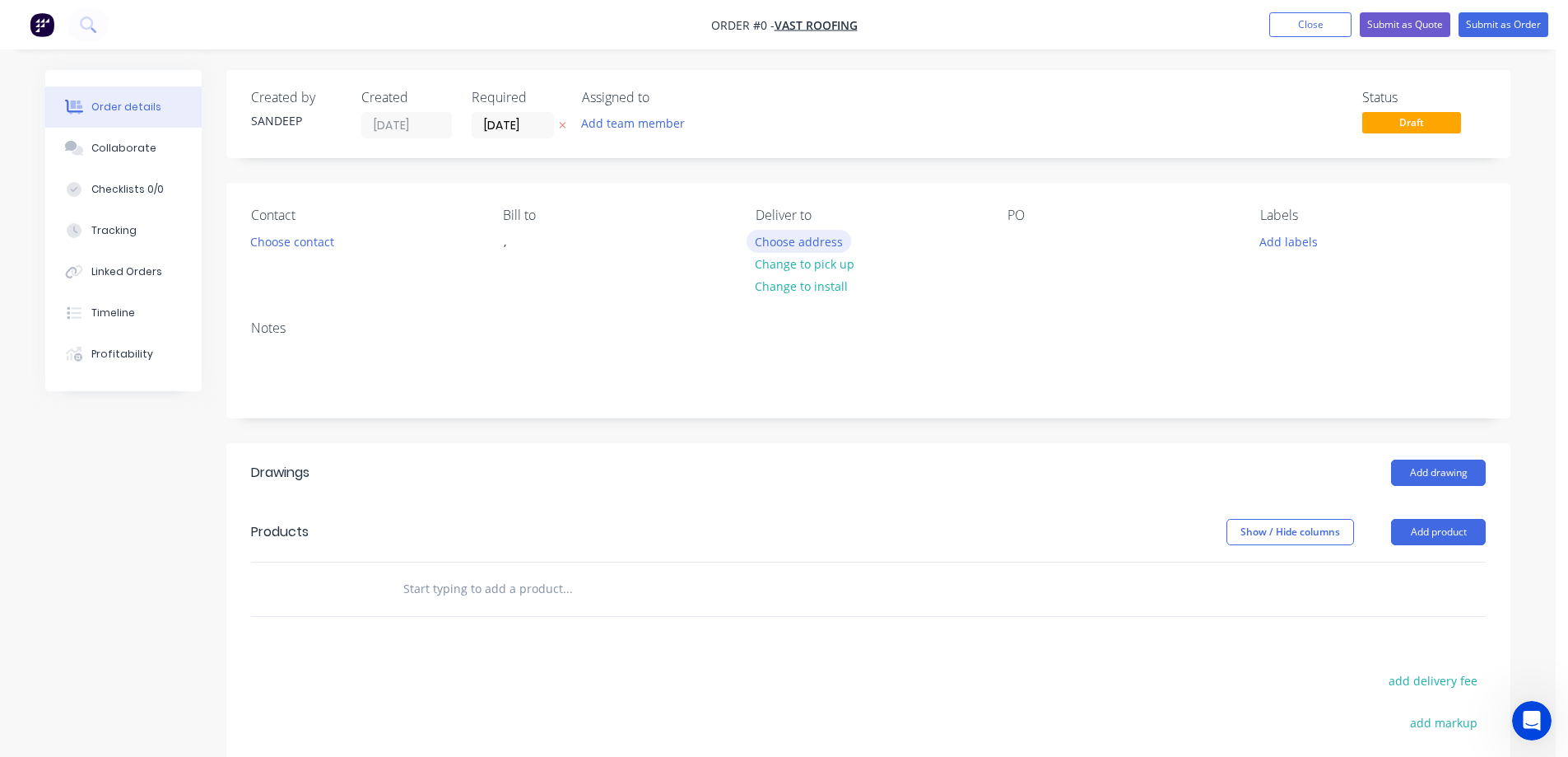
click at [836, 250] on button "Choose address" at bounding box center [799, 241] width 106 height 22
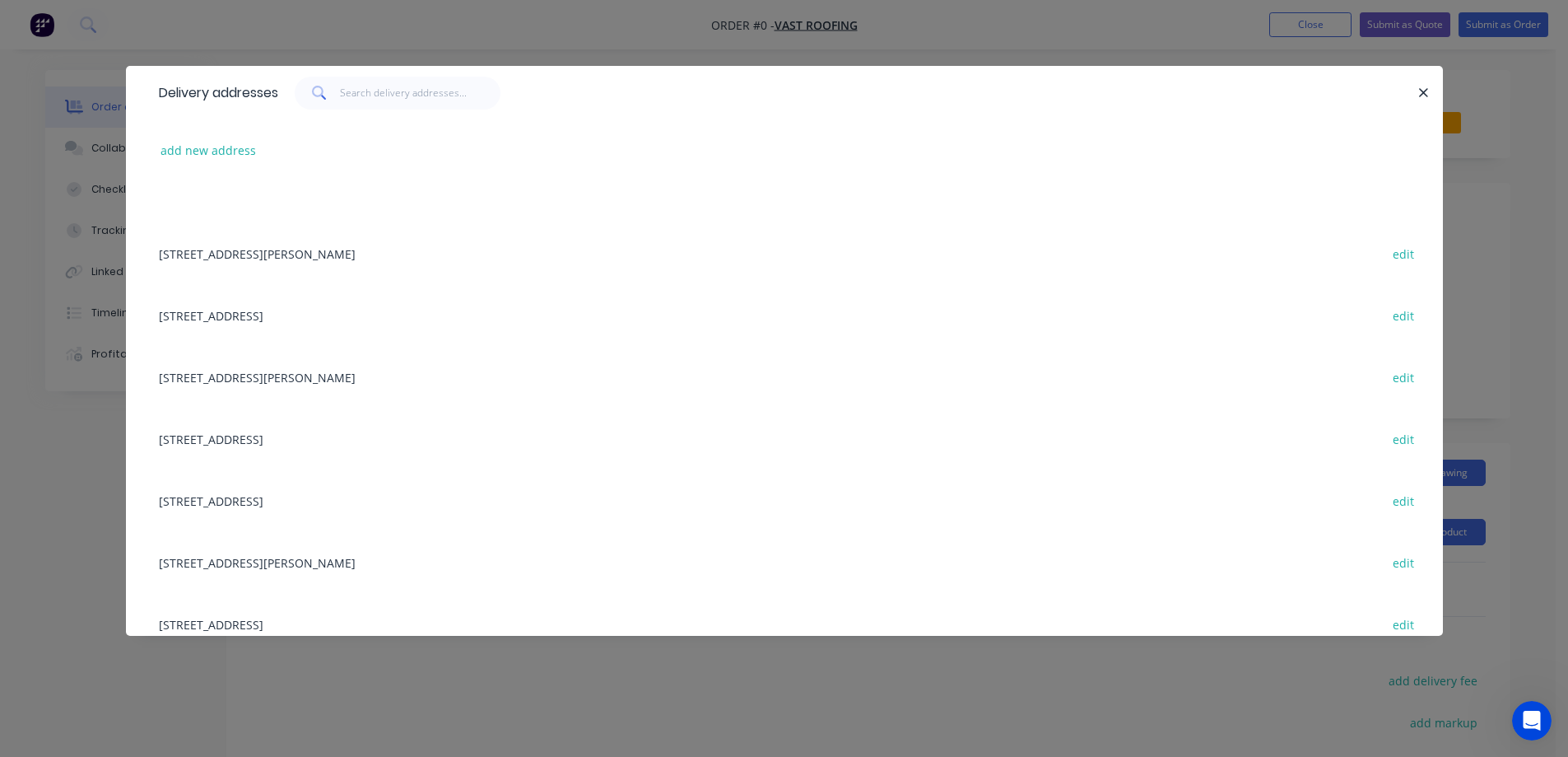
scroll to position [824, 0]
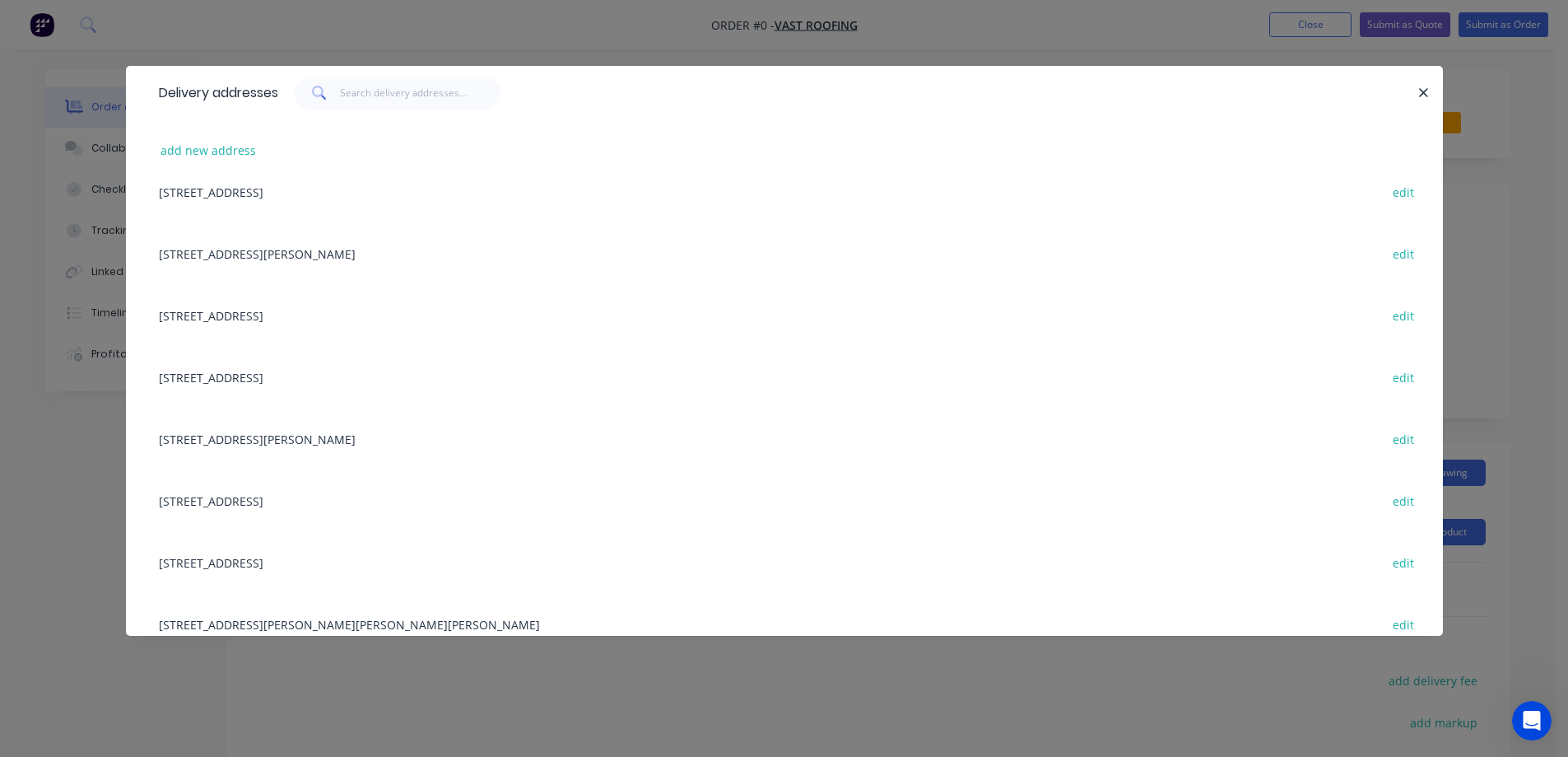
click at [315, 502] on div "Lot 223, Gorgonzola St, DONNYBROOK, Victoria, Australia, 3064 edit" at bounding box center [784, 500] width 1268 height 62
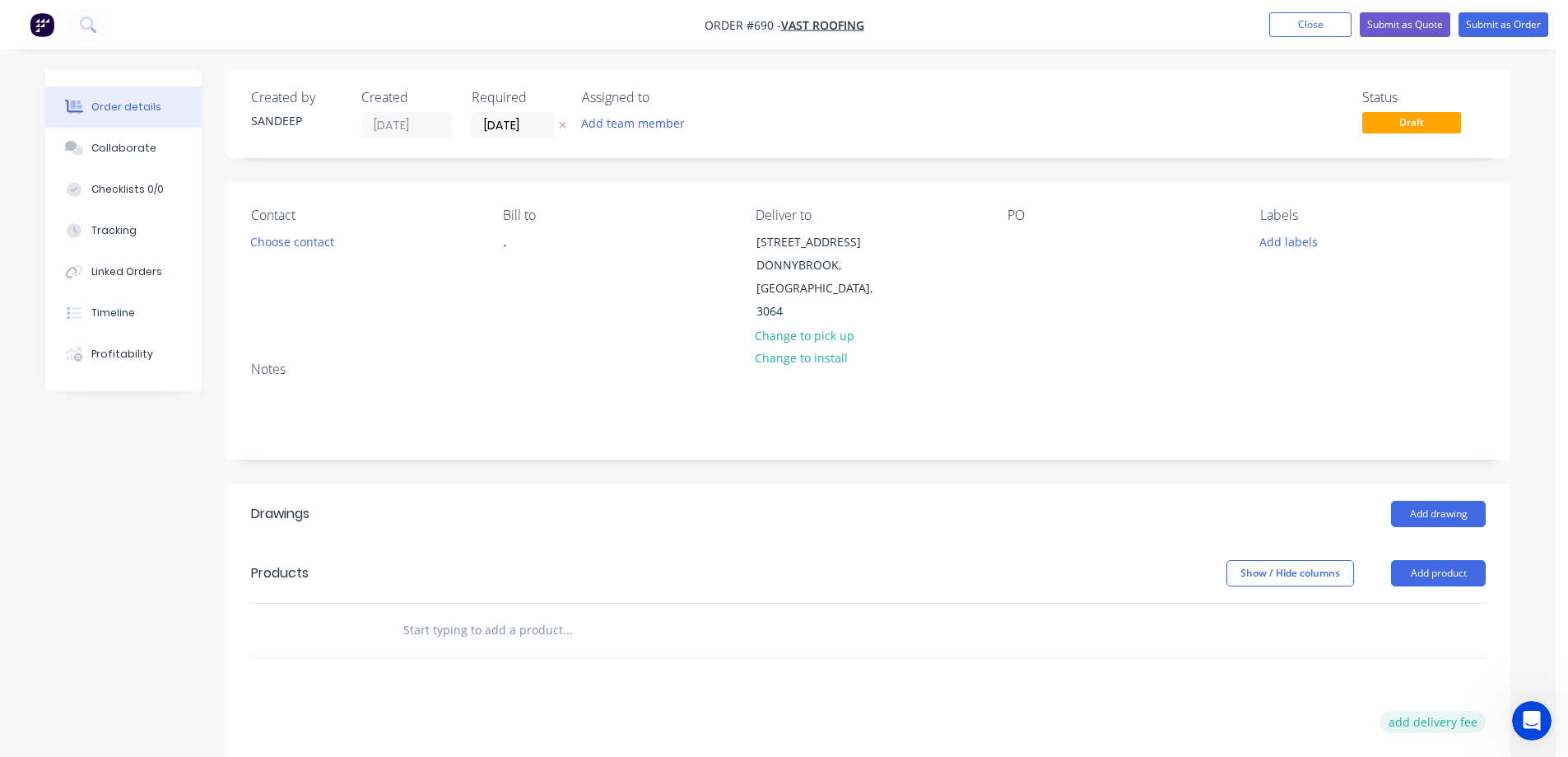
click at [1429, 711] on button "add delivery fee" at bounding box center [1433, 722] width 106 height 22
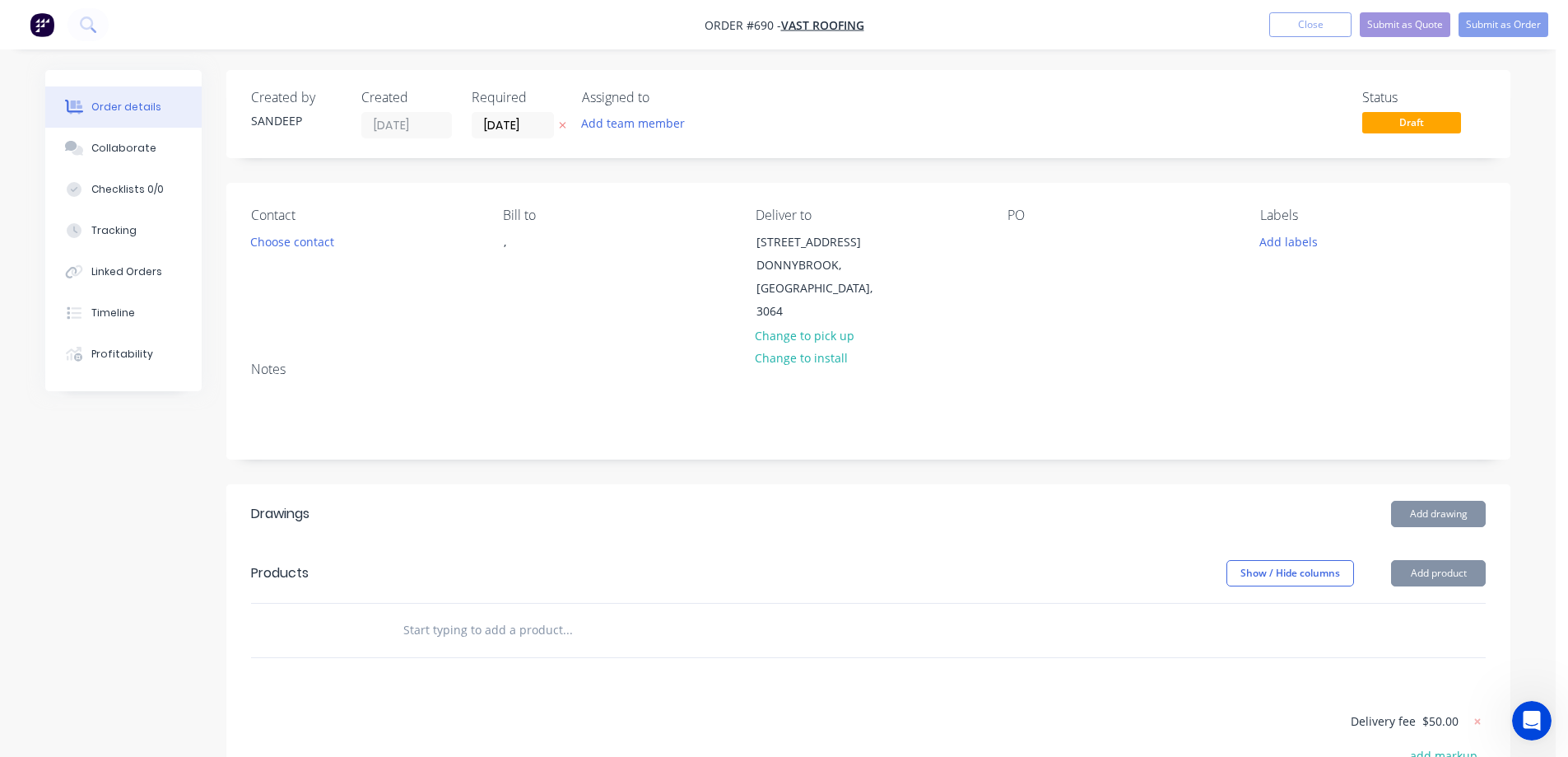
click at [1060, 667] on div "Drawings Add drawing Products Show / Hide columns Add product Delivery fee $50.…" at bounding box center [869, 765] width 1285 height 561
click at [510, 614] on input "text" at bounding box center [568, 630] width 330 height 33
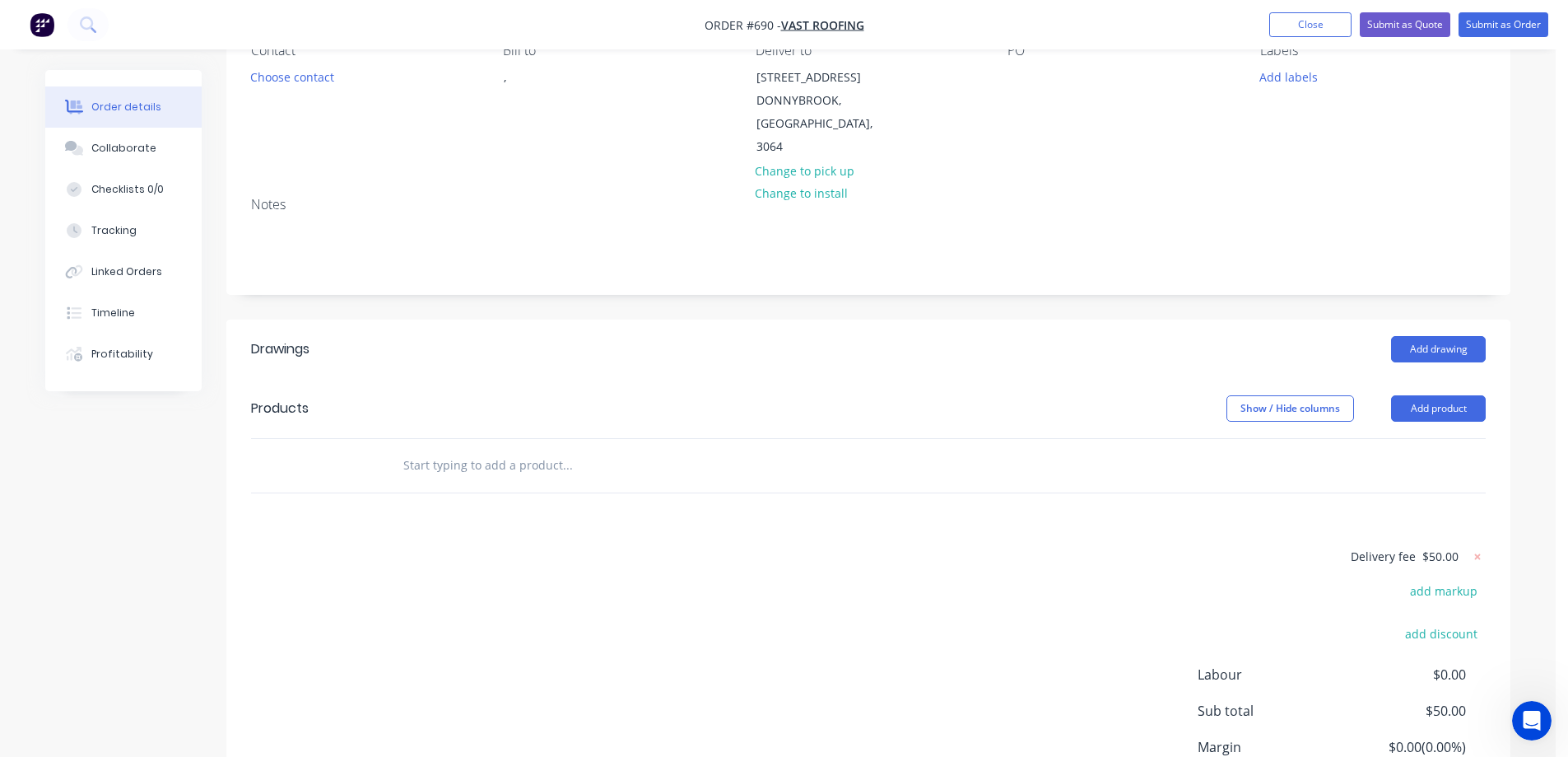
scroll to position [247, 0]
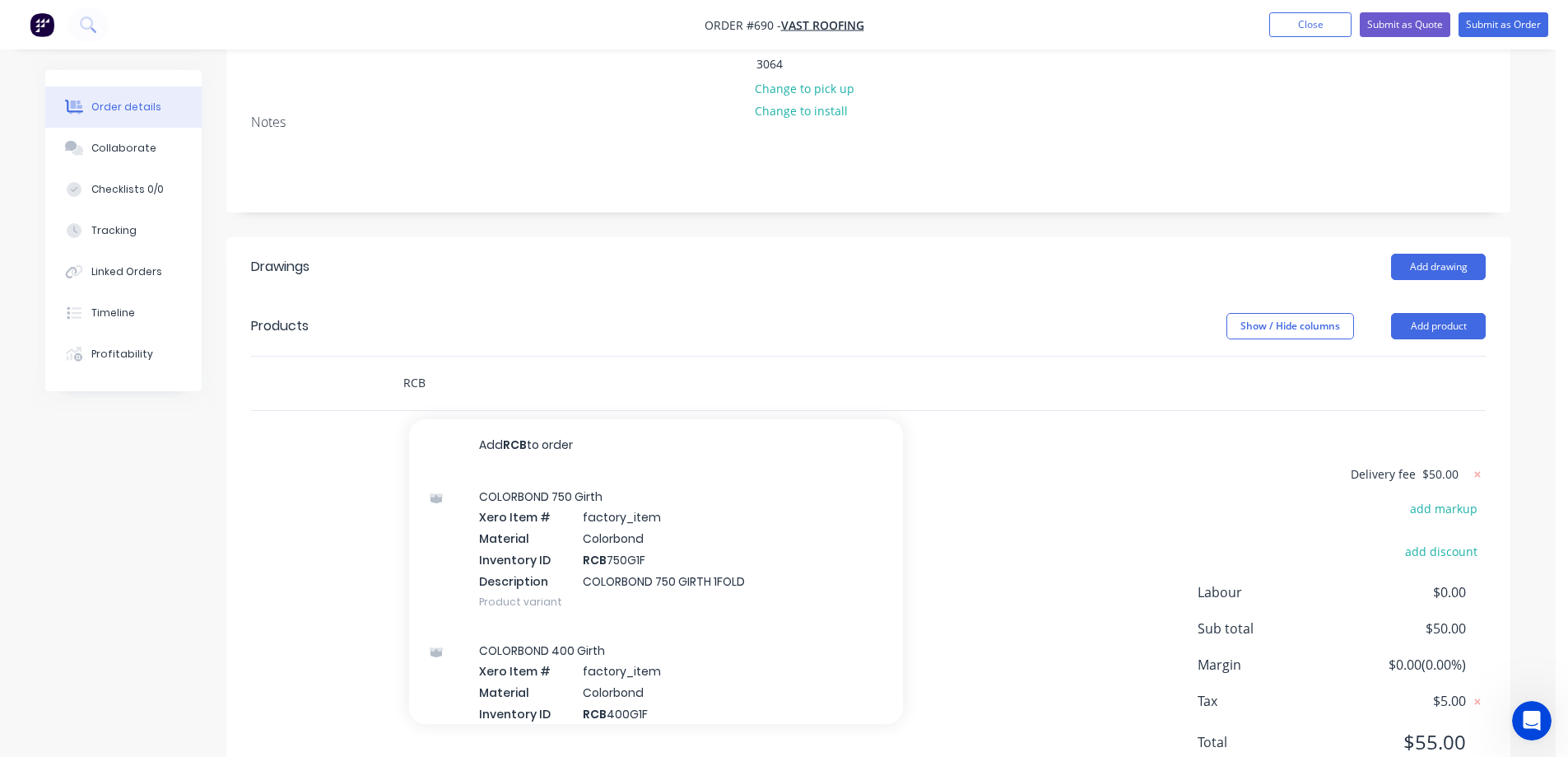
click at [467, 367] on input "RCB" at bounding box center [568, 383] width 330 height 33
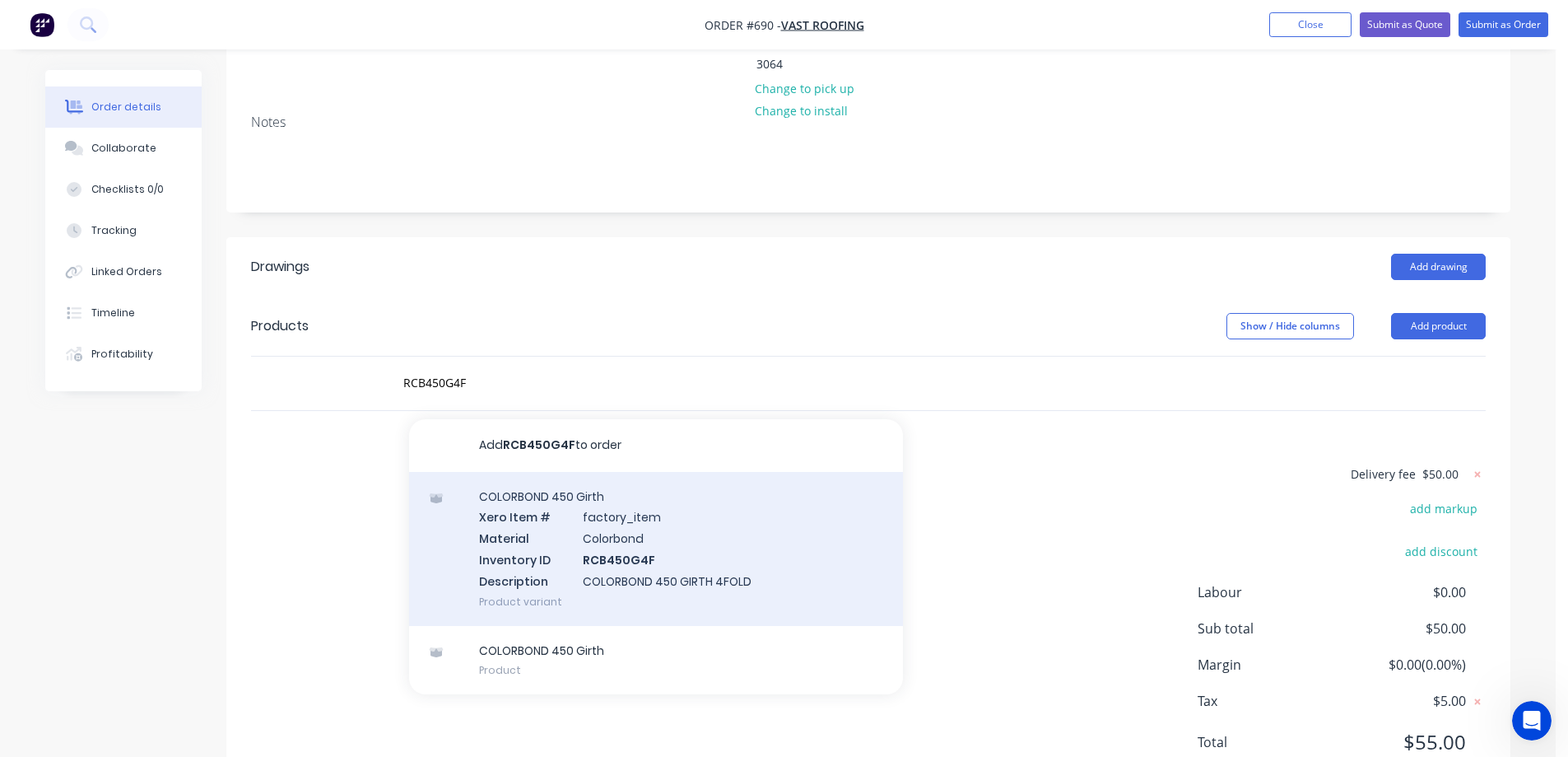
click at [551, 519] on div "COLORBOND 450 Girth Xero Item # factory_item Material Colorbond Inventory ID RC…" at bounding box center [656, 548] width 494 height 154
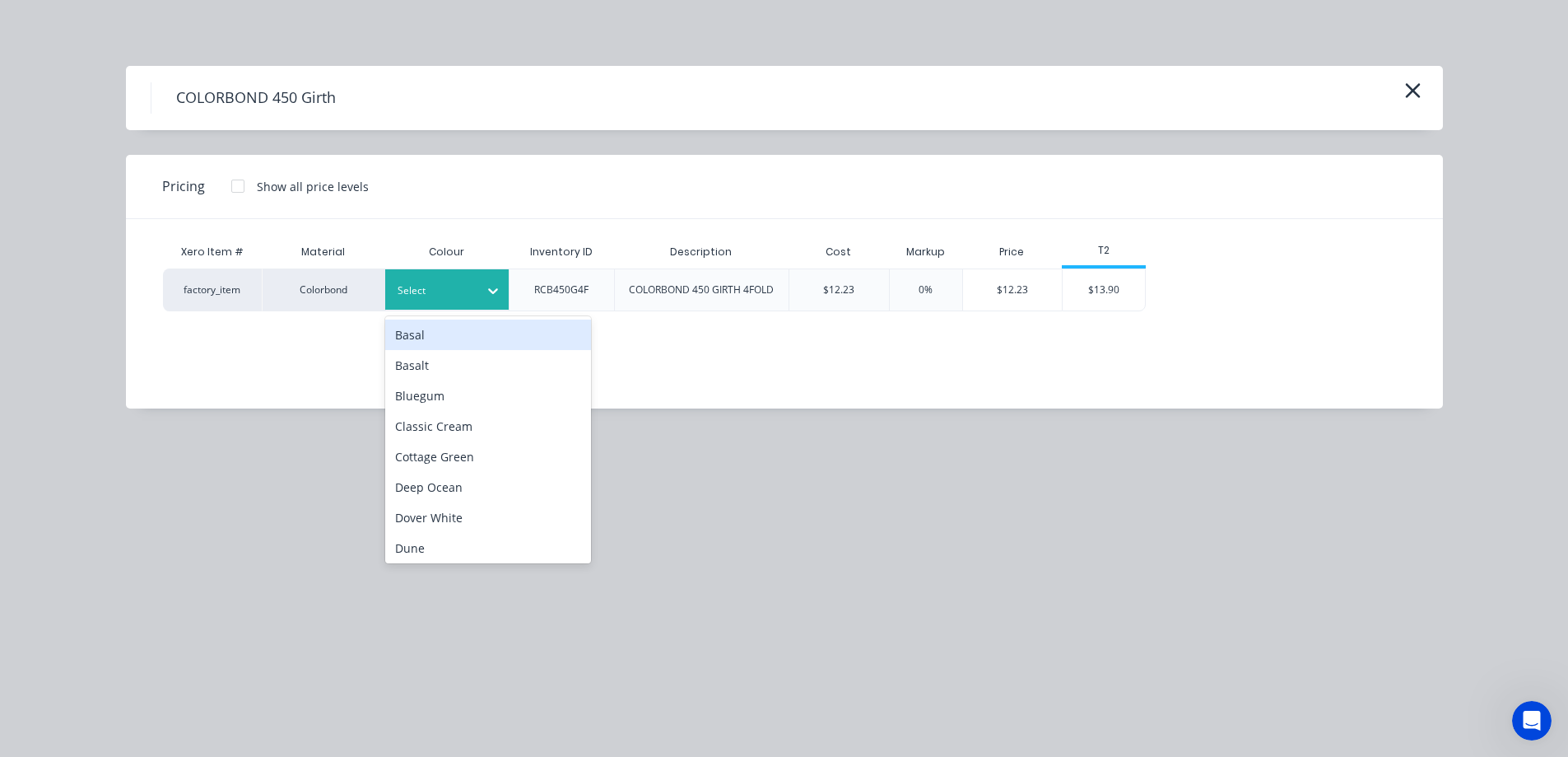
click at [414, 290] on div at bounding box center [435, 290] width 74 height 18
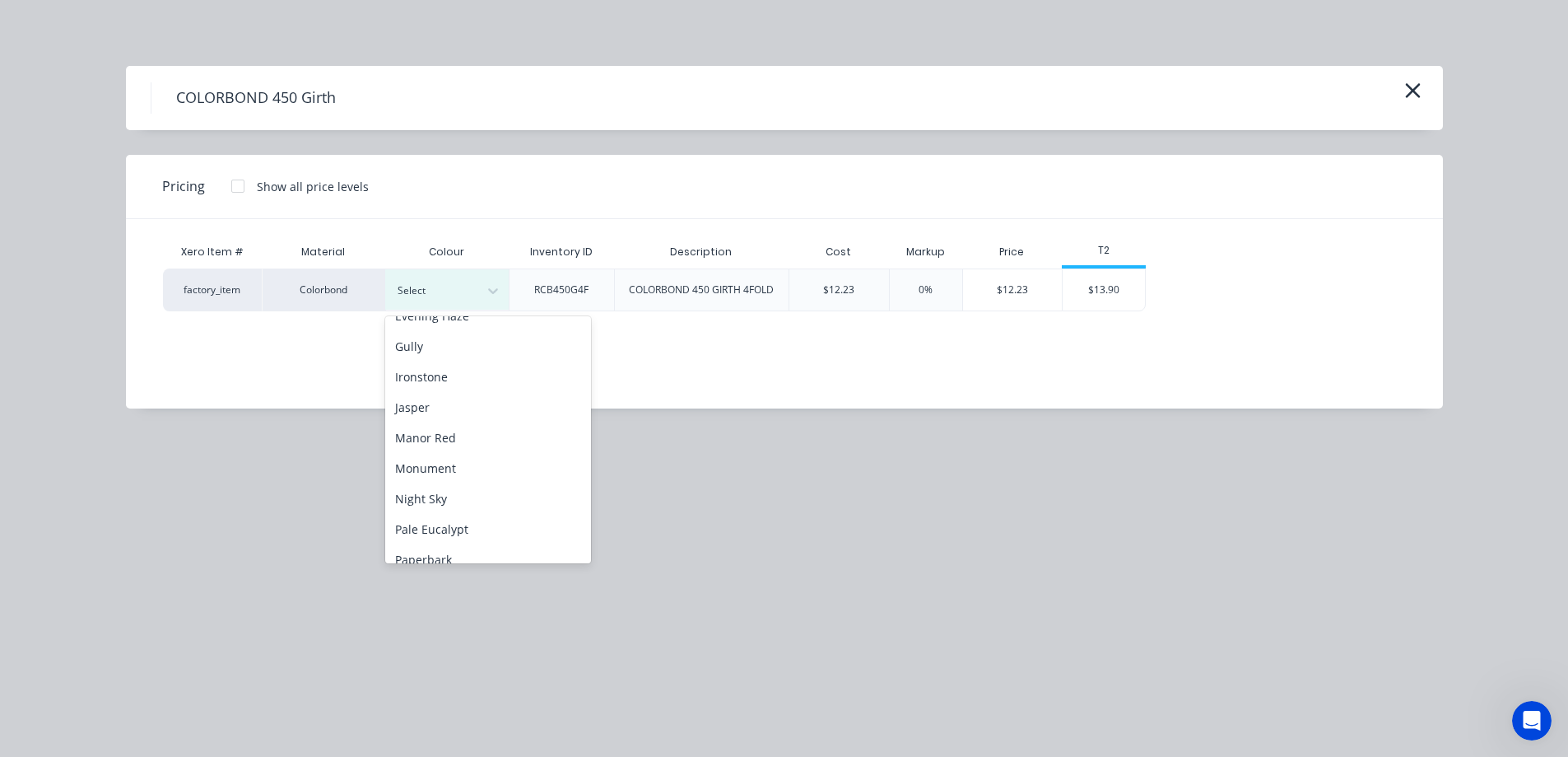
scroll to position [330, 0]
click at [441, 405] on div "Monument" at bounding box center [489, 401] width 206 height 30
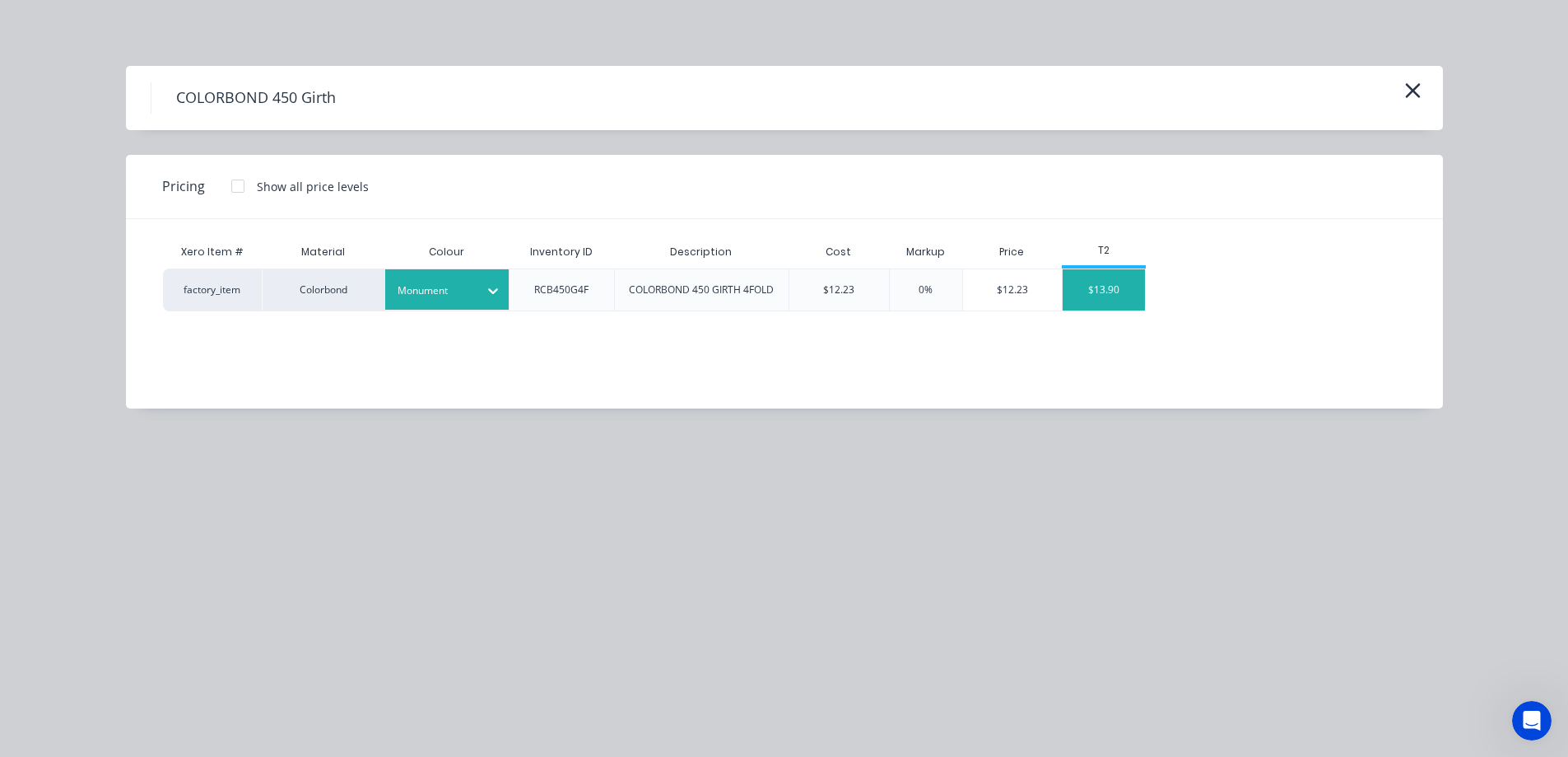
click at [1079, 296] on div "$13.90" at bounding box center [1104, 290] width 82 height 41
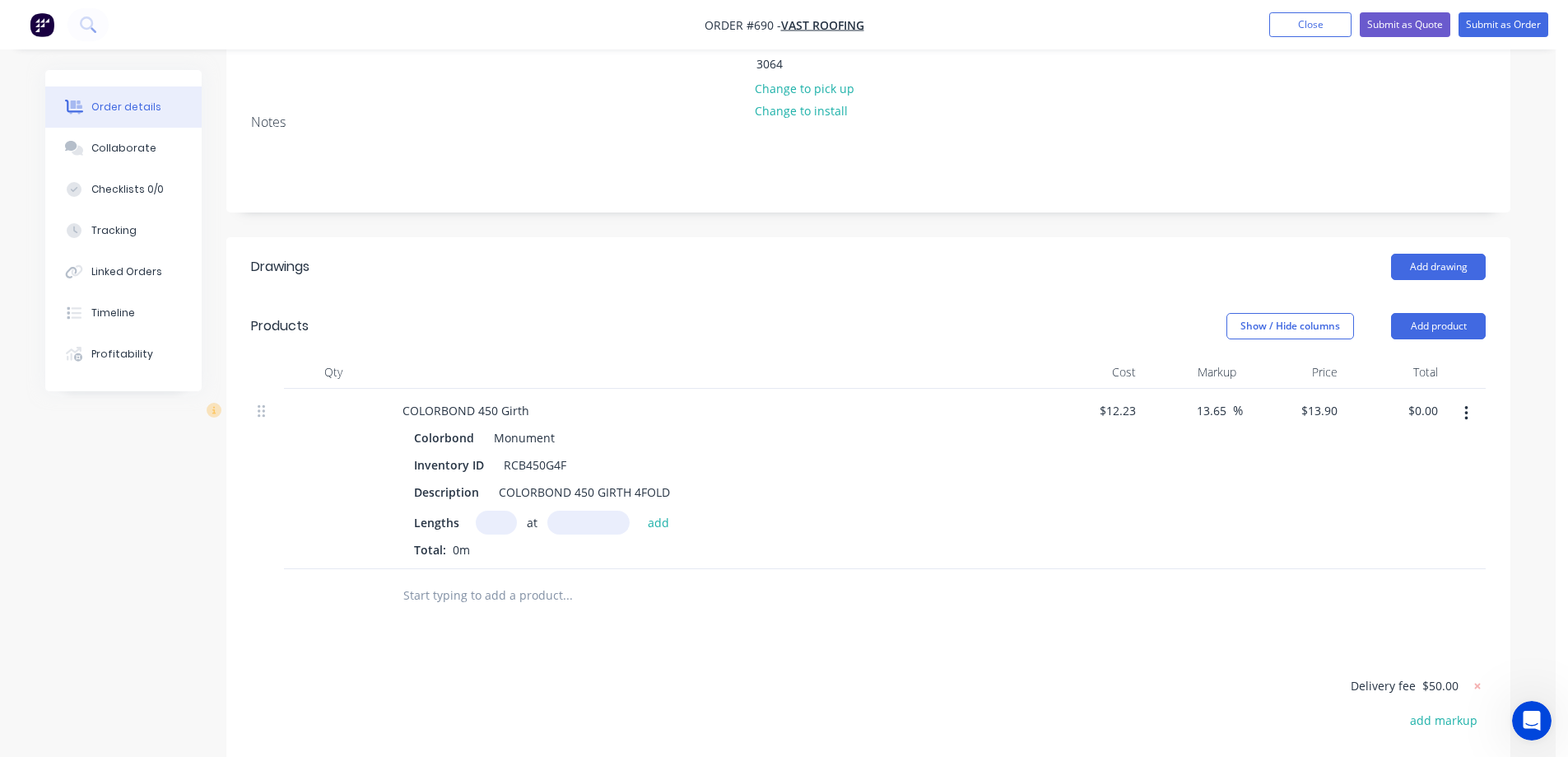
click at [490, 510] on input "text" at bounding box center [496, 522] width 41 height 24
click at [667, 510] on button "add" at bounding box center [659, 522] width 39 height 22
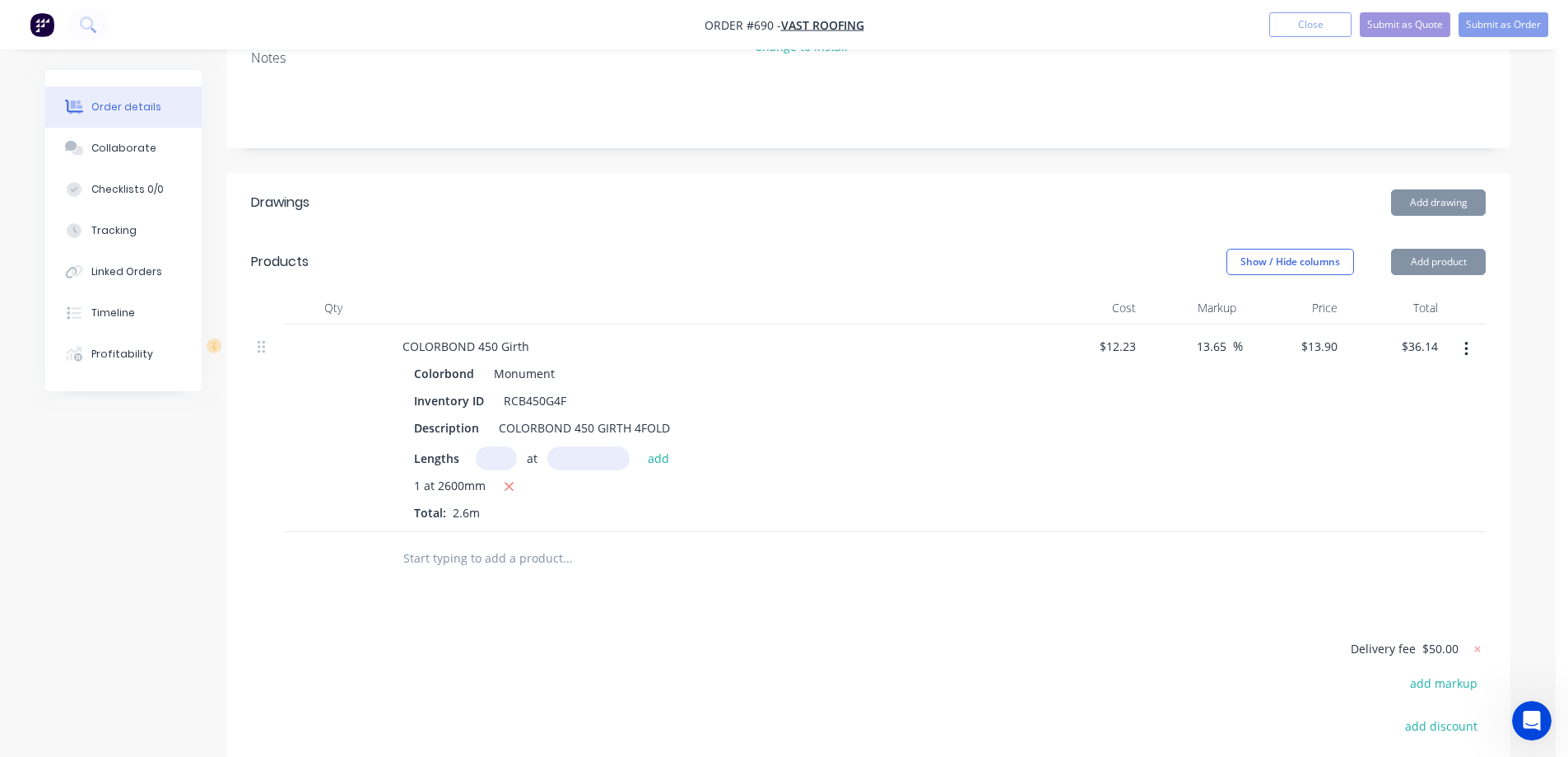
scroll to position [412, 0]
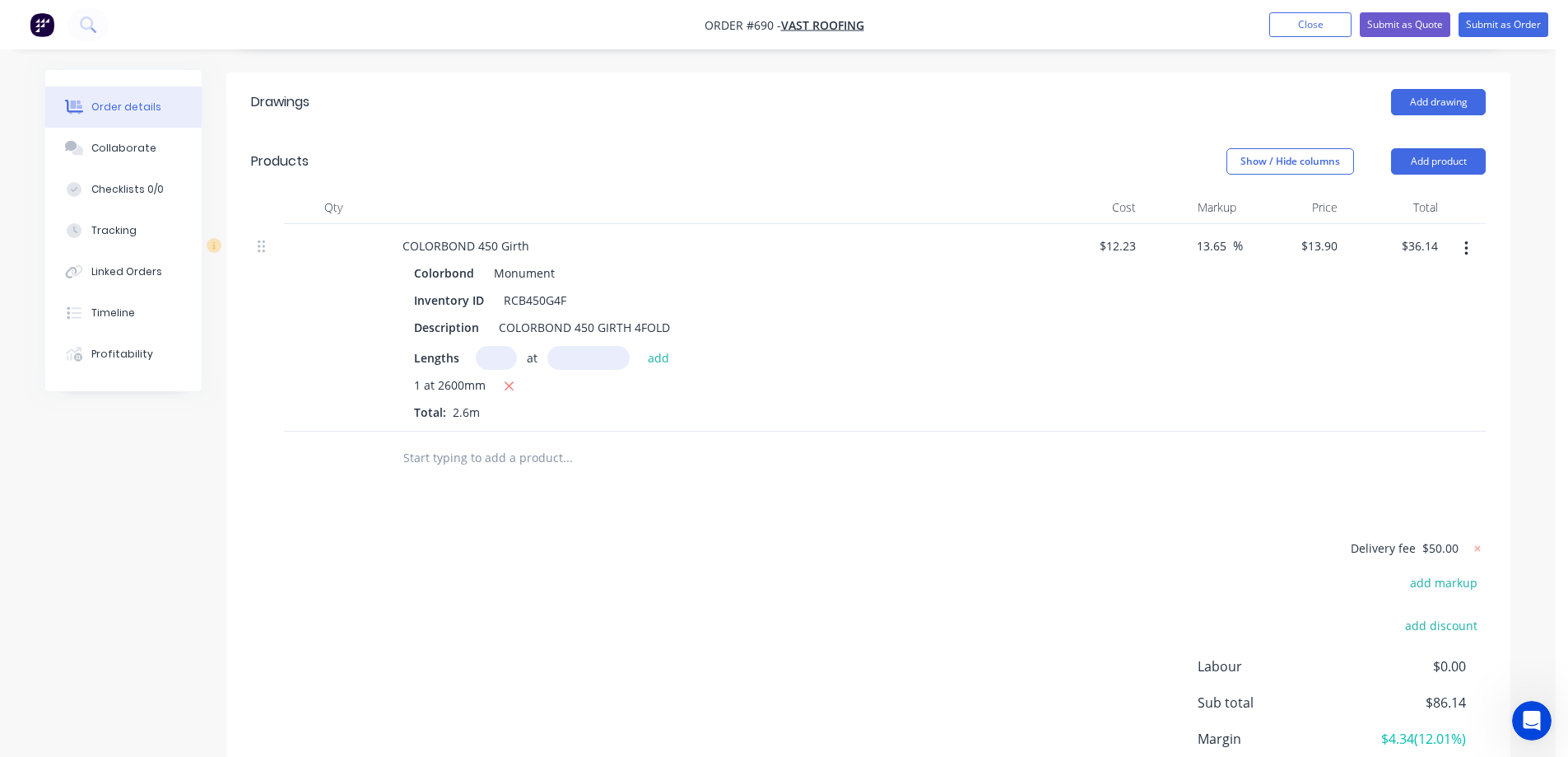
click at [465, 442] on input "text" at bounding box center [568, 458] width 330 height 33
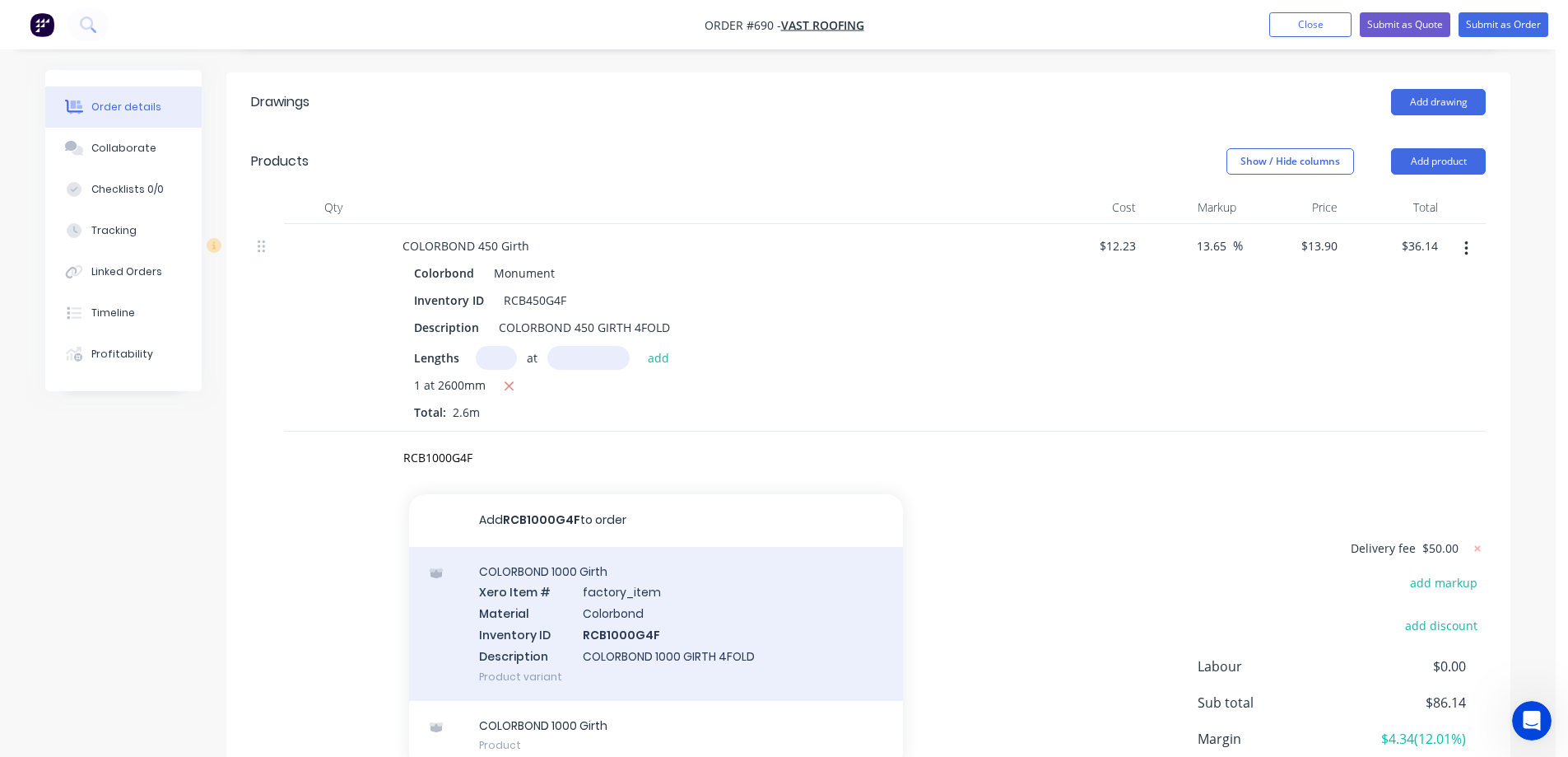
click at [560, 584] on div "COLORBOND 1000 Girth Xero Item # factory_item Material Colorbond Inventory ID R…" at bounding box center [656, 624] width 494 height 154
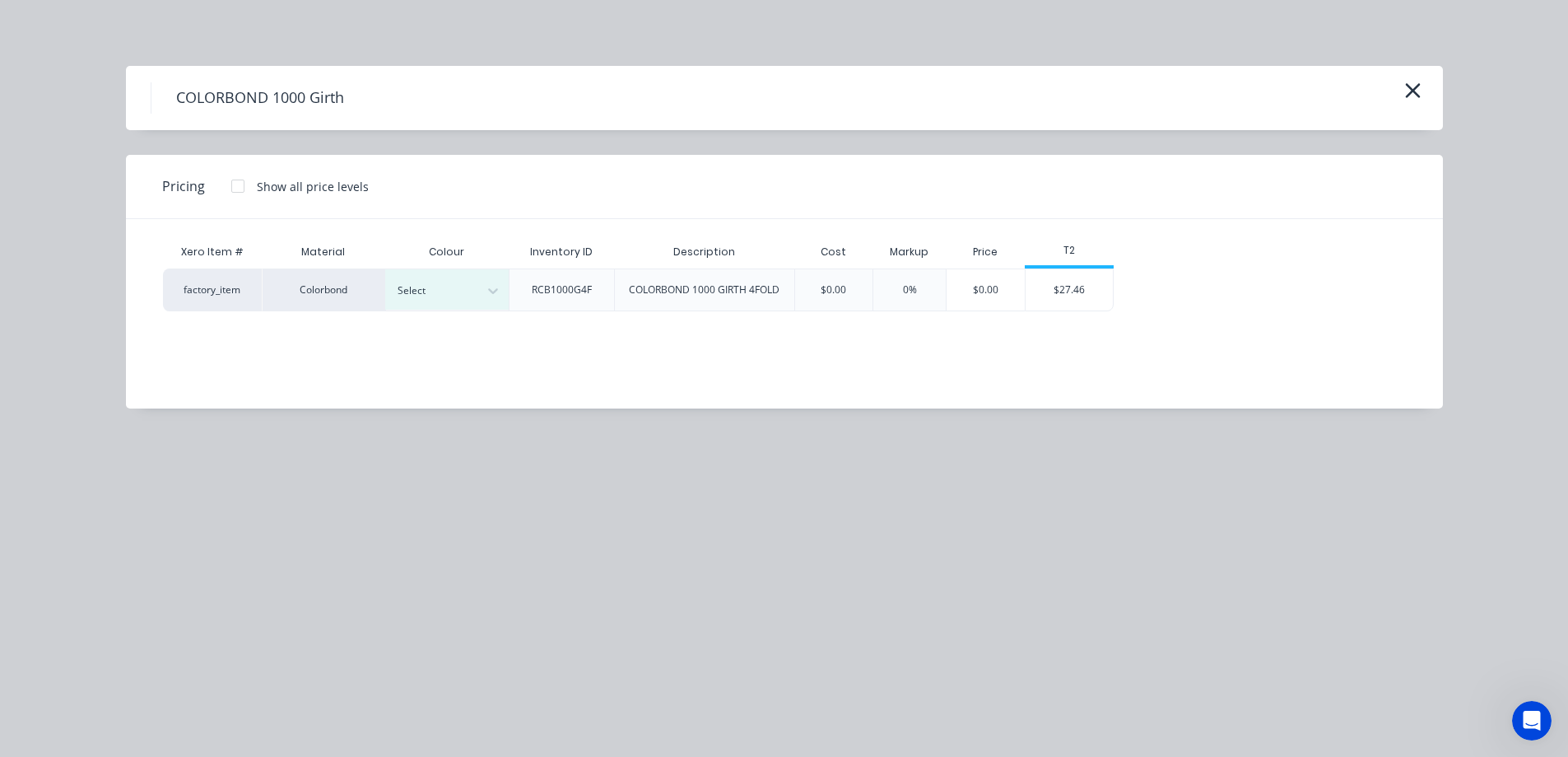
click at [419, 274] on div "Select" at bounding box center [447, 290] width 124 height 40
click at [206, 422] on div "Monument" at bounding box center [103, 436] width 206 height 30
click at [1060, 290] on div "$27.46" at bounding box center [1070, 290] width 88 height 41
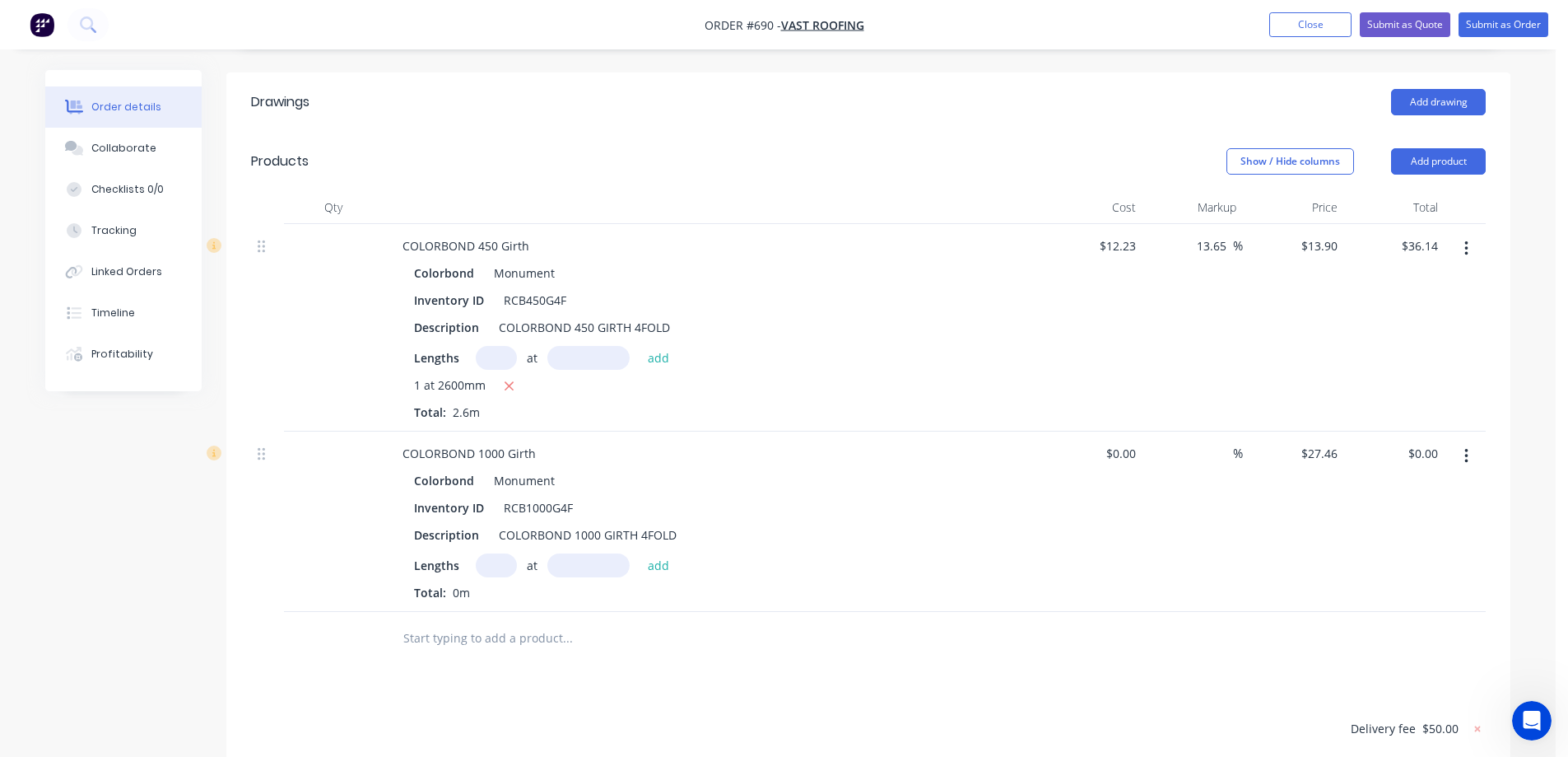
click at [489, 553] on input "text" at bounding box center [496, 565] width 41 height 24
click at [658, 553] on button "add" at bounding box center [659, 565] width 39 height 22
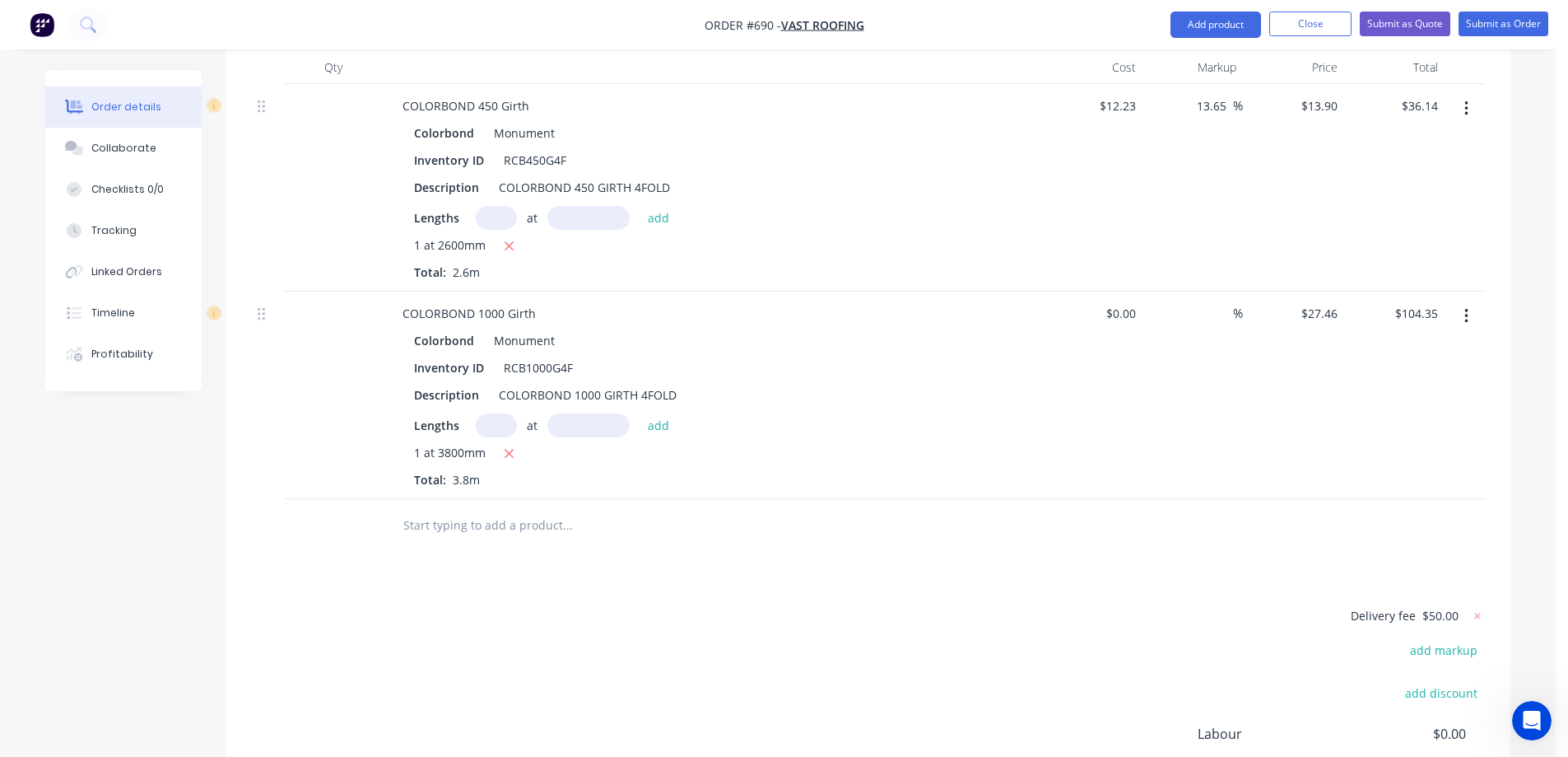
scroll to position [577, 0]
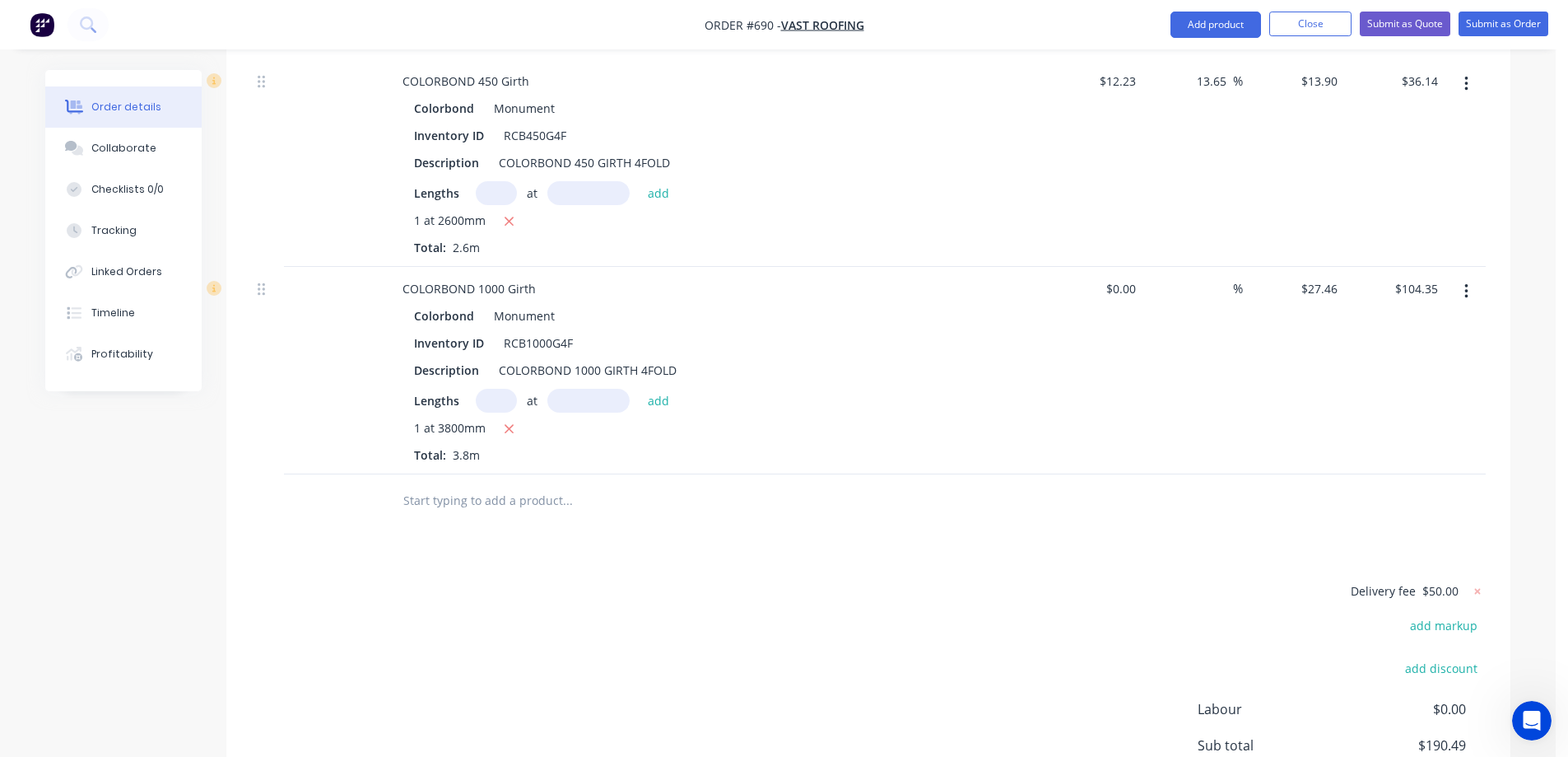
click at [542, 487] on input "text" at bounding box center [568, 501] width 330 height 33
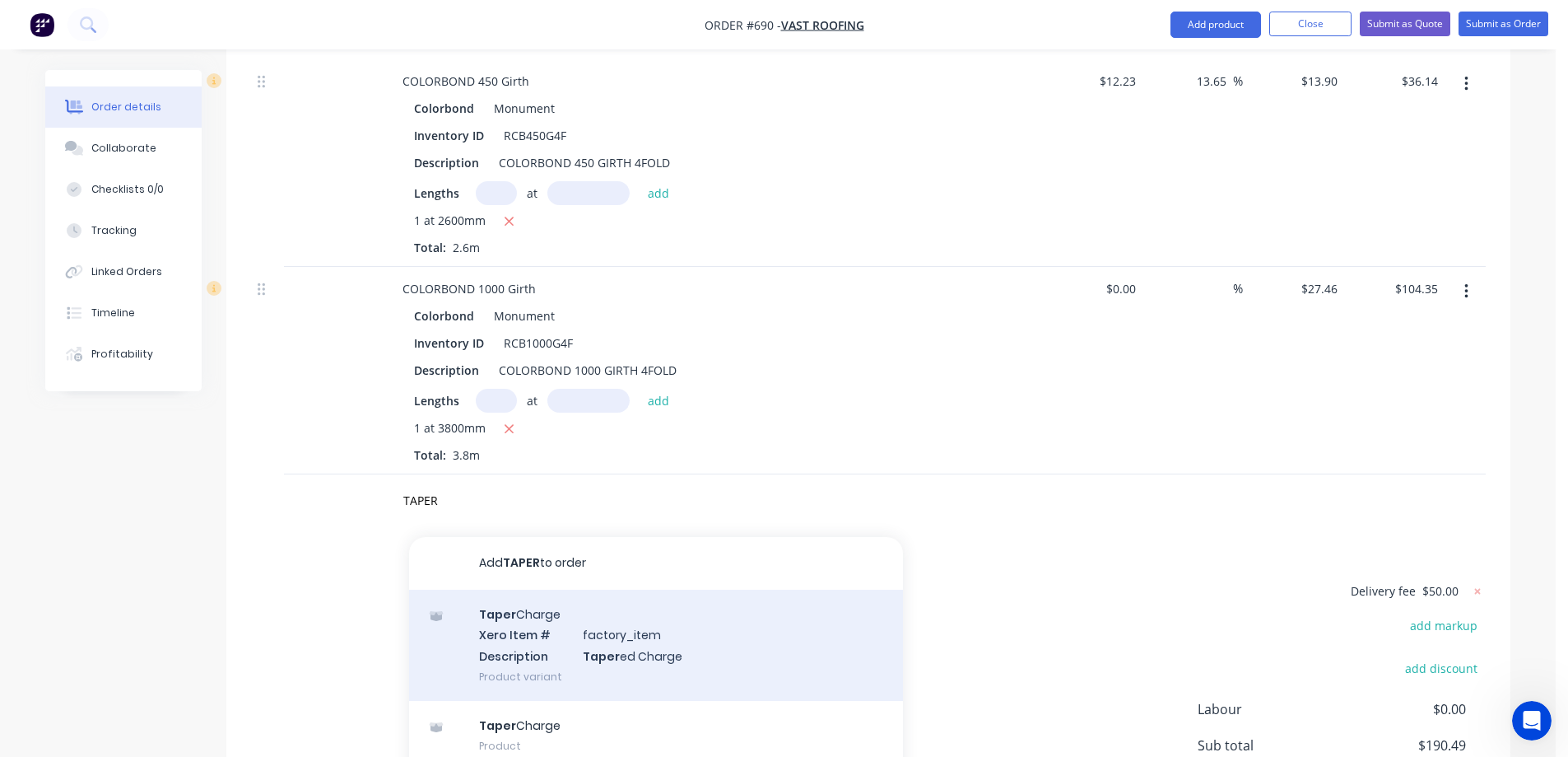
click at [575, 614] on div "Taper Charge Xero Item # factory_item Description Taper ed Charge Product varia…" at bounding box center [656, 644] width 494 height 111
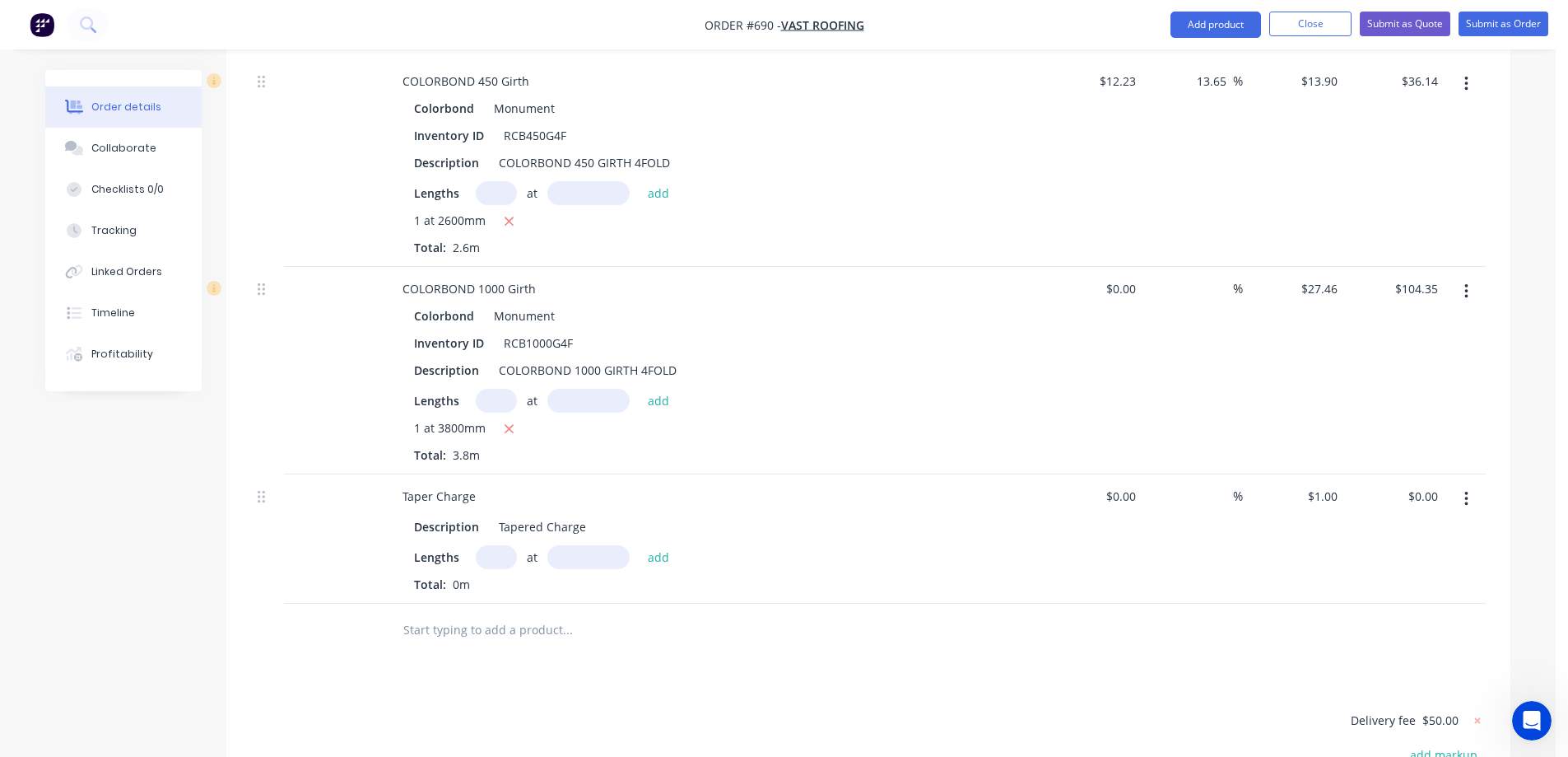
click at [506, 546] on input "text" at bounding box center [496, 558] width 41 height 24
click at [663, 546] on button "add" at bounding box center [659, 557] width 39 height 22
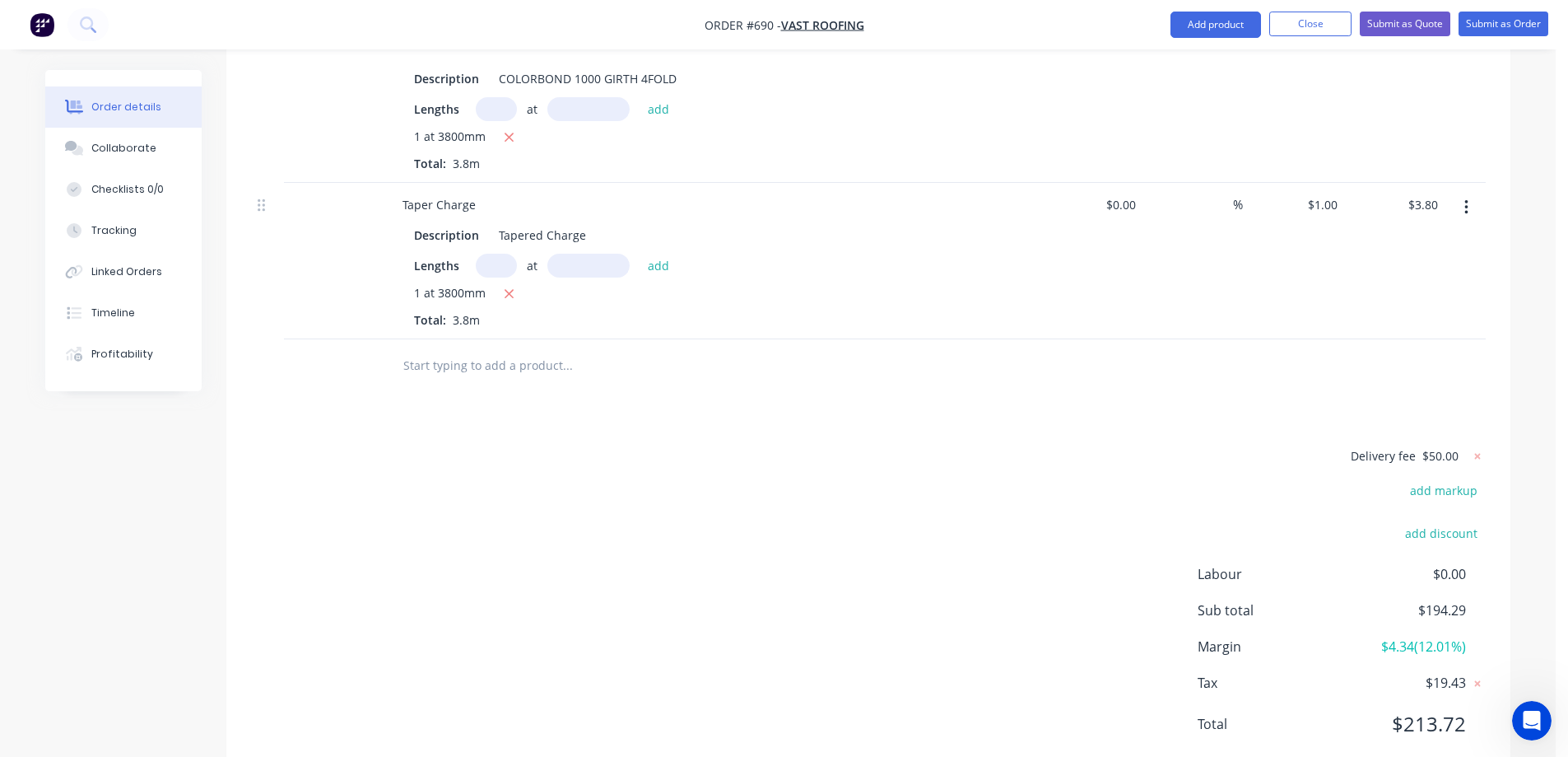
scroll to position [893, 0]
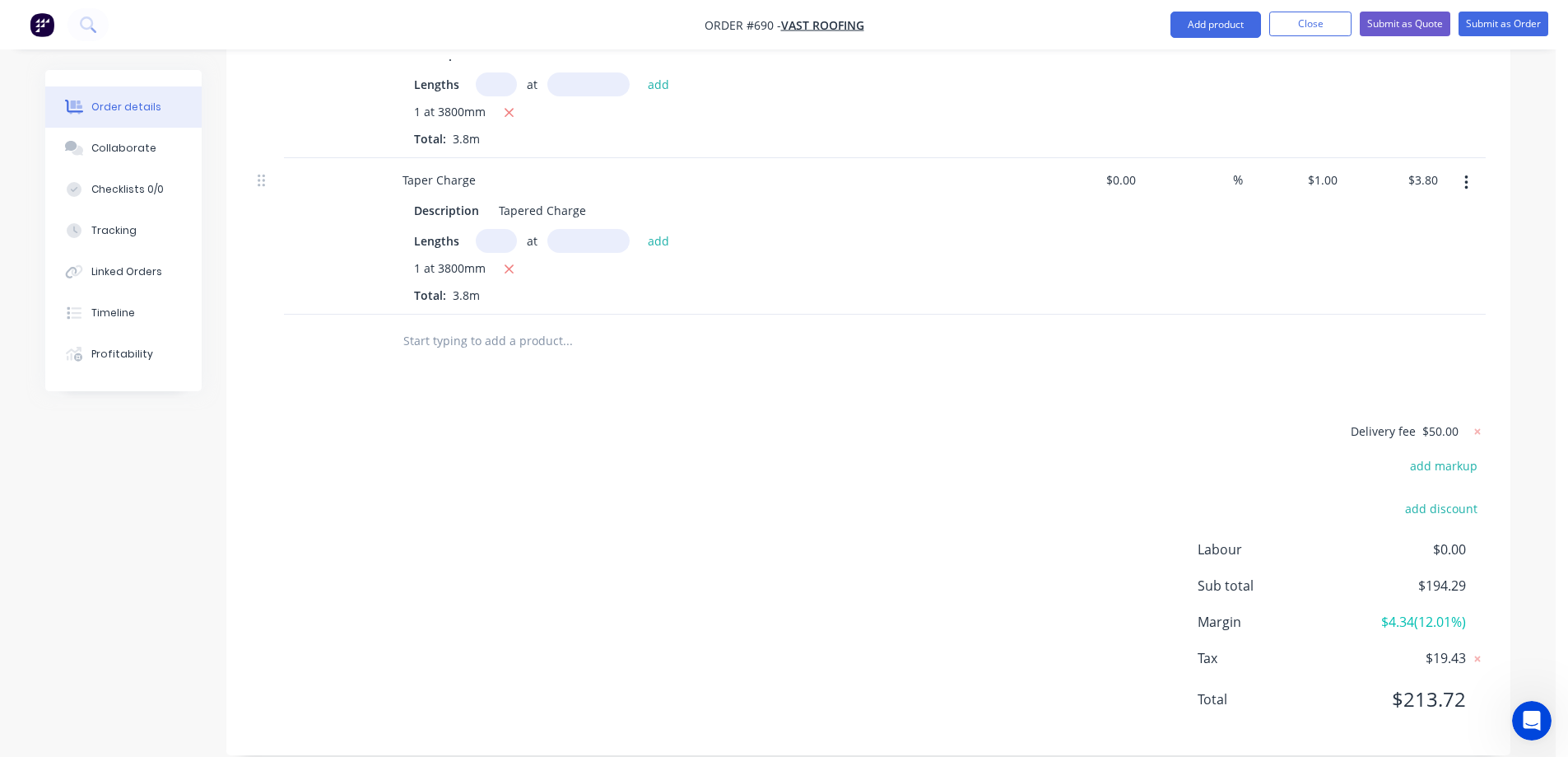
click at [473, 327] on input "text" at bounding box center [568, 341] width 330 height 33
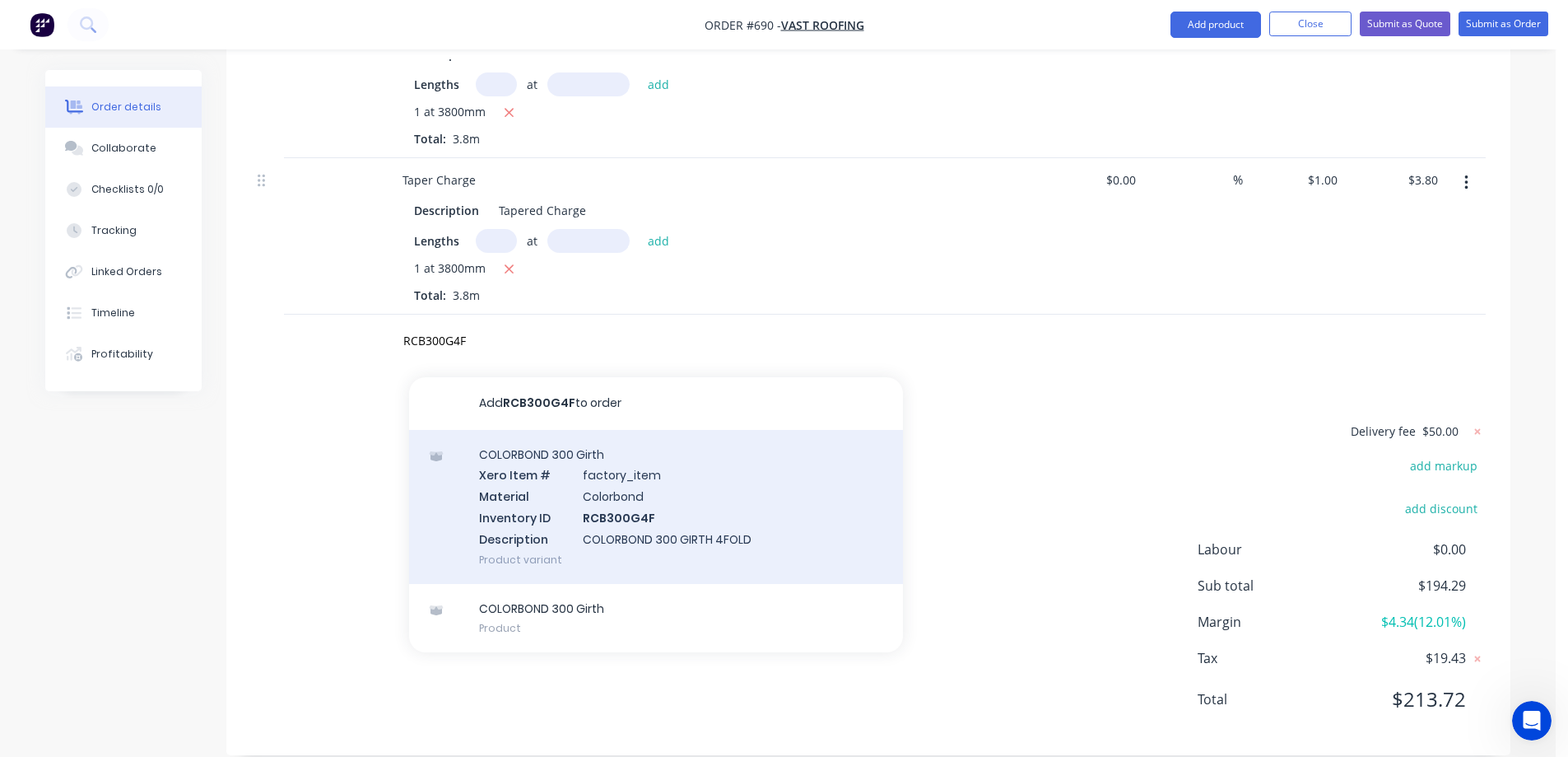
click at [536, 483] on div "COLORBOND 300 Girth Xero Item # factory_item Material Colorbond Inventory ID RC…" at bounding box center [656, 506] width 494 height 154
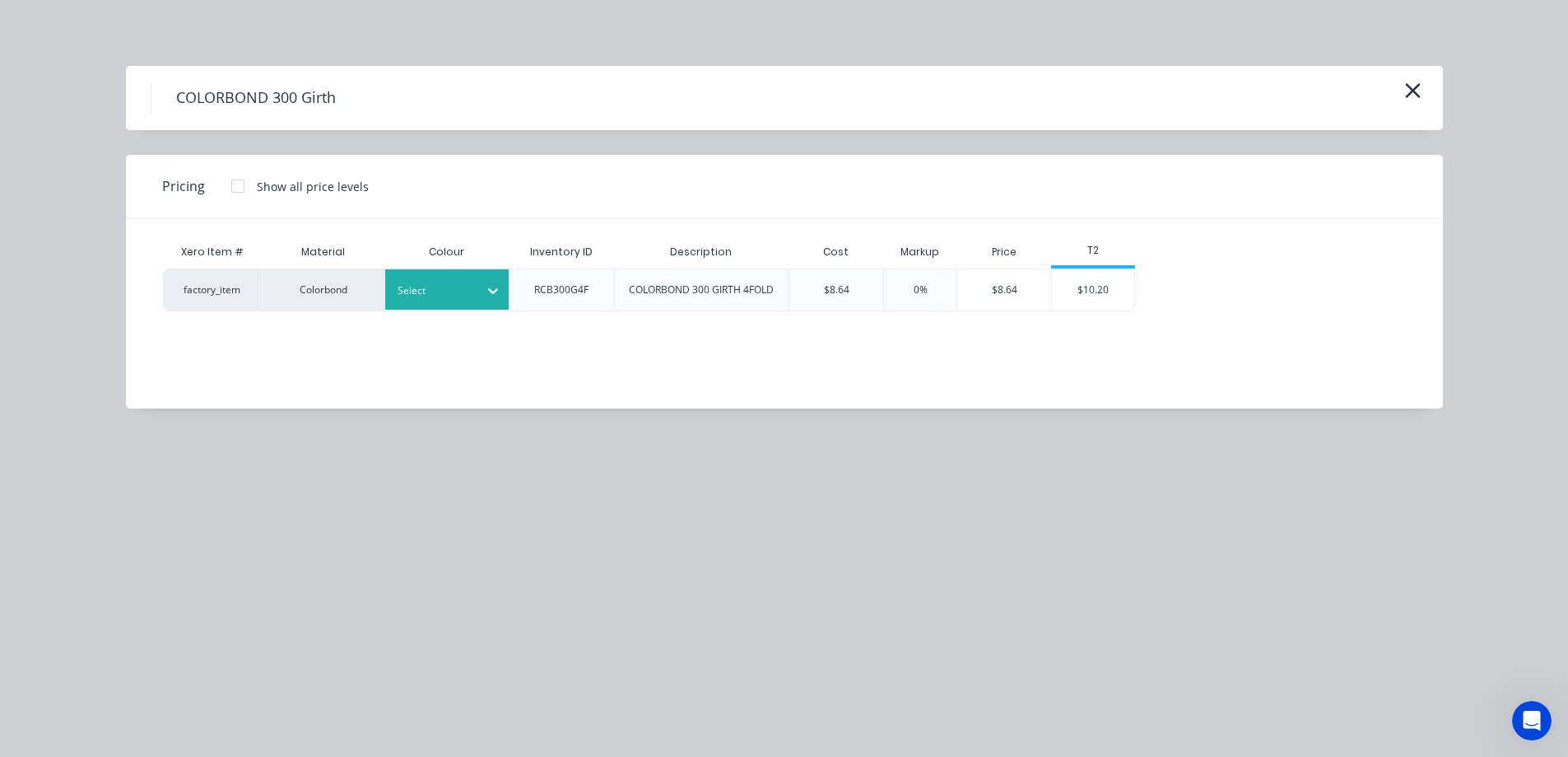
click at [477, 298] on div "Select" at bounding box center [432, 290] width 92 height 21
click at [206, 53] on div "Monument" at bounding box center [103, 38] width 206 height 30
click at [1097, 278] on div "$10.20" at bounding box center [1093, 290] width 82 height 41
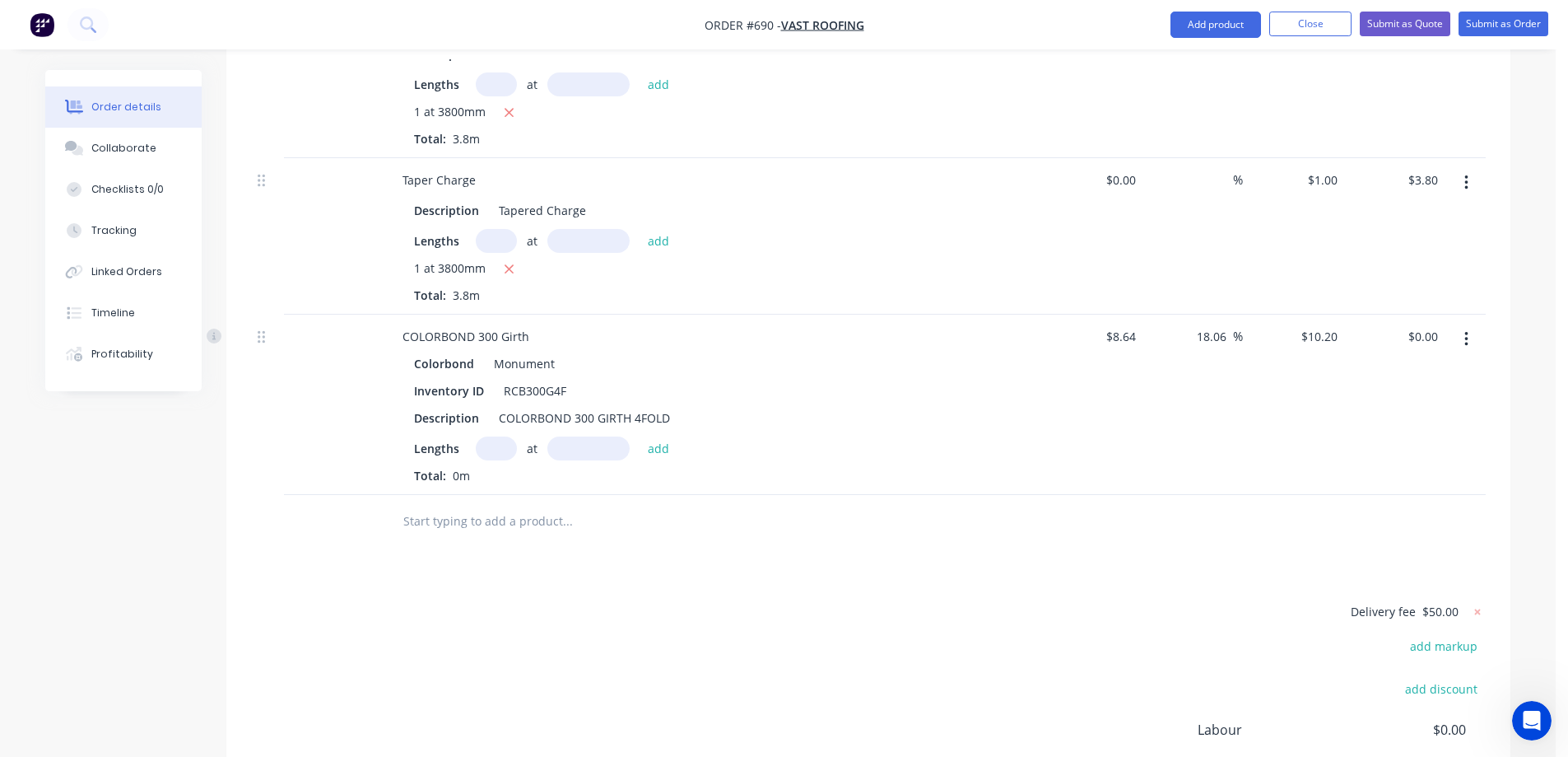
click at [491, 436] on input "text" at bounding box center [496, 449] width 41 height 24
click at [649, 436] on button "add" at bounding box center [659, 448] width 39 height 22
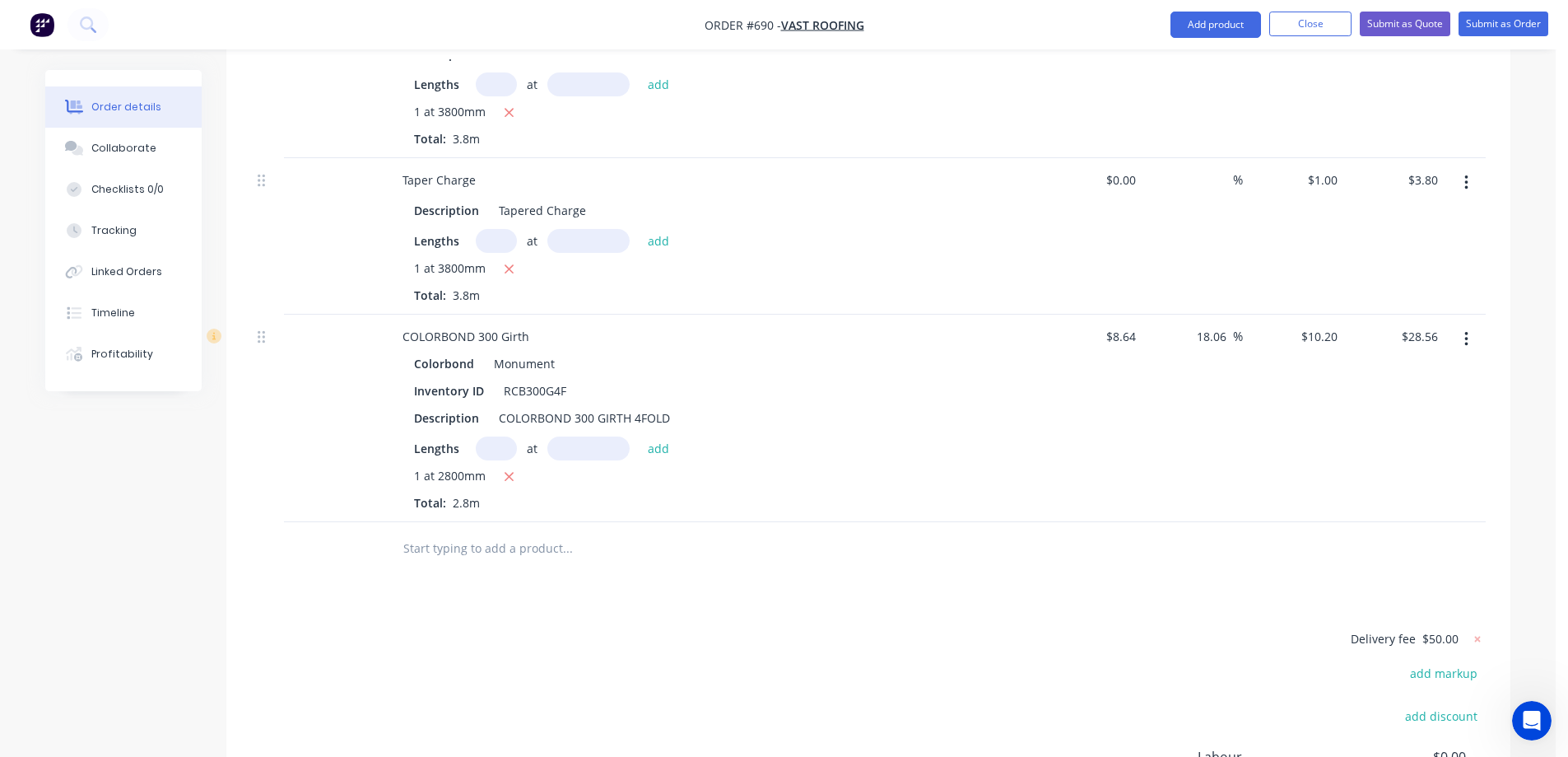
click at [538, 536] on input "text" at bounding box center [568, 548] width 330 height 33
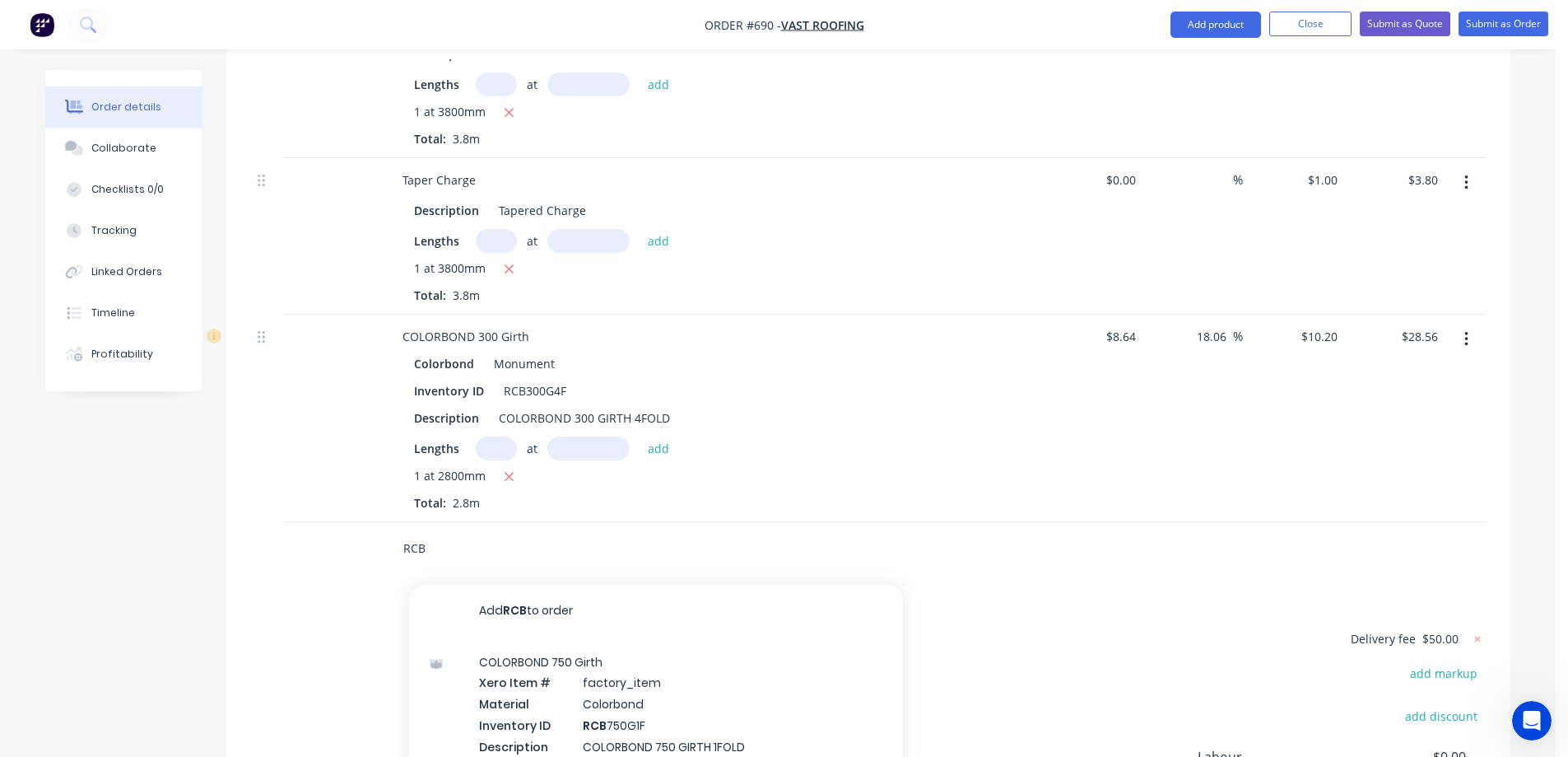
click at [426, 532] on input "RCB" at bounding box center [568, 548] width 330 height 33
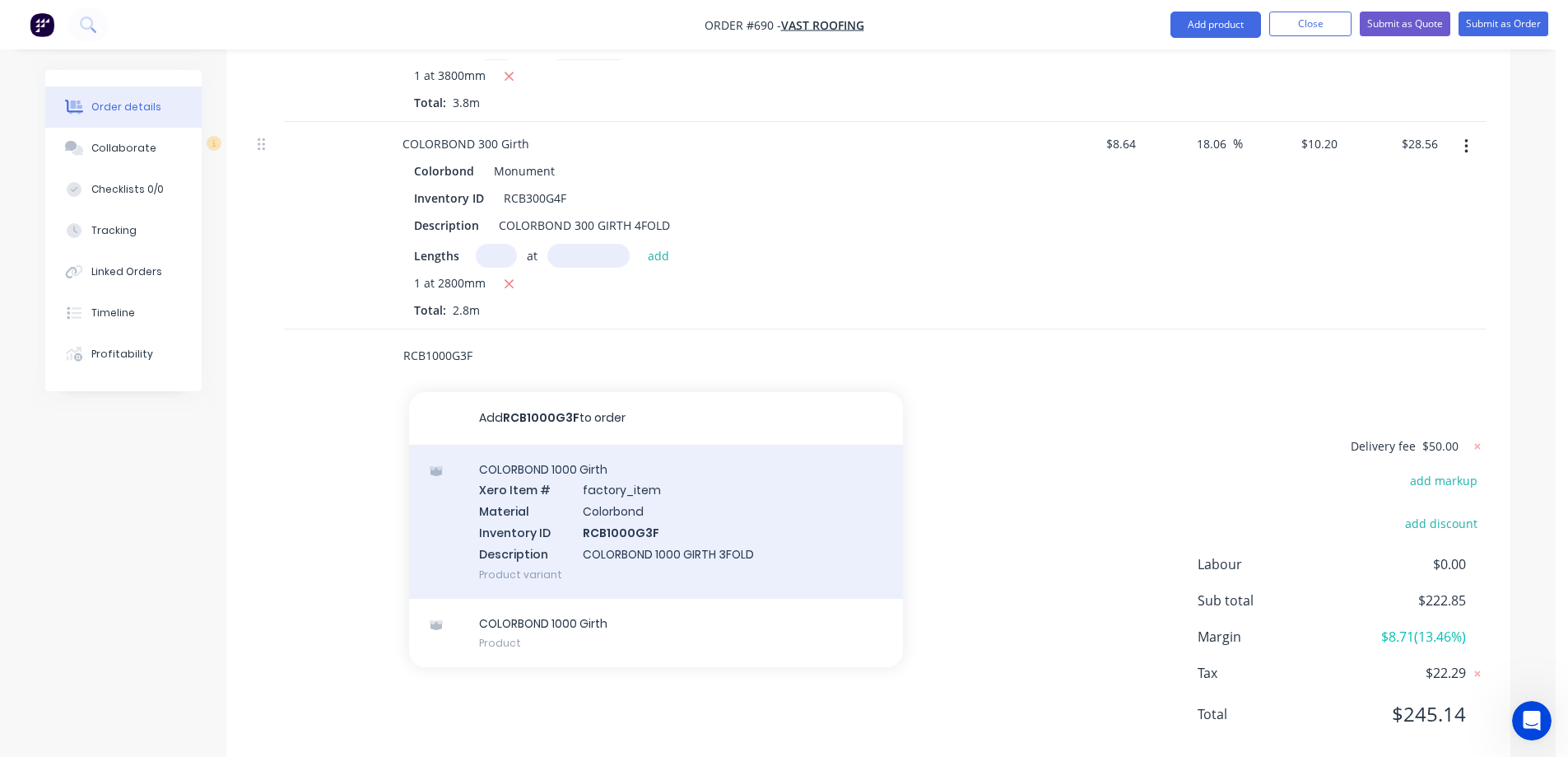
scroll to position [1101, 0]
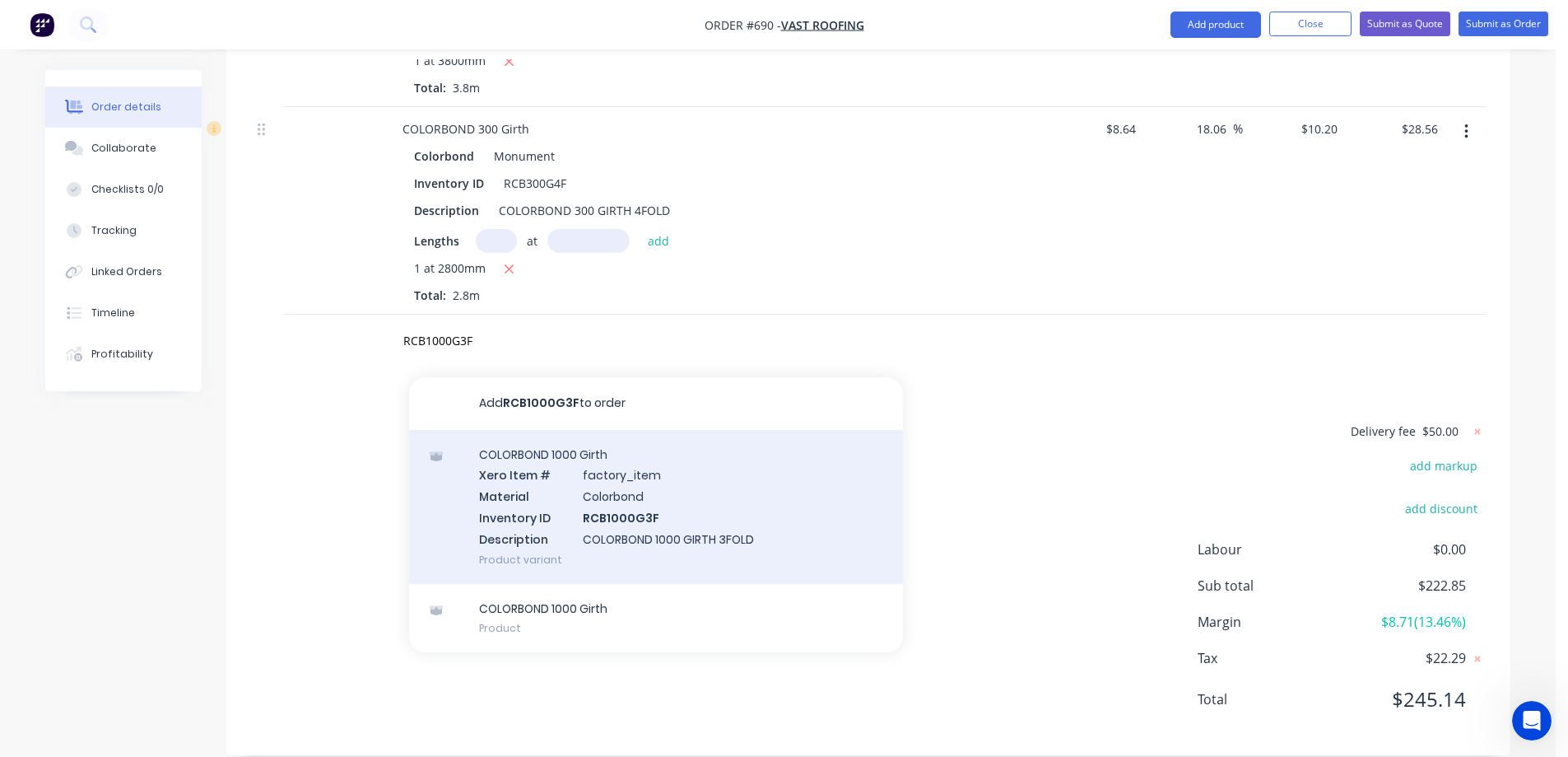
click at [549, 491] on div "COLORBOND 1000 Girth Xero Item # factory_item Material Colorbond Inventory ID R…" at bounding box center [656, 506] width 494 height 154
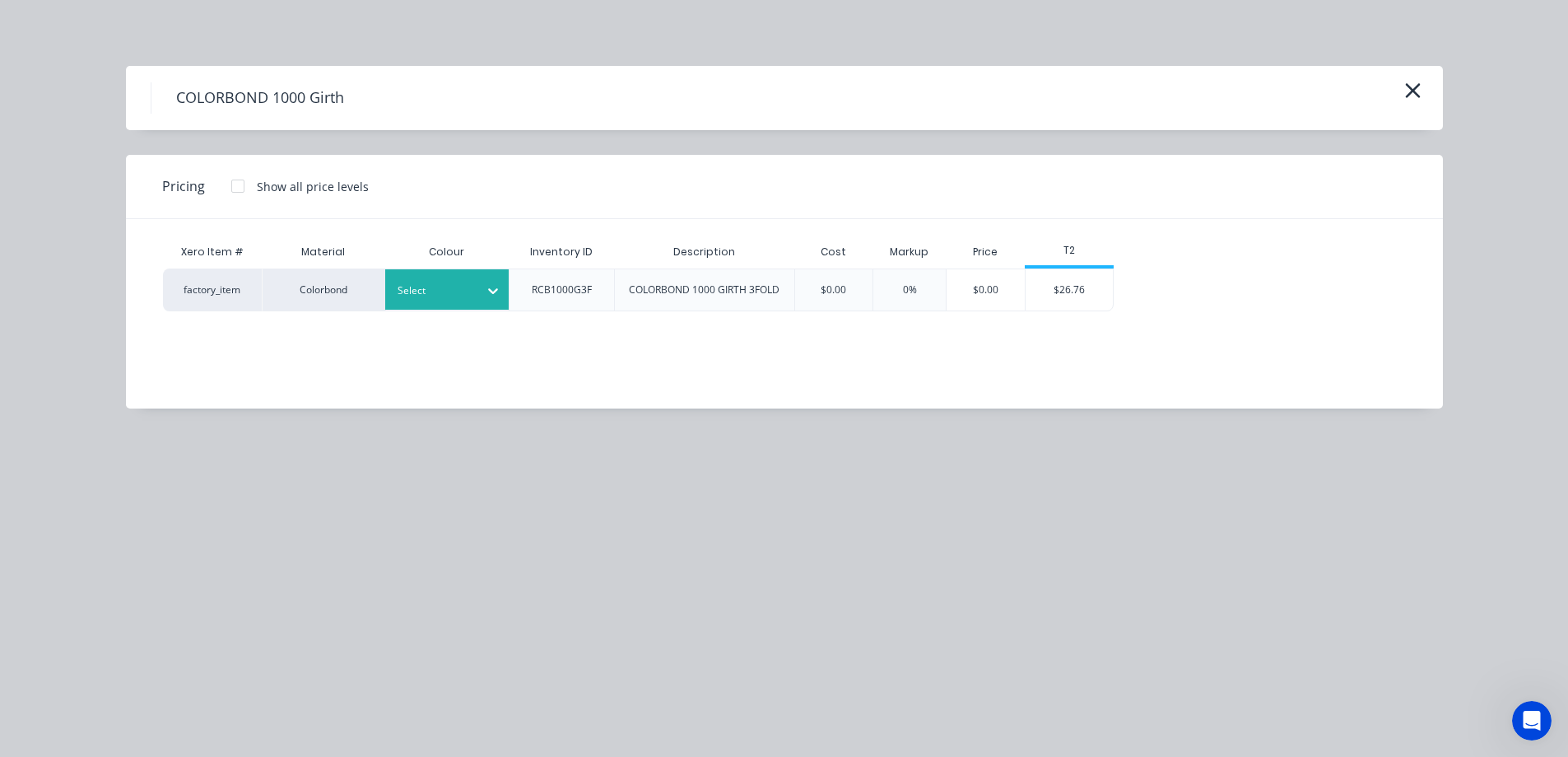
click at [474, 292] on div "Select" at bounding box center [432, 290] width 92 height 21
click at [1068, 289] on div "$26.76" at bounding box center [1070, 290] width 88 height 41
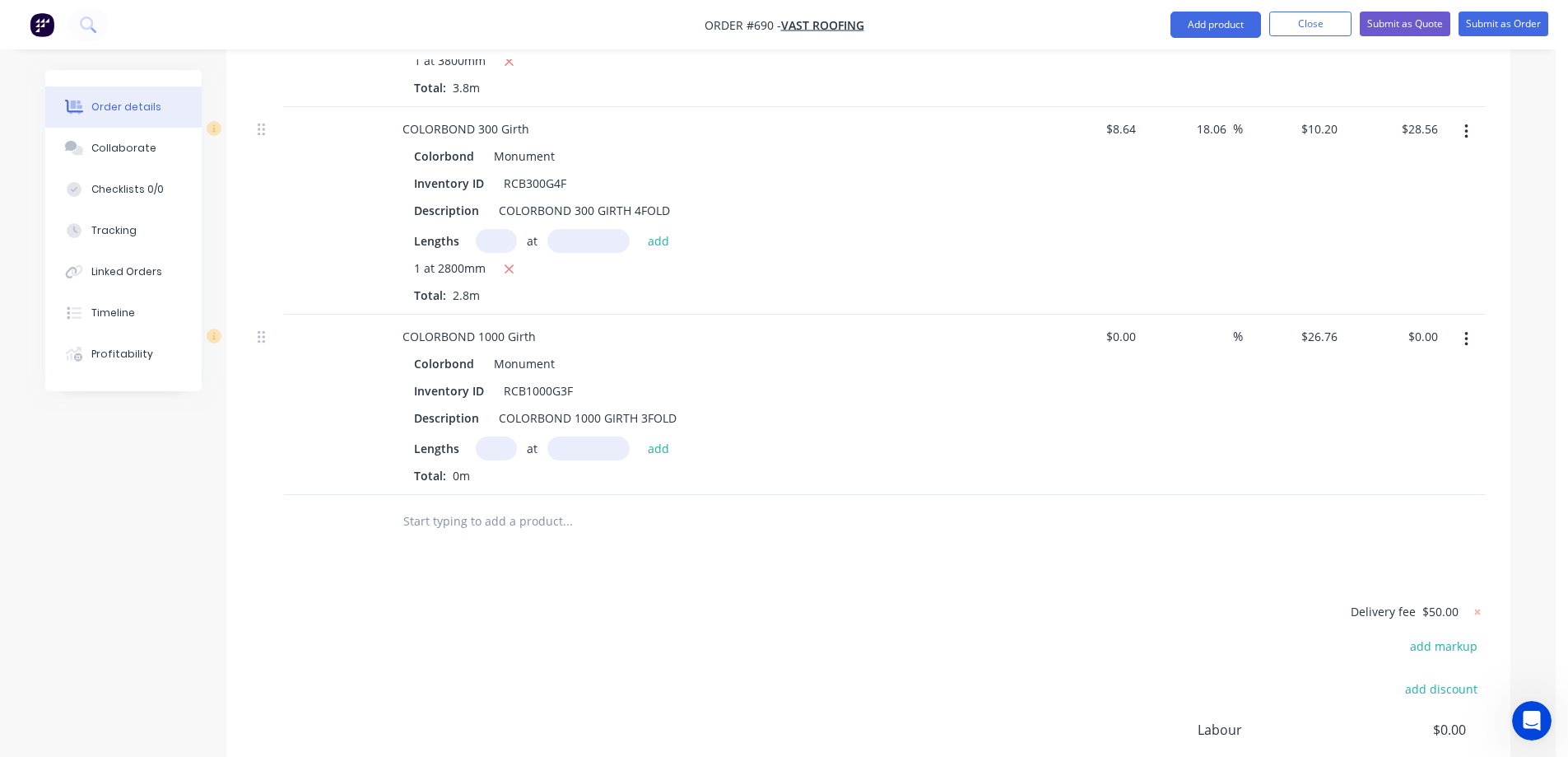
click at [503, 436] on input "text" at bounding box center [496, 449] width 41 height 24
click at [665, 436] on button "add" at bounding box center [659, 448] width 39 height 22
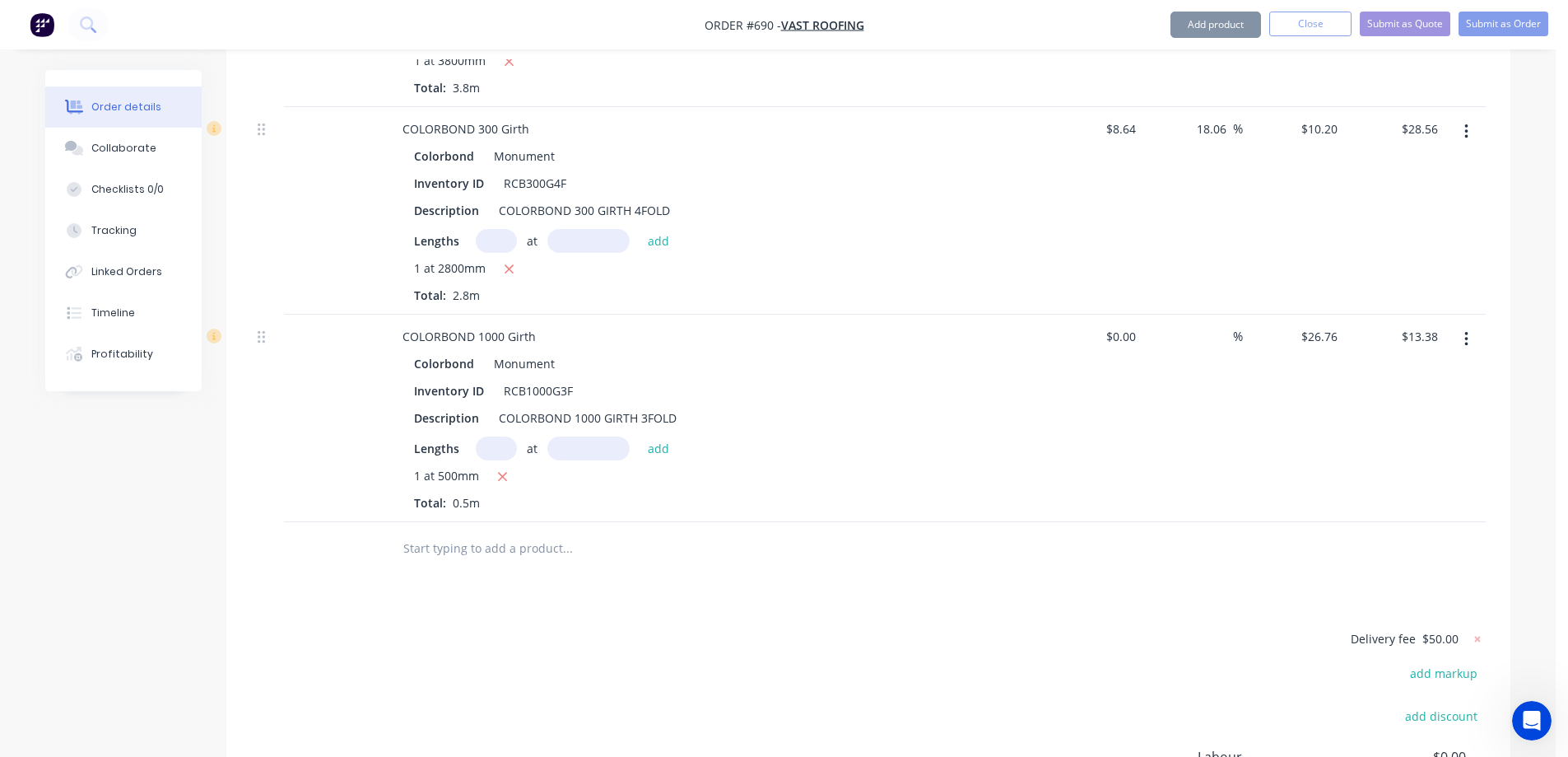
scroll to position [1183, 0]
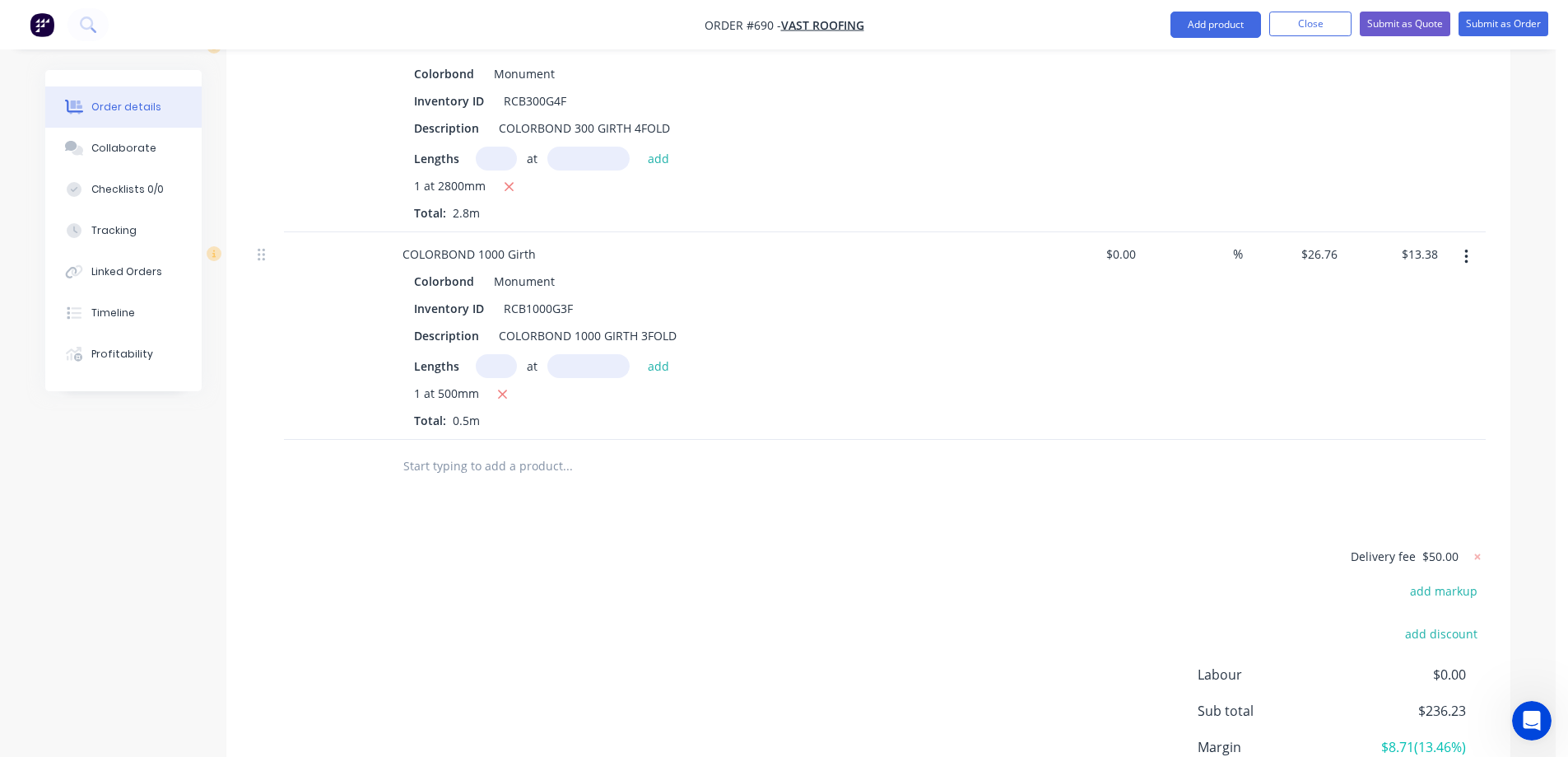
click at [465, 449] on input "text" at bounding box center [568, 466] width 330 height 33
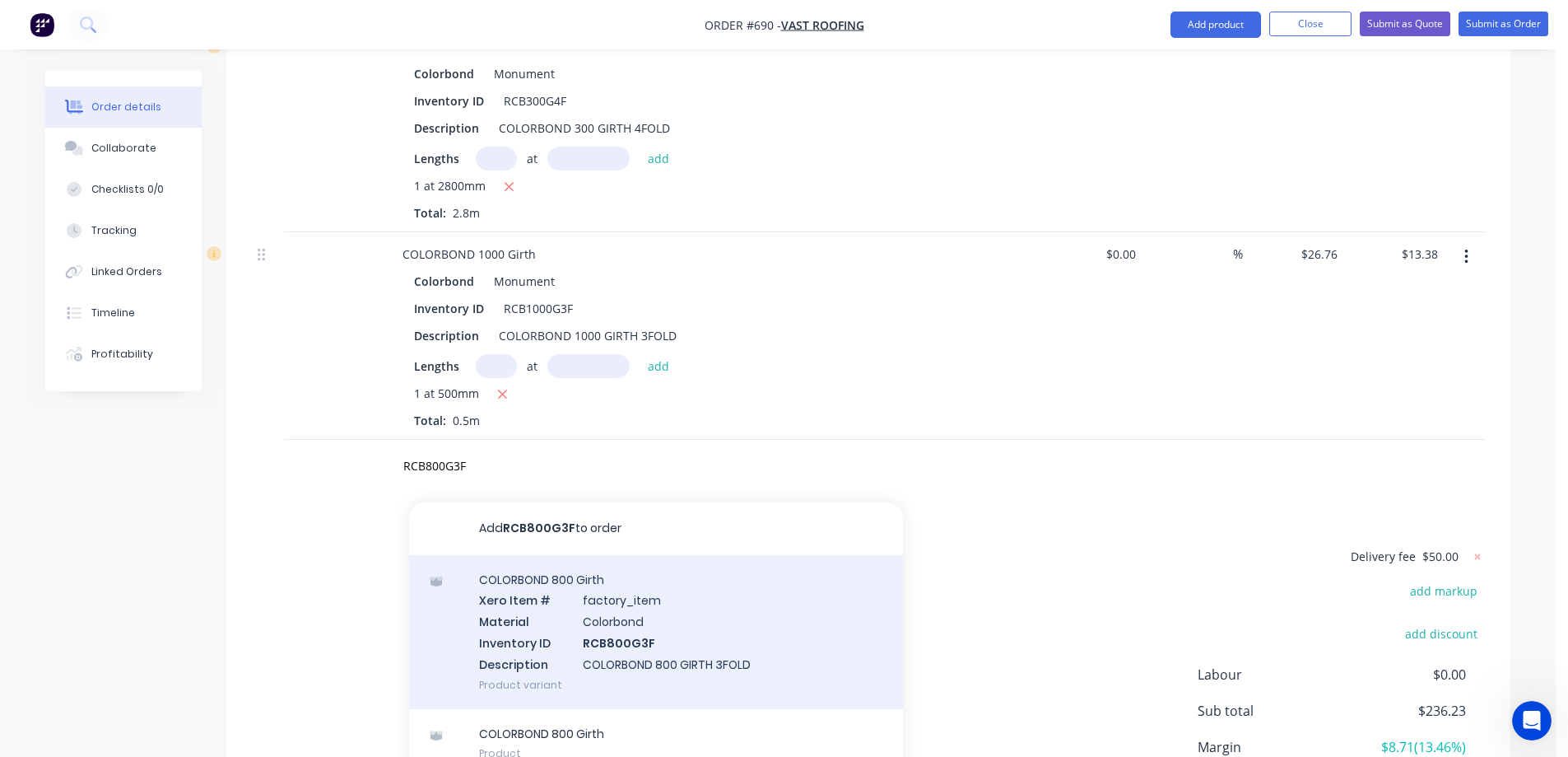
click at [537, 623] on div "COLORBOND 800 Girth Xero Item # factory_item Material Colorbond Inventory ID RC…" at bounding box center [656, 632] width 494 height 154
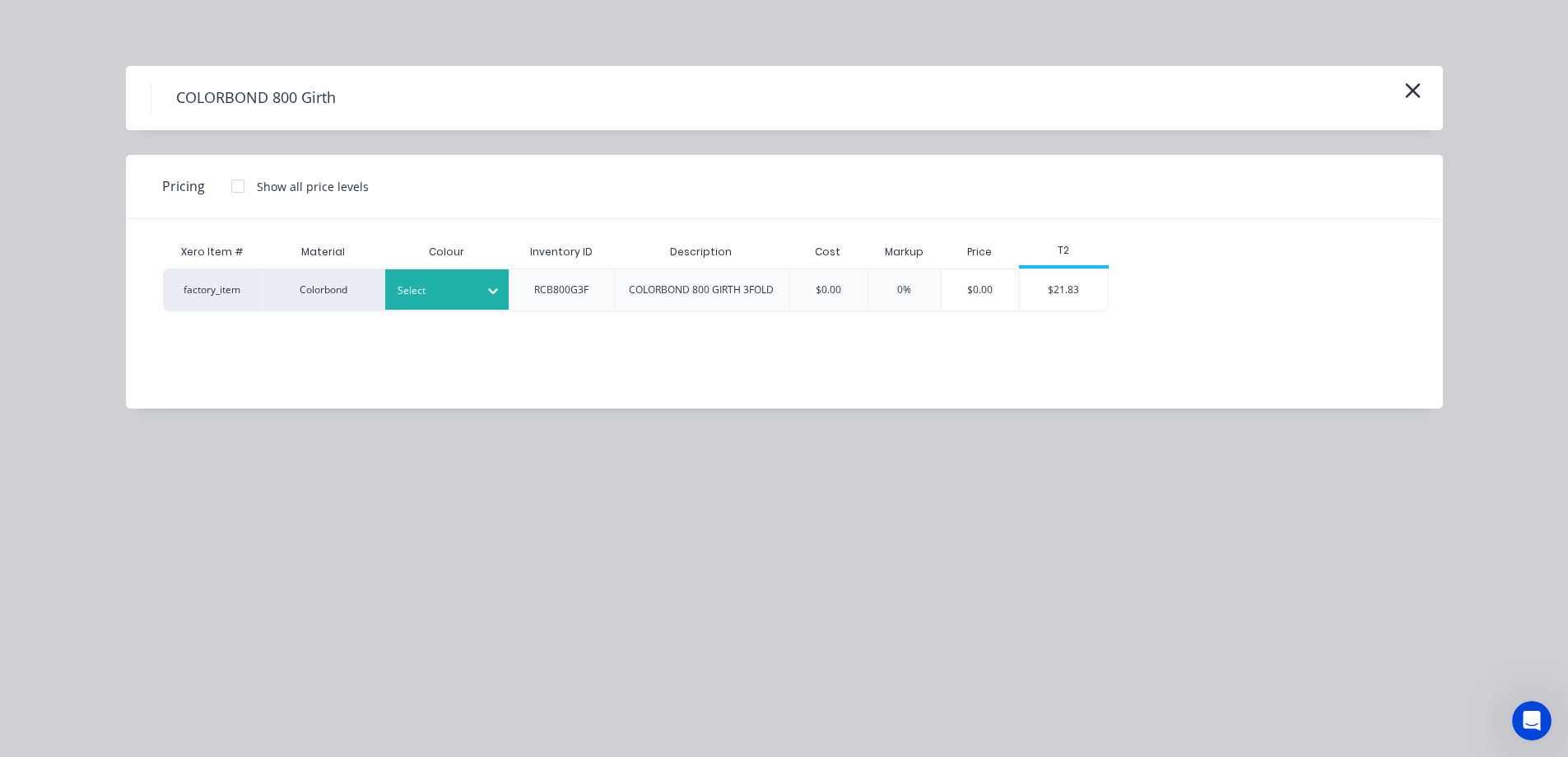
click at [435, 302] on div "Select" at bounding box center [447, 290] width 124 height 40
click at [1061, 286] on div "$21.83" at bounding box center [1064, 290] width 88 height 41
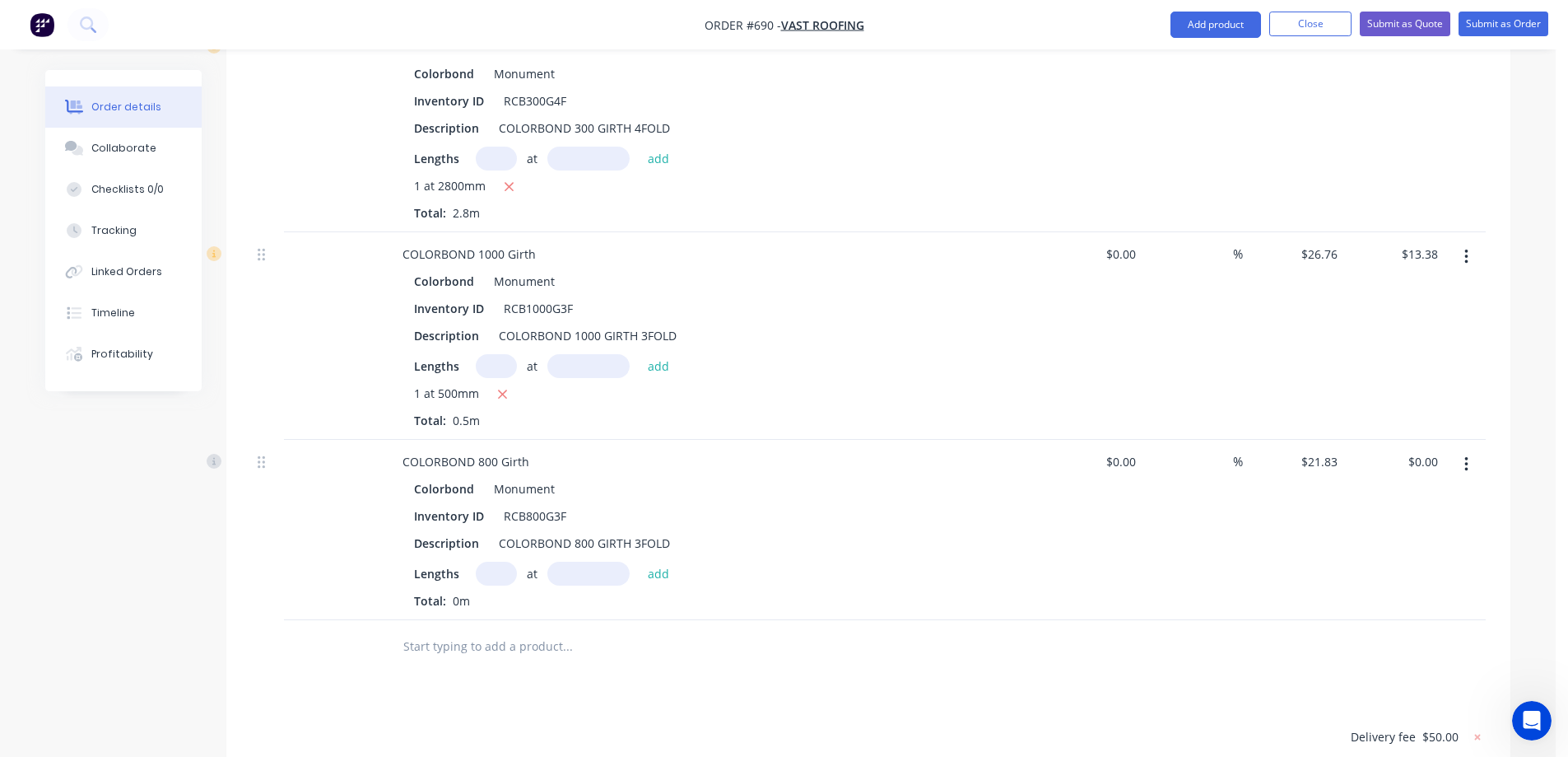
click at [499, 562] on input "text" at bounding box center [496, 574] width 41 height 24
click at [652, 562] on button "add" at bounding box center [659, 573] width 39 height 22
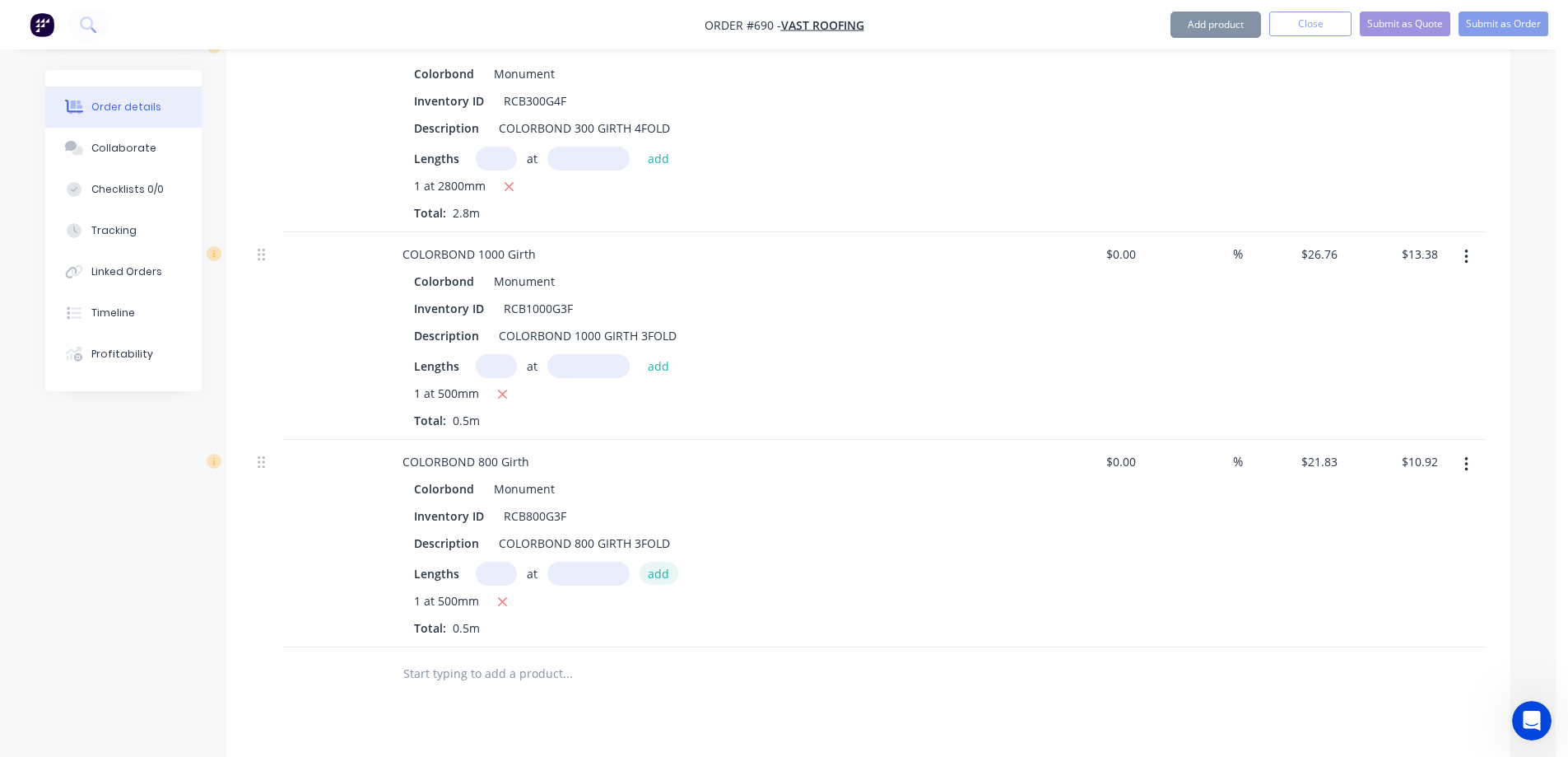
scroll to position [1348, 0]
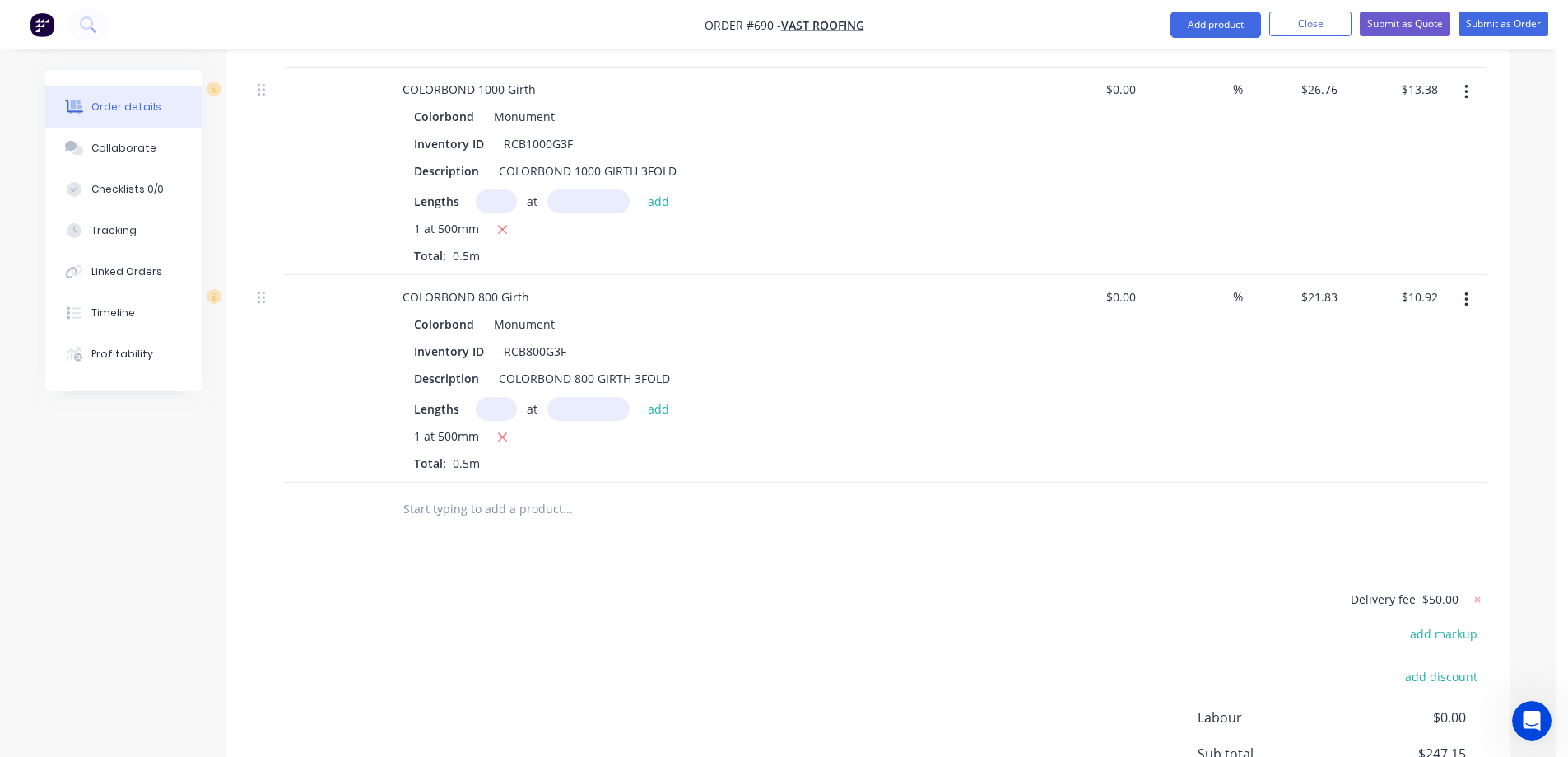
click at [474, 492] on input "text" at bounding box center [568, 509] width 330 height 33
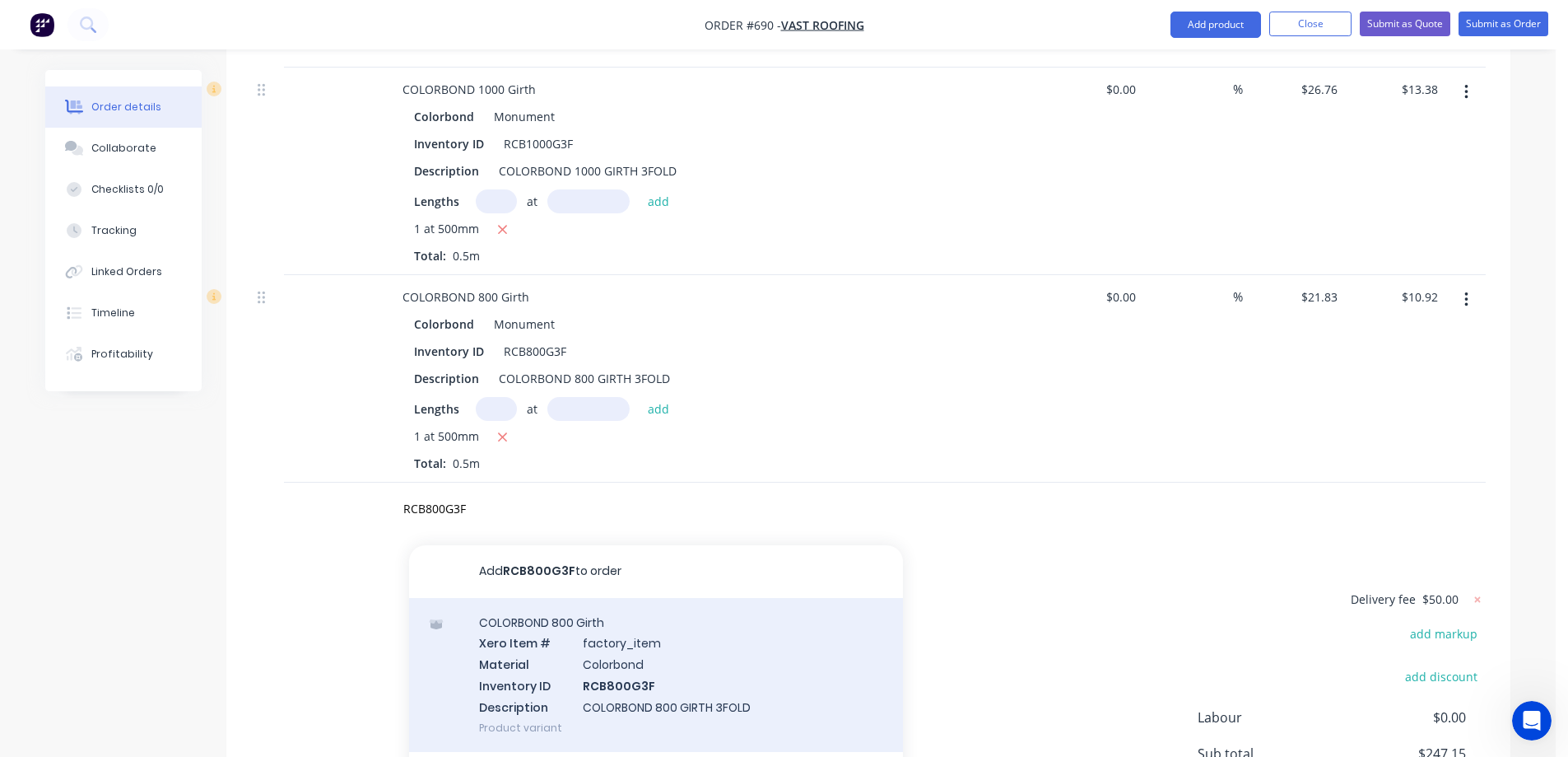
click at [556, 638] on div "COLORBOND 800 Girth Xero Item # factory_item Material Colorbond Inventory ID RC…" at bounding box center [656, 675] width 494 height 154
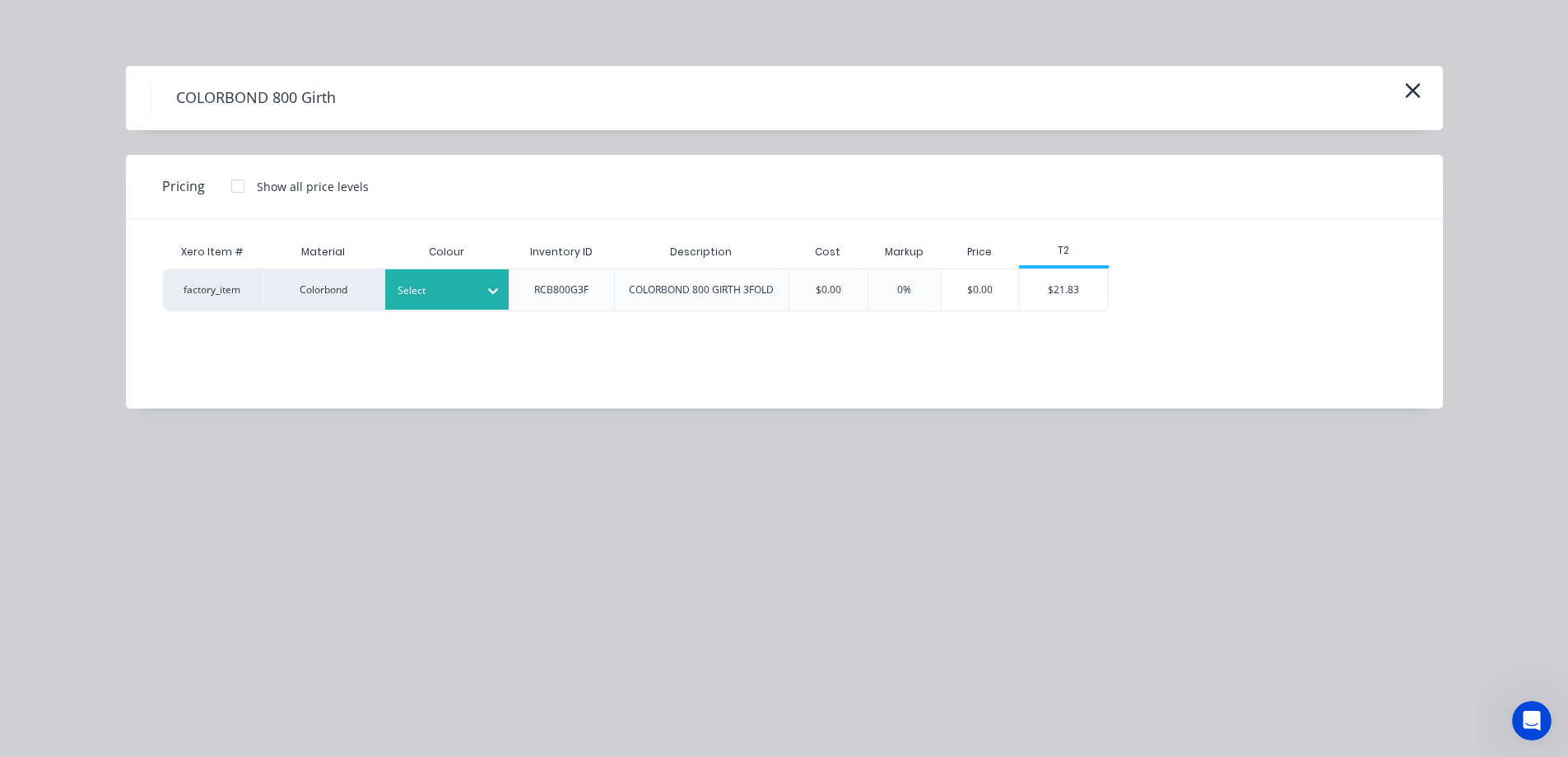
click at [447, 295] on div at bounding box center [435, 290] width 74 height 18
click at [1088, 296] on div "$21.83" at bounding box center [1064, 290] width 88 height 41
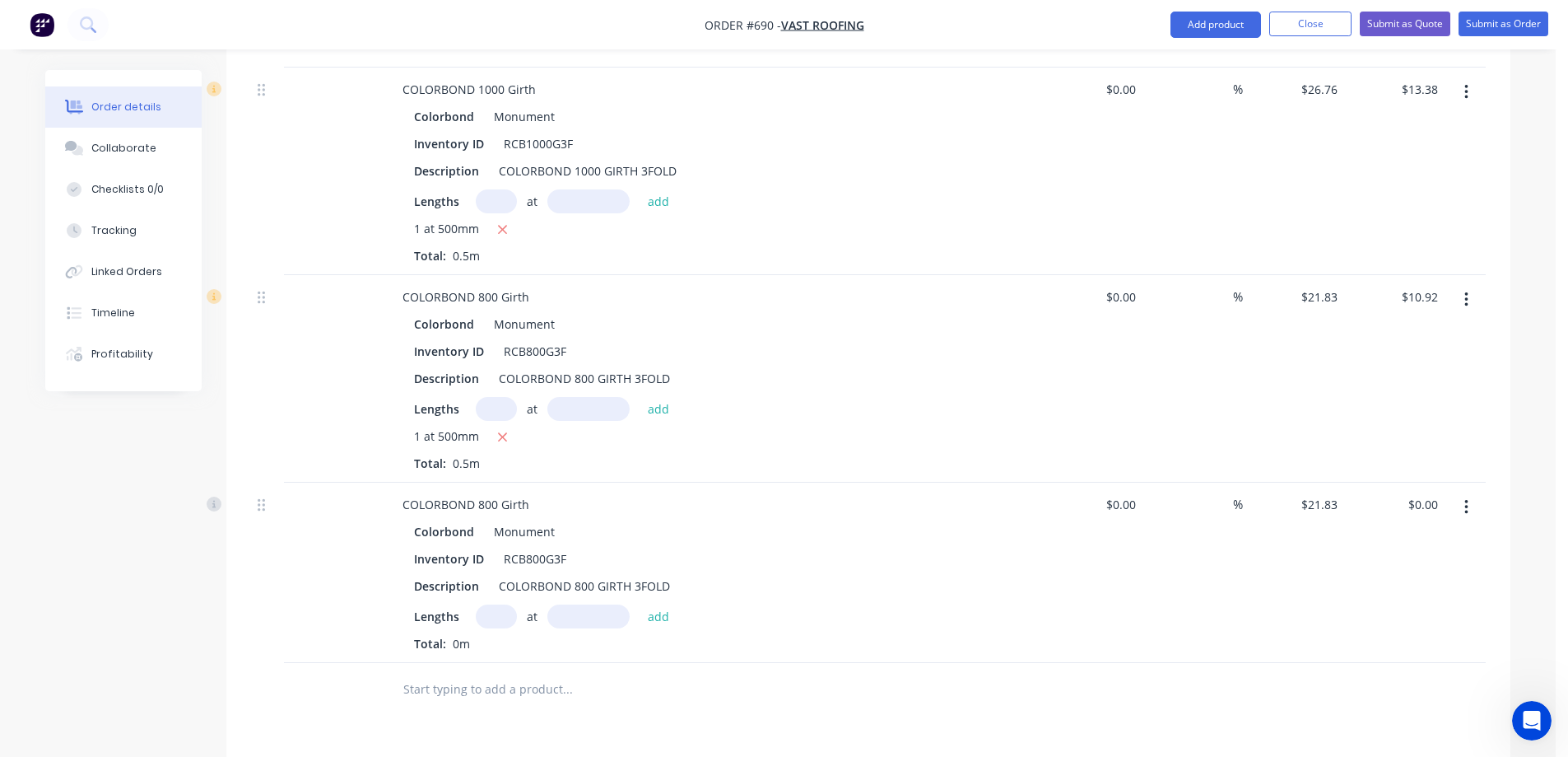
click at [507, 605] on input "text" at bounding box center [496, 617] width 41 height 24
click at [661, 605] on button "add" at bounding box center [659, 616] width 39 height 22
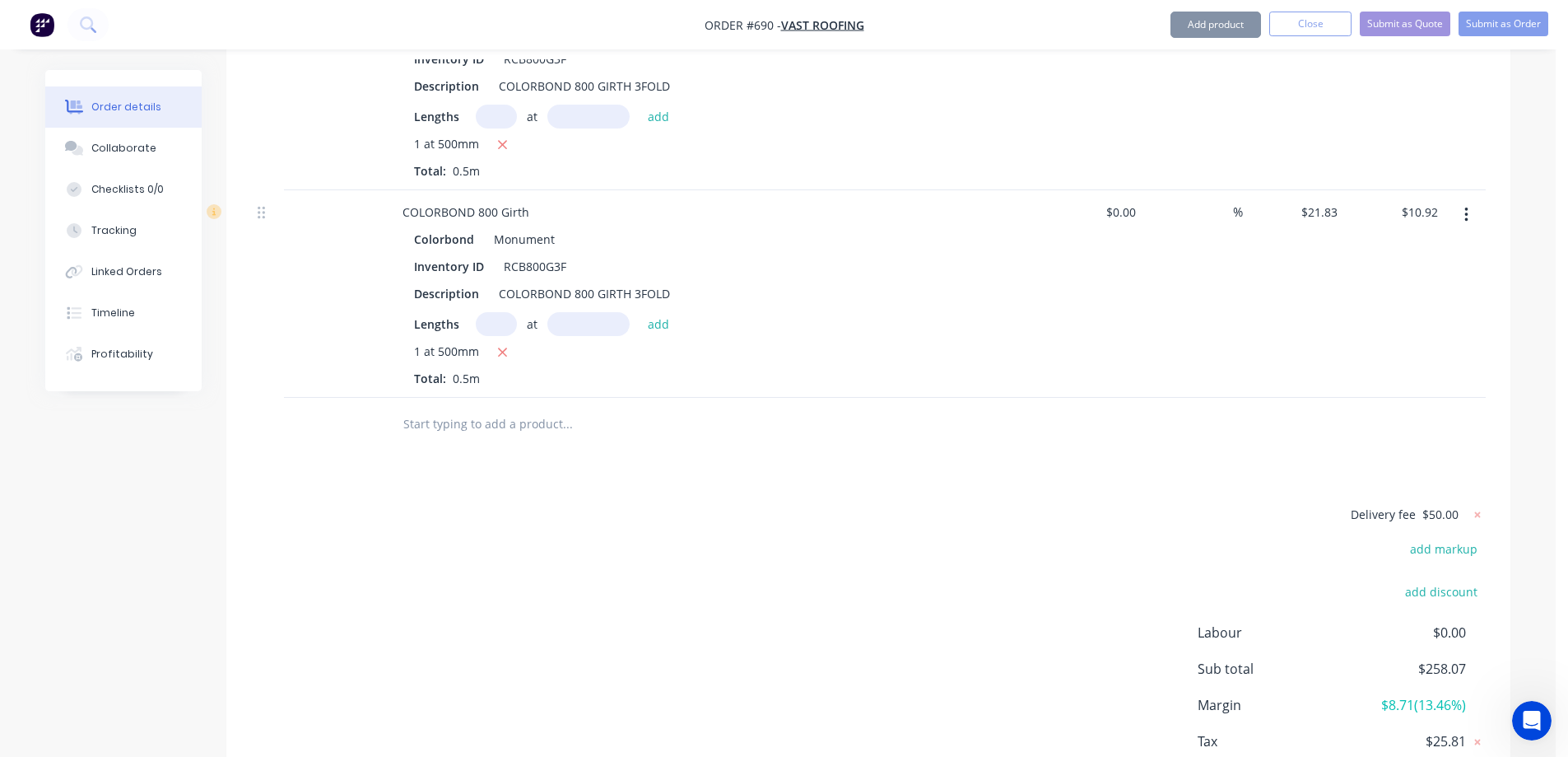
scroll to position [1677, 0]
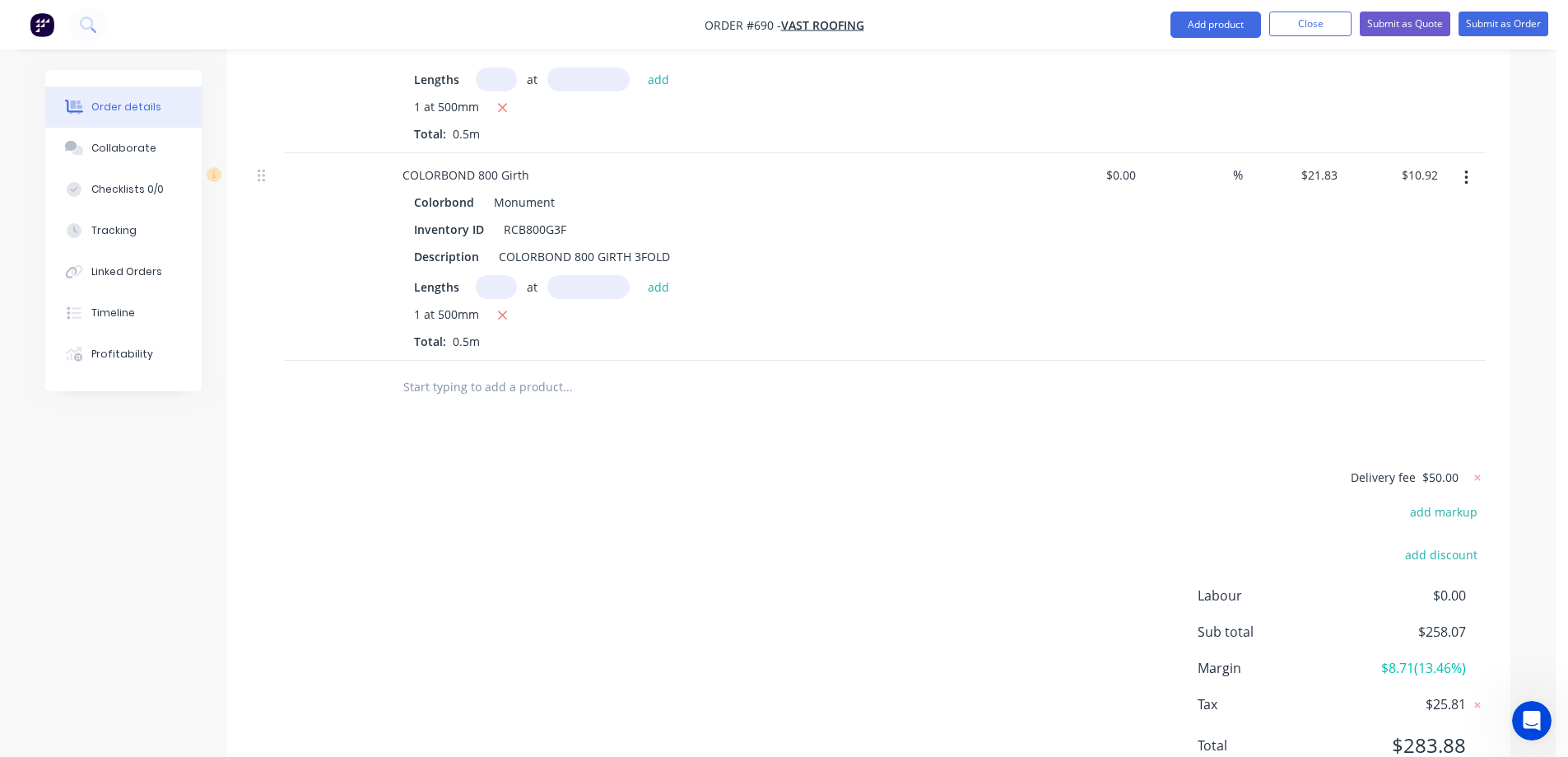
click at [447, 370] on input "text" at bounding box center [568, 387] width 330 height 33
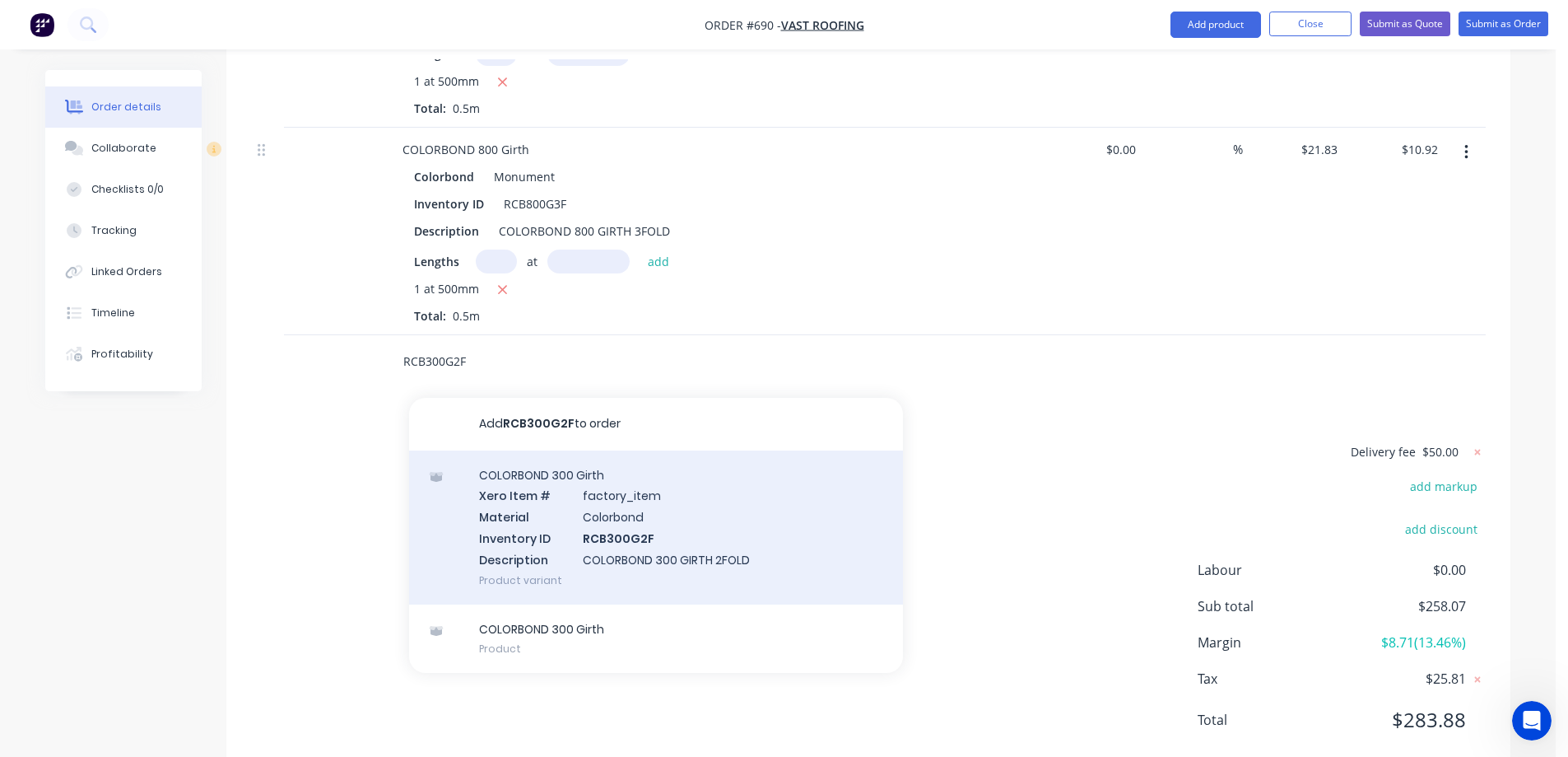
scroll to position [1724, 0]
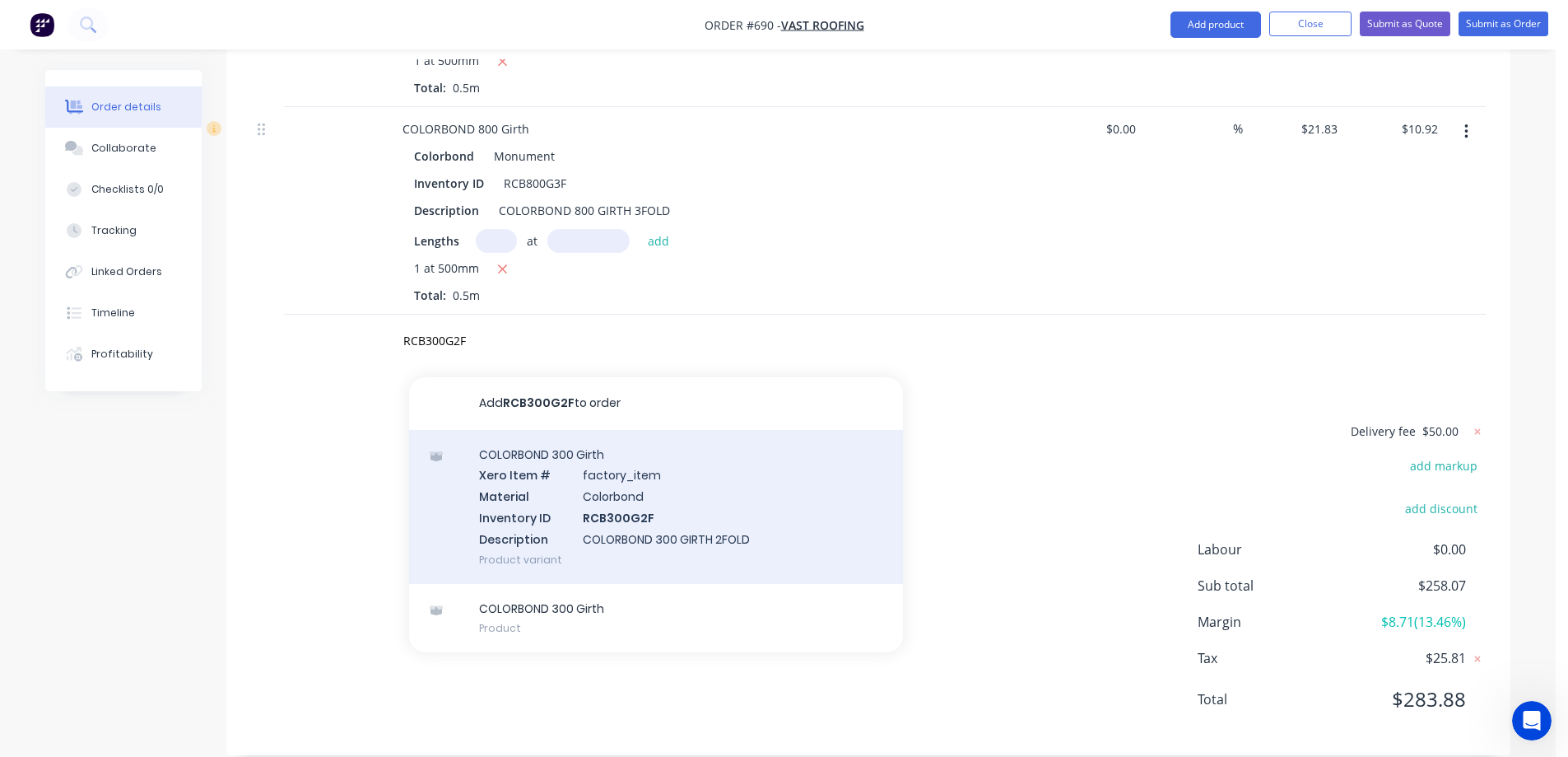
click at [509, 473] on div "COLORBOND 300 Girth Xero Item # factory_item Material Colorbond Inventory ID RC…" at bounding box center [656, 506] width 494 height 154
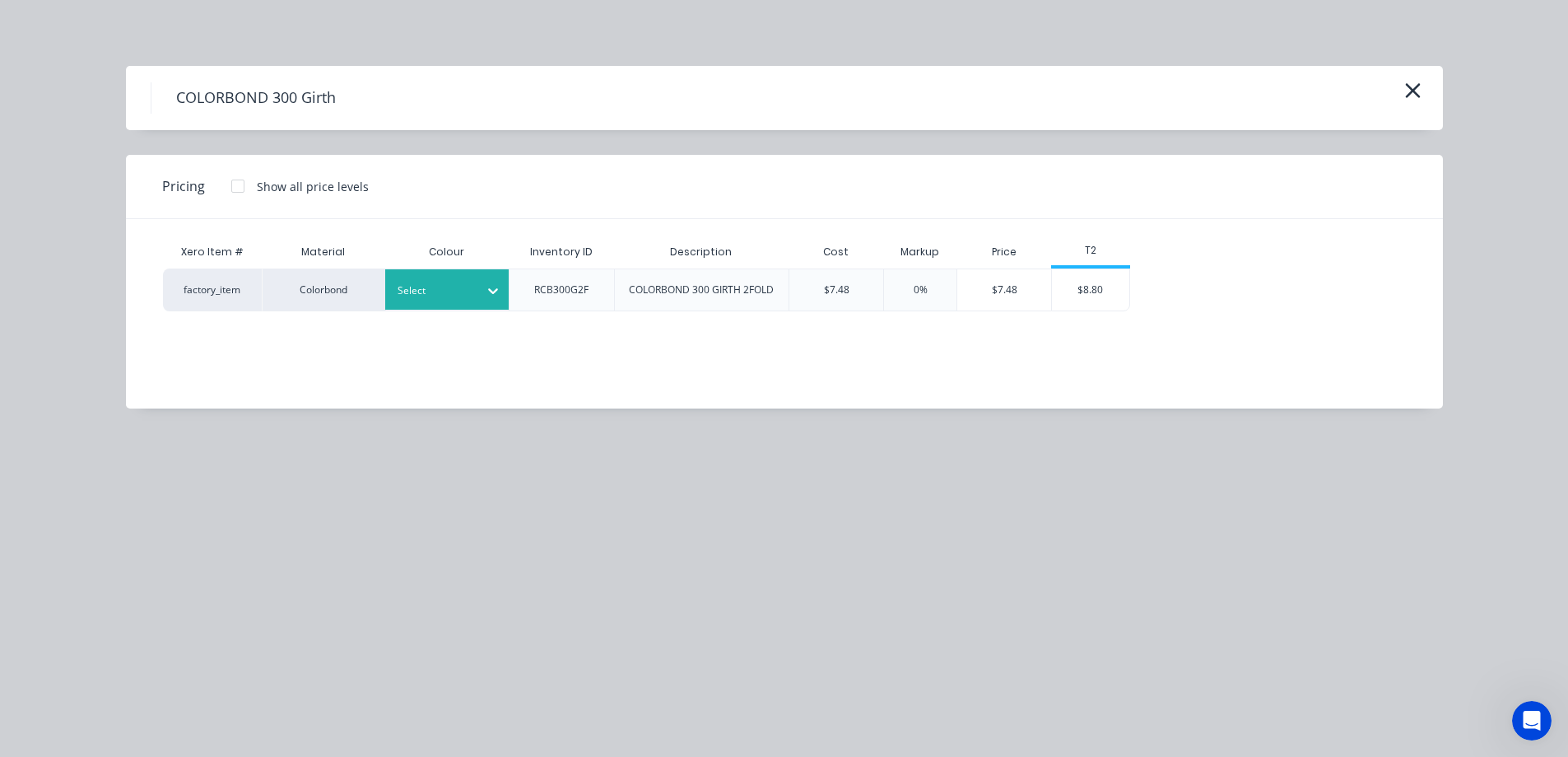
click at [430, 292] on div at bounding box center [435, 290] width 74 height 18
click at [1109, 291] on div "$8.80" at bounding box center [1091, 290] width 77 height 41
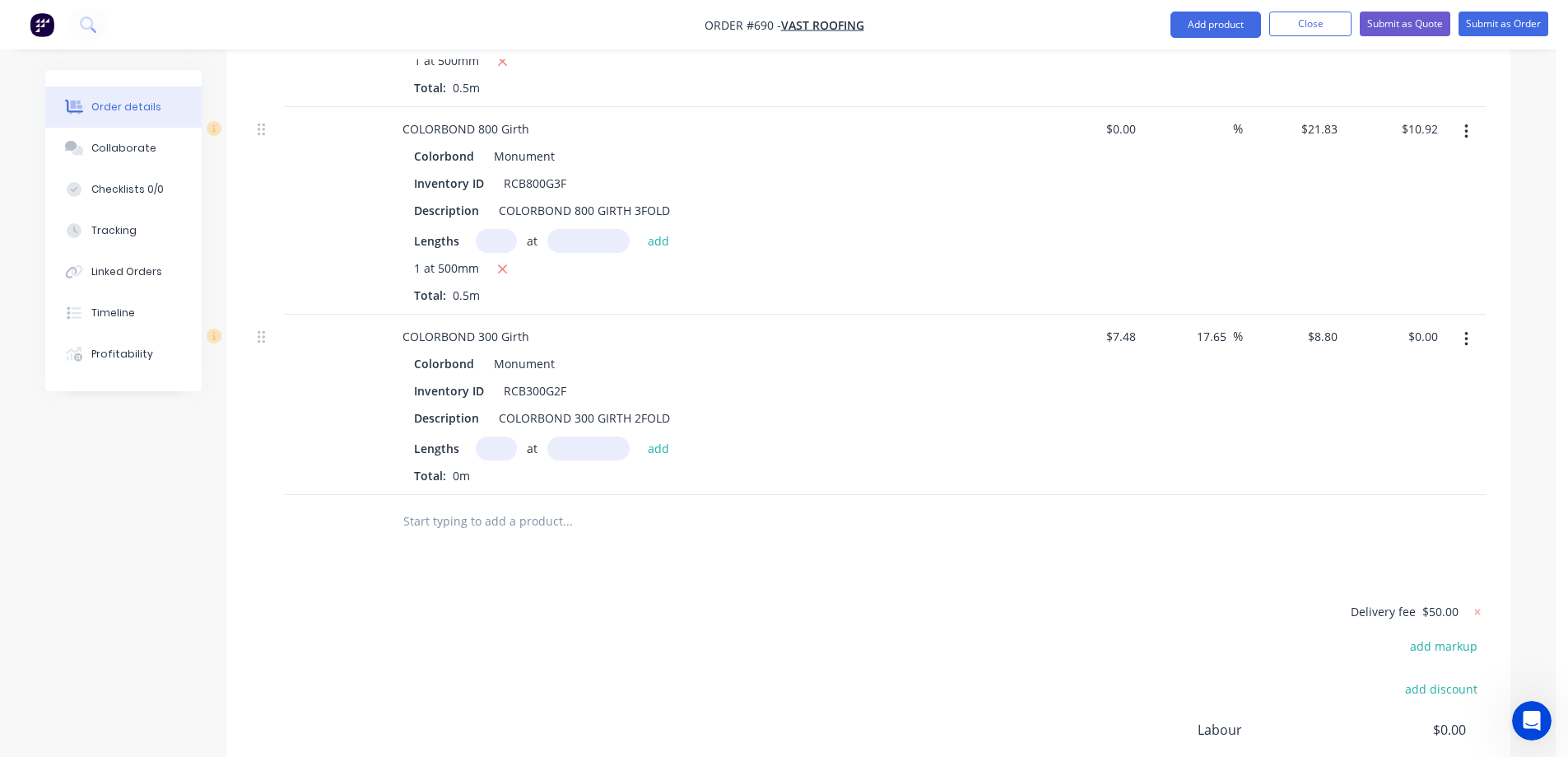
click at [499, 436] on input "text" at bounding box center [496, 449] width 41 height 24
click at [665, 436] on button "add" at bounding box center [659, 448] width 39 height 22
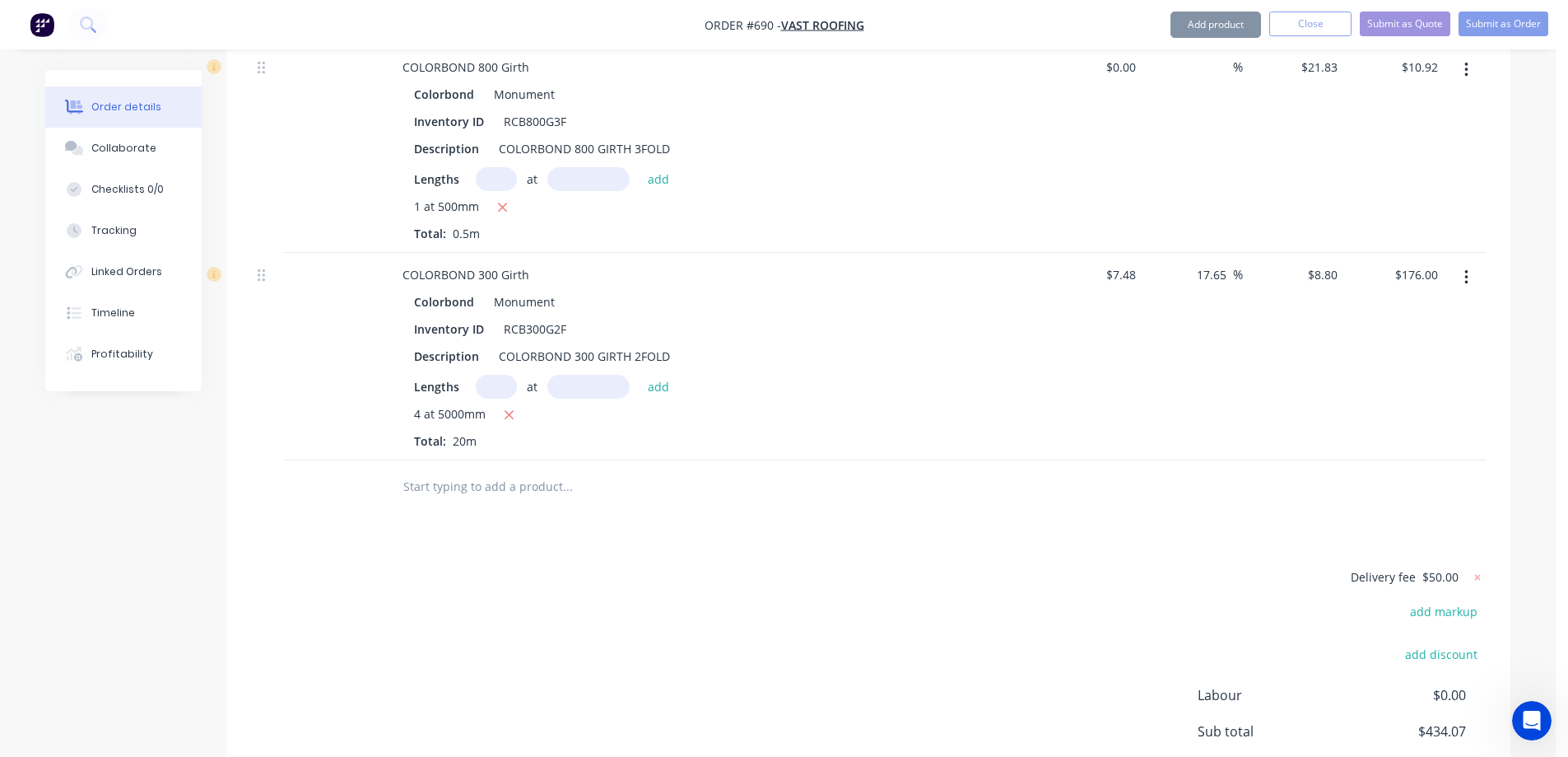
scroll to position [1931, 0]
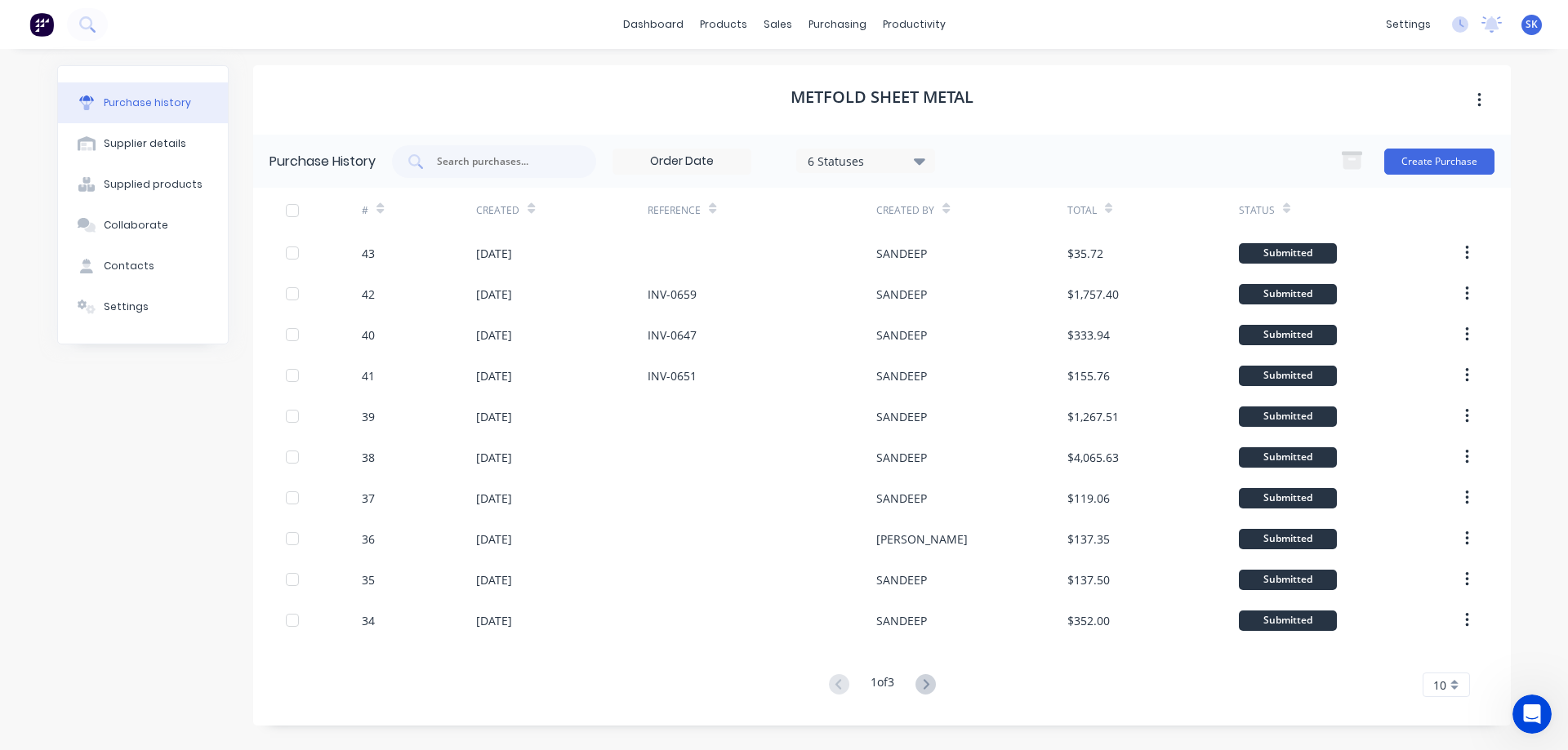
click at [50, 26] on img at bounding box center [42, 24] width 25 height 25
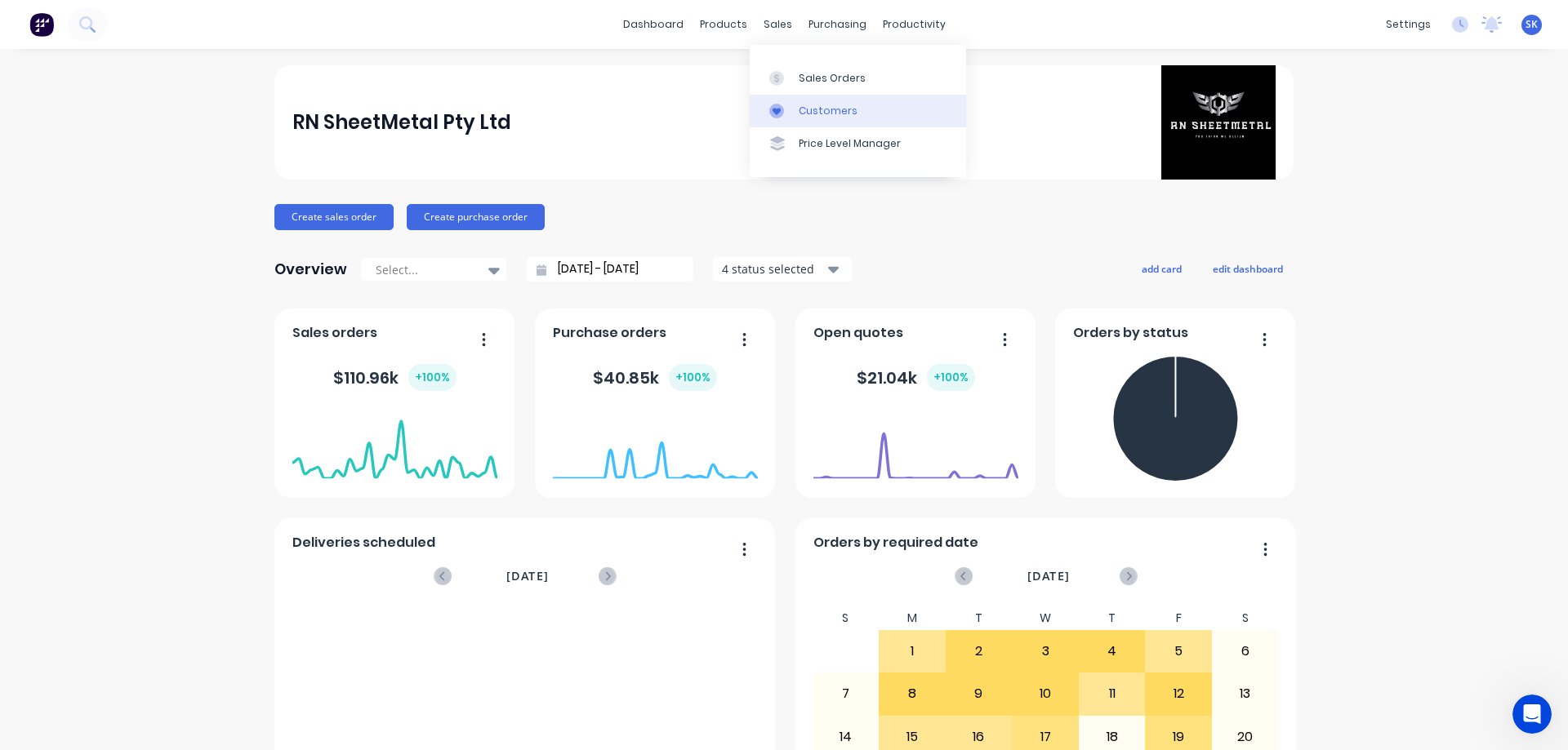
click at [807, 108] on div "Customers" at bounding box center [828, 111] width 59 height 14
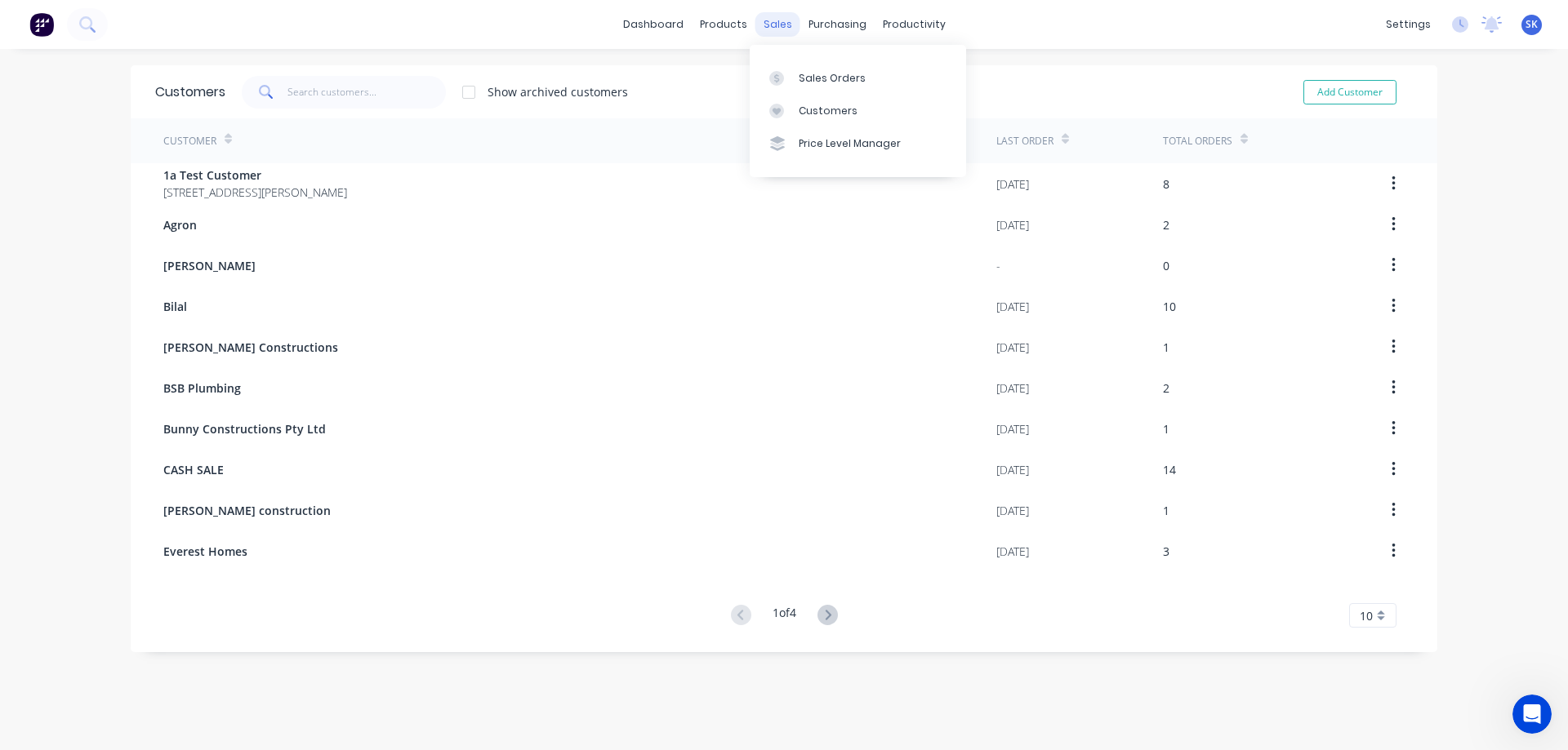
click at [772, 20] on div "sales" at bounding box center [778, 24] width 45 height 25
click at [813, 148] on div "Price Level Manager" at bounding box center [850, 143] width 102 height 14
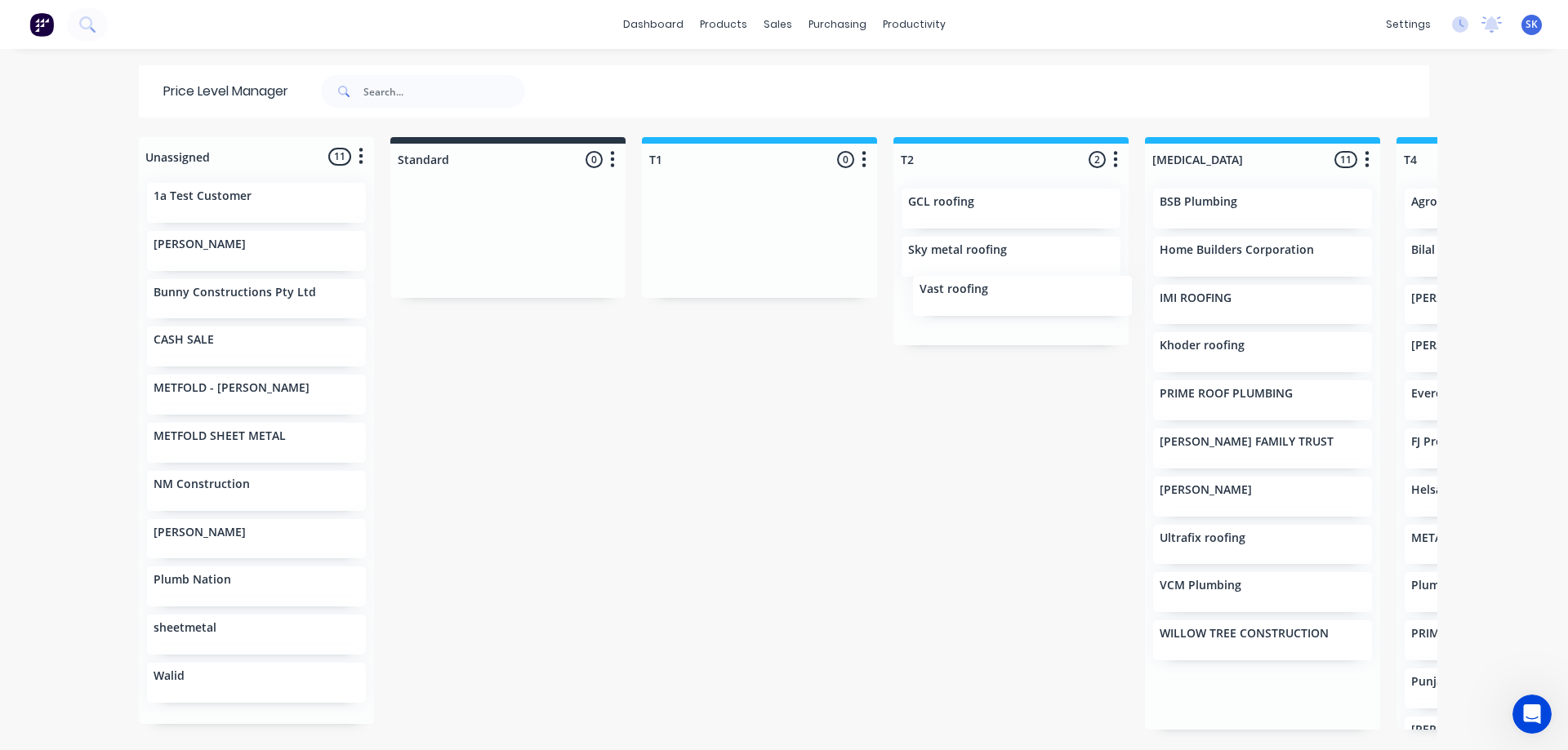
drag, startPoint x: 1200, startPoint y: 601, endPoint x: 949, endPoint y: 310, distance: 384.3
click at [949, 310] on div "Unassigned 11 Move all customers Standard T1 T2 T3 T4 T5 1a Test Customer ANKIT…" at bounding box center [784, 443] width 1307 height 611
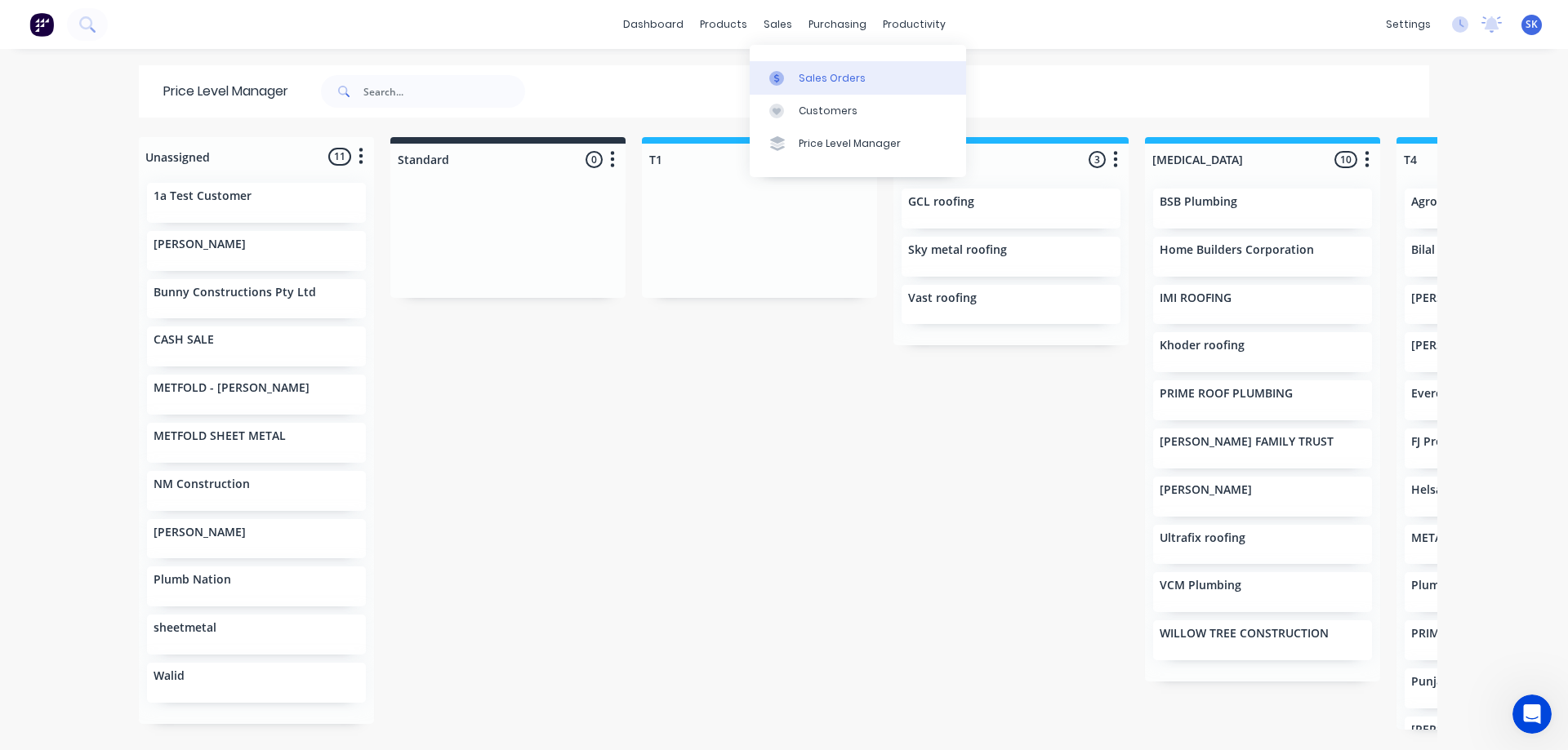
click at [802, 81] on div "Sales Orders" at bounding box center [832, 77] width 67 height 14
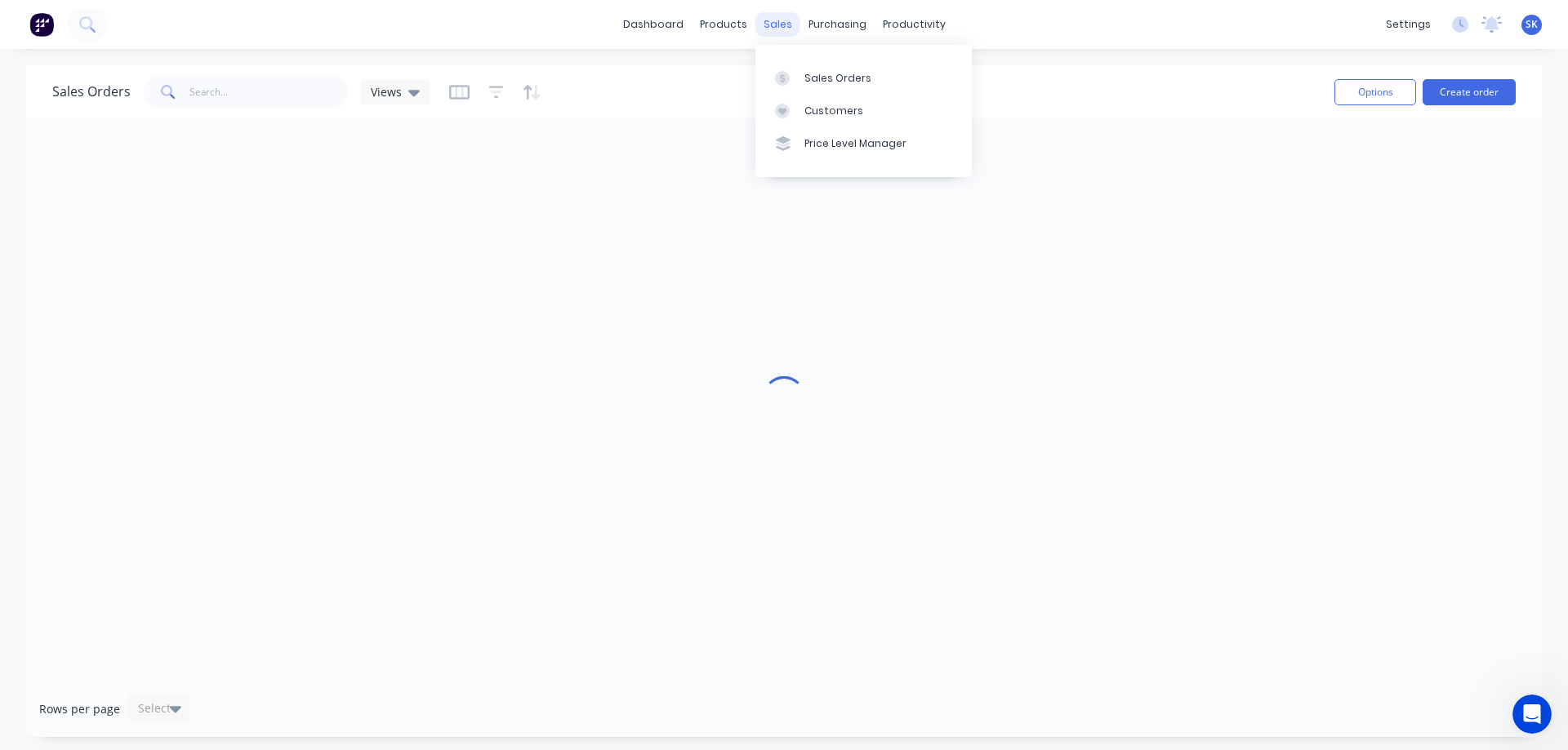
click at [771, 21] on div "sales" at bounding box center [778, 24] width 45 height 25
click at [818, 138] on div "Price Level Manager" at bounding box center [855, 143] width 102 height 14
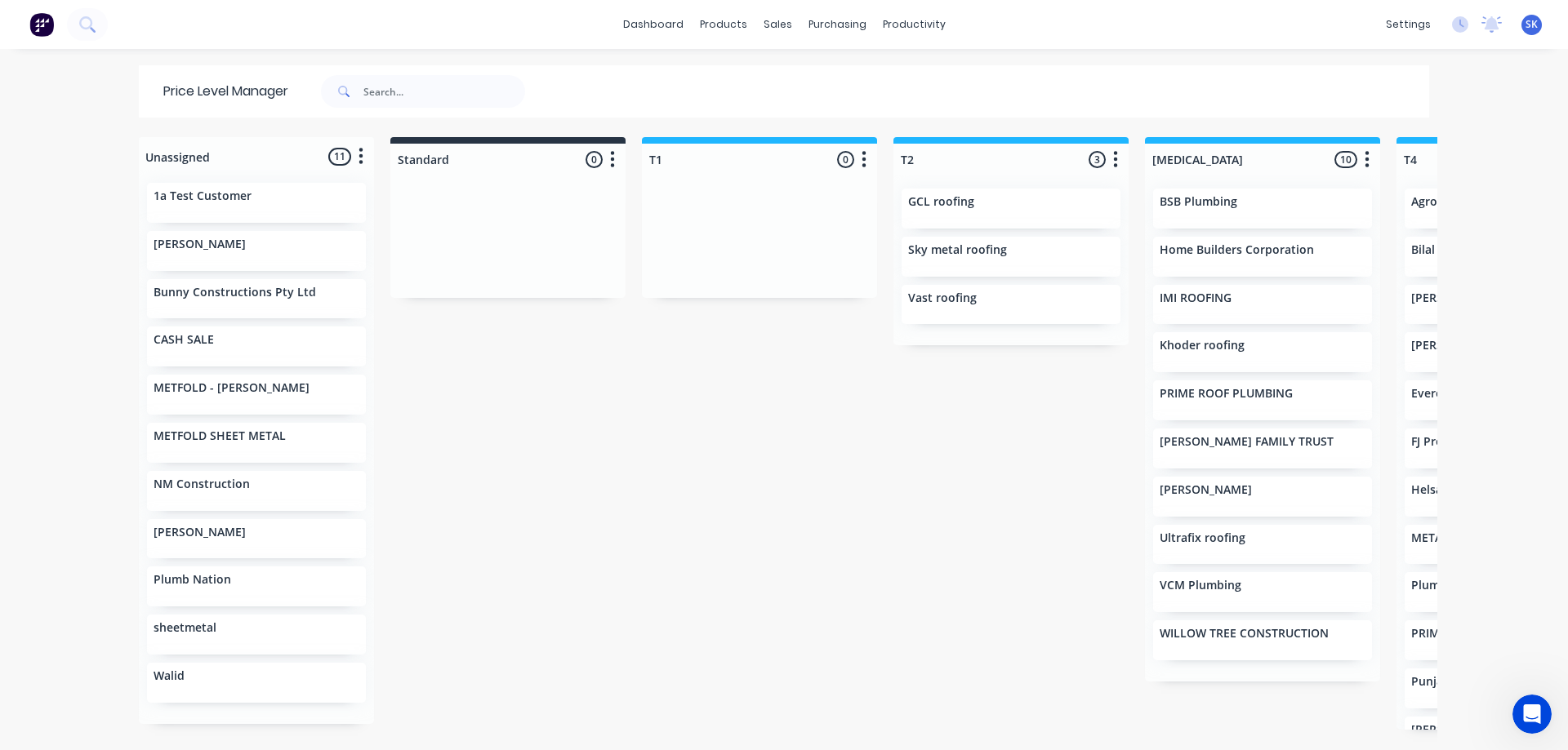
click at [49, 23] on img at bounding box center [42, 24] width 25 height 25
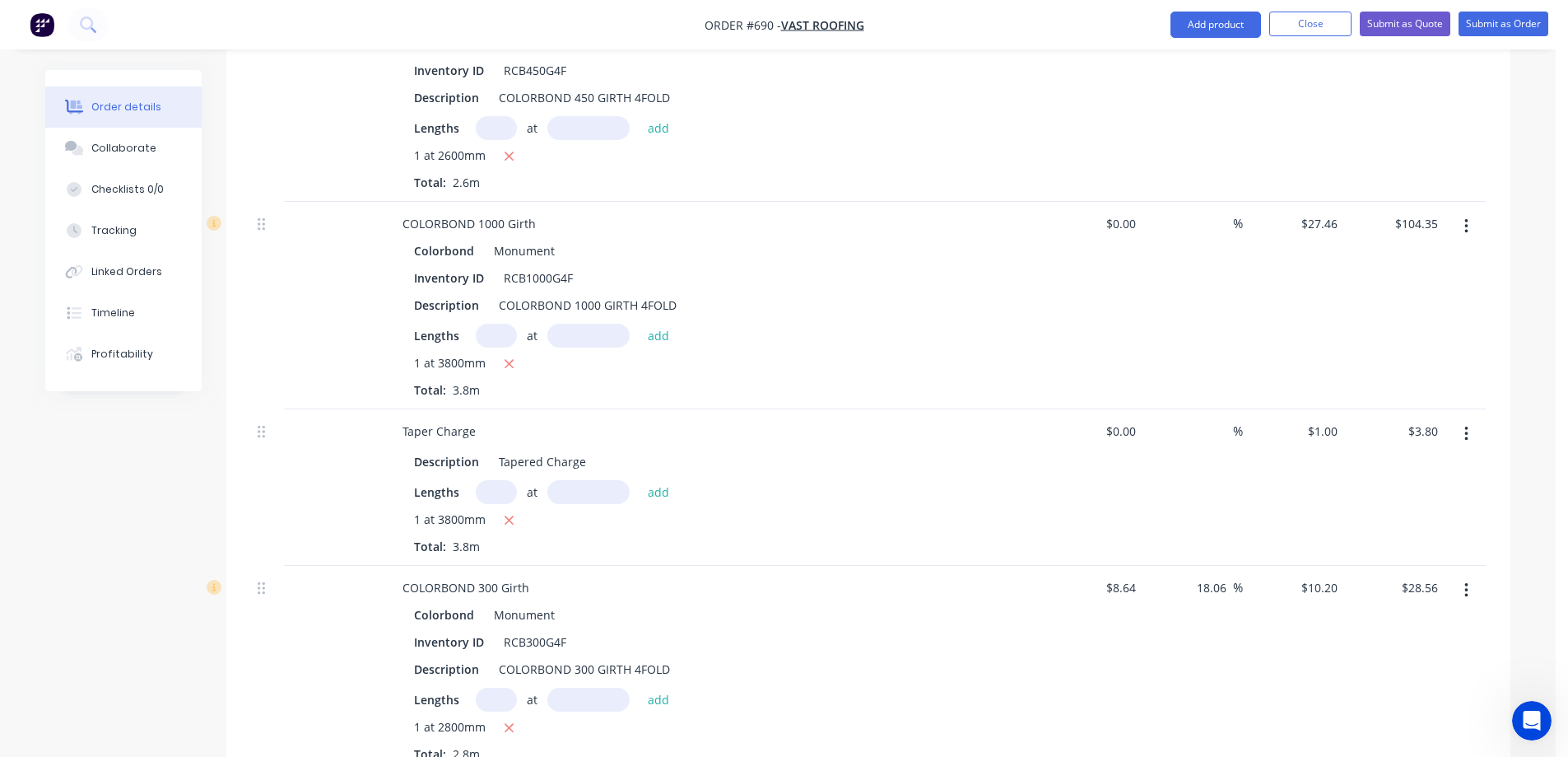
scroll to position [613, 0]
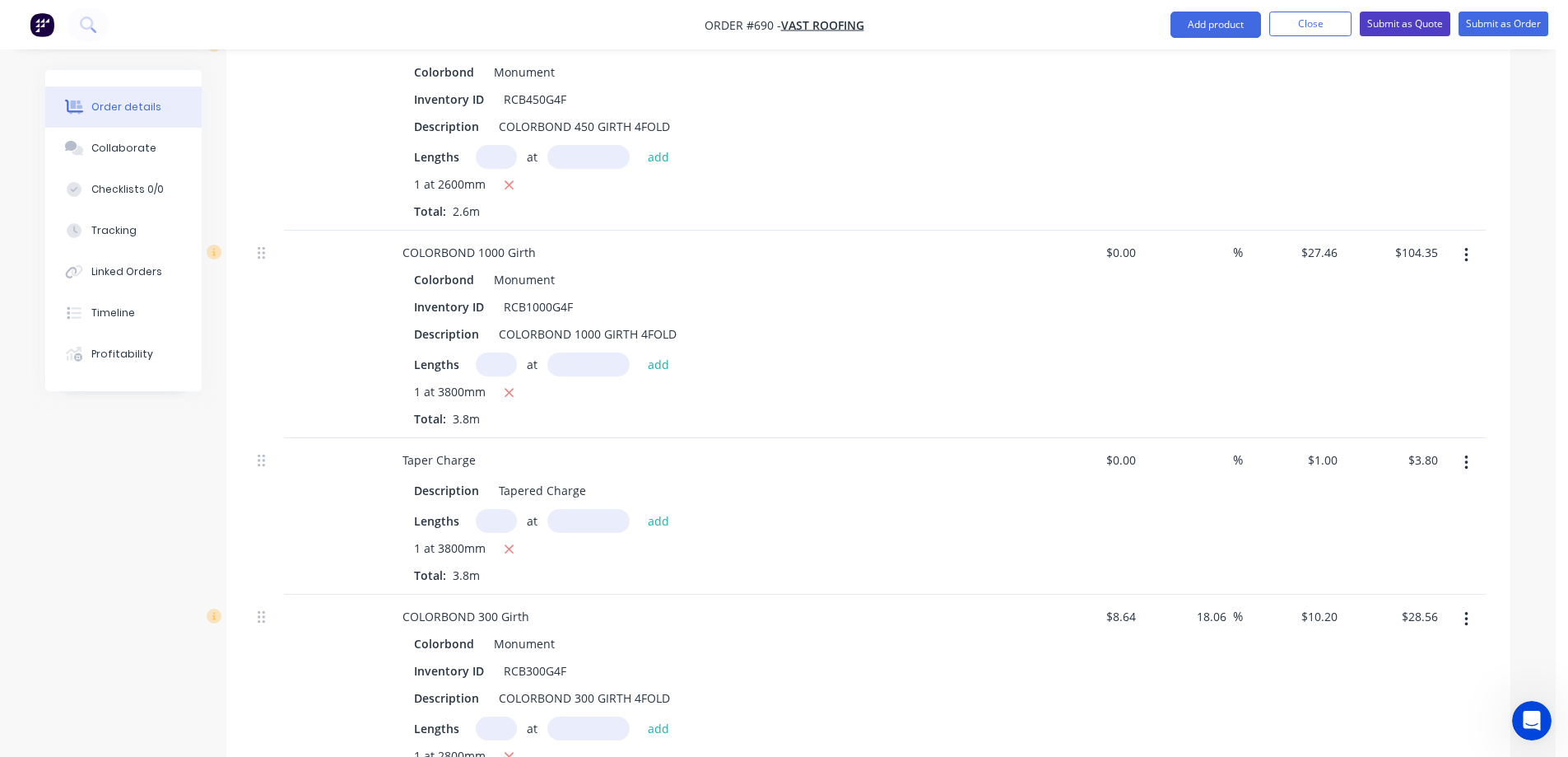
click at [1394, 15] on button "Submit as Quote" at bounding box center [1405, 23] width 90 height 25
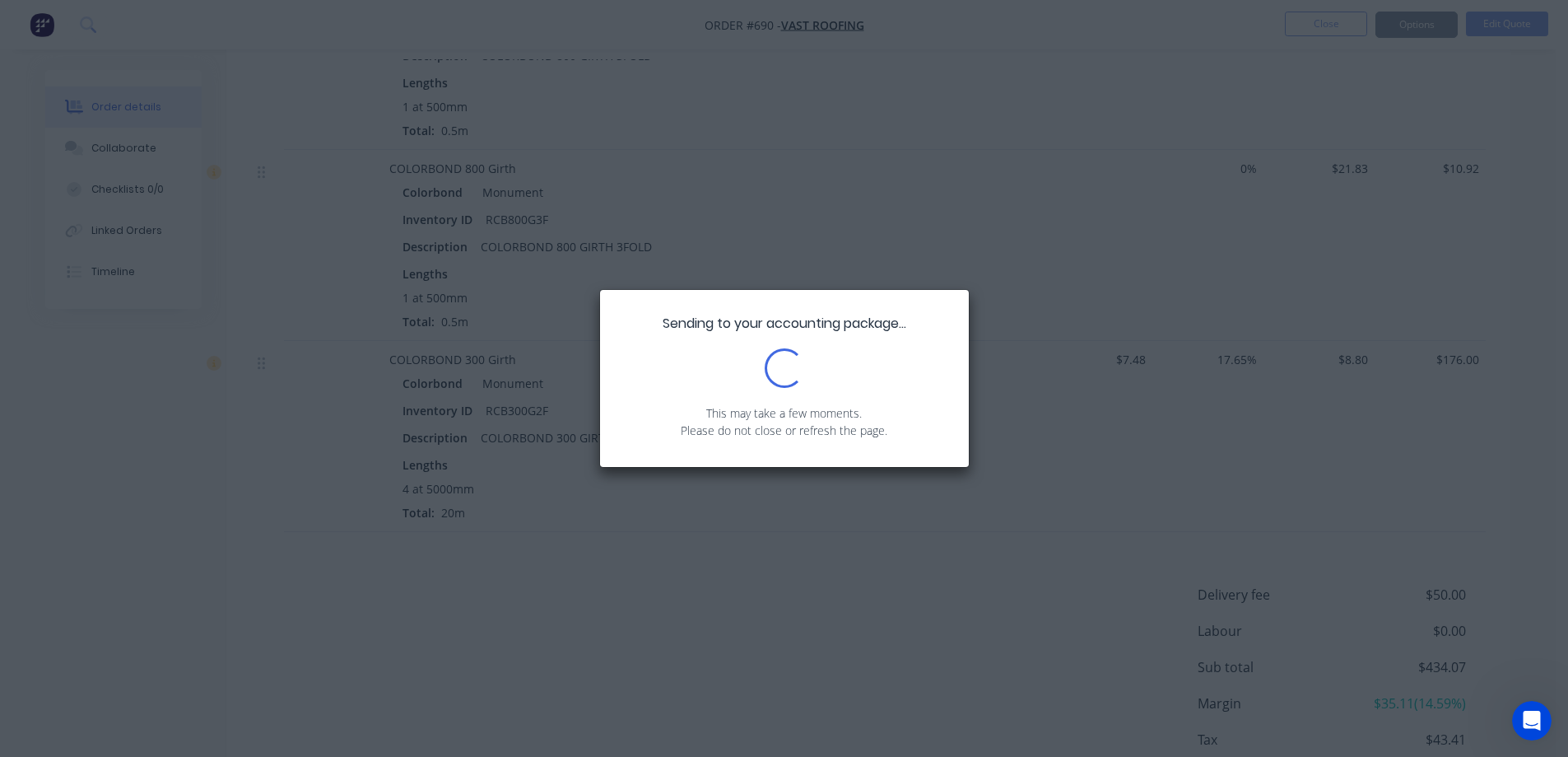
scroll to position [1584, 0]
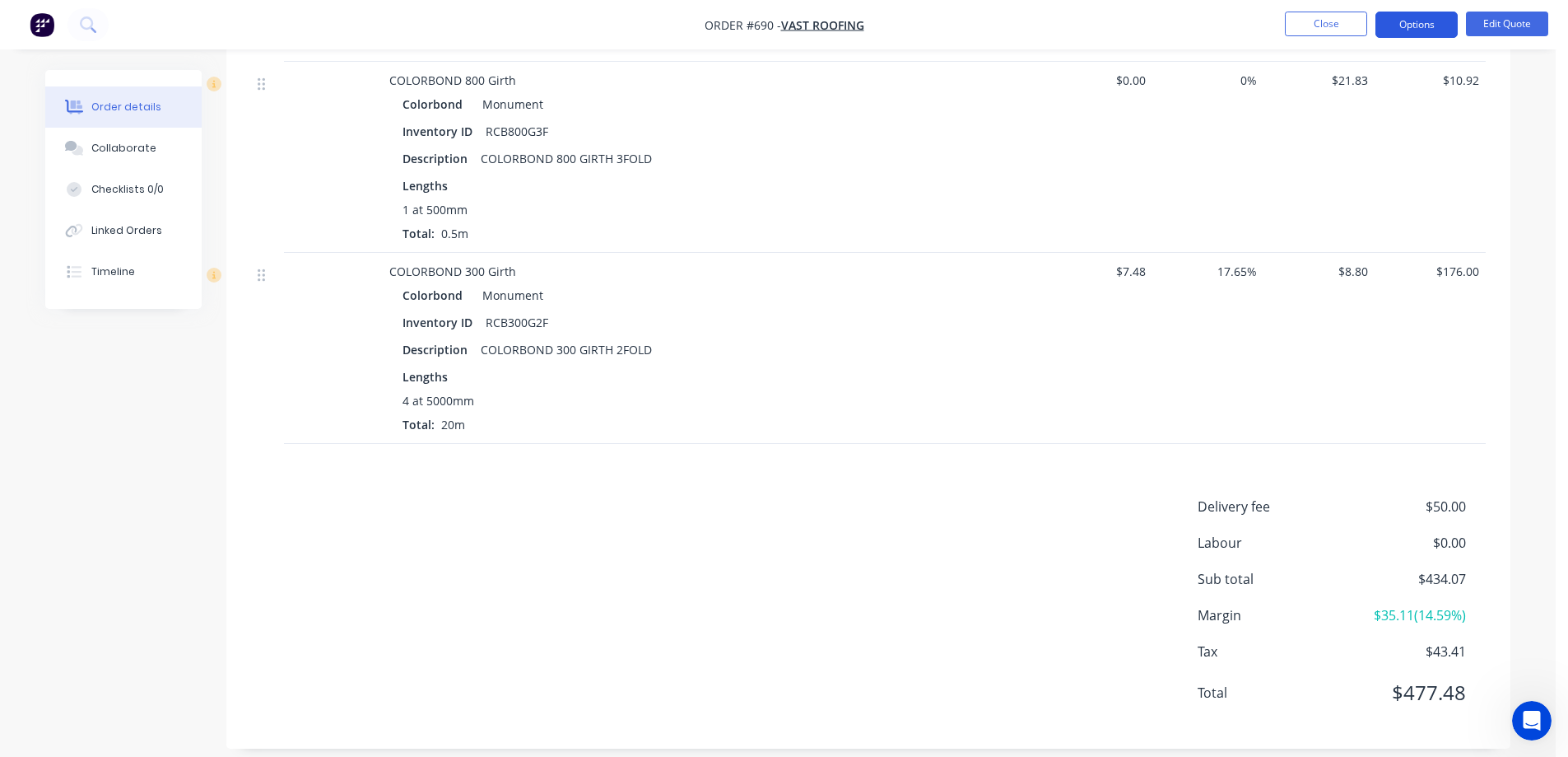
click at [1418, 20] on button "Options" at bounding box center [1417, 24] width 82 height 27
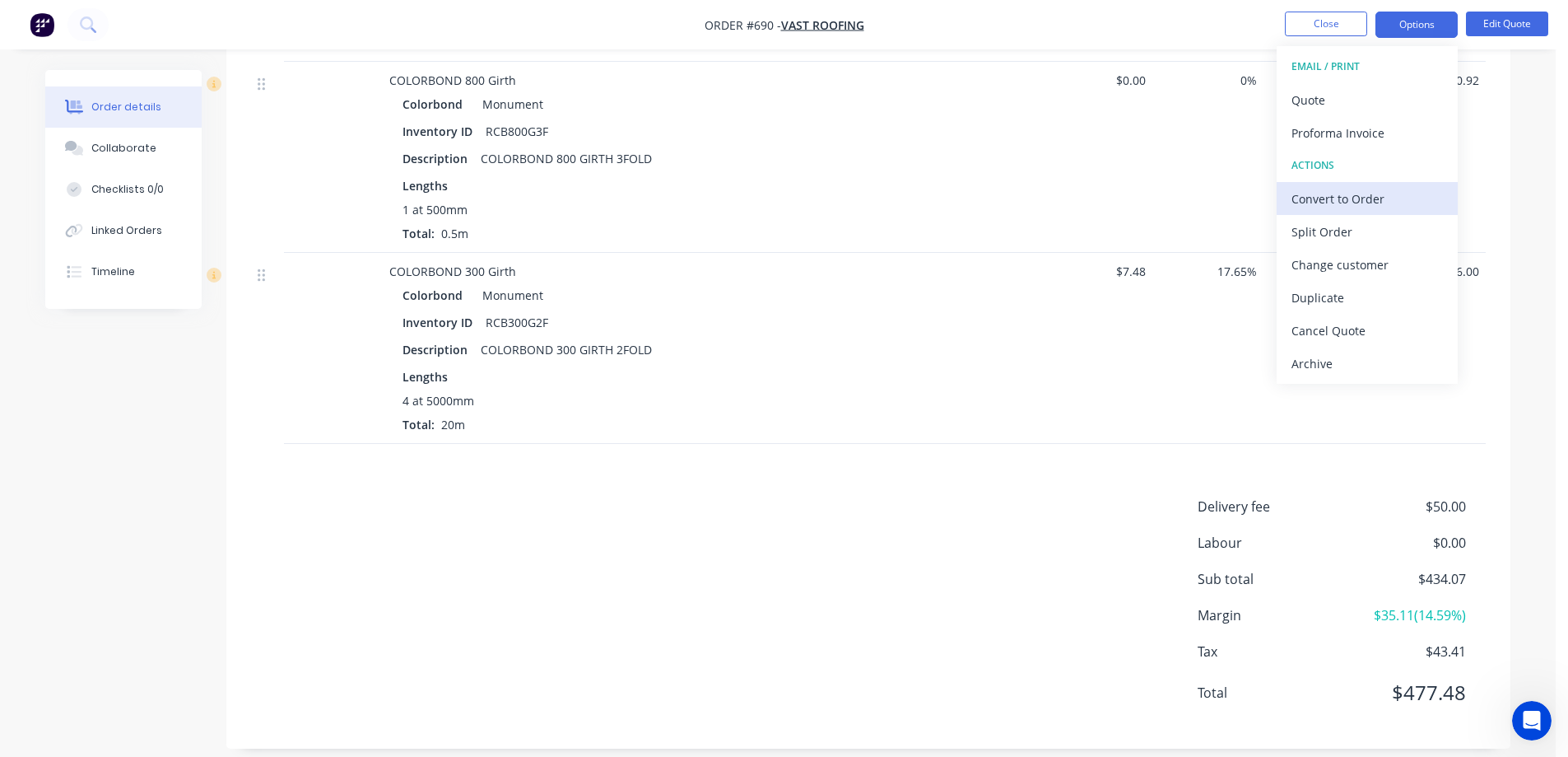
click at [1338, 201] on div "Convert to Order" at bounding box center [1367, 199] width 151 height 24
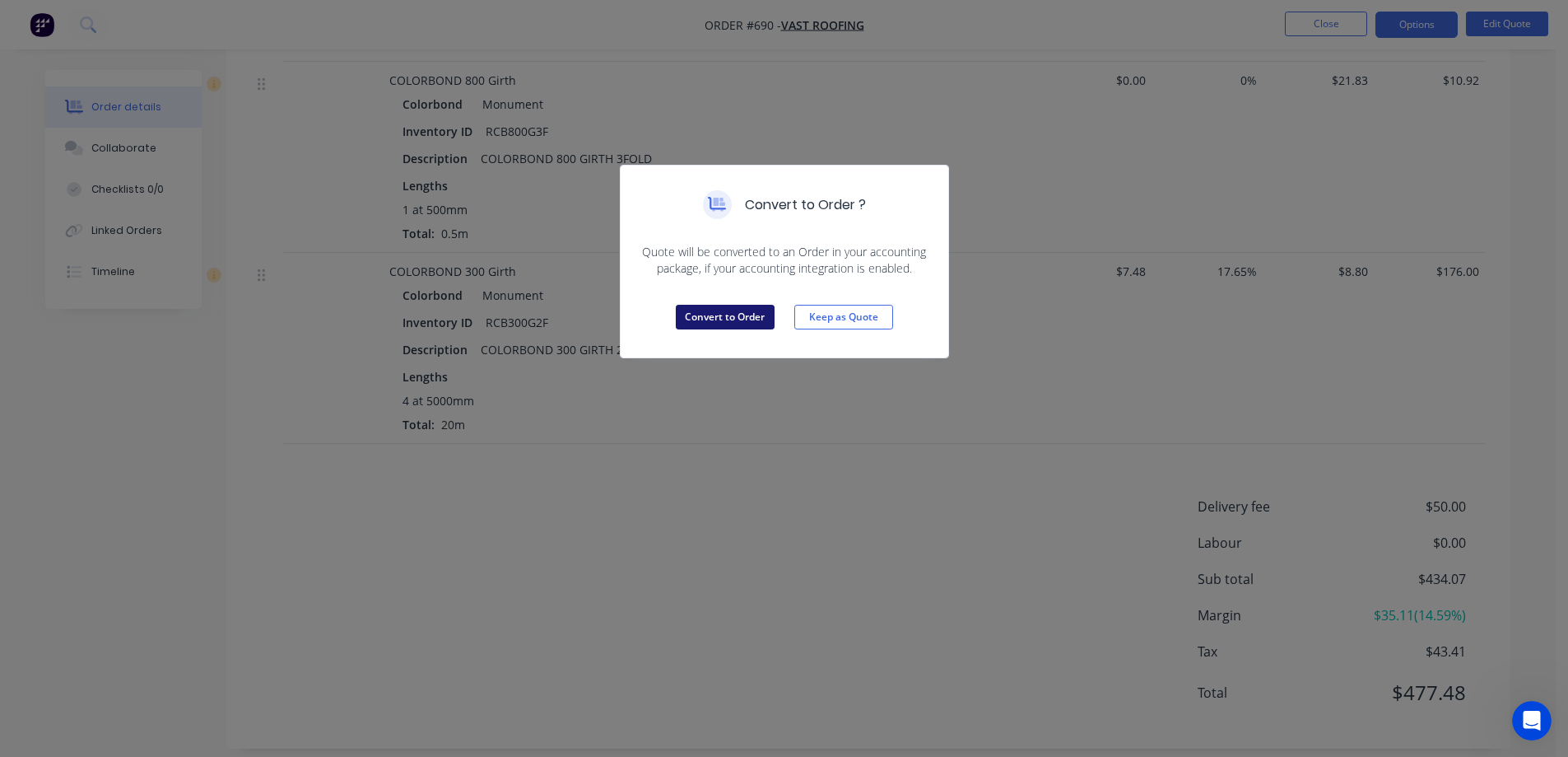
click at [685, 329] on button "Convert to Order" at bounding box center [725, 317] width 99 height 25
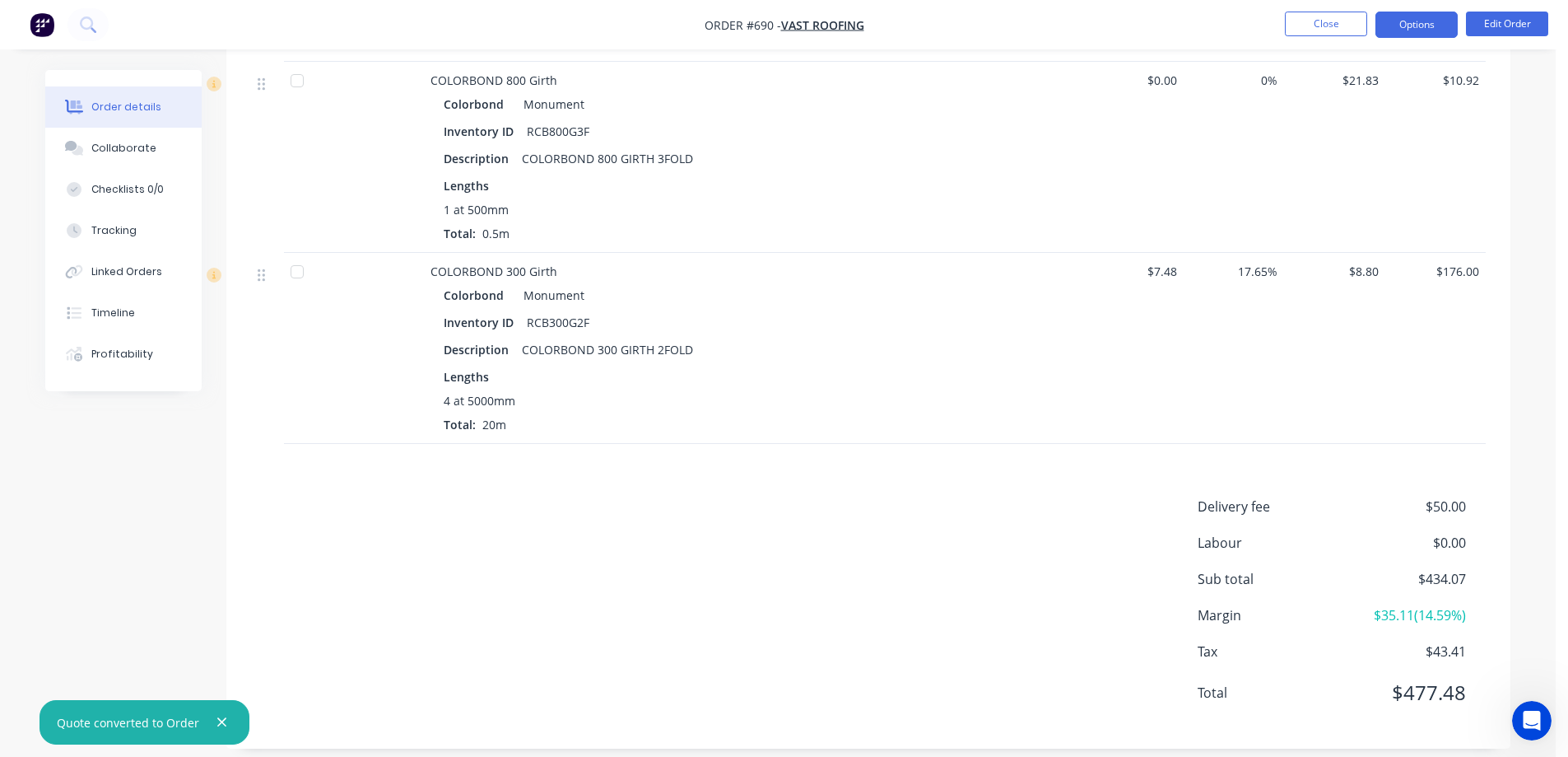
click at [1389, 19] on button "Options" at bounding box center [1417, 24] width 82 height 27
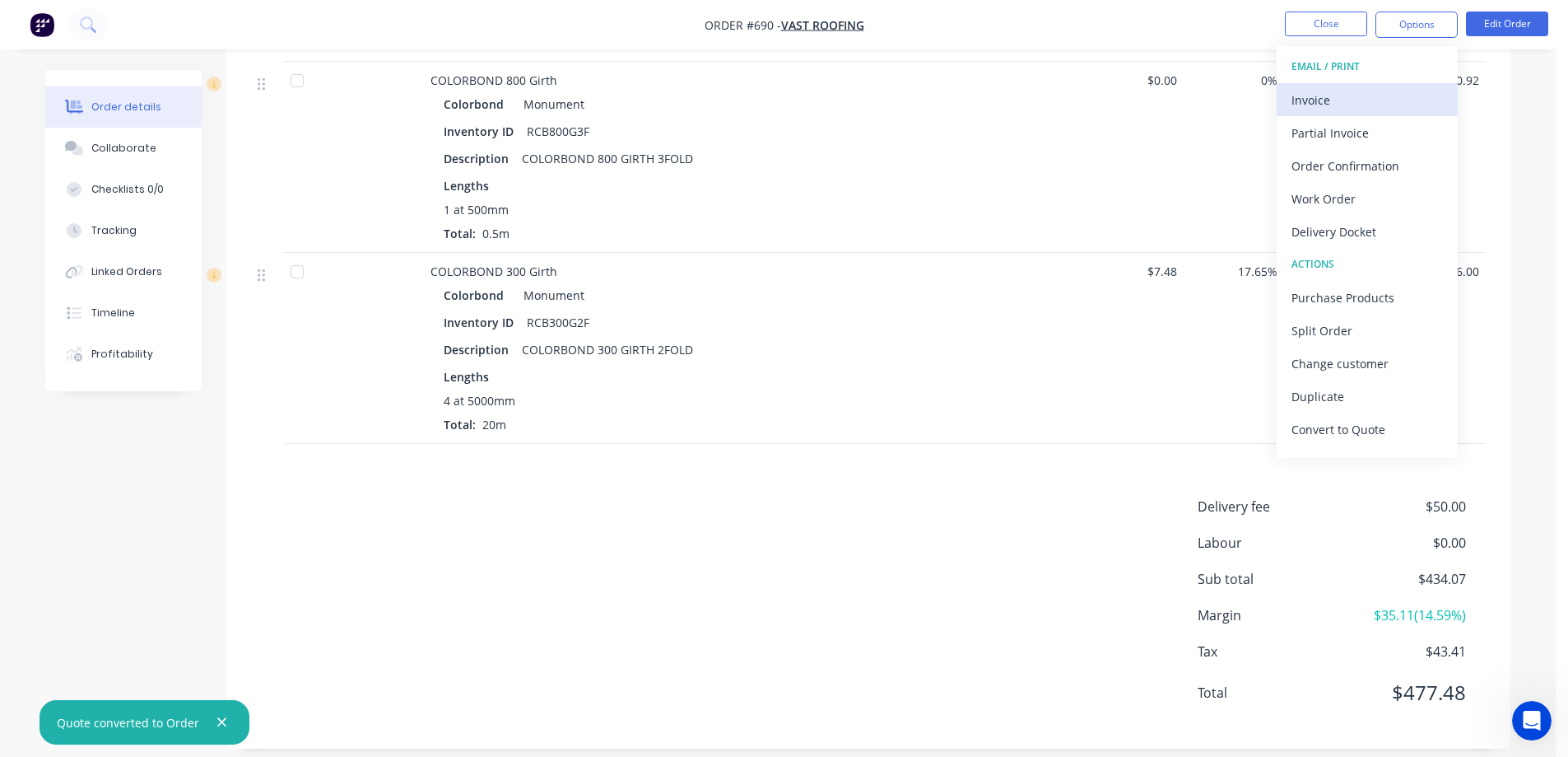
click at [1362, 95] on div "Invoice" at bounding box center [1367, 101] width 151 height 24
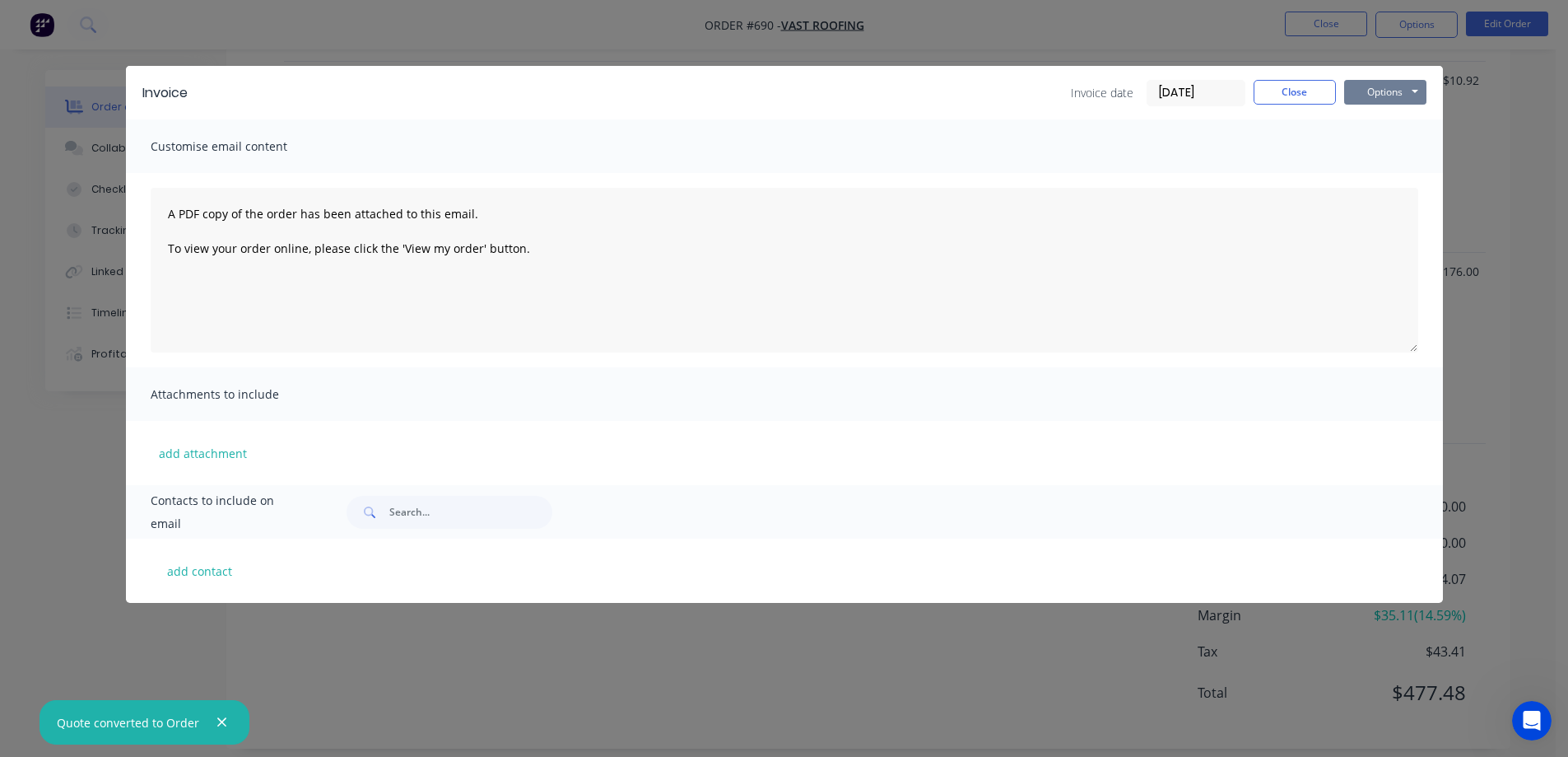
click at [1371, 95] on button "Options" at bounding box center [1386, 92] width 82 height 25
click at [1364, 119] on button "Preview" at bounding box center [1397, 122] width 106 height 27
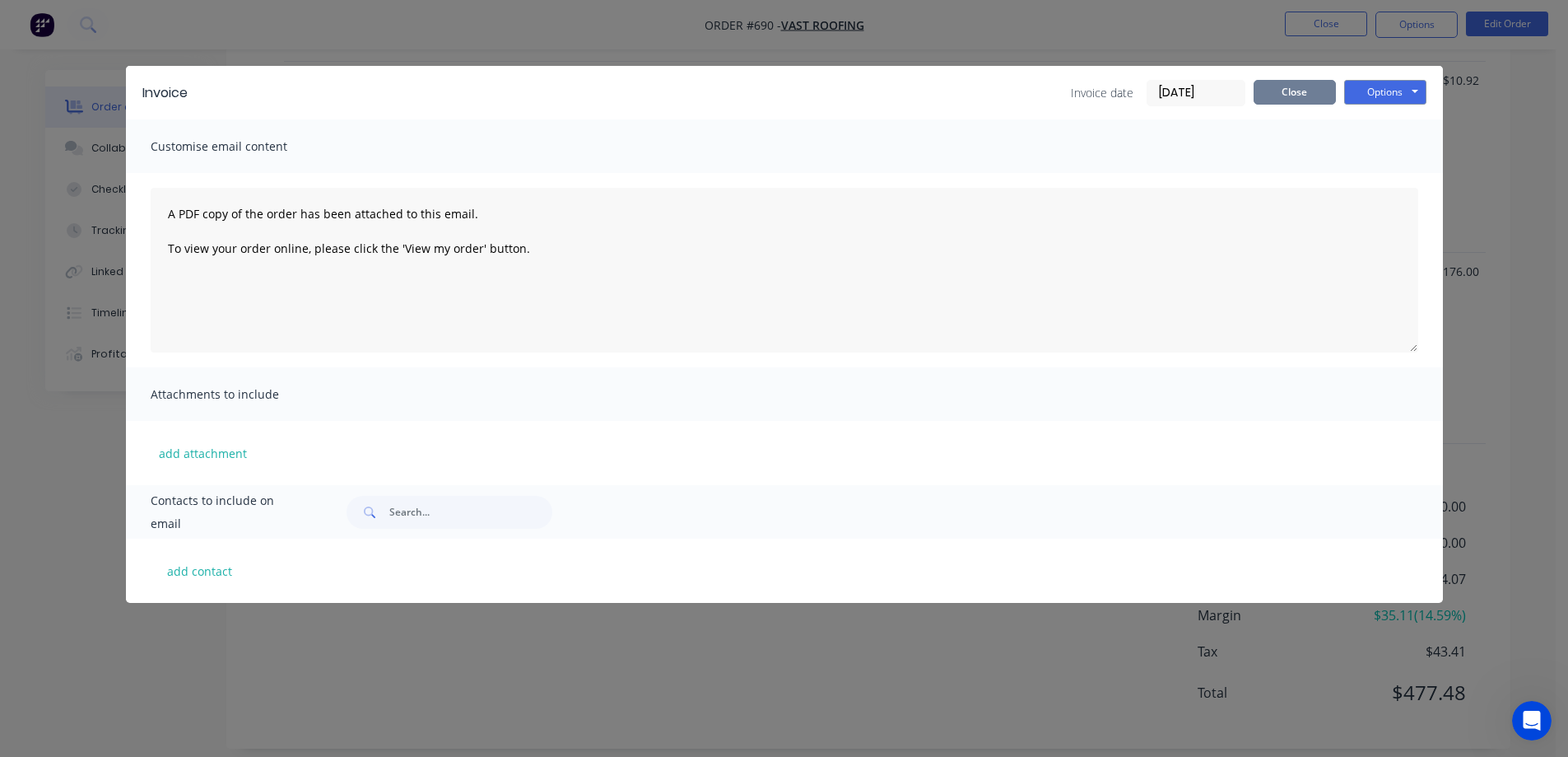
click at [1304, 83] on button "Close" at bounding box center [1295, 92] width 82 height 25
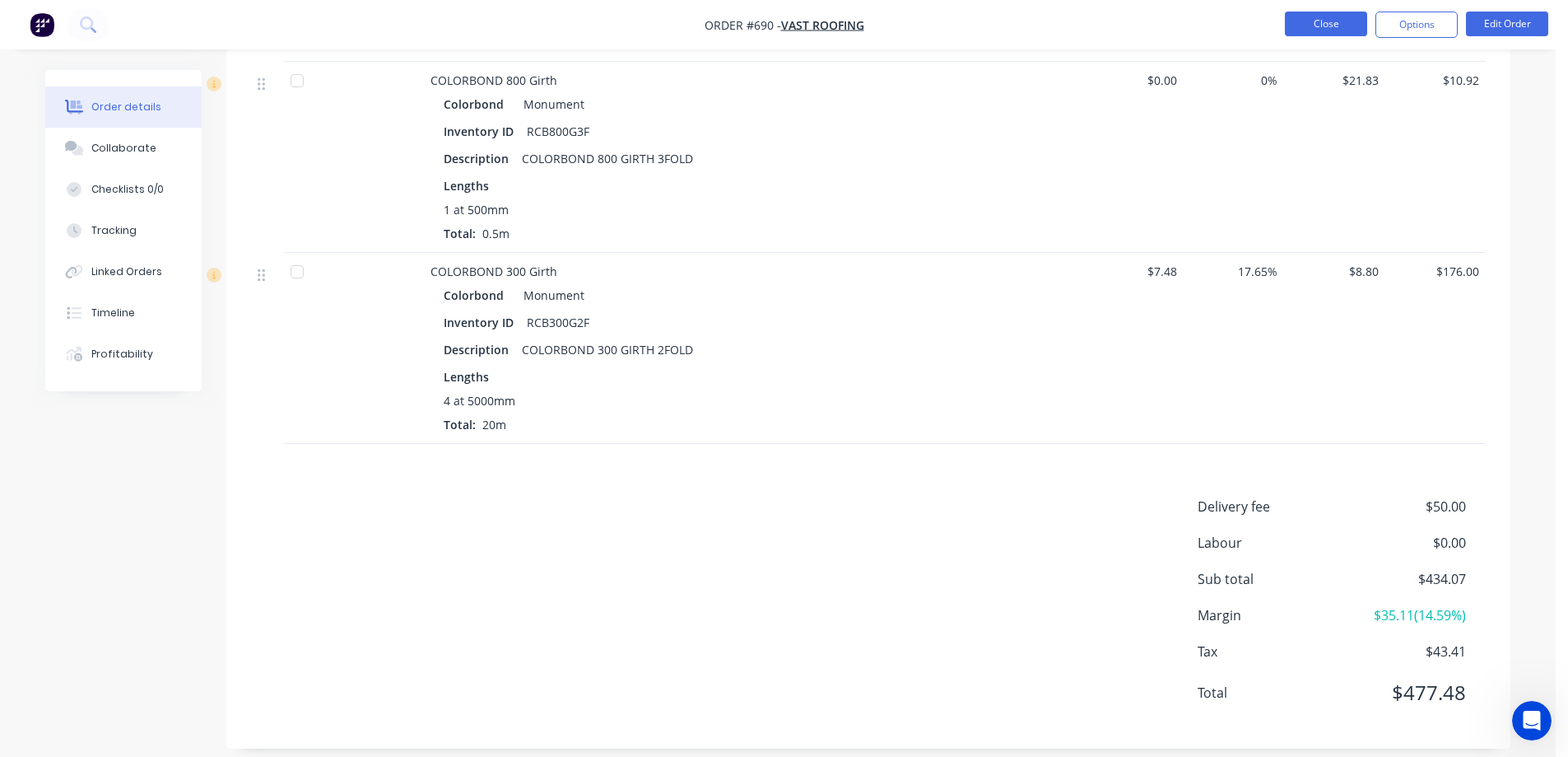
click at [1314, 19] on button "Close" at bounding box center [1327, 23] width 82 height 25
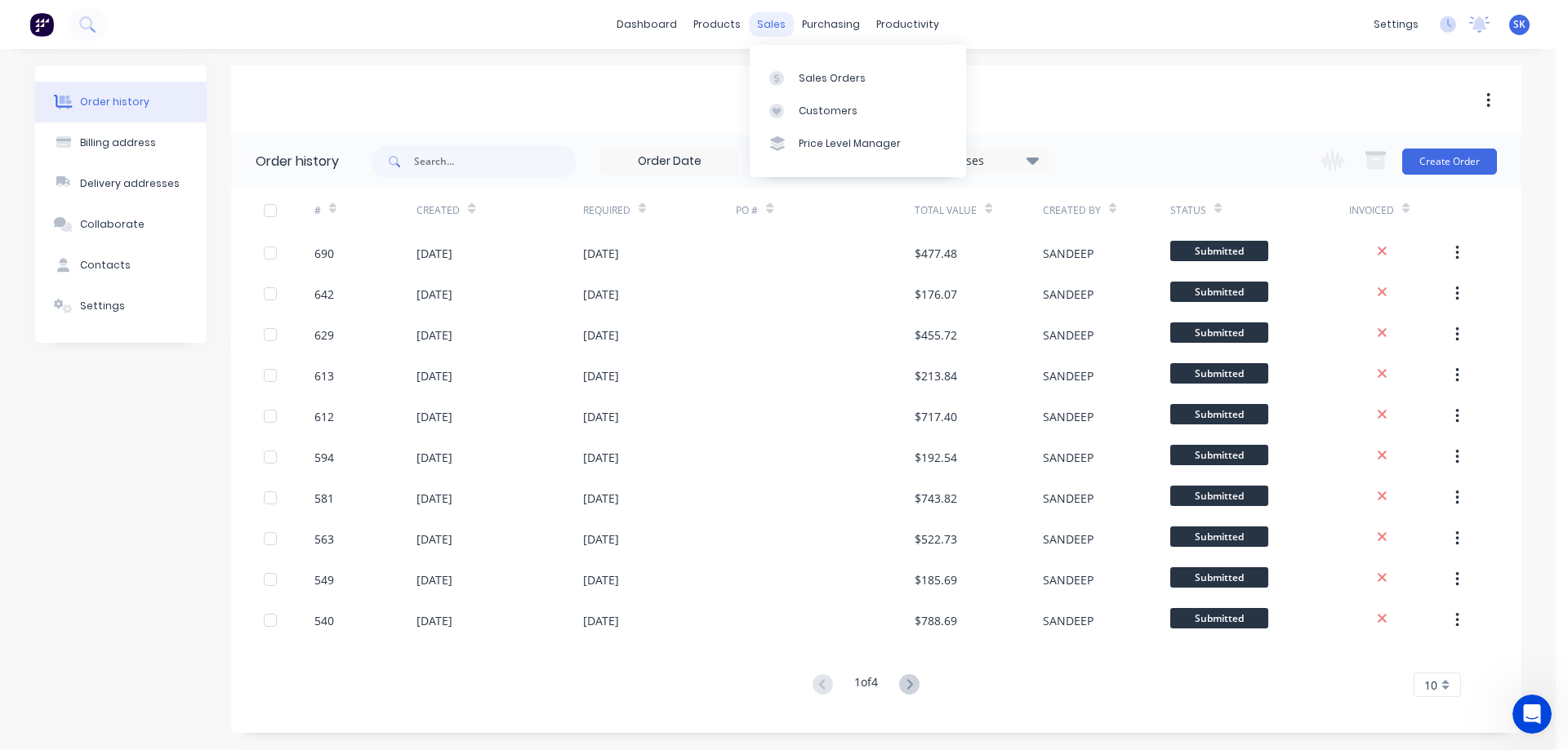
click at [783, 21] on div "sales" at bounding box center [771, 24] width 45 height 25
click at [823, 83] on div "Sales Orders" at bounding box center [832, 77] width 67 height 14
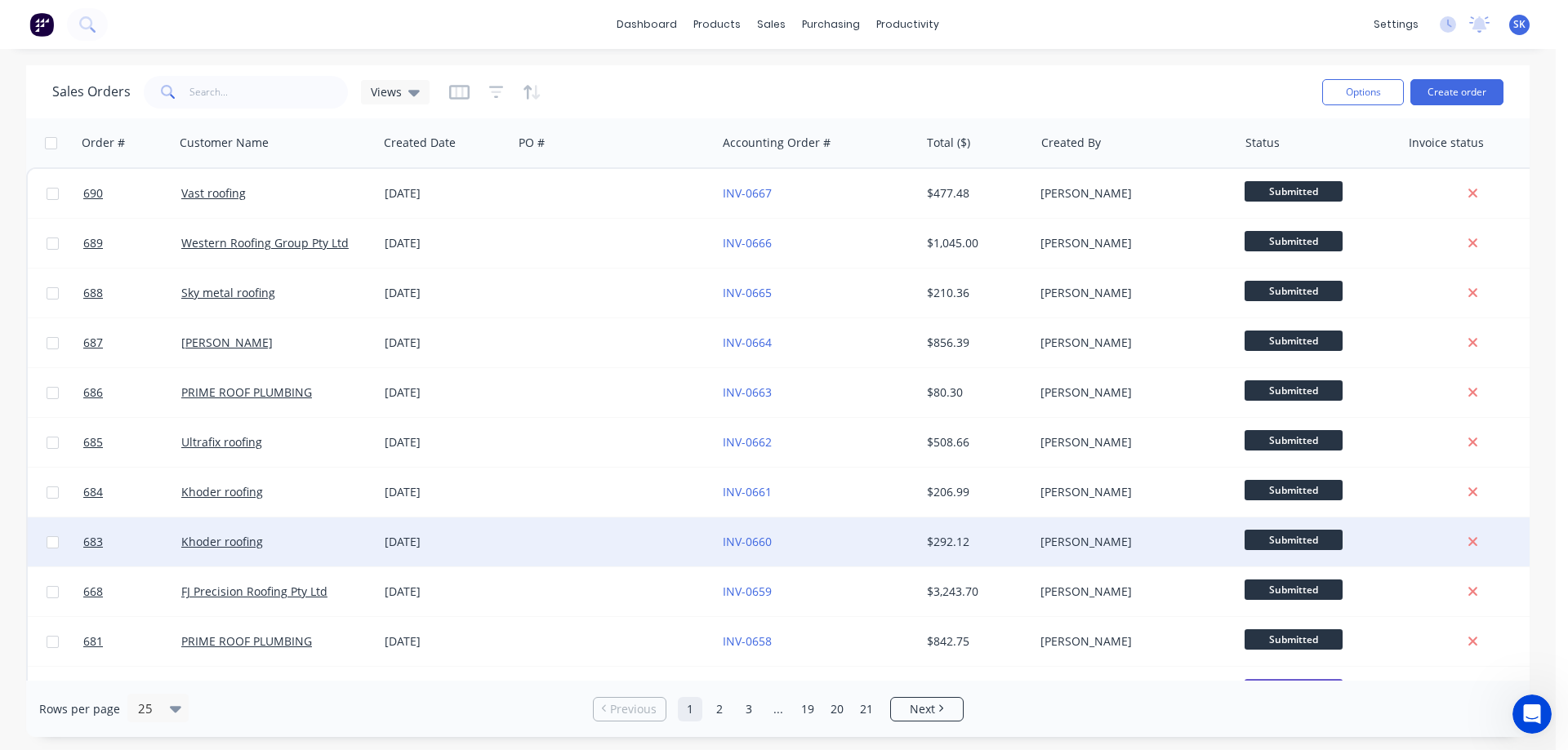
click at [453, 552] on div "25 Sep 2025" at bounding box center [445, 542] width 135 height 49
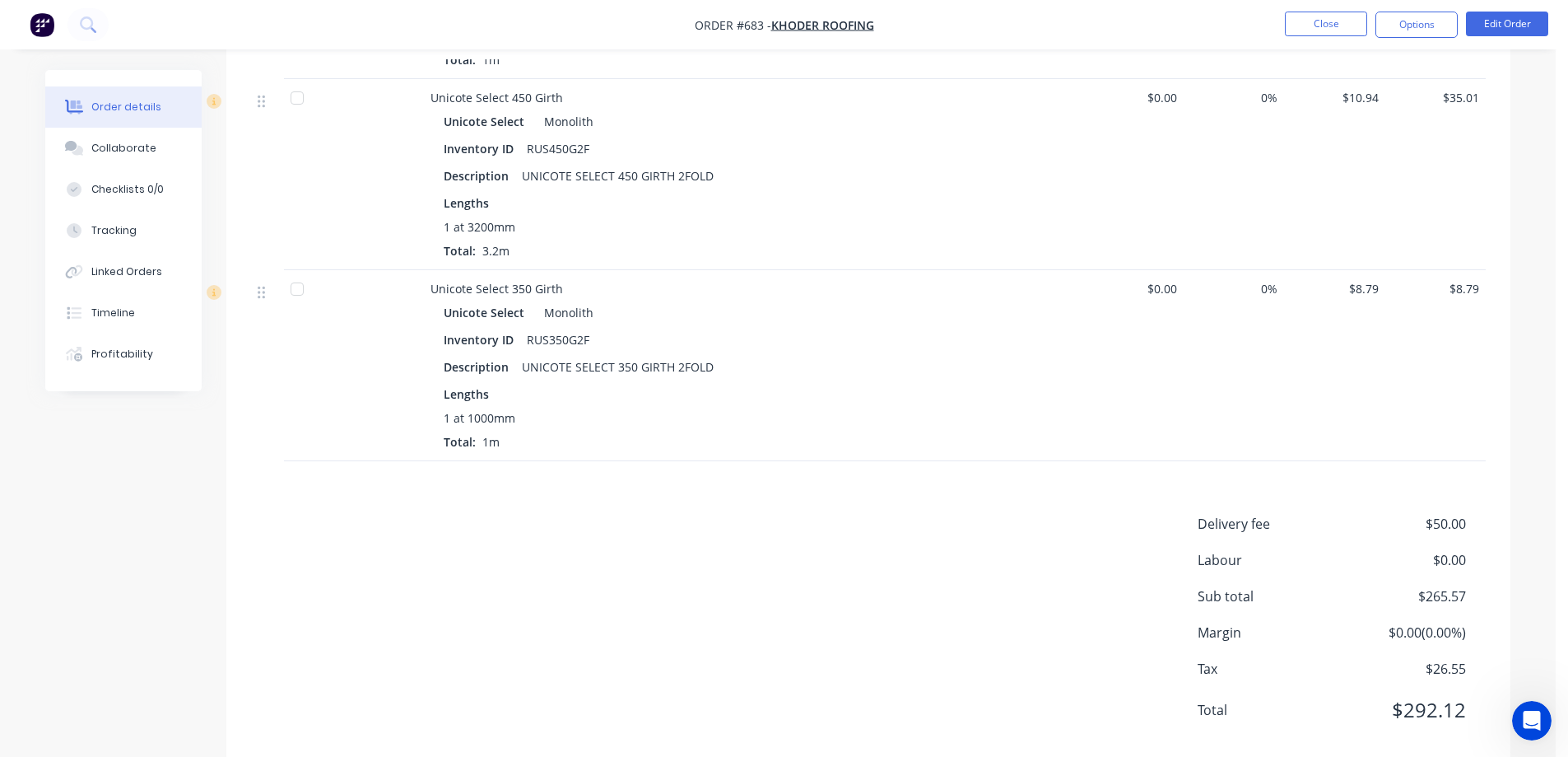
scroll to position [1253, 0]
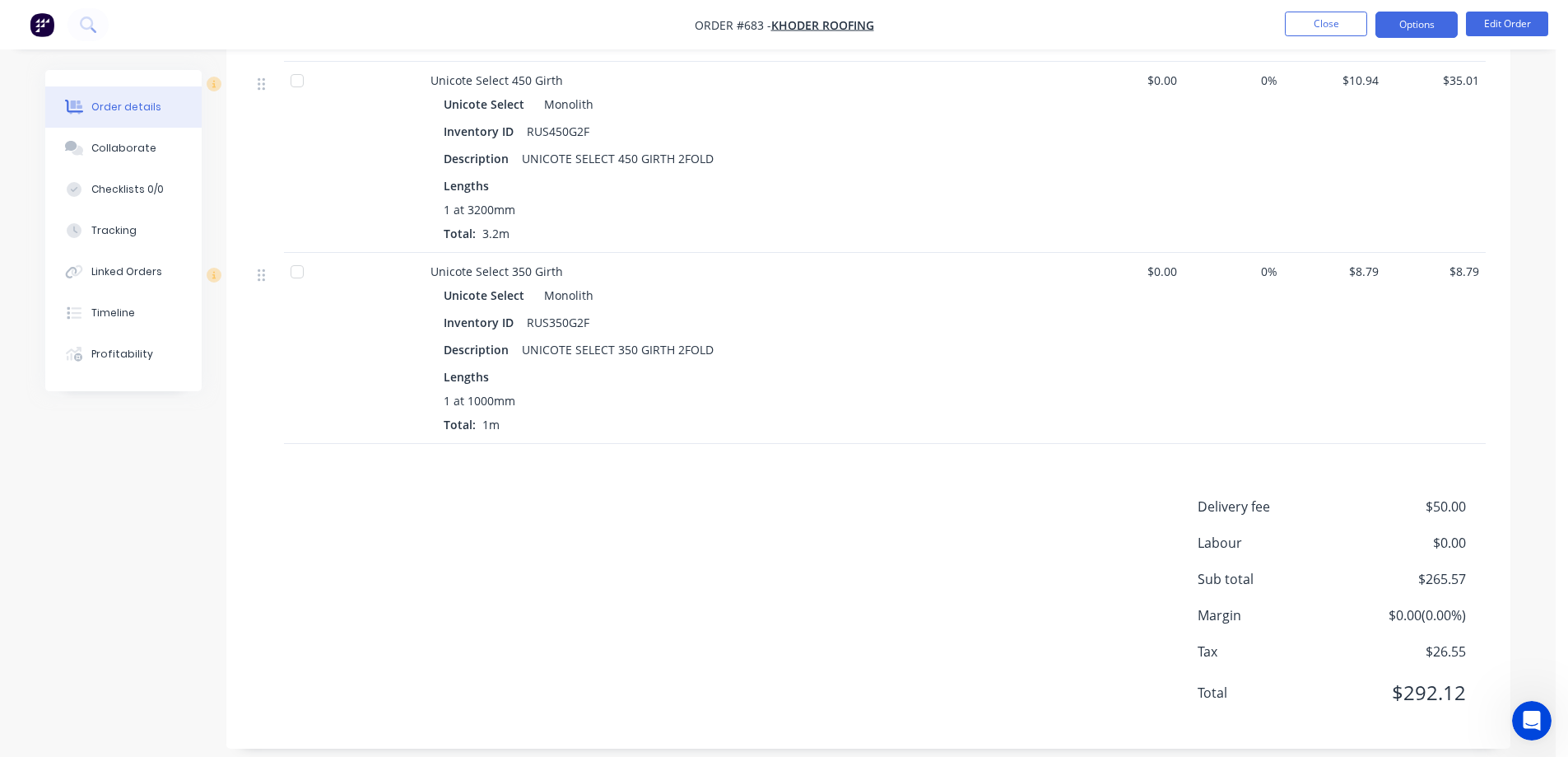
click at [1417, 30] on button "Options" at bounding box center [1417, 24] width 82 height 27
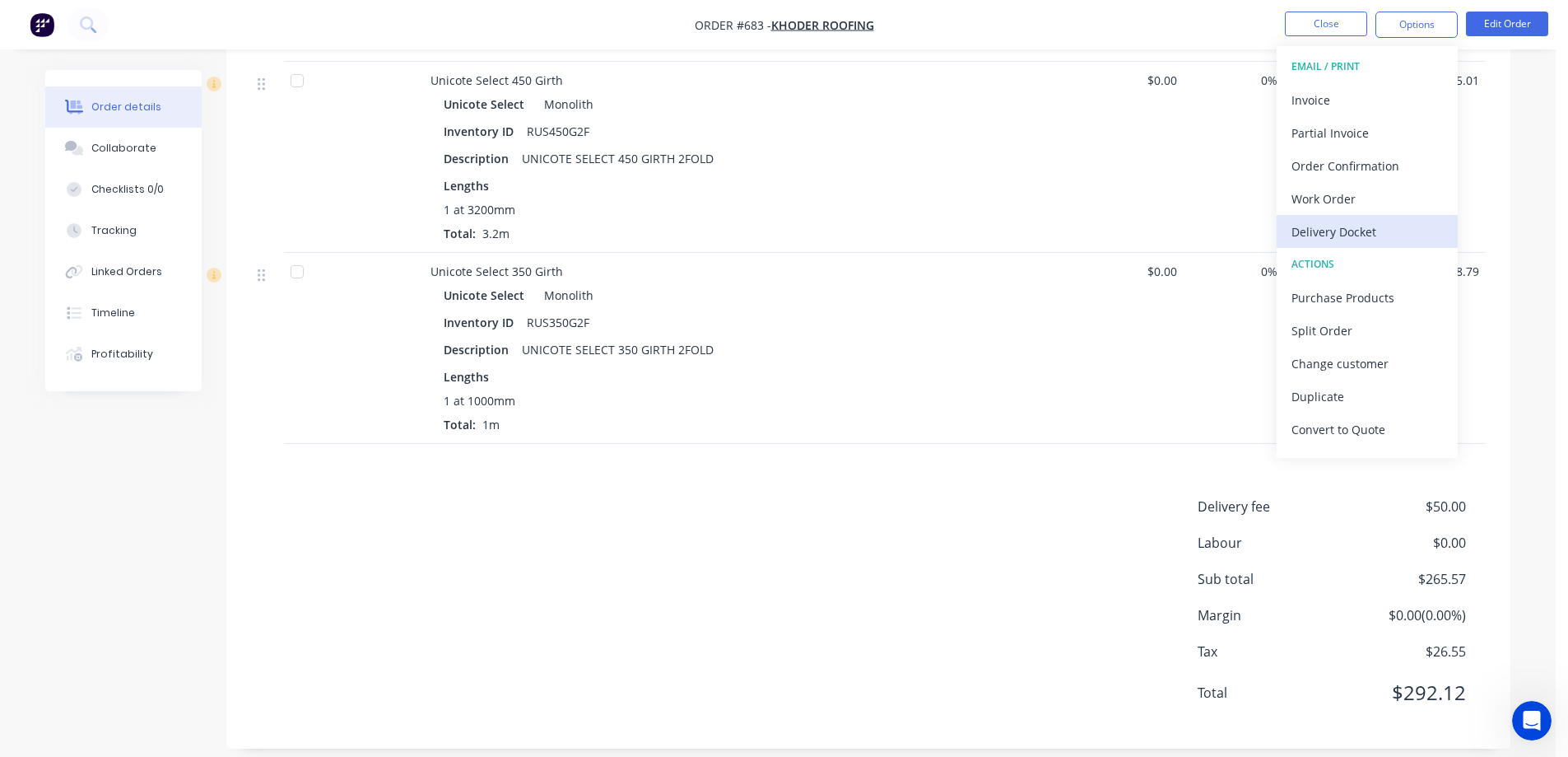
click at [1336, 225] on div "Delivery Docket" at bounding box center [1367, 232] width 151 height 24
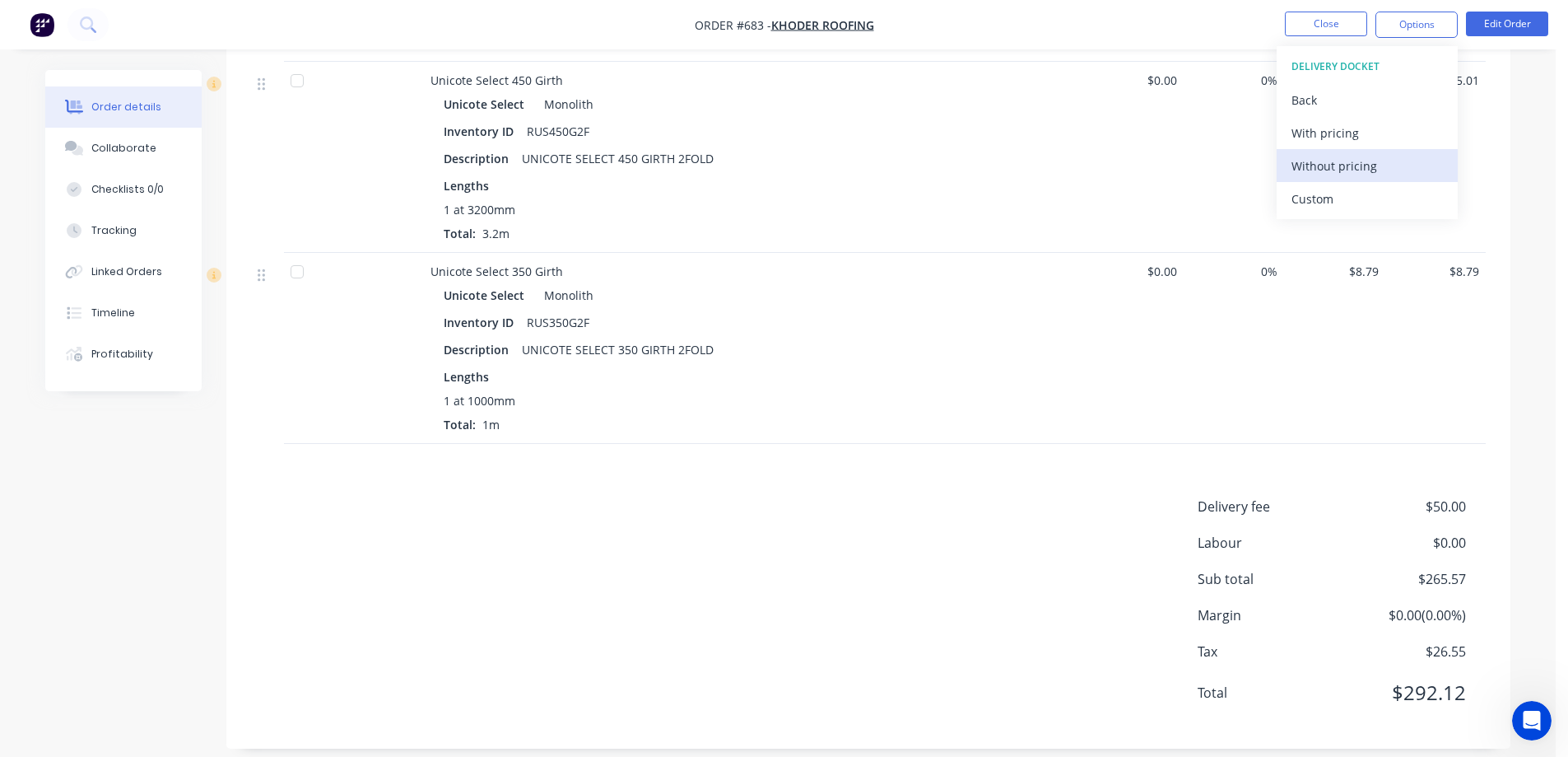
click at [1318, 154] on div "Without pricing" at bounding box center [1367, 166] width 151 height 24
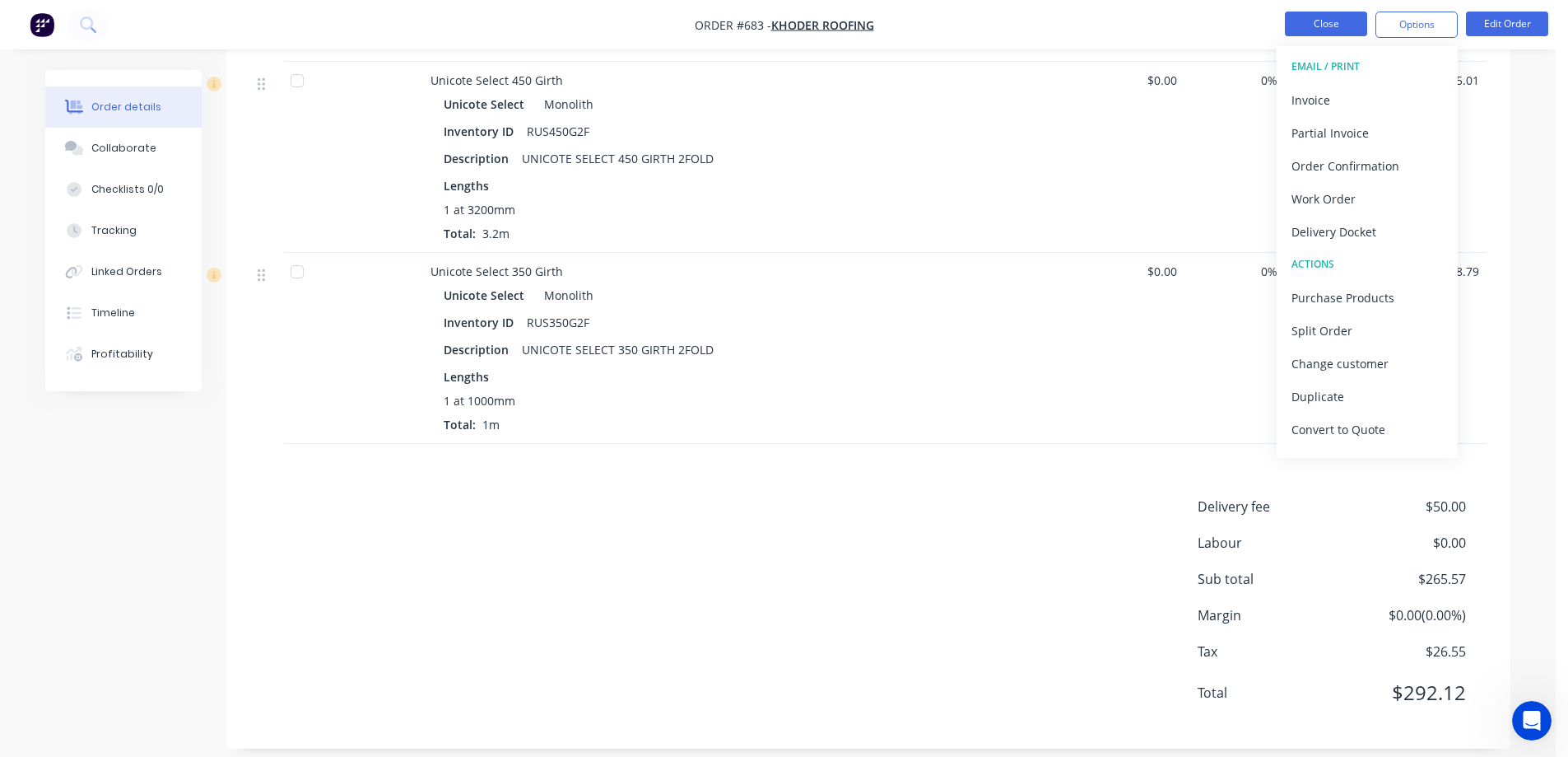
click at [1322, 27] on button "Close" at bounding box center [1327, 23] width 82 height 25
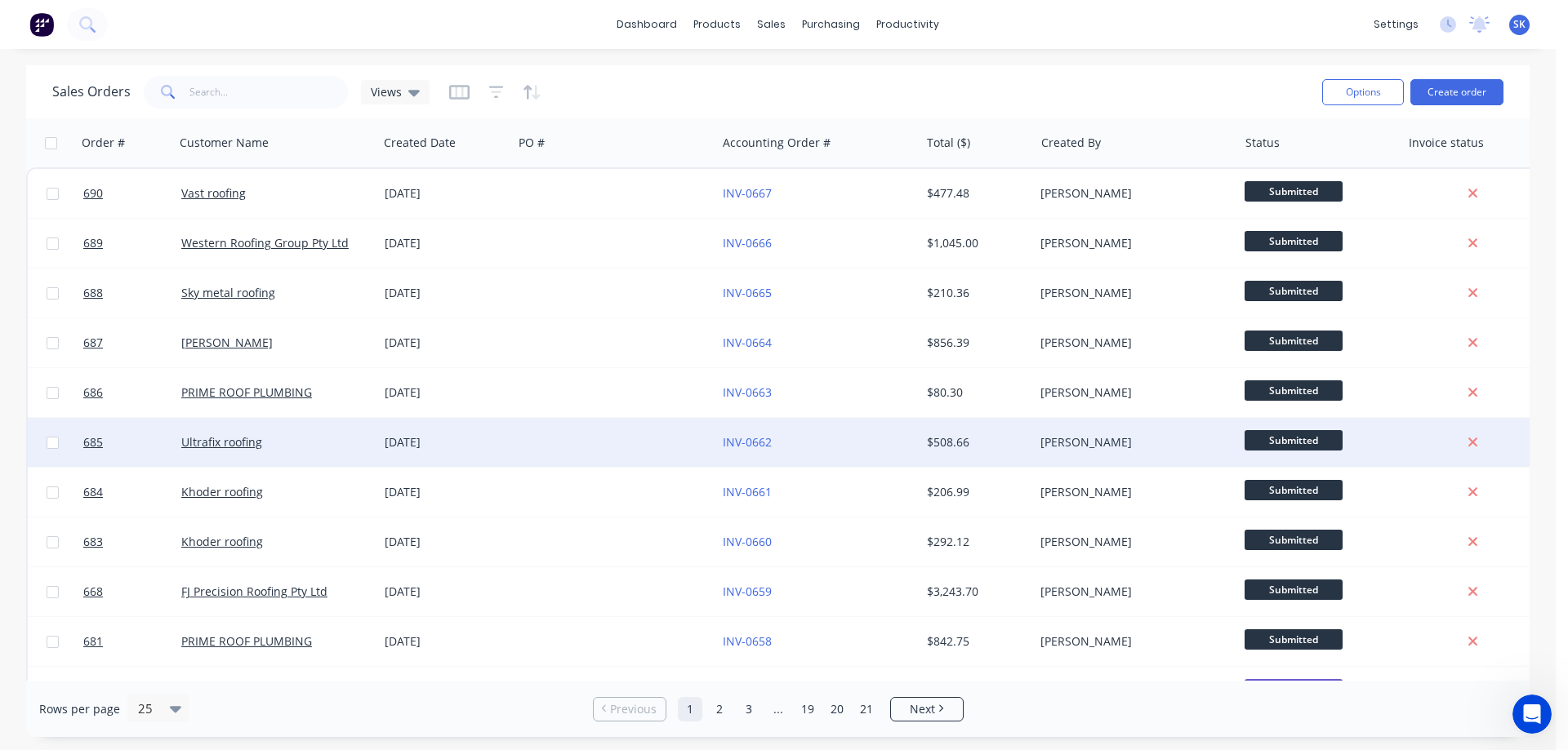
click at [360, 439] on div "Ultrafix roofing" at bounding box center [272, 442] width 181 height 16
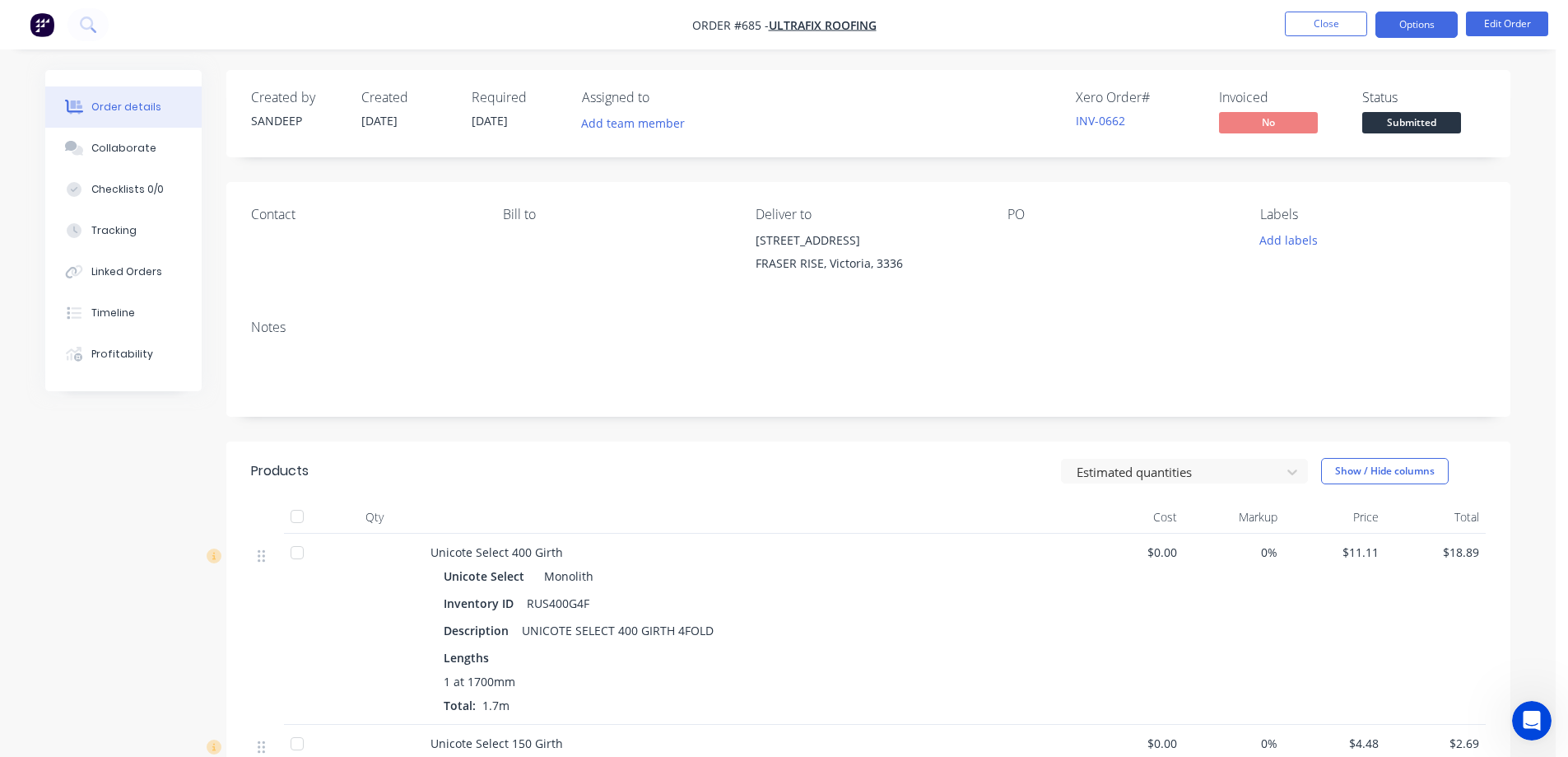
click at [1416, 22] on button "Options" at bounding box center [1417, 24] width 82 height 27
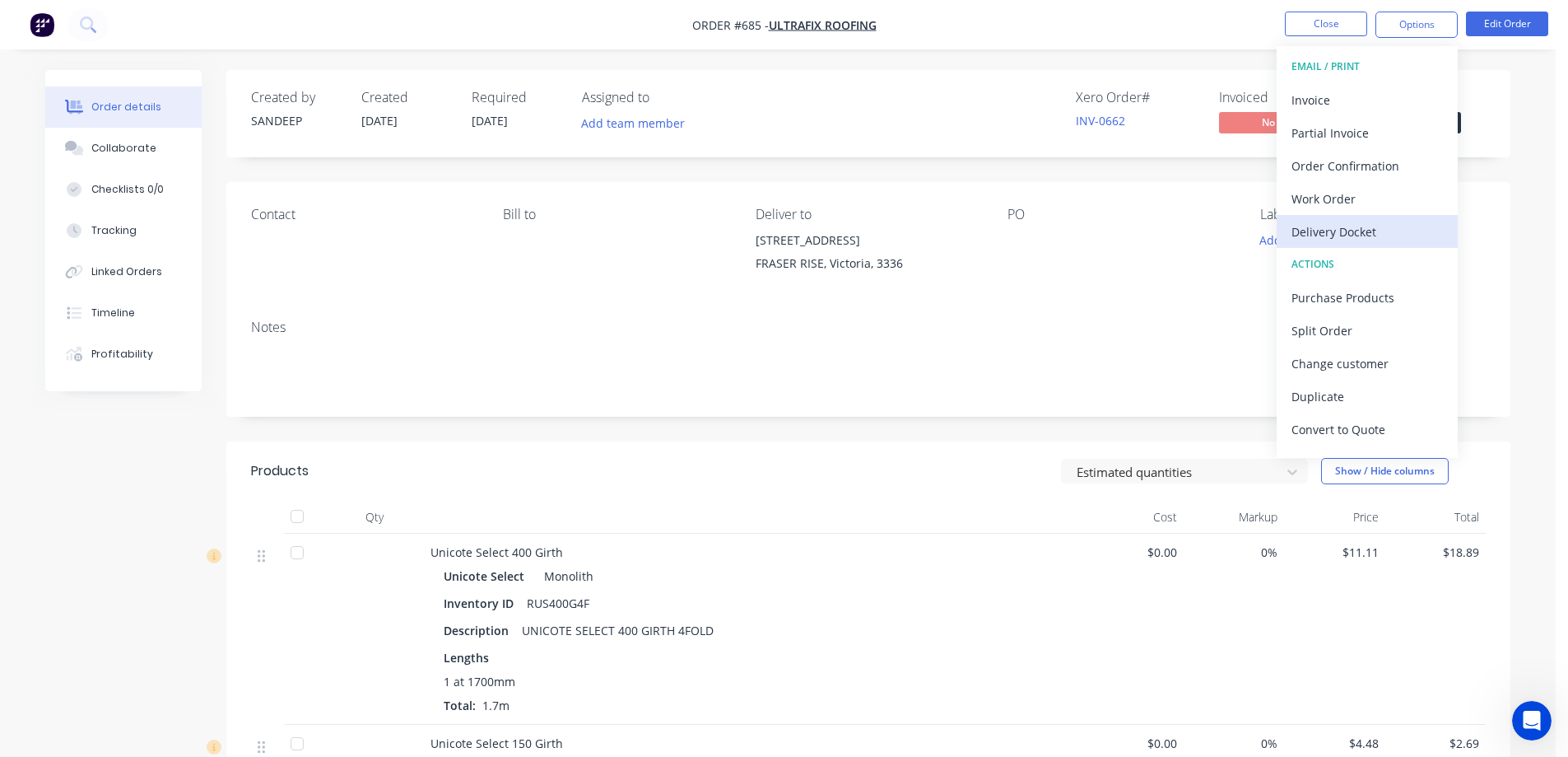
click at [1345, 229] on div "Delivery Docket" at bounding box center [1367, 232] width 151 height 24
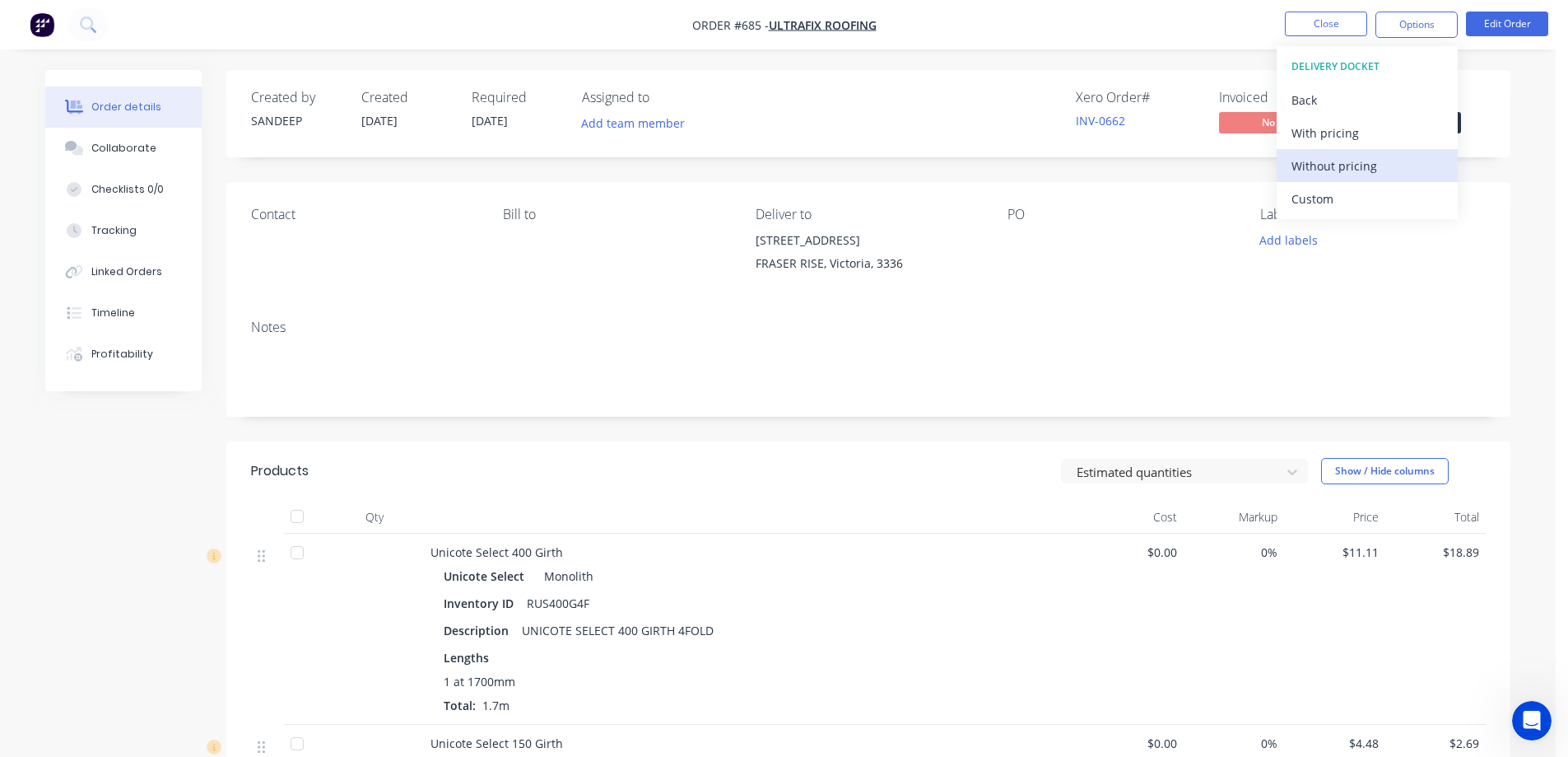
click at [1328, 167] on div "Without pricing" at bounding box center [1367, 166] width 151 height 24
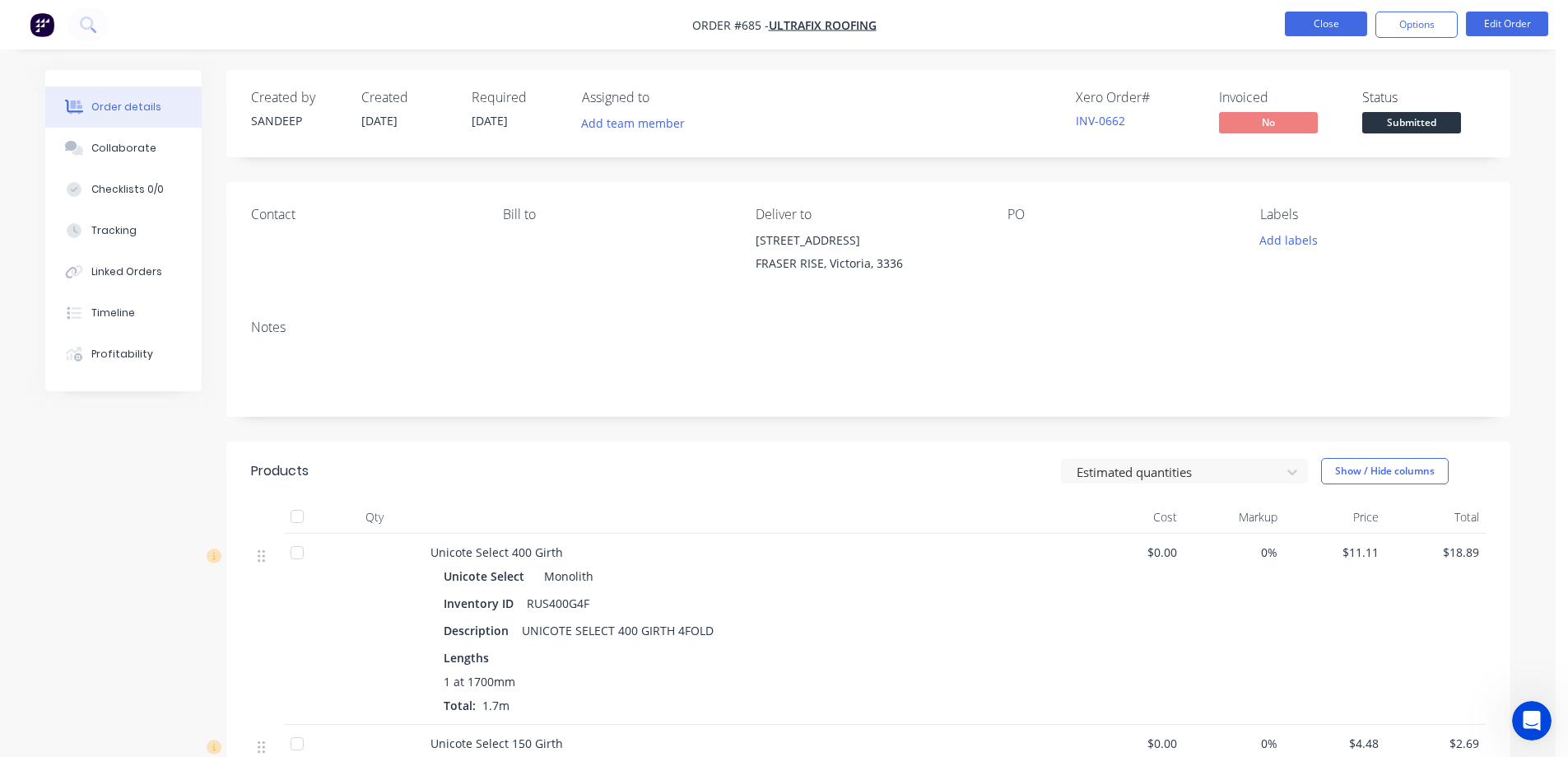
click at [1361, 22] on button "Close" at bounding box center [1327, 23] width 82 height 25
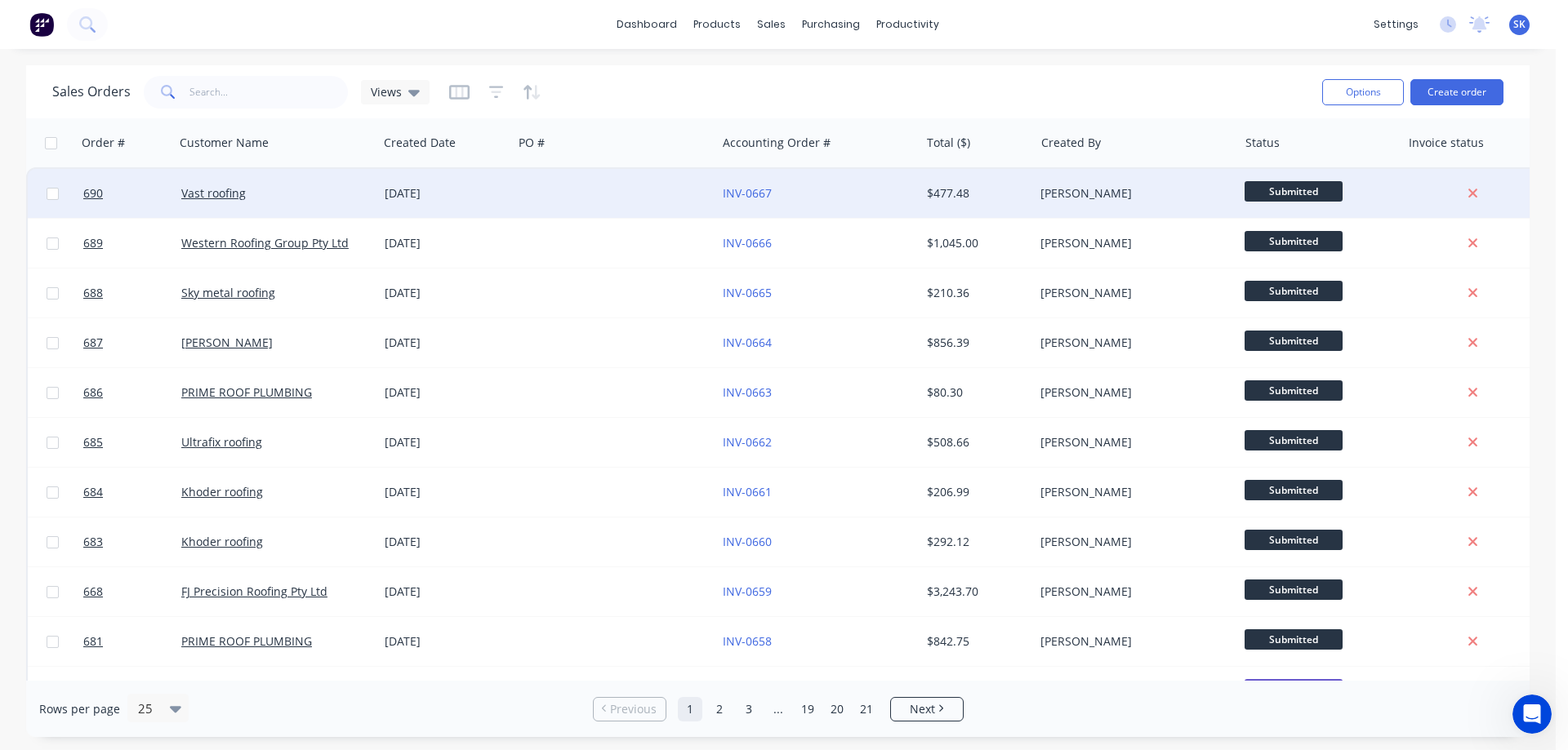
click at [501, 197] on div "25 Sep 2025" at bounding box center [445, 193] width 122 height 16
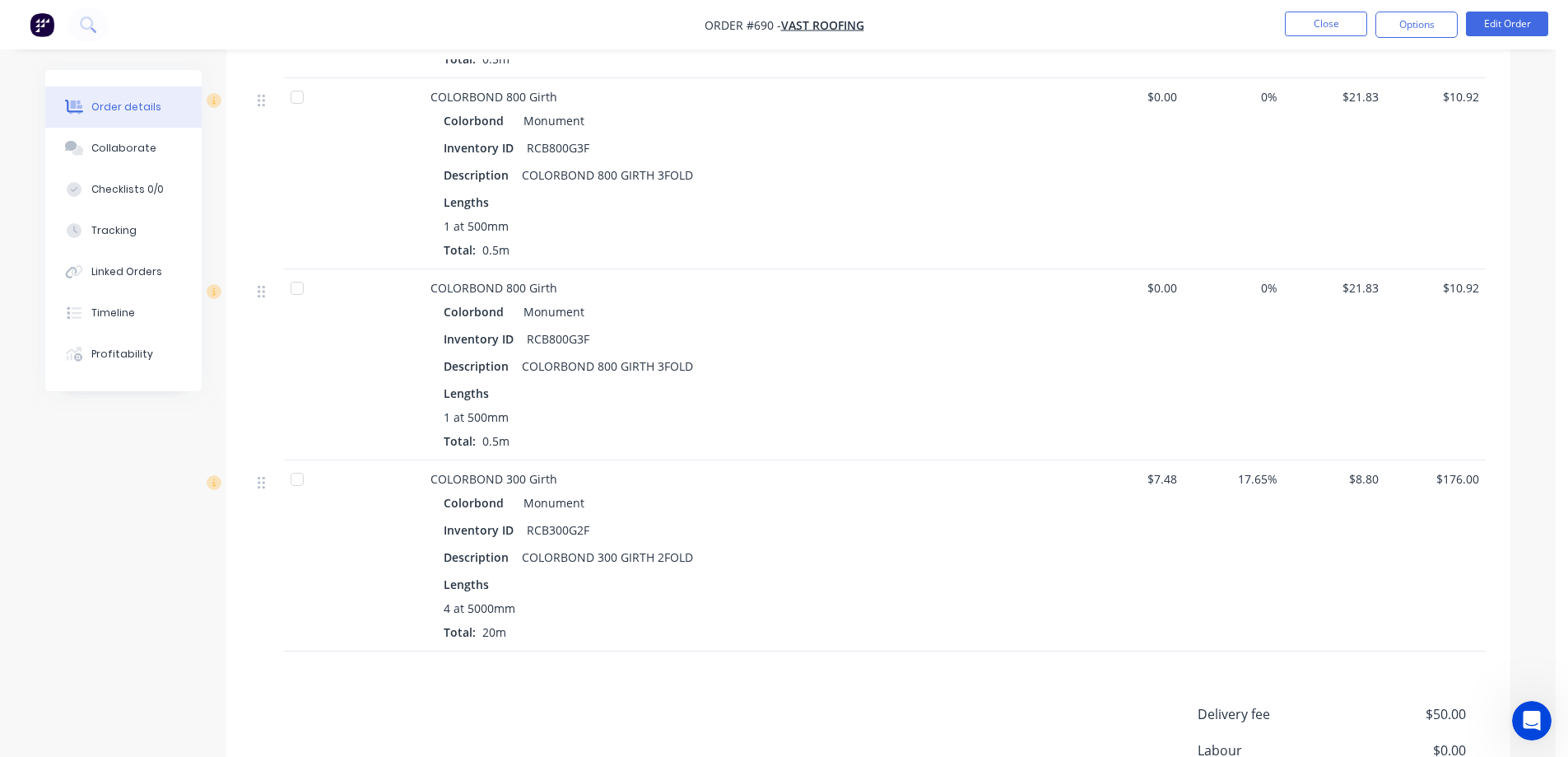
scroll to position [1337, 0]
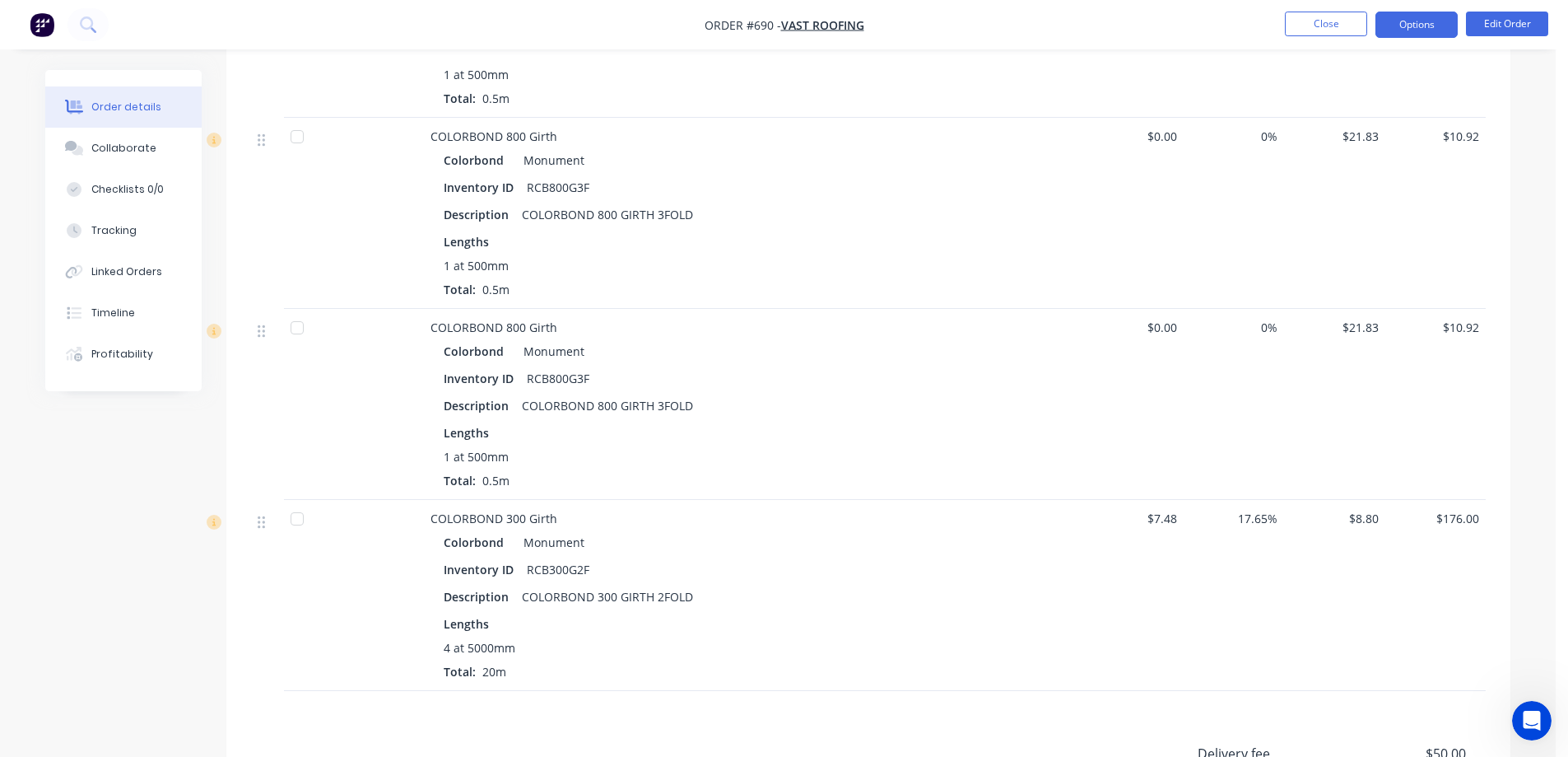
click at [1413, 22] on button "Options" at bounding box center [1417, 24] width 82 height 27
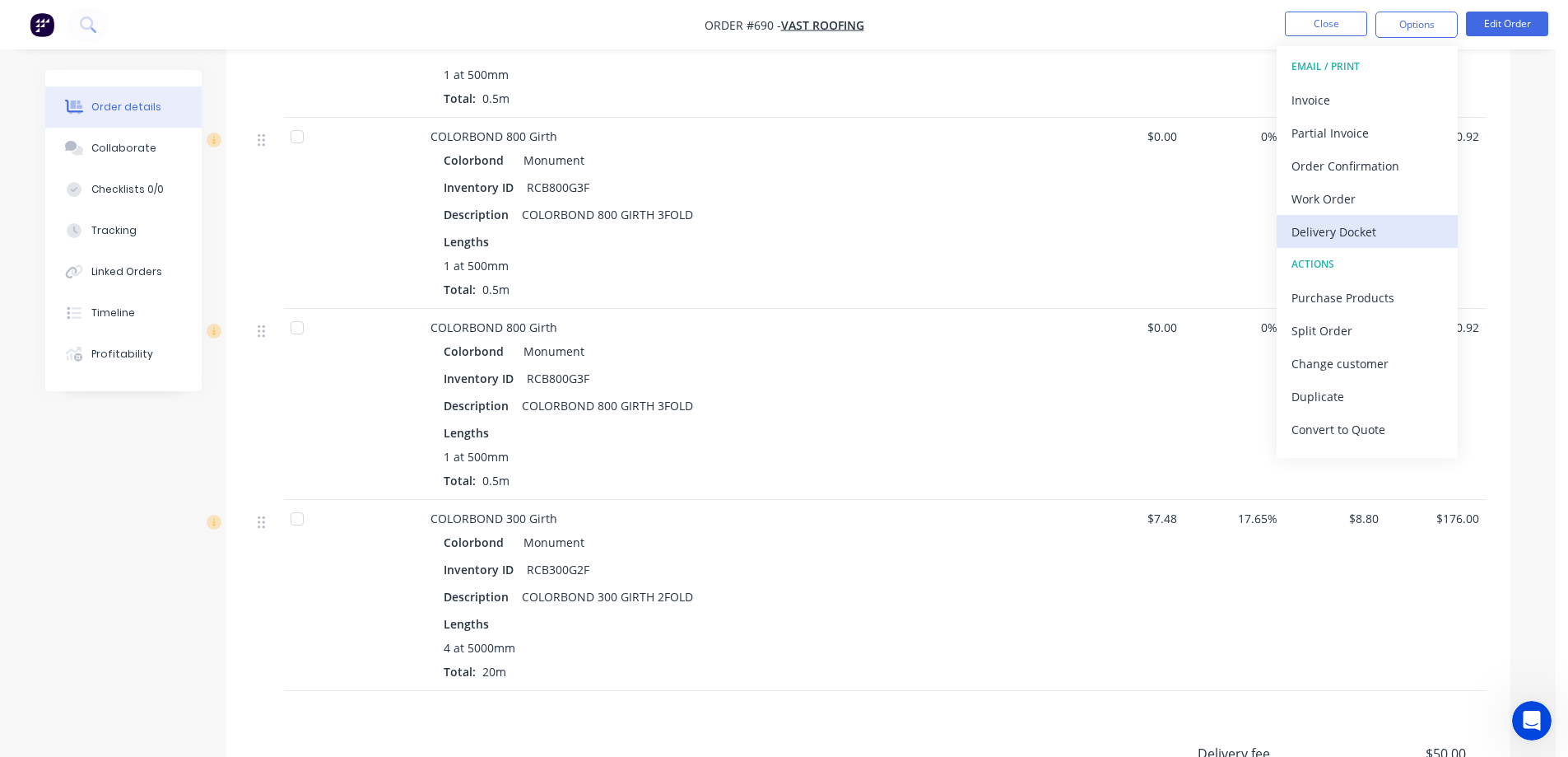
click at [1348, 228] on div "Delivery Docket" at bounding box center [1367, 232] width 151 height 24
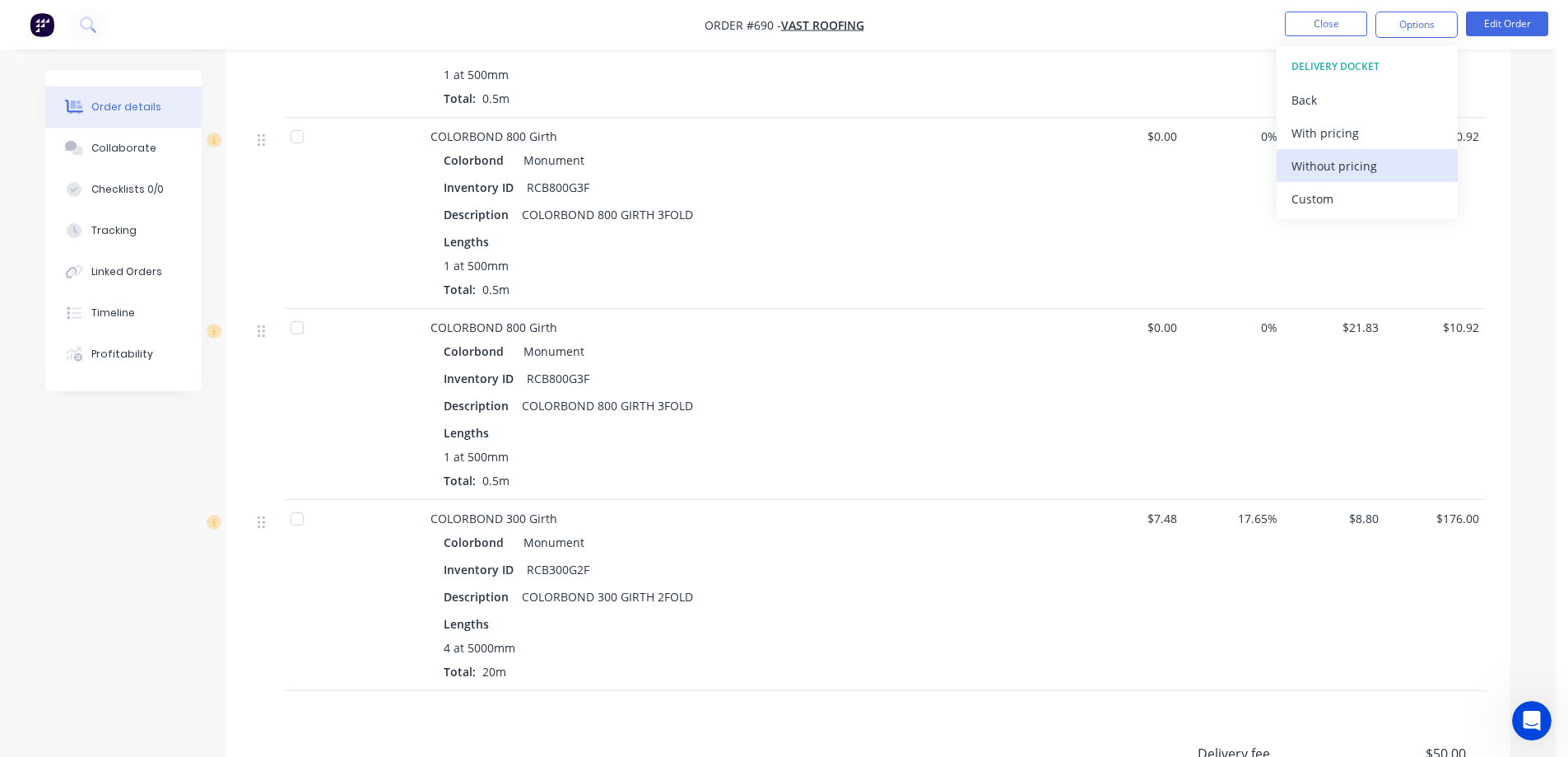
click at [1332, 174] on div "Without pricing" at bounding box center [1367, 166] width 151 height 24
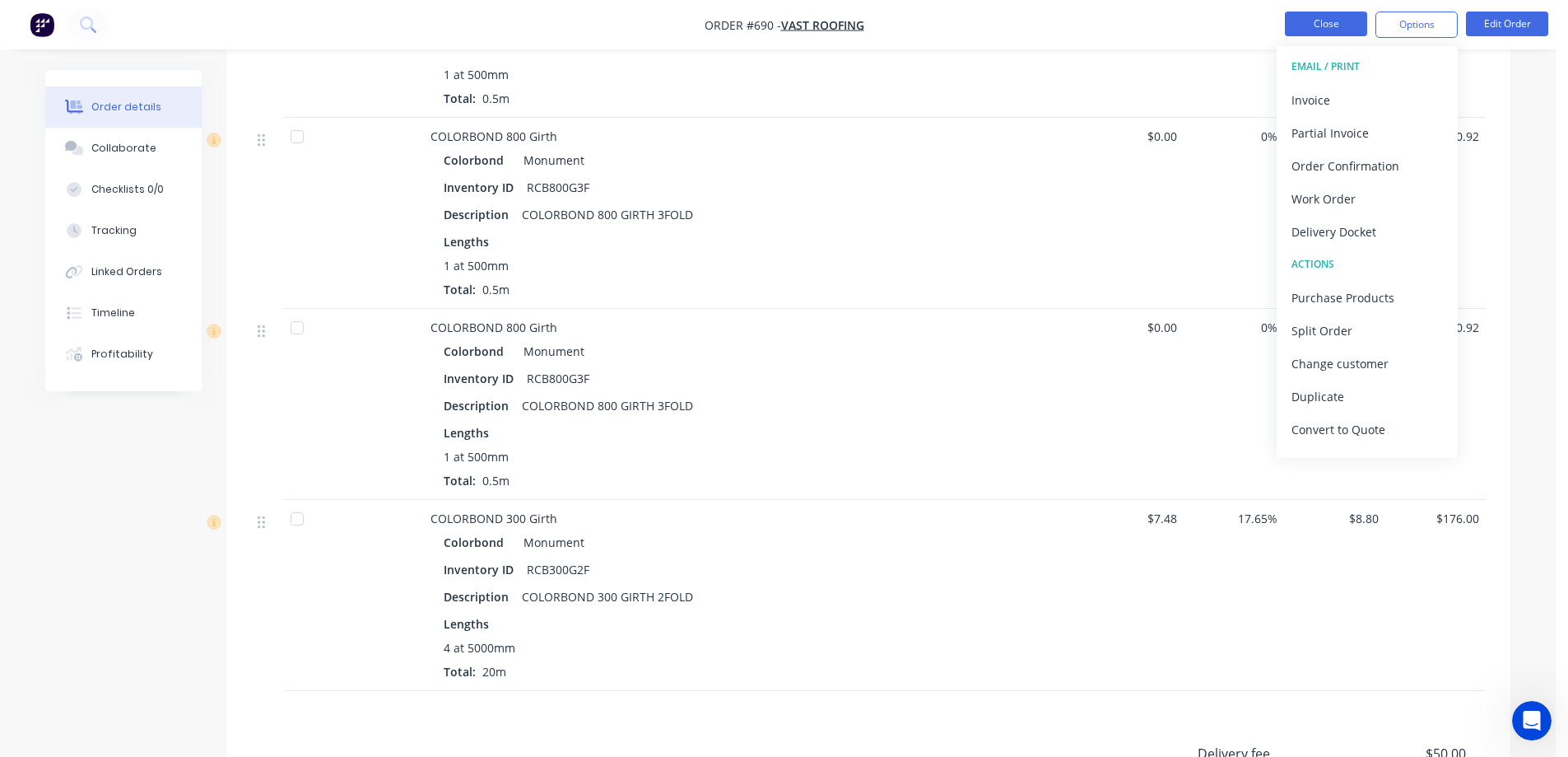
click at [1353, 27] on button "Close" at bounding box center [1327, 23] width 82 height 25
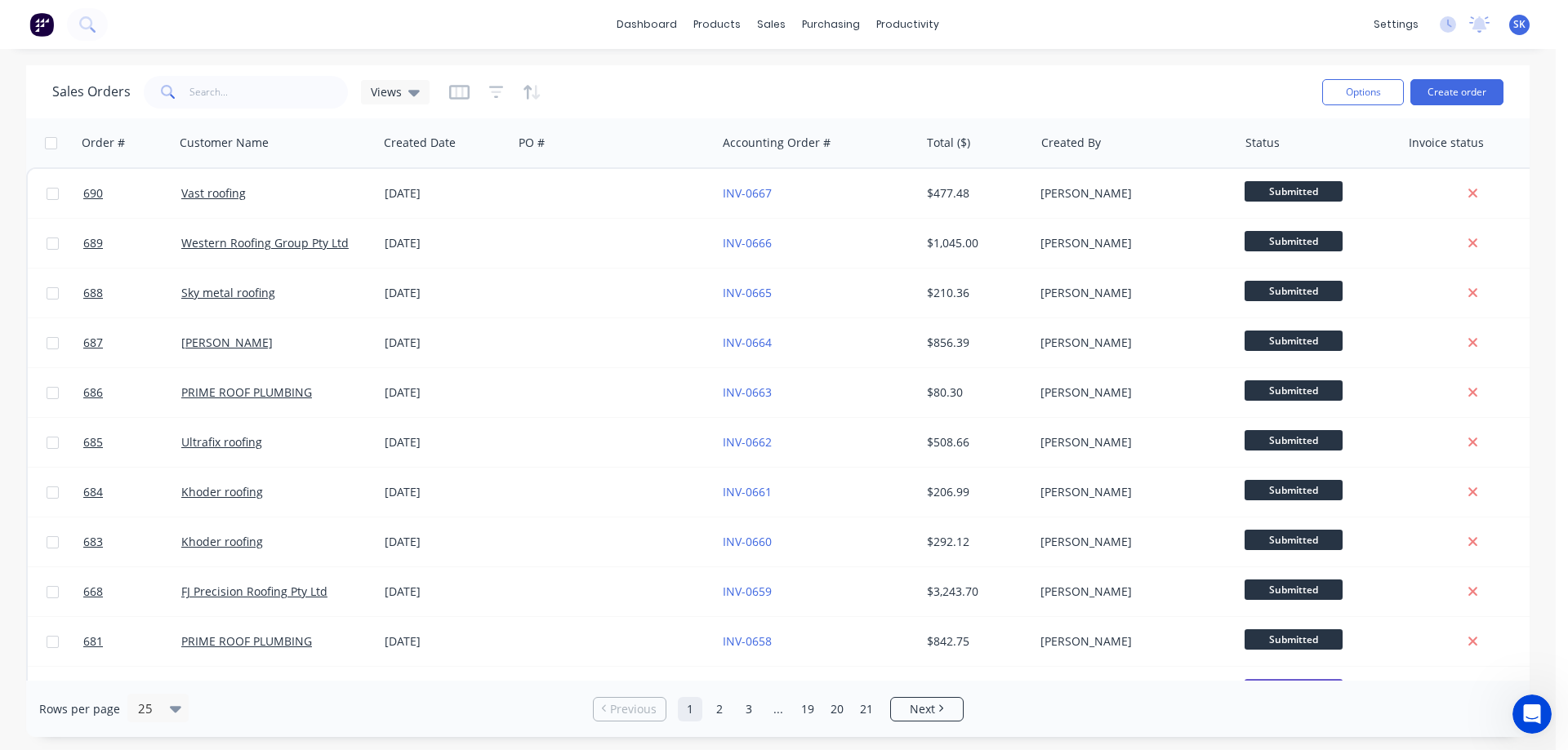
click at [42, 24] on img at bounding box center [42, 24] width 25 height 25
